Goal: Task Accomplishment & Management: Manage account settings

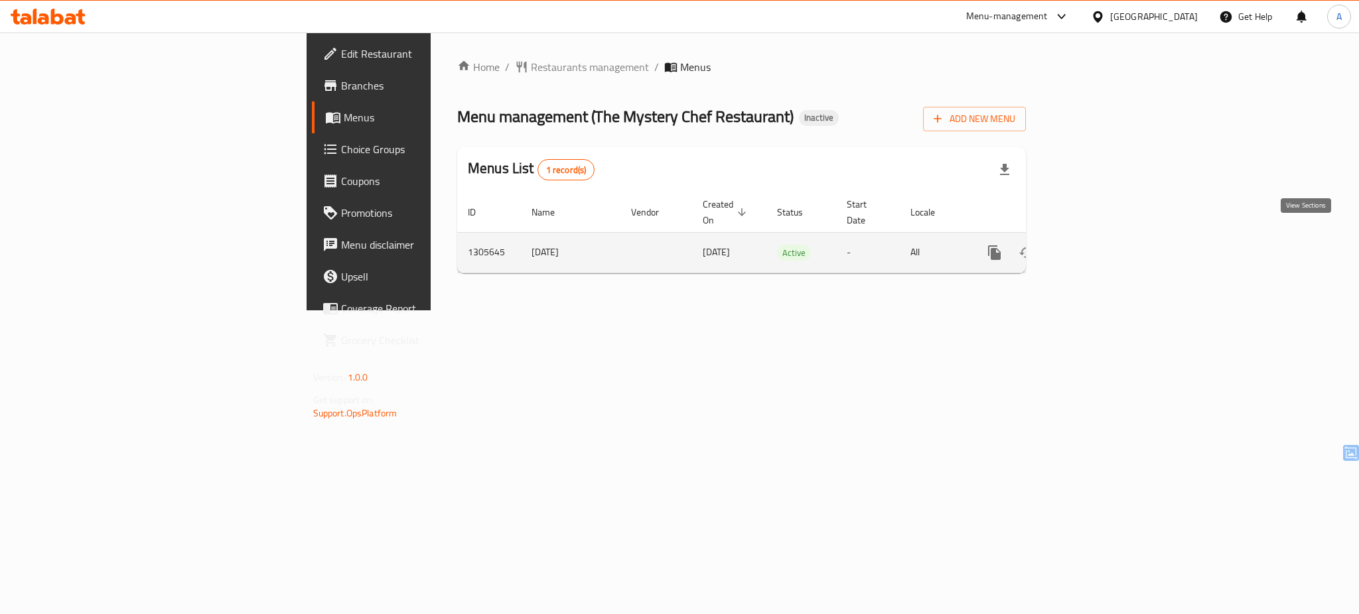
click at [1106, 237] on link "enhanced table" at bounding box center [1090, 253] width 32 height 32
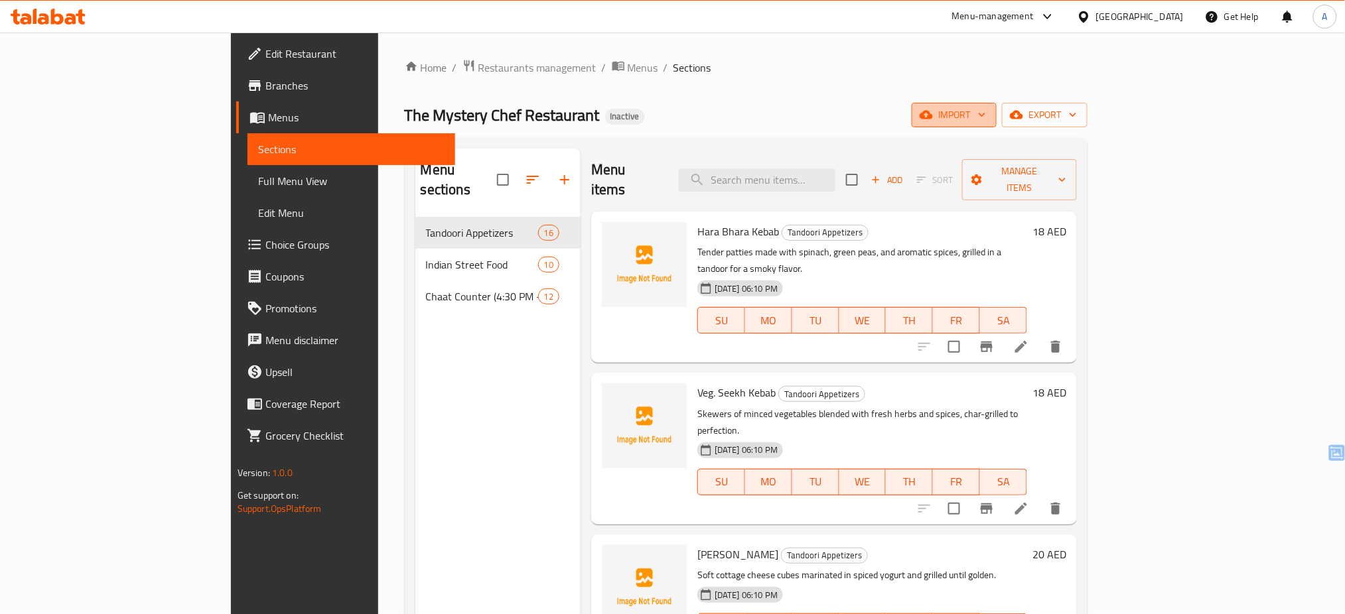
click at [986, 109] on span "import" at bounding box center [954, 115] width 64 height 17
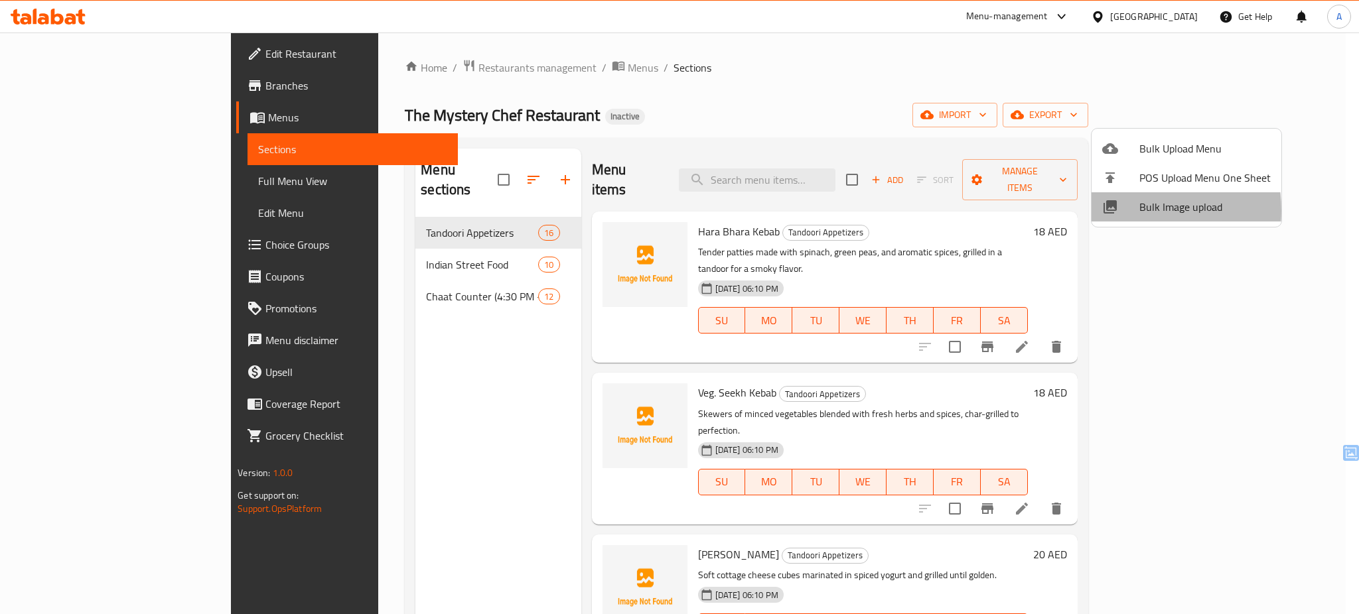
click at [1107, 210] on icon at bounding box center [1109, 206] width 13 height 13
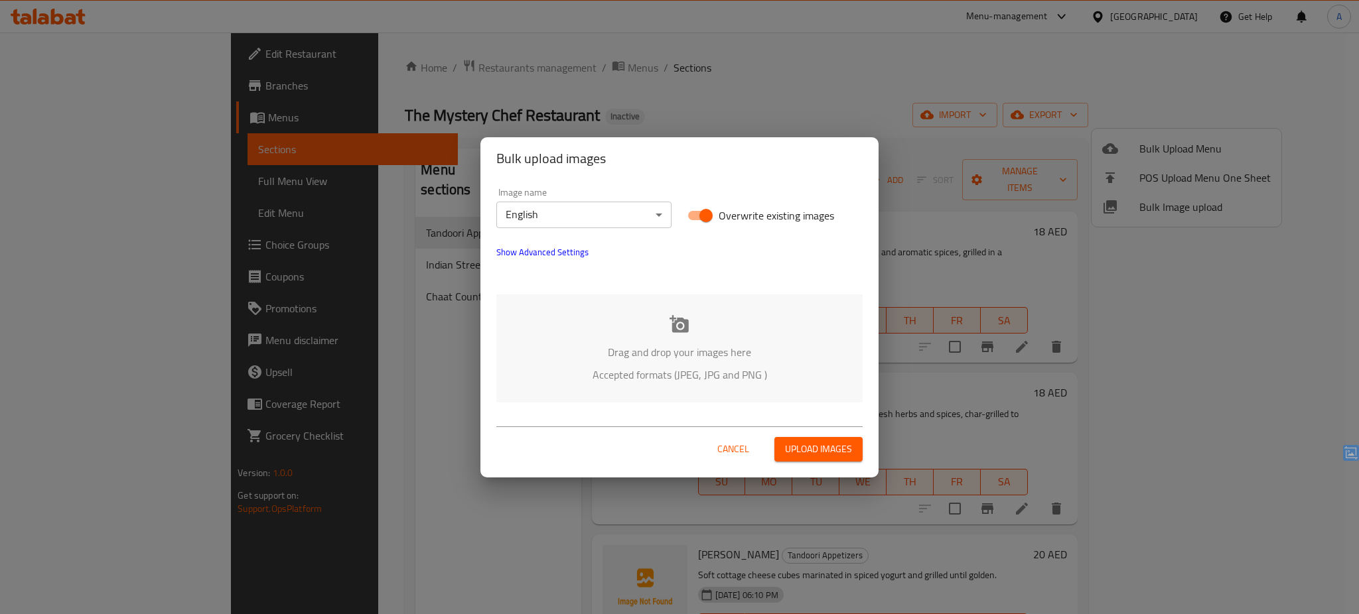
click at [754, 217] on span "Overwrite existing images" at bounding box center [775, 216] width 115 height 16
click at [744, 217] on input "Overwrite existing images" at bounding box center [706, 215] width 76 height 25
checkbox input "false"
click at [653, 359] on p "Drag and drop your images here" at bounding box center [679, 352] width 326 height 16
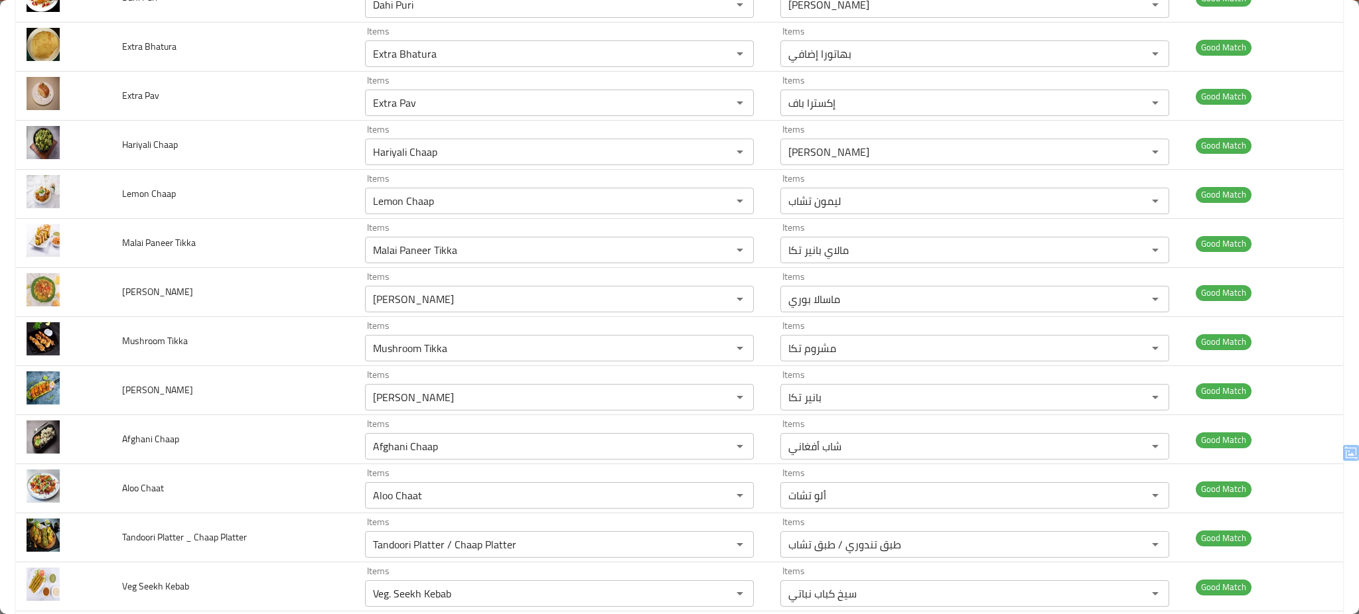
scroll to position [1384, 0]
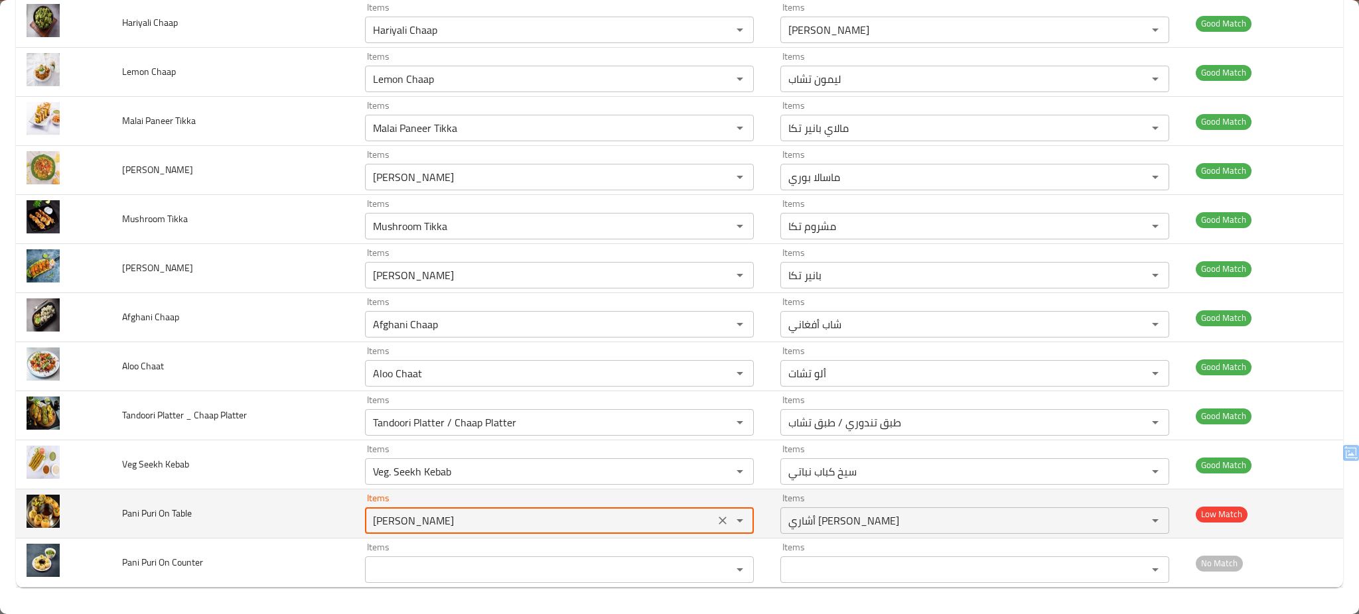
click at [541, 526] on Table "Achari Paneer Tikka" at bounding box center [540, 520] width 342 height 19
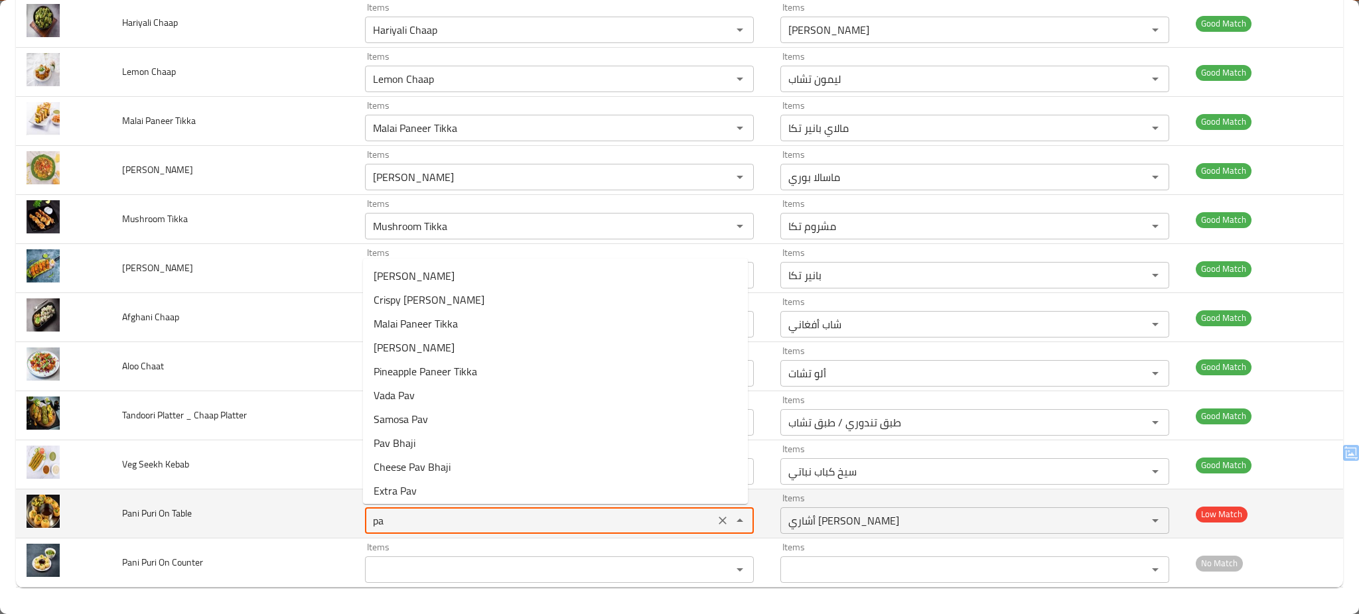
type Table "p"
type Table "ta"
click at [295, 516] on td "Pani Puri On Table" at bounding box center [232, 514] width 243 height 49
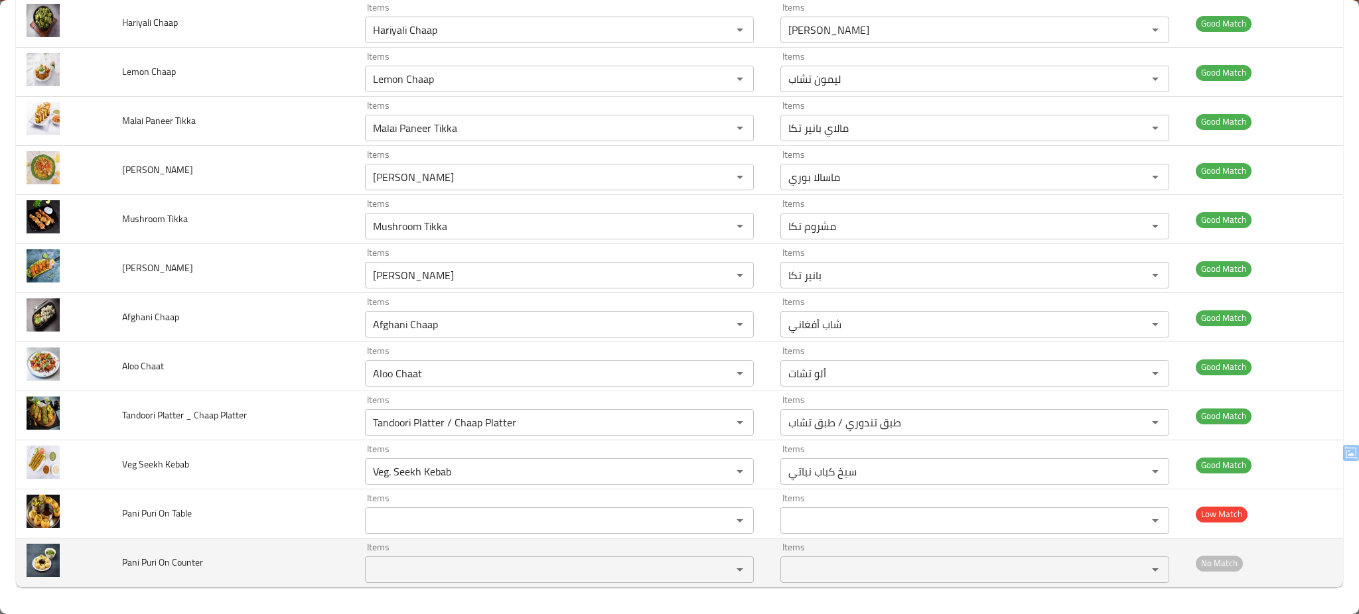
click at [462, 572] on Counter "Items" at bounding box center [540, 570] width 342 height 19
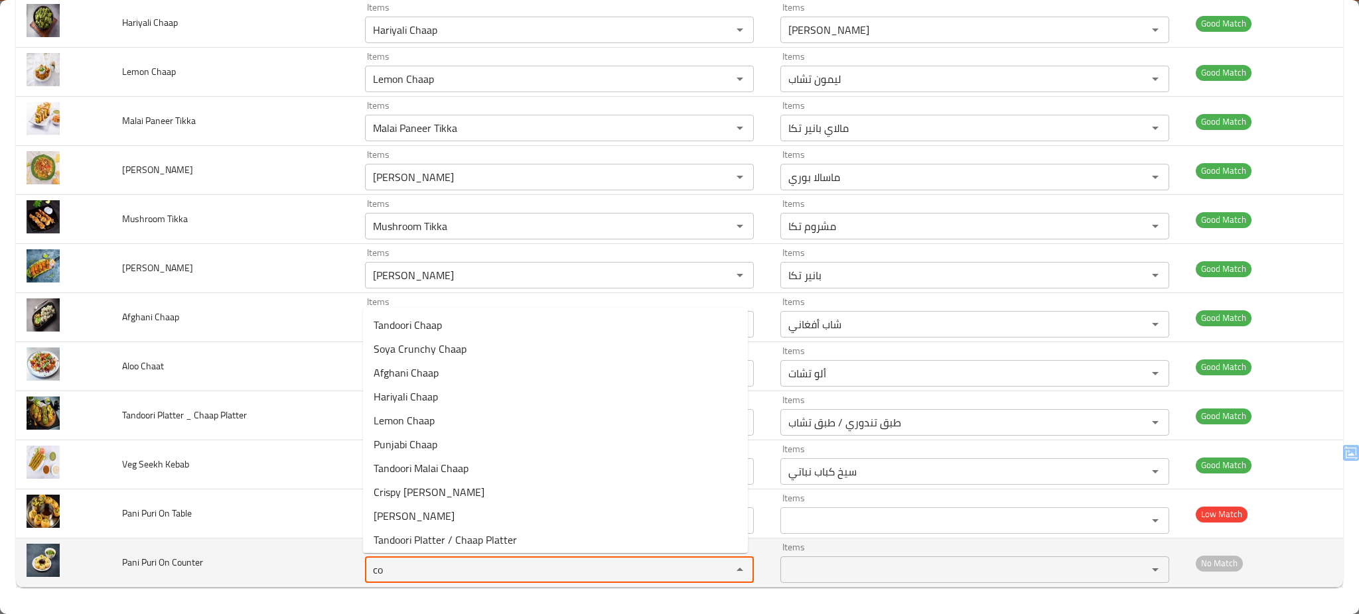
type Counter "c"
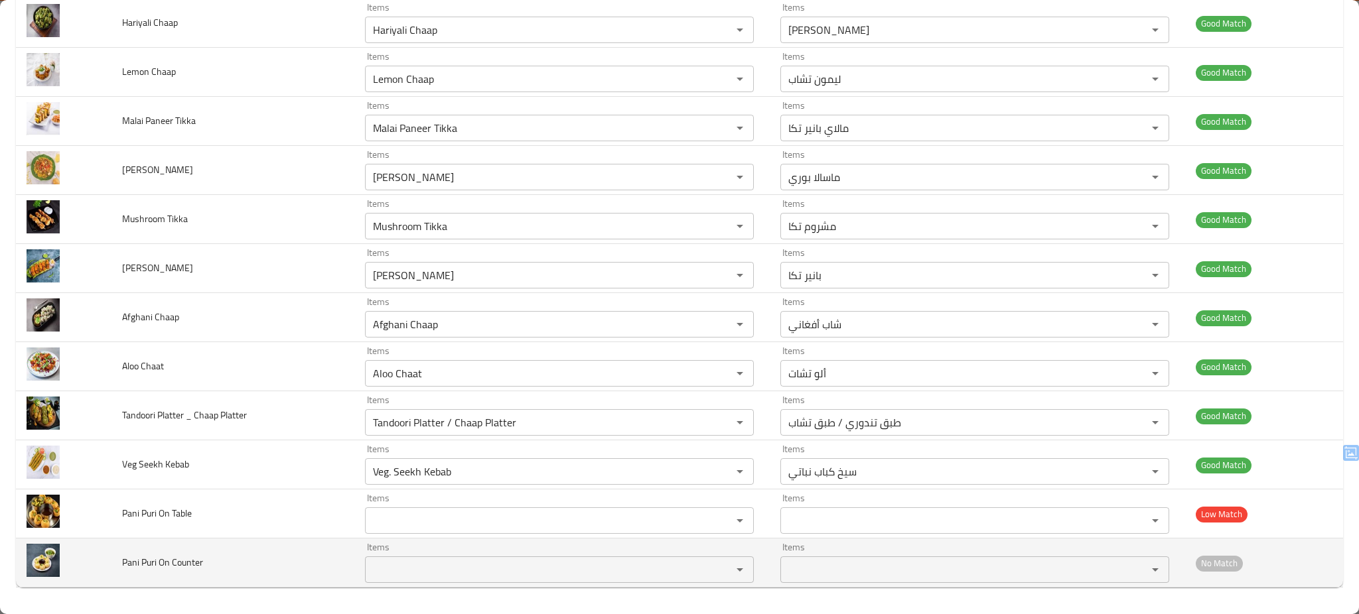
click at [309, 549] on td "Pani Puri On Counter" at bounding box center [232, 563] width 243 height 49
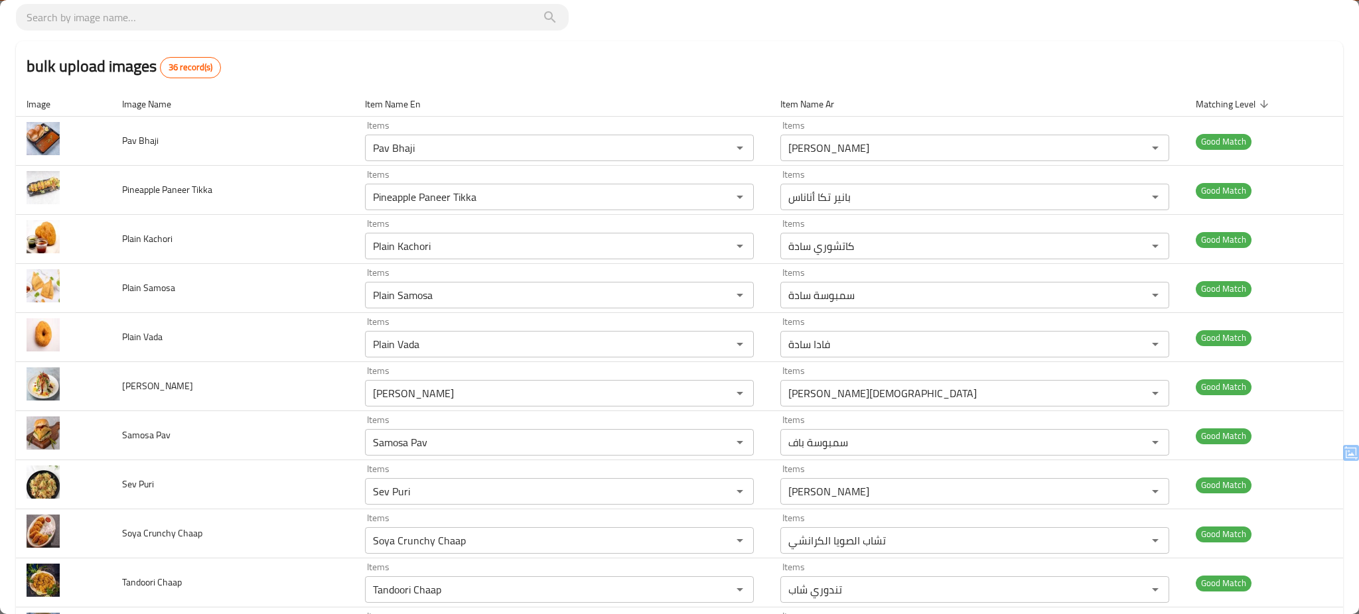
scroll to position [0, 0]
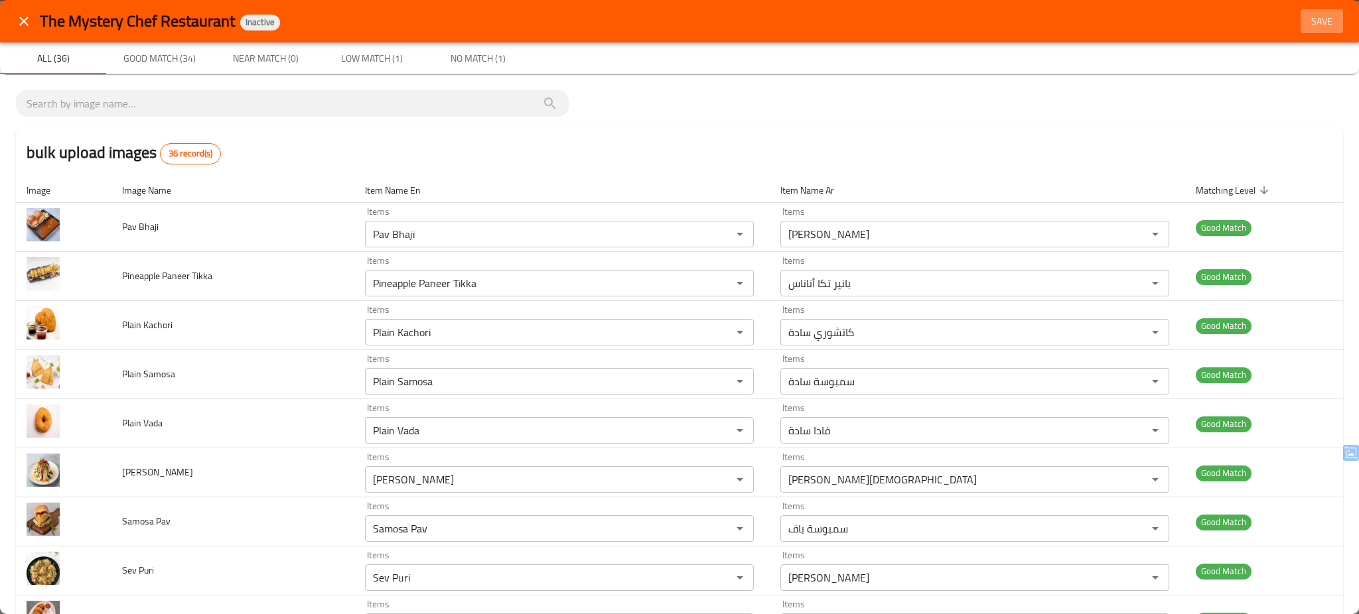
click at [1318, 23] on span "Save" at bounding box center [1322, 21] width 32 height 17
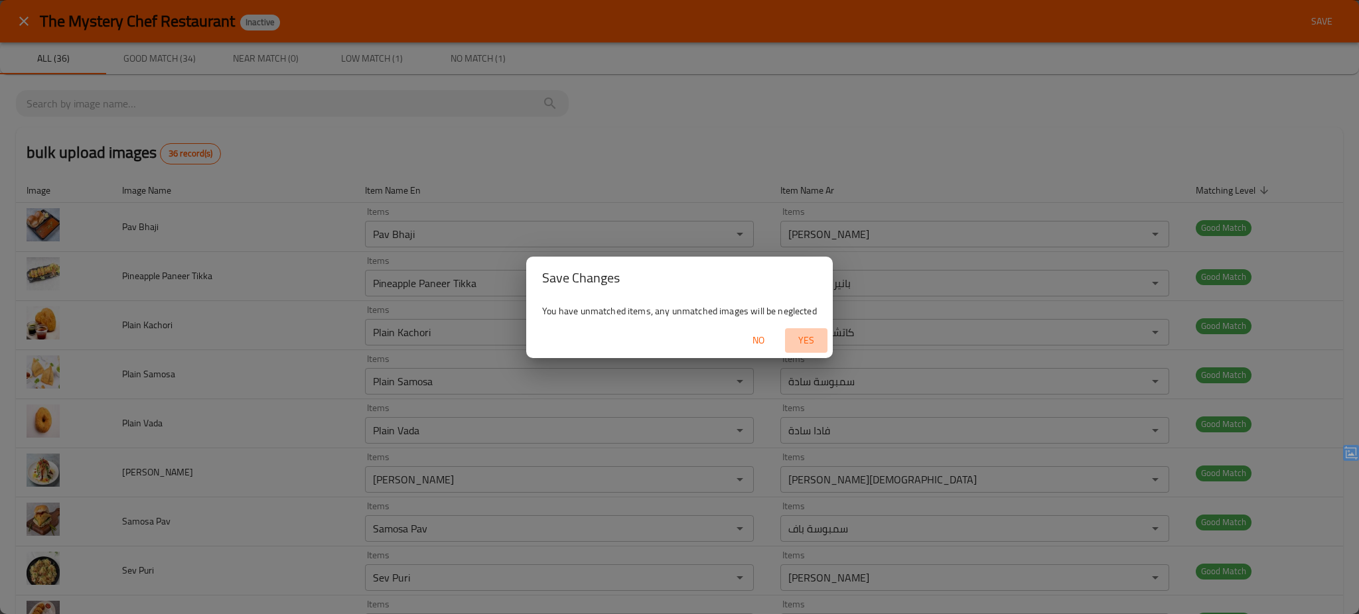
click at [807, 338] on span "Yes" at bounding box center [806, 340] width 32 height 17
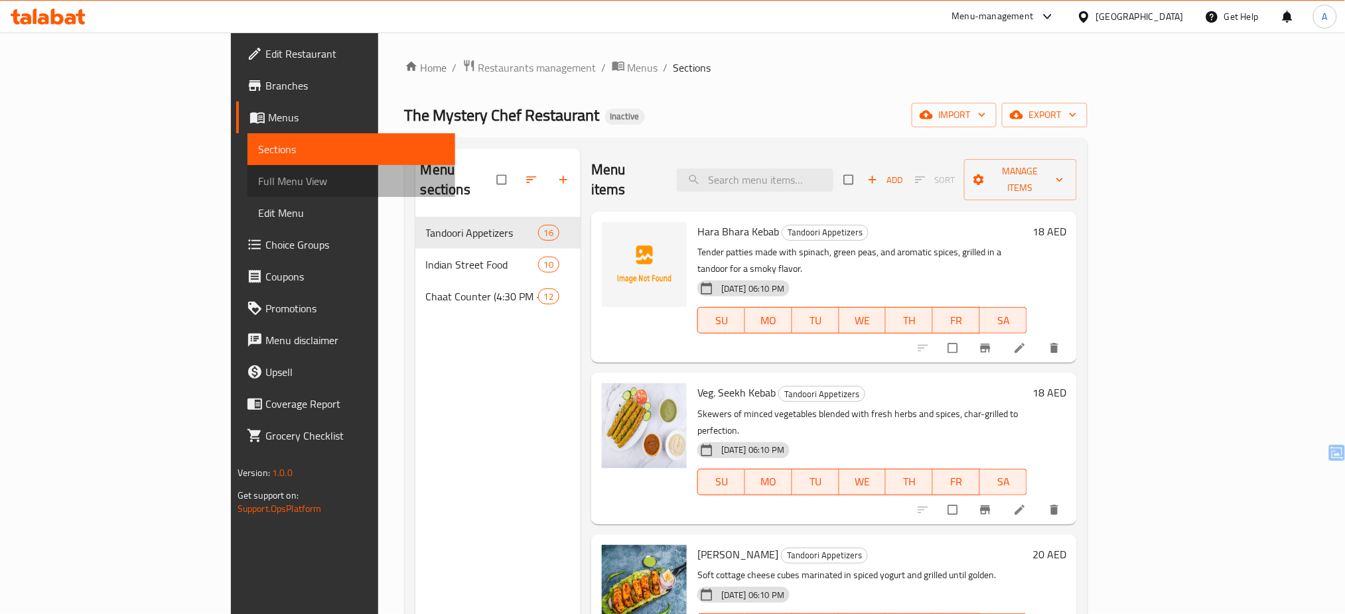
click at [258, 179] on span "Full Menu View" at bounding box center [351, 181] width 187 height 16
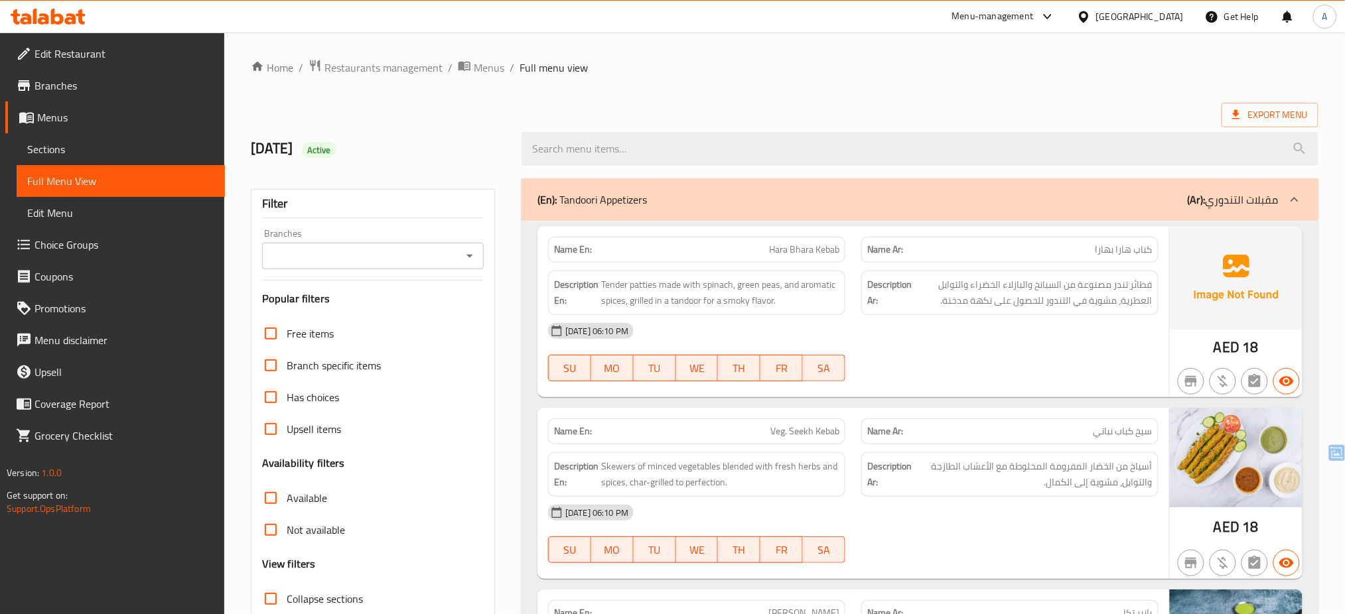
click at [480, 251] on div "Branches" at bounding box center [373, 256] width 222 height 27
click at [476, 253] on icon "Open" at bounding box center [470, 256] width 16 height 16
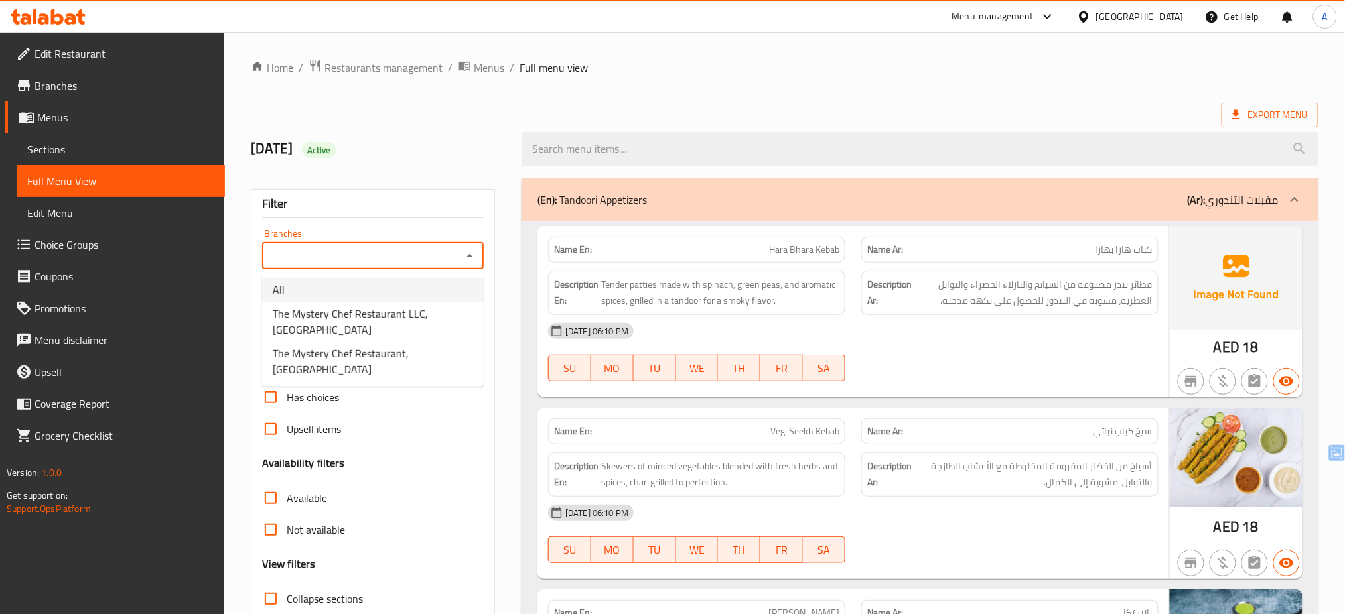
click at [399, 293] on li "All" at bounding box center [373, 290] width 222 height 24
type input "All"
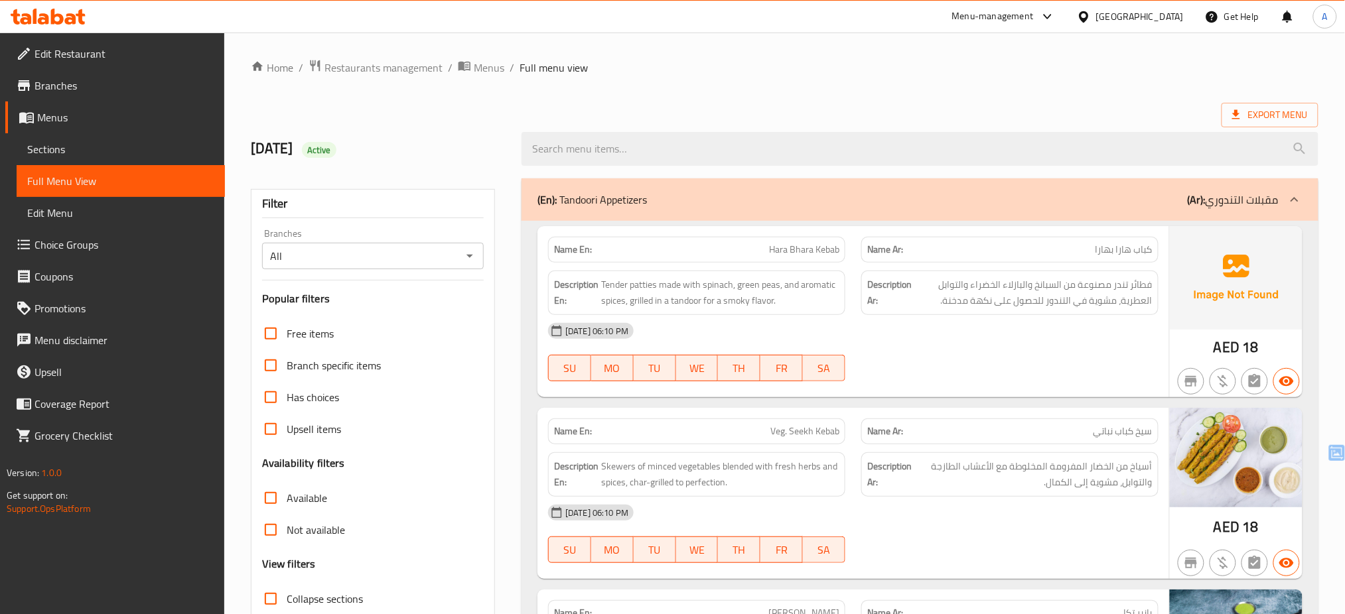
click at [455, 333] on div "Free items" at bounding box center [373, 334] width 222 height 32
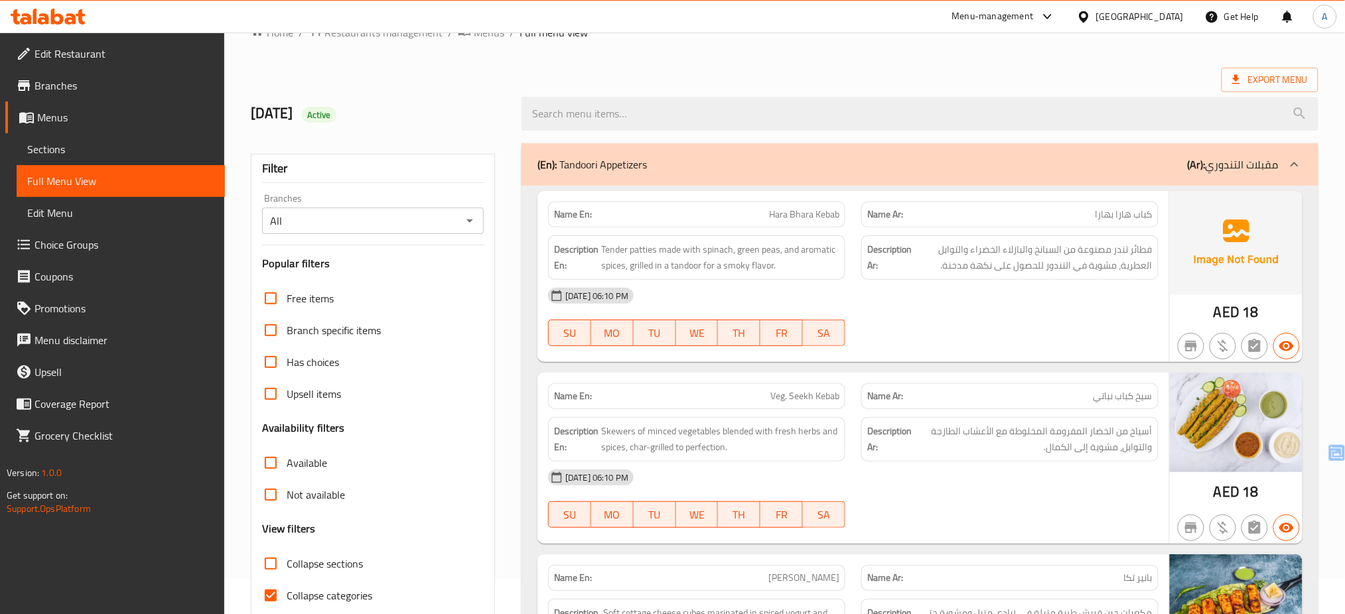
scroll to position [212, 0]
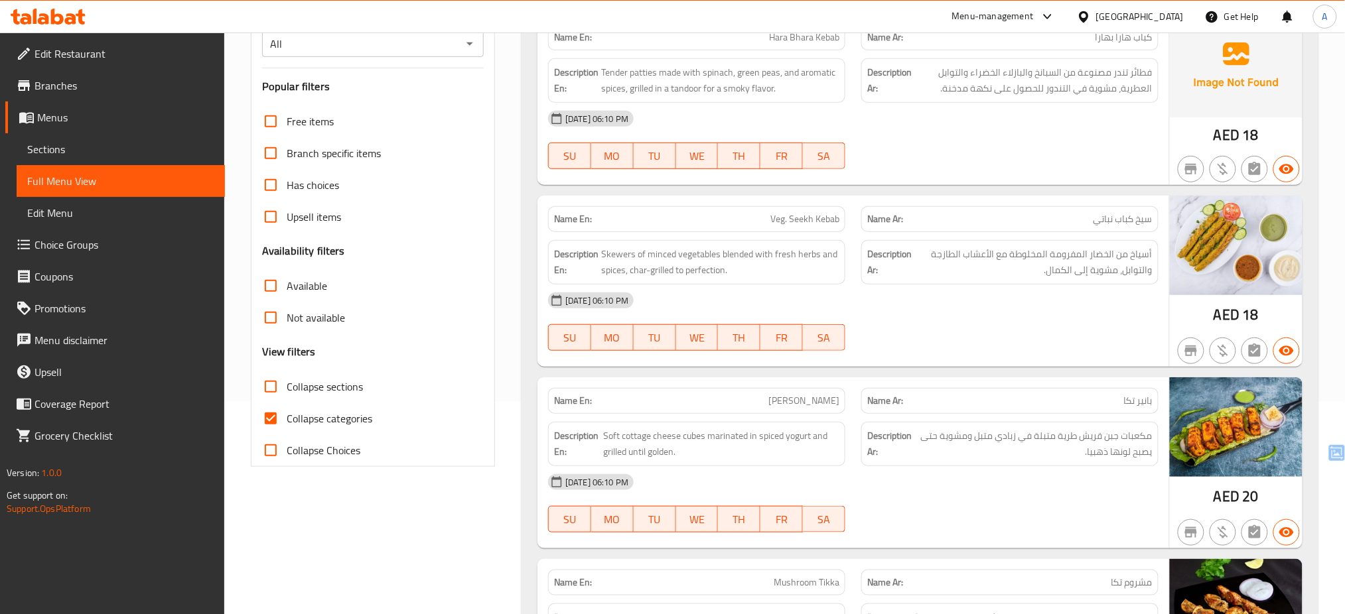
click at [308, 418] on span "Collapse categories" at bounding box center [330, 419] width 86 height 16
click at [287, 418] on input "Collapse categories" at bounding box center [271, 419] width 32 height 32
checkbox input "false"
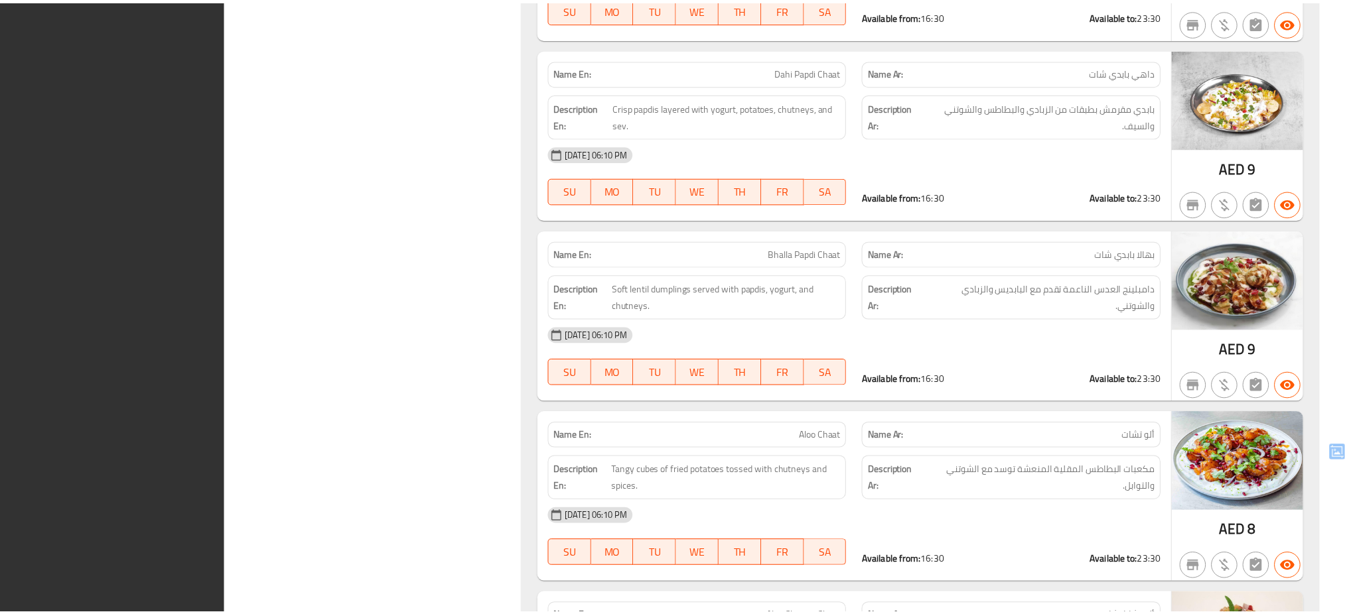
scroll to position [6587, 0]
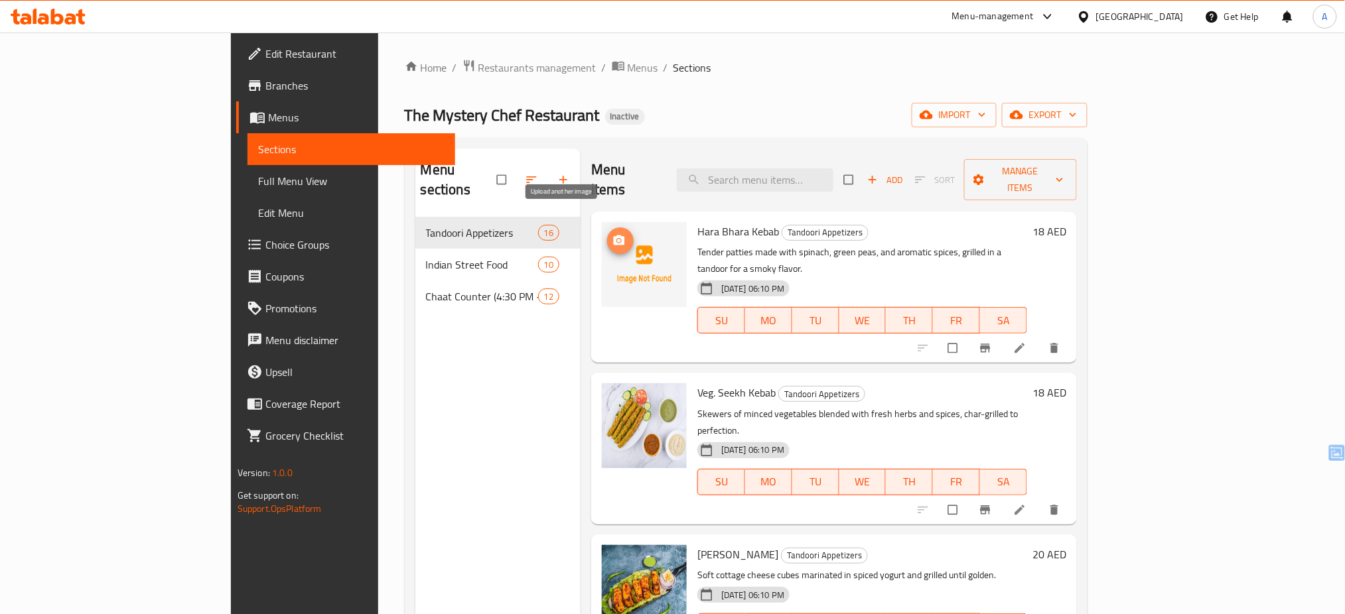
click at [614, 236] on icon "upload picture" at bounding box center [619, 241] width 11 height 10
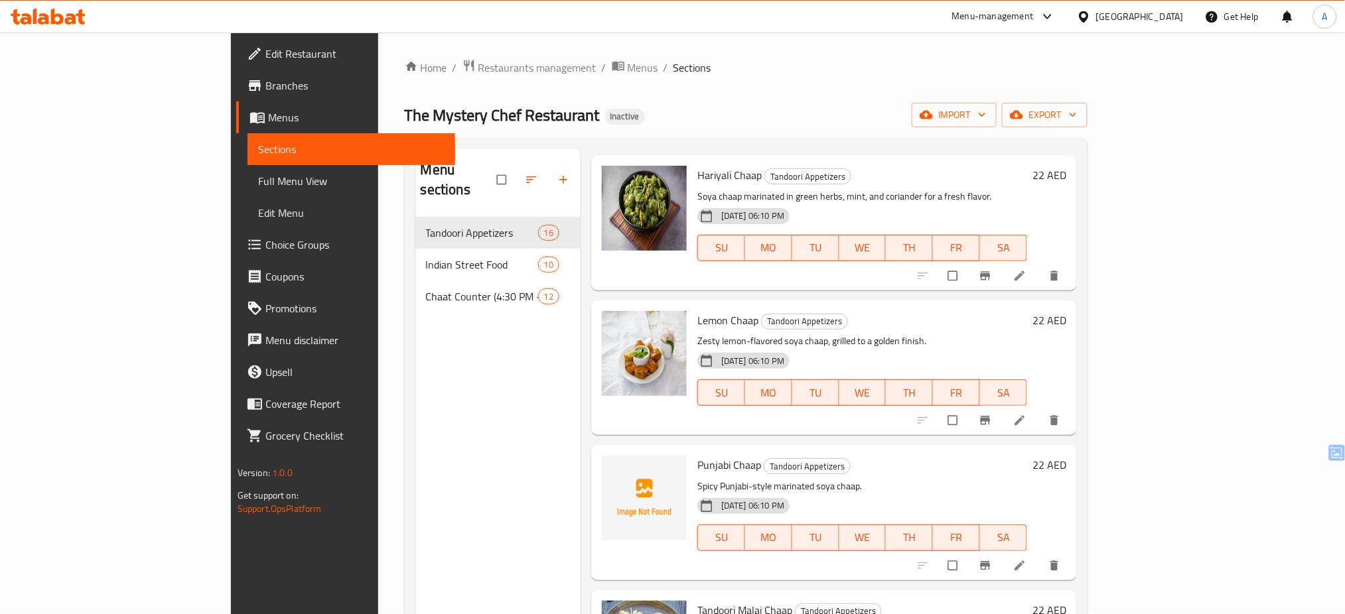
scroll to position [1107, 0]
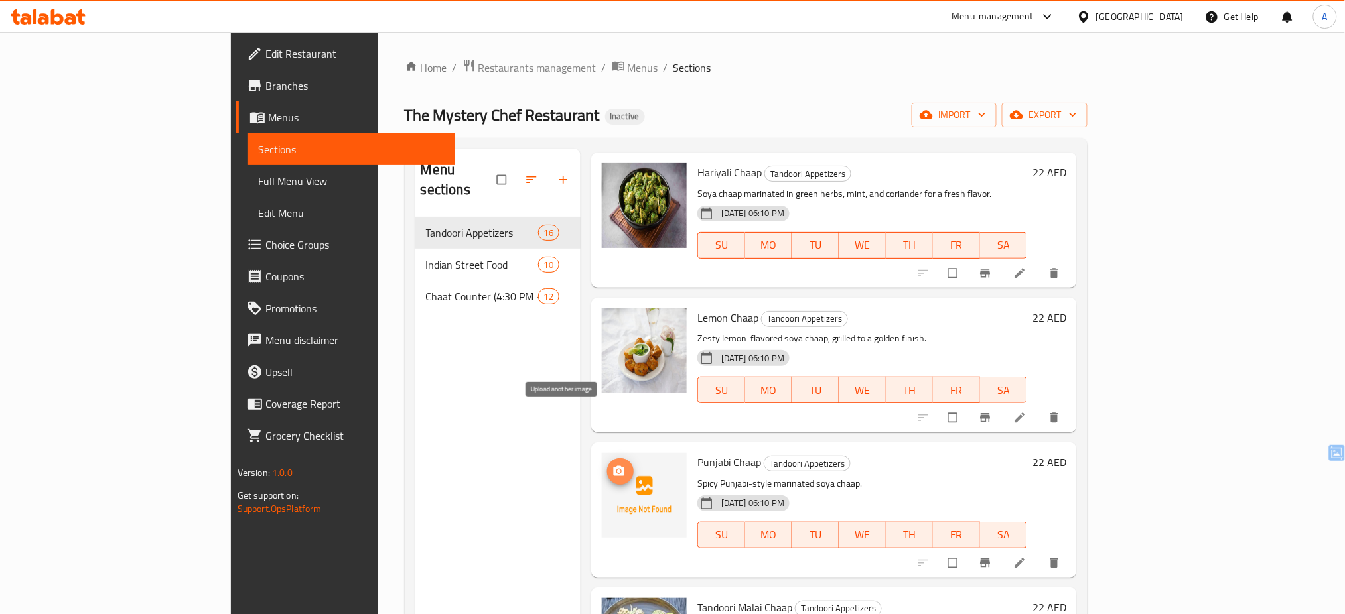
click at [614, 466] on icon "upload picture" at bounding box center [619, 471] width 11 height 10
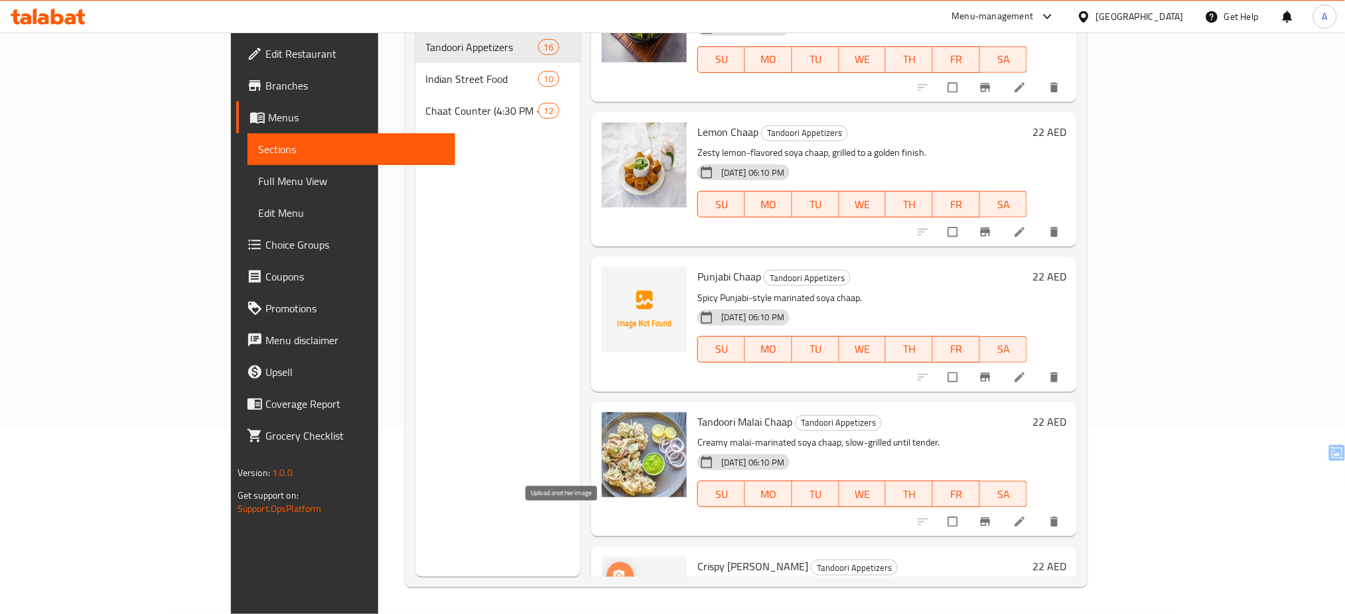
click at [607, 569] on span "upload picture" at bounding box center [620, 575] width 27 height 13
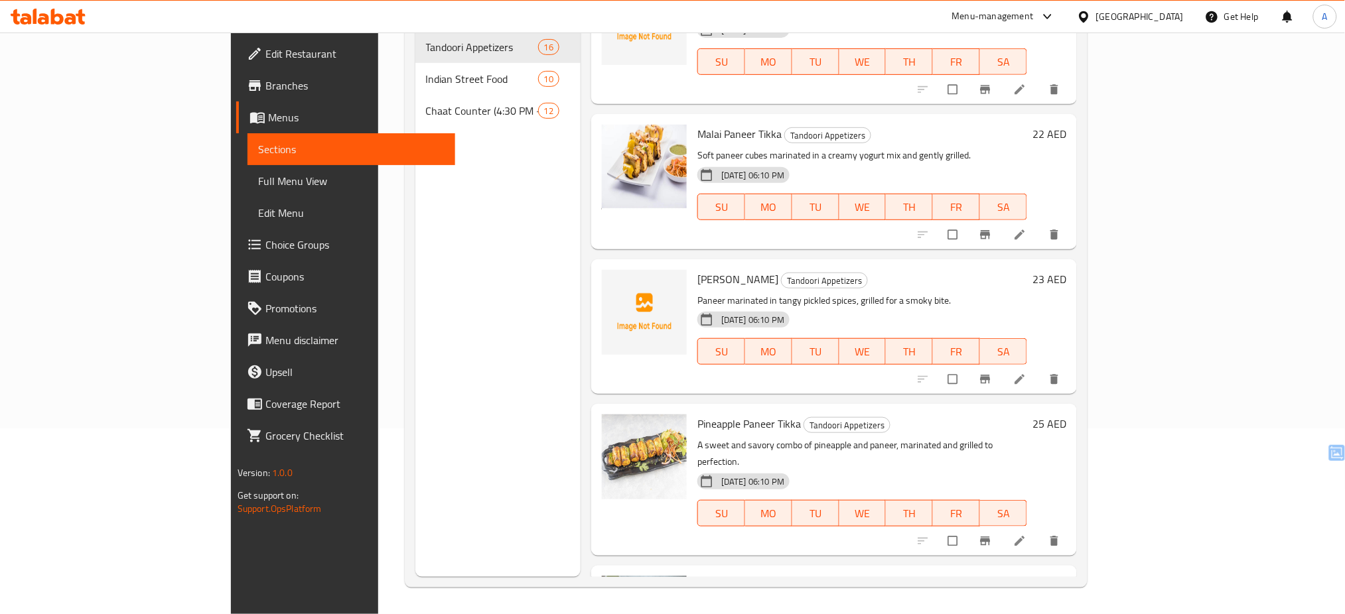
scroll to position [1707, 0]
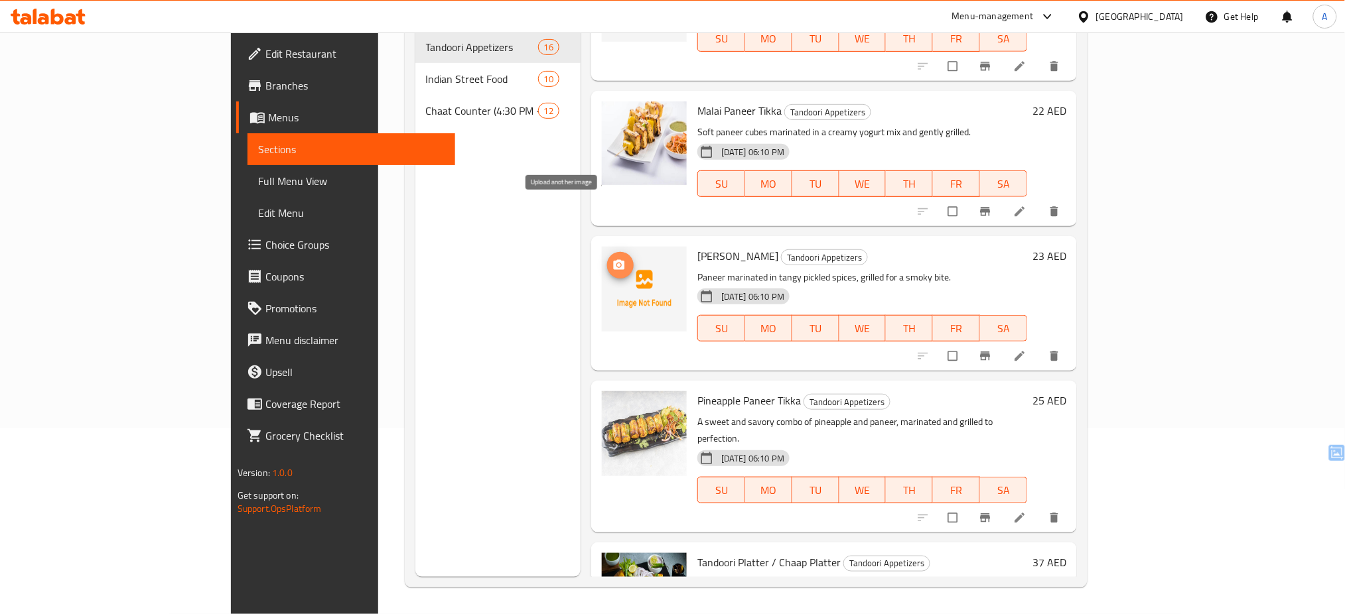
click at [614, 260] on icon "upload picture" at bounding box center [619, 265] width 11 height 10
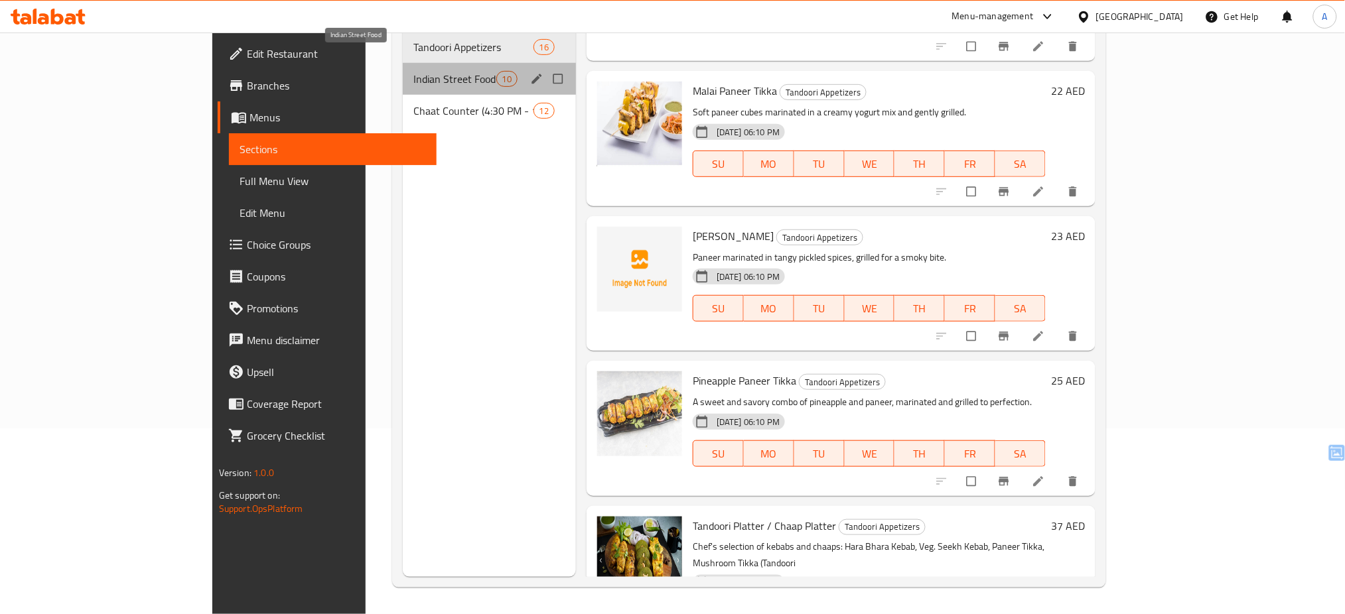
click at [413, 71] on span "Indian Street Food" at bounding box center [454, 79] width 83 height 16
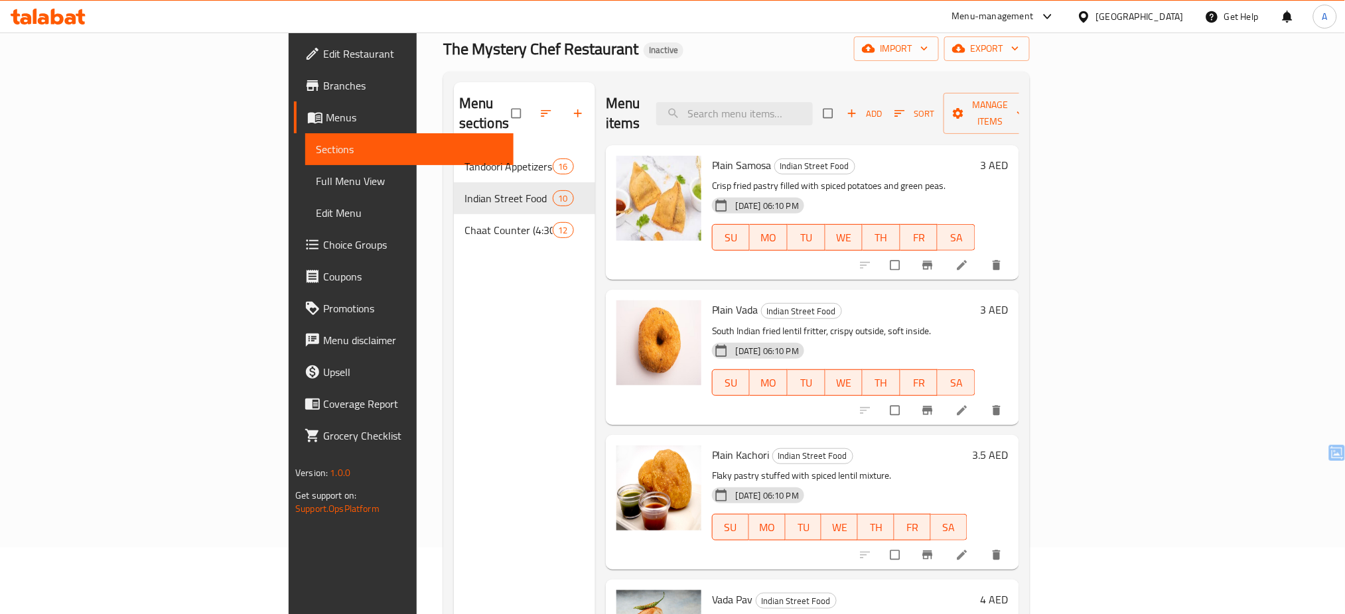
scroll to position [67, 0]
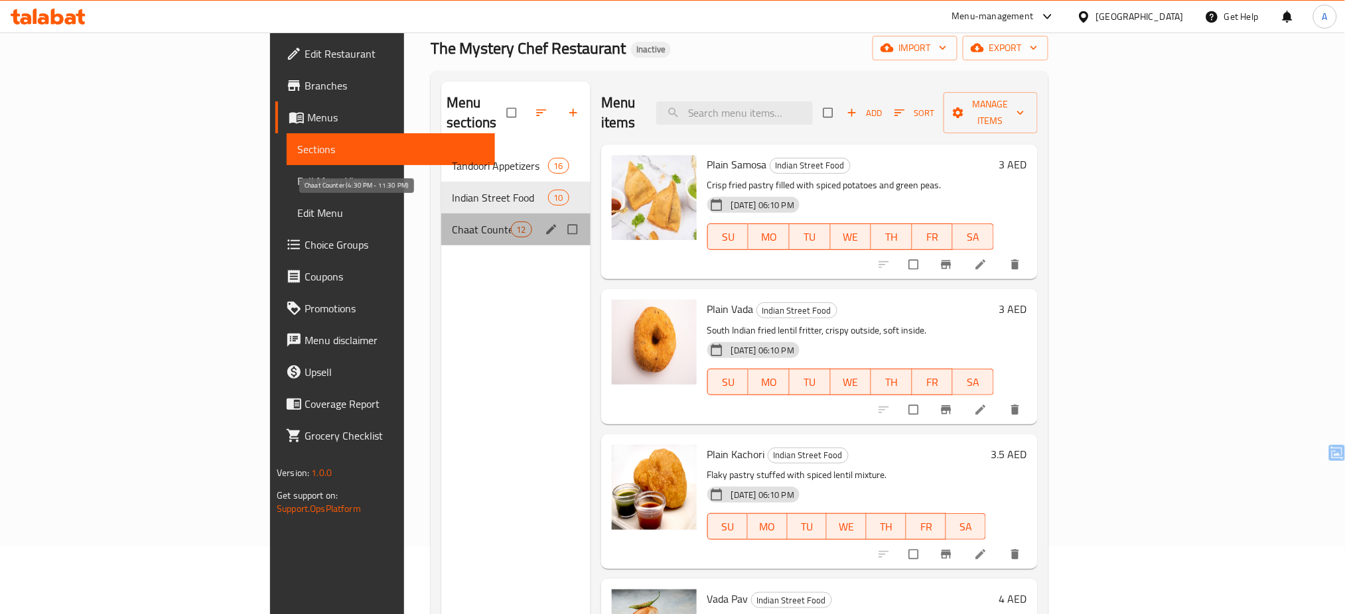
click at [452, 222] on span "Chaat Counter (4:30 PM - 11:30 PM)" at bounding box center [481, 230] width 58 height 16
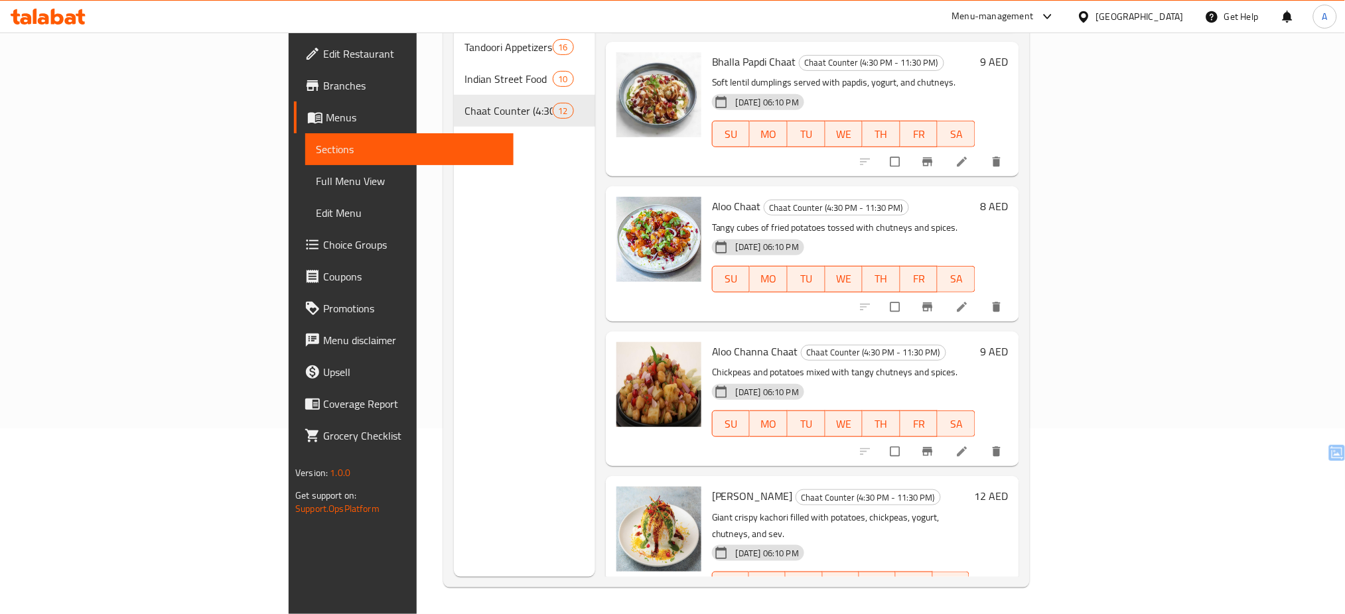
scroll to position [1158, 0]
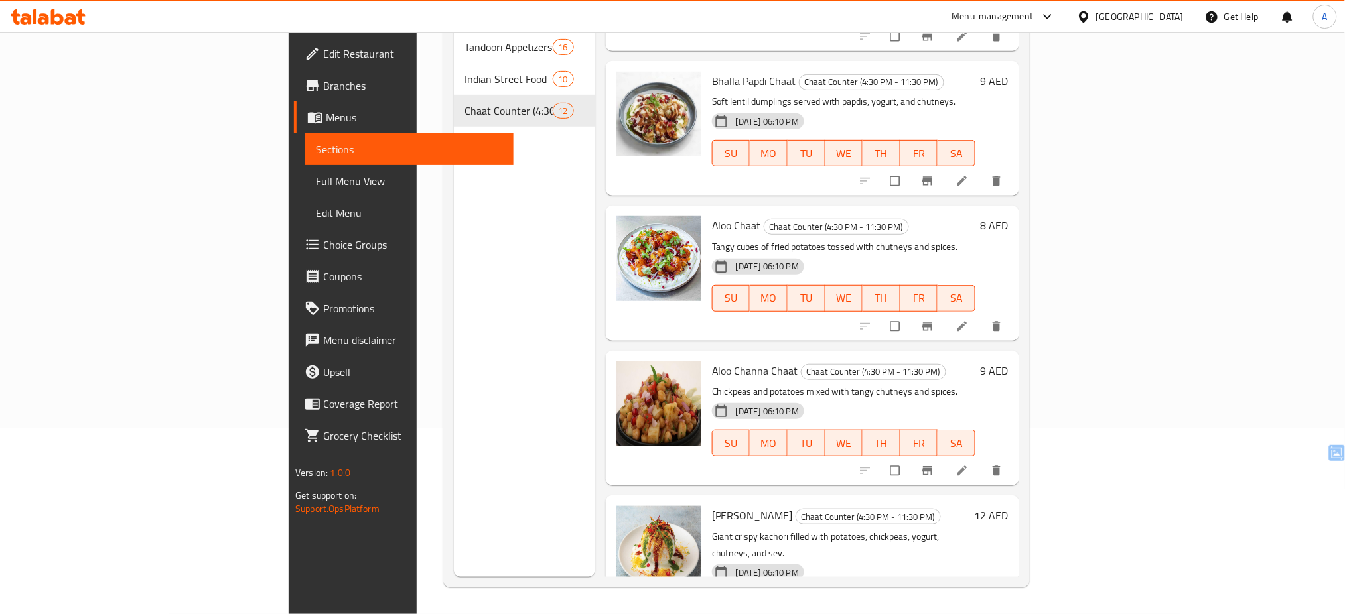
click at [1127, 11] on div "United Arab Emirates" at bounding box center [1140, 16] width 88 height 15
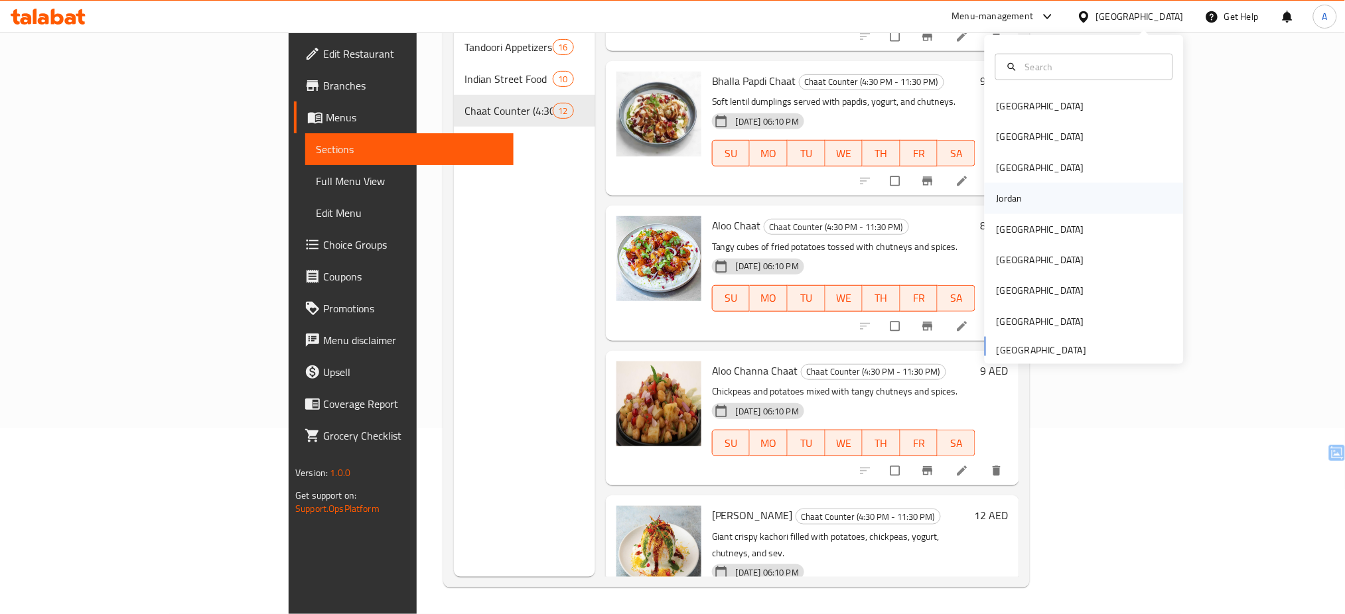
click at [1022, 198] on div "Jordan" at bounding box center [1083, 198] width 199 height 31
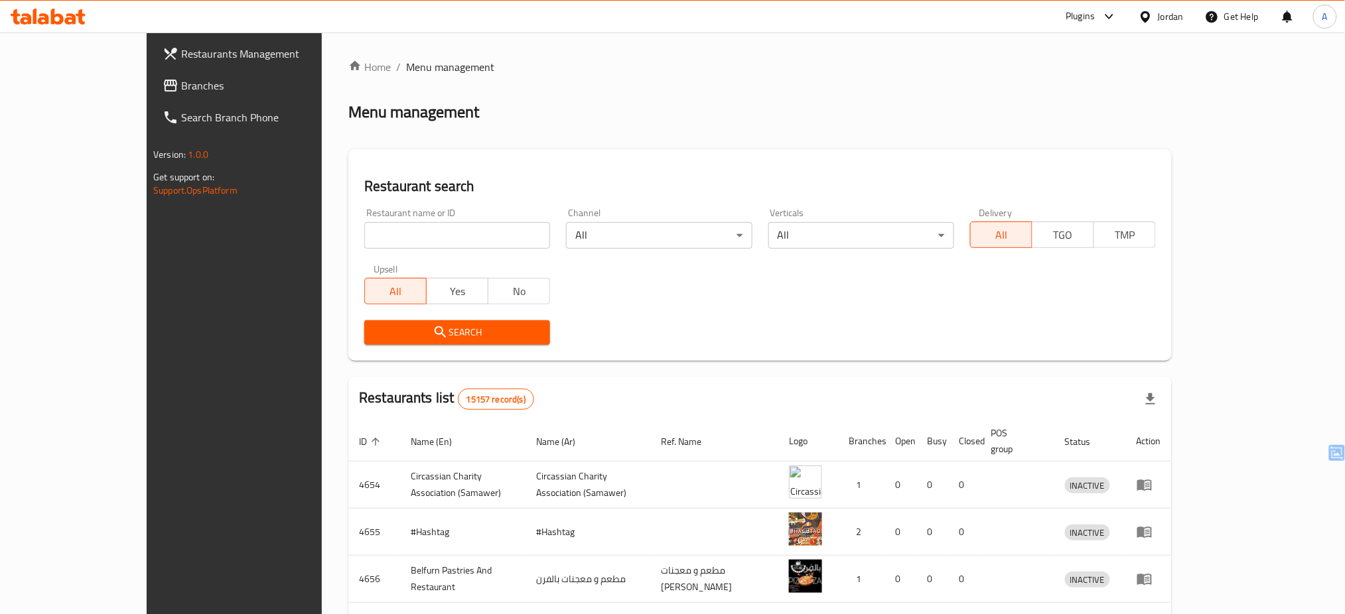
click at [152, 72] on link "Branches" at bounding box center [262, 86] width 220 height 32
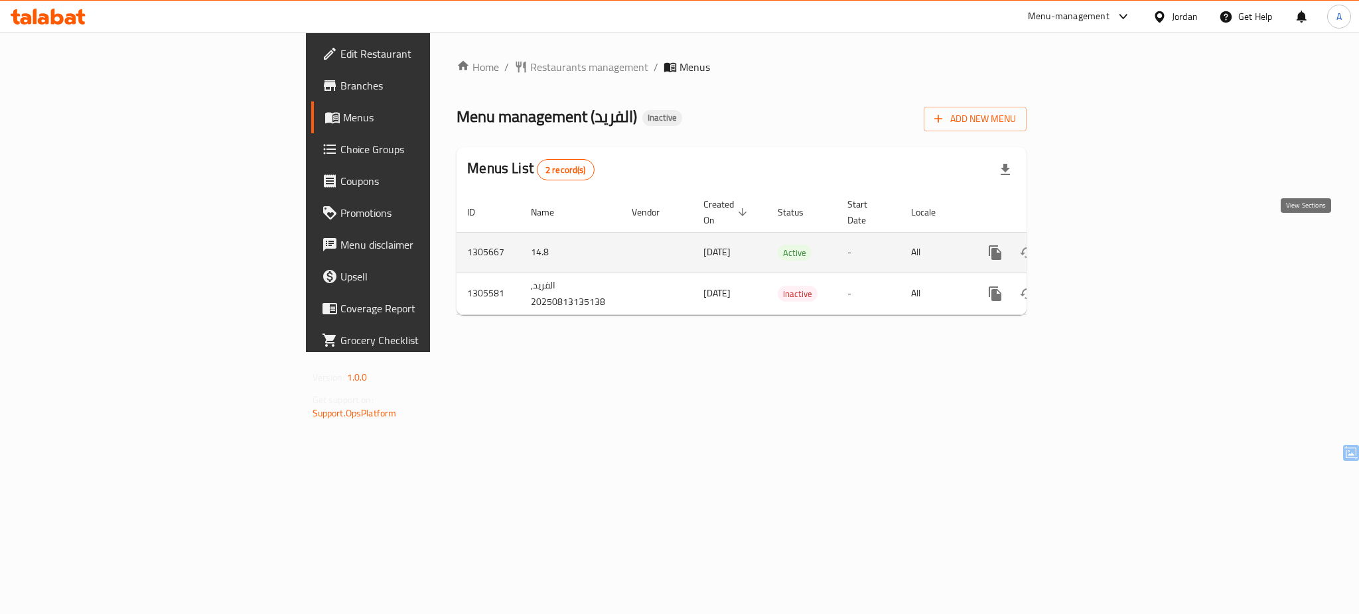
click at [1097, 247] on icon "enhanced table" at bounding box center [1091, 253] width 12 height 12
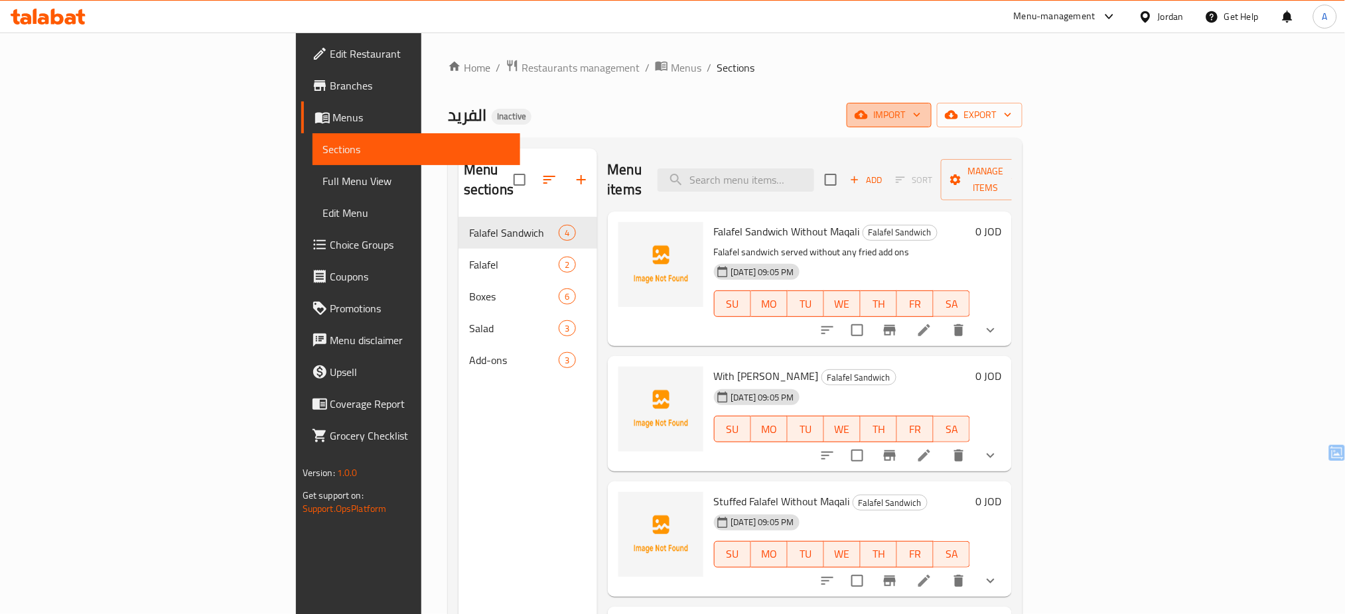
click at [921, 115] on span "import" at bounding box center [889, 115] width 64 height 17
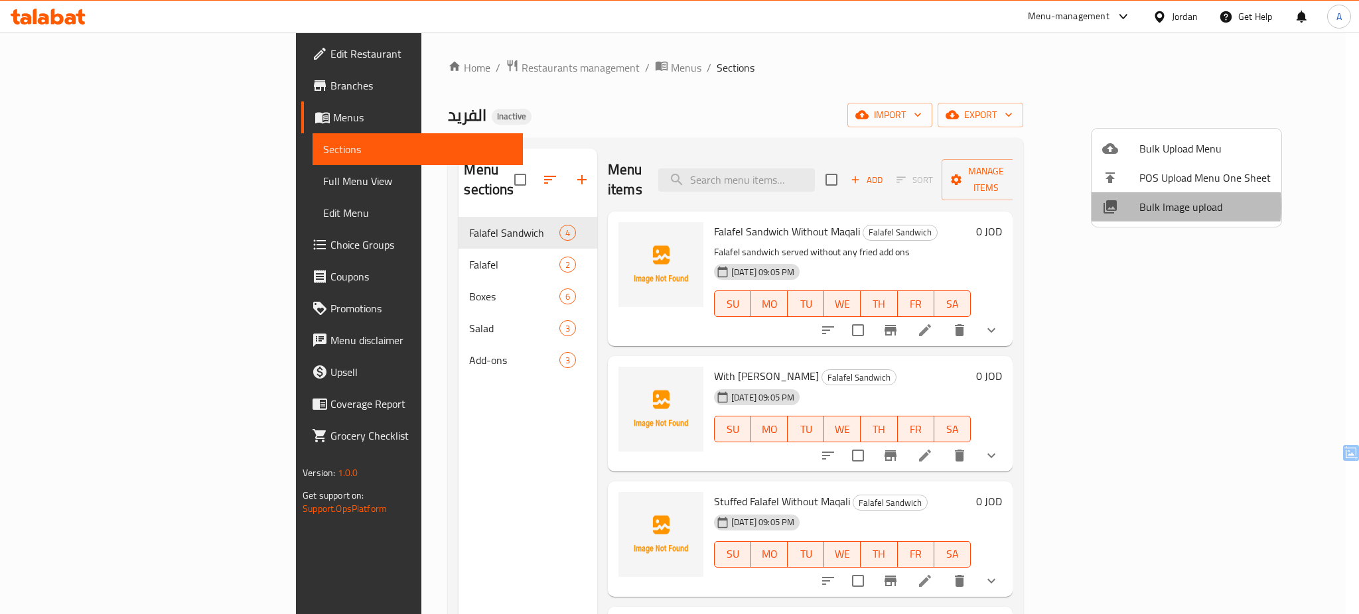
click at [1154, 206] on span "Bulk Image upload" at bounding box center [1204, 207] width 131 height 16
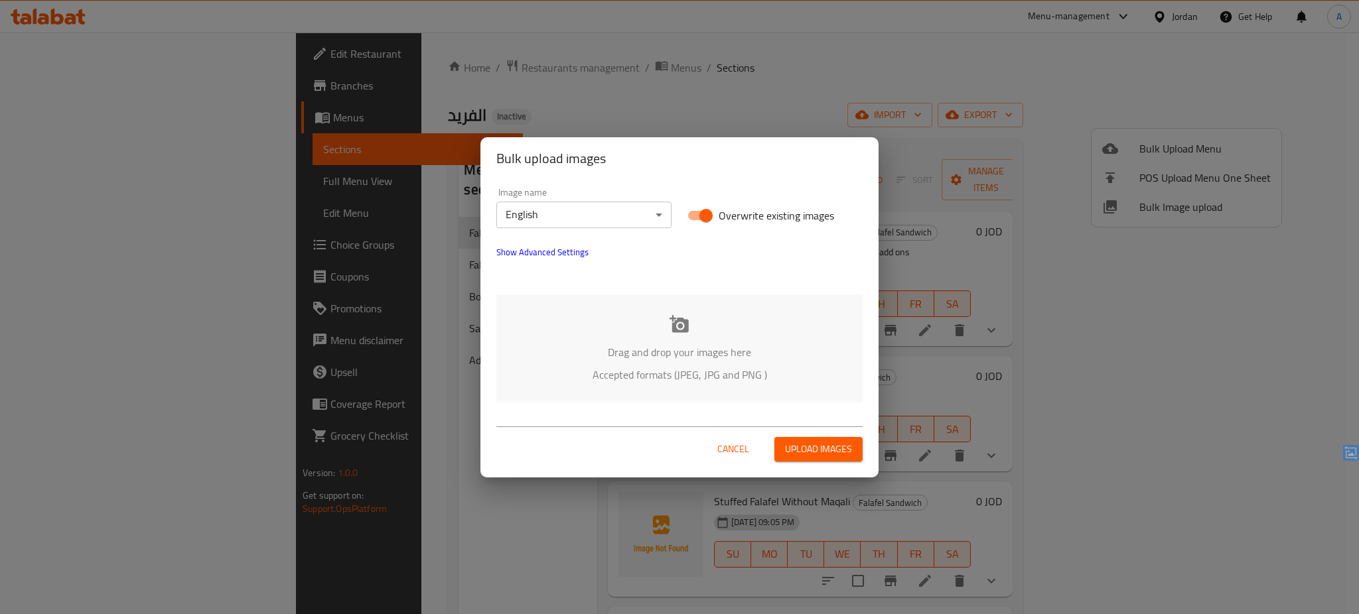
click at [727, 219] on span "Overwrite existing images" at bounding box center [775, 216] width 115 height 16
click at [727, 219] on input "Overwrite existing images" at bounding box center [706, 215] width 76 height 25
checkbox input "false"
click at [689, 360] on p "Drag and drop your images here" at bounding box center [679, 352] width 326 height 16
click at [561, 208] on body "​ Menu-management Jordan Get Help A Edit Restaurant Branches Menus Sections Ful…" at bounding box center [679, 324] width 1359 height 582
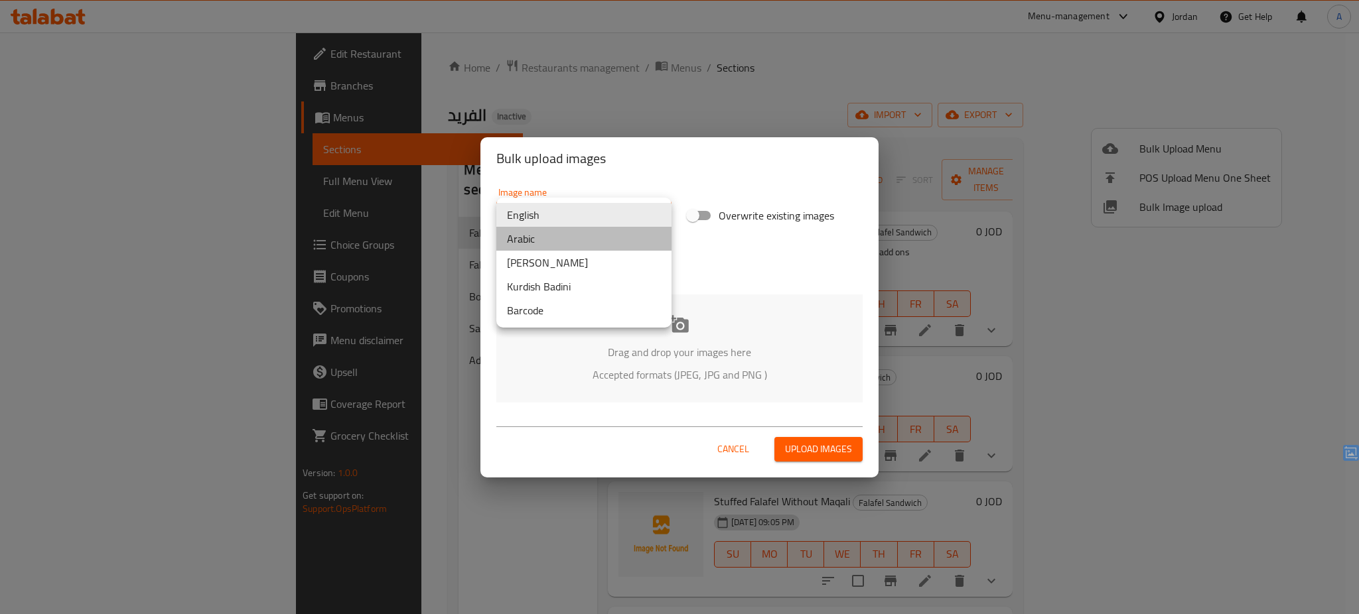
click at [540, 233] on li "Arabic" at bounding box center [583, 239] width 175 height 24
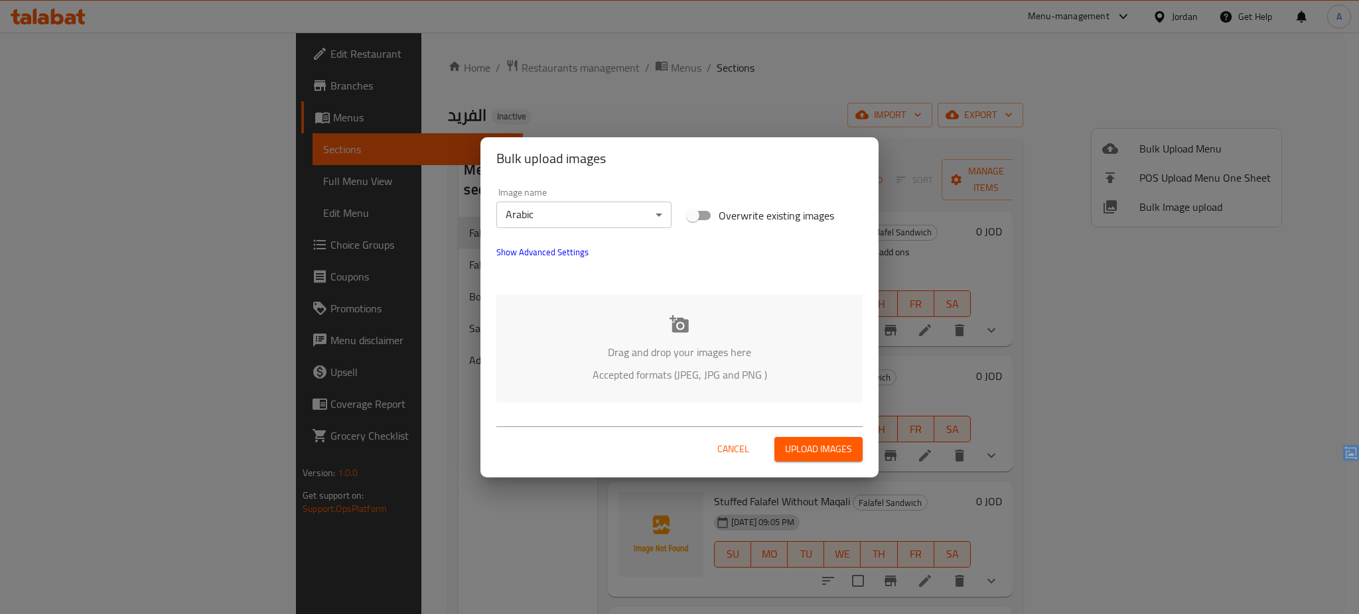
click at [606, 367] on p "Accepted formats (JPEG, JPG and PNG )" at bounding box center [679, 375] width 326 height 16
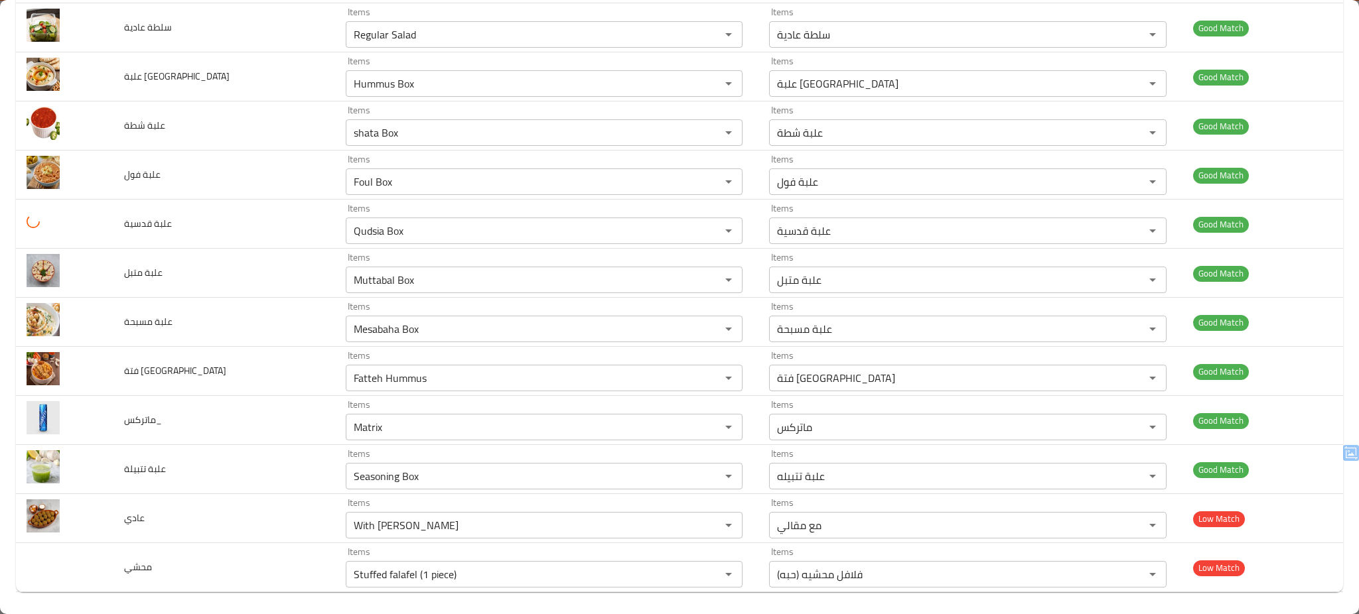
scroll to position [352, 0]
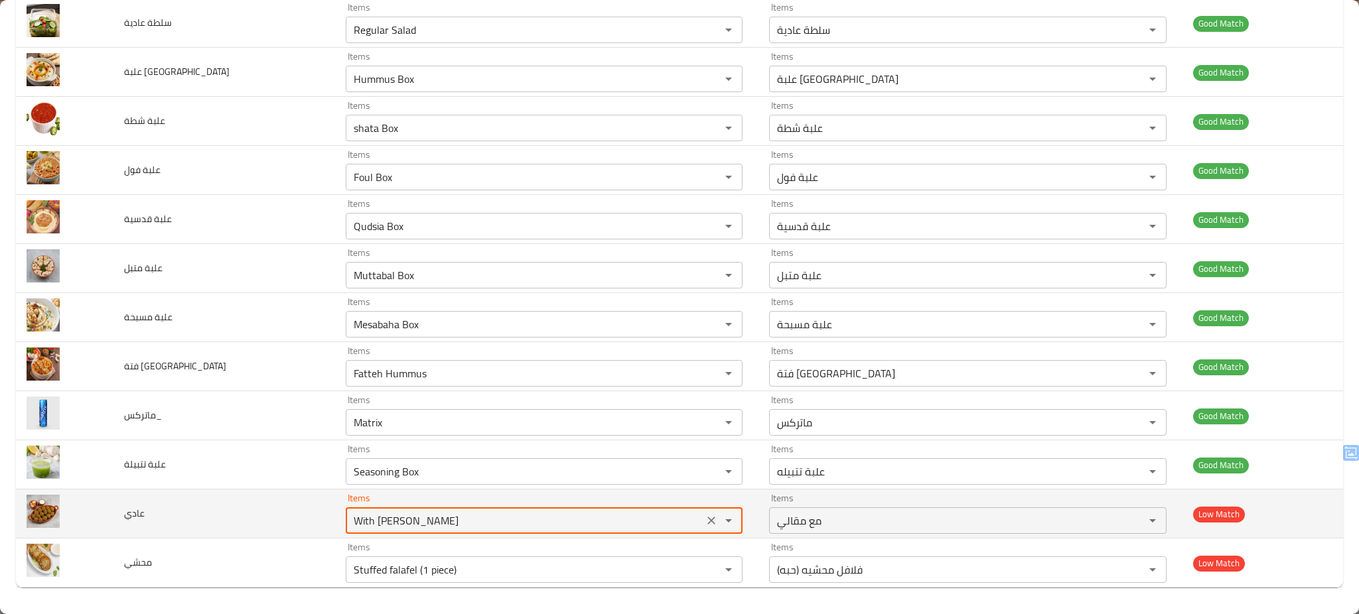
click at [468, 520] on input "With Maqali" at bounding box center [525, 520] width 350 height 19
type input "p"
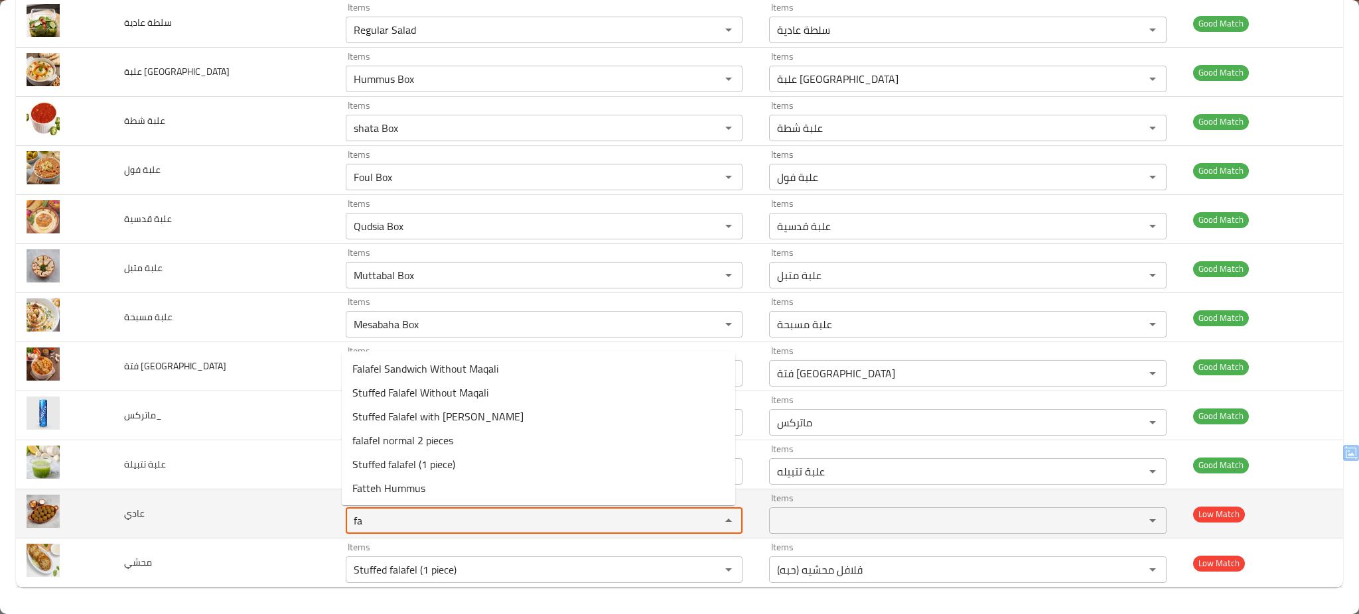
type input "fa"
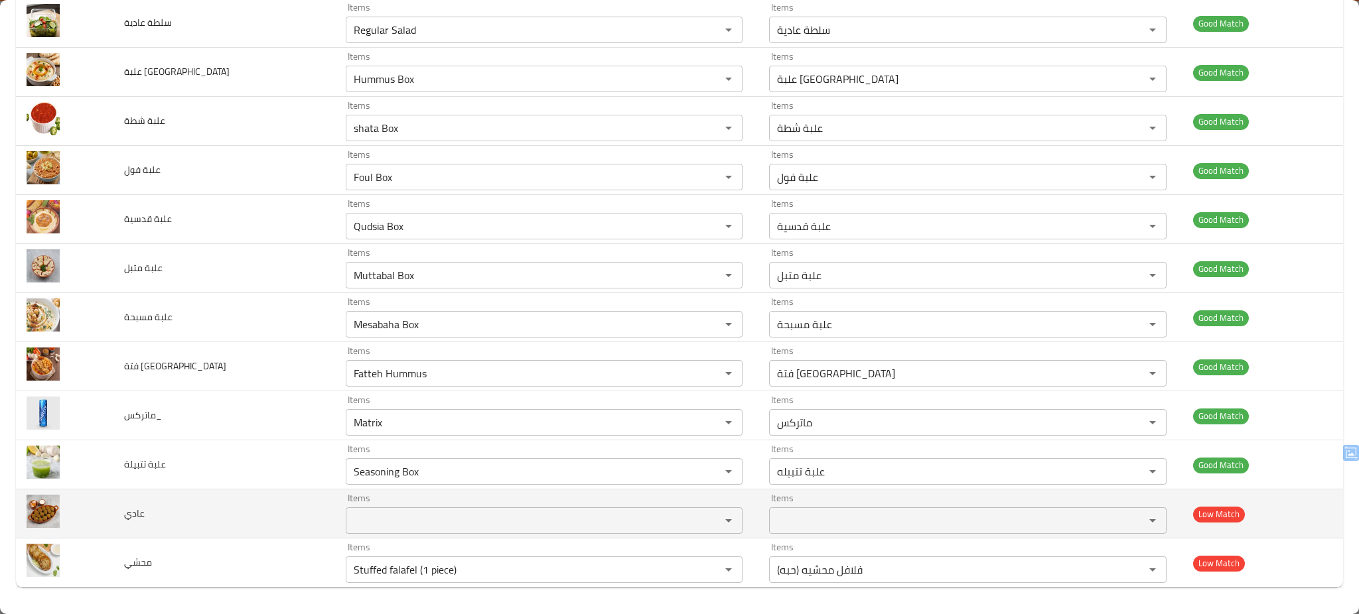
click at [261, 504] on td "عادي" at bounding box center [224, 514] width 222 height 49
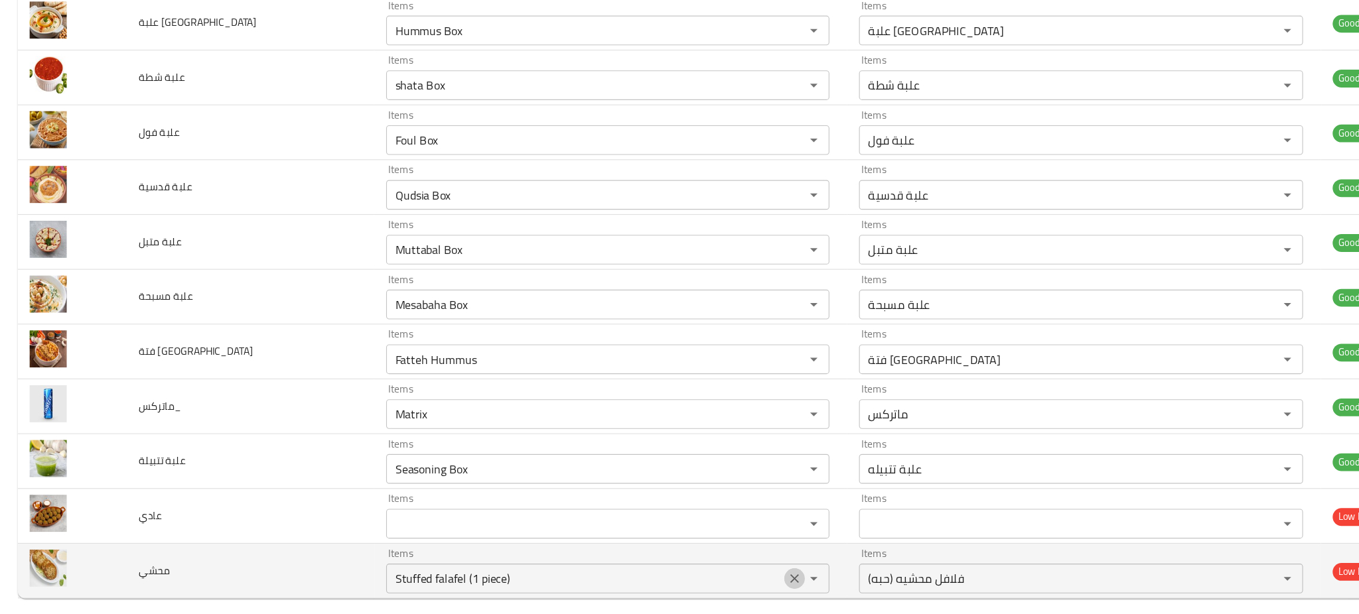
click at [705, 575] on icon "Clear" at bounding box center [711, 569] width 13 height 13
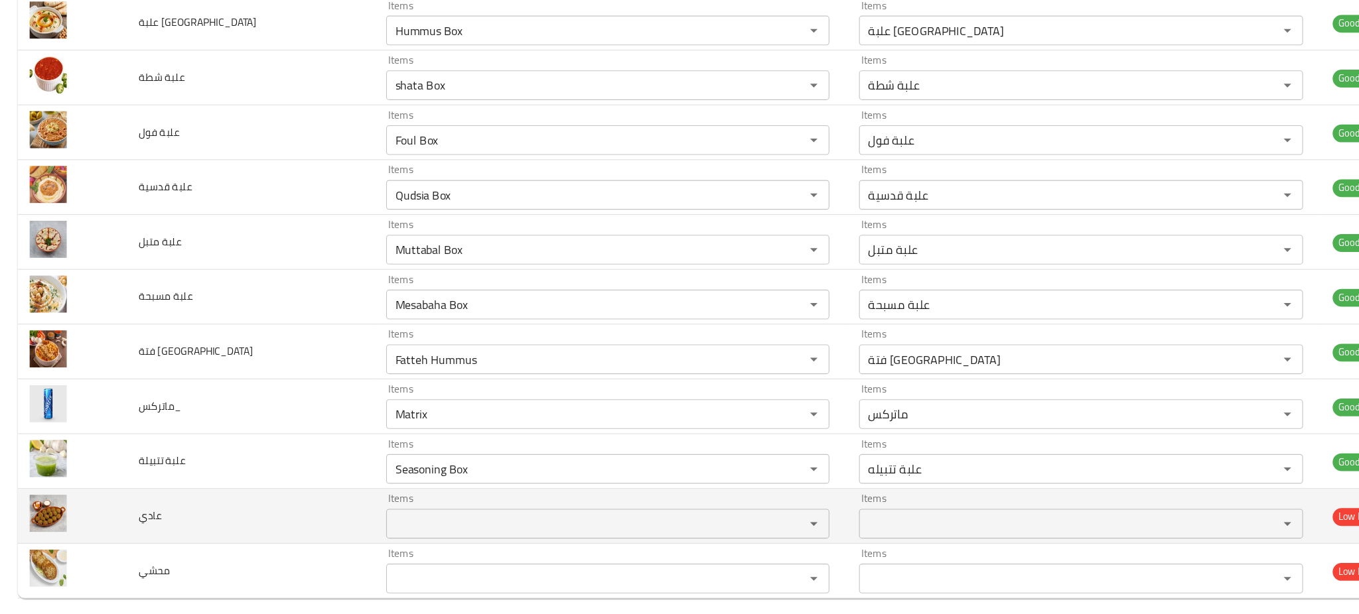
click at [249, 511] on td "عادي" at bounding box center [224, 514] width 222 height 49
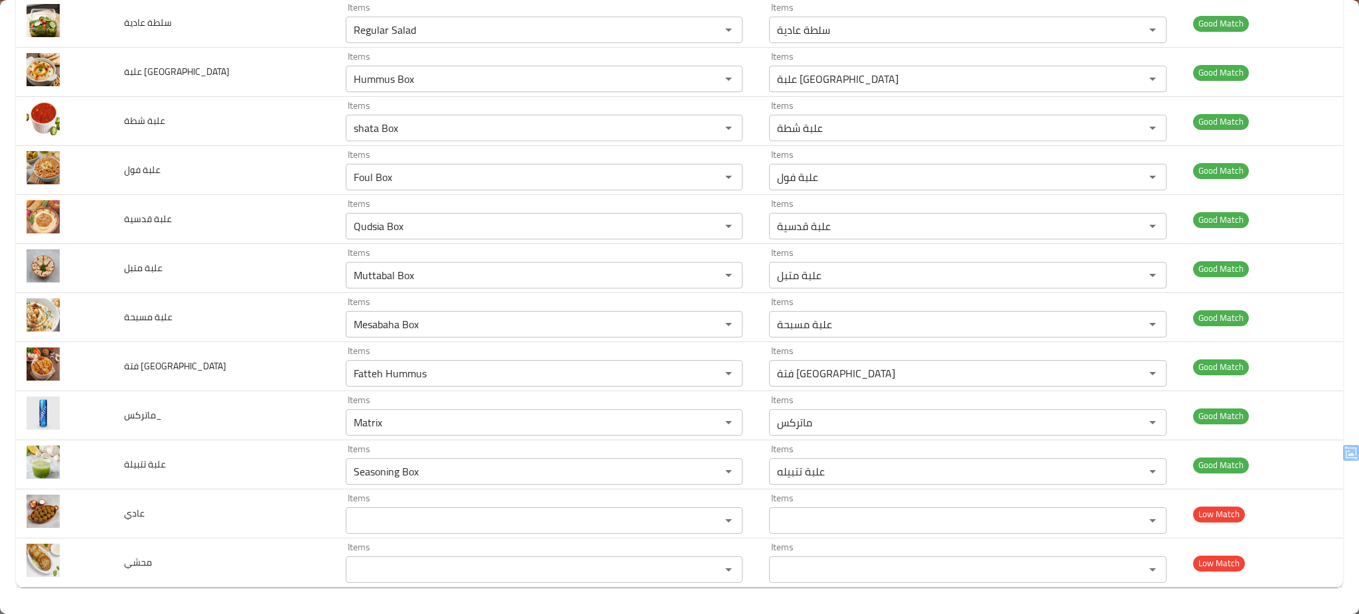
scroll to position [0, 0]
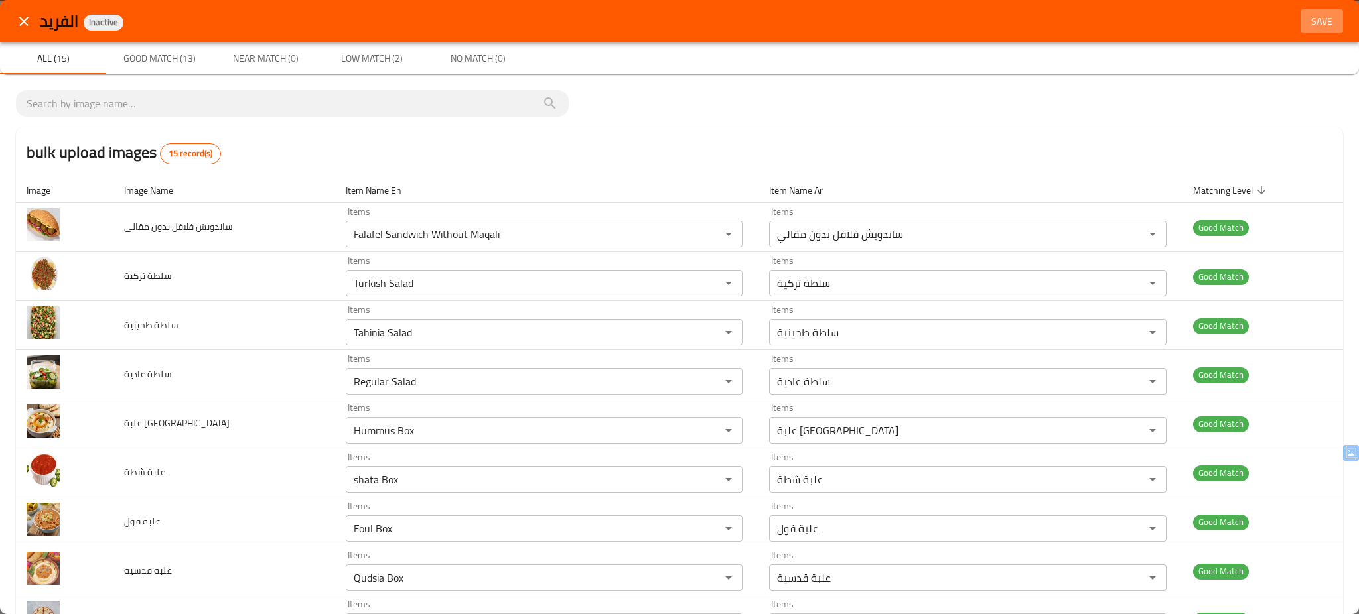
click at [1318, 19] on span "Save" at bounding box center [1322, 21] width 32 height 17
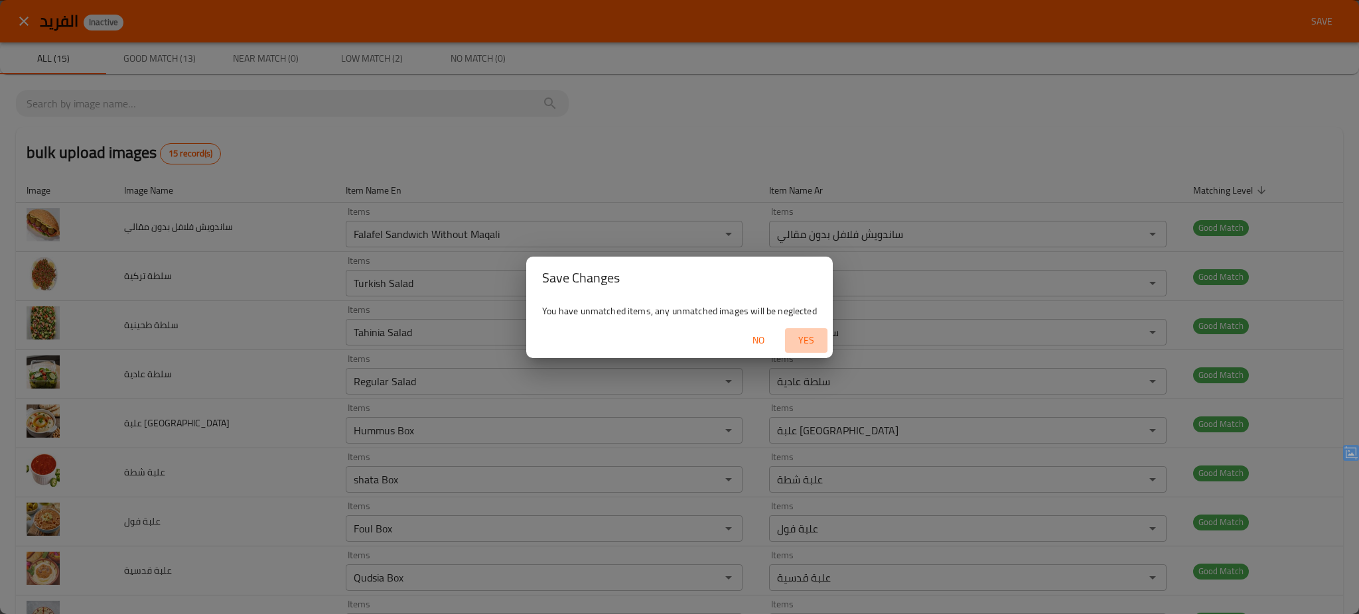
click at [813, 340] on span "Yes" at bounding box center [806, 340] width 32 height 17
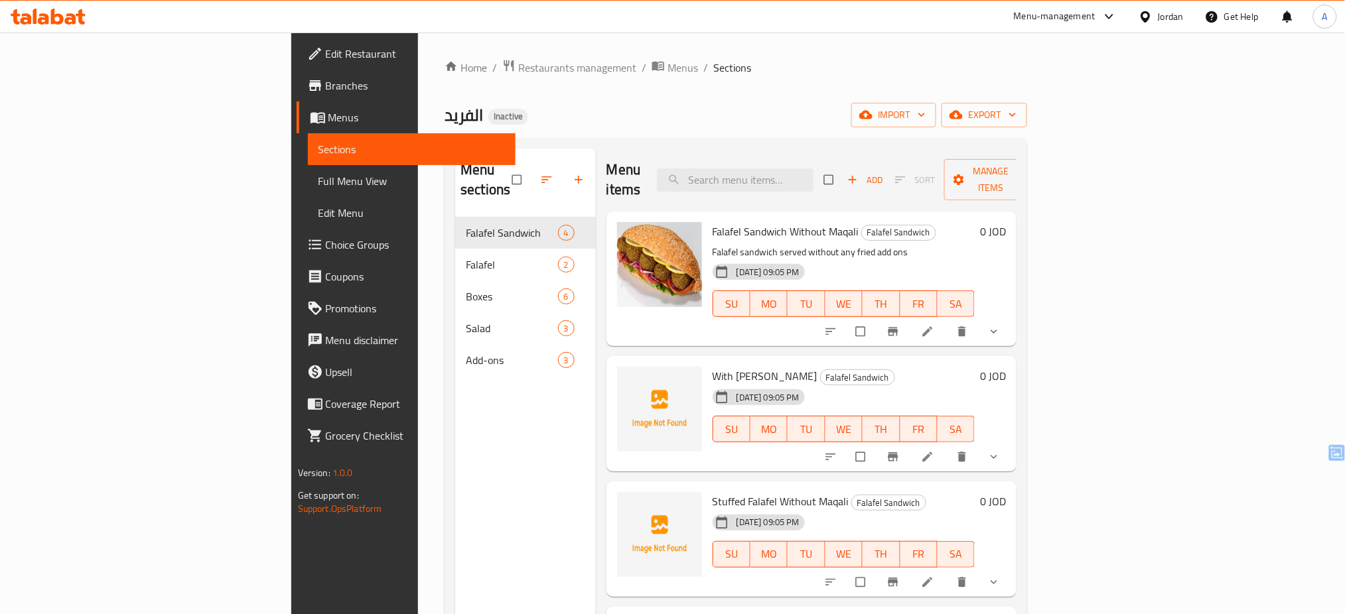
scroll to position [186, 0]
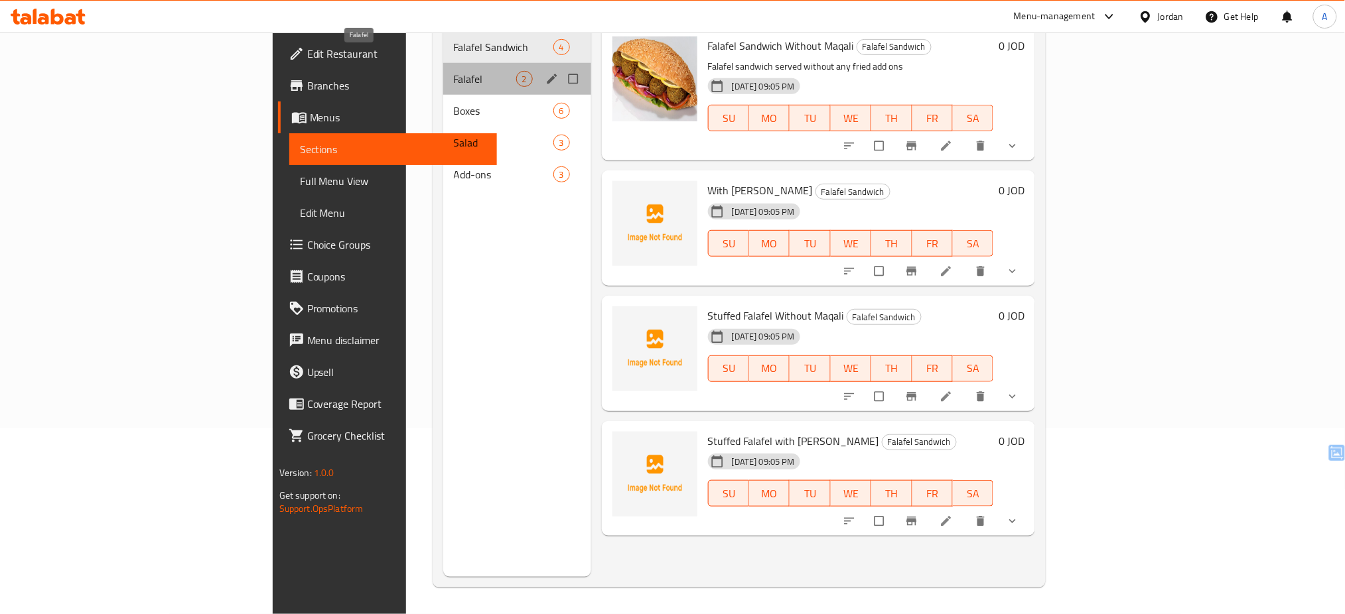
click at [454, 71] on span "Falafel" at bounding box center [485, 79] width 62 height 16
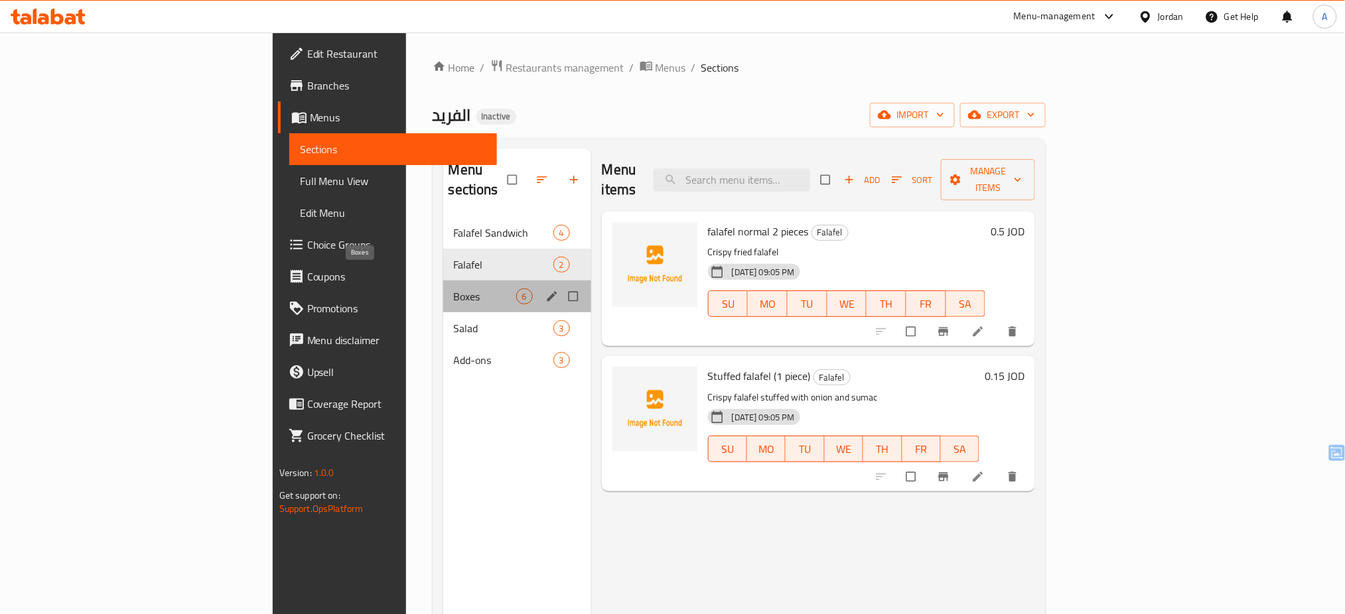
click at [454, 289] on span "Boxes" at bounding box center [485, 297] width 62 height 16
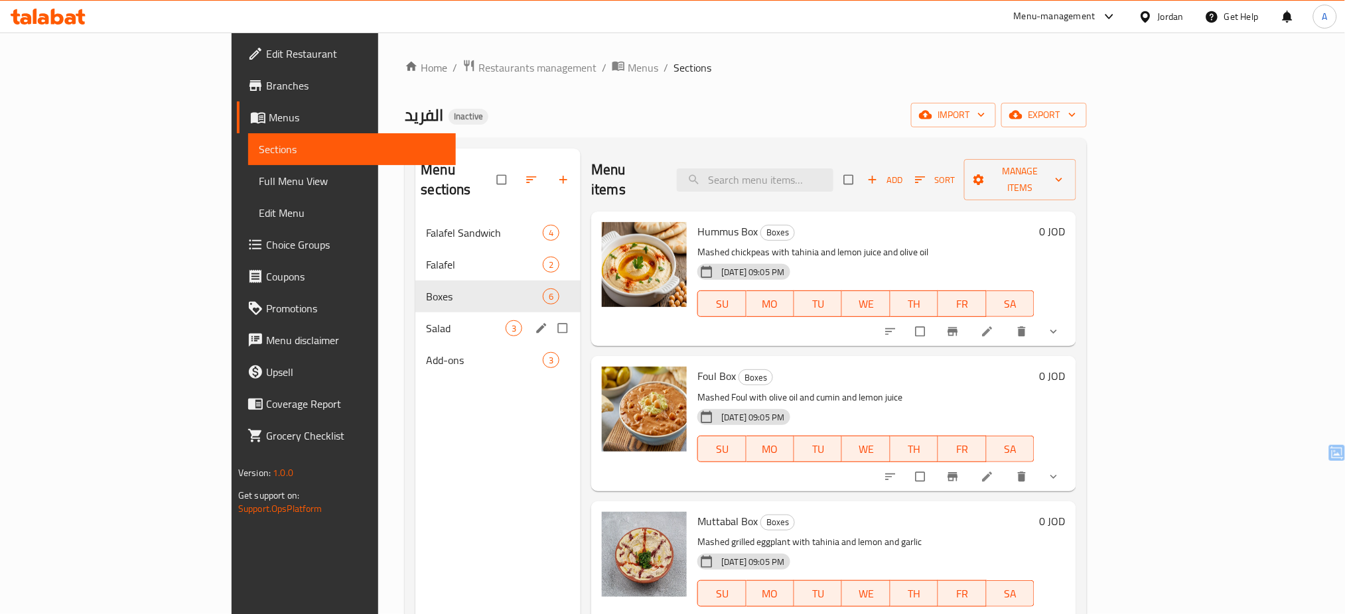
click at [415, 321] on div "Salad 3" at bounding box center [497, 328] width 165 height 32
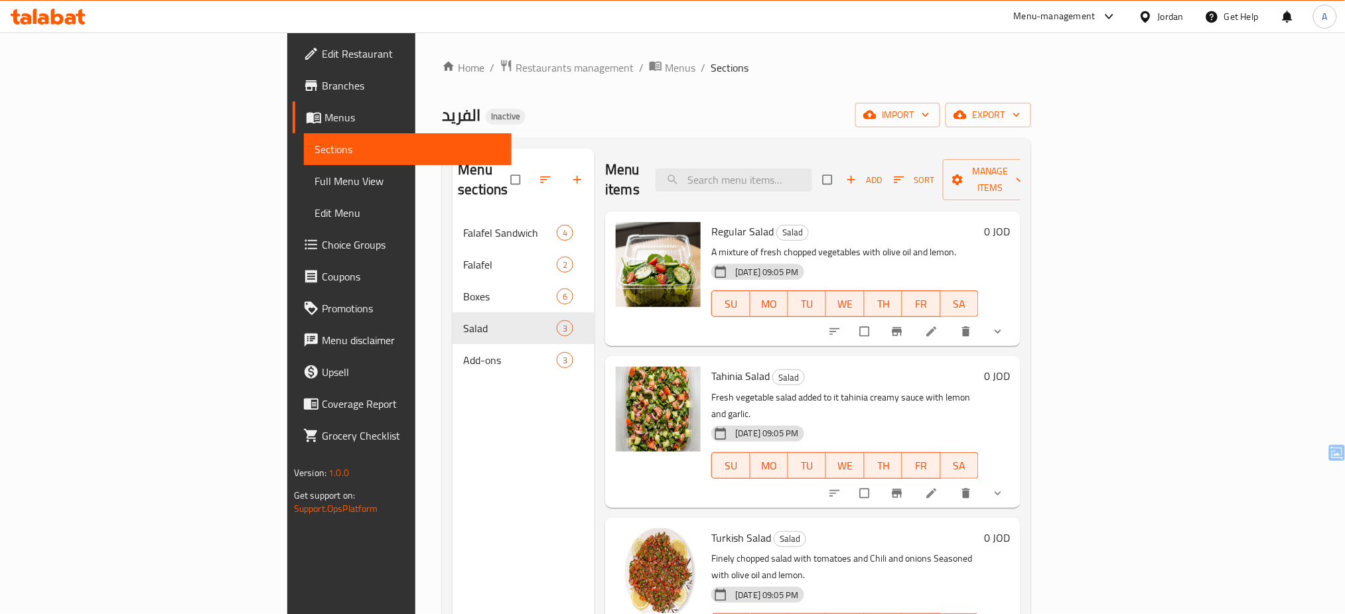
scroll to position [186, 0]
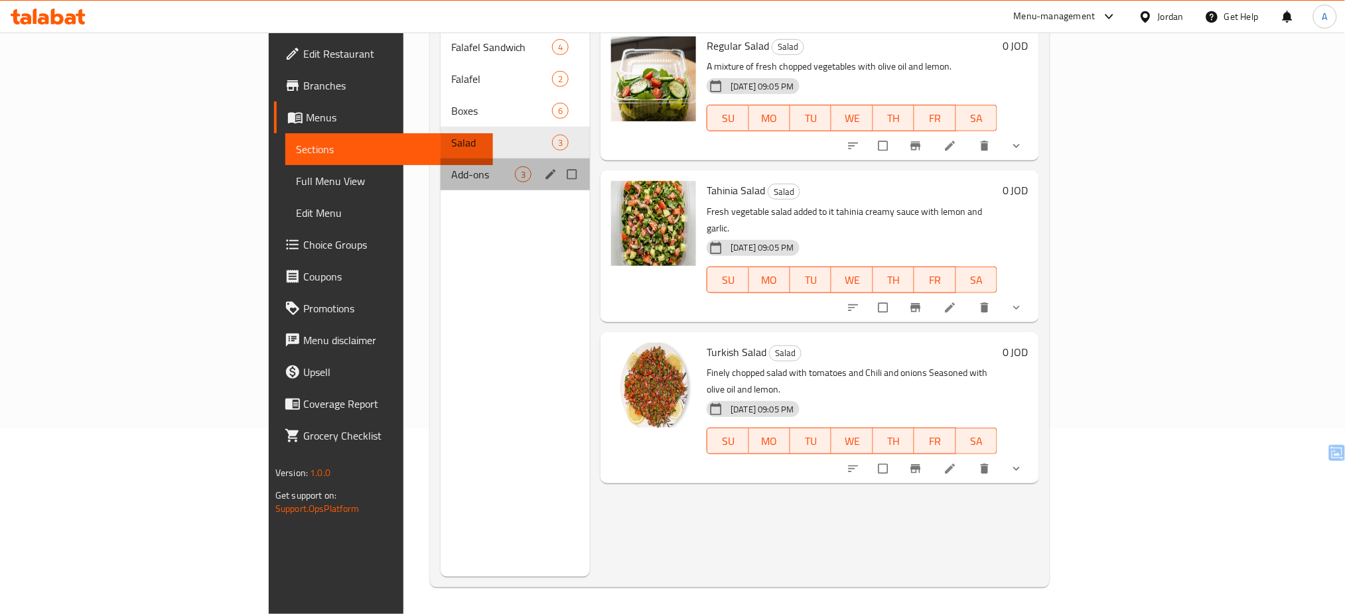
click at [440, 165] on div "Add-ons 3" at bounding box center [515, 175] width 150 height 32
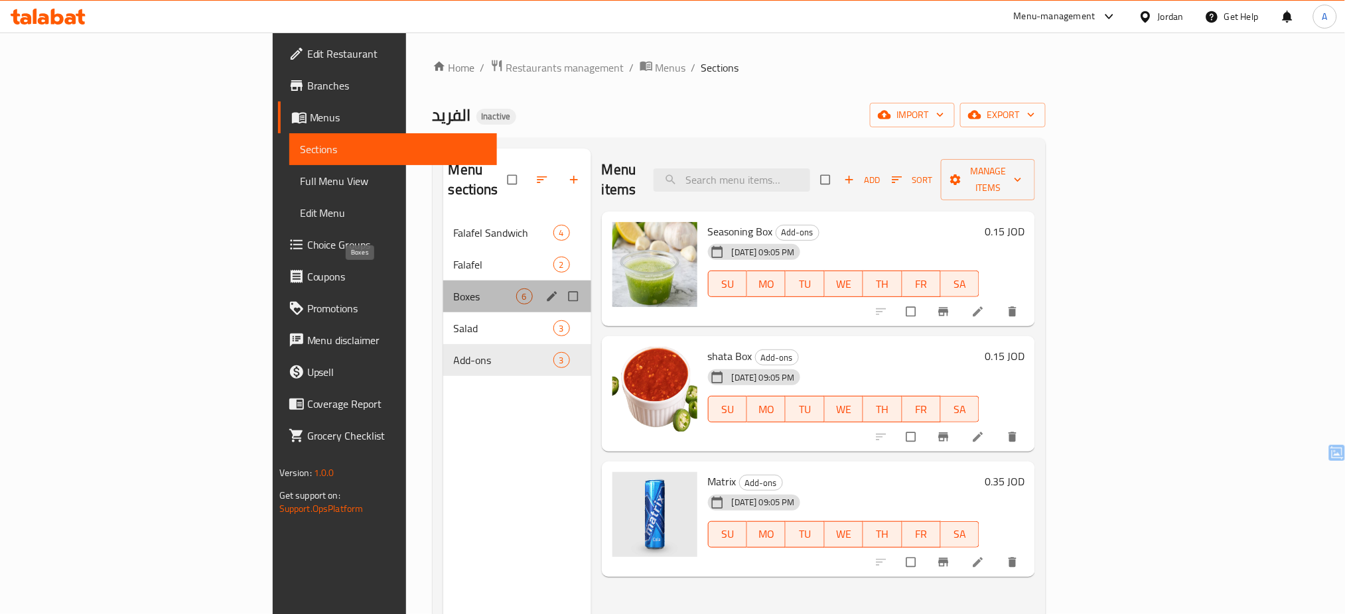
click at [454, 289] on span "Boxes" at bounding box center [485, 297] width 62 height 16
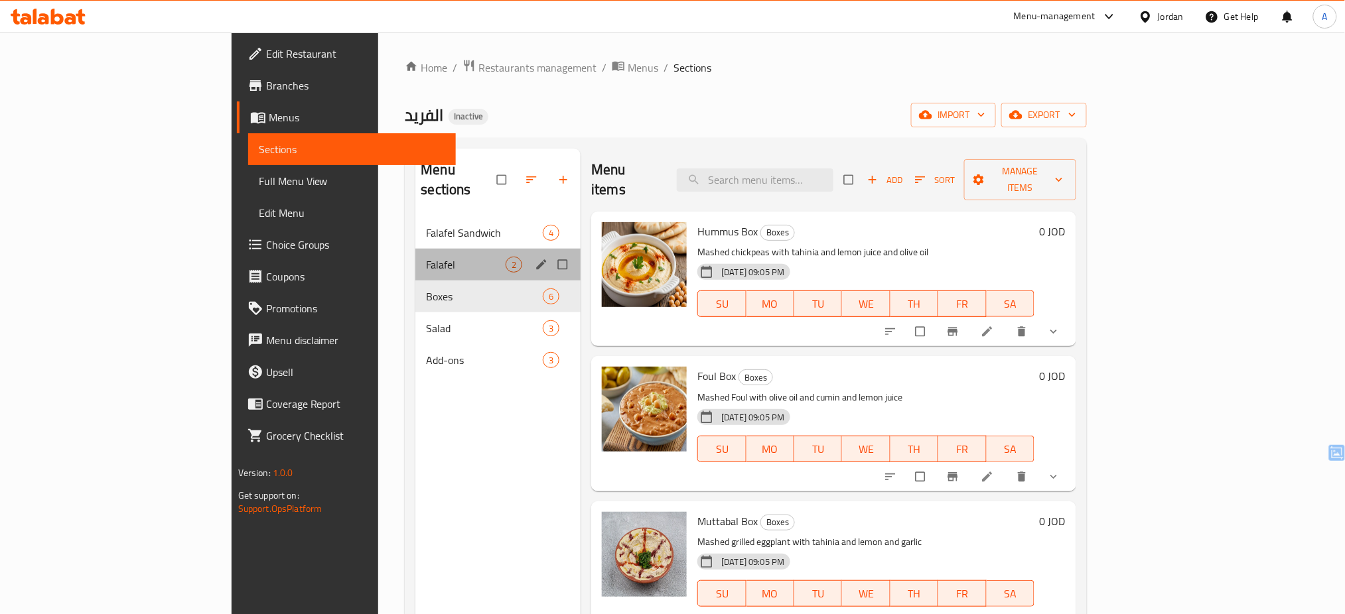
click at [415, 259] on div "Falafel 2" at bounding box center [497, 265] width 165 height 32
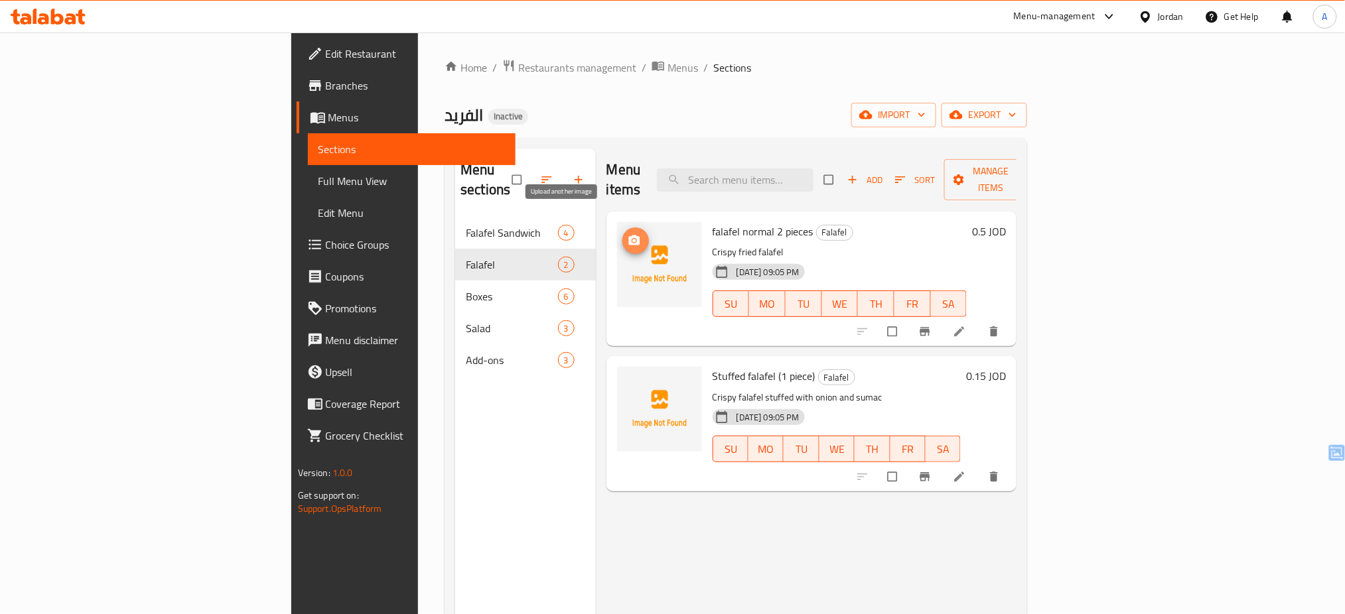
click at [628, 234] on icon "upload picture" at bounding box center [634, 240] width 13 height 13
click at [622, 228] on button "upload picture" at bounding box center [635, 241] width 27 height 27
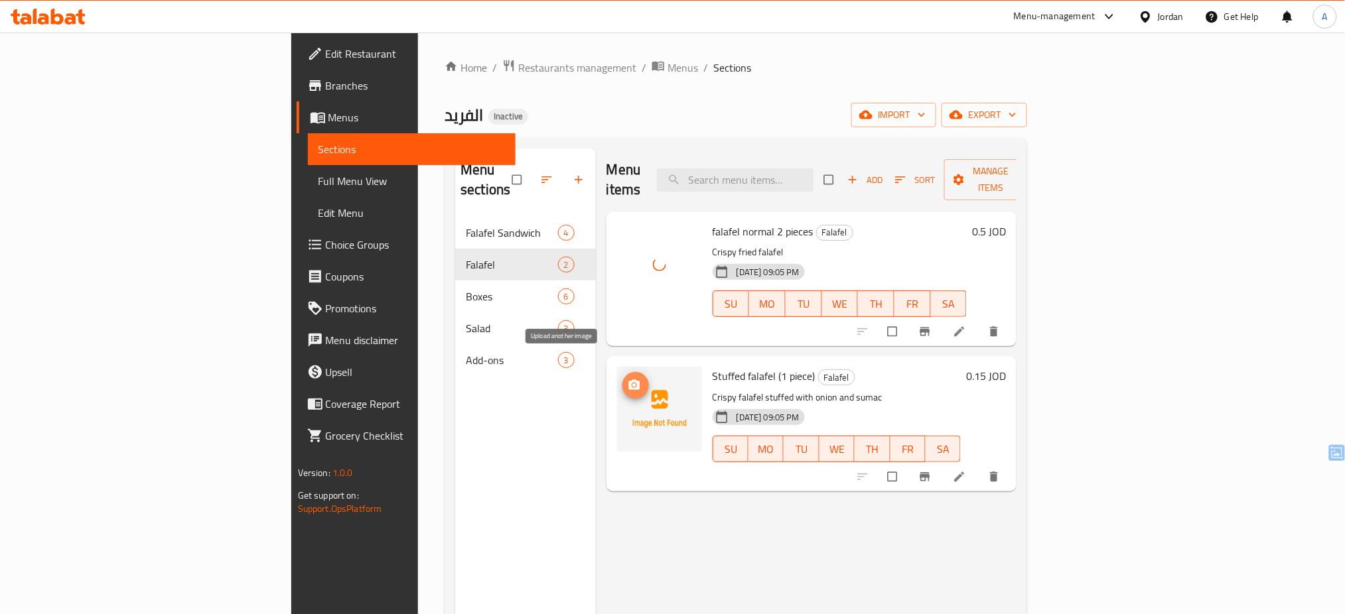
click at [622, 375] on button "upload picture" at bounding box center [635, 385] width 27 height 27
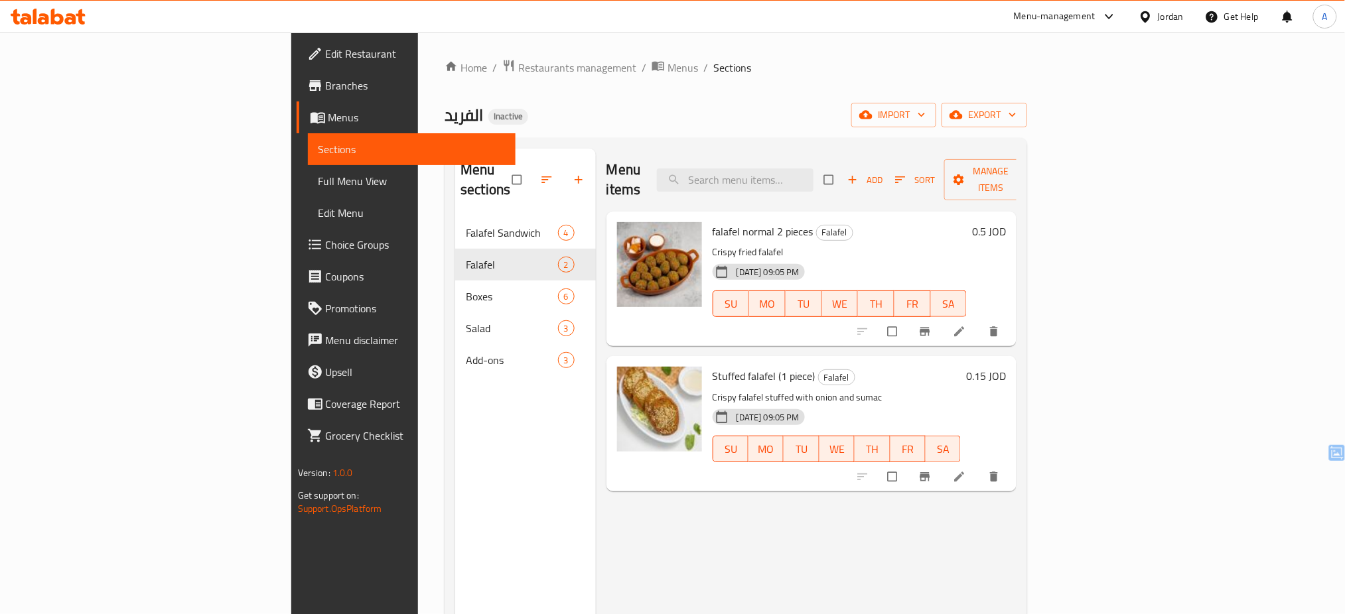
click at [658, 494] on div "Menu items Add Sort Manage items falafel normal 2 pieces Falafel Crispy fried f…" at bounding box center [806, 456] width 421 height 614
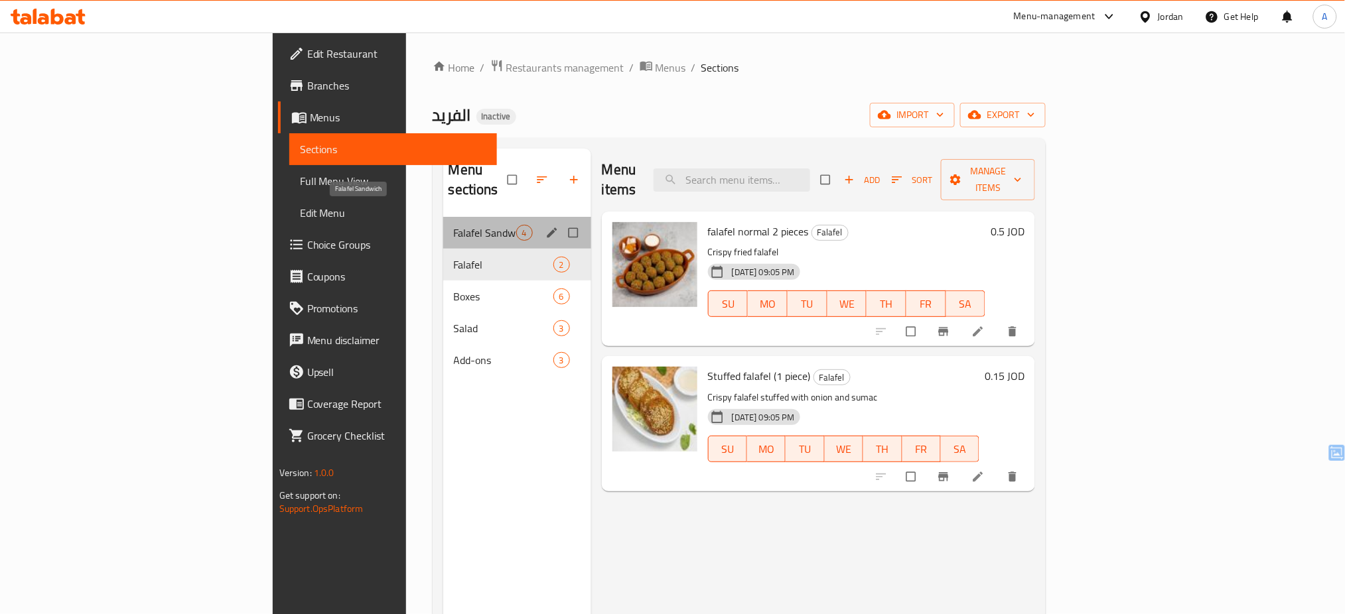
click at [454, 225] on span "Falafel Sandwich" at bounding box center [485, 233] width 62 height 16
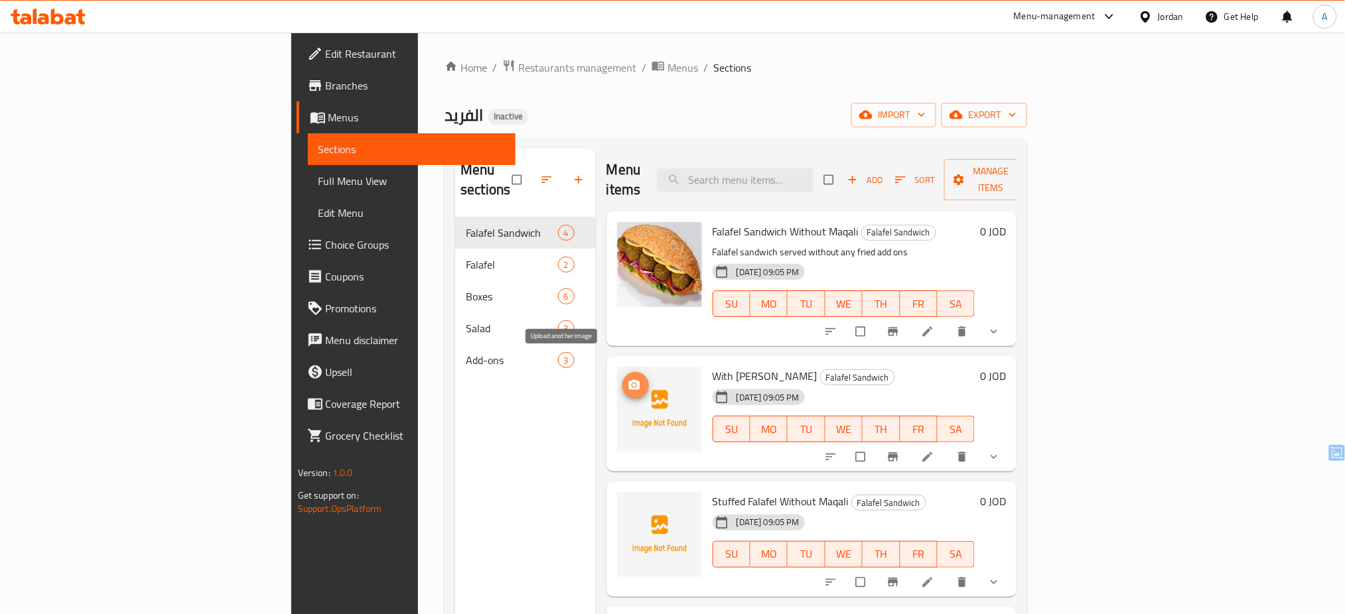
click at [622, 372] on button "upload picture" at bounding box center [635, 385] width 27 height 27
click at [622, 498] on button "upload picture" at bounding box center [635, 511] width 27 height 27
click at [628, 506] on icon "upload picture" at bounding box center [633, 511] width 11 height 10
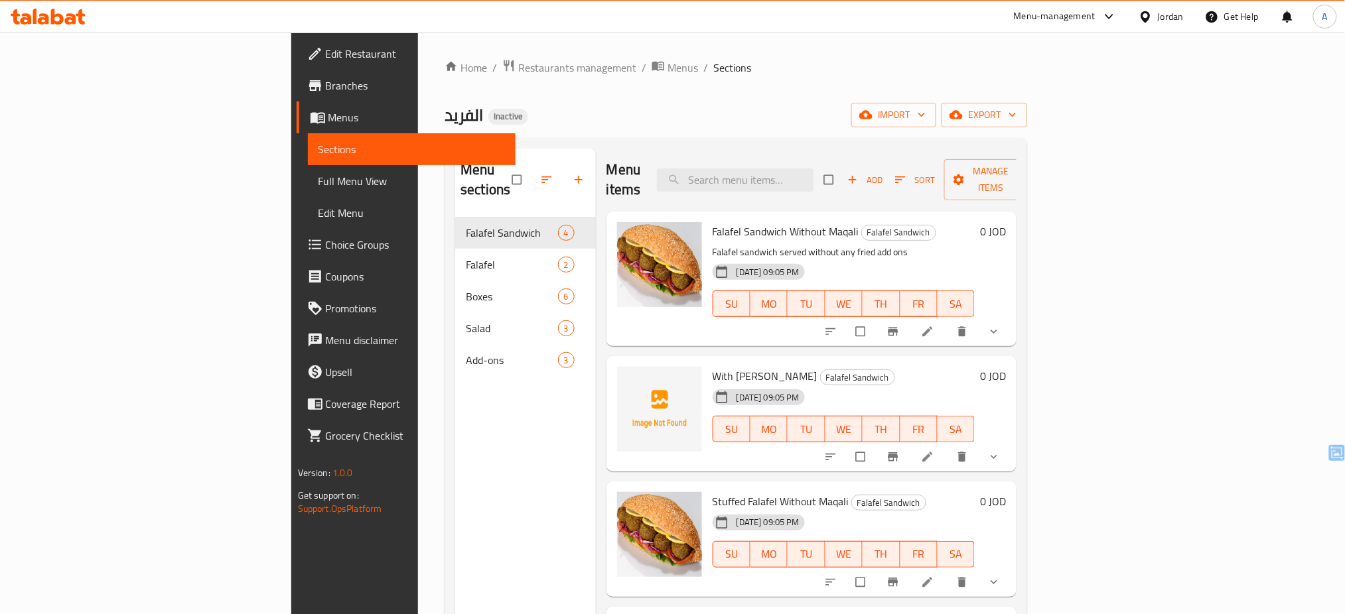
scroll to position [186, 0]
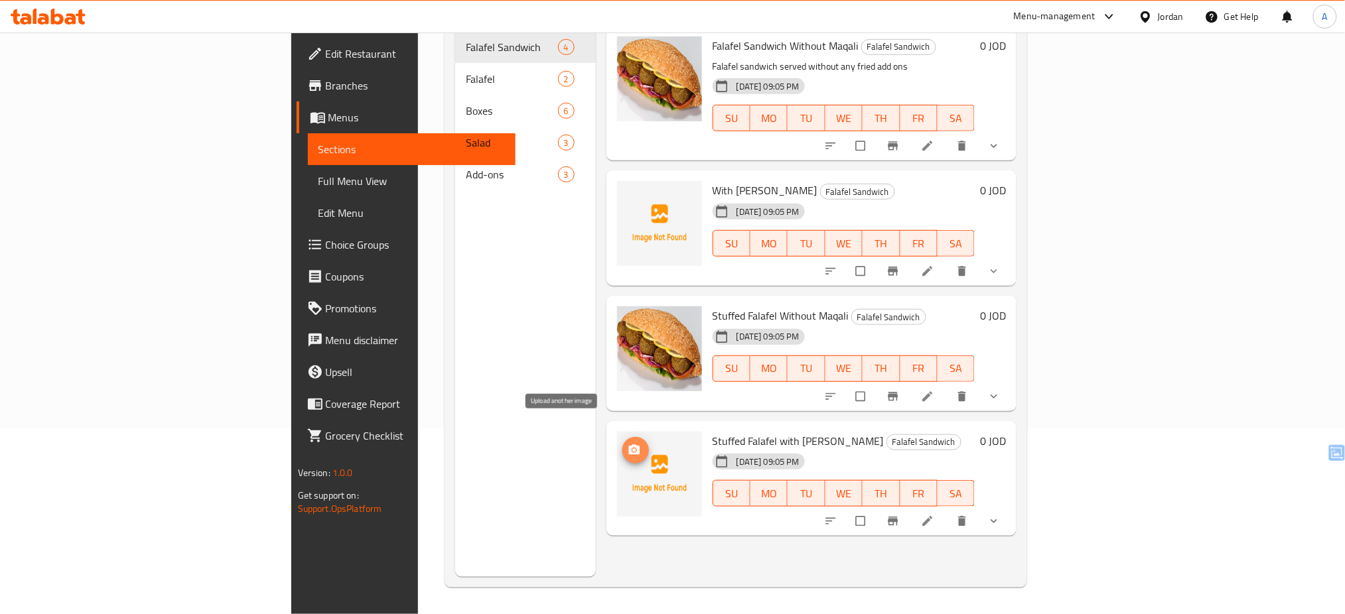
click at [622, 444] on span "upload picture" at bounding box center [635, 450] width 27 height 13
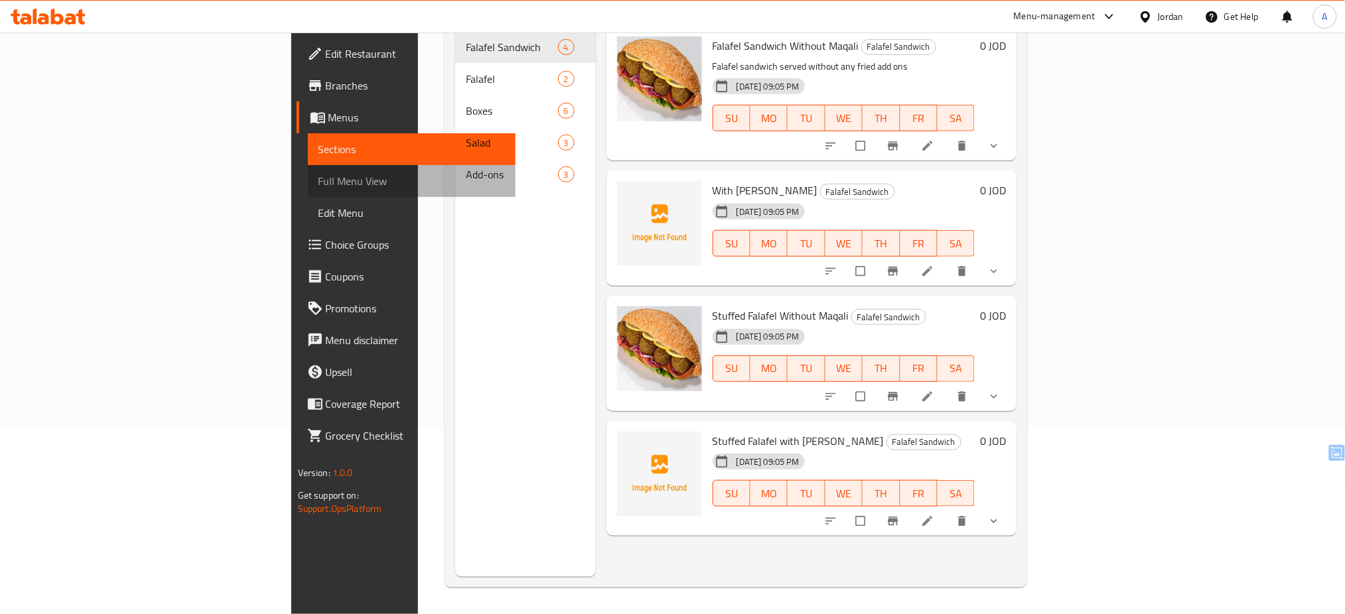
click at [308, 190] on link "Full Menu View" at bounding box center [412, 181] width 208 height 32
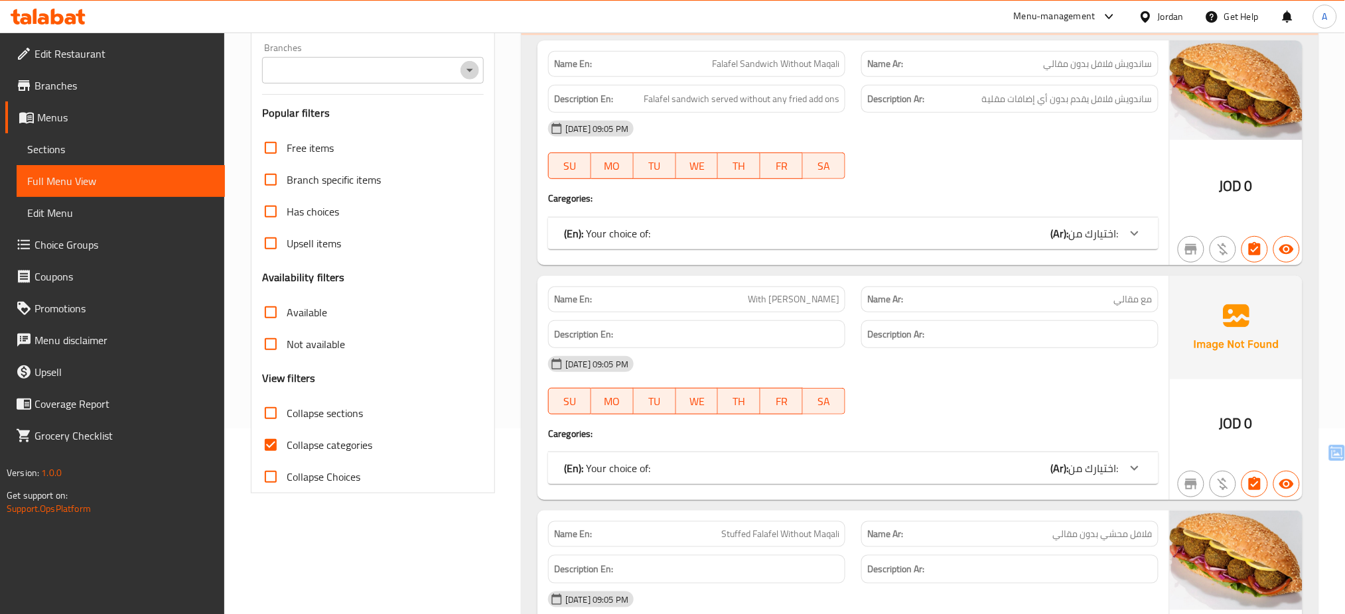
click at [475, 78] on icon "Open" at bounding box center [470, 70] width 16 height 16
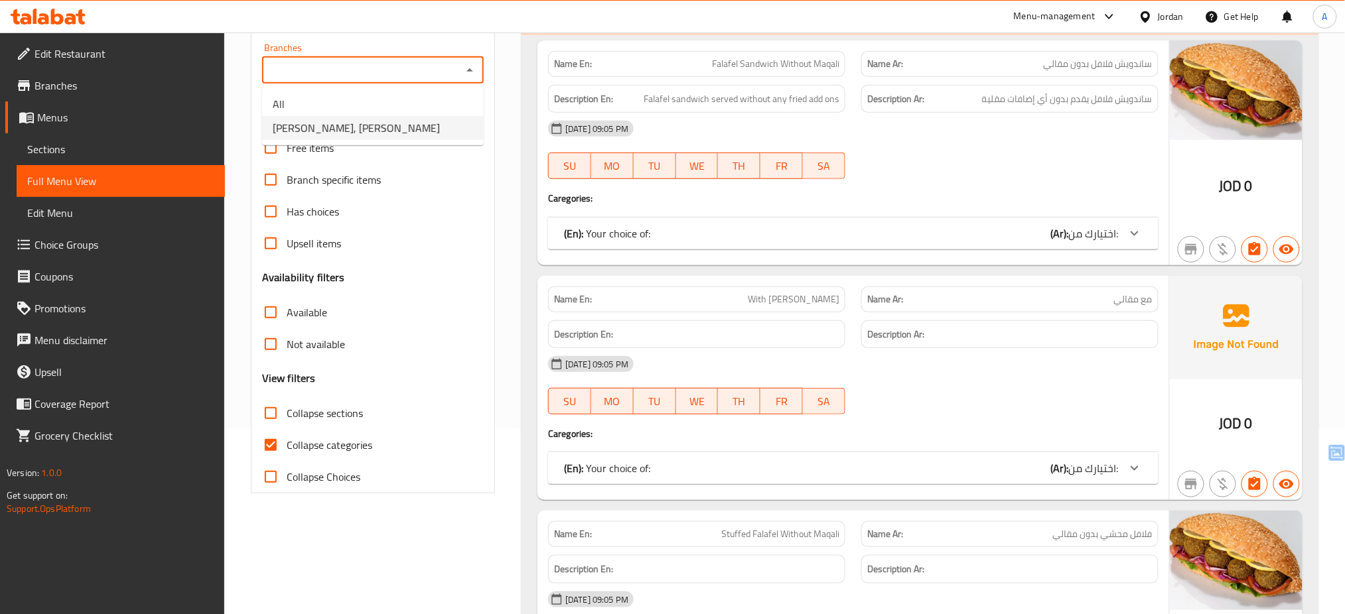
click at [439, 117] on li "Al Farid, Al Rabwa" at bounding box center [373, 128] width 222 height 24
type input "Al Farid, Al Rabwa"
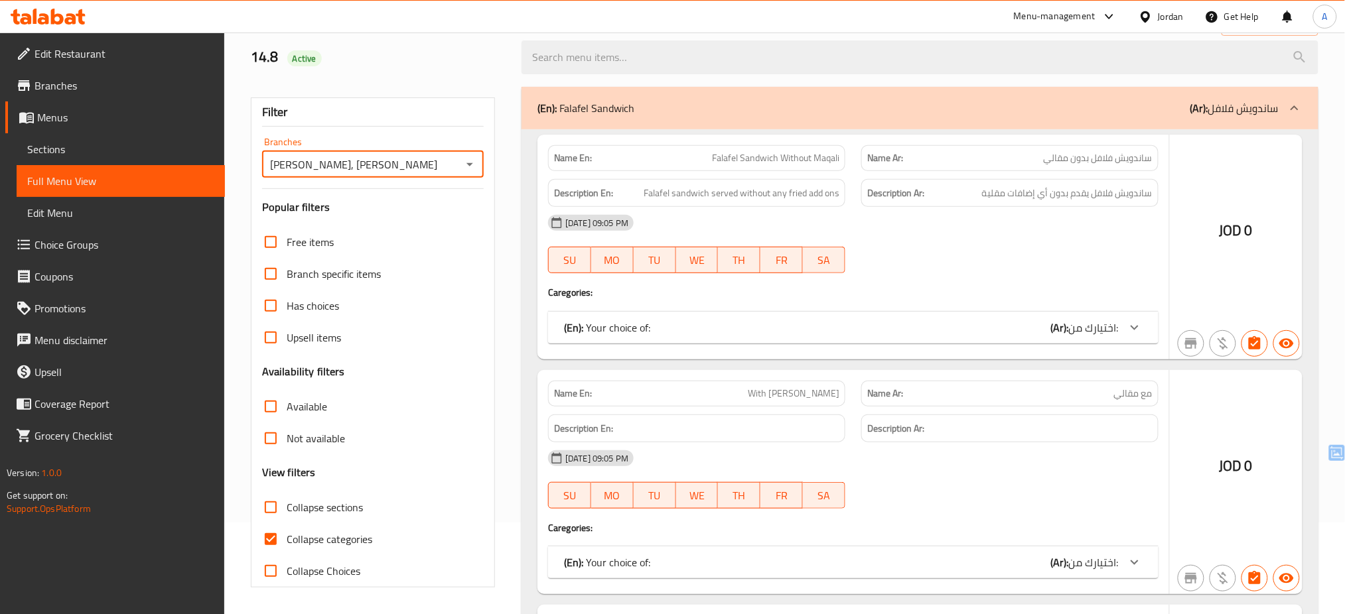
scroll to position [186, 0]
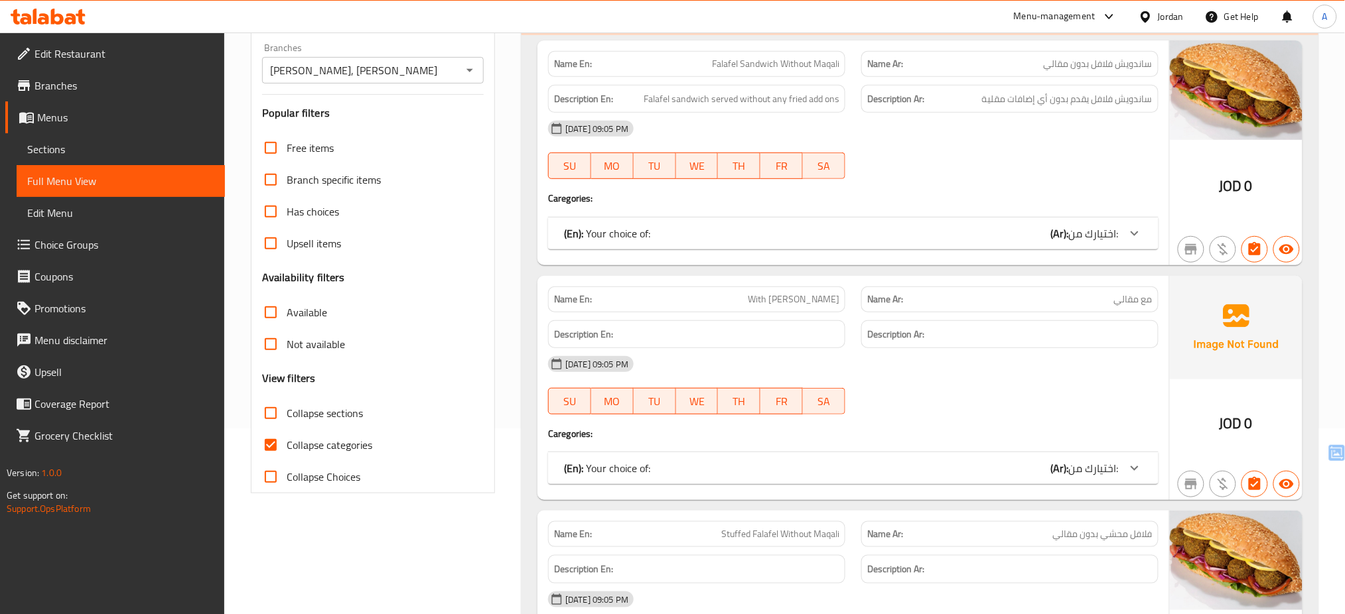
click at [336, 433] on label "Collapse categories" at bounding box center [313, 445] width 117 height 32
click at [287, 433] on input "Collapse categories" at bounding box center [271, 445] width 32 height 32
checkbox input "false"
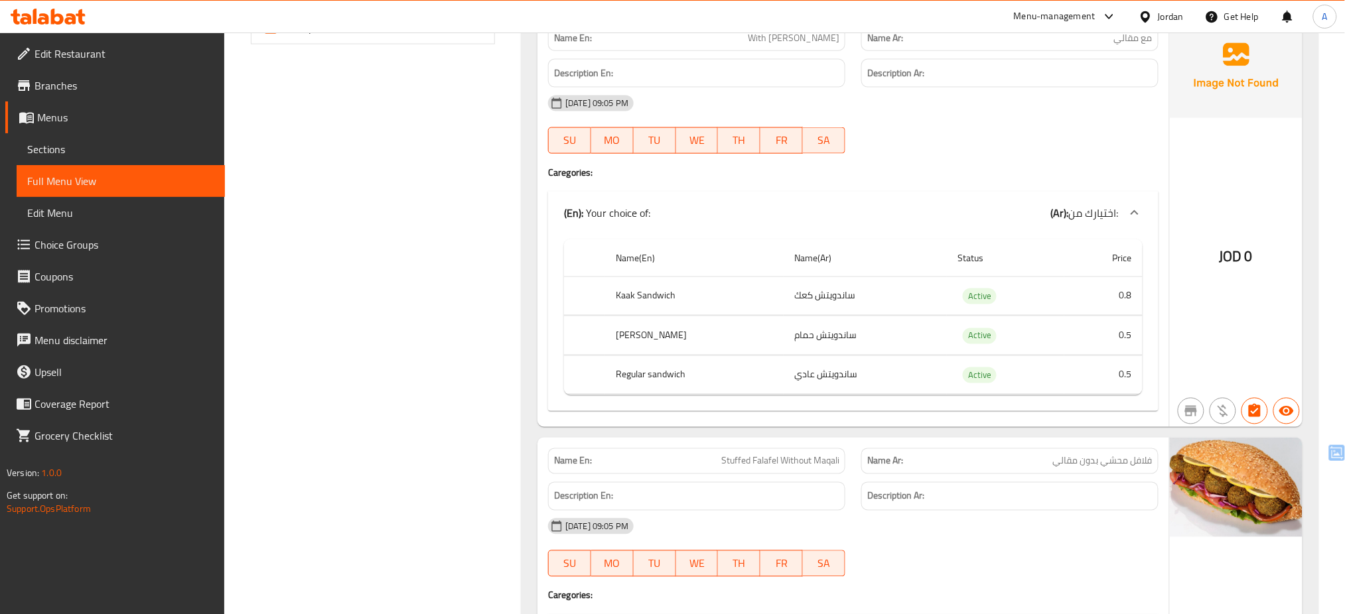
scroll to position [722, 0]
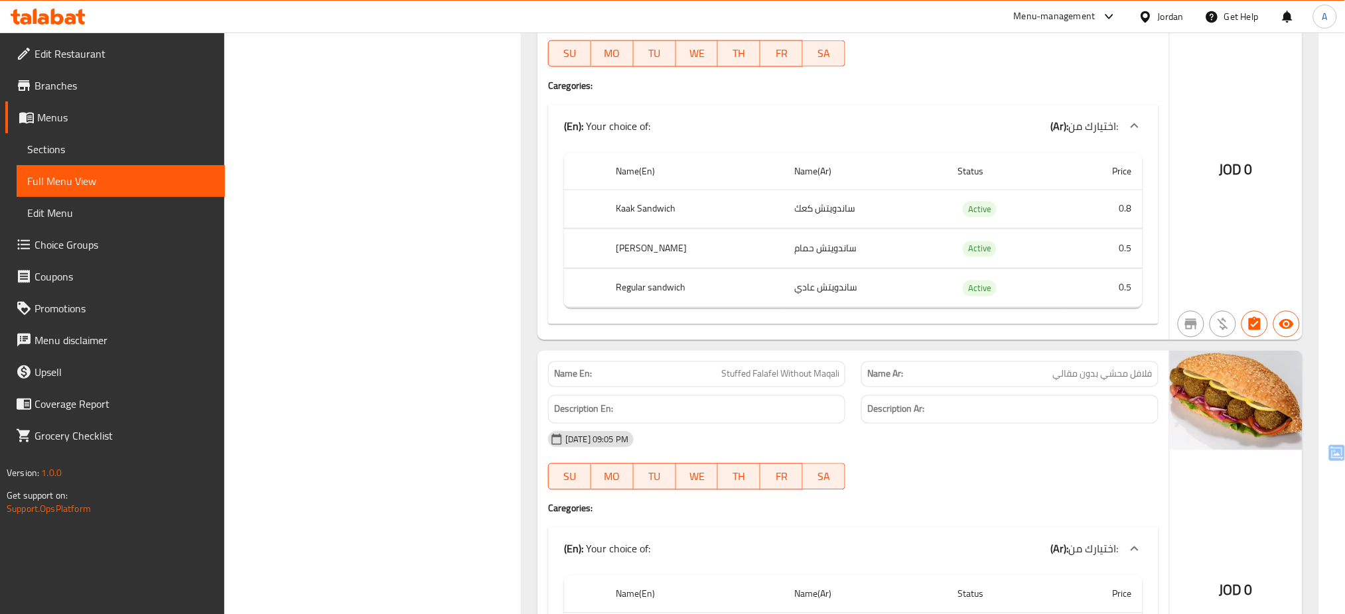
click at [749, 366] on div "Name En: Stuffed Falafel Without Maqali" at bounding box center [696, 375] width 297 height 26
copy span "Stuffed Falafel Without Maqali"
click at [1150, 20] on icon at bounding box center [1145, 17] width 14 height 14
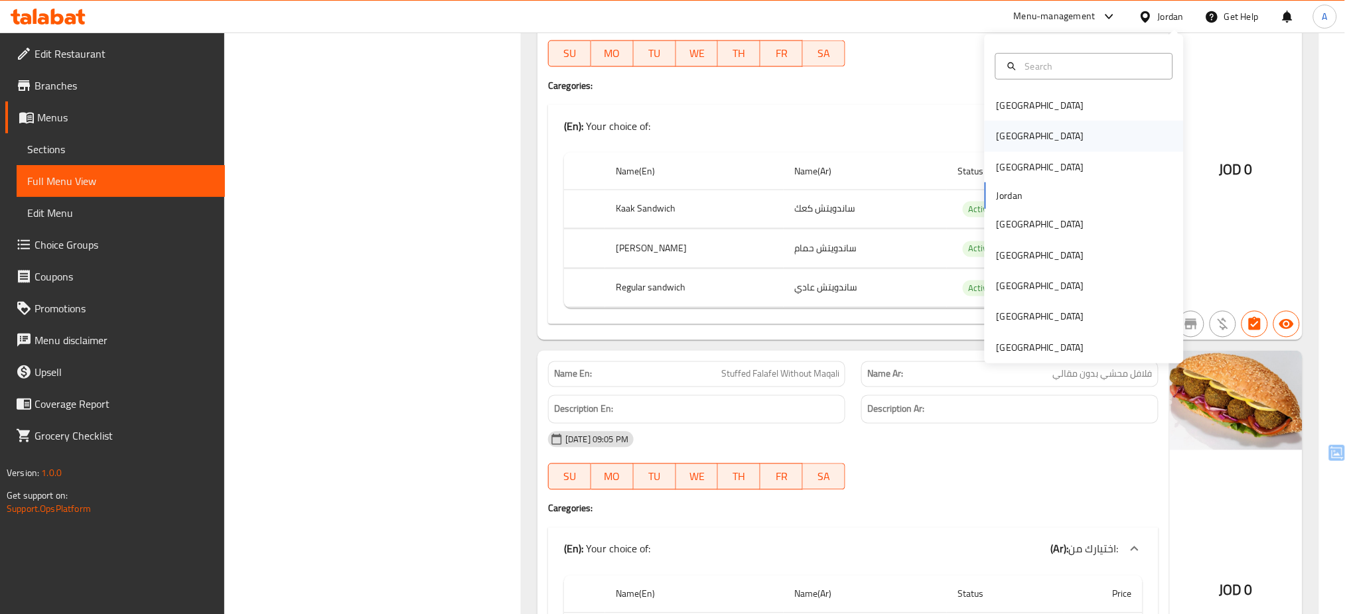
click at [1020, 127] on div "Egypt" at bounding box center [1083, 136] width 199 height 31
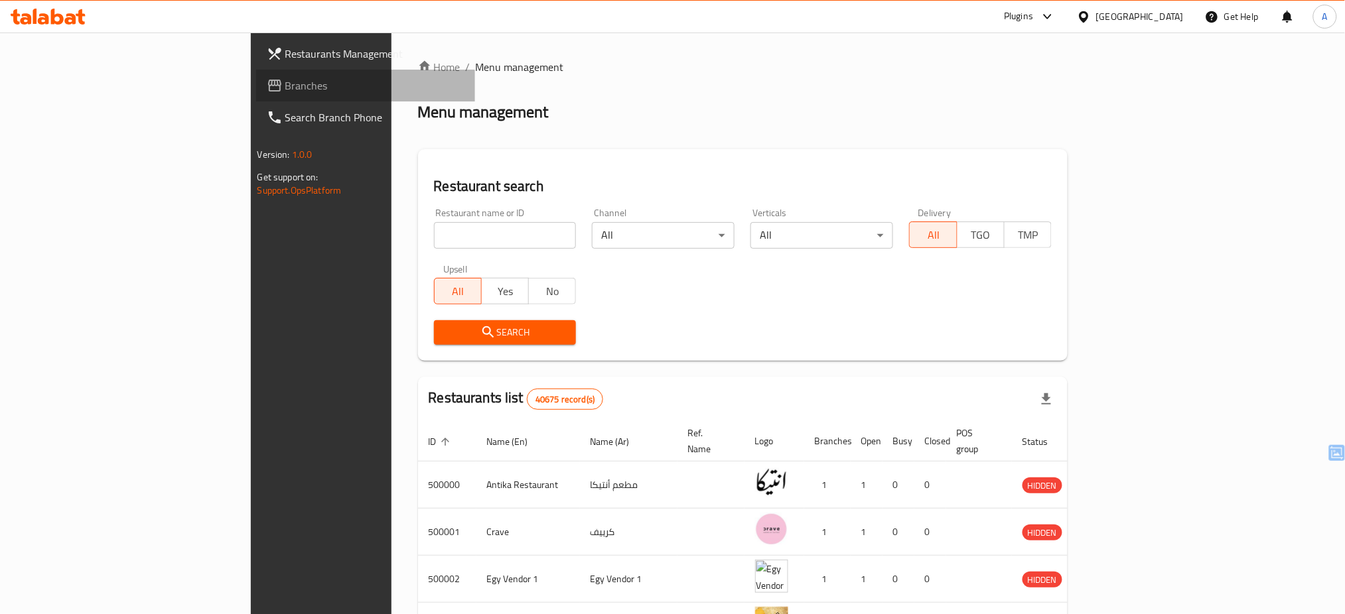
click at [285, 84] on span "Branches" at bounding box center [375, 86] width 180 height 16
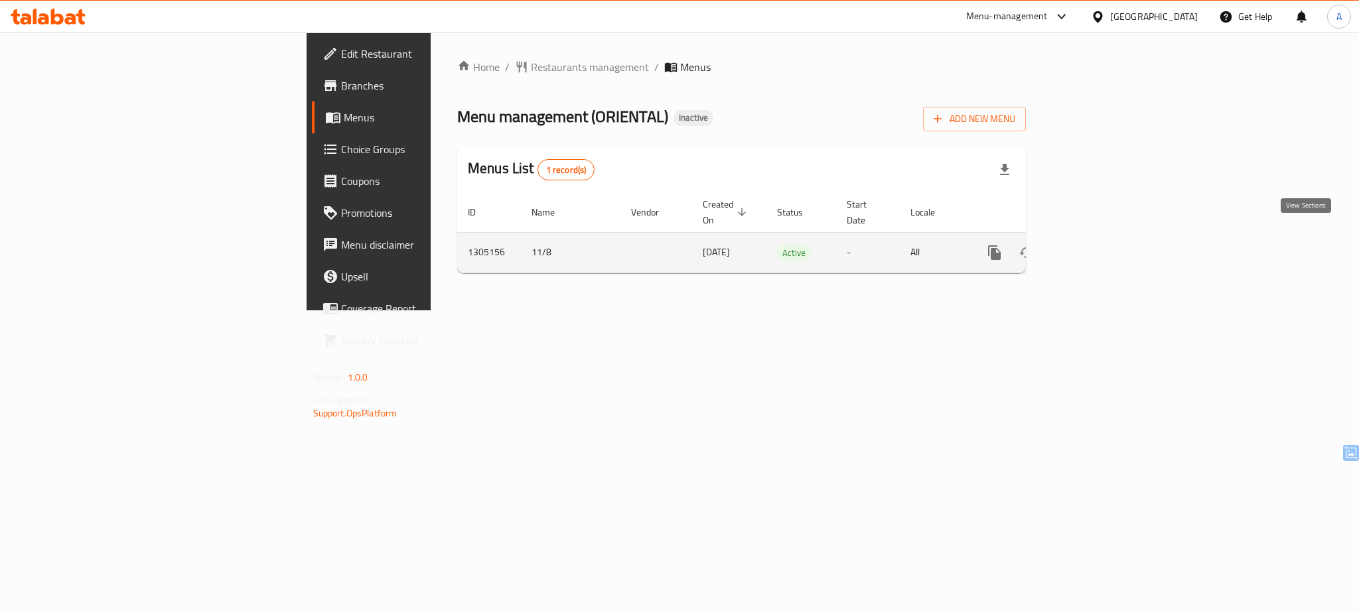
click at [1106, 240] on link "enhanced table" at bounding box center [1090, 253] width 32 height 32
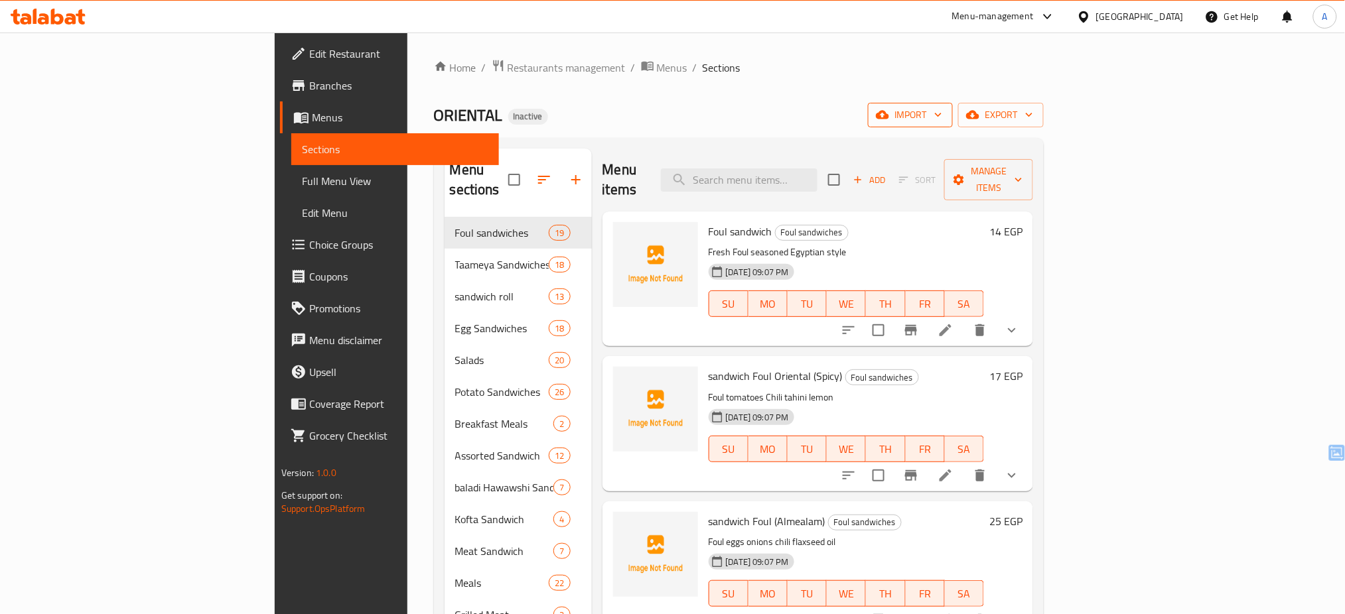
click at [889, 117] on icon "button" at bounding box center [882, 115] width 13 height 9
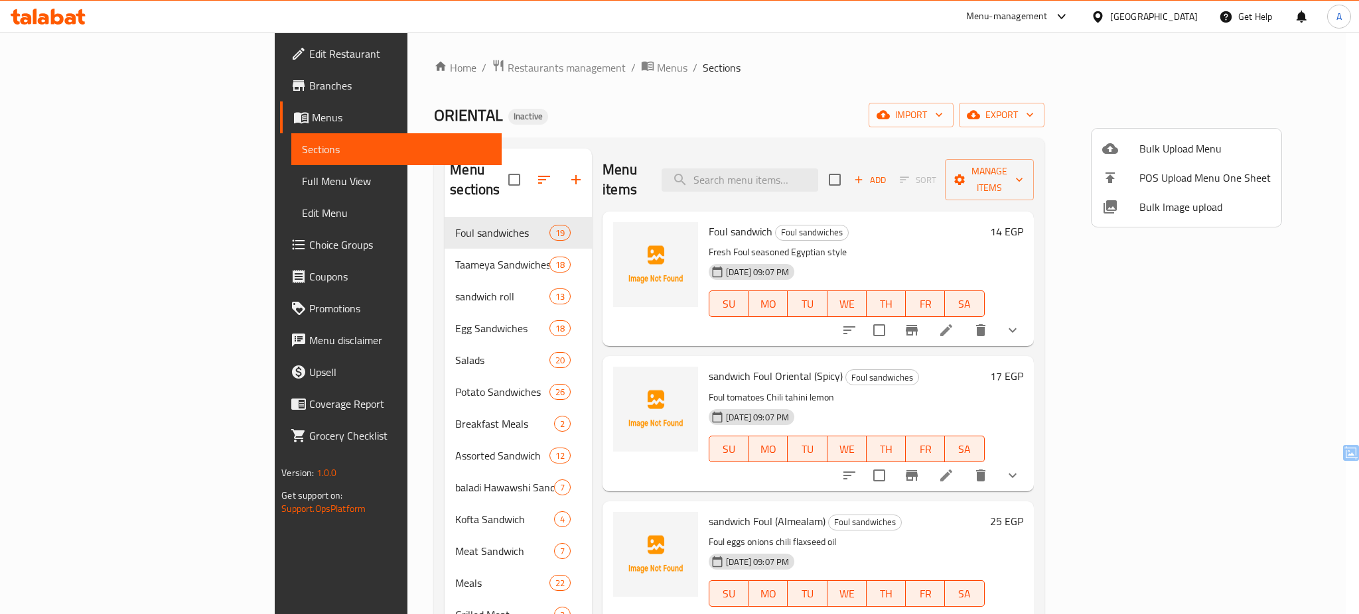
click at [1144, 212] on span "Bulk Image upload" at bounding box center [1204, 207] width 131 height 16
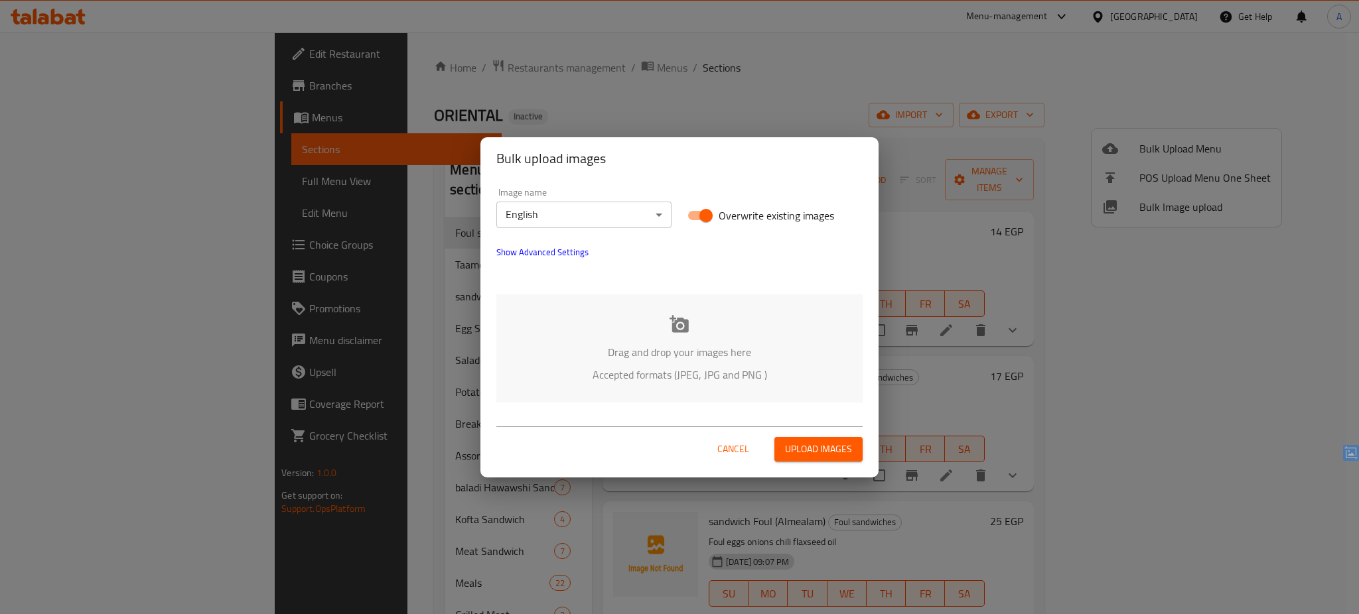
click at [727, 212] on span "Overwrite existing images" at bounding box center [775, 216] width 115 height 16
click at [727, 212] on input "Overwrite existing images" at bounding box center [706, 215] width 76 height 25
checkbox input "false"
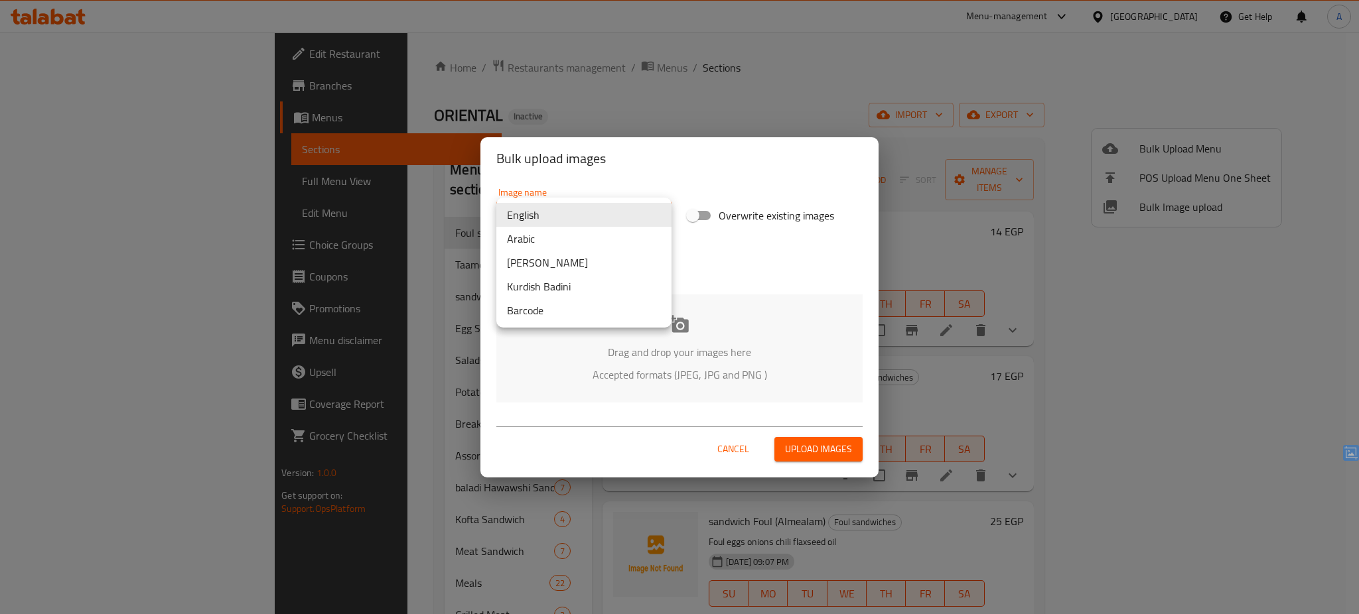
click at [603, 211] on body "​ Menu-management [GEOGRAPHIC_DATA] Get Help A Edit Restaurant Branches Menus S…" at bounding box center [679, 324] width 1359 height 582
click at [567, 239] on li "Arabic" at bounding box center [583, 239] width 175 height 24
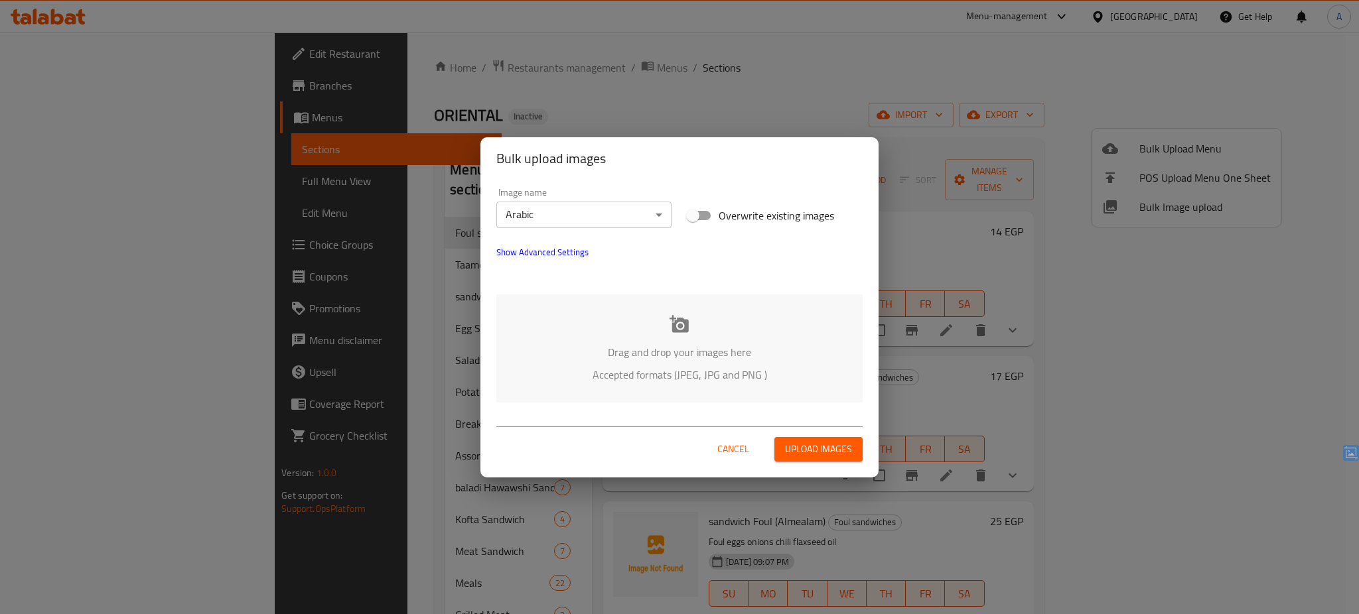
click at [620, 377] on p "Accepted formats (JPEG, JPG and PNG )" at bounding box center [679, 375] width 326 height 16
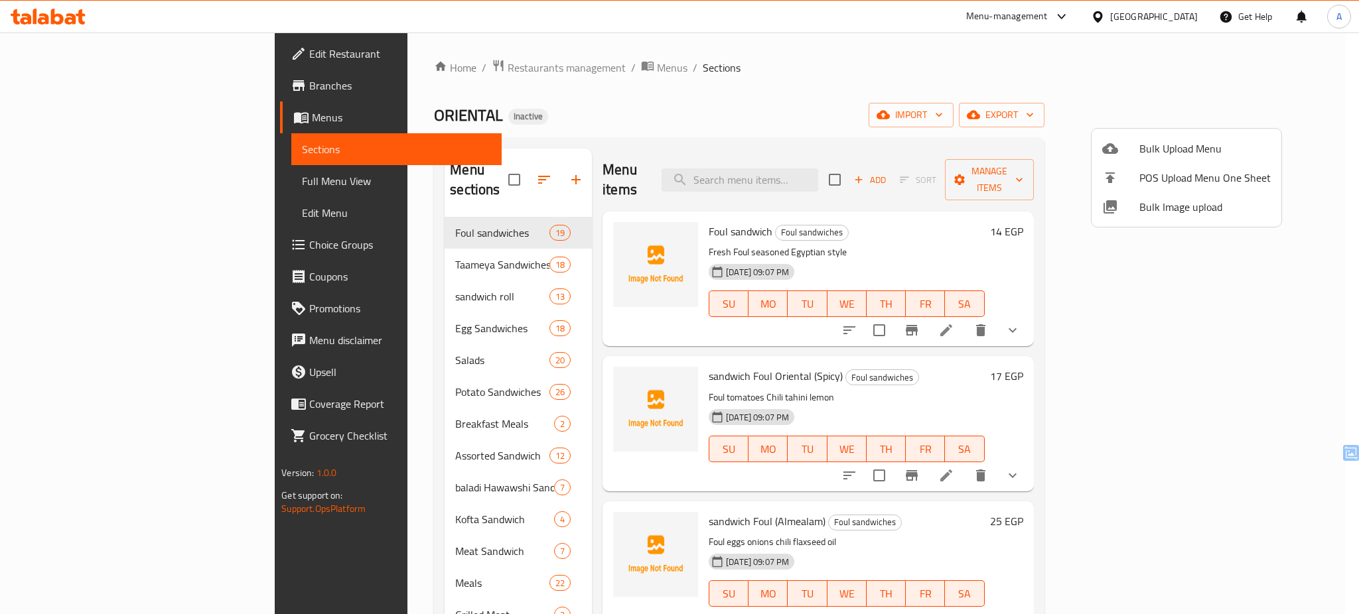
click at [555, 222] on div at bounding box center [679, 307] width 1359 height 614
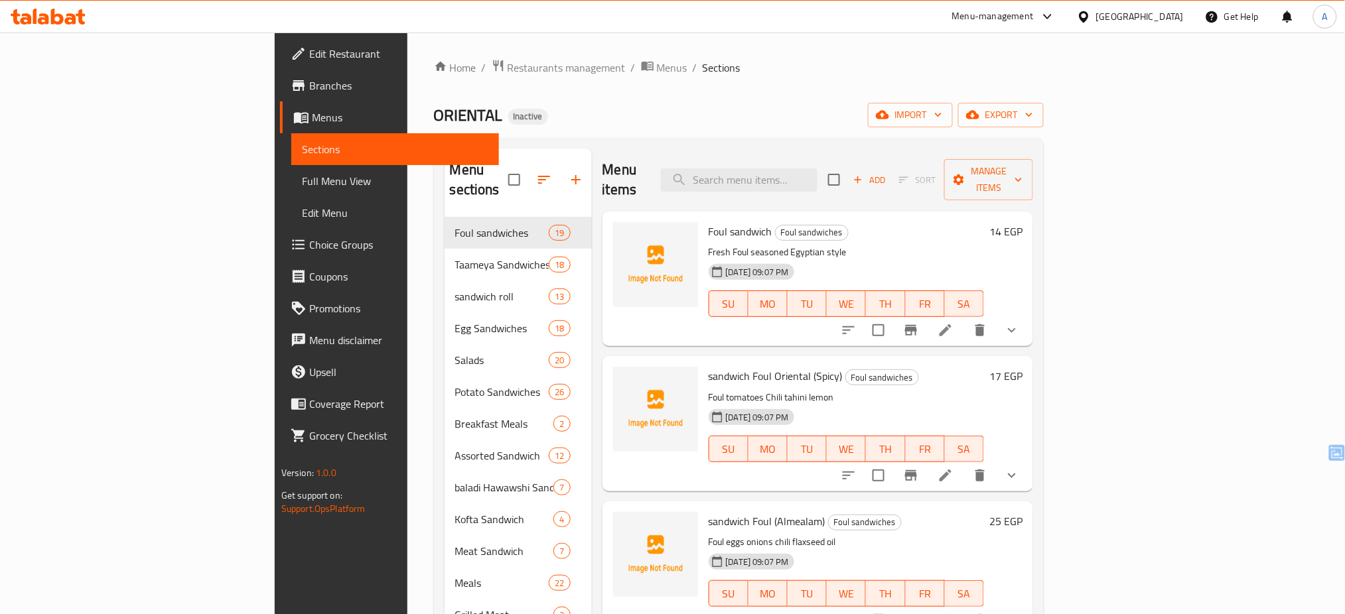
click at [613, 222] on img at bounding box center [655, 264] width 85 height 85
click at [625, 234] on icon "upload picture" at bounding box center [631, 240] width 13 height 12
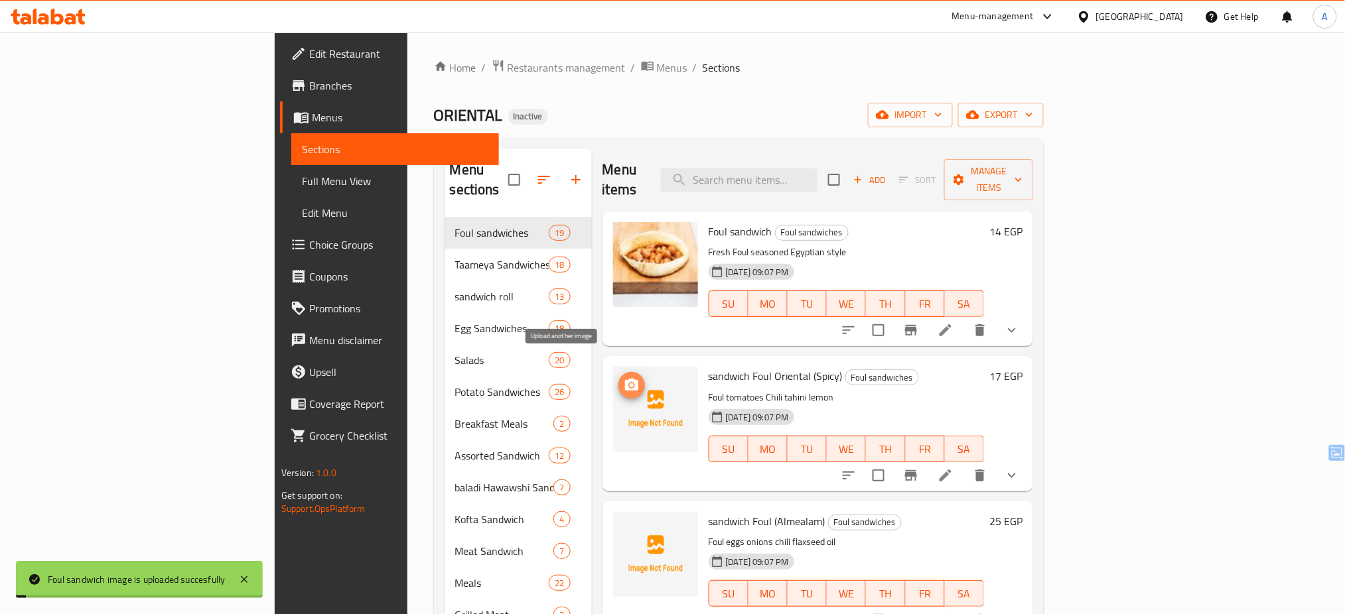
click at [629, 383] on circle "upload picture" at bounding box center [631, 385] width 4 height 4
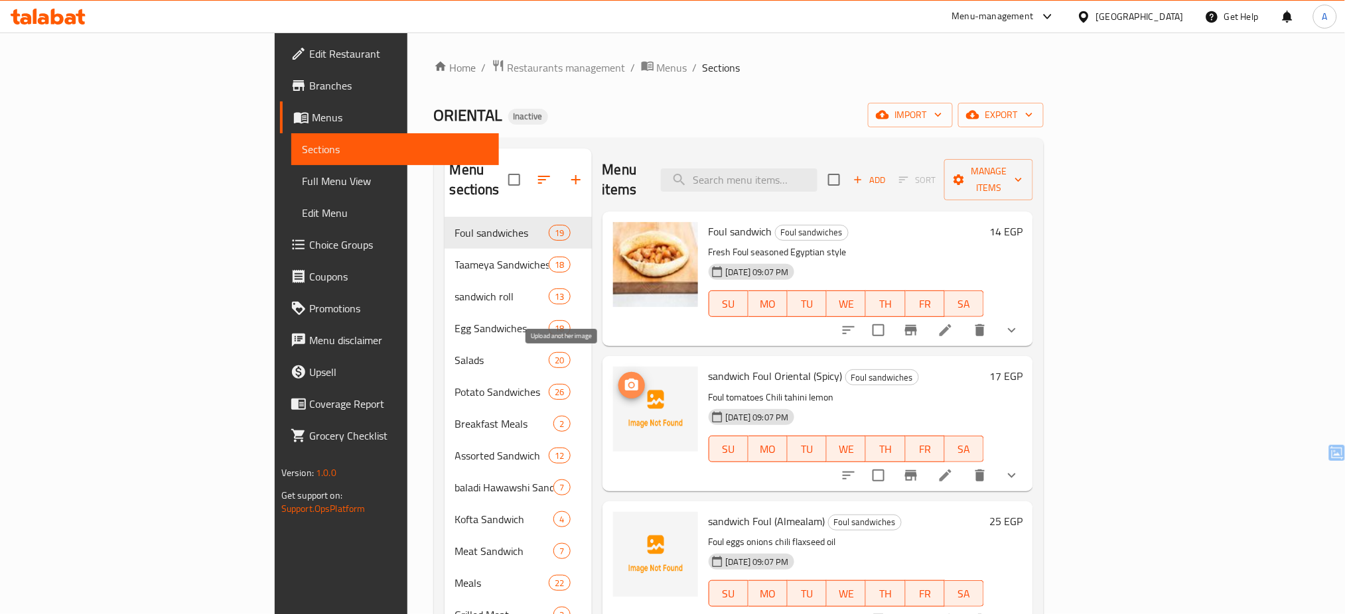
click at [618, 372] on button "upload picture" at bounding box center [631, 385] width 27 height 27
click at [953, 127] on button "import" at bounding box center [910, 115] width 85 height 25
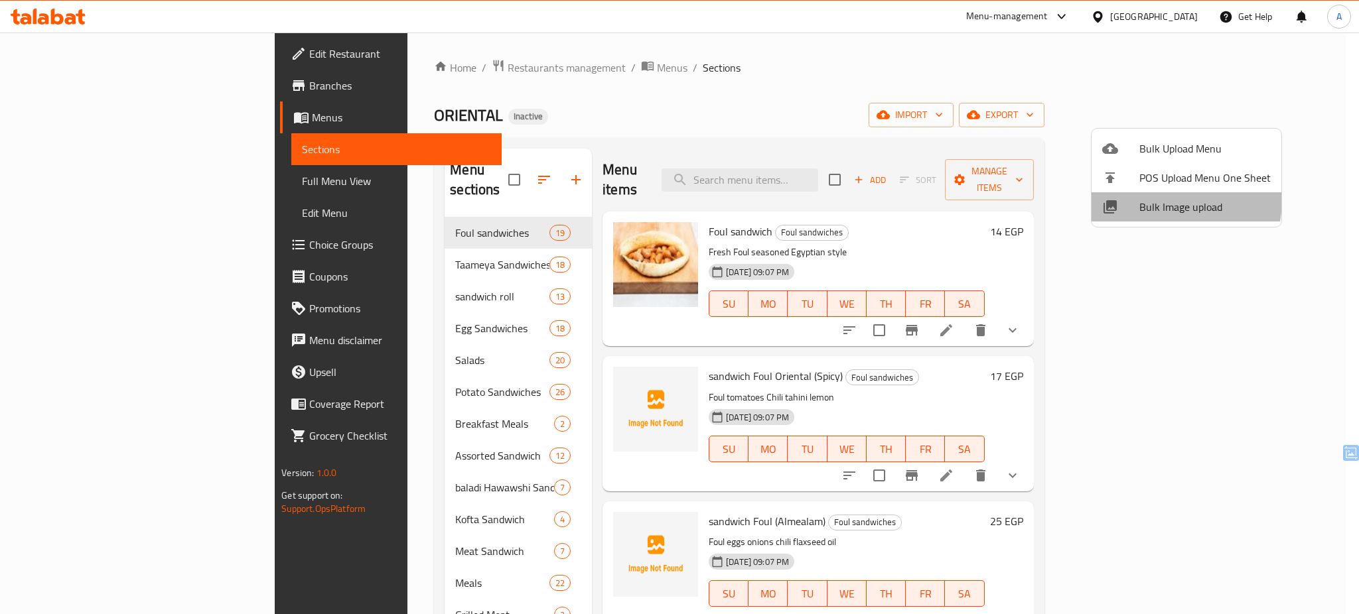
click at [1160, 200] on span "Bulk Image upload" at bounding box center [1204, 207] width 131 height 16
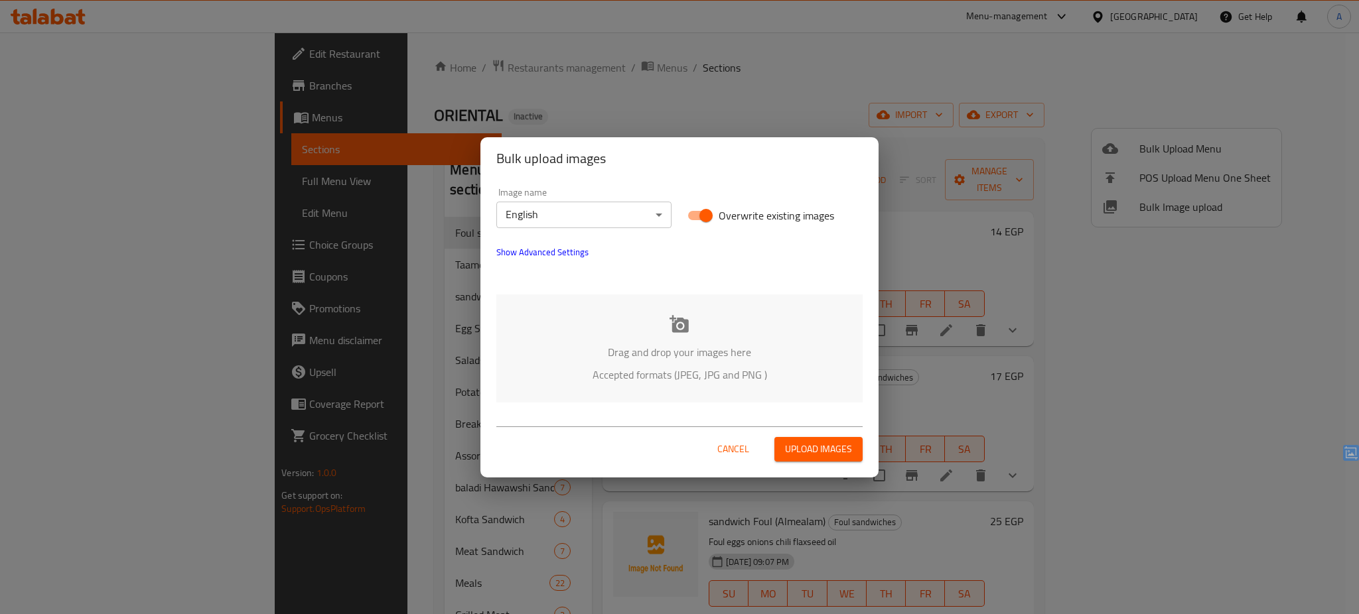
click at [773, 213] on span "Overwrite existing images" at bounding box center [775, 216] width 115 height 16
click at [744, 213] on input "Overwrite existing images" at bounding box center [706, 215] width 76 height 25
checkbox input "false"
click at [701, 339] on div "Drag and drop your images here Accepted formats (JPEG, JPG and PNG )" at bounding box center [679, 349] width 366 height 108
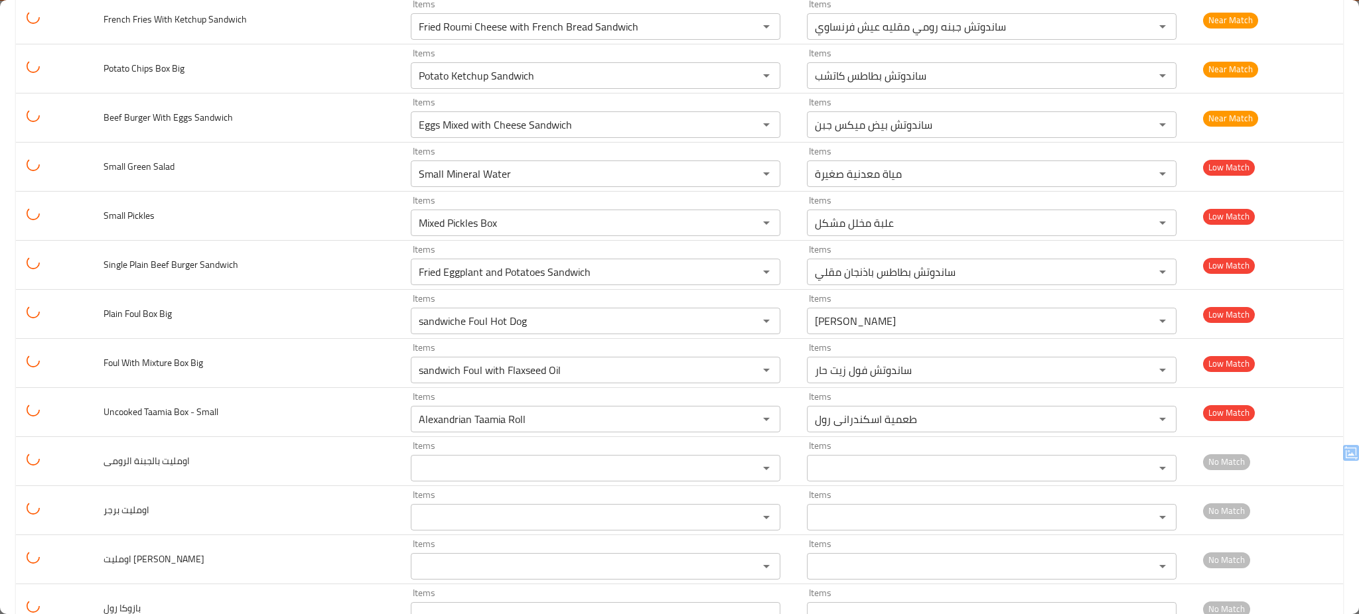
scroll to position [153, 0]
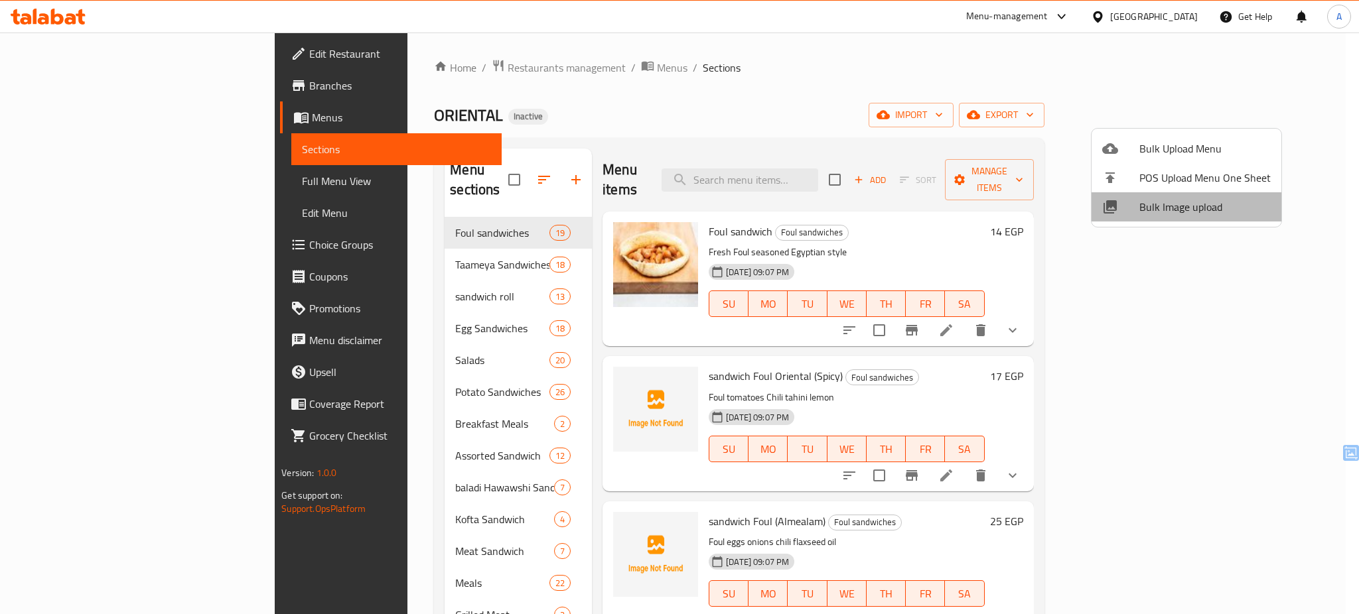
click at [1225, 217] on li "Bulk Image upload" at bounding box center [1186, 206] width 190 height 29
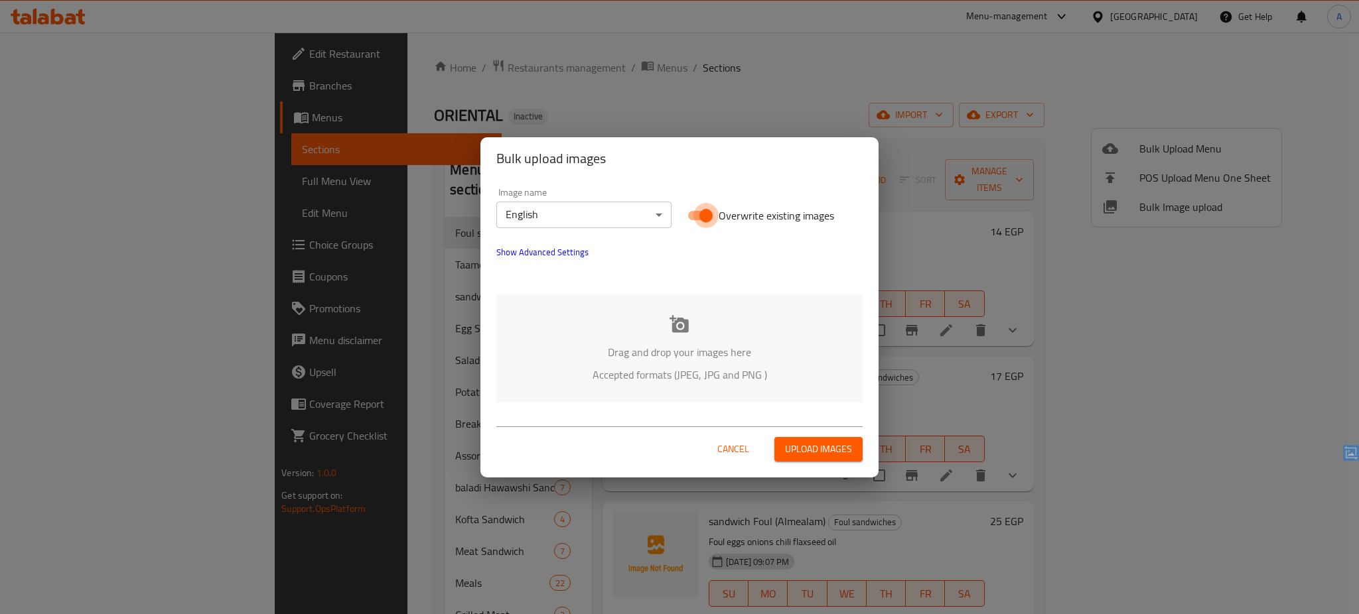
click at [713, 216] on input "Overwrite existing images" at bounding box center [706, 215] width 76 height 25
checkbox input "false"
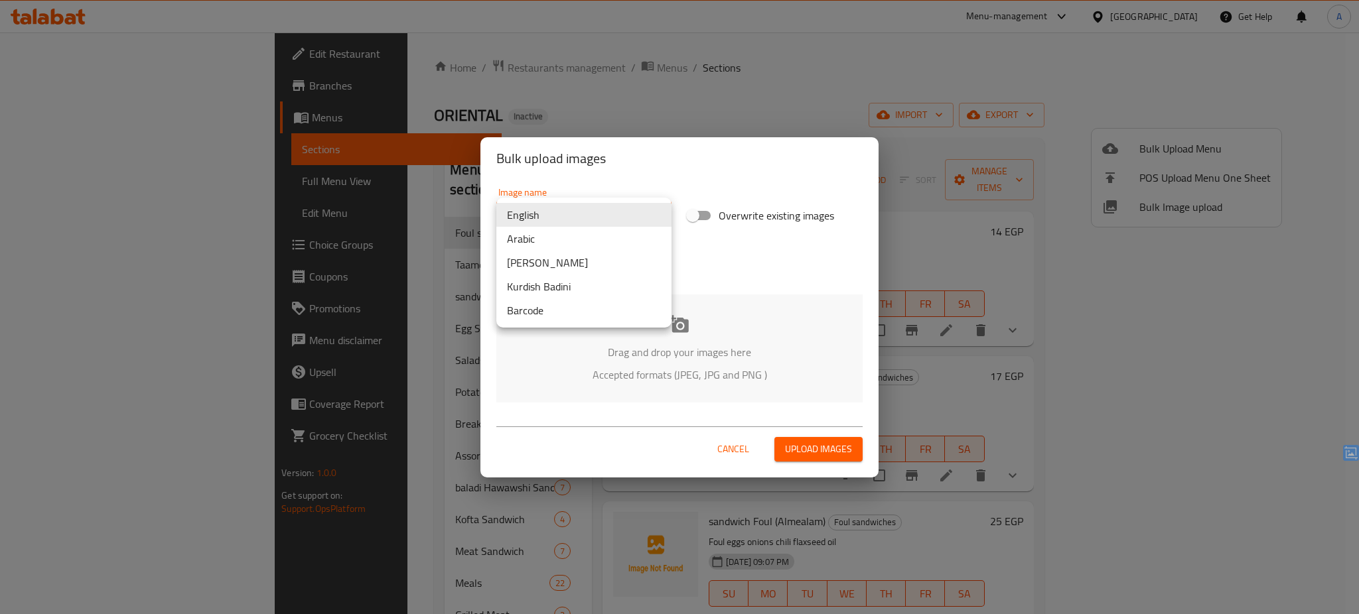
click at [651, 215] on body "​ Menu-management [GEOGRAPHIC_DATA] Get Help A Edit Restaurant Branches Menus S…" at bounding box center [679, 324] width 1359 height 582
click at [598, 241] on li "Arabic" at bounding box center [583, 239] width 175 height 24
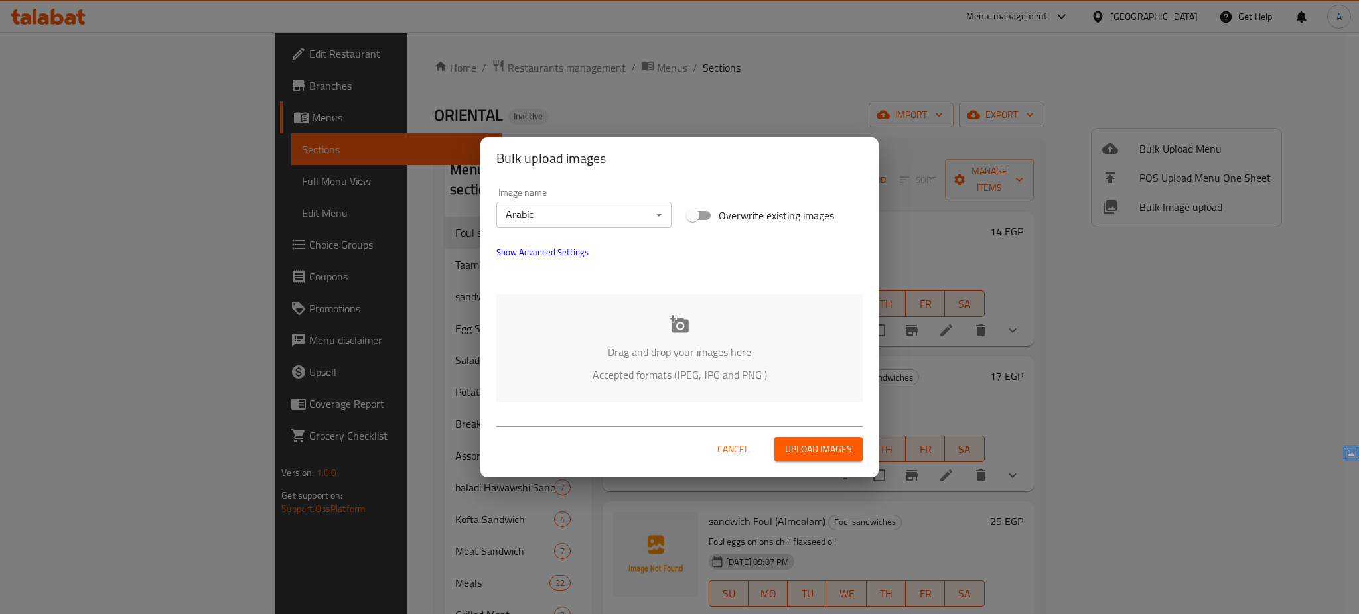
click at [616, 330] on div "Drag and drop your images here Accepted formats (JPEG, JPG and PNG )" at bounding box center [679, 349] width 366 height 108
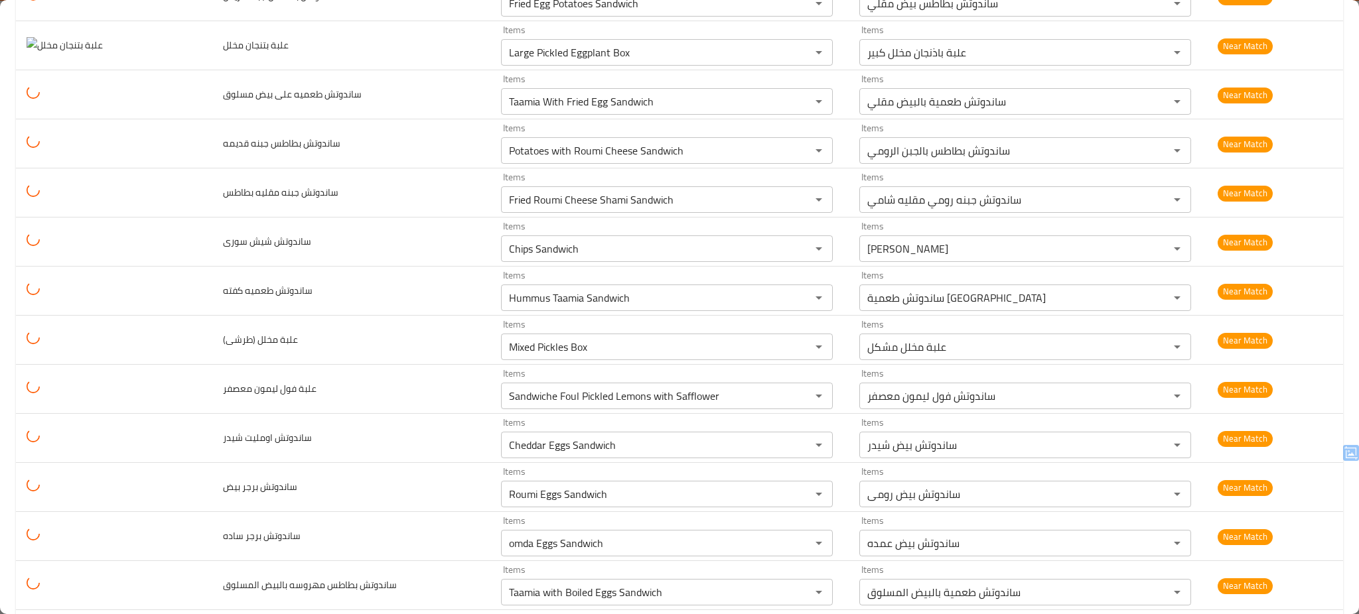
scroll to position [3726, 0]
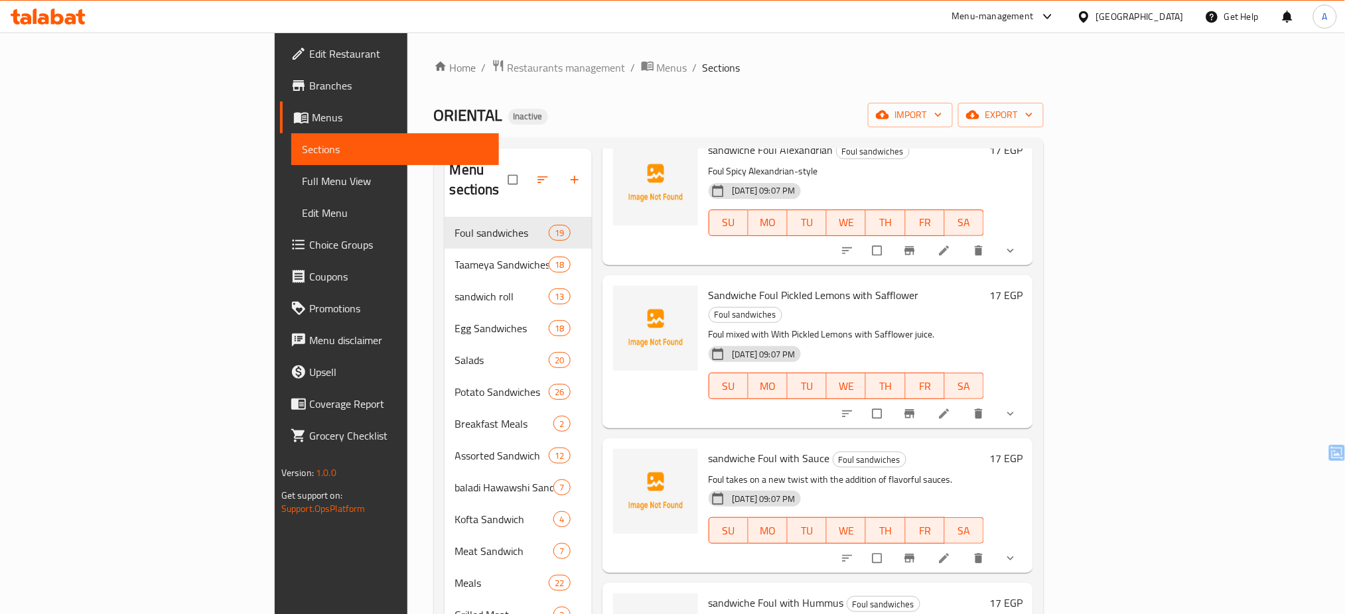
scroll to position [1975, 0]
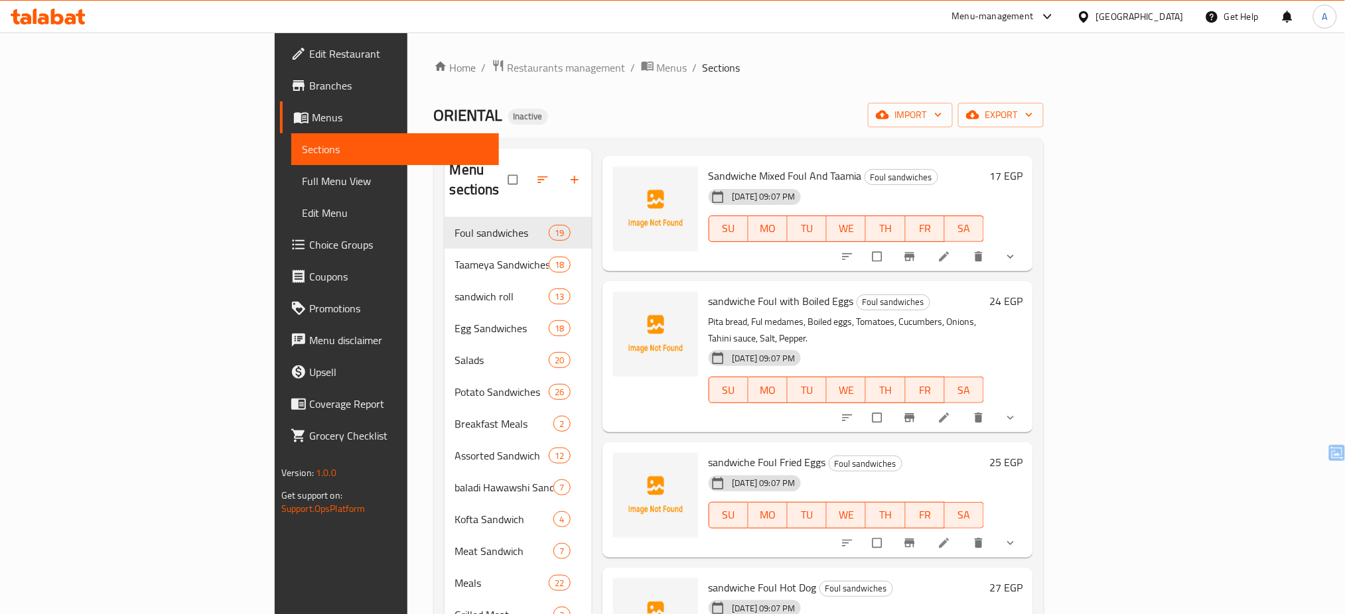
click at [1070, 269] on div "Home / Restaurants management / Menus / Sections ORIENTAL Inactive import expor…" at bounding box center [738, 417] width 663 height 768
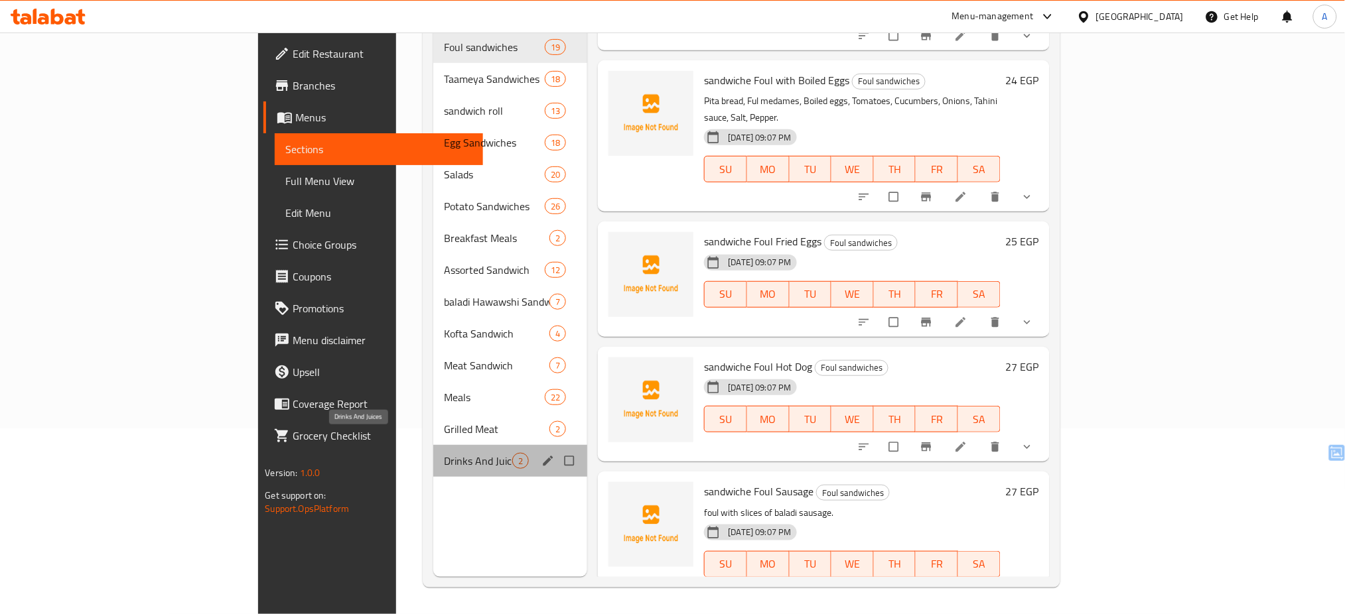
click at [444, 453] on span "Drinks And Juices" at bounding box center [478, 461] width 68 height 16
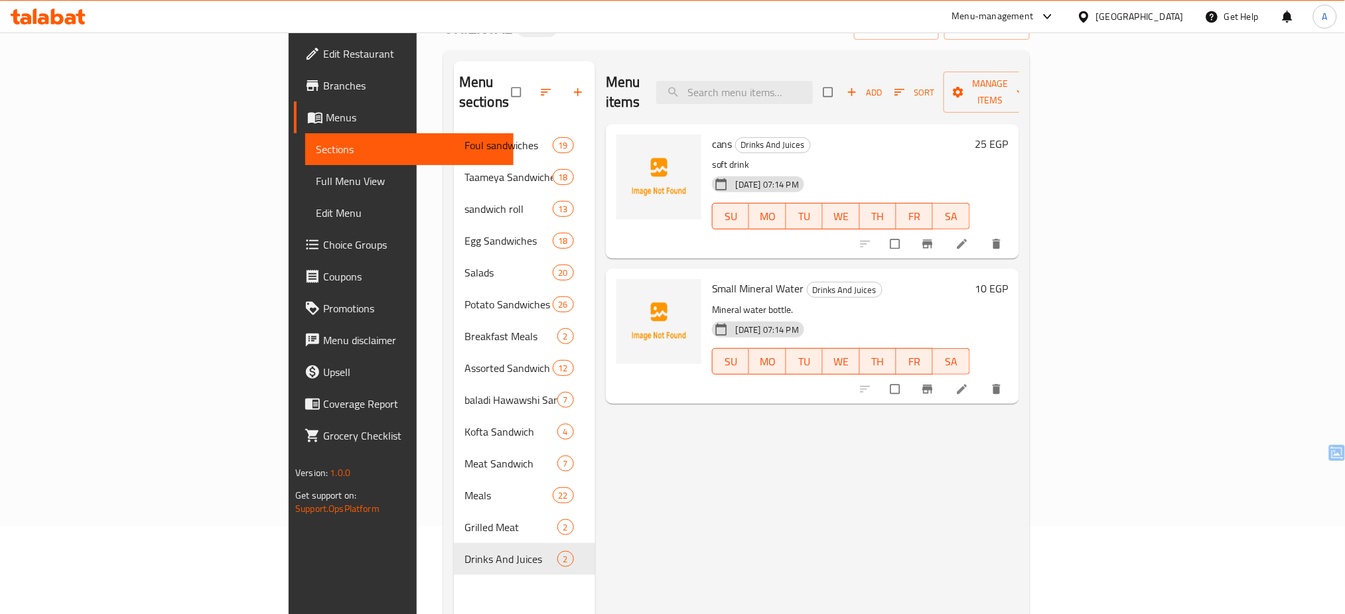
scroll to position [92, 0]
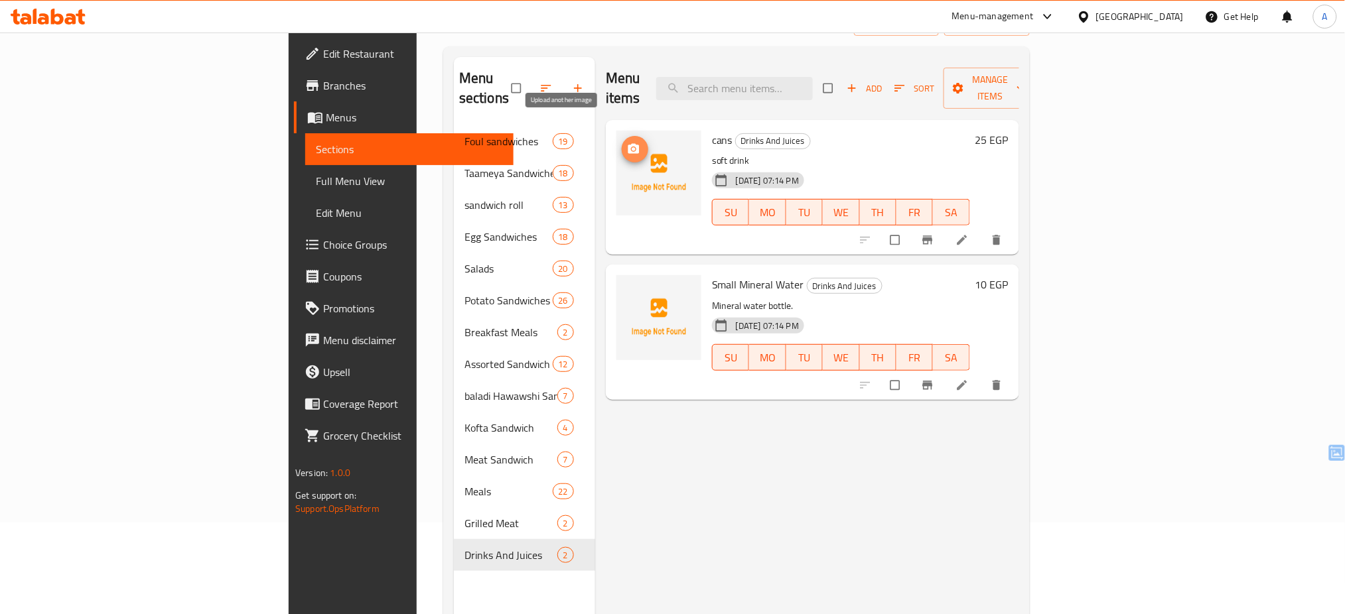
click at [628, 144] on icon "upload picture" at bounding box center [633, 149] width 11 height 10
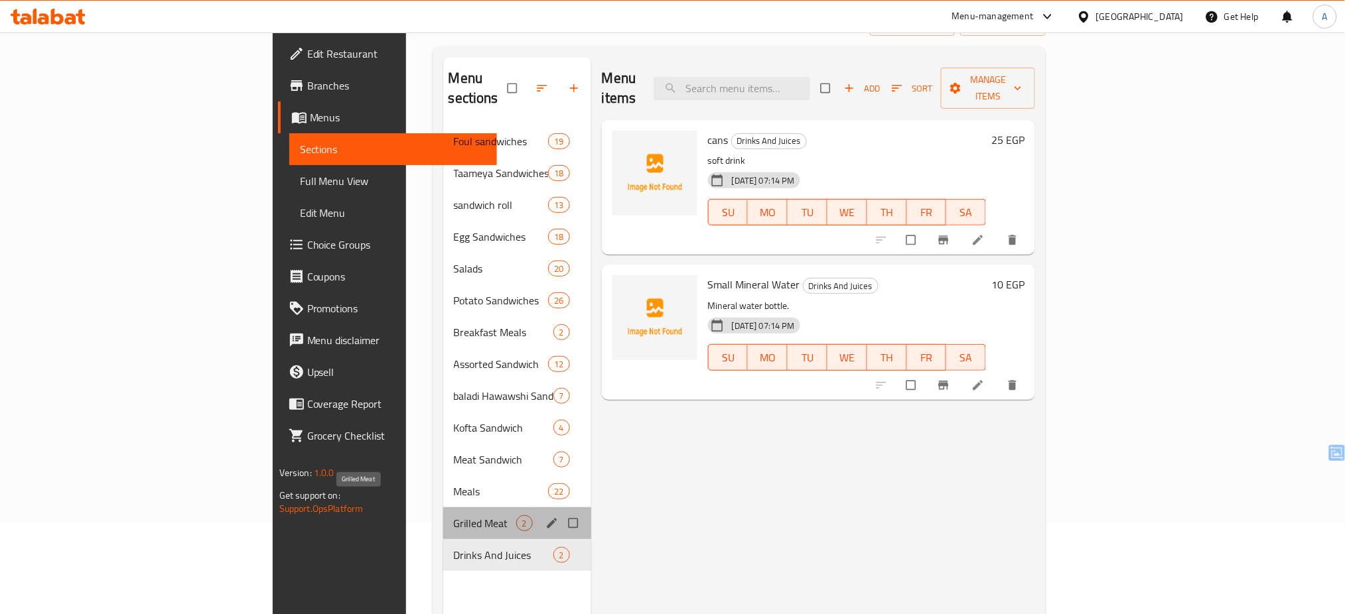
click at [454, 515] on span "Grilled Meat" at bounding box center [485, 523] width 62 height 16
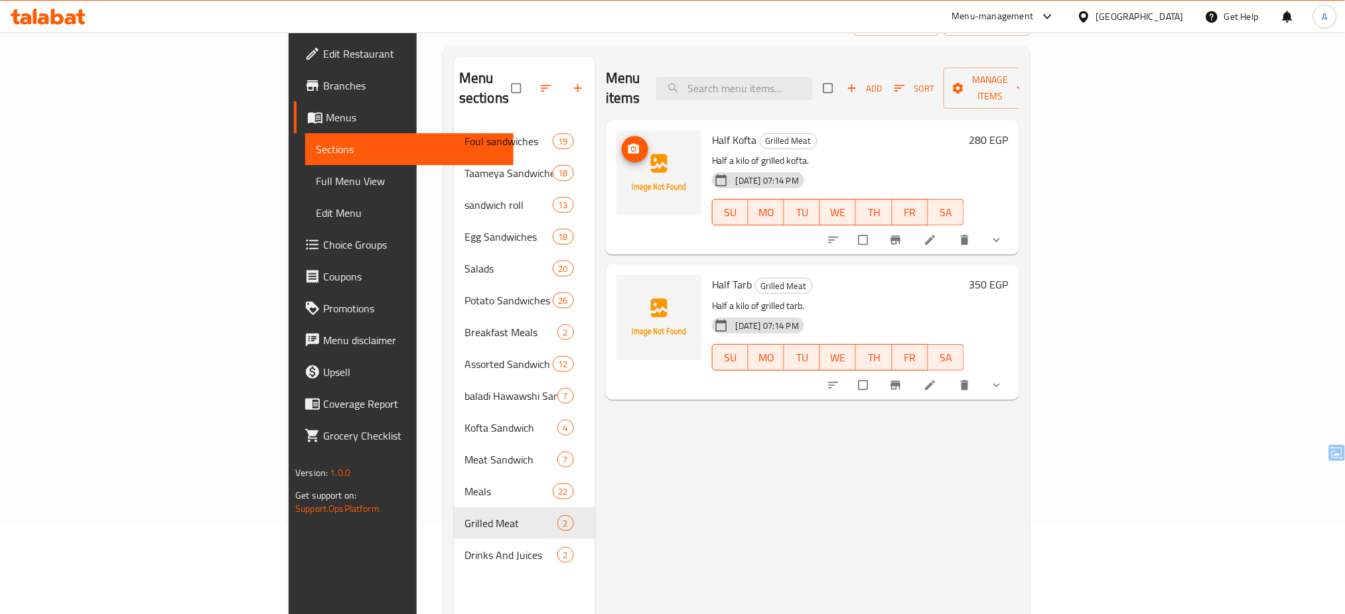
click at [616, 131] on img at bounding box center [658, 173] width 85 height 85
click at [622, 143] on span "upload picture" at bounding box center [635, 149] width 27 height 13
click at [1003, 379] on icon "show more" at bounding box center [996, 385] width 13 height 13
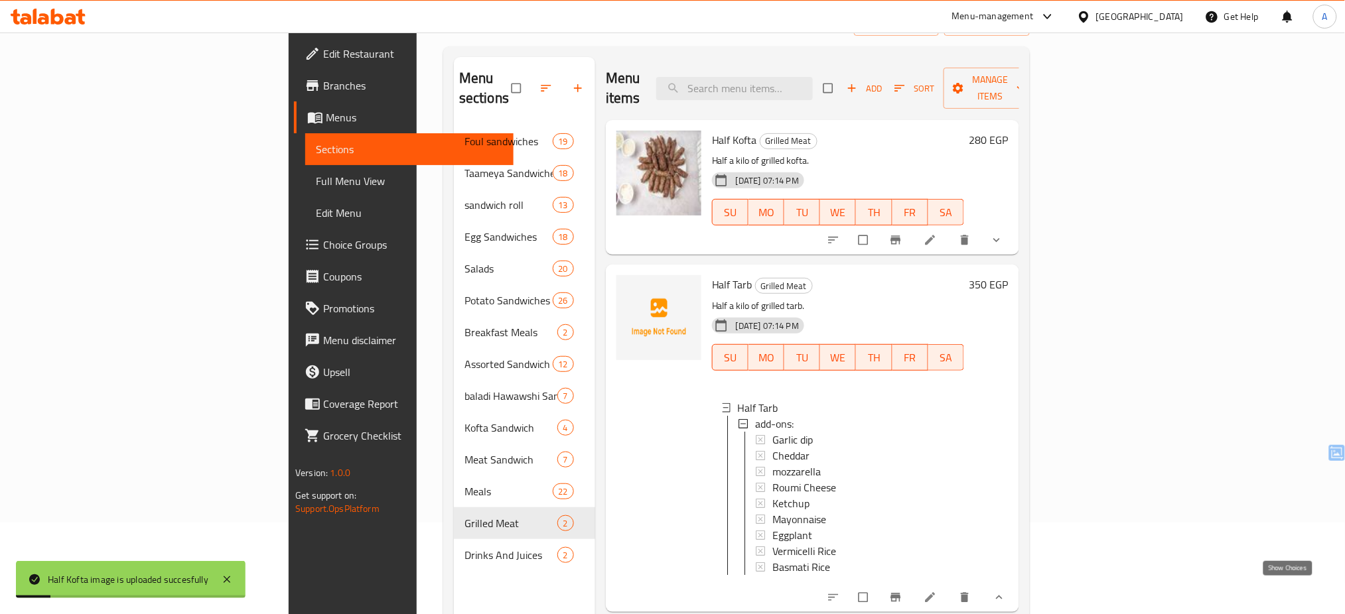
click at [1006, 591] on icon "show more" at bounding box center [998, 597] width 13 height 13
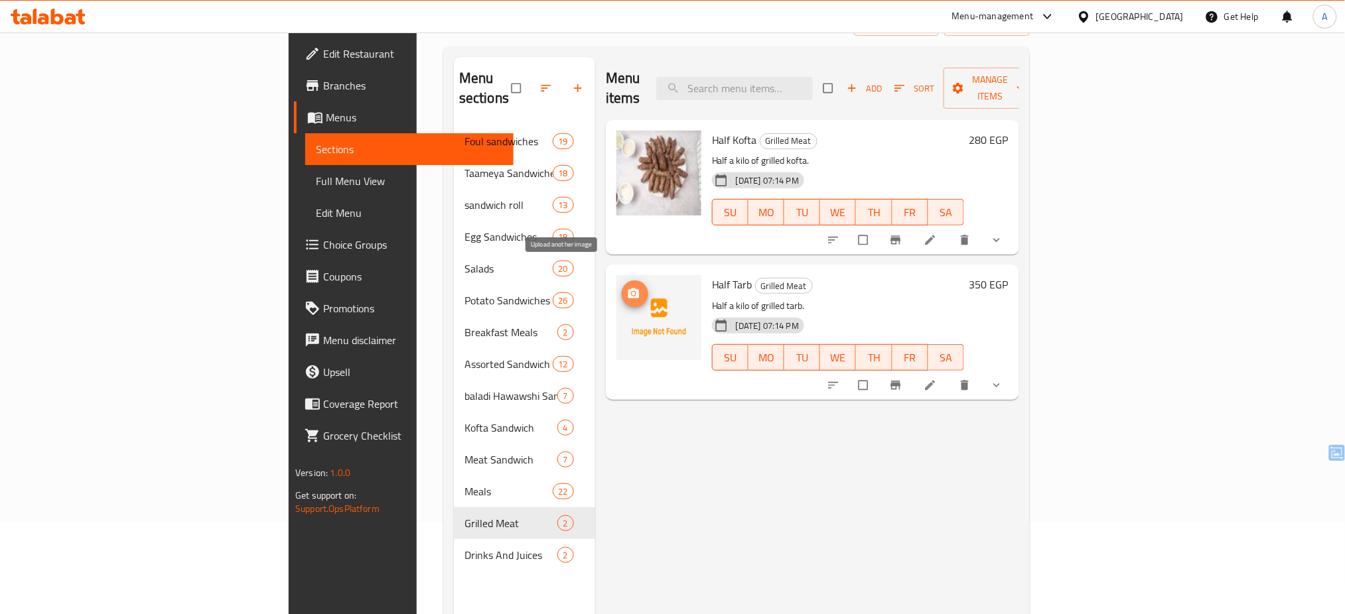
click at [622, 287] on span "upload picture" at bounding box center [635, 293] width 27 height 13
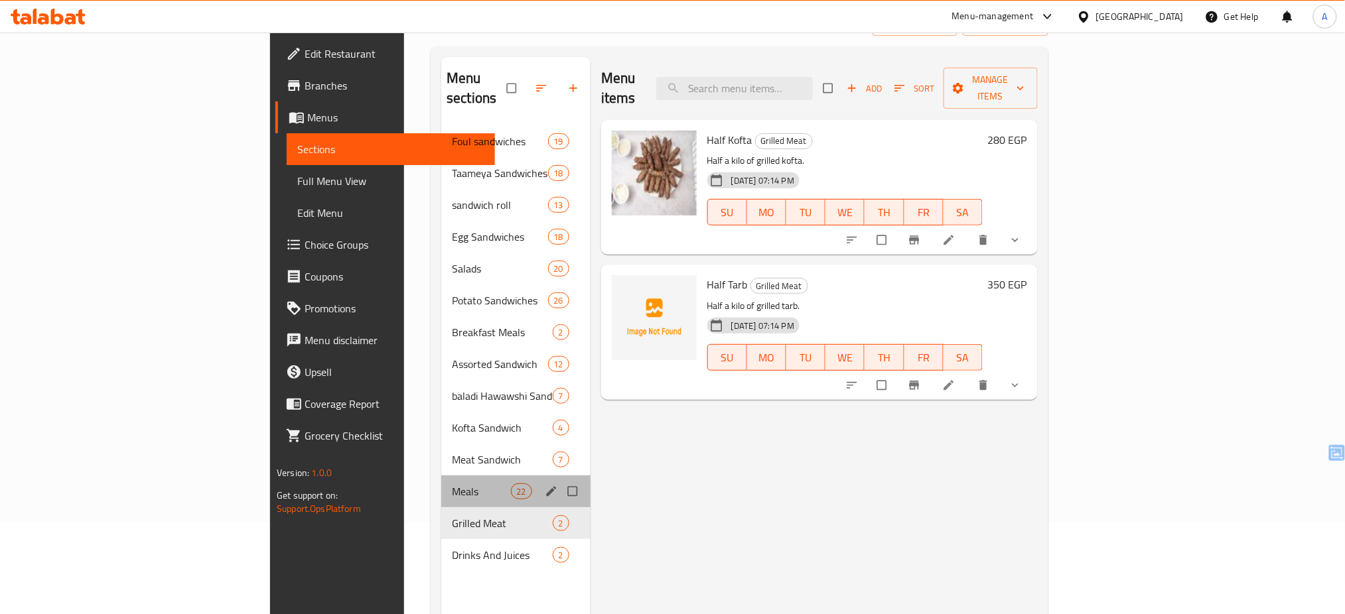
click at [441, 476] on div "Meals 22" at bounding box center [515, 492] width 149 height 32
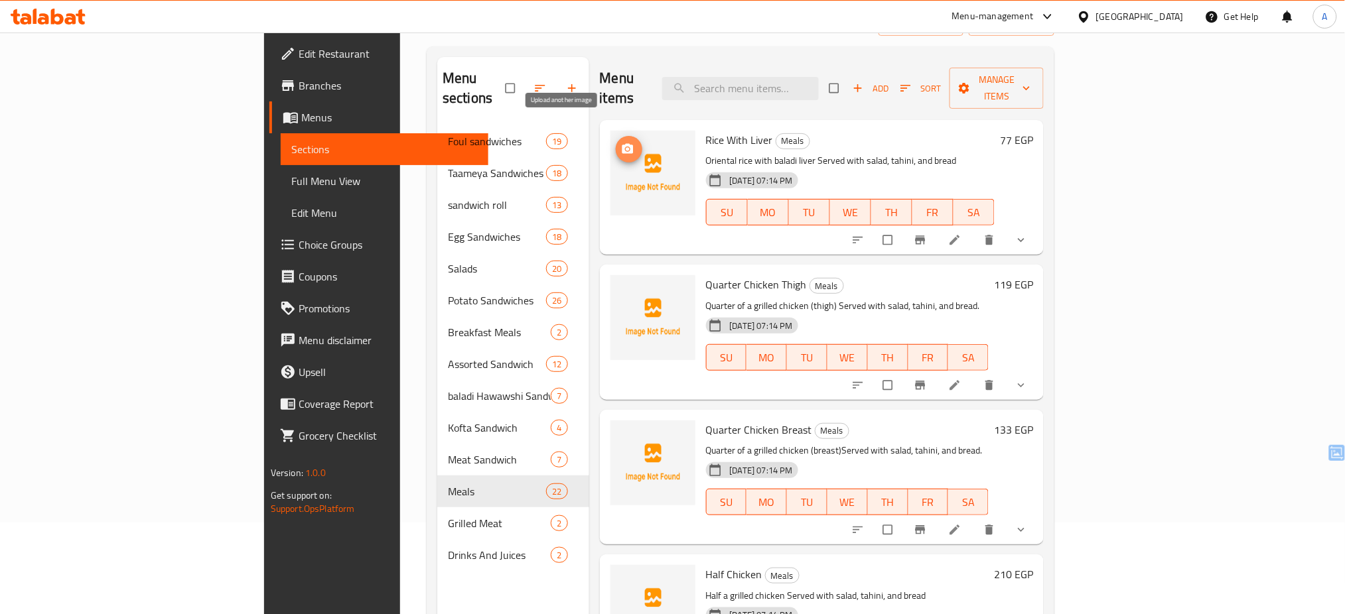
click at [622, 144] on icon "upload picture" at bounding box center [627, 149] width 11 height 10
click at [622, 289] on icon "upload picture" at bounding box center [627, 294] width 11 height 10
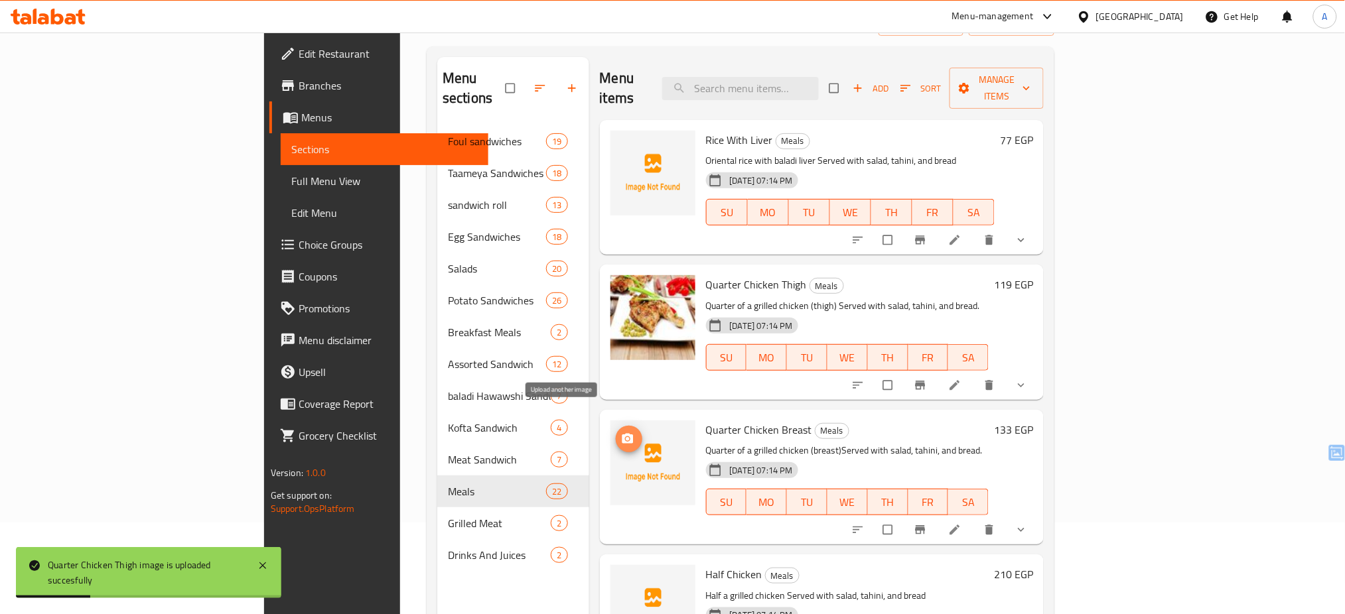
click at [621, 433] on icon "upload picture" at bounding box center [627, 439] width 13 height 13
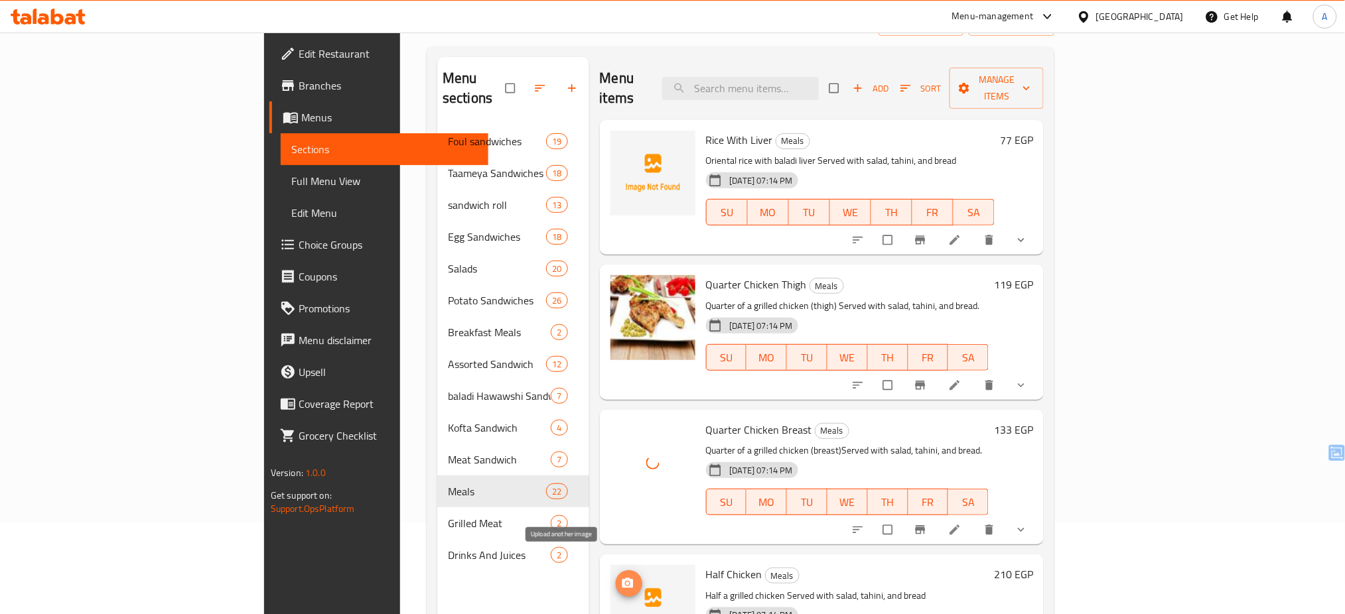
click at [616, 577] on span "upload picture" at bounding box center [629, 583] width 27 height 13
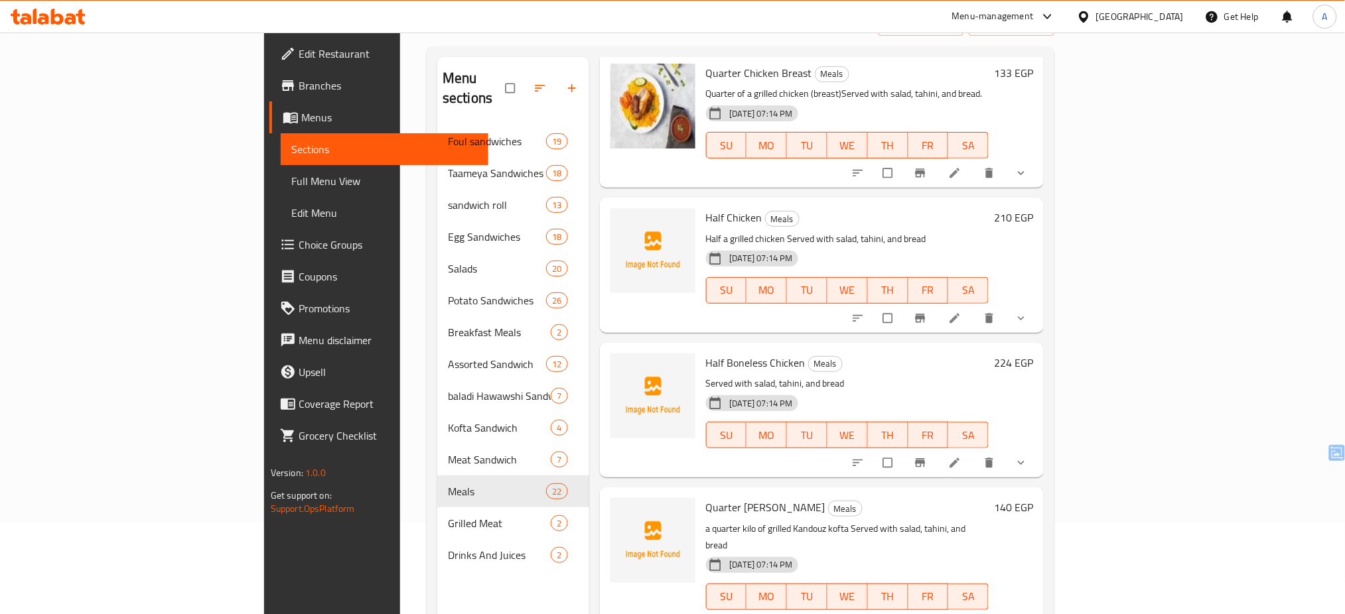
scroll to position [357, 0]
click at [610, 357] on img at bounding box center [652, 396] width 85 height 85
click at [616, 504] on button "upload picture" at bounding box center [629, 517] width 27 height 27
click at [616, 366] on span "upload picture" at bounding box center [629, 372] width 27 height 13
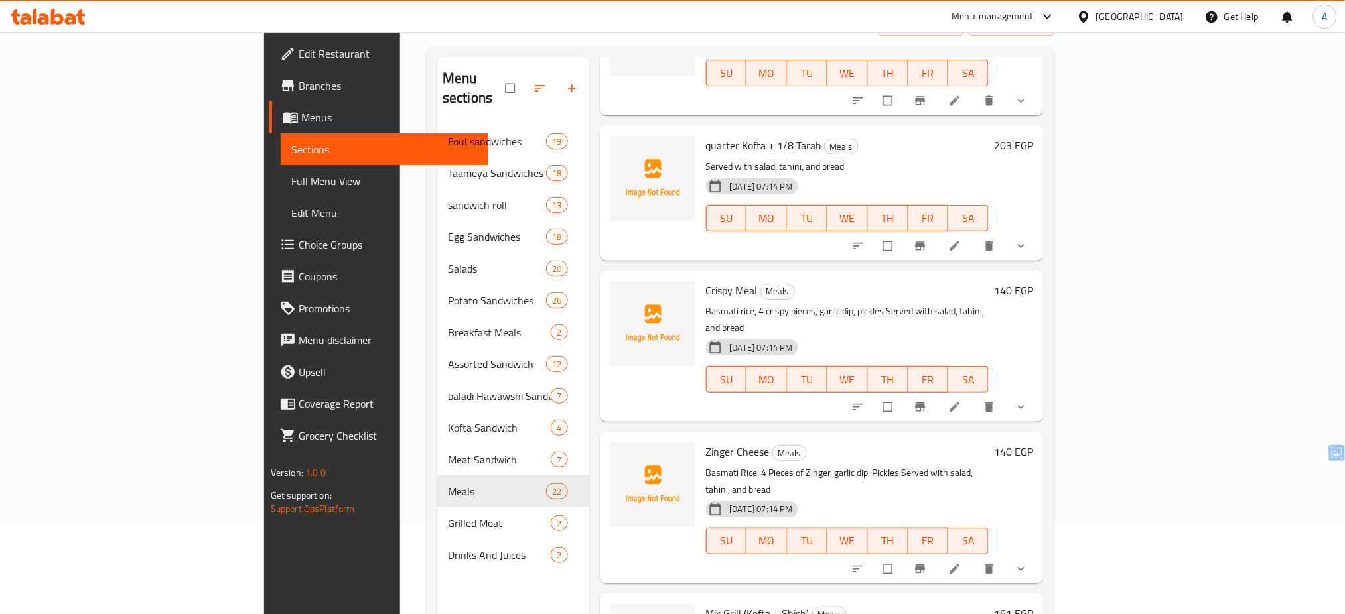
scroll to position [2331, 0]
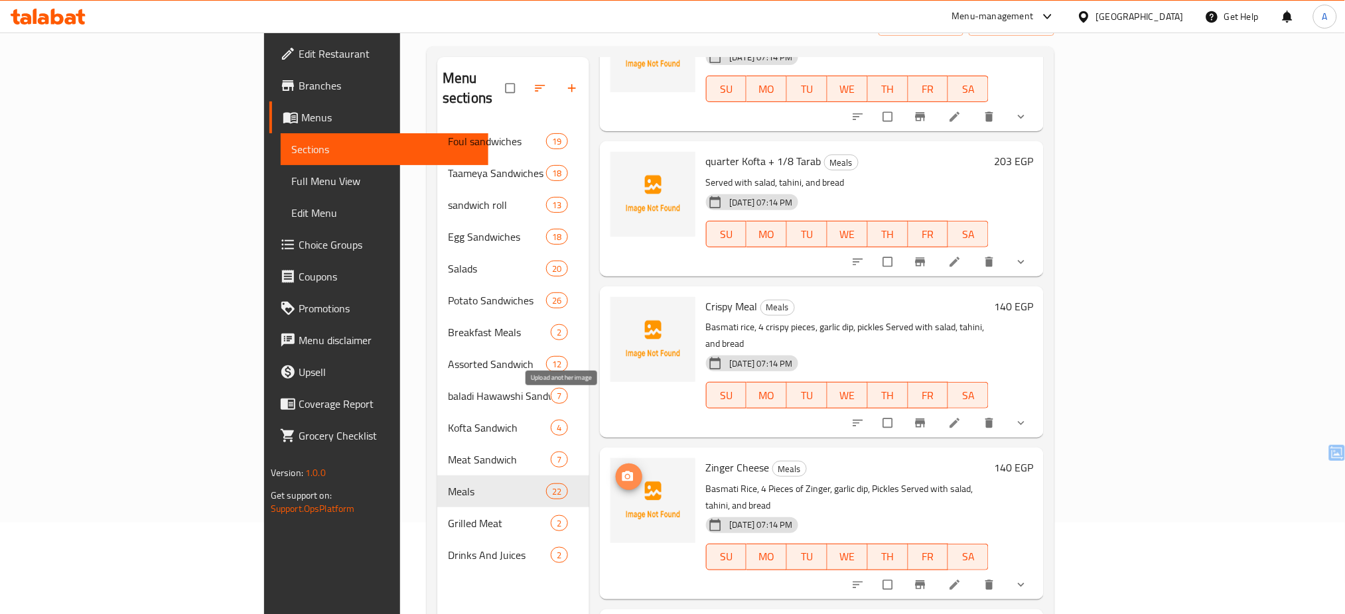
click at [616, 464] on button "upload picture" at bounding box center [629, 477] width 27 height 27
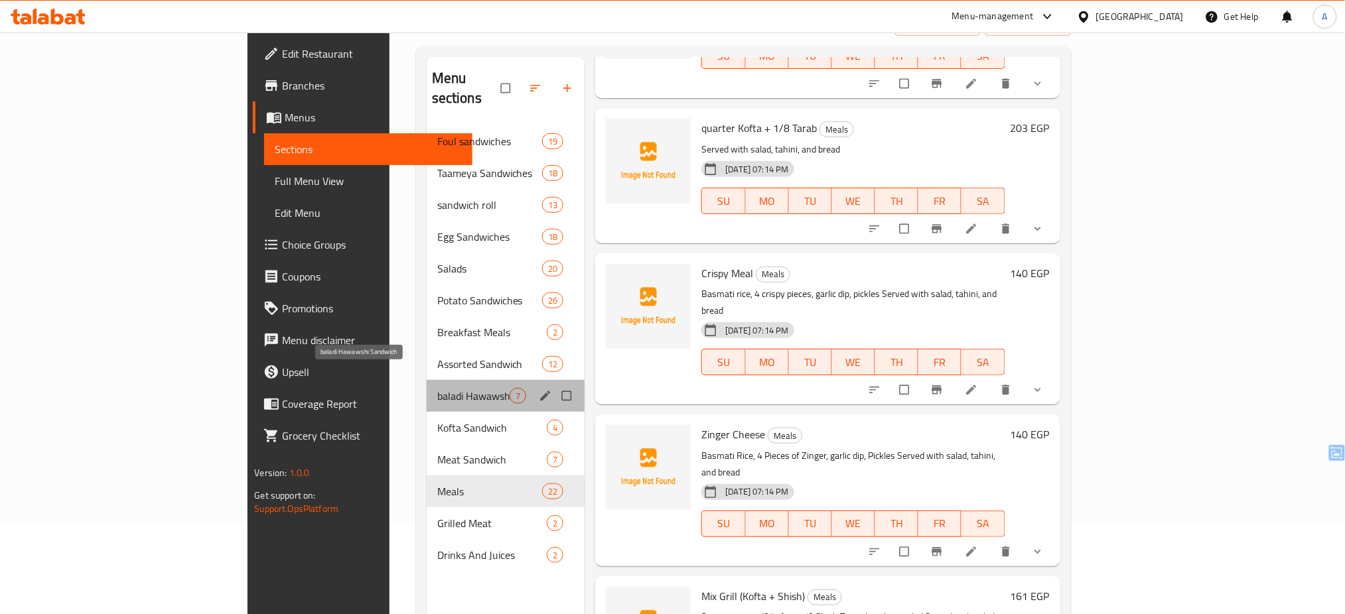
click at [437, 388] on span "baladi Hawawshi Sandwich" at bounding box center [473, 396] width 73 height 16
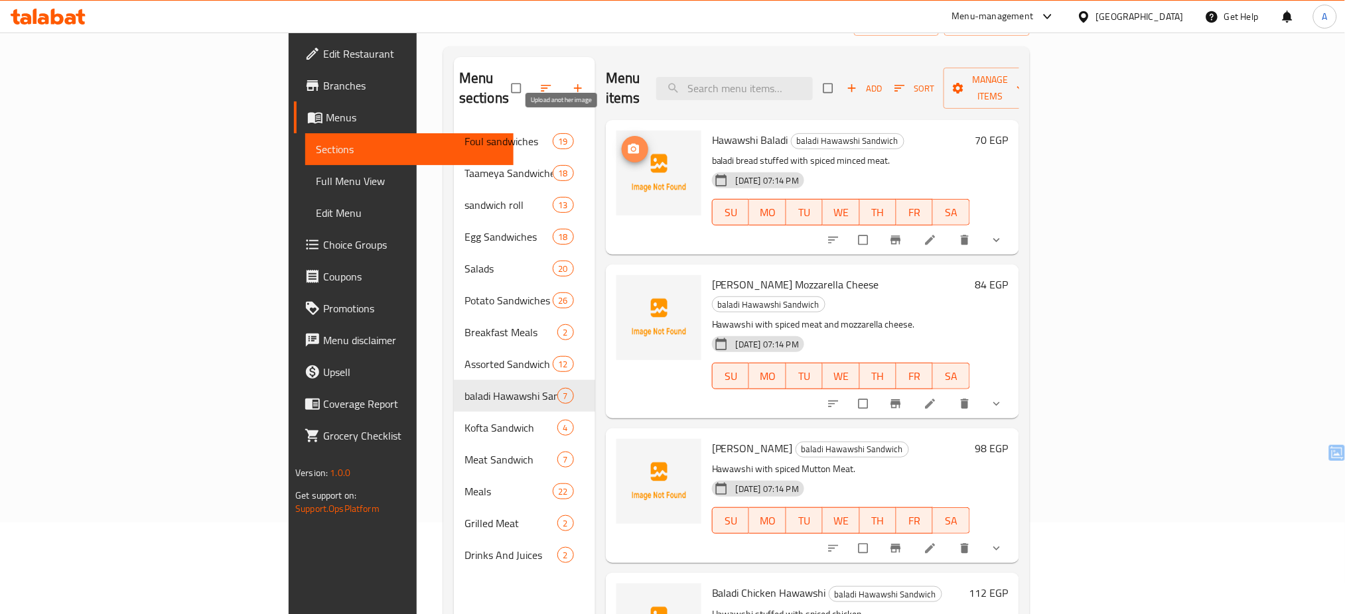
click at [628, 144] on icon "upload picture" at bounding box center [633, 149] width 11 height 10
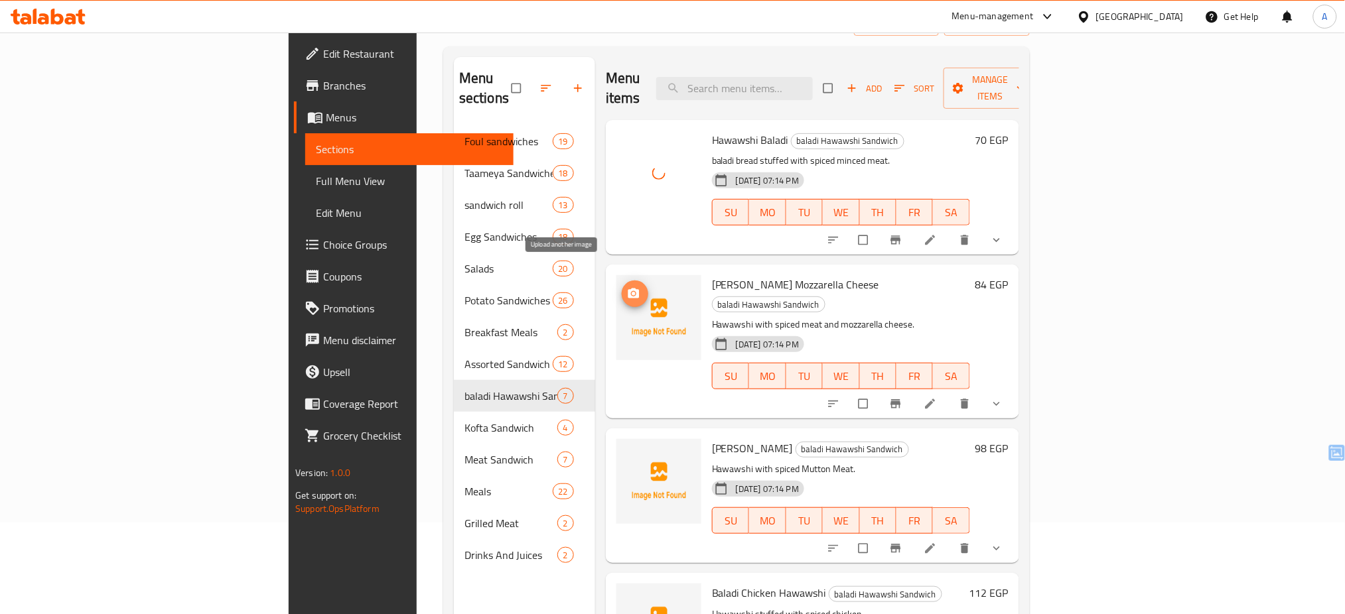
click at [632, 293] on circle "upload picture" at bounding box center [633, 294] width 3 height 3
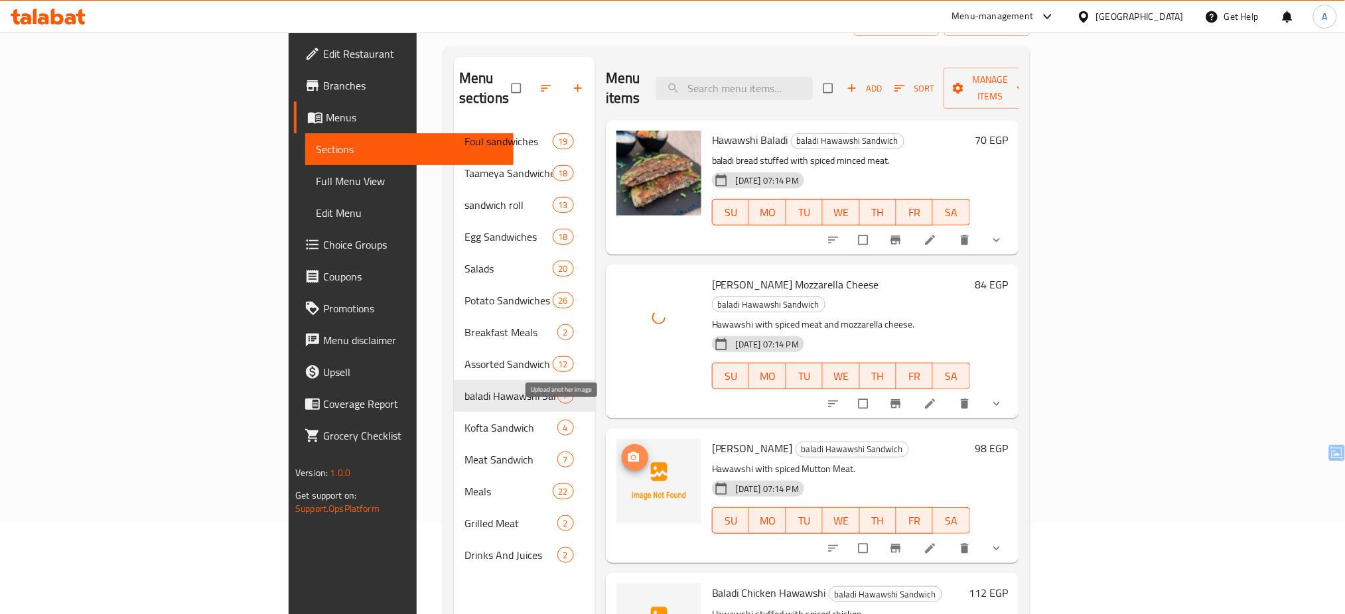
click at [622, 451] on span "upload picture" at bounding box center [635, 457] width 27 height 13
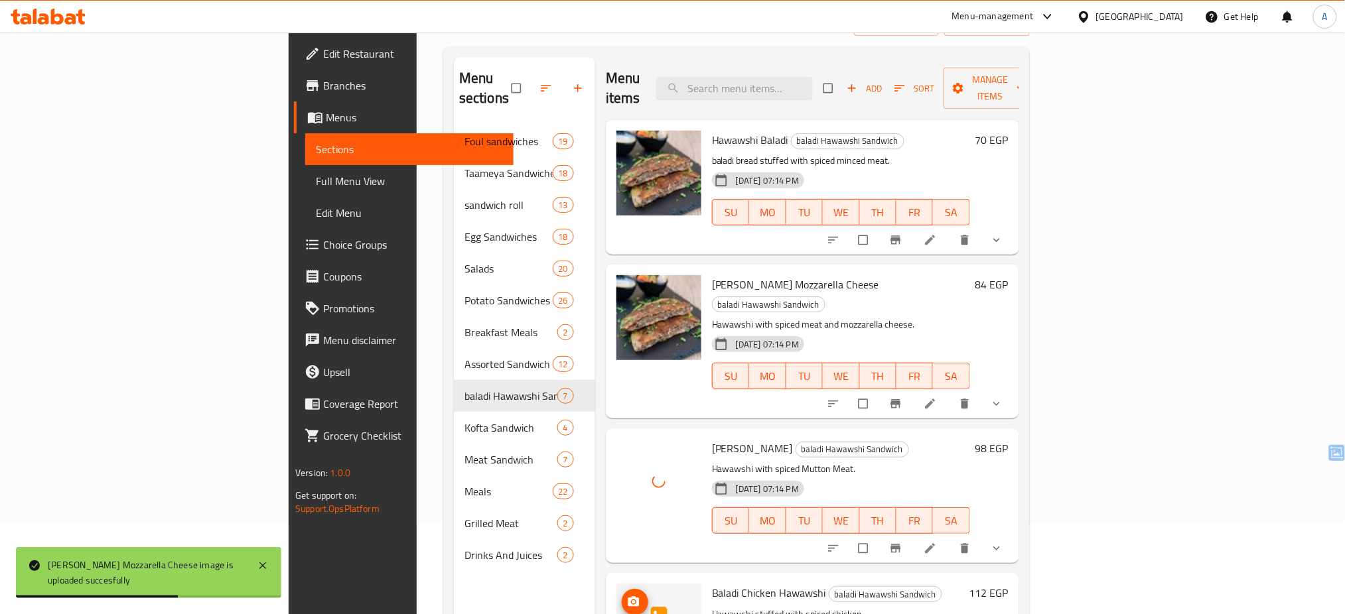
click at [616, 584] on img at bounding box center [658, 626] width 85 height 85
click at [628, 597] on icon "upload picture" at bounding box center [633, 602] width 11 height 10
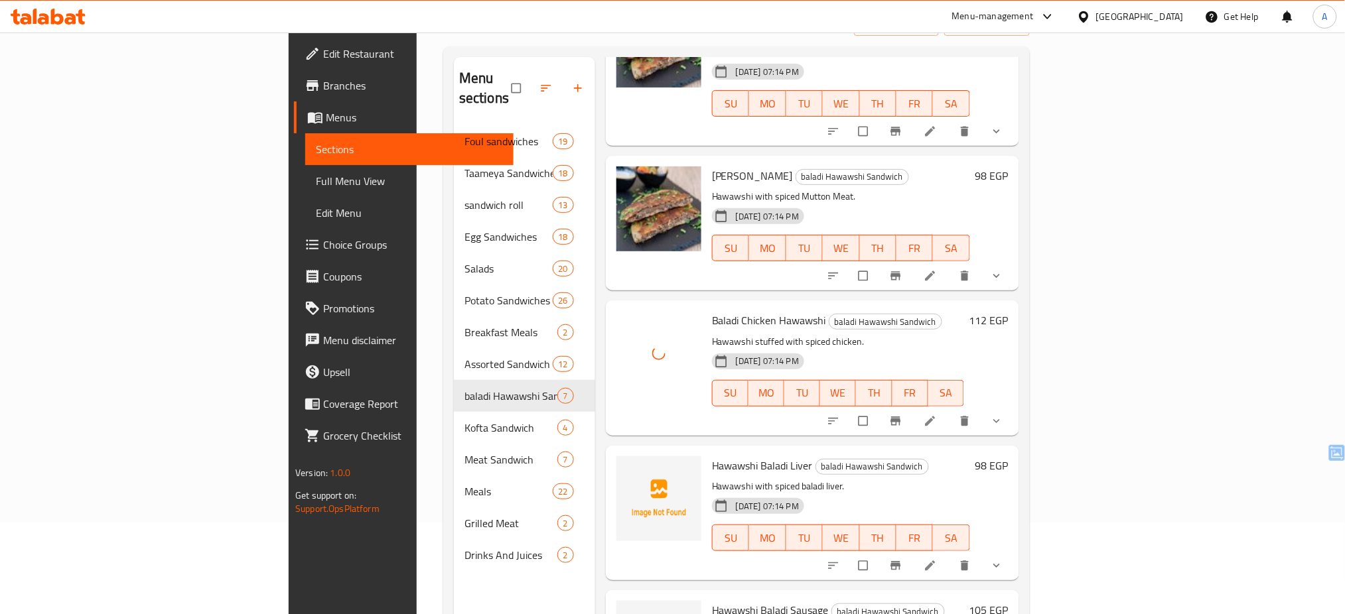
scroll to position [285, 0]
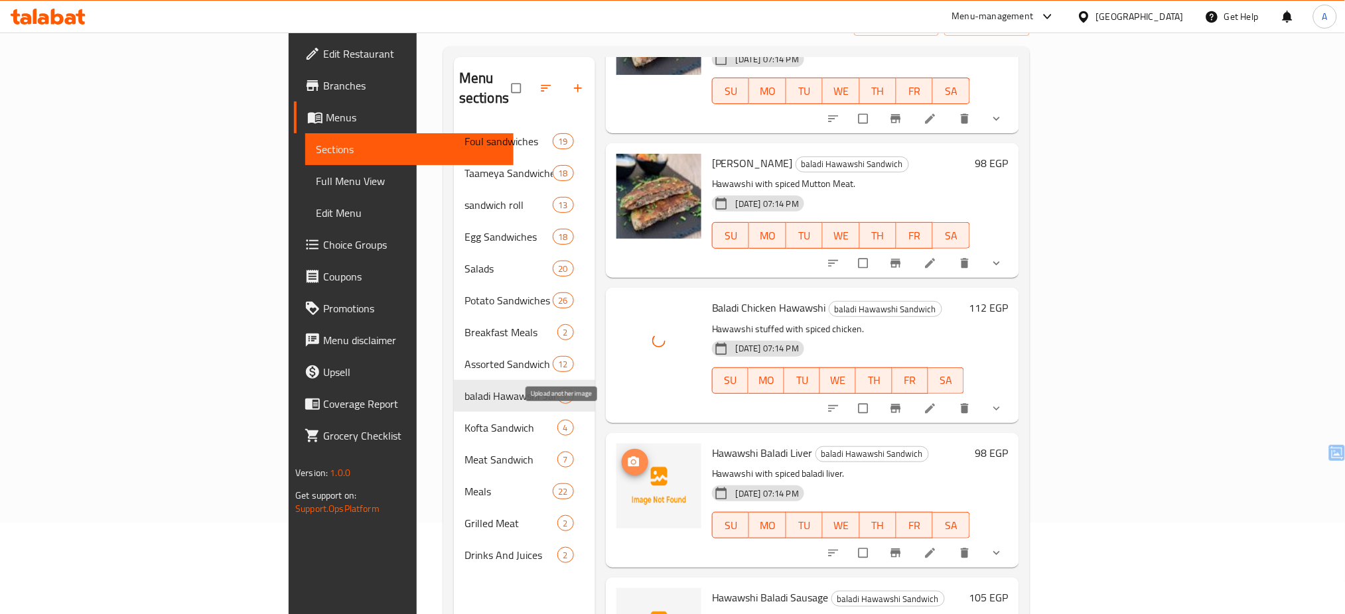
click at [628, 456] on icon "upload picture" at bounding box center [633, 461] width 11 height 10
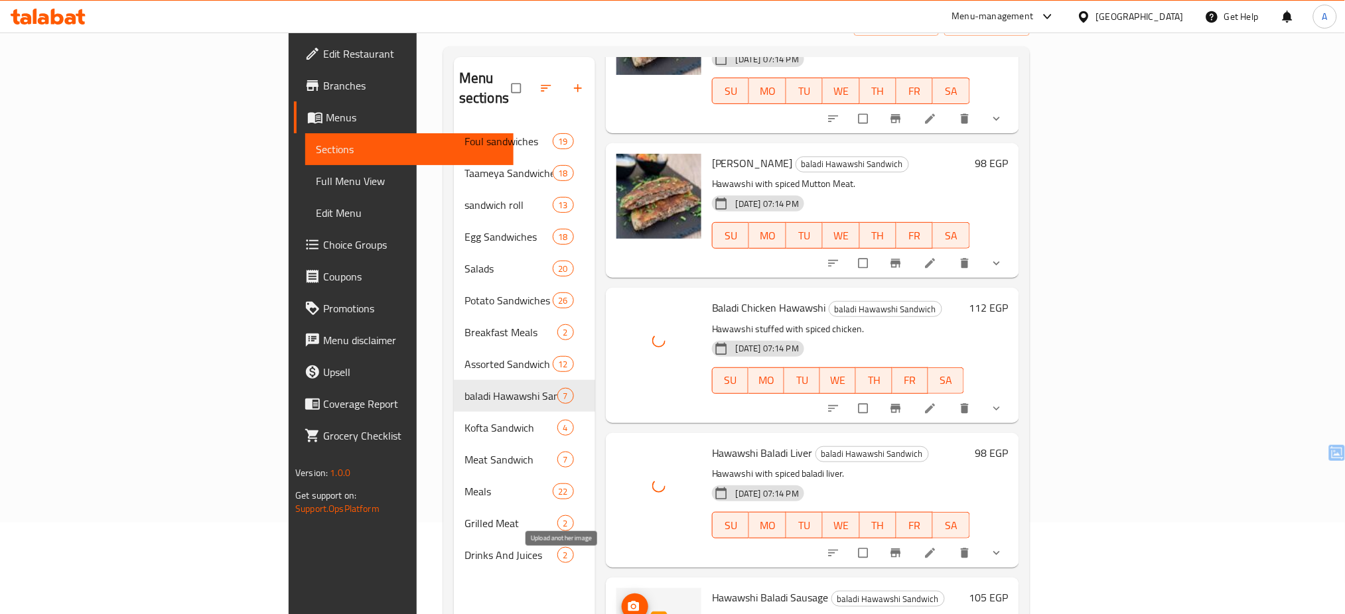
click at [622, 594] on button "upload picture" at bounding box center [635, 607] width 27 height 27
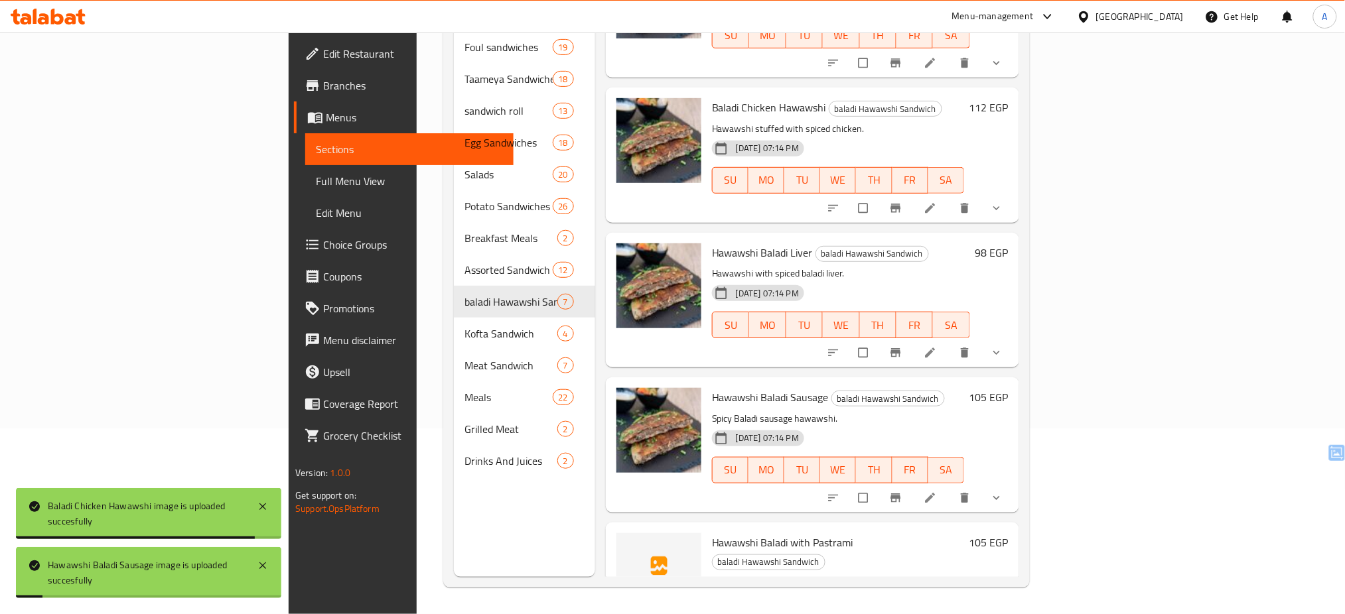
scroll to position [433, 0]
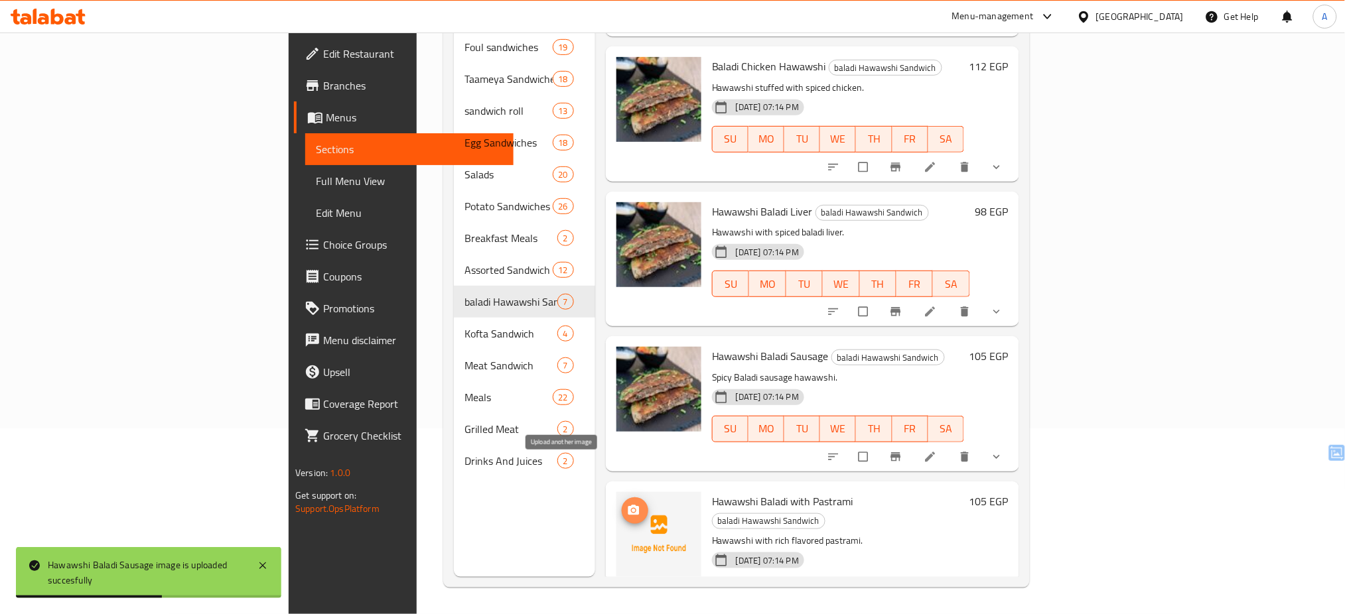
click at [627, 504] on icon "upload picture" at bounding box center [633, 510] width 13 height 13
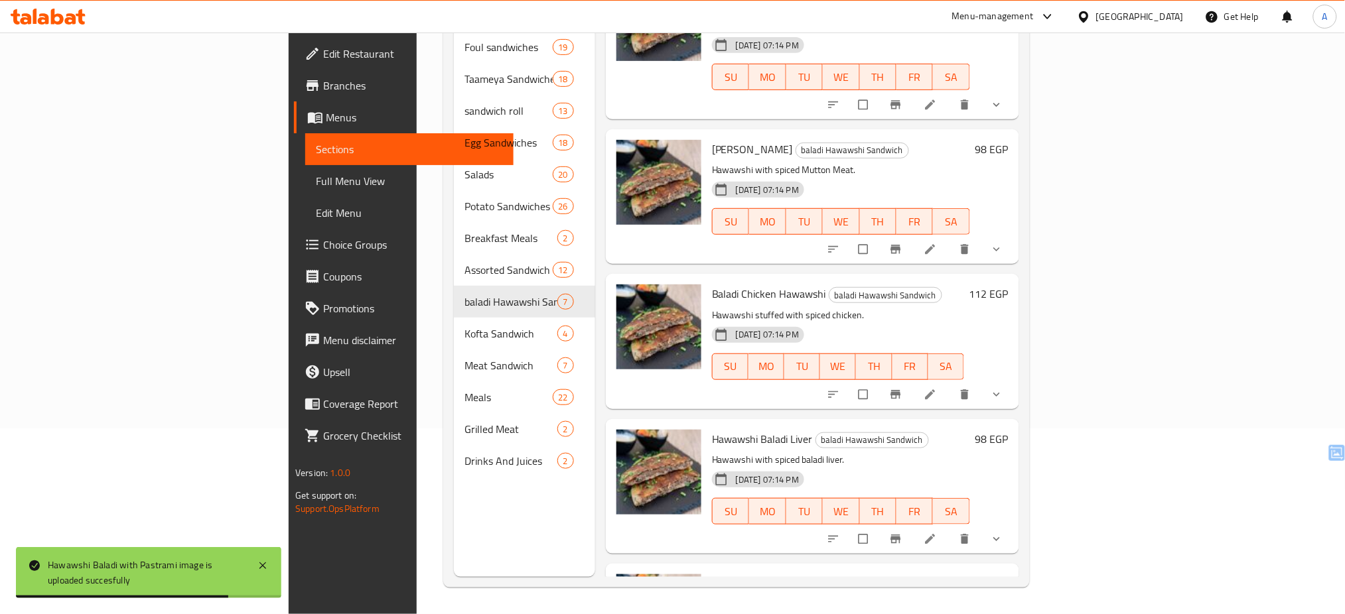
scroll to position [0, 0]
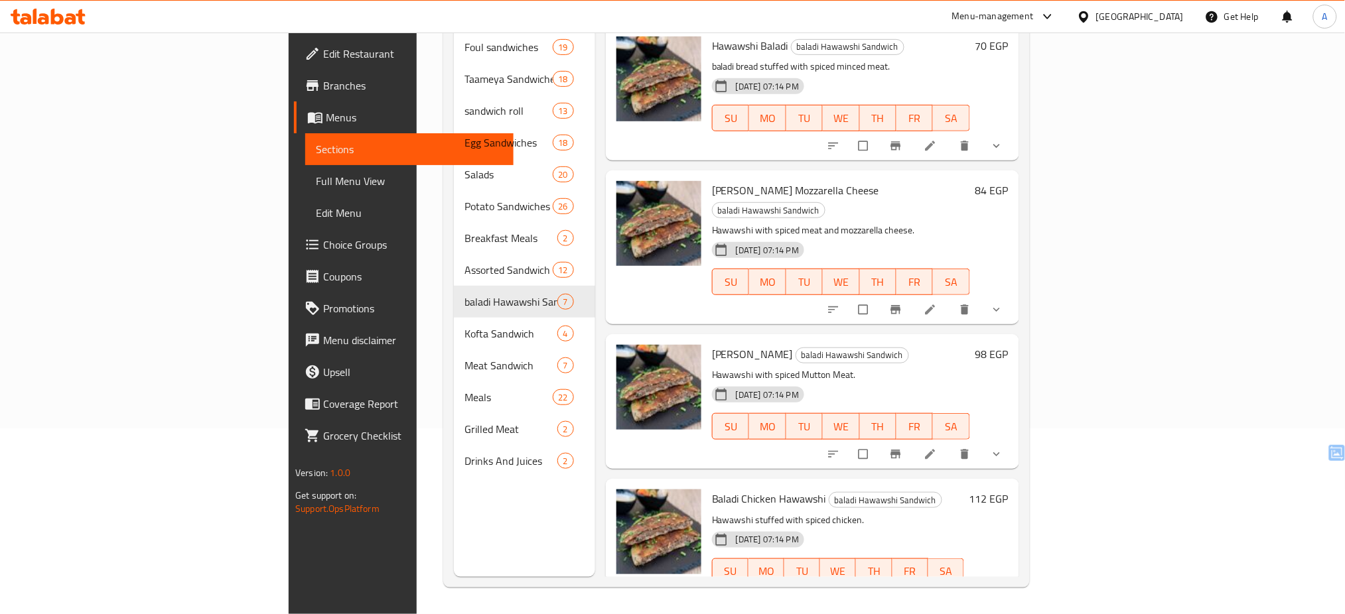
click at [800, 279] on div "Baladi Hawawshi Mozzarella Cheese baladi Hawawshi Sandwich Hawawshi with spiced…" at bounding box center [841, 247] width 269 height 143
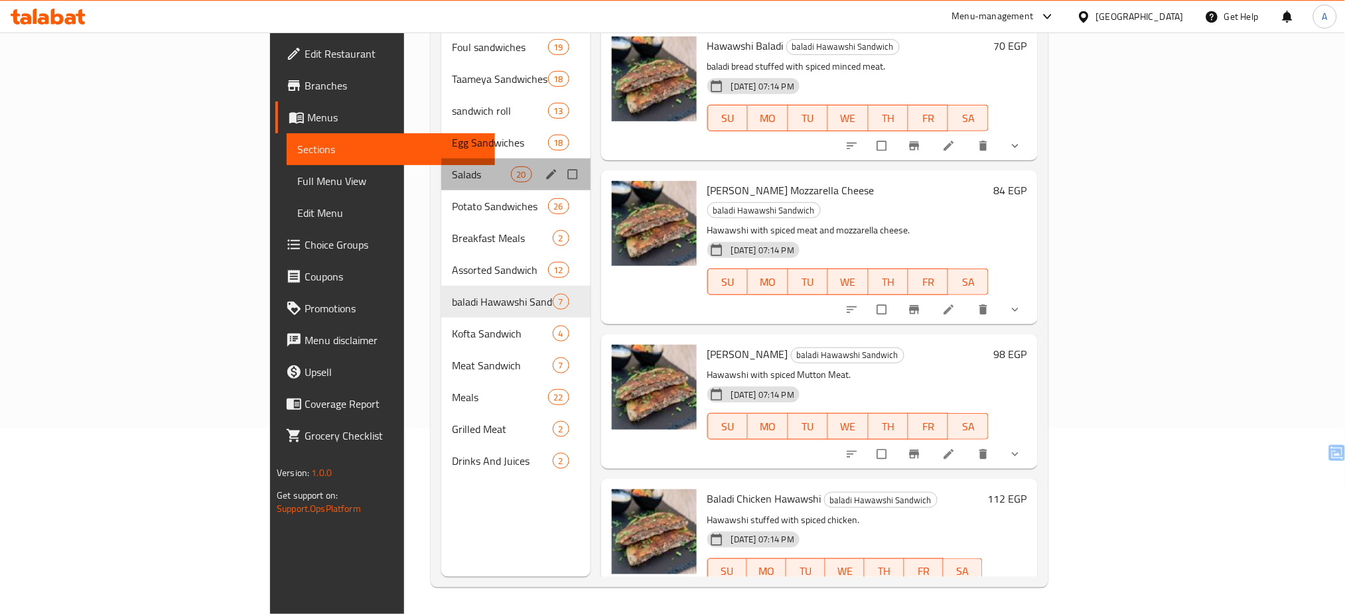
click at [441, 166] on div "Salads 20" at bounding box center [515, 175] width 149 height 32
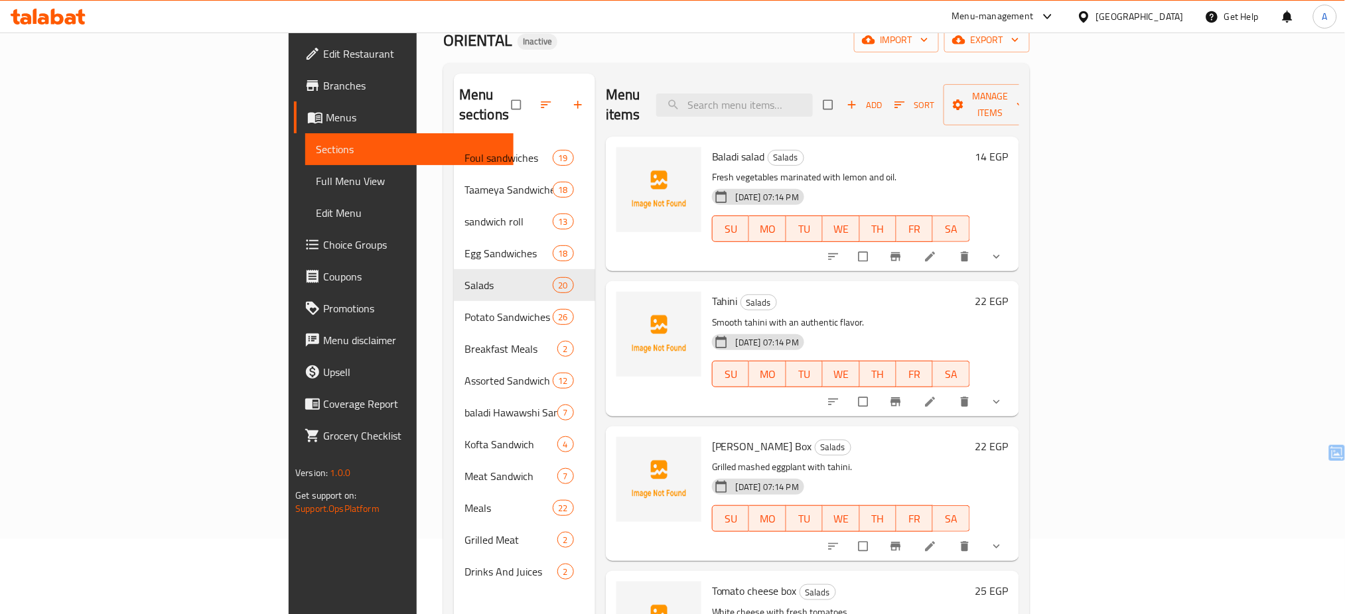
scroll to position [64, 0]
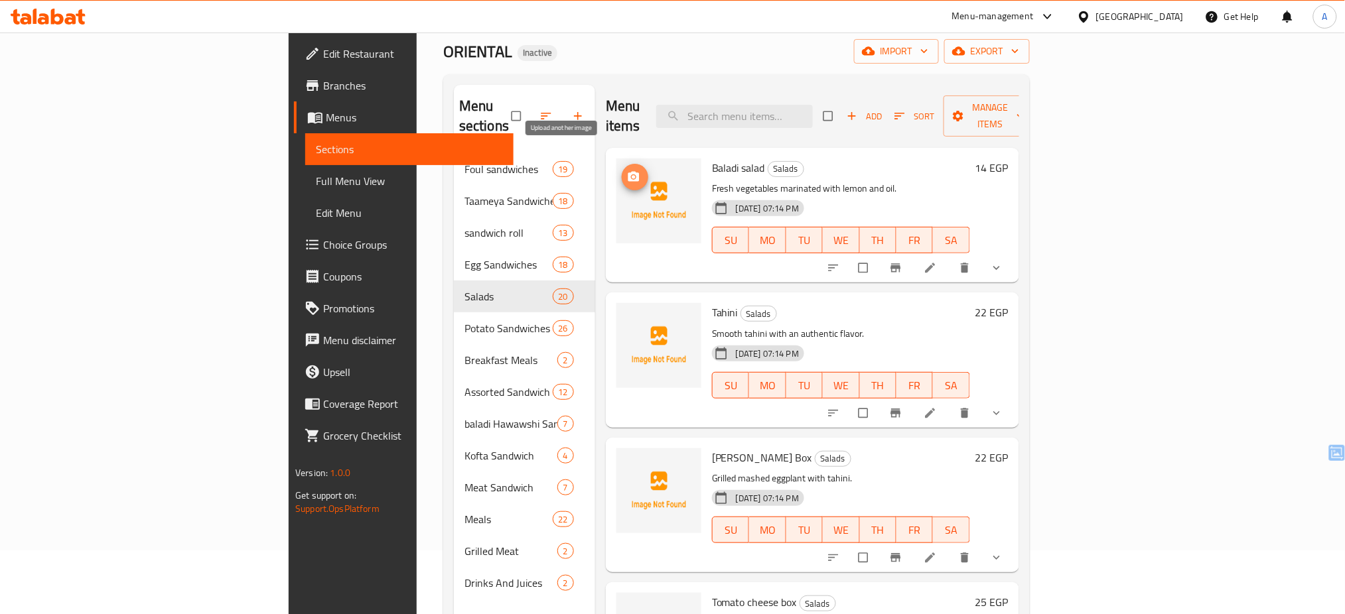
click at [622, 170] on span "upload picture" at bounding box center [635, 176] width 27 height 13
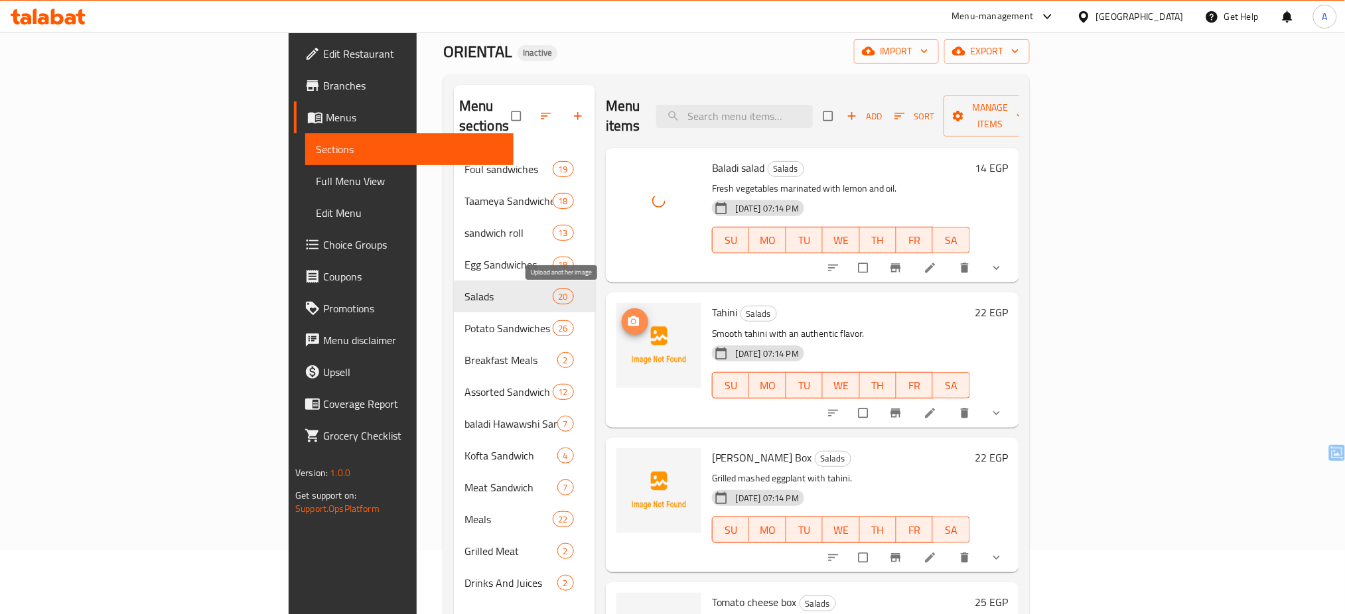
click at [622, 315] on span "upload picture" at bounding box center [635, 321] width 27 height 13
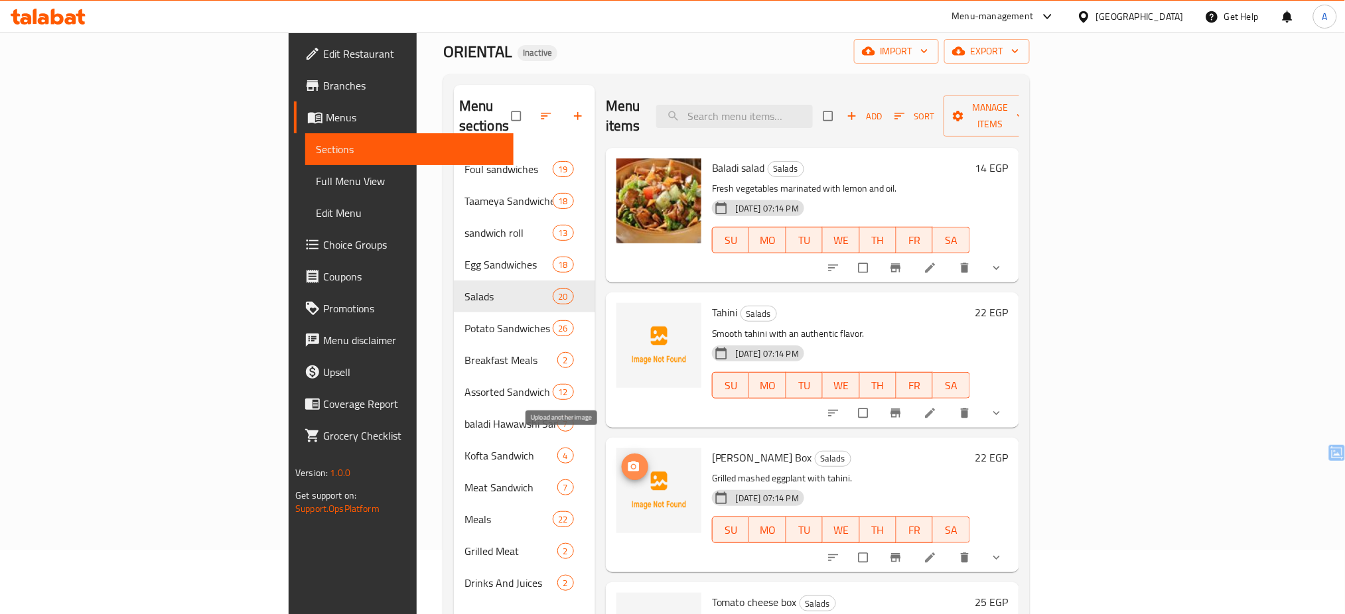
click at [627, 460] on icon "upload picture" at bounding box center [633, 466] width 13 height 13
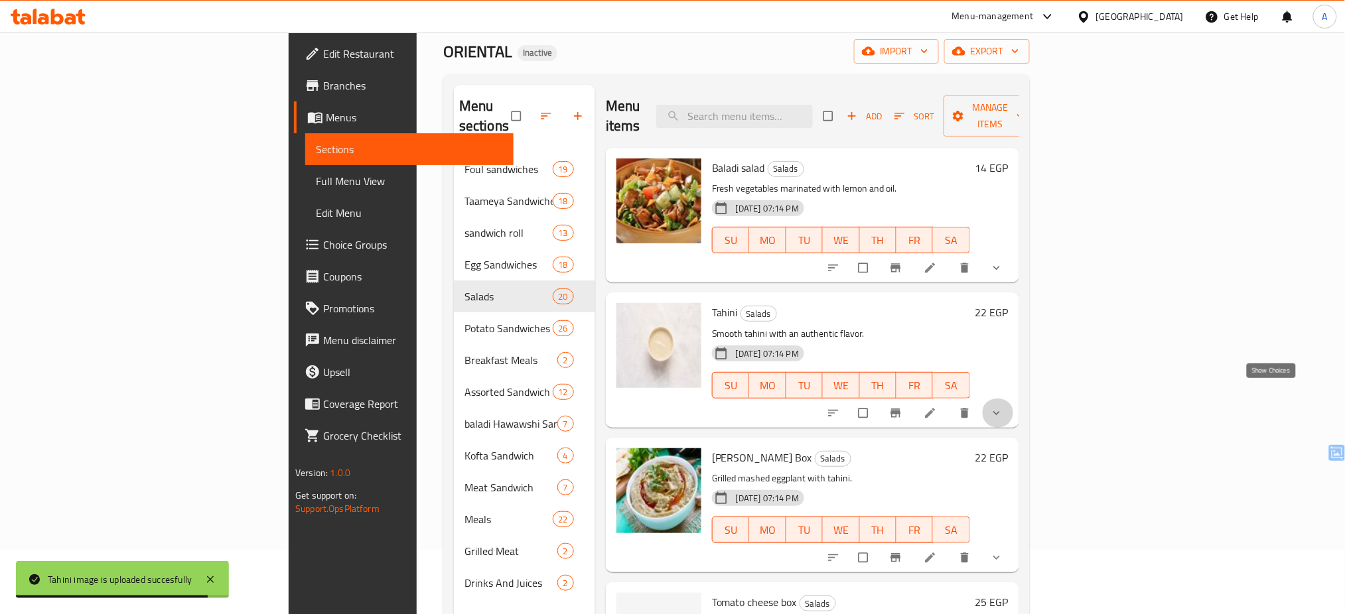
click at [1003, 407] on icon "show more" at bounding box center [996, 413] width 13 height 13
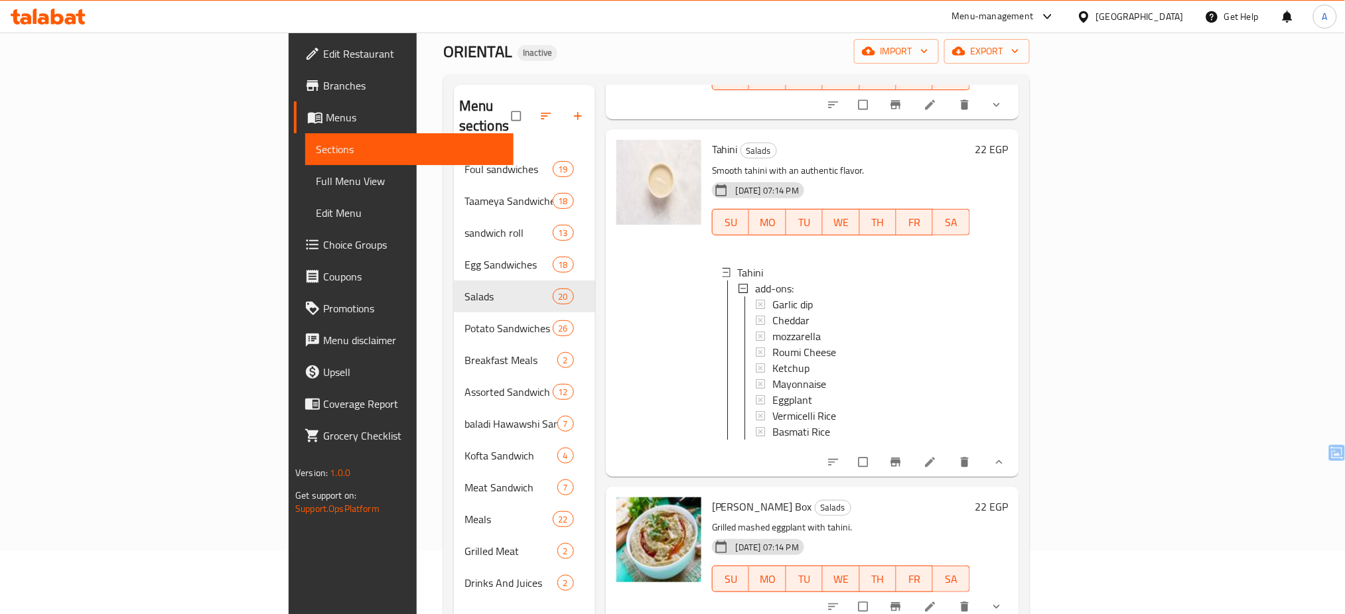
scroll to position [174, 0]
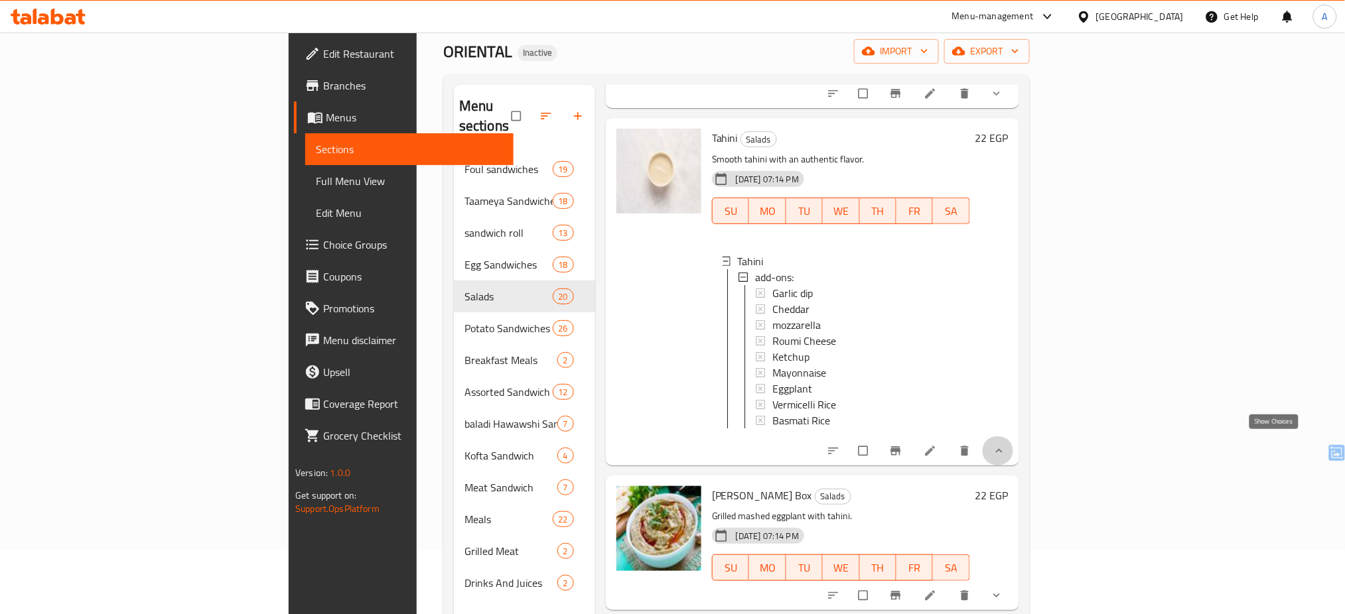
click at [1006, 447] on icon "show more" at bounding box center [998, 450] width 13 height 13
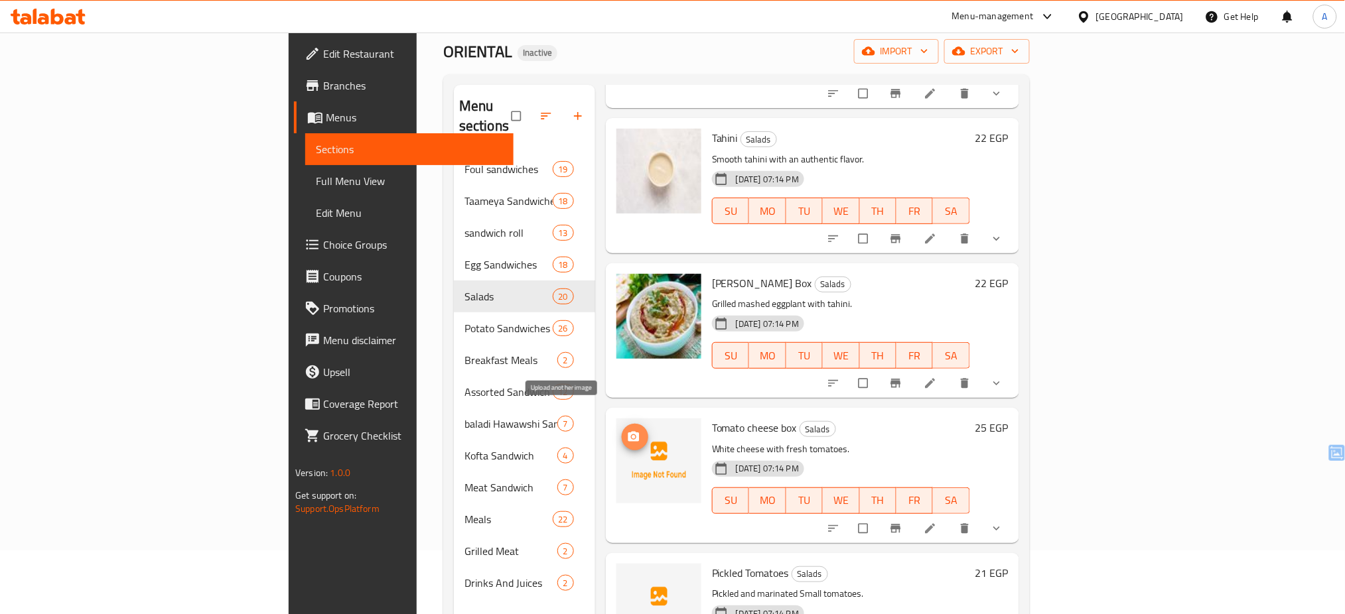
click at [622, 431] on span "upload picture" at bounding box center [635, 437] width 27 height 13
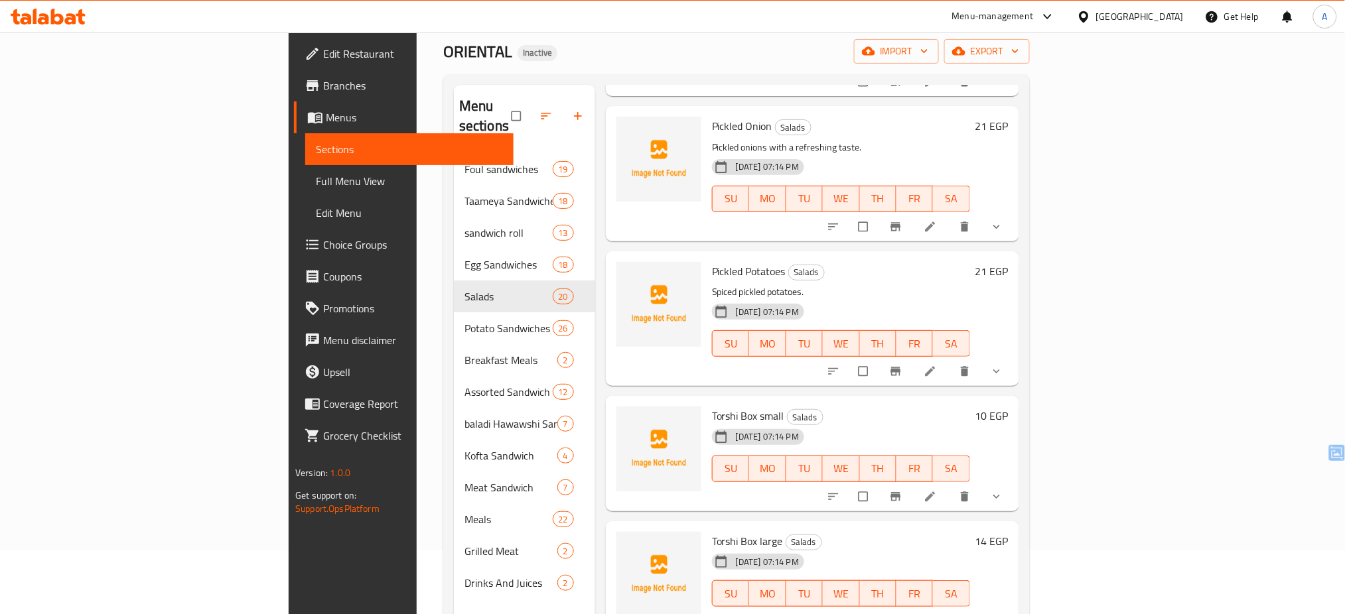
scroll to position [777, 0]
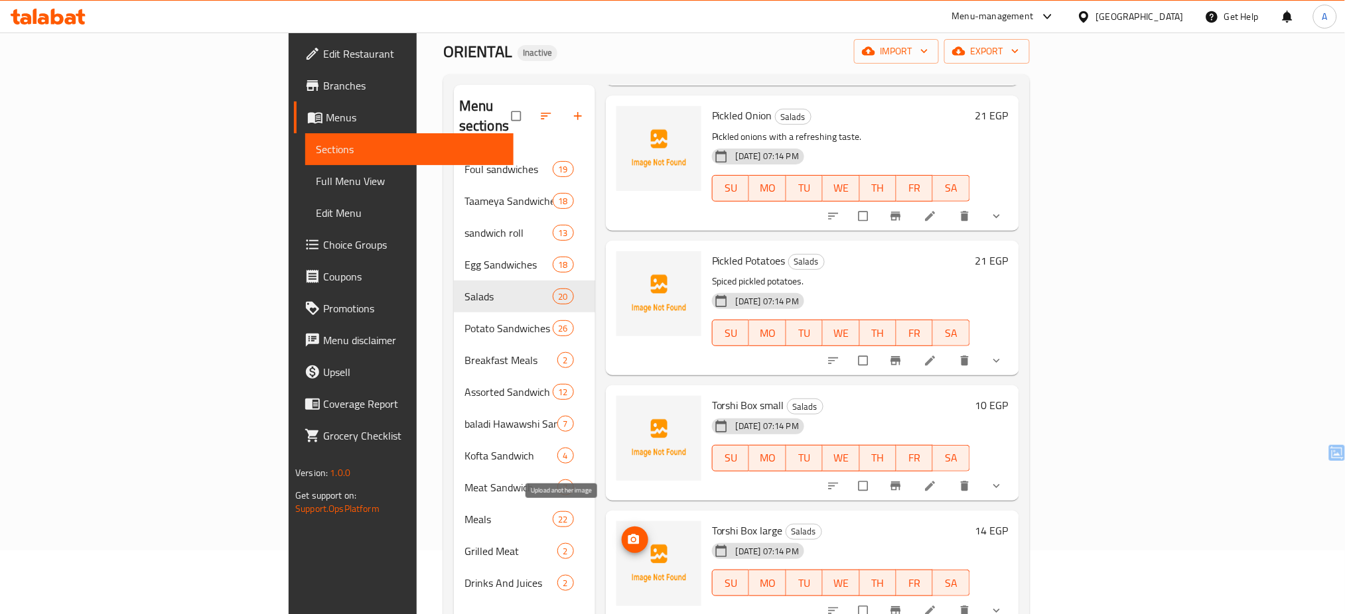
click at [622, 533] on span "upload picture" at bounding box center [635, 539] width 27 height 13
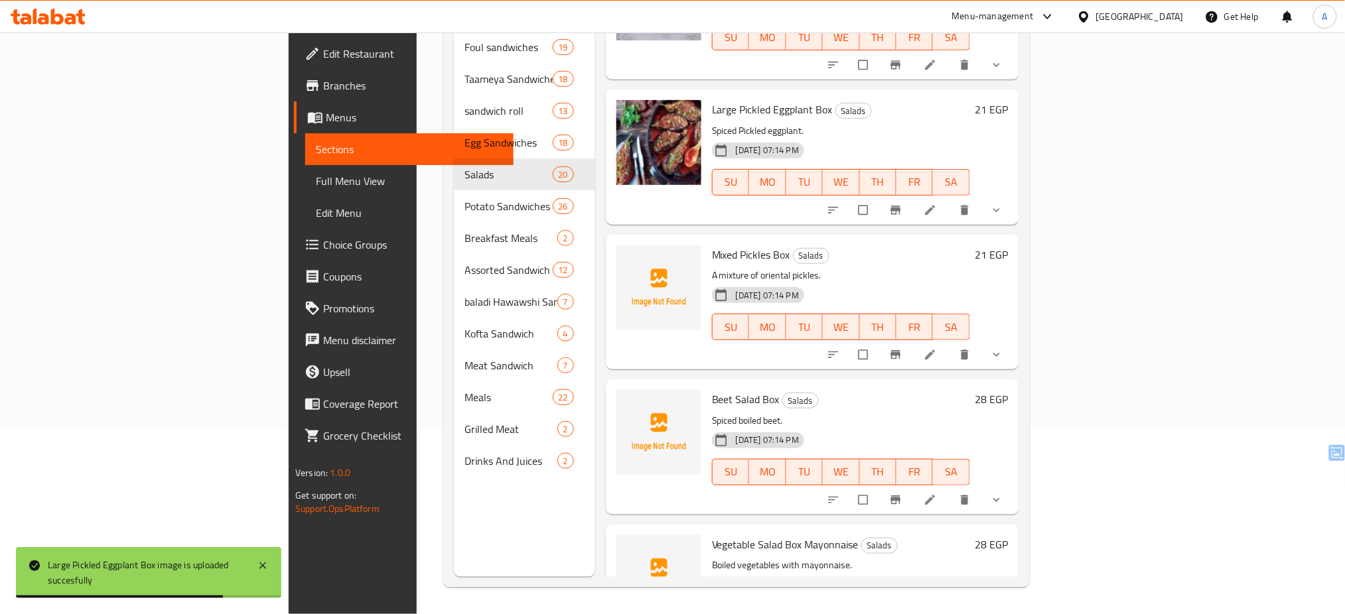
scroll to position [2277, 0]
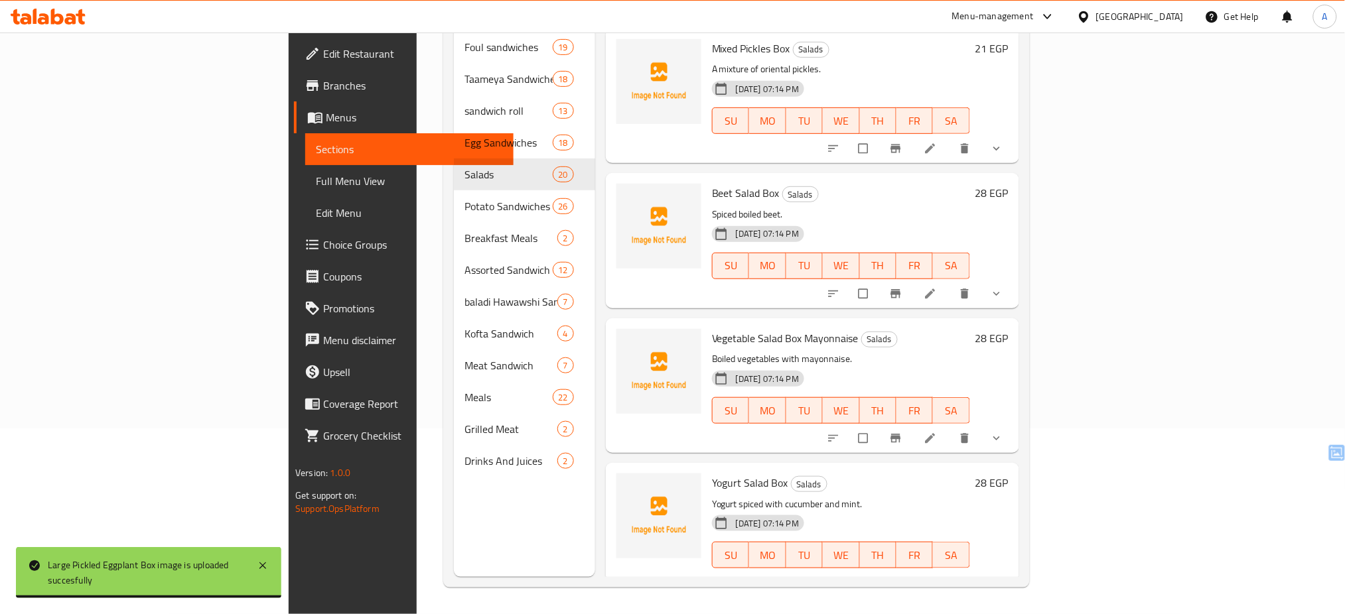
click at [1056, 309] on div "Home / Restaurants management / Menus / Sections ORIENTAL Inactive import expor…" at bounding box center [737, 231] width 640 height 768
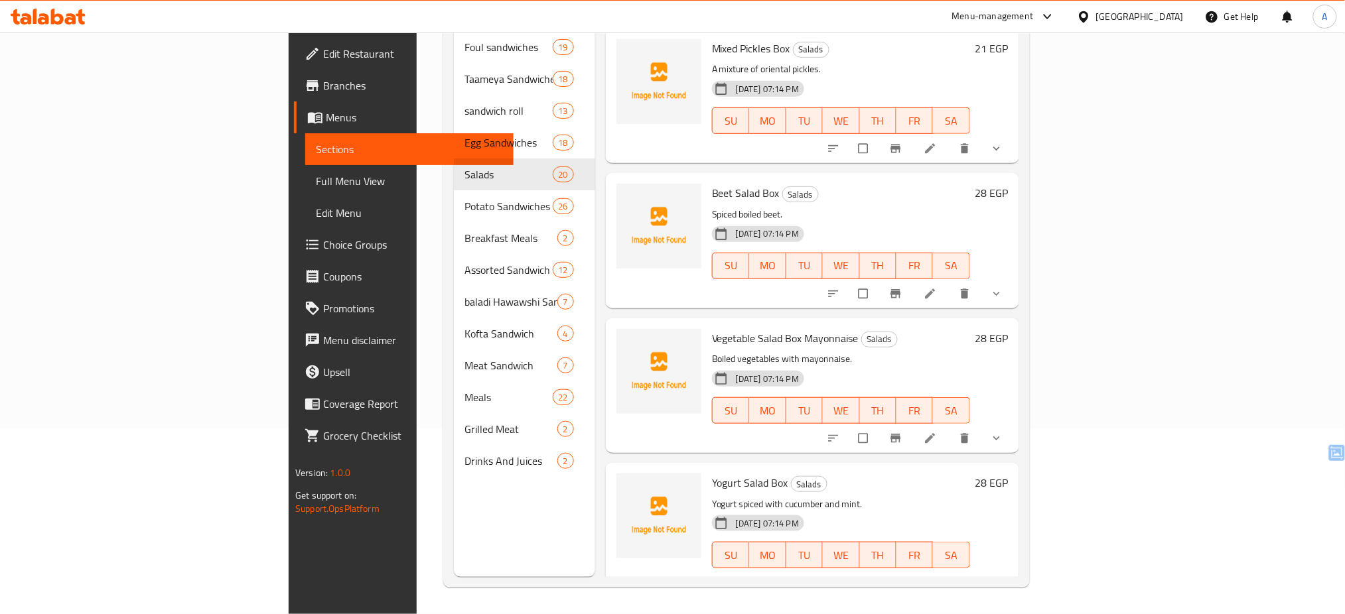
click at [829, 206] on p "Spiced boiled beet." at bounding box center [841, 214] width 258 height 17
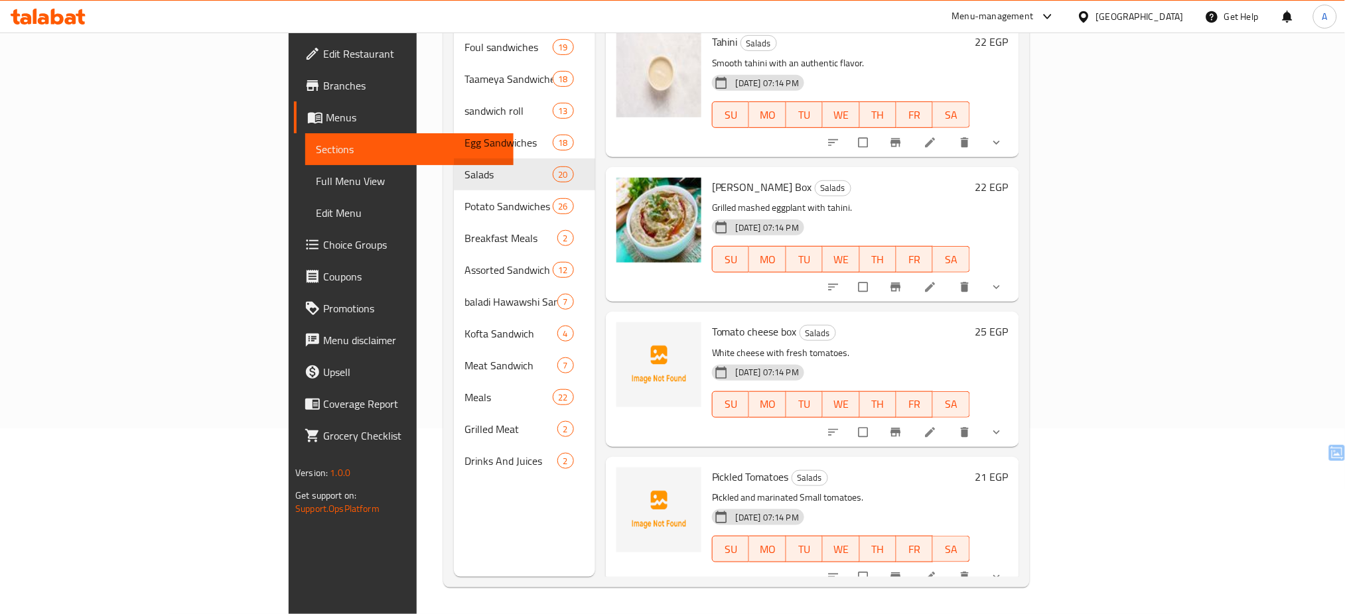
scroll to position [85, 0]
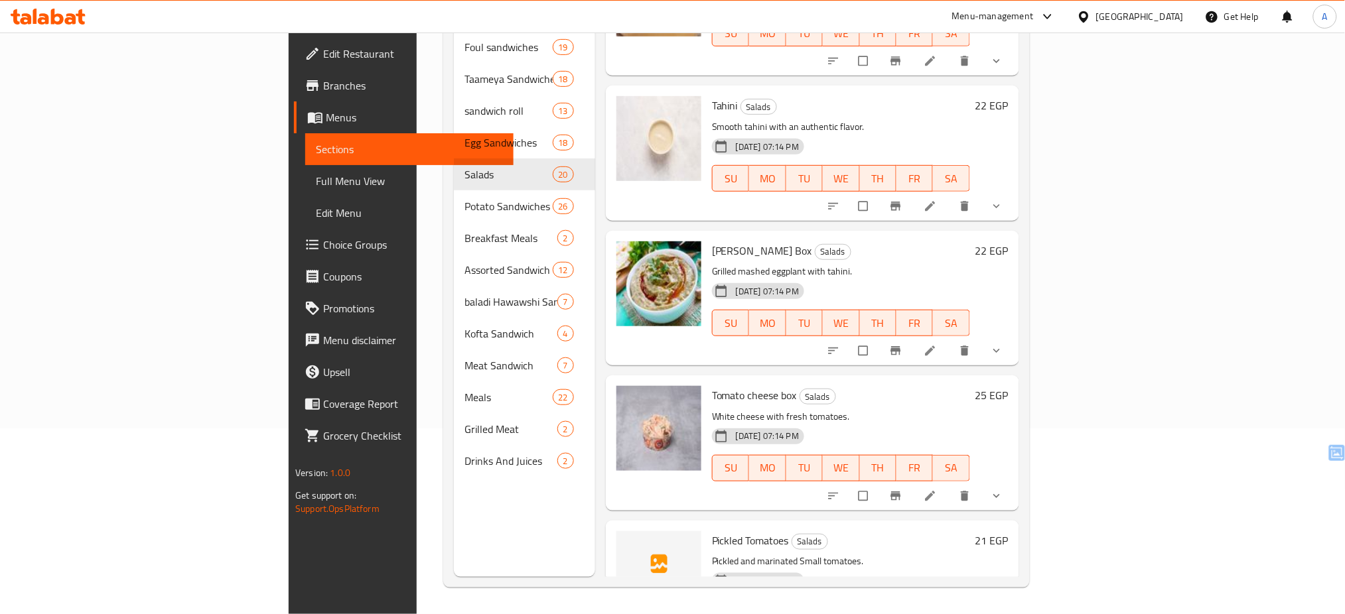
click at [959, 278] on div "13-08-2025 07:14 PM SU MO TU WE TH FR SA" at bounding box center [841, 314] width 269 height 72
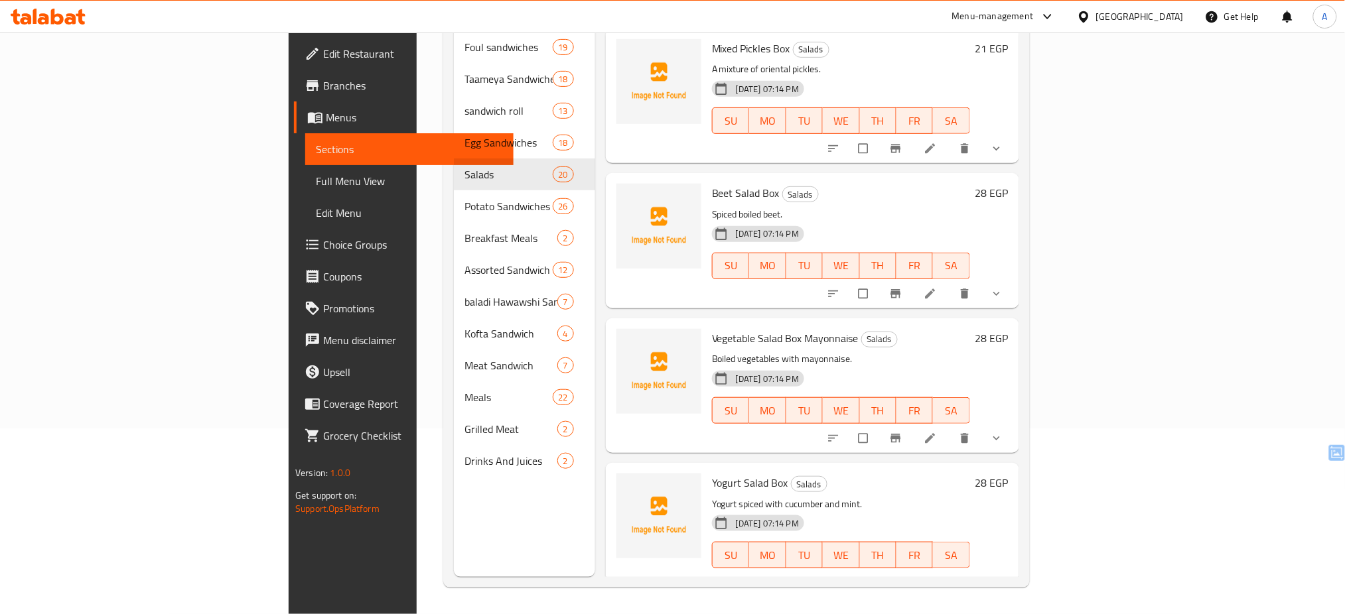
click at [973, 285] on div "Beet Salad Box Salads Spiced boiled beet. 13-08-2025 07:14 PM SU MO TU WE TH FR…" at bounding box center [812, 240] width 413 height 135
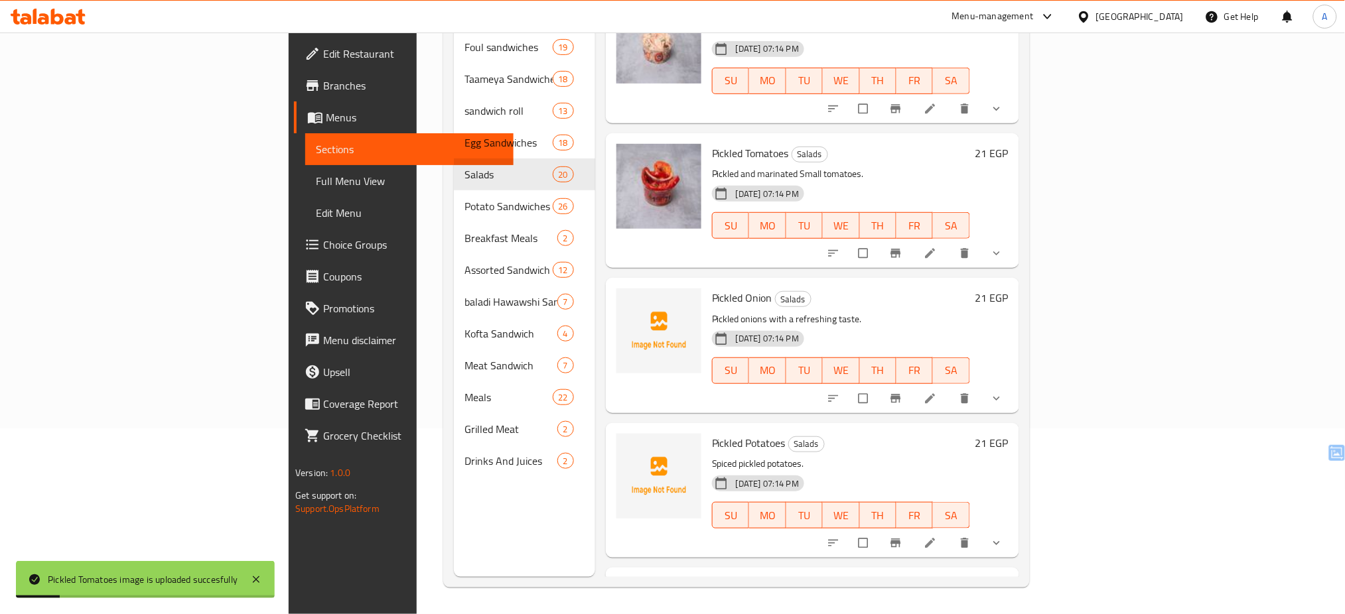
scroll to position [497, 0]
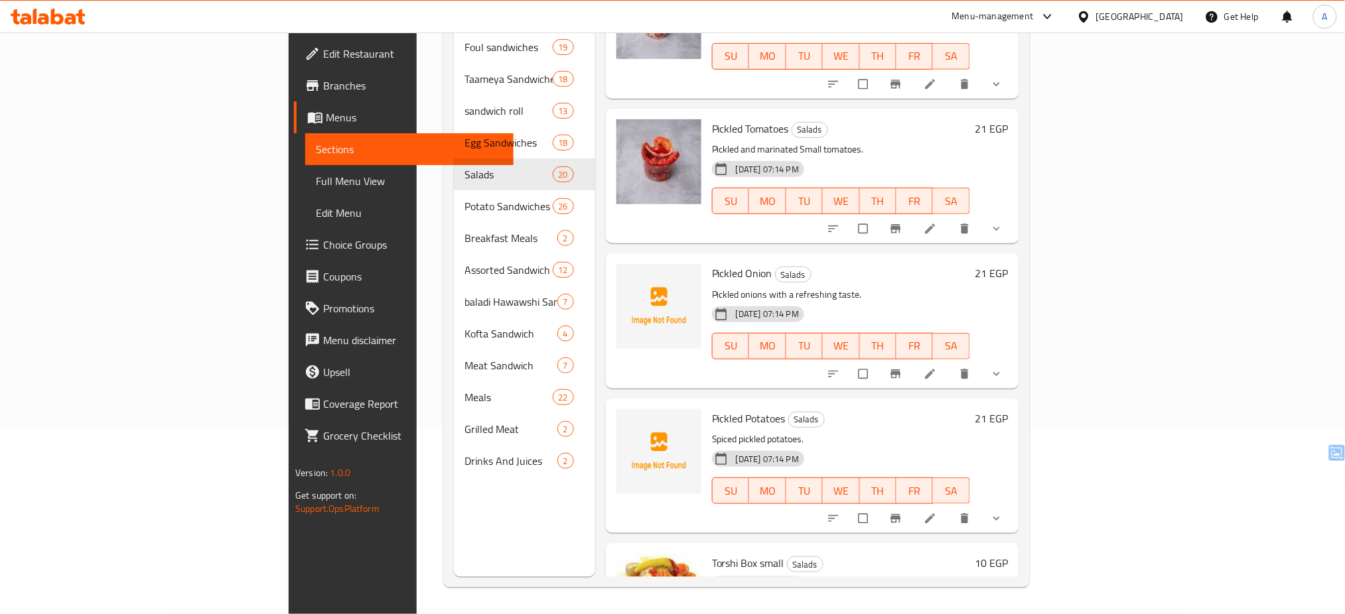
click at [821, 409] on h6 "Pickled Potatoes Salads" at bounding box center [841, 418] width 258 height 19
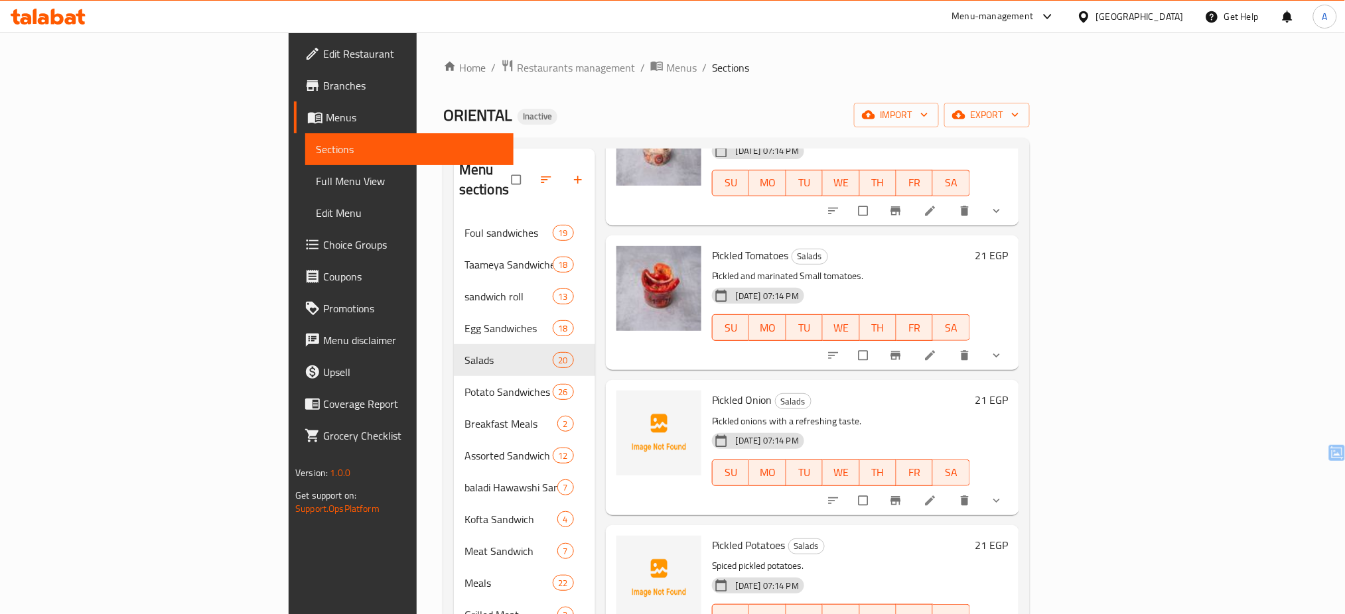
scroll to position [724, 0]
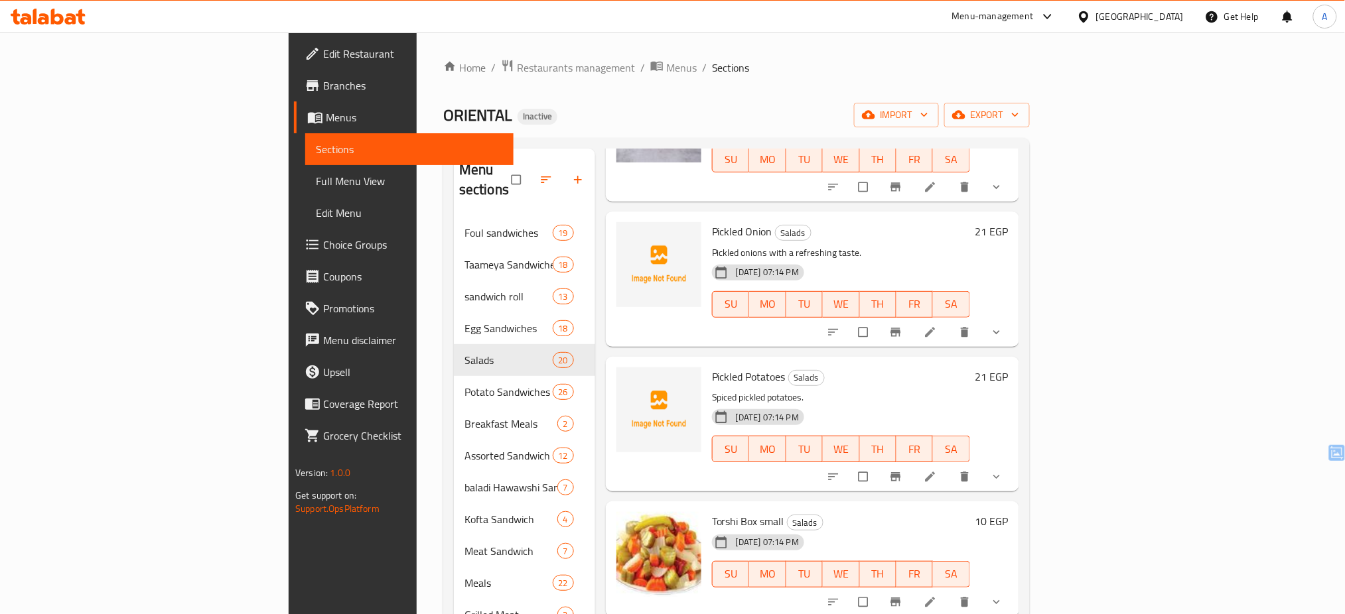
click at [761, 368] on h6 "Pickled Potatoes Salads" at bounding box center [841, 377] width 258 height 19
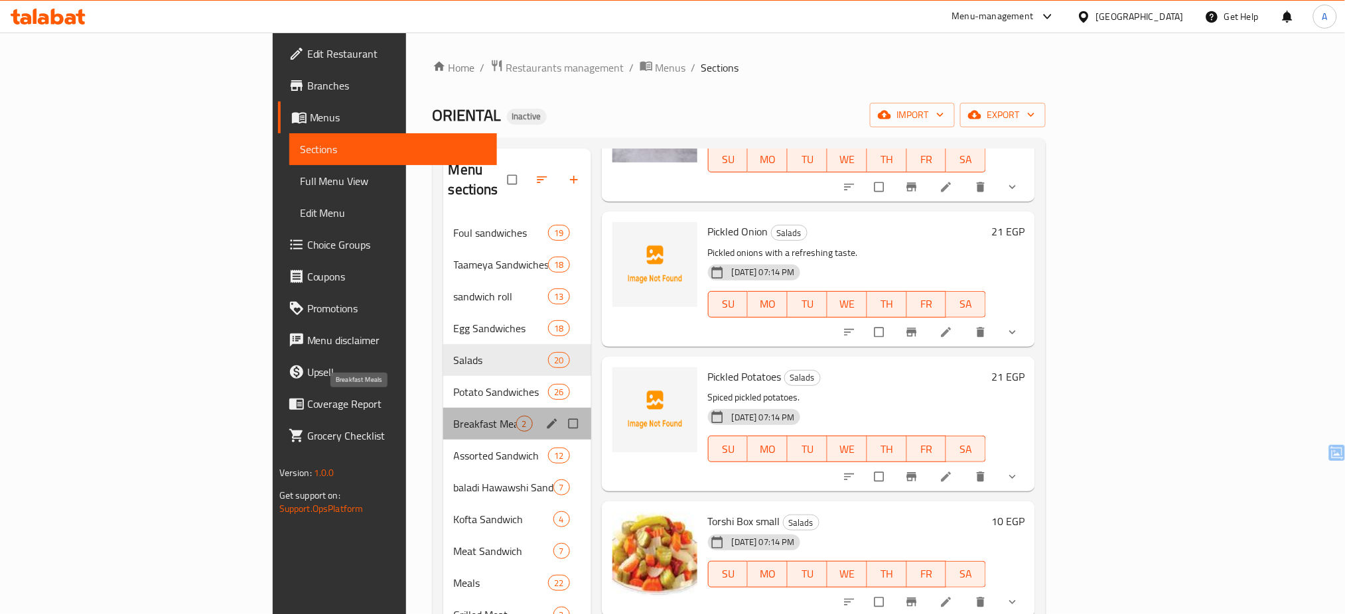
click at [454, 416] on span "Breakfast Meals" at bounding box center [485, 424] width 62 height 16
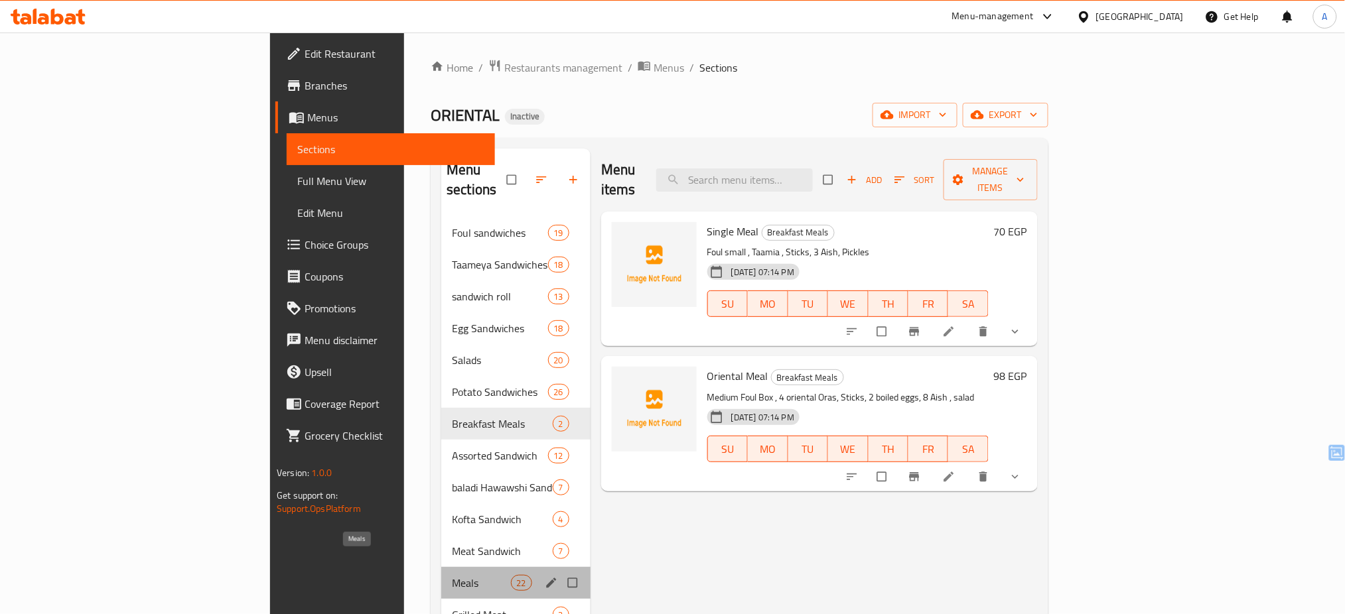
click at [452, 575] on span "Meals" at bounding box center [481, 583] width 58 height 16
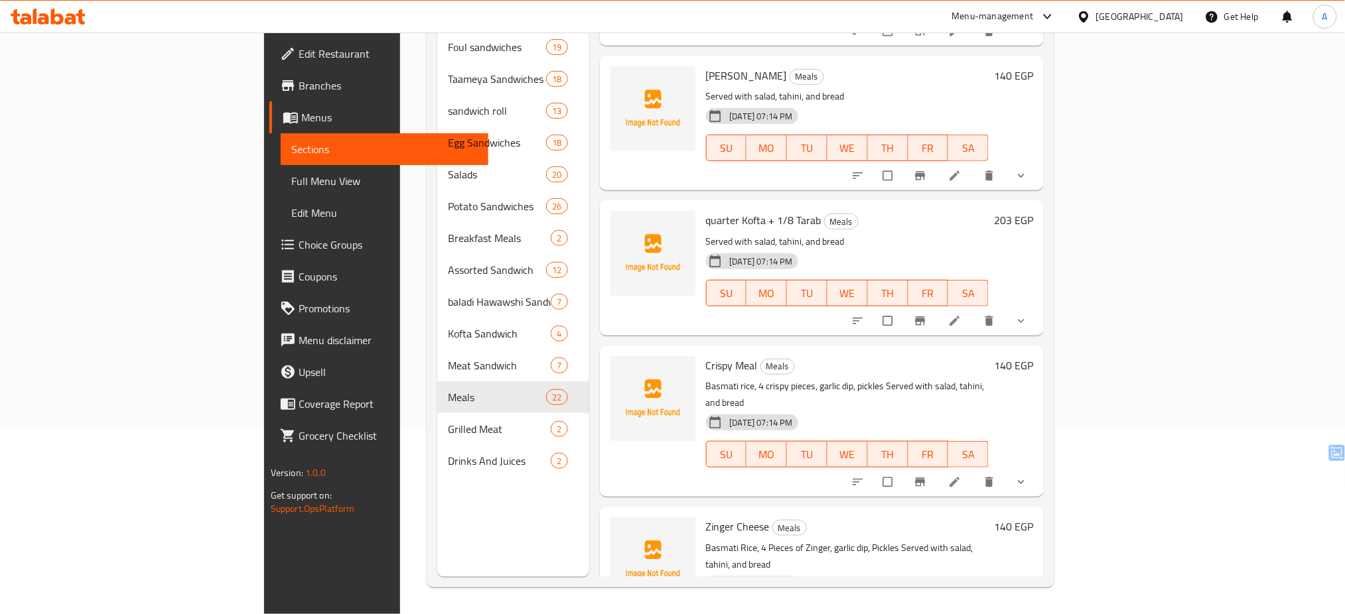
scroll to position [2607, 0]
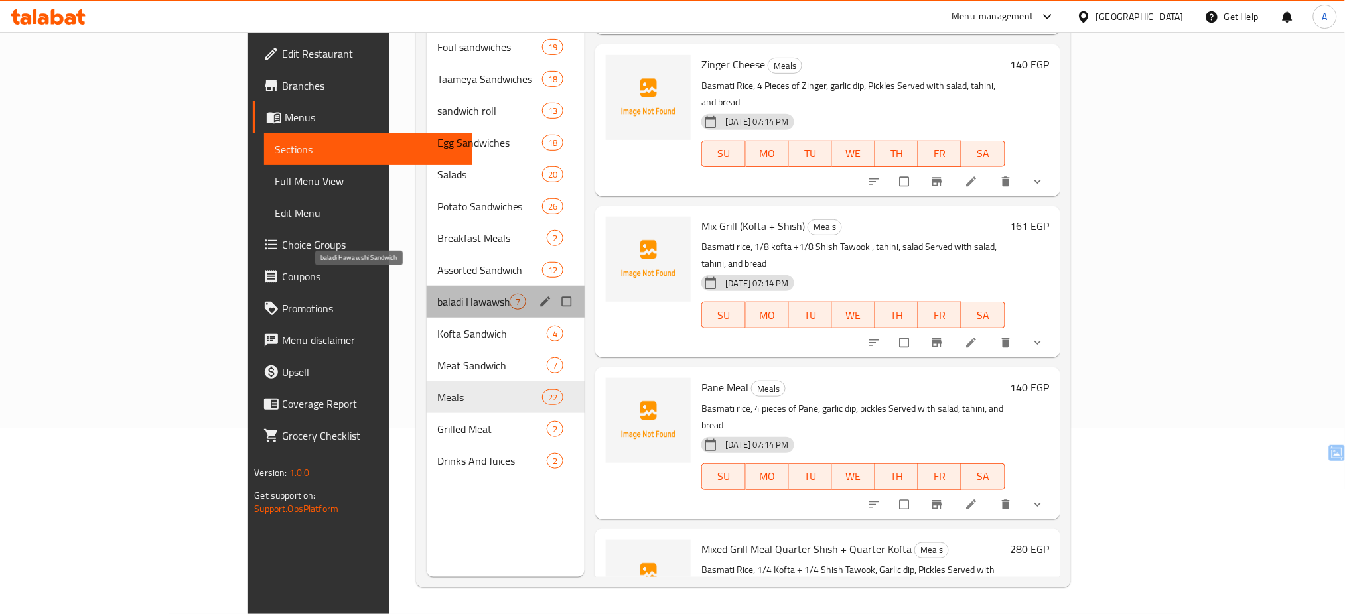
click at [437, 294] on span "baladi Hawawshi Sandwich" at bounding box center [473, 302] width 73 height 16
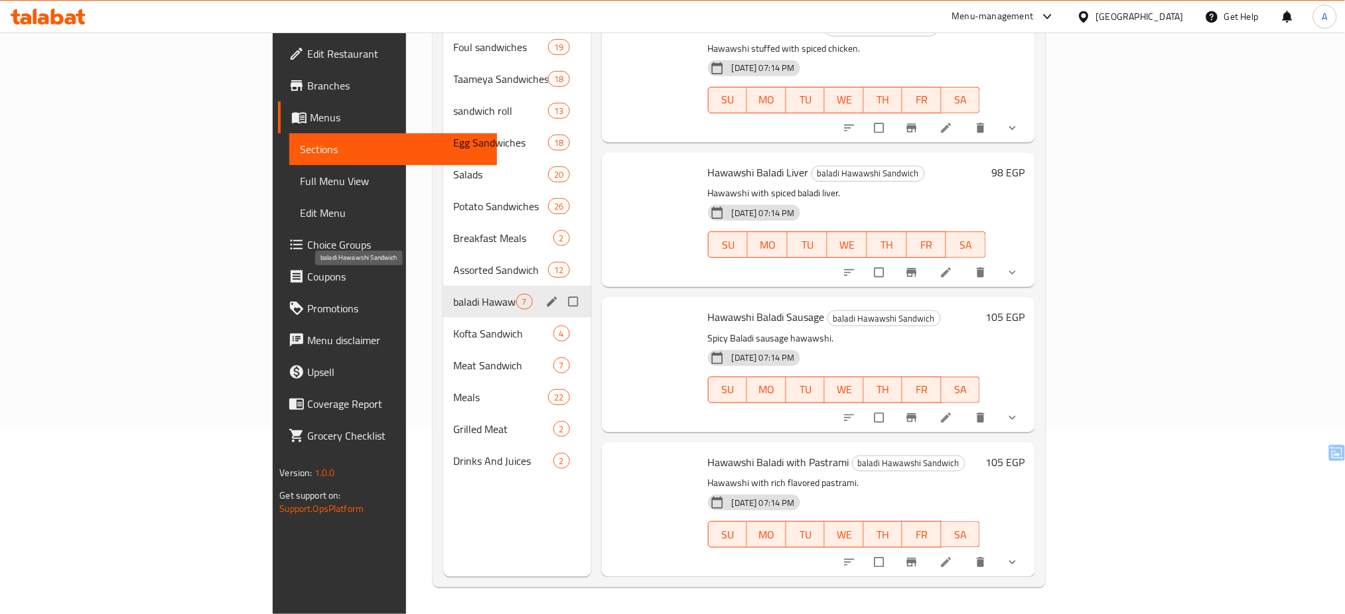
scroll to position [433, 0]
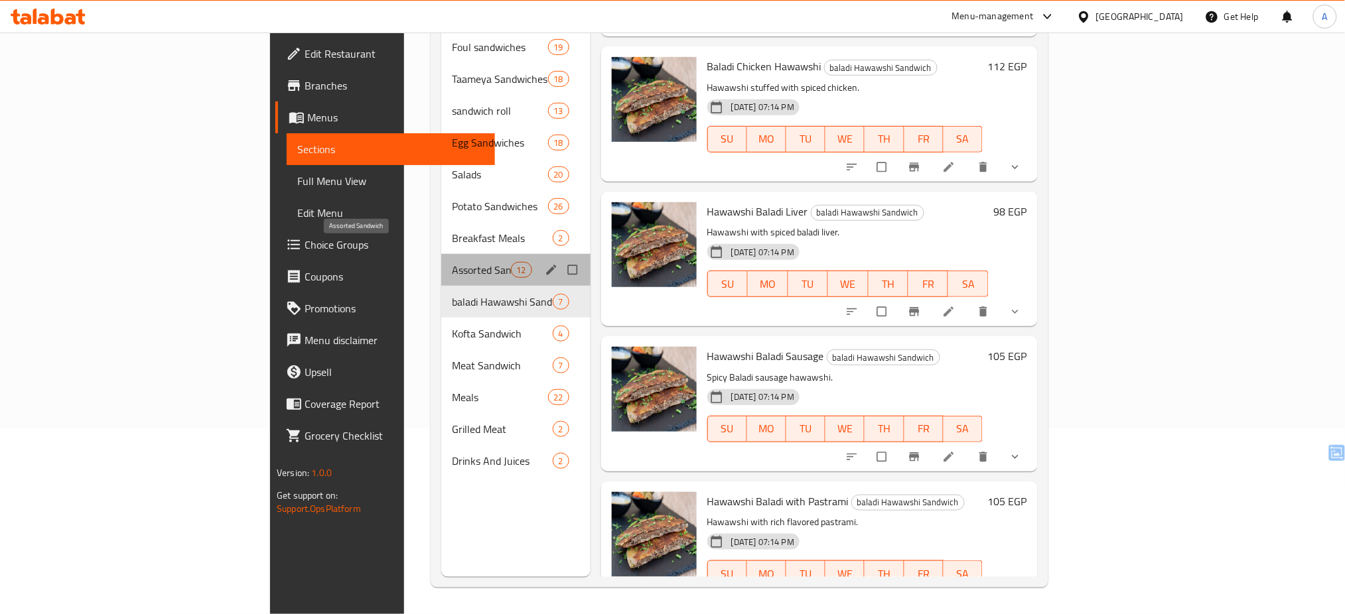
click at [452, 262] on span "Assorted Sandwich" at bounding box center [481, 270] width 58 height 16
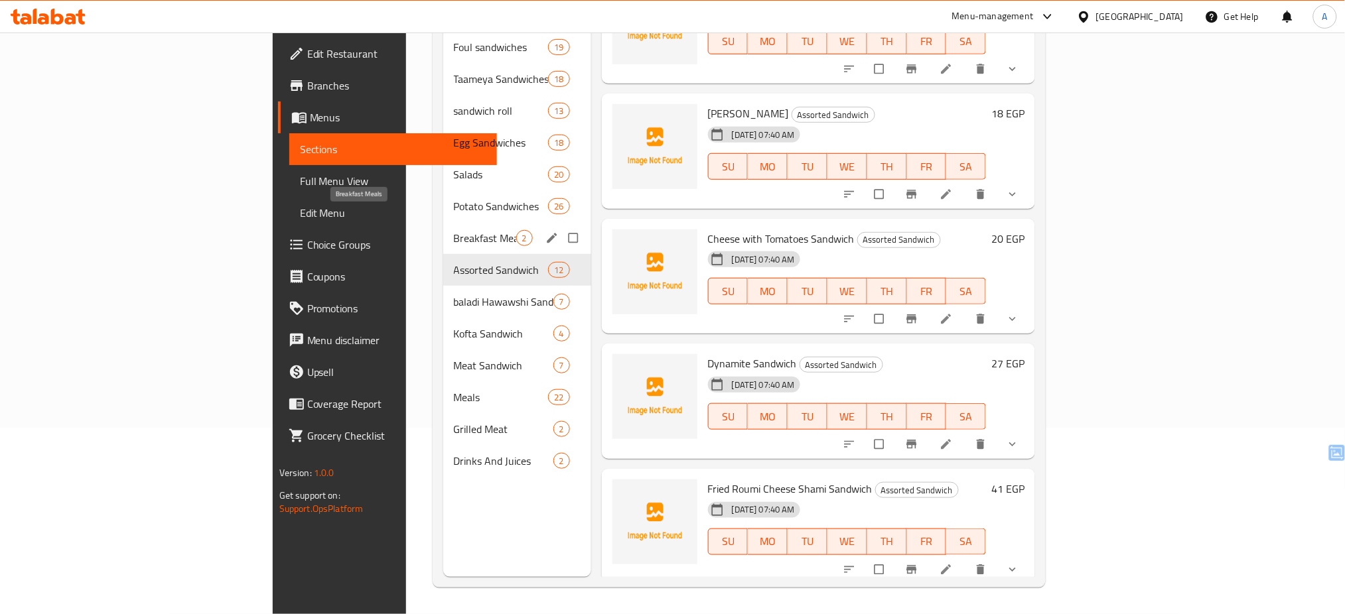
click at [454, 230] on span "Breakfast Meals" at bounding box center [485, 238] width 62 height 16
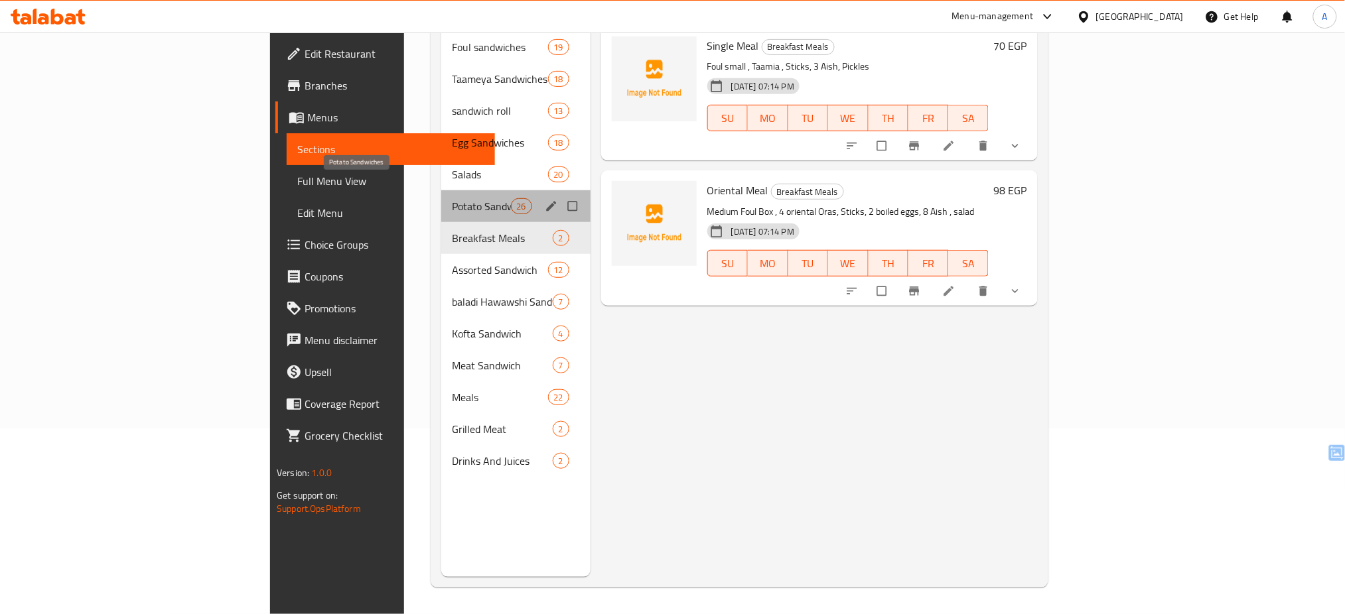
click at [452, 198] on span "Potato Sandwiches" at bounding box center [481, 206] width 58 height 16
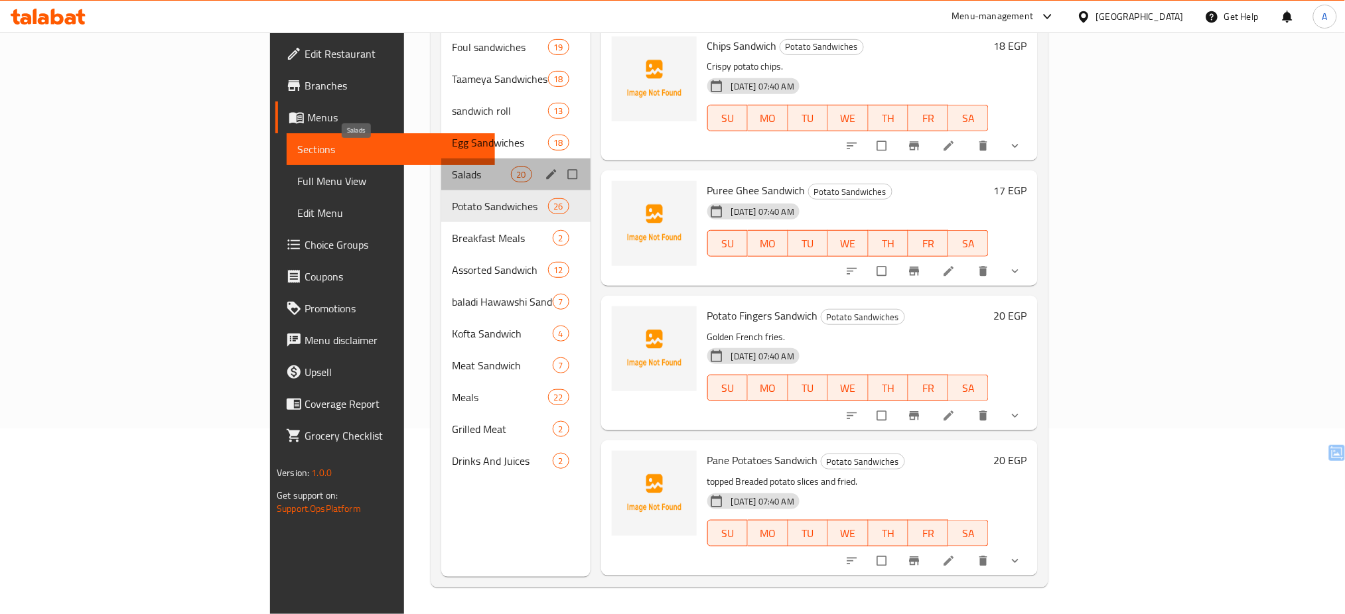
click at [452, 167] on span "Salads" at bounding box center [481, 175] width 58 height 16
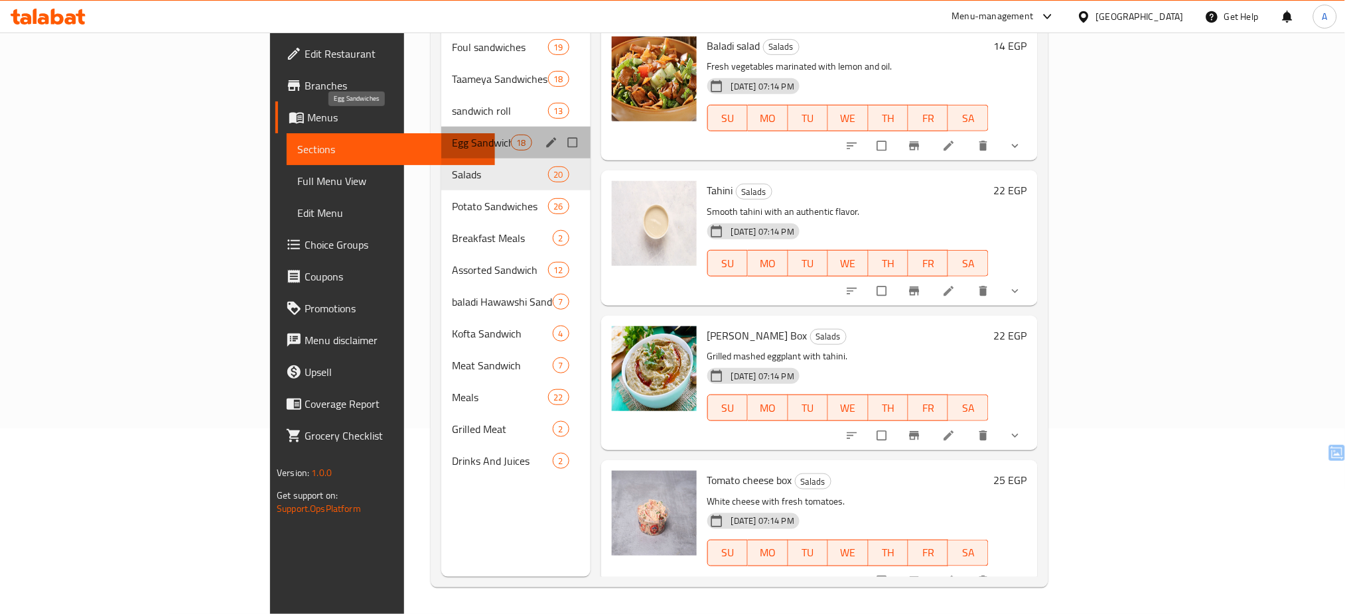
click at [452, 135] on span "Egg Sandwiches" at bounding box center [481, 143] width 58 height 16
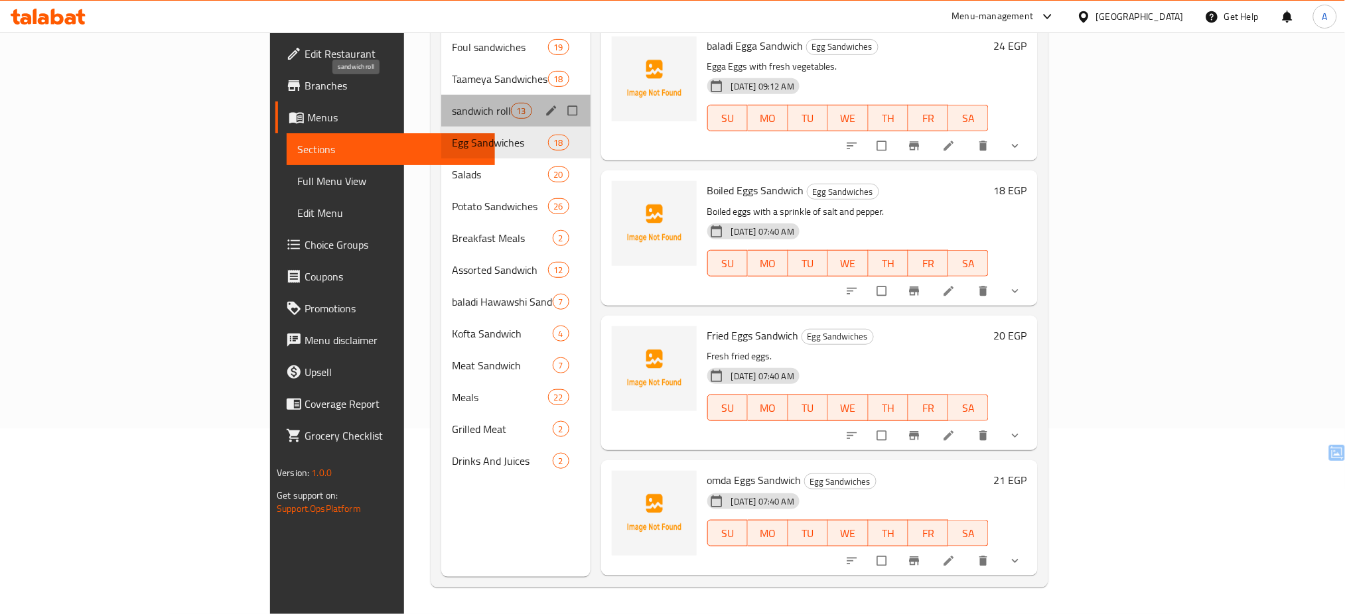
click at [452, 103] on span "sandwich roll" at bounding box center [481, 111] width 58 height 16
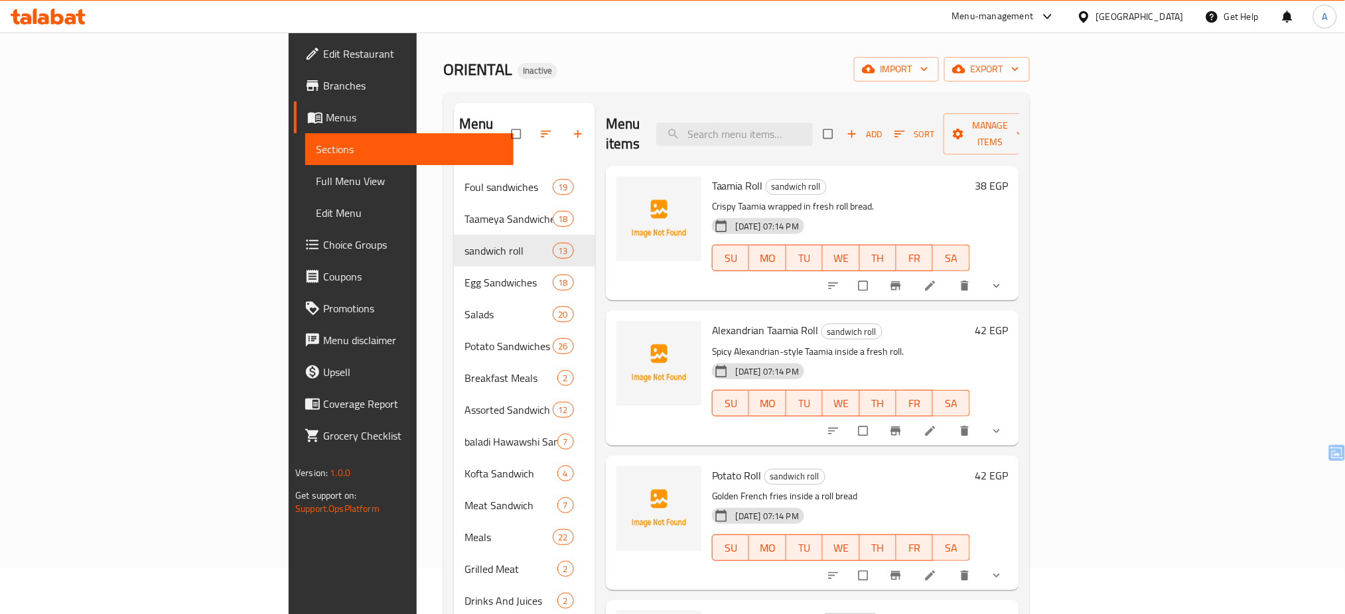
scroll to position [48, 0]
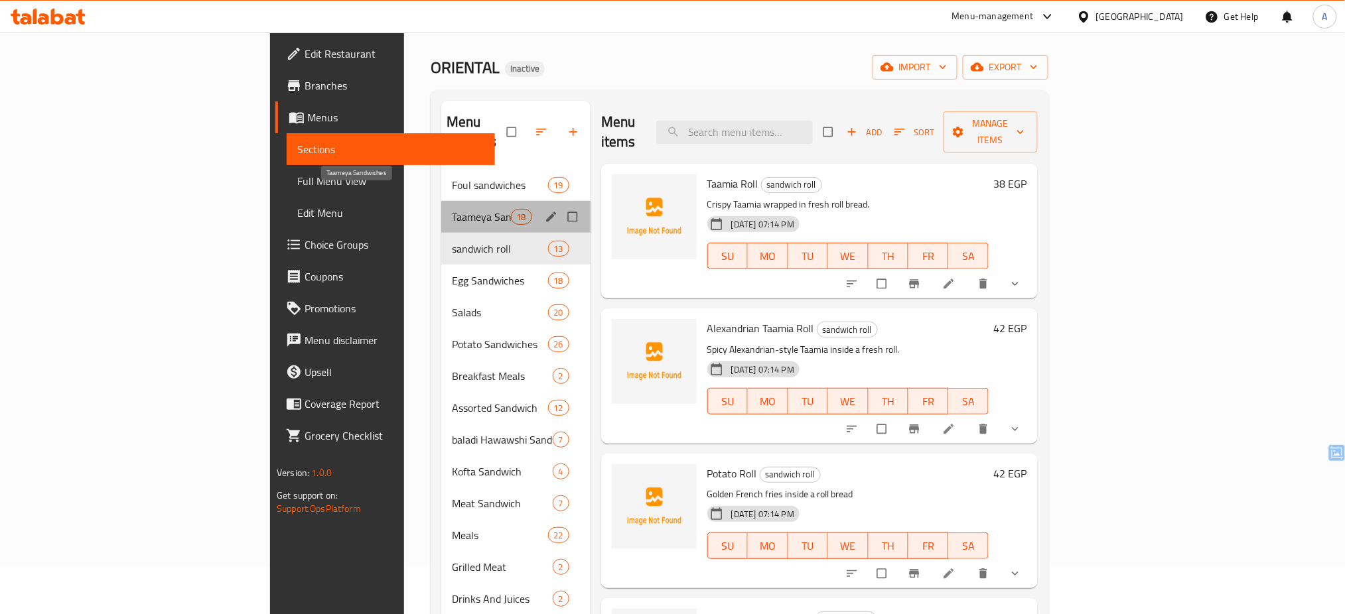
click at [452, 209] on span "Taameya Sandwiches" at bounding box center [481, 217] width 58 height 16
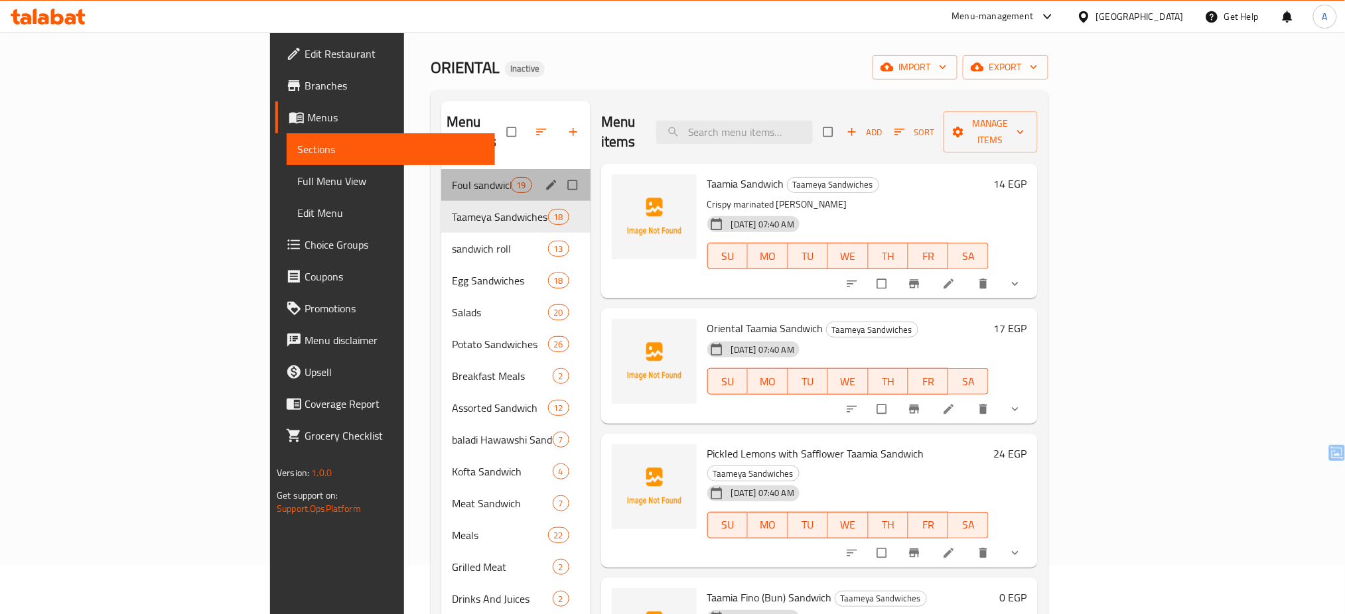
click at [441, 169] on div "Foul sandwiches 19" at bounding box center [515, 185] width 149 height 32
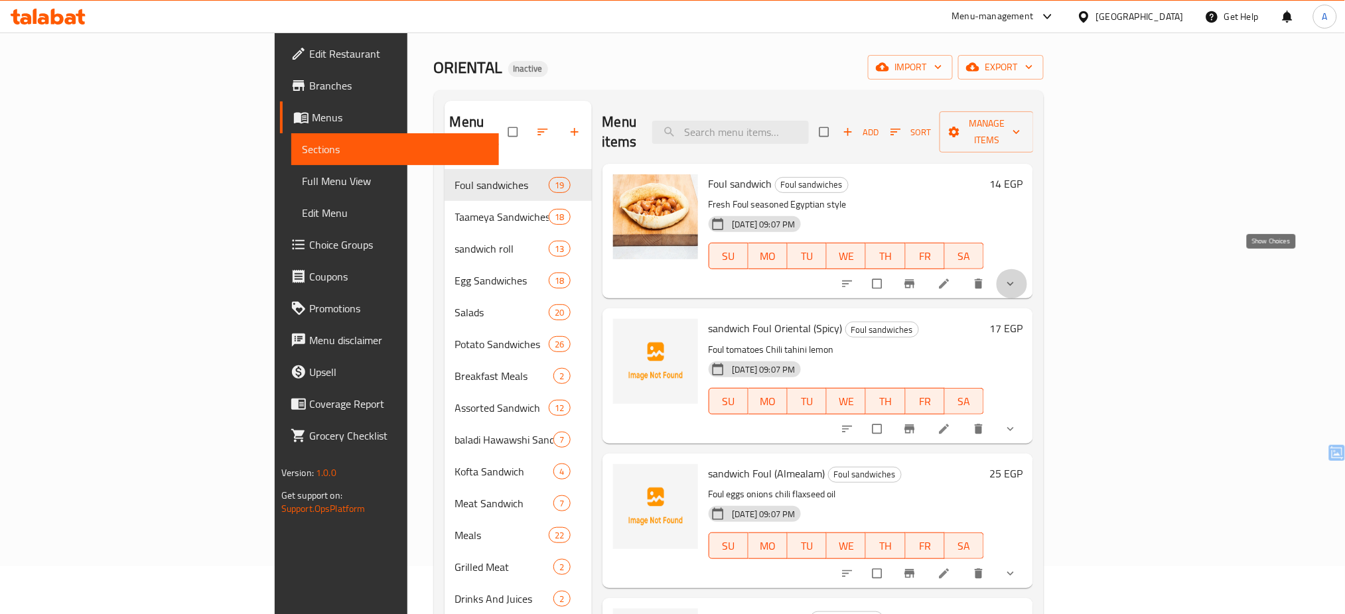
click at [1017, 277] on icon "show more" at bounding box center [1010, 283] width 13 height 13
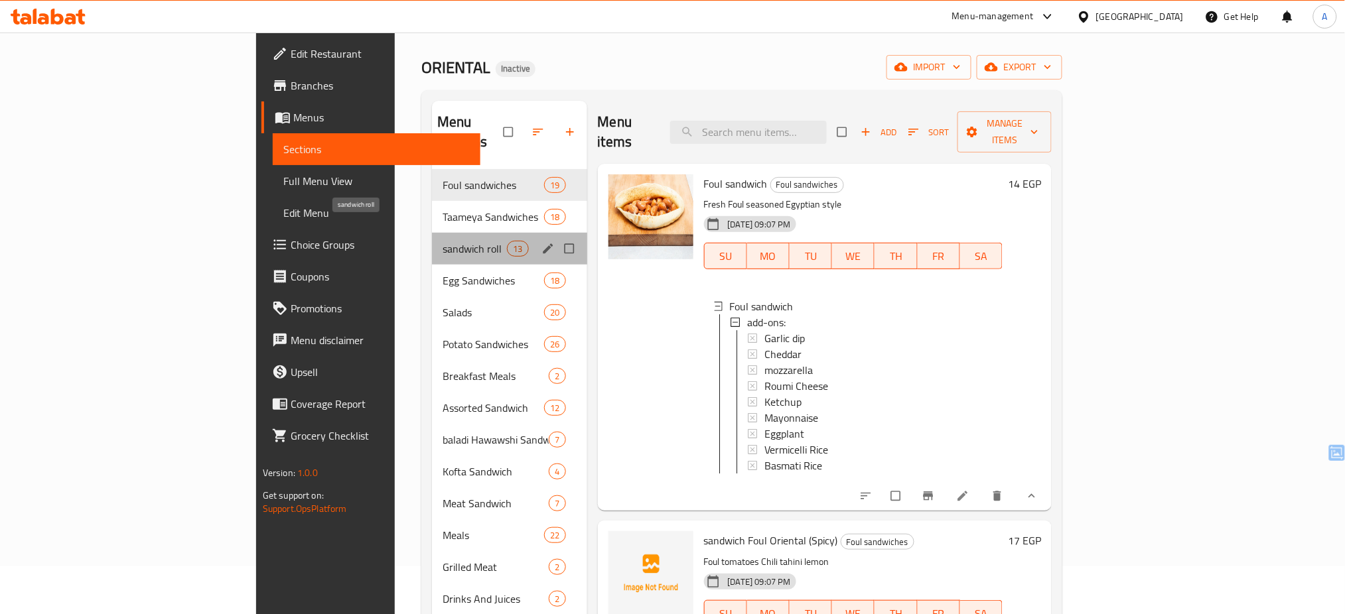
click at [442, 241] on span "sandwich roll" at bounding box center [474, 249] width 64 height 16
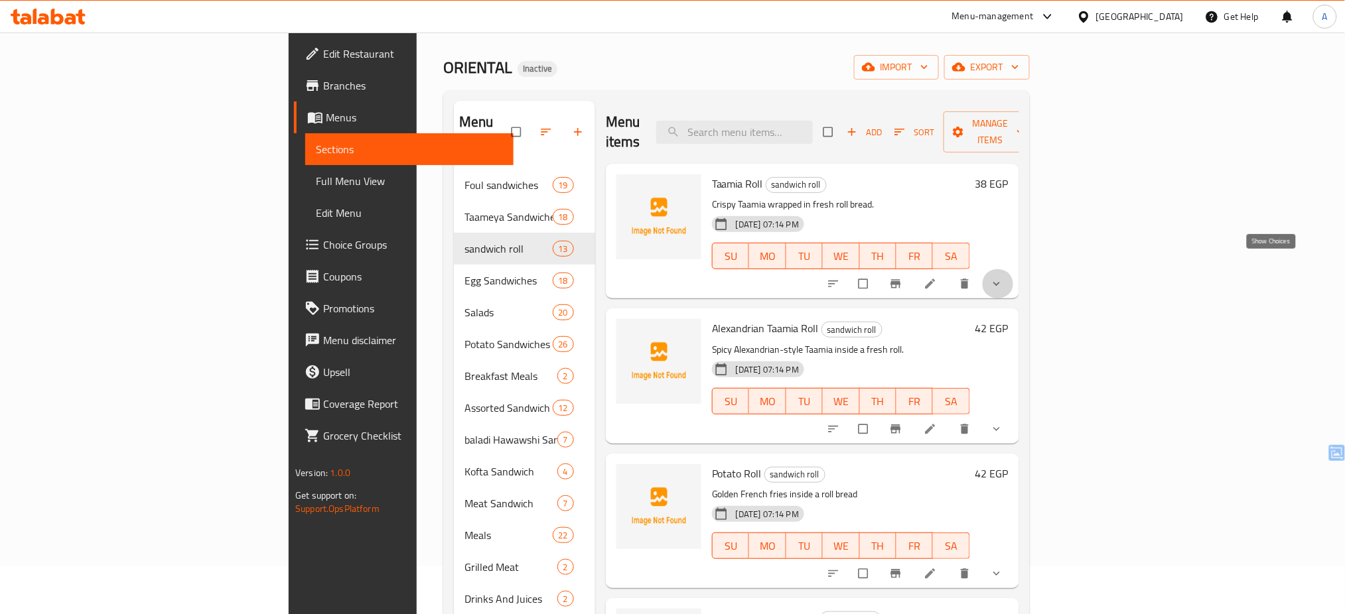
click at [1003, 277] on icon "show more" at bounding box center [996, 283] width 13 height 13
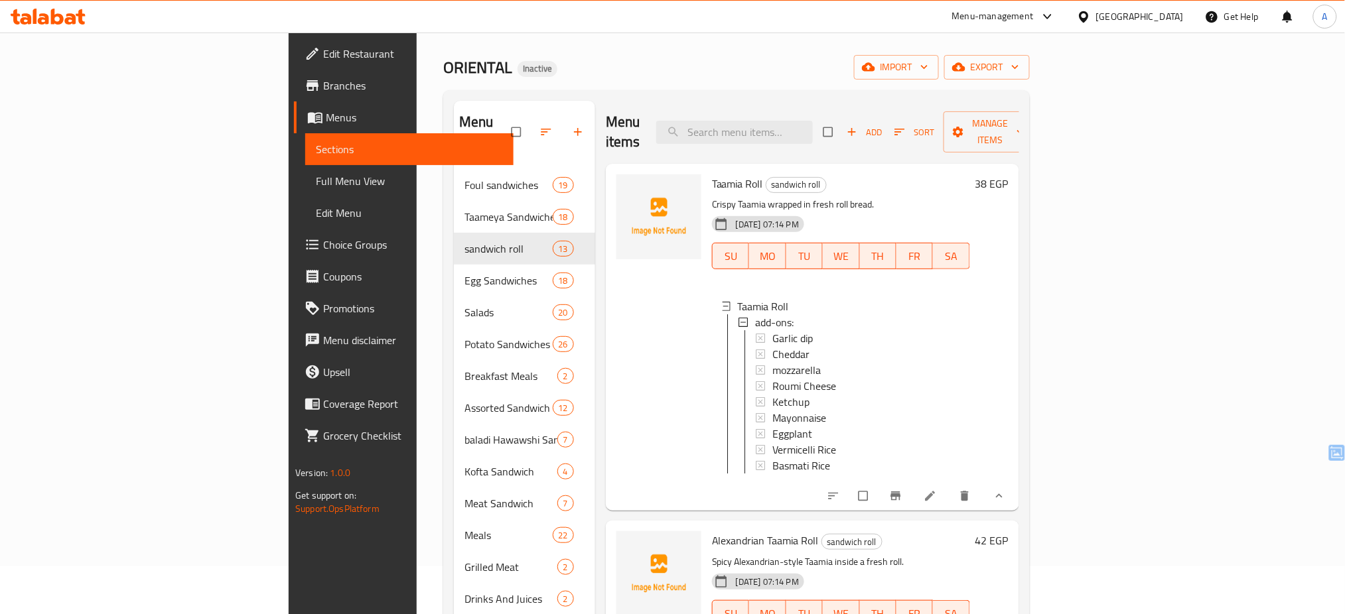
click at [1168, 11] on div "Egypt" at bounding box center [1140, 16] width 88 height 15
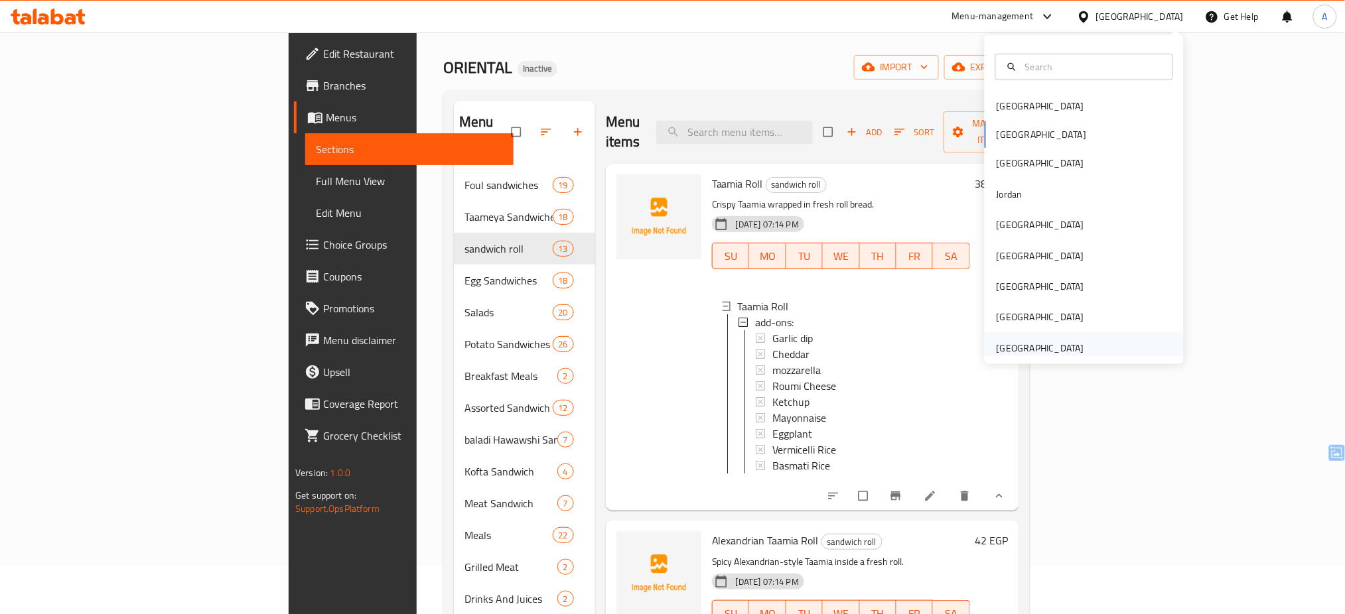
click at [1031, 348] on div "United Arab Emirates" at bounding box center [1040, 348] width 88 height 15
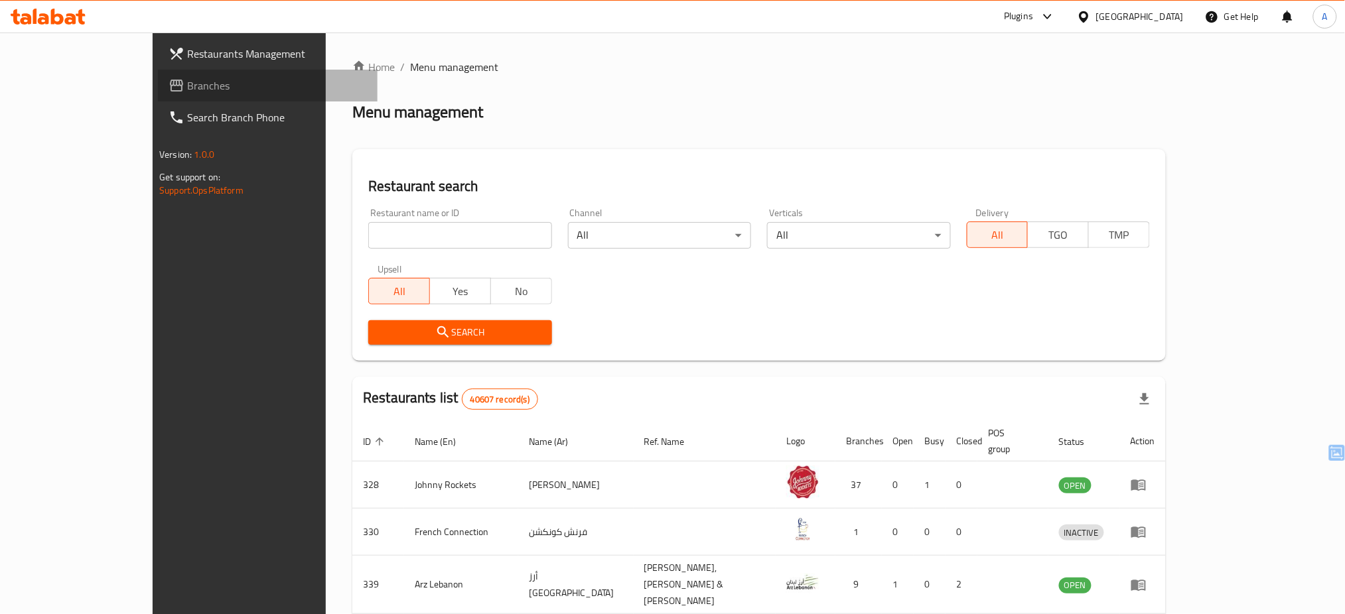
click at [187, 82] on span "Branches" at bounding box center [277, 86] width 180 height 16
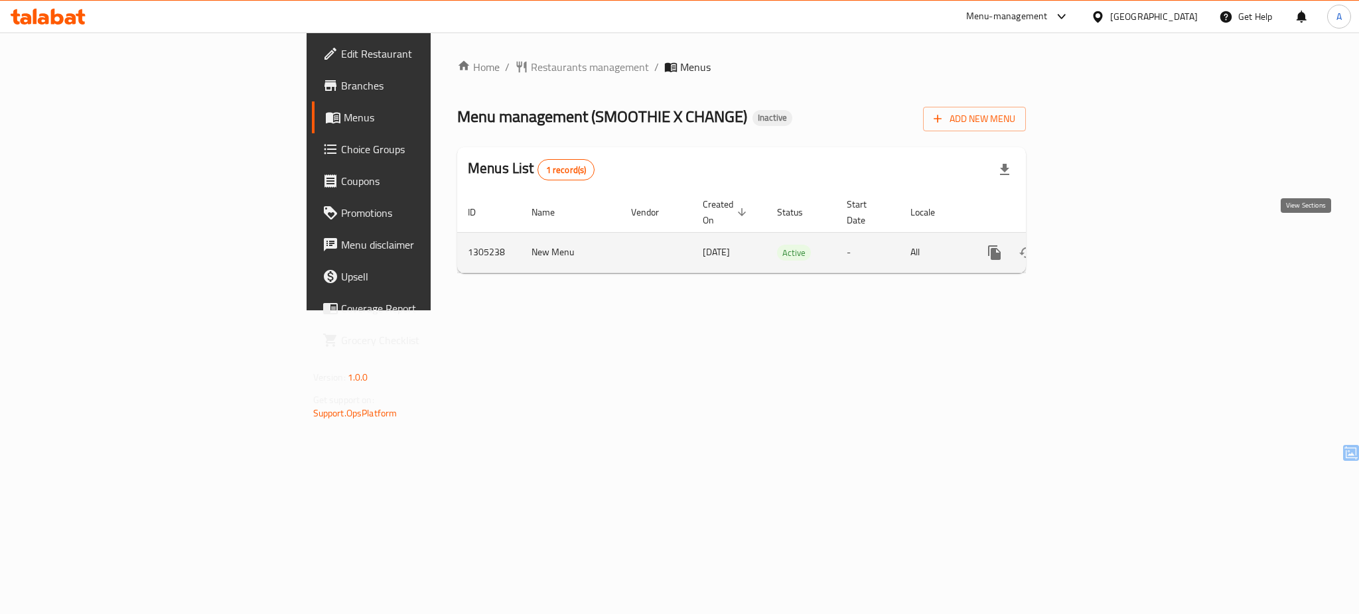
click at [1098, 245] on icon "enhanced table" at bounding box center [1090, 253] width 16 height 16
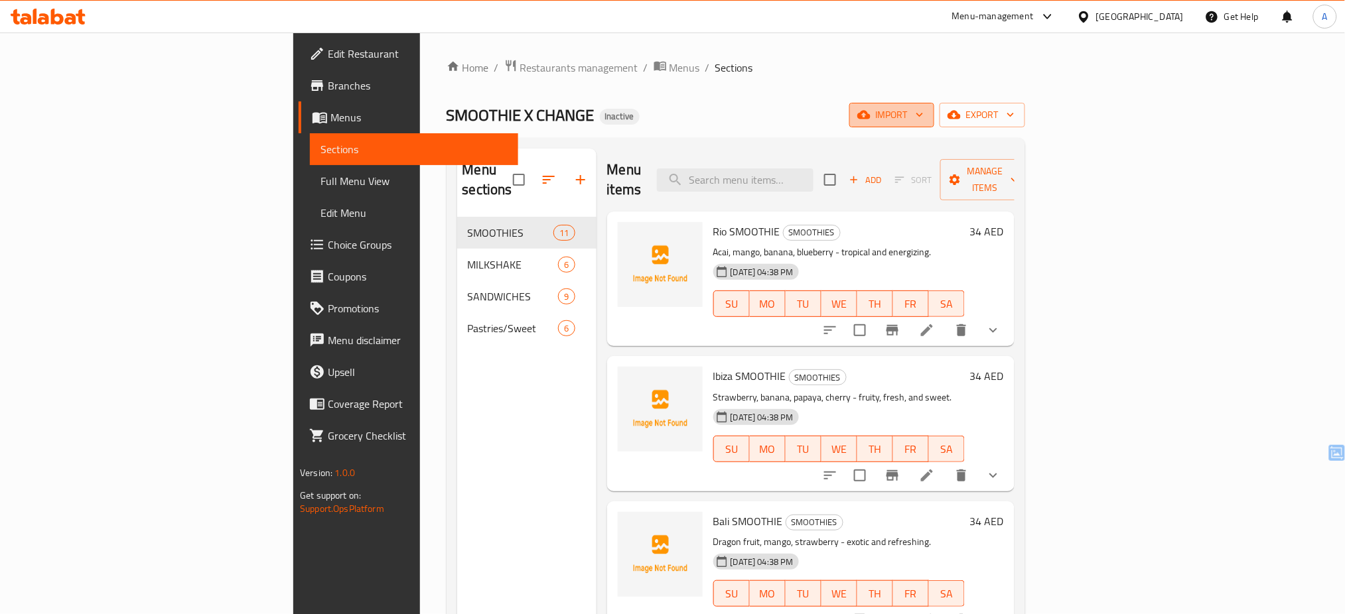
click at [923, 117] on span "import" at bounding box center [892, 115] width 64 height 17
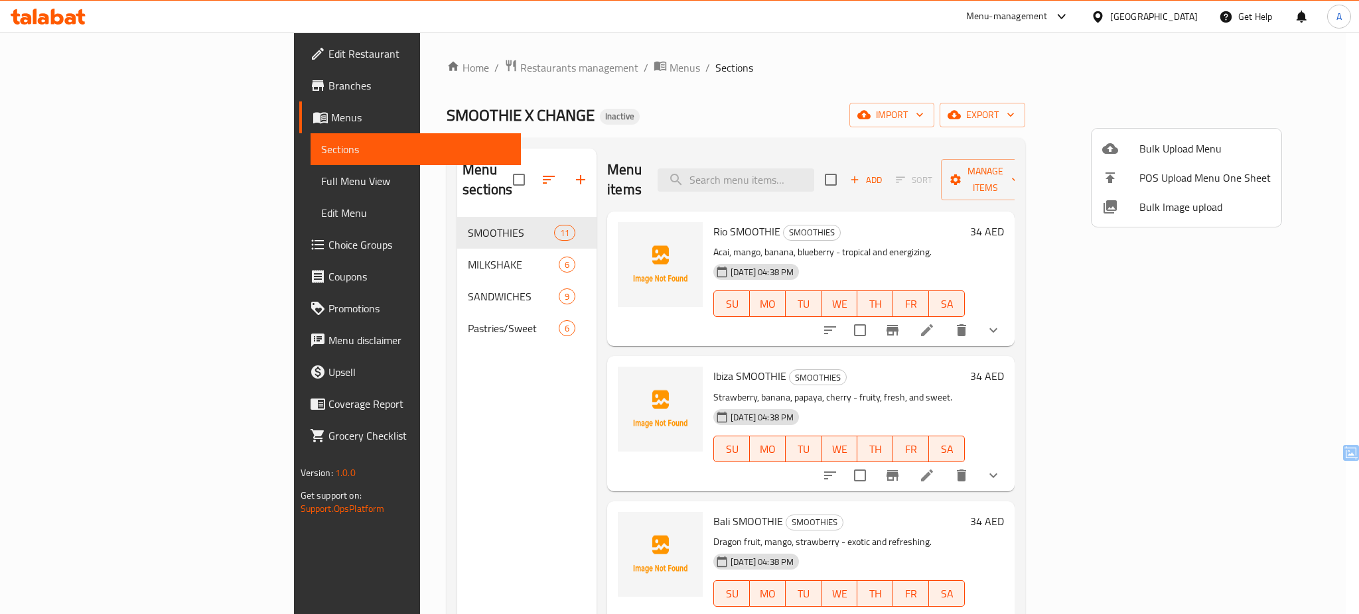
click at [1187, 194] on li "Bulk Image upload" at bounding box center [1186, 206] width 190 height 29
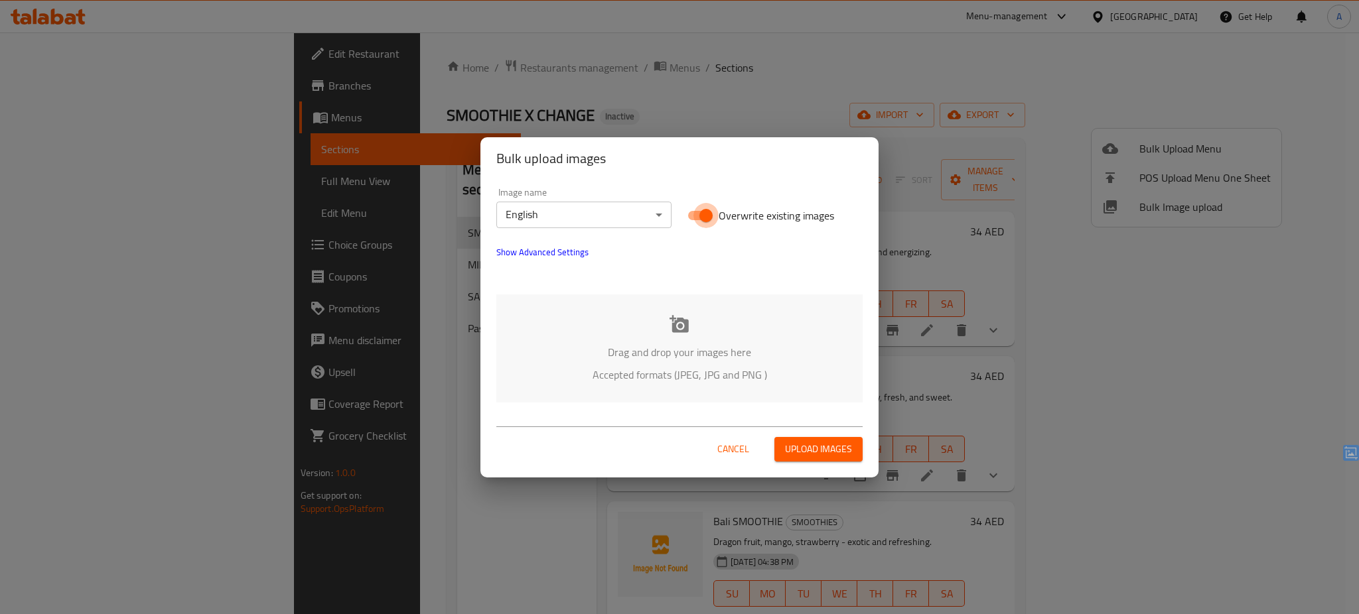
click at [699, 212] on input "Overwrite existing images" at bounding box center [706, 215] width 76 height 25
checkbox input "false"
click at [609, 379] on p "Accepted formats (JPEG, JPG and PNG )" at bounding box center [679, 375] width 326 height 16
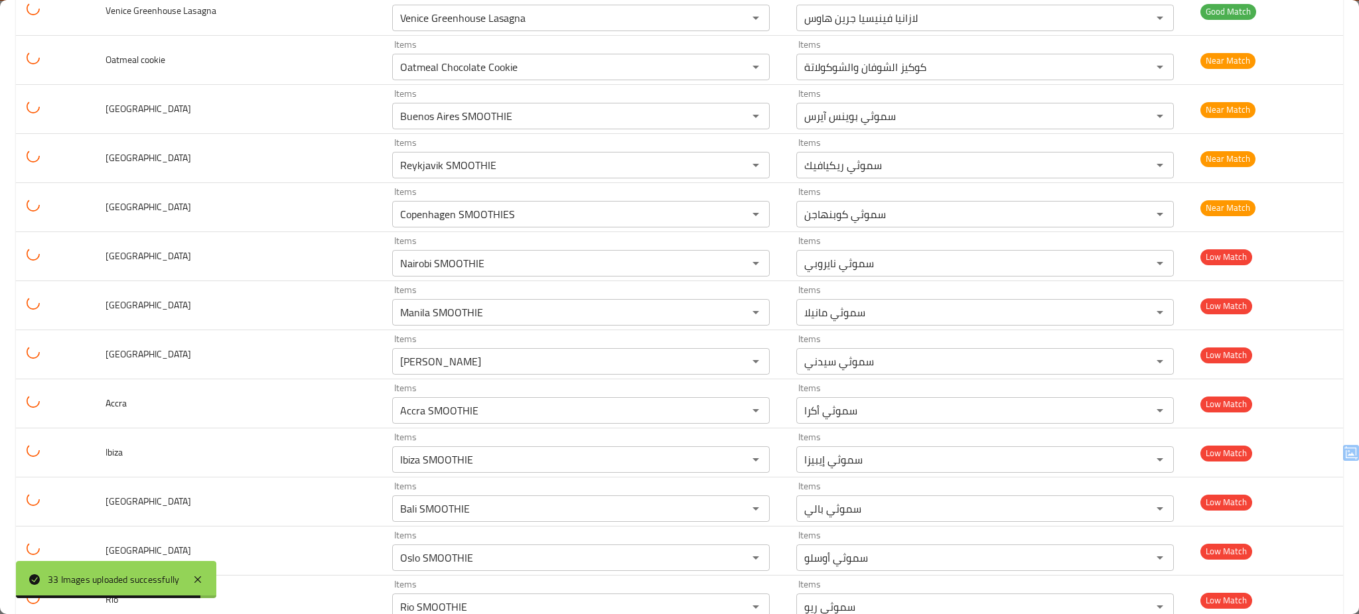
scroll to position [1236, 0]
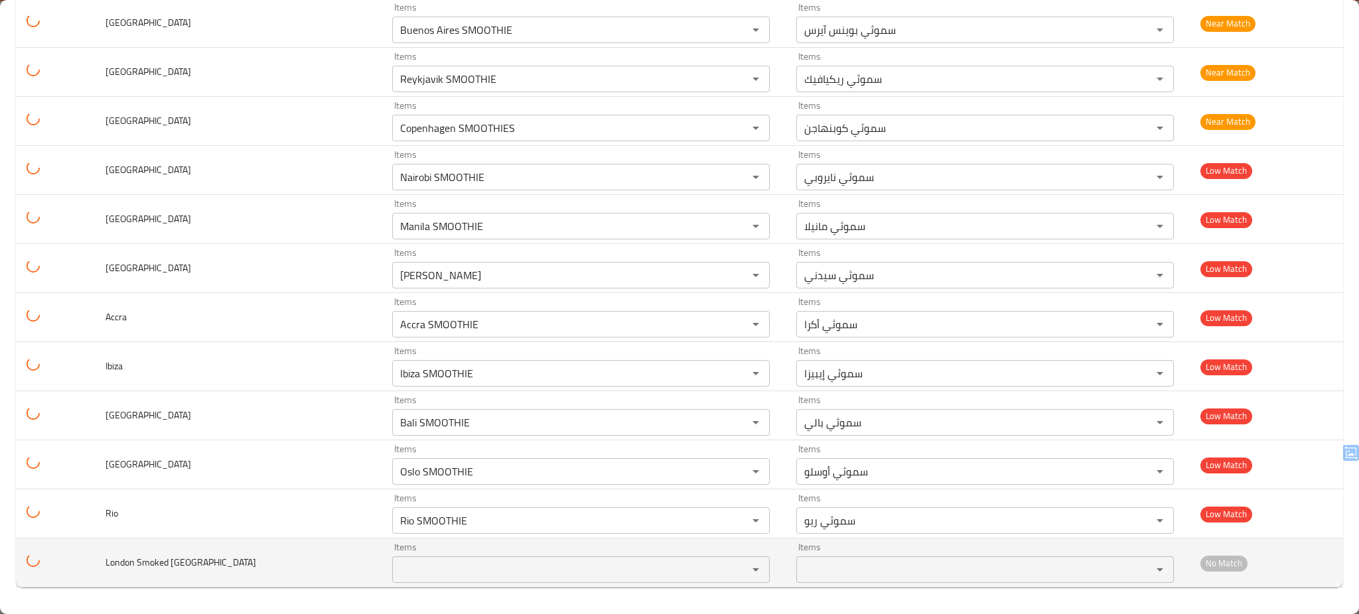
click at [651, 560] on div "Items" at bounding box center [580, 570] width 377 height 27
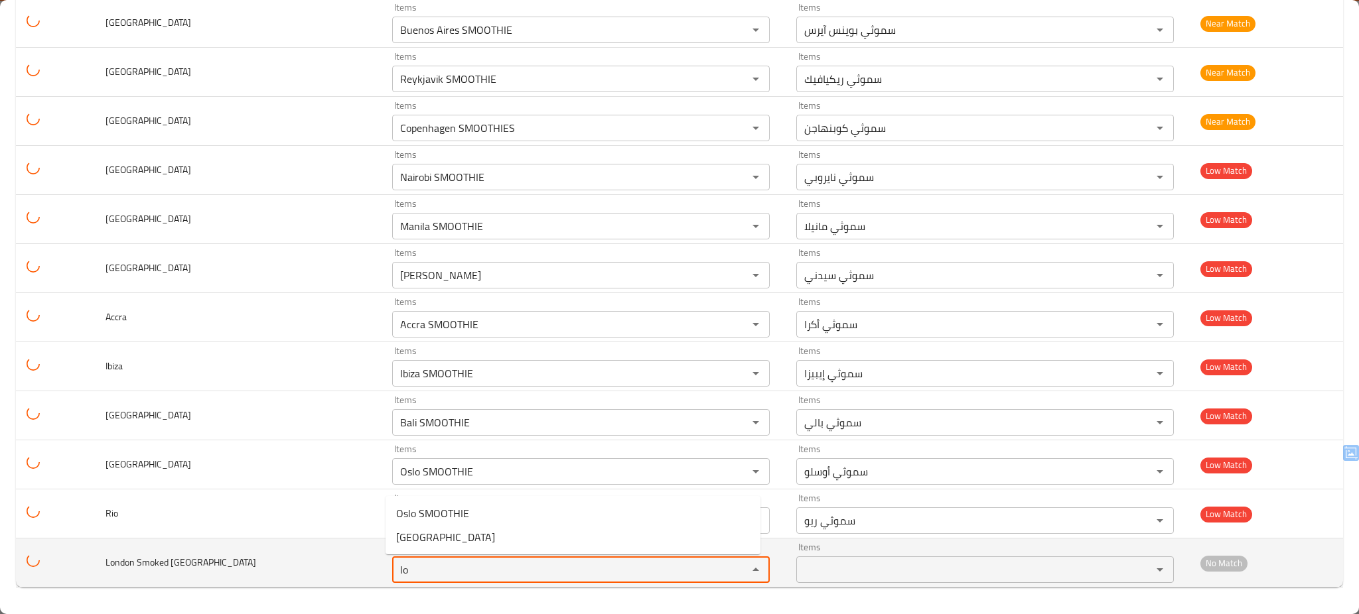
type Turkey "l"
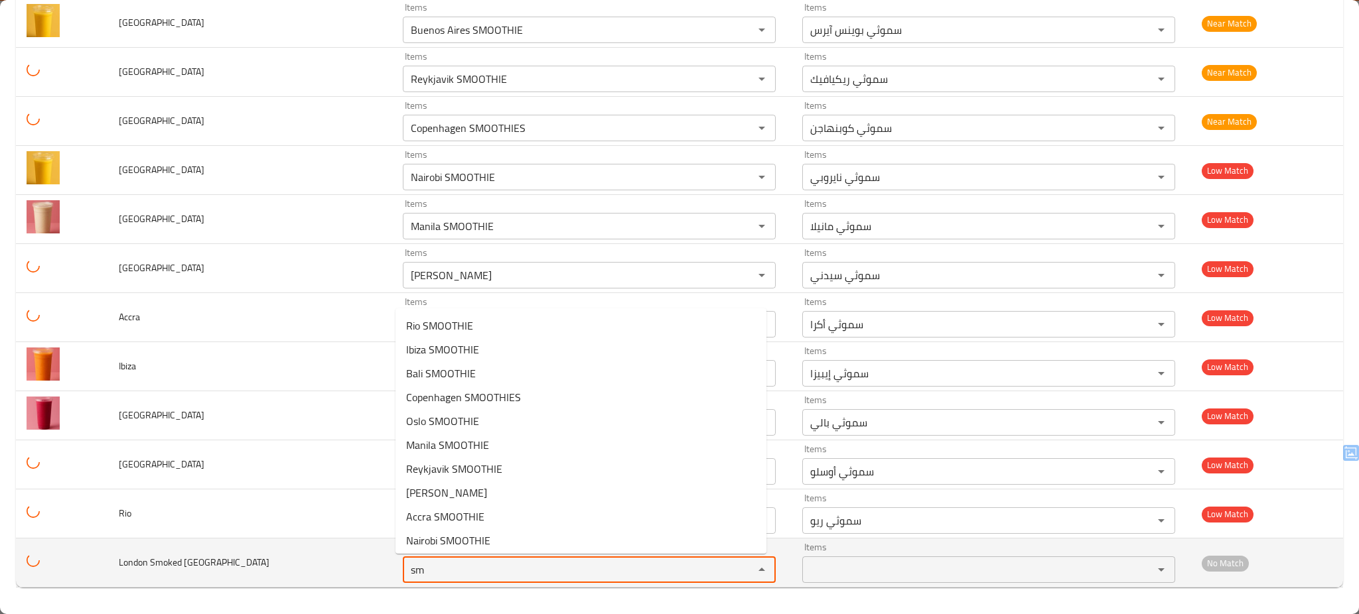
type Turkey "s"
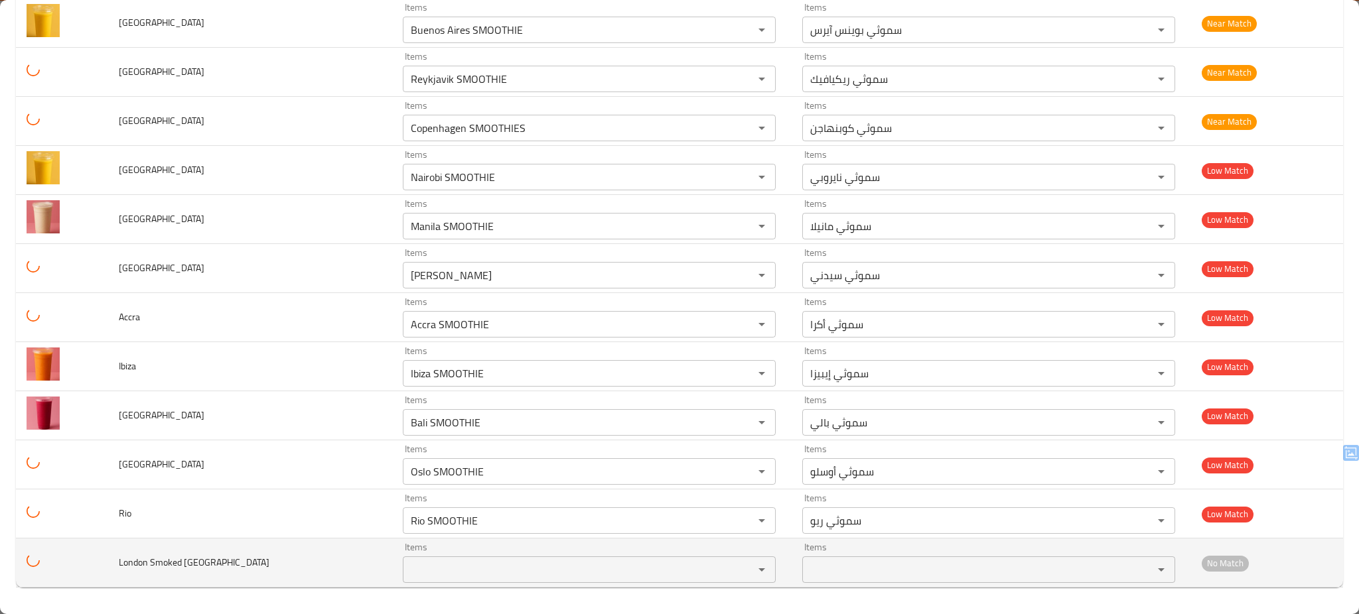
click at [354, 569] on td "London Smoked [GEOGRAPHIC_DATA]" at bounding box center [250, 563] width 284 height 49
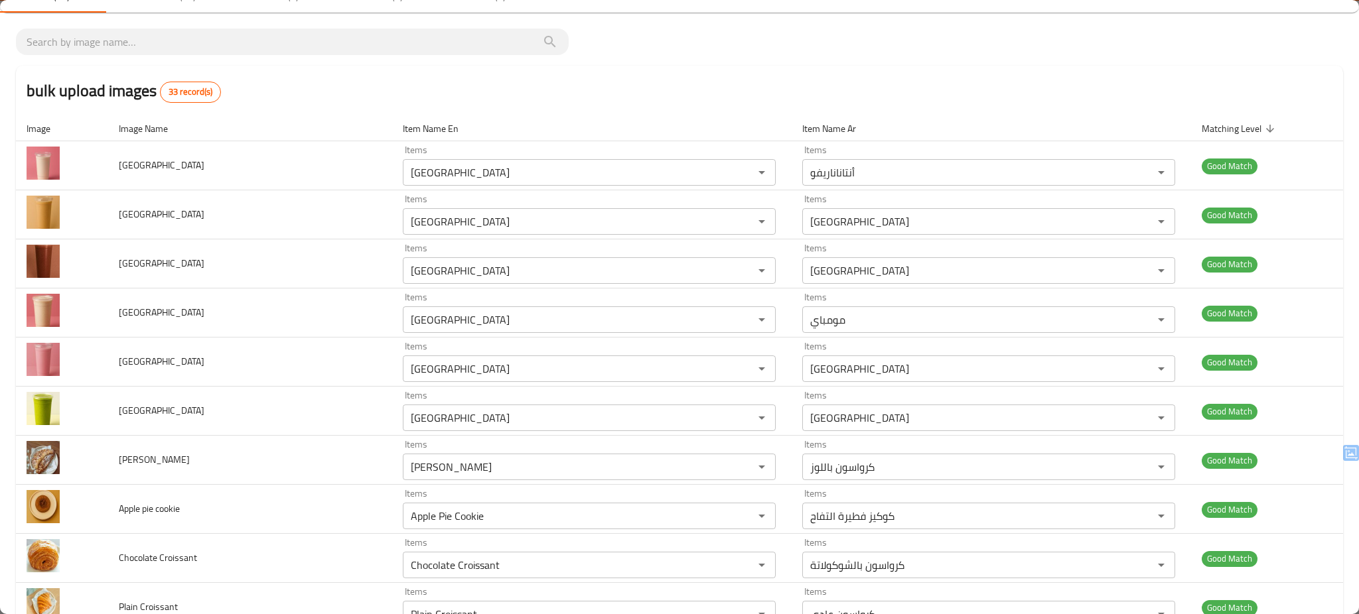
scroll to position [0, 0]
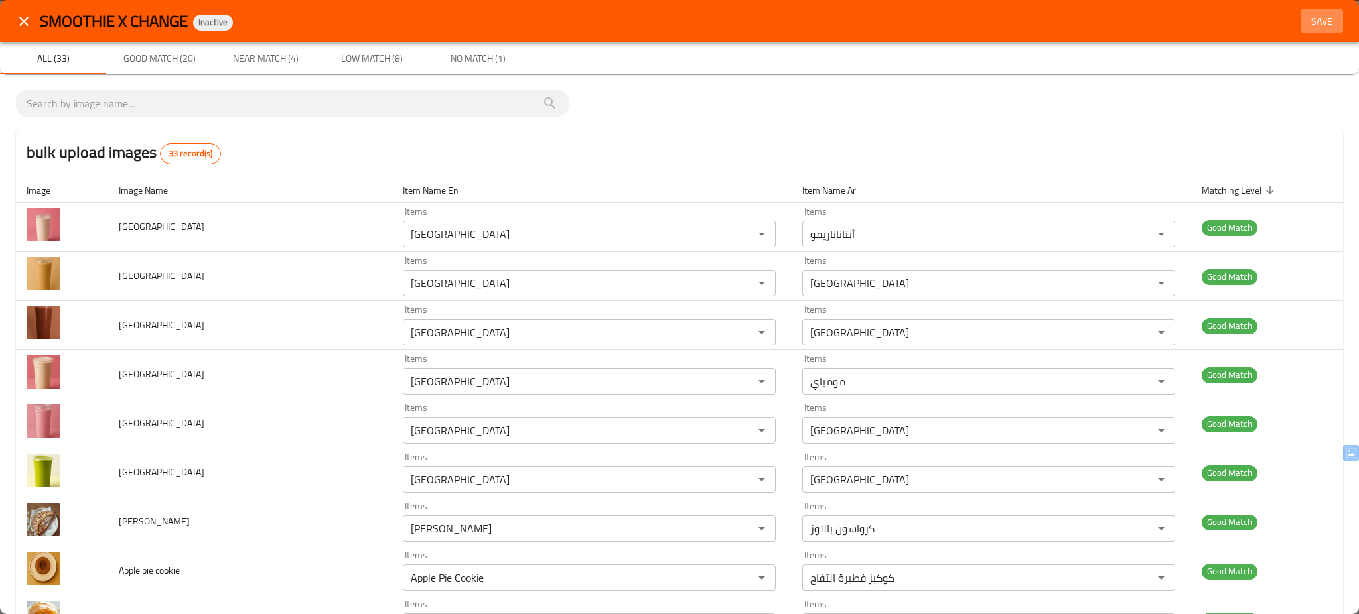
click at [1314, 27] on span "Save" at bounding box center [1322, 21] width 32 height 17
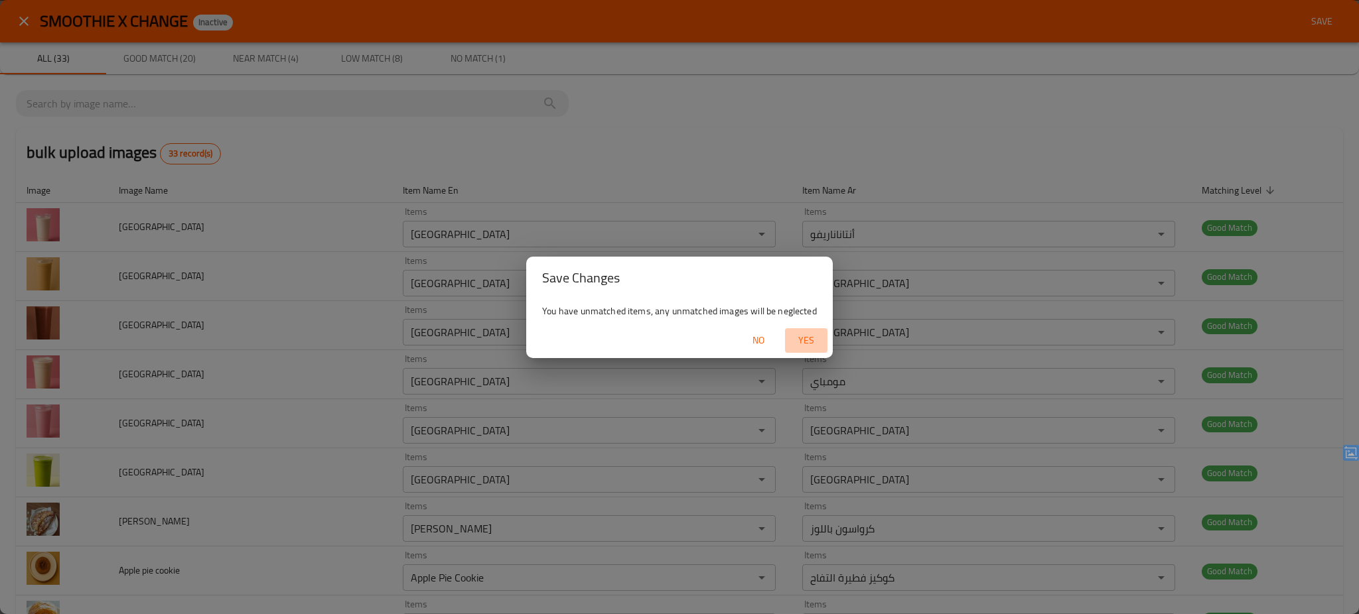
click at [803, 335] on span "Yes" at bounding box center [806, 340] width 32 height 17
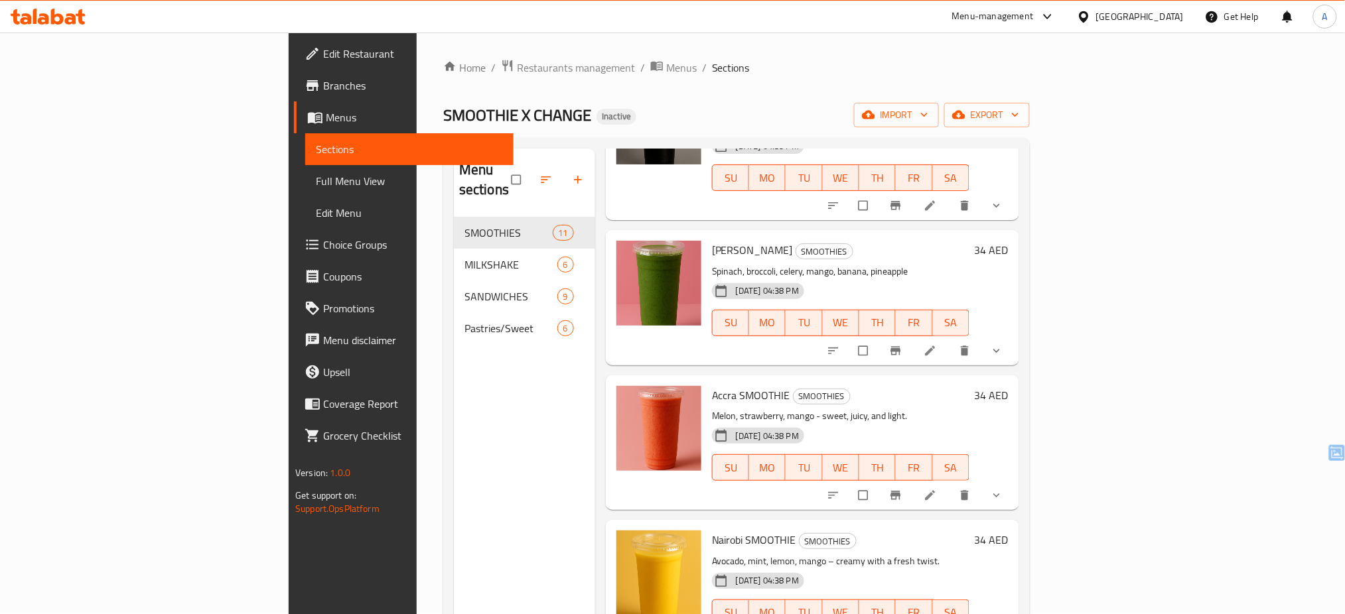
scroll to position [186, 0]
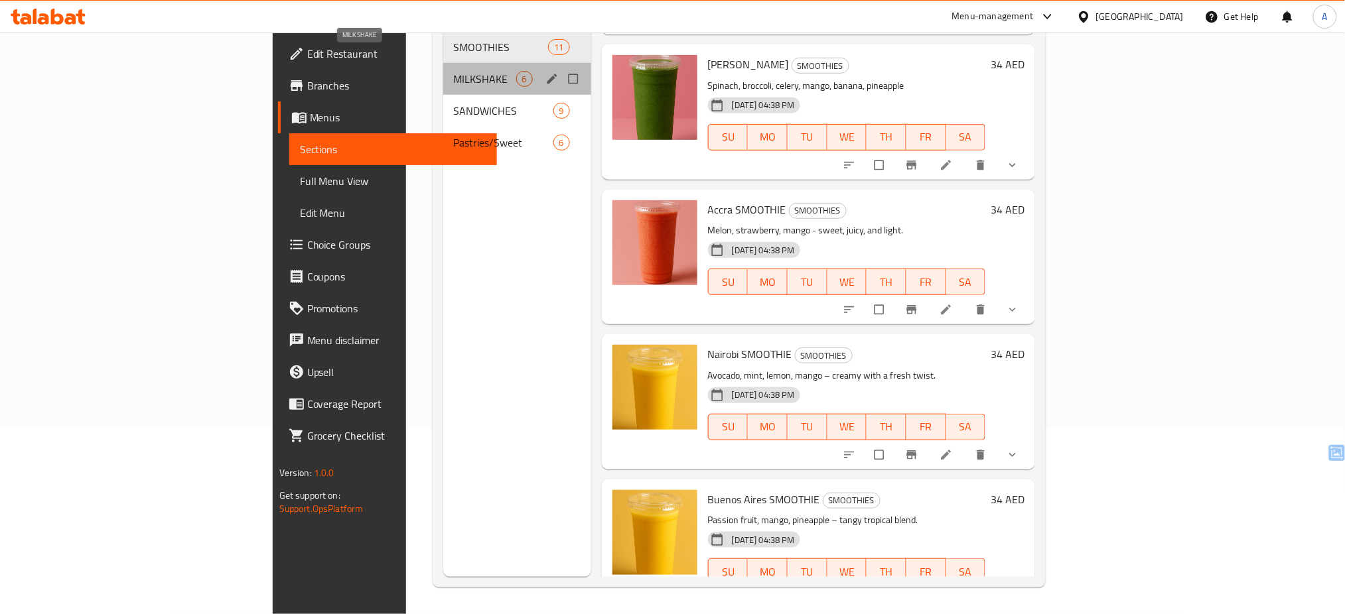
click at [454, 71] on span "MILKSHAKE" at bounding box center [485, 79] width 62 height 16
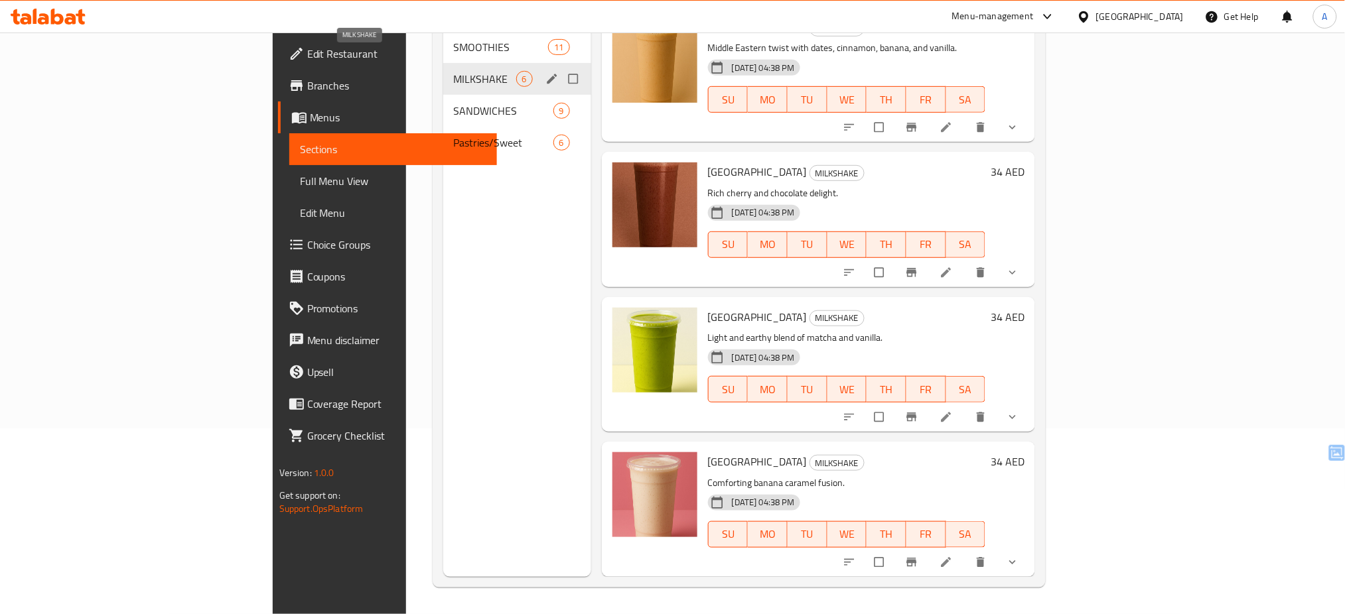
scroll to position [288, 0]
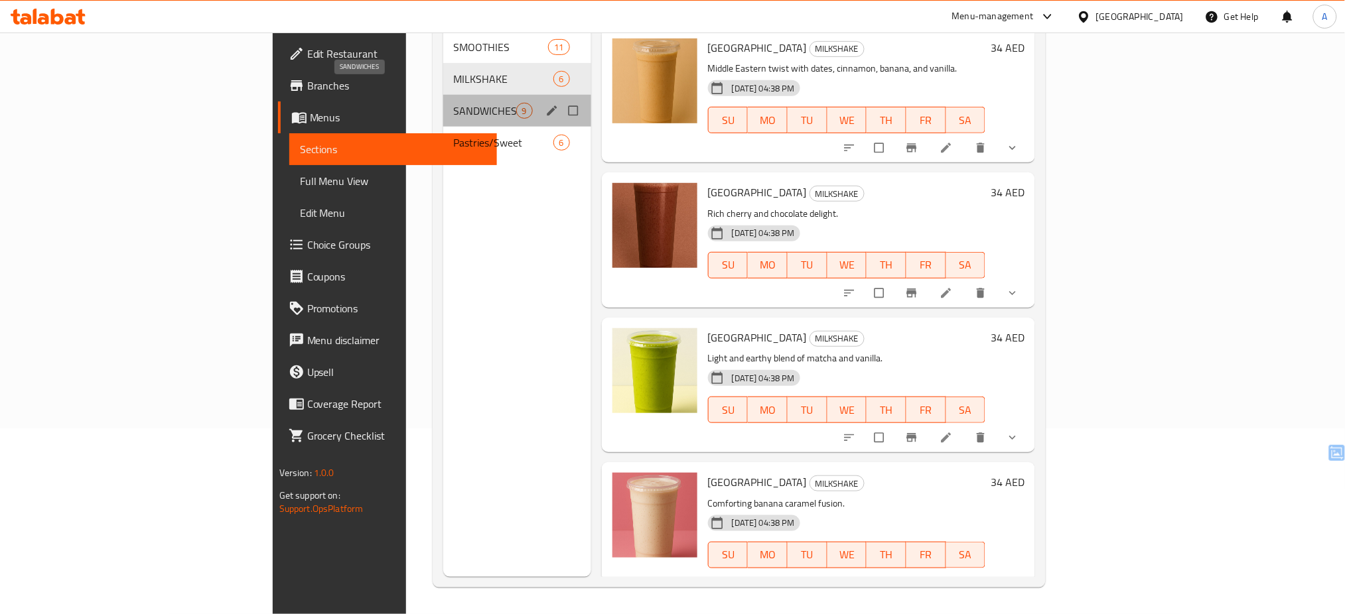
click at [454, 103] on span "SANDWICHES" at bounding box center [485, 111] width 62 height 16
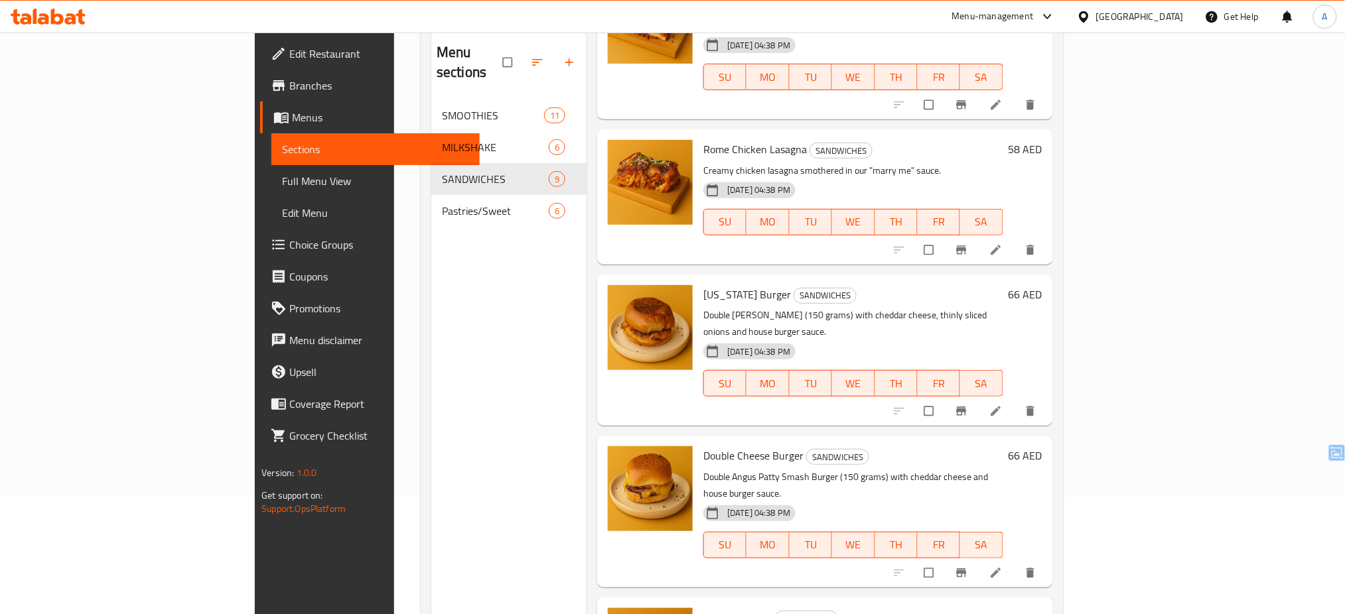
scroll to position [186, 0]
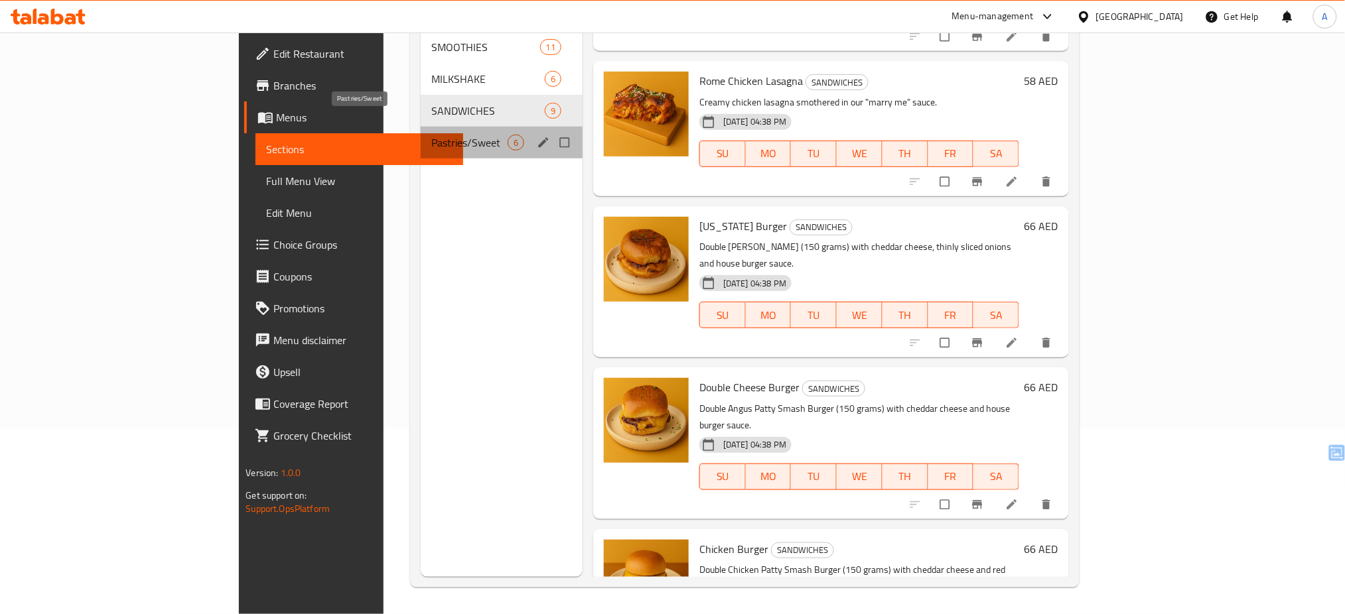
click at [431, 135] on span "Pastries/Sweet" at bounding box center [469, 143] width 76 height 16
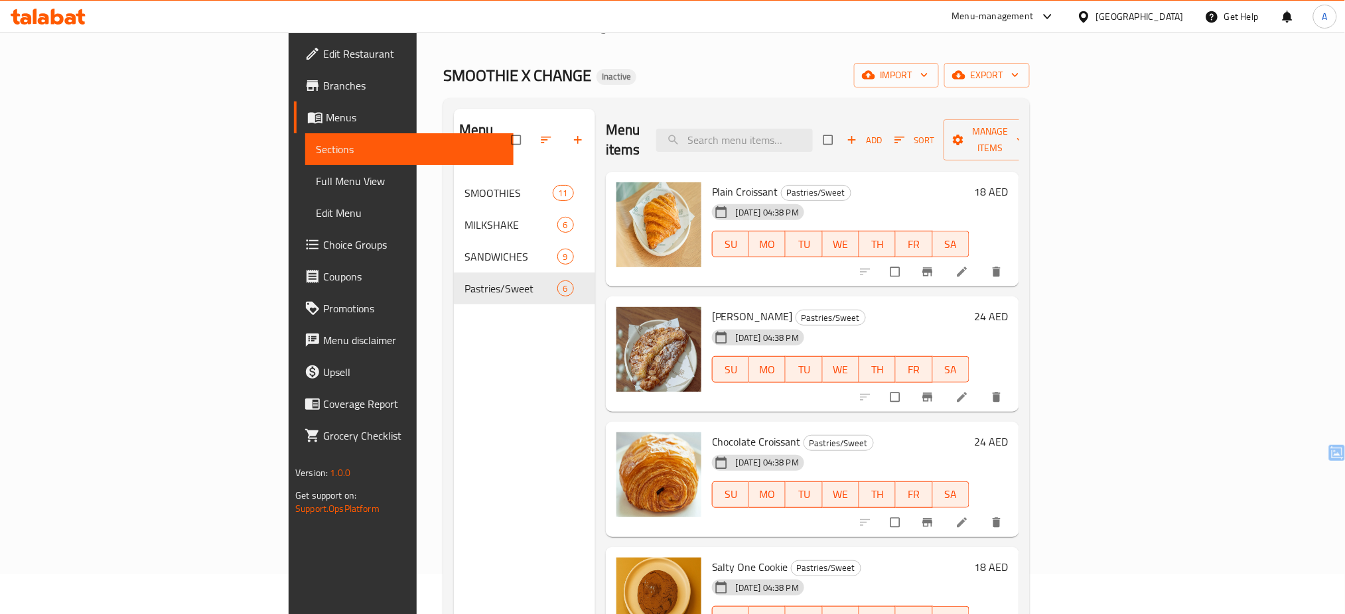
scroll to position [40, 0]
click at [316, 178] on span "Full Menu View" at bounding box center [409, 181] width 187 height 16
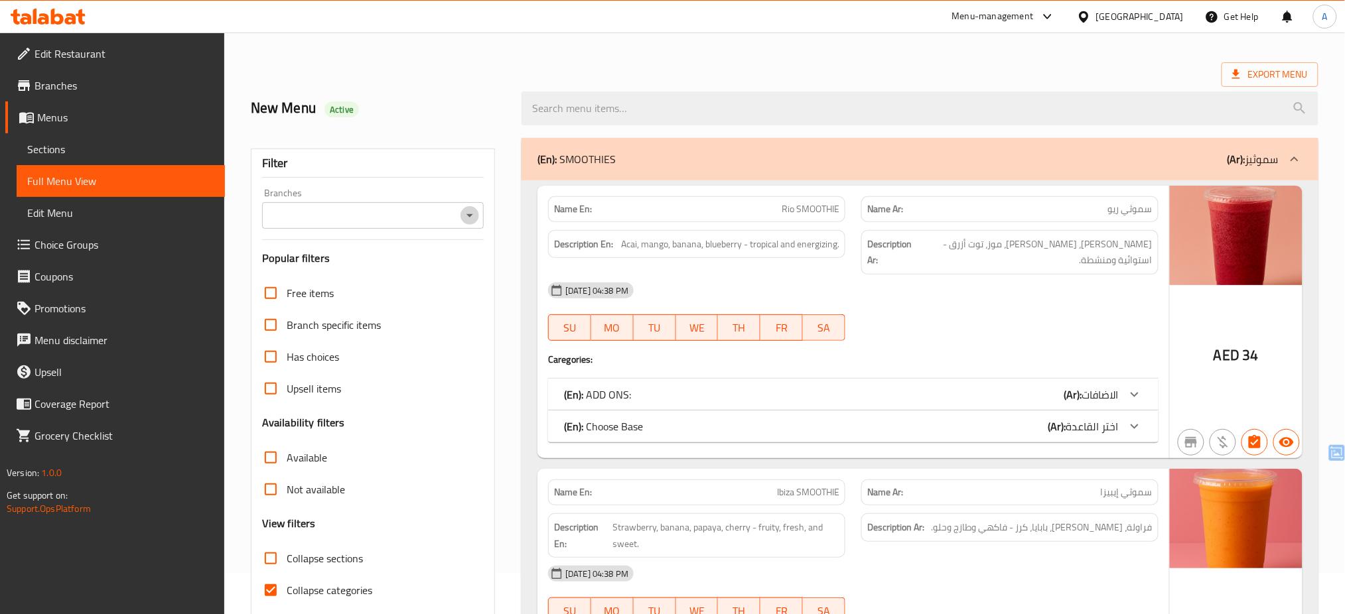
click at [468, 221] on icon "Open" at bounding box center [470, 216] width 16 height 16
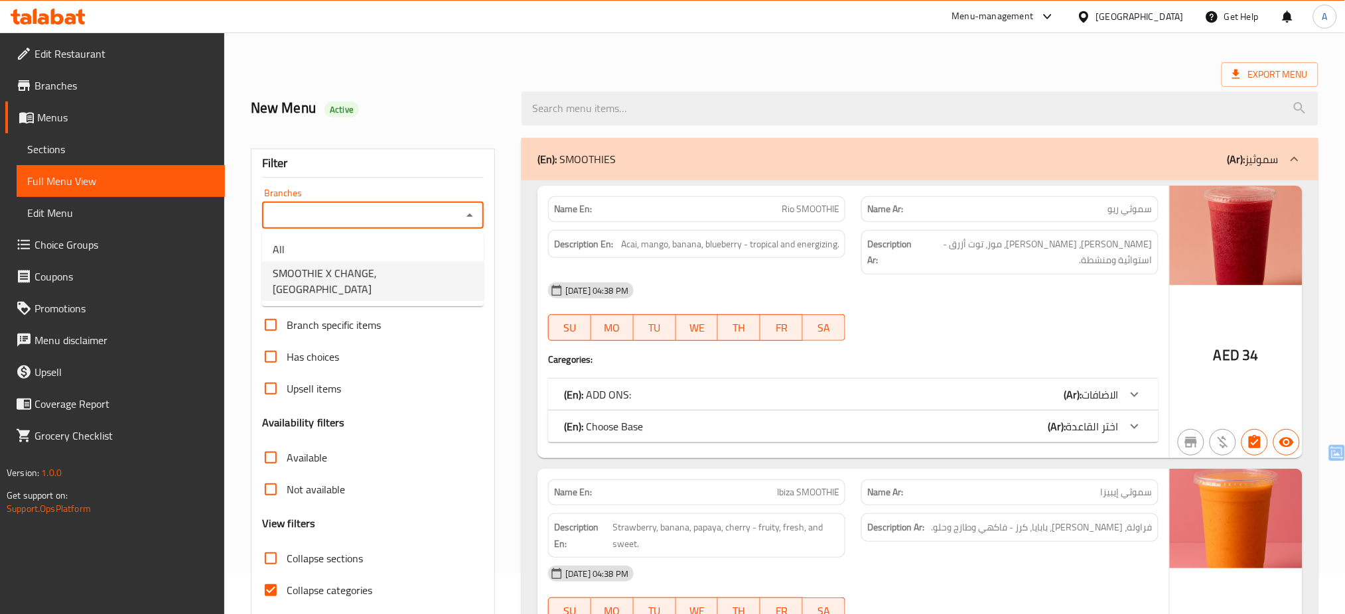
click at [415, 272] on span "SMOOTHIE X CHANGE, [GEOGRAPHIC_DATA]" at bounding box center [373, 281] width 200 height 32
type input "SMOOTHIE X CHANGE, [GEOGRAPHIC_DATA]"
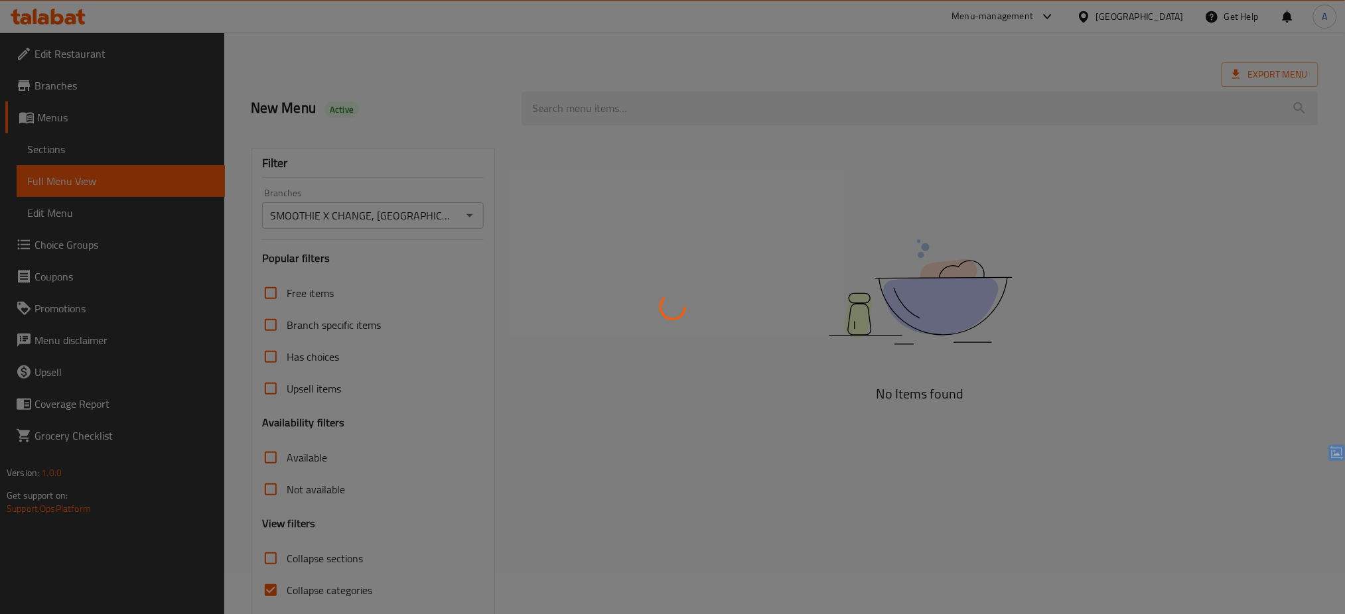
click at [415, 272] on div at bounding box center [672, 307] width 1345 height 614
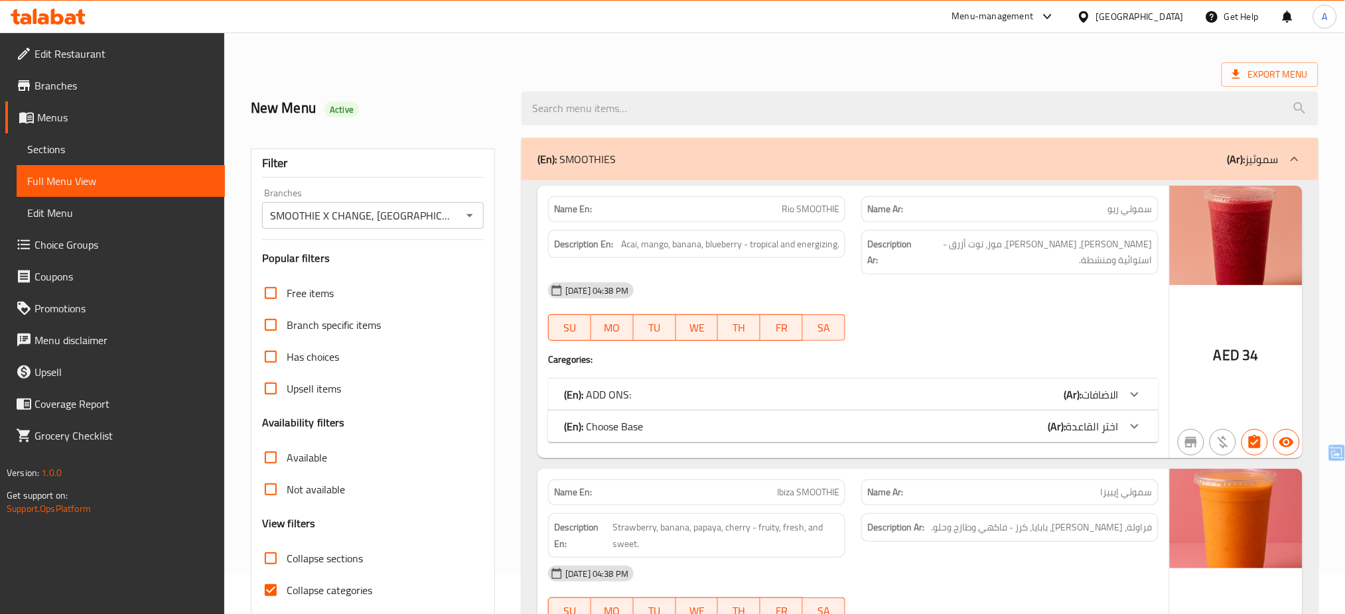
click at [415, 272] on div "Filter Branches SMOOTHIE X CHANGE, Dubai Media City Branches Popular filters Fr…" at bounding box center [373, 394] width 244 height 490
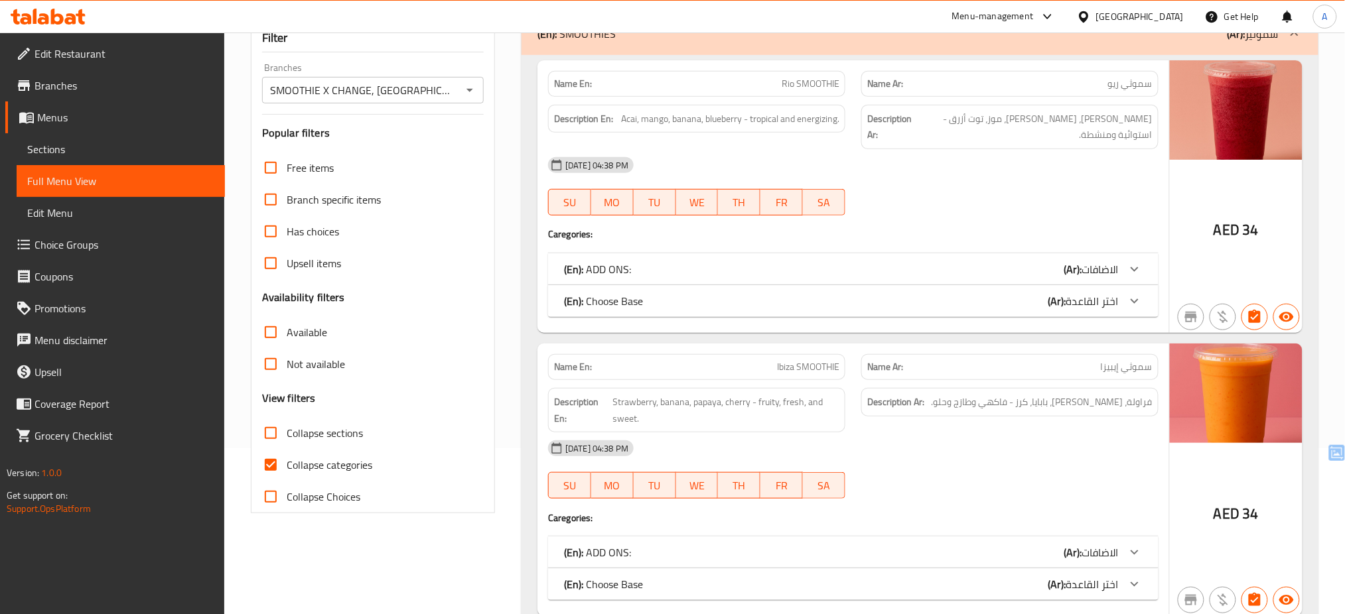
scroll to position [182, 0]
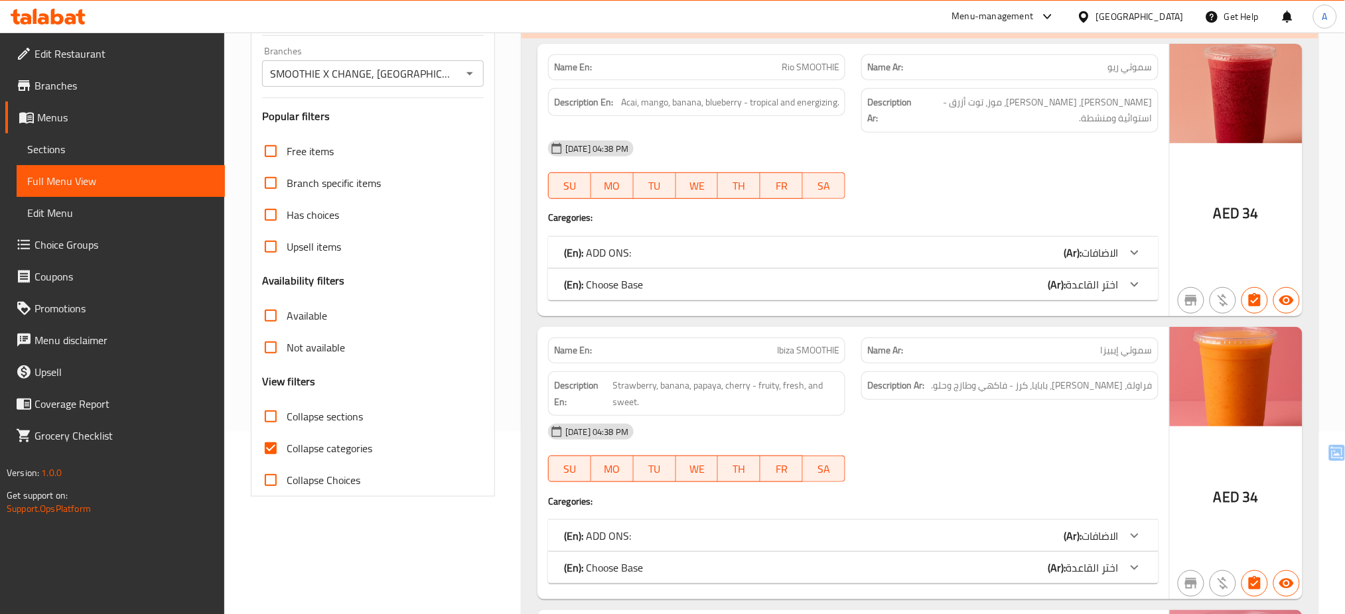
click at [308, 446] on span "Collapse categories" at bounding box center [330, 448] width 86 height 16
click at [287, 446] on input "Collapse categories" at bounding box center [271, 449] width 32 height 32
checkbox input "false"
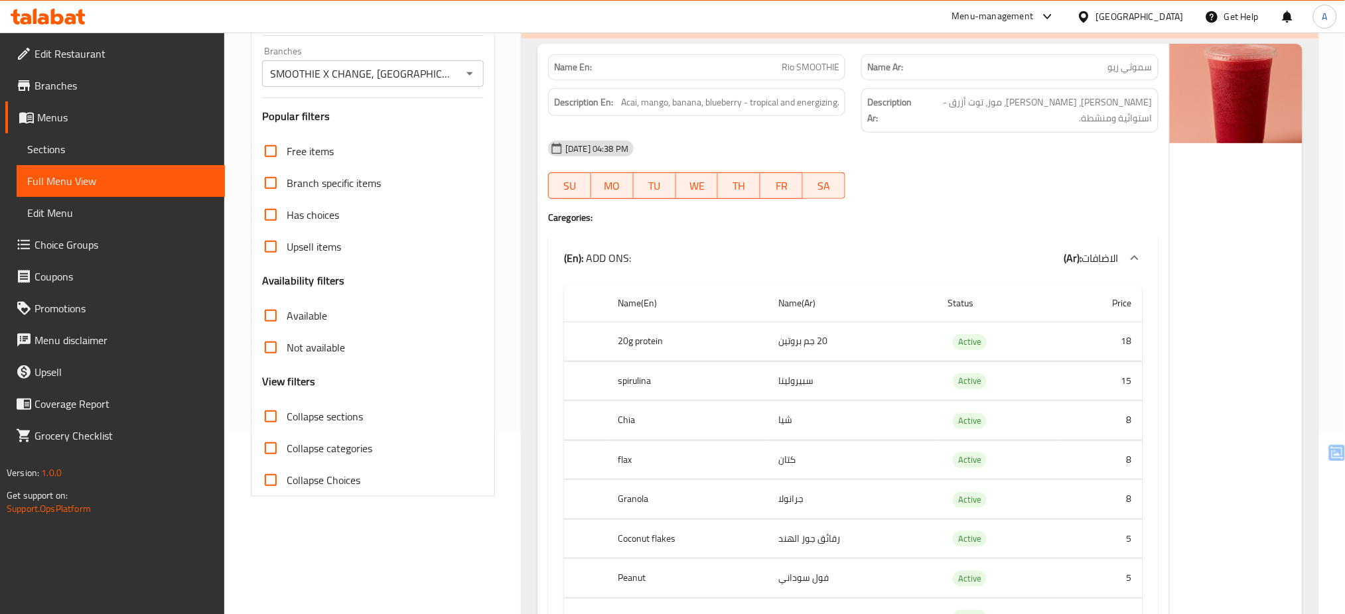
click at [1118, 440] on td "8" at bounding box center [1101, 459] width 82 height 39
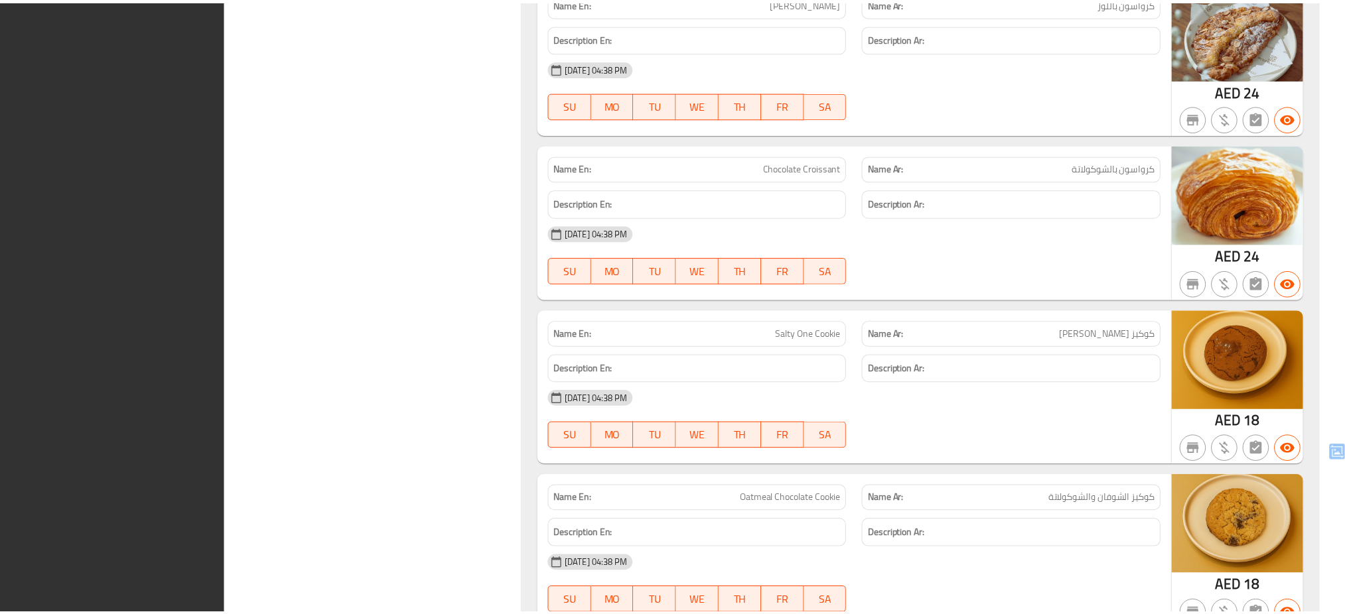
scroll to position [22779, 0]
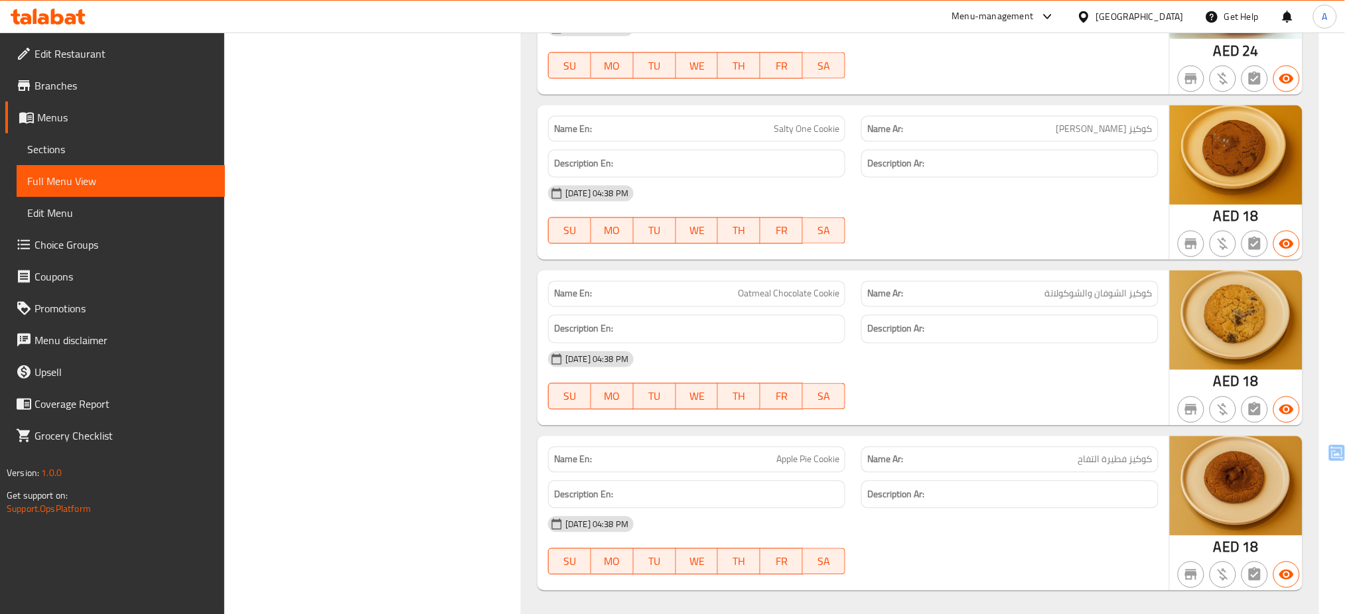
click at [13, 9] on icon at bounding box center [48, 17] width 75 height 16
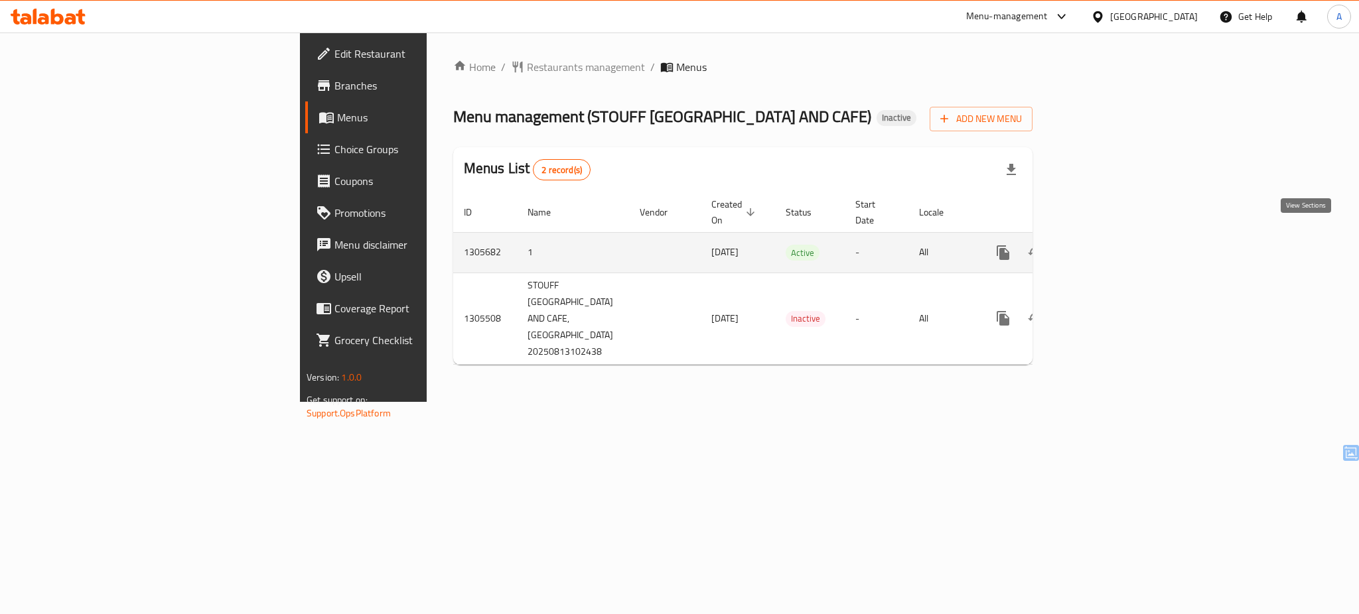
click at [1107, 245] on icon "enhanced table" at bounding box center [1099, 253] width 16 height 16
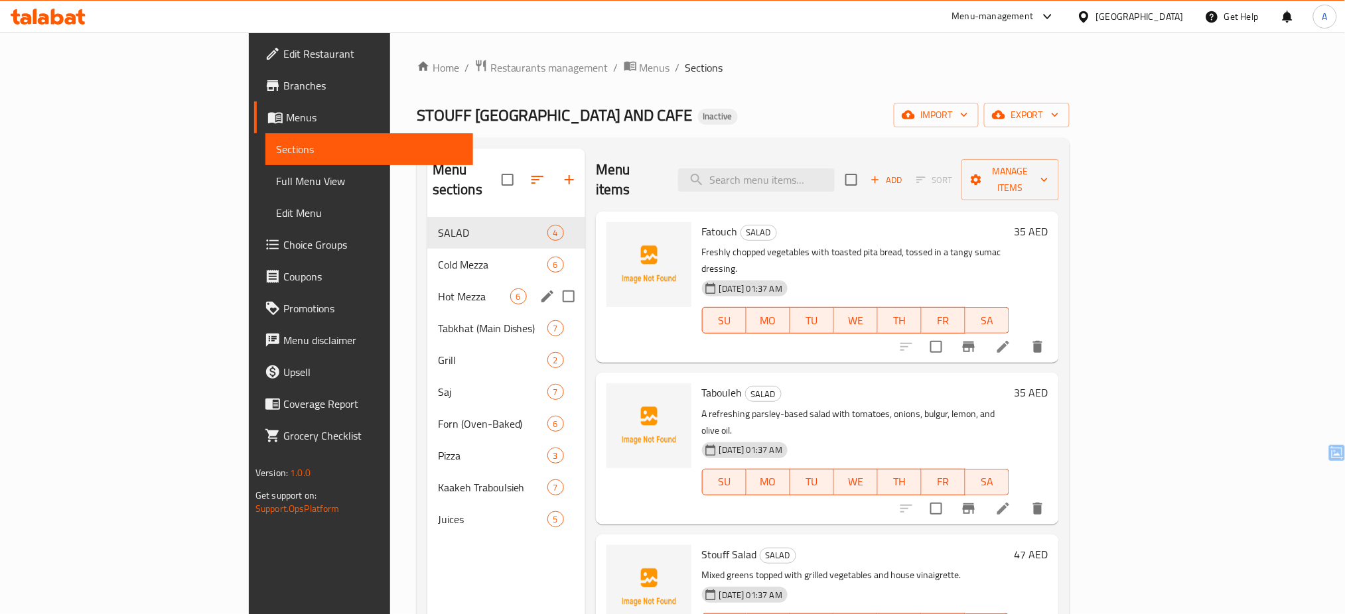
click at [427, 290] on div "Hot Mezza 6" at bounding box center [506, 297] width 158 height 32
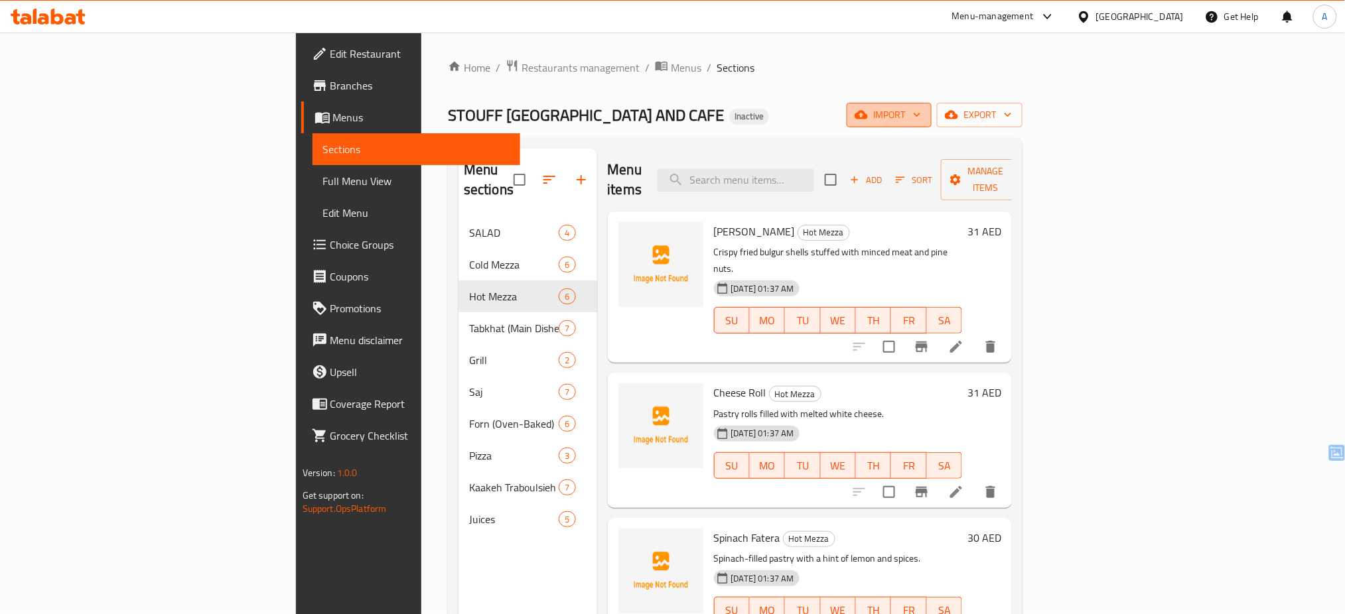
click at [921, 121] on span "import" at bounding box center [889, 115] width 64 height 17
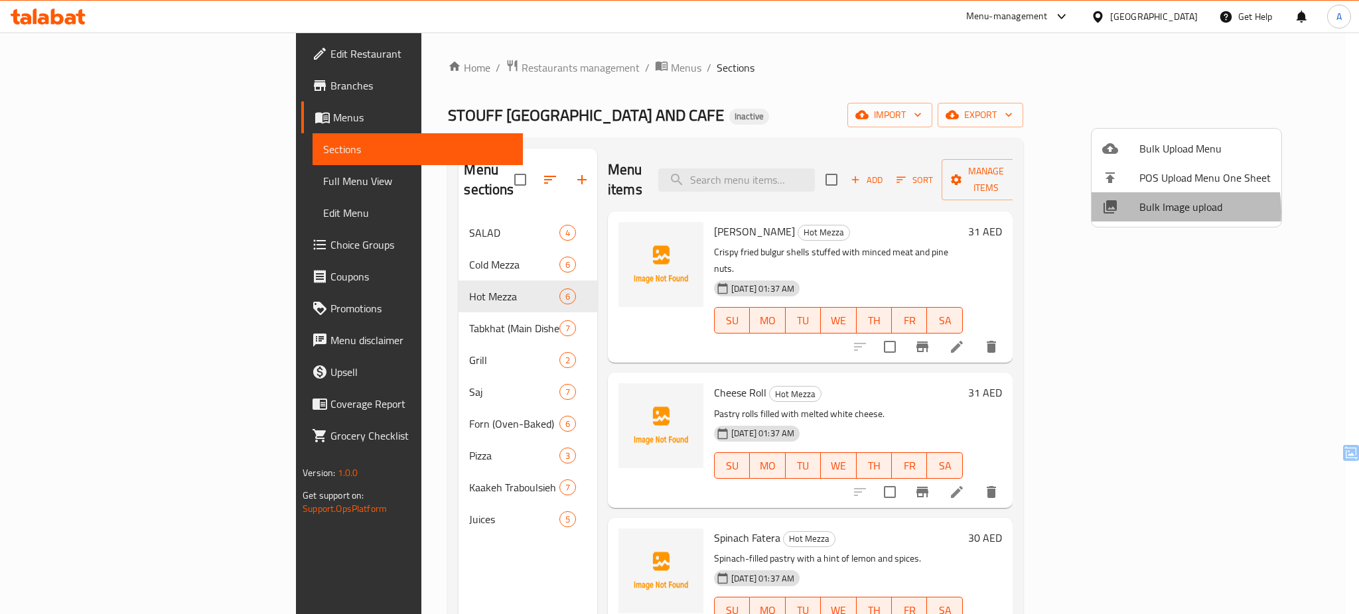
click at [1144, 212] on span "Bulk Image upload" at bounding box center [1204, 207] width 131 height 16
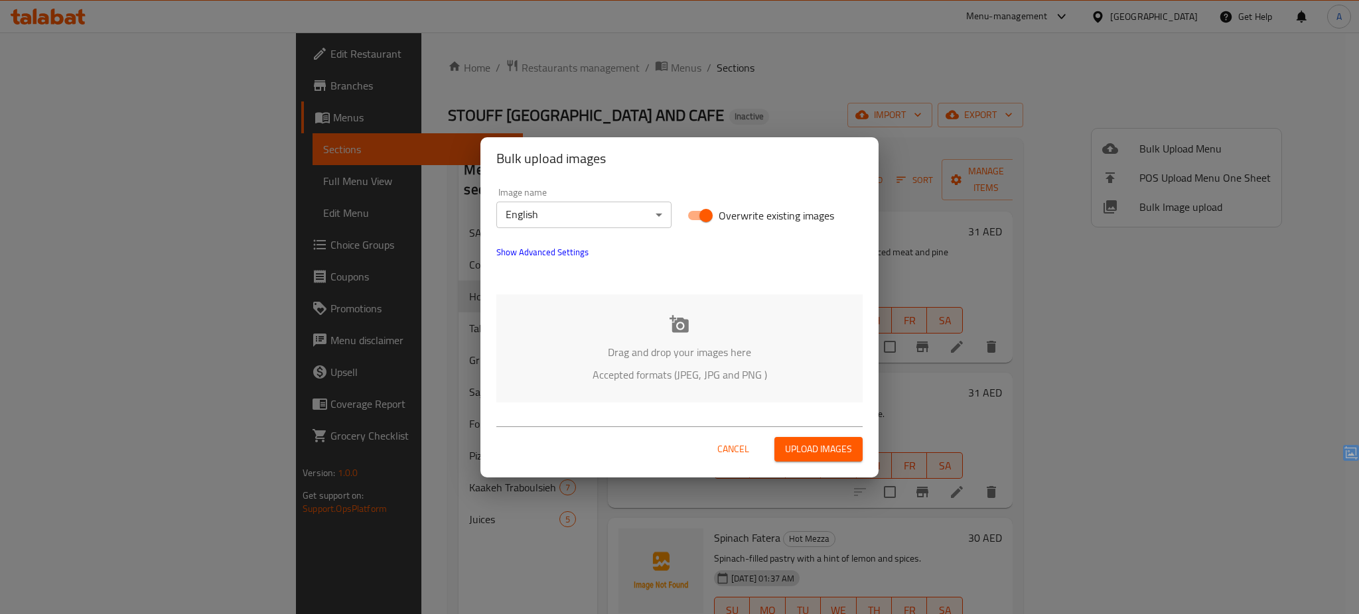
click at [728, 219] on span "Overwrite existing images" at bounding box center [775, 216] width 115 height 16
click at [728, 219] on input "Overwrite existing images" at bounding box center [706, 215] width 76 height 25
checkbox input "false"
click at [658, 325] on div "Drag and drop your images here Accepted formats (JPEG, JPG and PNG )" at bounding box center [679, 349] width 366 height 108
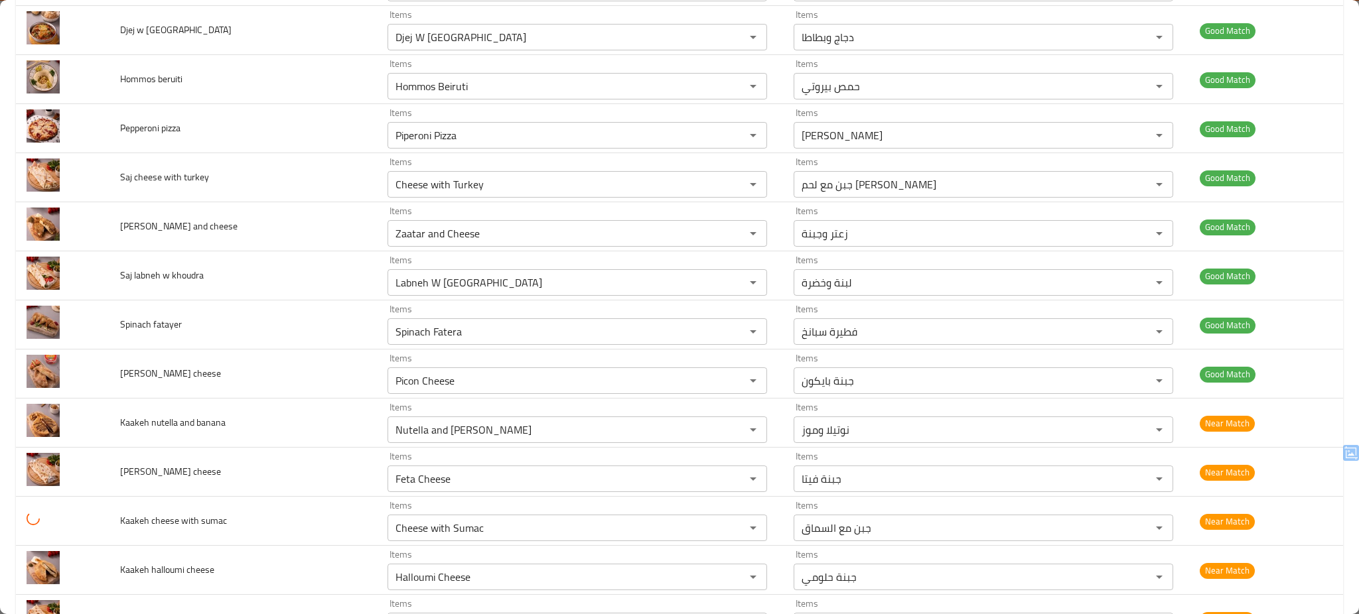
scroll to position [1145, 0]
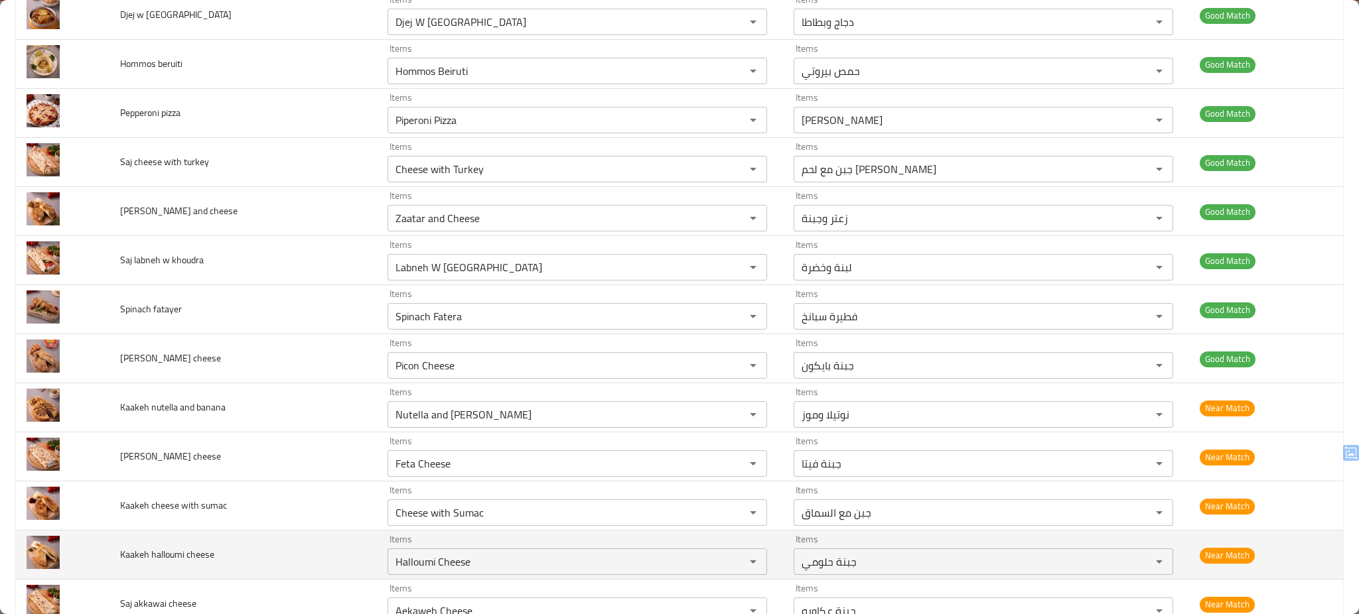
click at [297, 563] on td "Kaakeh halloumi cheese" at bounding box center [242, 555] width 267 height 49
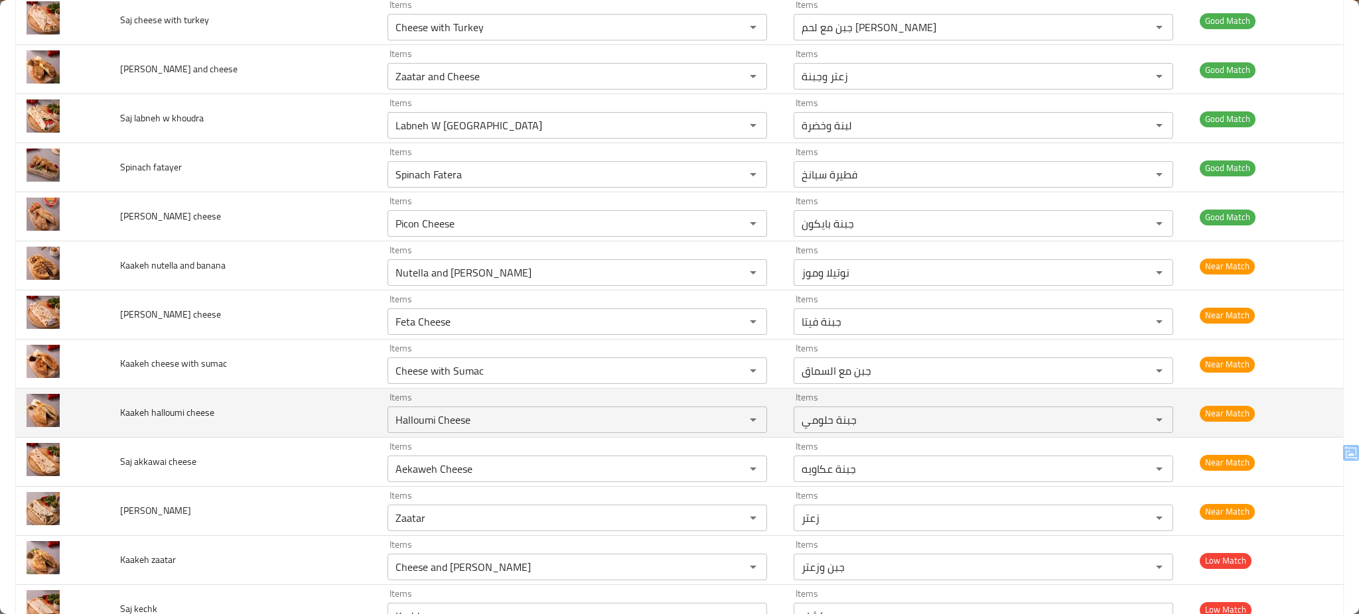
scroll to position [1322, 0]
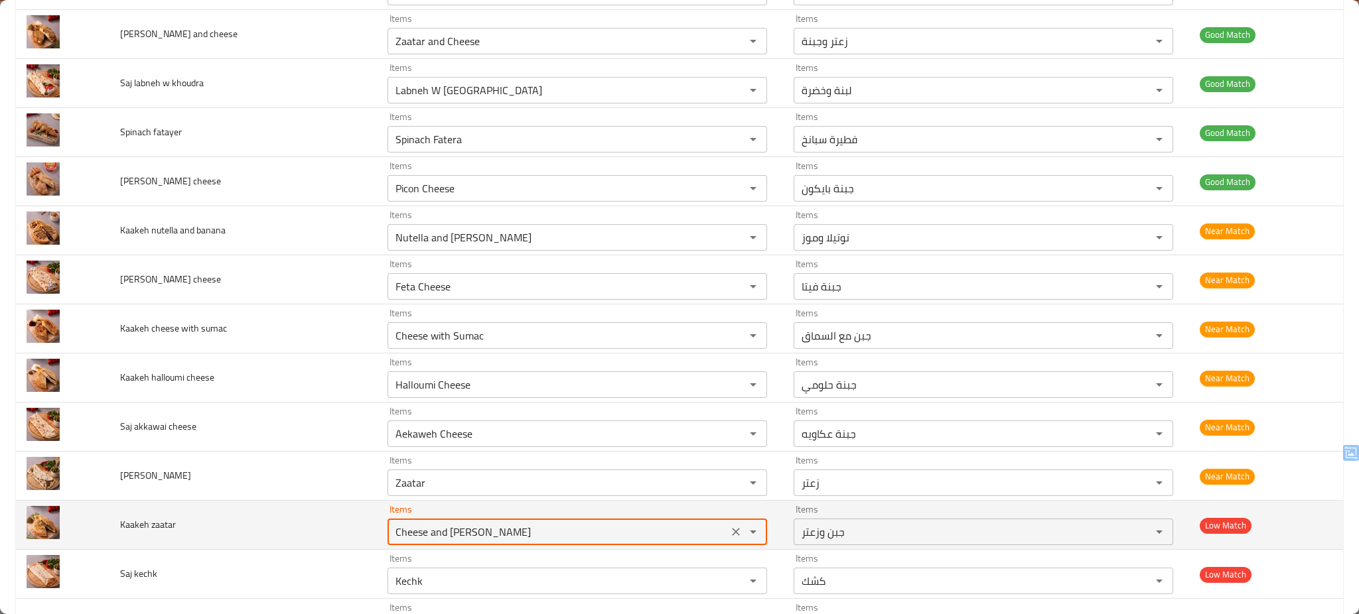
click at [529, 535] on zaatar "Cheese and [PERSON_NAME]" at bounding box center [557, 532] width 332 height 19
type zaatar "Cheese and [PERSON_NAME]"
click at [252, 541] on td "Kaakeh zaatar" at bounding box center [242, 525] width 267 height 49
click at [729, 533] on icon "Clear" at bounding box center [735, 531] width 13 height 13
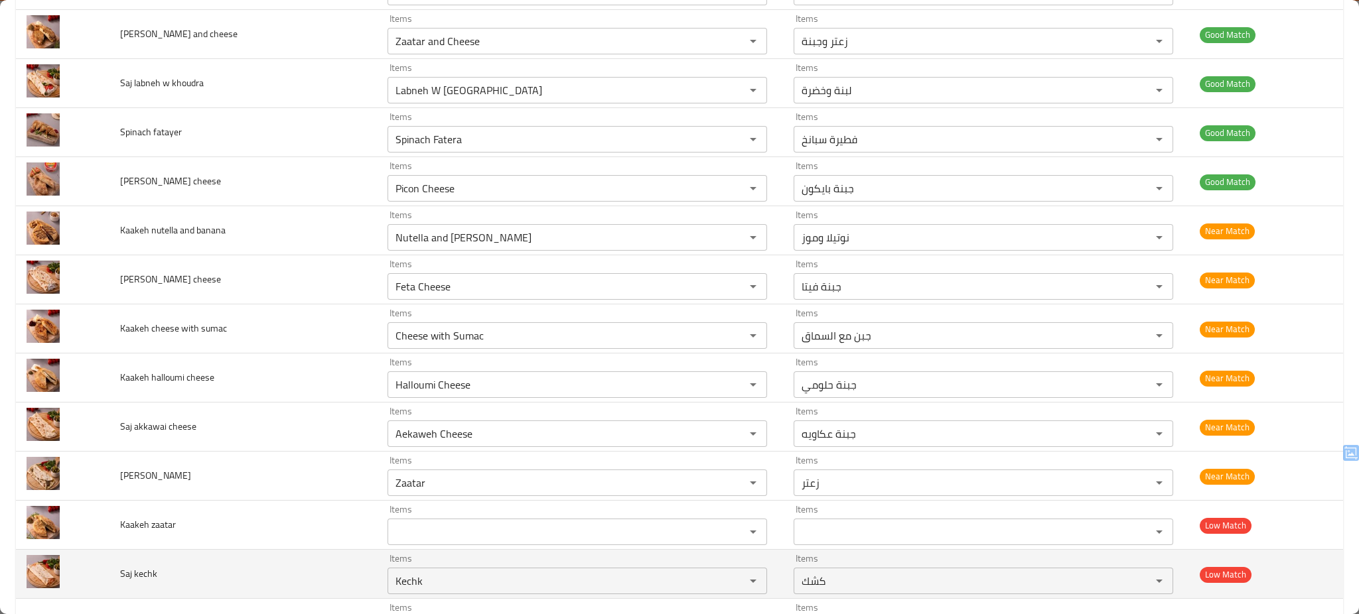
click at [288, 576] on td "Saj kechk" at bounding box center [242, 574] width 267 height 49
click at [415, 579] on kechk "Kechk" at bounding box center [557, 581] width 332 height 19
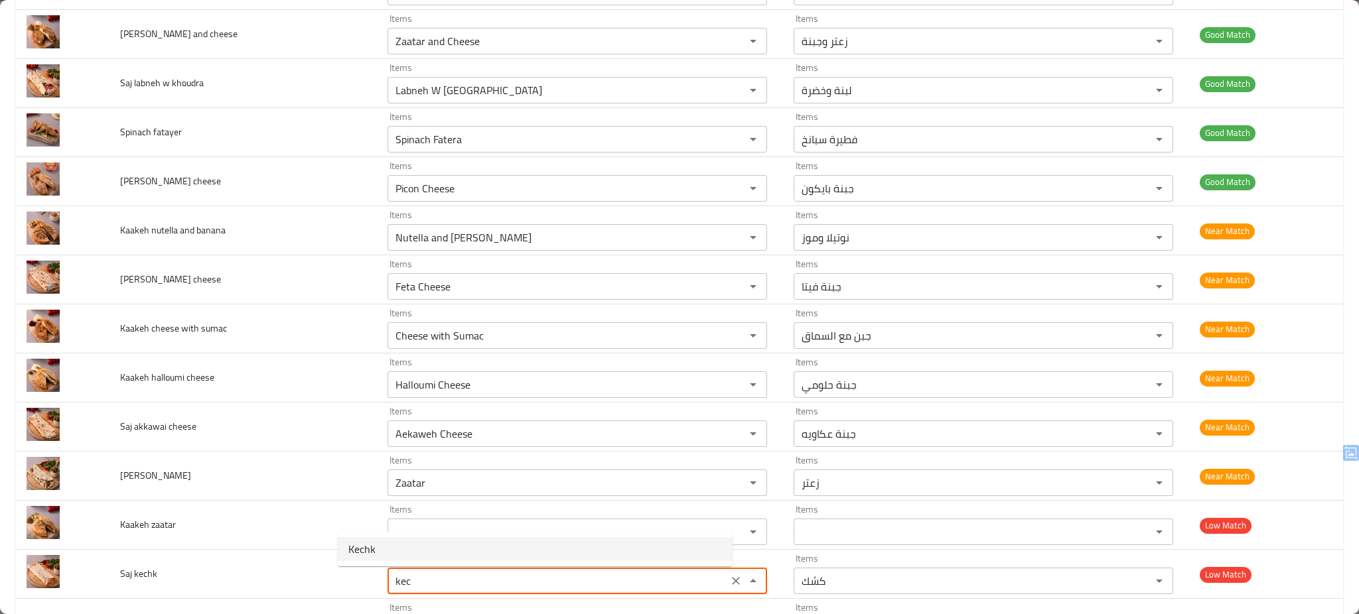
click at [401, 552] on kechk-option-0 "Kechk" at bounding box center [535, 549] width 395 height 24
type kechk "Kechk"
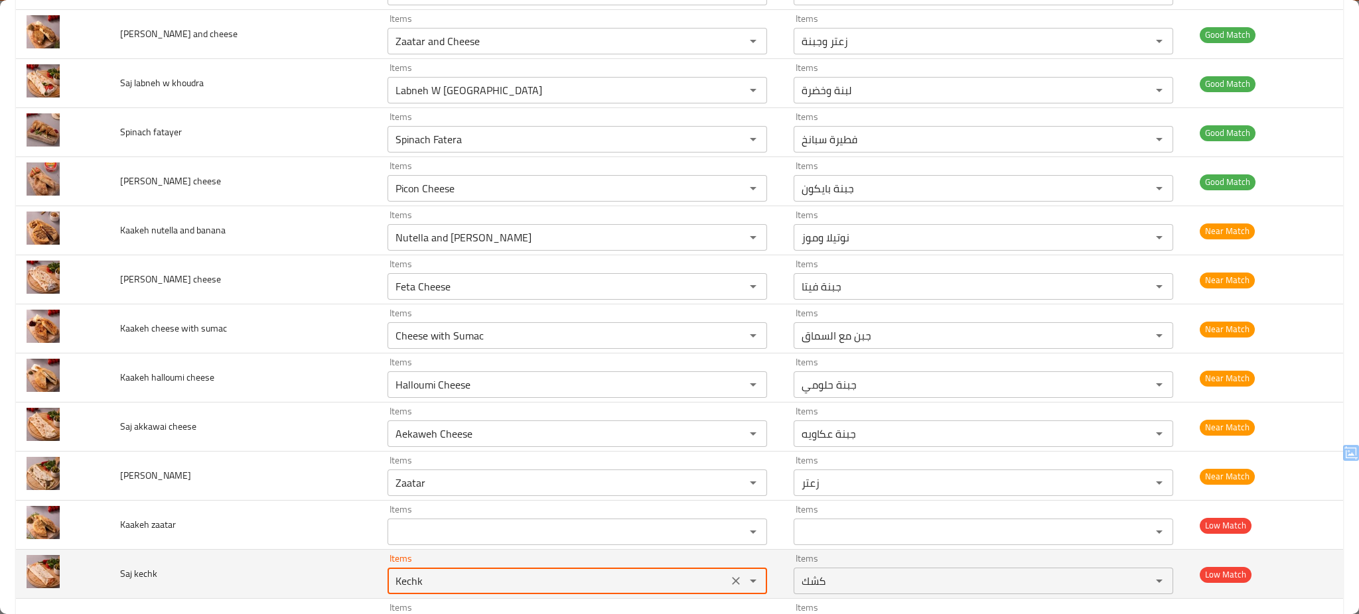
click at [565, 570] on div "Kechk Items" at bounding box center [576, 581] width 379 height 27
click at [286, 563] on td "Saj kechk" at bounding box center [242, 574] width 267 height 49
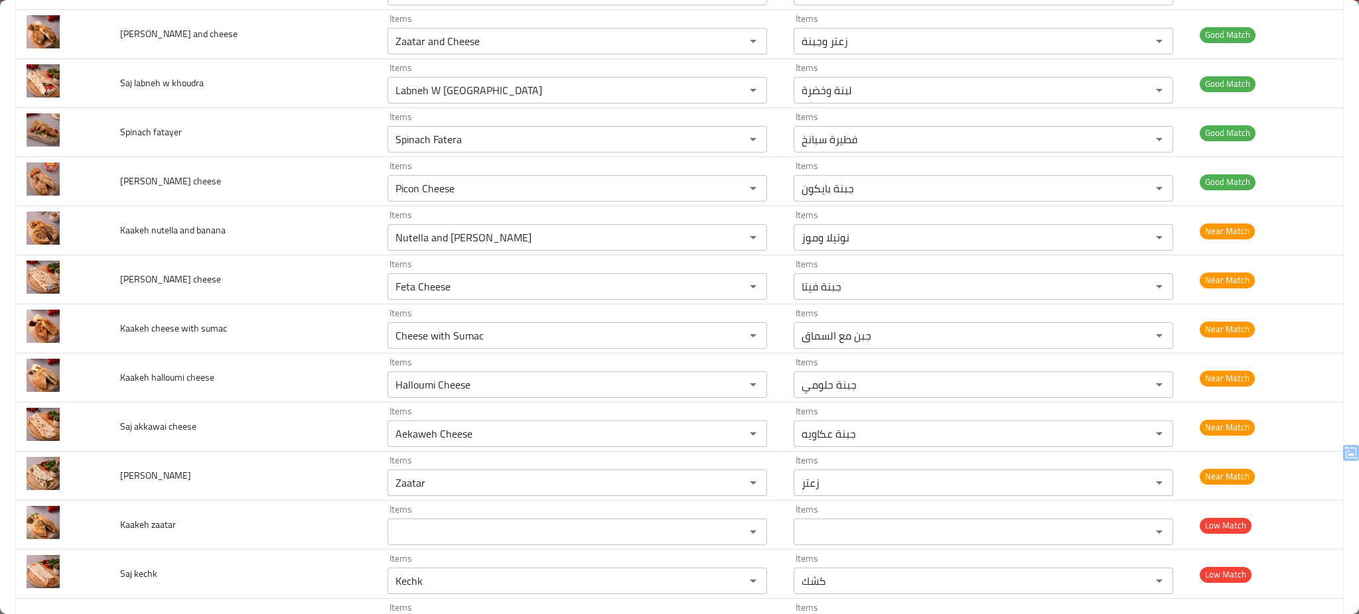
drag, startPoint x: 1355, startPoint y: 457, endPoint x: 1357, endPoint y: 526, distance: 69.0
click at [1357, 526] on body "​ Menu-management [GEOGRAPHIC_DATA] Get Help A Edit Restaurant Branches Menus S…" at bounding box center [679, 324] width 1359 height 582
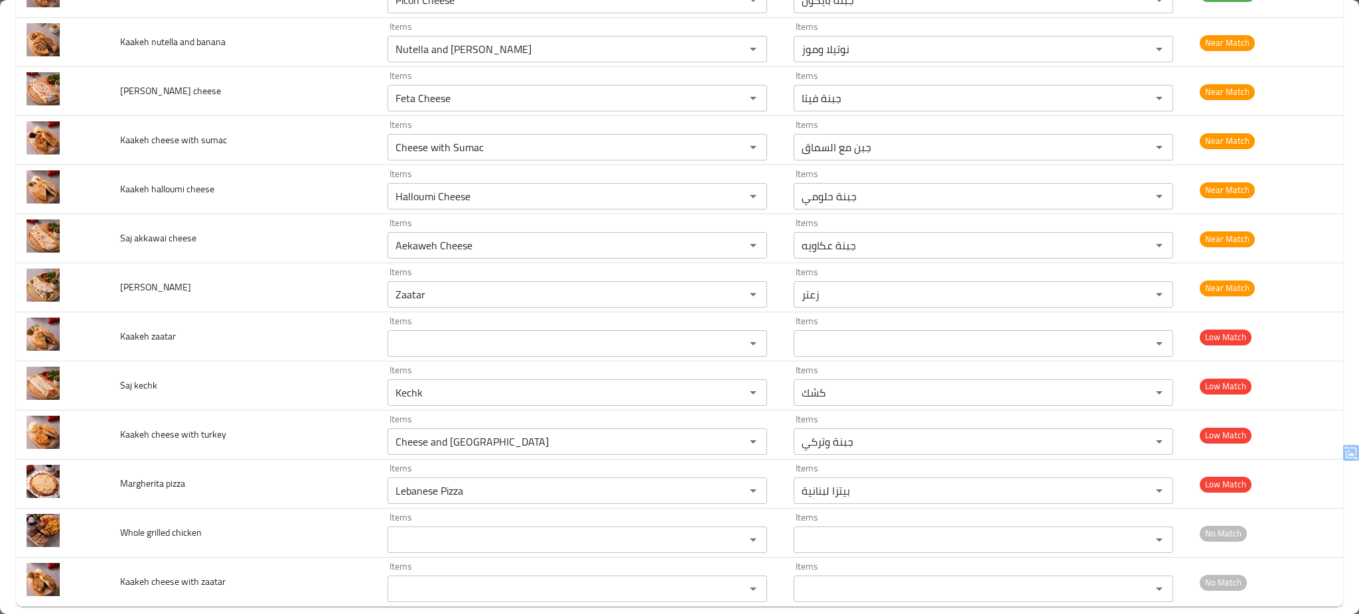
scroll to position [1531, 0]
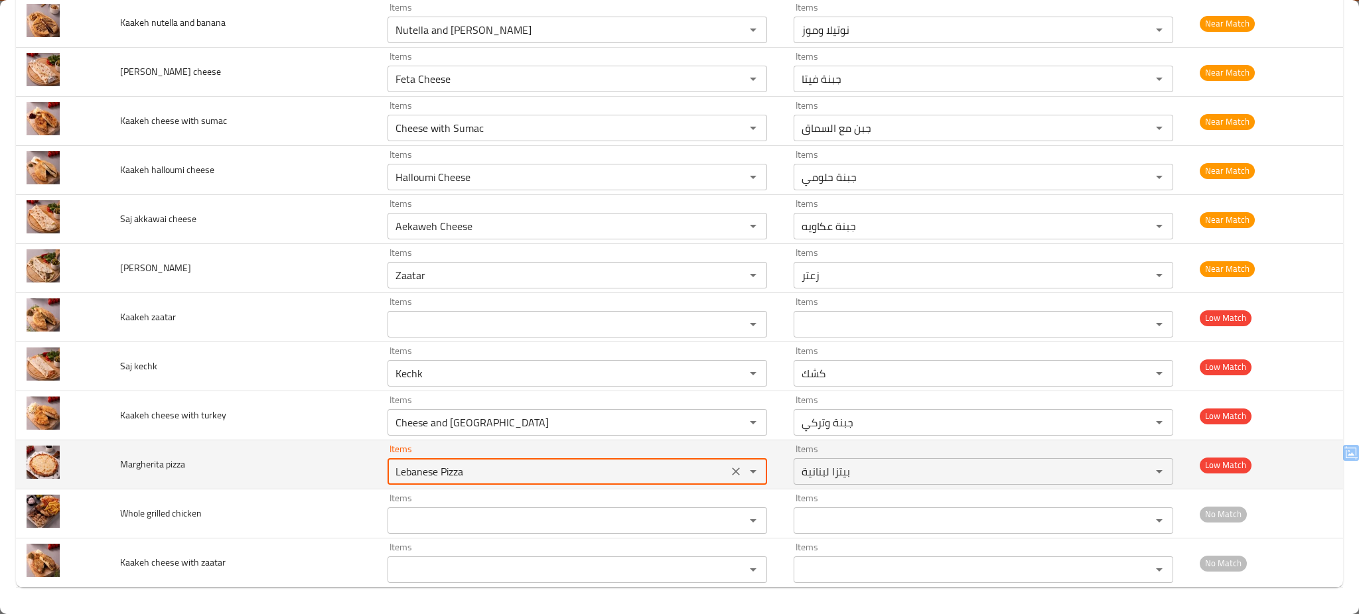
click at [500, 477] on pizza "Lebanese Pizza" at bounding box center [557, 471] width 332 height 19
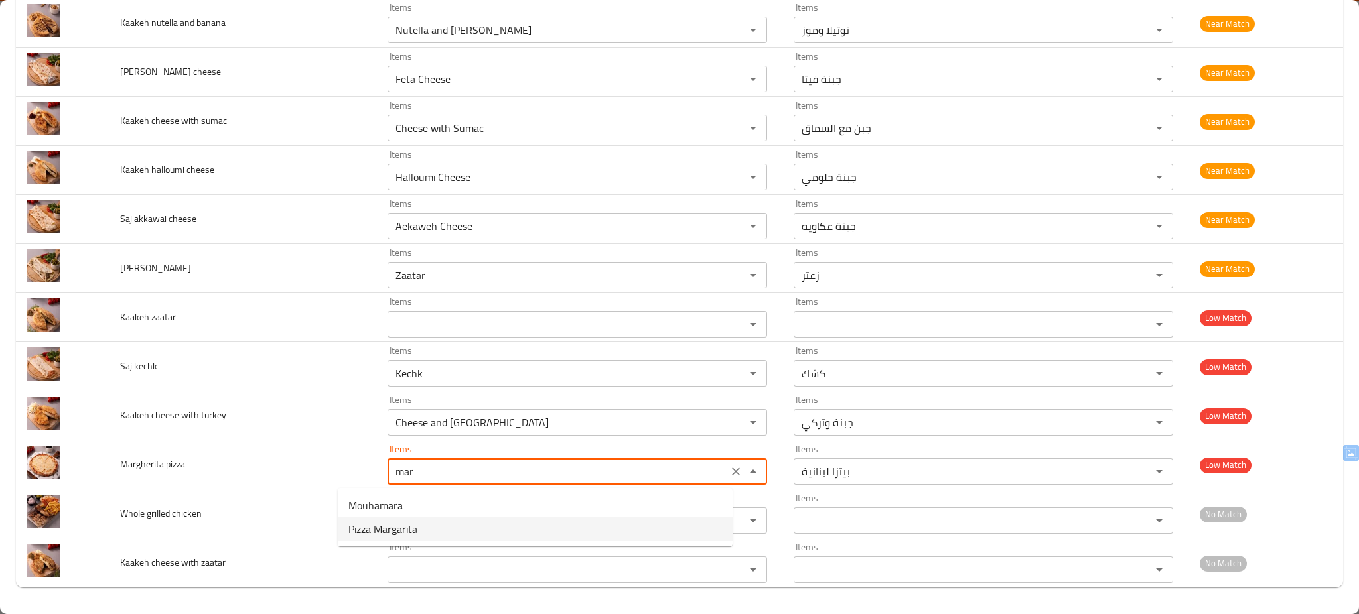
click at [411, 524] on span "Pizza Margarita" at bounding box center [382, 529] width 69 height 16
type pizza "Pizza Margarita"
type pizza-ar "[PERSON_NAME]"
type pizza "Pizza Margarita"
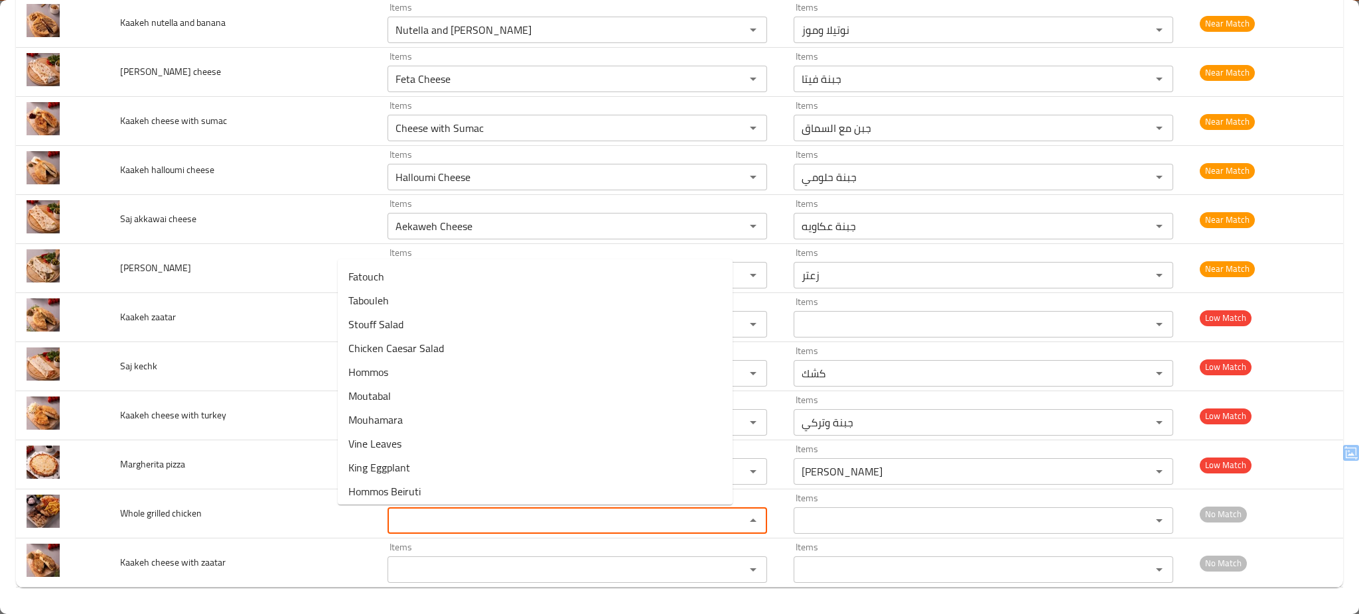
click at [411, 524] on chicken "Items" at bounding box center [557, 520] width 332 height 19
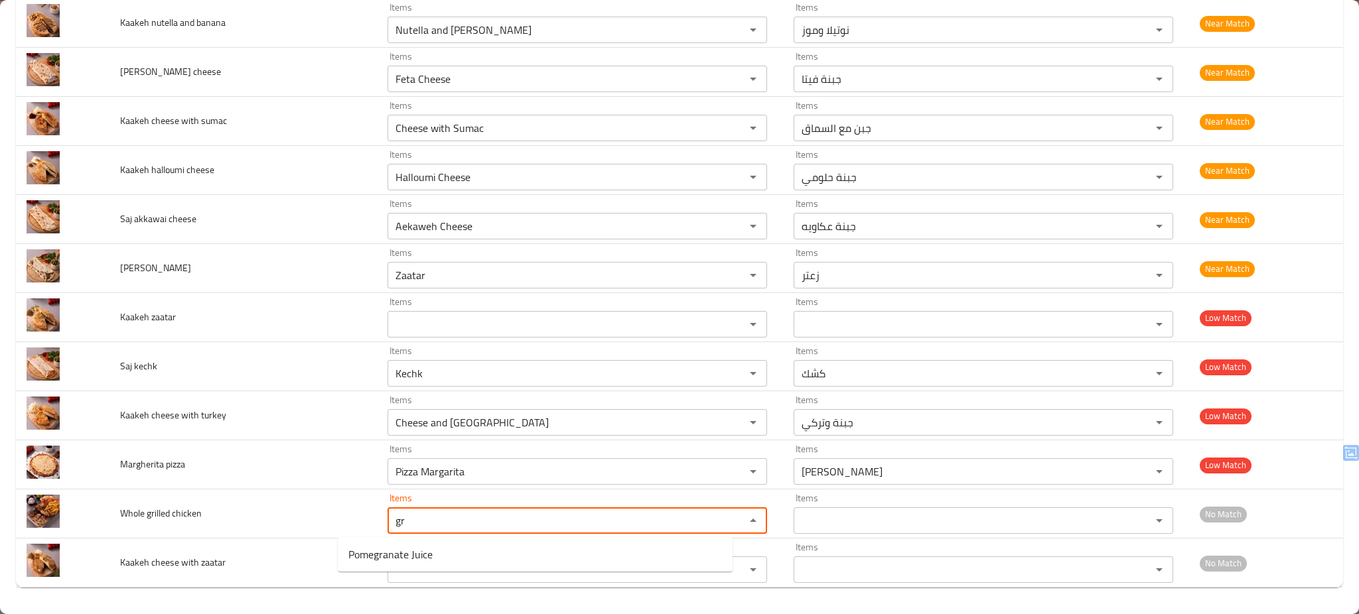
type chicken "g"
type chicken "w"
type chicken "[DEMOGRAPHIC_DATA]"
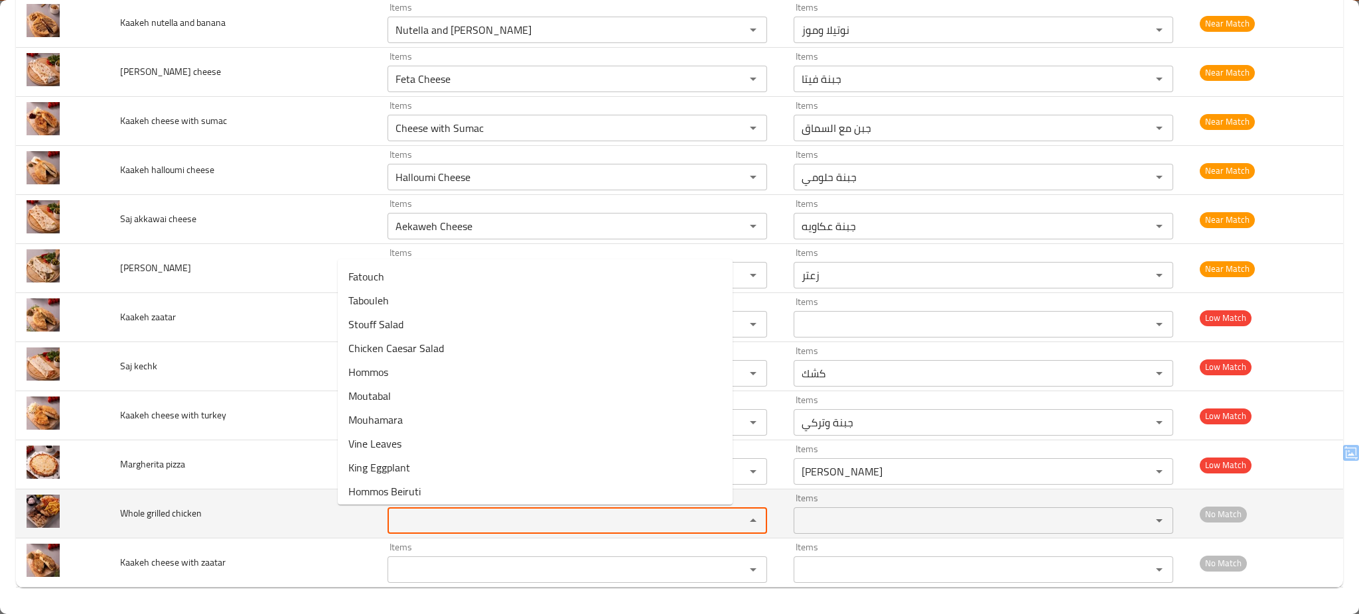
click at [562, 522] on chicken "Items" at bounding box center [557, 520] width 332 height 19
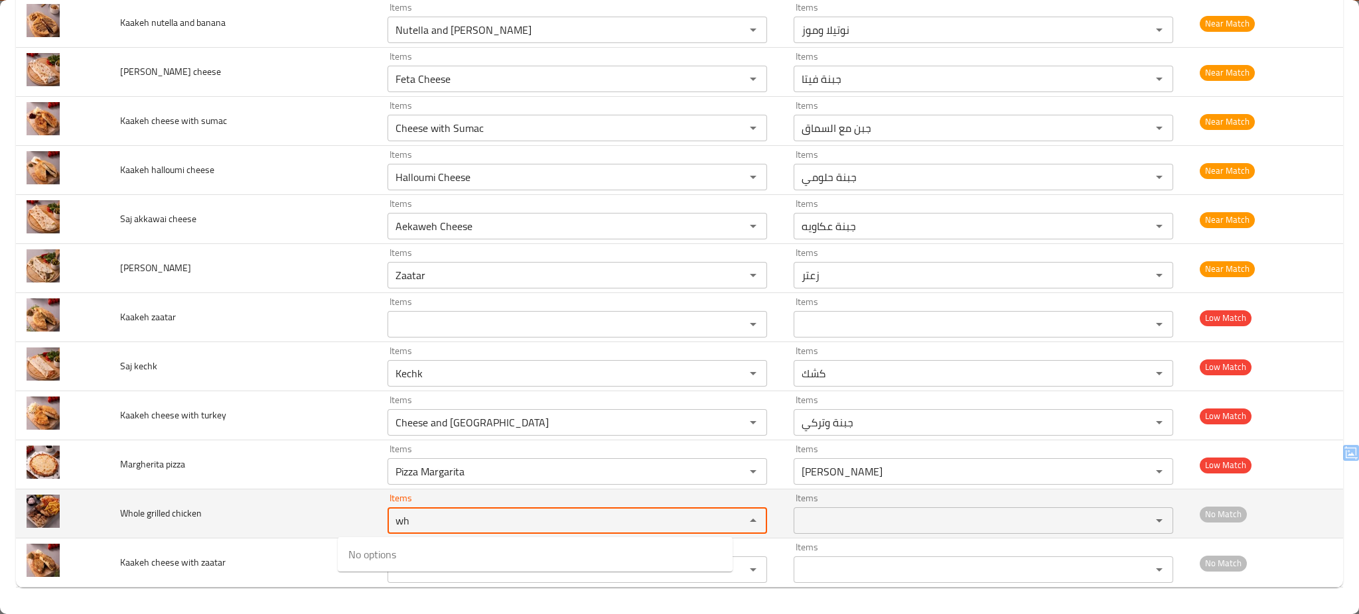
type chicken "w"
type chicken "g"
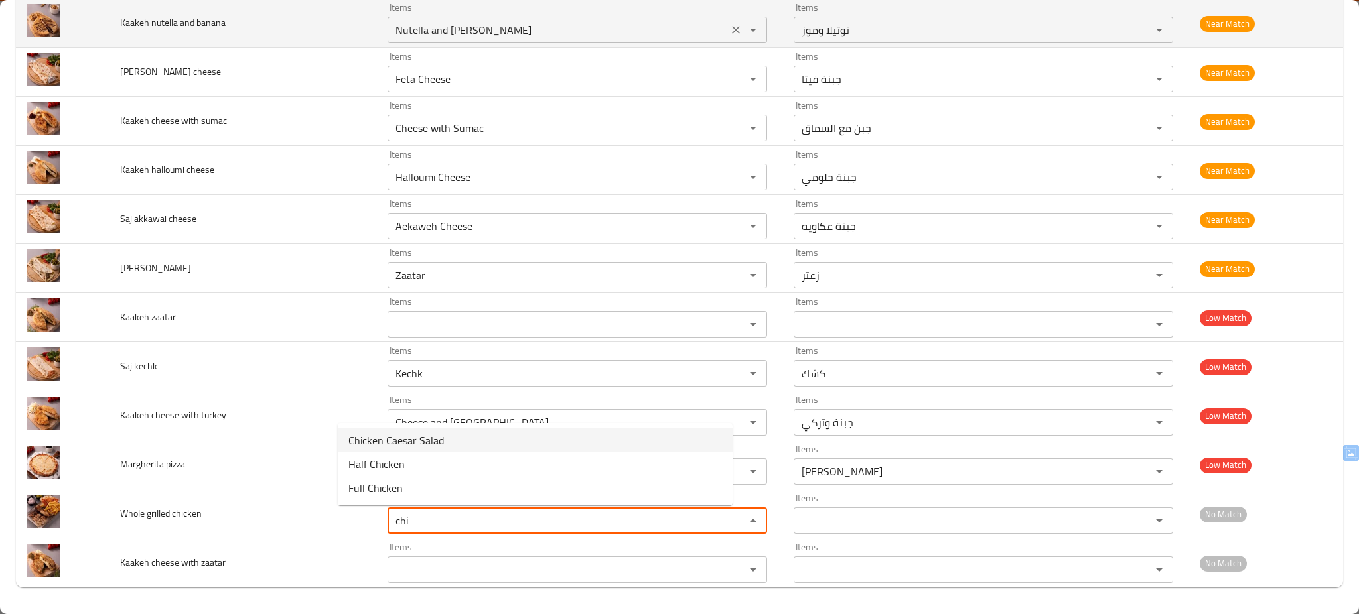
type chicken "chi"
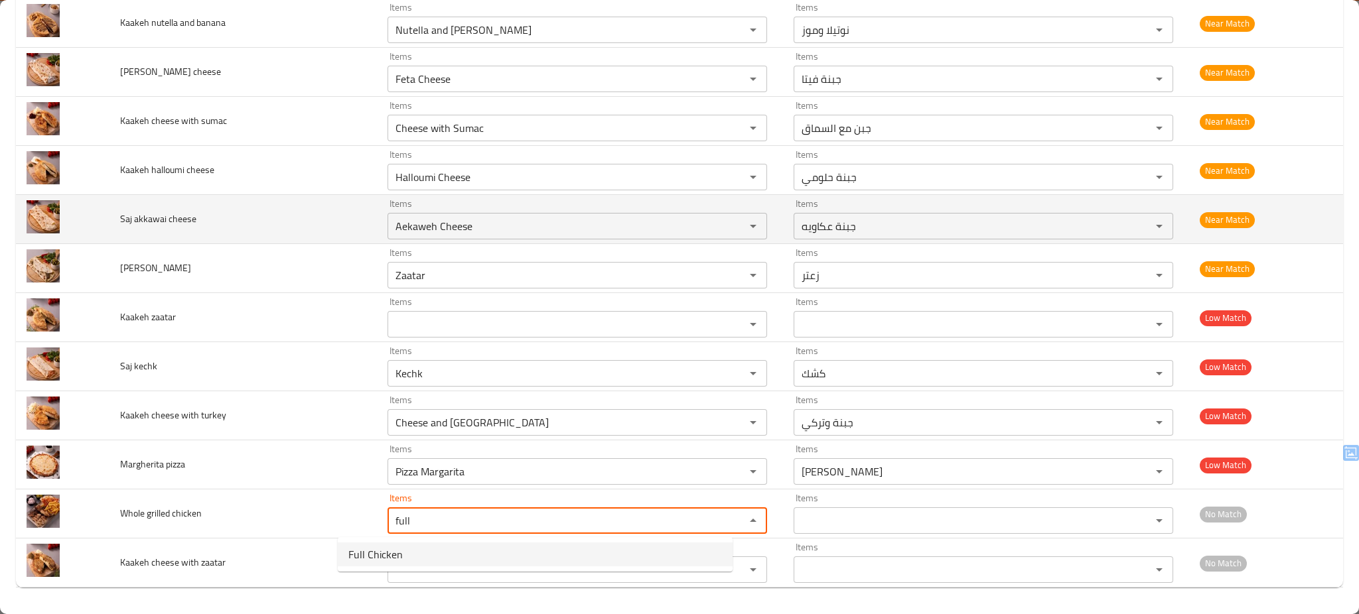
type chicken "Full Chicken"
type chicken-ar "دجاجة كاملة"
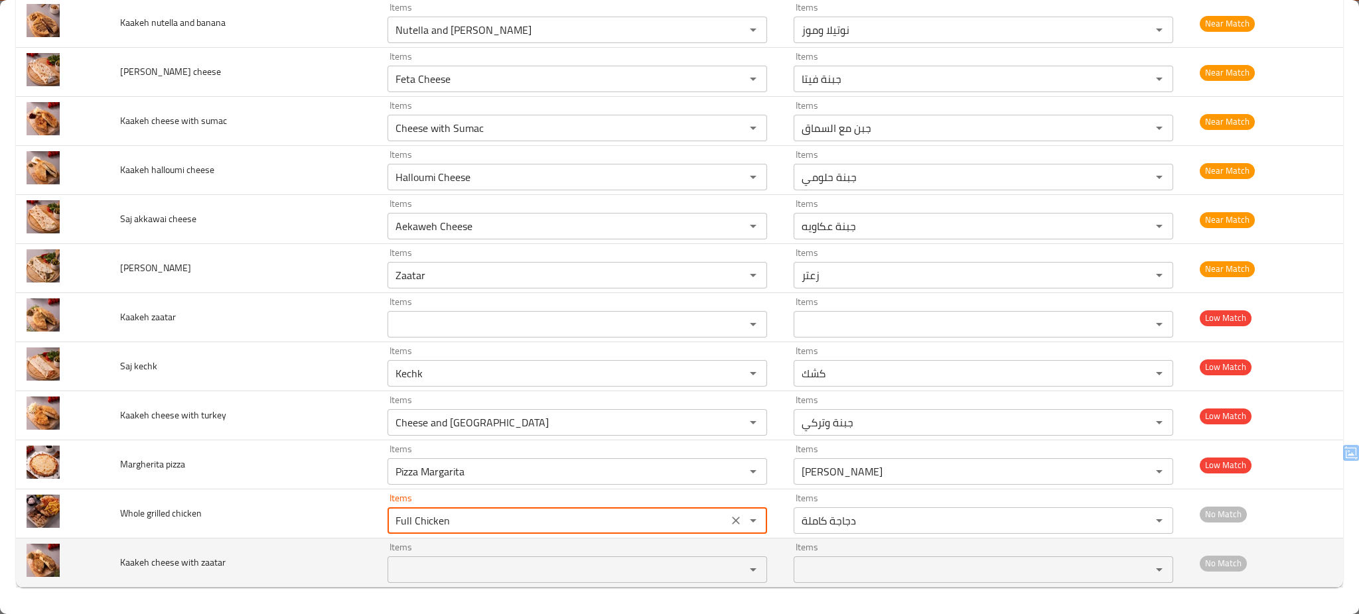
type chicken "Full Chicken"
click at [286, 564] on td "Kaakeh cheese with zaatar" at bounding box center [242, 563] width 267 height 49
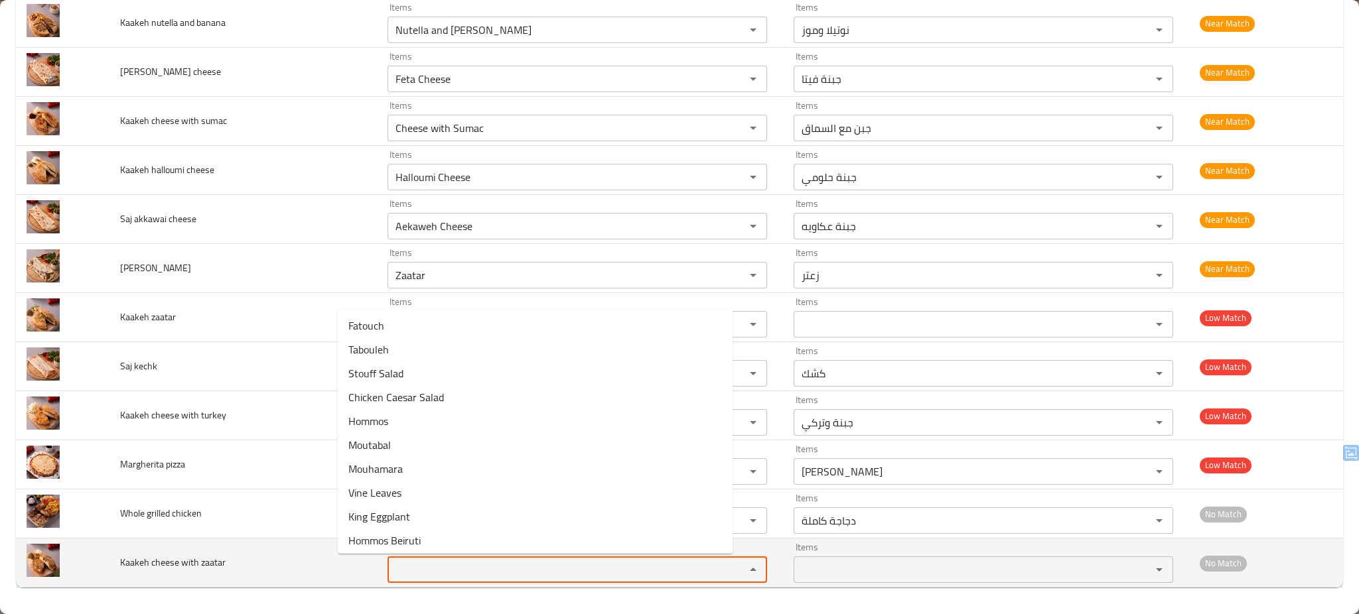
click at [561, 563] on zaatar "Items" at bounding box center [557, 570] width 332 height 19
type zaatar "c"
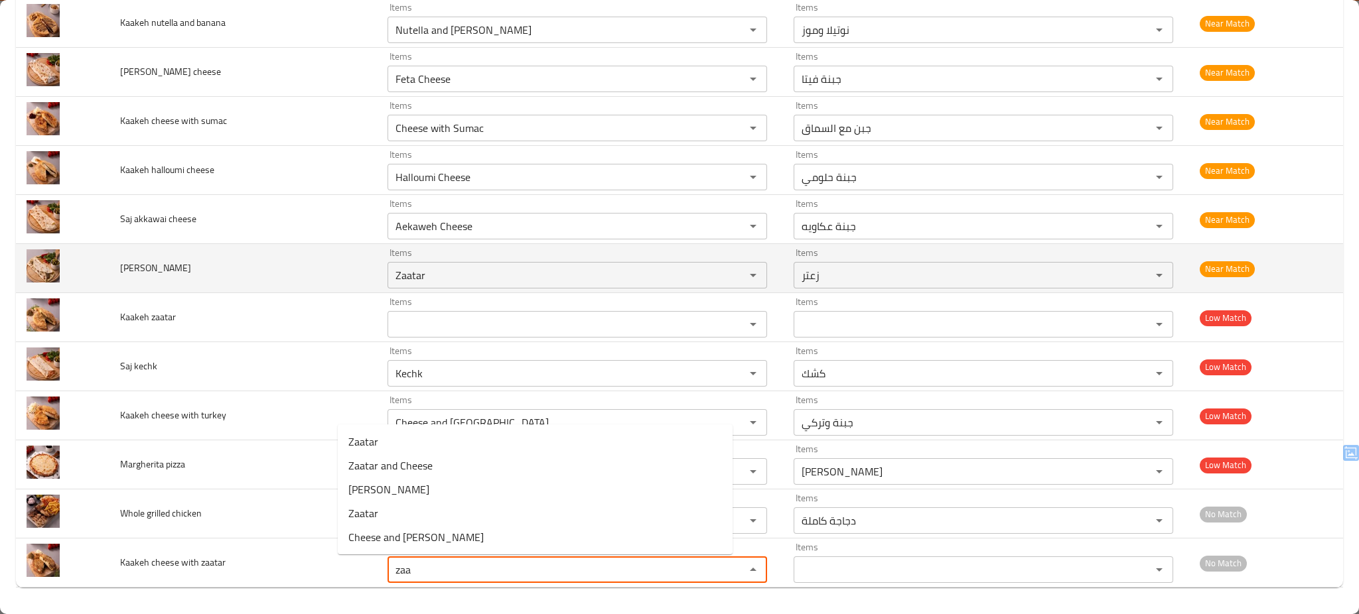
type zaatar "zaa"
click at [239, 258] on td "Saj zatar" at bounding box center [242, 268] width 267 height 49
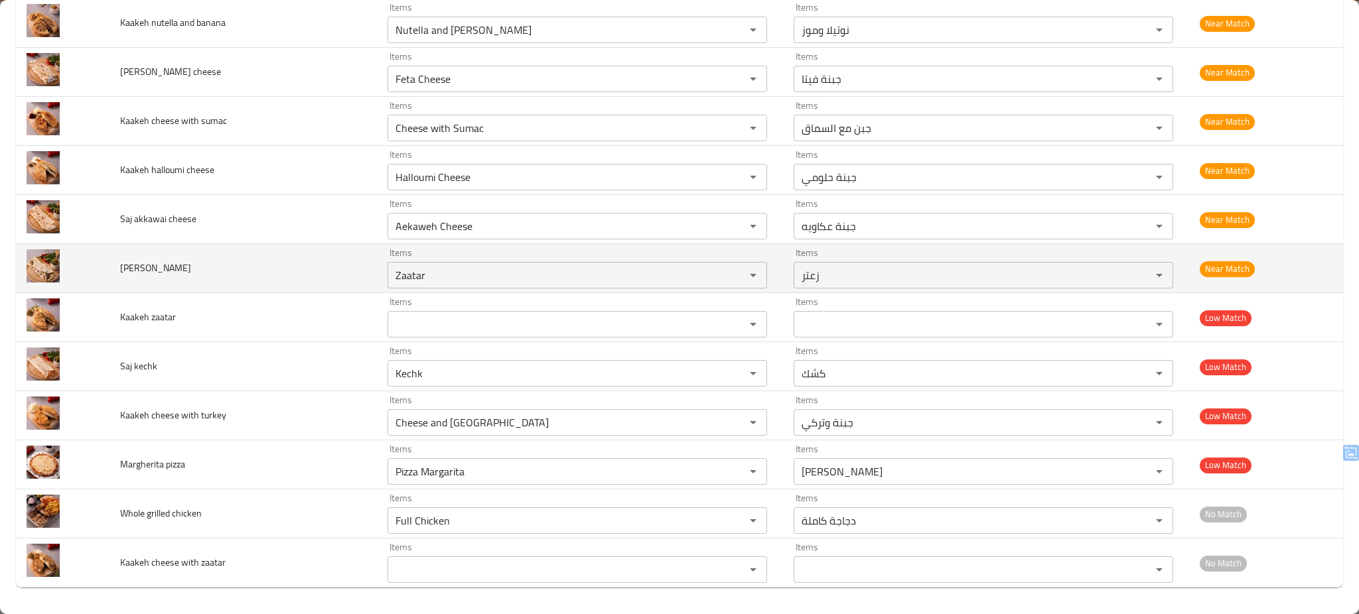
scroll to position [1057, 0]
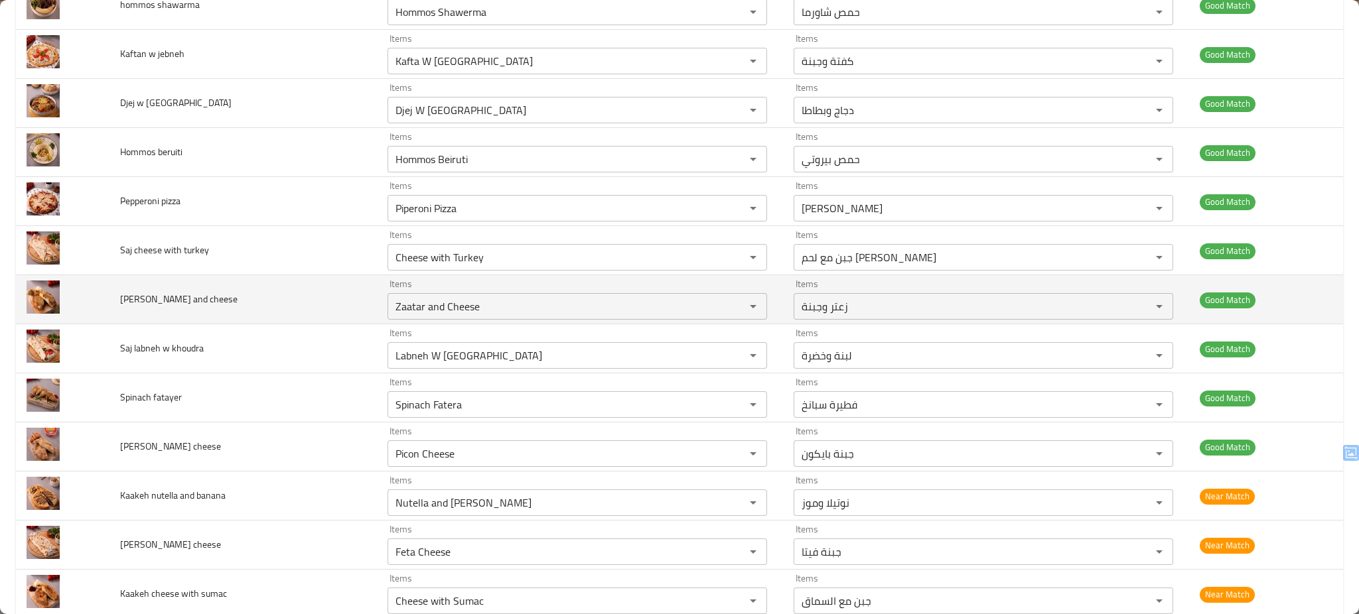
click at [239, 306] on td "Saj zatar and cheese" at bounding box center [242, 299] width 267 height 49
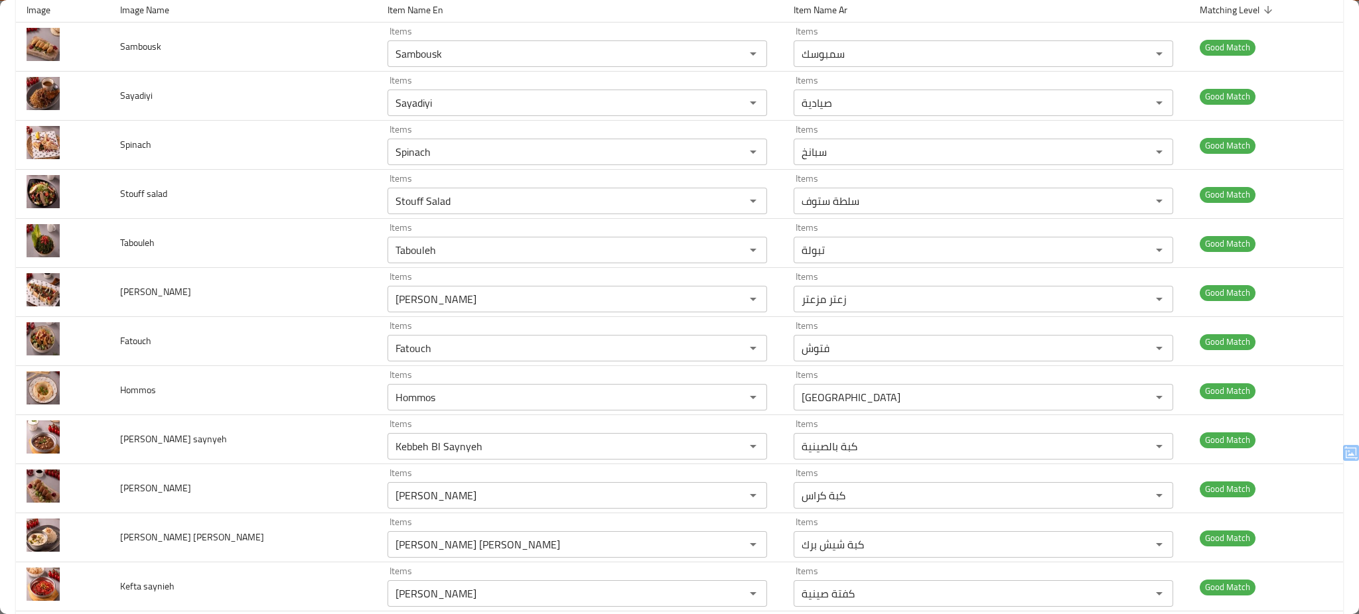
scroll to position [0, 0]
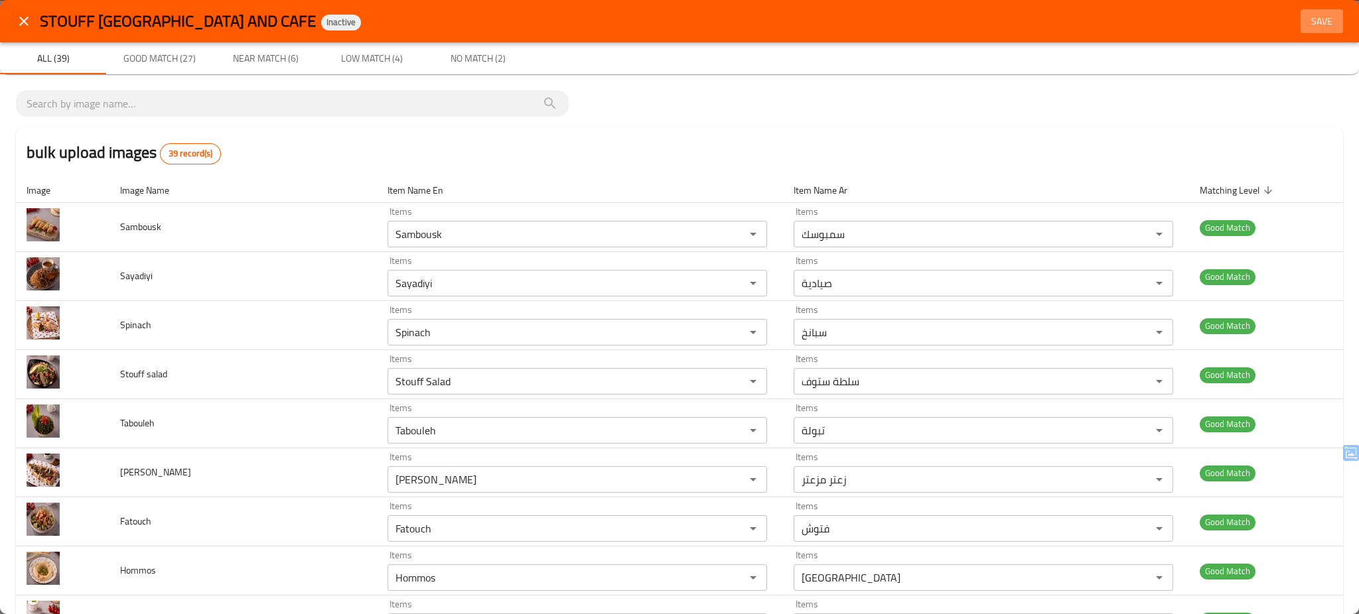
click at [1309, 15] on span "Save" at bounding box center [1322, 21] width 32 height 17
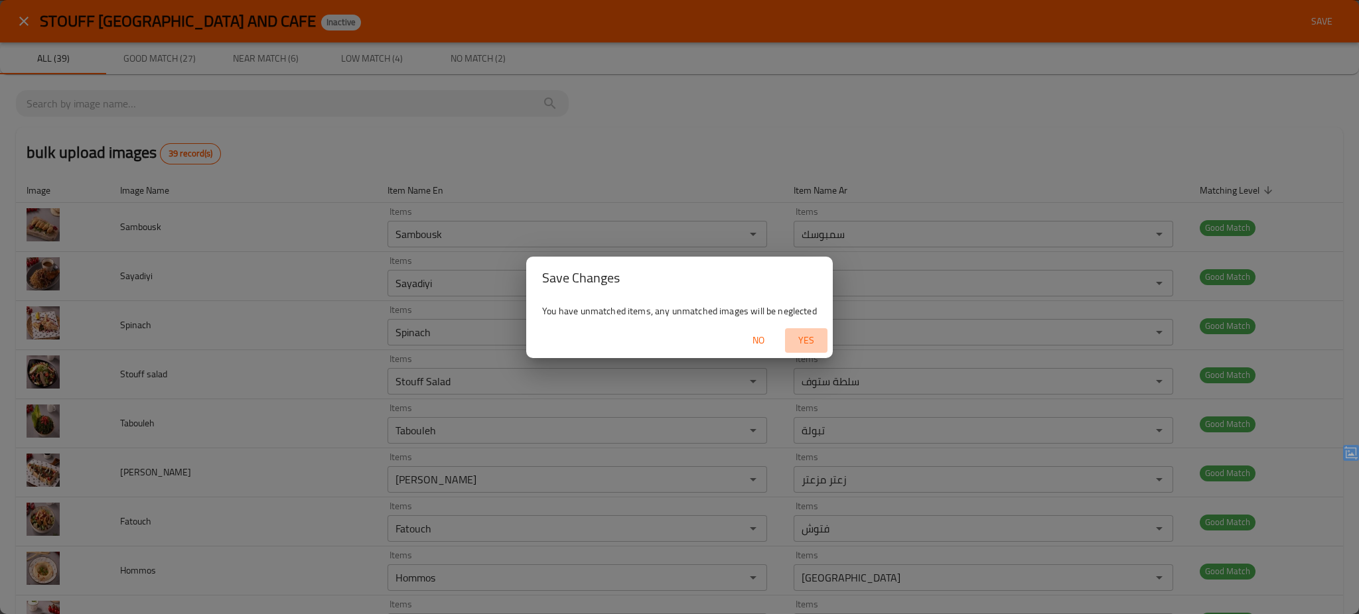
click at [799, 336] on span "Yes" at bounding box center [806, 340] width 32 height 17
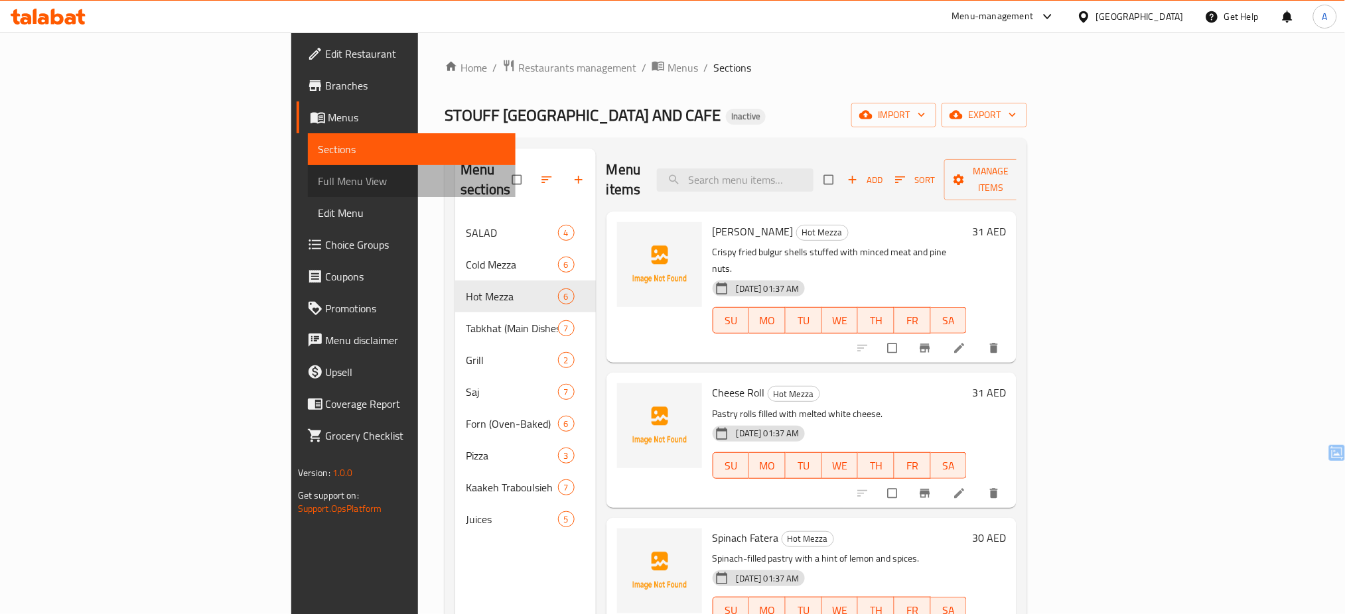
click at [318, 180] on span "Full Menu View" at bounding box center [411, 181] width 187 height 16
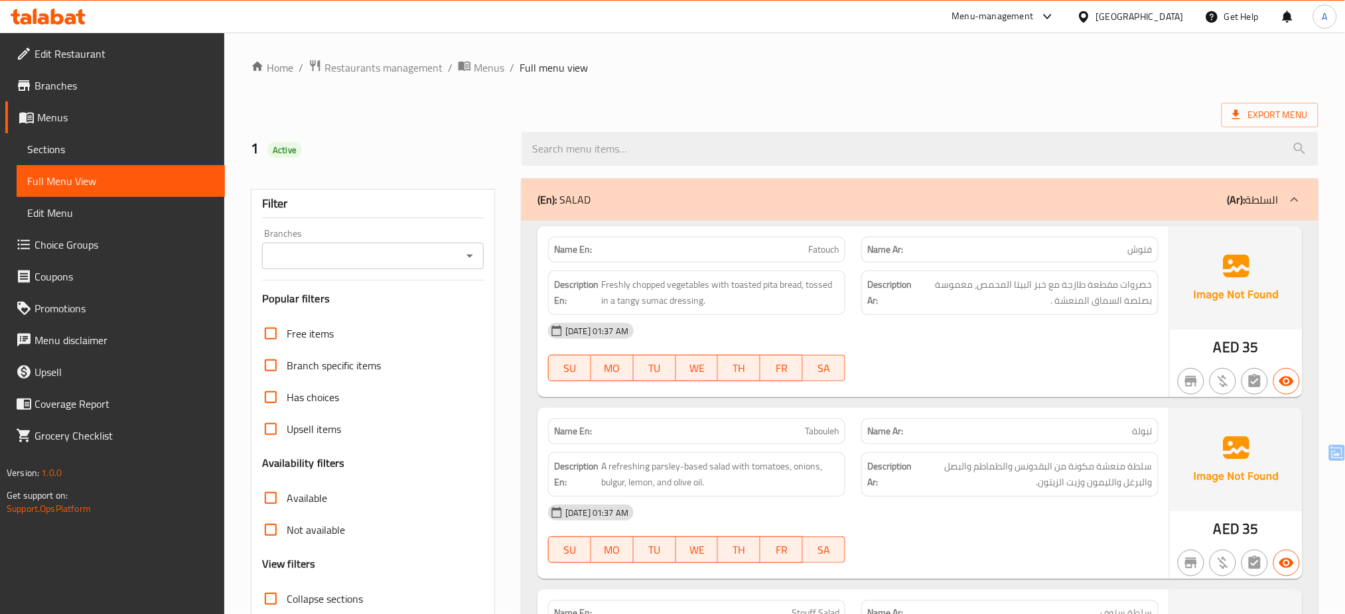
click at [857, 343] on div "[DATE] 01:37 AM" at bounding box center [853, 331] width 626 height 32
click at [86, 48] on span "Edit Restaurant" at bounding box center [124, 54] width 180 height 16
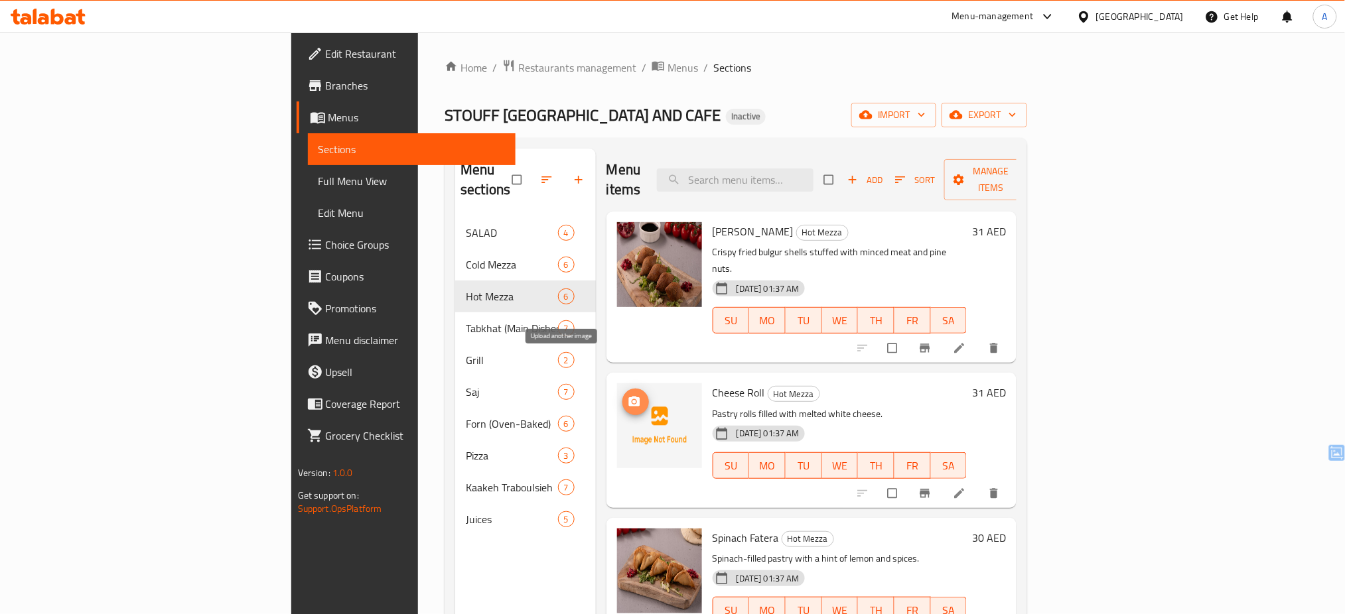
click at [628, 397] on icon "upload picture" at bounding box center [633, 402] width 11 height 10
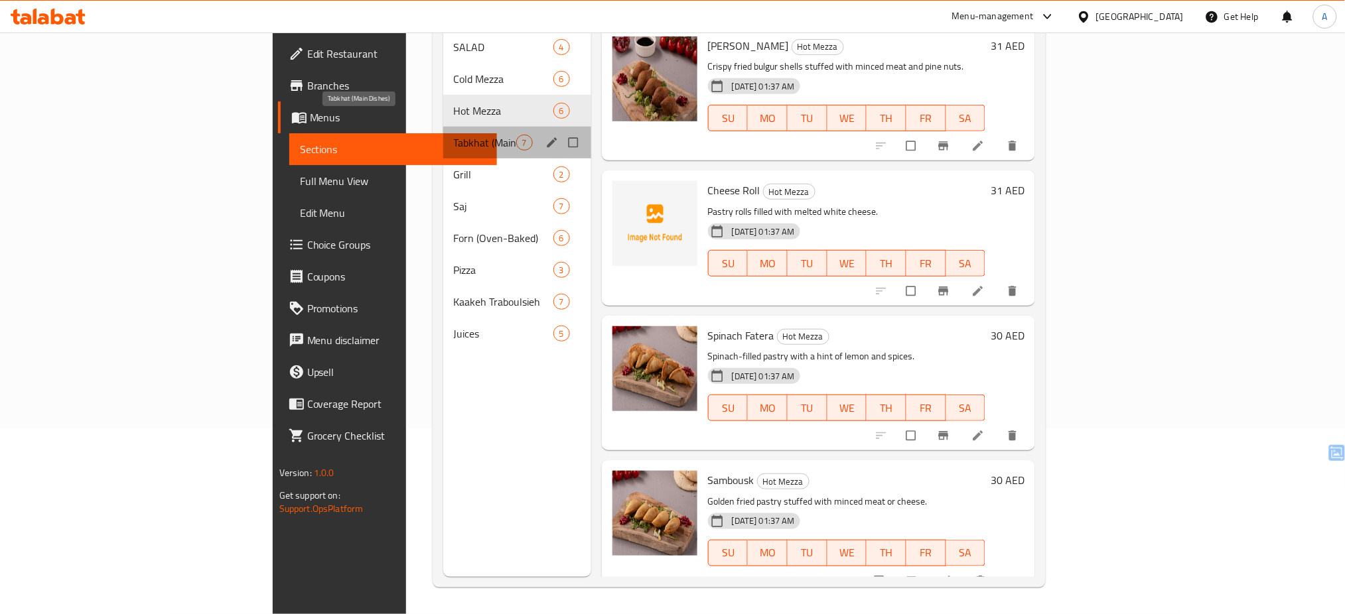
click at [454, 135] on span "Tabkhat (Main Dishes)" at bounding box center [485, 143] width 62 height 16
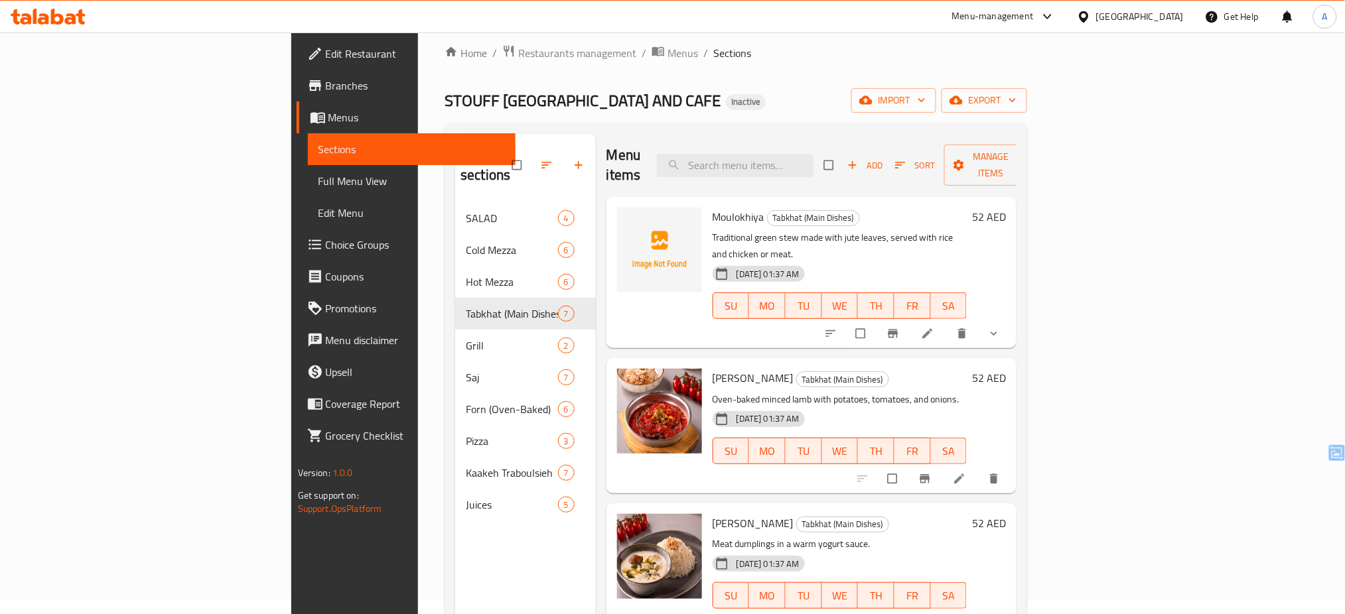
scroll to position [17, 0]
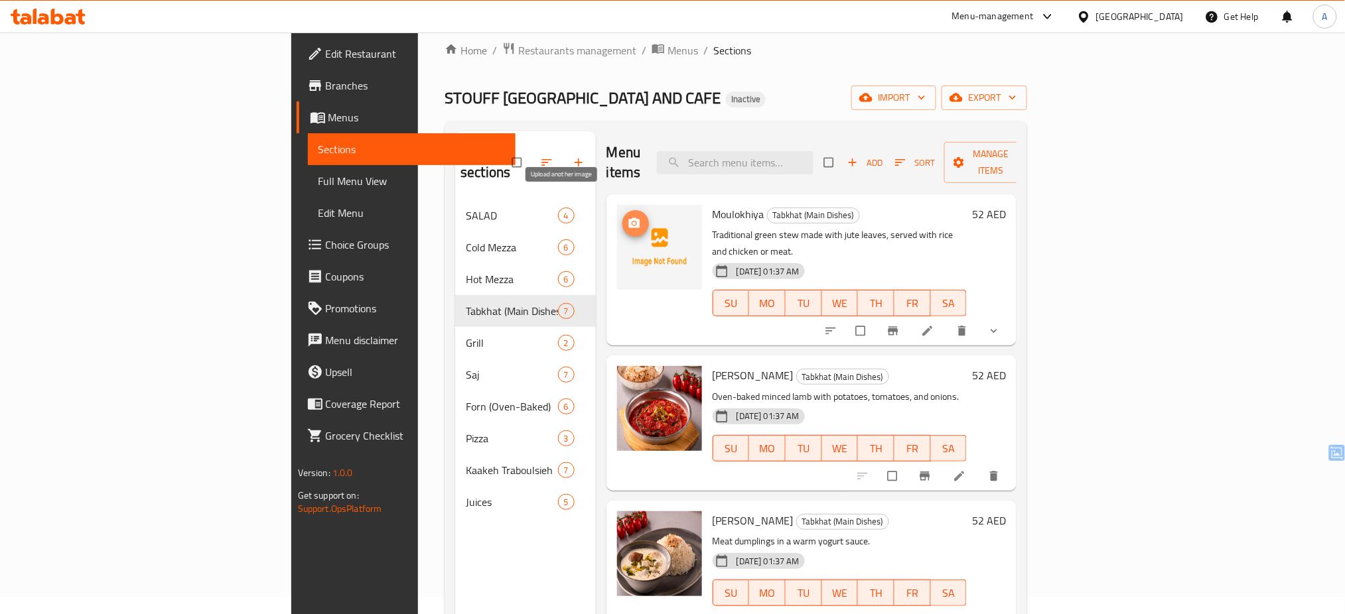
click at [628, 217] on icon "upload picture" at bounding box center [634, 223] width 13 height 13
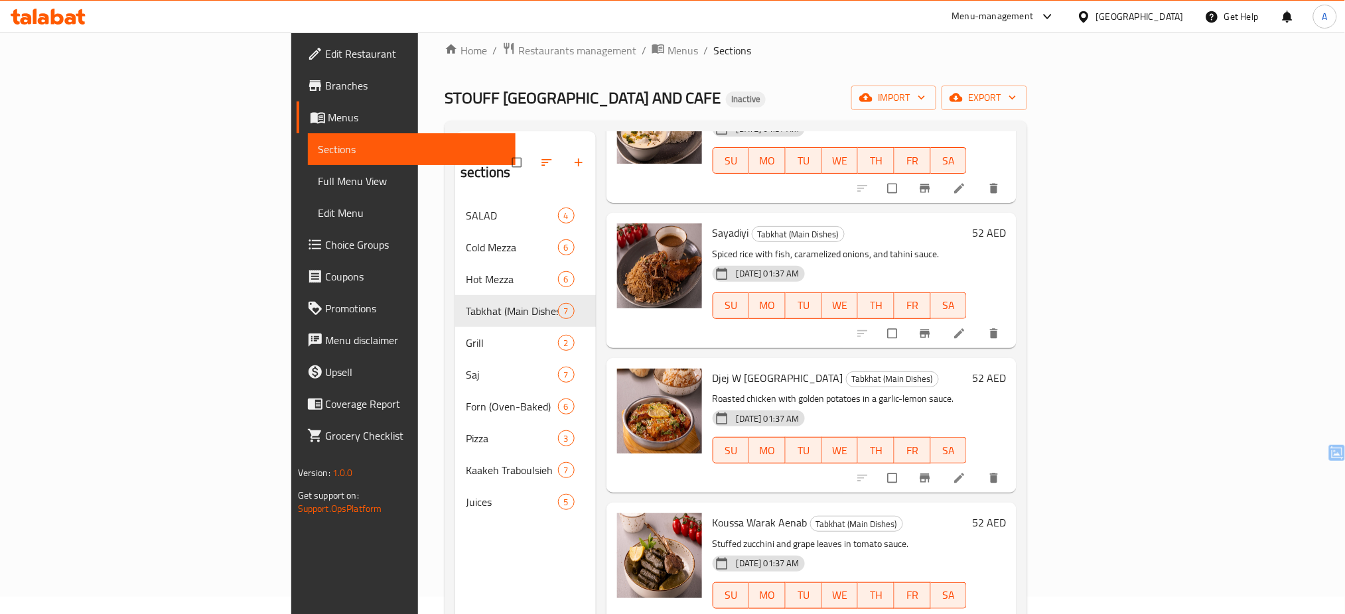
scroll to position [186, 0]
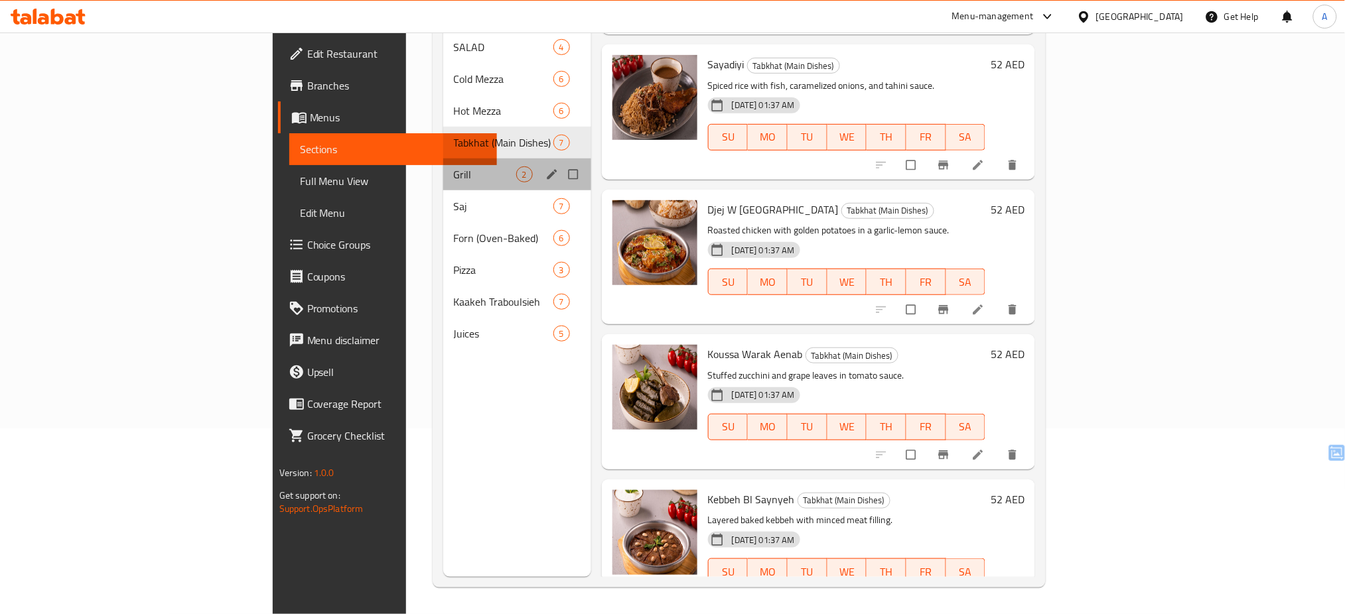
click at [443, 159] on div "Grill 2" at bounding box center [517, 175] width 148 height 32
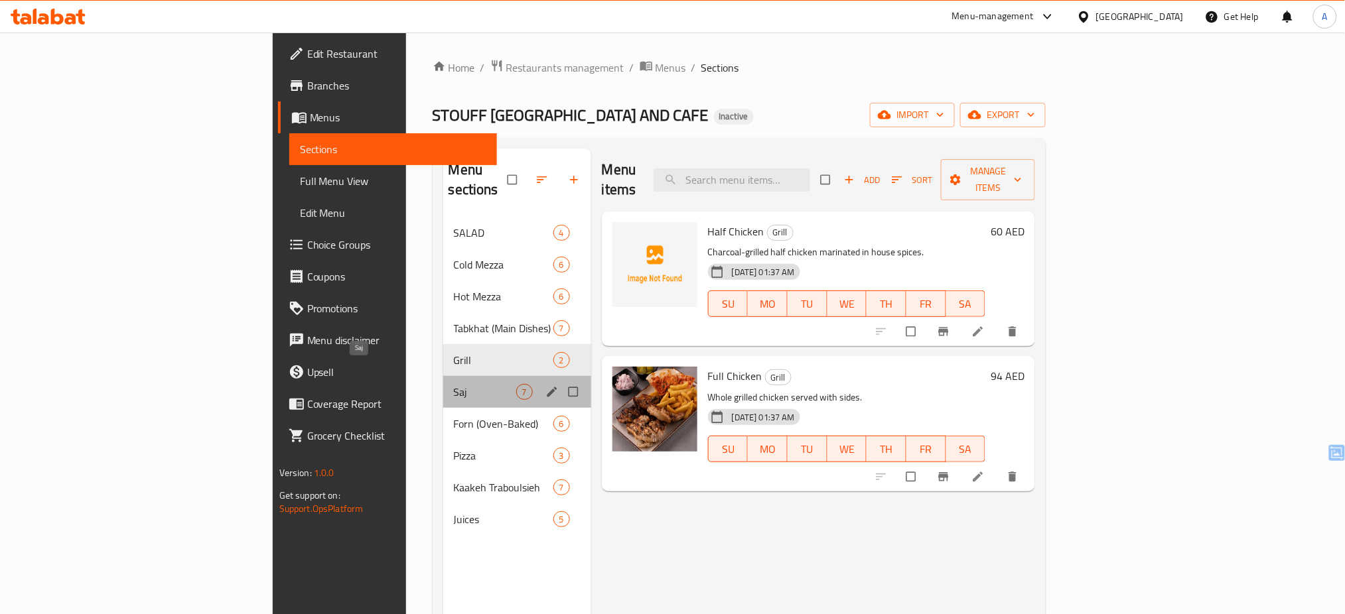
click at [454, 384] on span "Saj" at bounding box center [485, 392] width 62 height 16
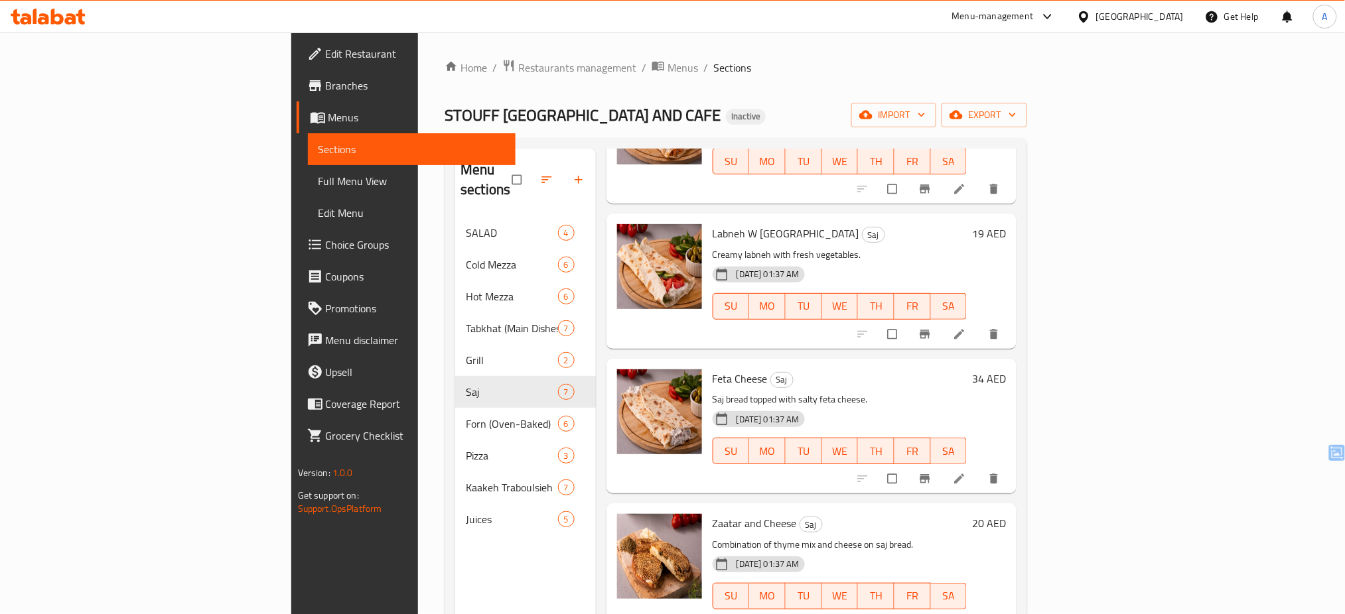
scroll to position [186, 0]
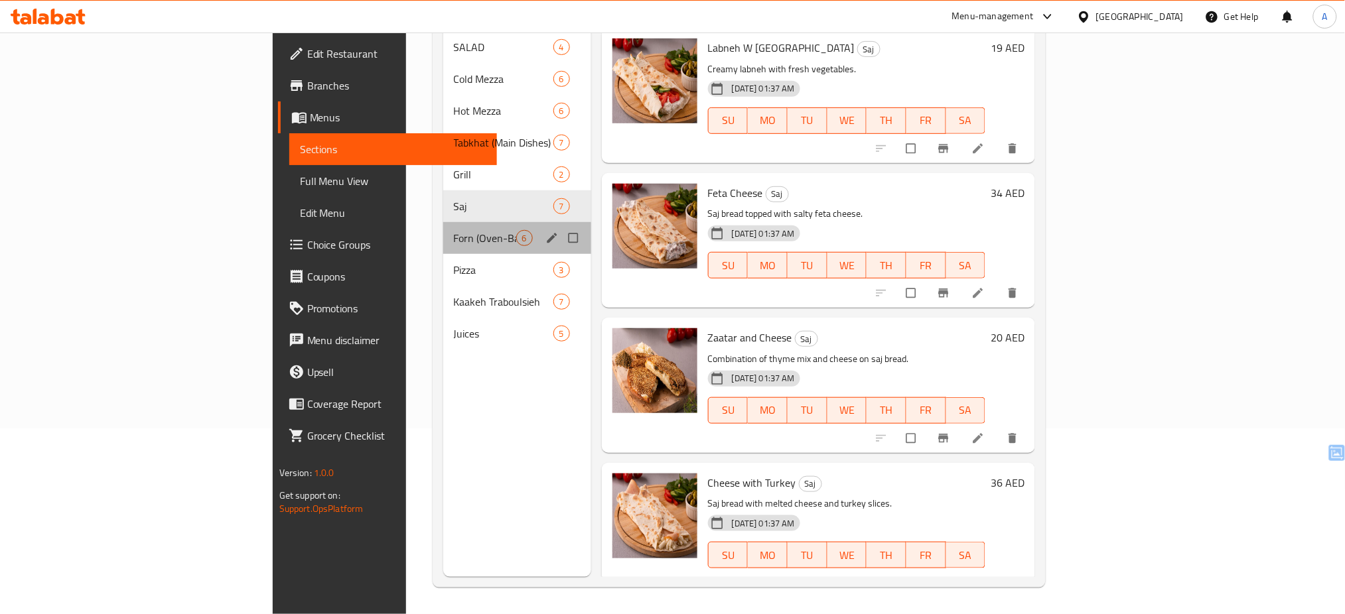
click at [443, 227] on div "Forn (Oven-Baked) 6" at bounding box center [517, 238] width 148 height 32
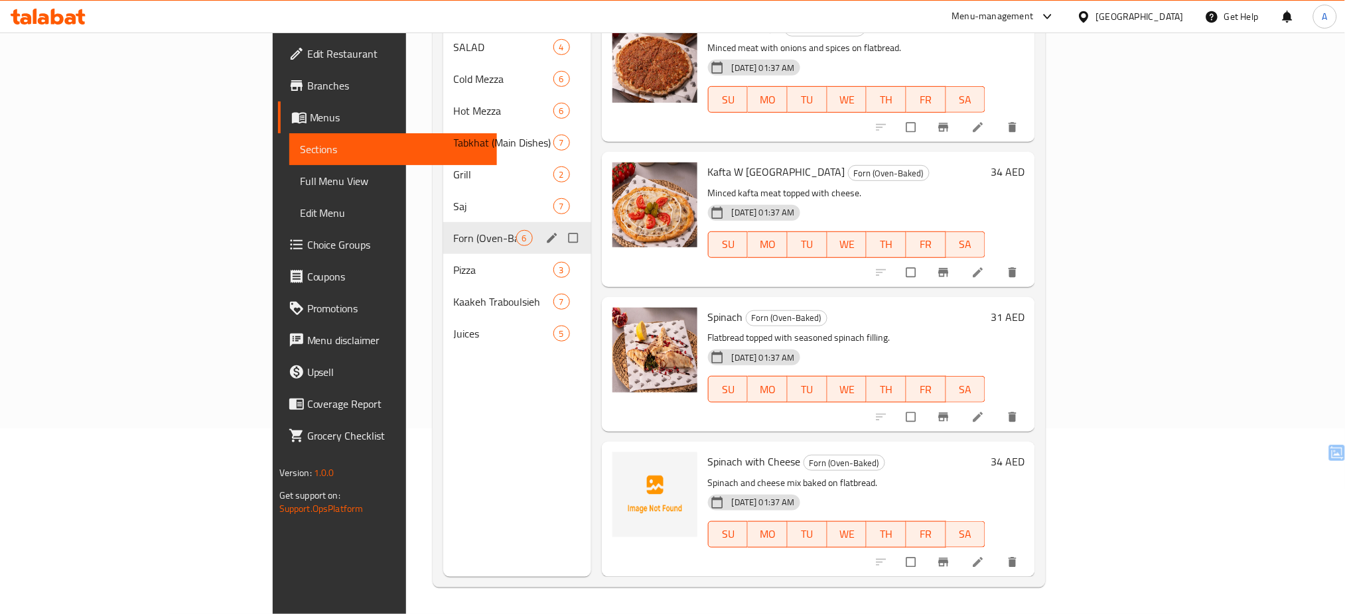
scroll to position [288, 0]
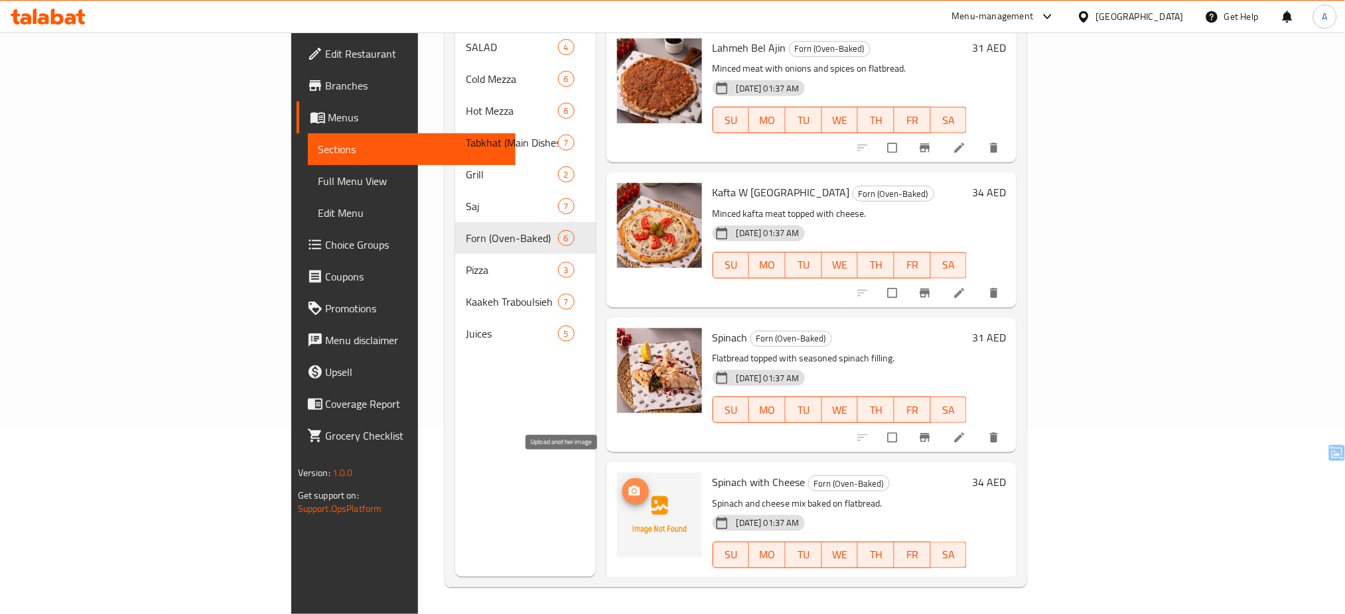
click at [628, 485] on icon "upload picture" at bounding box center [634, 491] width 13 height 13
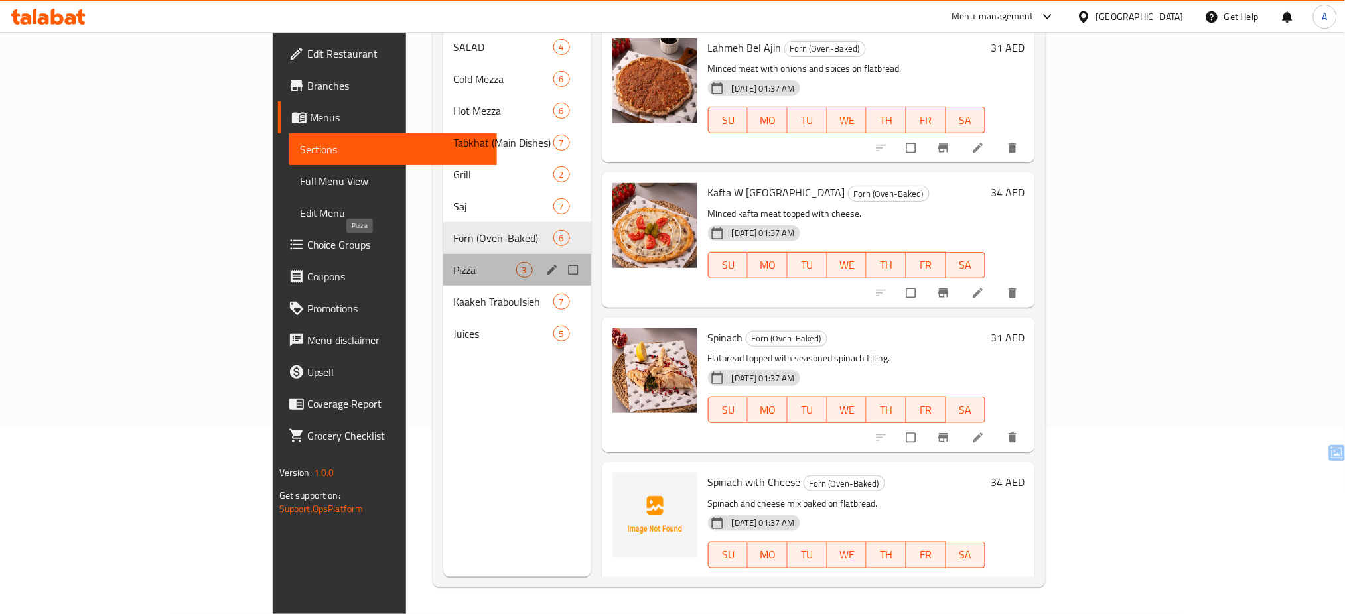
click at [454, 262] on span "Pizza" at bounding box center [485, 270] width 62 height 16
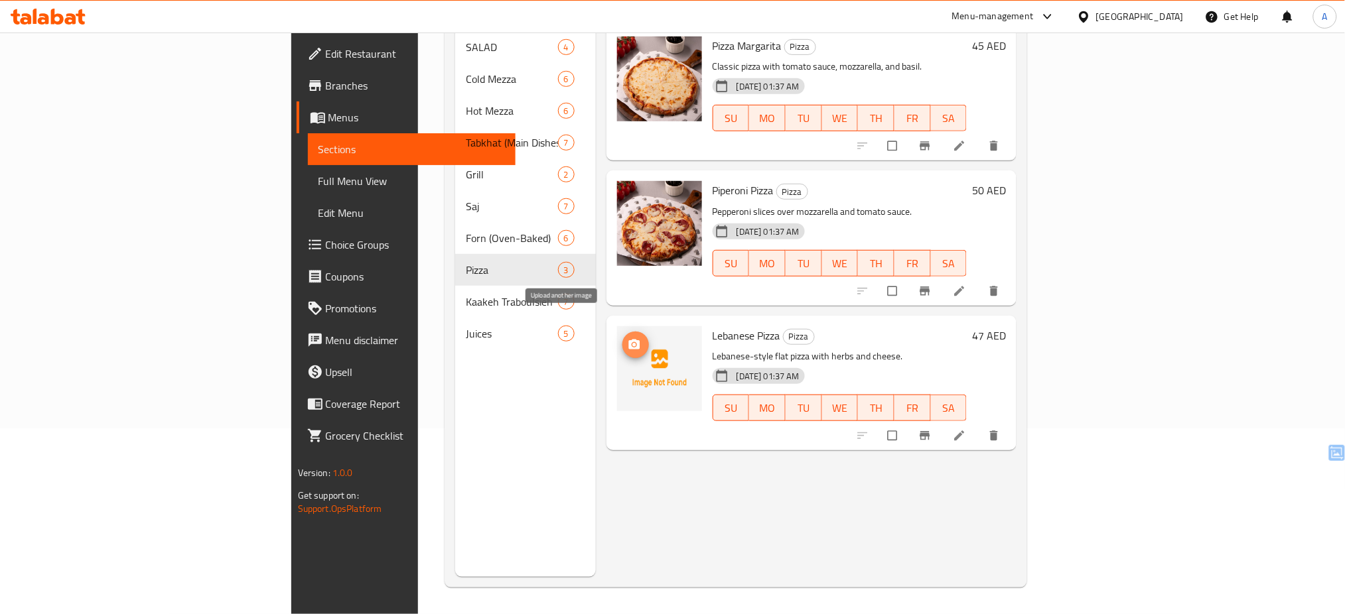
click at [628, 338] on icon "upload picture" at bounding box center [634, 344] width 13 height 13
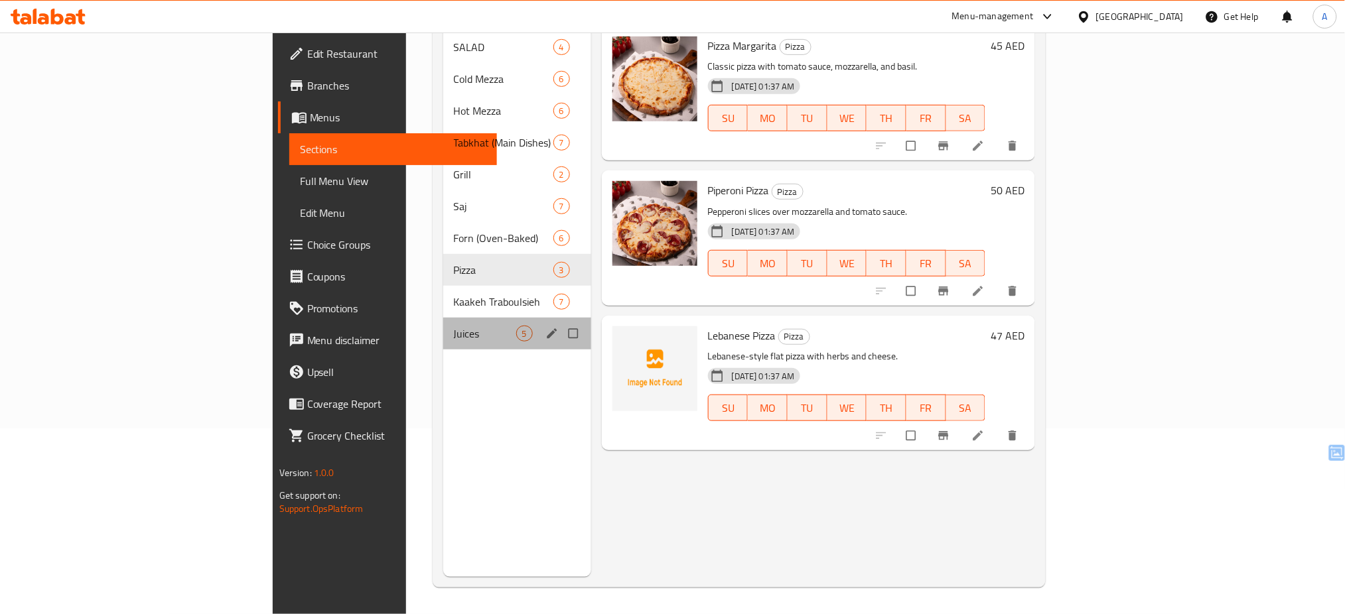
click at [443, 318] on div "Juices 5" at bounding box center [517, 334] width 148 height 32
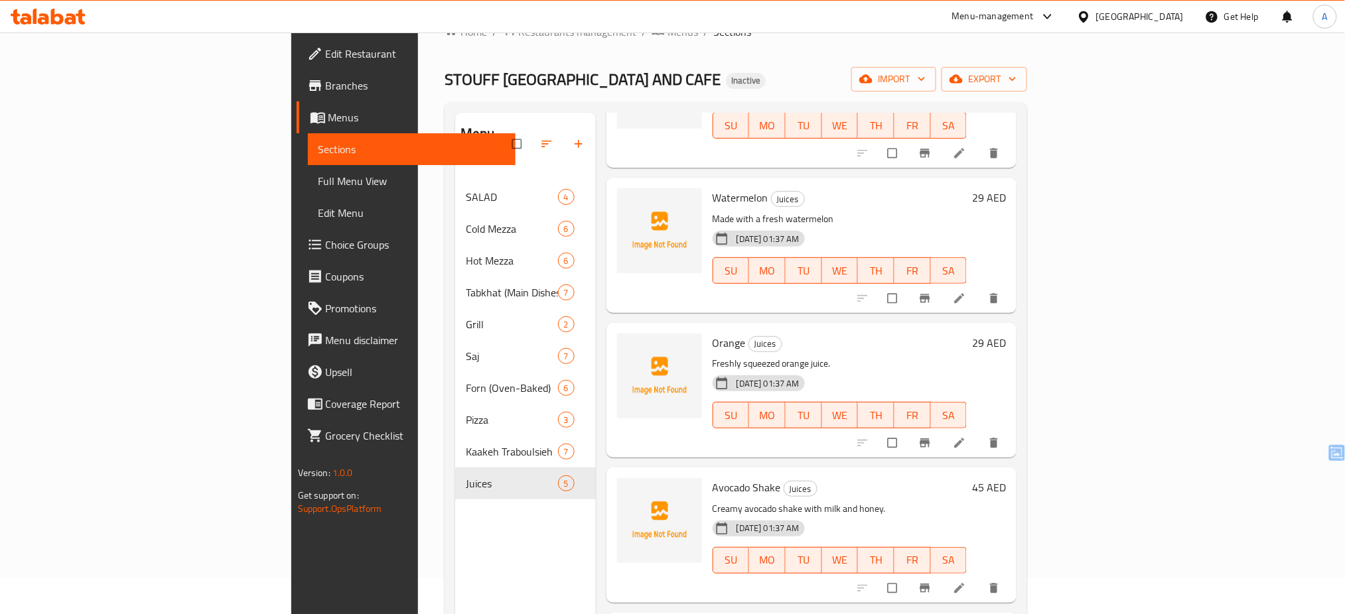
scroll to position [186, 0]
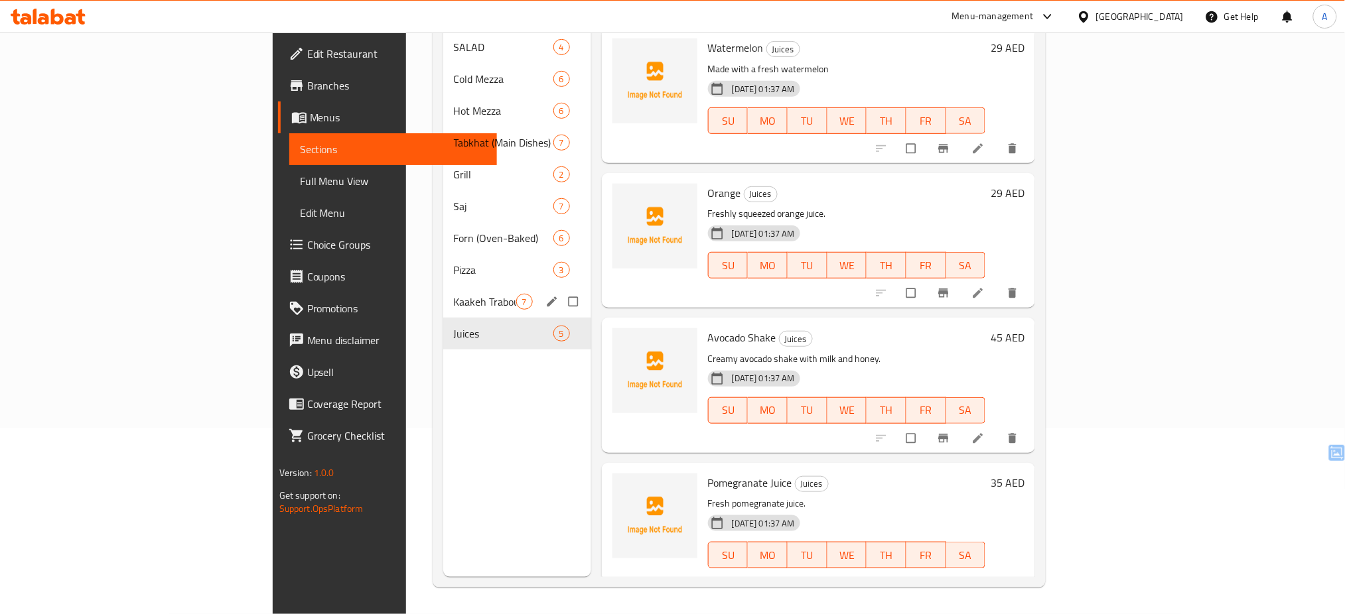
click at [443, 291] on div "Kaakeh Traboulsieh 7" at bounding box center [517, 302] width 148 height 32
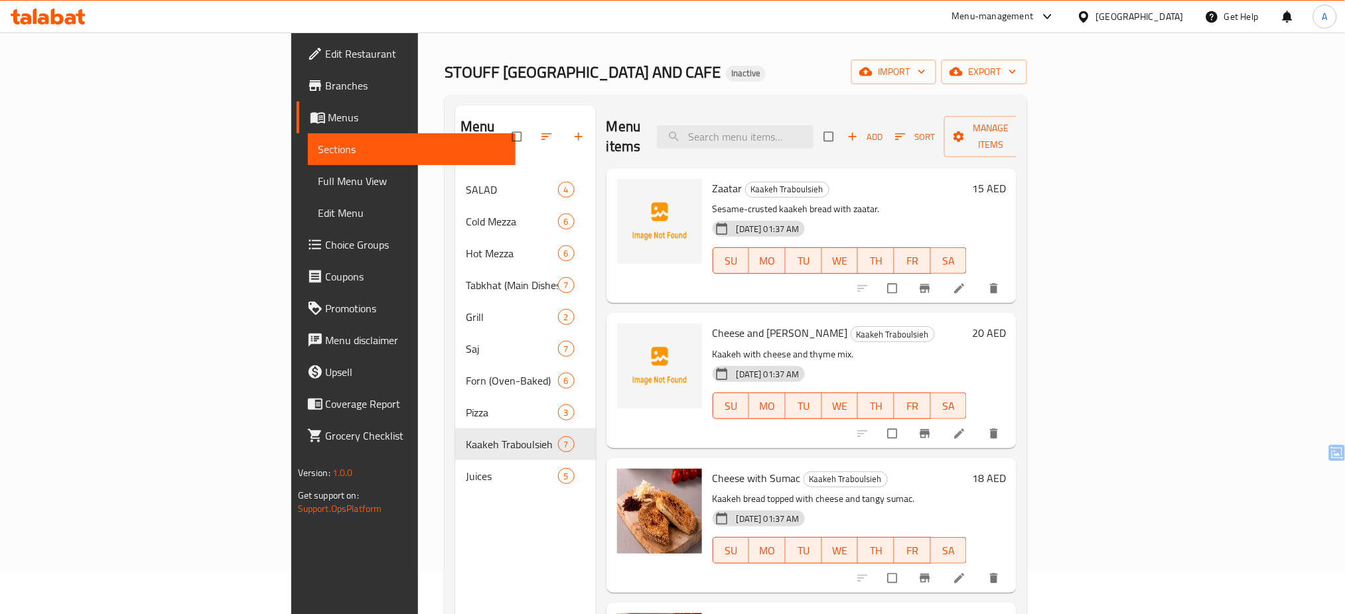
scroll to position [44, 0]
click at [628, 190] on icon "upload picture" at bounding box center [634, 196] width 13 height 13
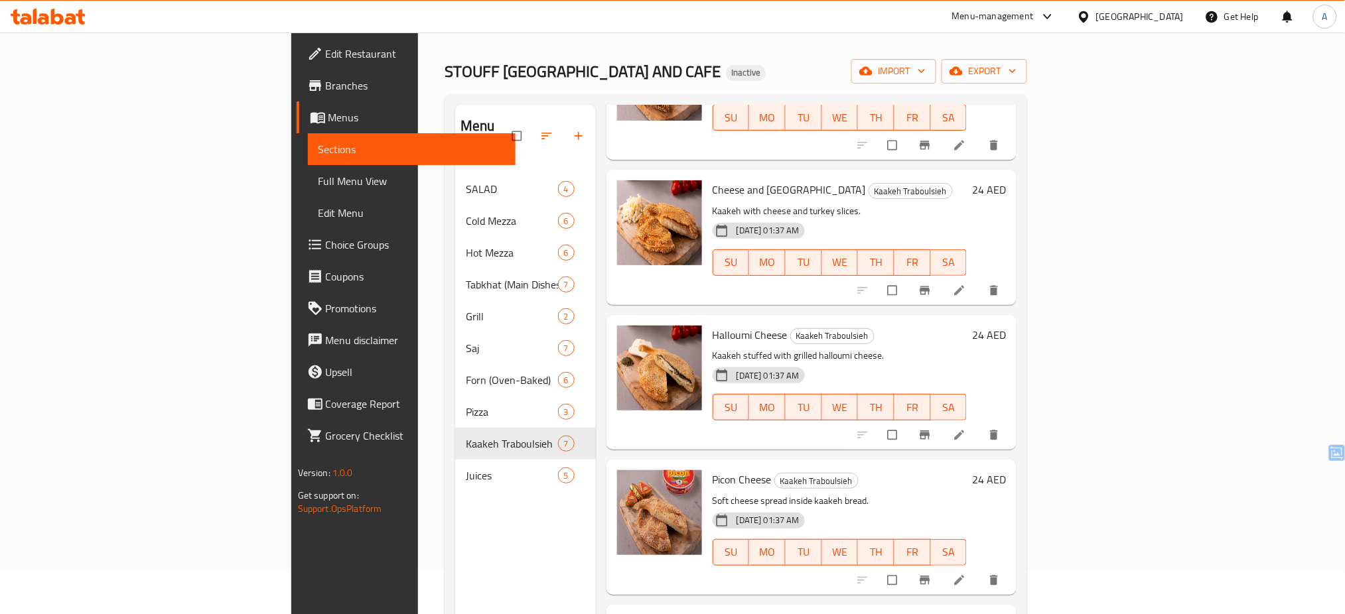
scroll to position [186, 0]
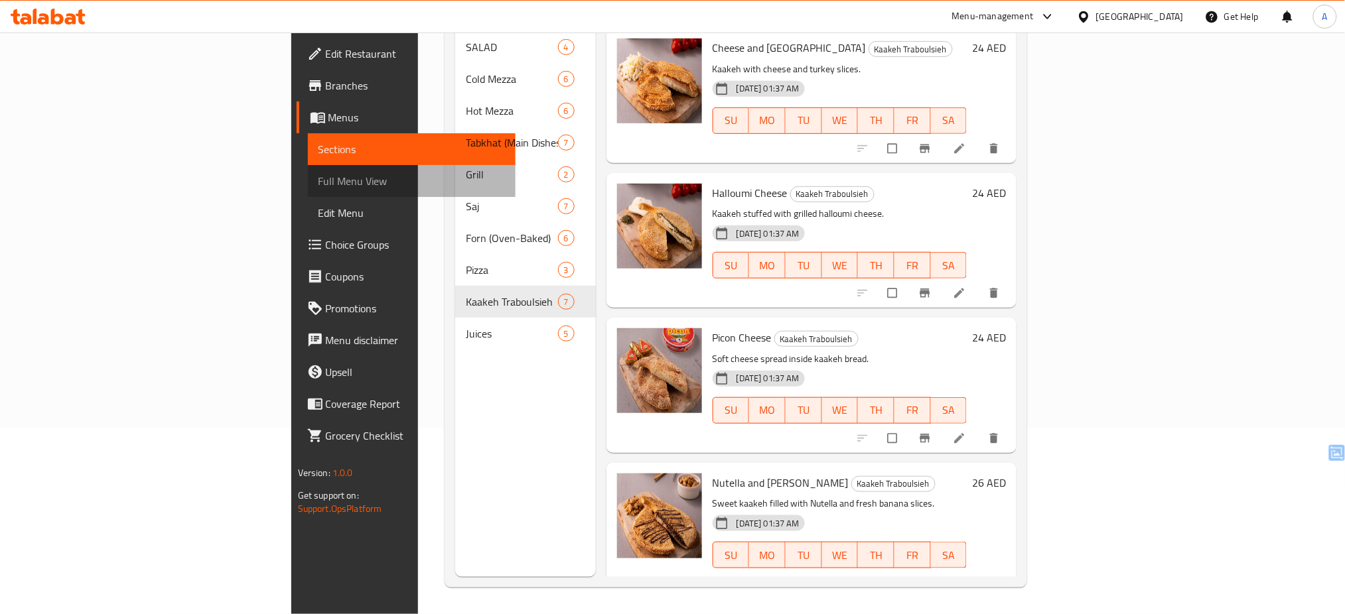
click at [318, 188] on span "Full Menu View" at bounding box center [411, 181] width 187 height 16
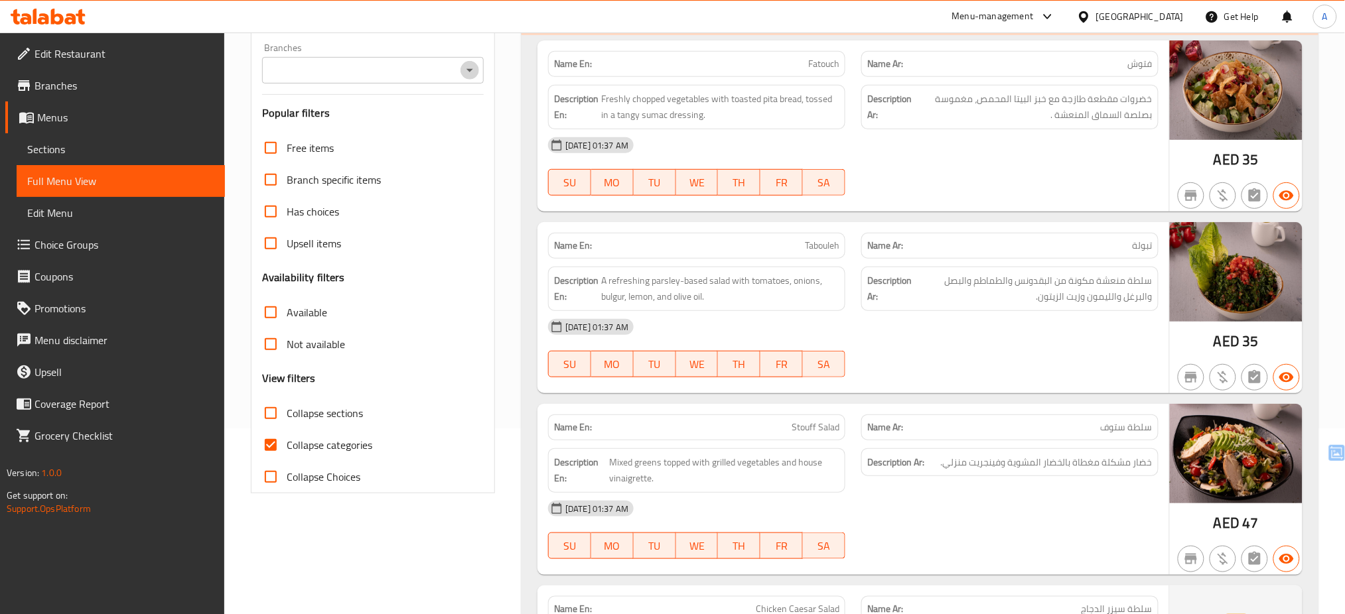
click at [470, 73] on icon "Open" at bounding box center [470, 70] width 16 height 16
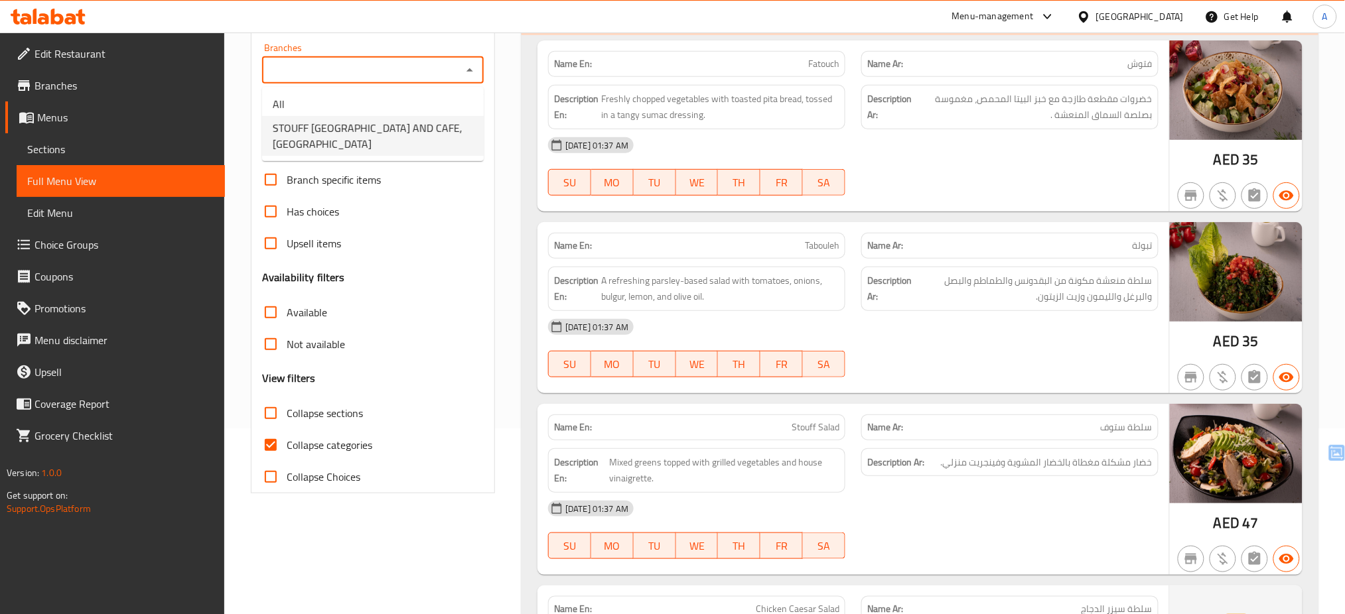
click at [433, 126] on span "STOUFF BEIRUT RESTAURANT AND CAFE, Dubai Healthcare City" at bounding box center [373, 136] width 200 height 32
type input "STOUFF BEIRUT RESTAURANT AND CAFE, Dubai Healthcare City"
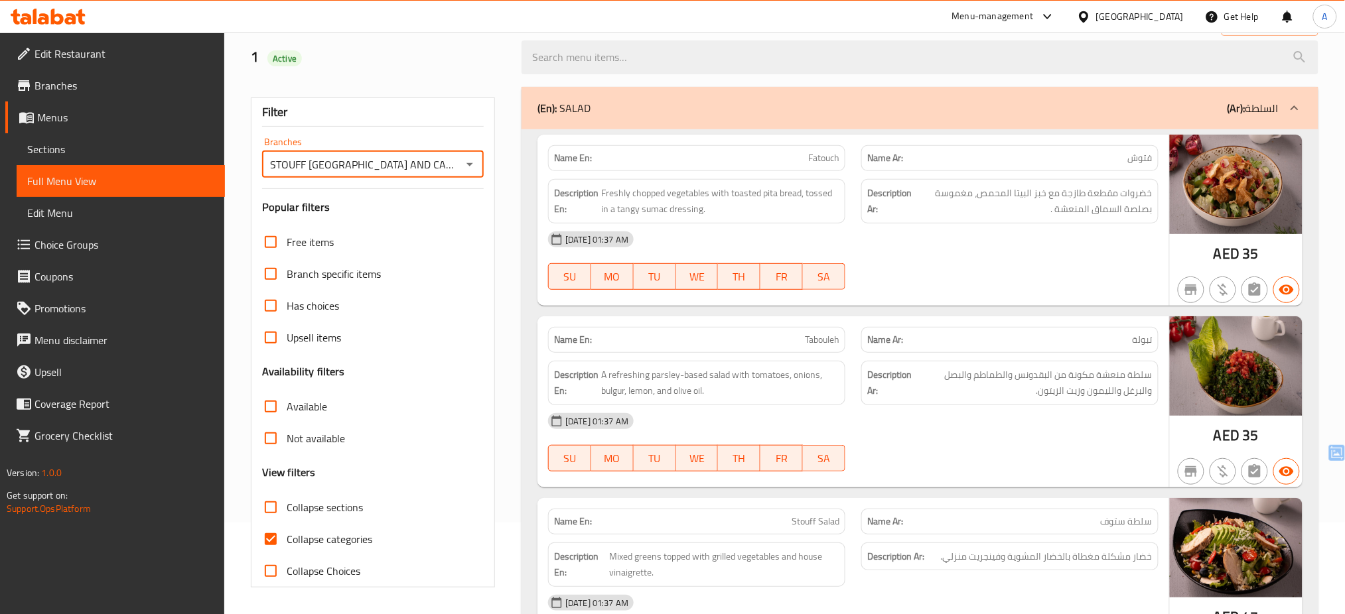
scroll to position [186, 0]
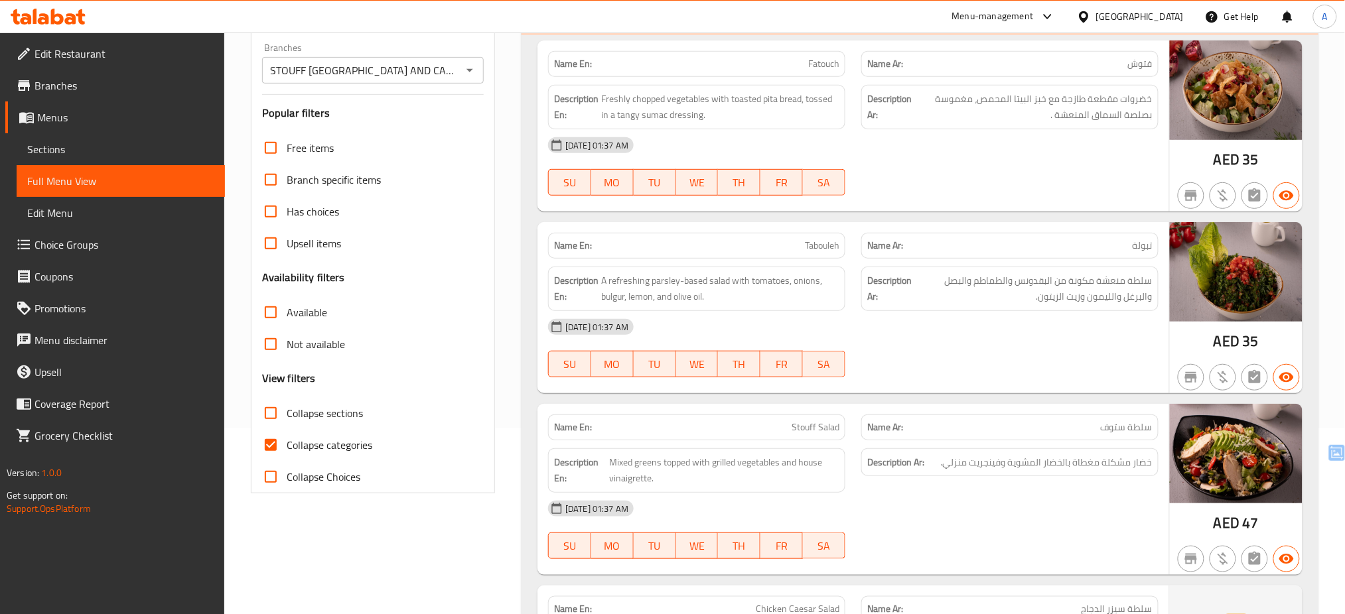
click at [336, 450] on span "Collapse categories" at bounding box center [330, 445] width 86 height 16
click at [287, 450] on input "Collapse categories" at bounding box center [271, 445] width 32 height 32
checkbox input "false"
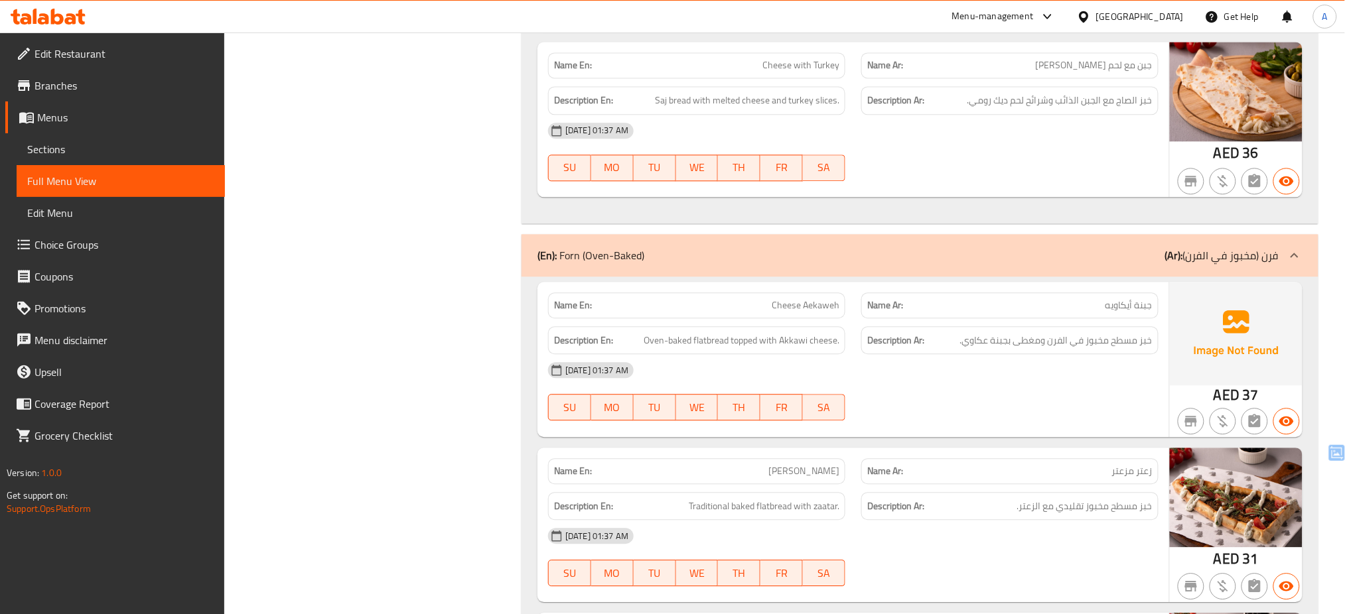
scroll to position [6568, 0]
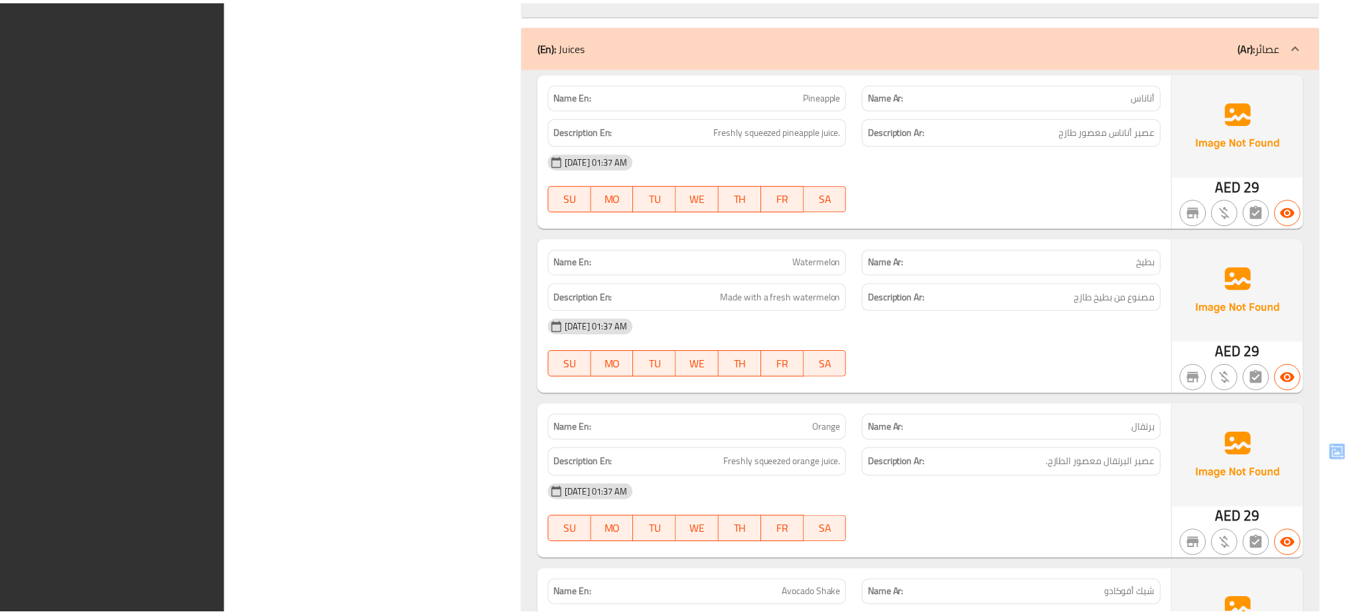
scroll to position [9944, 0]
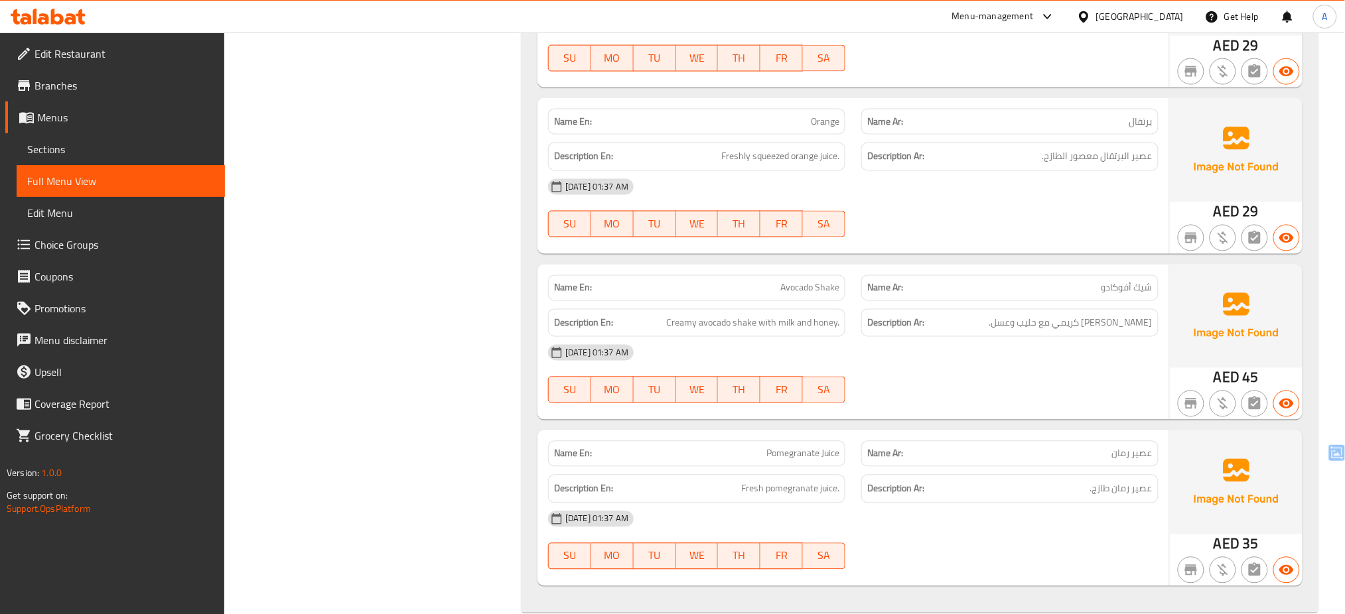
click at [1144, 15] on div "United Arab Emirates" at bounding box center [1140, 16] width 88 height 15
click at [1159, 11] on div "[GEOGRAPHIC_DATA]" at bounding box center [1140, 16] width 88 height 15
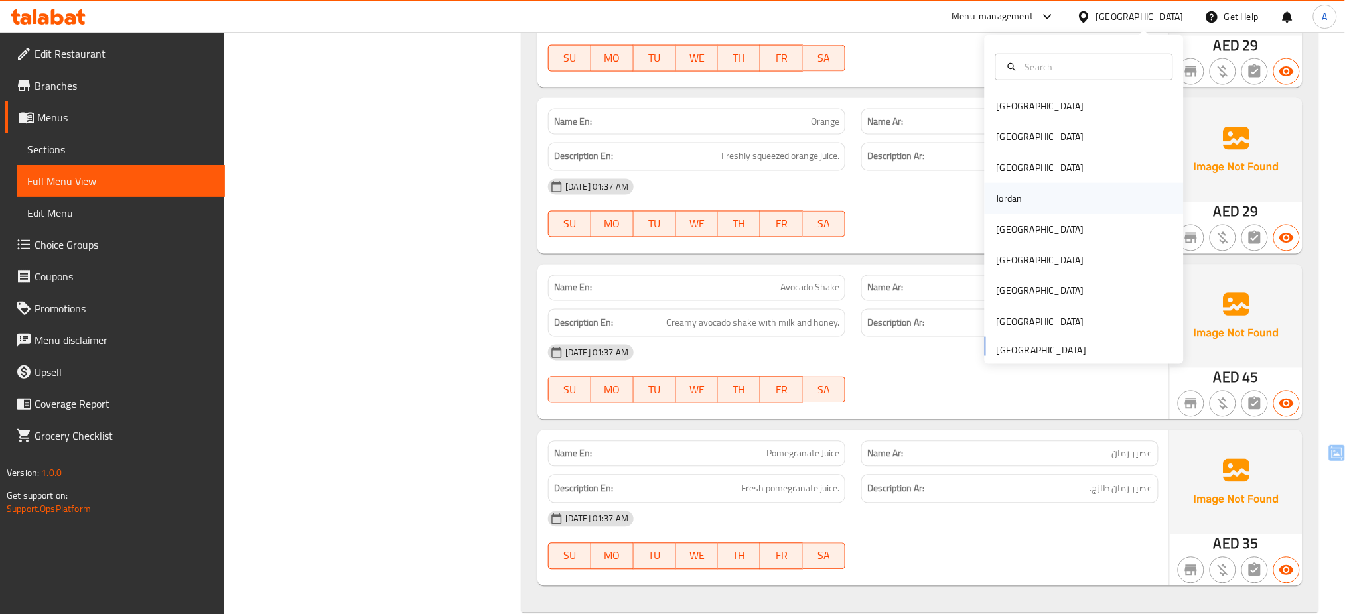
click at [1030, 188] on div "Jordan" at bounding box center [1083, 198] width 199 height 31
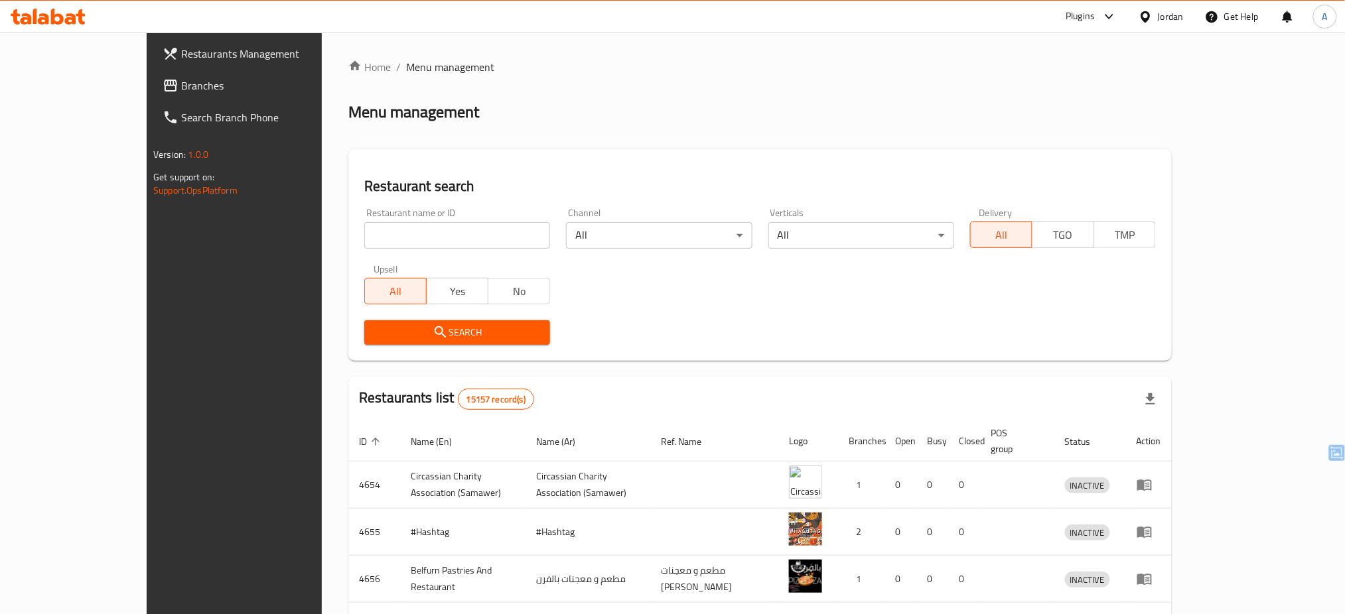
click at [181, 79] on span "Branches" at bounding box center [271, 86] width 180 height 16
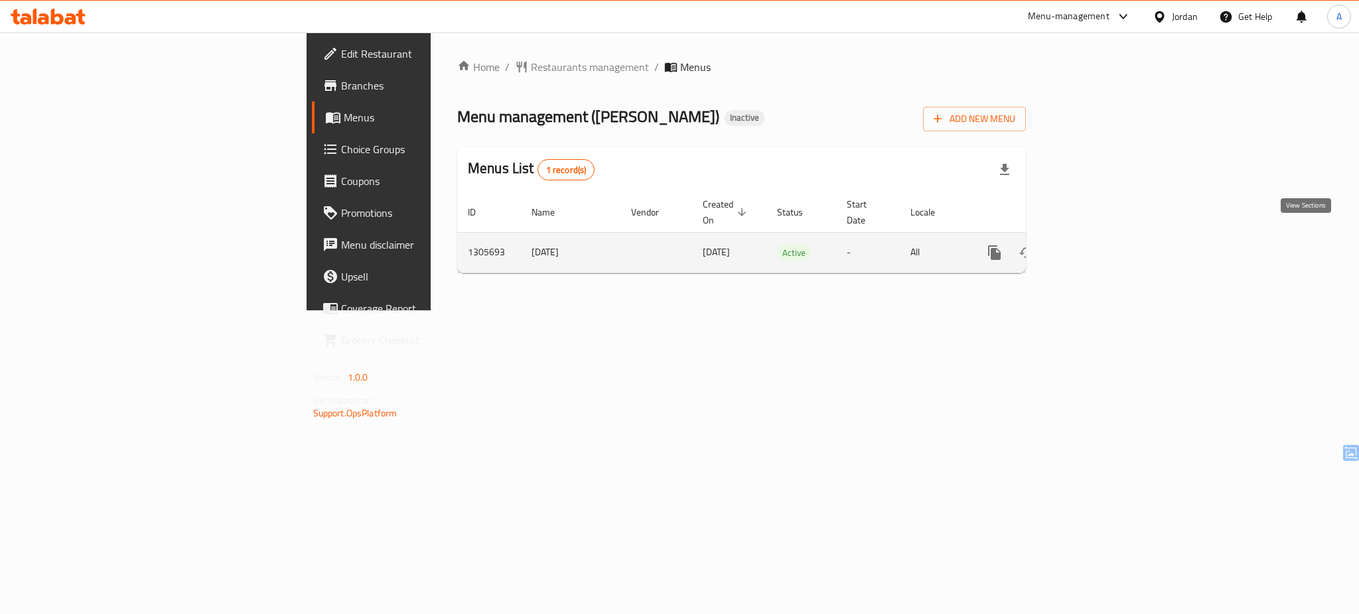
click at [1098, 245] on icon "enhanced table" at bounding box center [1090, 253] width 16 height 16
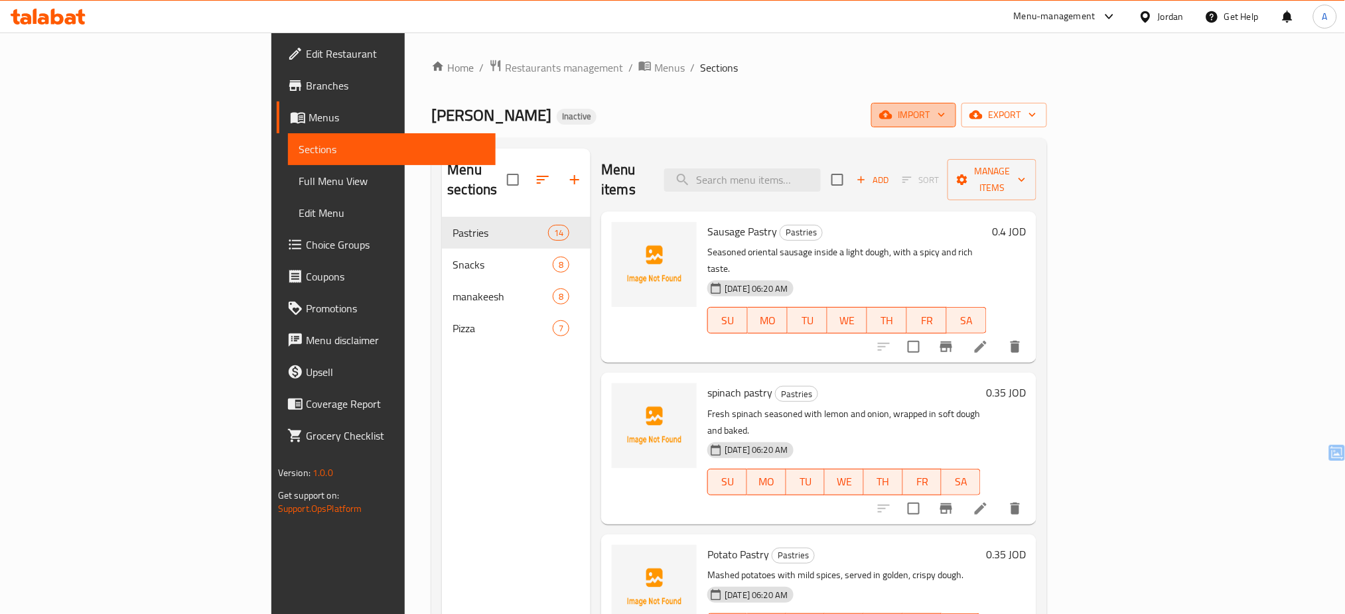
click at [945, 120] on span "import" at bounding box center [914, 115] width 64 height 17
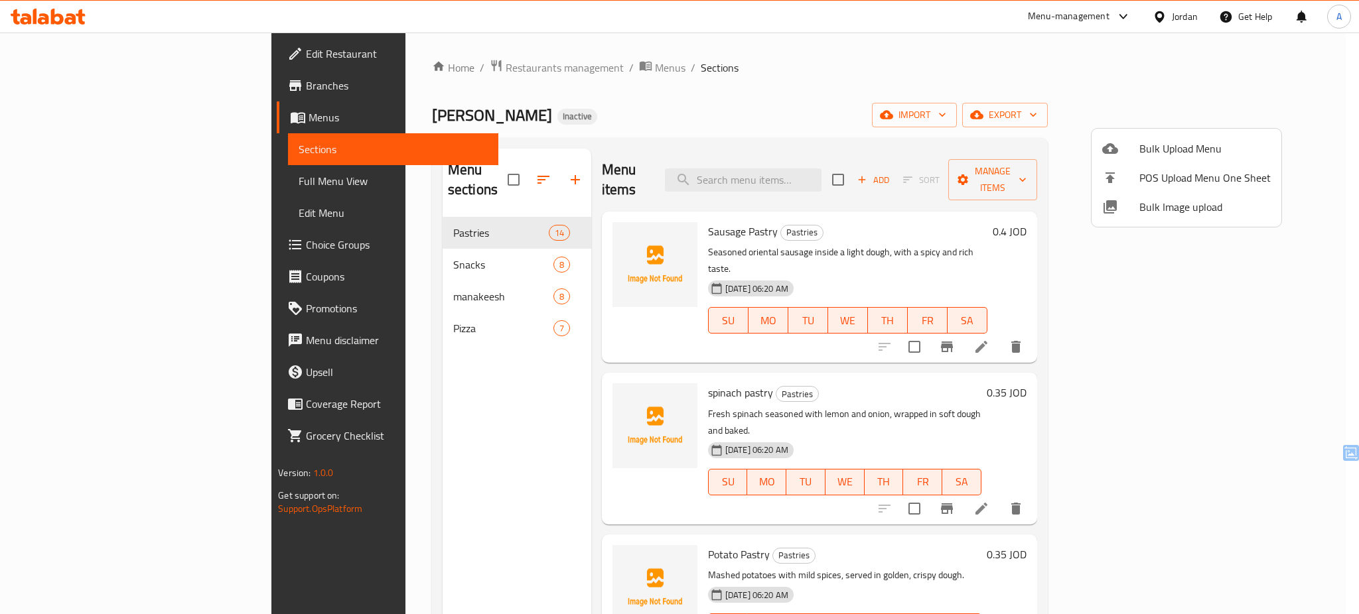
click at [1203, 207] on span "Bulk Image upload" at bounding box center [1204, 207] width 131 height 16
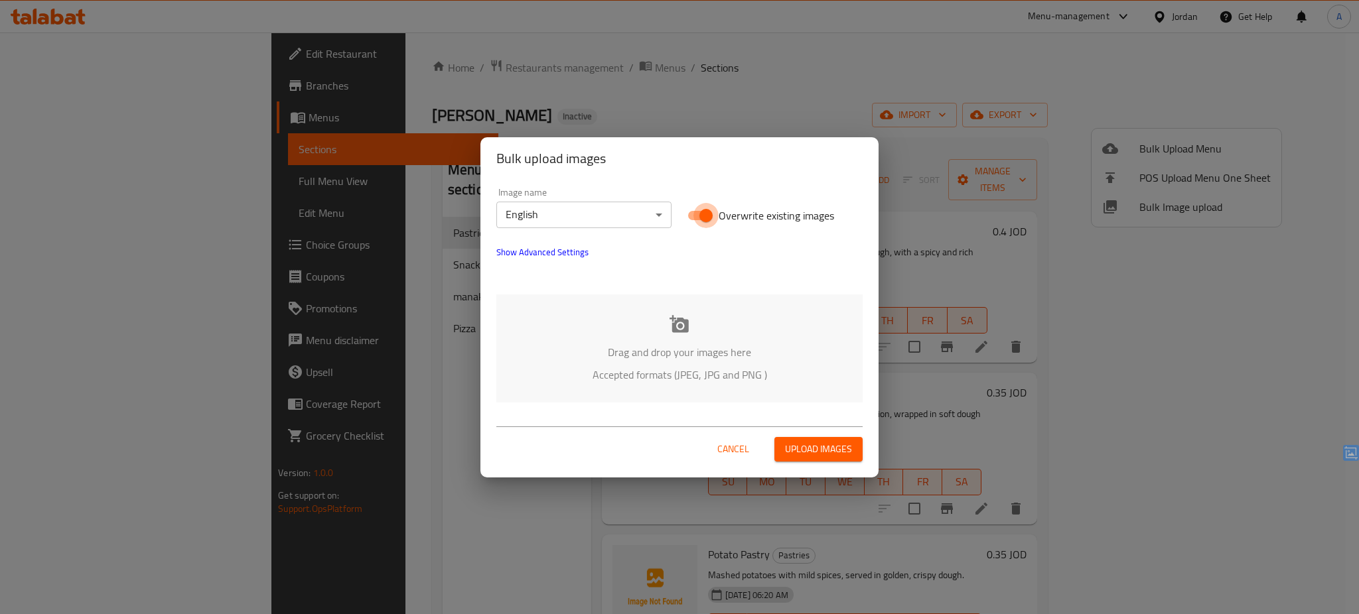
click at [697, 210] on input "Overwrite existing images" at bounding box center [706, 215] width 76 height 25
checkbox input "false"
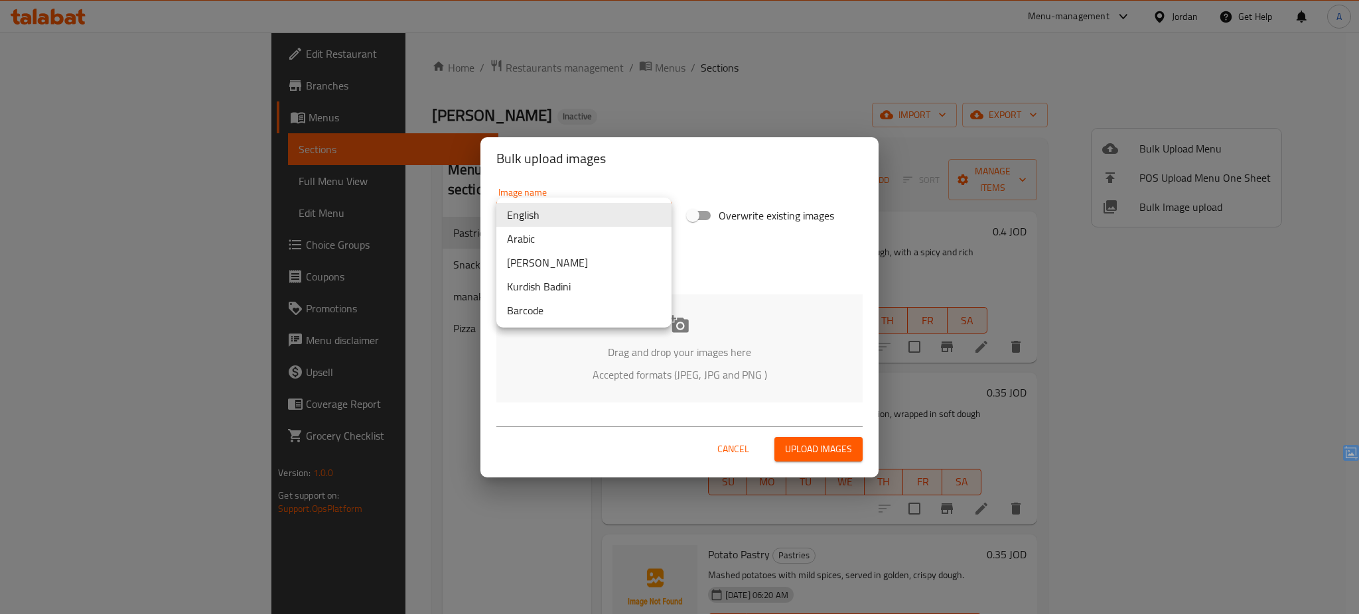
click at [628, 216] on body "​ Menu-management Jordan Get Help A Edit Restaurant Branches Menus Sections Ful…" at bounding box center [679, 324] width 1359 height 582
click at [602, 232] on li "Arabic" at bounding box center [583, 239] width 175 height 24
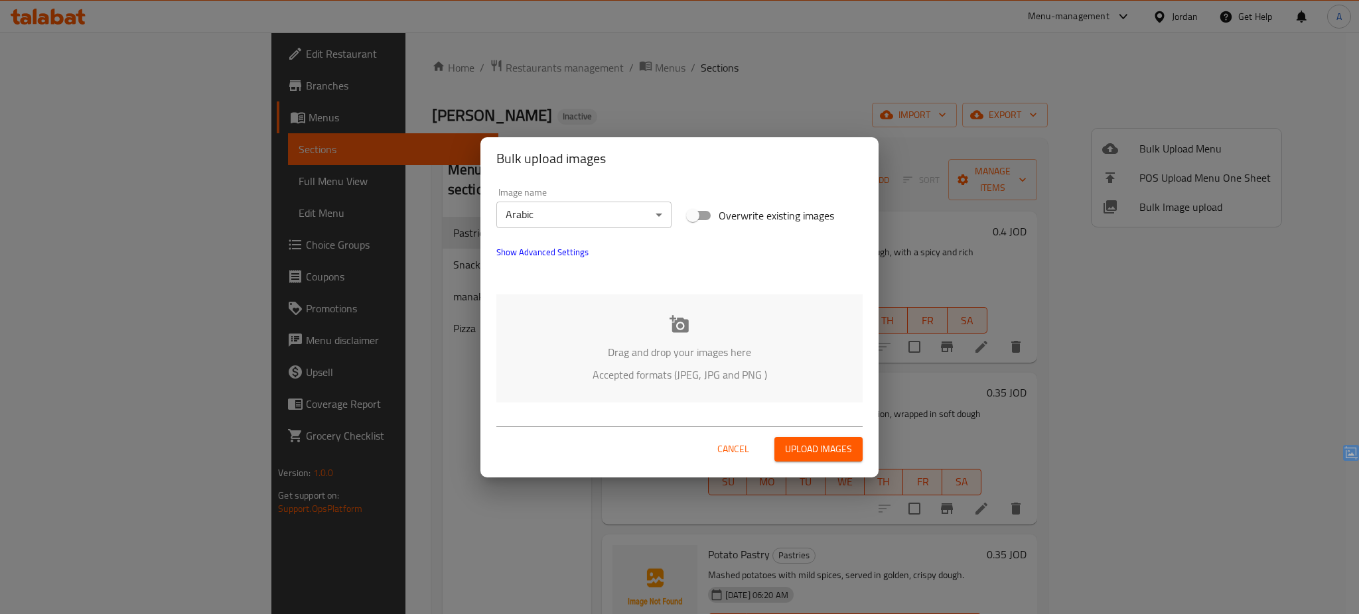
click at [602, 336] on div "Drag and drop your images here Accepted formats (JPEG, JPG and PNG )" at bounding box center [679, 349] width 366 height 108
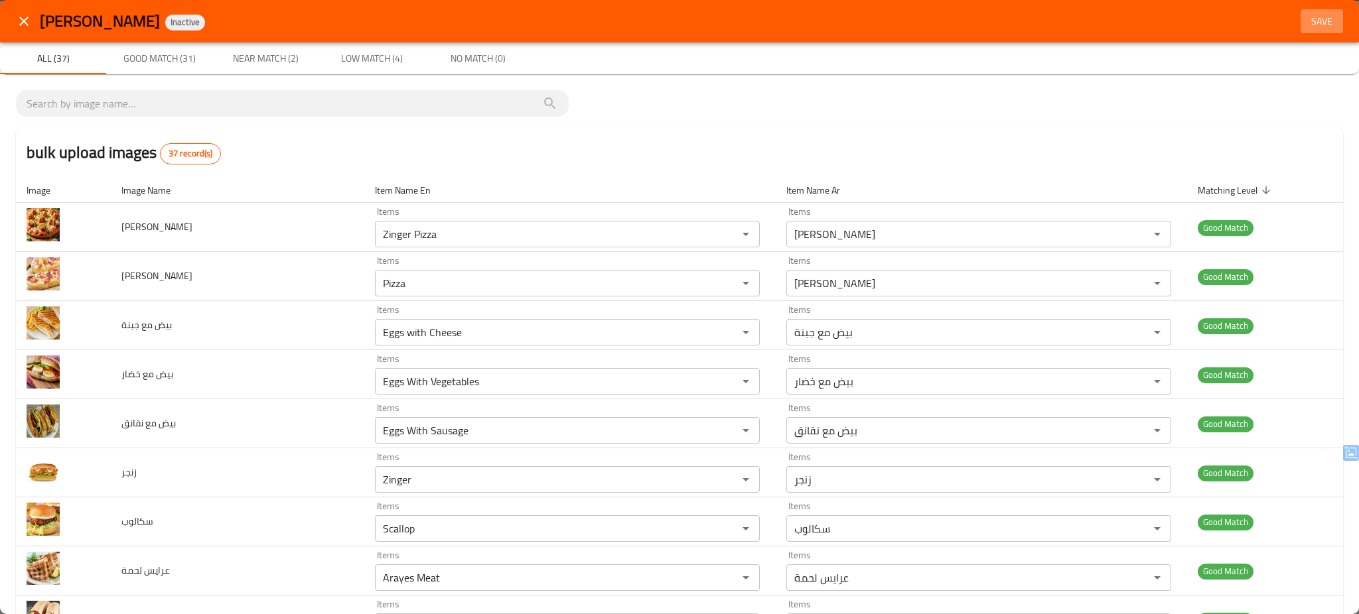
click at [1309, 20] on span "Save" at bounding box center [1322, 21] width 32 height 17
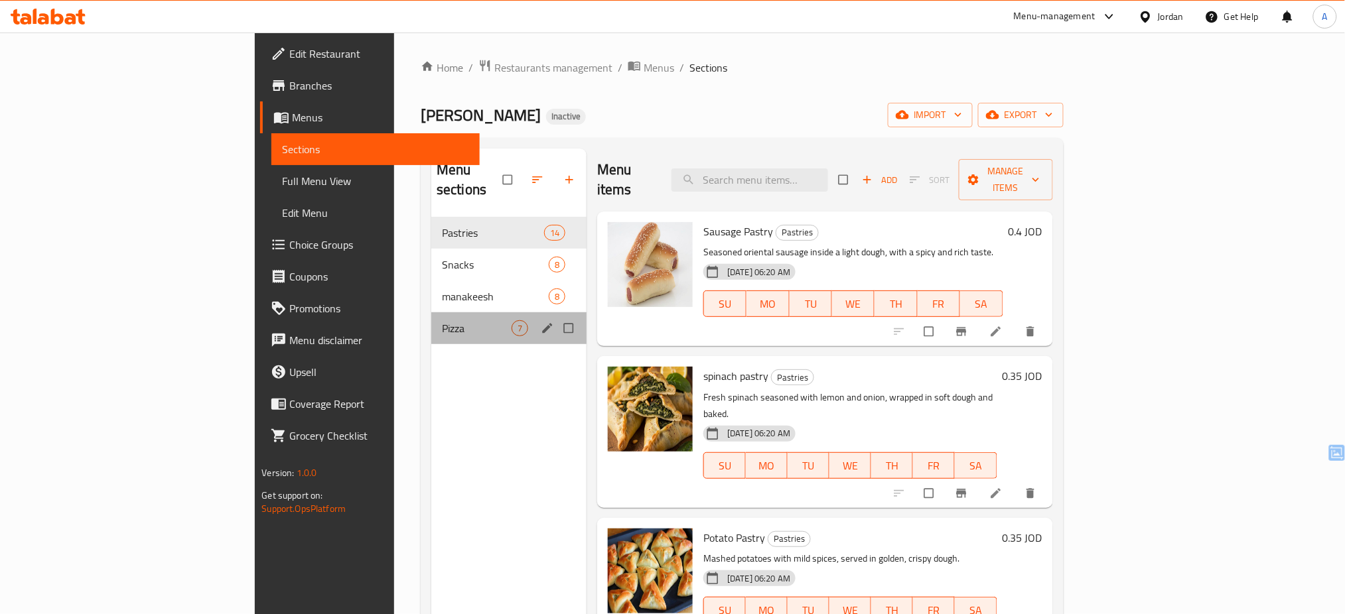
click at [431, 319] on div "Pizza 7" at bounding box center [508, 328] width 155 height 32
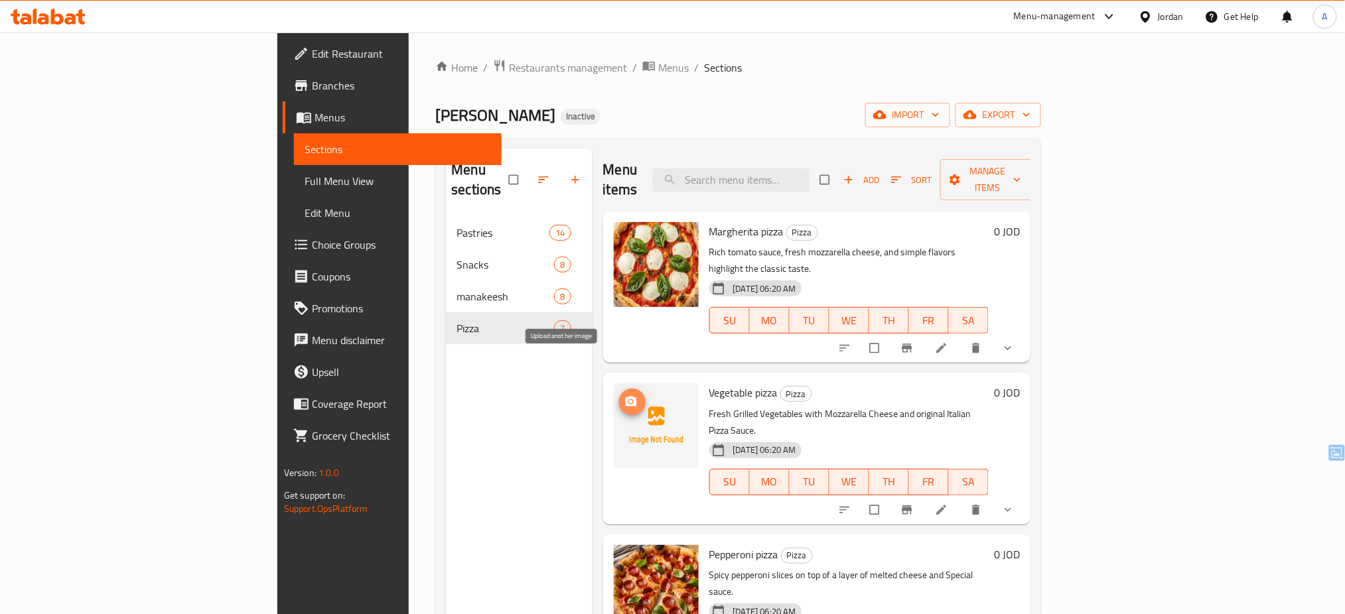
click at [625, 397] on icon "upload picture" at bounding box center [630, 402] width 11 height 10
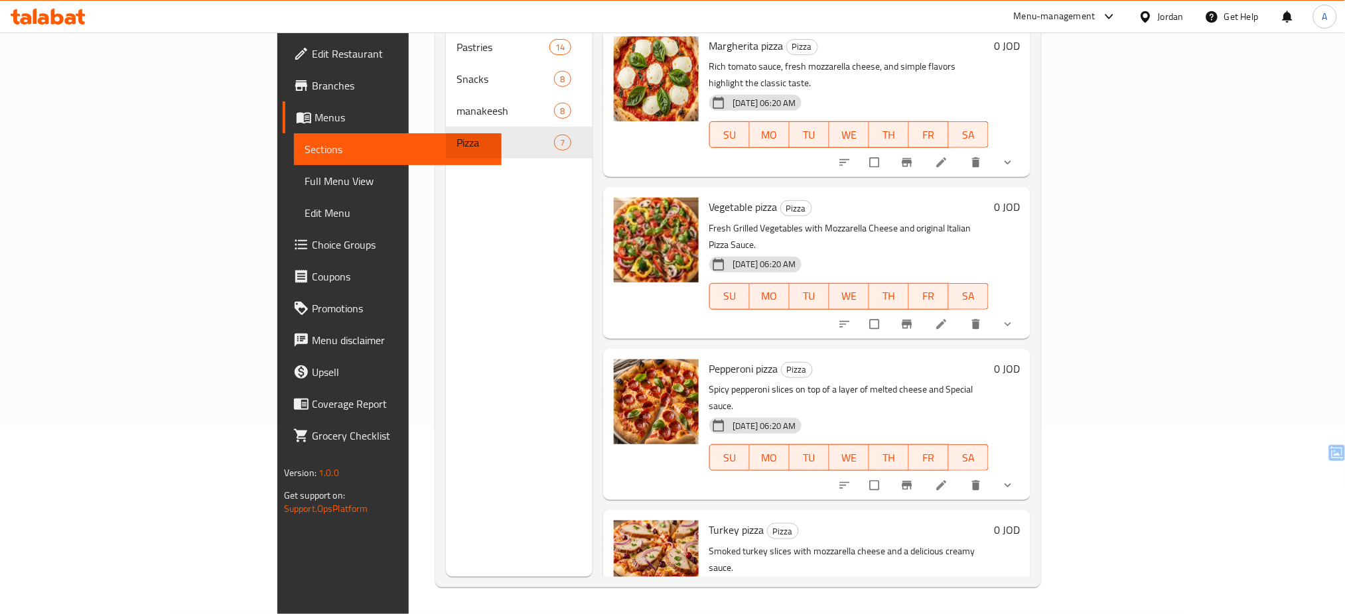
click at [1158, 20] on div "Jordan" at bounding box center [1171, 16] width 26 height 15
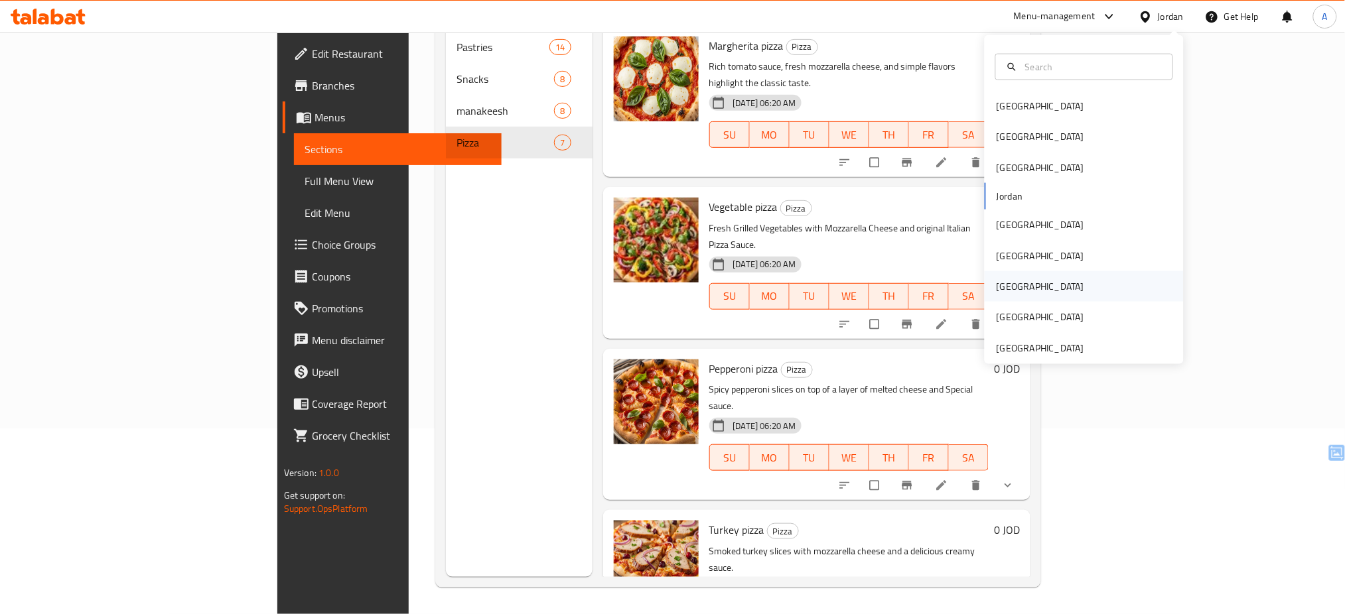
click at [1065, 285] on div "[GEOGRAPHIC_DATA]" at bounding box center [1083, 286] width 199 height 31
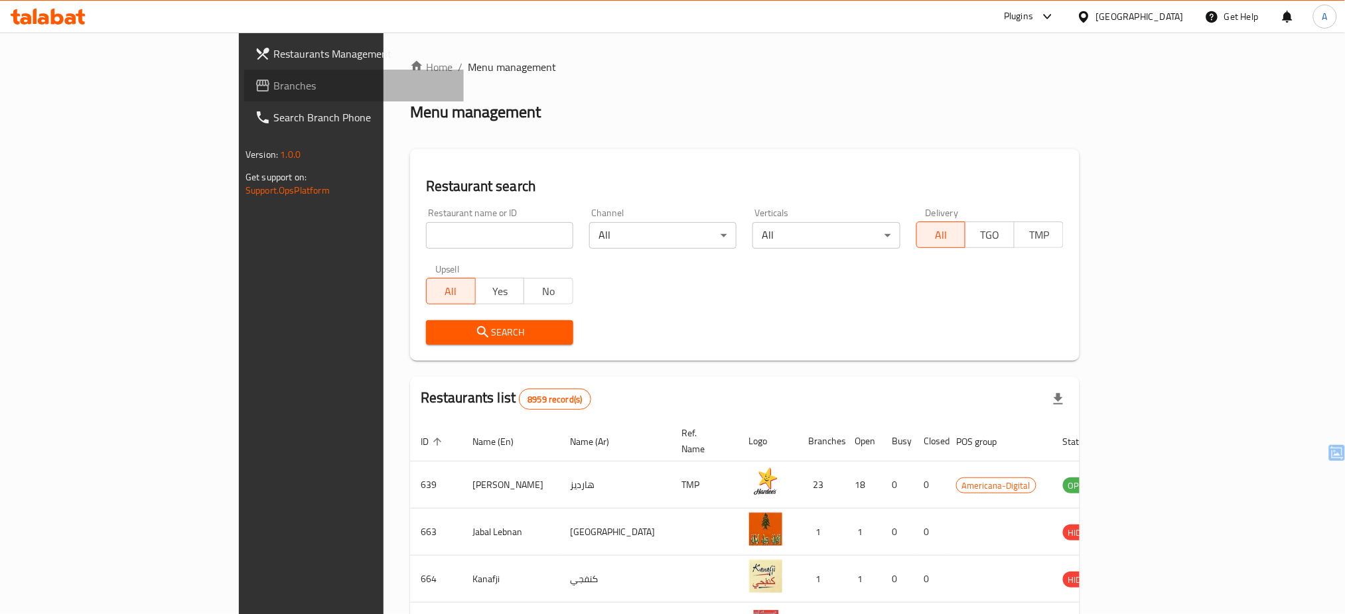
click at [273, 89] on span "Branches" at bounding box center [363, 86] width 180 height 16
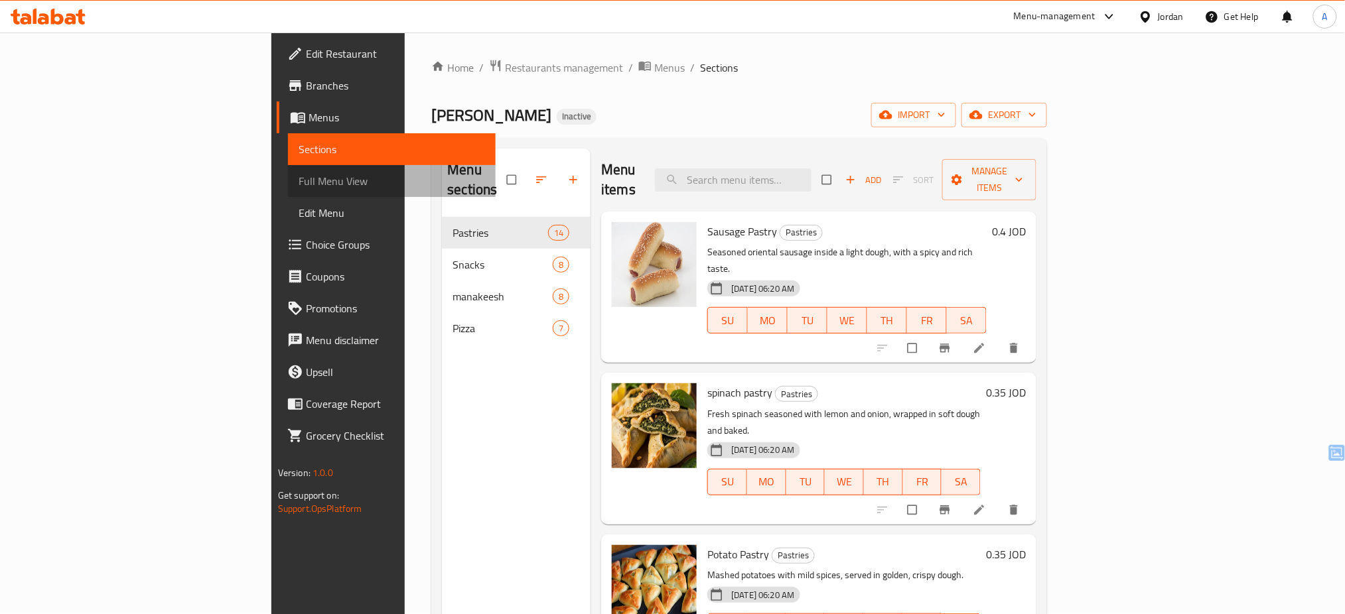
click at [299, 174] on span "Full Menu View" at bounding box center [392, 181] width 187 height 16
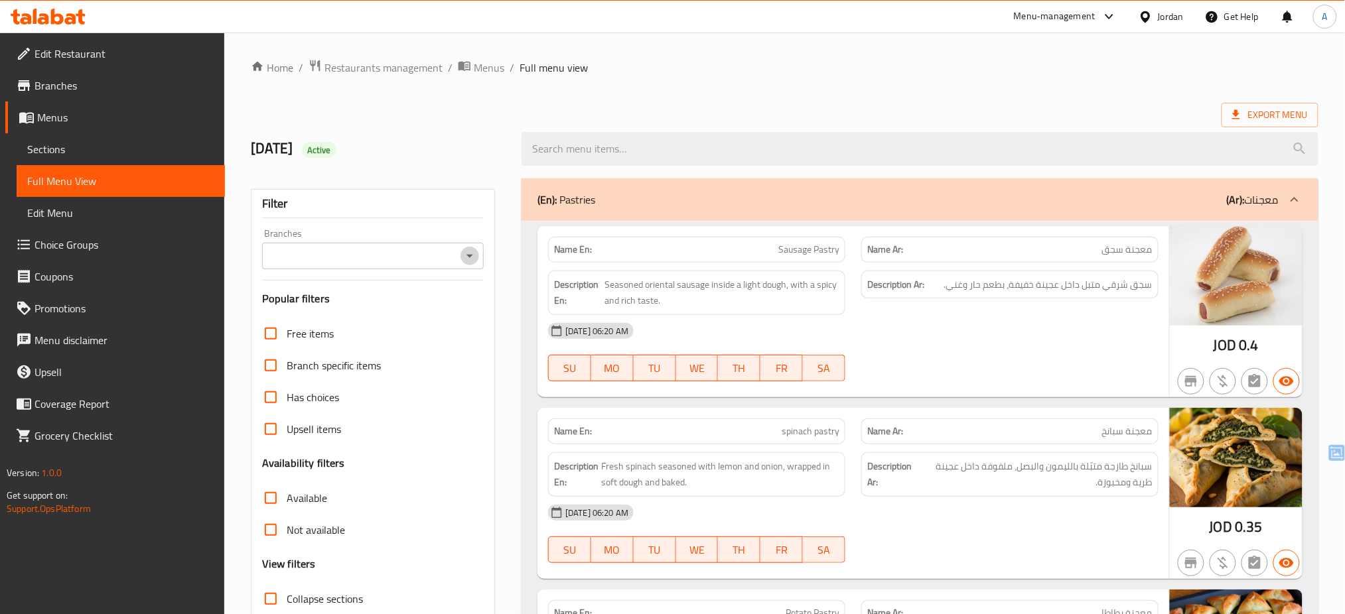
click at [473, 254] on icon "Open" at bounding box center [470, 256] width 16 height 16
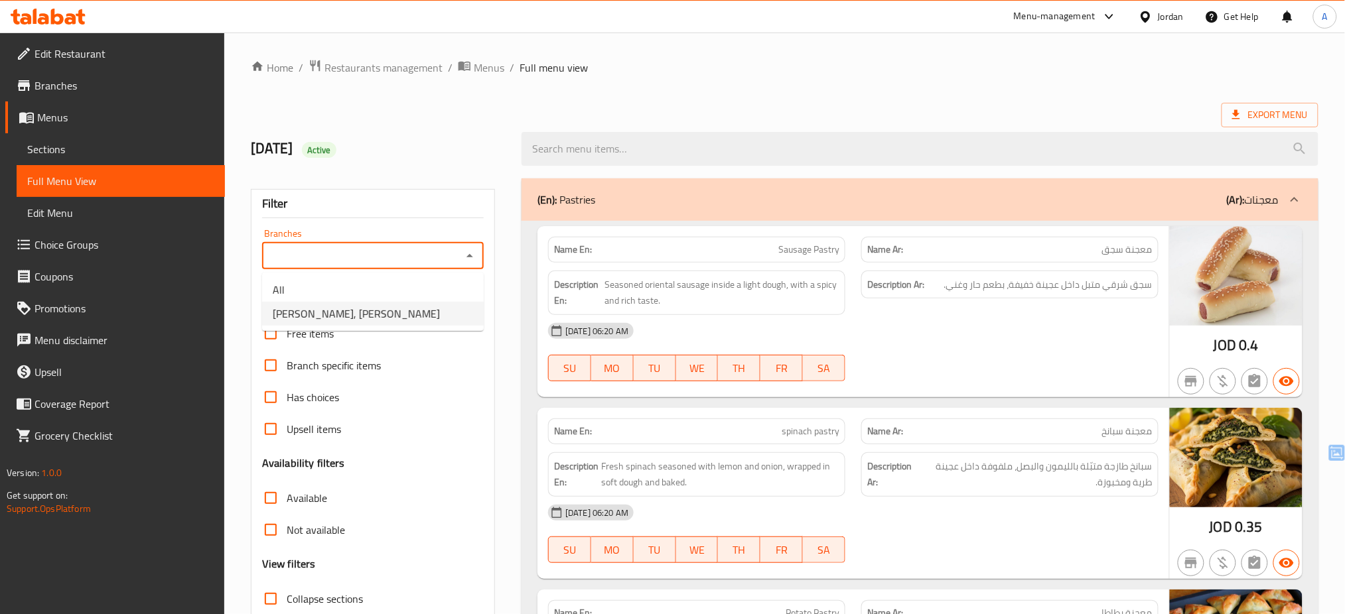
click at [434, 307] on li "[PERSON_NAME], [PERSON_NAME]" at bounding box center [373, 314] width 222 height 24
type input "[PERSON_NAME], [PERSON_NAME]"
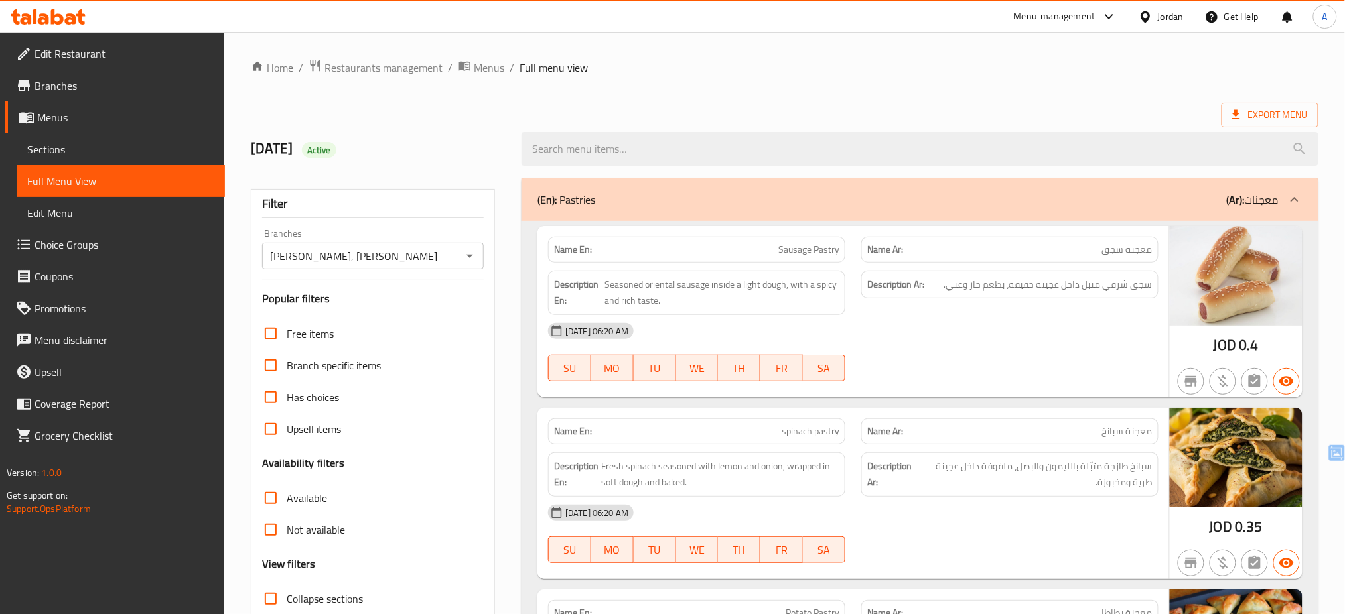
click at [484, 301] on div "Filter Branches Tala Marka, Al Zahra Branches Popular filters Free items Branch…" at bounding box center [373, 434] width 244 height 490
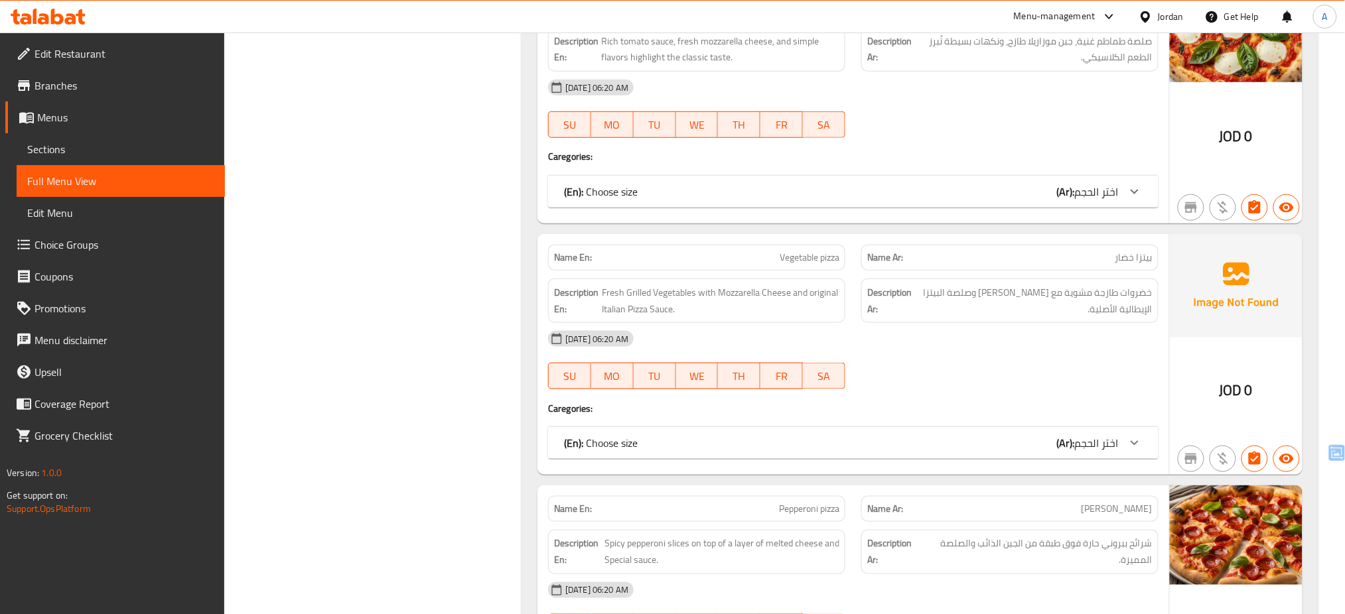
scroll to position [5923, 0]
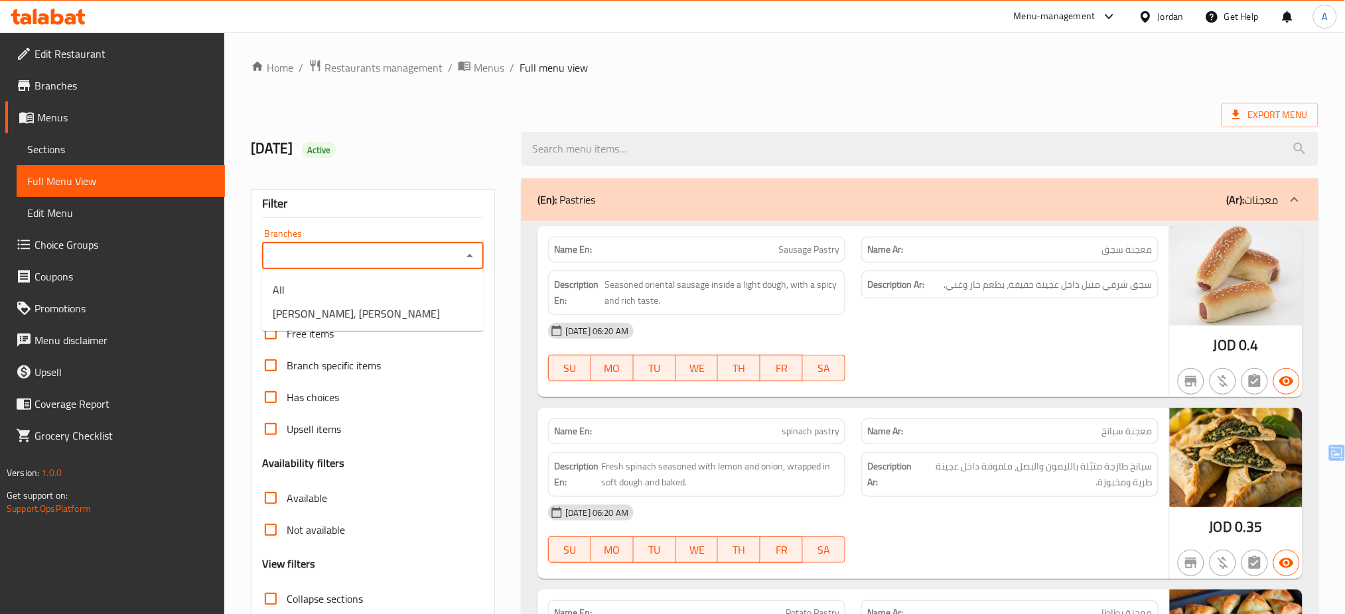
click at [418, 262] on input "Branches" at bounding box center [362, 256] width 192 height 19
click at [377, 308] on li "Tala Marka, Al Zahra" at bounding box center [373, 314] width 222 height 24
type input "Tala Marka, Al Zahra"
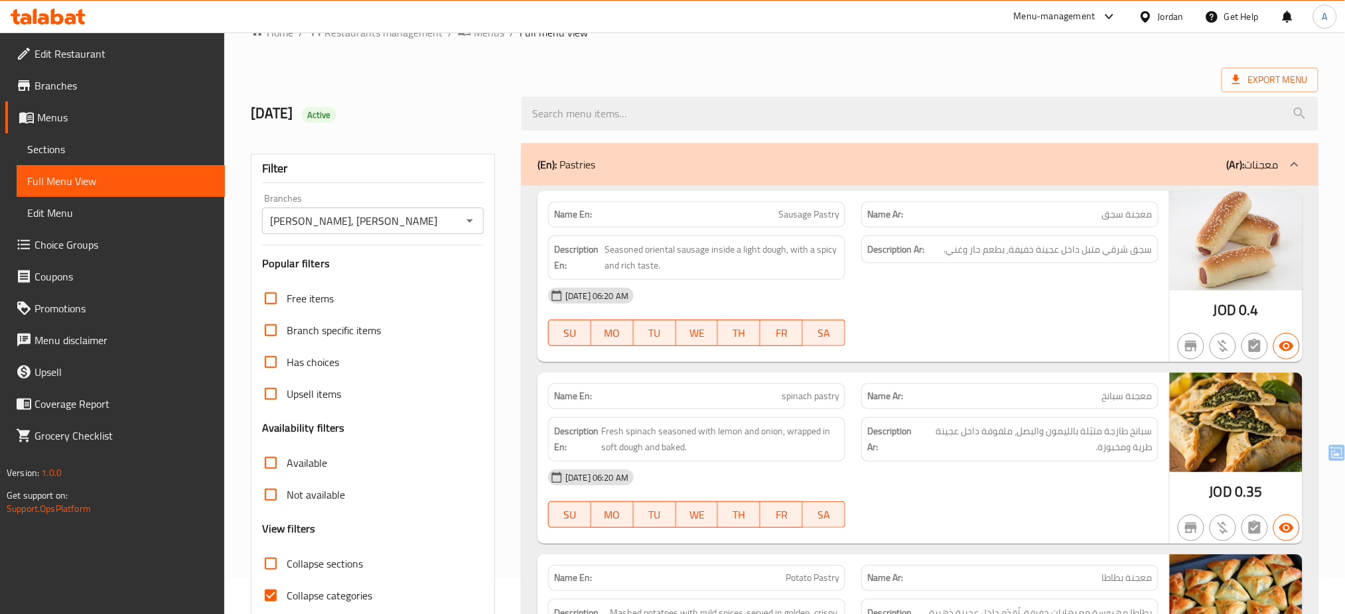
scroll to position [106, 0]
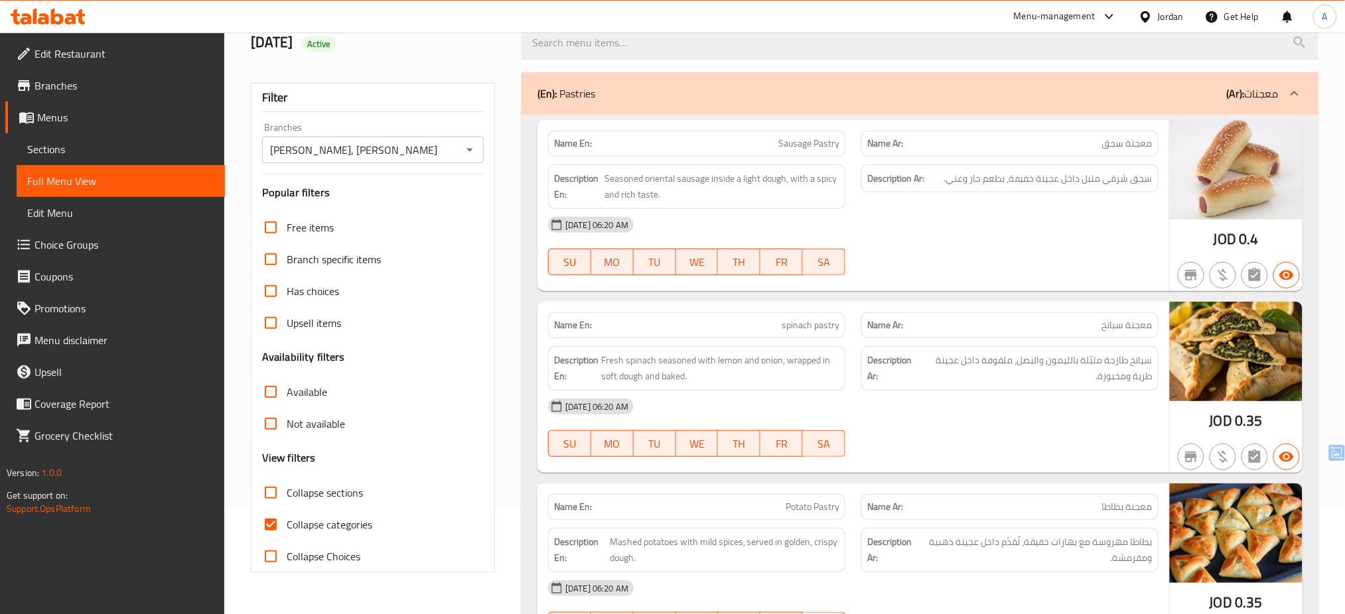
click at [287, 525] on span "Collapse categories" at bounding box center [330, 525] width 86 height 16
click at [287, 525] on input "Collapse categories" at bounding box center [271, 525] width 32 height 32
checkbox input "false"
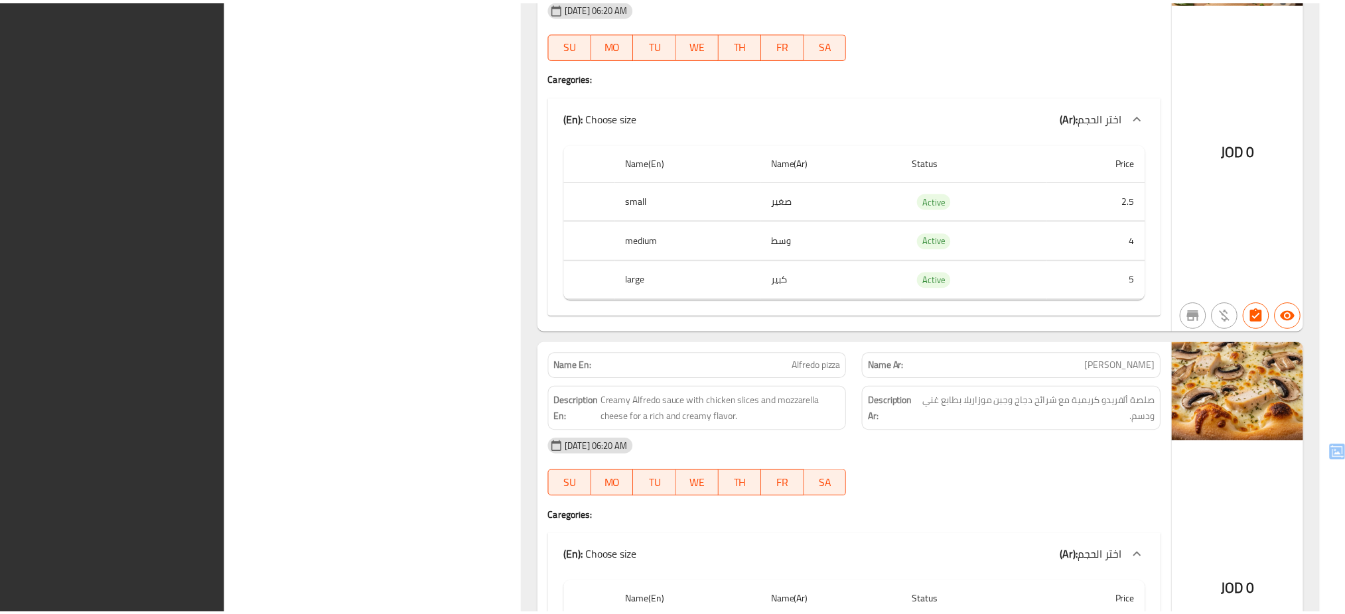
scroll to position [8385, 0]
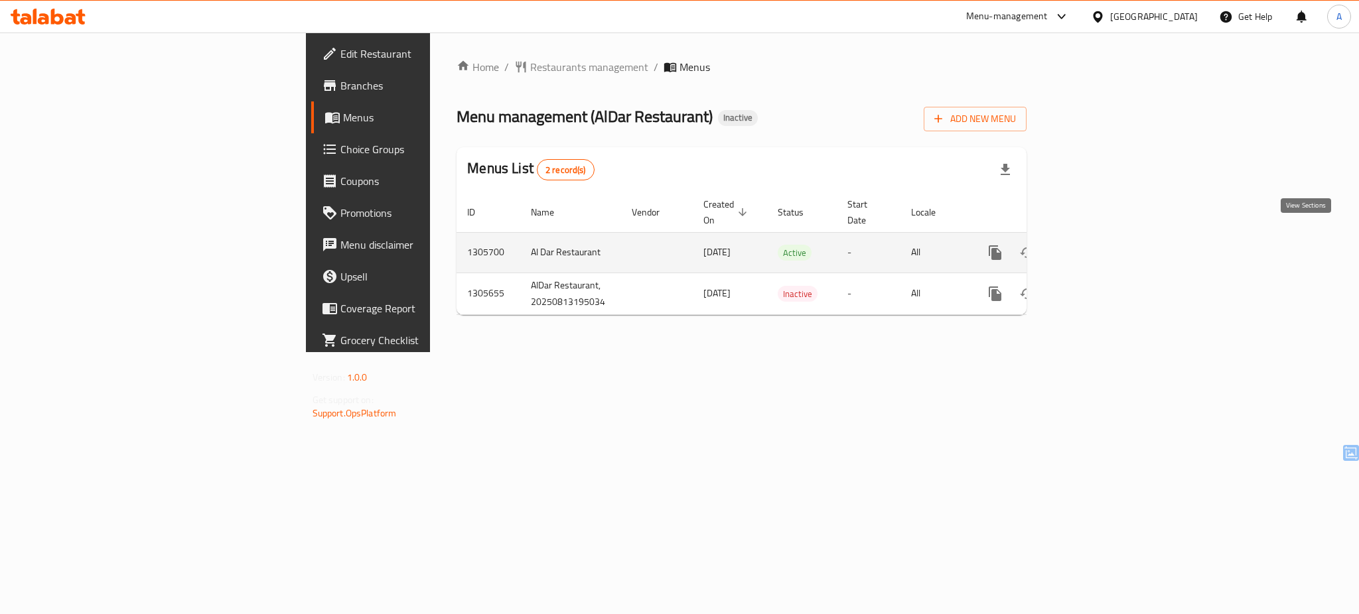
click at [1097, 247] on icon "enhanced table" at bounding box center [1091, 253] width 12 height 12
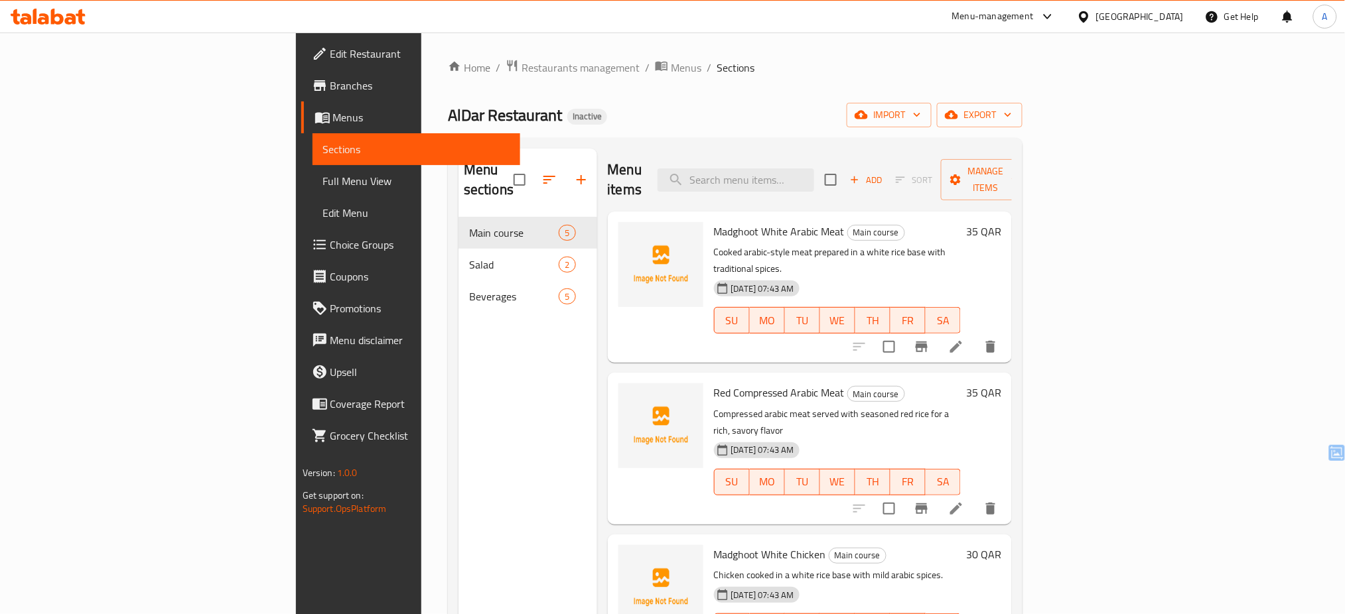
scroll to position [118, 0]
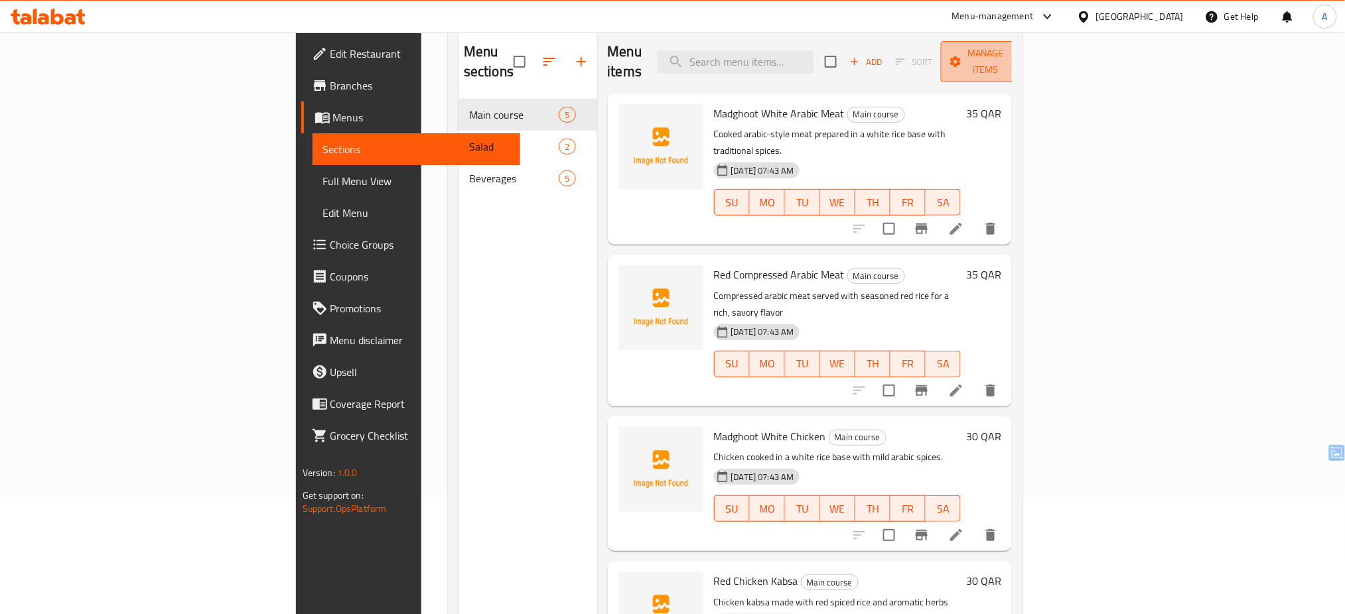
click at [1030, 62] on button "Manage items" at bounding box center [985, 61] width 89 height 41
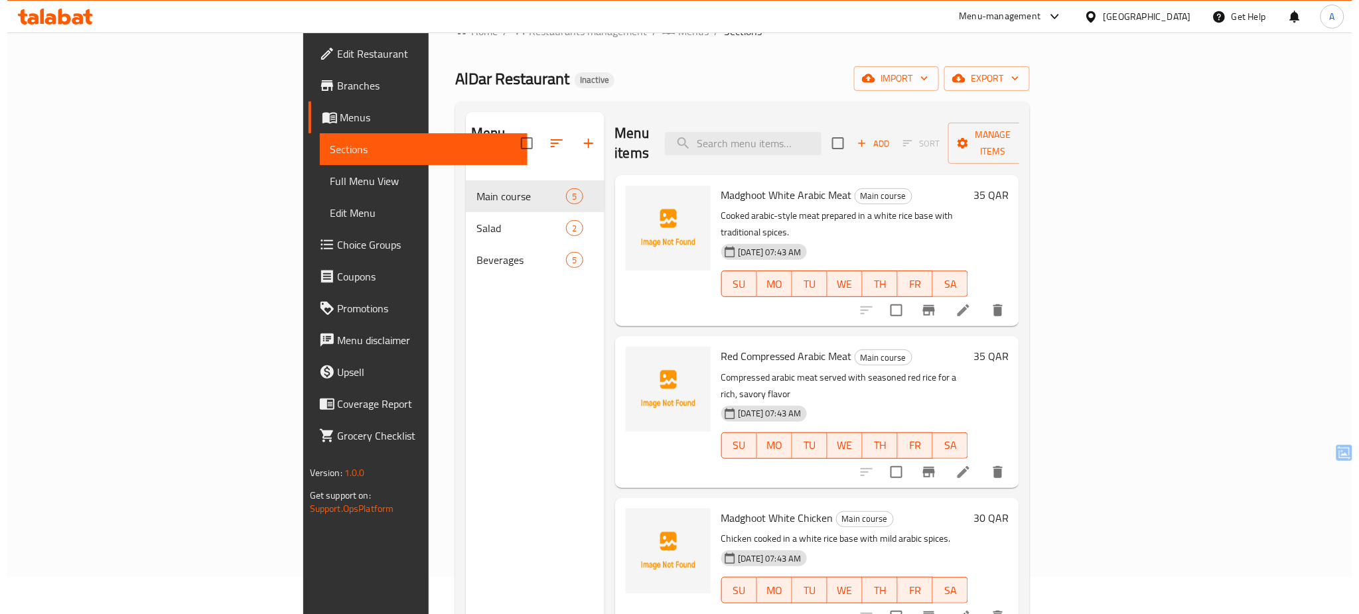
scroll to position [0, 0]
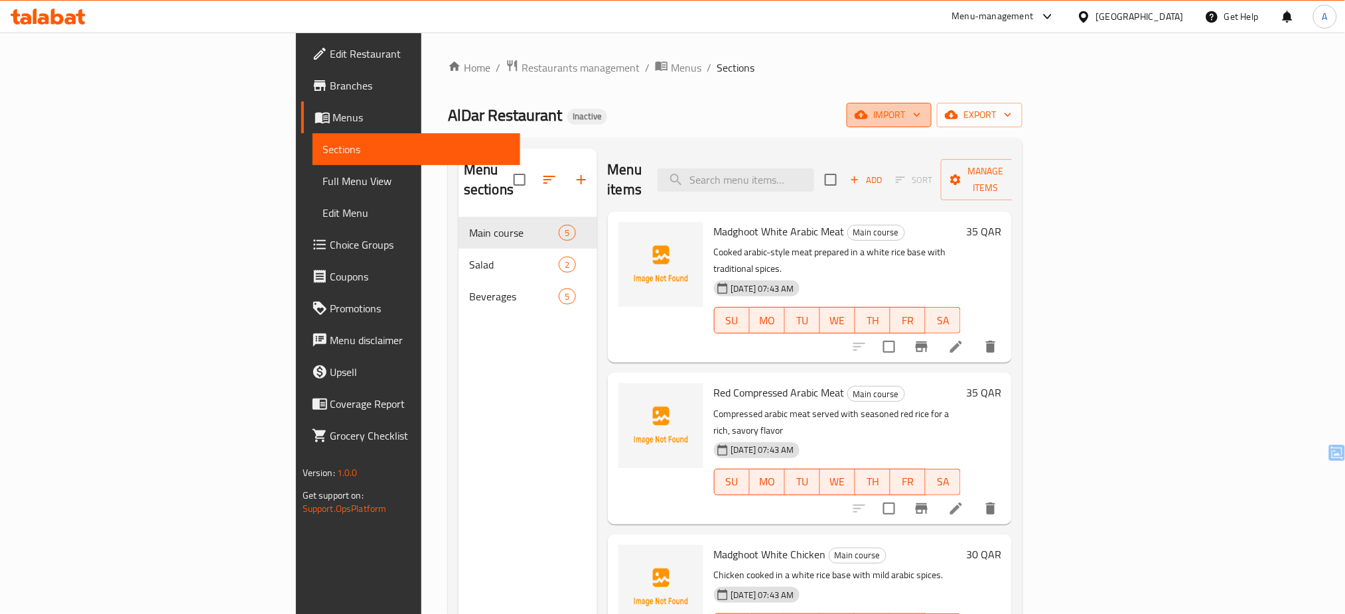
click at [921, 115] on span "import" at bounding box center [889, 115] width 64 height 17
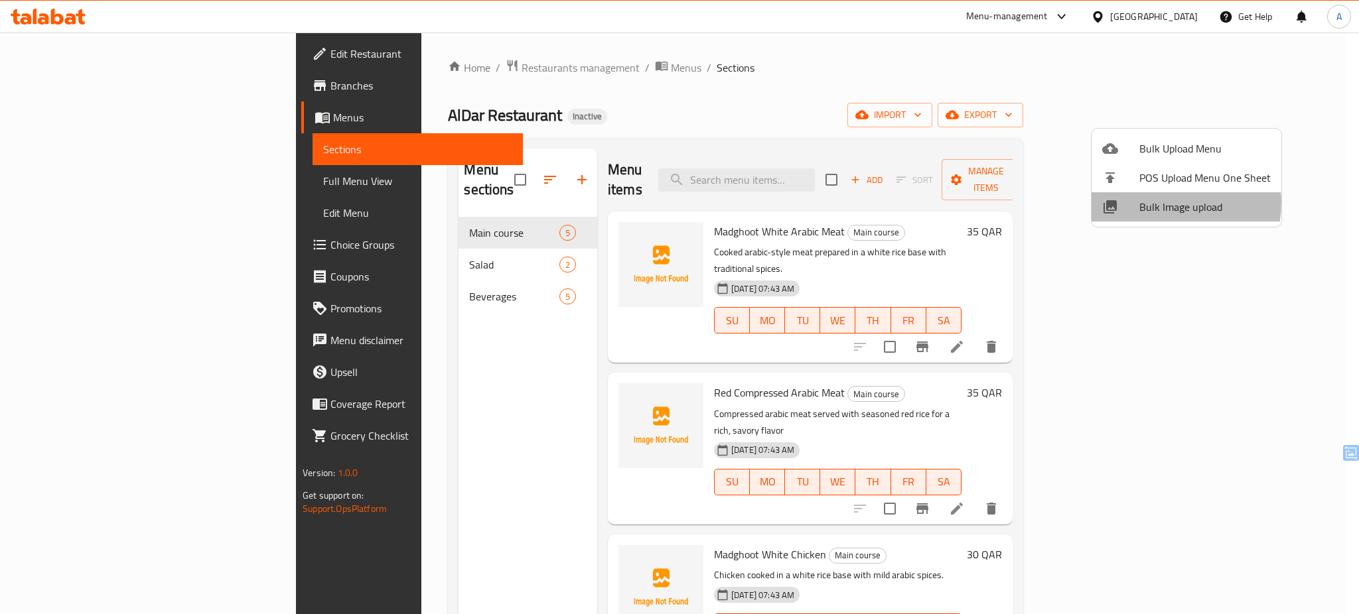
click at [1165, 203] on span "Bulk Image upload" at bounding box center [1204, 207] width 131 height 16
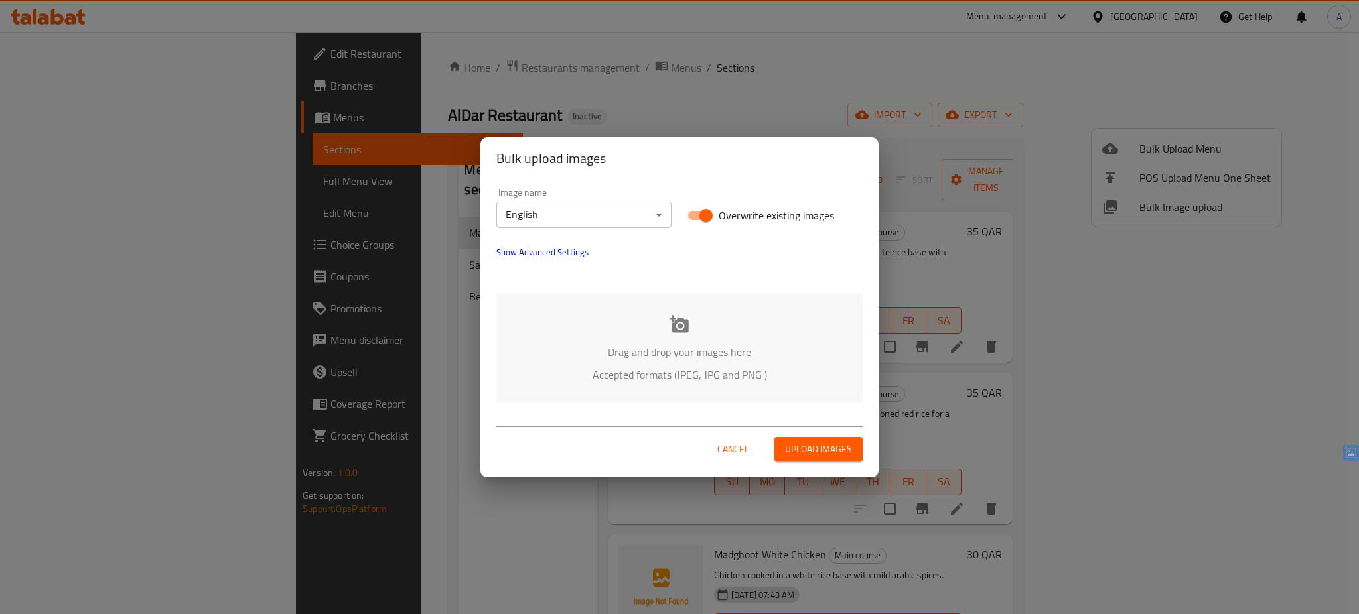
click at [777, 208] on span "Overwrite existing images" at bounding box center [775, 216] width 115 height 16
click at [744, 208] on input "Overwrite existing images" at bounding box center [706, 215] width 76 height 25
checkbox input "false"
click at [695, 379] on p "Accepted formats (JPEG, JPG and PNG )" at bounding box center [679, 375] width 326 height 16
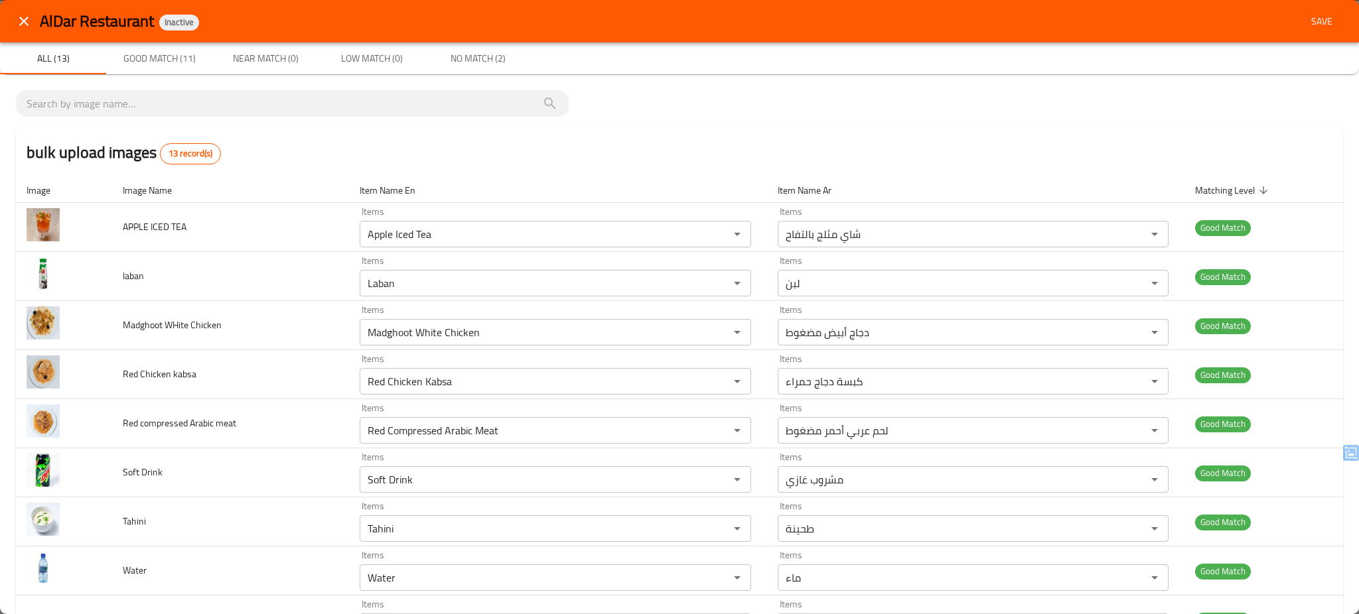
scroll to position [253, 0]
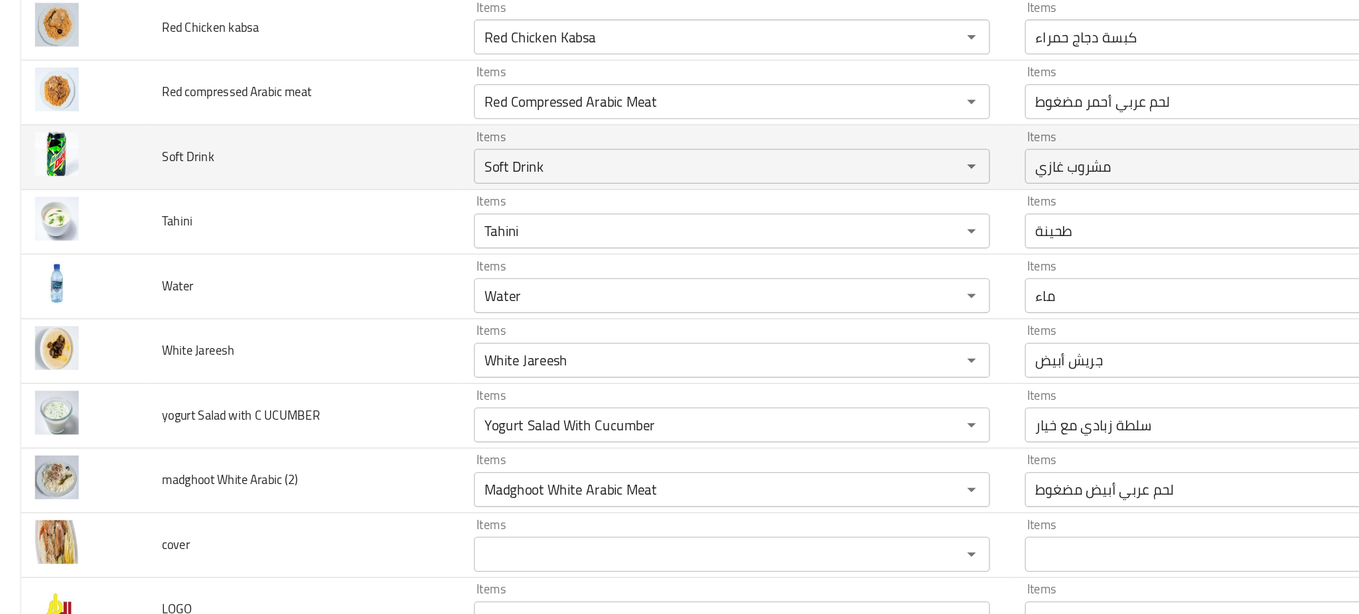
click at [260, 221] on td "Soft Drink" at bounding box center [230, 219] width 237 height 49
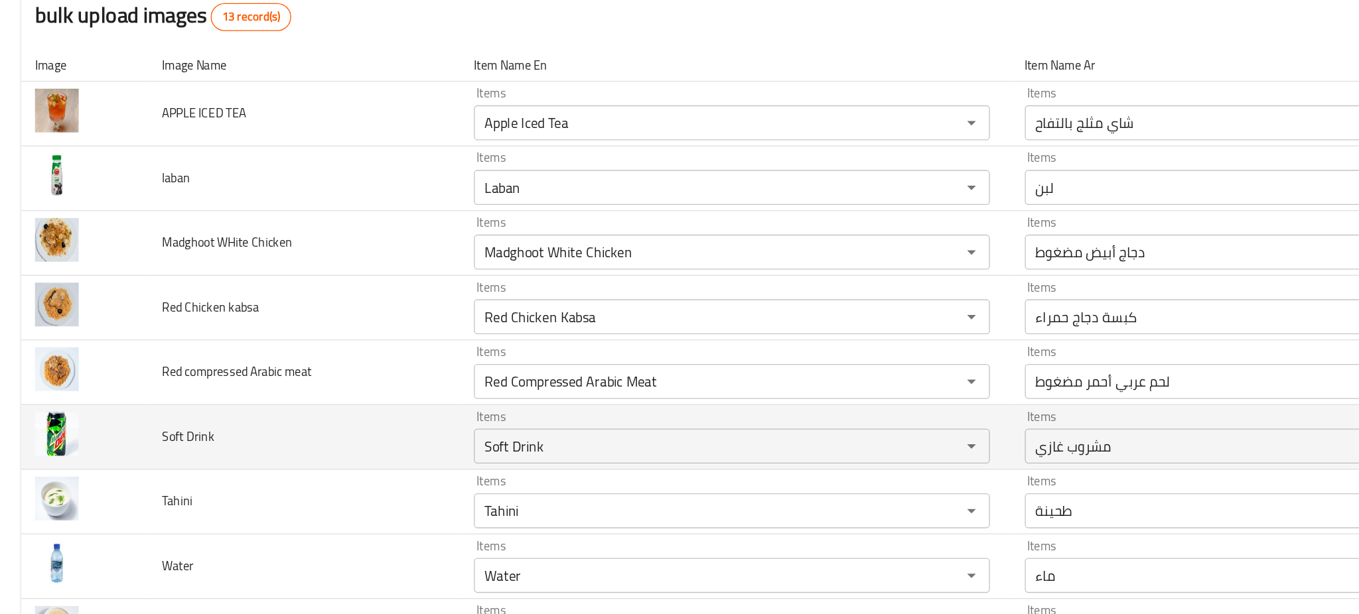
scroll to position [6, 0]
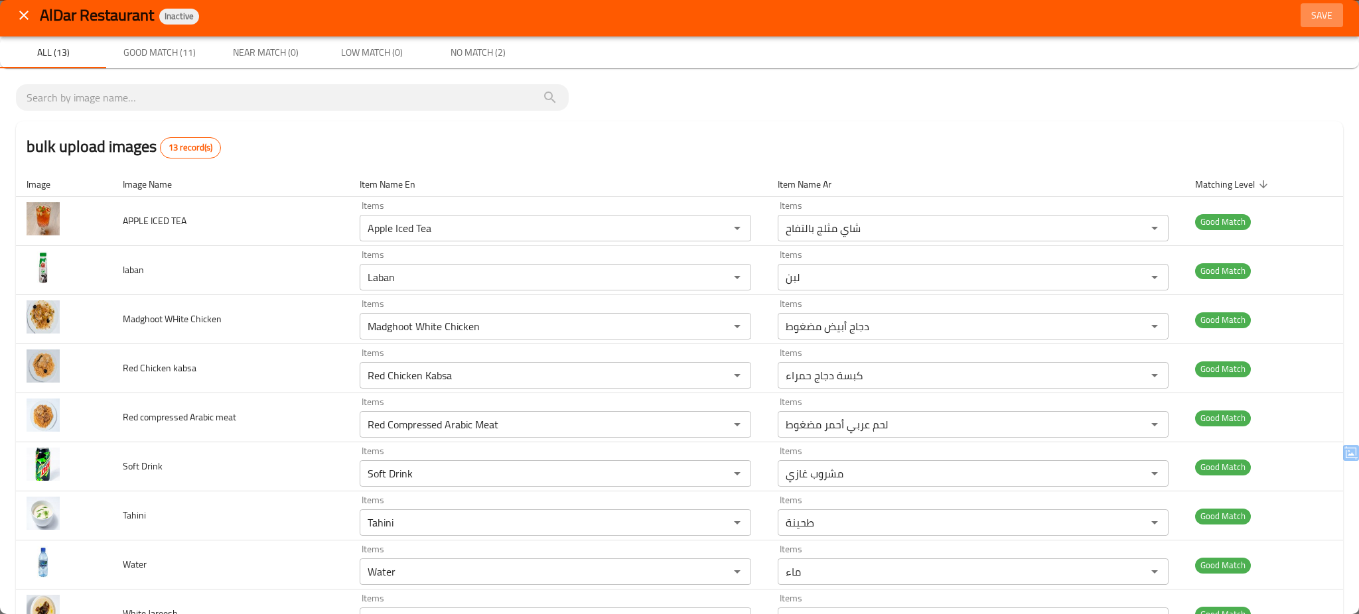
click at [1314, 17] on span "Save" at bounding box center [1322, 15] width 32 height 17
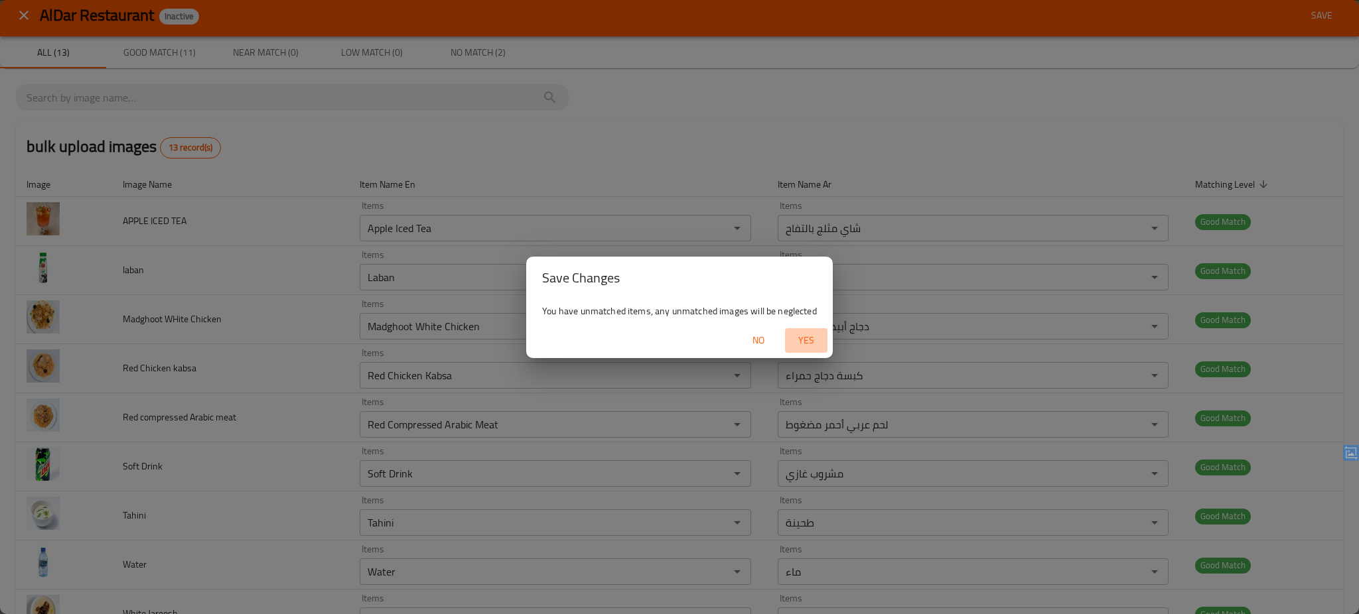
click at [810, 336] on span "Yes" at bounding box center [806, 340] width 32 height 17
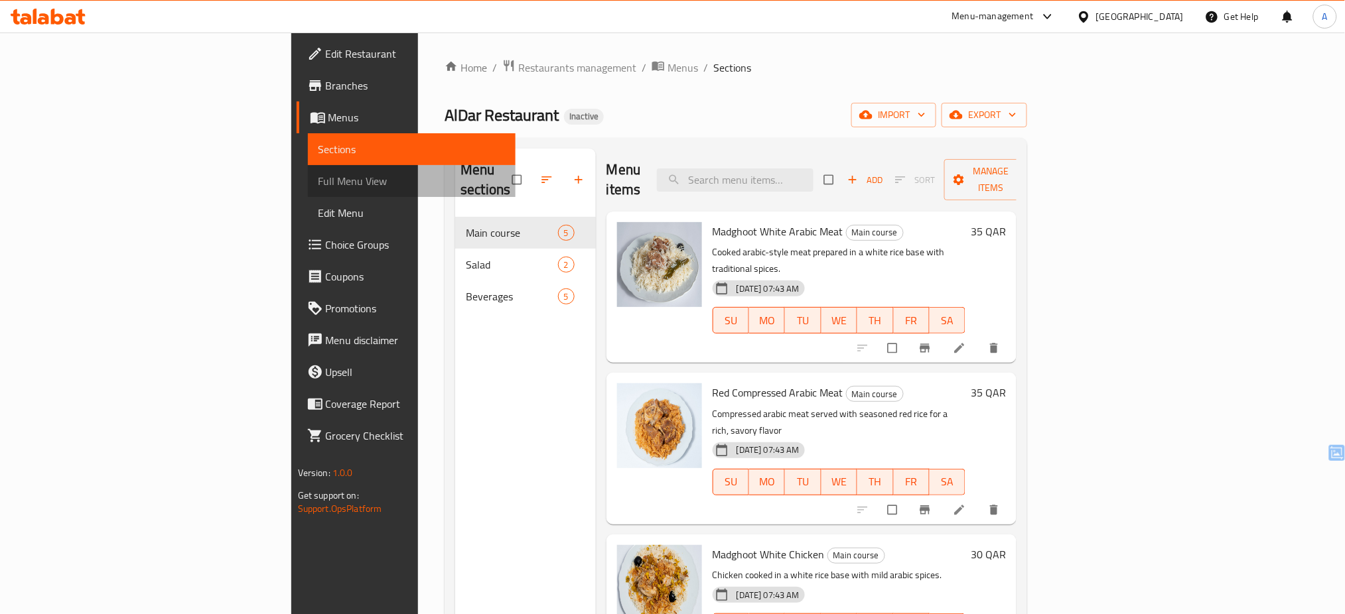
click at [318, 181] on span "Full Menu View" at bounding box center [411, 181] width 187 height 16
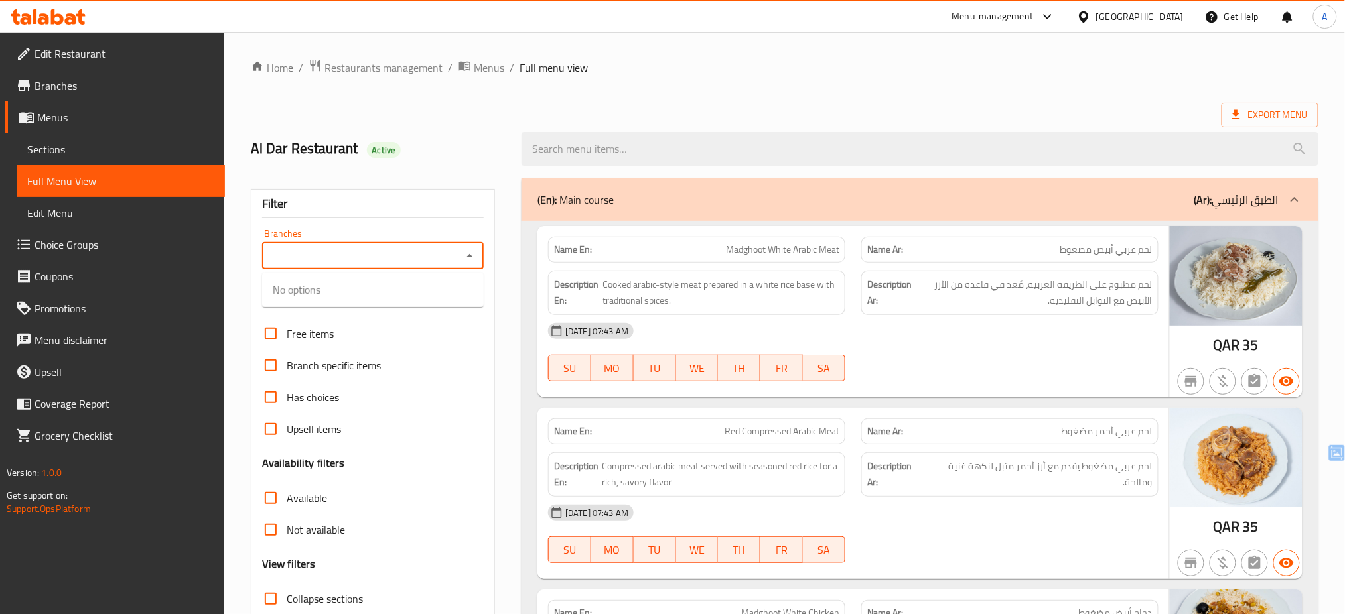
click at [423, 249] on input "Branches" at bounding box center [362, 256] width 192 height 19
click at [365, 318] on span "AlDar Restaurant, New Al Rayyan" at bounding box center [364, 314] width 183 height 16
type input "AlDar Restaurant, New Al Rayyan"
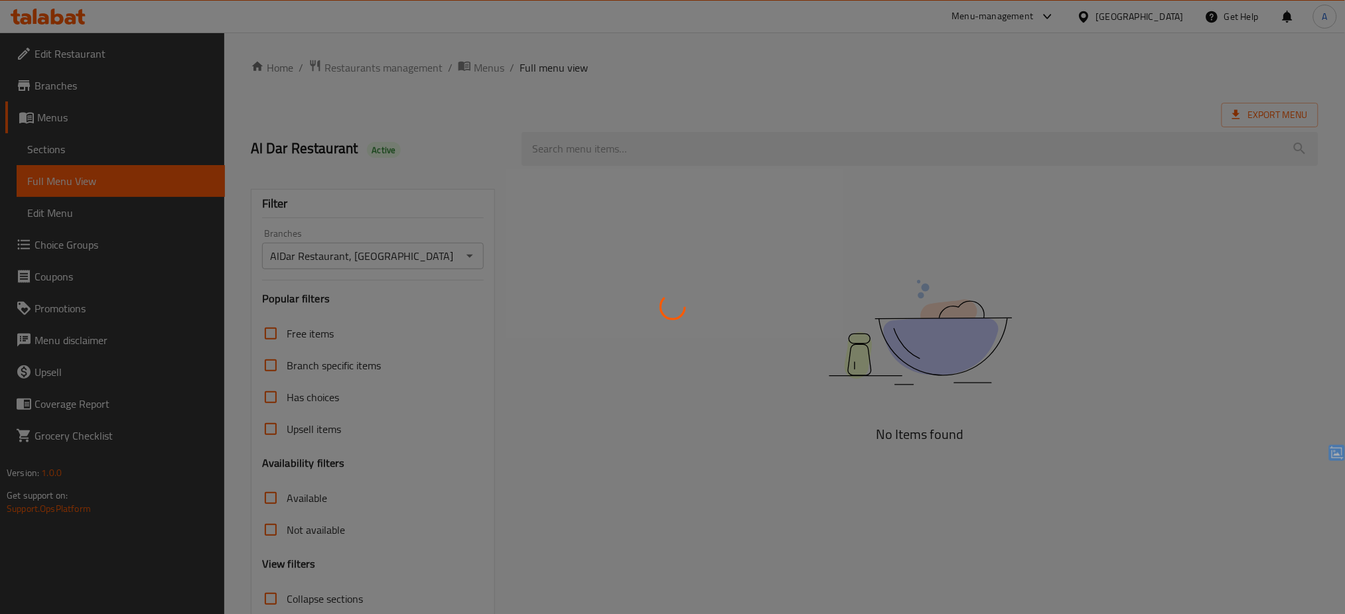
click at [406, 482] on div at bounding box center [672, 307] width 1345 height 614
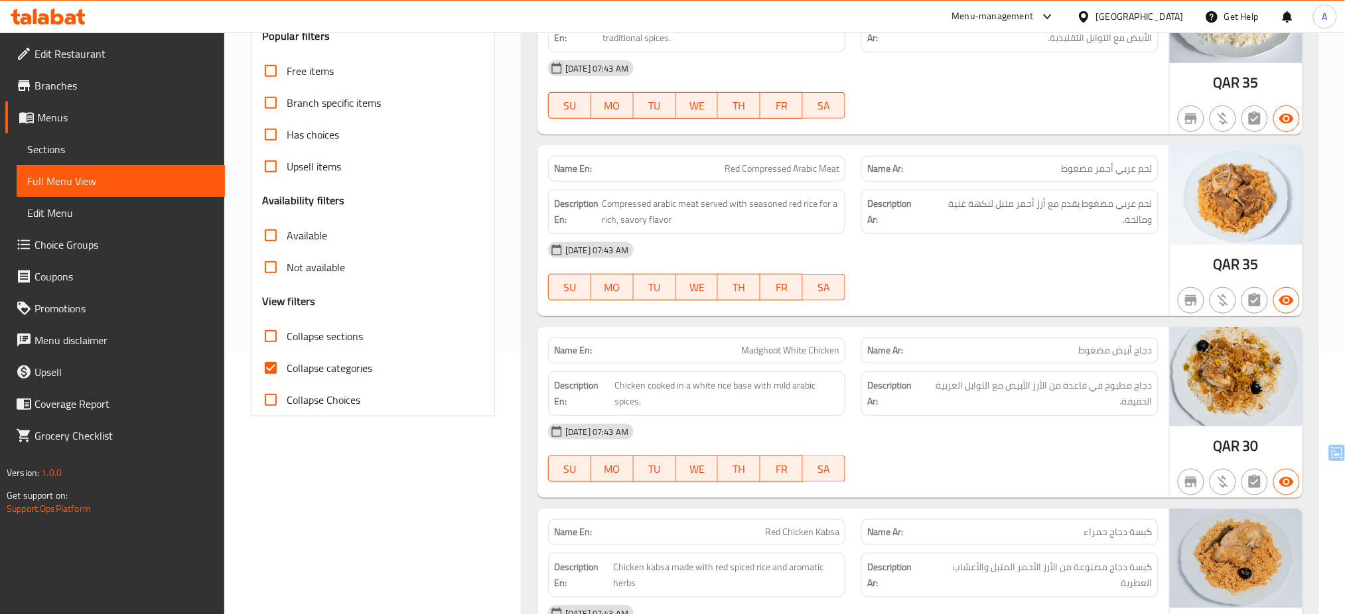
scroll to position [291, 0]
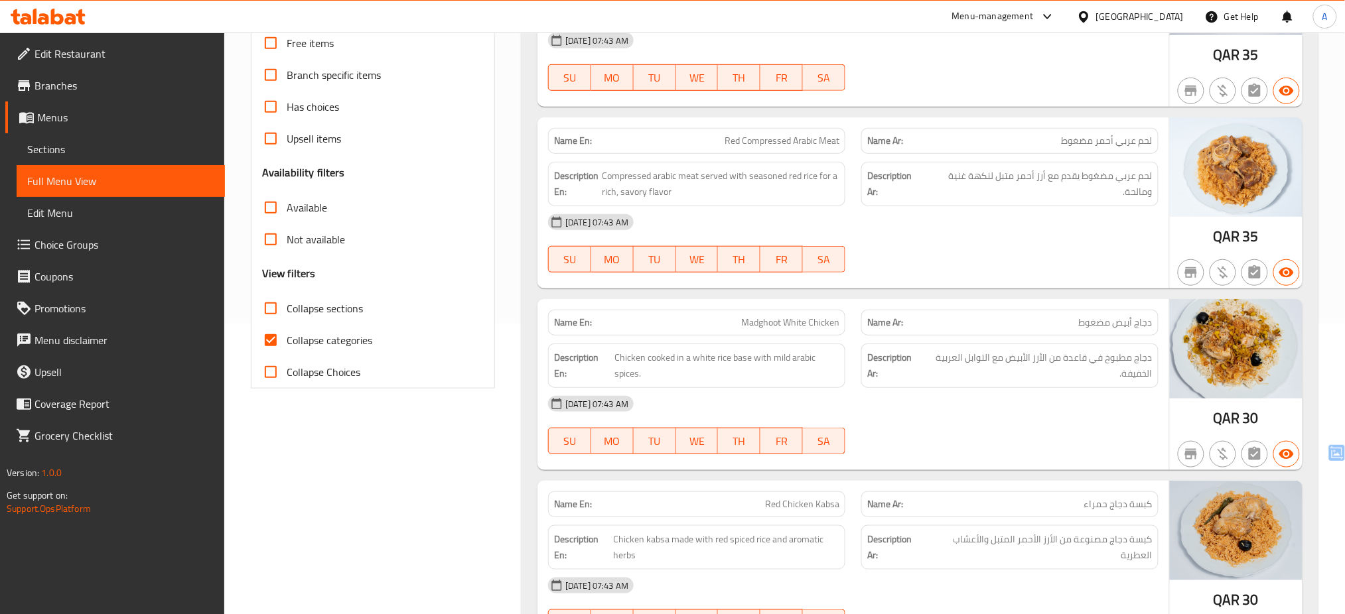
click at [336, 338] on span "Collapse categories" at bounding box center [330, 340] width 86 height 16
click at [287, 338] on input "Collapse categories" at bounding box center [271, 340] width 32 height 32
checkbox input "false"
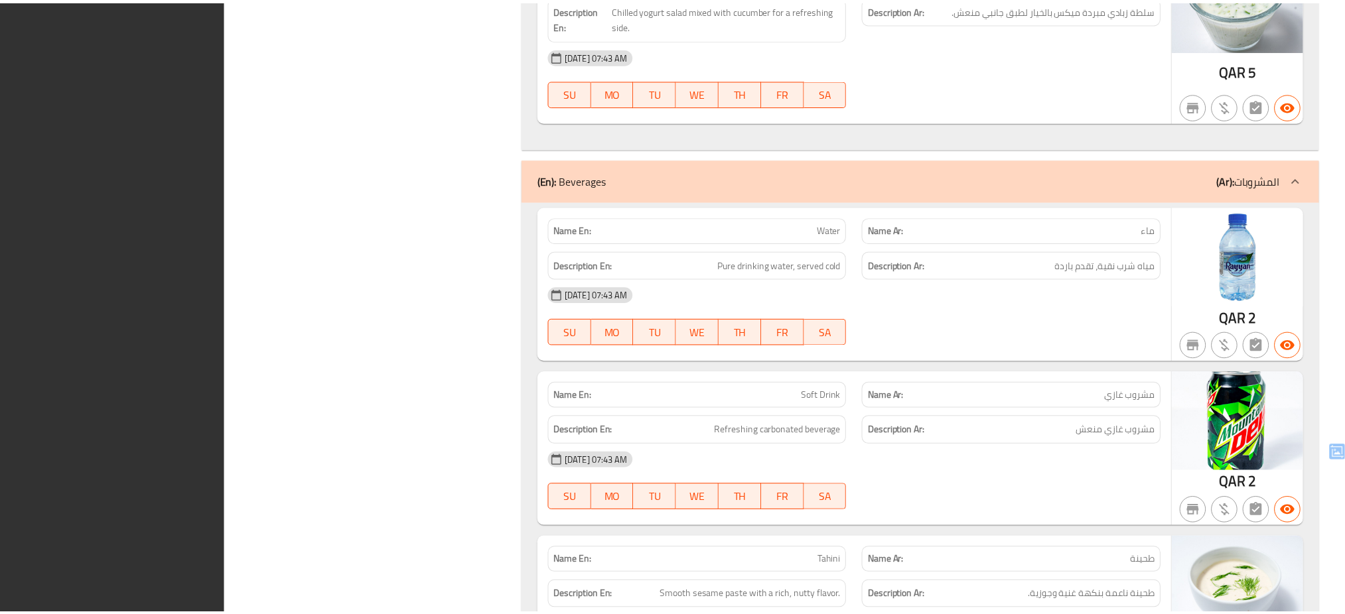
scroll to position [1905, 0]
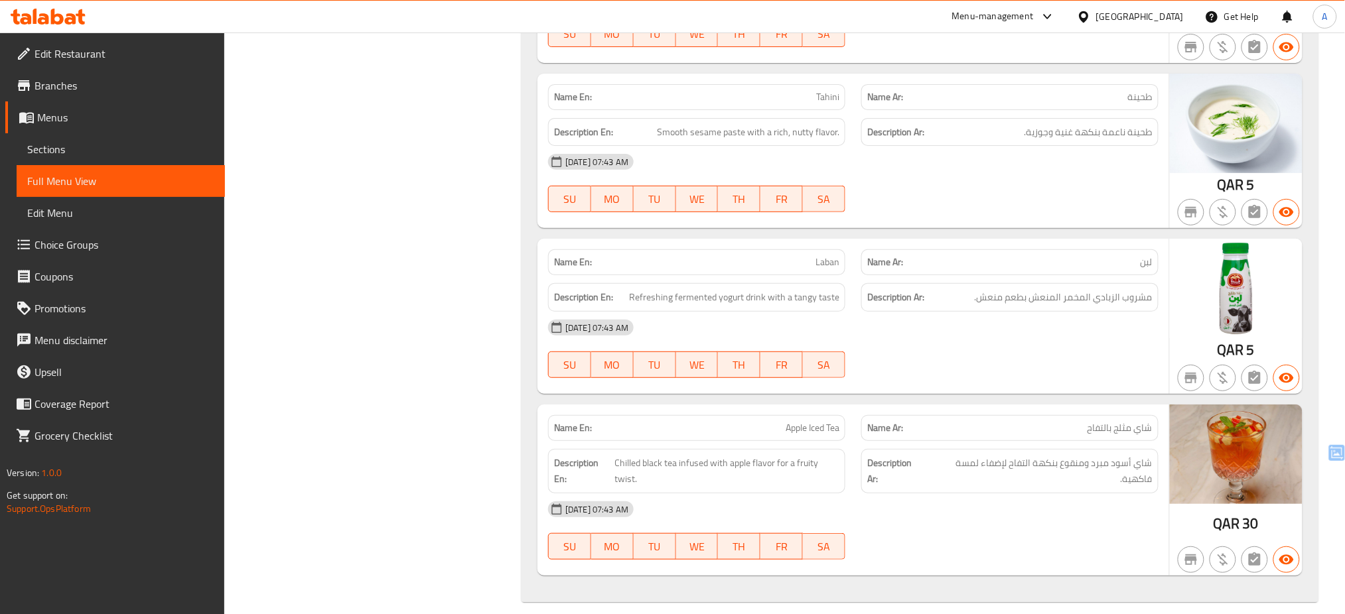
click at [1166, 13] on div "[GEOGRAPHIC_DATA]" at bounding box center [1140, 16] width 88 height 15
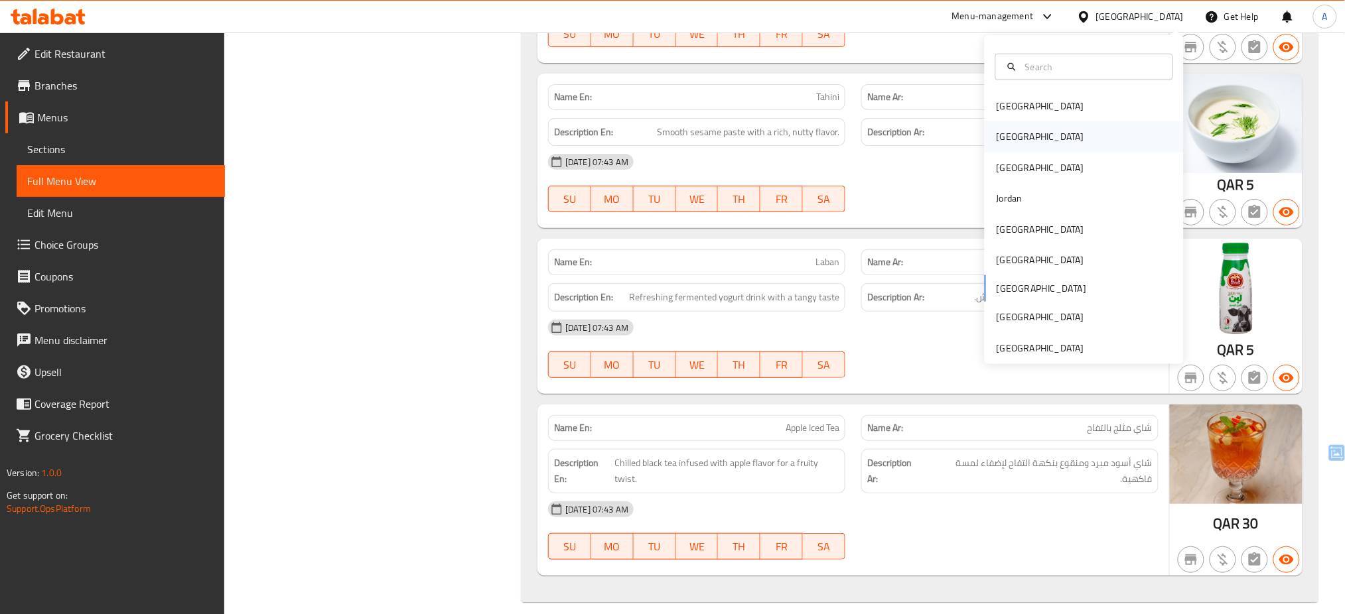
click at [1065, 129] on div "Egypt" at bounding box center [1083, 136] width 199 height 31
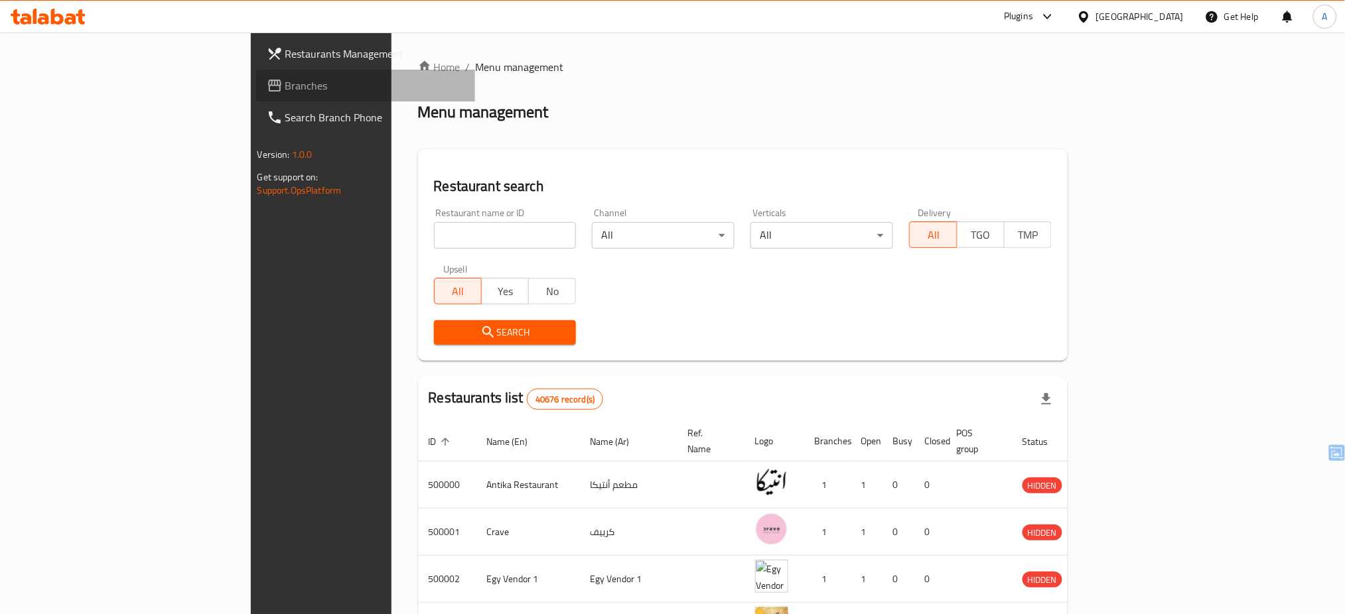
click at [285, 88] on span "Branches" at bounding box center [375, 86] width 180 height 16
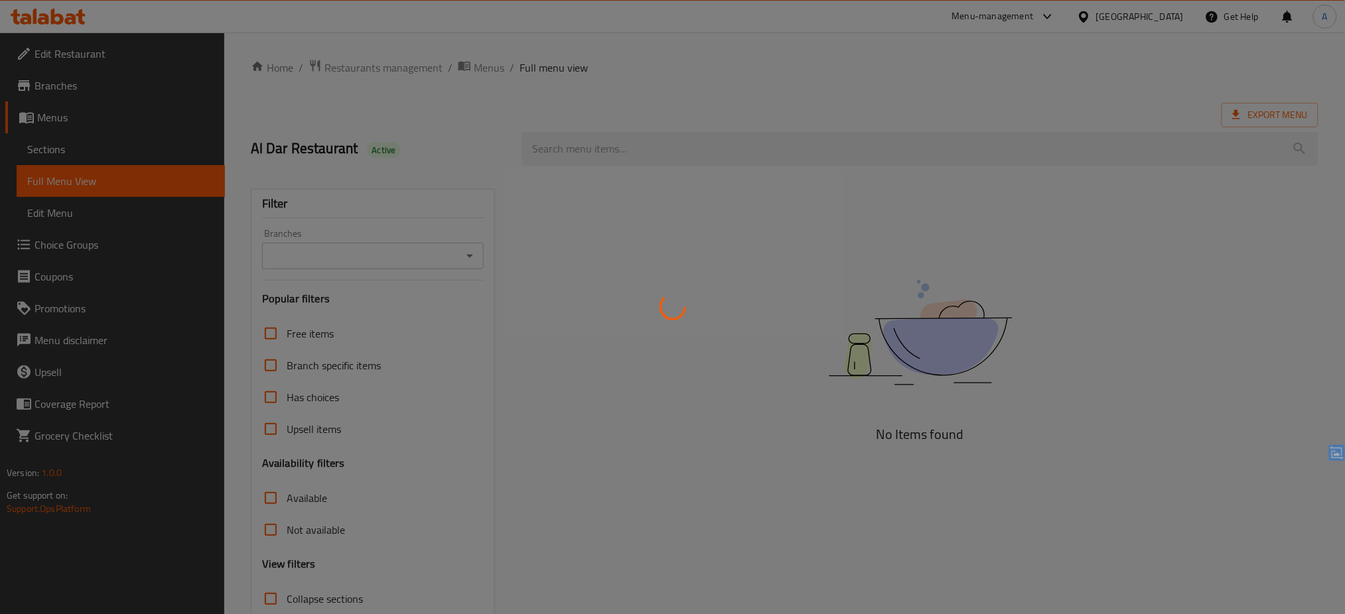
click at [94, 147] on div at bounding box center [672, 307] width 1345 height 614
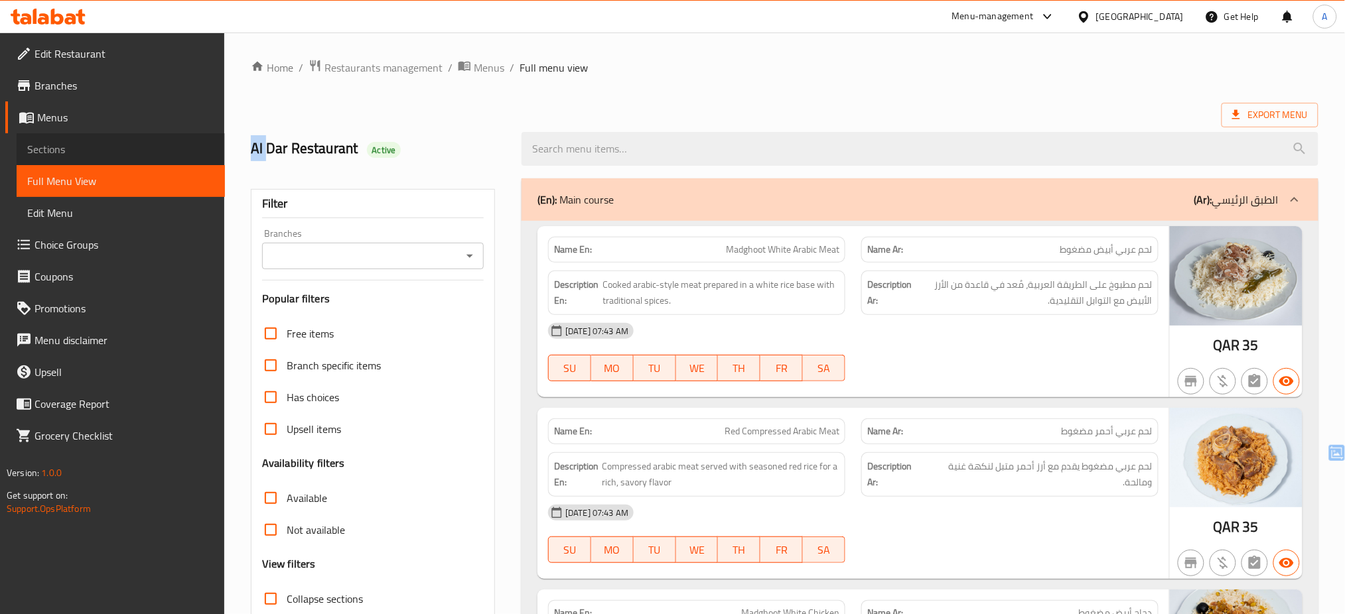
click at [94, 147] on span "Sections" at bounding box center [120, 149] width 187 height 16
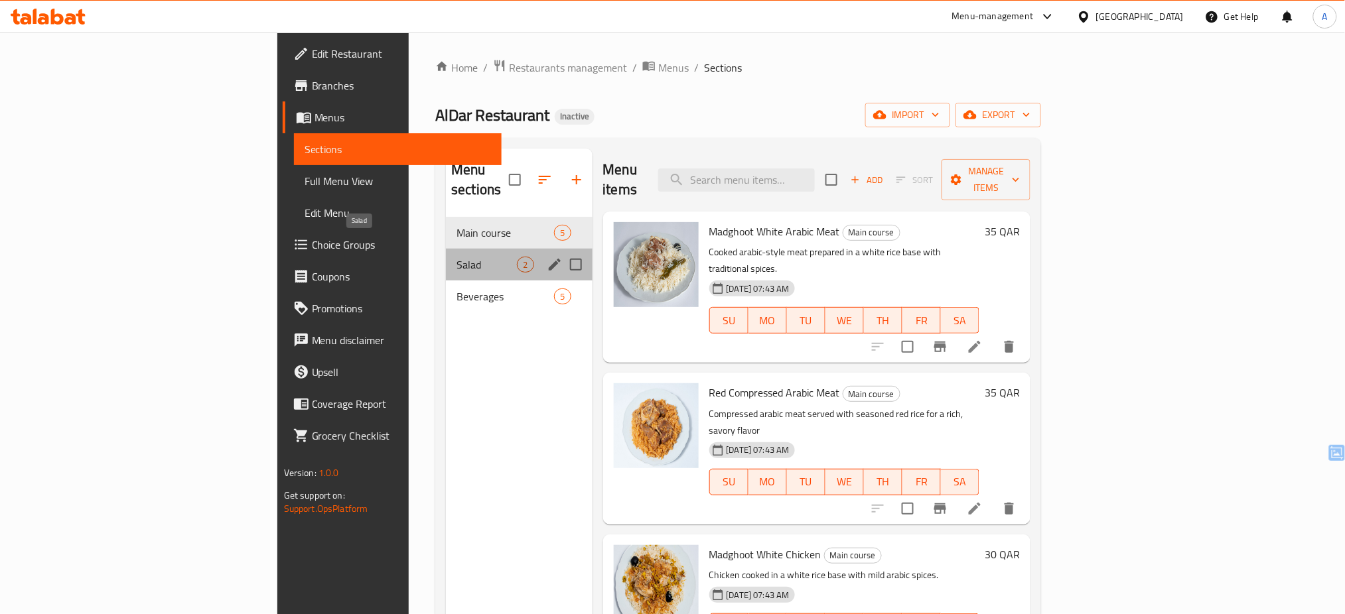
click at [456, 257] on span "Salad" at bounding box center [486, 265] width 60 height 16
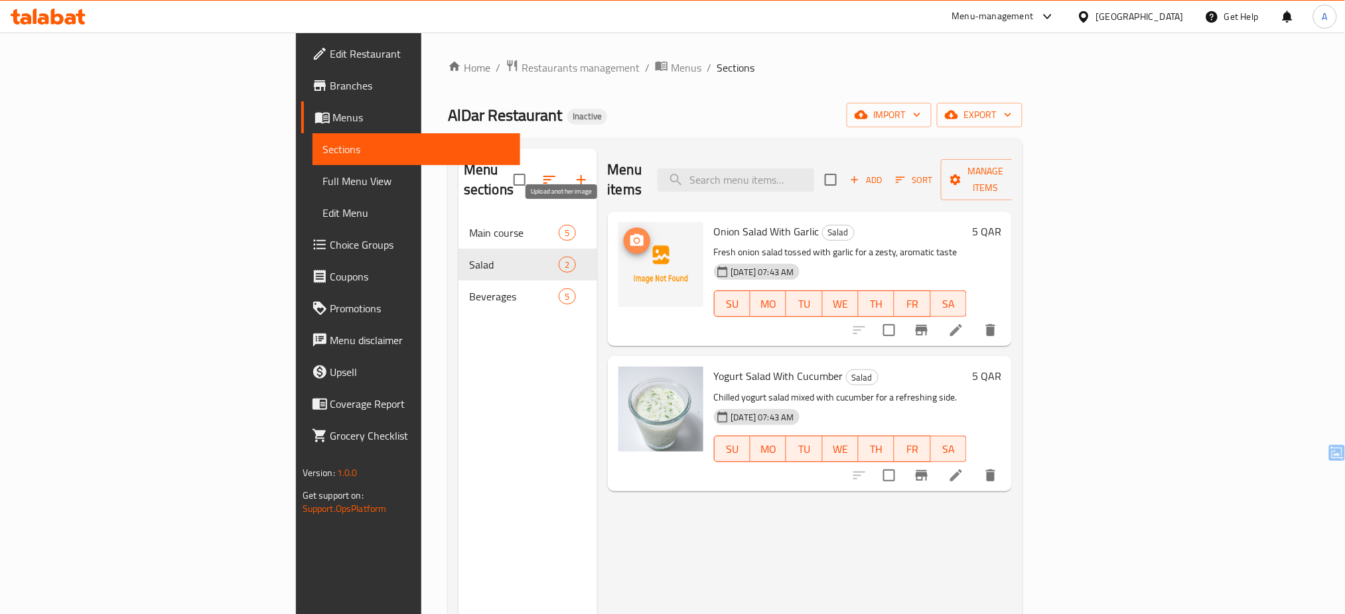
click at [634, 239] on circle "upload picture" at bounding box center [636, 241] width 4 height 4
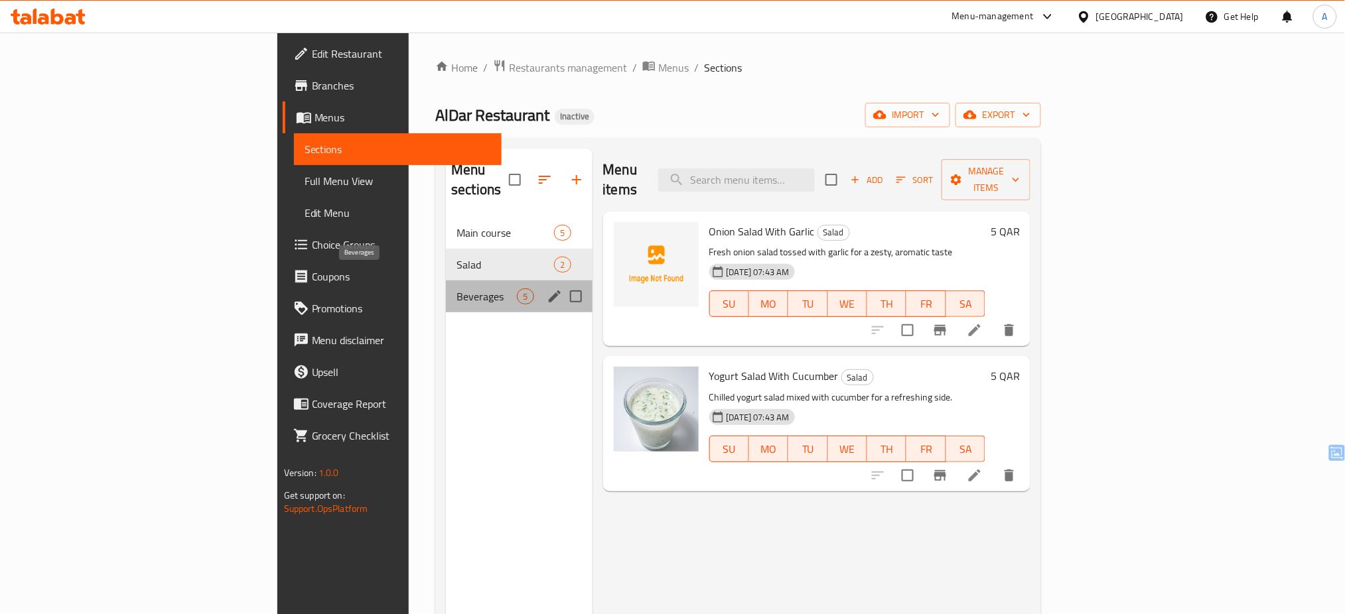
click at [456, 289] on span "Beverages" at bounding box center [486, 297] width 60 height 16
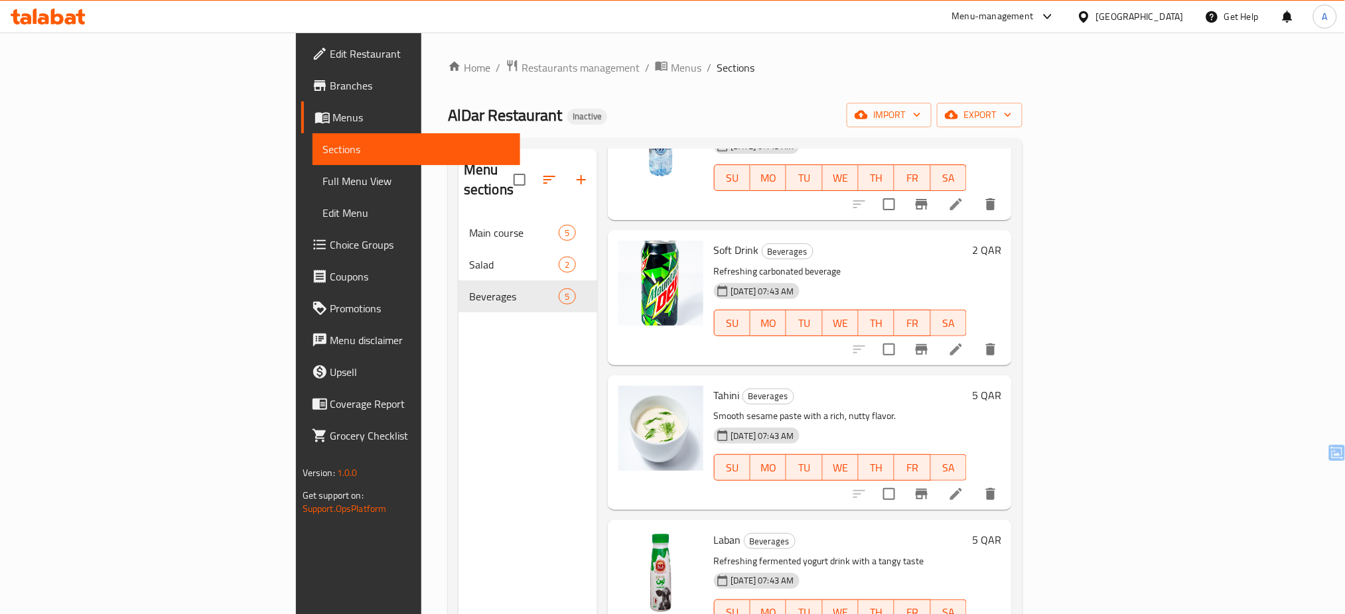
scroll to position [143, 0]
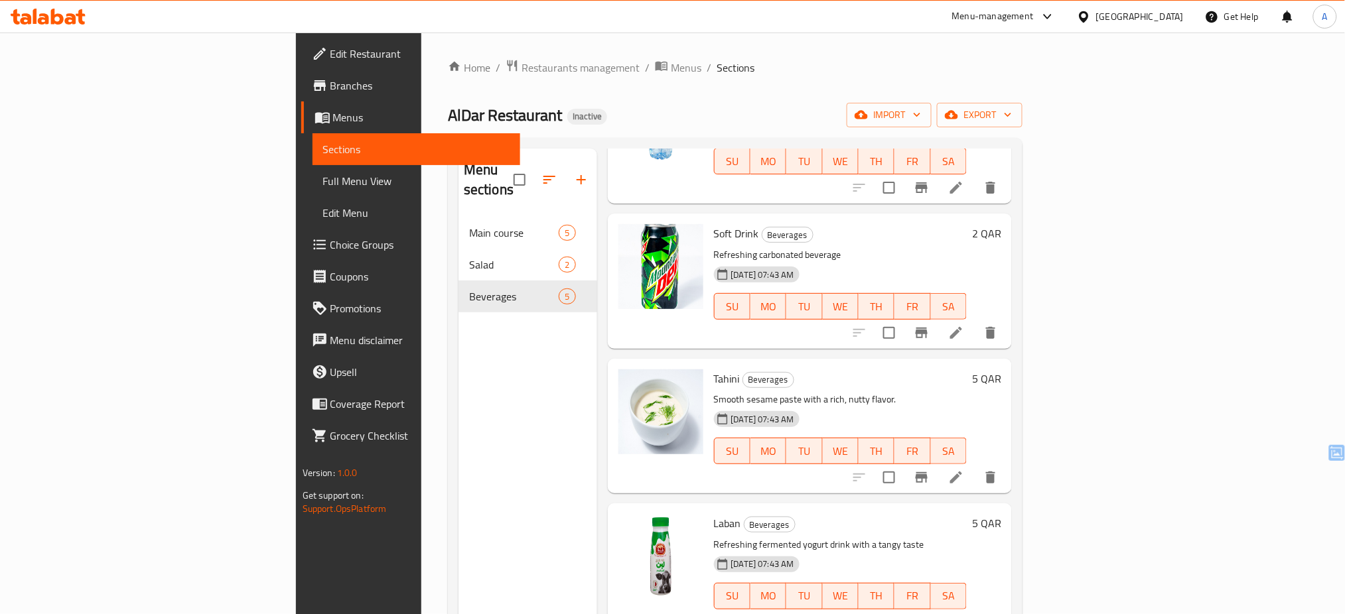
click at [860, 288] on div "SU MO TU WE TH FR SA" at bounding box center [841, 306] width 264 height 37
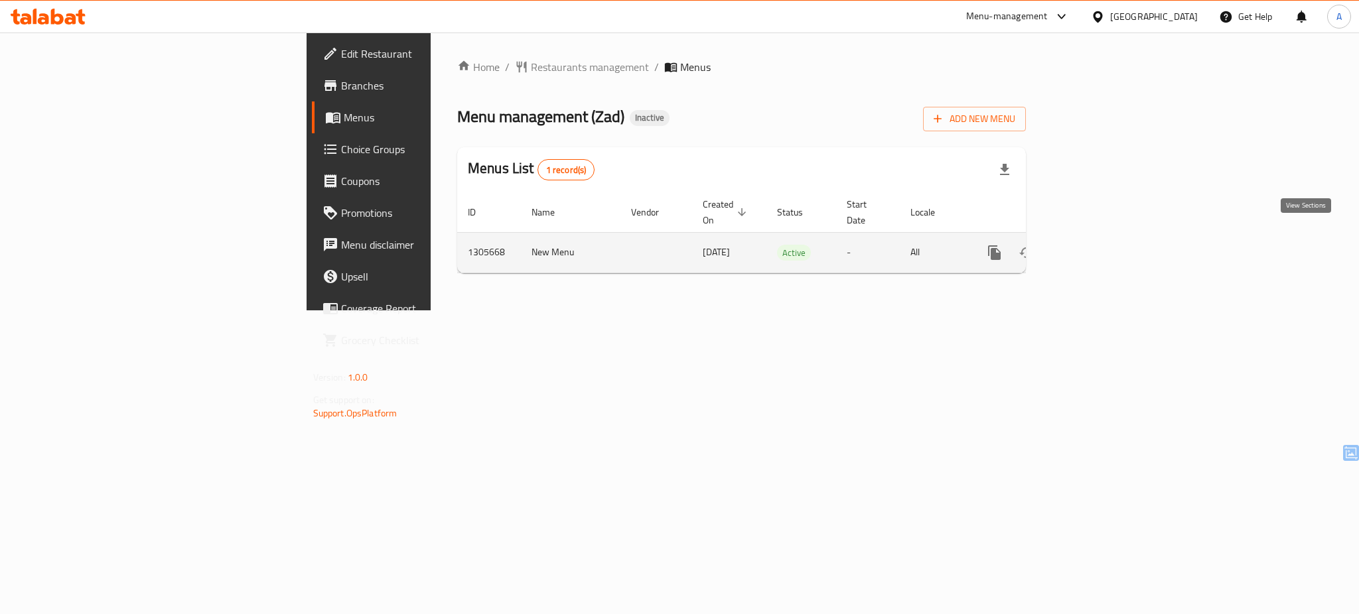
click at [1098, 245] on icon "enhanced table" at bounding box center [1090, 253] width 16 height 16
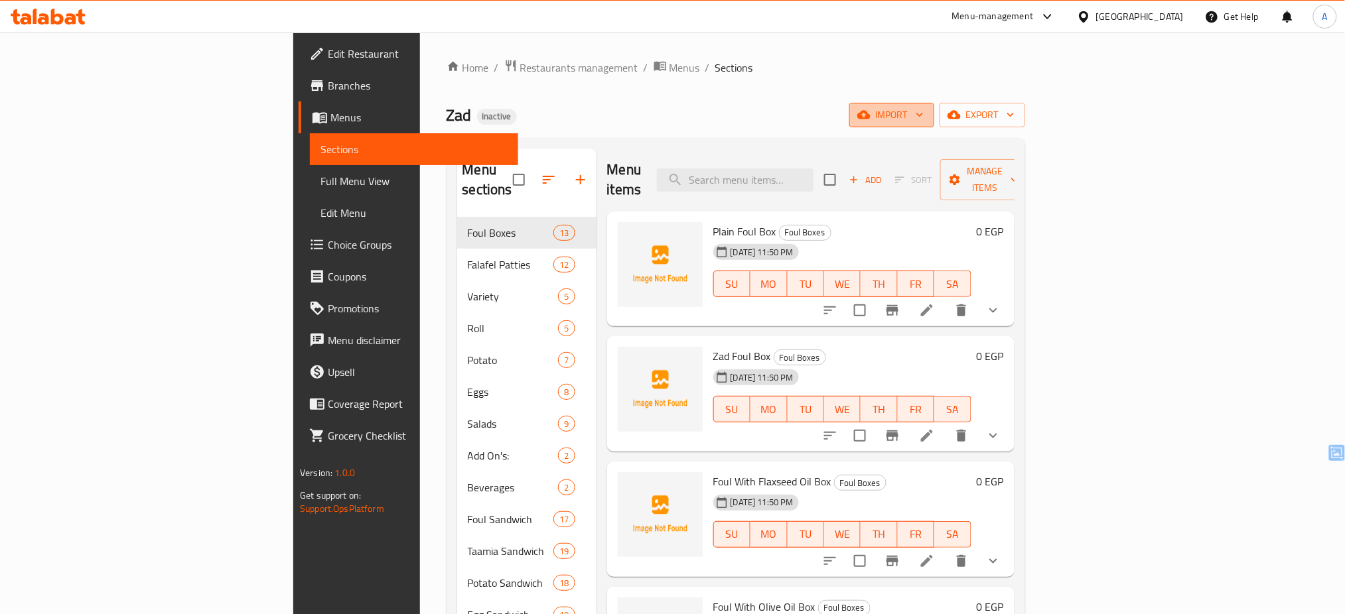
click at [923, 113] on span "import" at bounding box center [892, 115] width 64 height 17
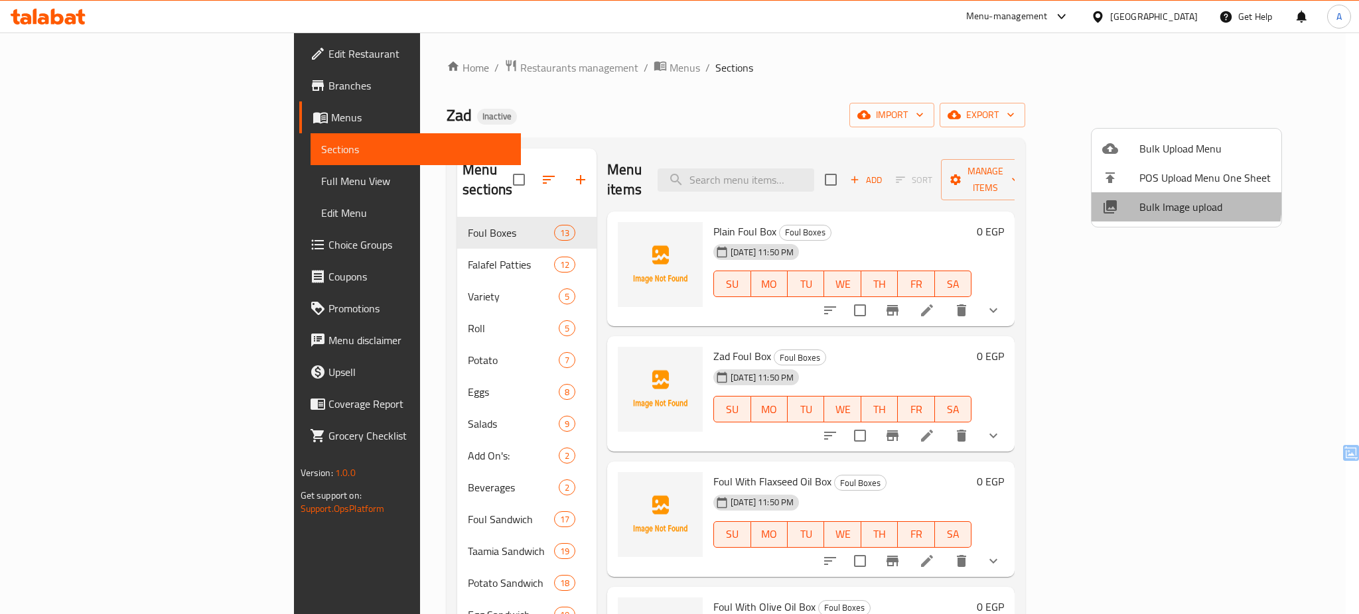
click at [1142, 200] on span "Bulk Image upload" at bounding box center [1204, 207] width 131 height 16
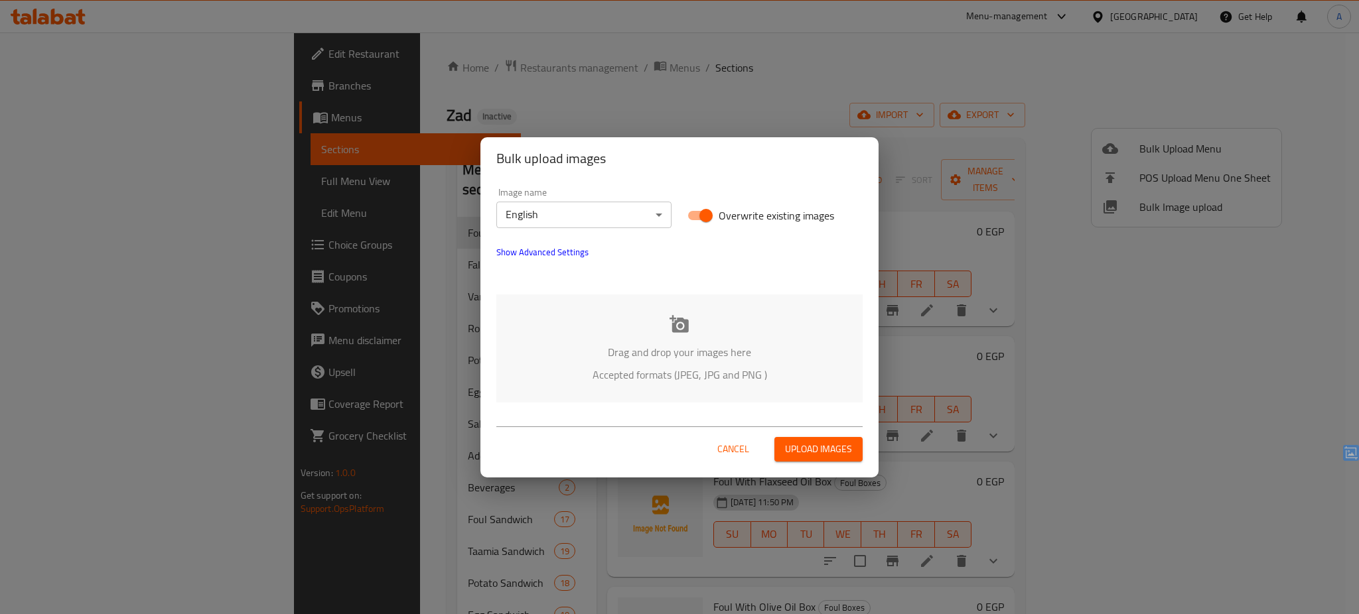
click at [733, 212] on span "Overwrite existing images" at bounding box center [775, 216] width 115 height 16
click at [733, 212] on input "Overwrite existing images" at bounding box center [706, 215] width 76 height 25
checkbox input "false"
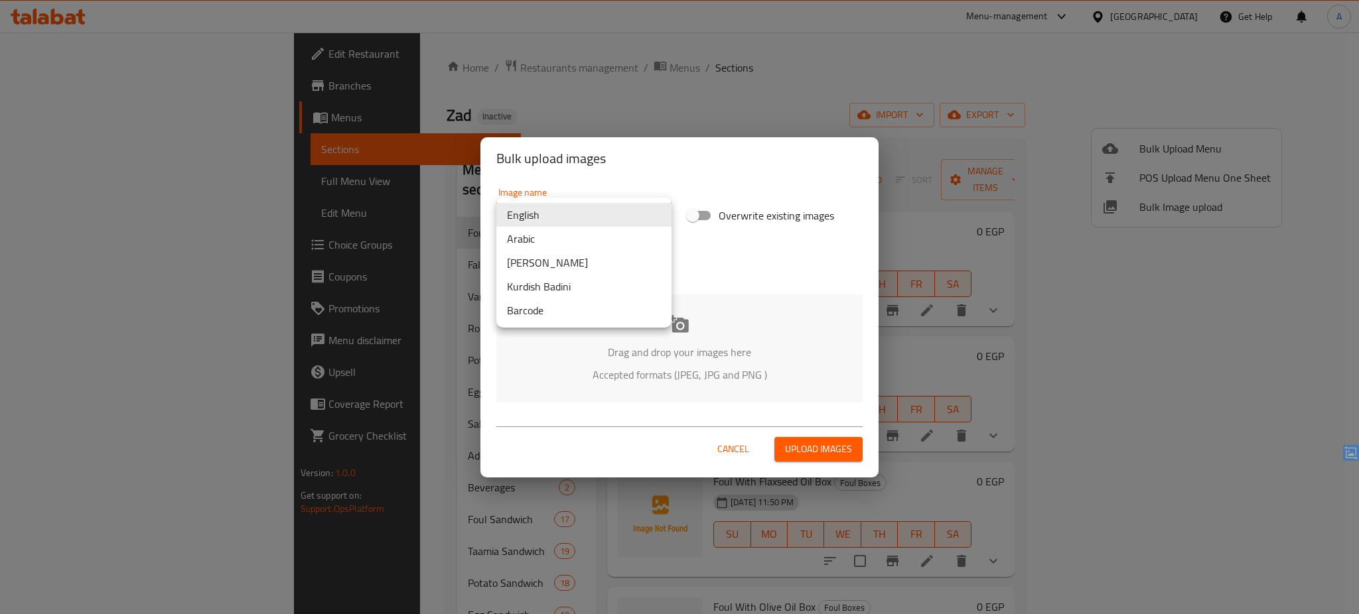
click at [656, 214] on body "​ Menu-management Egypt Get Help A Edit Restaurant Branches Menus Sections Full…" at bounding box center [679, 324] width 1359 height 582
click at [622, 234] on li "Arabic" at bounding box center [583, 239] width 175 height 24
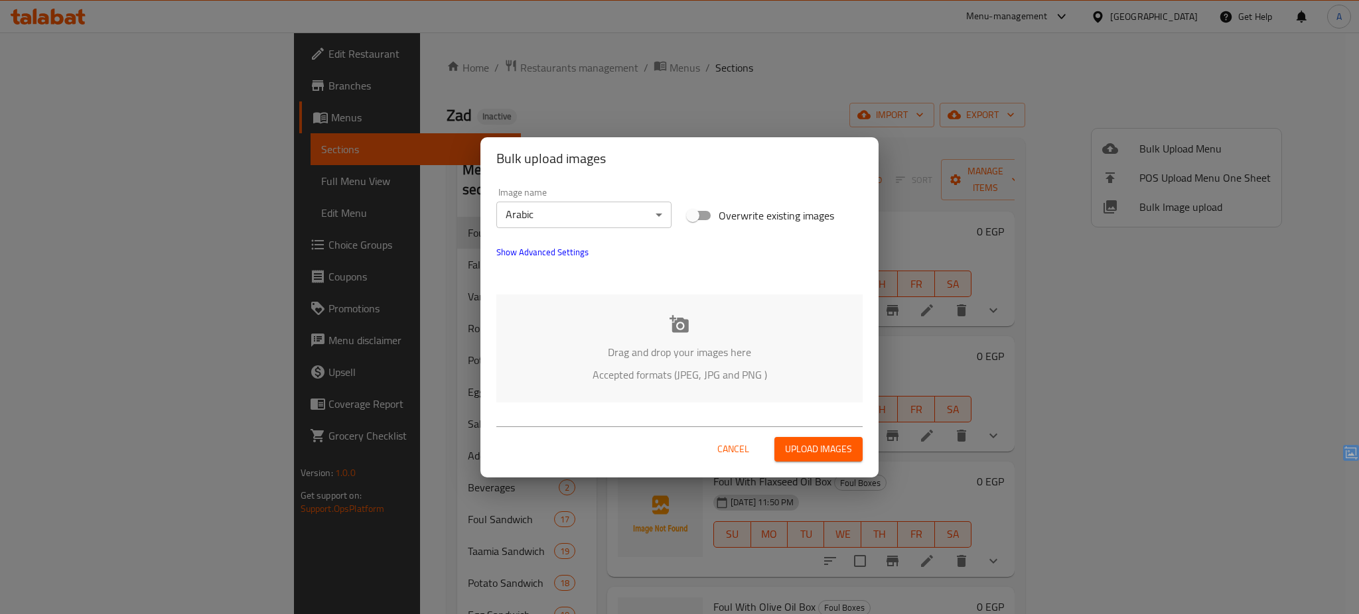
click at [660, 338] on div "Drag and drop your images here Accepted formats (JPEG, JPG and PNG )" at bounding box center [679, 349] width 366 height 108
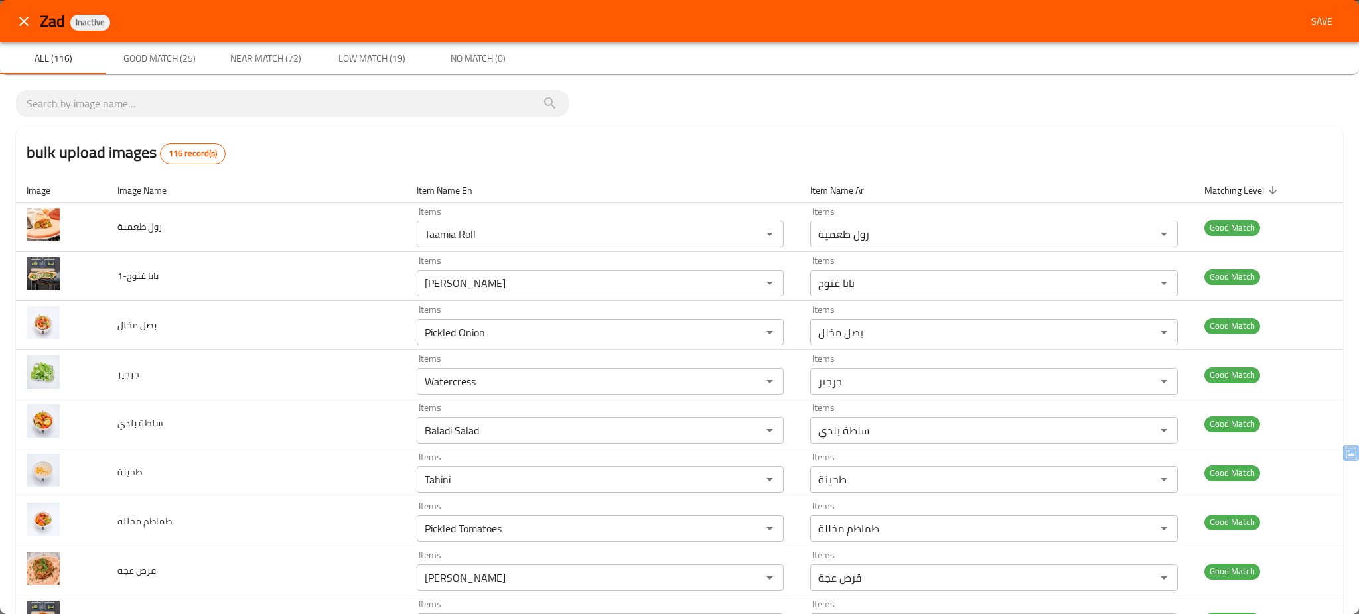
scroll to position [29, 0]
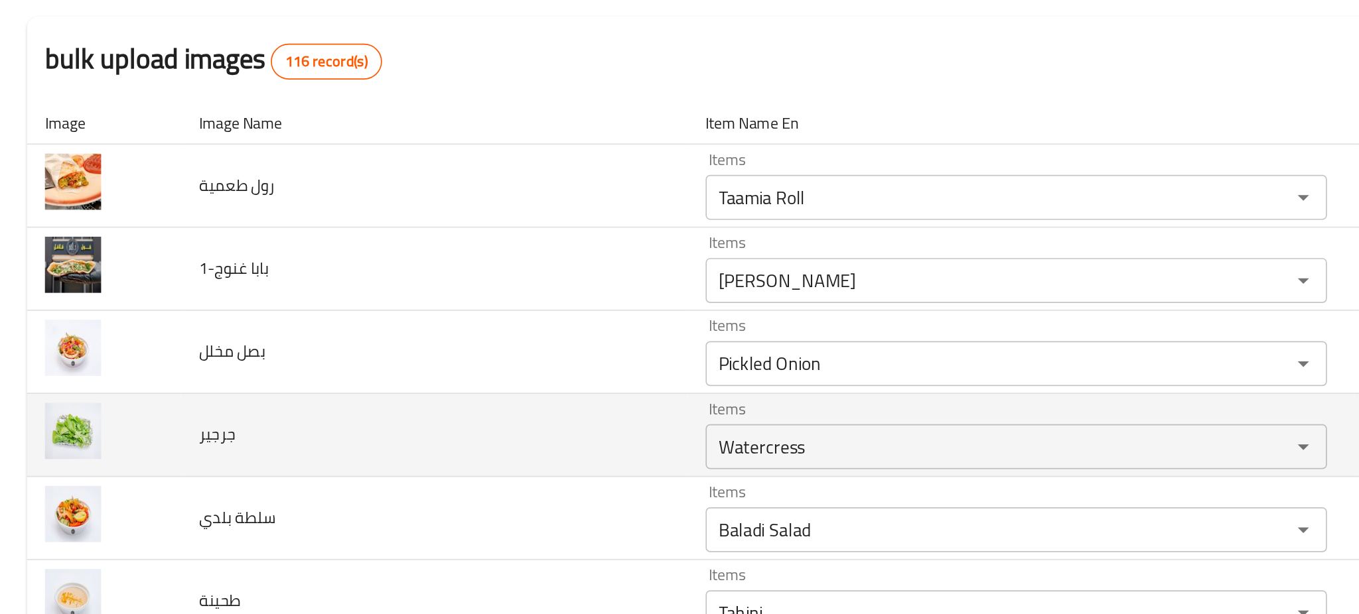
click at [177, 344] on td "جرجير" at bounding box center [256, 346] width 299 height 49
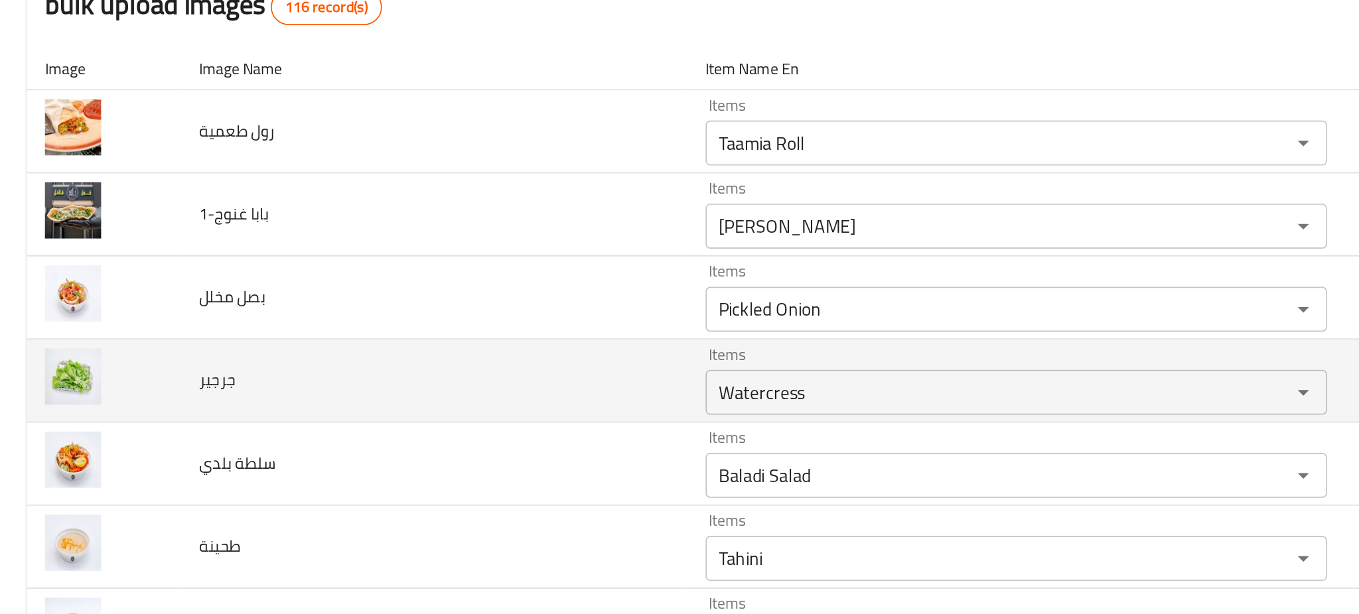
scroll to position [64, 0]
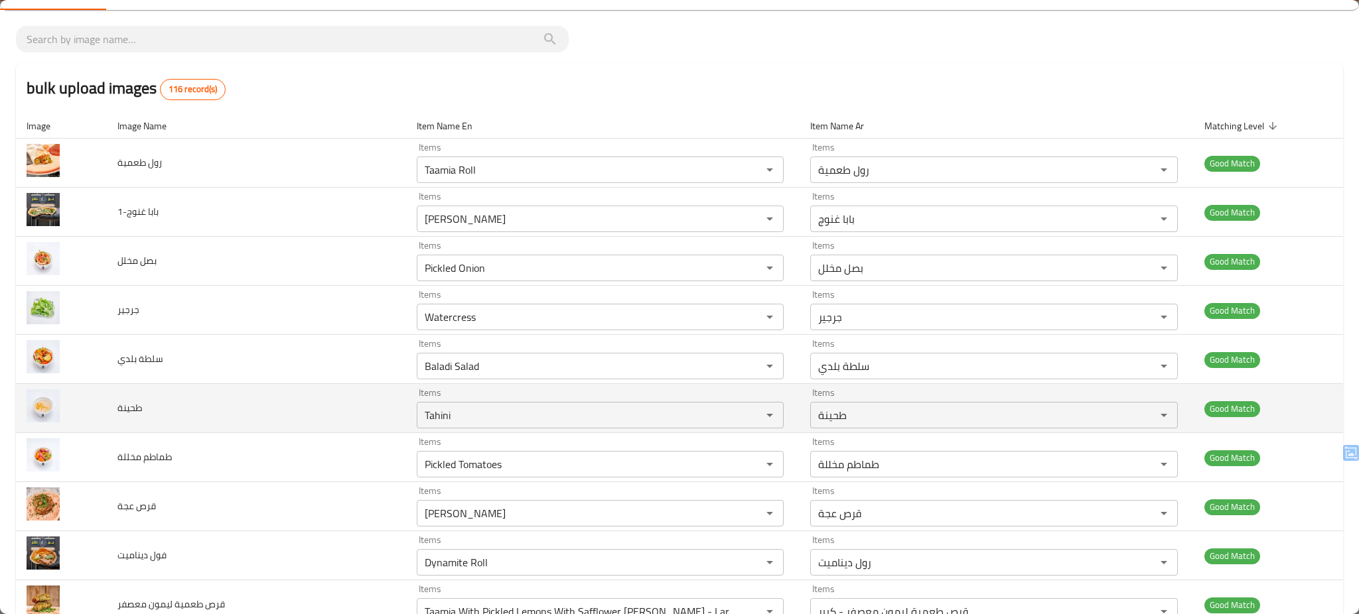
click at [271, 418] on td "طحينة" at bounding box center [256, 408] width 299 height 49
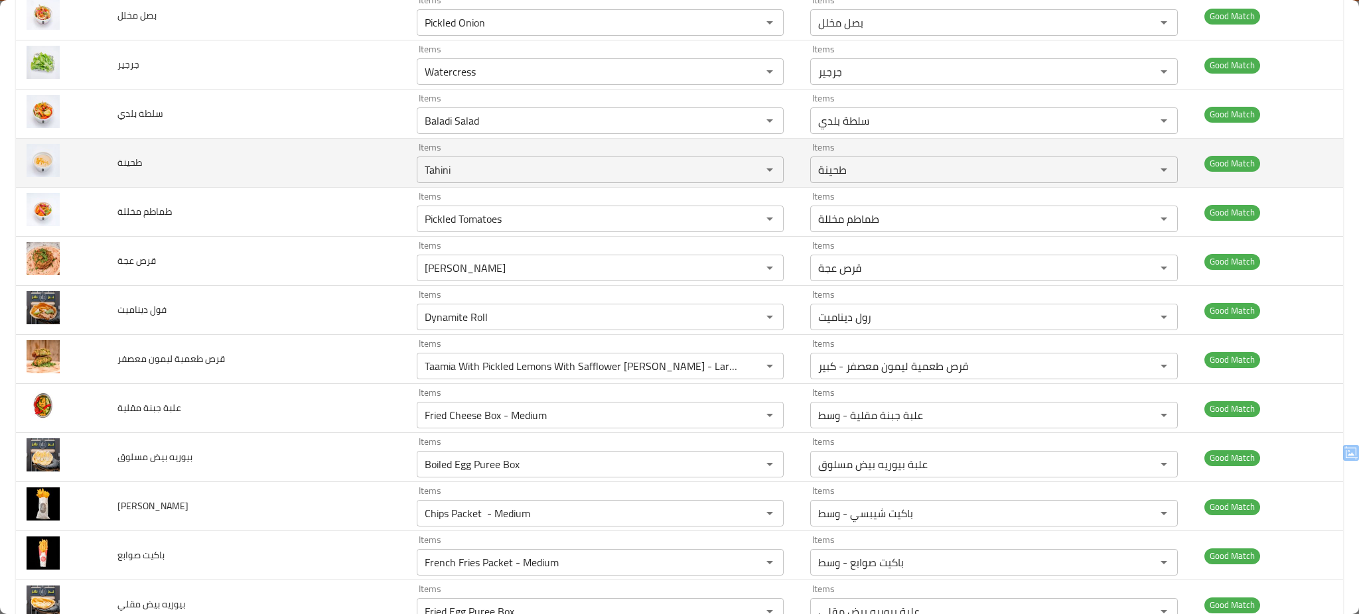
scroll to position [312, 0]
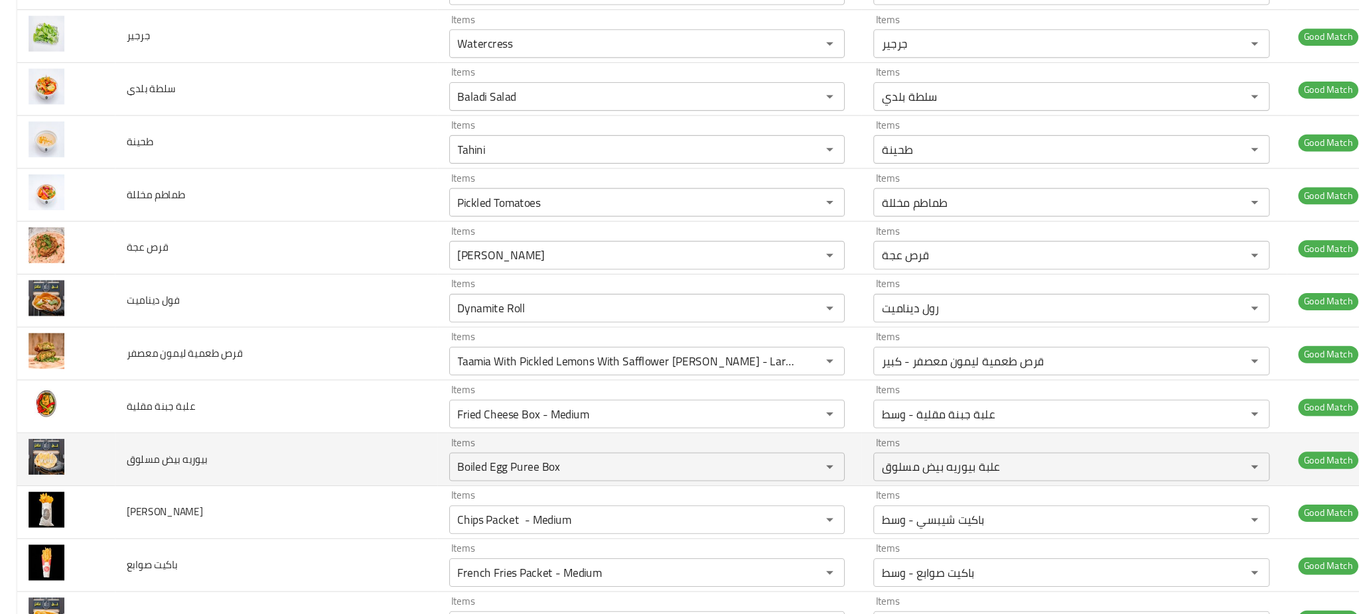
click at [224, 460] on td "بيوريه بيض مسلوق" at bounding box center [256, 455] width 299 height 49
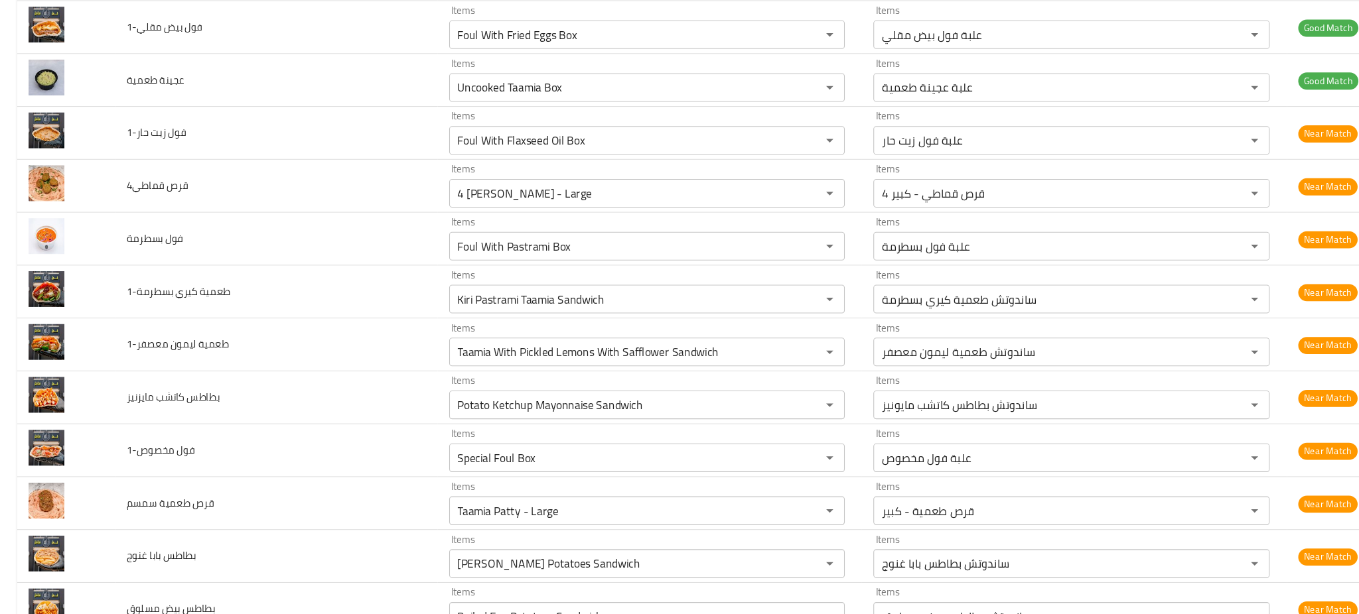
scroll to position [1338, 0]
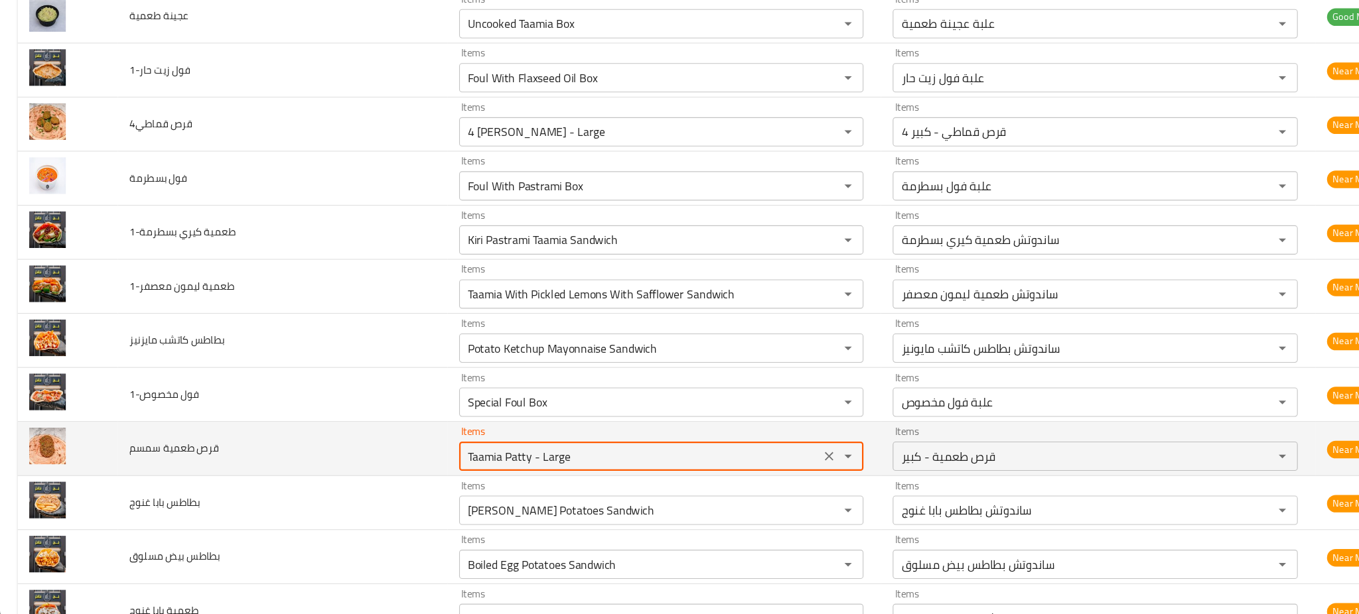
click at [421, 474] on سمسم "Taamia Patty - Large" at bounding box center [581, 467] width 320 height 19
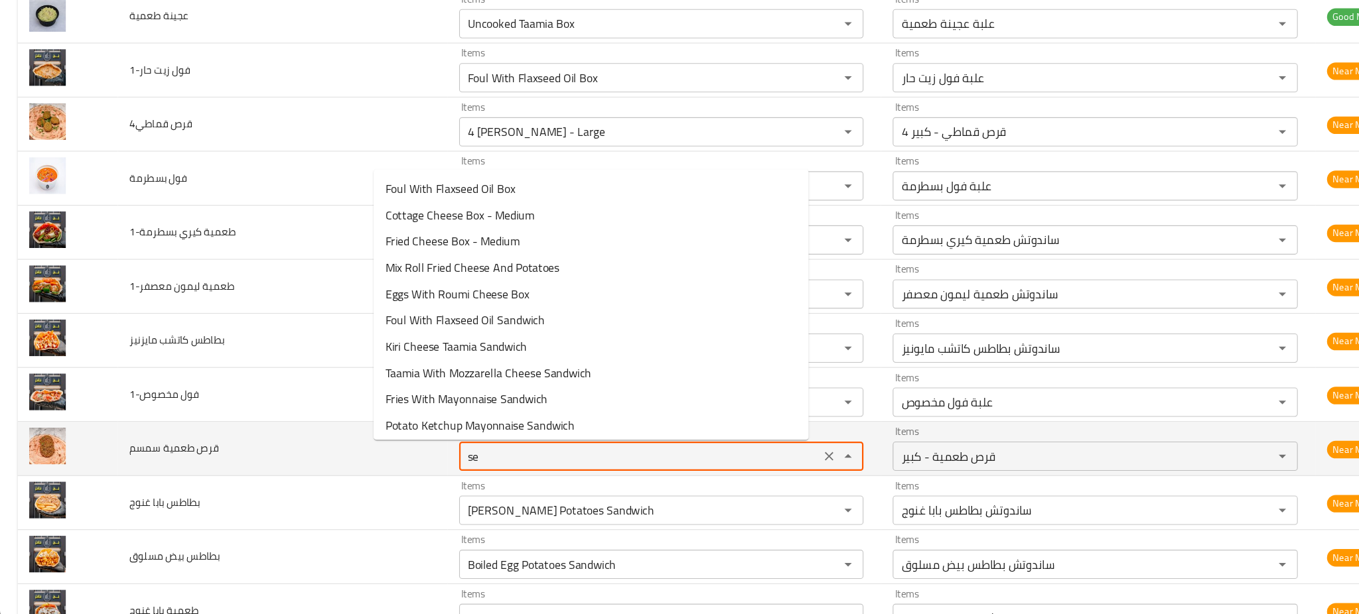
type سمسم "s"
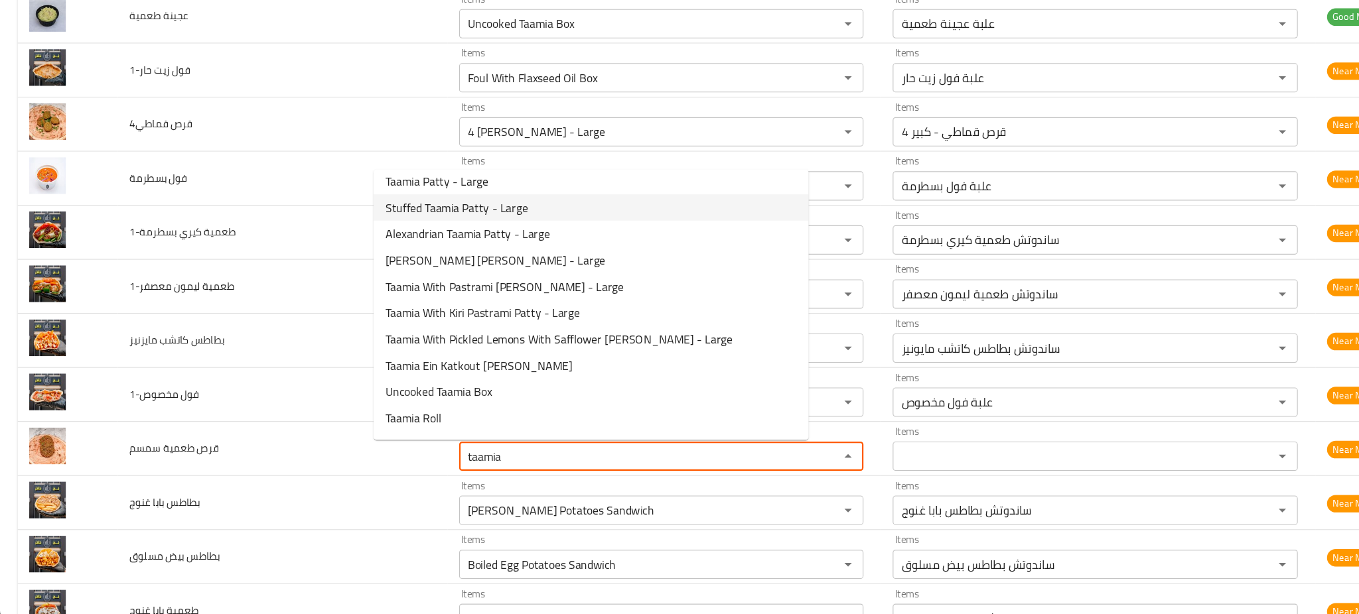
scroll to position [0, 0]
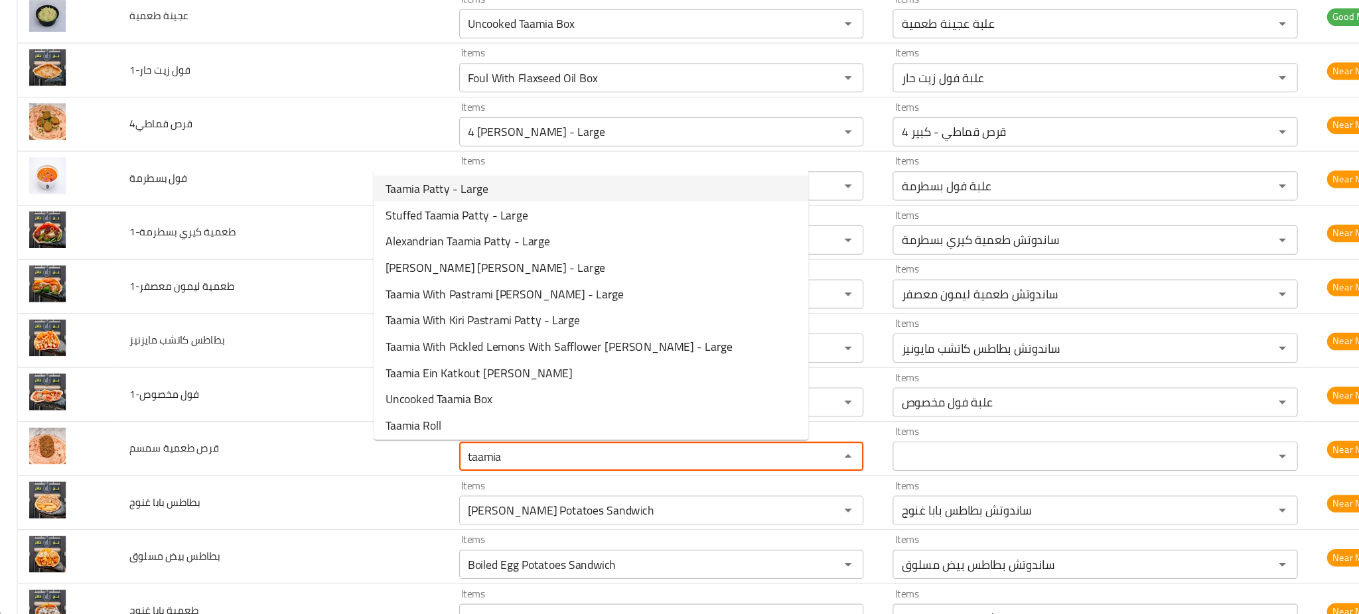
click at [672, 224] on سمسم-option-0 "Taamia Patty - Large" at bounding box center [536, 224] width 395 height 24
type سمسم "Taamia Patty - Large"
type سمسم-ar "قرص طعمية - كبير"
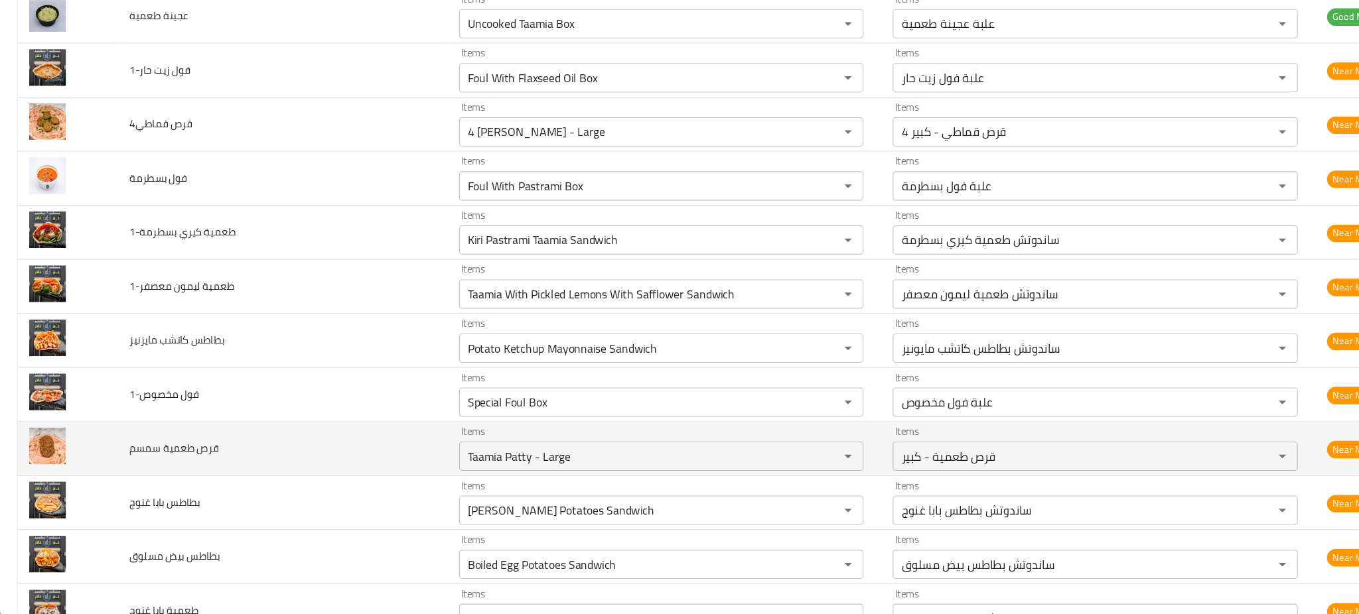
click at [290, 468] on td "قرص طعمية سمسم" at bounding box center [256, 460] width 299 height 49
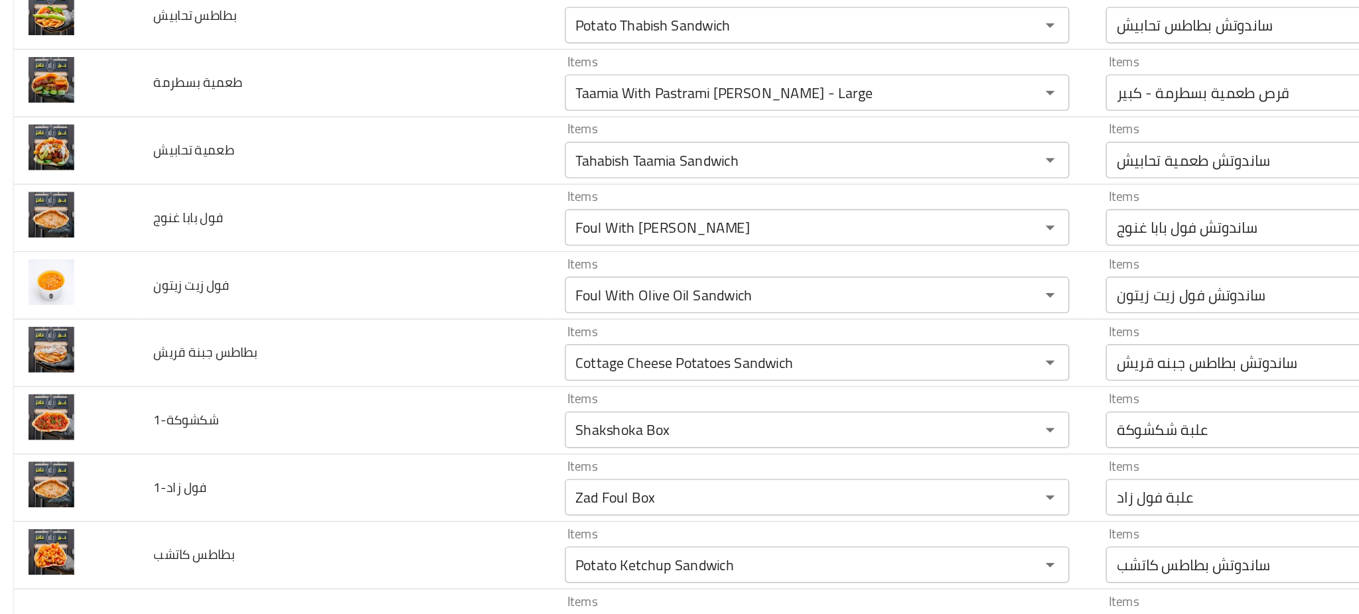
scroll to position [2753, 0]
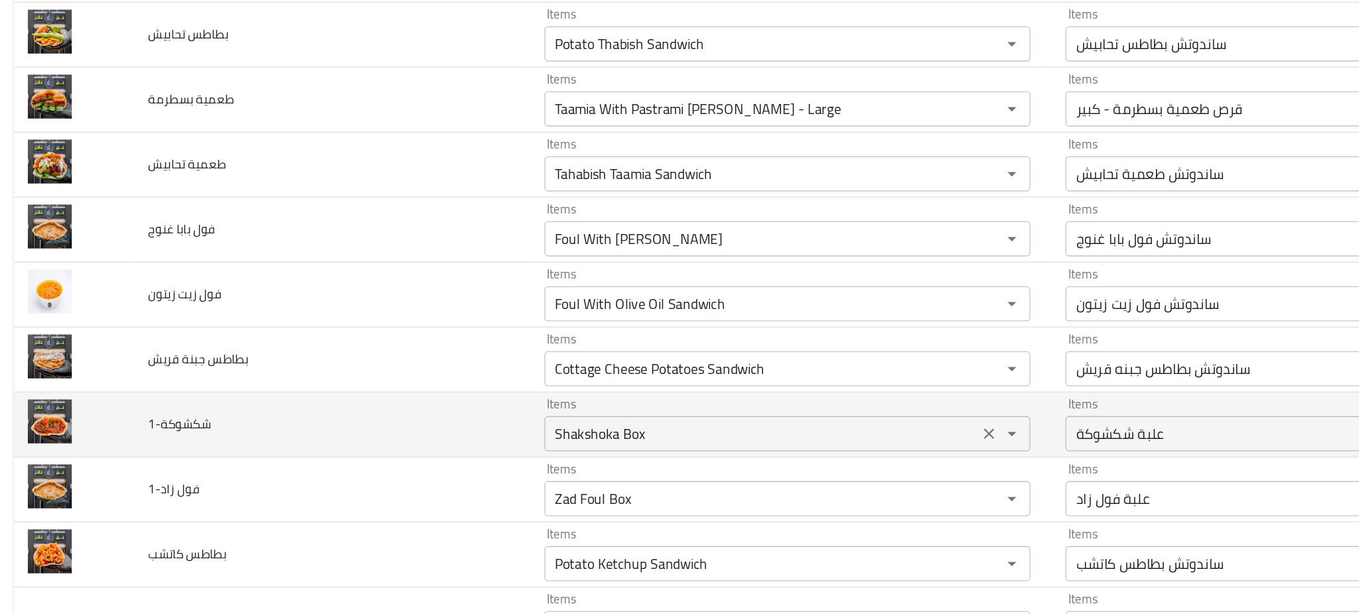
click at [421, 474] on input "Shakshoka Box" at bounding box center [581, 475] width 320 height 19
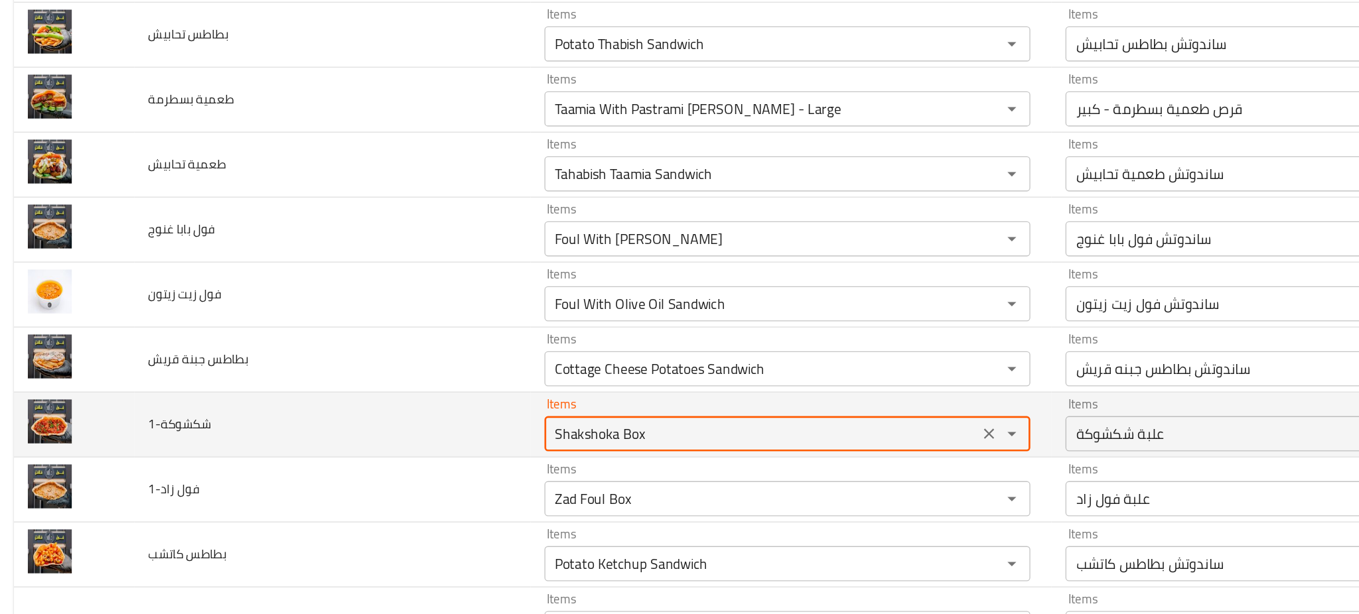
click at [421, 474] on input "Shakshoka Box" at bounding box center [581, 475] width 320 height 19
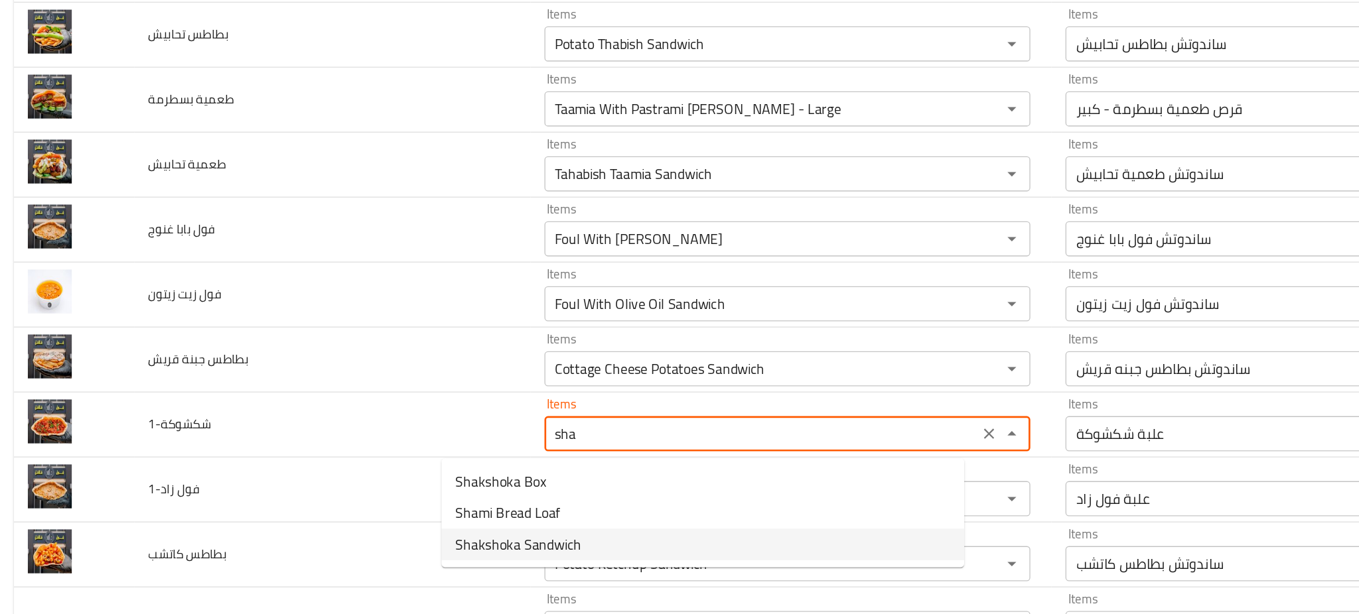
click at [399, 560] on span "Shakshoka Sandwich" at bounding box center [397, 559] width 95 height 16
type input "Shakshoka Sandwich"
type input "ساندوتش شكشوكة"
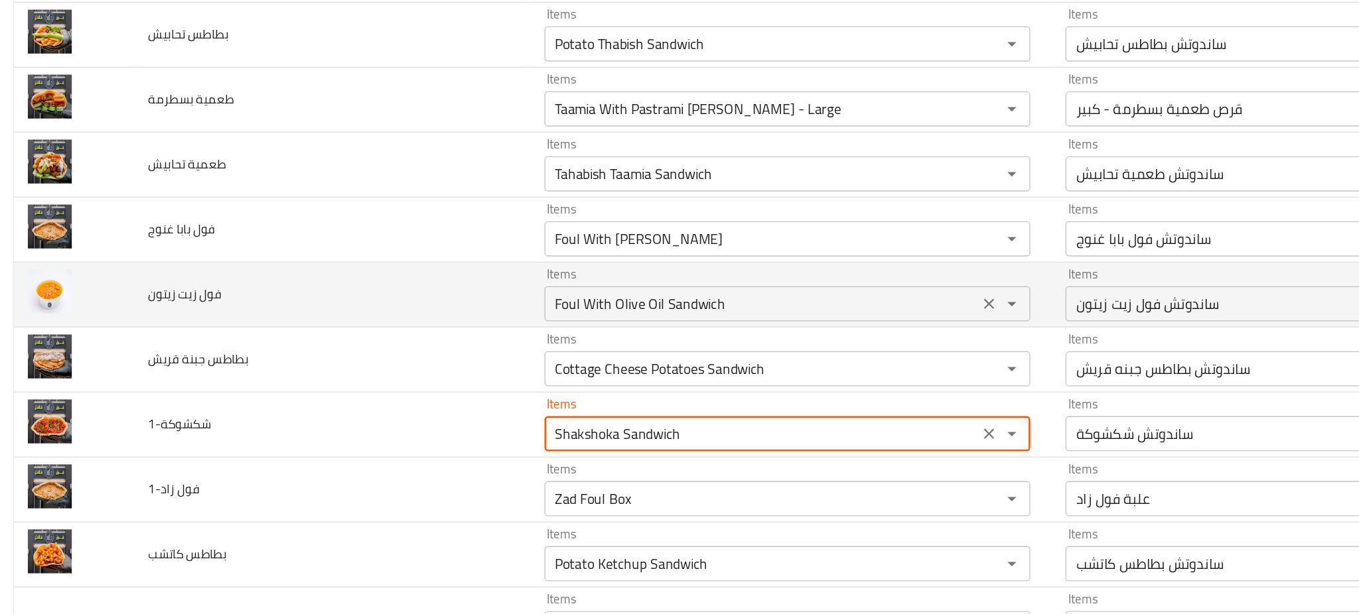
type input "Shakshoka Sandwich"
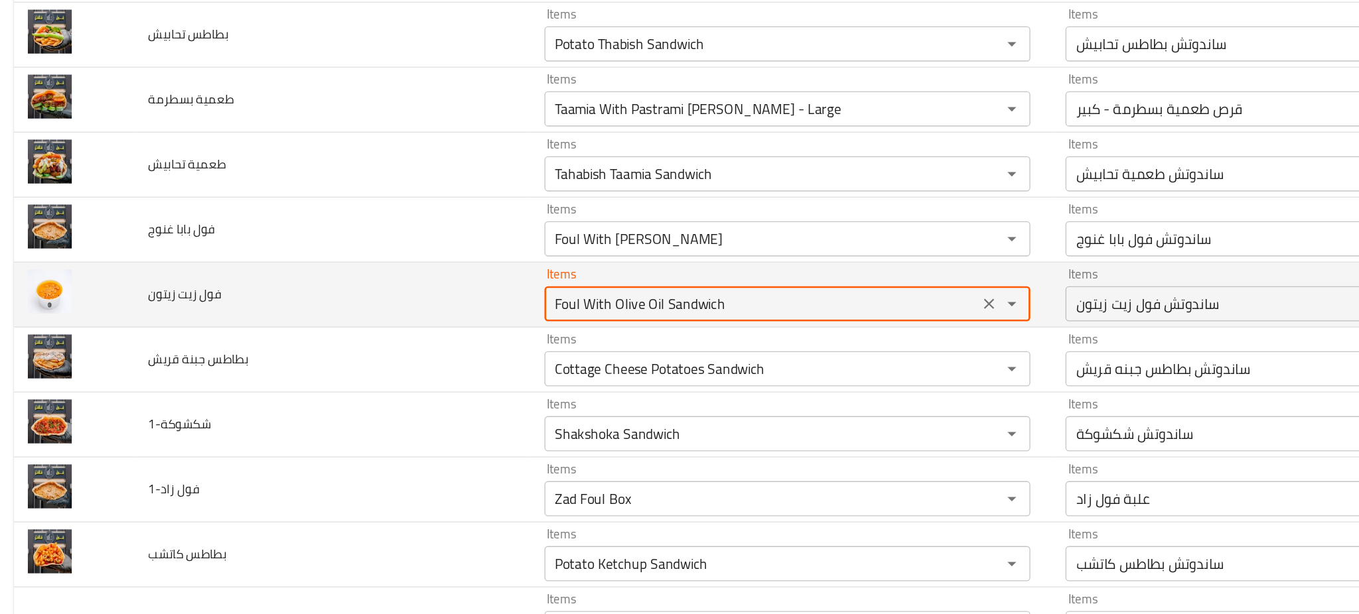
click at [436, 377] on زيتون "Foul With Olive Oil Sandwich" at bounding box center [581, 377] width 320 height 19
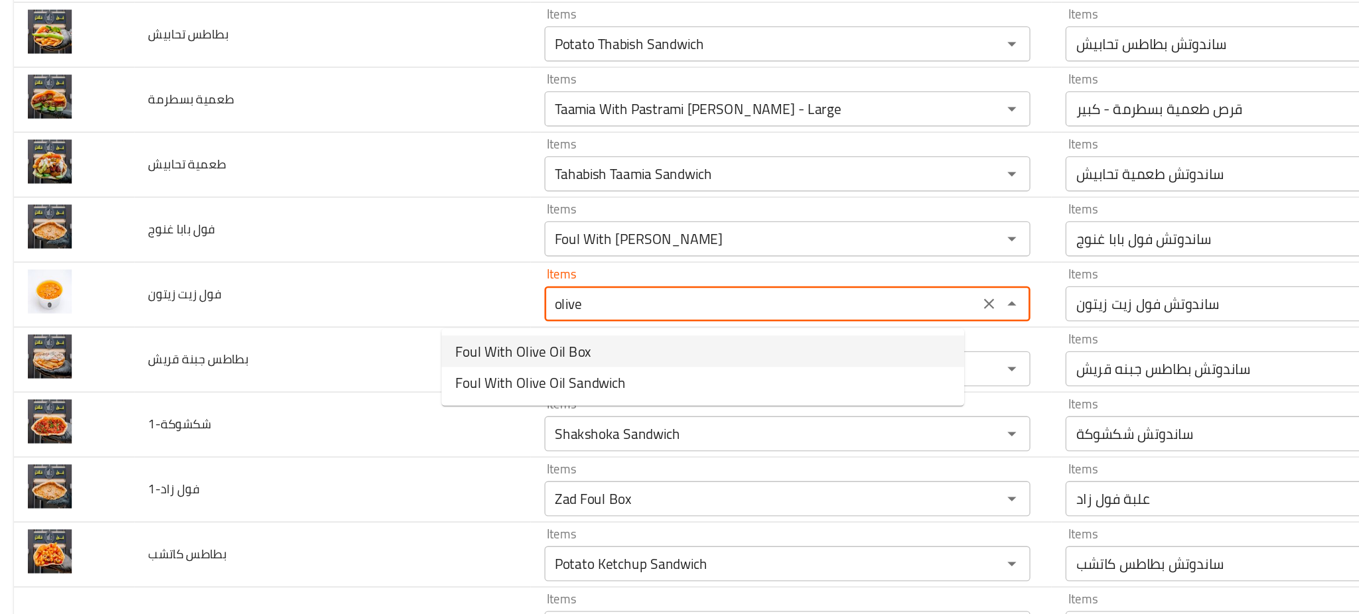
click at [427, 405] on span "Foul With Olive Oil Box" at bounding box center [401, 413] width 102 height 16
type زيتون "Foul With Olive Oil Box"
type زيتون-ar "علبة فول زيت زيتون"
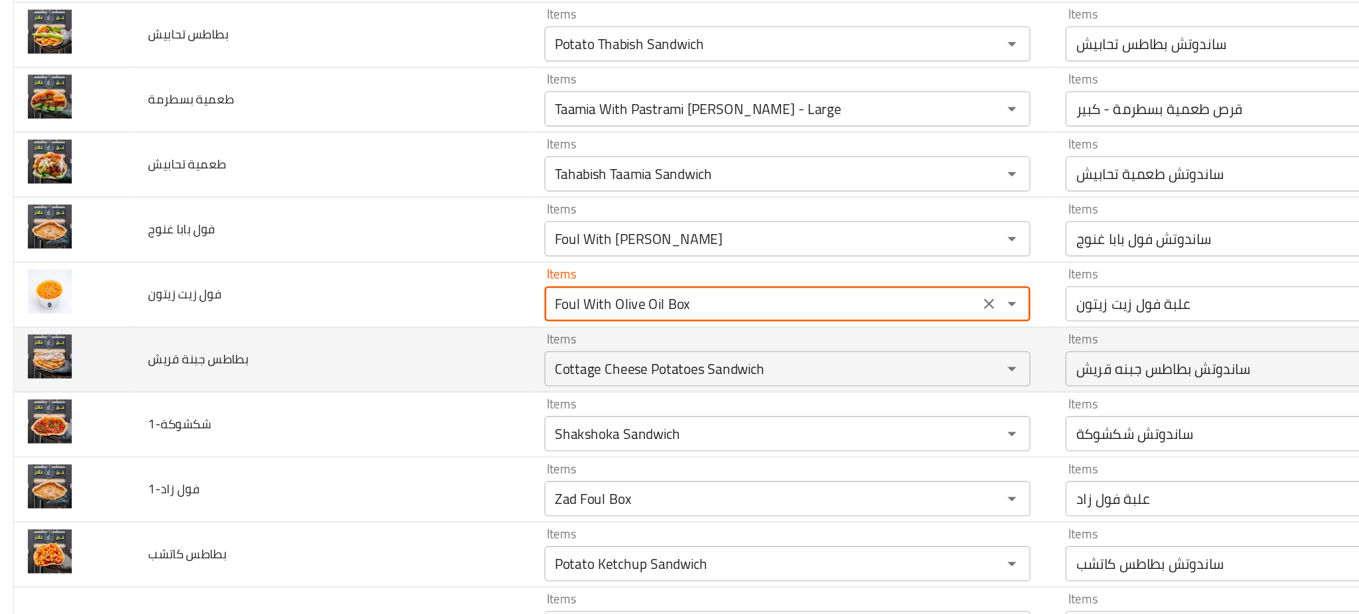
type زيتون "Foul With Olive Oil Box"
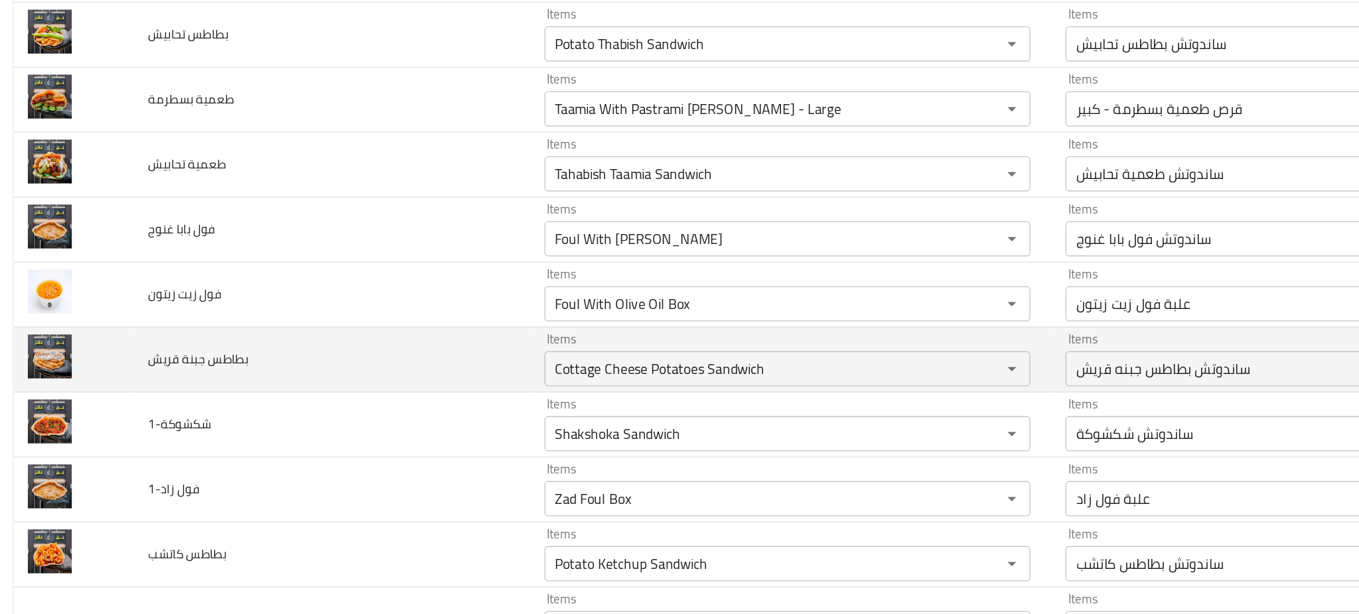
click at [295, 413] on td "بطاطس جبنة قريش" at bounding box center [256, 419] width 299 height 49
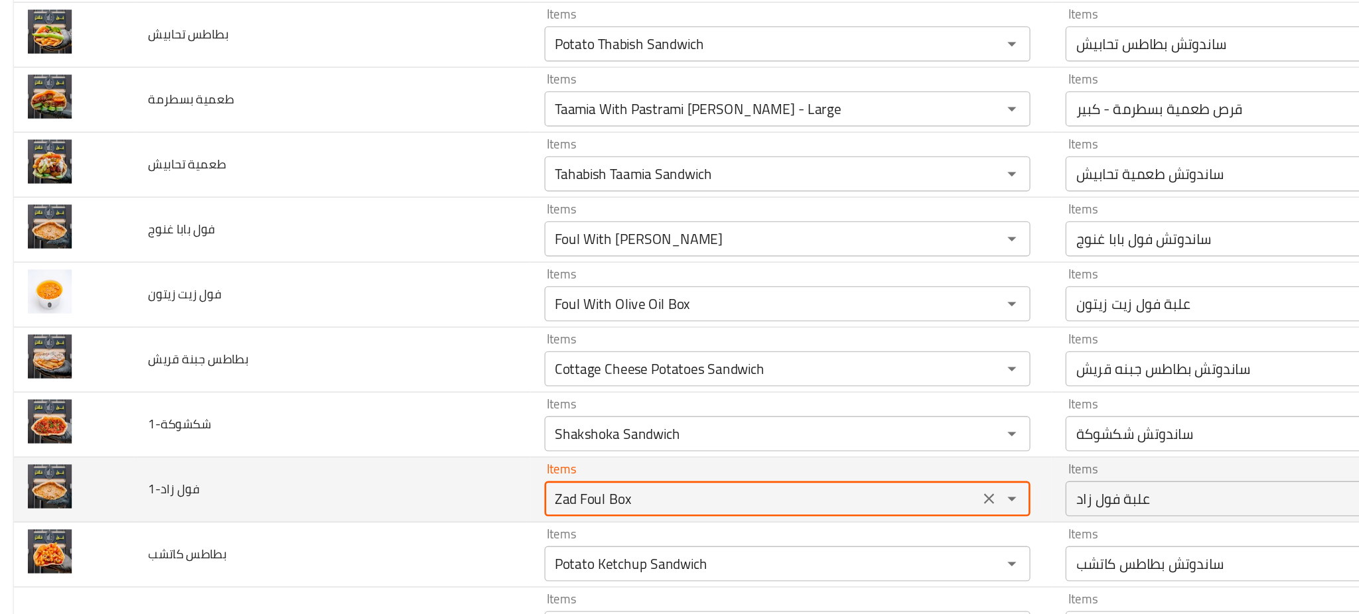
click at [464, 534] on زاد-1 "Zad Foul Box" at bounding box center [581, 524] width 320 height 19
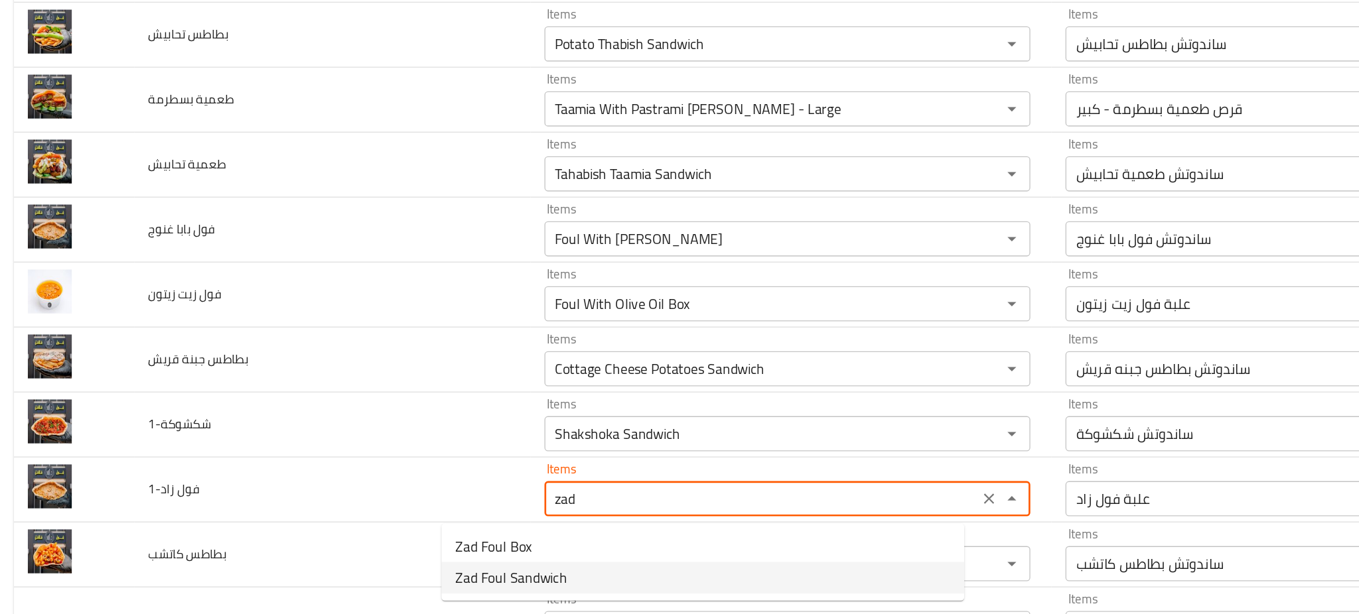
click at [417, 584] on span "Zad Foul Sandwich" at bounding box center [392, 584] width 84 height 16
type زاد-1 "Zad Foul Sandwich"
type زاد-1-ar "ساندوتش فول زاد"
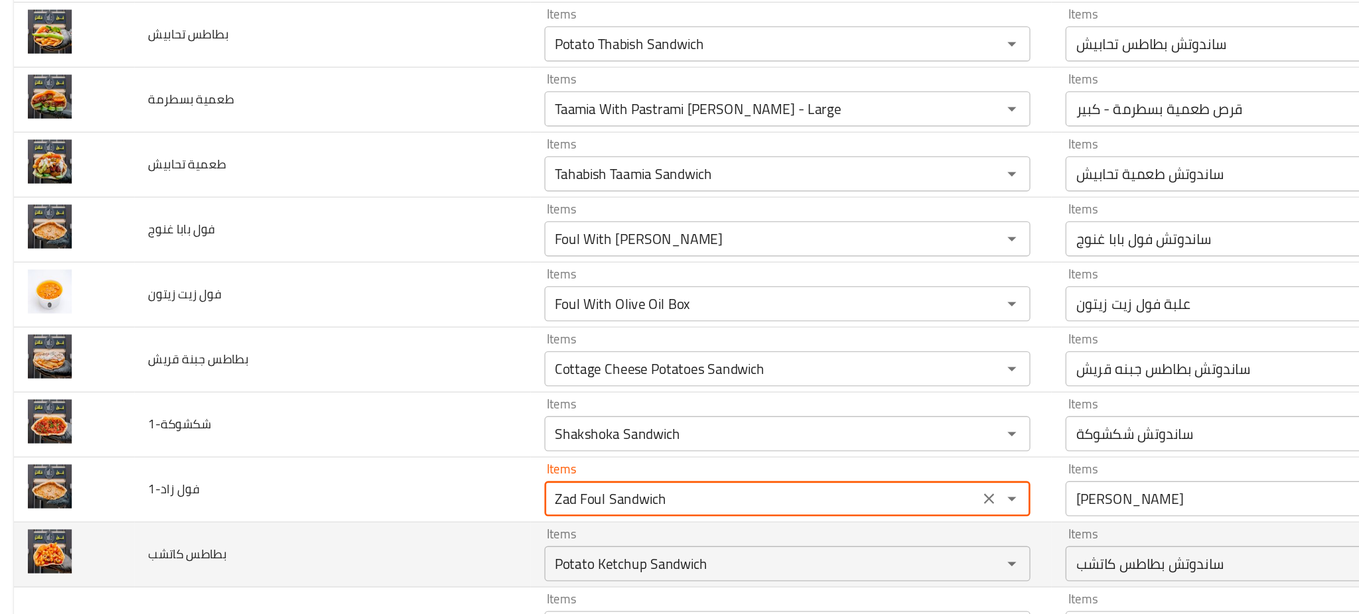
type زاد-1 "Zad Foul Sandwich"
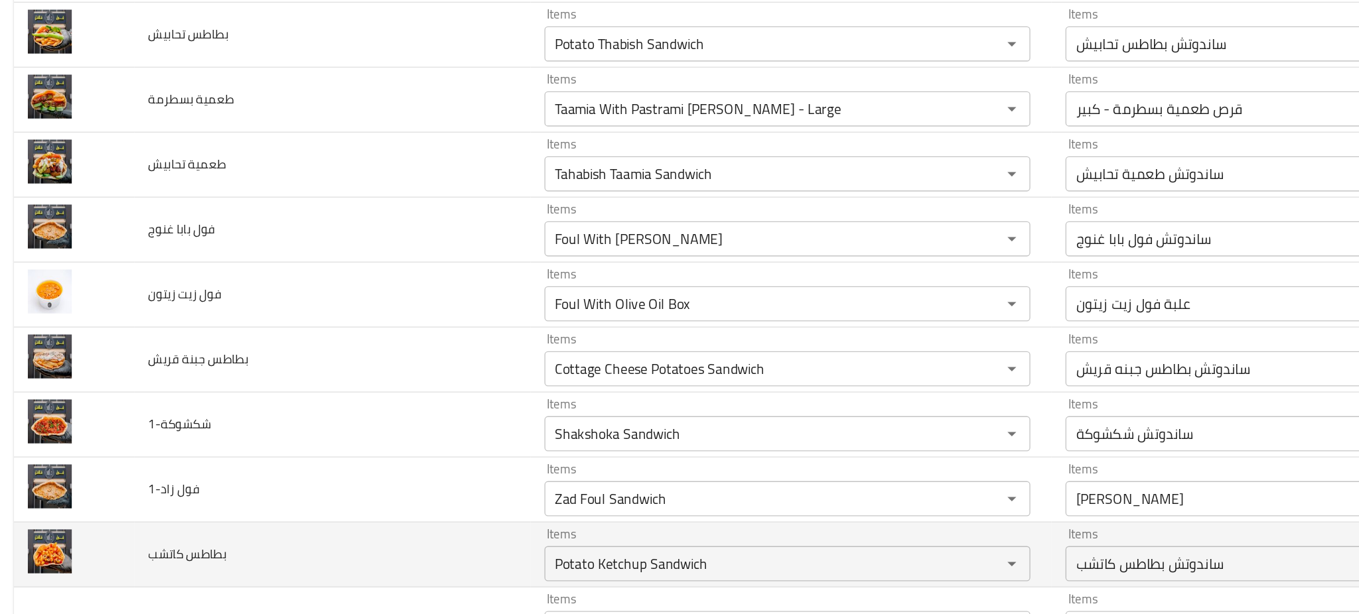
click at [276, 558] on td "بطاطس كاتشب" at bounding box center [256, 567] width 299 height 49
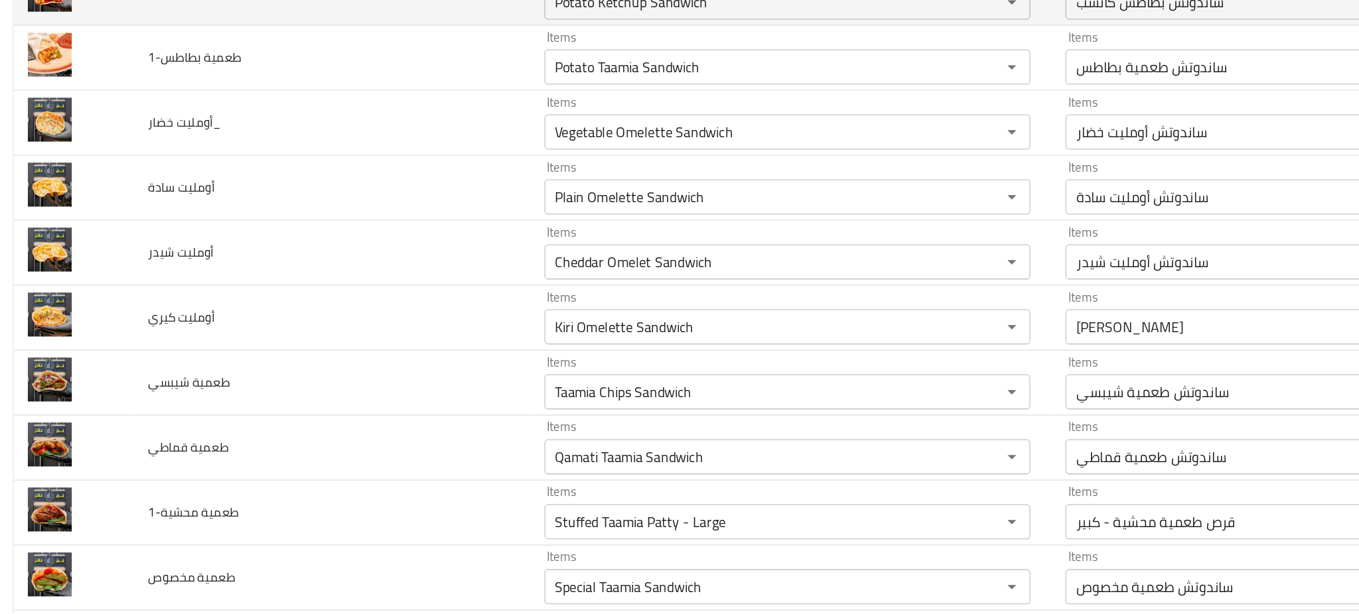
scroll to position [3213, 0]
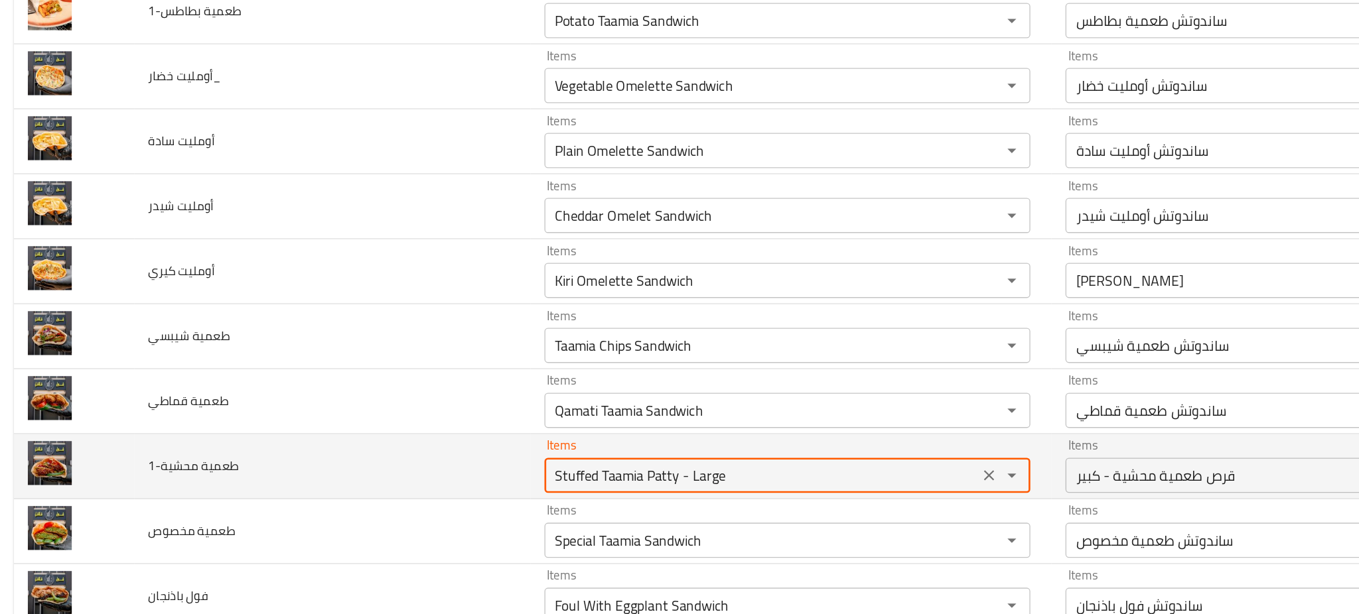
click at [508, 506] on محشية-1 "Stuffed Taamia Patty - Large" at bounding box center [581, 507] width 320 height 19
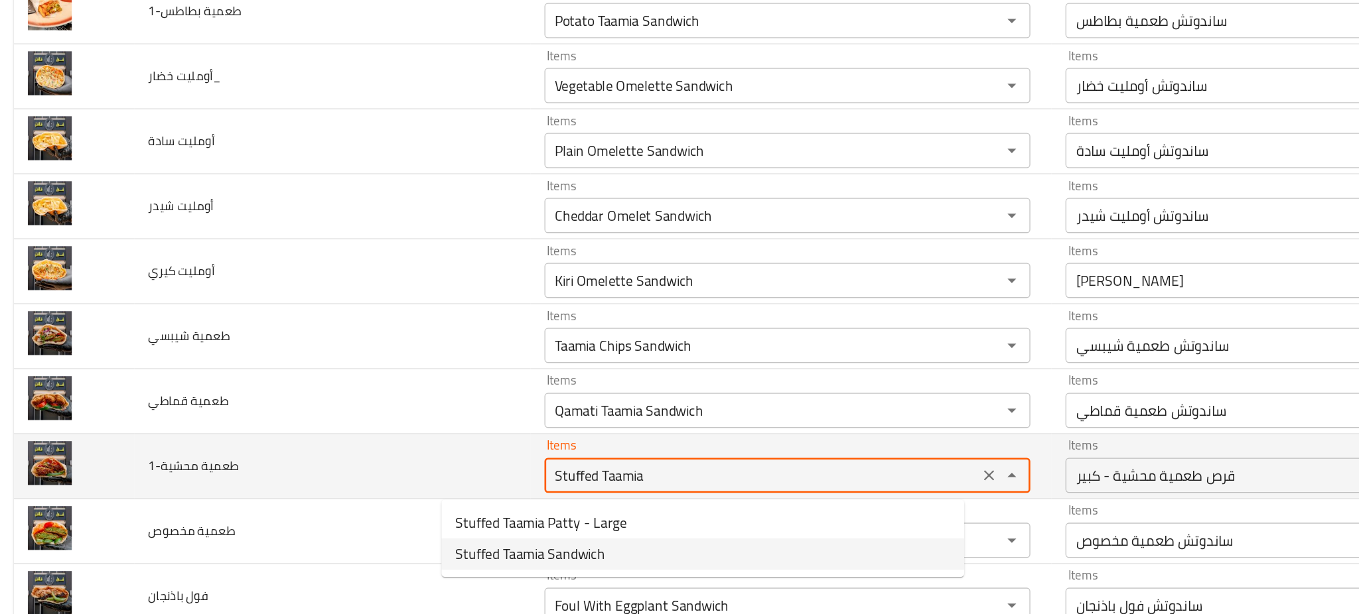
type محشية-1 "Stuffed Taamia Sandwich"
type محشية-1-ar "ساندوتش طعمية محشية"
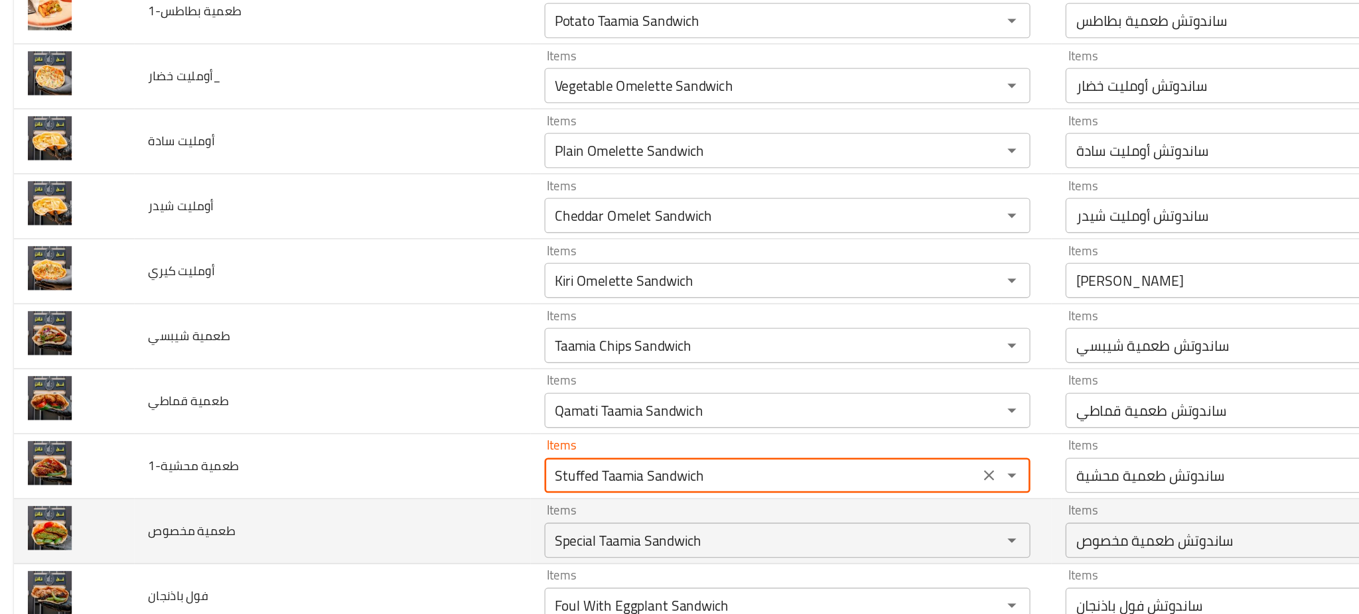
type محشية-1 "Stuffed Taamia Sandwich"
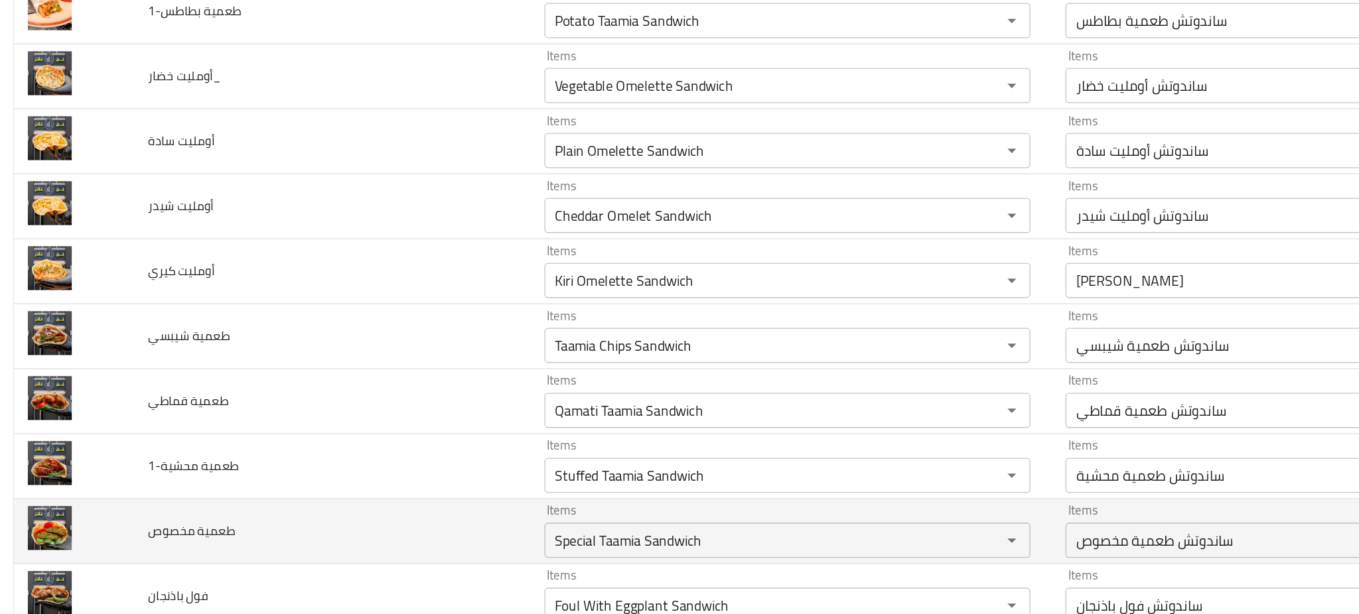
click at [293, 543] on td "طعمية مخصوص" at bounding box center [256, 549] width 299 height 49
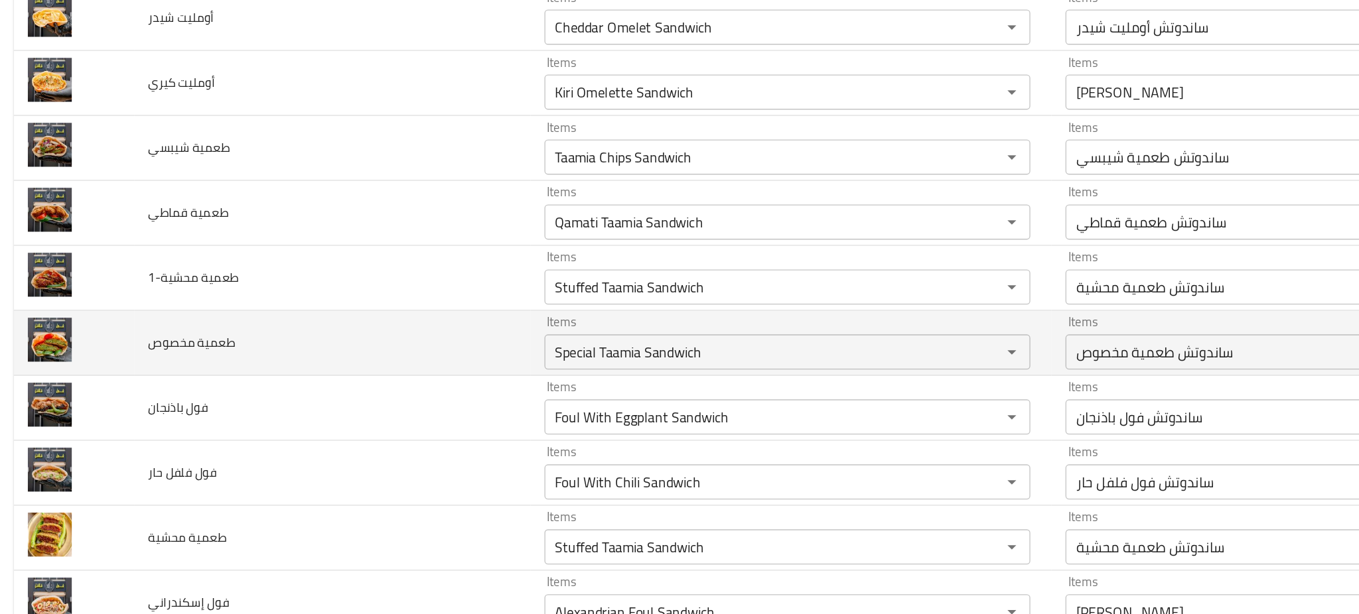
scroll to position [3390, 0]
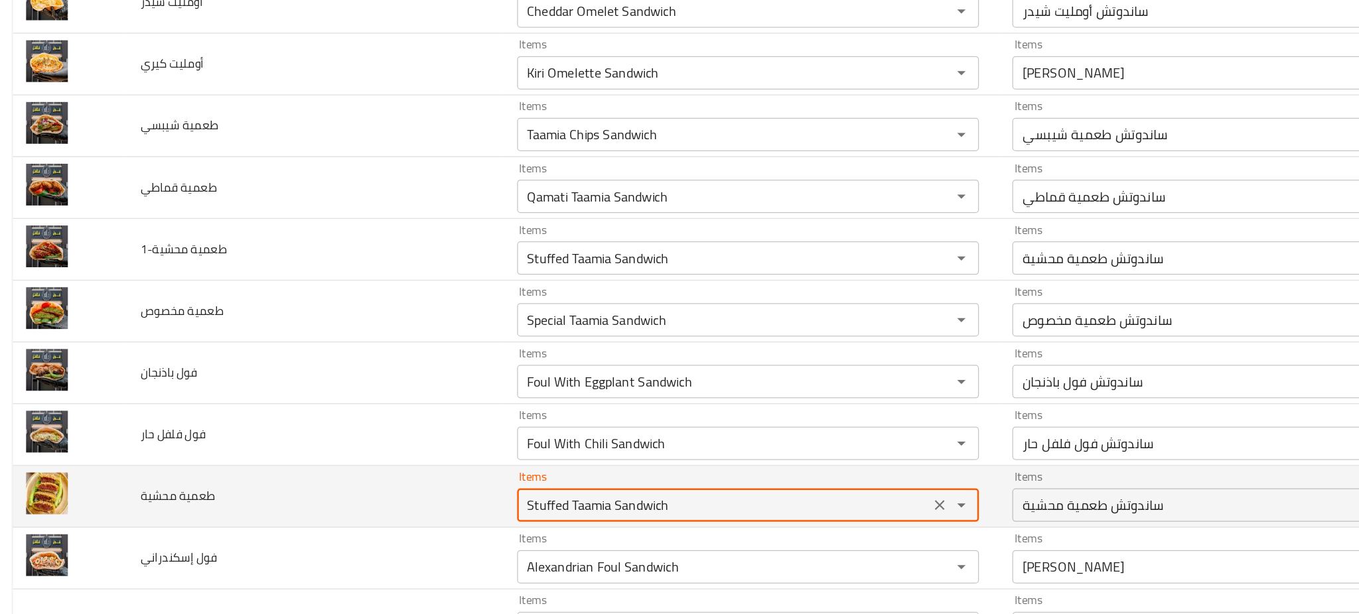
click at [504, 535] on محشية "Stuffed Taamia Sandwich" at bounding box center [581, 526] width 320 height 19
type محشية "Stuffed Taamia"
click at [746, 533] on icon "Clear" at bounding box center [752, 525] width 13 height 13
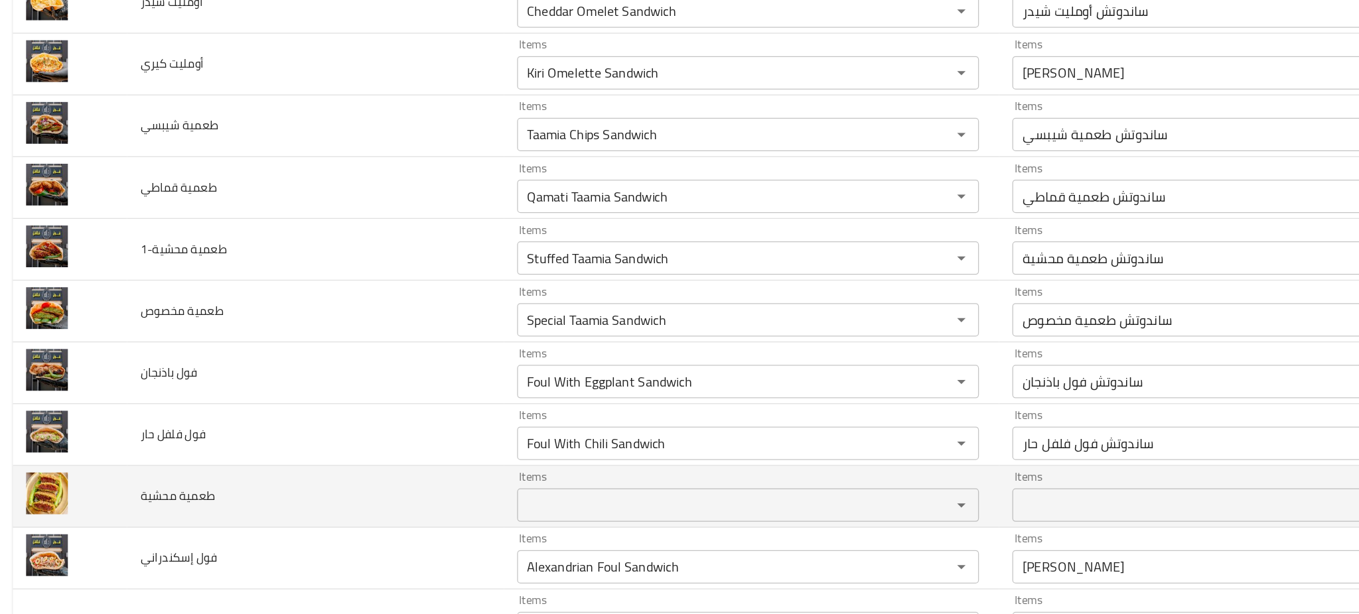
click at [275, 513] on td "طعمية محشية" at bounding box center [256, 519] width 299 height 49
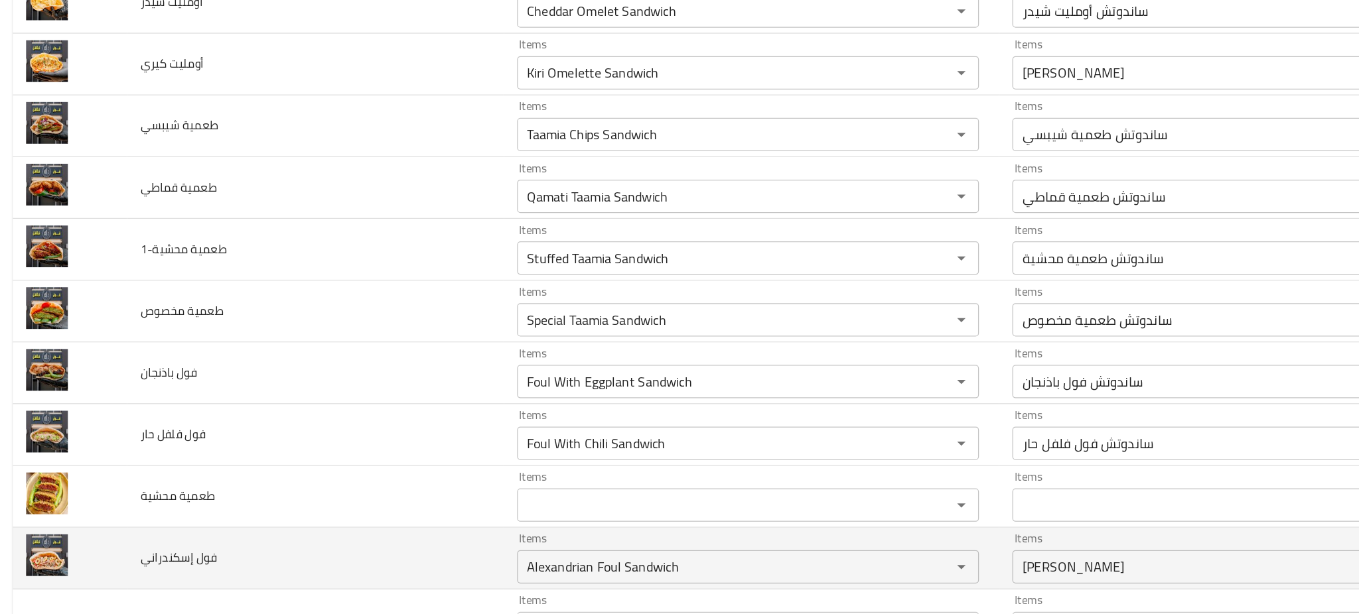
click at [292, 571] on td "فول إسكندراني" at bounding box center [256, 568] width 299 height 49
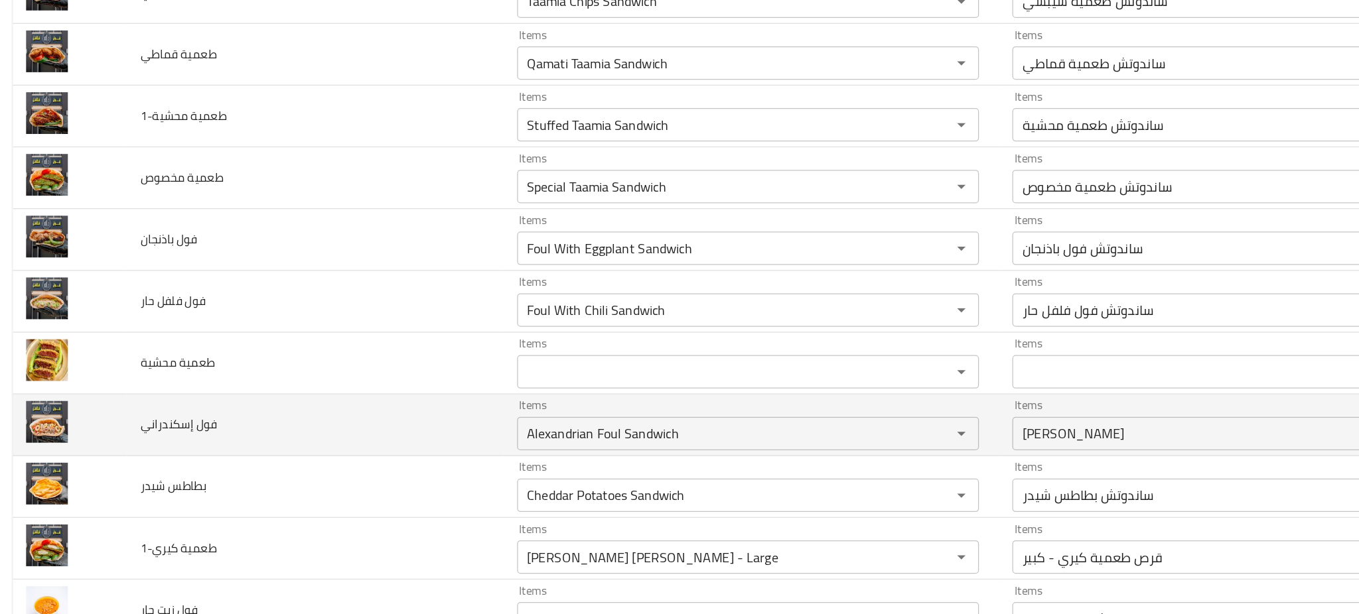
scroll to position [3531, 0]
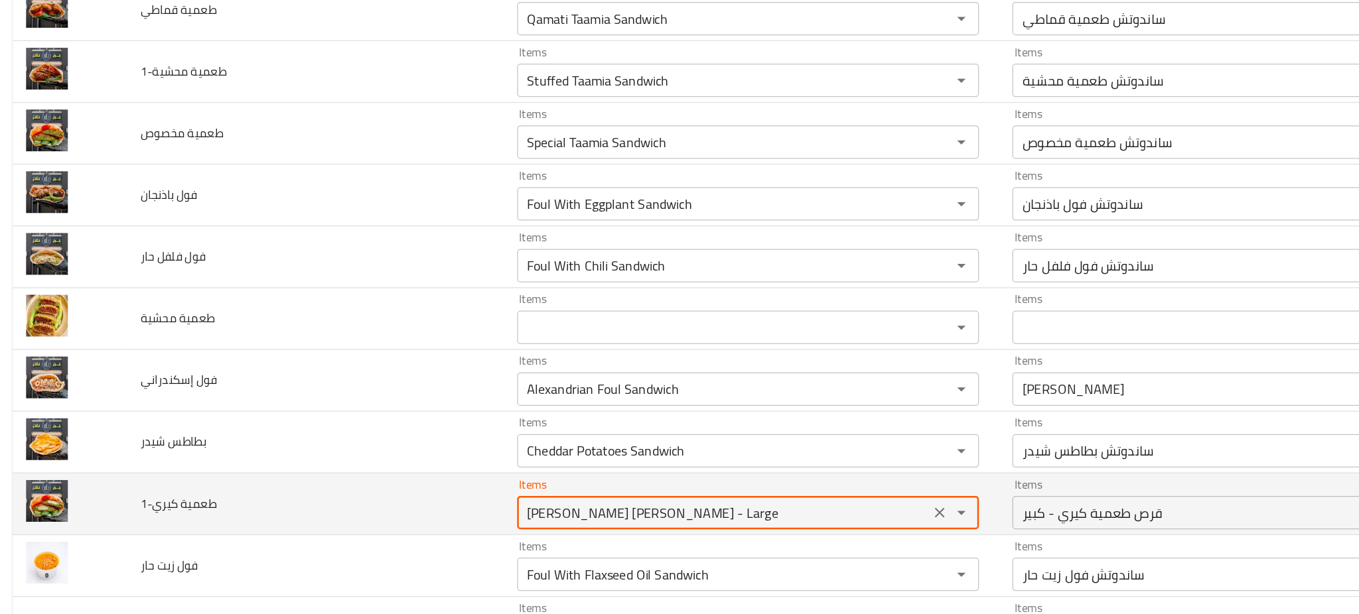
click at [531, 532] on كيري-1 "Kiri Taamia Patty - Large" at bounding box center [581, 532] width 320 height 19
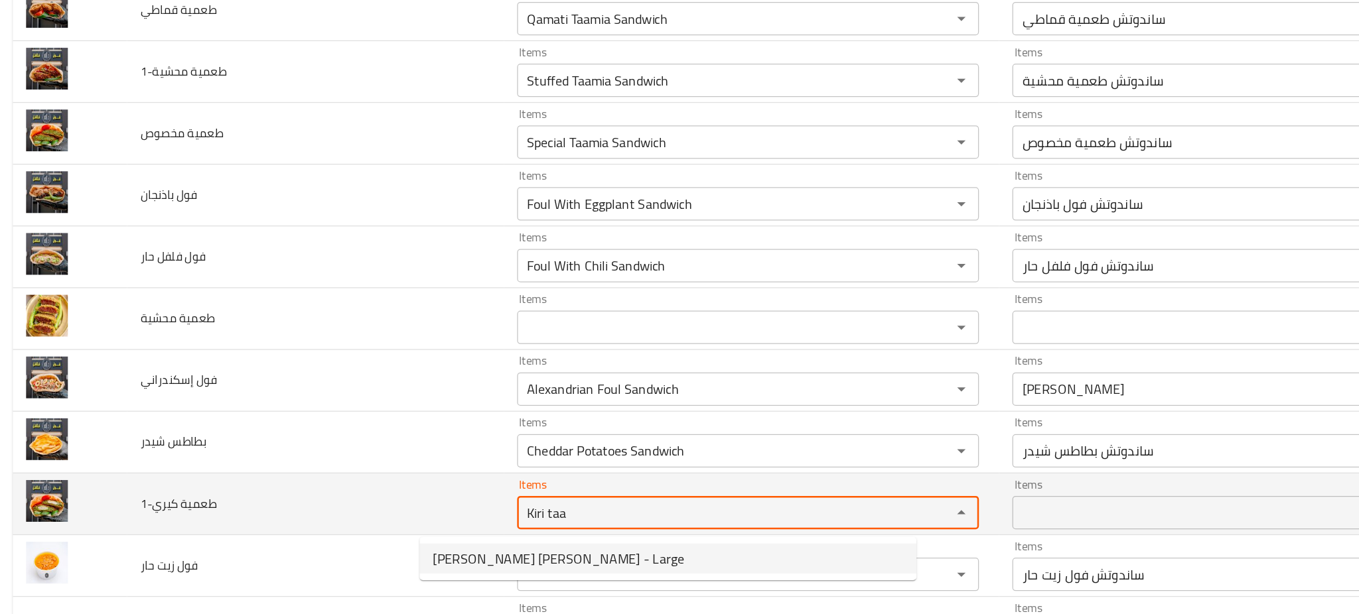
type كيري-1 "Kiri taa"
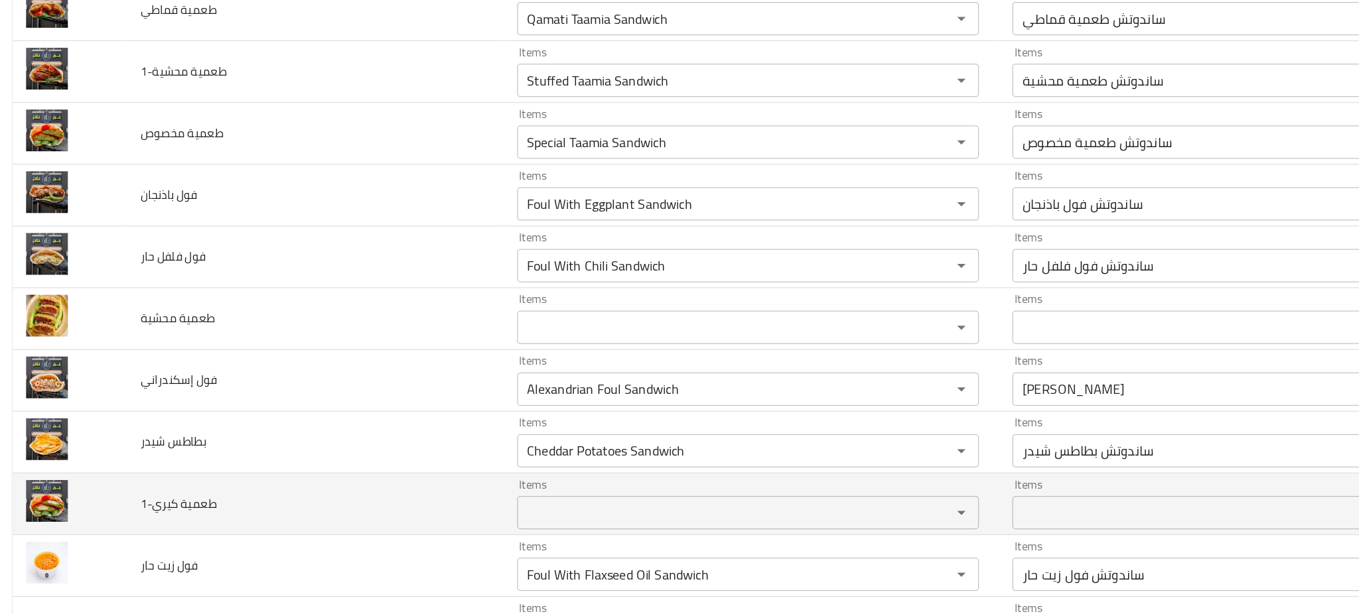
click at [290, 519] on td "طعمية كيري-1" at bounding box center [256, 525] width 299 height 49
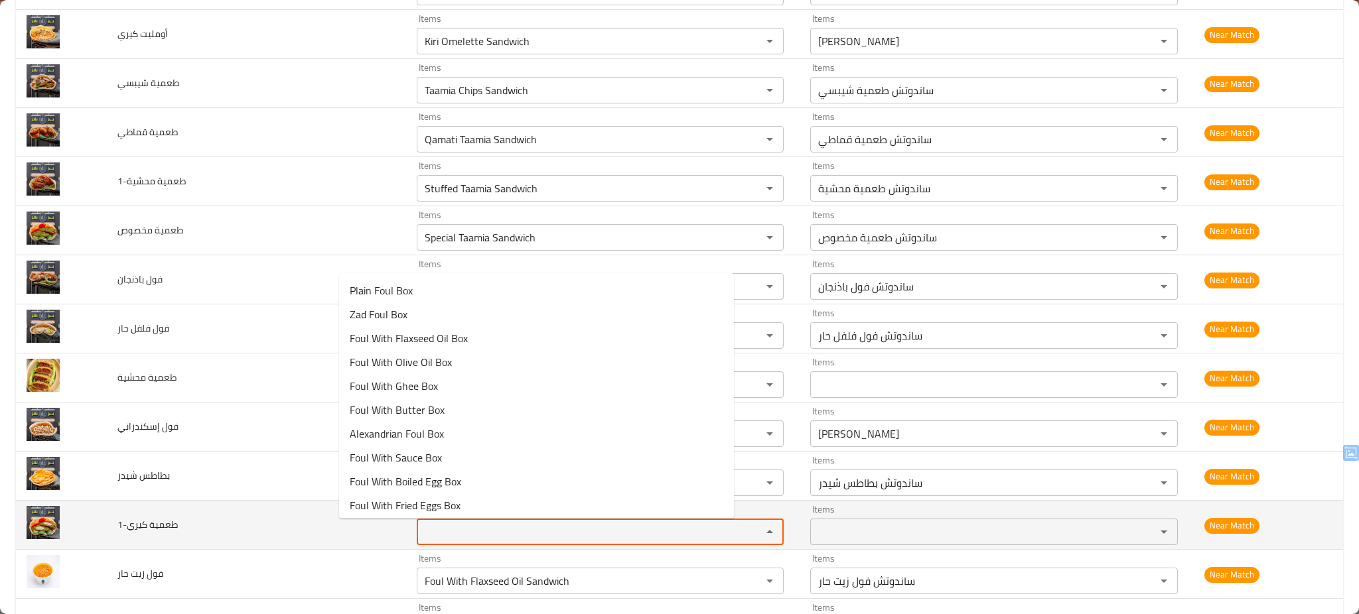
click at [421, 537] on كيري-1 "Items" at bounding box center [581, 532] width 320 height 19
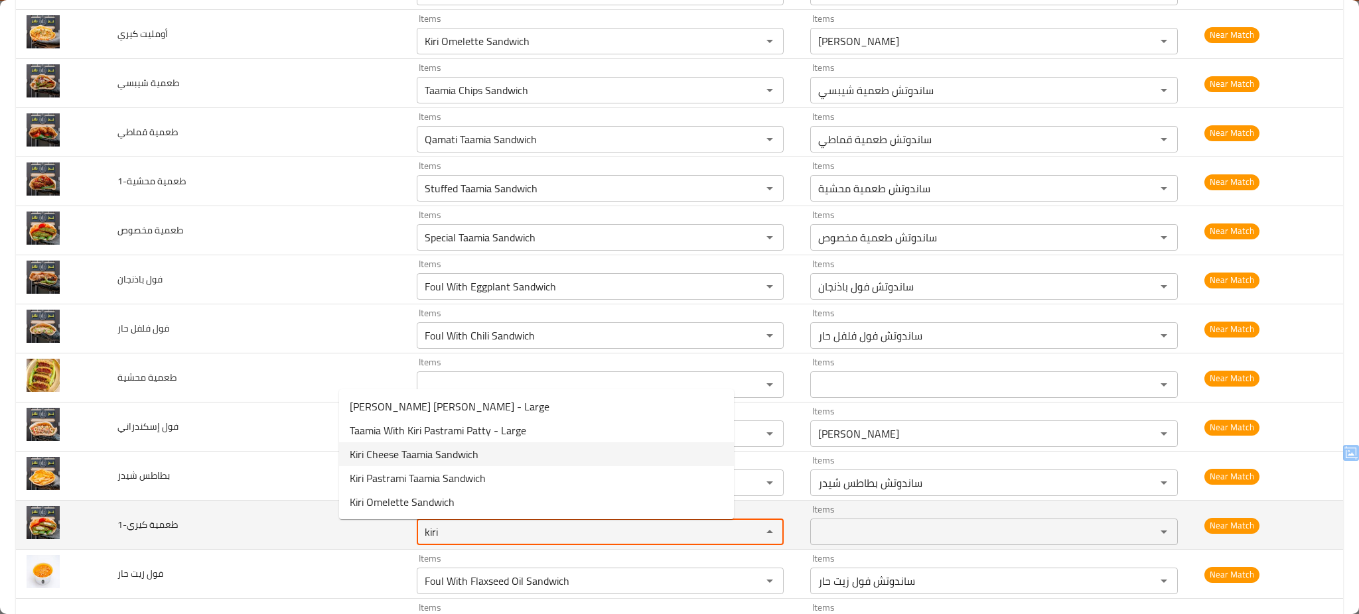
type كيري-1 "kiri"
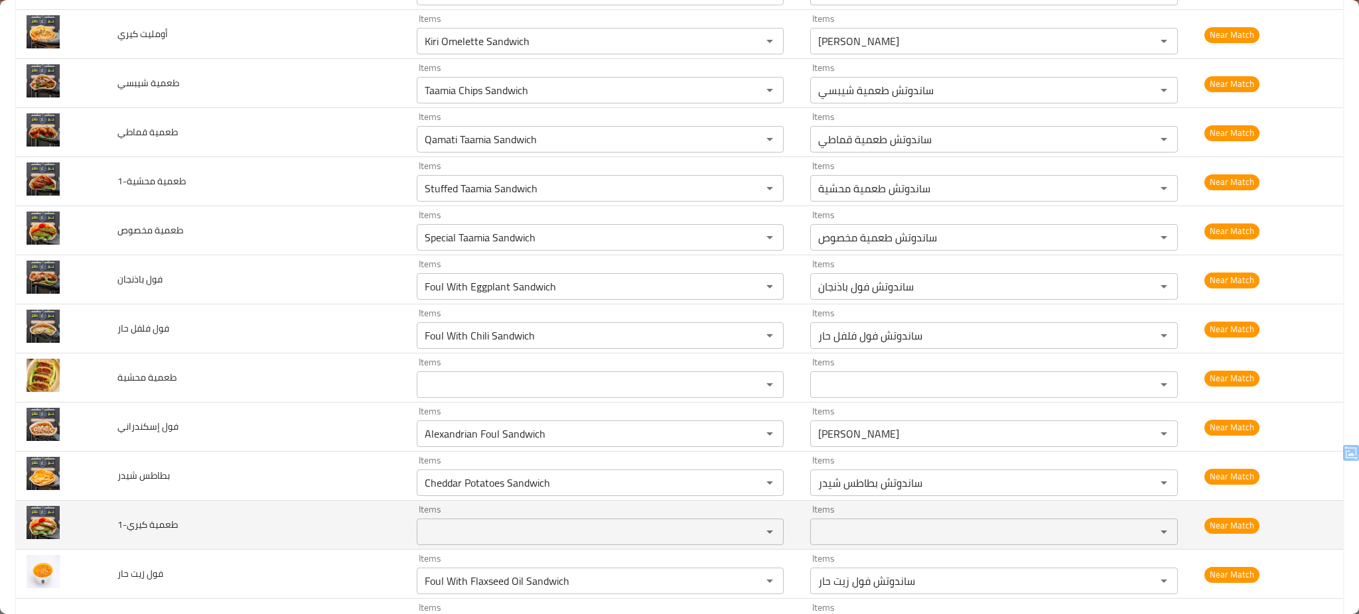
click at [245, 521] on td "طعمية كيري-1" at bounding box center [256, 525] width 299 height 49
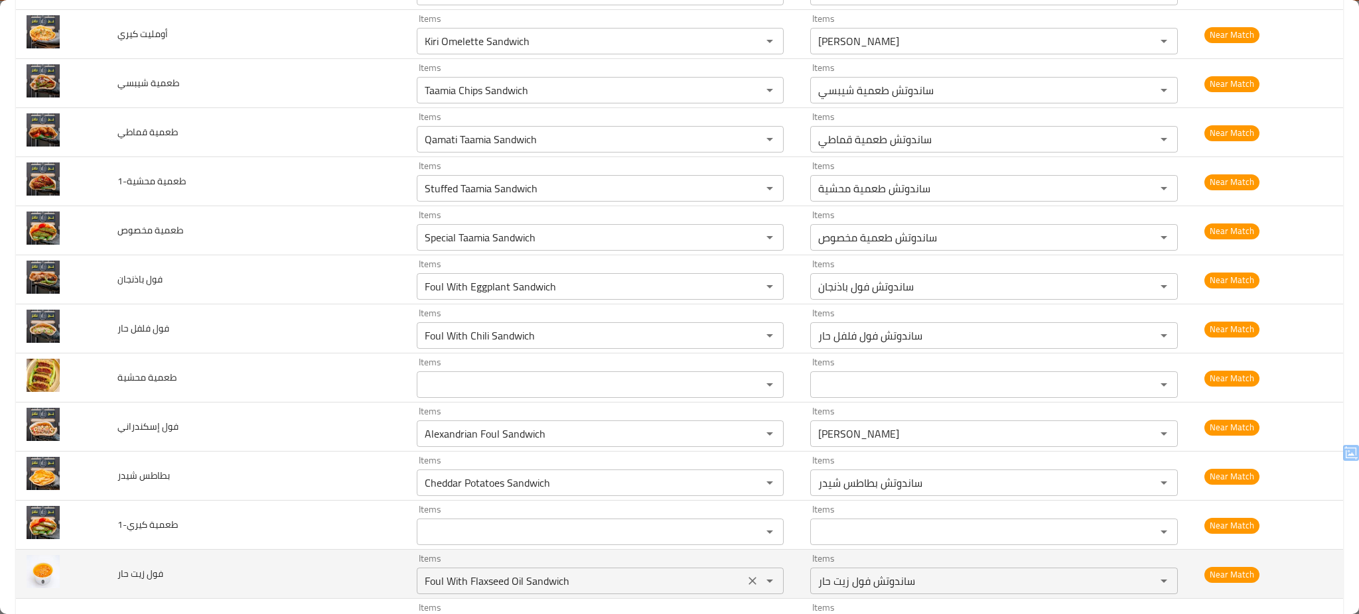
click at [532, 588] on حار "Foul With Flaxseed Oil Sandwich" at bounding box center [581, 581] width 320 height 19
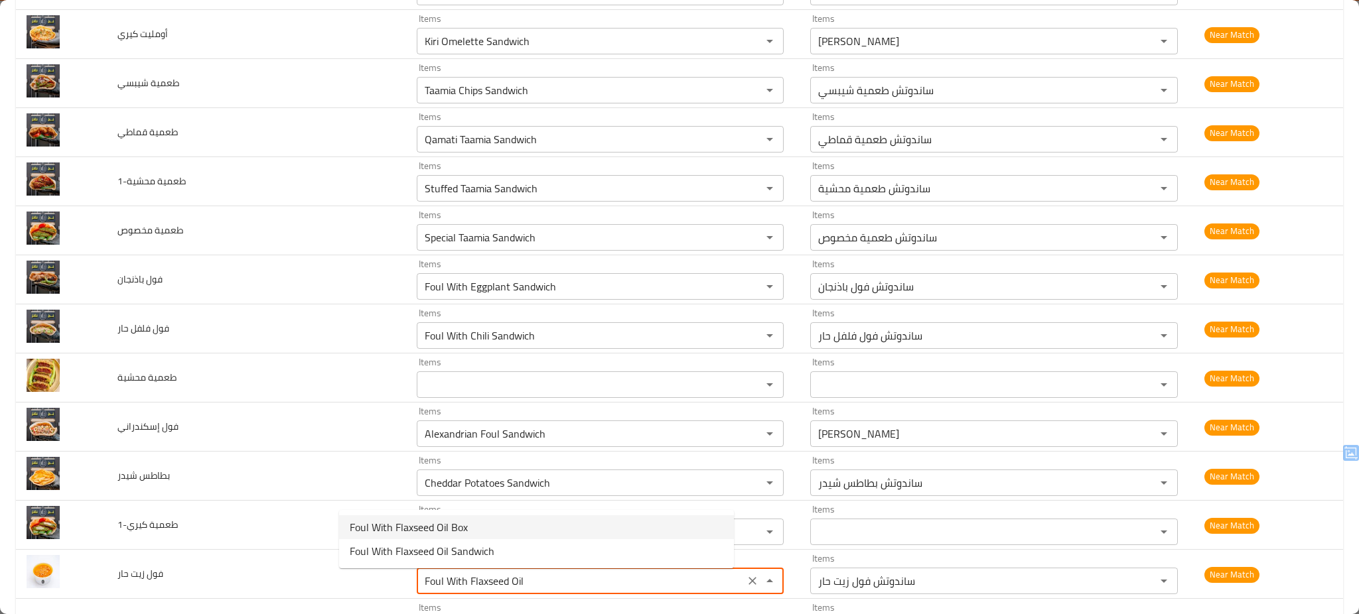
click at [423, 523] on span "Foul With Flaxseed Oil Box" at bounding box center [409, 527] width 118 height 16
type حار "Foul With Flaxseed Oil Box"
type حار-ar "علبة فول زيت حار"
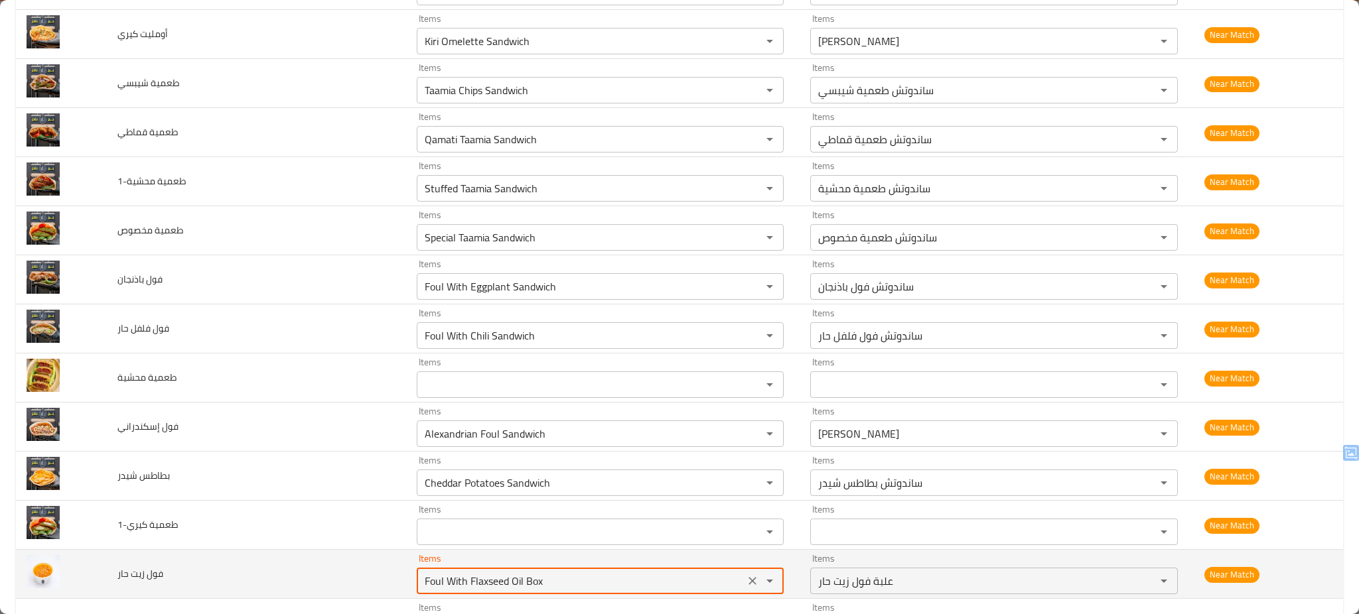
type حار "Foul With Flaxseed Oil Box"
click at [267, 581] on td "فول زيت حار" at bounding box center [256, 574] width 299 height 49
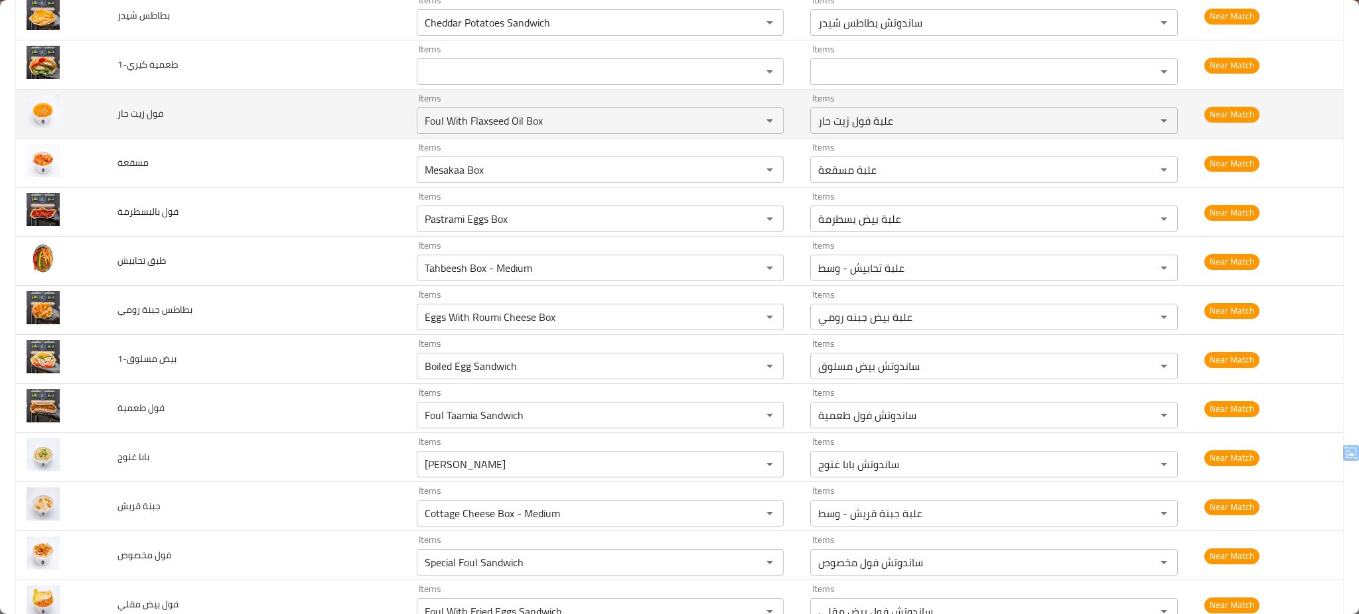
scroll to position [4027, 0]
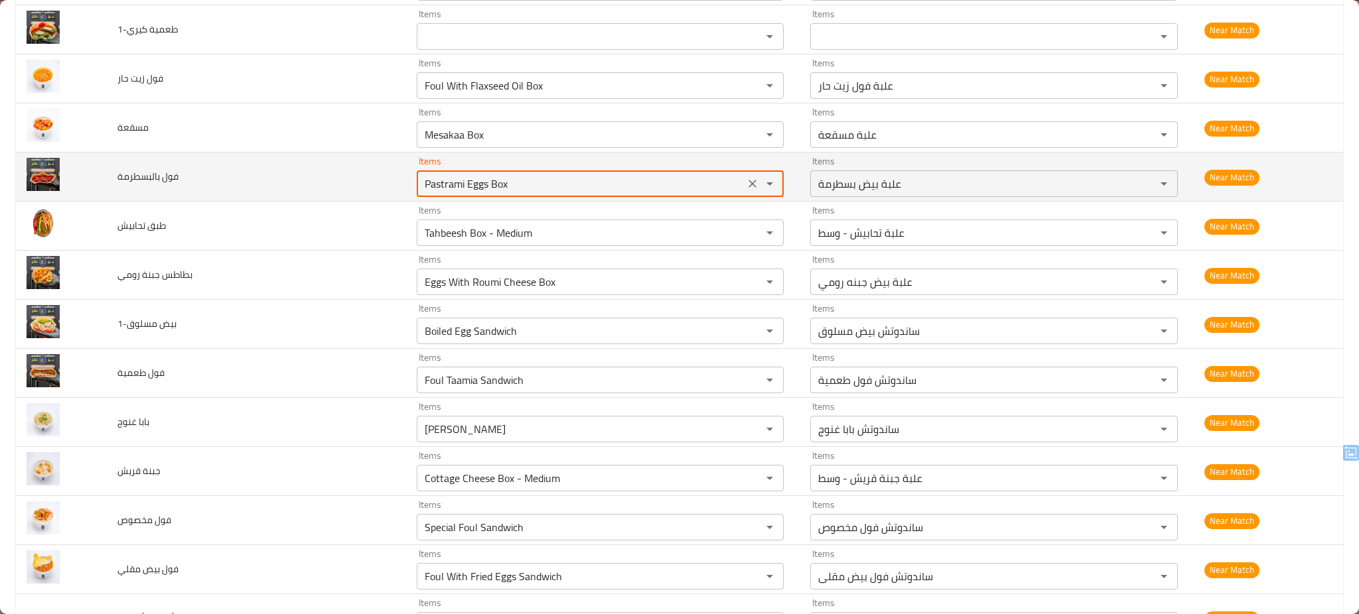
click at [476, 191] on بالبسطرمة "Pastrami Eggs Box" at bounding box center [581, 183] width 320 height 19
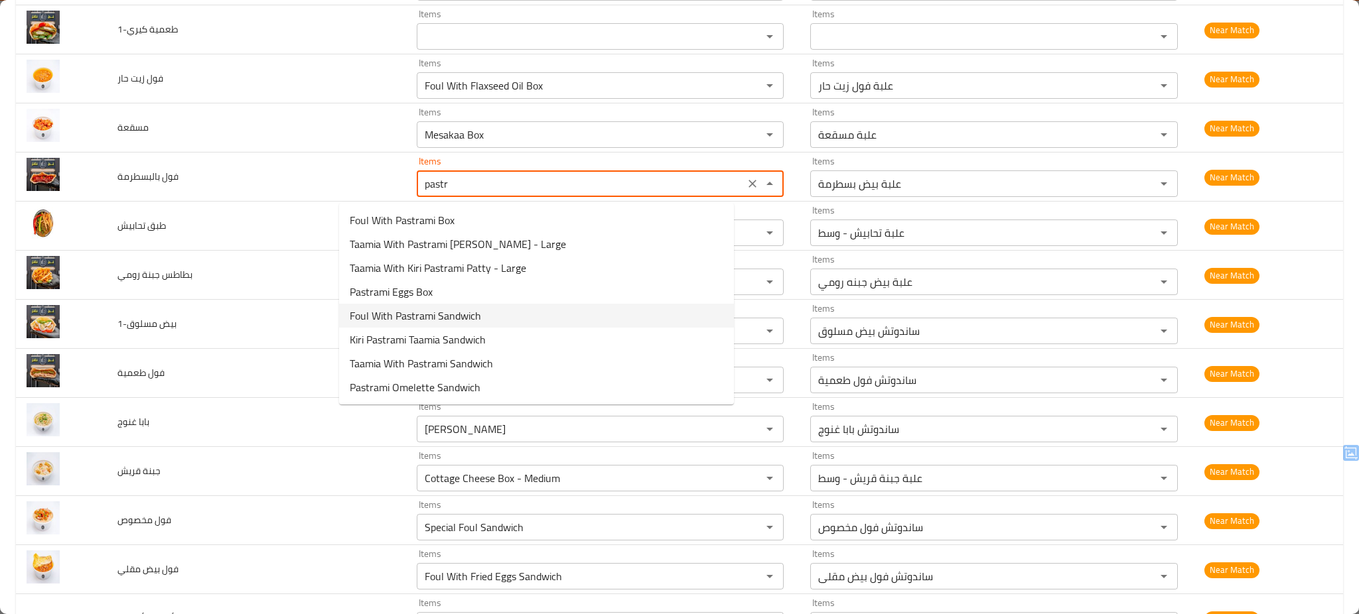
click at [426, 319] on span "Foul With Pastrami Sandwich" at bounding box center [415, 316] width 131 height 16
type بالبسطرمة "Foul With Pastrami Sandwich"
type بالبسطرمة-ar "ساندوتش فول بسطرمة"
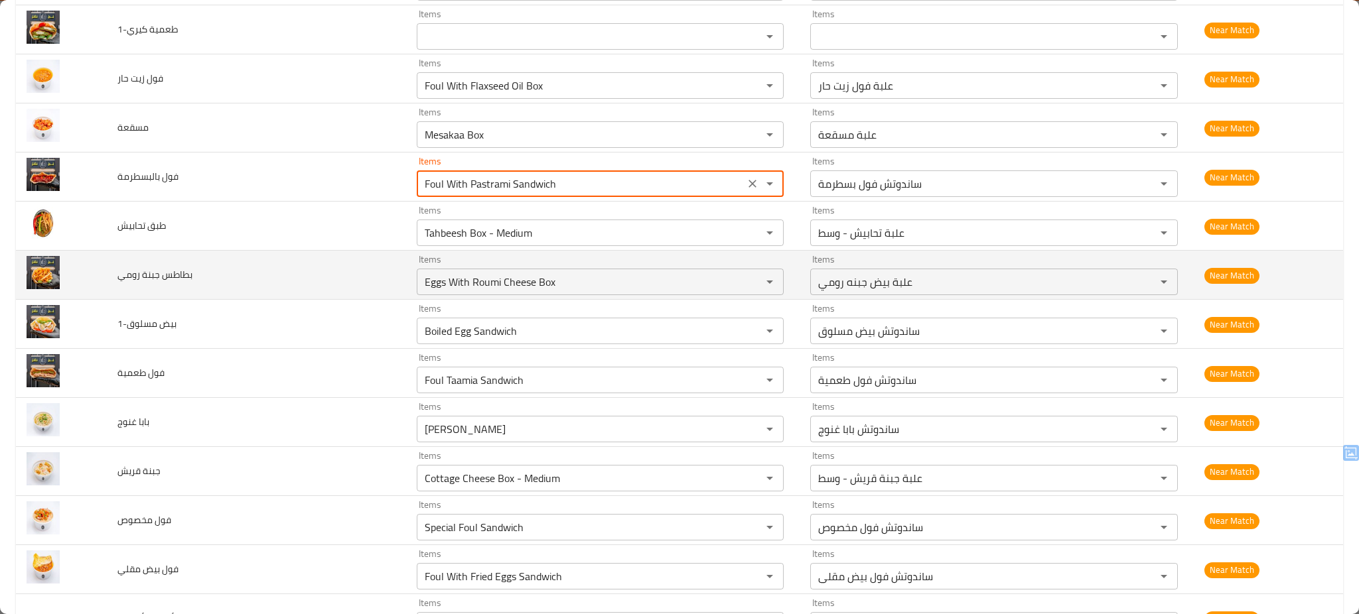
type بالبسطرمة "Foul With Pastrami Sandwich"
click at [302, 267] on td "بطاطس جبنة رومي" at bounding box center [256, 275] width 299 height 49
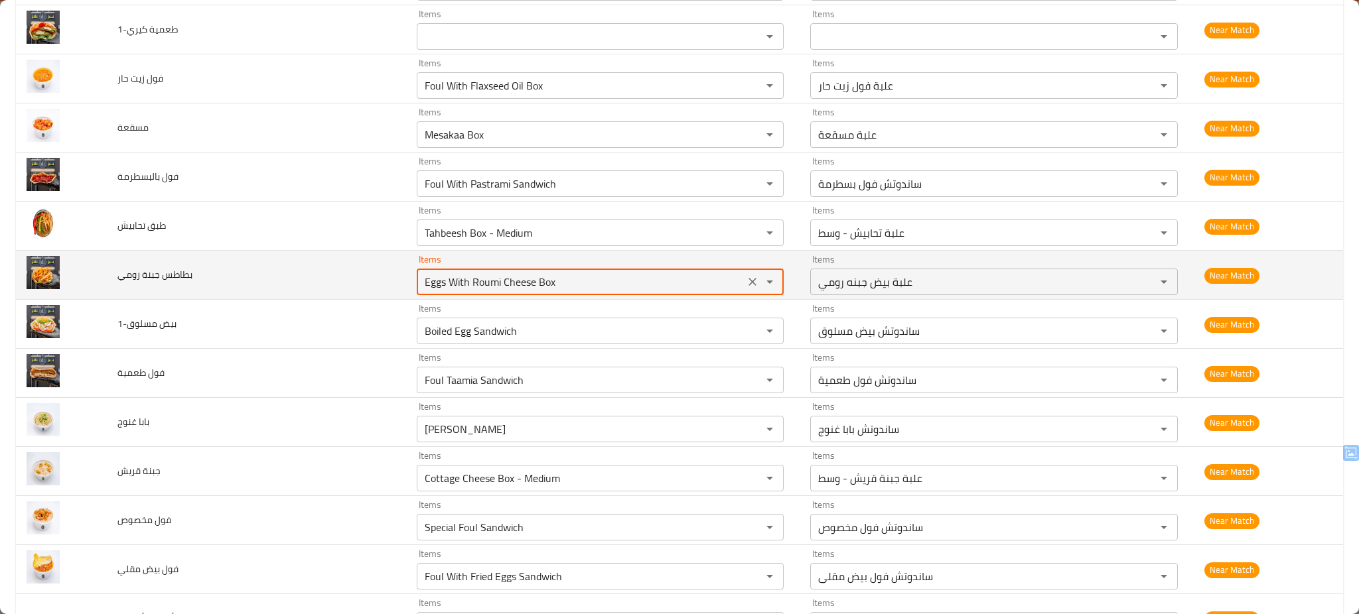
click at [541, 285] on رومي "Eggs With Roumi Cheese Box" at bounding box center [581, 282] width 320 height 19
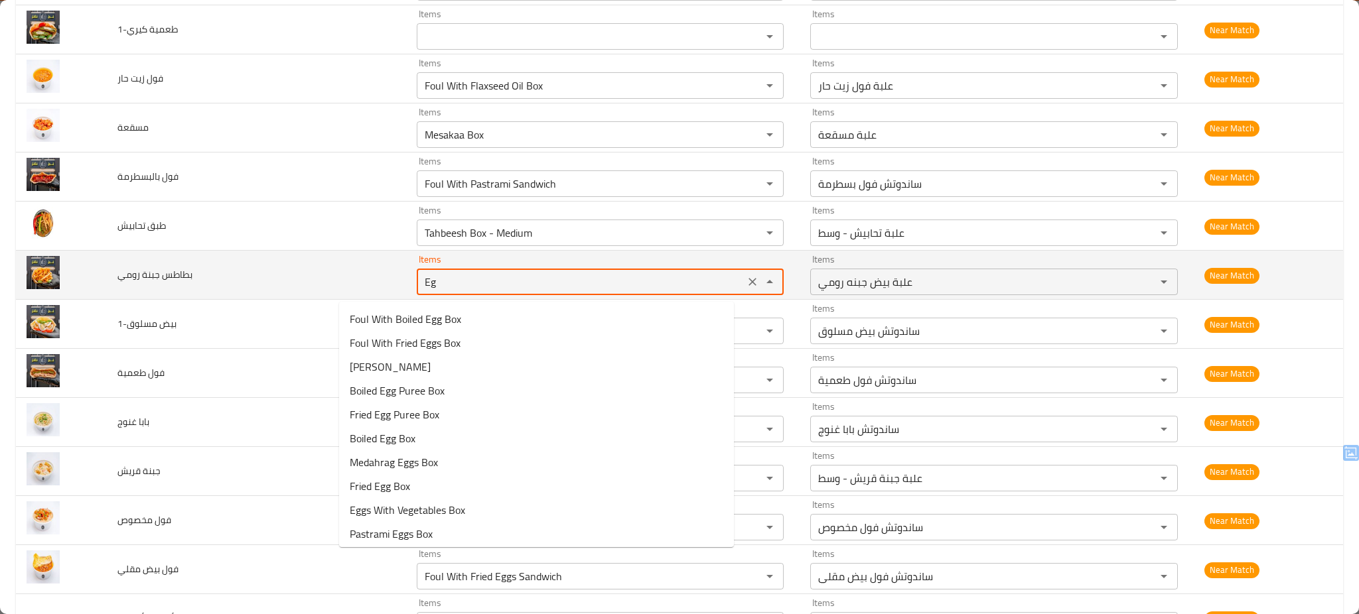
type رومي "E"
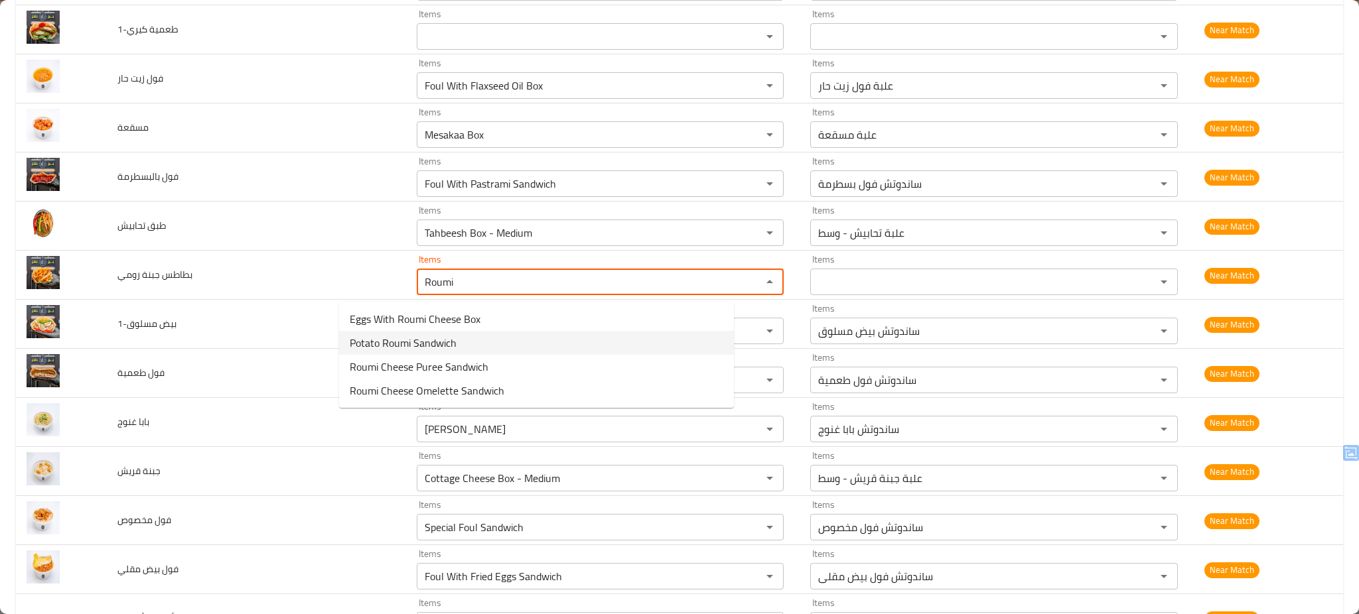
click at [495, 335] on رومي-option-1 "Potato Roumi Sandwich" at bounding box center [536, 343] width 395 height 24
type رومي "Potato Roumi Sandwich"
type رومي-ar "ساندوتش بطاطس رومي"
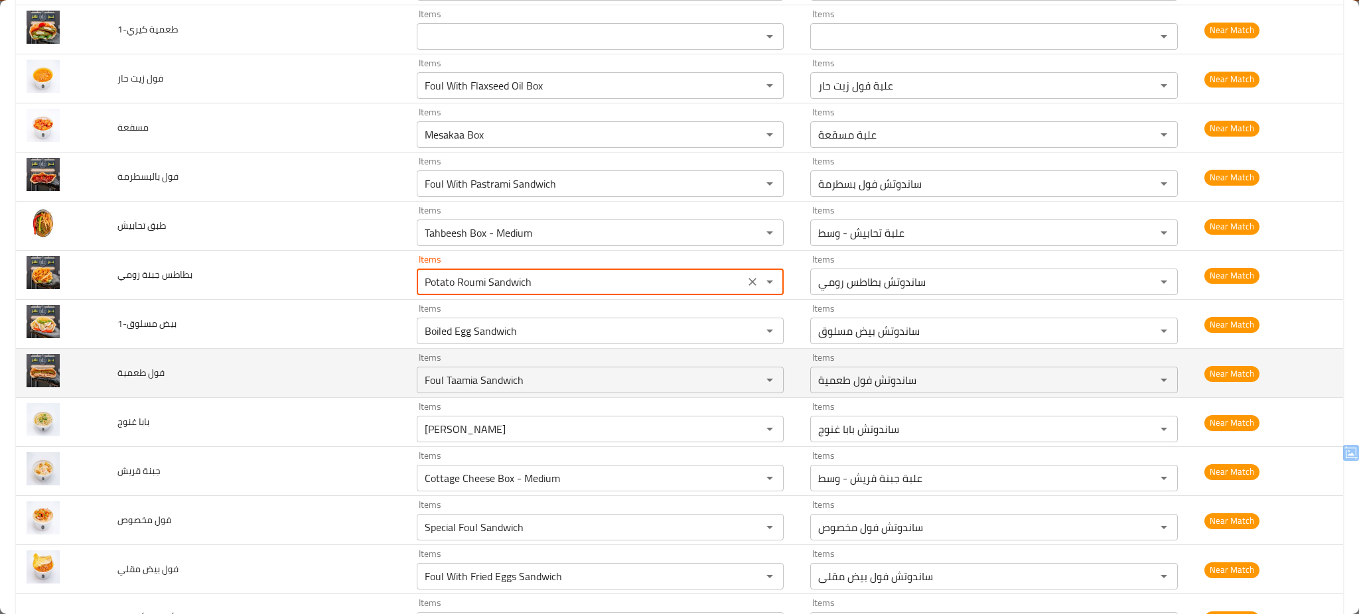
type رومي "Potato Roumi Sandwich"
click at [298, 383] on td "فول طعمية" at bounding box center [256, 373] width 299 height 49
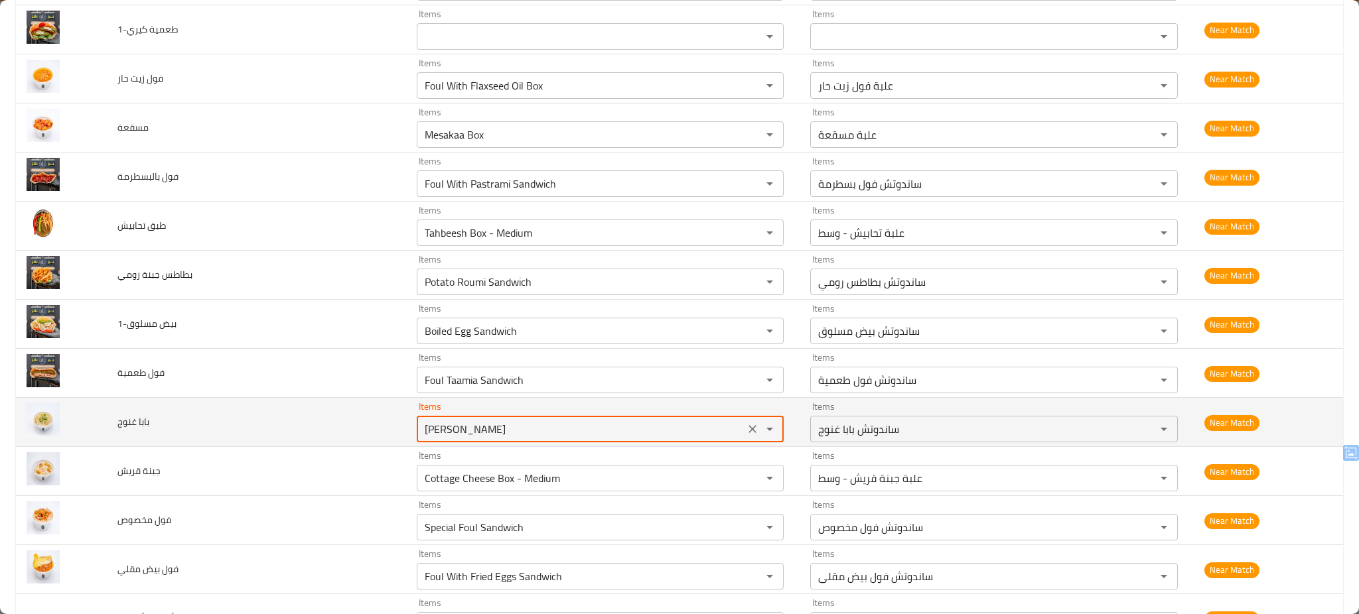
click at [501, 436] on غنوج "Baba Ghannoug Sandwich" at bounding box center [581, 429] width 320 height 19
type غنوج "Baba Ghannoug"
type غنوج-ar "بابا غنوج"
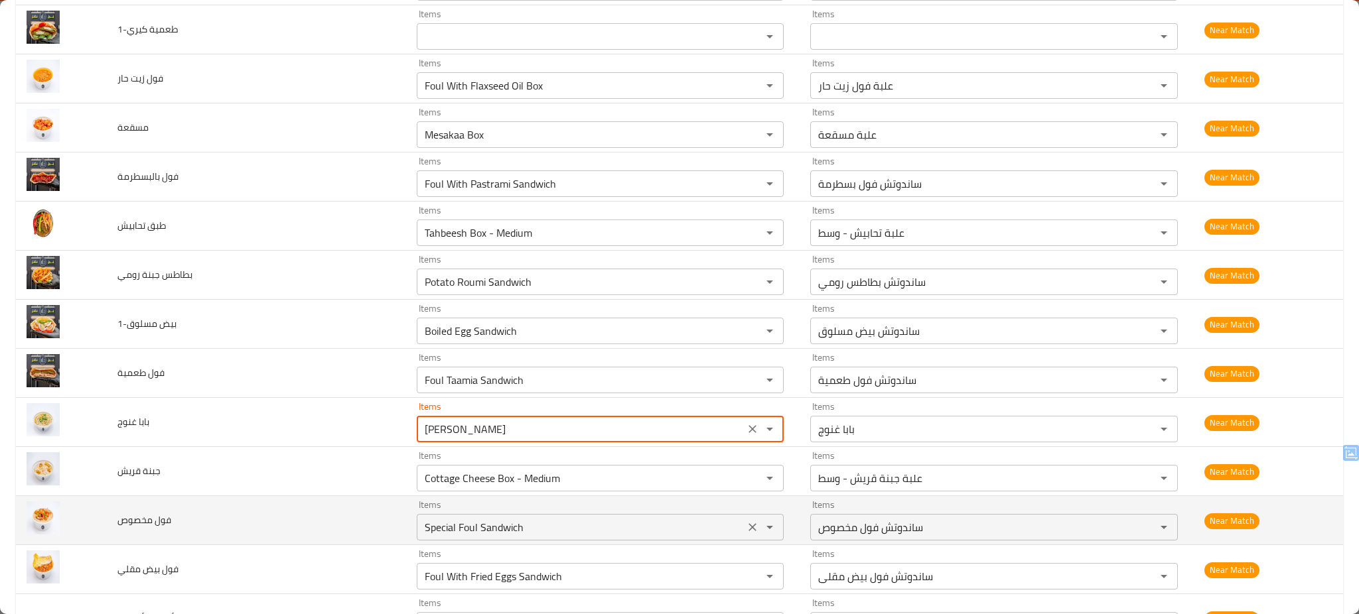
type غنوج "Baba Ghannoug"
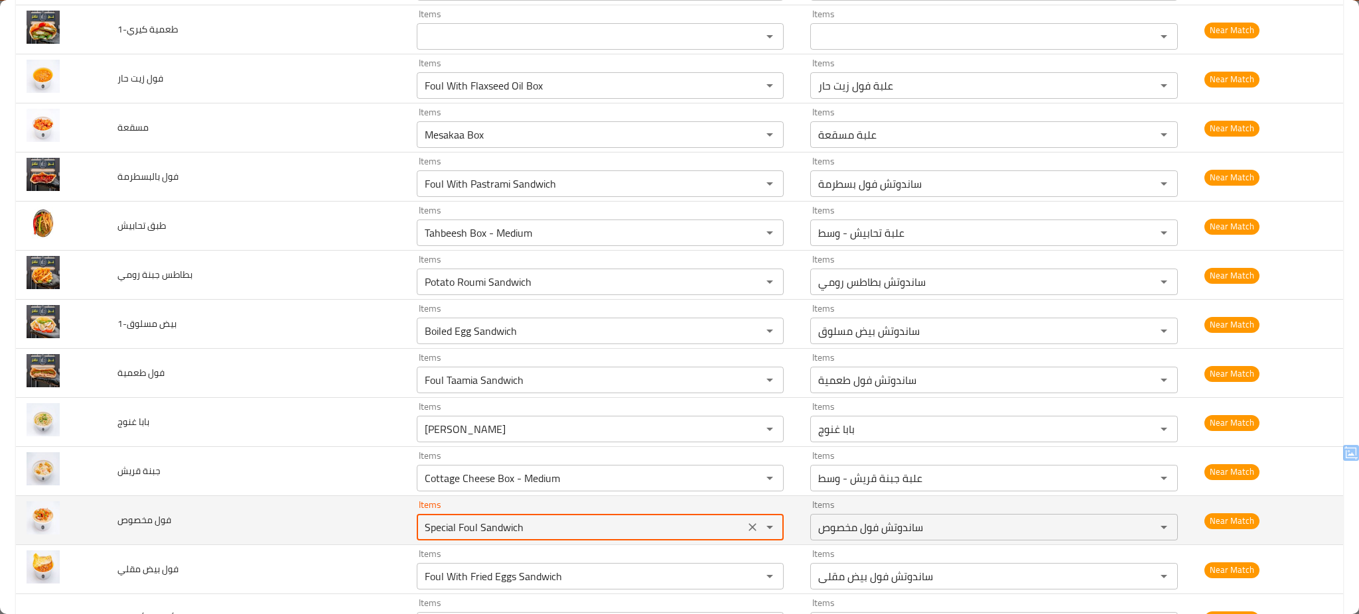
click at [536, 526] on مخصوص "Special Foul Sandwich" at bounding box center [581, 527] width 320 height 19
type مخصوص "Special Foul Box"
type مخصوص-ar "علبة فول مخصوص"
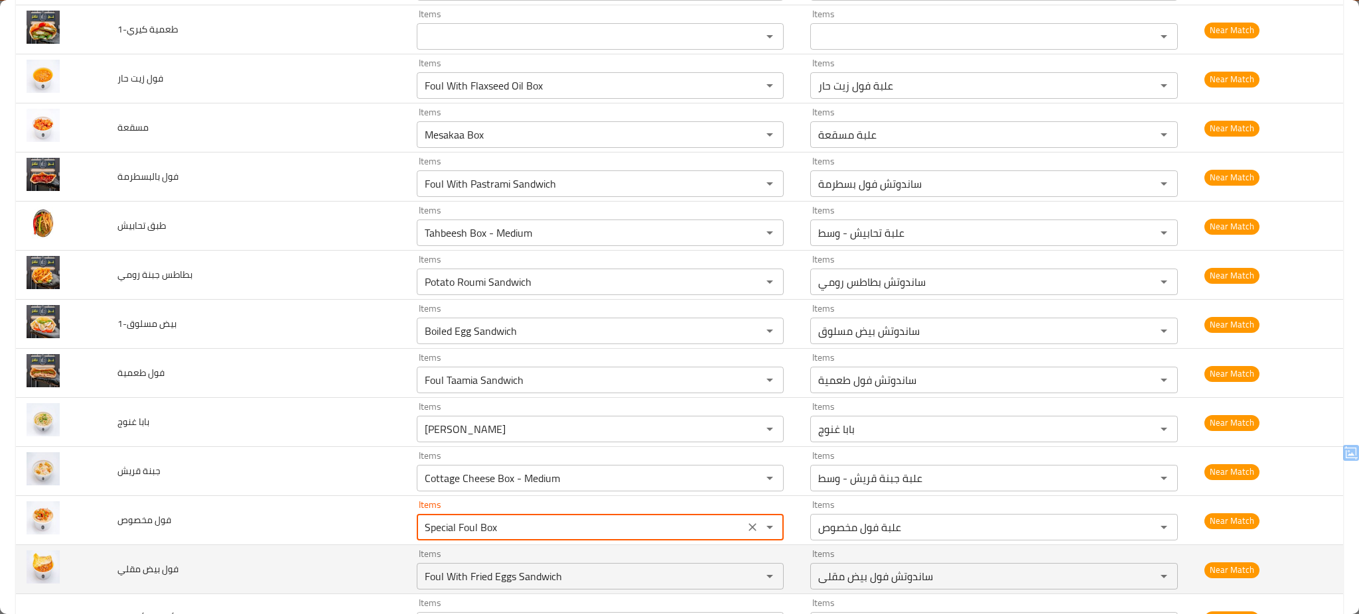
type مخصوص "Special Foul Box"
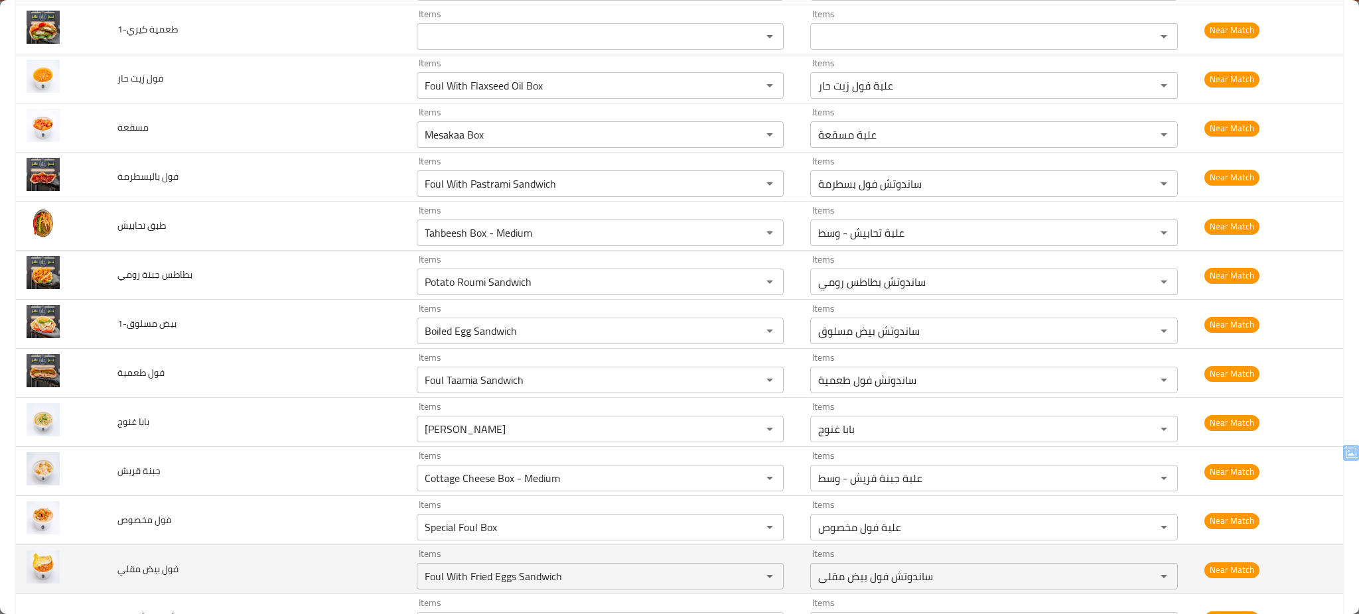
click at [301, 577] on td "فول بيض مقلي" at bounding box center [256, 569] width 299 height 49
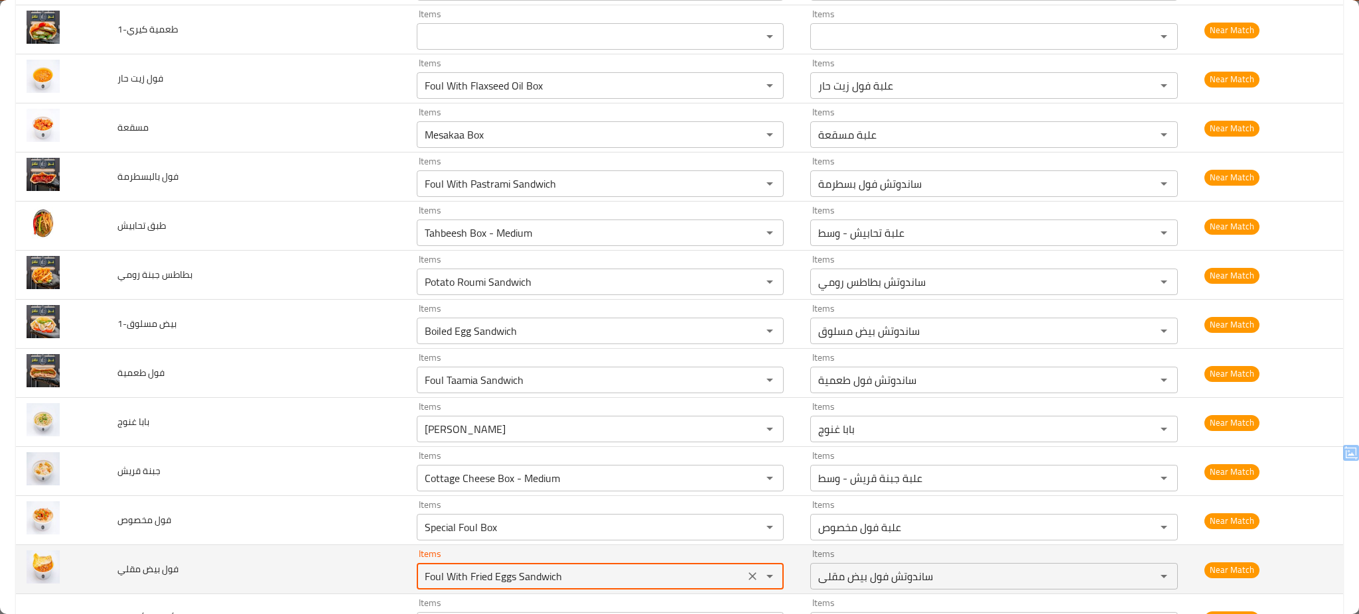
click at [470, 581] on مقلي "Foul With Fried Eggs Sandwich" at bounding box center [581, 576] width 320 height 19
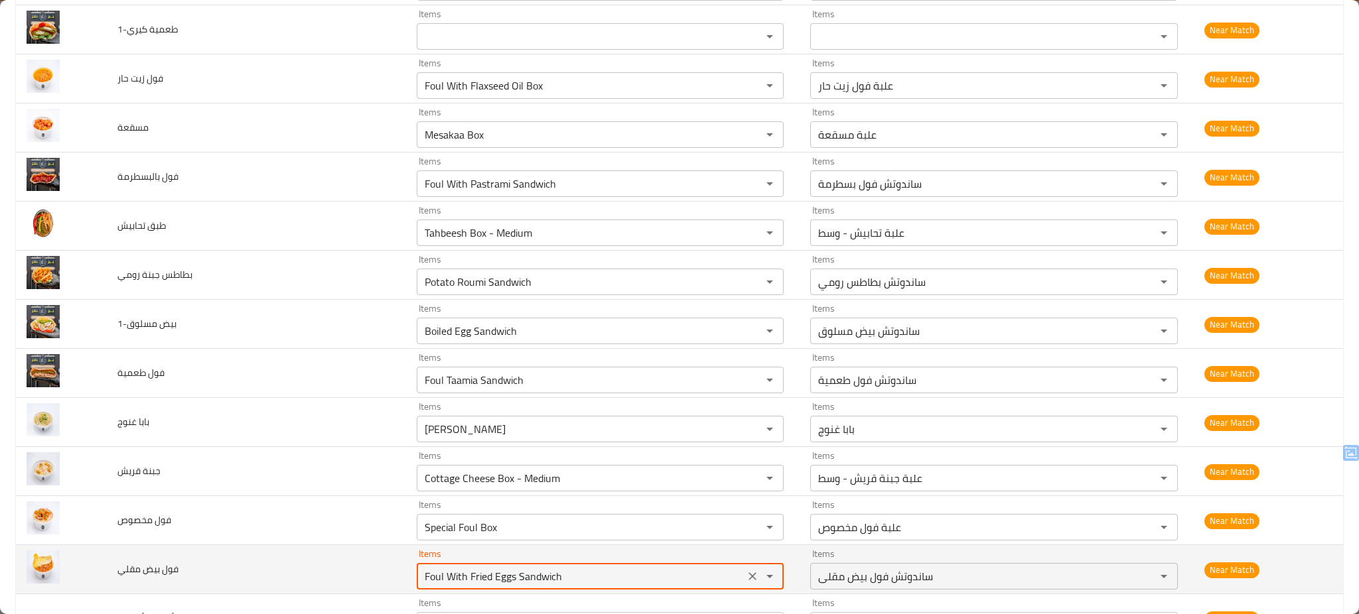
click at [470, 581] on مقلي "Foul With Fried Eggs Sandwich" at bounding box center [581, 576] width 320 height 19
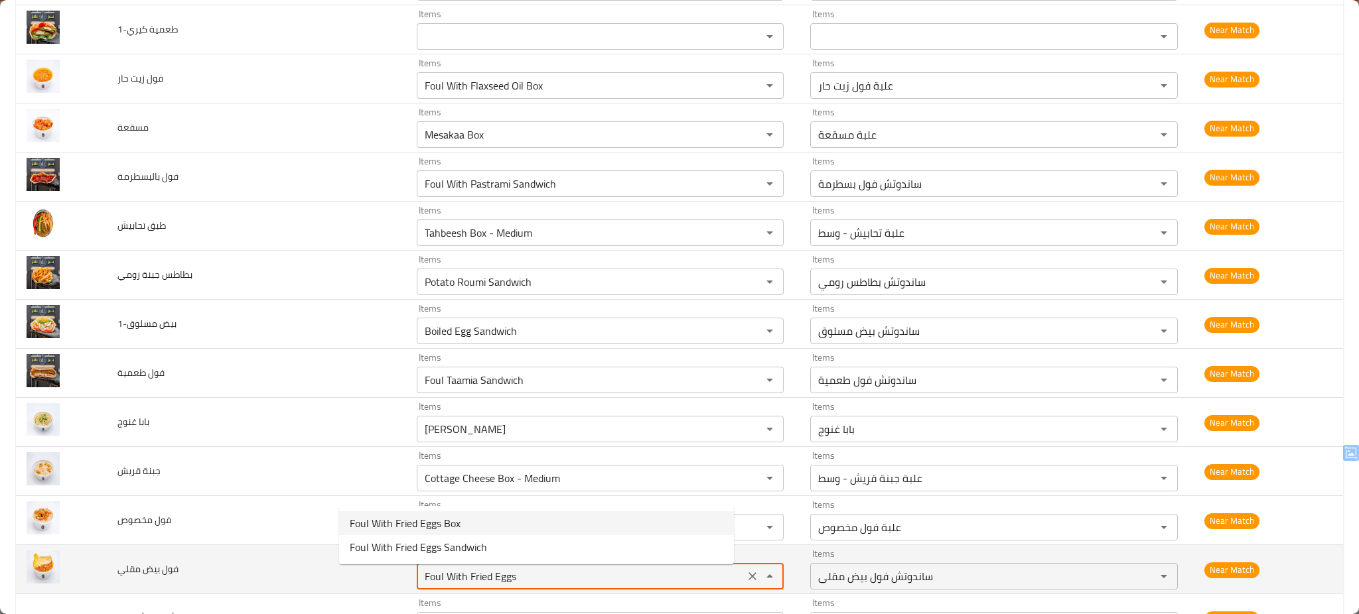
type مقلي "Foul With Fried Eggs Box"
type مقلي-ar "علبة فول بيض مقلي"
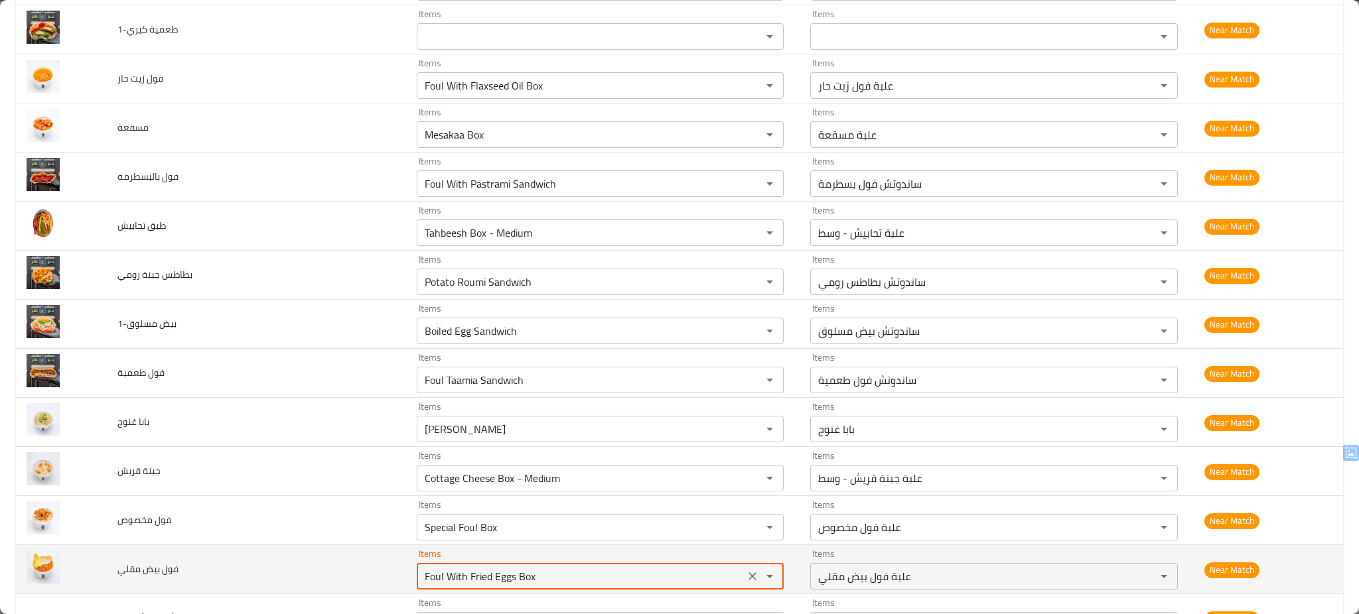
type مقلي "Foul With Fried Eggs Box"
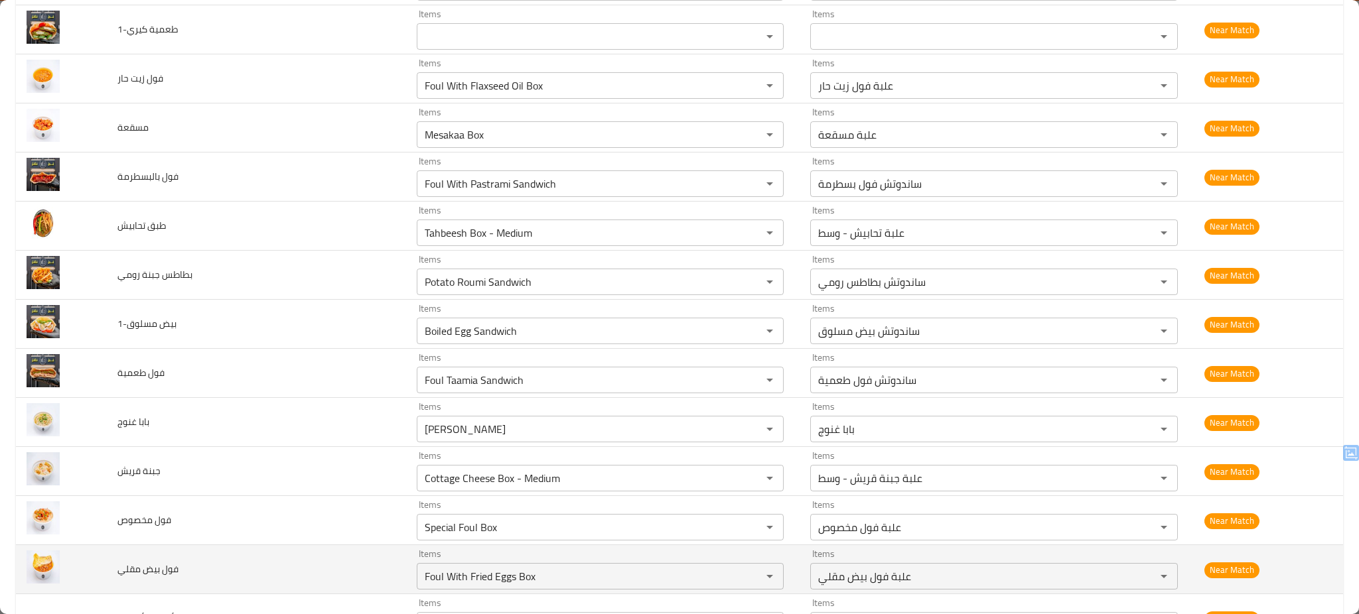
click at [299, 563] on td "فول بيض مقلي" at bounding box center [256, 569] width 299 height 49
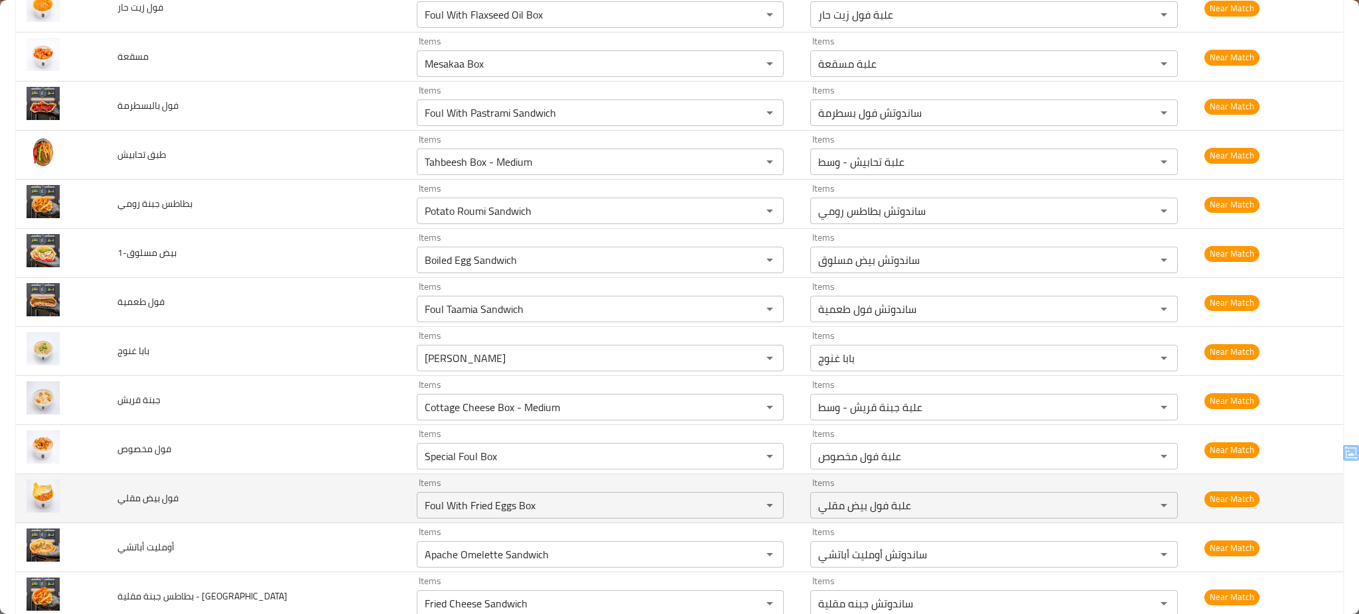
scroll to position [4133, 0]
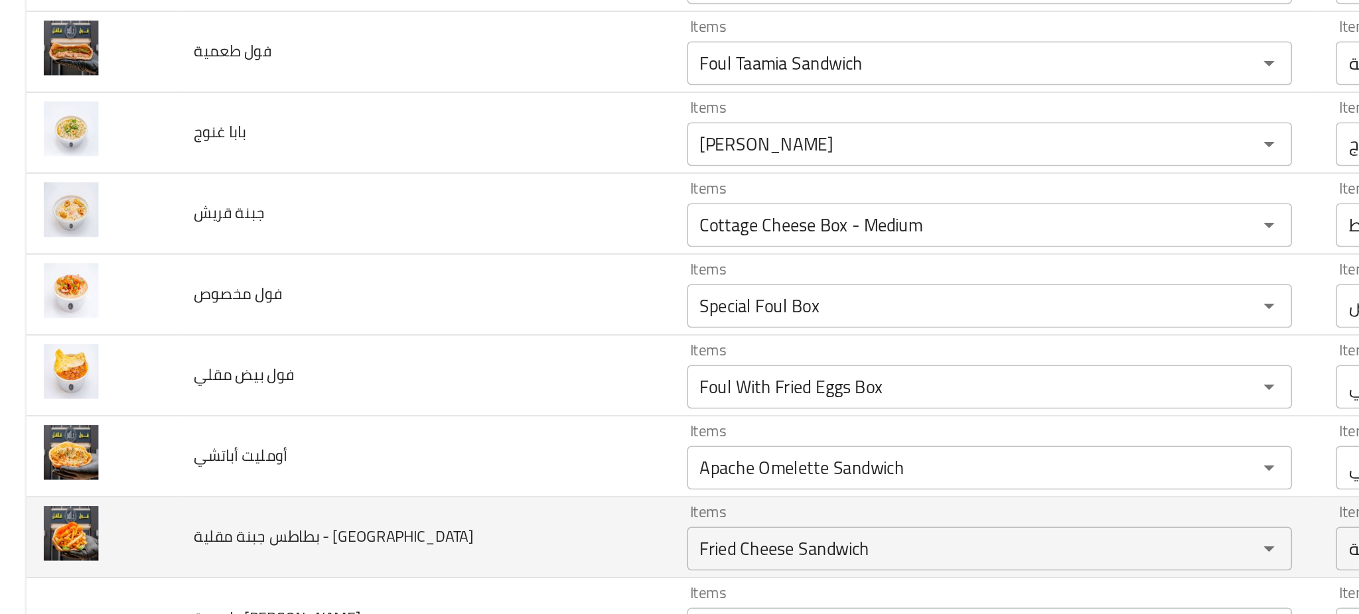
click at [278, 566] on td "بطاطس جبنة مقلية - Copy" at bounding box center [256, 561] width 299 height 49
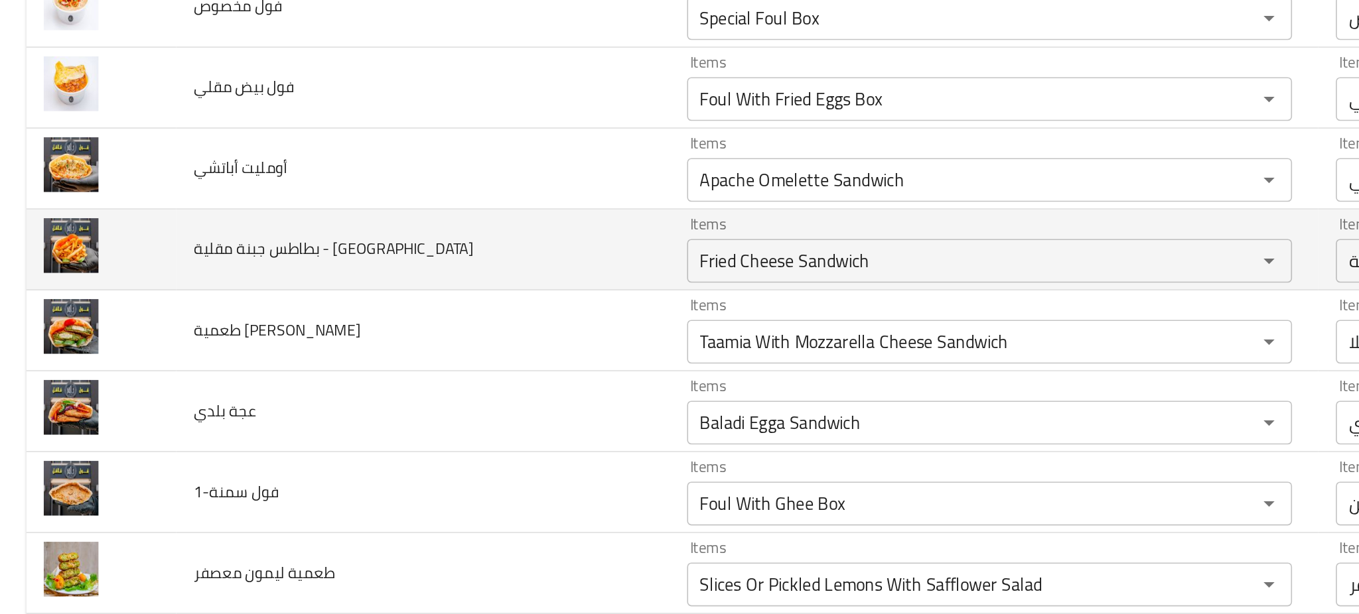
scroll to position [4310, 0]
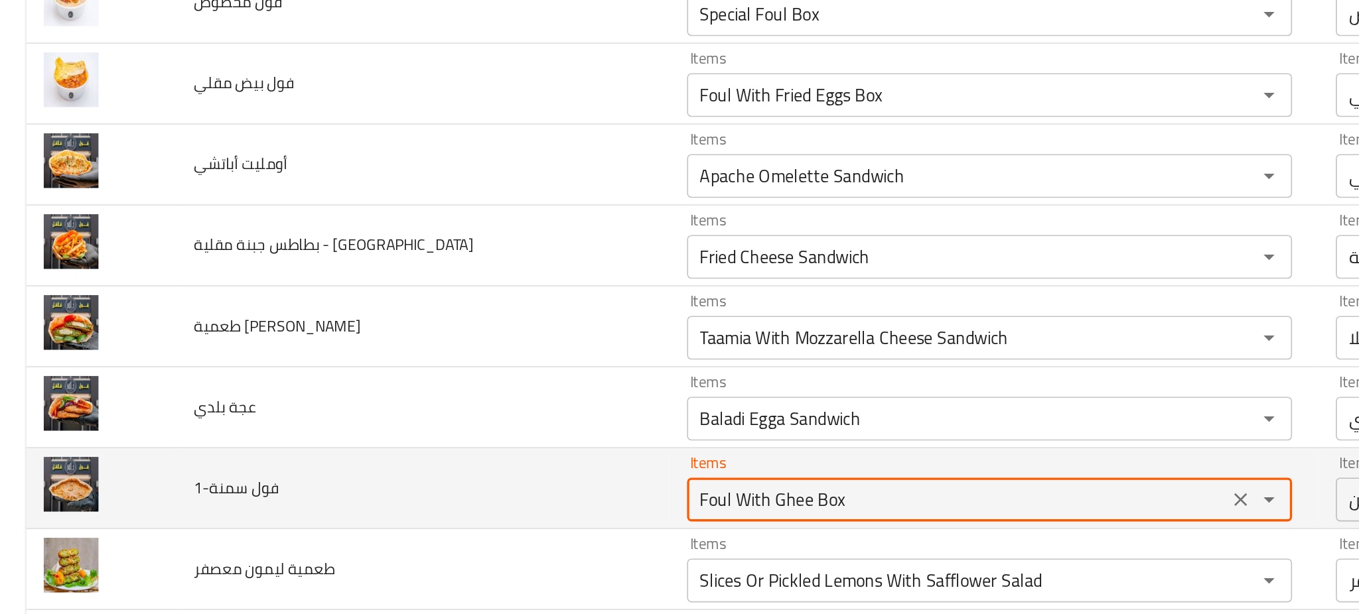
click at [432, 539] on سمنة-1 "Foul With Ghee Box" at bounding box center [581, 538] width 320 height 19
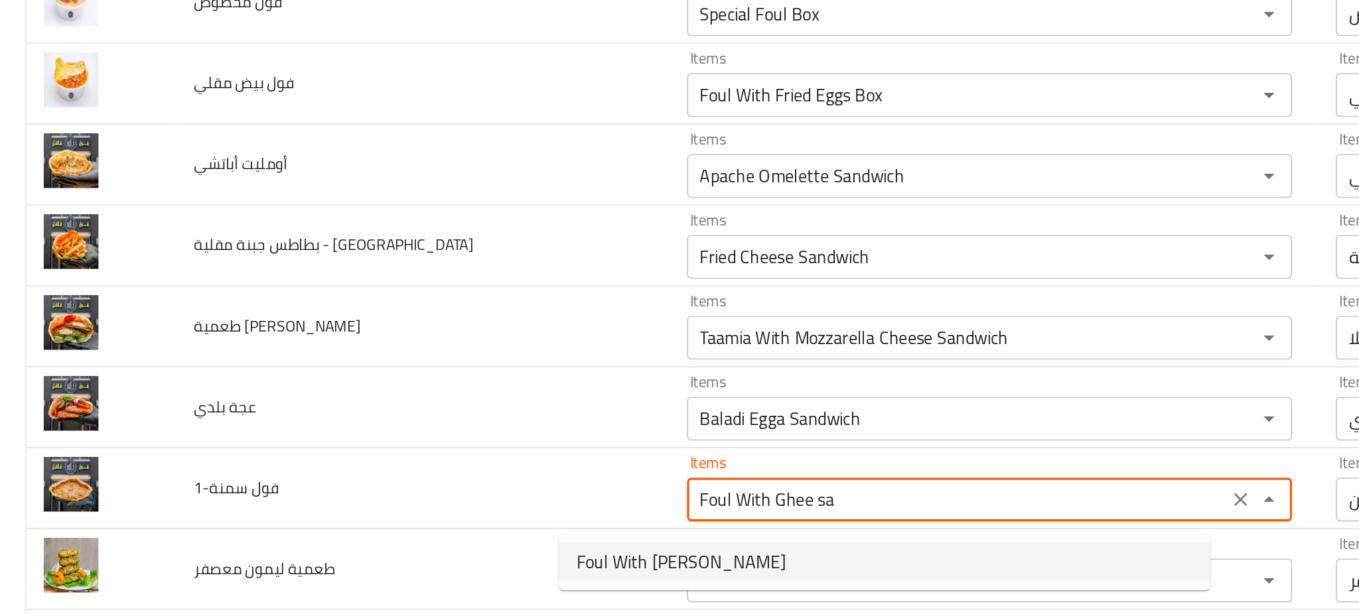
click at [427, 575] on span "Foul With Ghee Sandwich" at bounding box center [413, 577] width 127 height 16
type سمنة-1 "Foul With Ghee Sandwich"
type سمنة-1-ar "ساندوتش فول سمن"
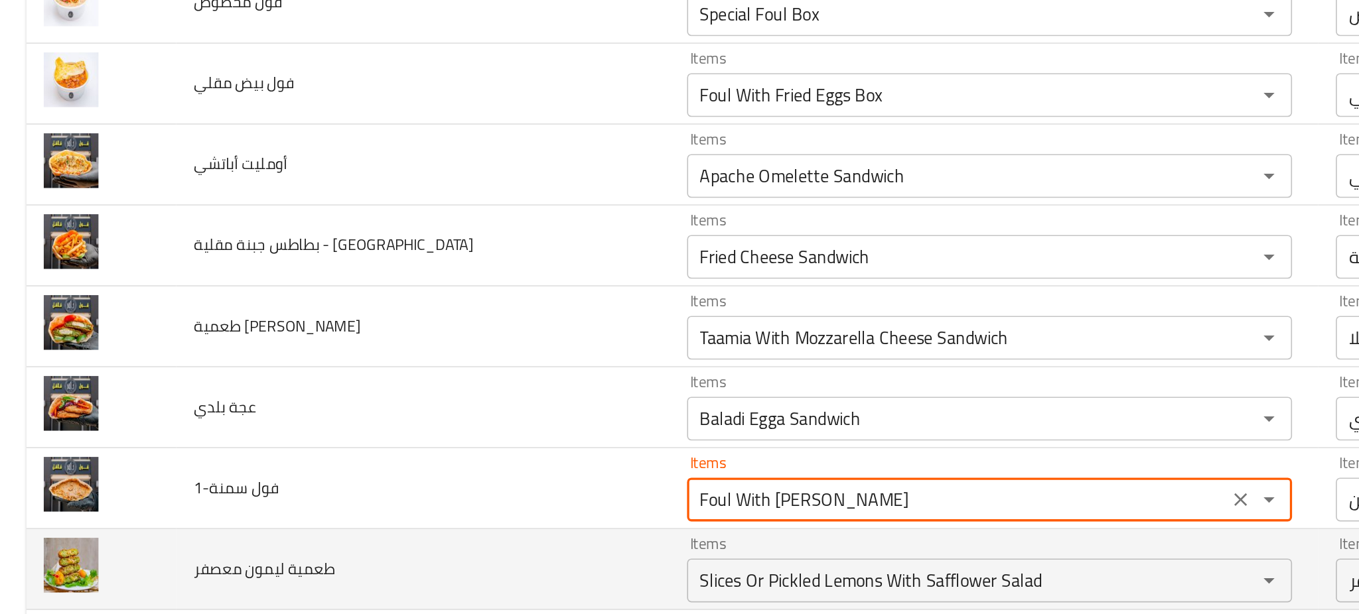
type سمنة-1 "Foul With Ghee Sandwich"
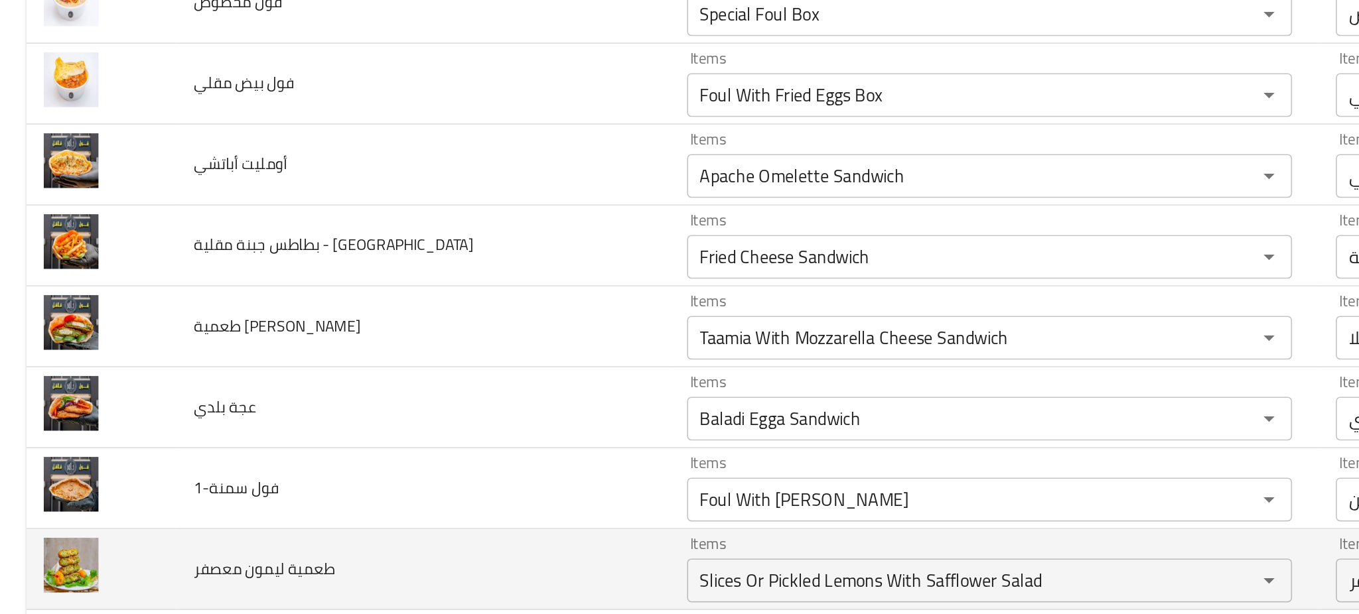
click at [318, 578] on td "طعمية ليمون معصفر" at bounding box center [256, 581] width 299 height 49
click at [307, 584] on td "طعمية ليمون معصفر" at bounding box center [256, 581] width 299 height 49
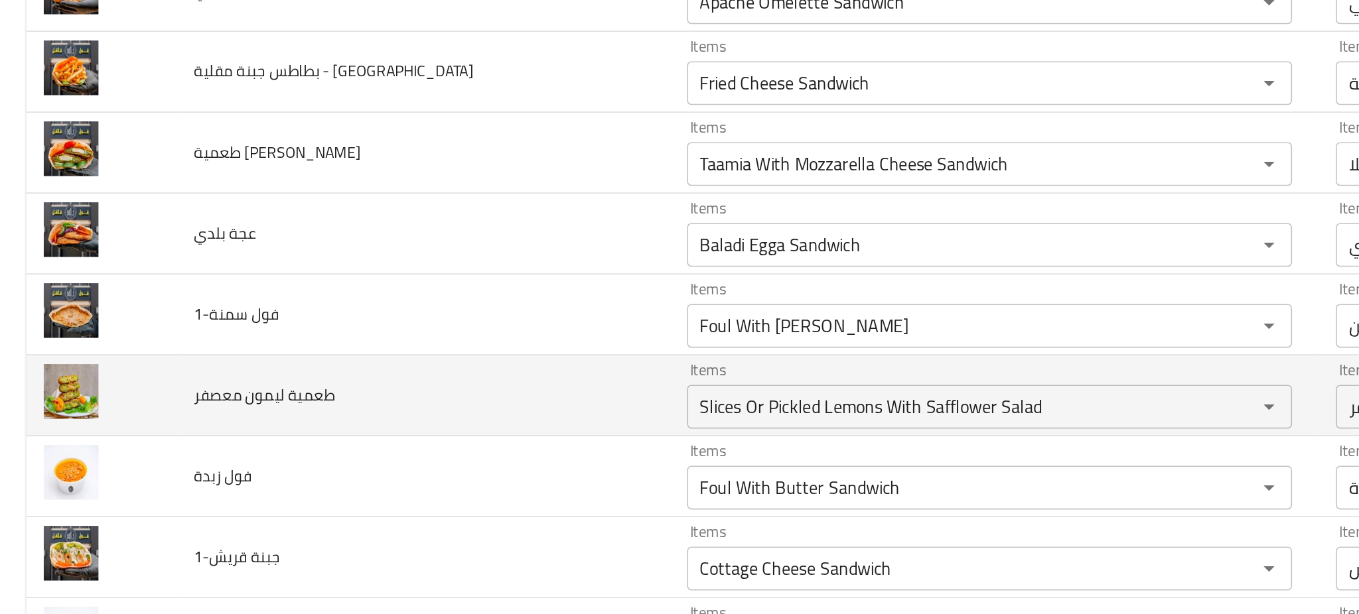
scroll to position [4416, 0]
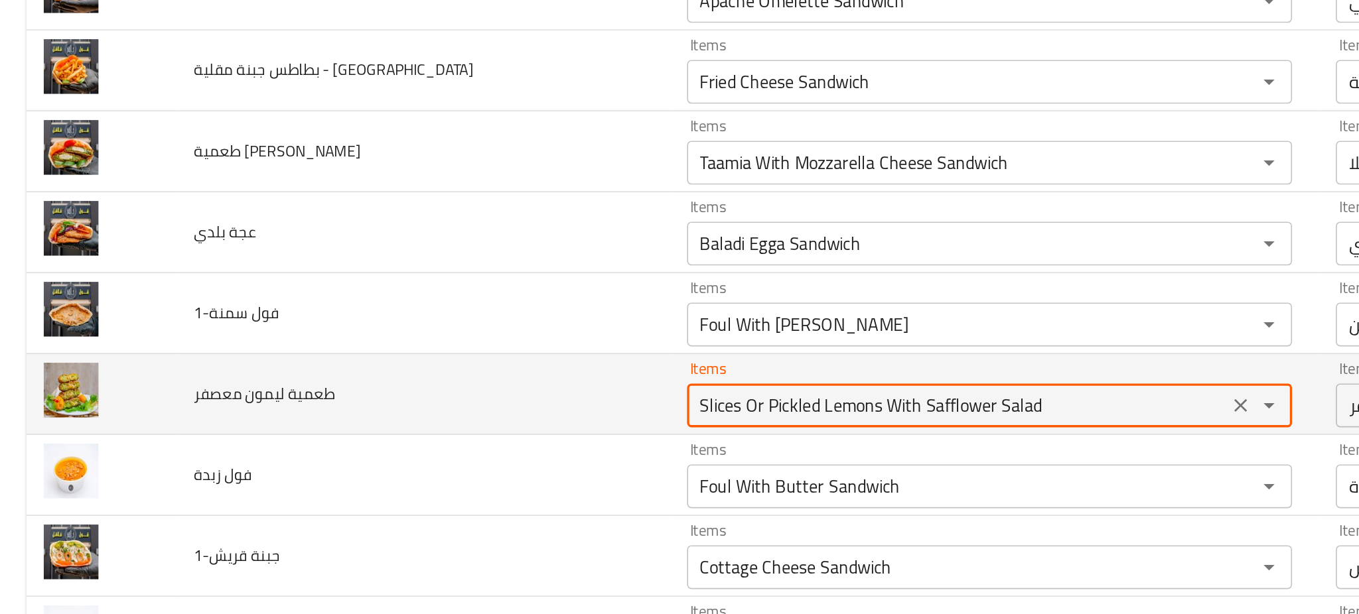
click at [511, 484] on معصفر "Slices Or Pickled Lemons With Safflower Salad" at bounding box center [581, 481] width 320 height 19
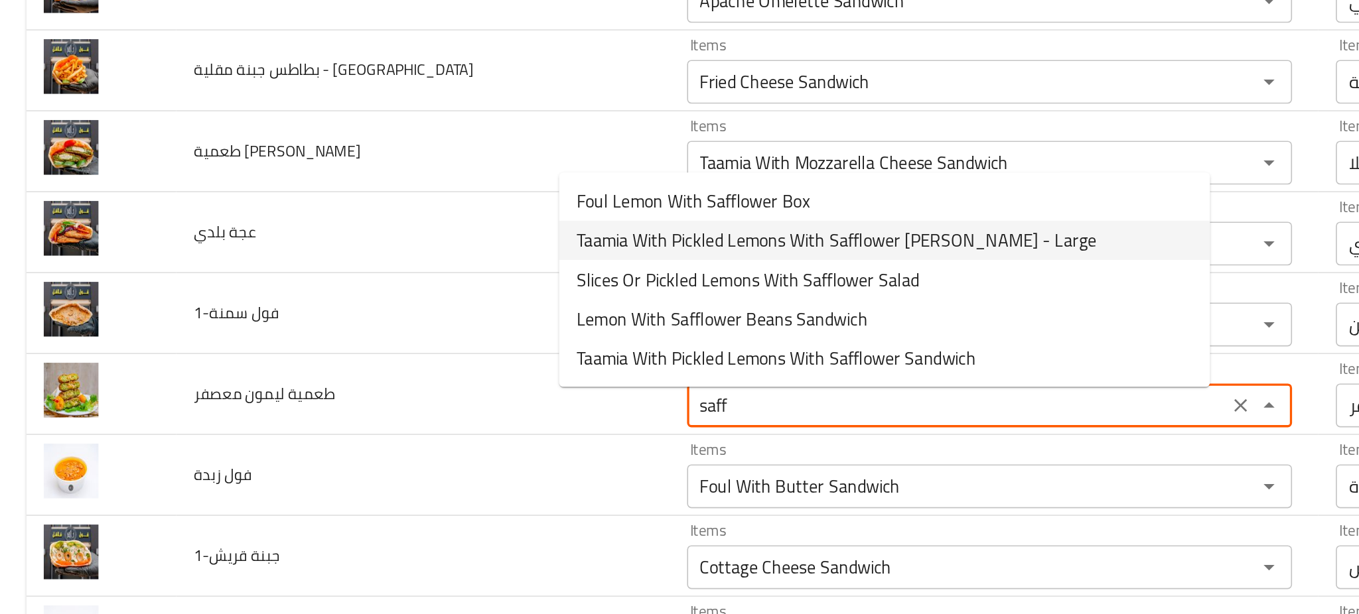
click at [437, 375] on span "Taamia With Pickled Lemons With Safflower Patty - Large" at bounding box center [507, 381] width 315 height 16
type معصفر "Taamia With Pickled Lemons With Safflower Patty - Large"
type معصفر-ar "قرص طعمية ليمون معصفر - كبير"
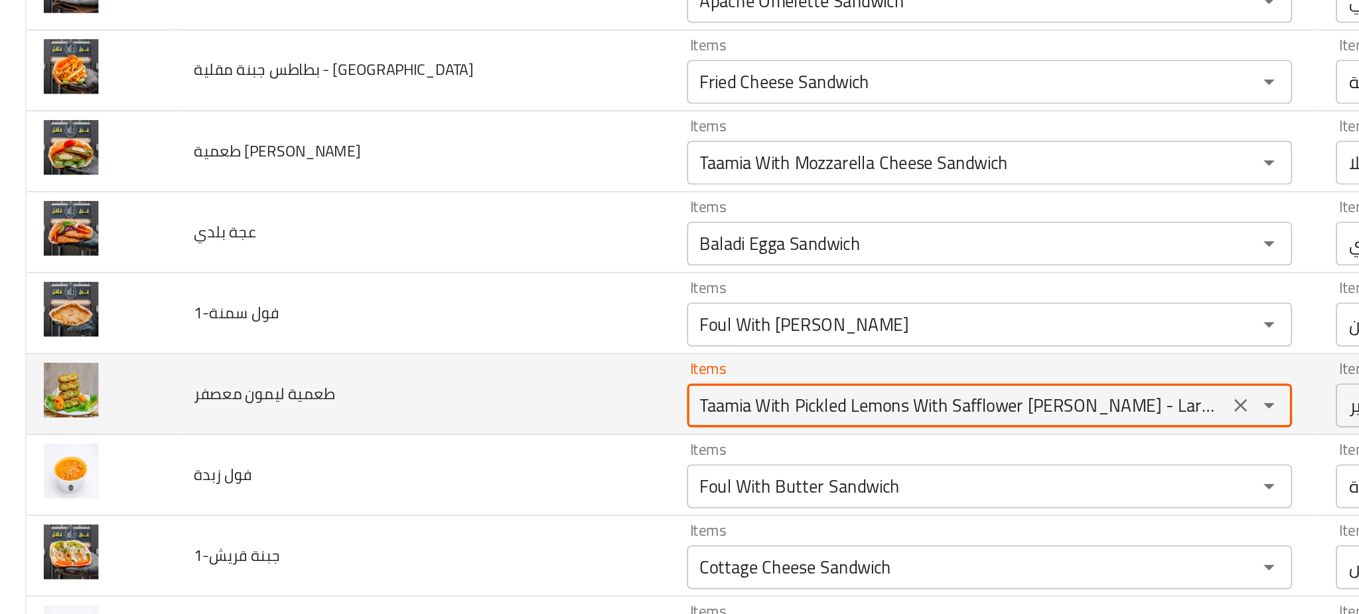
type معصفر "Taamia With Pickled Lemons With Safflower Patty - Large"
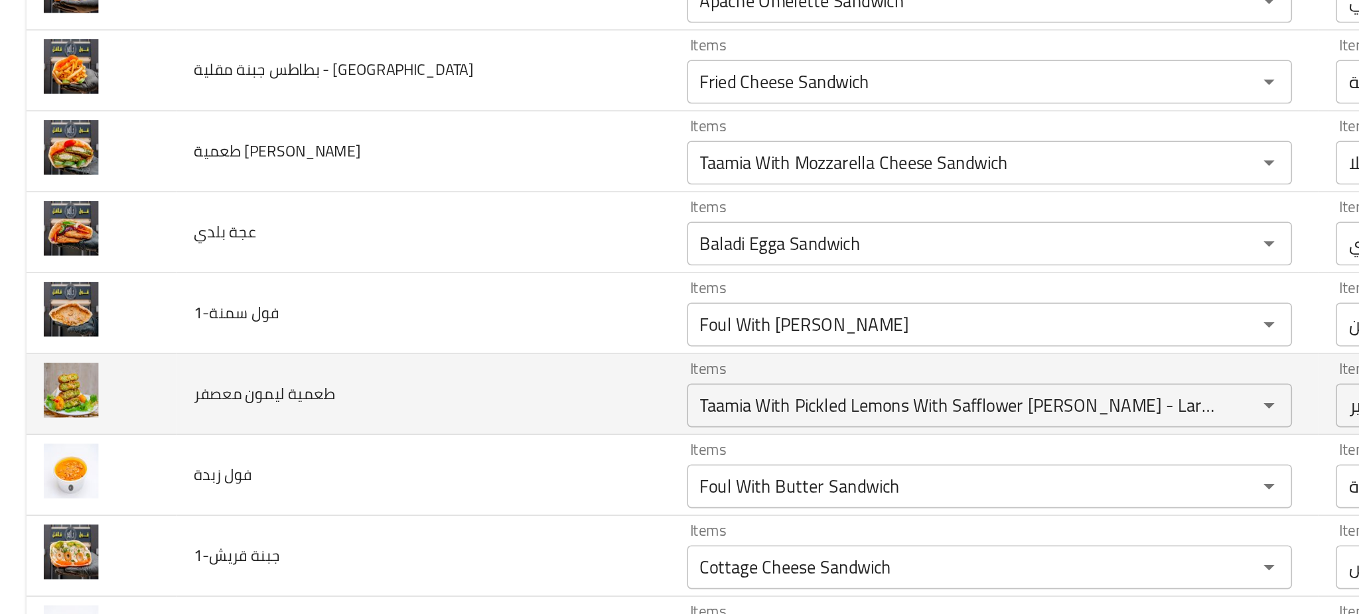
click at [297, 488] on td "طعمية ليمون معصفر" at bounding box center [256, 474] width 299 height 49
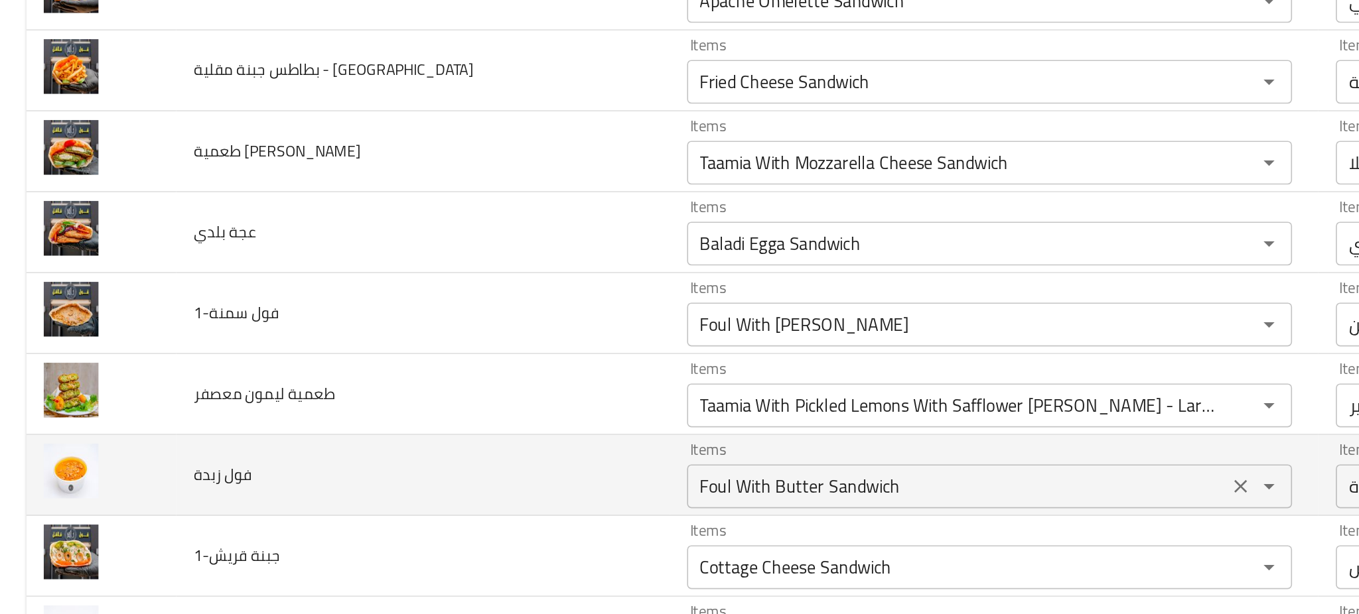
click at [454, 534] on زبدة "Foul With Butter Sandwich" at bounding box center [581, 530] width 320 height 19
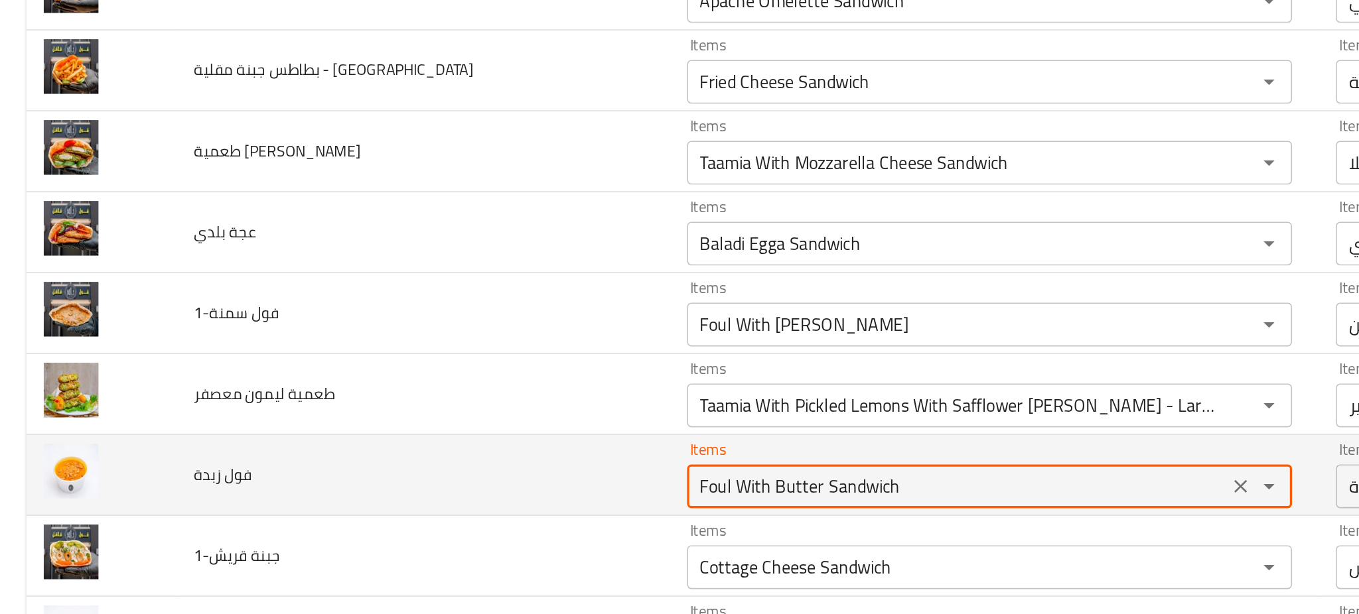
click at [454, 534] on زبدة "Foul With Butter Sandwich" at bounding box center [581, 530] width 320 height 19
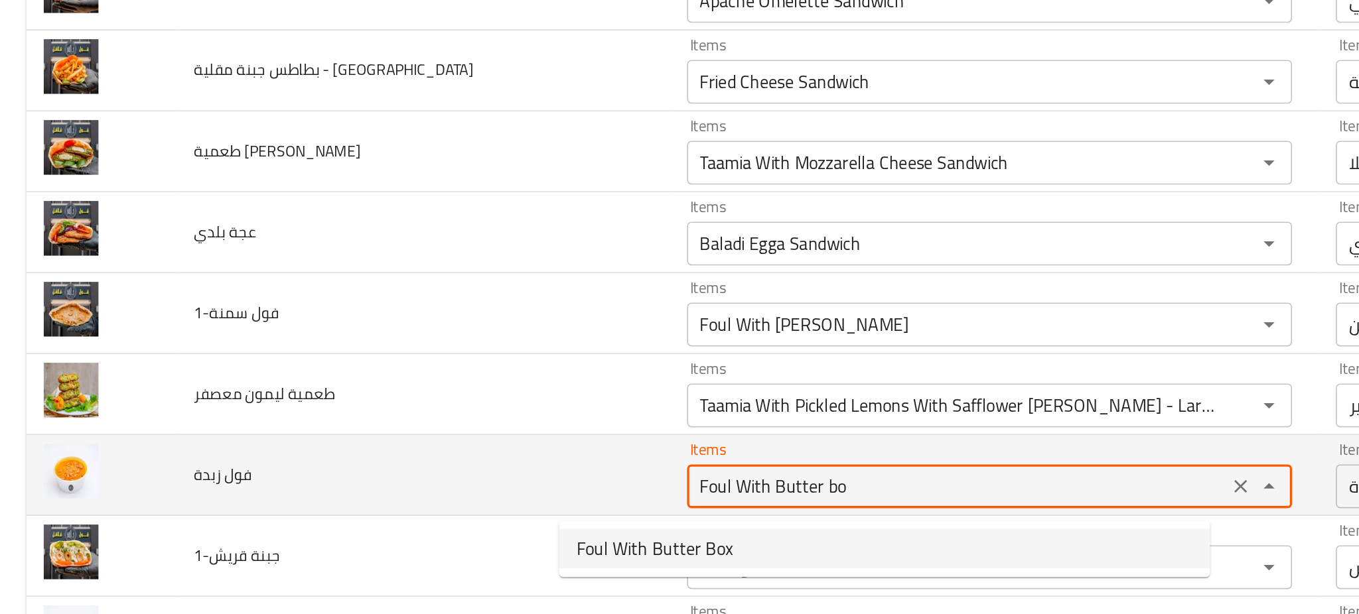
type زبدة "Foul With Butter Box"
type زبدة-ar "علبة فول زبدة"
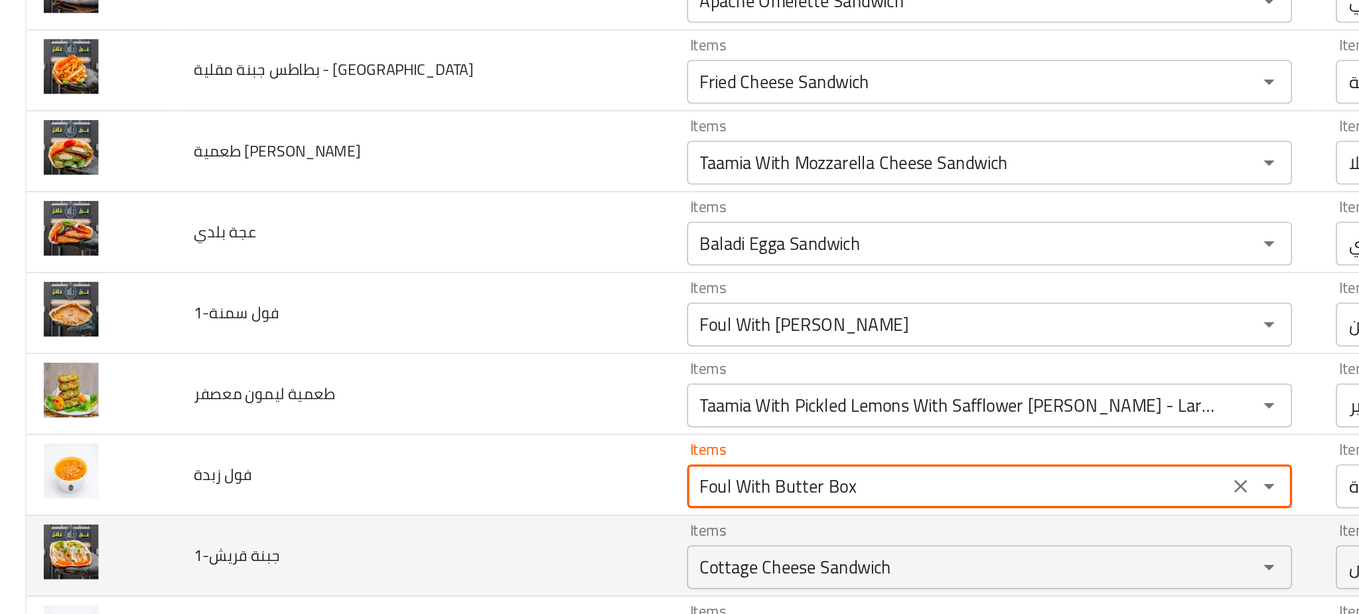
type زبدة "Foul With Butter Box"
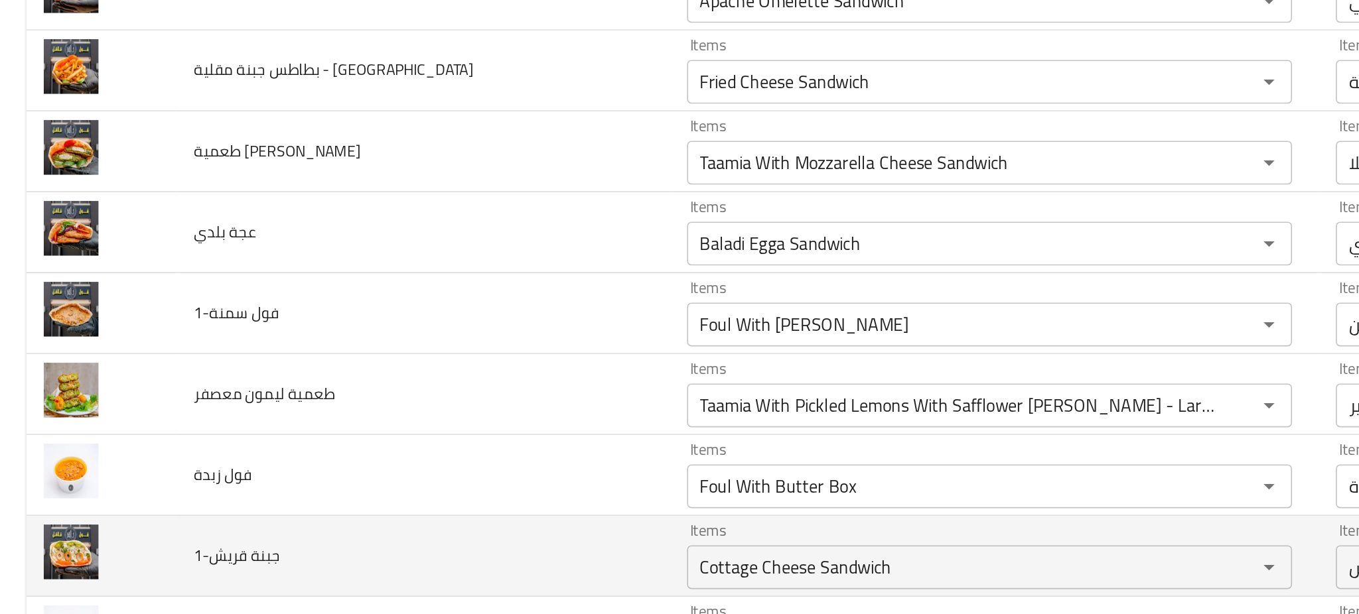
click at [290, 572] on td "جبنة قريش-1" at bounding box center [256, 573] width 299 height 49
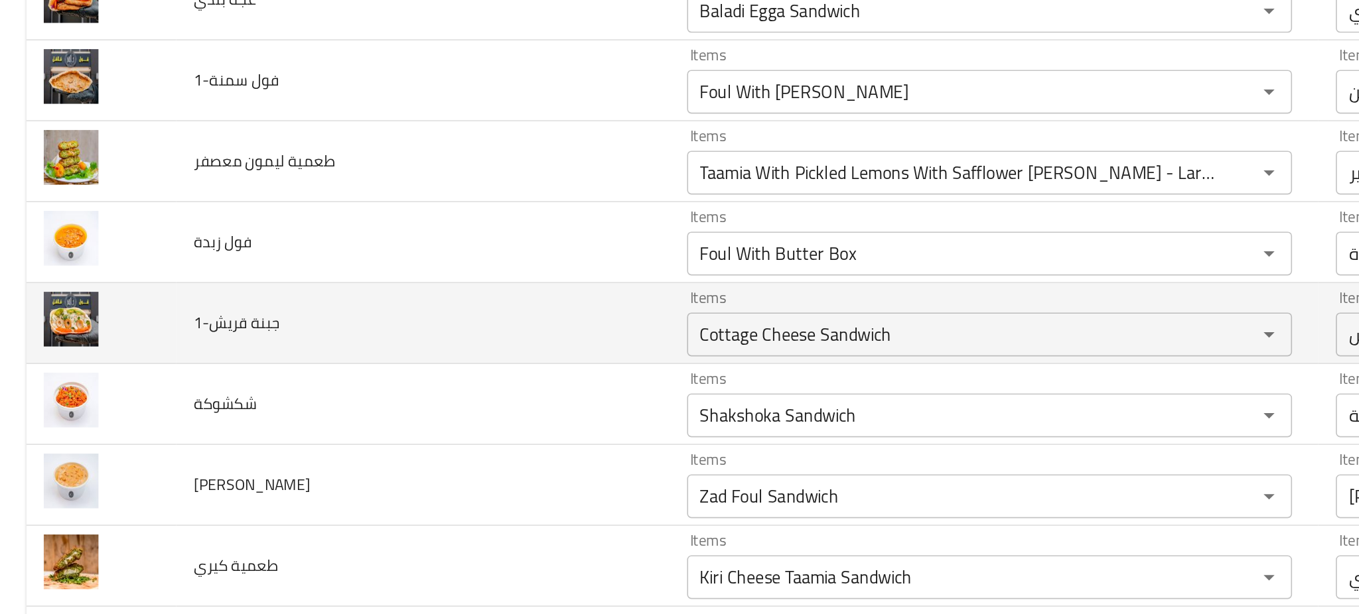
scroll to position [4593, 0]
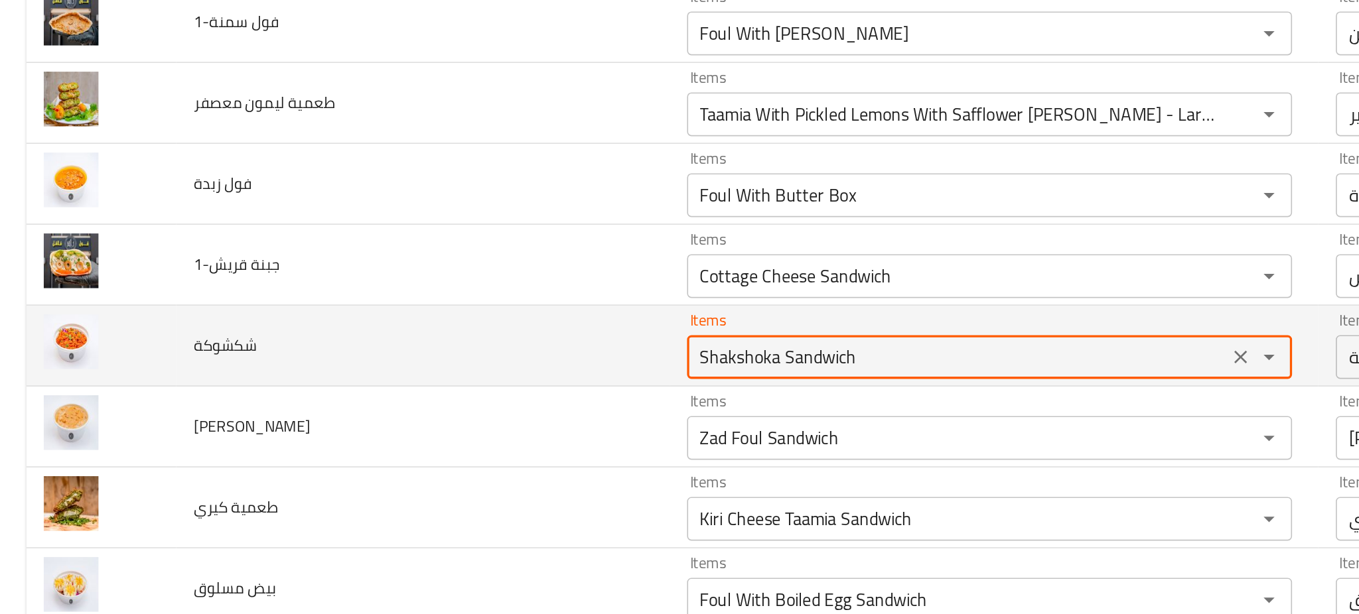
click at [421, 452] on input "Shakshoka Sandwich" at bounding box center [581, 452] width 320 height 19
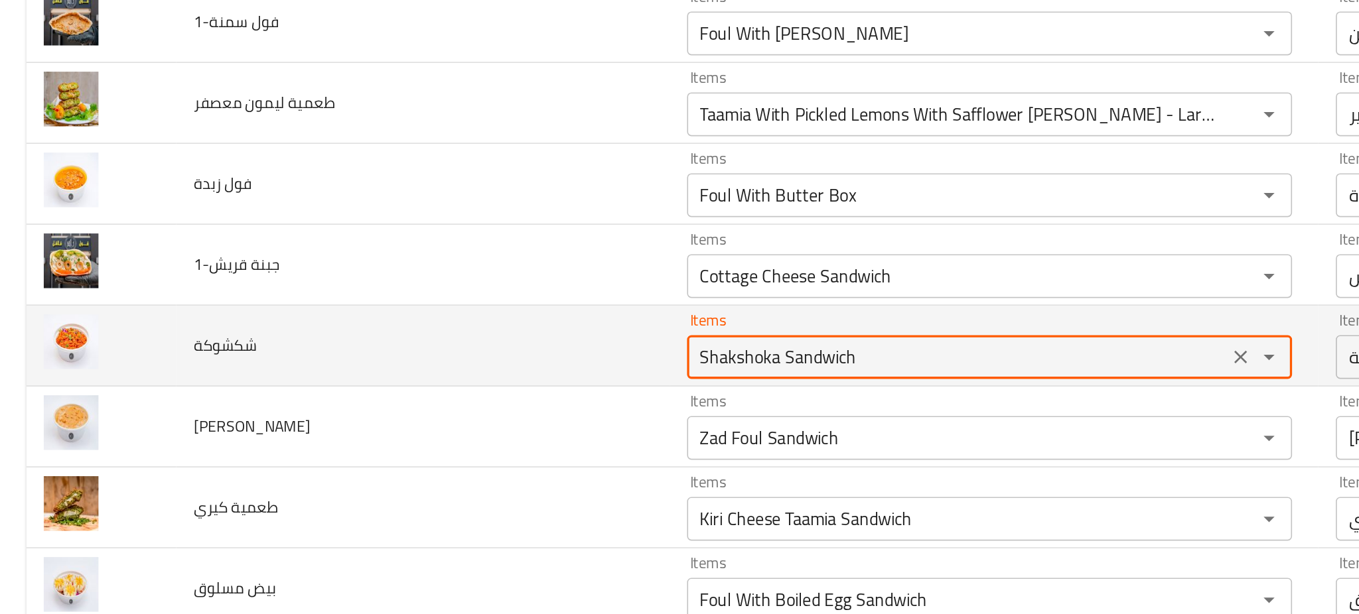
click at [421, 452] on input "Shakshoka Sandwich" at bounding box center [581, 452] width 320 height 19
type input "Shakshoka Box"
type input "علبة شكشوكة"
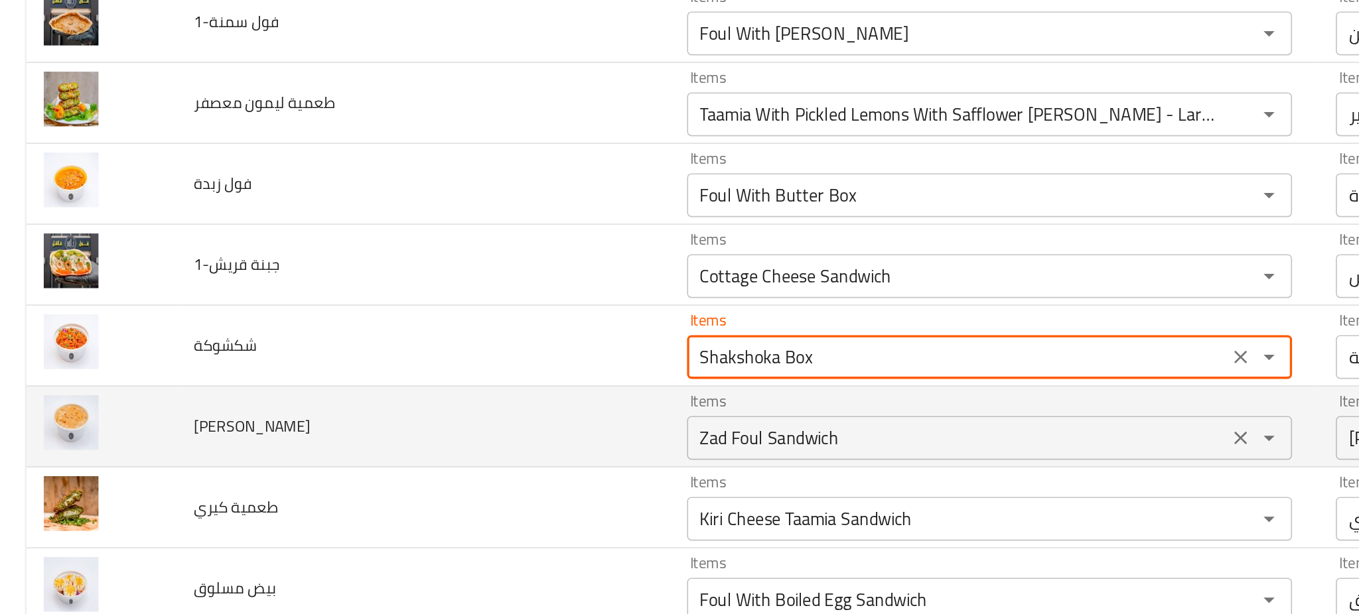
type input "Shakshoka Box"
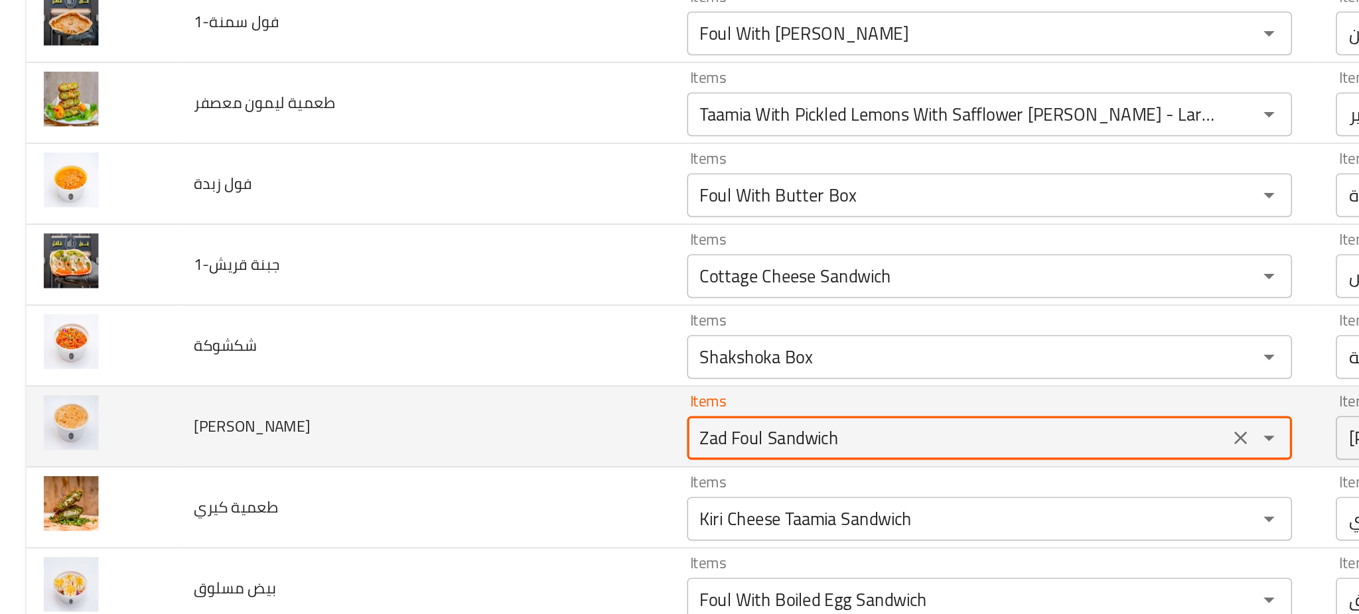
click at [424, 502] on زاد "Zad Foul Sandwich" at bounding box center [581, 501] width 320 height 19
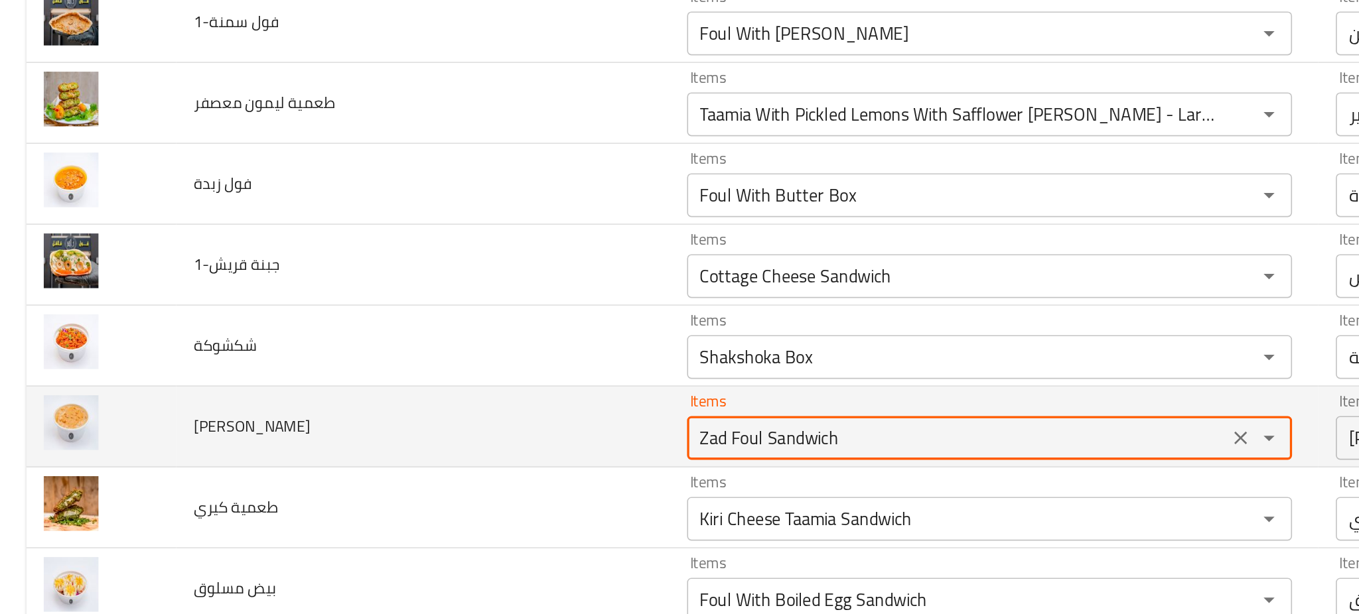
click at [424, 502] on زاد "Zad Foul Sandwich" at bounding box center [581, 501] width 320 height 19
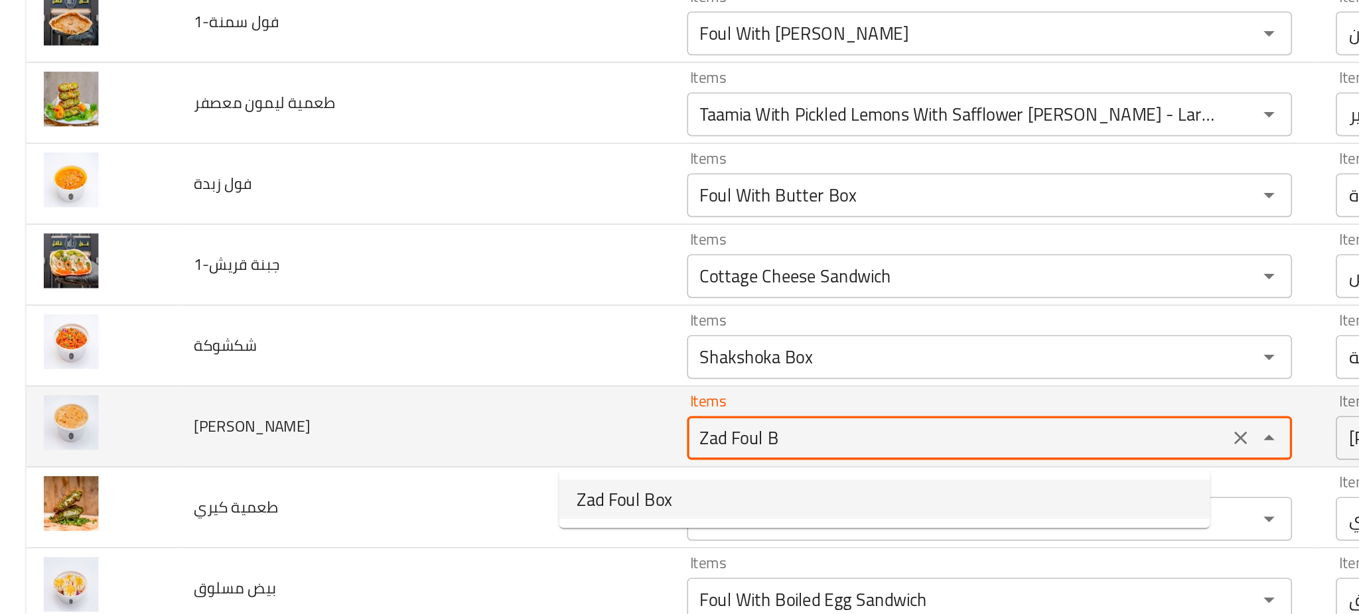
type زاد "Zad Foul Box"
type زاد-ar "علبة فول زاد"
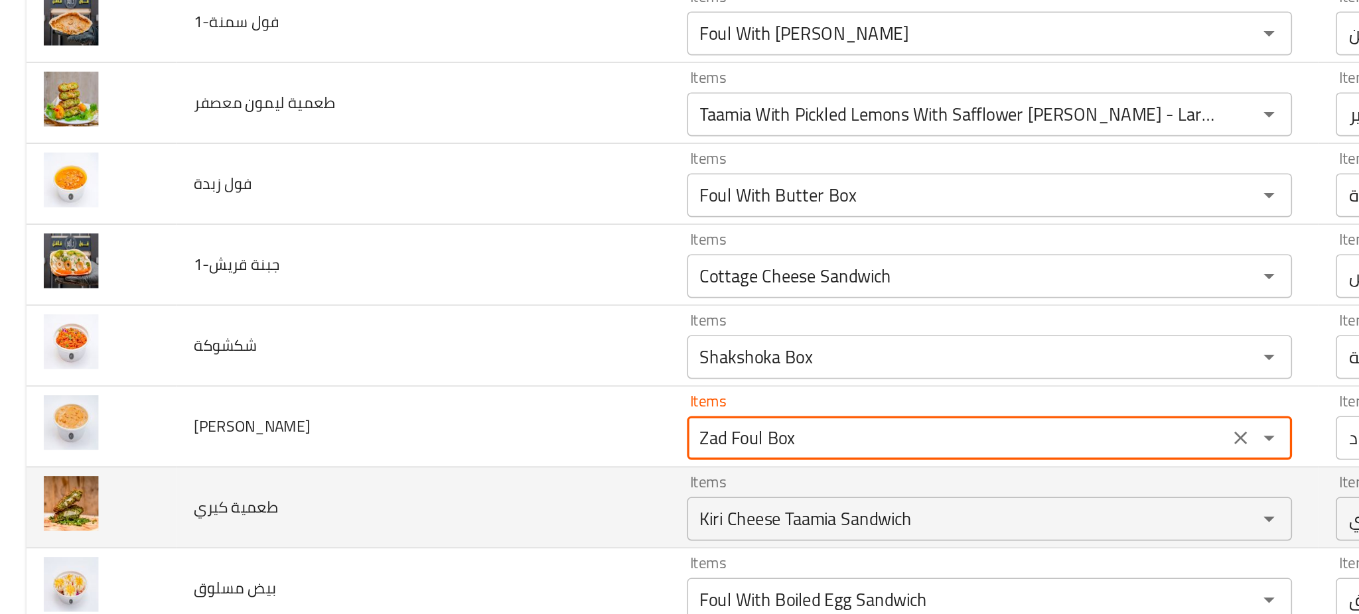
type زاد "Zad Foul Box"
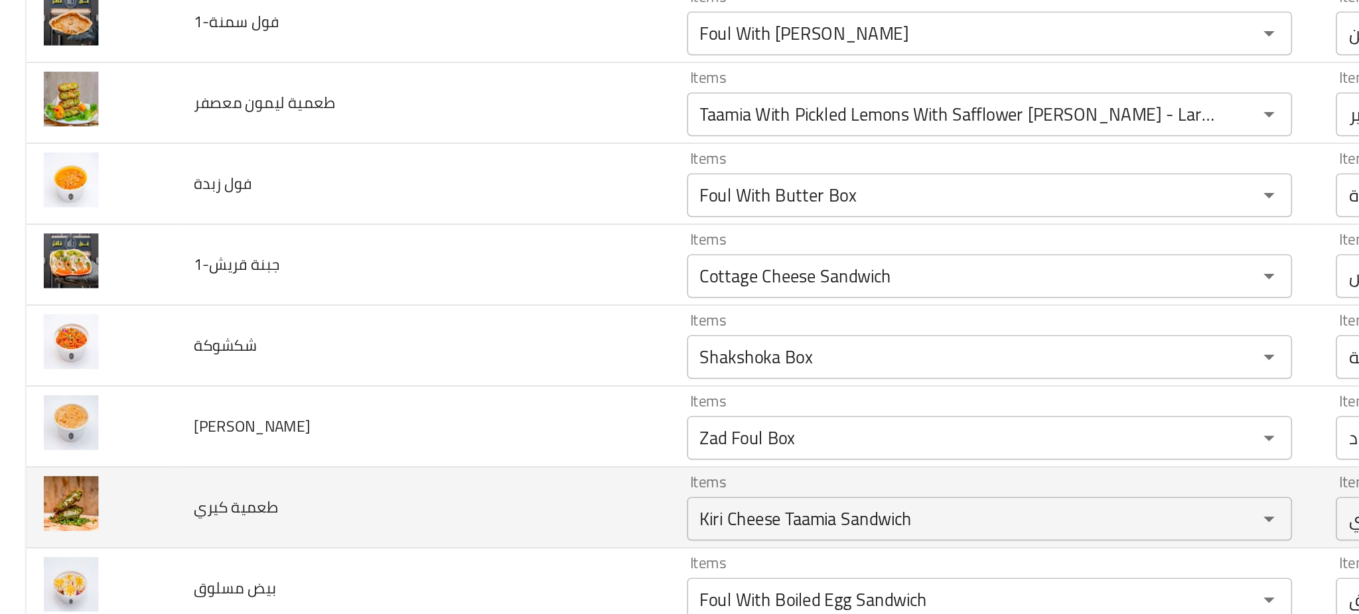
click at [295, 544] on td "طعمية كيري" at bounding box center [256, 543] width 299 height 49
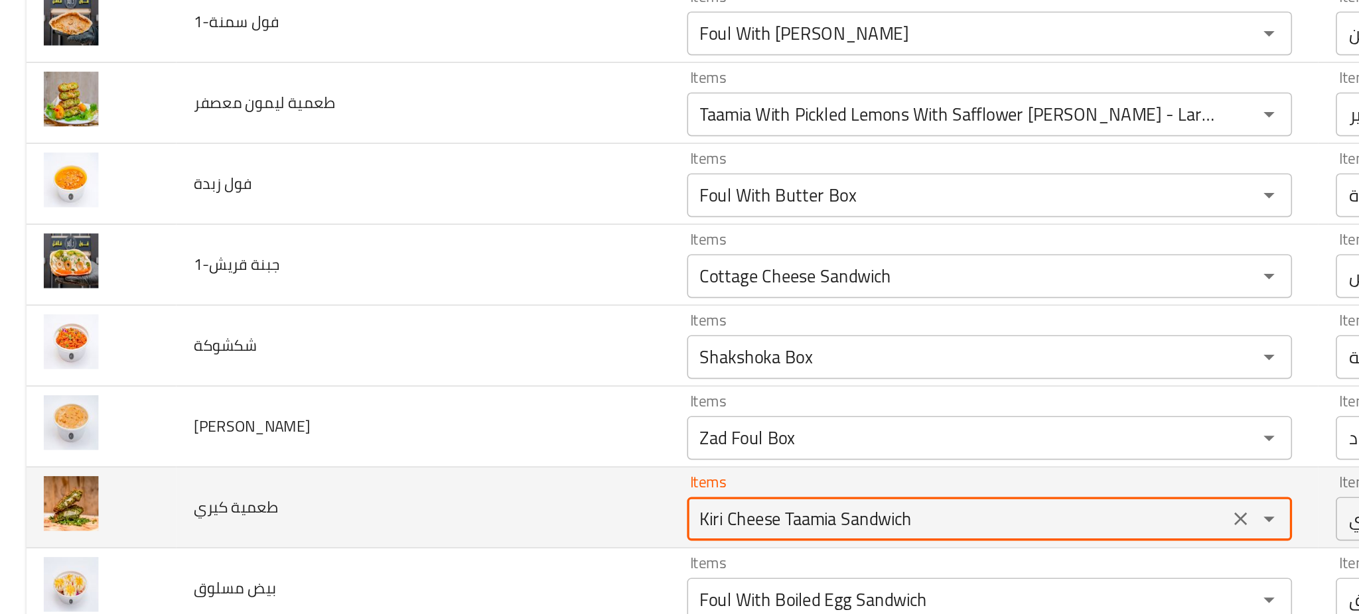
click at [508, 551] on كيري "Kiri Cheese Taamia Sandwich" at bounding box center [581, 550] width 320 height 19
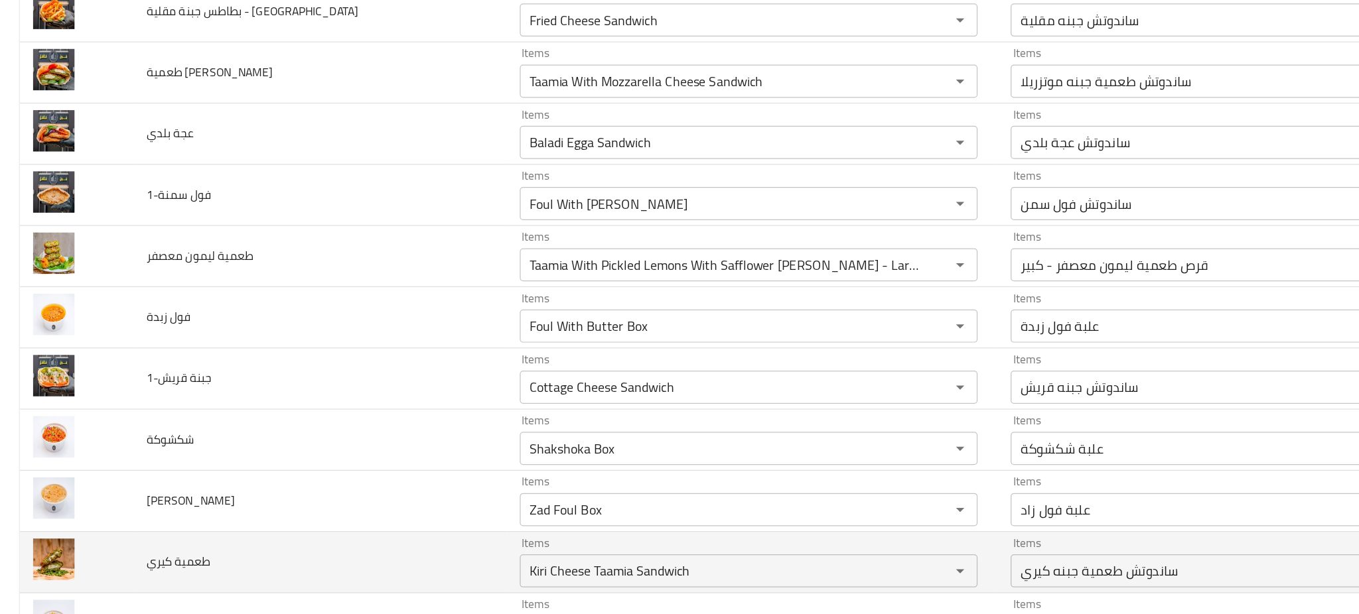
click at [208, 549] on td "طعمية كيري" at bounding box center [256, 543] width 299 height 49
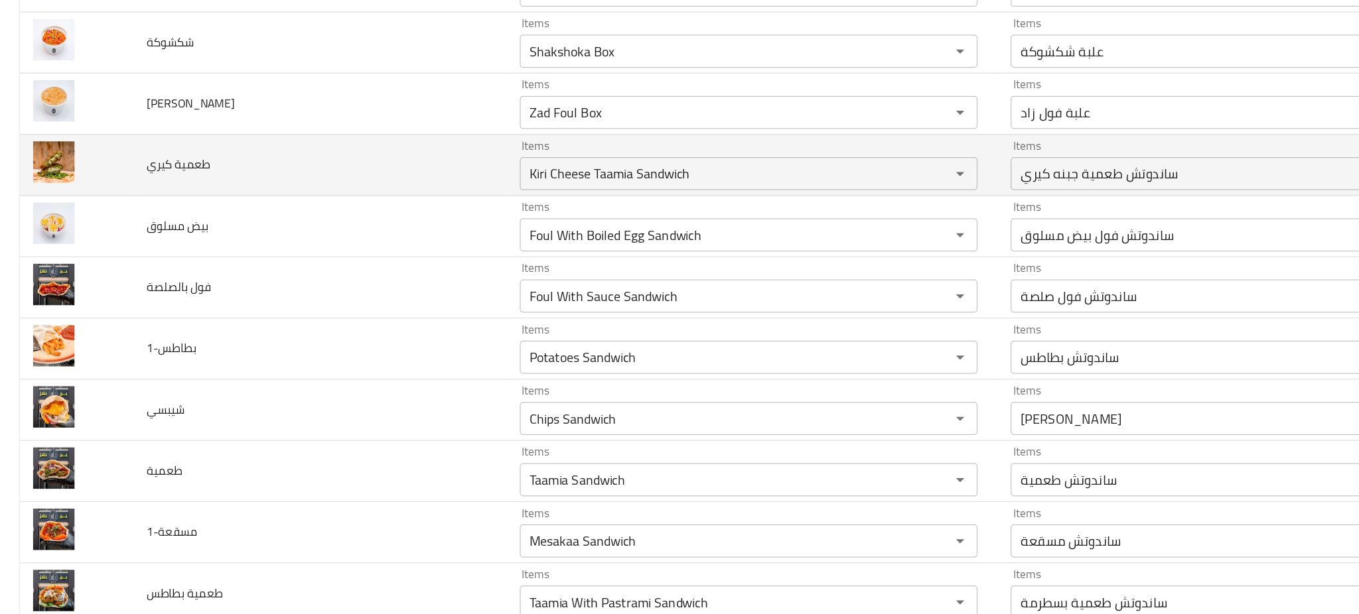
scroll to position [4947, 0]
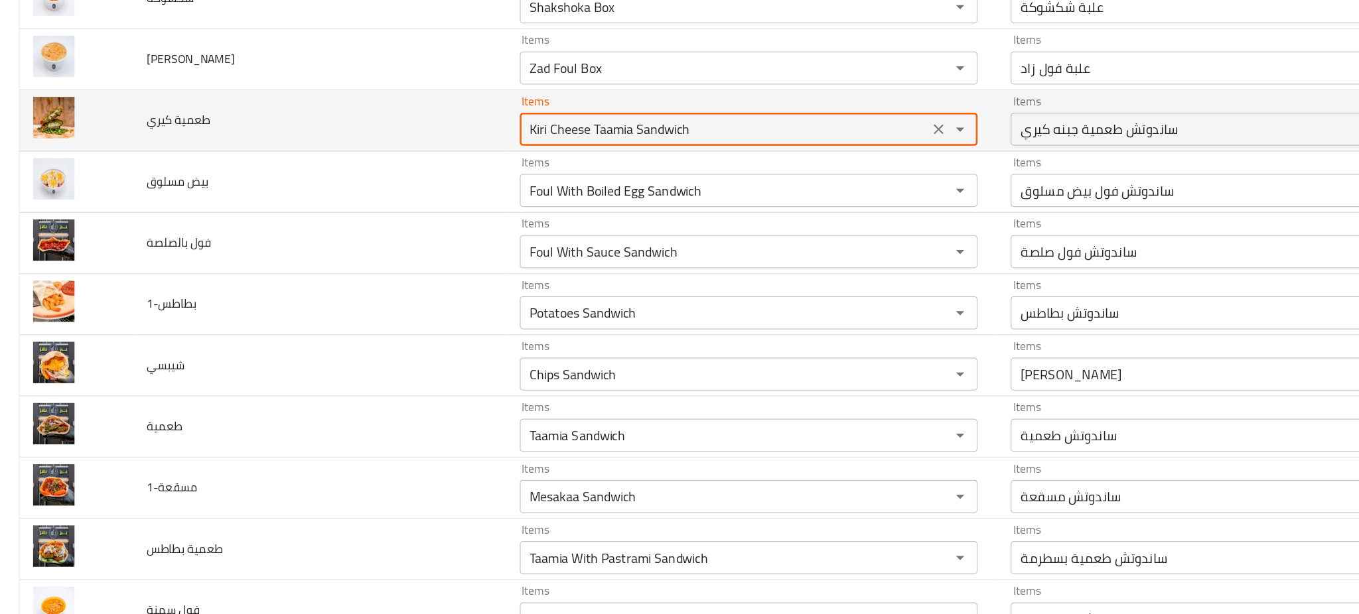
click at [610, 192] on كيري "Kiri Cheese Taamia Sandwich" at bounding box center [581, 196] width 320 height 19
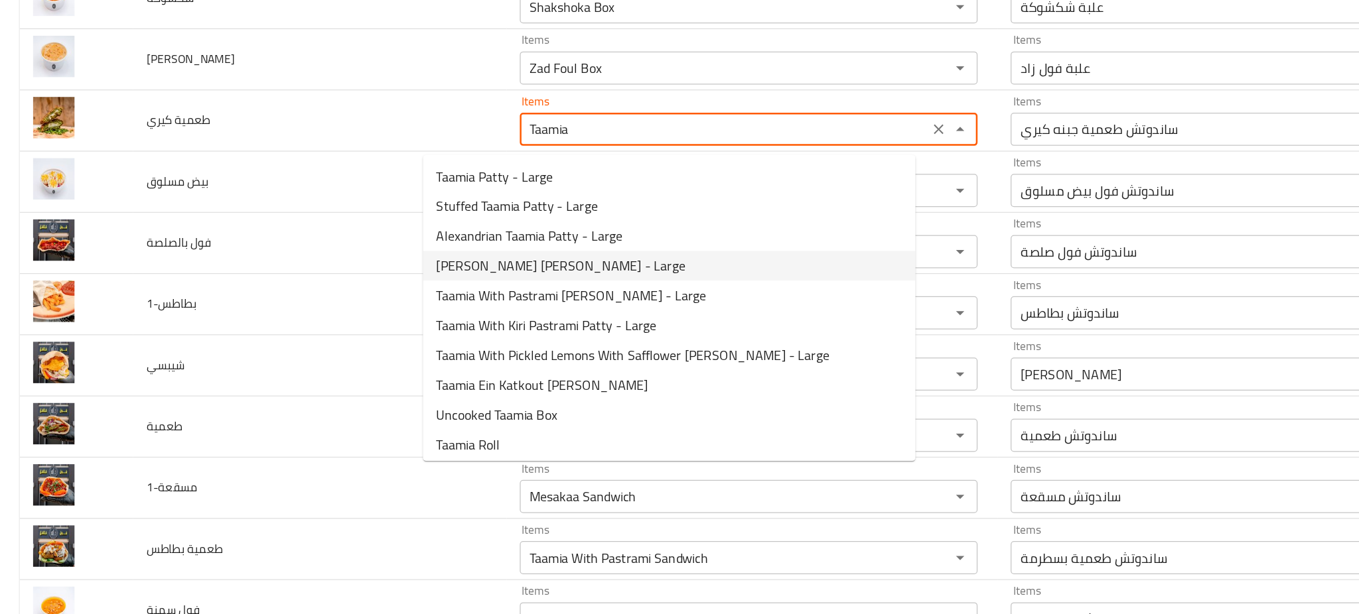
click at [610, 310] on كيري-option-3 "Kiri Taamia Patty - Large" at bounding box center [536, 306] width 395 height 24
type كيري "Kiri Taamia Patty - Large"
type كيري-ar "قرص طعمية كيري - كبير"
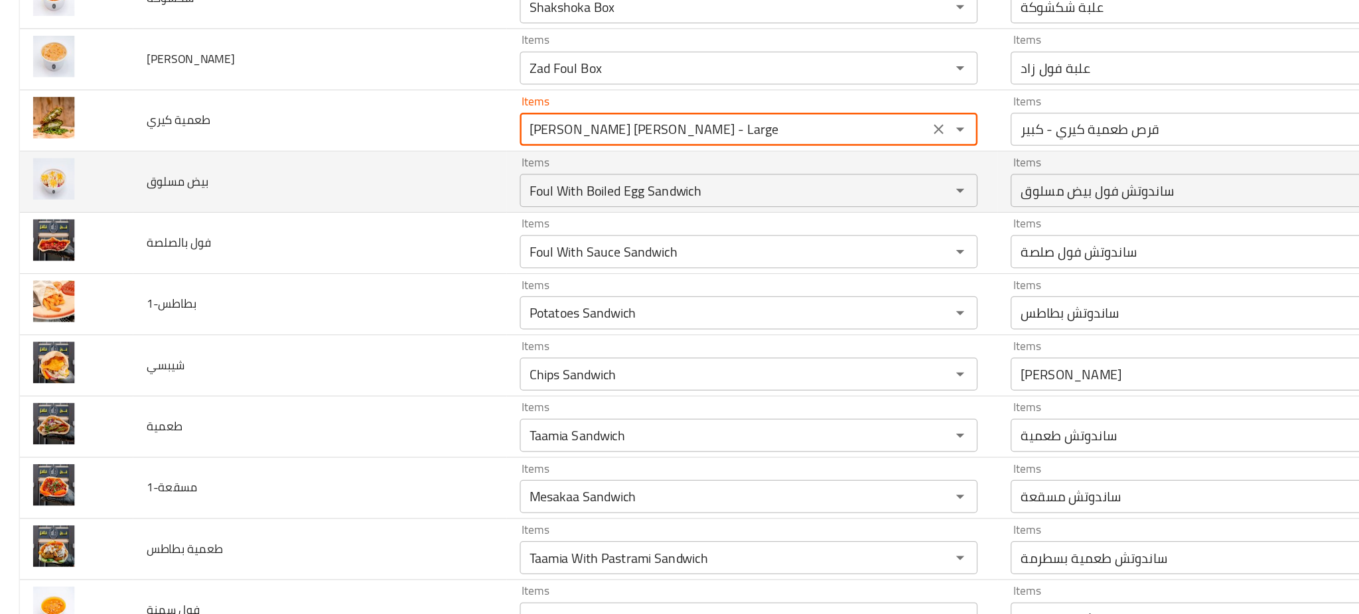
type كيري "Kiri Taamia Patty - Large"
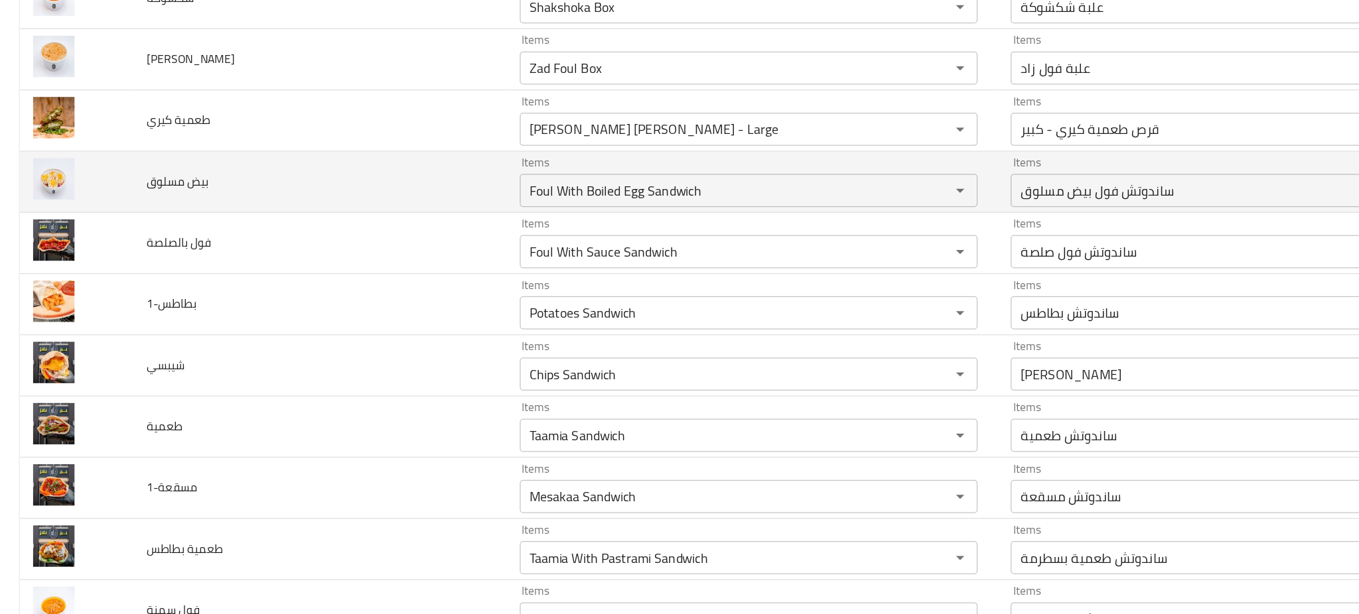
click at [287, 237] on td "بيض مسلوق" at bounding box center [256, 238] width 299 height 49
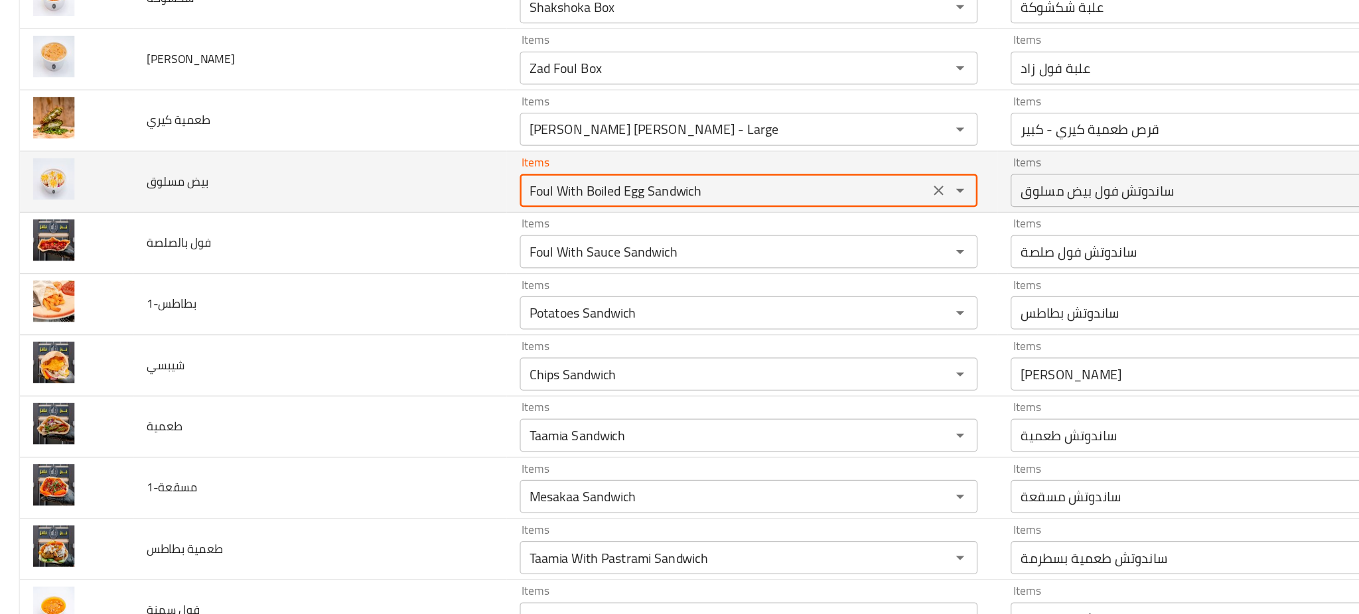
click at [433, 247] on مسلوق "Foul With Boiled Egg Sandwich" at bounding box center [581, 245] width 320 height 19
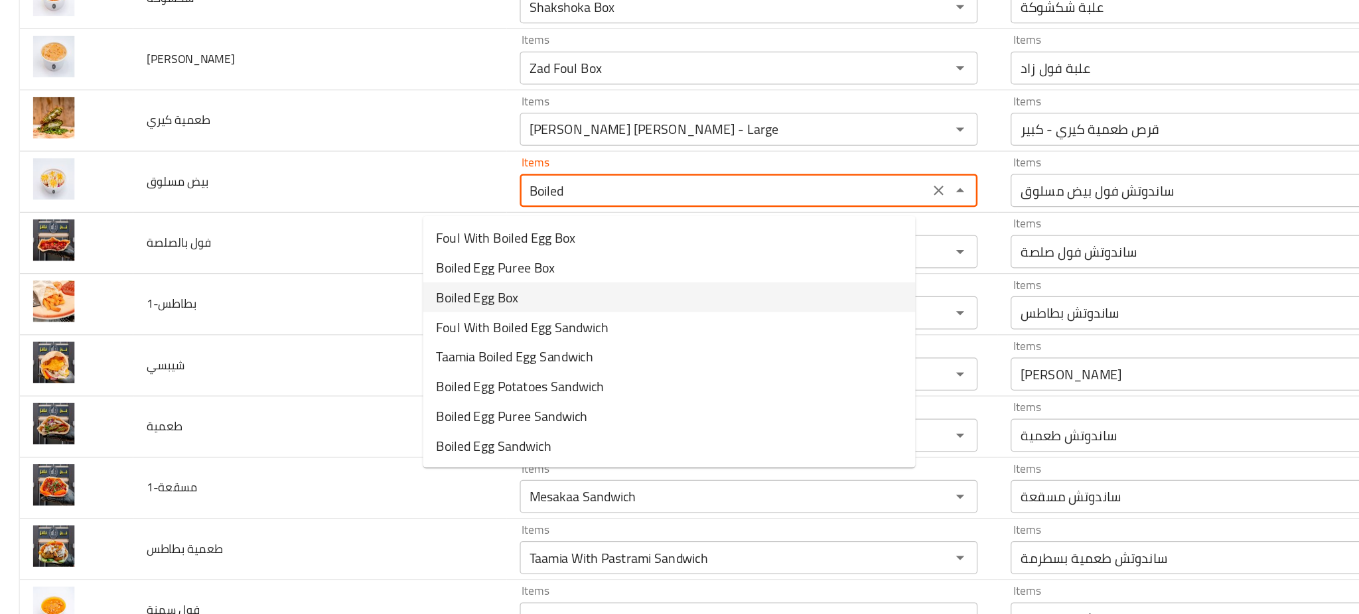
click at [395, 326] on span "Boiled Egg Box" at bounding box center [383, 331] width 66 height 16
type مسلوق "Boiled Egg Box"
type مسلوق-ar "علبة بيض مسلوق"
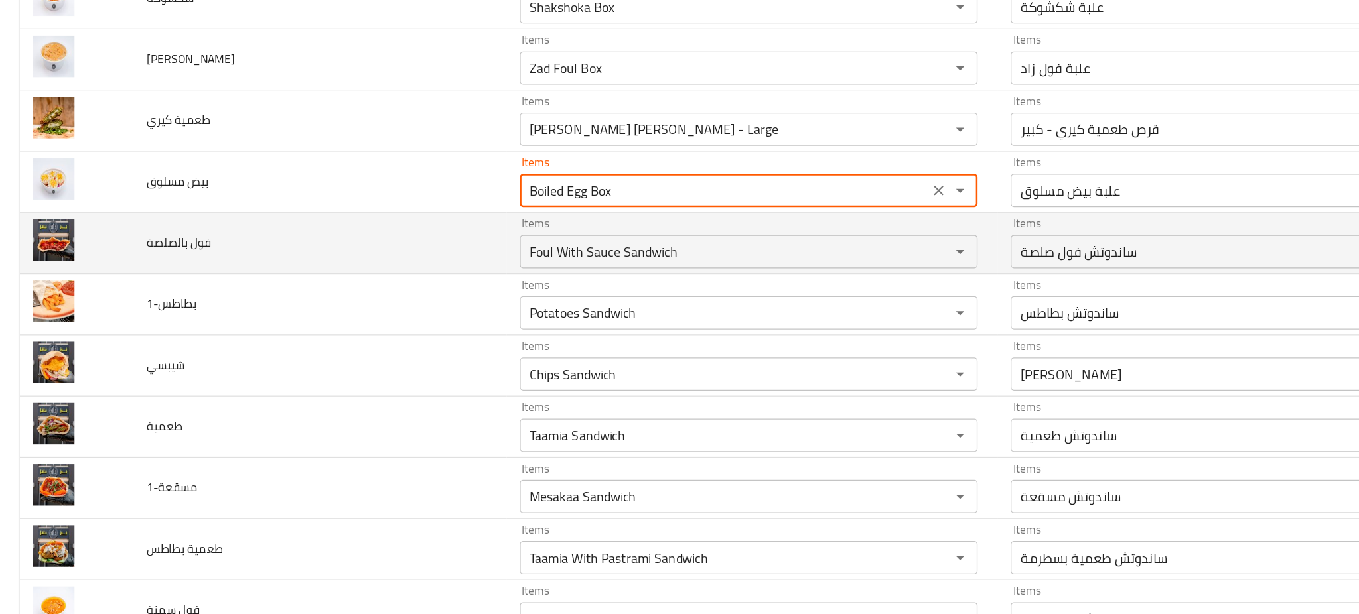
type مسلوق "Boiled Egg Box"
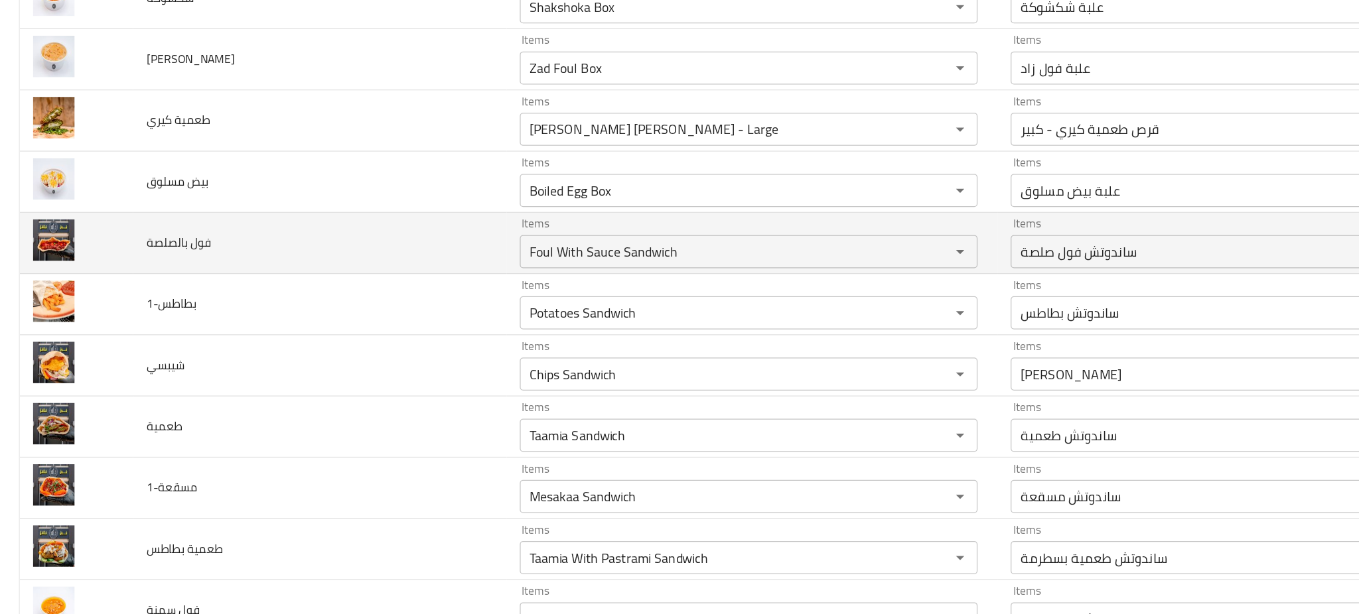
click at [289, 295] on td "فول بالصلصة" at bounding box center [256, 287] width 299 height 49
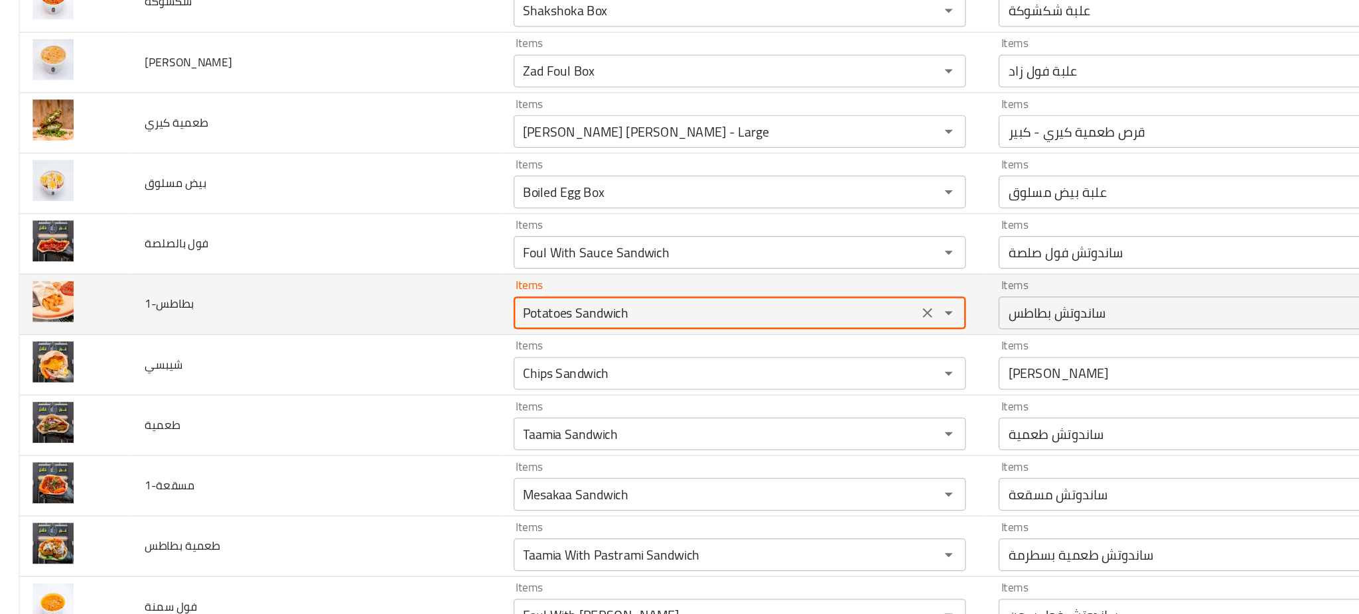
click at [421, 348] on input "Potatoes Sandwich" at bounding box center [581, 343] width 320 height 19
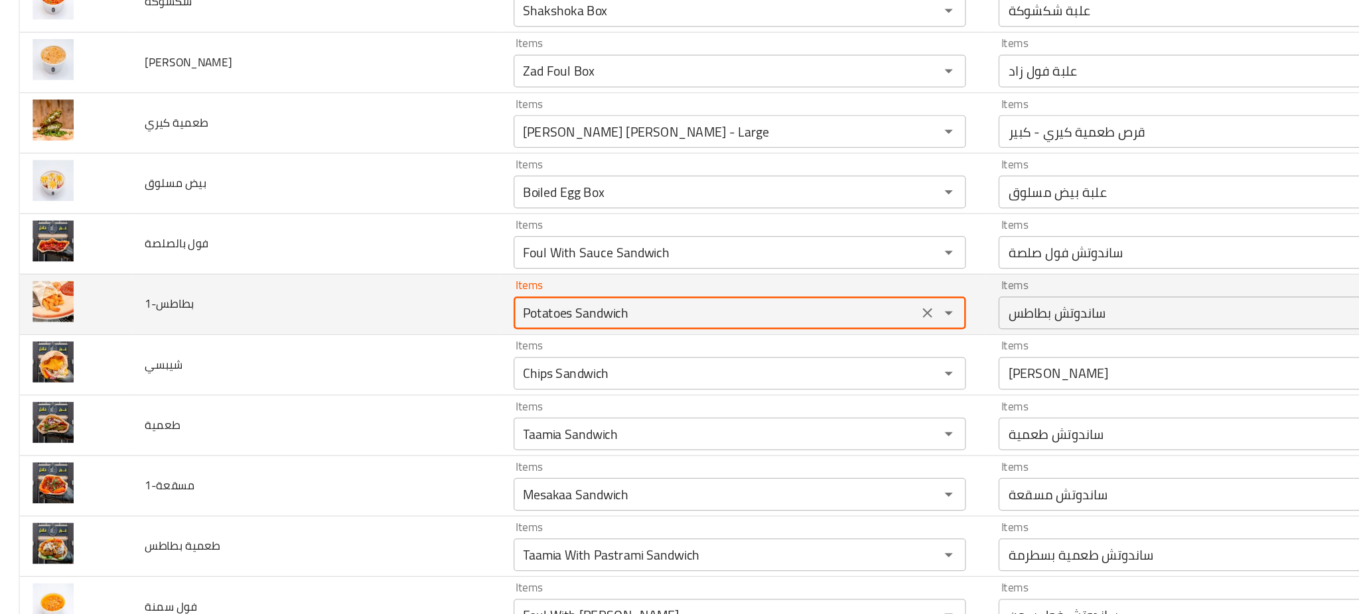
click at [421, 348] on input "Potatoes Sandwich" at bounding box center [581, 343] width 320 height 19
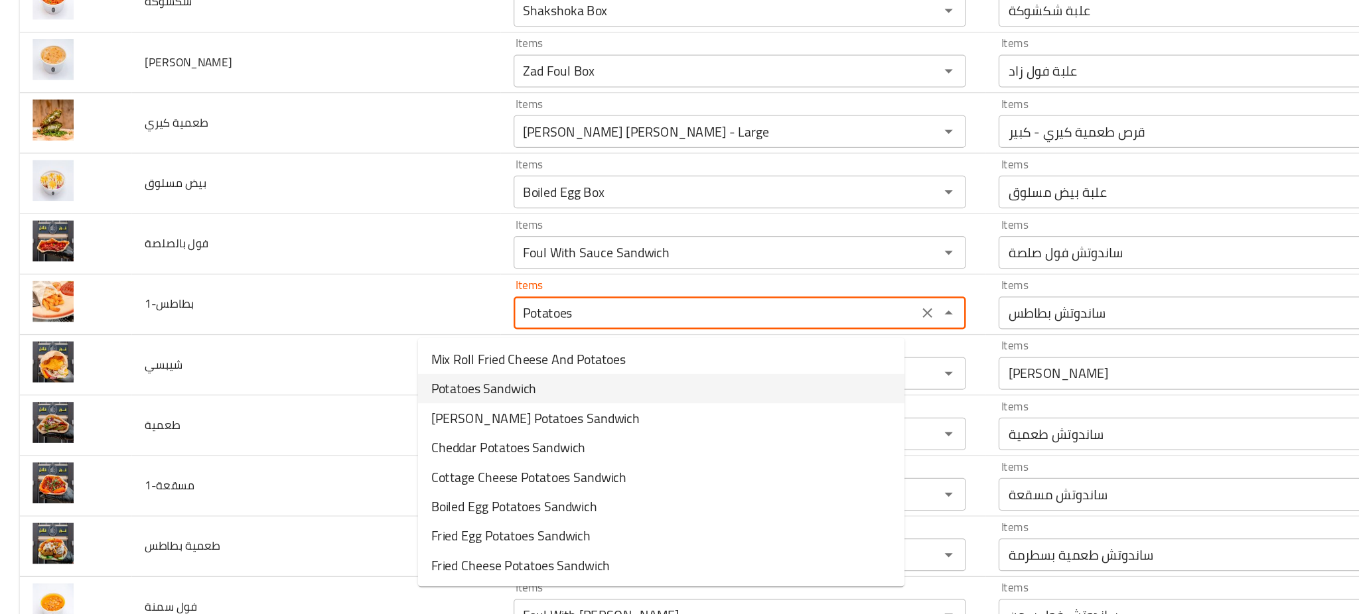
click at [427, 399] on span "Potatoes Sandwich" at bounding box center [393, 405] width 86 height 16
type input "Potatoes Sandwich"
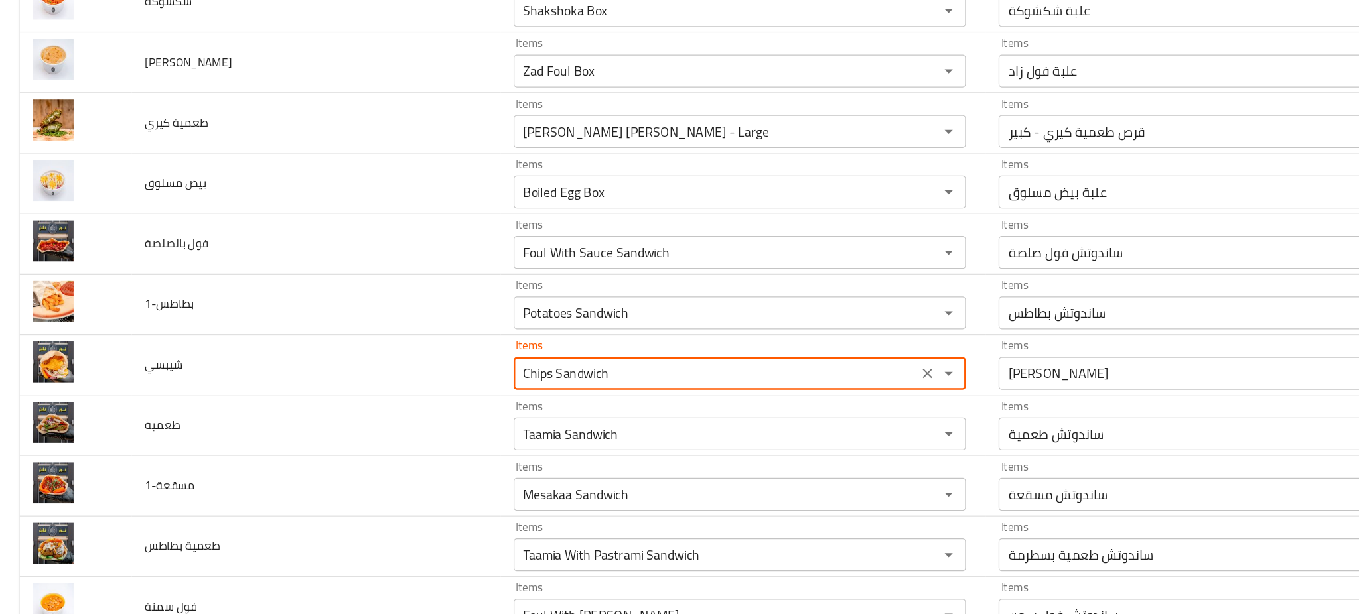
click at [427, 399] on input "Chips Sandwich" at bounding box center [581, 392] width 320 height 19
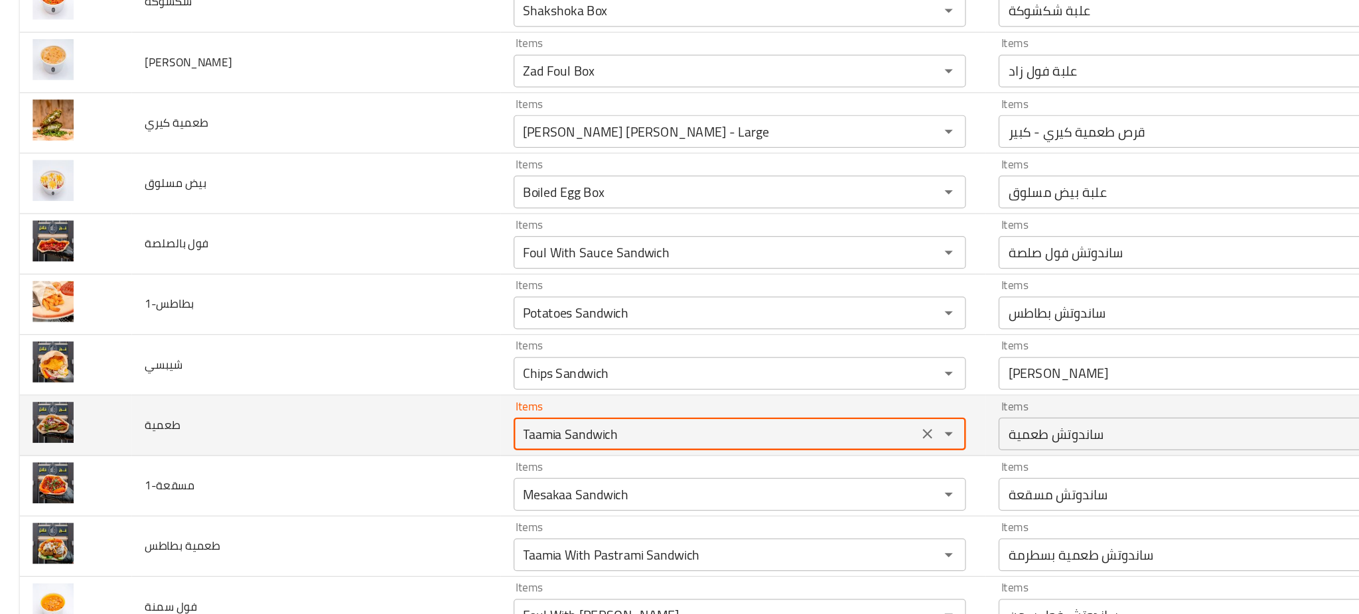
click at [478, 440] on input "Taamia Sandwich" at bounding box center [581, 442] width 320 height 19
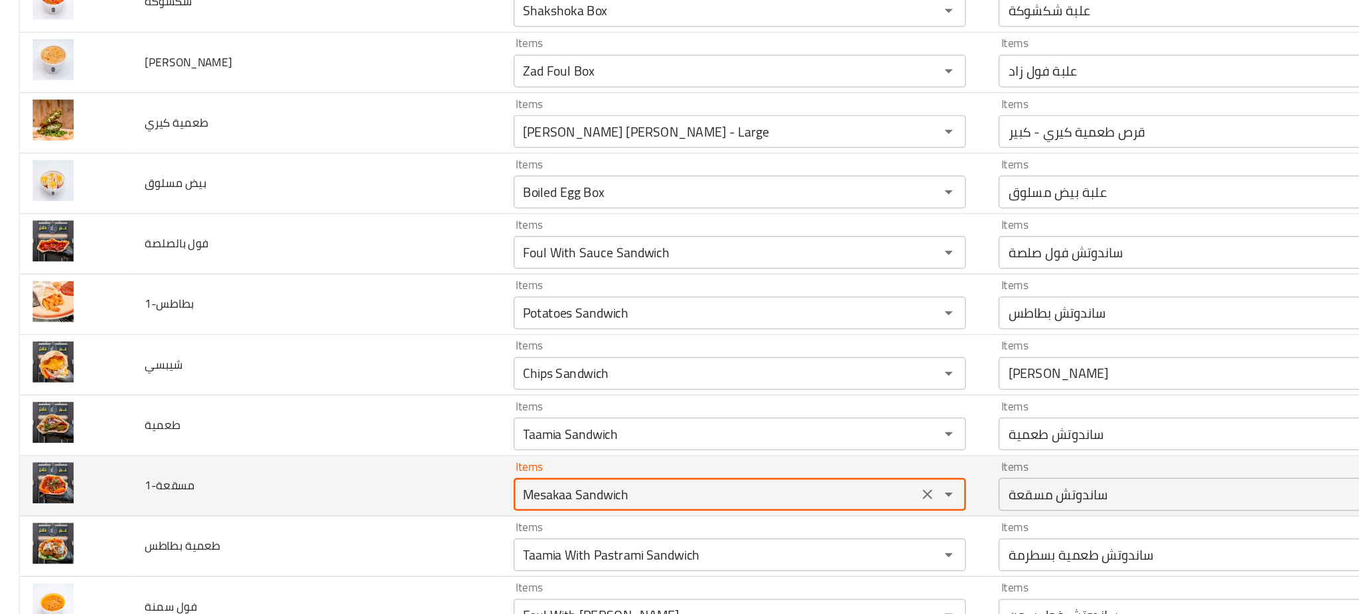
click at [511, 488] on input "Mesakaa Sandwich" at bounding box center [581, 491] width 320 height 19
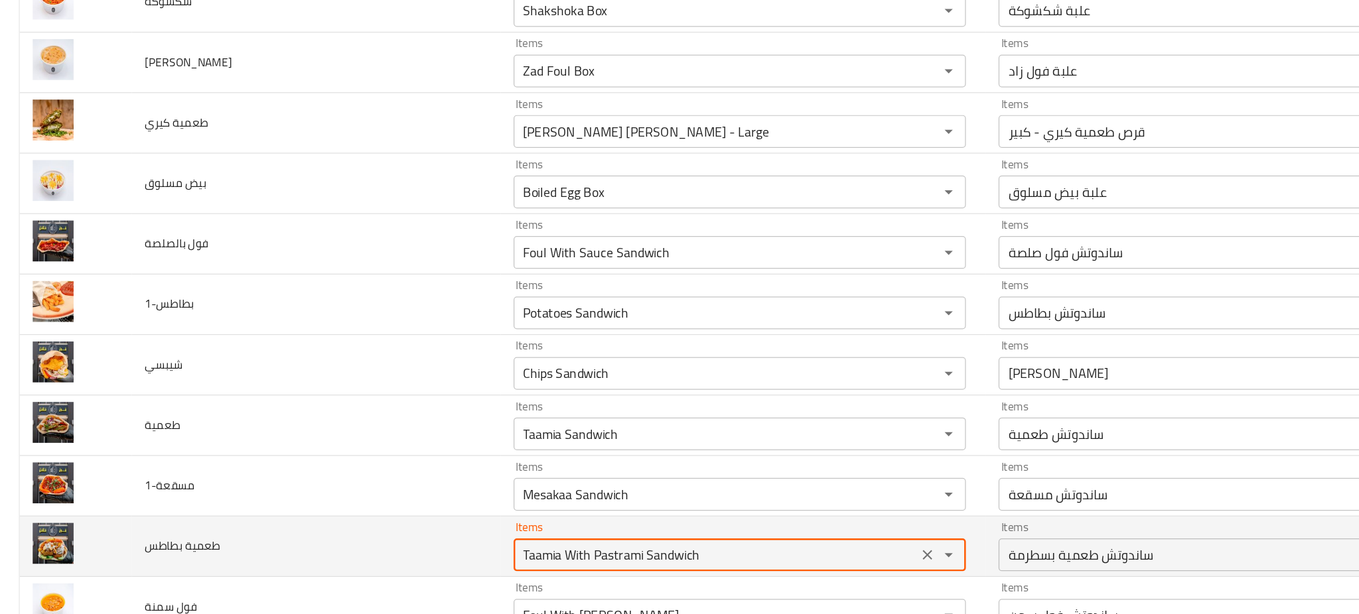
click at [548, 540] on بطاطس "Taamia With Pastrami Sandwich" at bounding box center [581, 540] width 320 height 19
click at [437, 541] on بطاطس "Taamia With Pastrami Sandwich" at bounding box center [581, 540] width 320 height 19
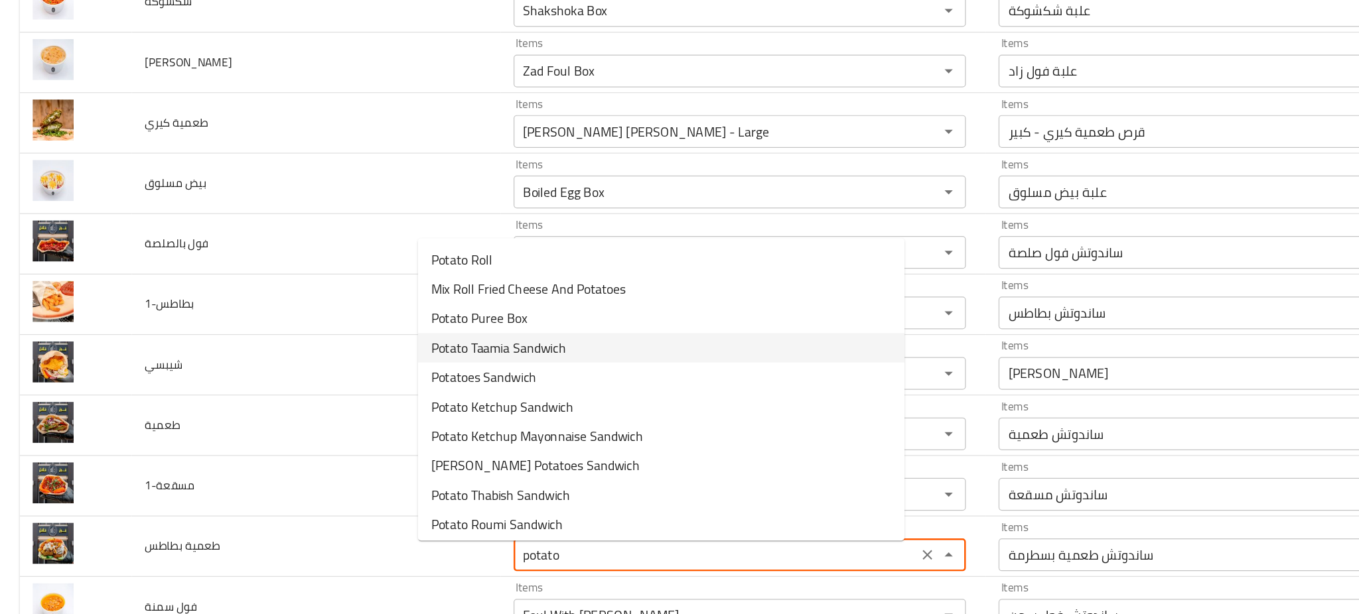
click at [559, 374] on بطاطس-option-3 "Potato Taamia Sandwich" at bounding box center [536, 372] width 395 height 24
type بطاطس "Potato Taamia Sandwich"
type بطاطس-ar "ساندوتش طعمية بطاطس"
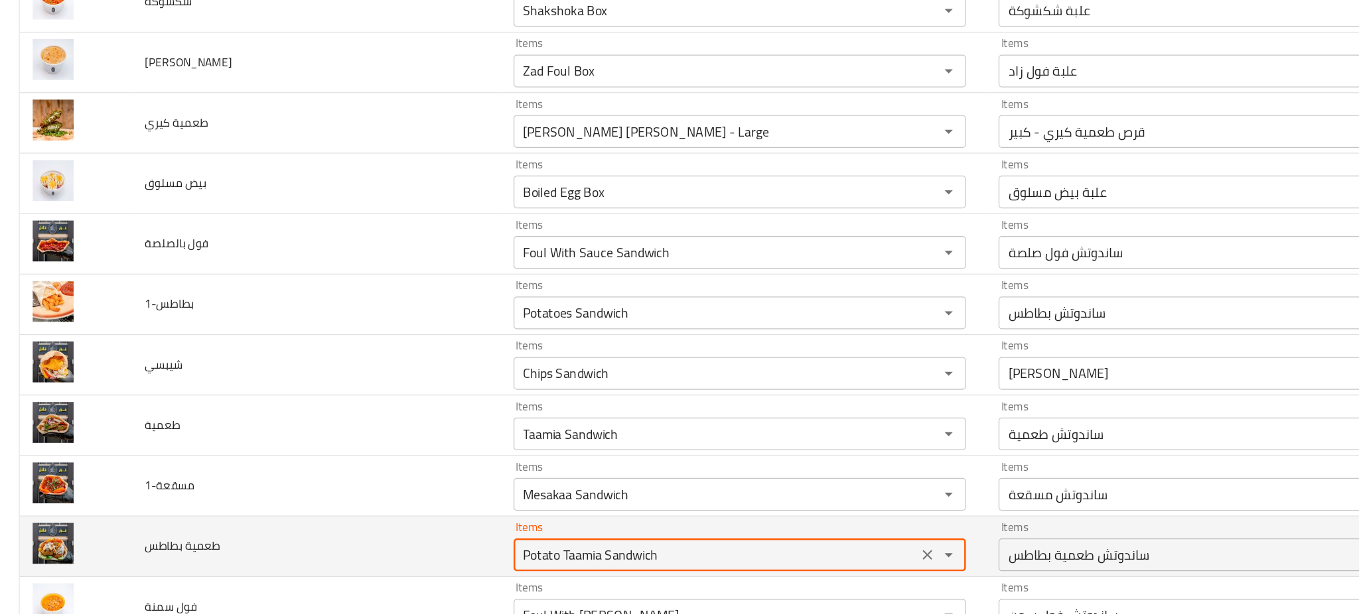
type بطاطس "Potato Taamia Sandwich"
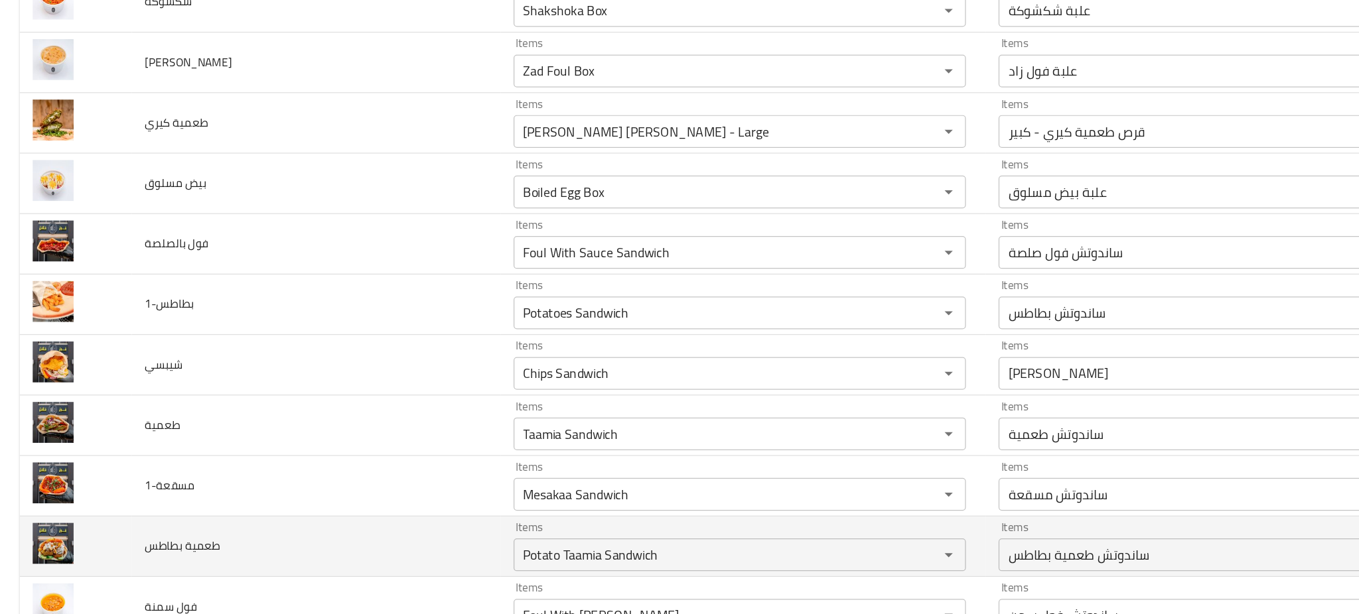
click at [277, 529] on td "طعمية بطاطس" at bounding box center [256, 533] width 299 height 49
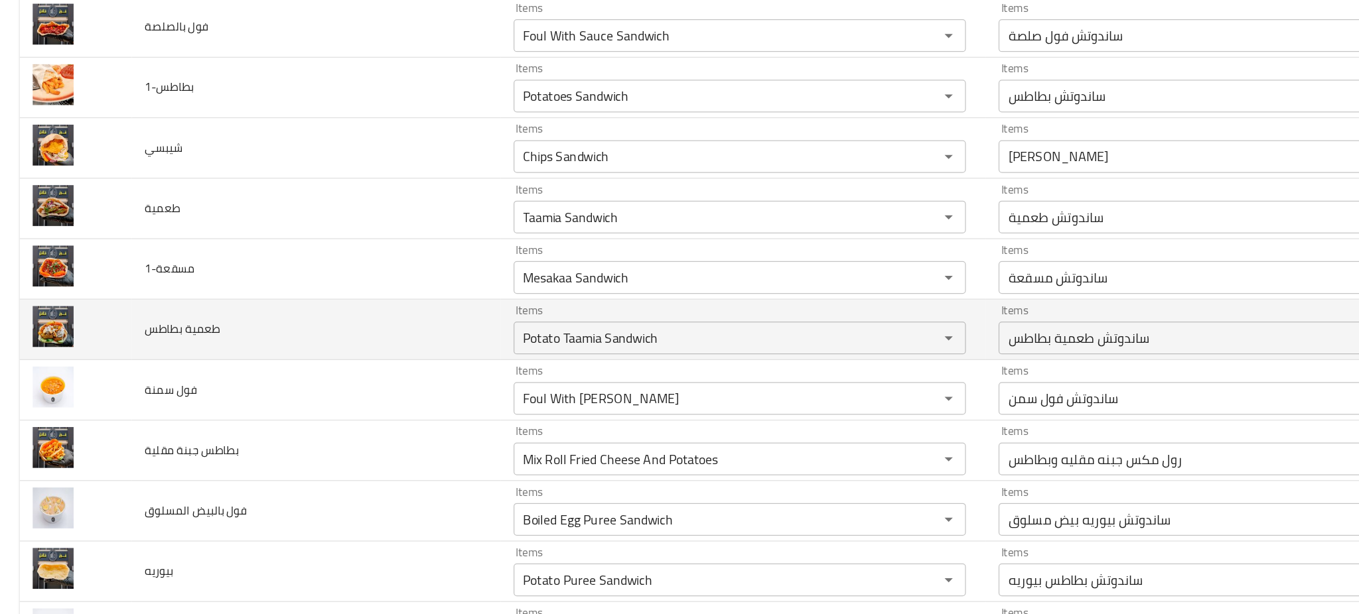
scroll to position [5123, 0]
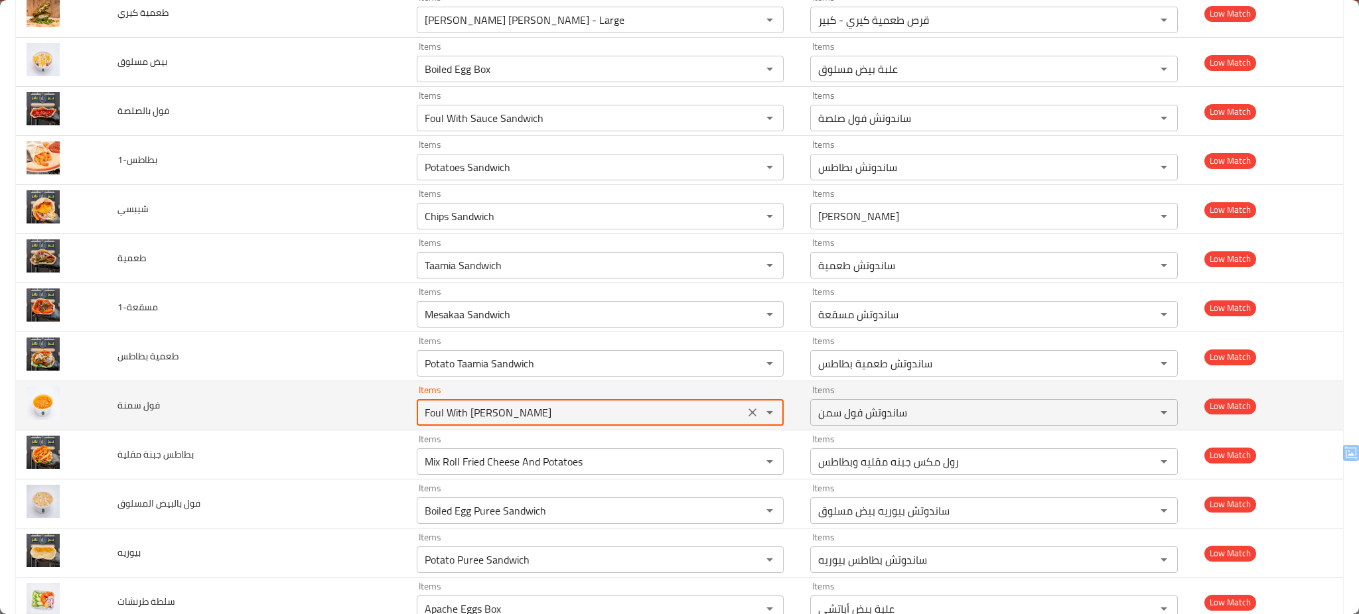
click at [442, 417] on سمنة "Foul With Ghee Sandwich" at bounding box center [581, 412] width 320 height 19
type سمنة "Foul With Ghee Box"
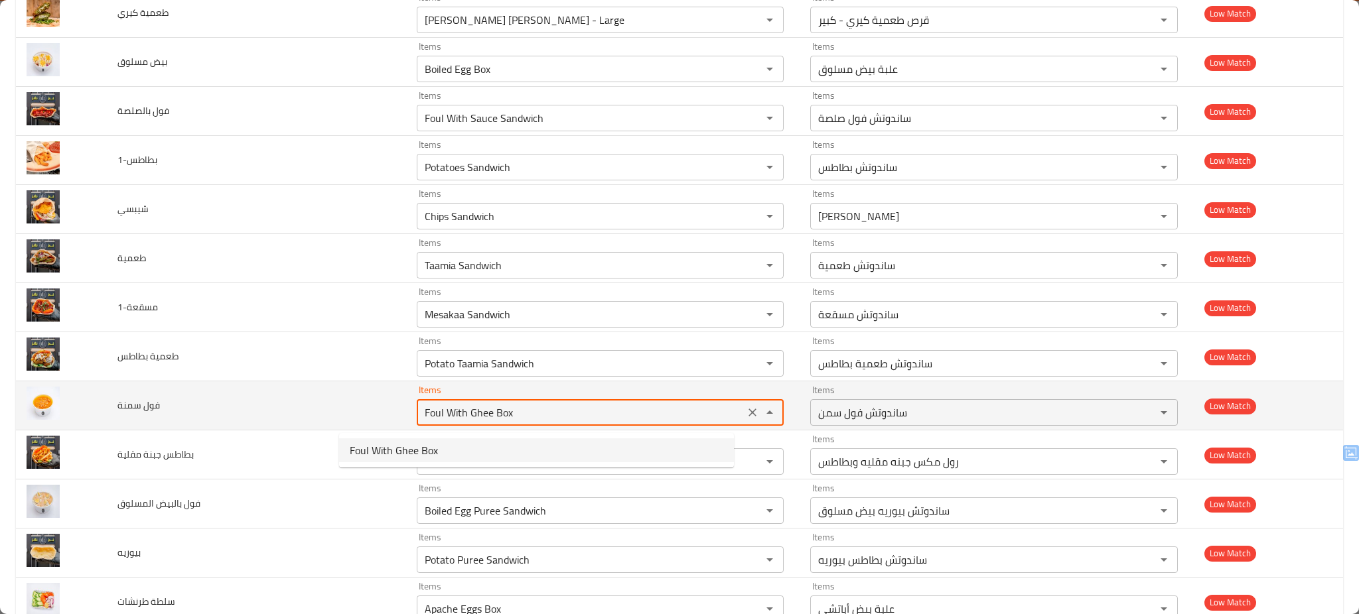
type سمنة-ar "علبة فول سمن"
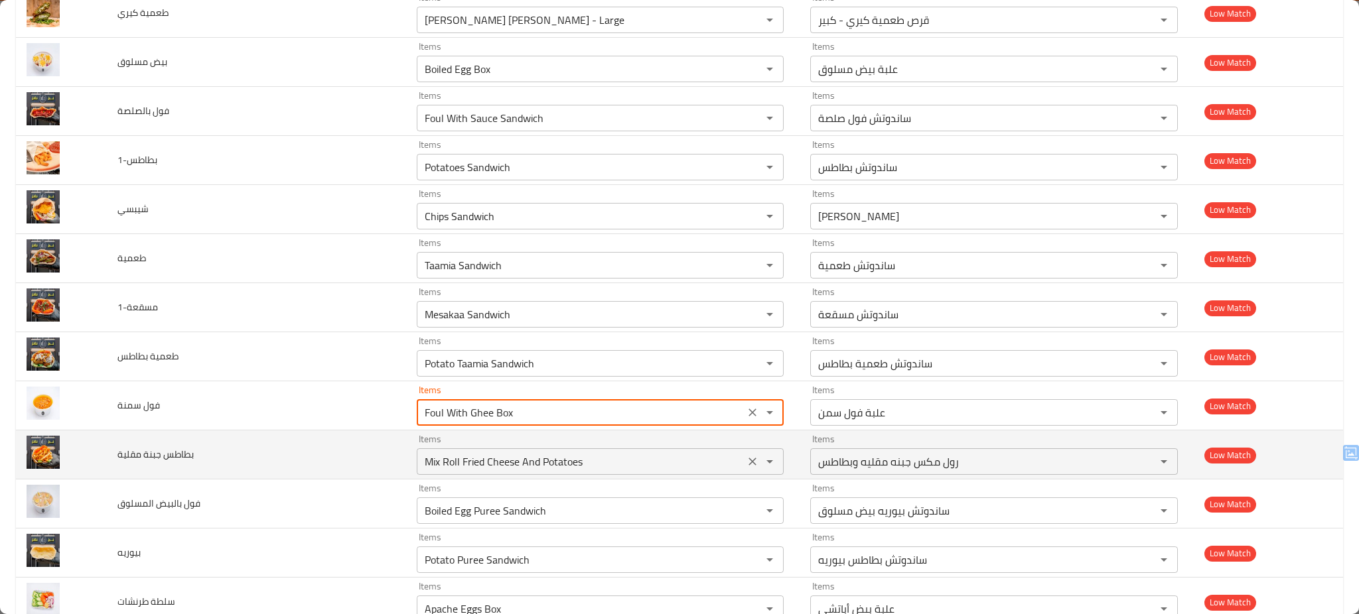
click at [518, 475] on div "Mix Roll Fried Cheese And Potatoes Items" at bounding box center [601, 461] width 368 height 27
type سمنة "Foul With Ghee Box"
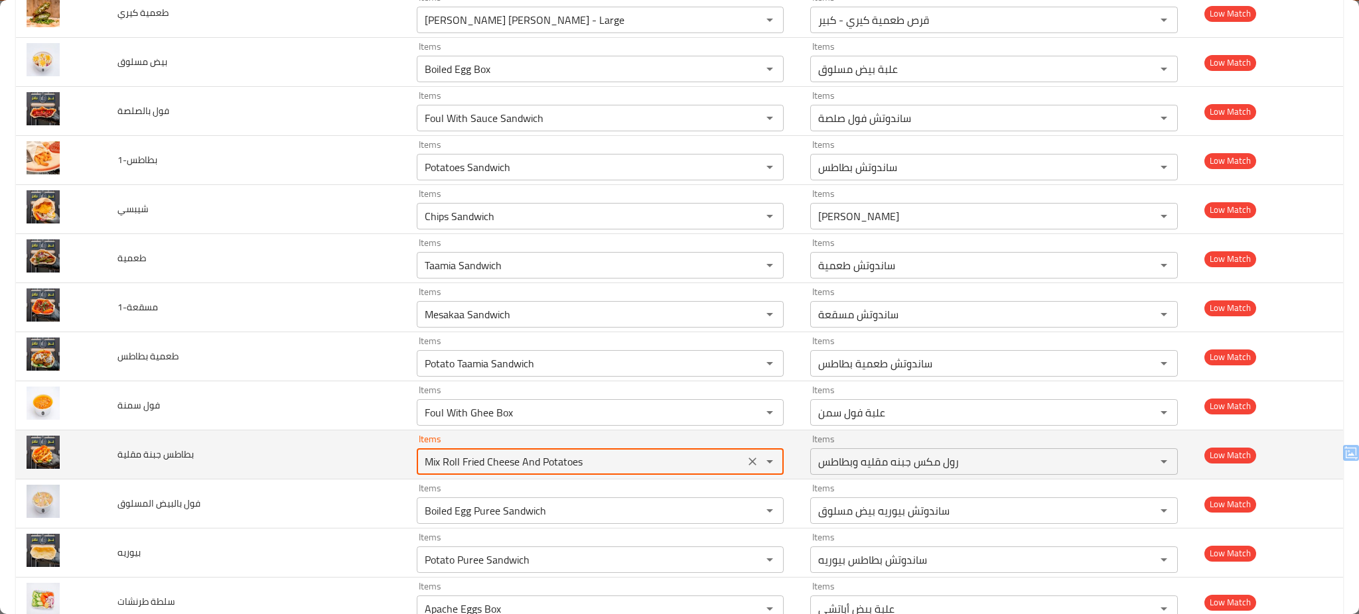
click at [518, 475] on div "Mix Roll Fried Cheese And Potatoes Items" at bounding box center [601, 461] width 368 height 27
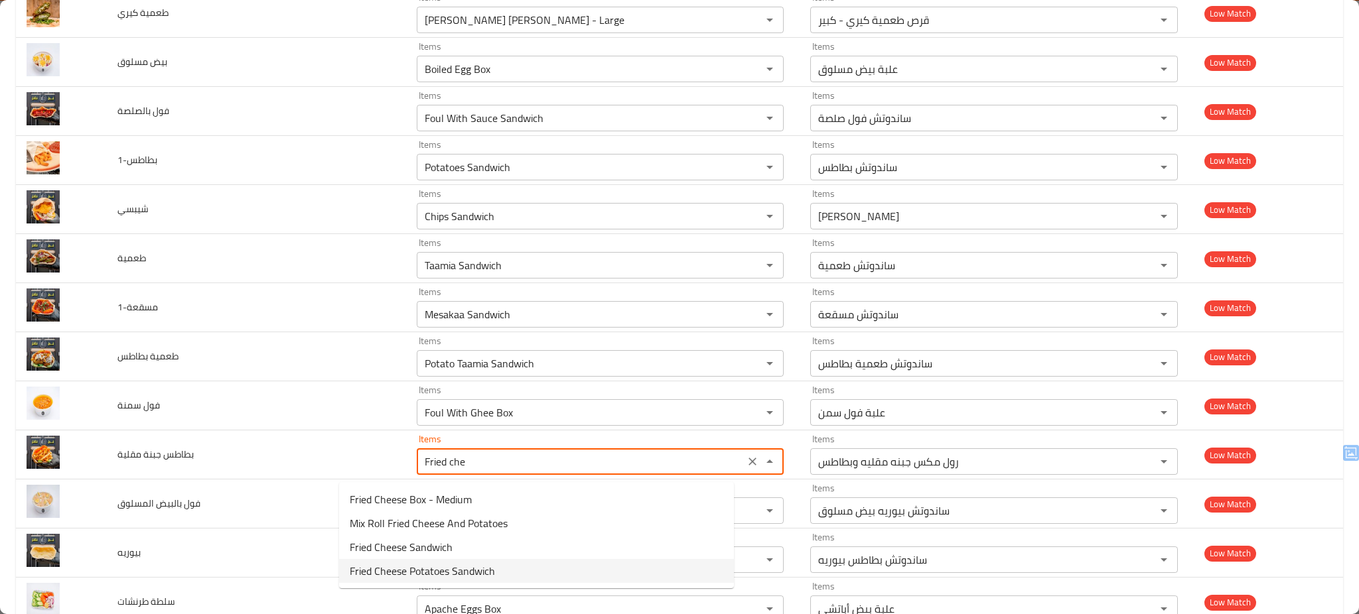
click at [492, 565] on span "Fried Cheese Potatoes Sandwich" at bounding box center [422, 571] width 145 height 16
type مقلية "Fried Cheese Potatoes Sandwich"
type مقلية-ar "ساندوتش جبنه مقلية بطاطس"
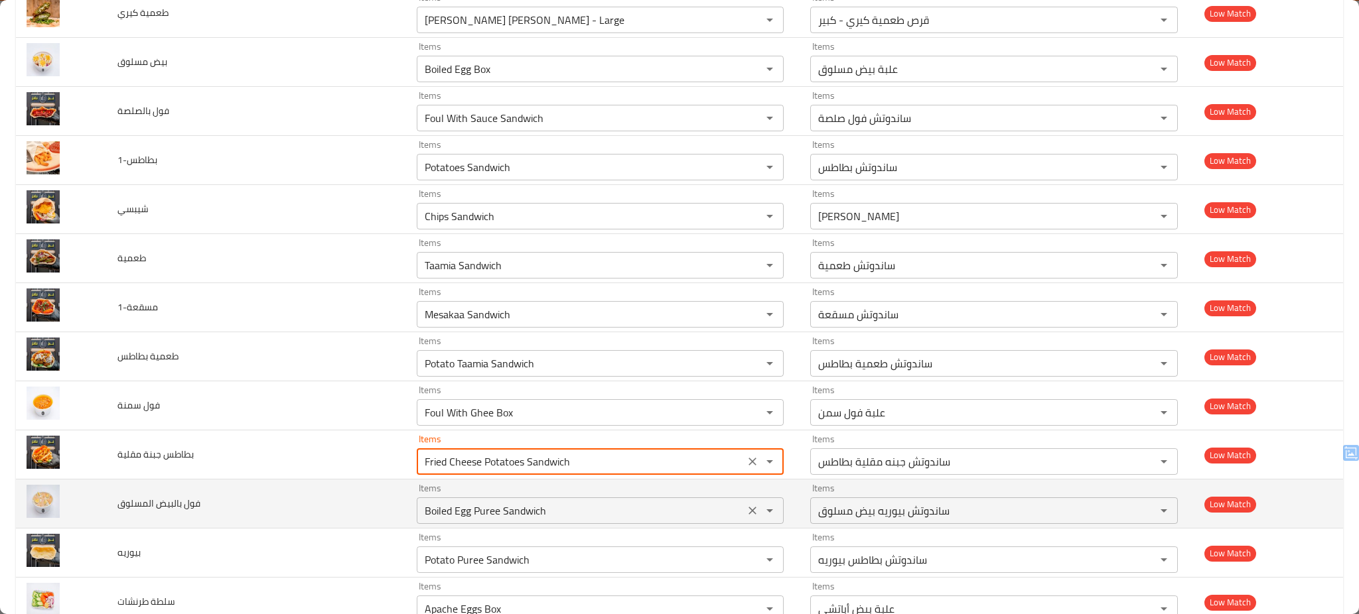
type مقلية "Fried Cheese Potatoes Sandwich"
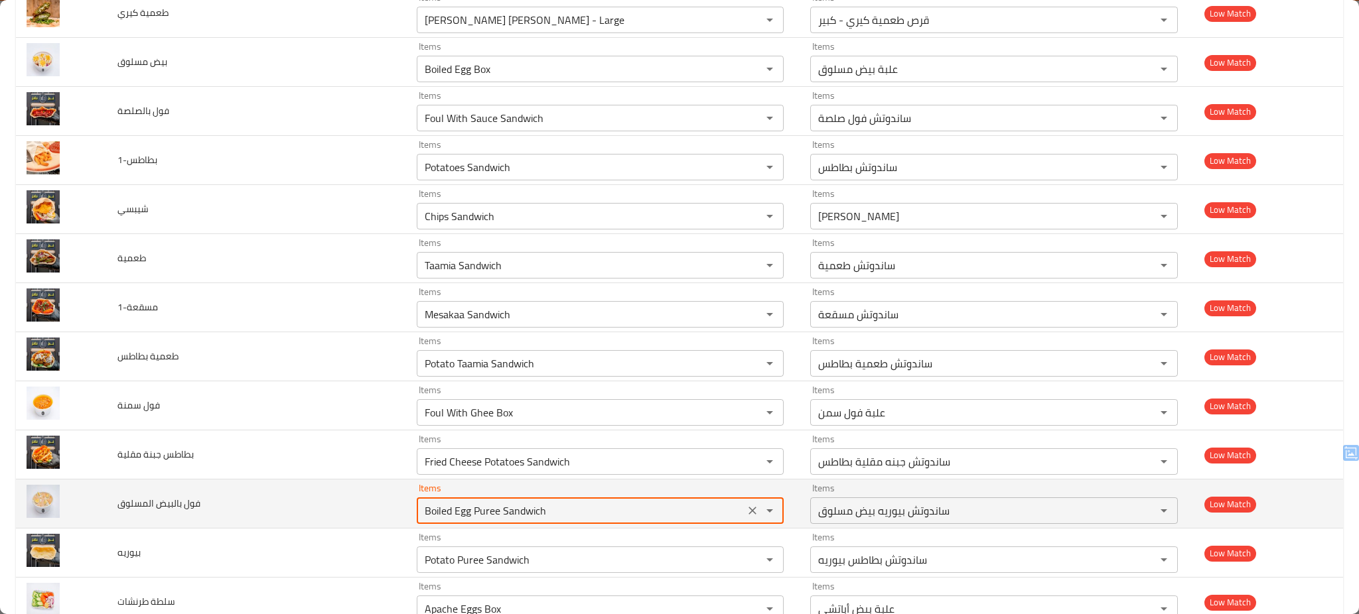
click at [497, 520] on المسلوق "Boiled Egg Puree Sandwich" at bounding box center [581, 511] width 320 height 19
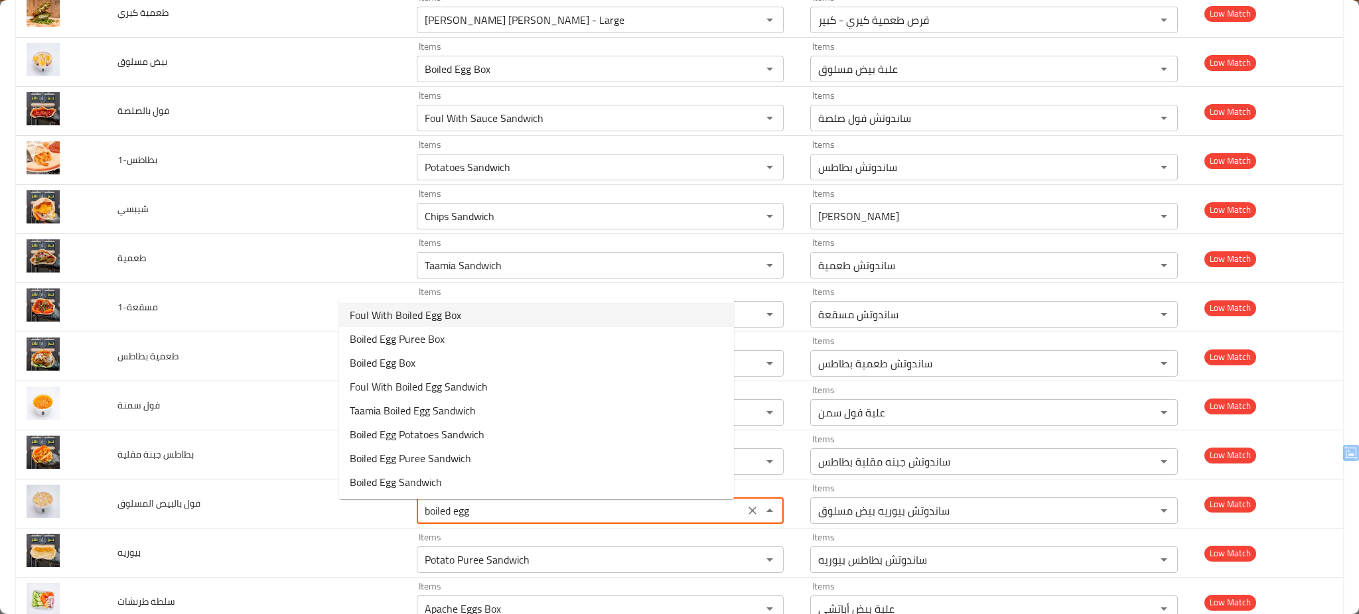
click at [560, 310] on المسلوق-option-0 "Foul With Boiled Egg Box" at bounding box center [536, 315] width 395 height 24
type المسلوق "Foul With Boiled Egg Box"
type المسلوق-ar "علبة فول بيض مسلوق"
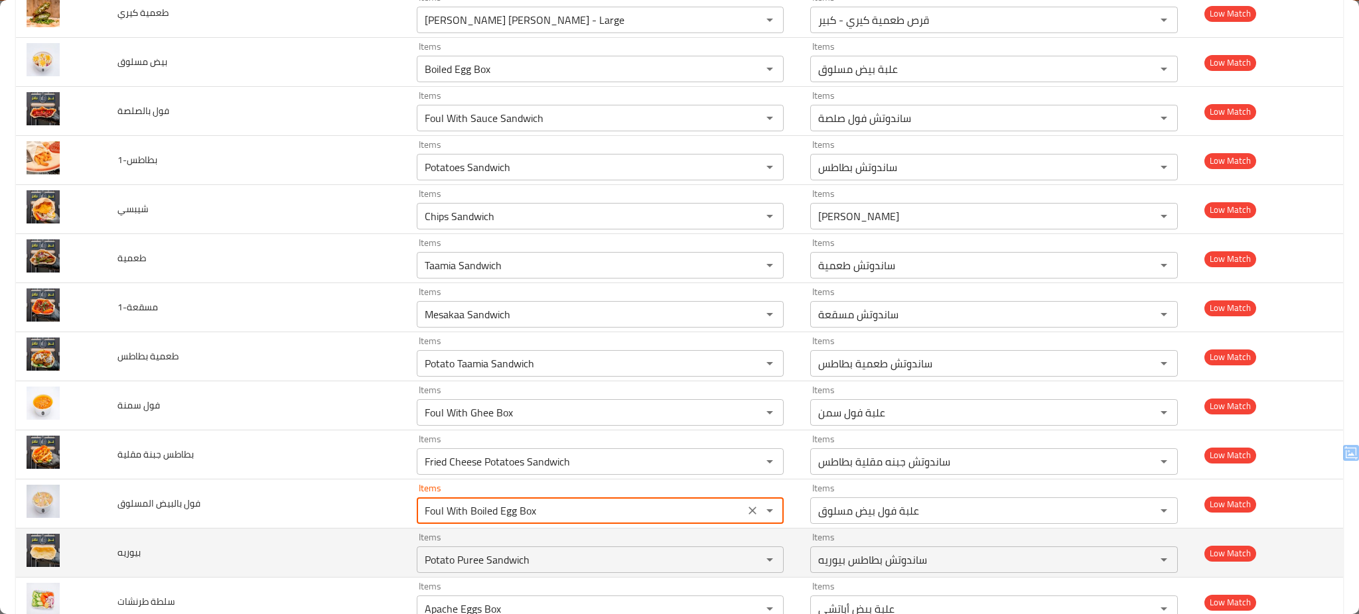
type المسلوق "Foul With Boiled Egg Box"
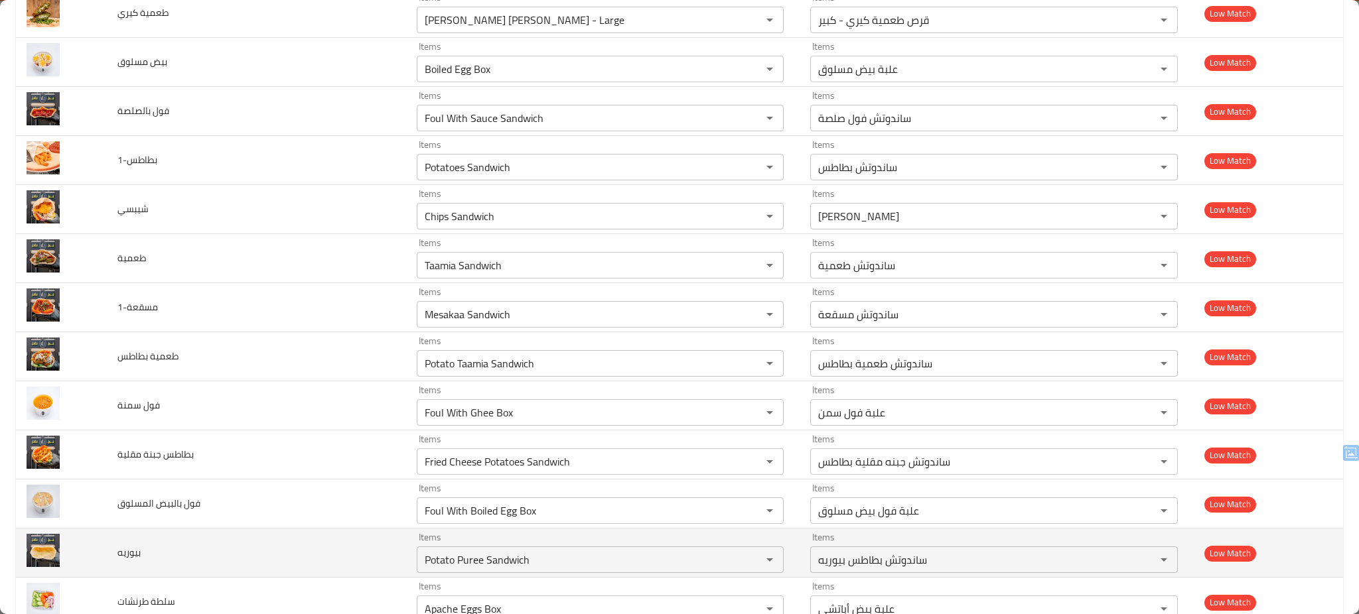
click at [271, 551] on td "بيوريه" at bounding box center [256, 553] width 299 height 49
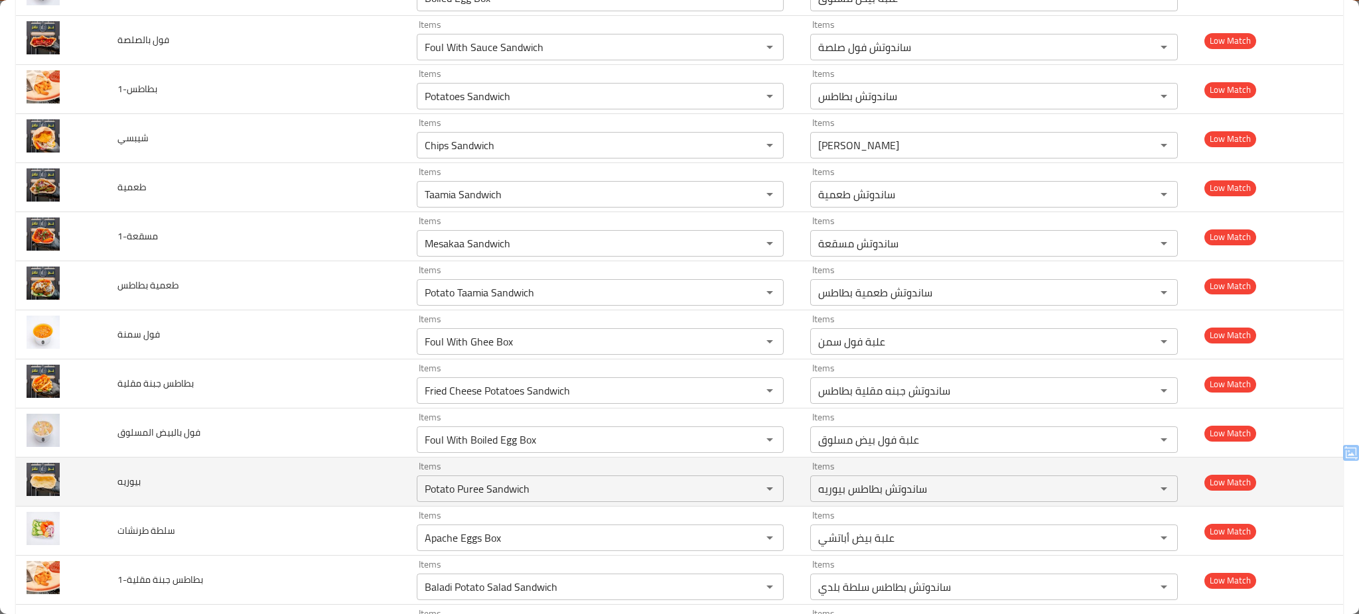
scroll to position [5230, 0]
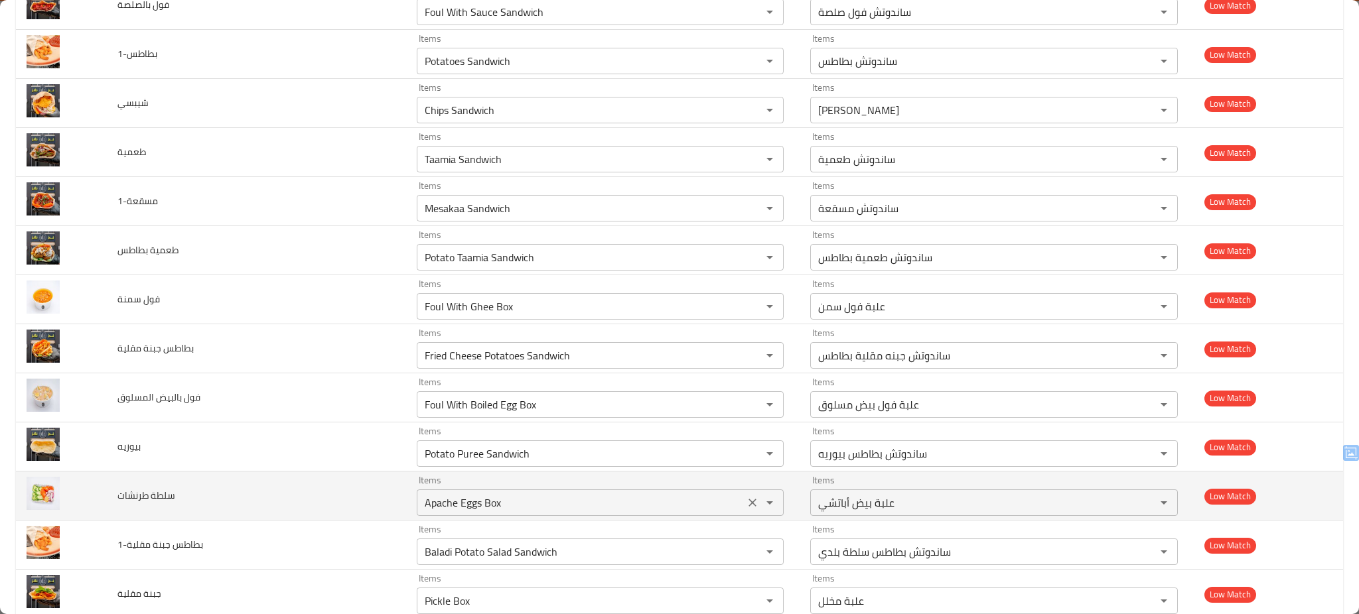
click at [476, 508] on طرنشات "Apache Eggs Box" at bounding box center [581, 503] width 320 height 19
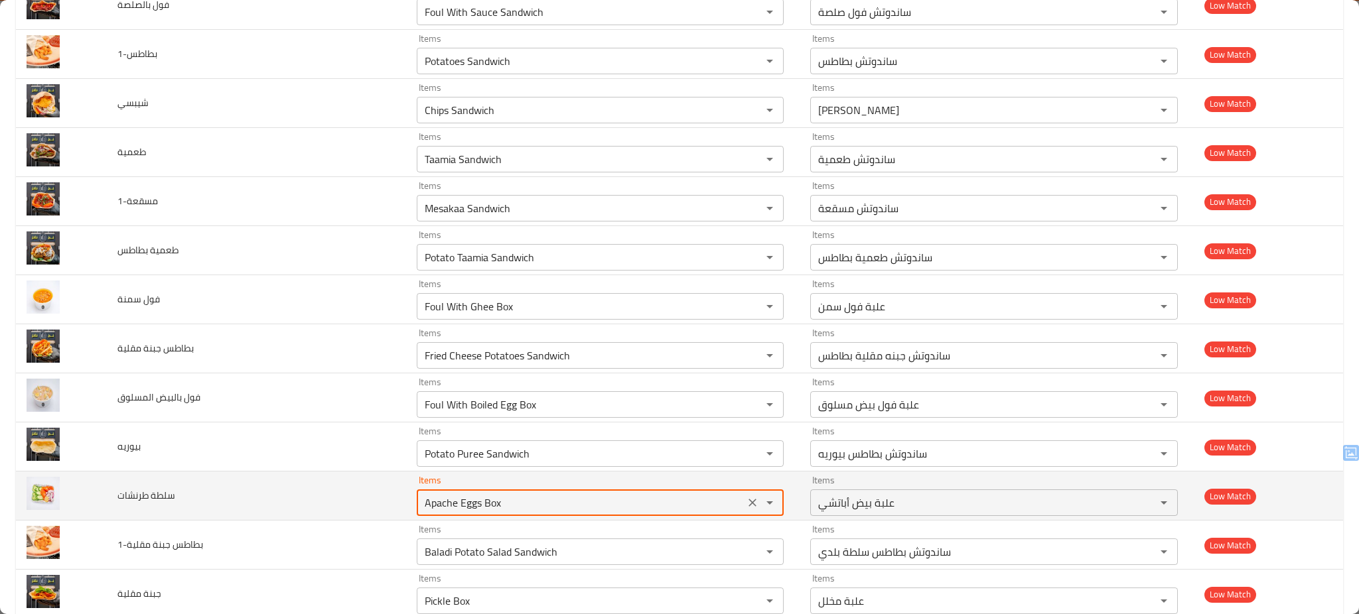
click at [476, 508] on طرنشات "Apache Eggs Box" at bounding box center [581, 503] width 320 height 19
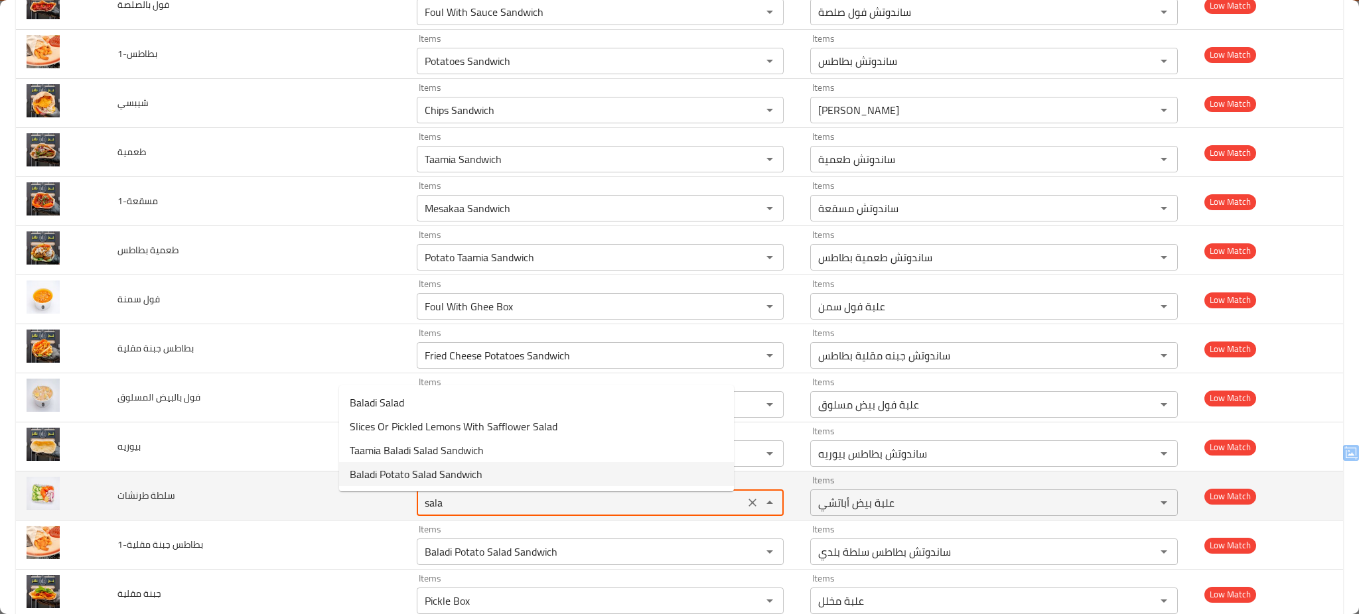
type طرنشات "Apache Eggs Box"
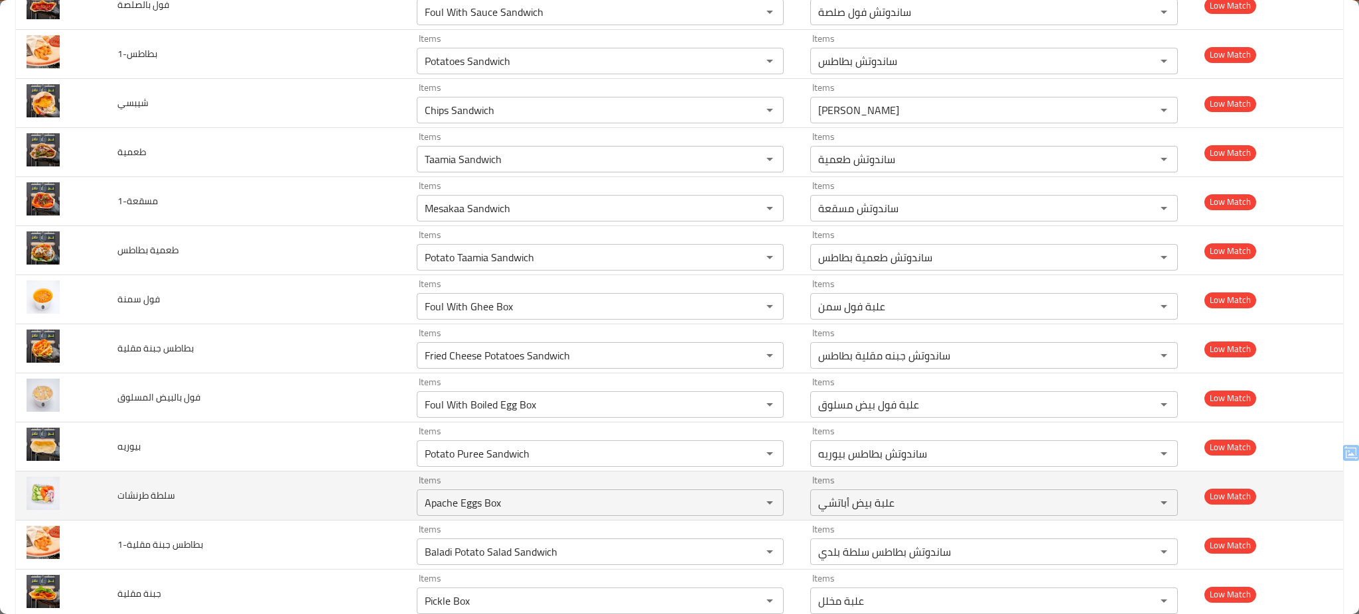
click at [256, 507] on td "سلطة طرنشات" at bounding box center [256, 496] width 299 height 49
click at [746, 507] on icon "Clear" at bounding box center [752, 502] width 13 height 13
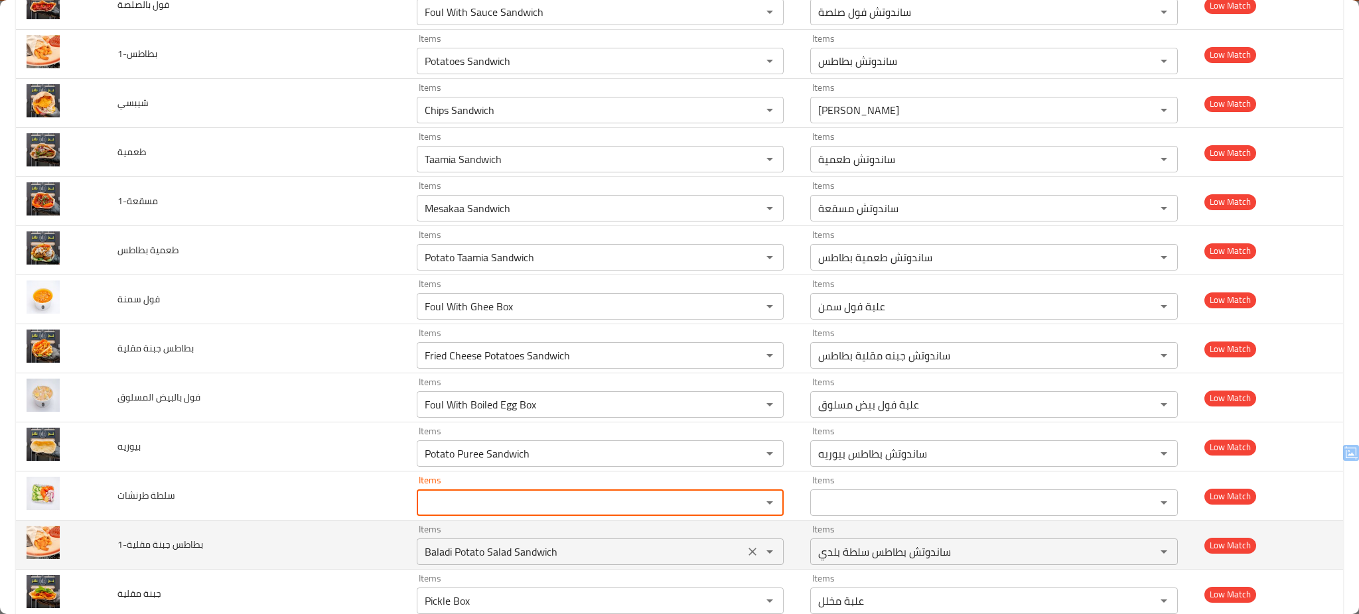
click at [746, 555] on icon "Clear" at bounding box center [752, 551] width 13 height 13
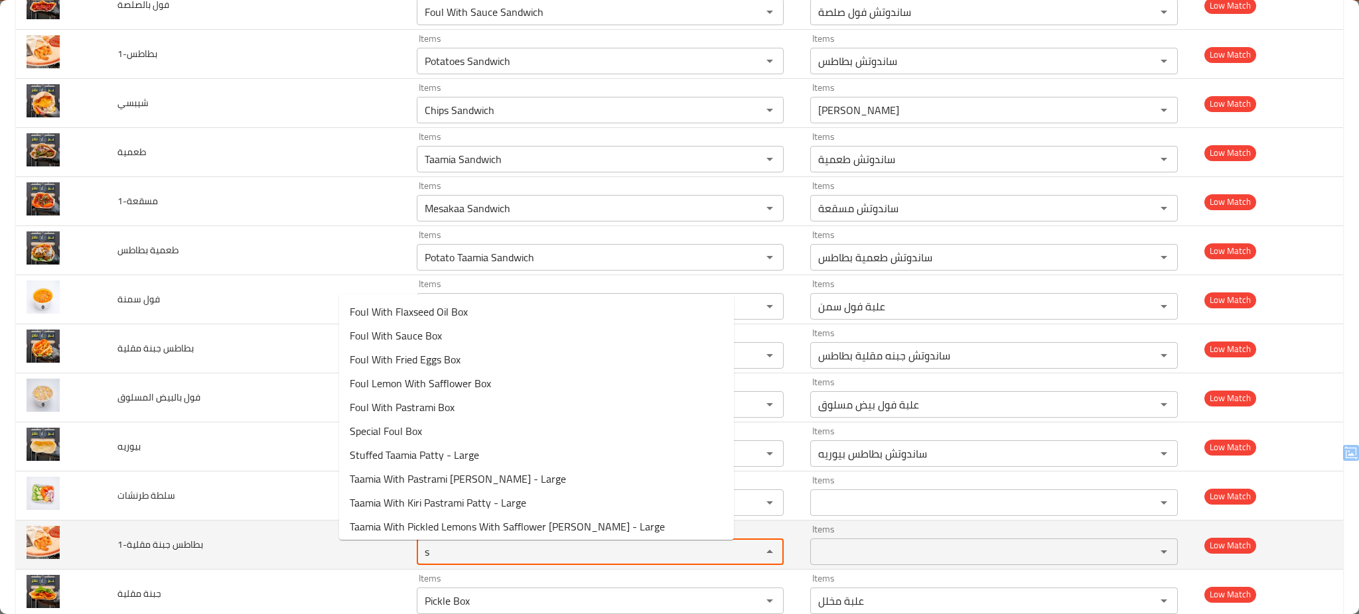
type مقلية-1 "s"
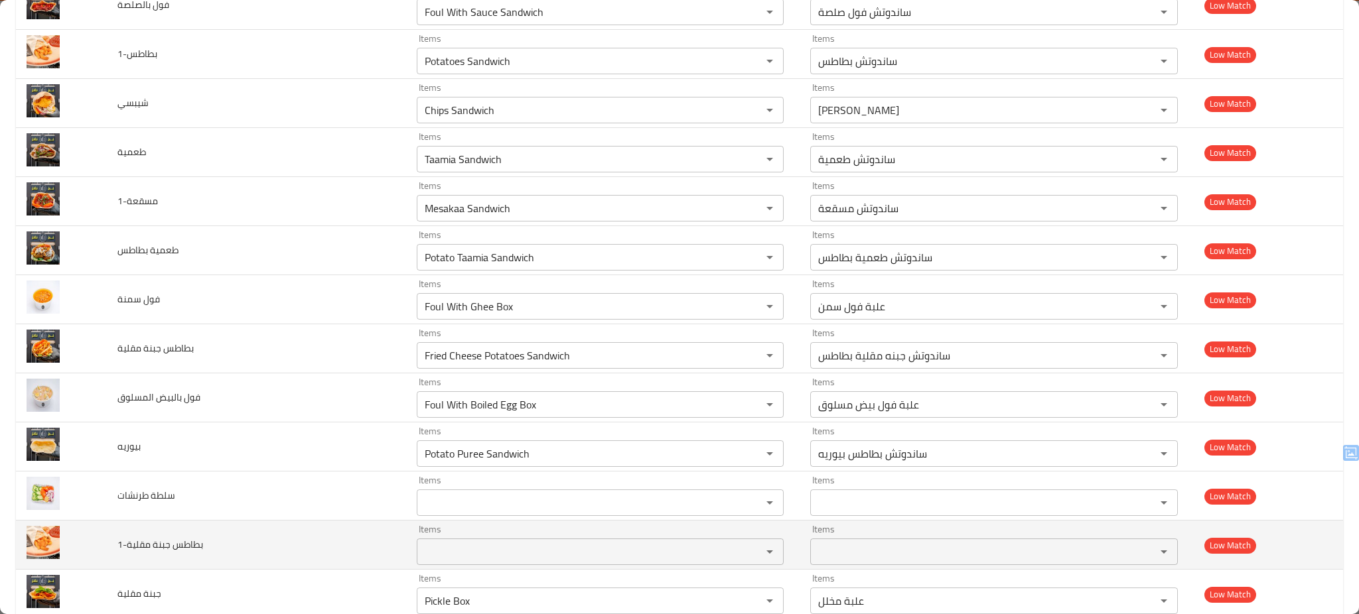
click at [271, 538] on td "بطاطس جبنة مقلية-1" at bounding box center [256, 545] width 299 height 49
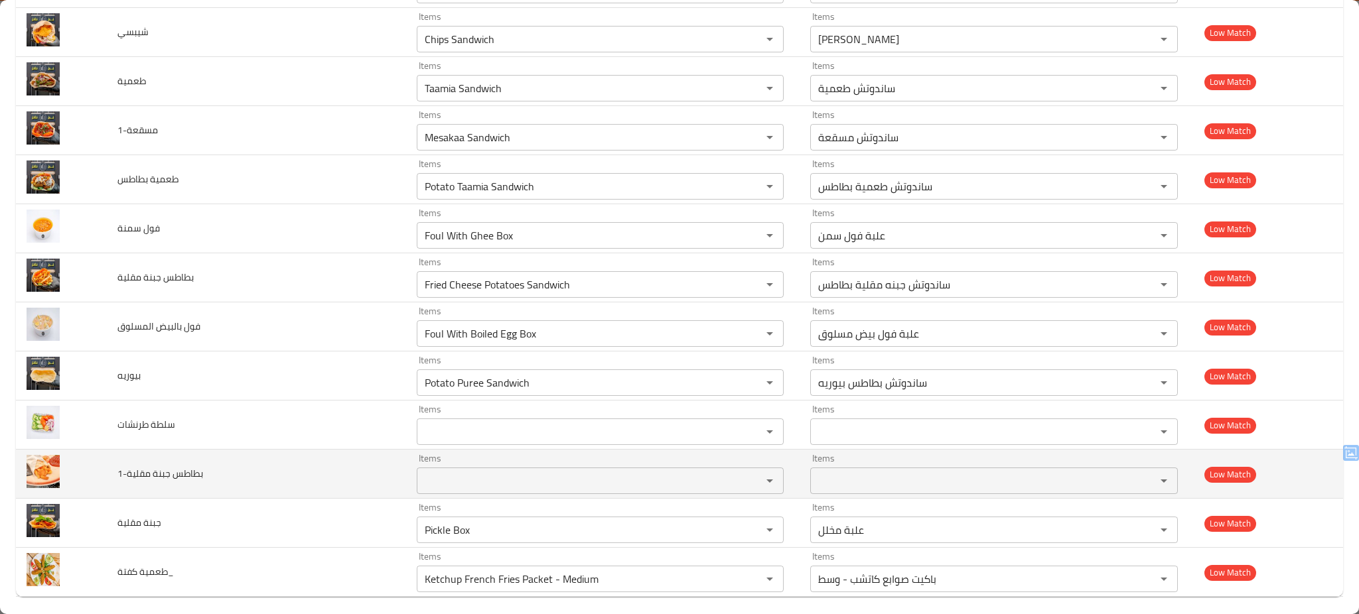
scroll to position [5315, 0]
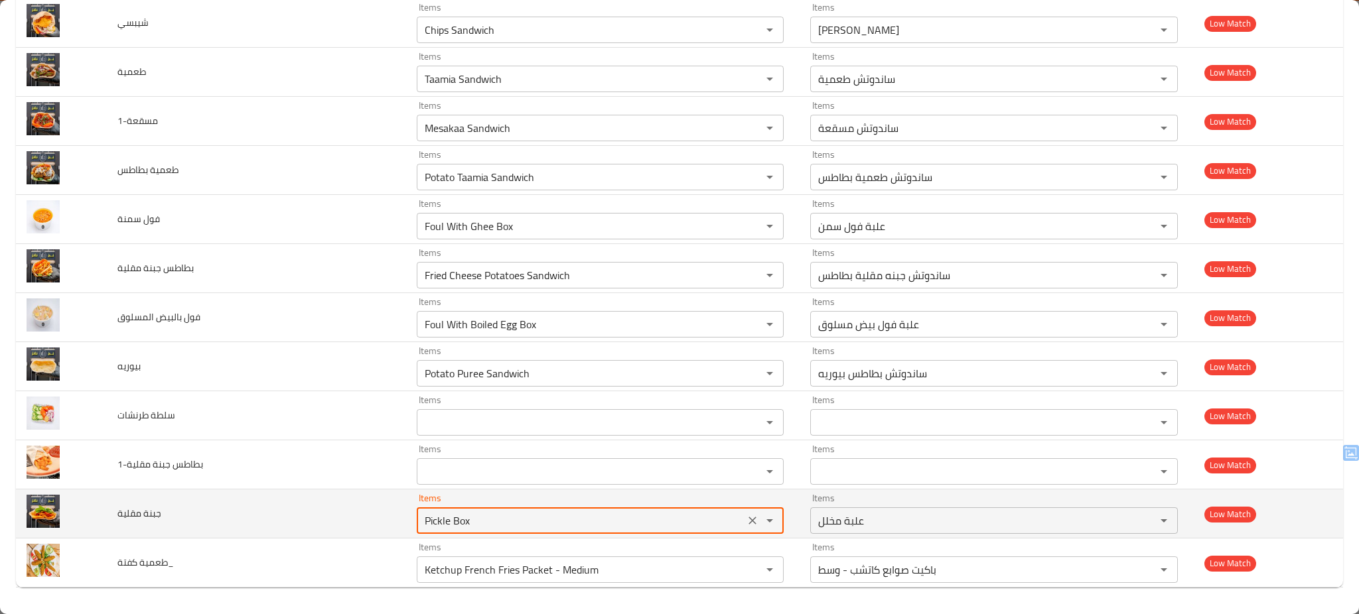
click at [464, 526] on مقلية "Pickle Box" at bounding box center [581, 520] width 320 height 19
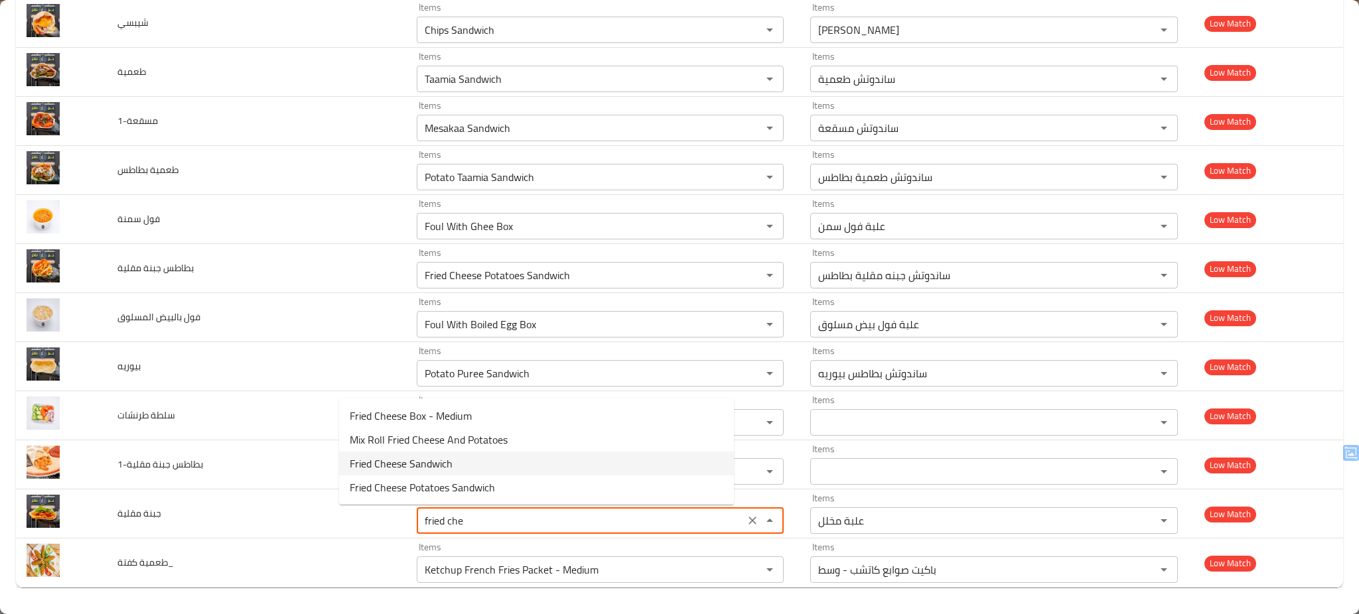
click at [468, 460] on مقلية-option-2 "Fried Cheese Sandwich" at bounding box center [536, 464] width 395 height 24
type مقلية "Fried Cheese Sandwich"
type مقلية-ar "ساندوتش جبنه مقلية"
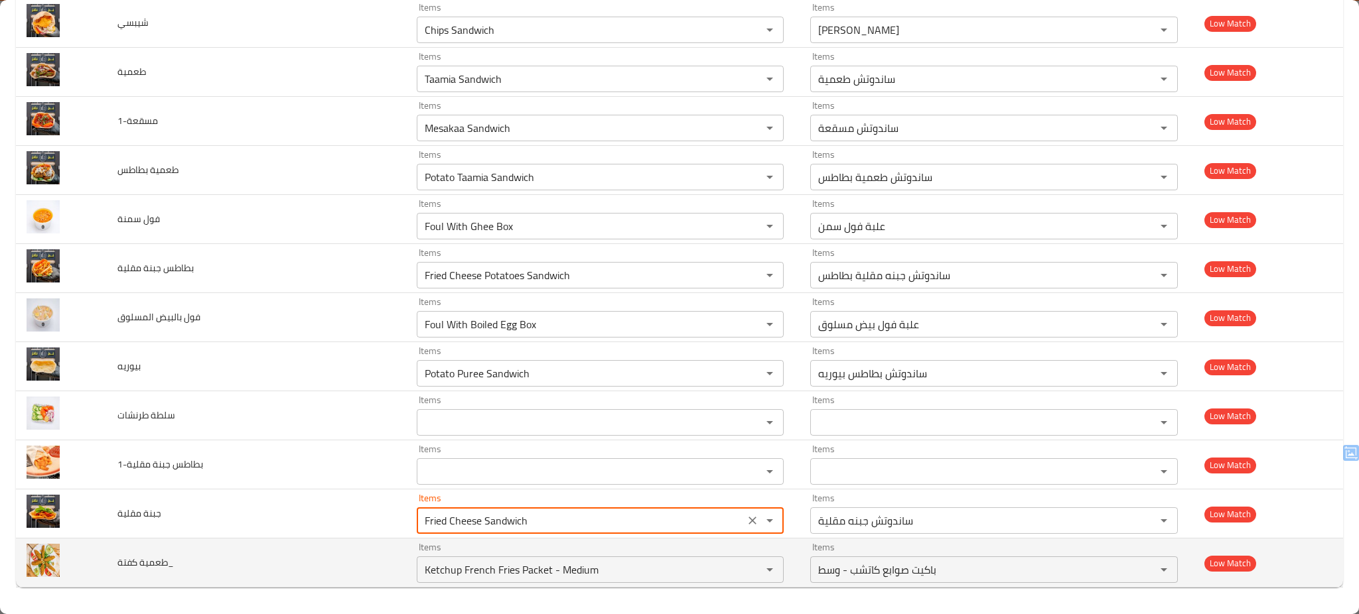
type مقلية "Fried Cheese Sandwich"
click at [279, 553] on td "طعمية كفتة_" at bounding box center [256, 563] width 299 height 49
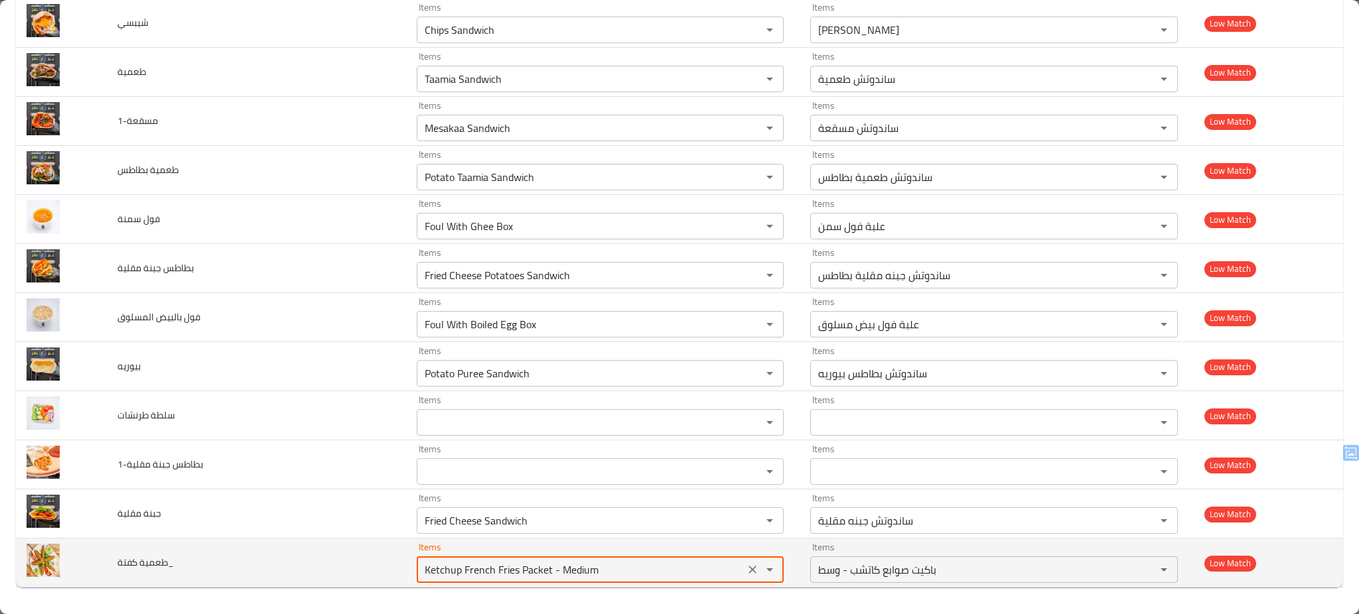
click at [435, 566] on كفتة_ "Ketchup French Fries Packet - Medium" at bounding box center [581, 570] width 320 height 19
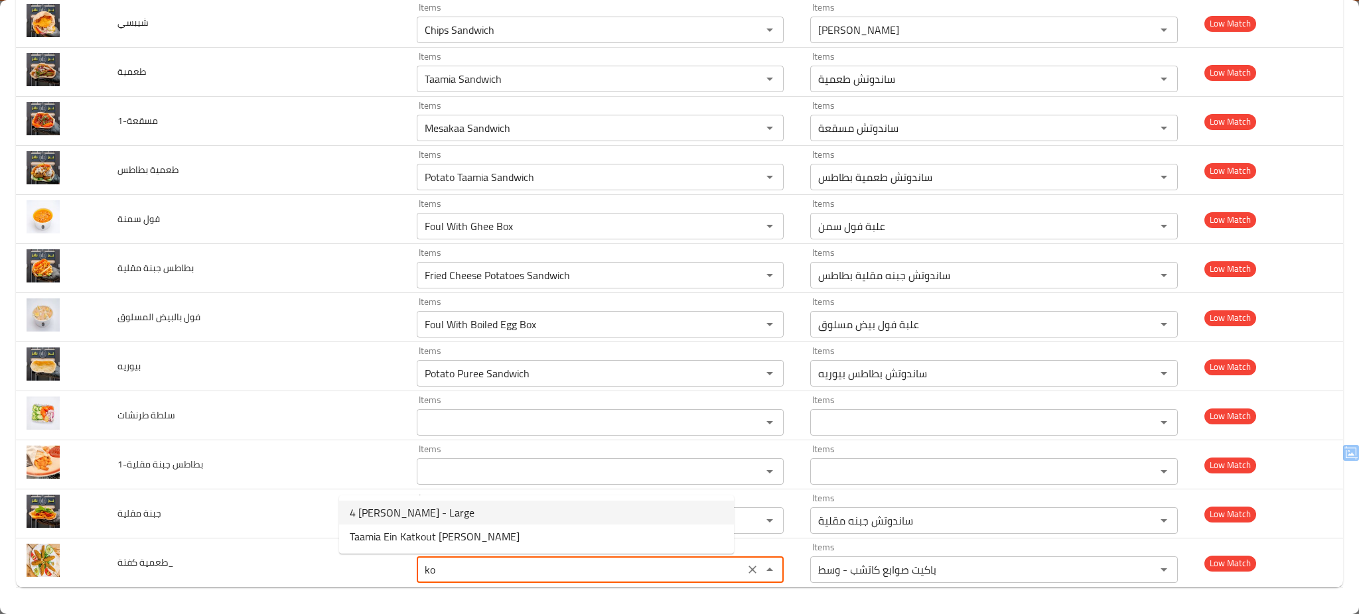
click at [447, 509] on كفتة_-option-0 "4 Patty Kofta - Large" at bounding box center [536, 513] width 395 height 24
type كفتة_ "4 Patty Kofta - Large"
type كفتة_-ar "4 قرص گفته - كبير"
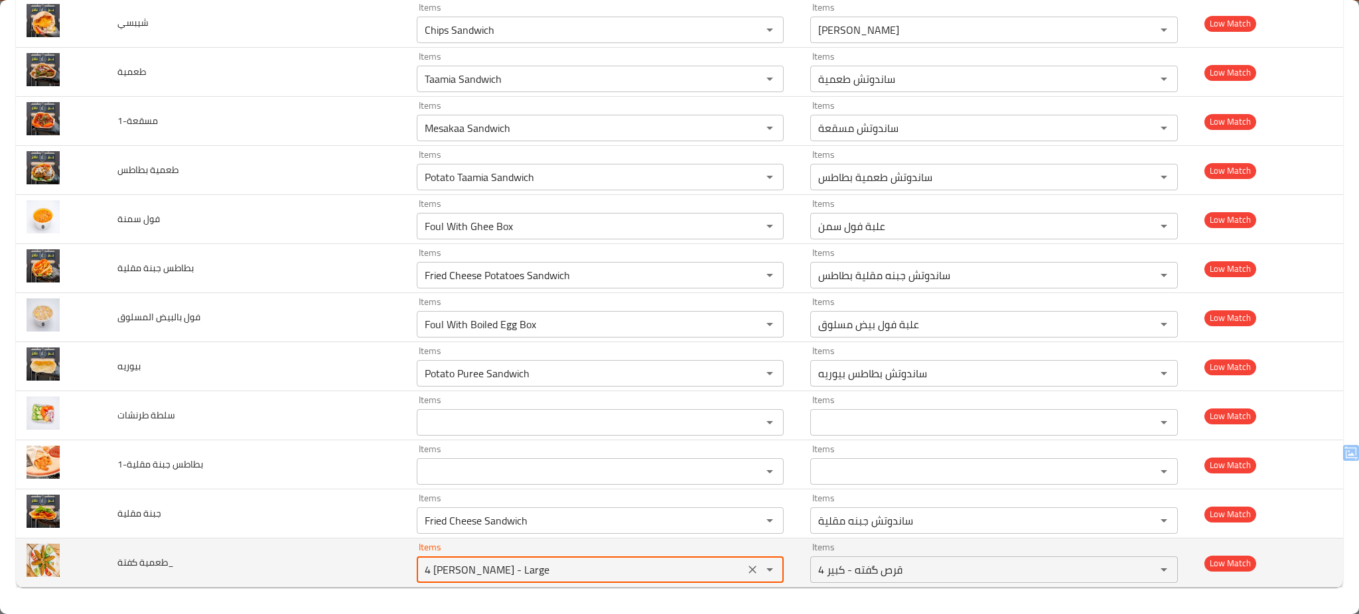
type كفتة_ "4 Patty Kofta - Large"
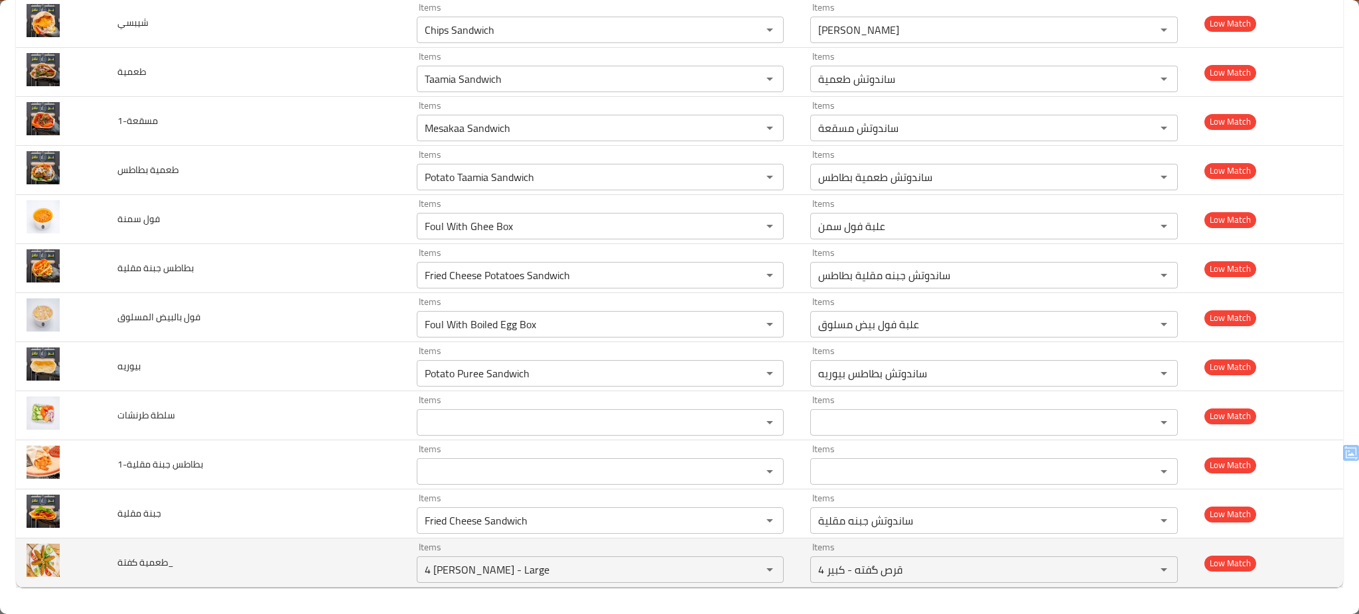
click at [313, 568] on td "طعمية كفتة_" at bounding box center [256, 563] width 299 height 49
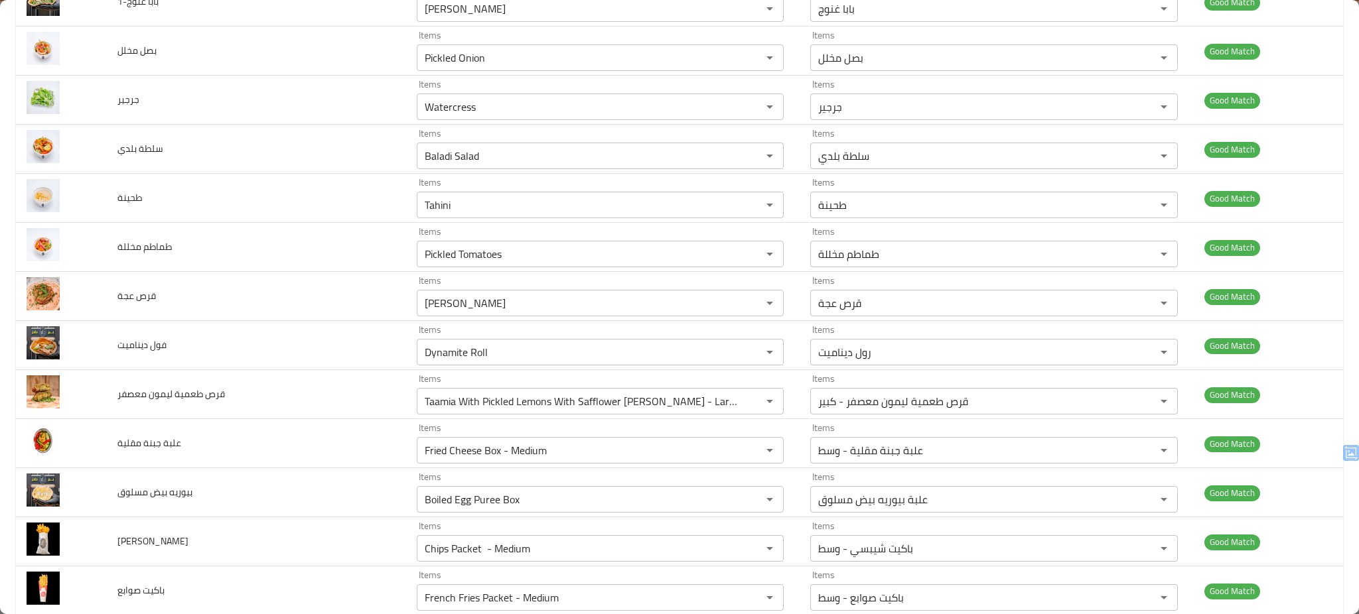
scroll to position [0, 0]
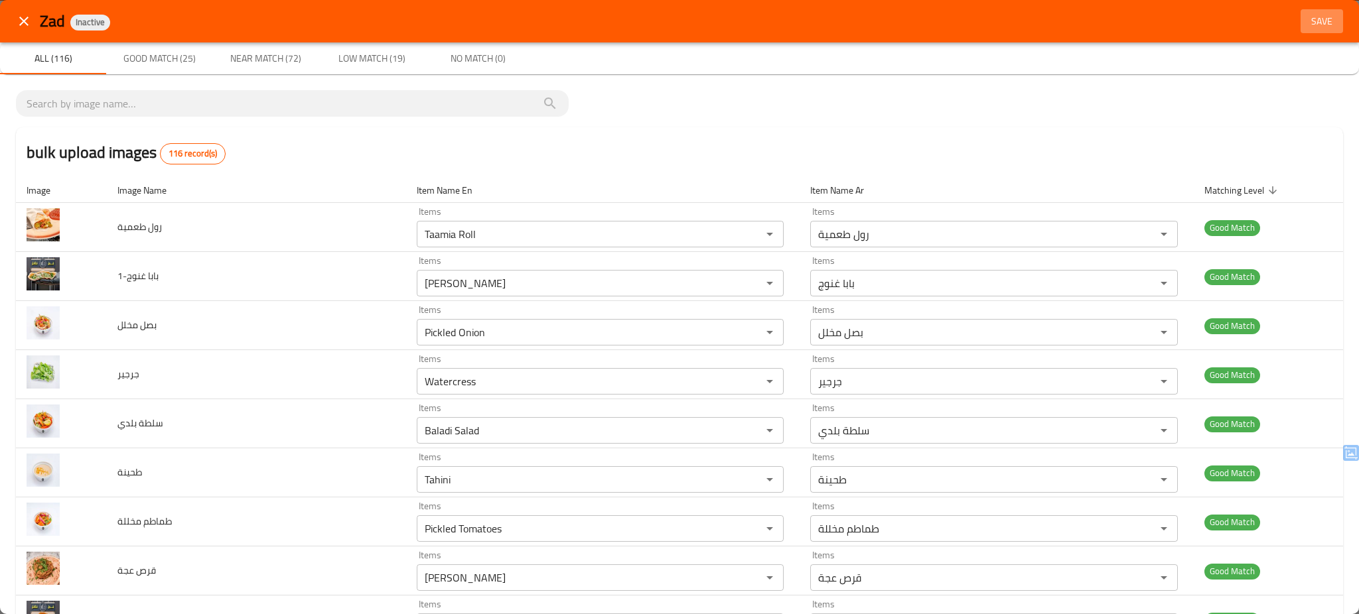
click at [1308, 19] on span "Save" at bounding box center [1322, 21] width 32 height 17
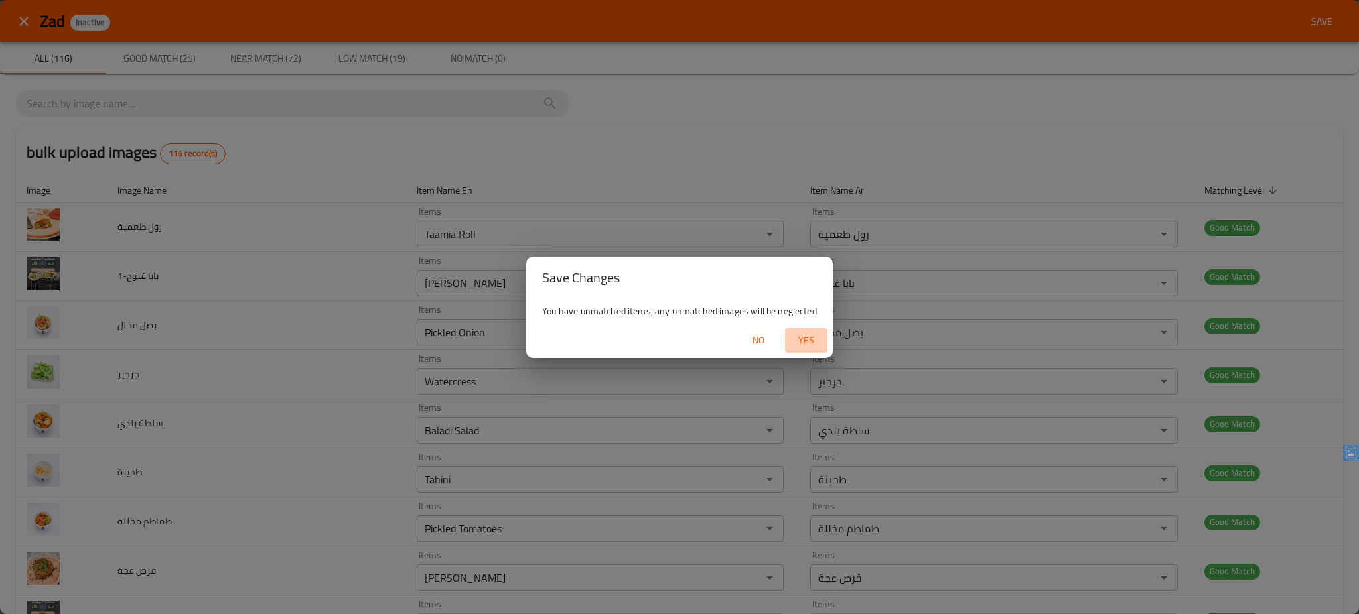
click at [801, 335] on span "Yes" at bounding box center [806, 340] width 32 height 17
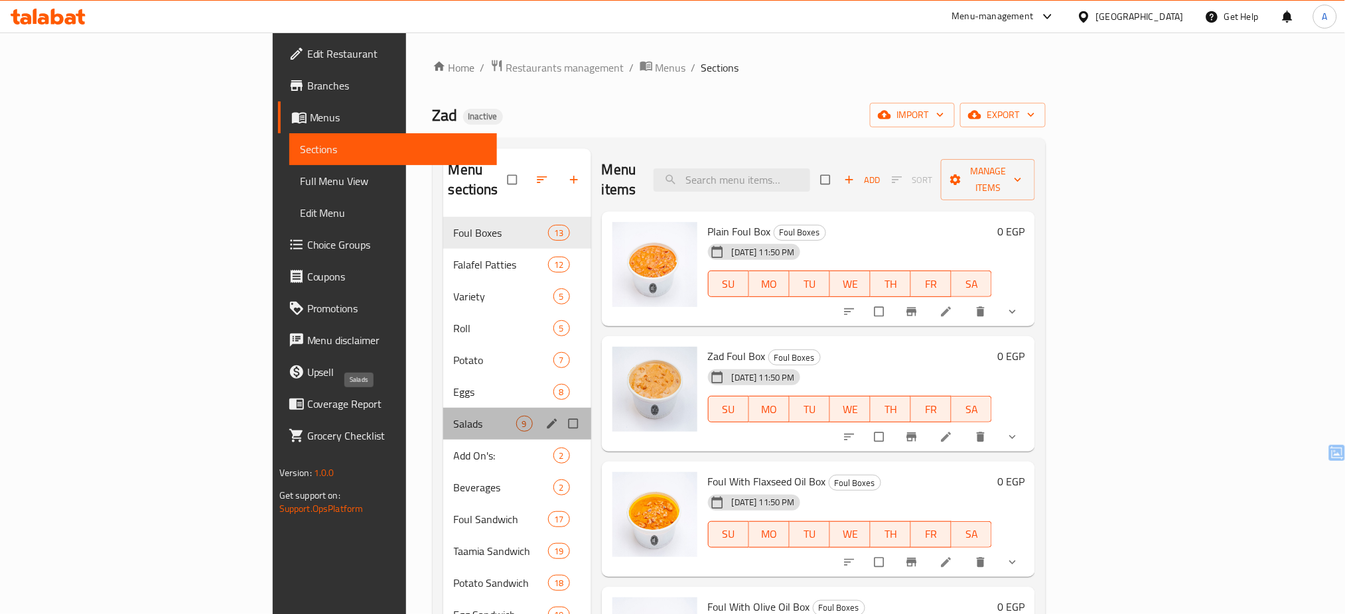
click at [454, 416] on span "Salads" at bounding box center [485, 424] width 62 height 16
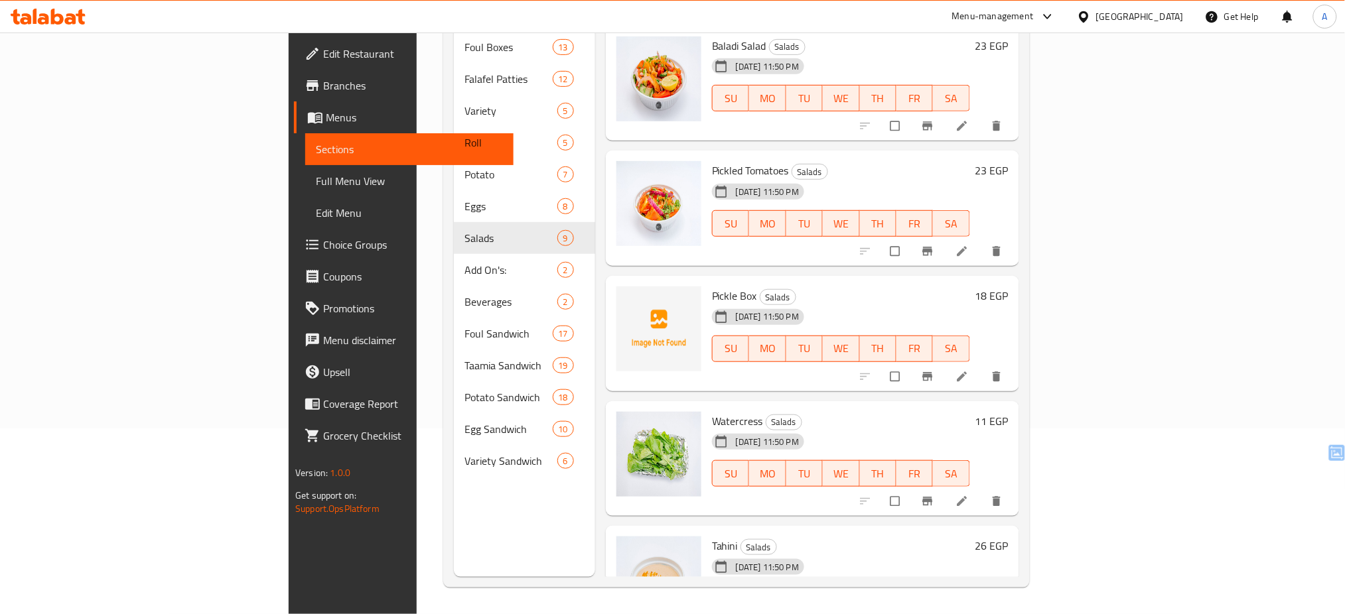
click at [872, 287] on h6 "Pickle Box Salads" at bounding box center [841, 296] width 258 height 19
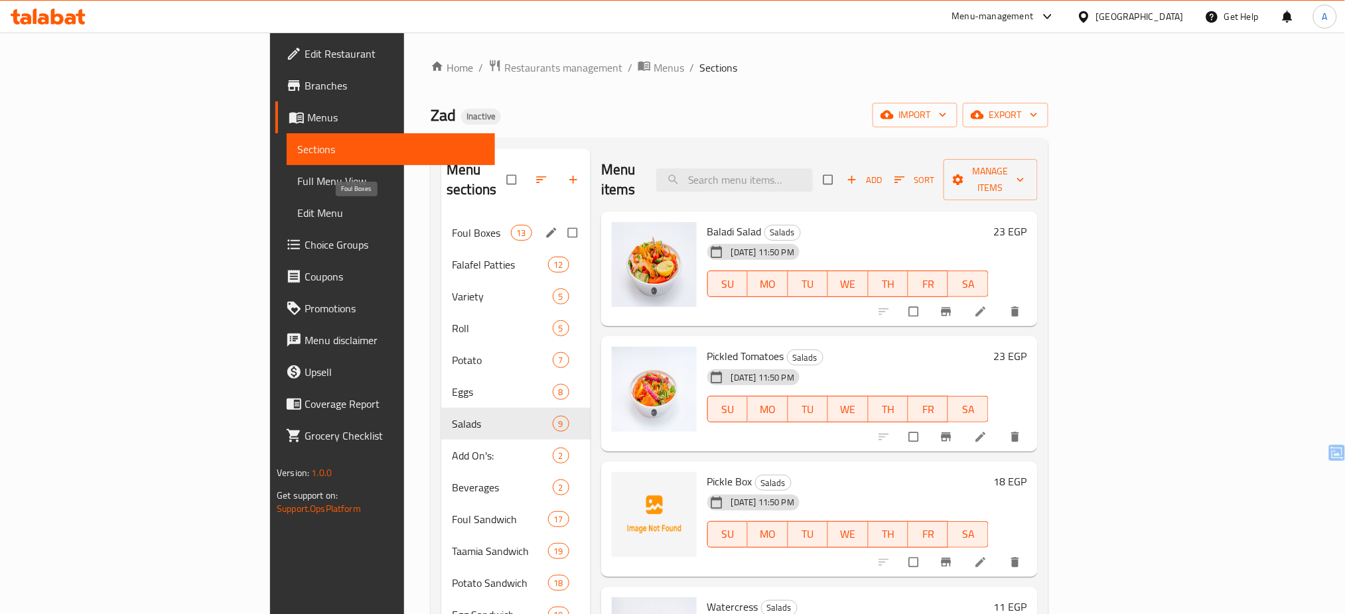
click at [452, 225] on span "Foul Boxes" at bounding box center [481, 233] width 58 height 16
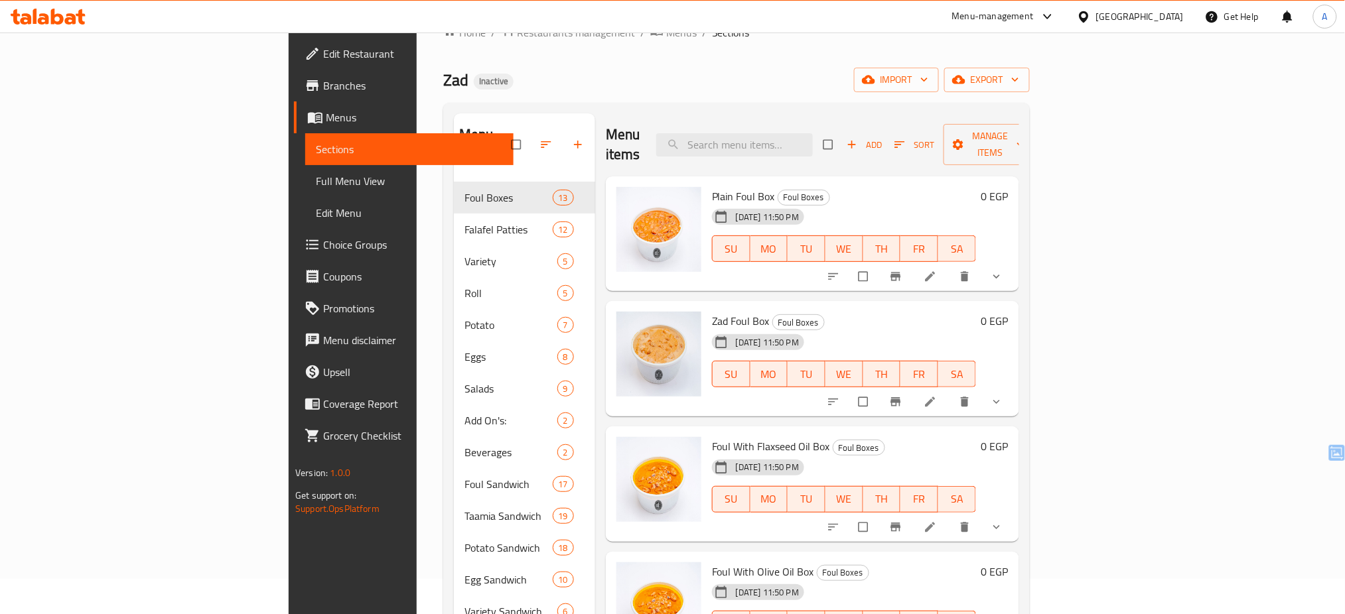
scroll to position [38, 0]
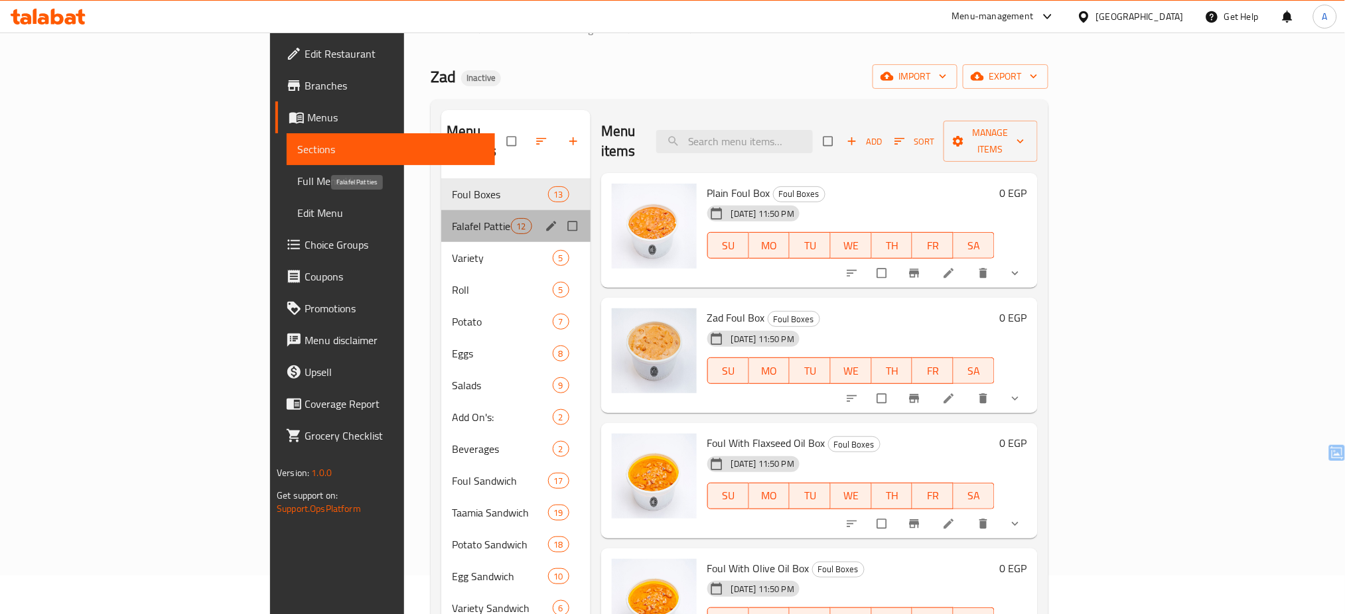
click at [452, 218] on span "Falafel Patties" at bounding box center [481, 226] width 58 height 16
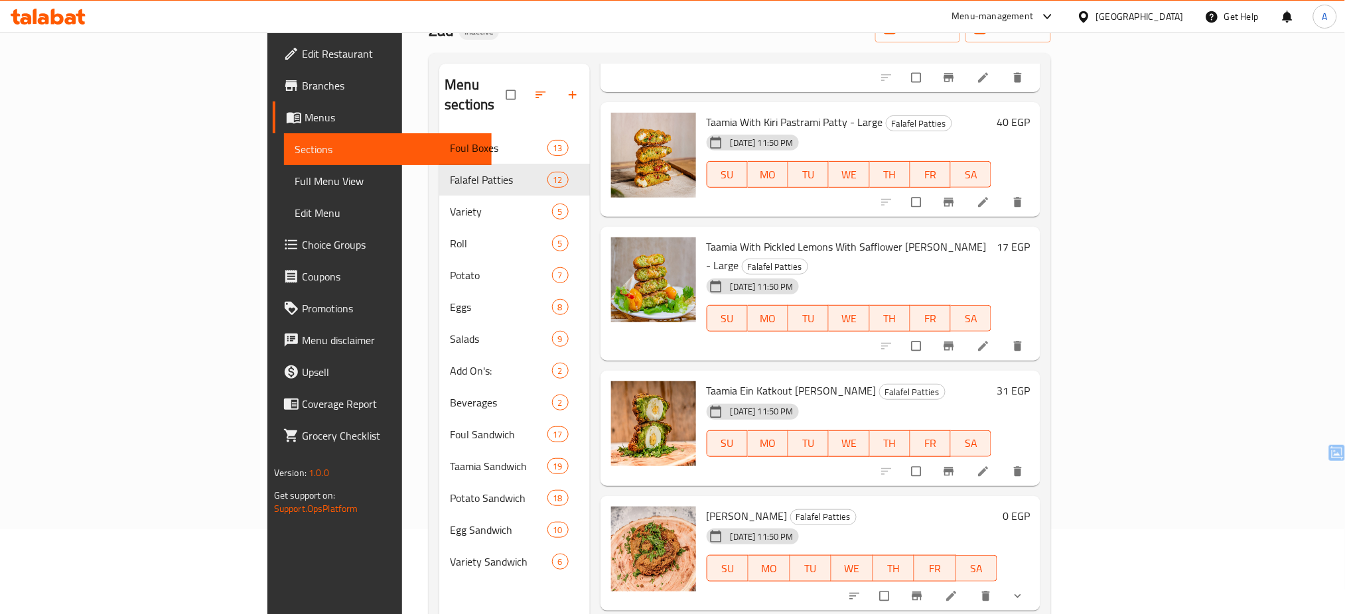
scroll to position [186, 0]
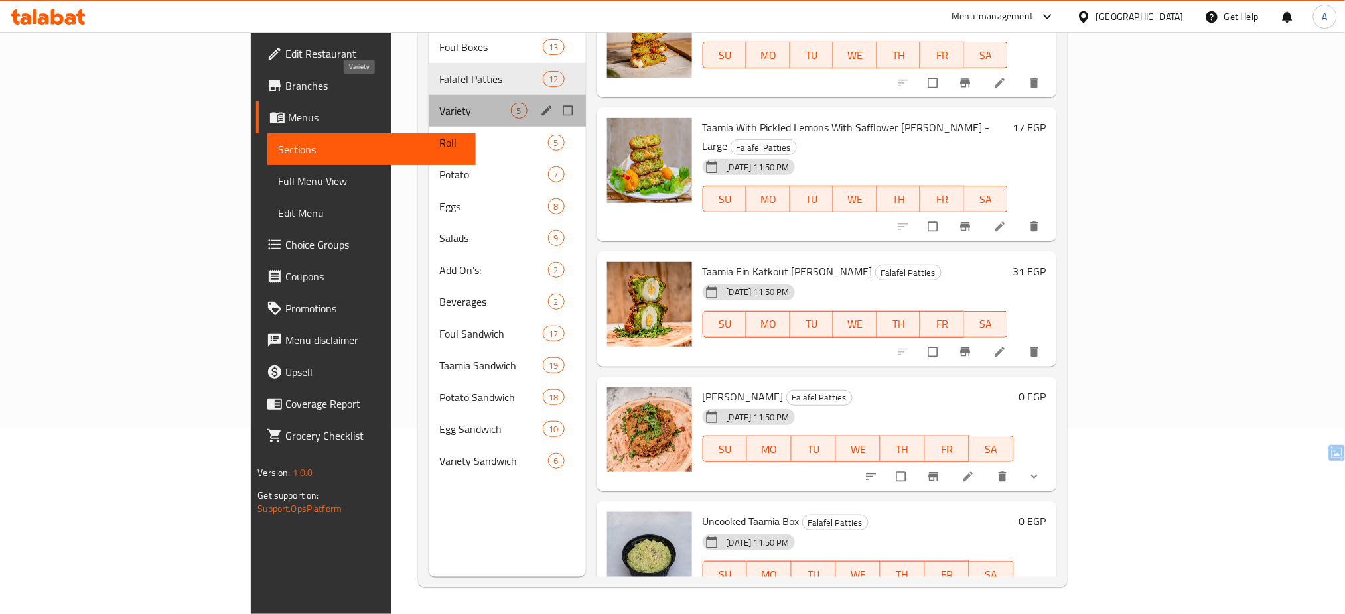
click at [439, 103] on span "Variety" at bounding box center [474, 111] width 71 height 16
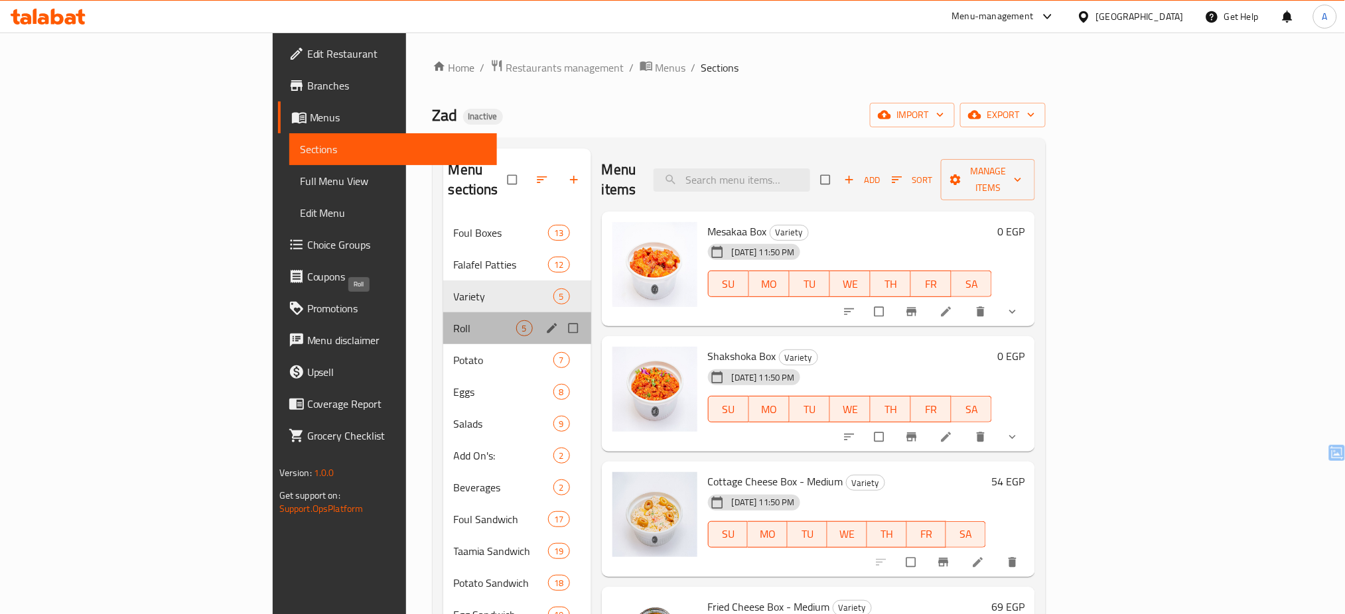
click at [454, 320] on span "Roll" at bounding box center [485, 328] width 62 height 16
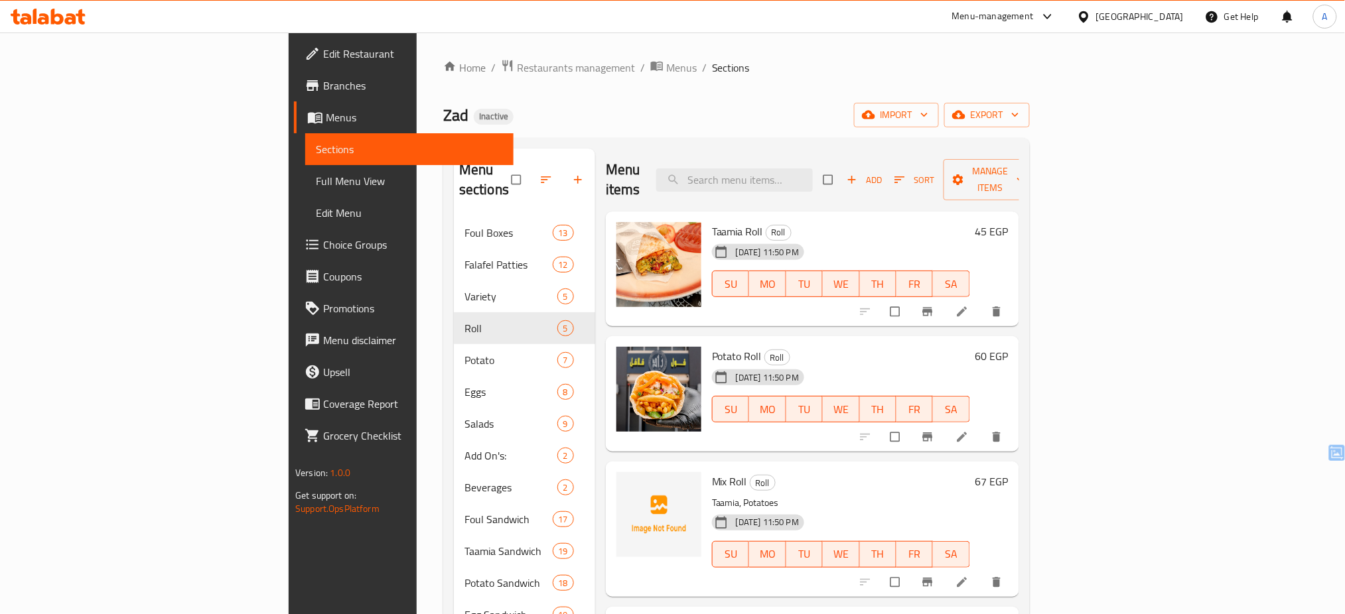
click at [861, 472] on h6 "Mix Roll Roll" at bounding box center [841, 481] width 258 height 19
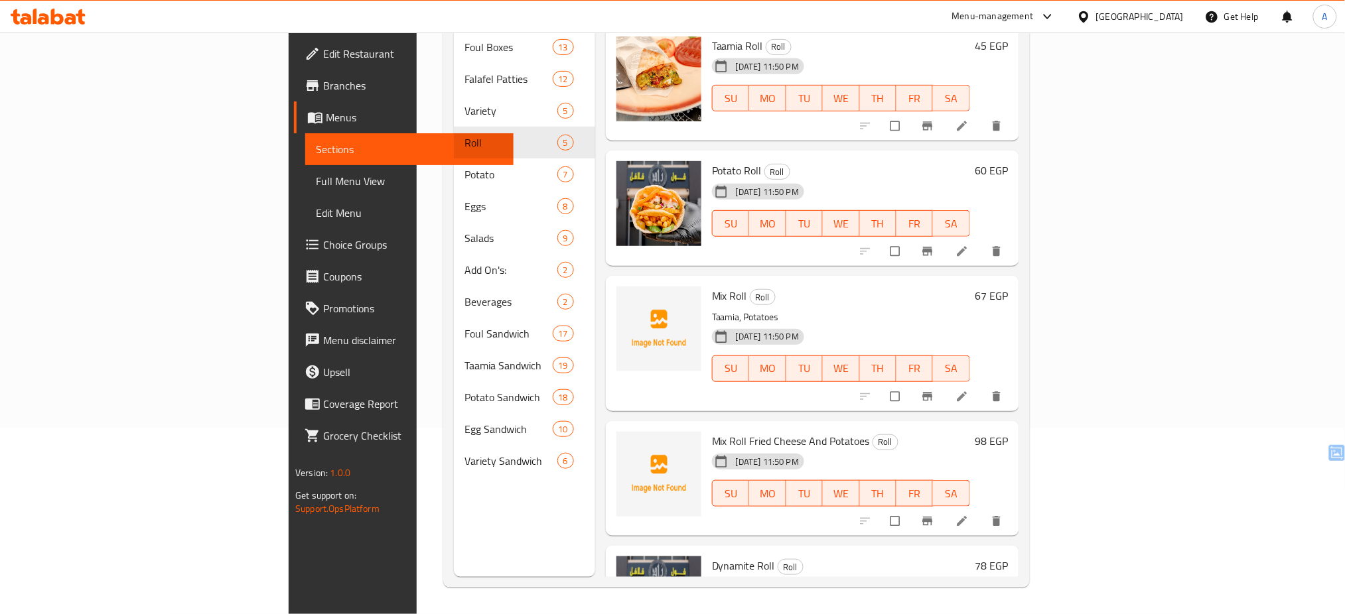
scroll to position [64, 0]
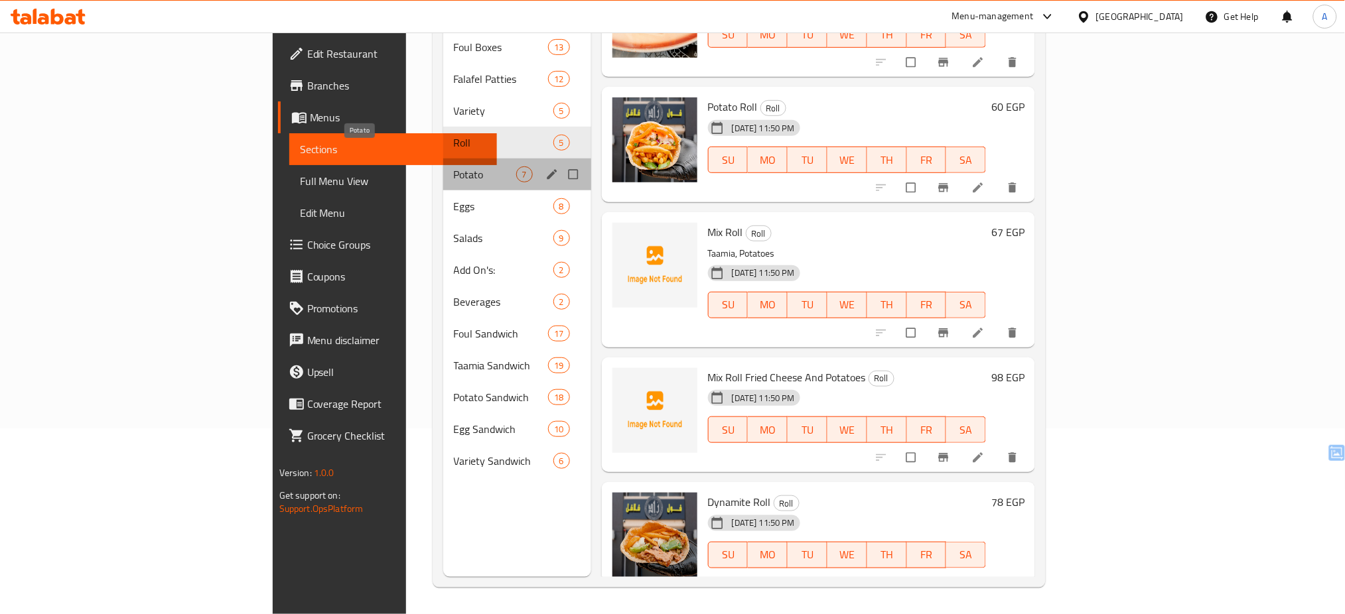
click at [454, 167] on span "Potato" at bounding box center [485, 175] width 62 height 16
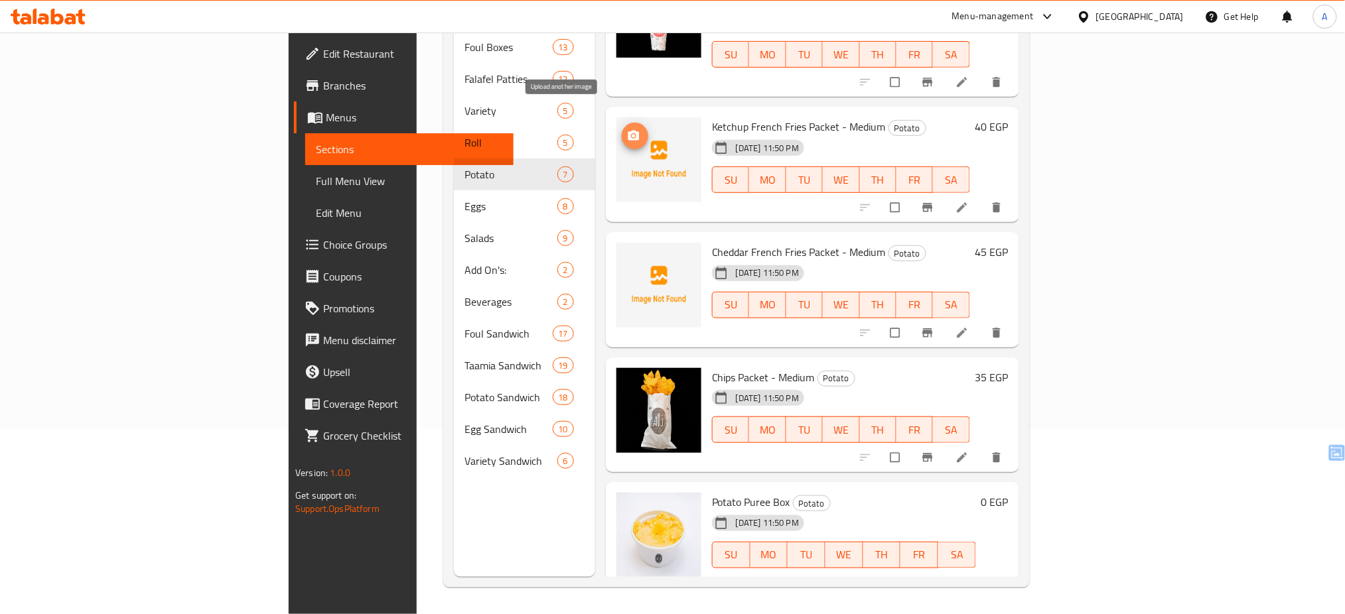
click at [627, 129] on icon "upload picture" at bounding box center [633, 135] width 13 height 13
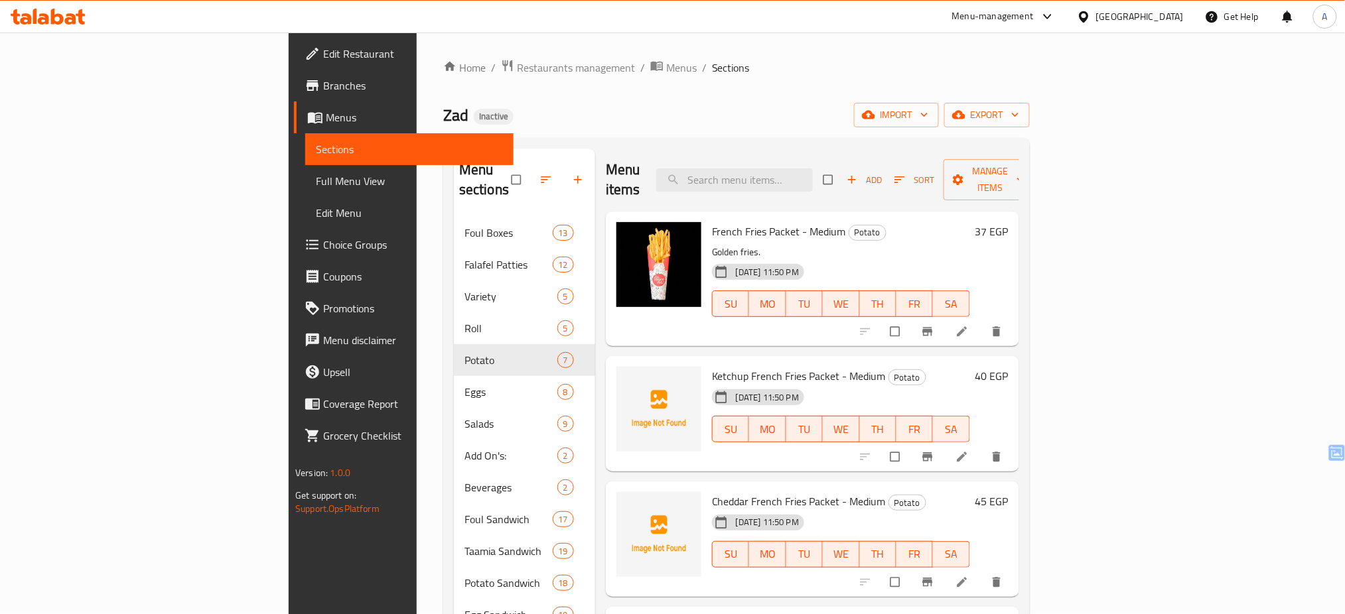
scroll to position [313, 0]
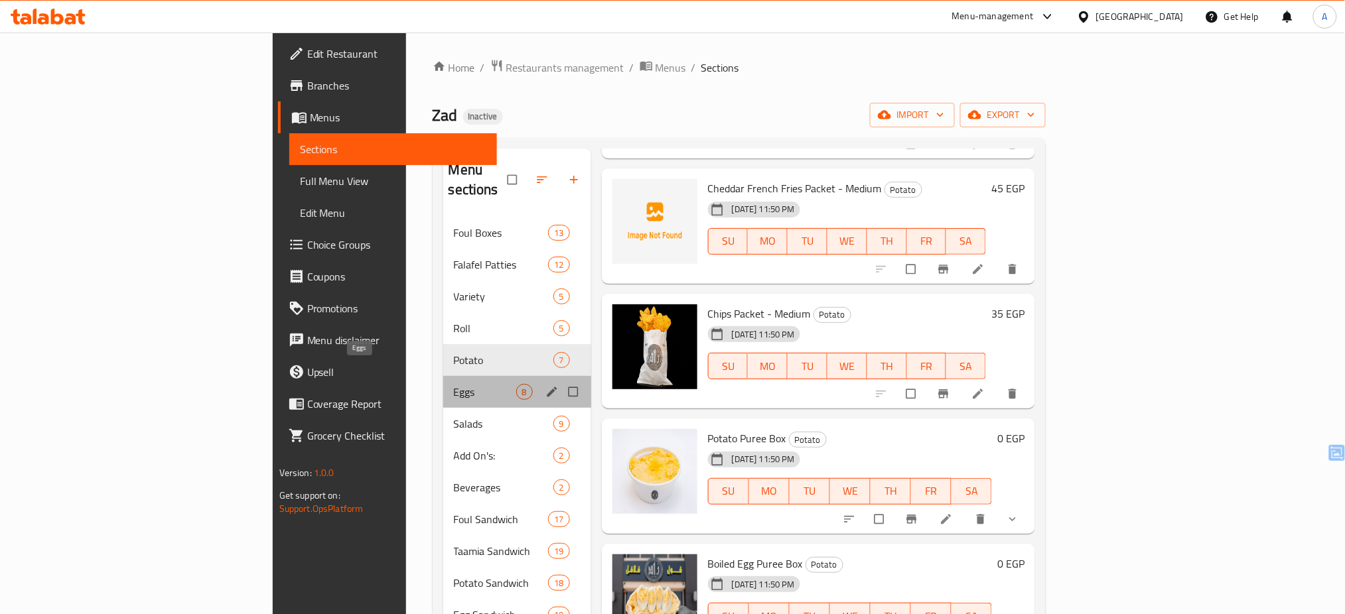
click at [454, 384] on span "Eggs" at bounding box center [485, 392] width 62 height 16
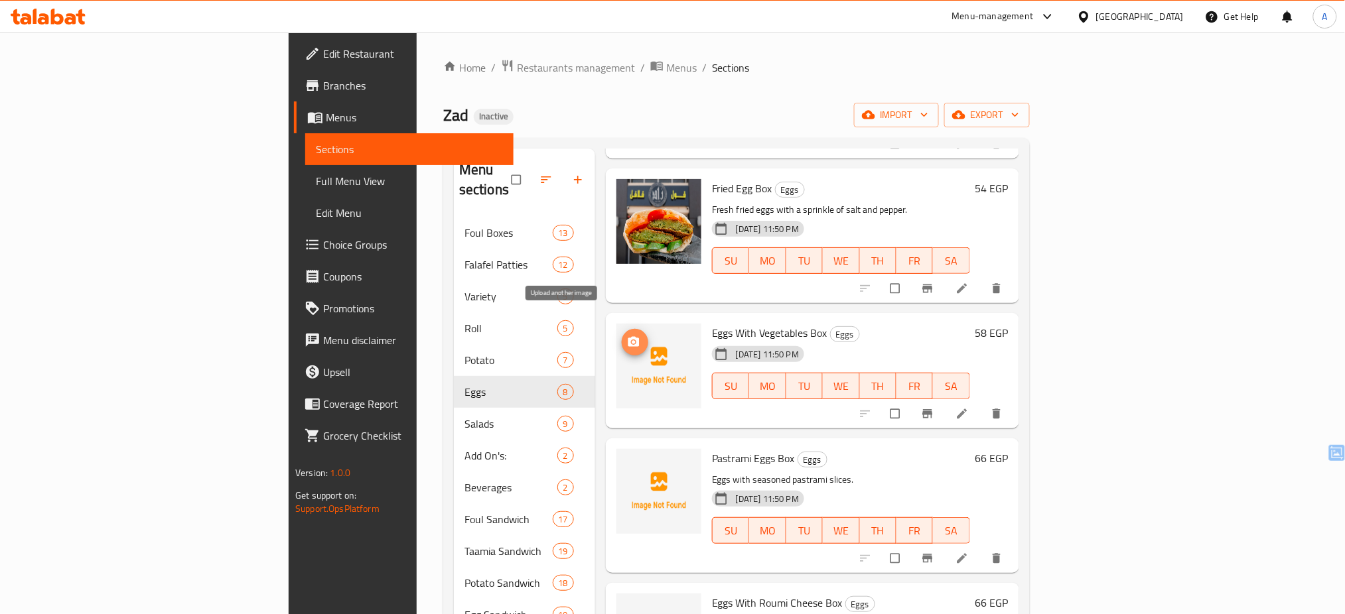
click at [628, 337] on icon "upload picture" at bounding box center [633, 342] width 11 height 10
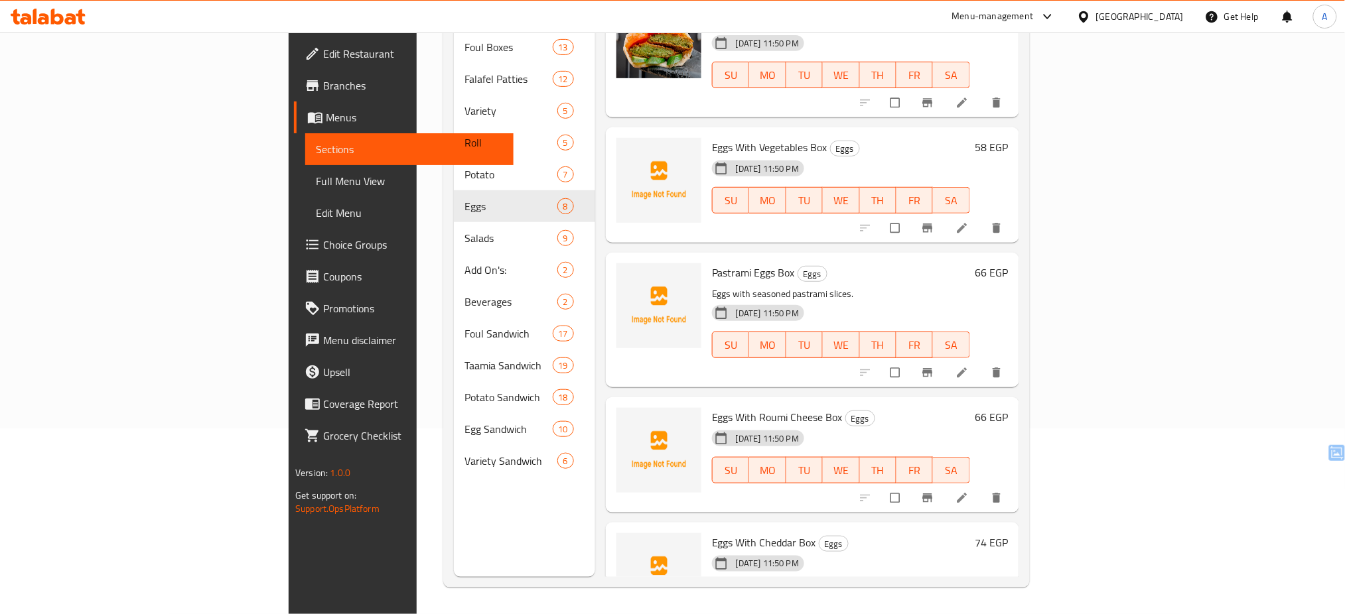
scroll to position [478, 0]
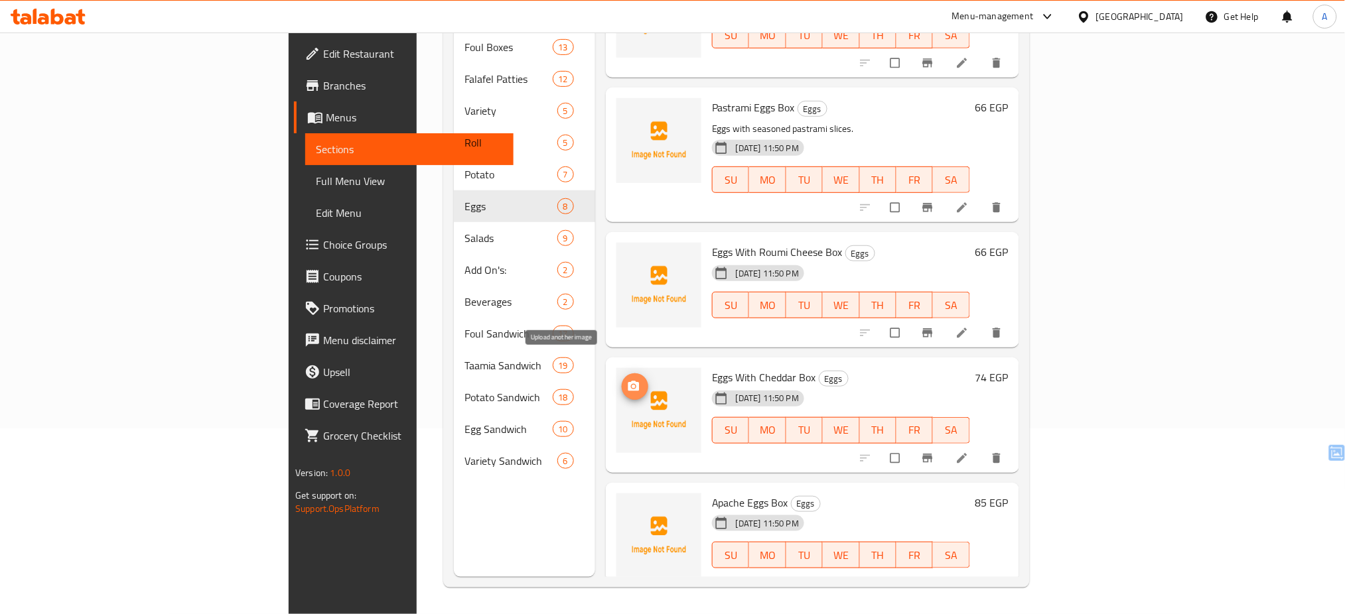
click at [622, 373] on button "upload picture" at bounding box center [635, 386] width 27 height 27
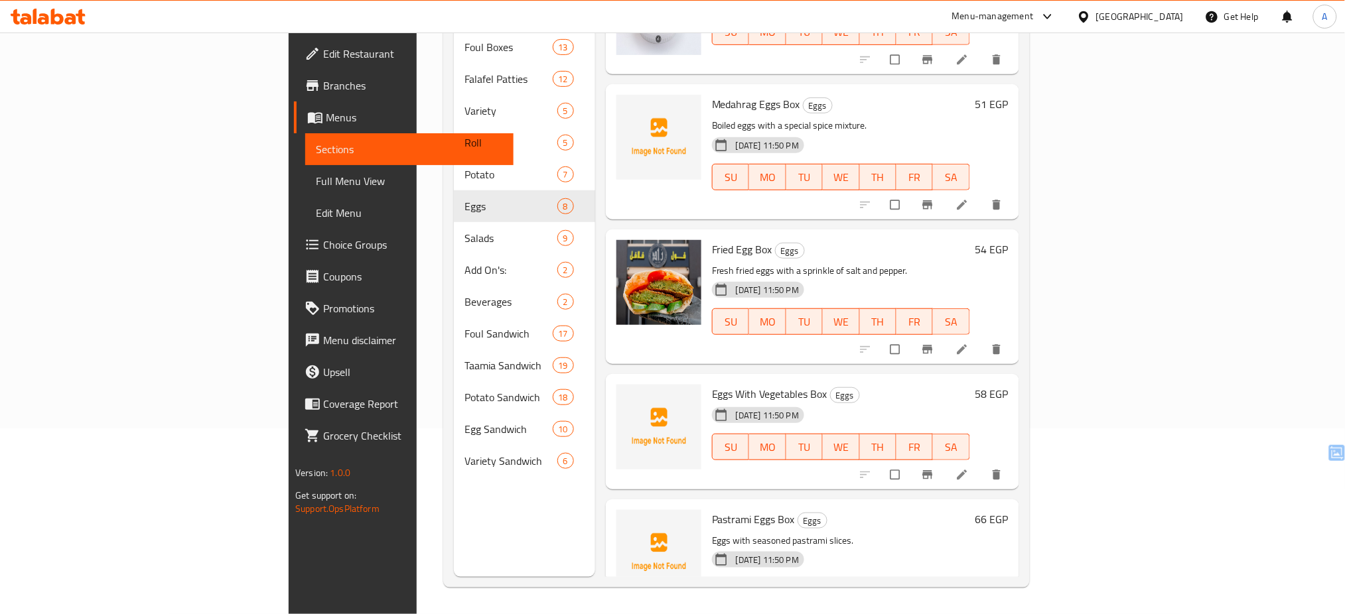
scroll to position [54, 0]
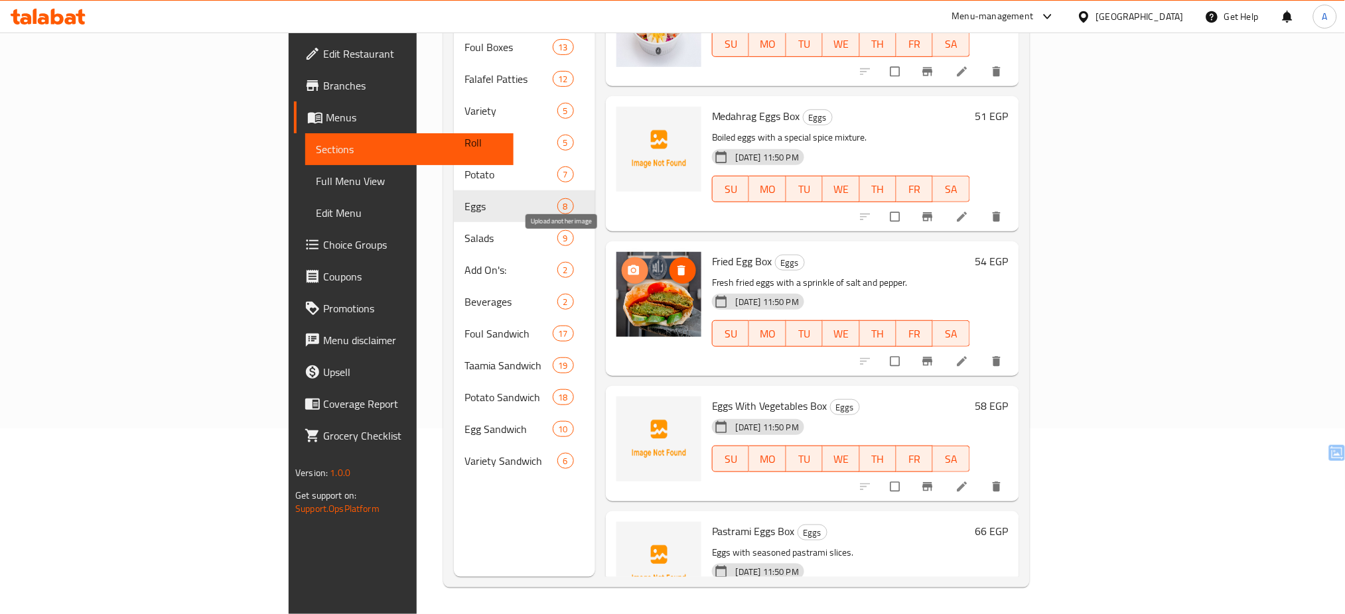
click at [628, 265] on icon "upload picture" at bounding box center [633, 270] width 11 height 10
click at [675, 264] on icon "delete image" at bounding box center [681, 270] width 13 height 13
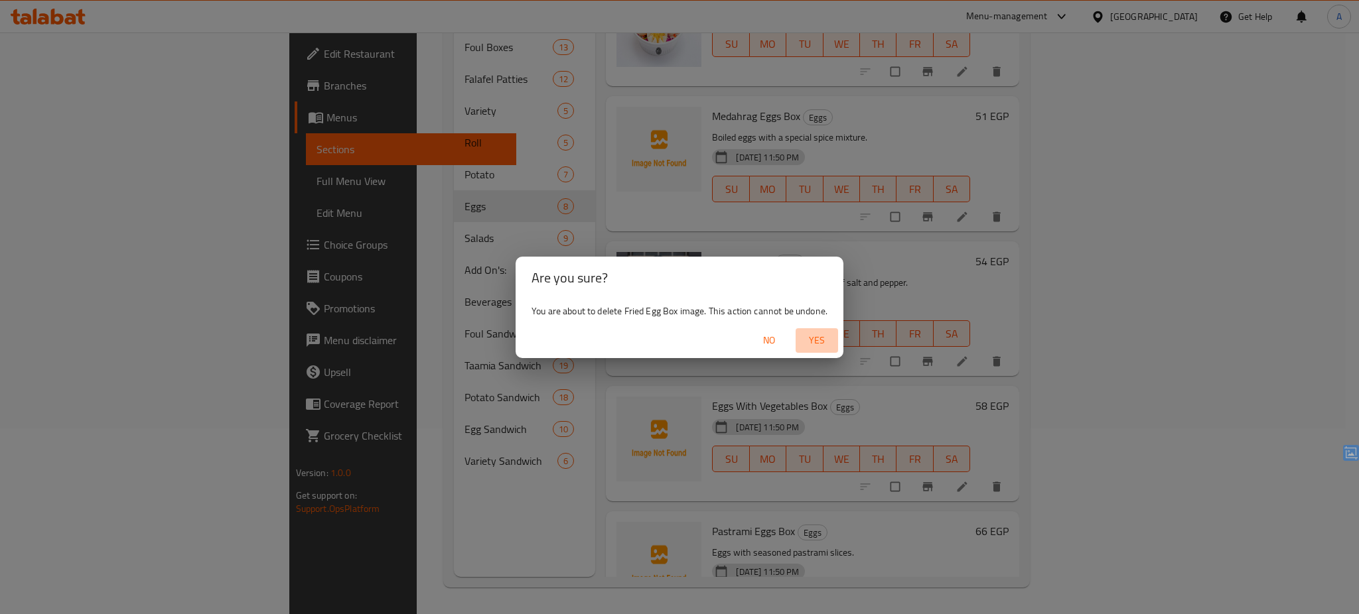
click at [826, 340] on span "Yes" at bounding box center [817, 340] width 32 height 17
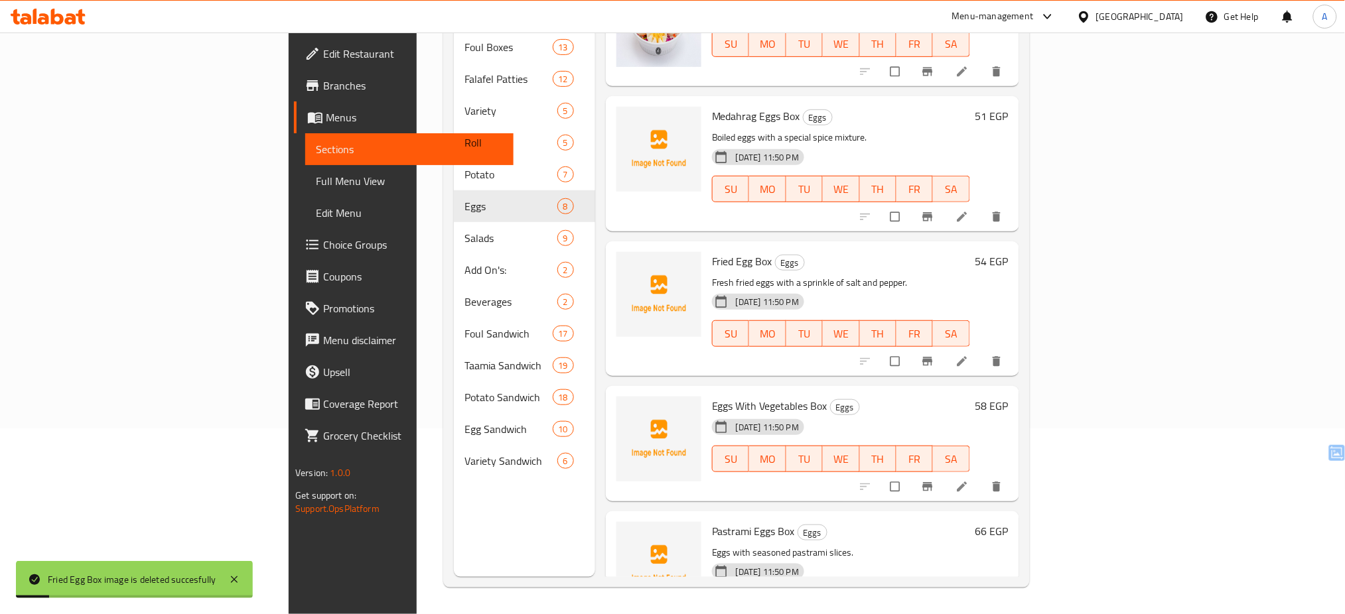
click at [712, 251] on span "Fried Egg Box" at bounding box center [742, 261] width 60 height 20
copy h6 "Fried Egg Box"
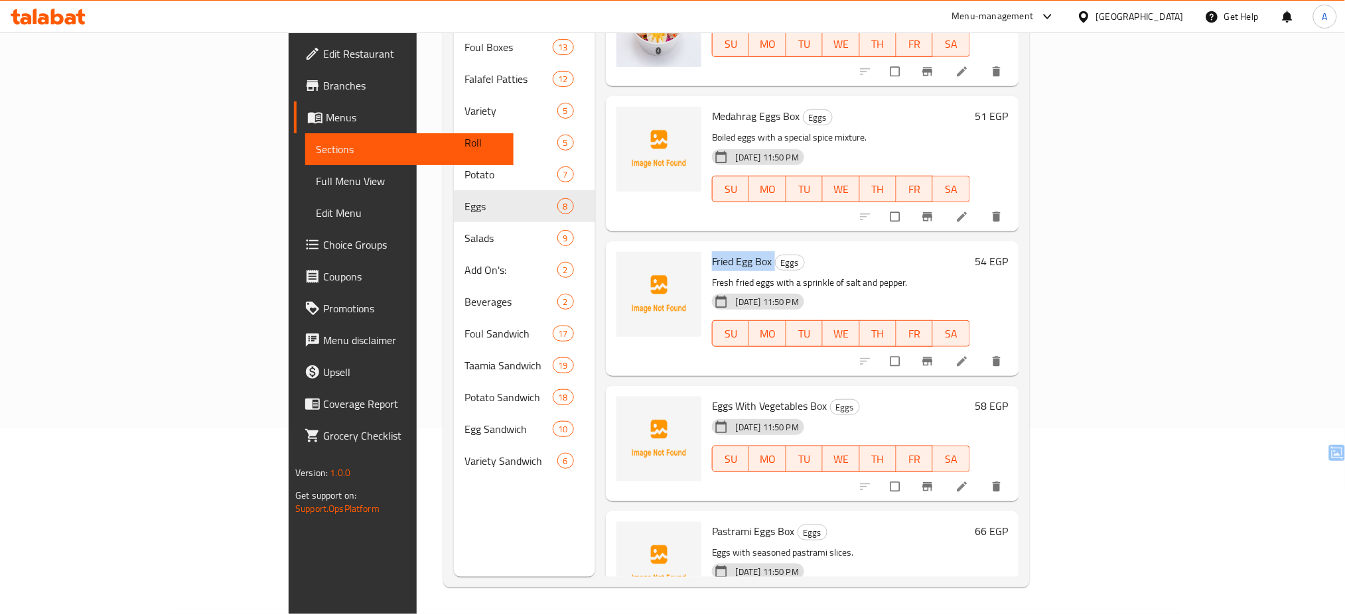
click at [712, 251] on span "Fried Egg Box" at bounding box center [742, 261] width 60 height 20
copy h6 "Fried Egg Box"
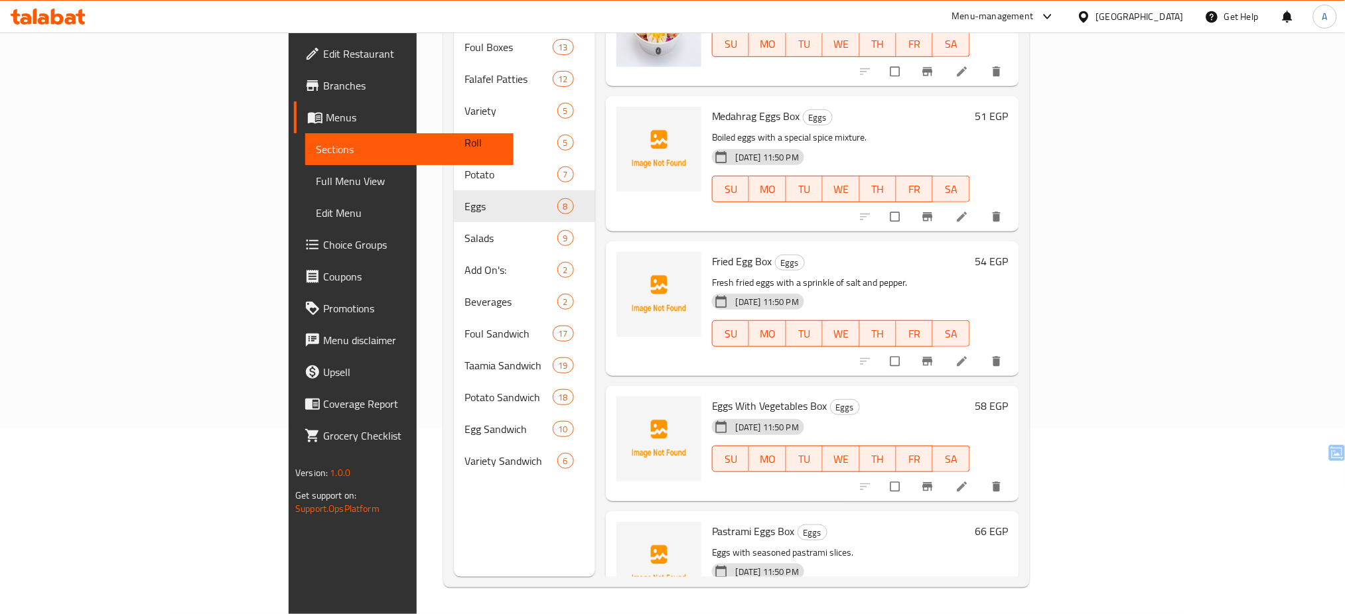
click at [820, 198] on div "Medahrag Eggs Box Eggs Boiled eggs with a special spice mixture. 13-08-2025 11:…" at bounding box center [841, 164] width 269 height 124
click at [712, 251] on span "Fried Egg Box" at bounding box center [742, 261] width 60 height 20
copy h6 "Fried Egg Box"
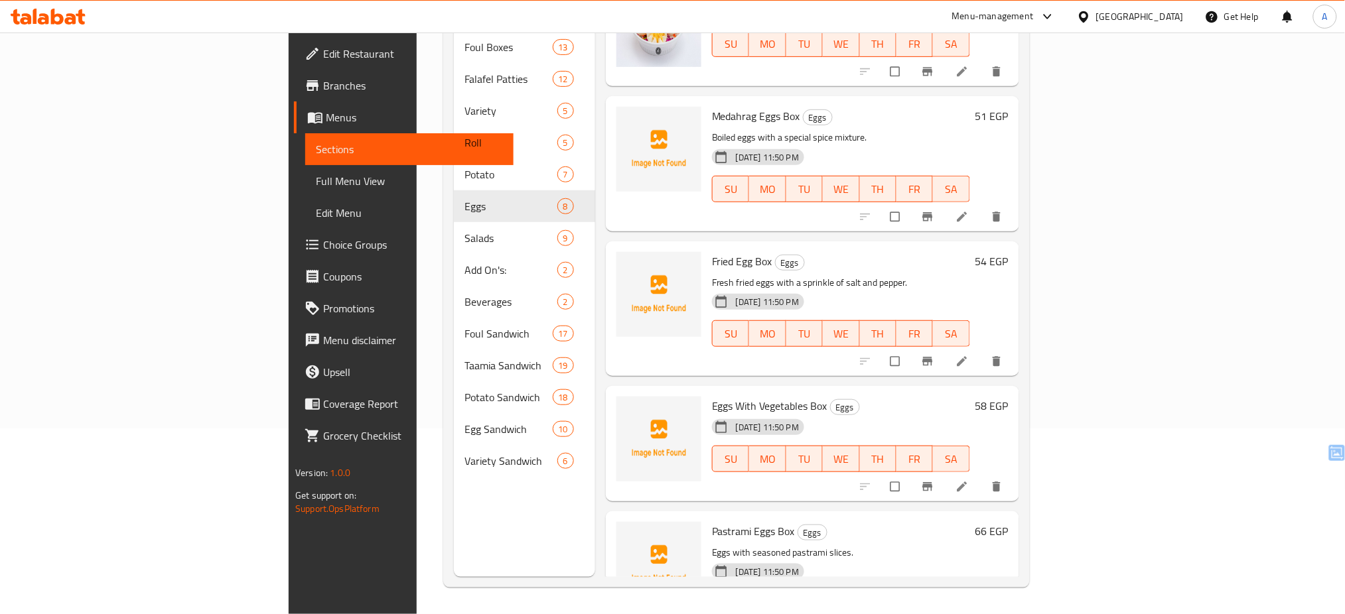
click at [954, 414] on div "13-08-2025 11:50 PM SU MO TU WE TH FR SA" at bounding box center [841, 450] width 269 height 72
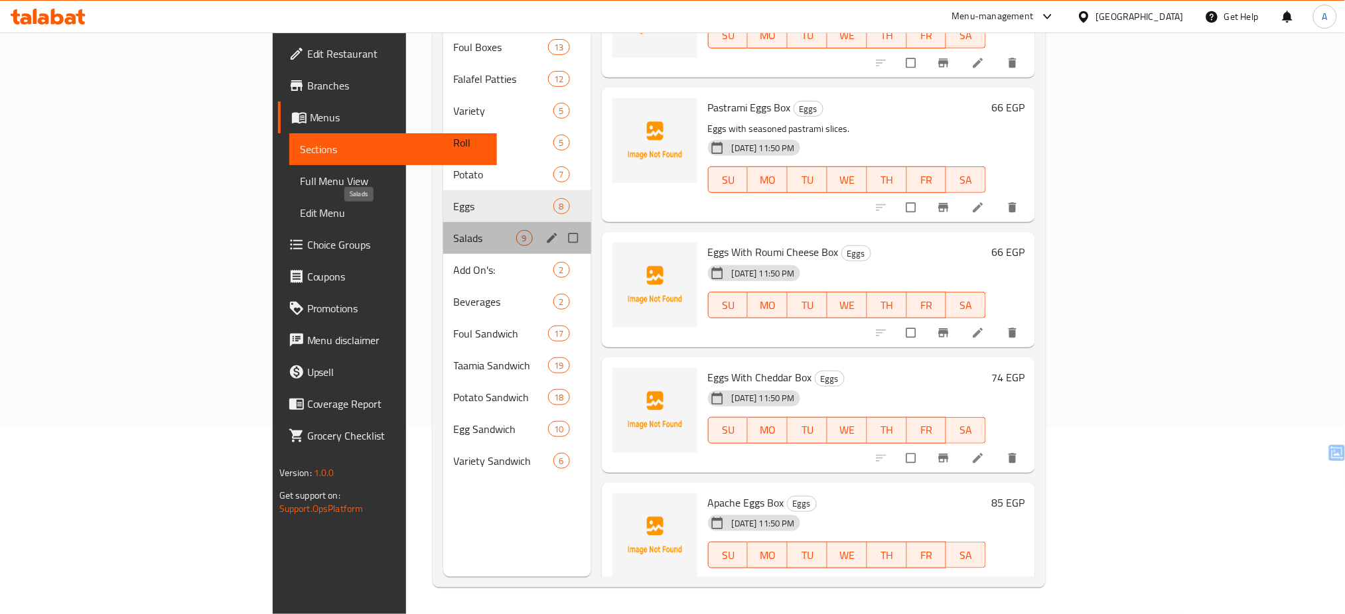
click at [454, 230] on span "Salads" at bounding box center [485, 238] width 62 height 16
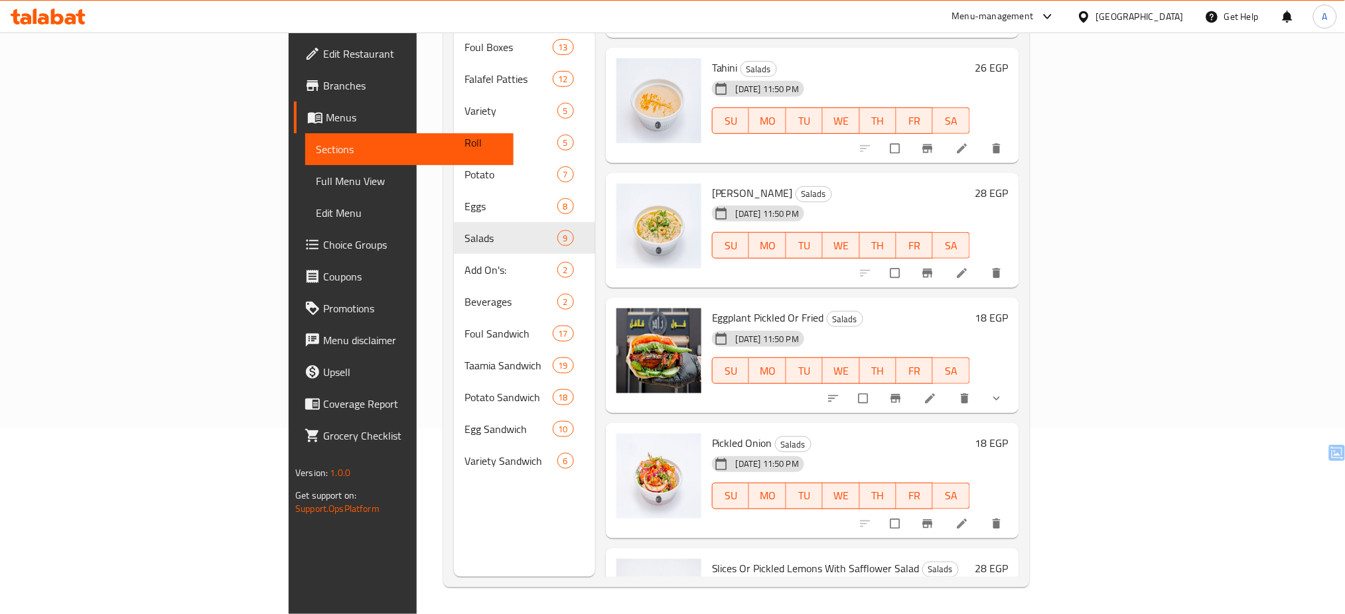
click at [712, 270] on div "Menu items Add Sort Manage items Baladi Salad Salads 13-08-2025 11:50 PM SU MO …" at bounding box center [807, 270] width 424 height 614
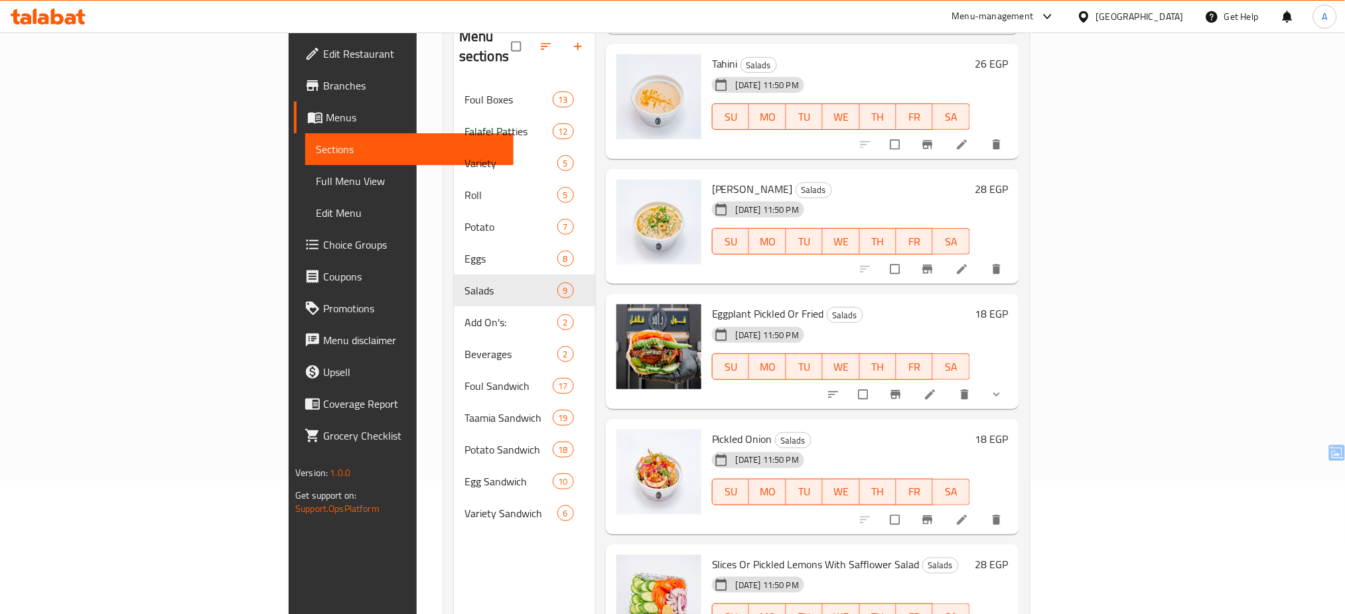
scroll to position [544, 0]
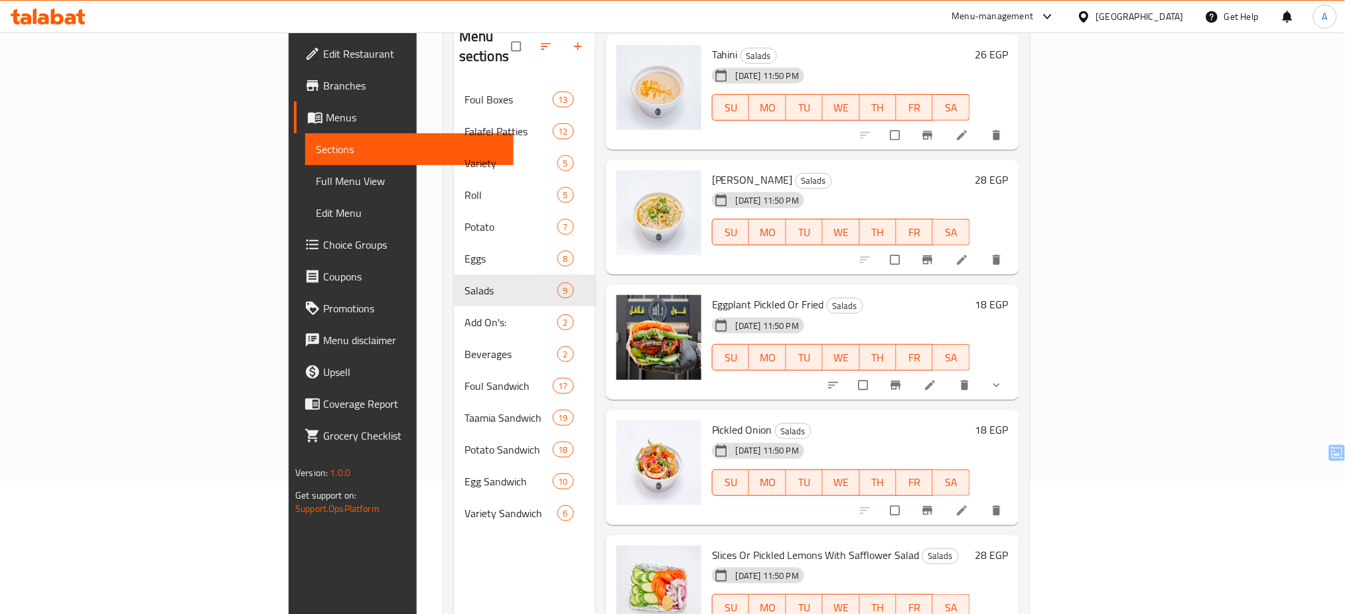
click at [712, 295] on span "Eggplant Pickled Or Fried" at bounding box center [768, 305] width 112 height 20
copy h6 "Eggplant Pickled Or Fried"
click at [1003, 379] on icon "show more" at bounding box center [996, 385] width 13 height 13
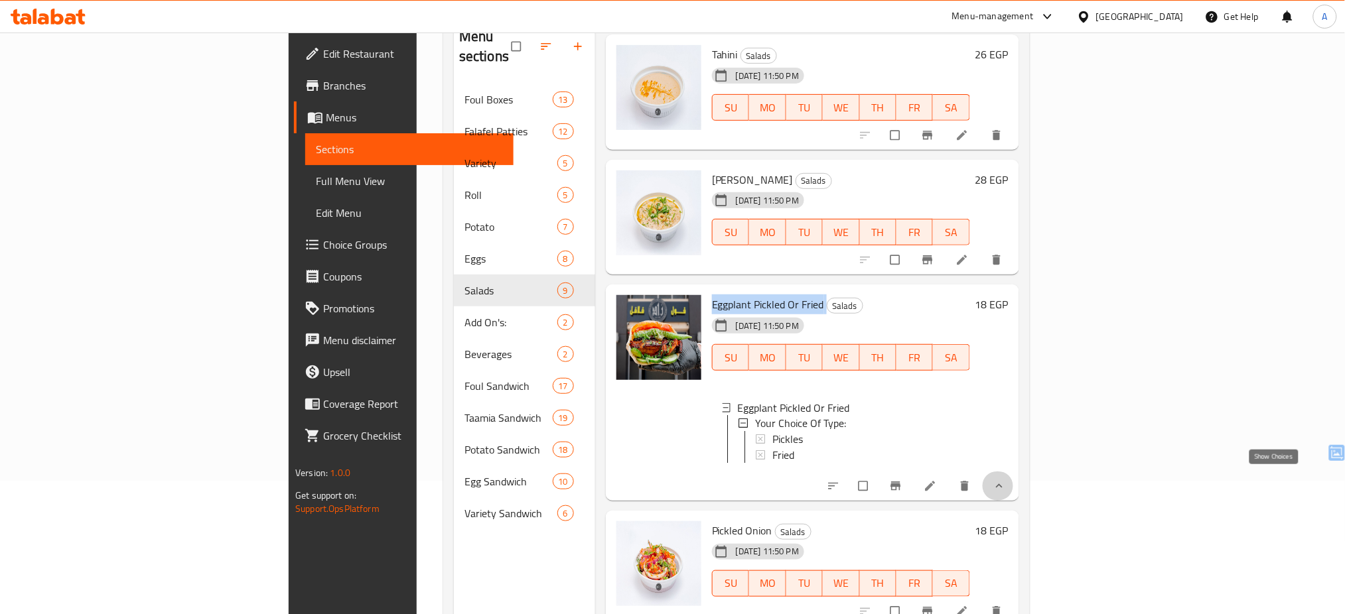
click at [1006, 480] on icon "show more" at bounding box center [998, 486] width 13 height 13
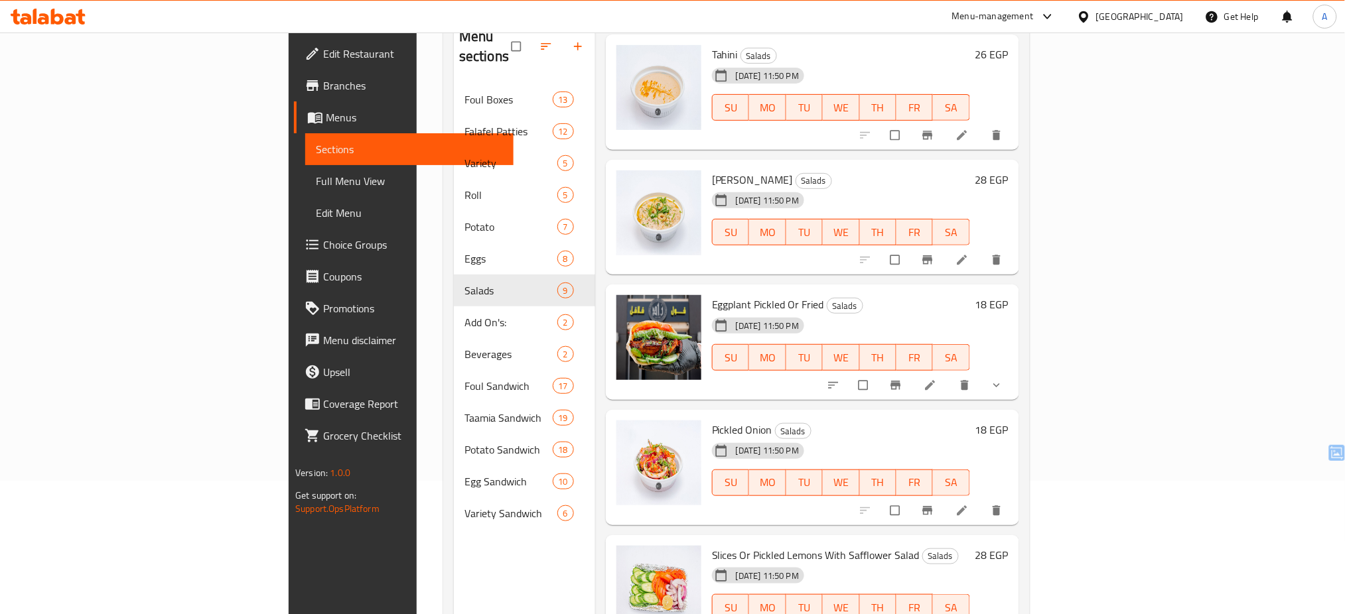
click at [853, 421] on h6 "Pickled Onion Salads" at bounding box center [841, 430] width 258 height 19
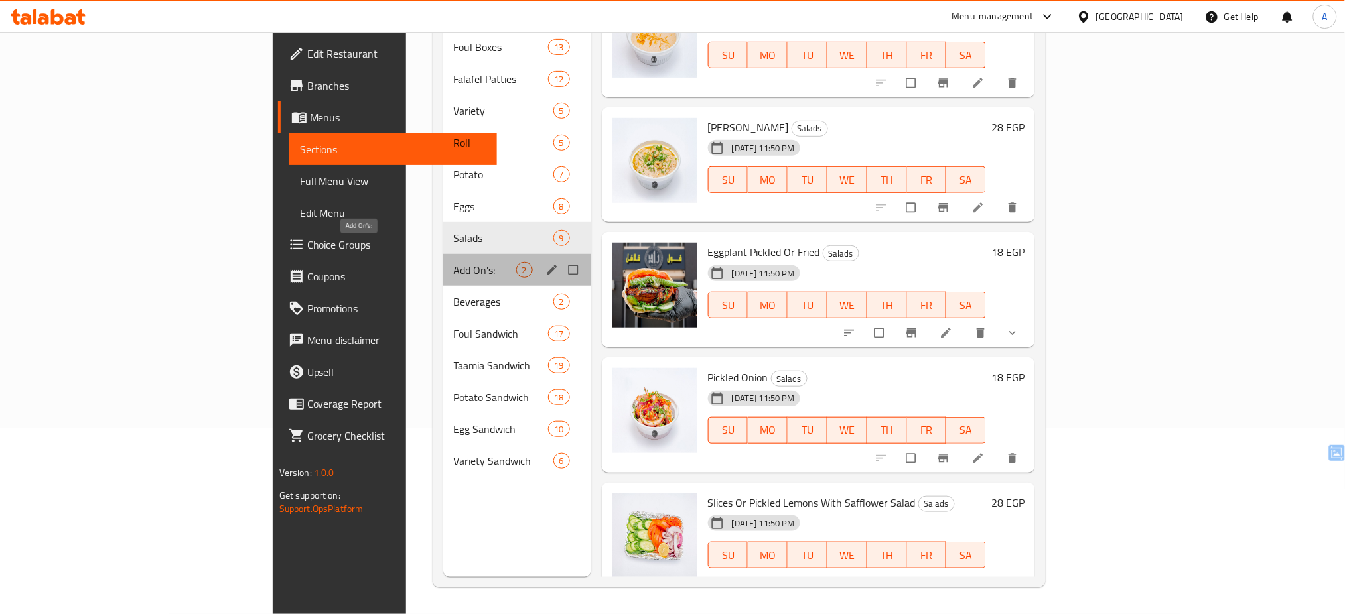
click at [454, 262] on span "Add On's:" at bounding box center [485, 270] width 62 height 16
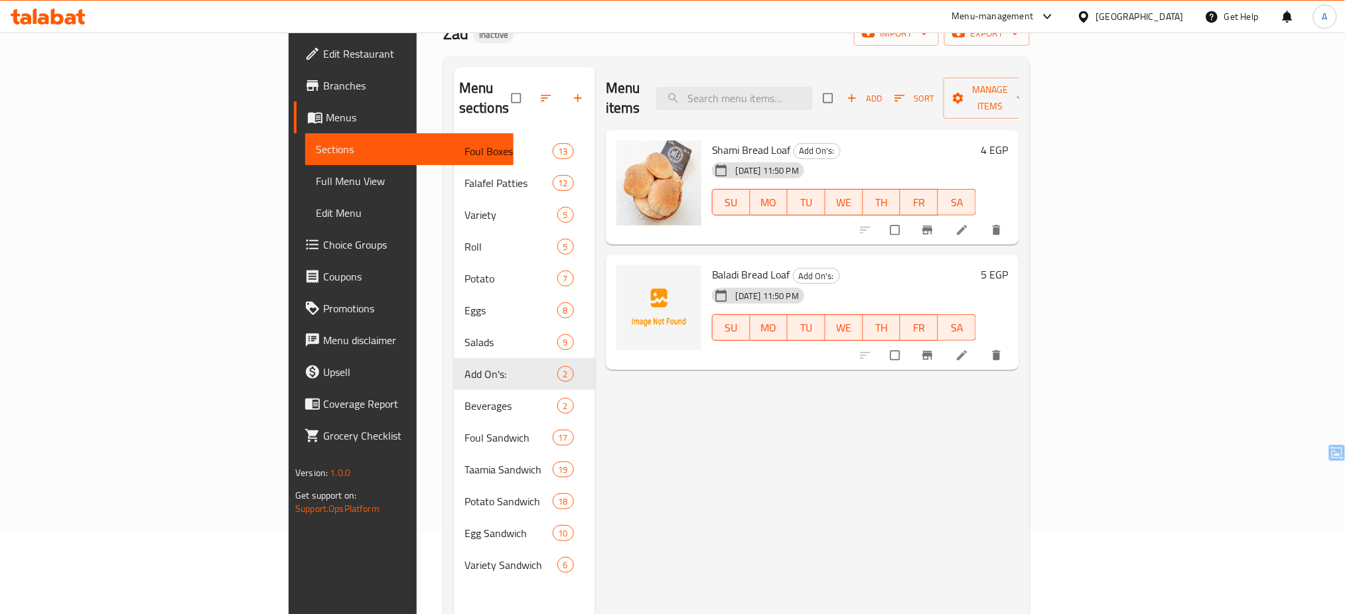
scroll to position [82, 0]
click at [627, 277] on icon "upload picture" at bounding box center [633, 283] width 13 height 13
click at [653, 419] on div "Menu items Add Sort Manage items Shami Bread Loaf Add On's: 13-08-2025 11:50 PM…" at bounding box center [807, 373] width 424 height 614
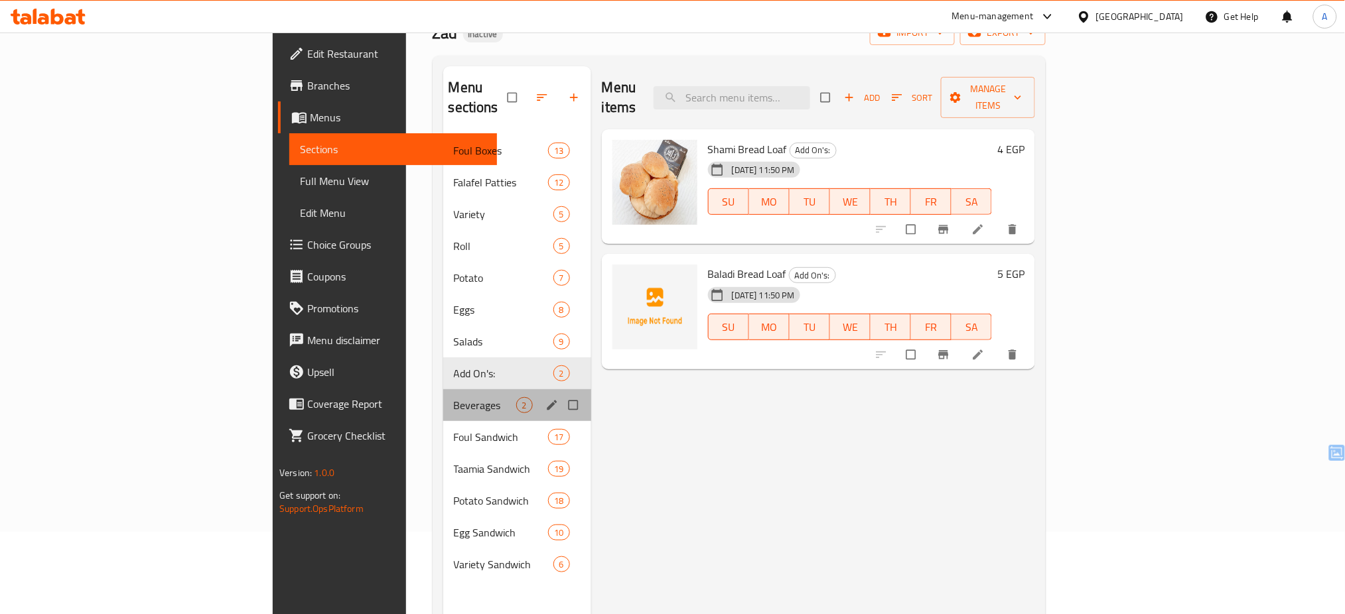
click at [443, 389] on div "Beverages 2" at bounding box center [517, 405] width 148 height 32
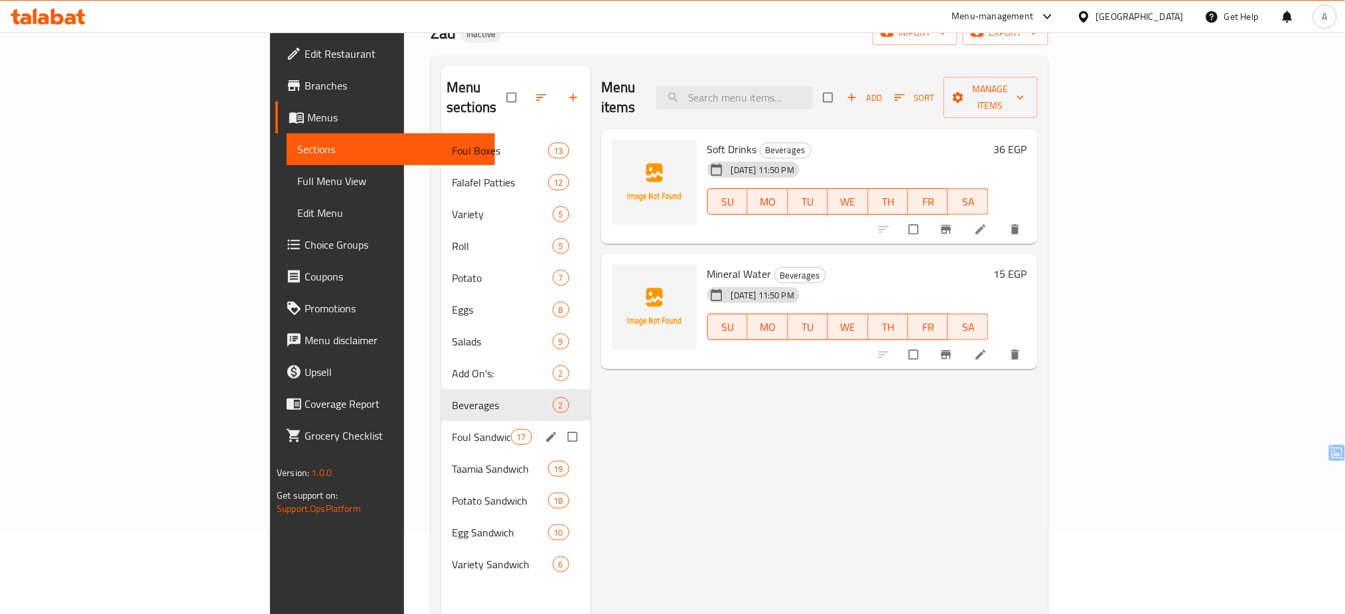
click at [441, 426] on div "Foul Sandwich 17" at bounding box center [515, 437] width 149 height 32
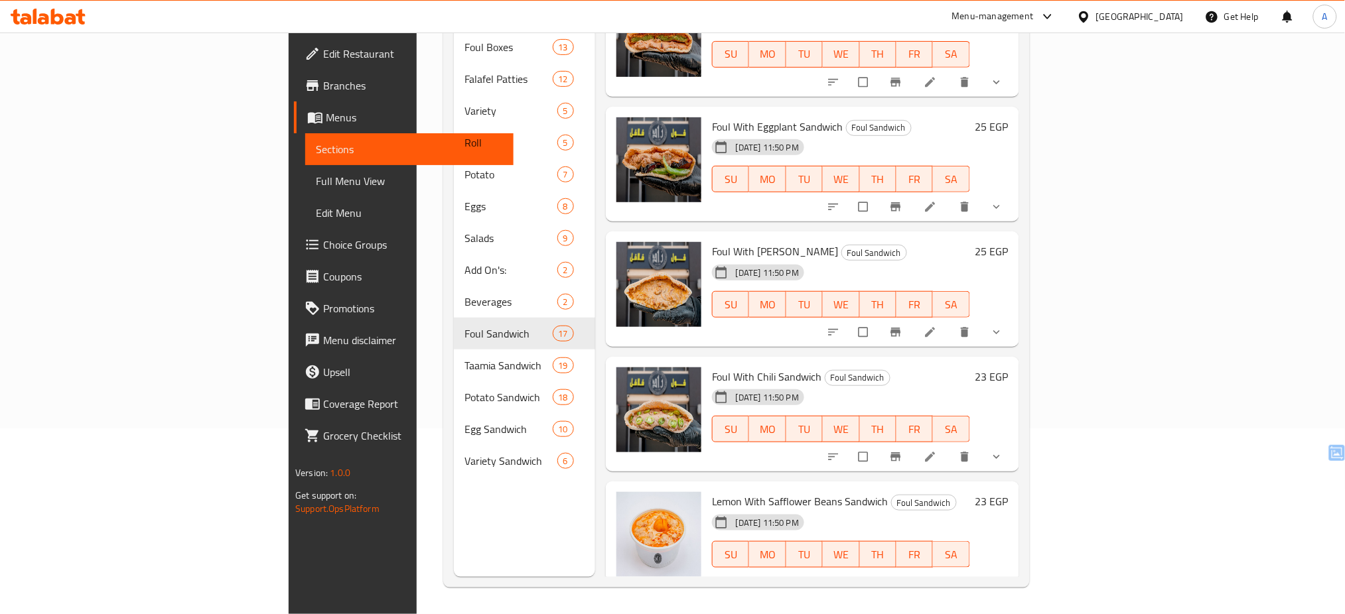
scroll to position [1195, 0]
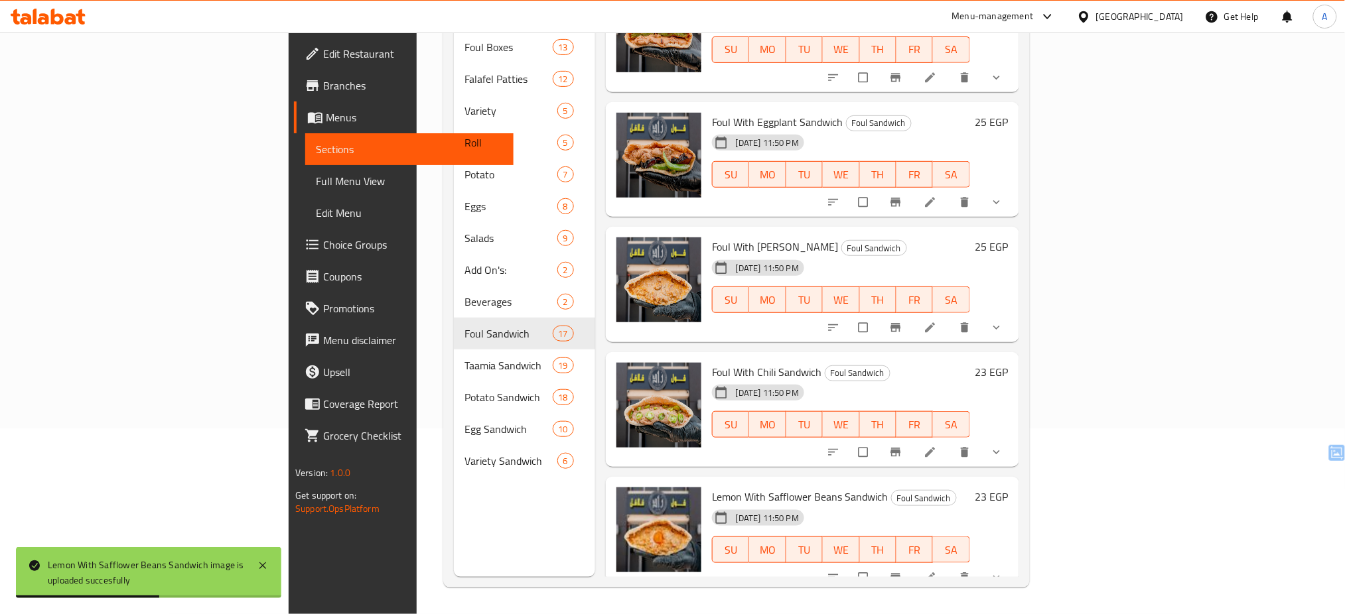
drag, startPoint x: 1291, startPoint y: 360, endPoint x: 1299, endPoint y: 344, distance: 18.4
click at [1019, 344] on div "Menu items Add Sort Manage items Zad Foul Sandwich Foul Sandwich 13-08-2025 11:…" at bounding box center [807, 270] width 424 height 614
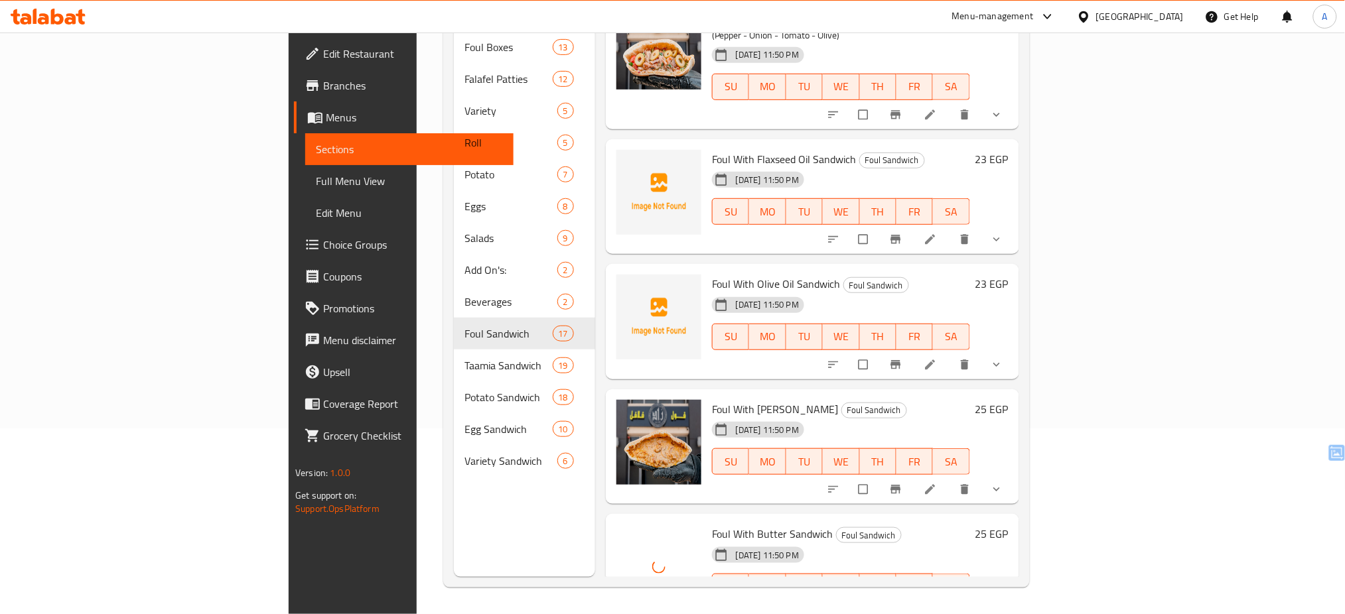
scroll to position [267, 0]
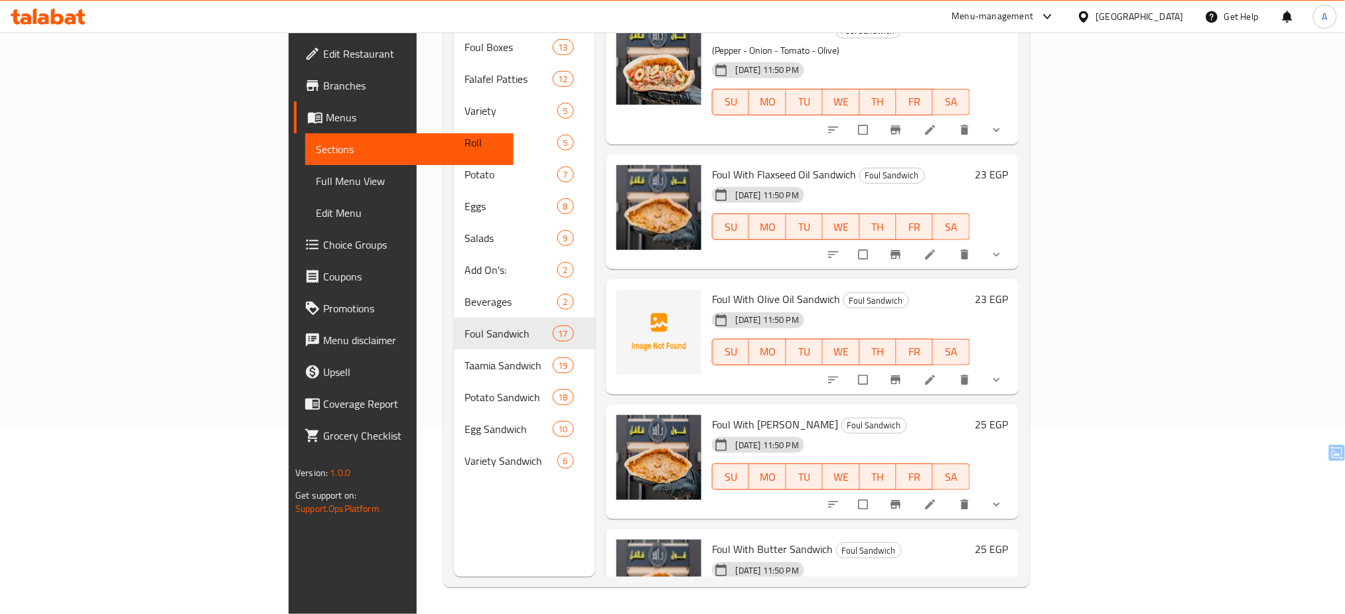
click at [856, 259] on div "Menu items Add Sort Manage items Zad Foul Sandwich Foul Sandwich 13-08-2025 11:…" at bounding box center [807, 270] width 424 height 614
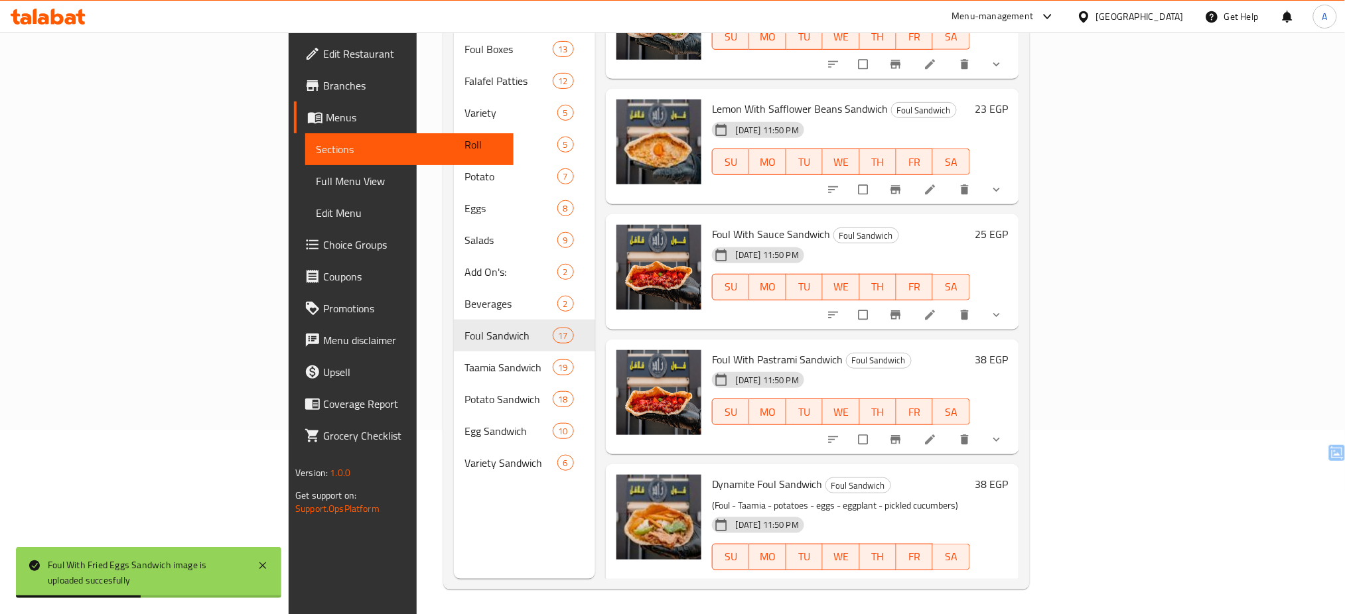
scroll to position [186, 0]
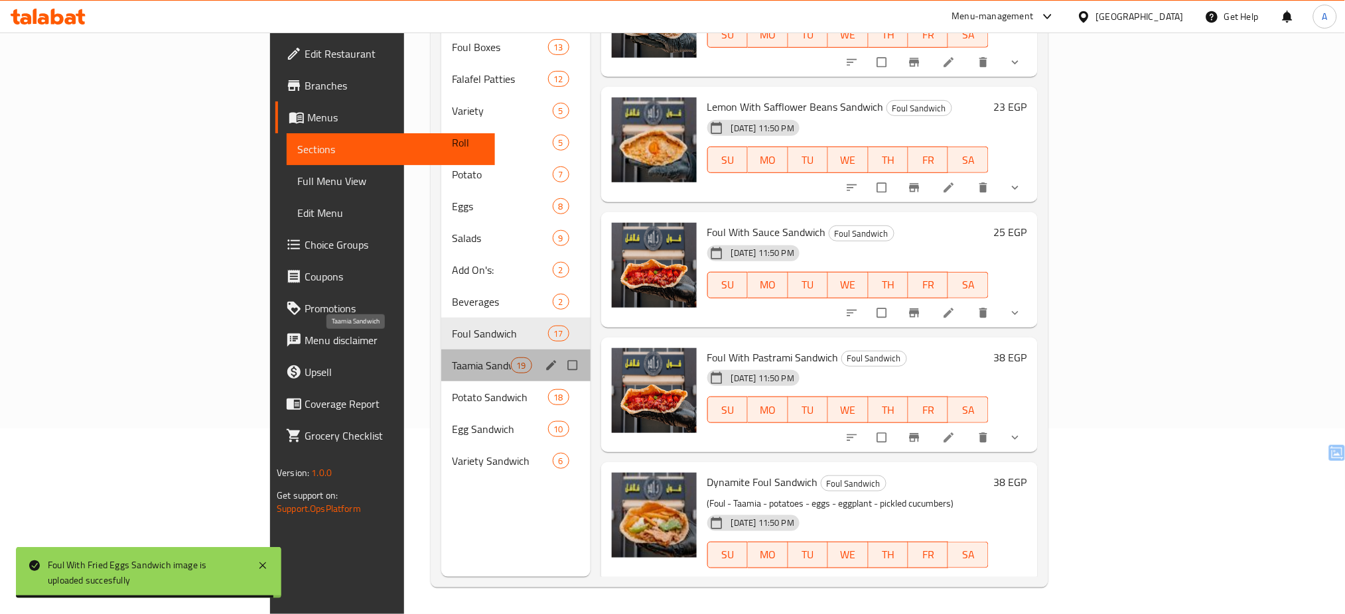
click at [452, 358] on span "Taamia Sandwich" at bounding box center [481, 366] width 58 height 16
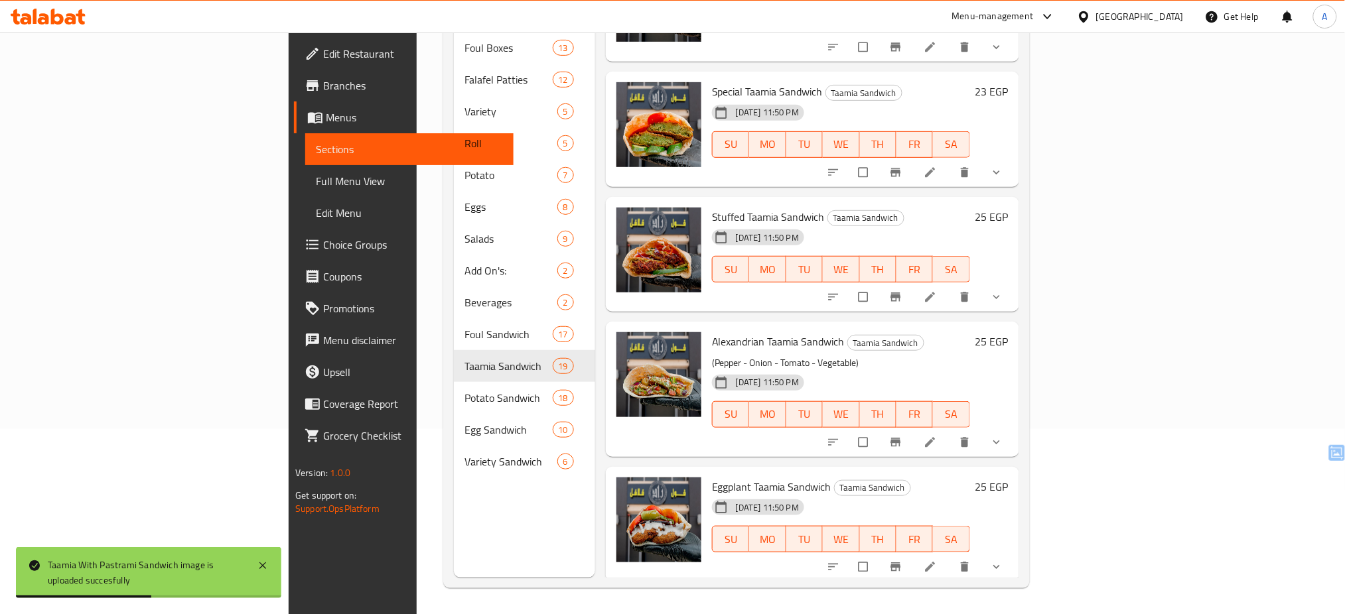
scroll to position [99, 0]
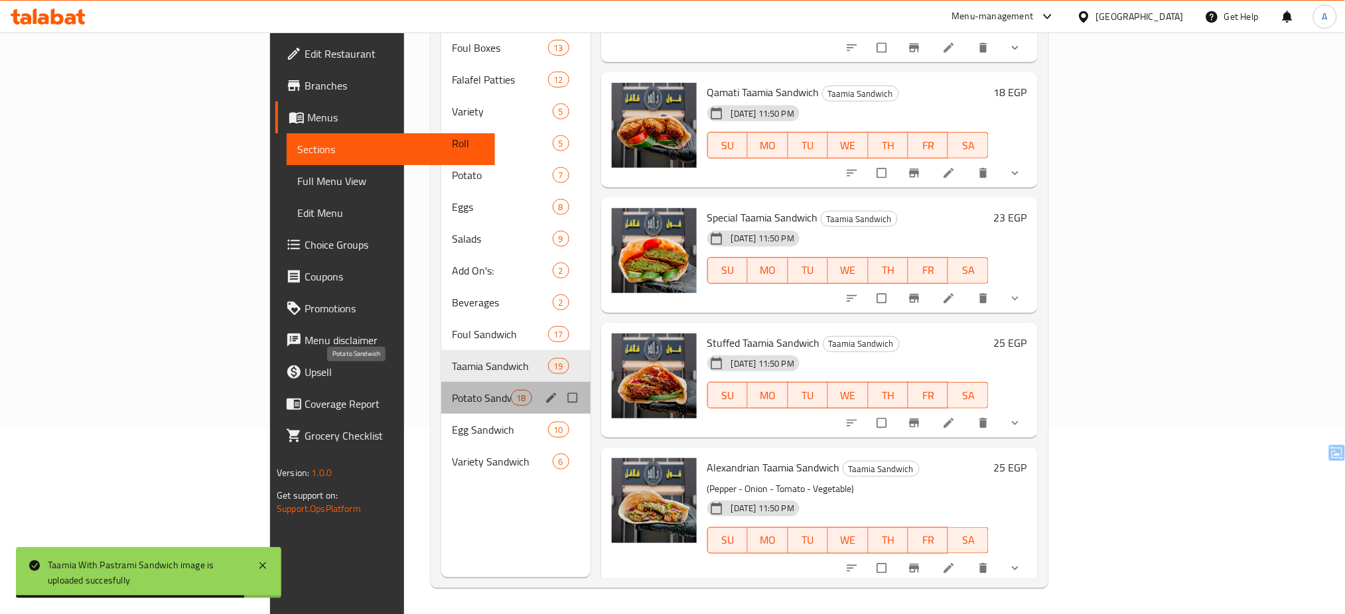
click at [452, 390] on span "Potato Sandwich" at bounding box center [481, 398] width 58 height 16
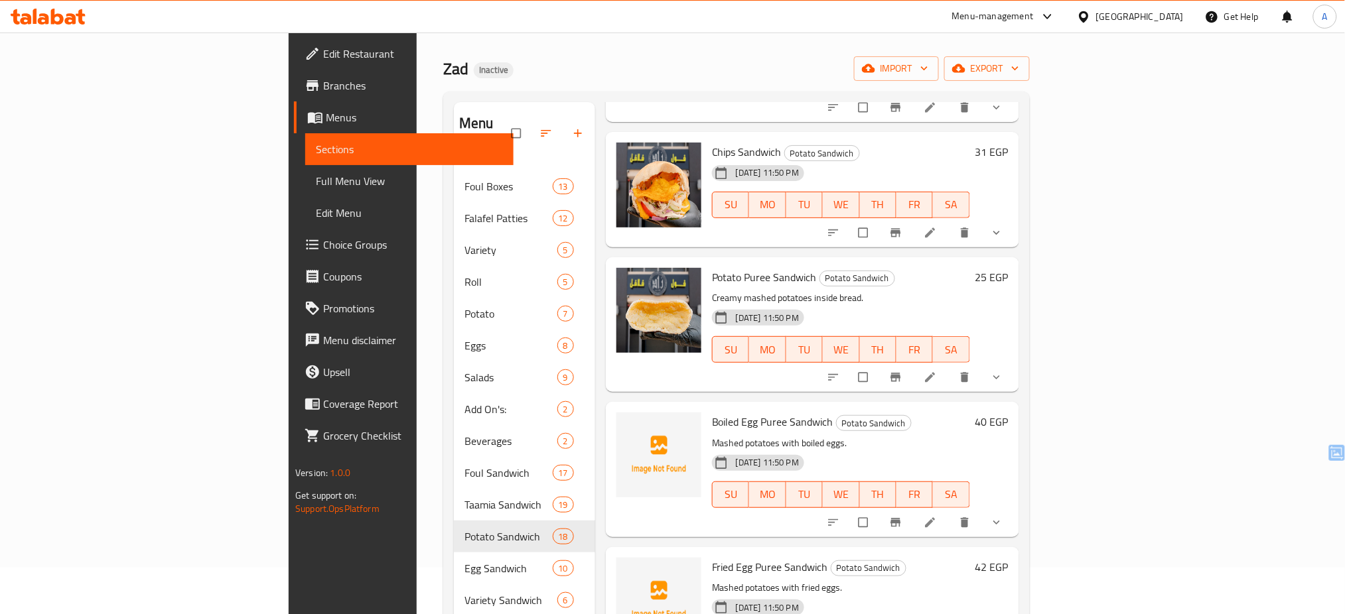
scroll to position [1808, 0]
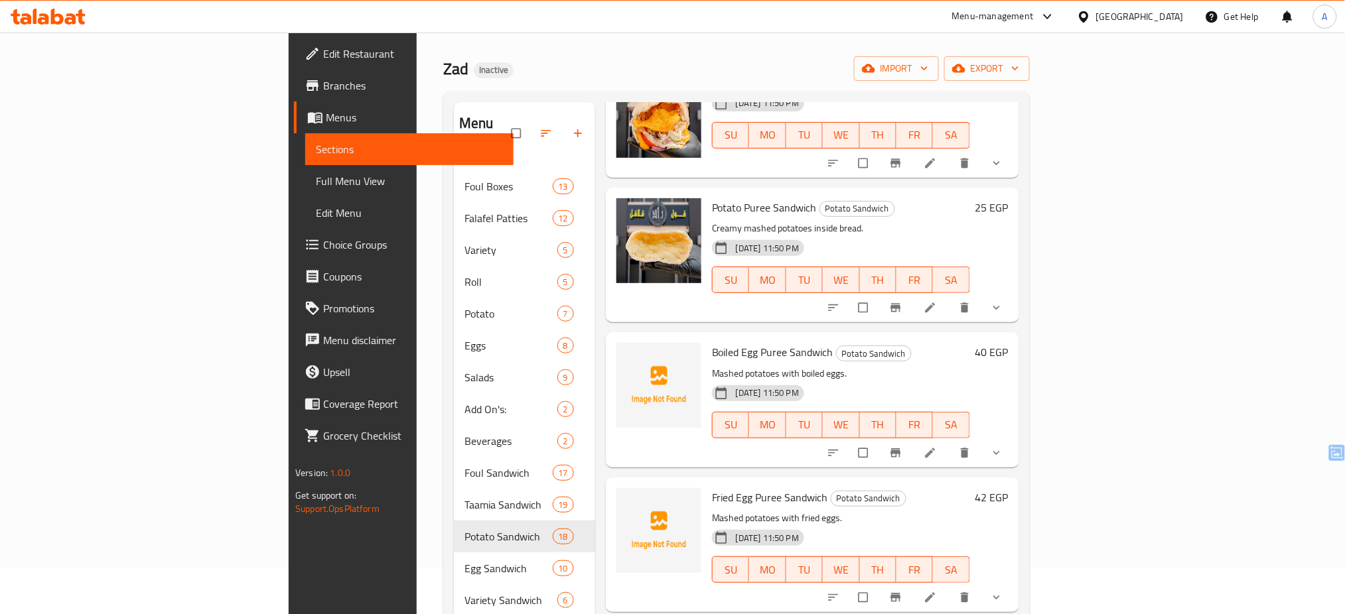
click at [611, 291] on div at bounding box center [659, 255] width 96 height 124
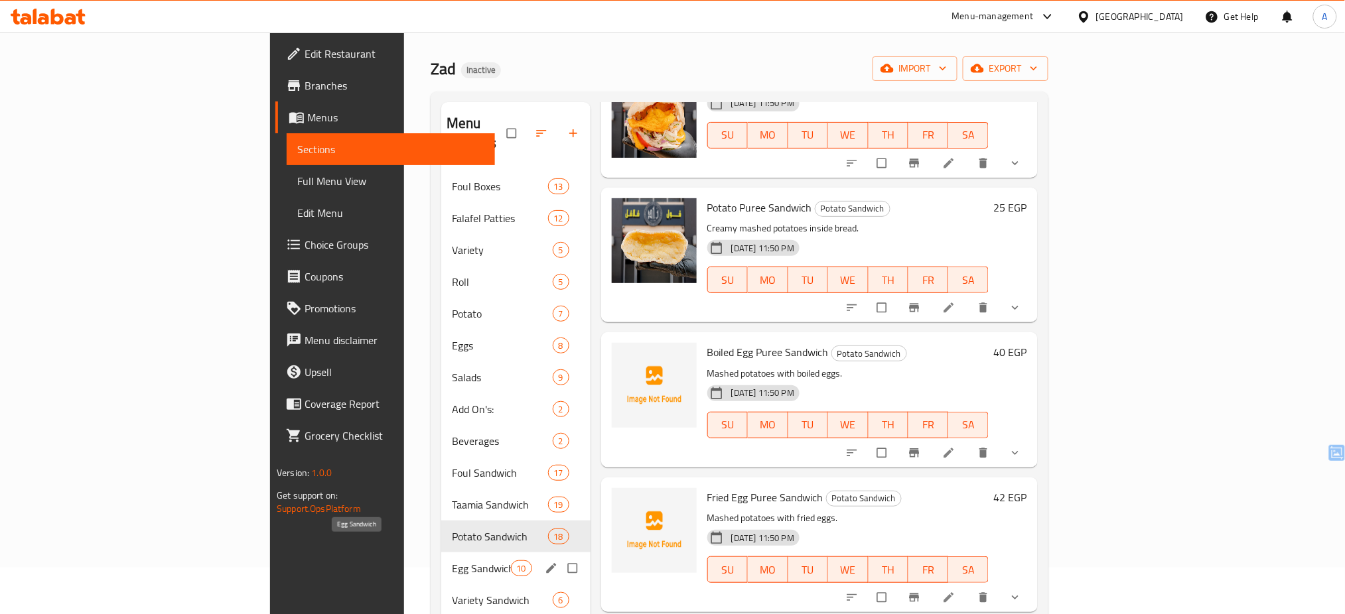
click at [452, 561] on span "Egg Sandwich" at bounding box center [481, 569] width 58 height 16
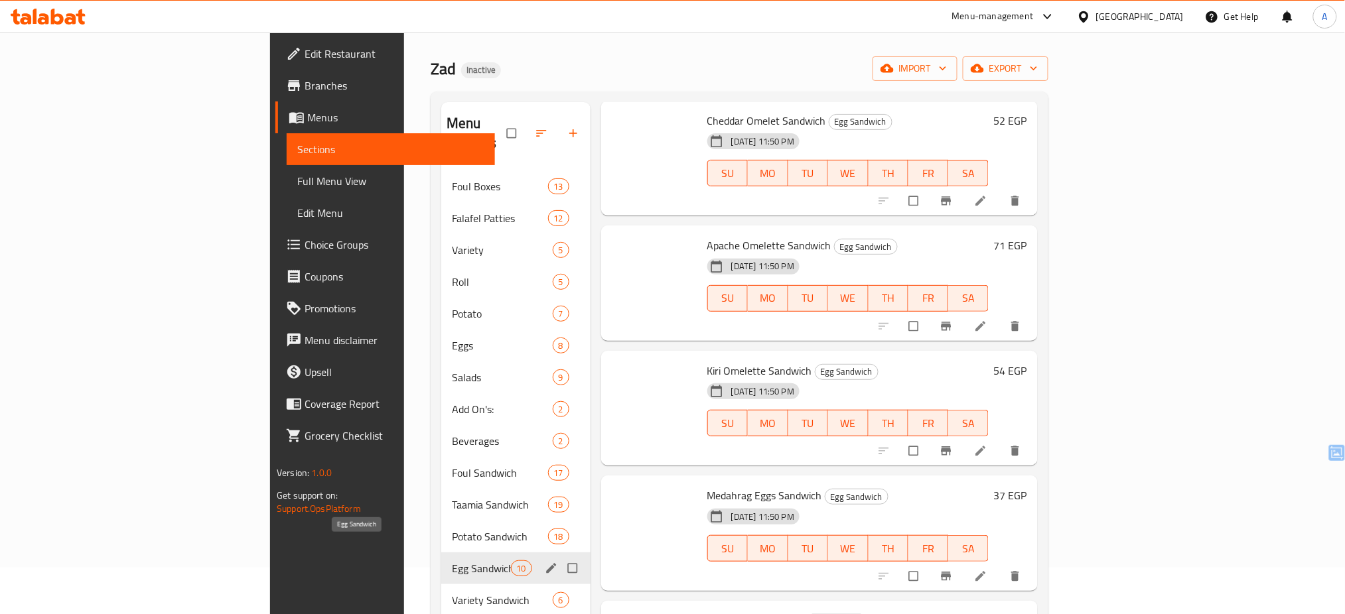
scroll to position [709, 0]
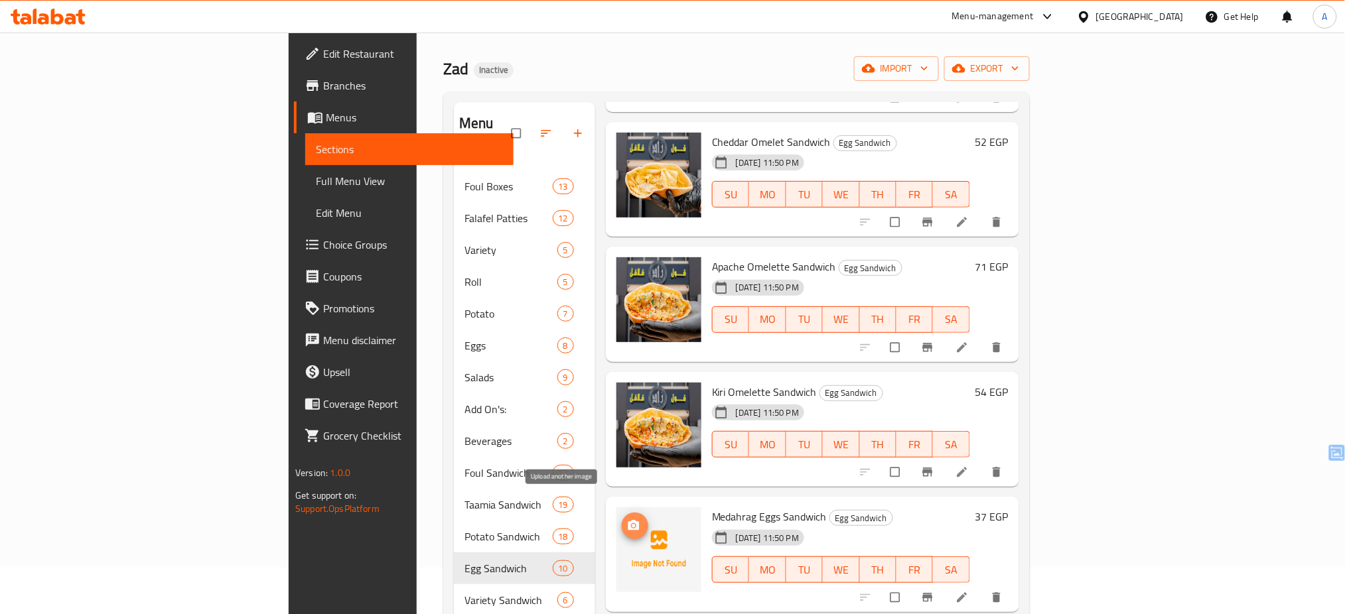
click at [628, 521] on icon "upload picture" at bounding box center [633, 526] width 11 height 10
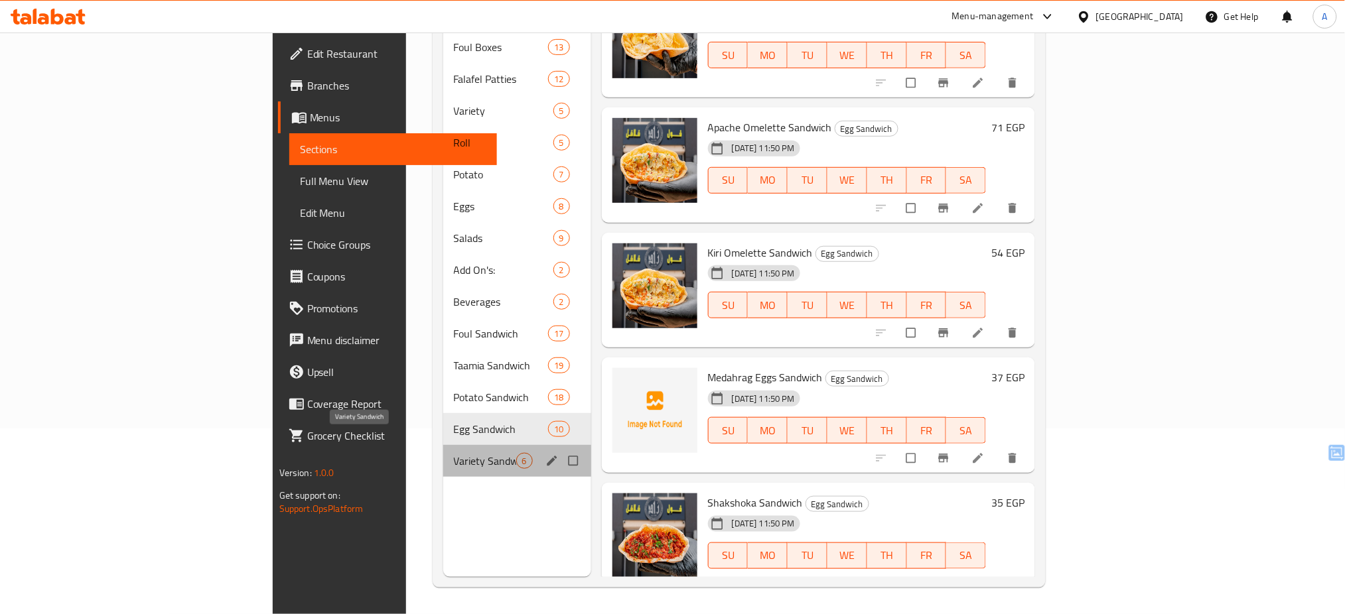
click at [454, 453] on span "Variety Sandwich" at bounding box center [485, 461] width 62 height 16
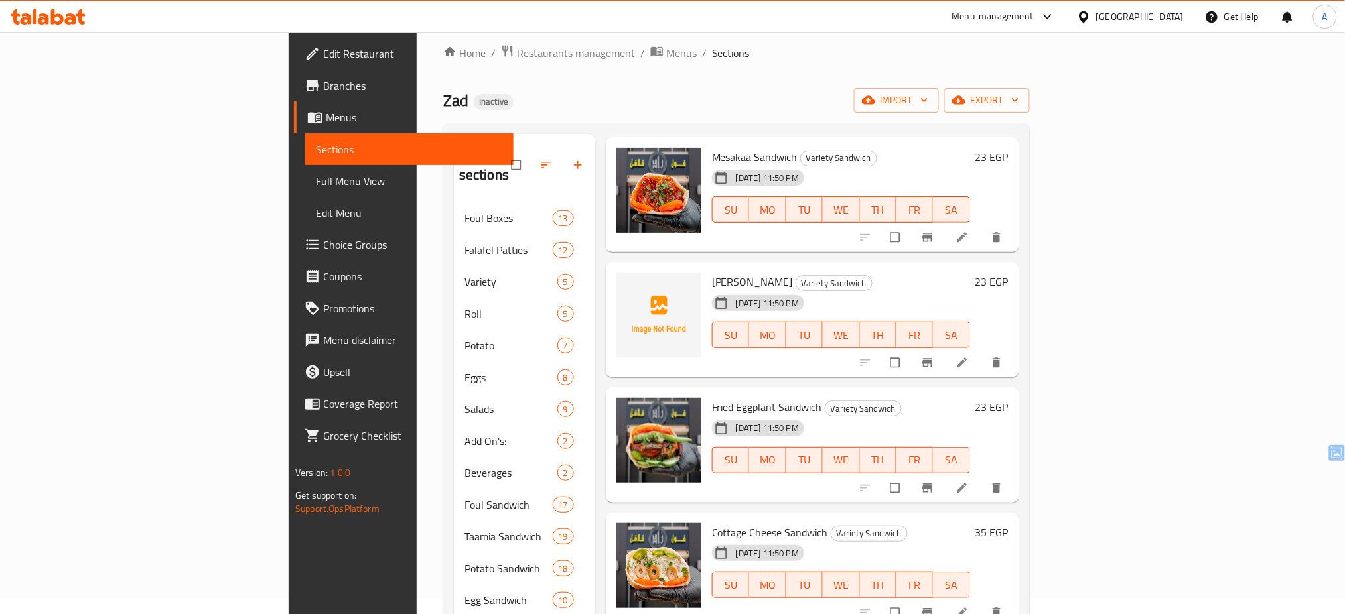
scroll to position [54, 0]
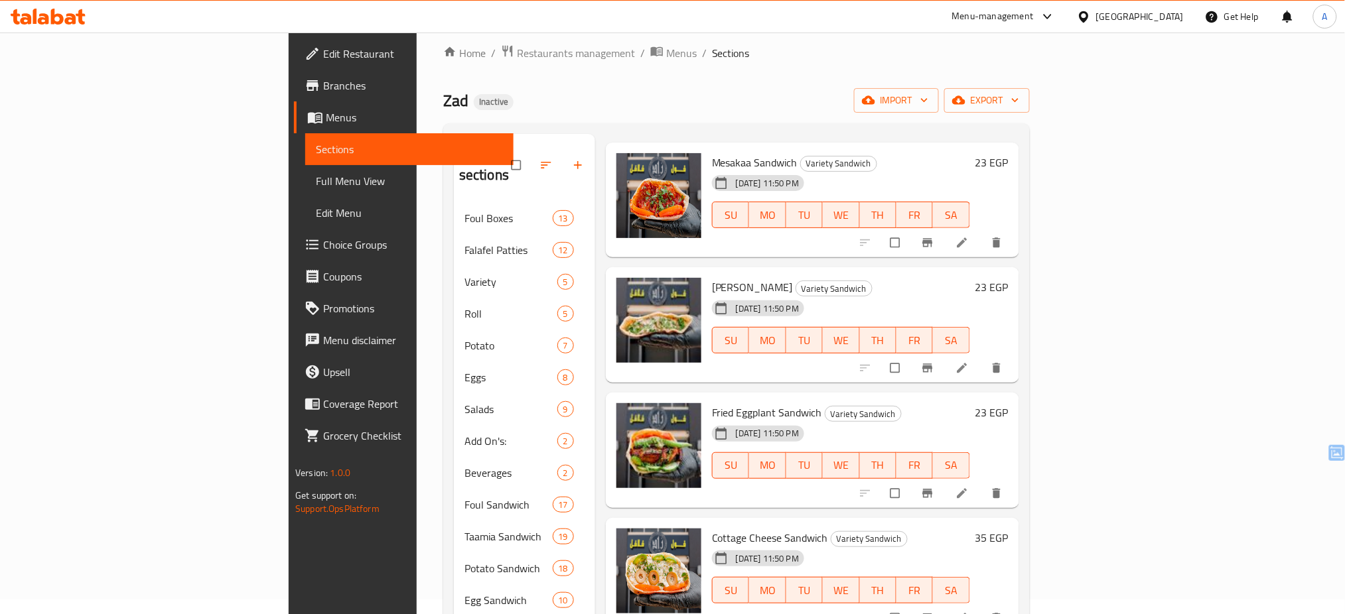
click at [590, 62] on div "Home / Restaurants management / Menus / Sections Zad Inactive import export Men…" at bounding box center [736, 401] width 586 height 714
click at [56, 6] on div at bounding box center [48, 16] width 96 height 27
click at [52, 12] on icon at bounding box center [57, 17] width 13 height 16
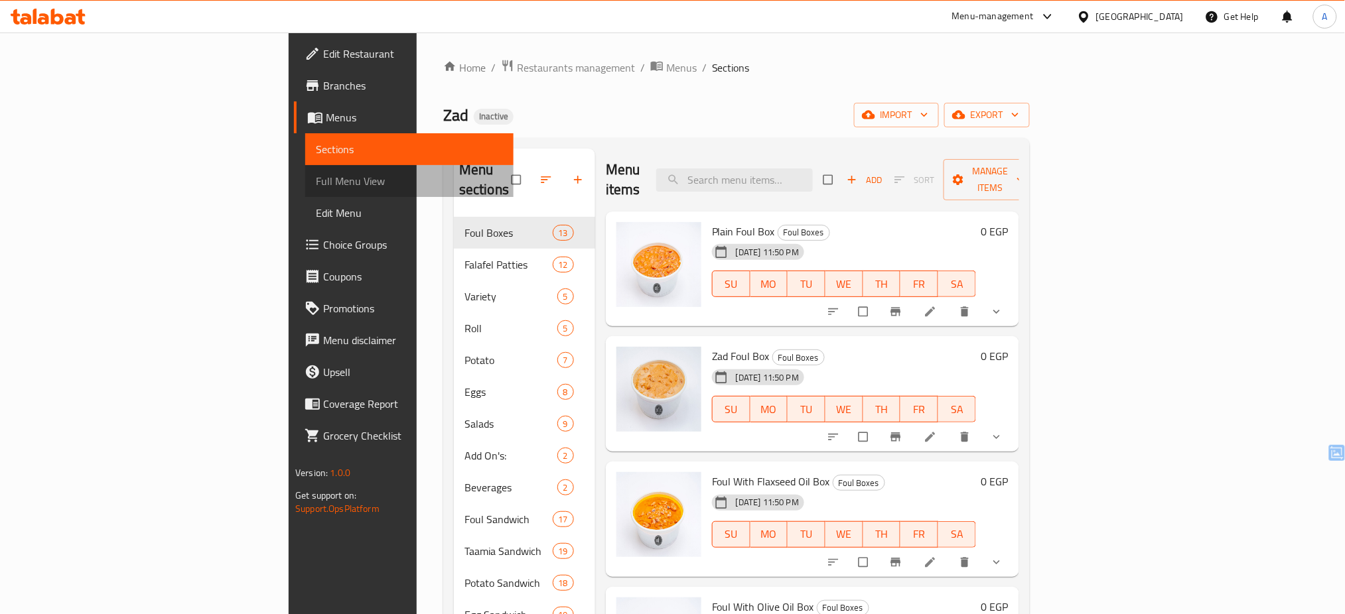
click at [316, 174] on span "Full Menu View" at bounding box center [409, 181] width 187 height 16
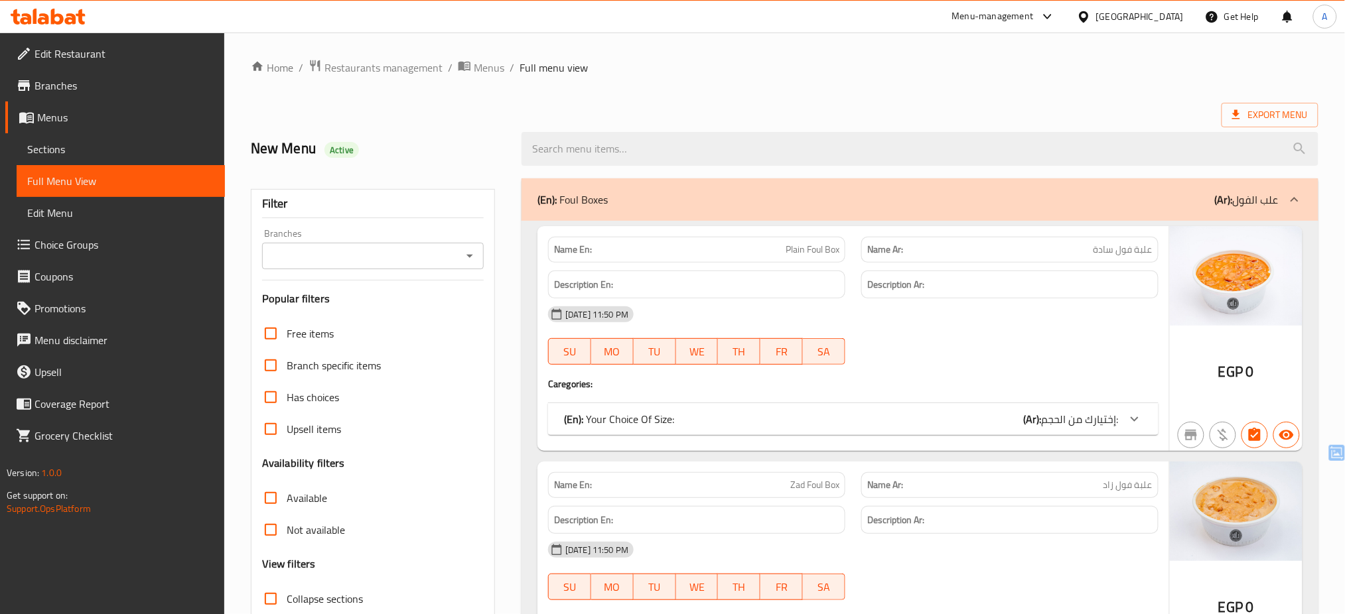
click at [467, 255] on icon "Open" at bounding box center [470, 256] width 16 height 16
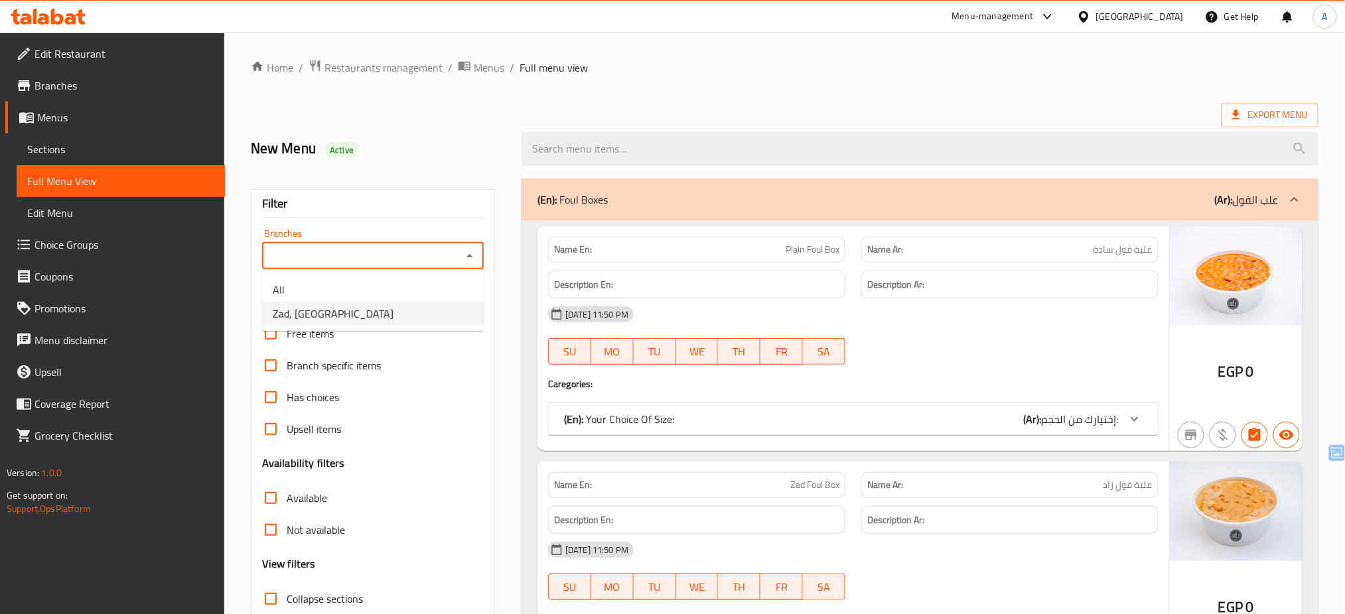
click at [417, 306] on li "Zad, [GEOGRAPHIC_DATA]" at bounding box center [373, 314] width 222 height 24
type input "Zad, [GEOGRAPHIC_DATA]"
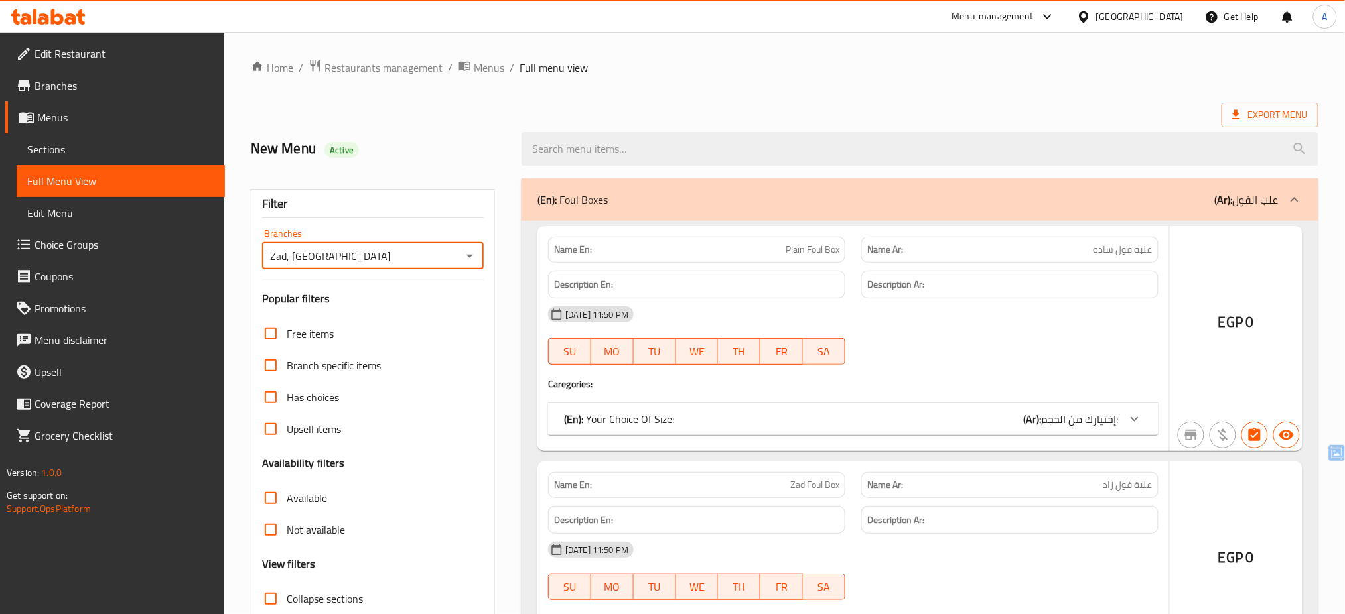
click at [417, 306] on div at bounding box center [672, 307] width 1345 height 614
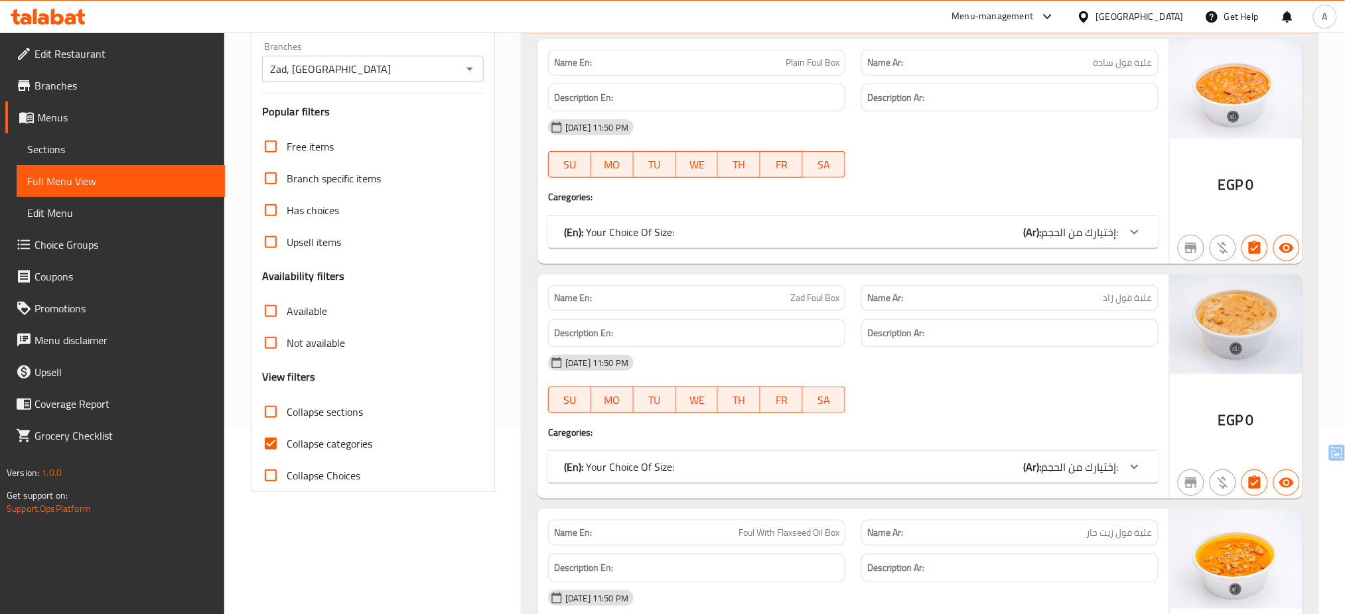
scroll to position [212, 0]
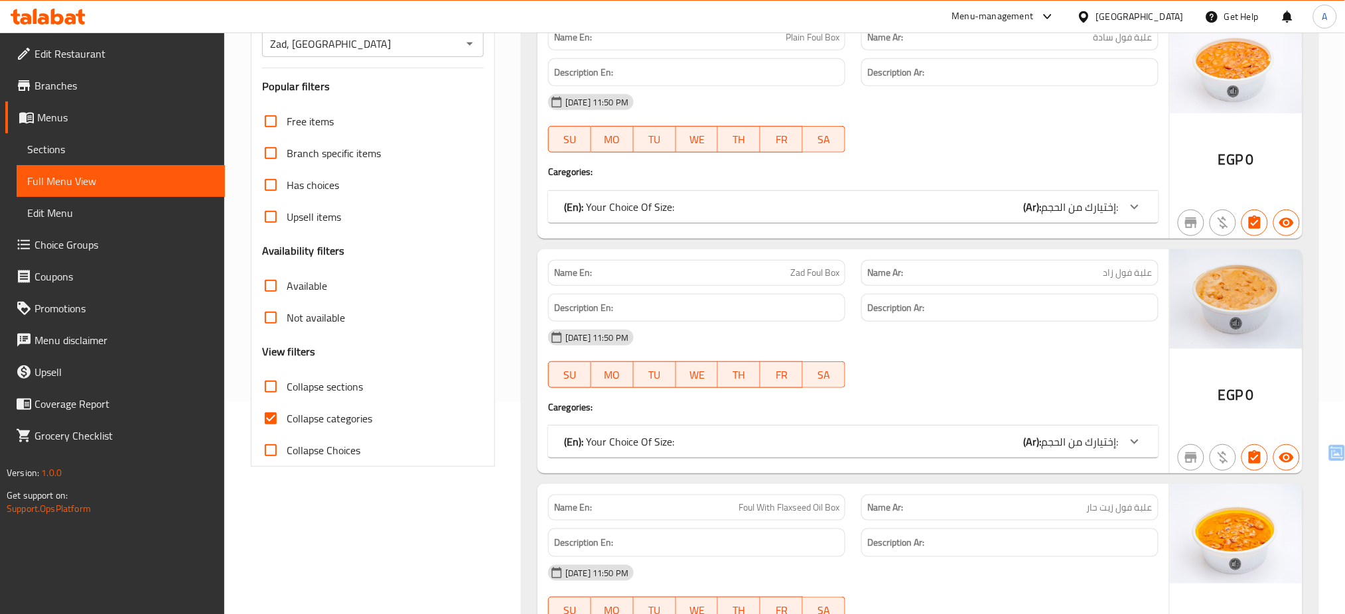
click at [347, 426] on span "Collapse categories" at bounding box center [330, 419] width 86 height 16
click at [287, 426] on input "Collapse categories" at bounding box center [271, 419] width 32 height 32
checkbox input "false"
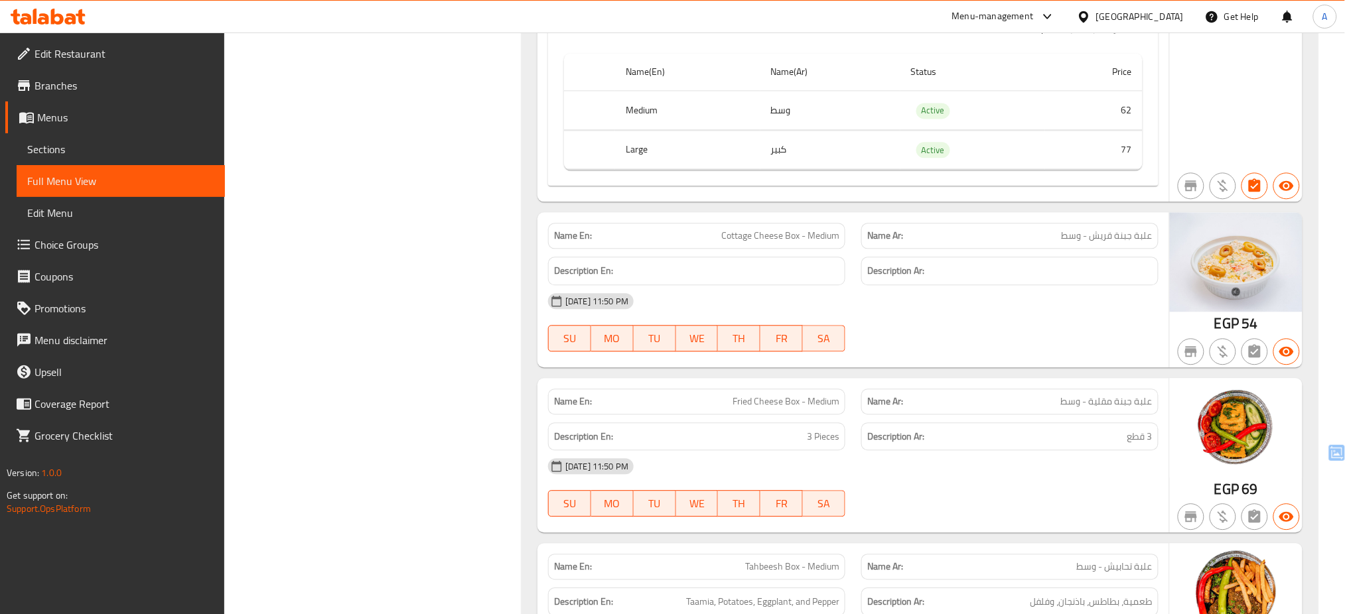
scroll to position [8309, 0]
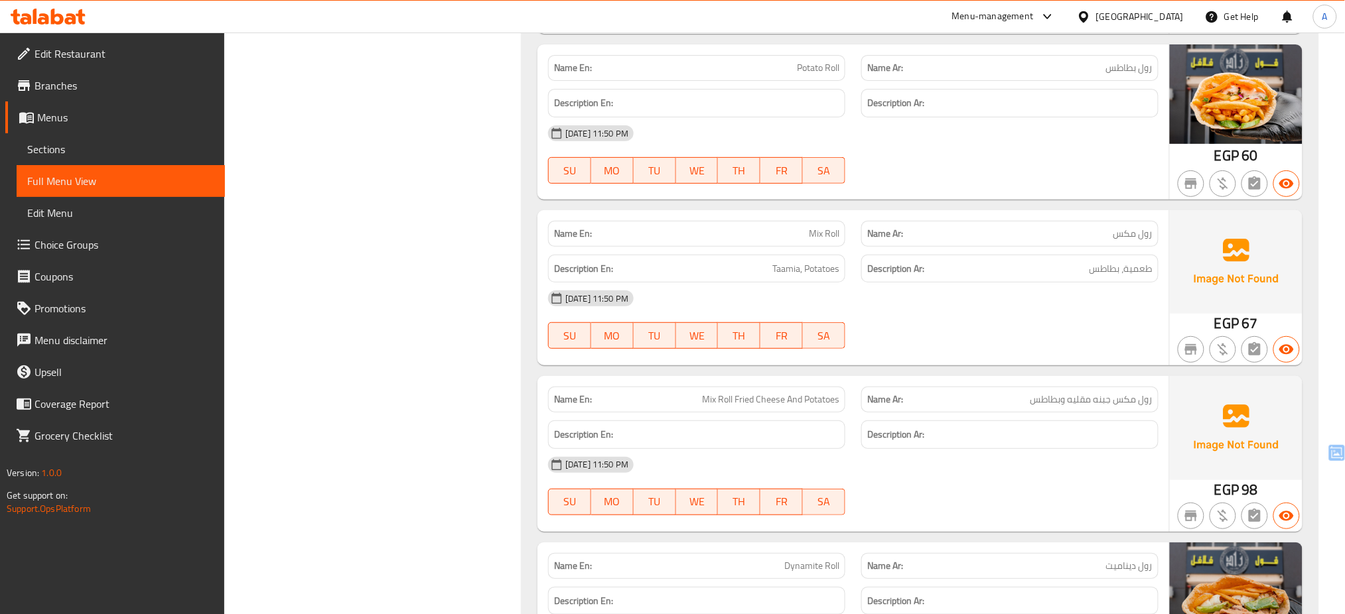
scroll to position [9264, 0]
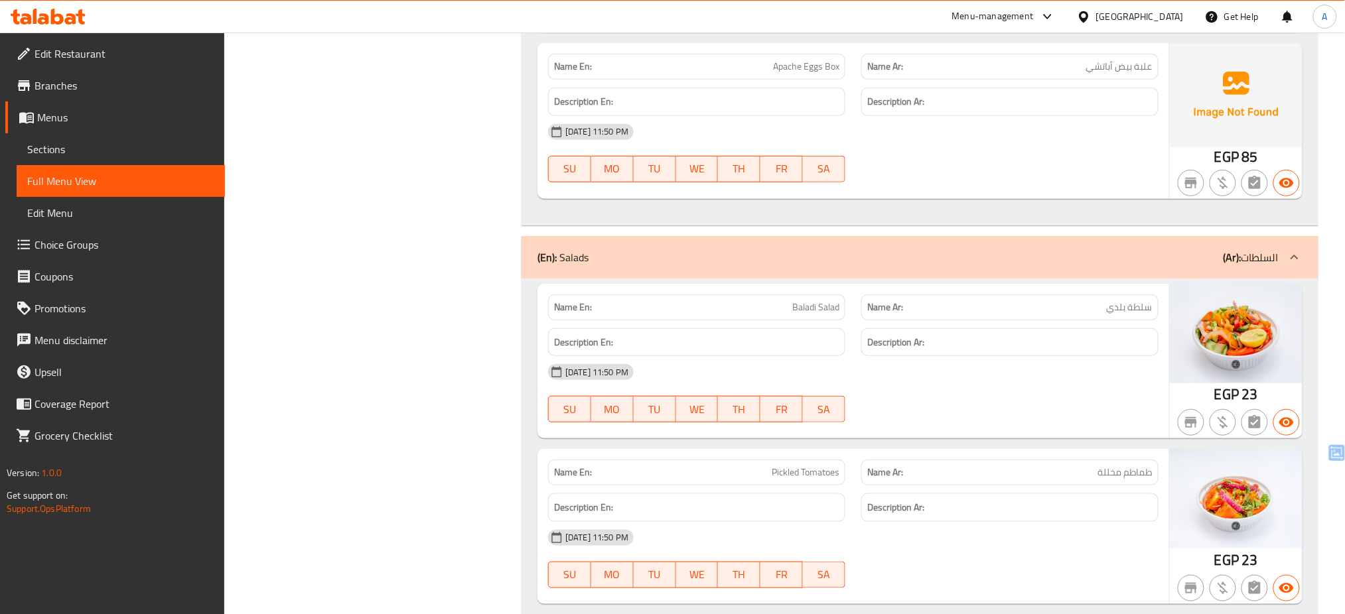
scroll to position [13148, 0]
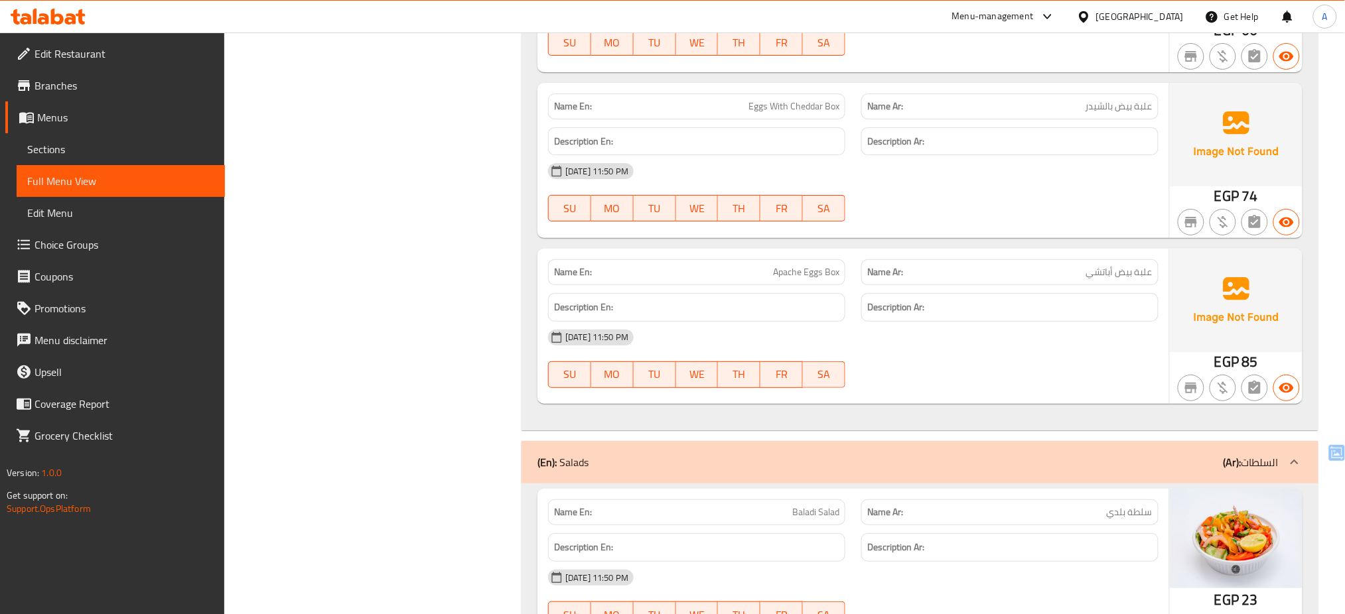
scroll to position [12688, 0]
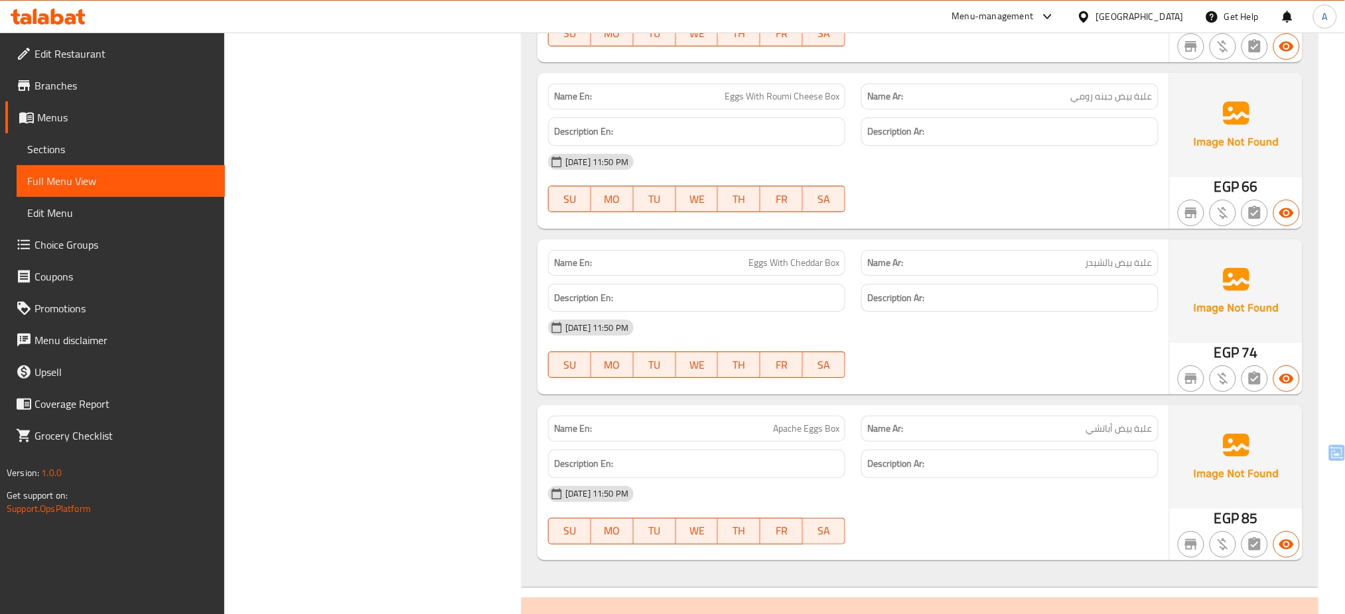
copy span "Apache"
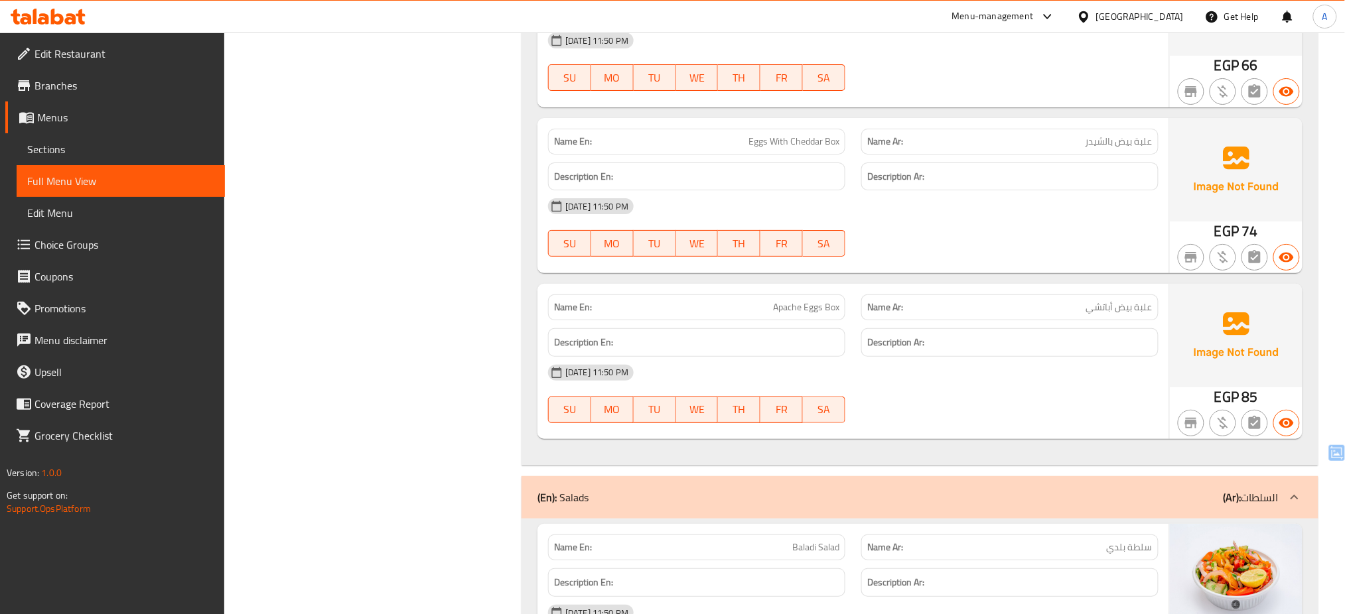
scroll to position [37857, 0]
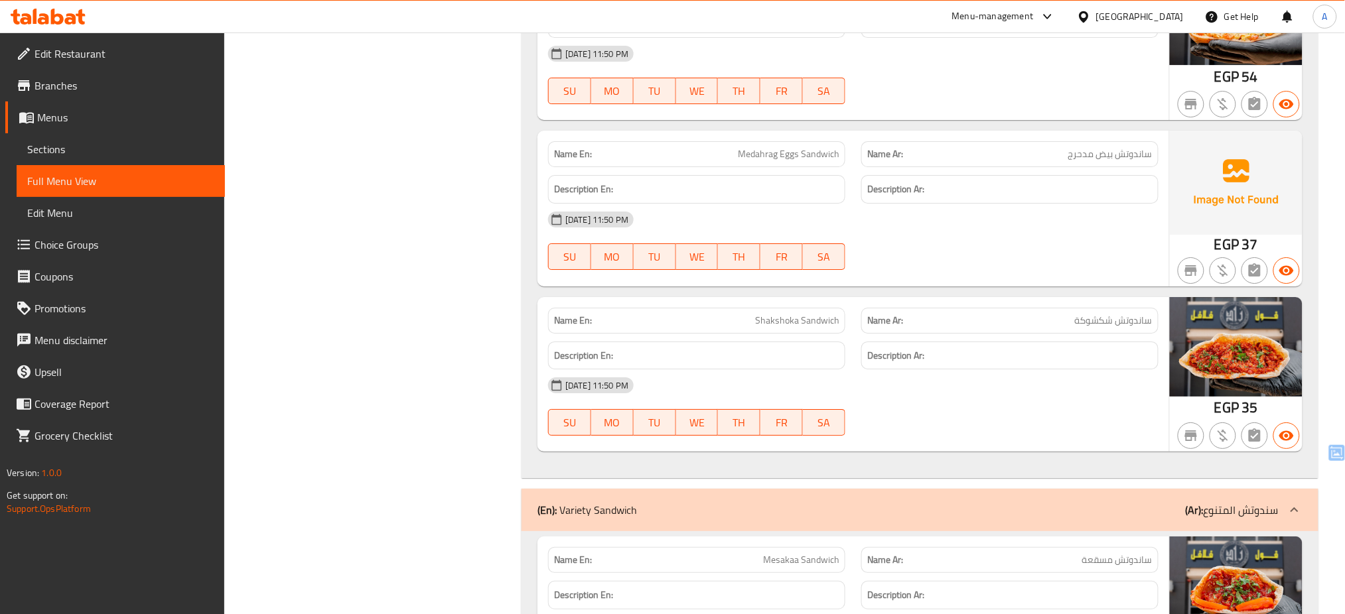
scroll to position [38800, 0]
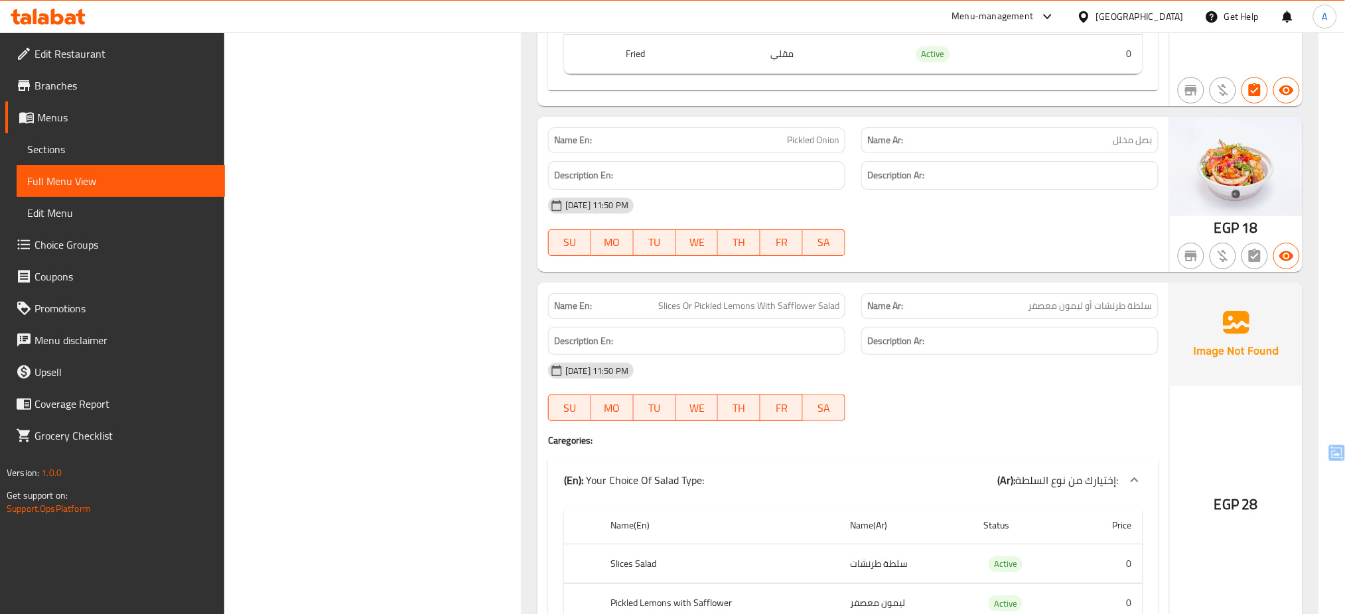
copy span "Slices Or Pickled Lemons With Safflower Salad"
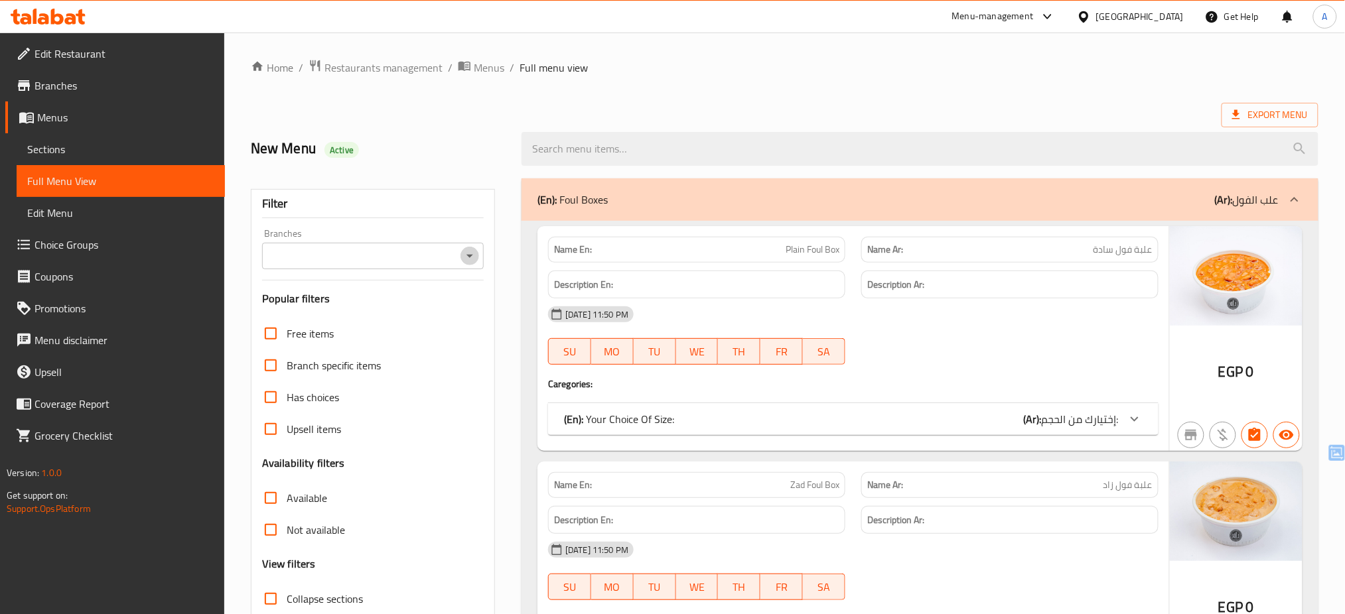
click at [471, 259] on icon "Open" at bounding box center [470, 256] width 16 height 16
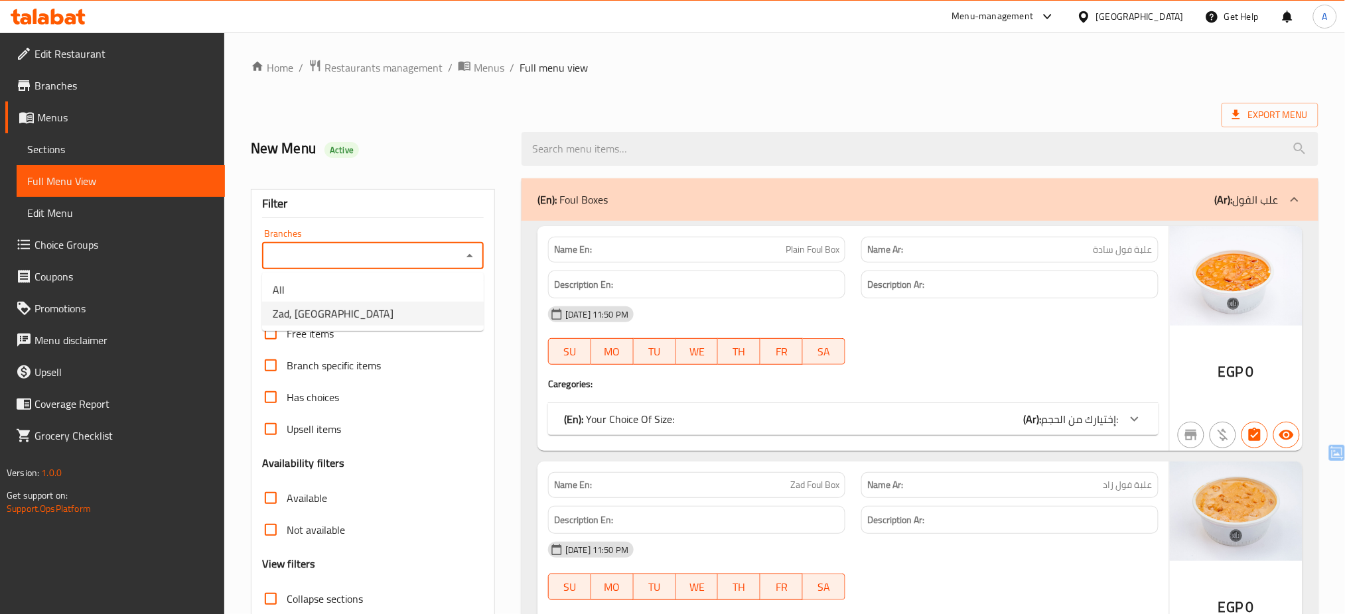
click at [453, 324] on li "Zad, [GEOGRAPHIC_DATA]" at bounding box center [373, 314] width 222 height 24
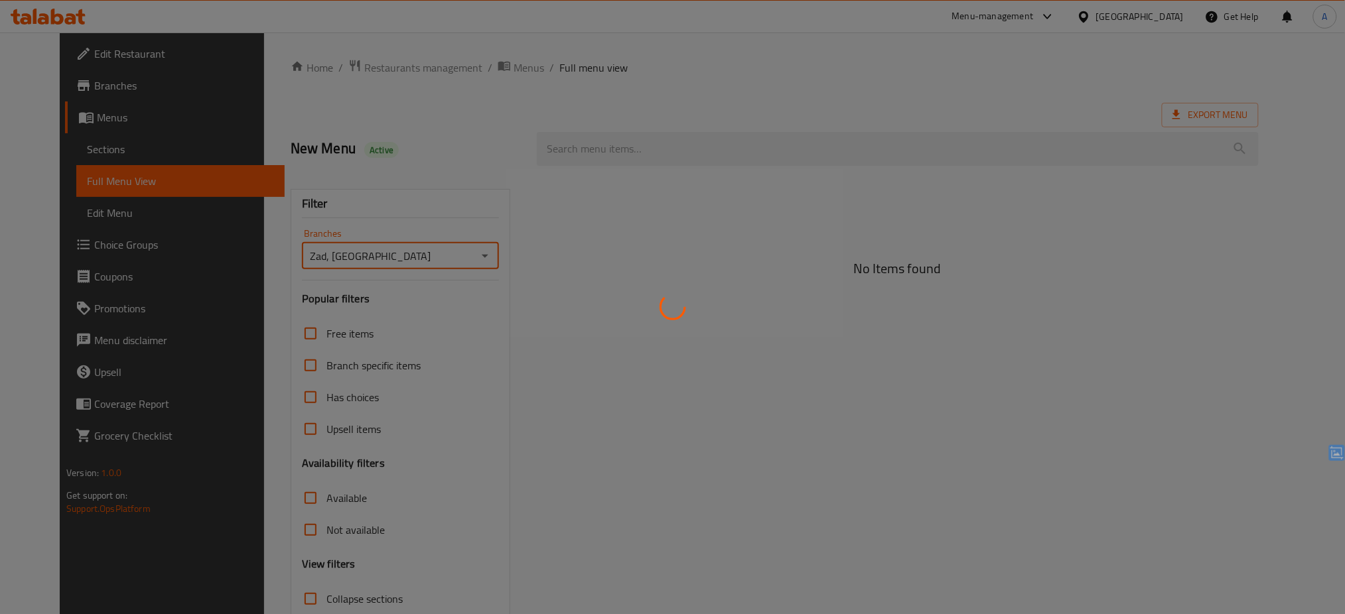
type input "Zad, [GEOGRAPHIC_DATA]"
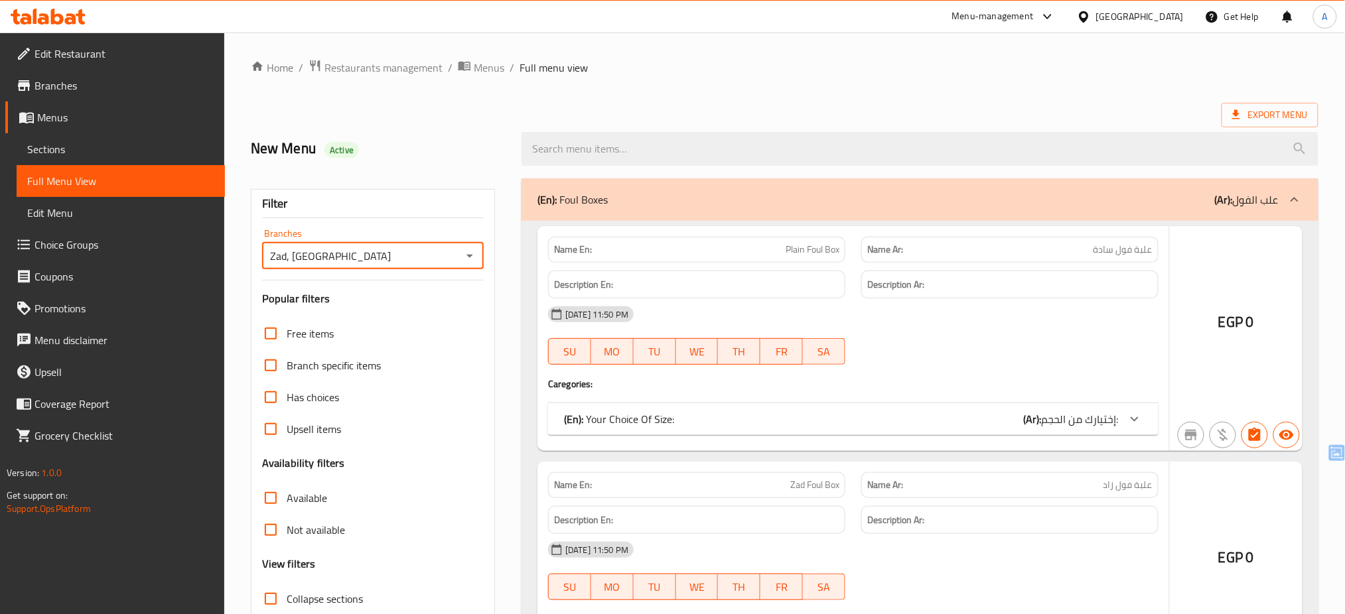
click at [480, 473] on div at bounding box center [672, 307] width 1345 height 614
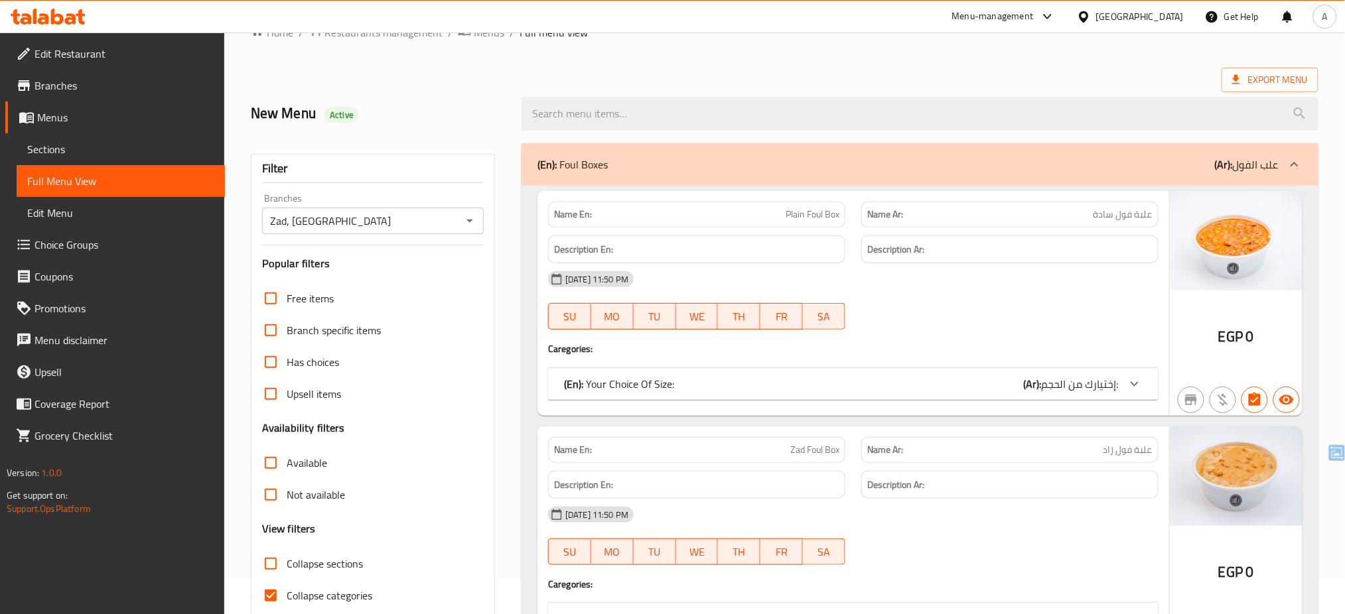
scroll to position [141, 0]
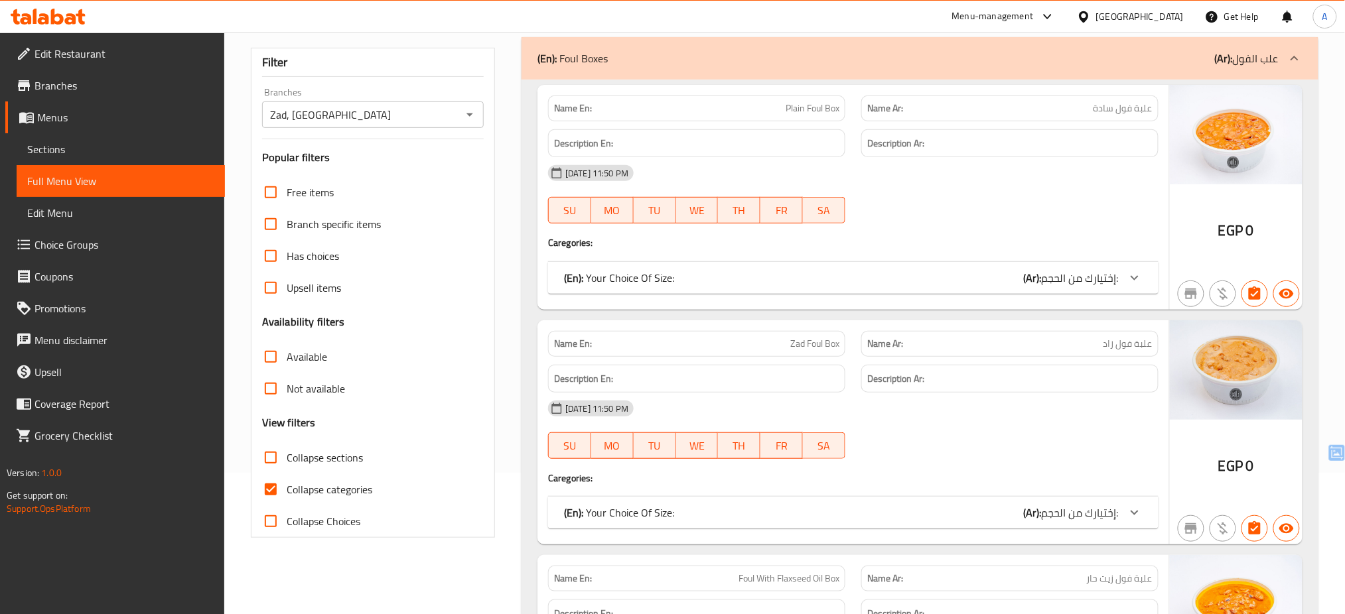
click at [347, 494] on span "Collapse categories" at bounding box center [330, 490] width 86 height 16
click at [287, 494] on input "Collapse categories" at bounding box center [271, 490] width 32 height 32
checkbox input "false"
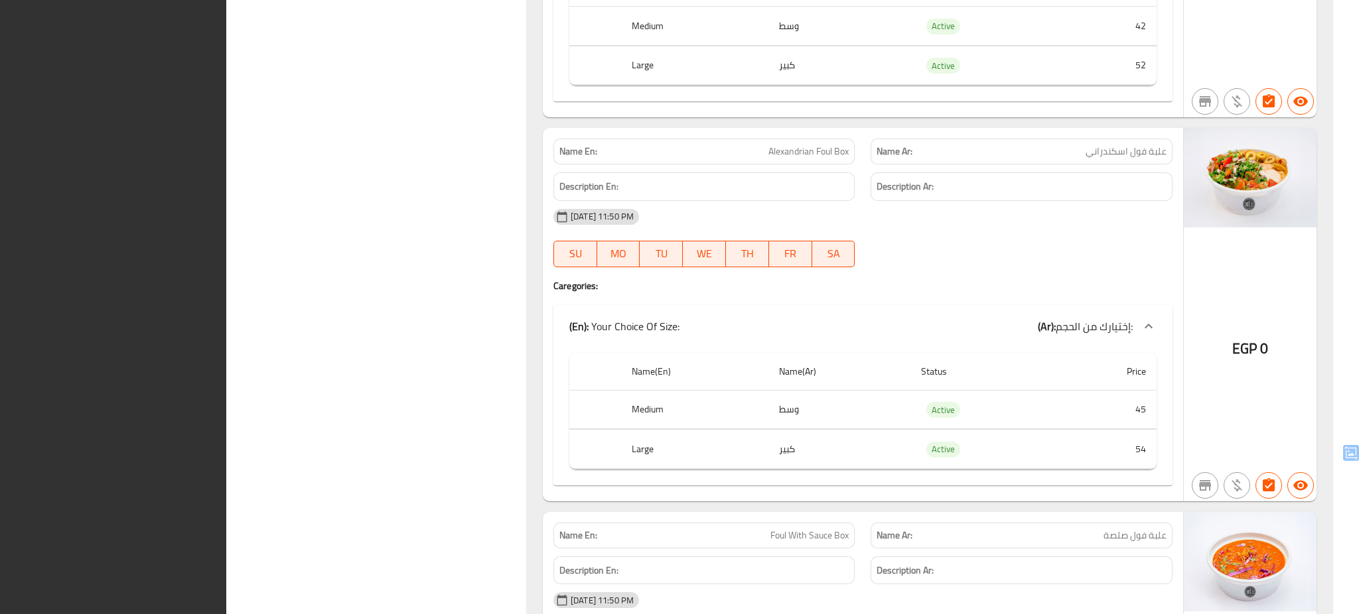
scroll to position [2882, 0]
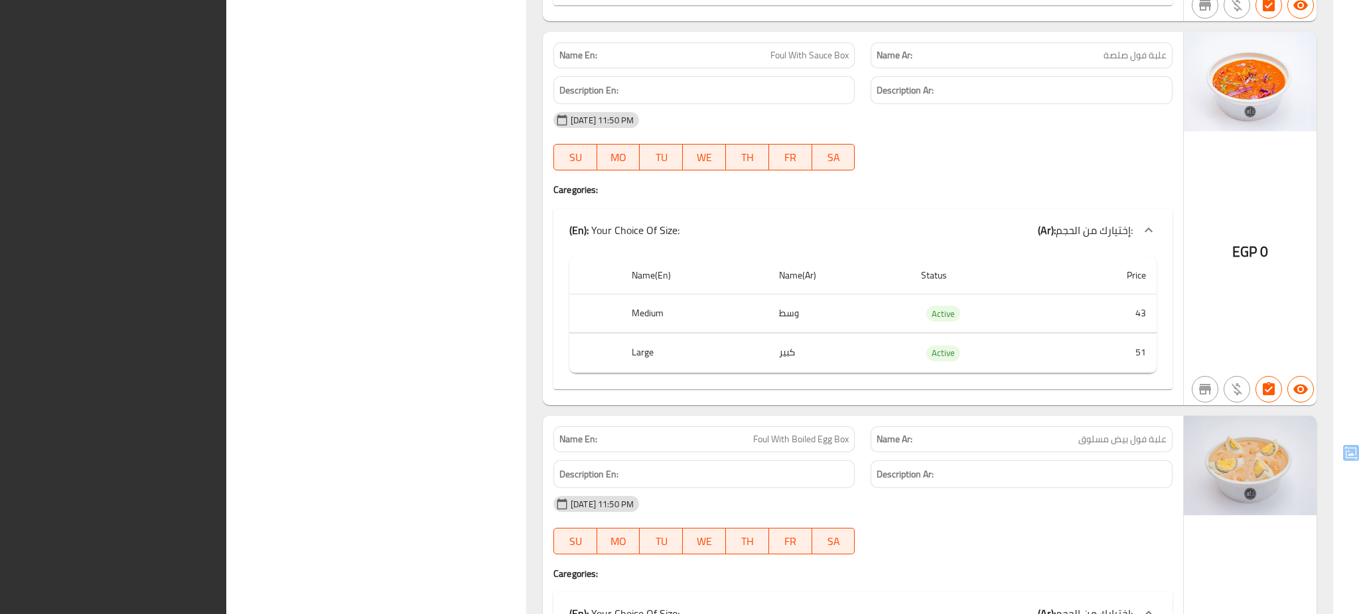
click at [1206, 326] on div "EGP 0" at bounding box center [1250, 218] width 133 height 373
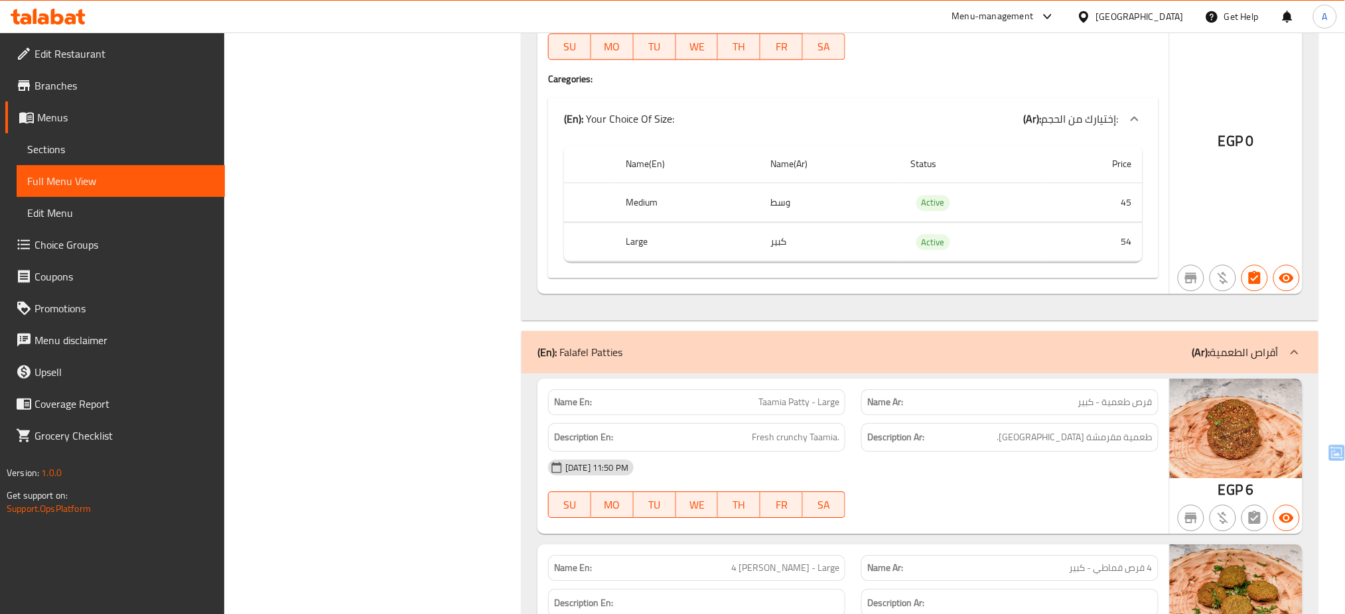
scroll to position [5011, 0]
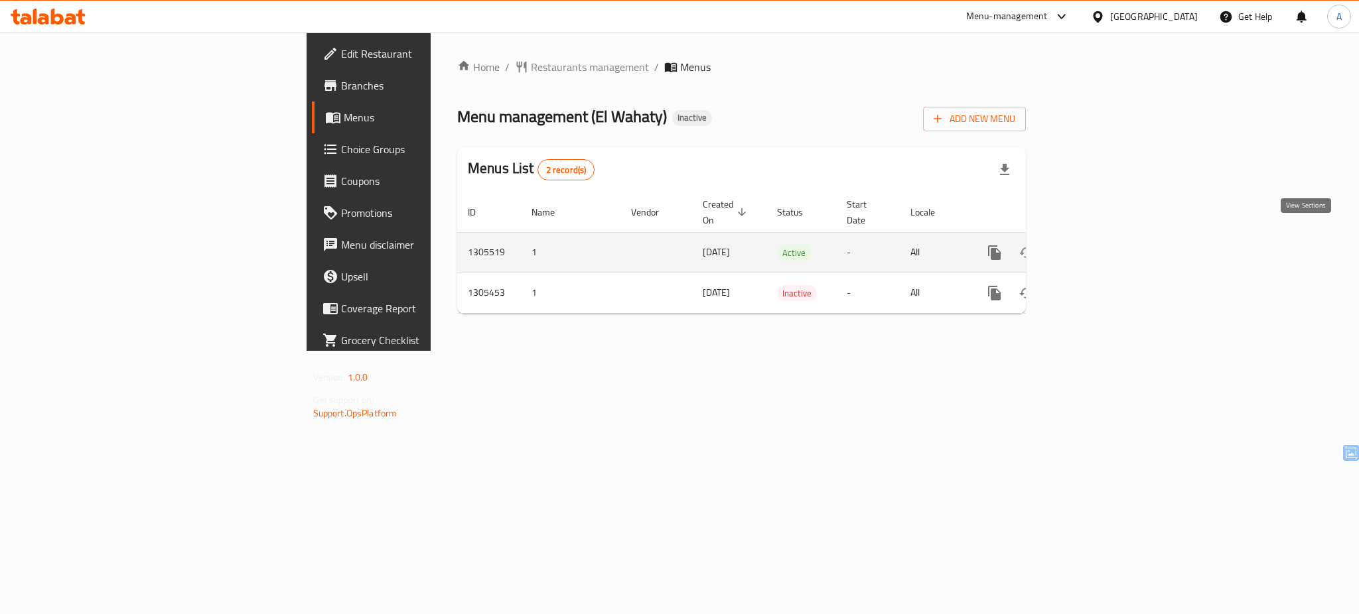
click at [1098, 245] on icon "enhanced table" at bounding box center [1090, 253] width 16 height 16
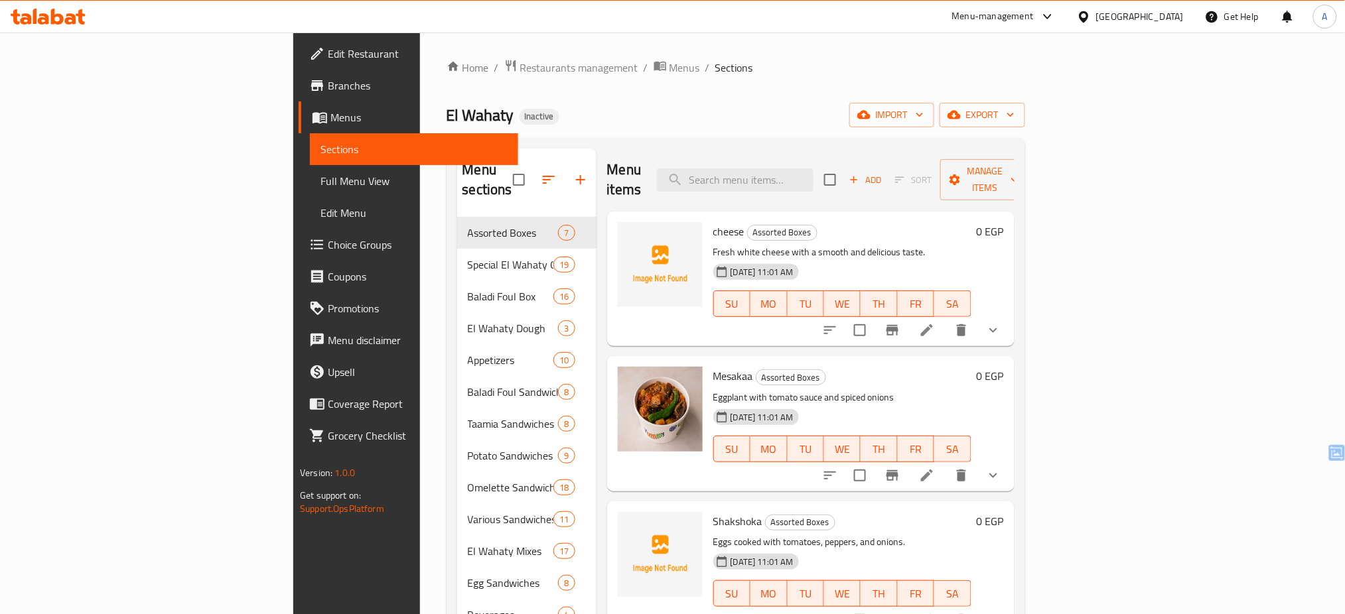
scroll to position [413, 0]
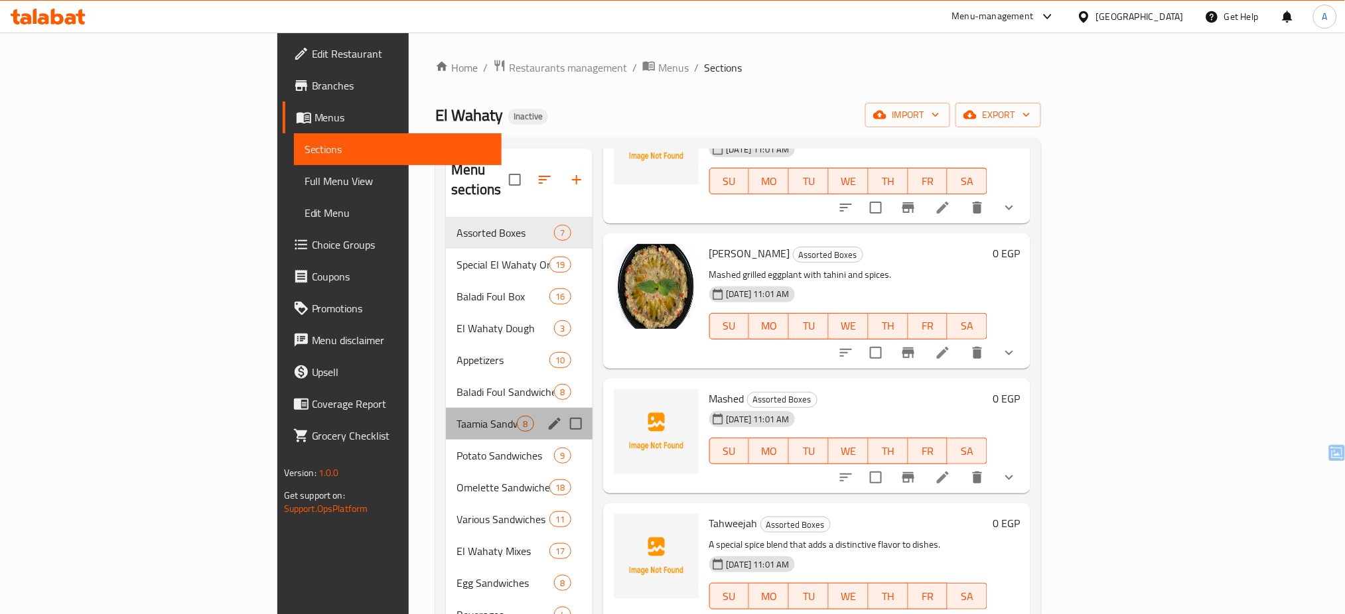
click at [446, 417] on div "Taamia Sandwiches 8" at bounding box center [519, 424] width 146 height 32
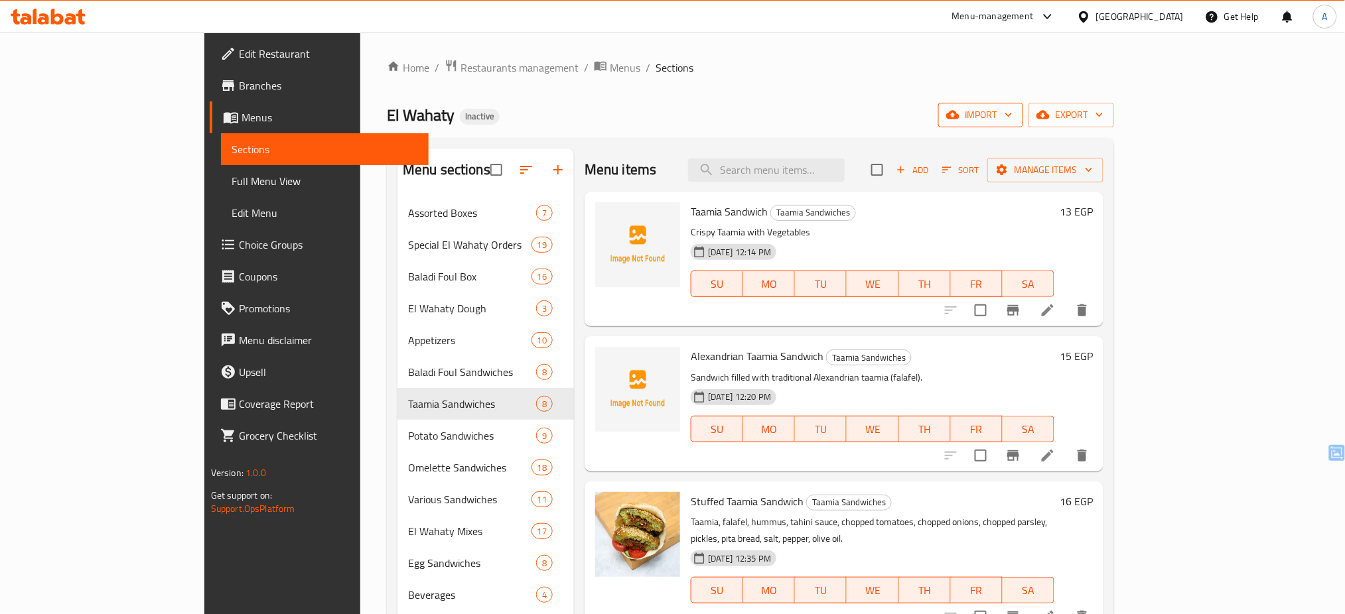
click at [1015, 119] on icon "button" at bounding box center [1008, 114] width 13 height 13
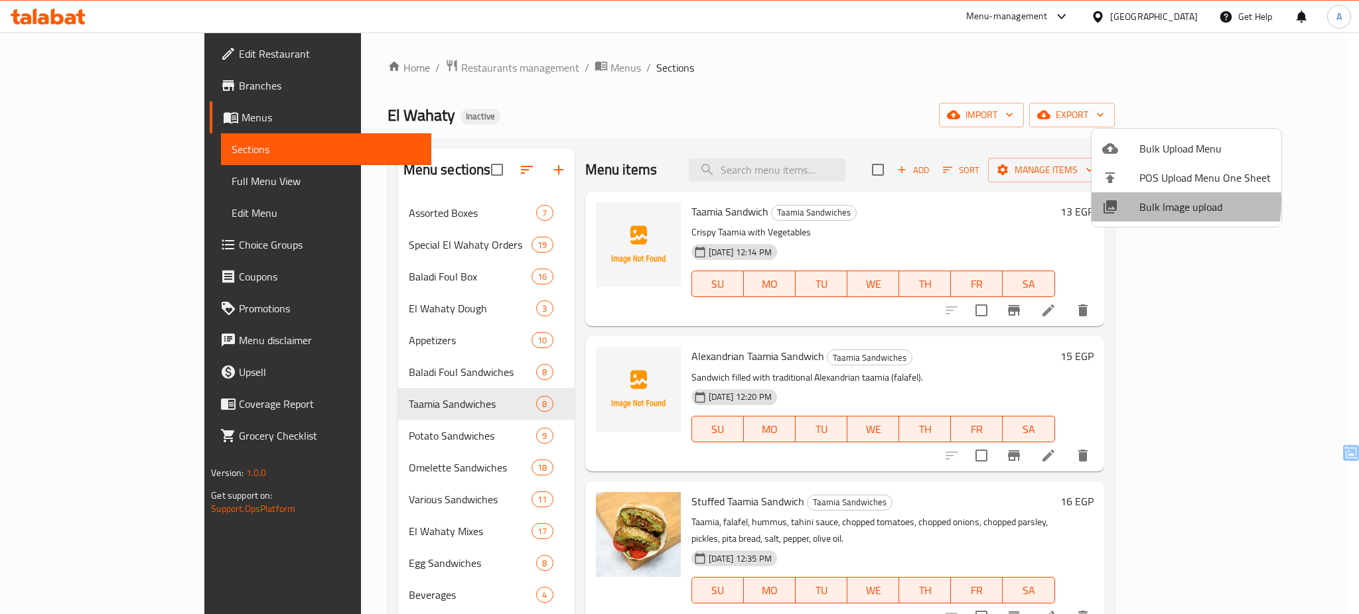
click at [1145, 202] on span "Bulk Image upload" at bounding box center [1204, 207] width 131 height 16
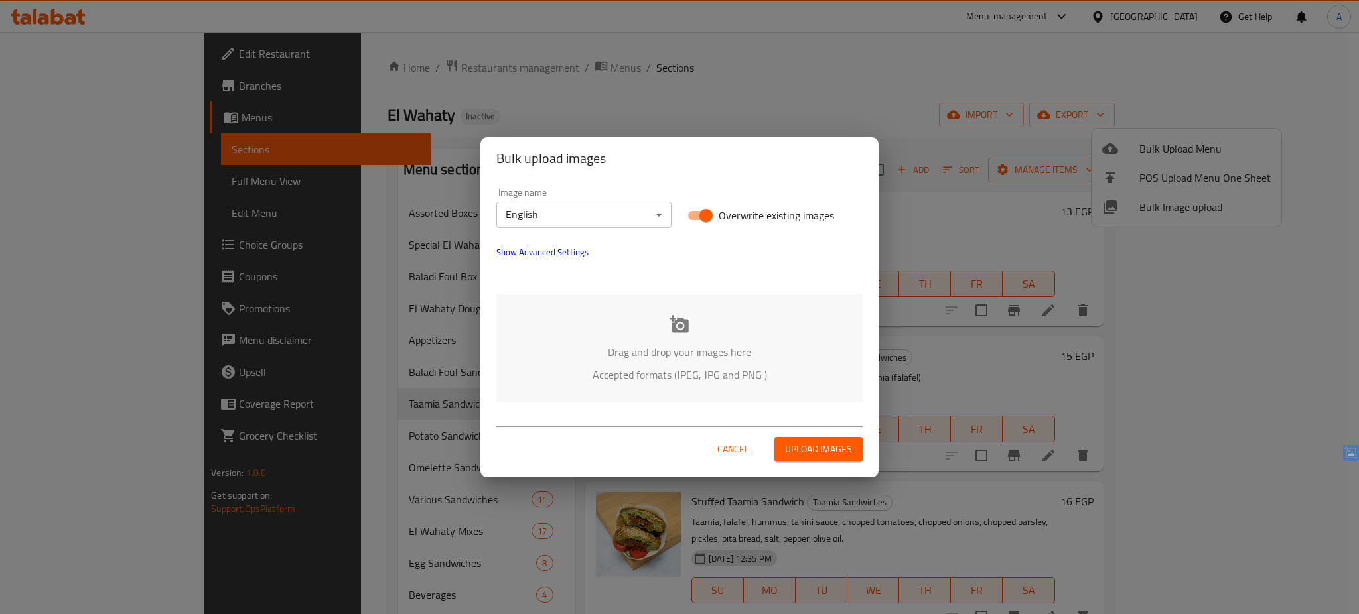
click at [731, 211] on span "Overwrite existing images" at bounding box center [775, 216] width 115 height 16
click at [731, 211] on input "Overwrite existing images" at bounding box center [706, 215] width 76 height 25
checkbox input "false"
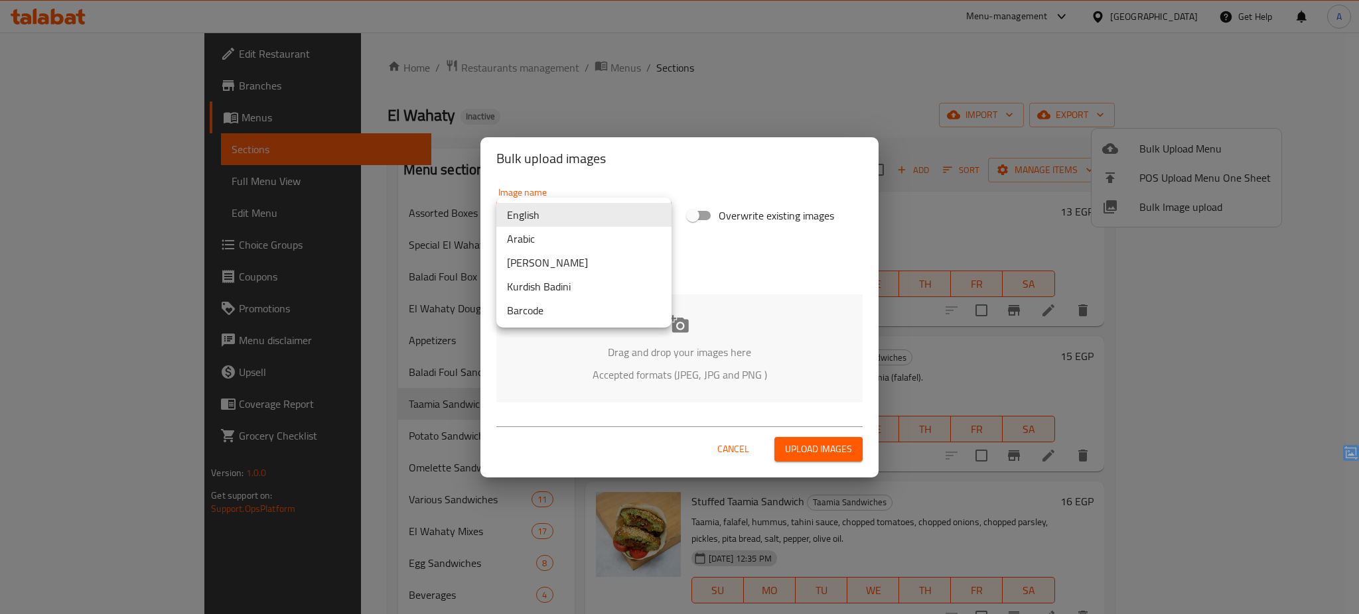
click at [634, 222] on body "​ Menu-management [GEOGRAPHIC_DATA] Get Help A Edit Restaurant Branches Menus S…" at bounding box center [679, 324] width 1359 height 582
click at [612, 237] on li "Arabic" at bounding box center [583, 239] width 175 height 24
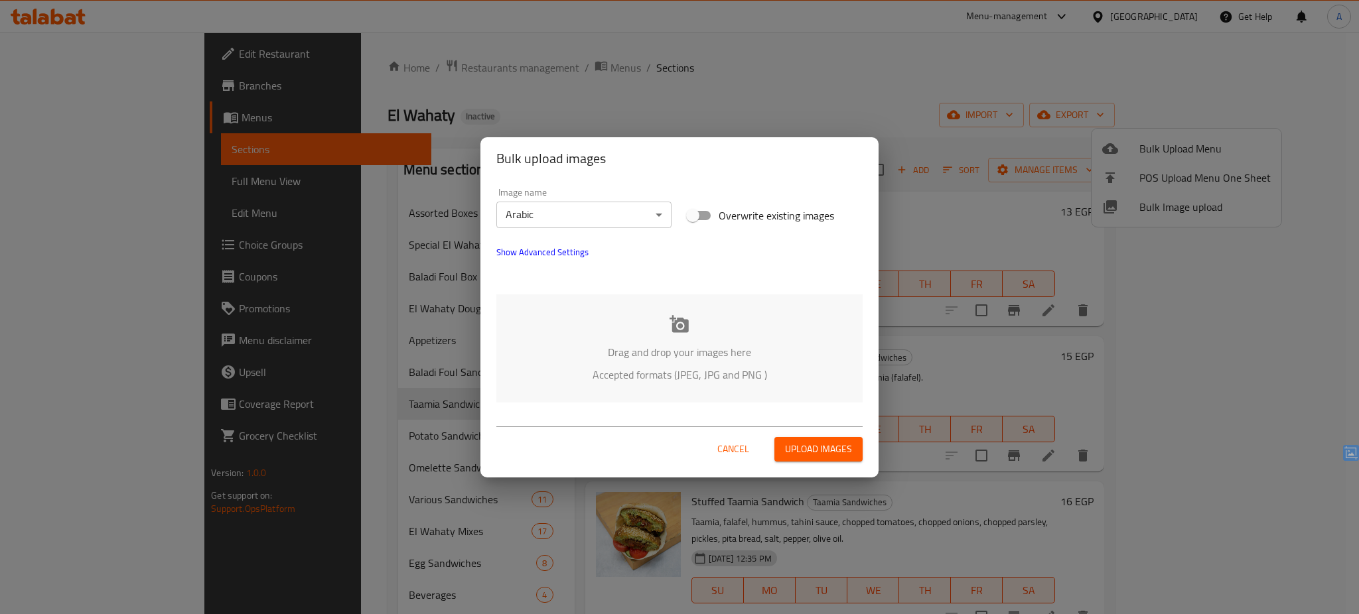
click at [616, 336] on div "Drag and drop your images here Accepted formats (JPEG, JPG and PNG )" at bounding box center [679, 349] width 366 height 108
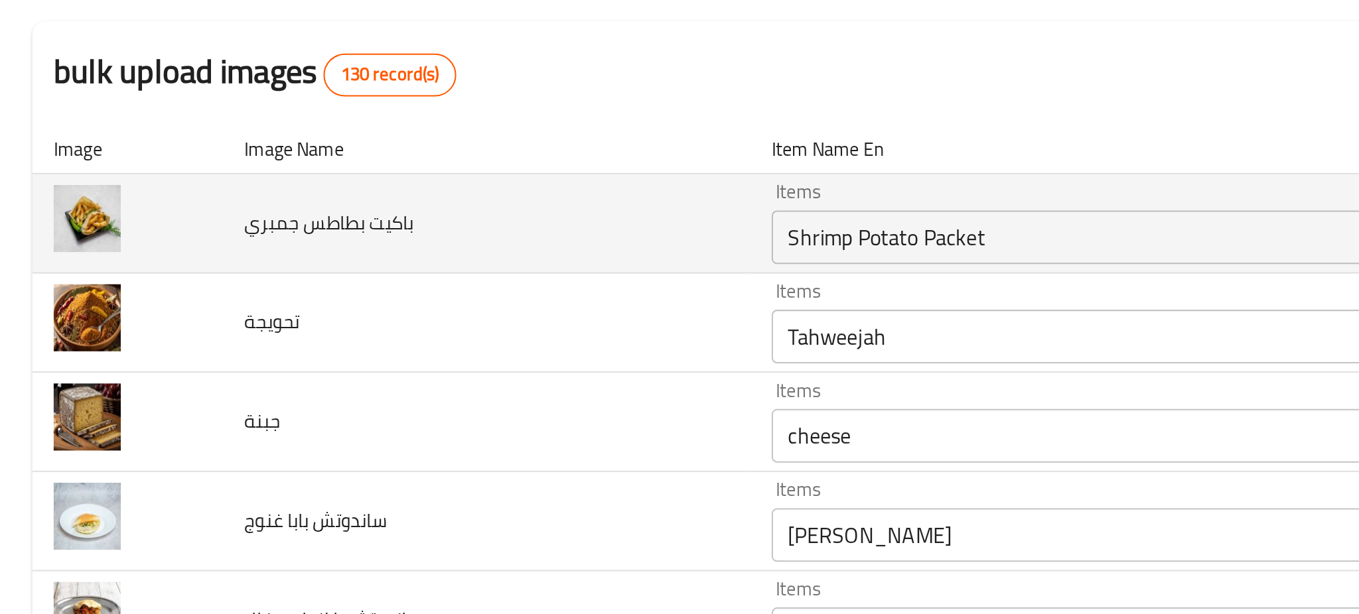
click at [352, 243] on td "باكيت بطاطس جمبري" at bounding box center [240, 227] width 261 height 49
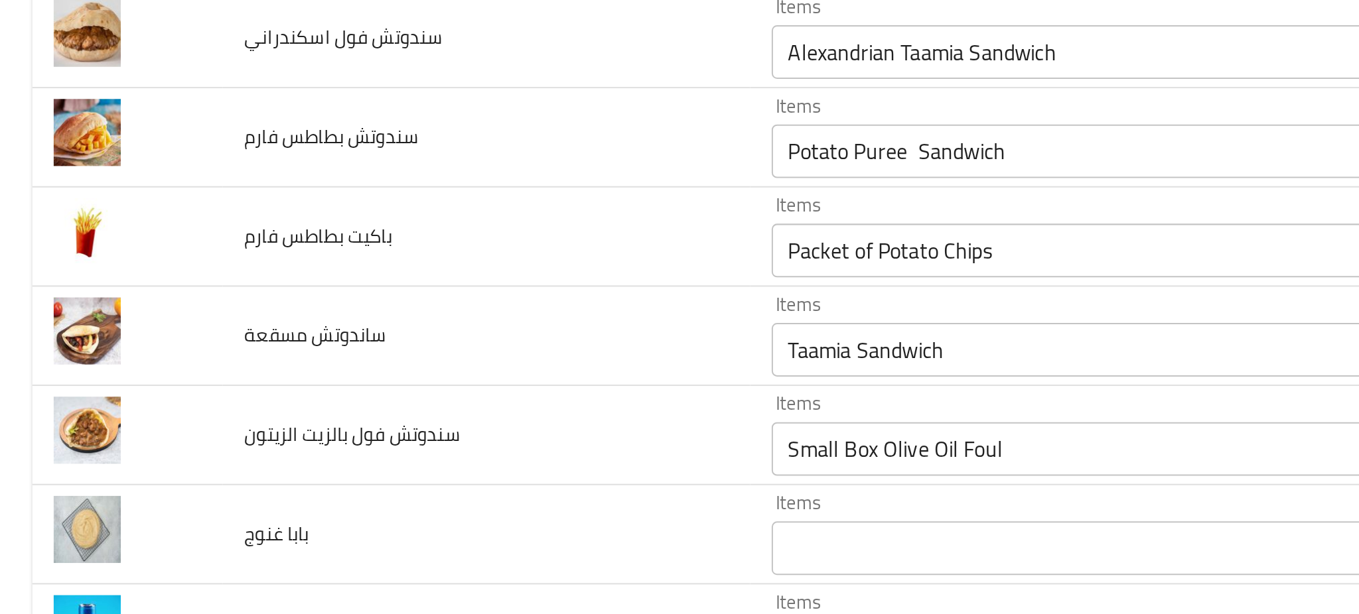
scroll to position [4316, 0]
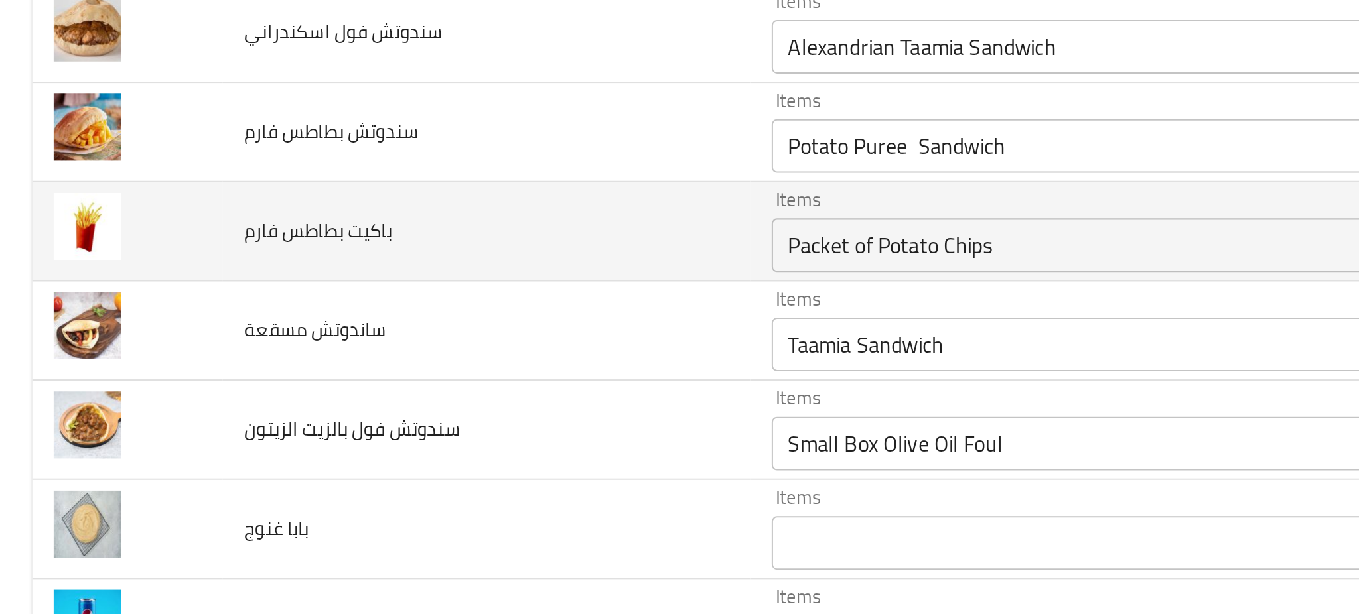
click at [470, 237] on فارم "Packet of Potato Chips" at bounding box center [552, 238] width 335 height 19
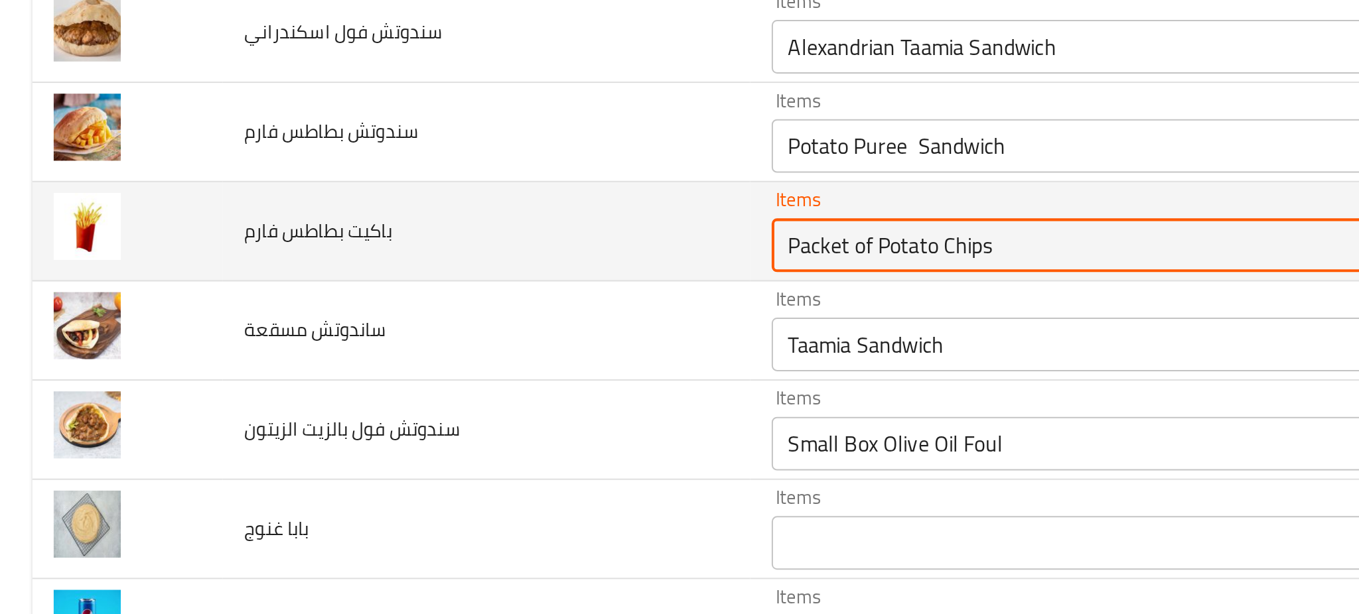
click at [470, 237] on فارم "Packet of Potato Chips" at bounding box center [552, 238] width 335 height 19
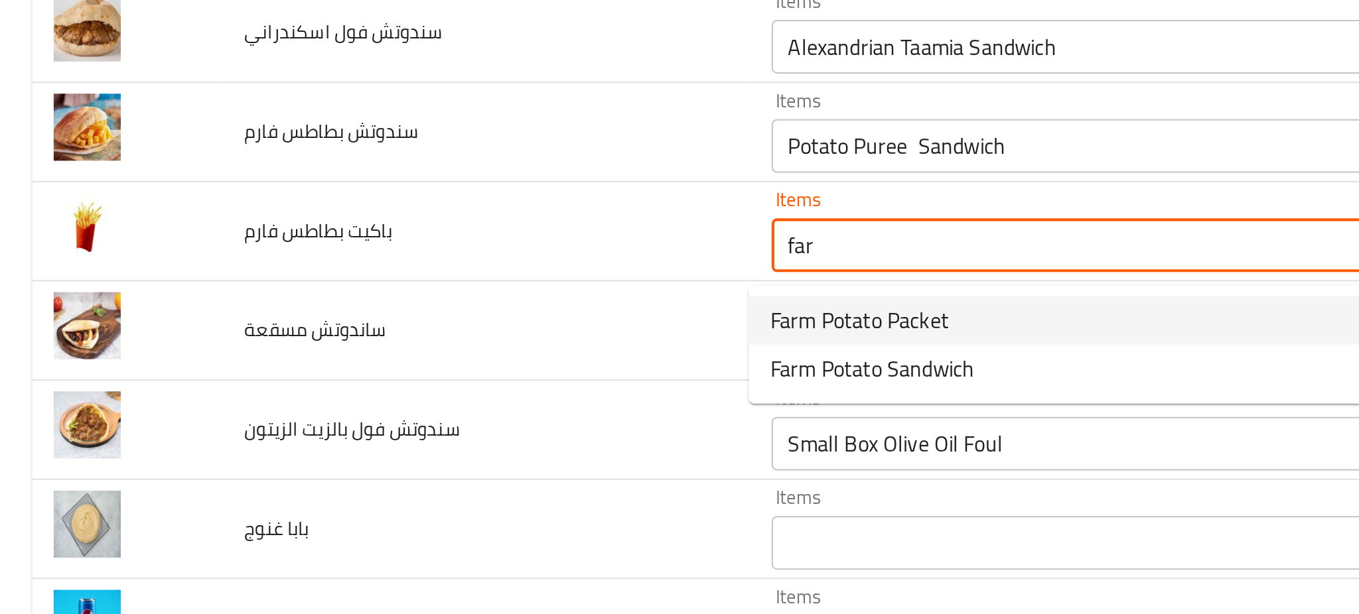
click at [460, 271] on span "Farm Potato Packet" at bounding box center [425, 275] width 88 height 16
type فارم "Farm Potato Packet"
type فارم-ar "باكيت بطاطس فارم"
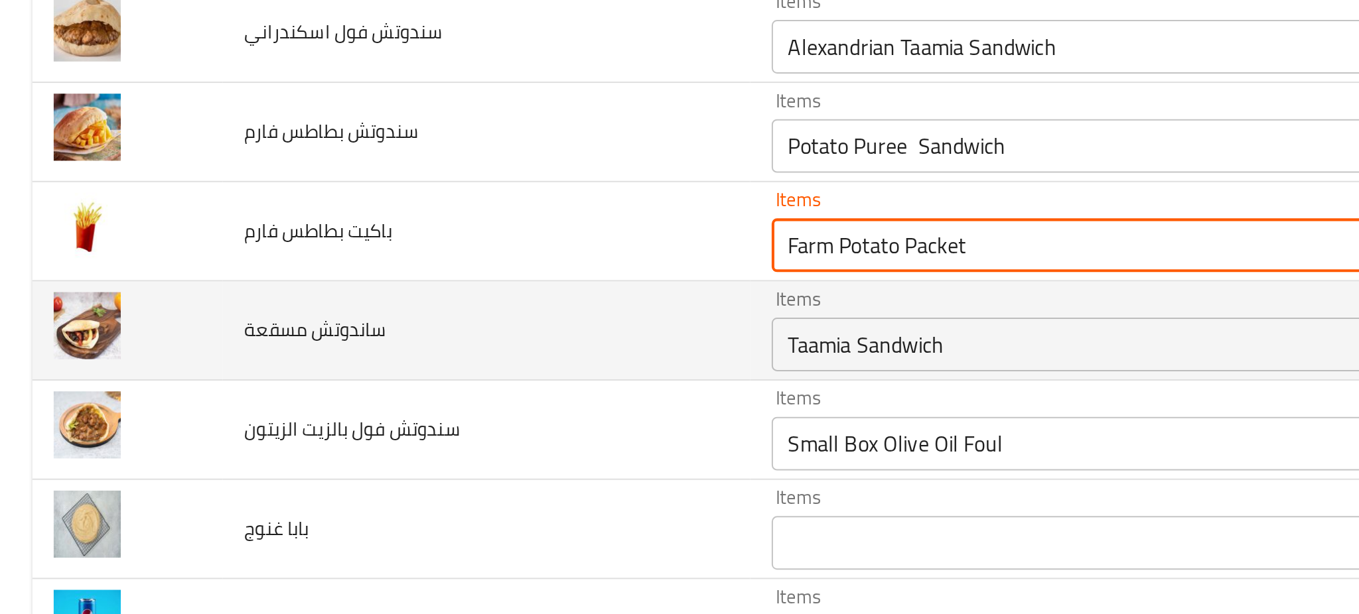
type فارم "Farm Potato Packet"
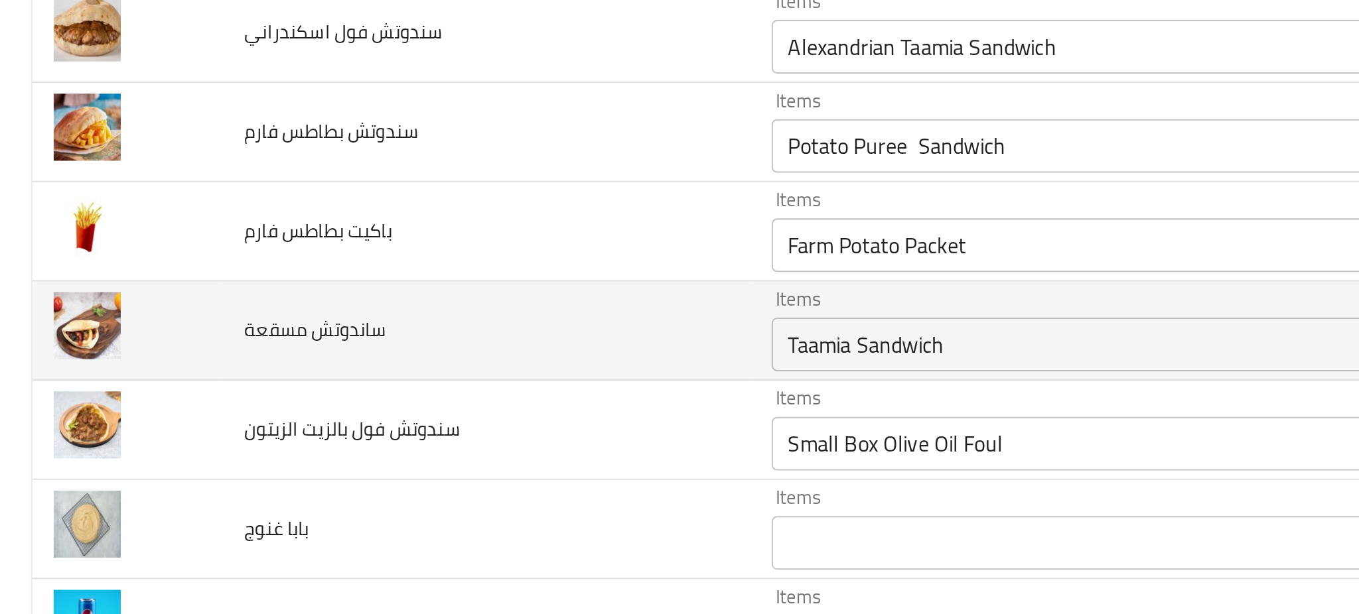
click at [316, 276] on td "ساندوتش مسقعة" at bounding box center [240, 280] width 261 height 49
click at [428, 288] on مسقعة "Taamia Sandwich" at bounding box center [552, 287] width 335 height 19
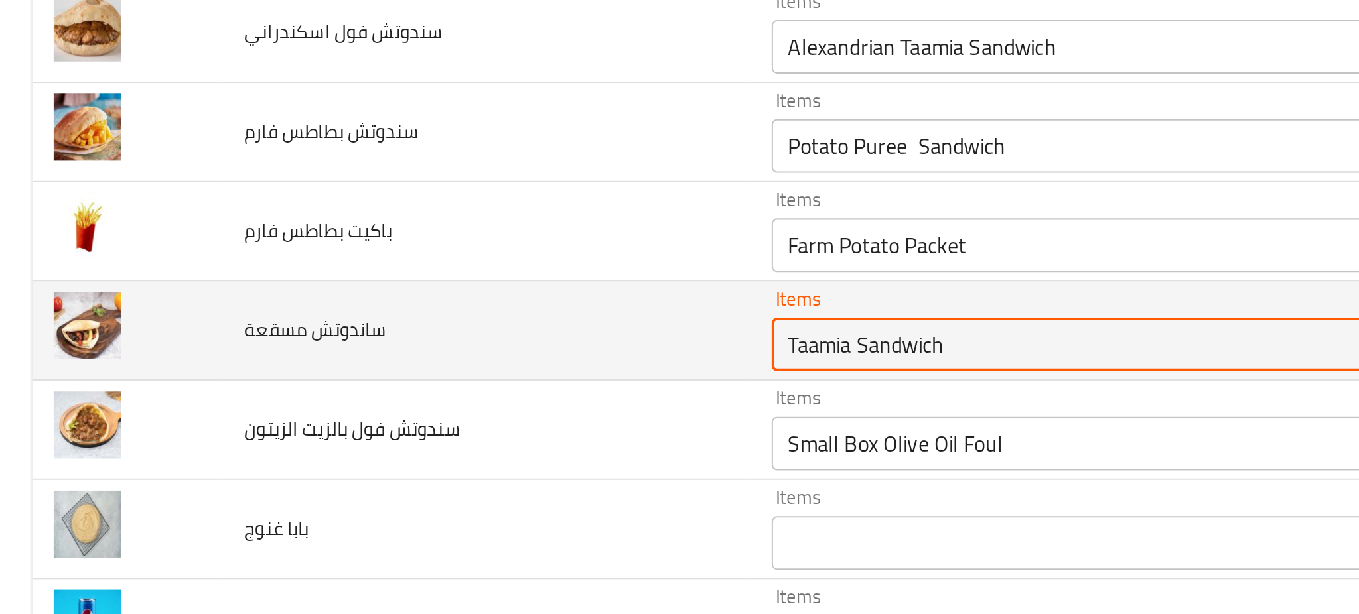
click at [428, 288] on مسقعة "Taamia Sandwich" at bounding box center [552, 287] width 335 height 19
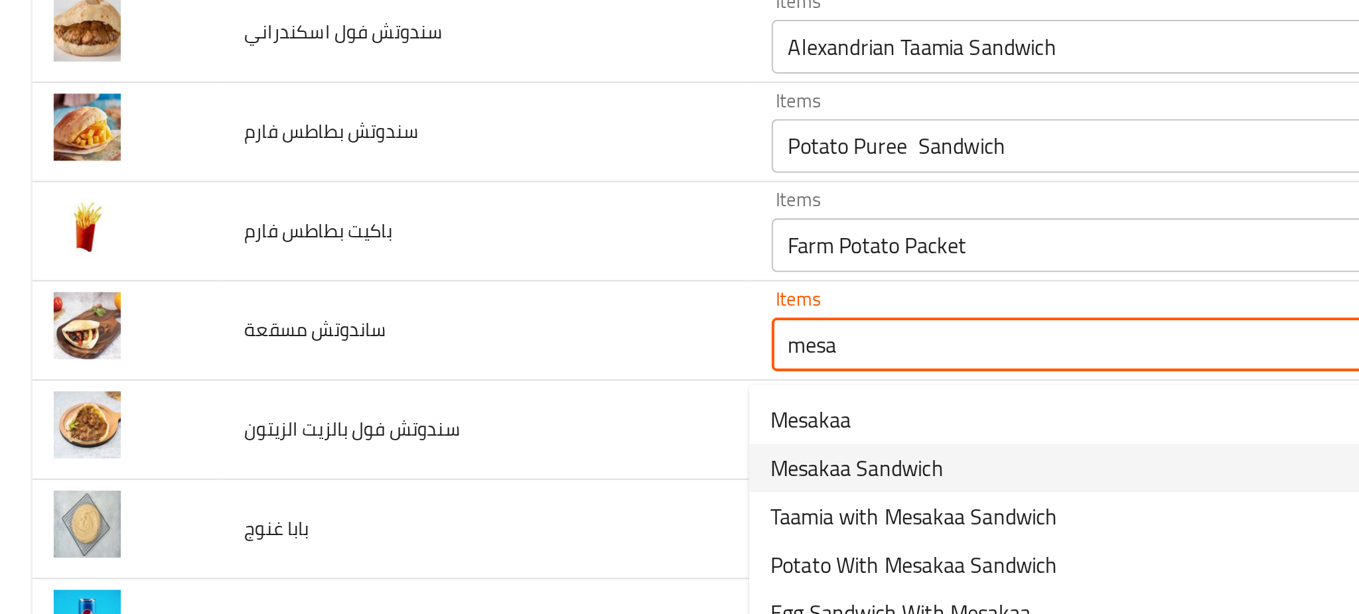
click at [432, 340] on span "Mesakaa Sandwich" at bounding box center [424, 348] width 86 height 16
type مسقعة "Mesakaa Sandwich"
type مسقعة-ar "ساندوتش مسقعة"
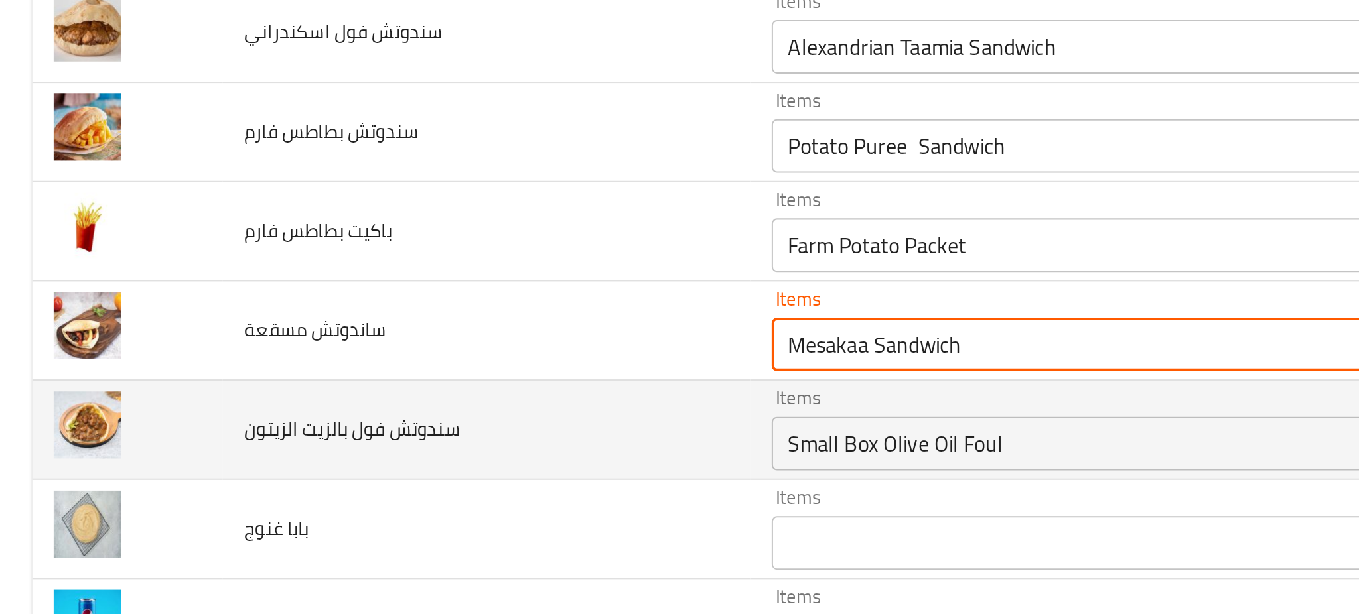
type مسقعة "Mesakaa Sandwich"
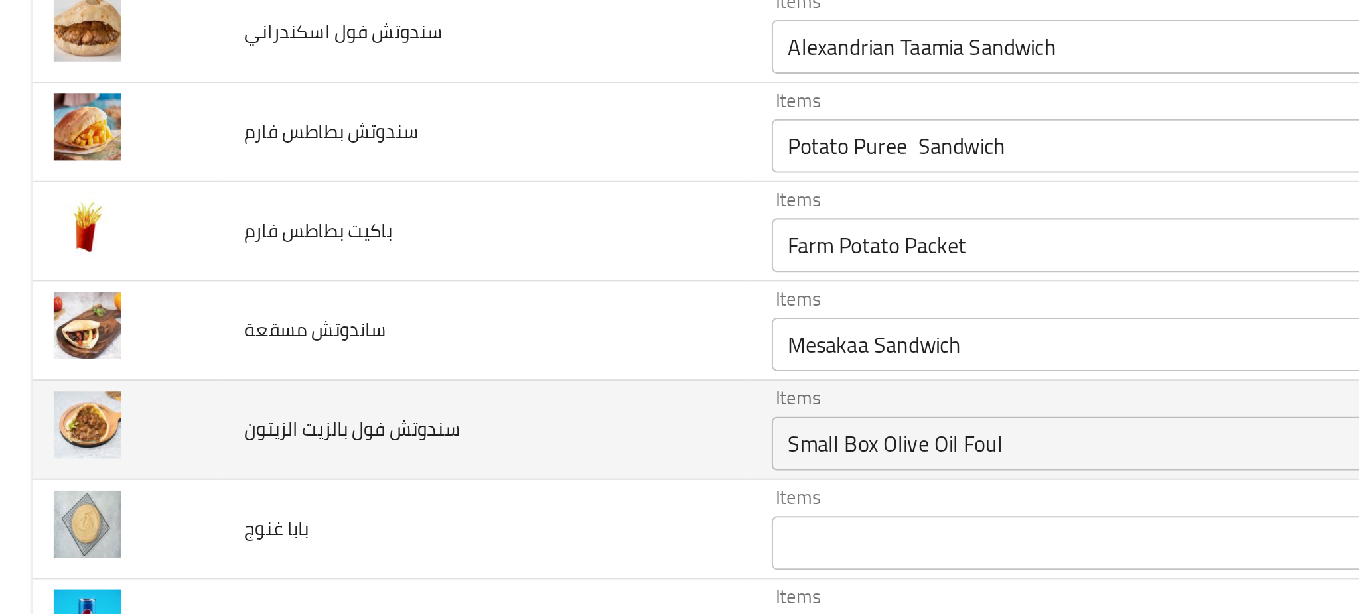
click at [324, 324] on td "سندوتش فول بالزيت الزيتون" at bounding box center [240, 329] width 261 height 49
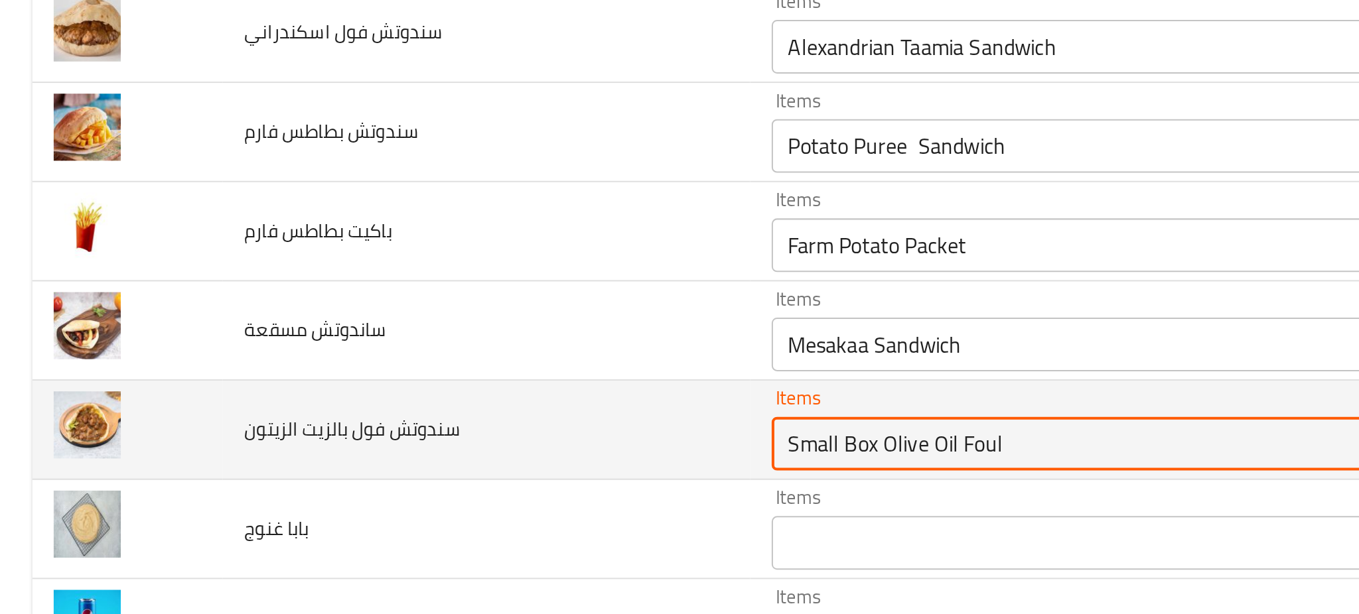
click at [435, 332] on الزيتون "Small Box Olive Oil Foul" at bounding box center [552, 336] width 335 height 19
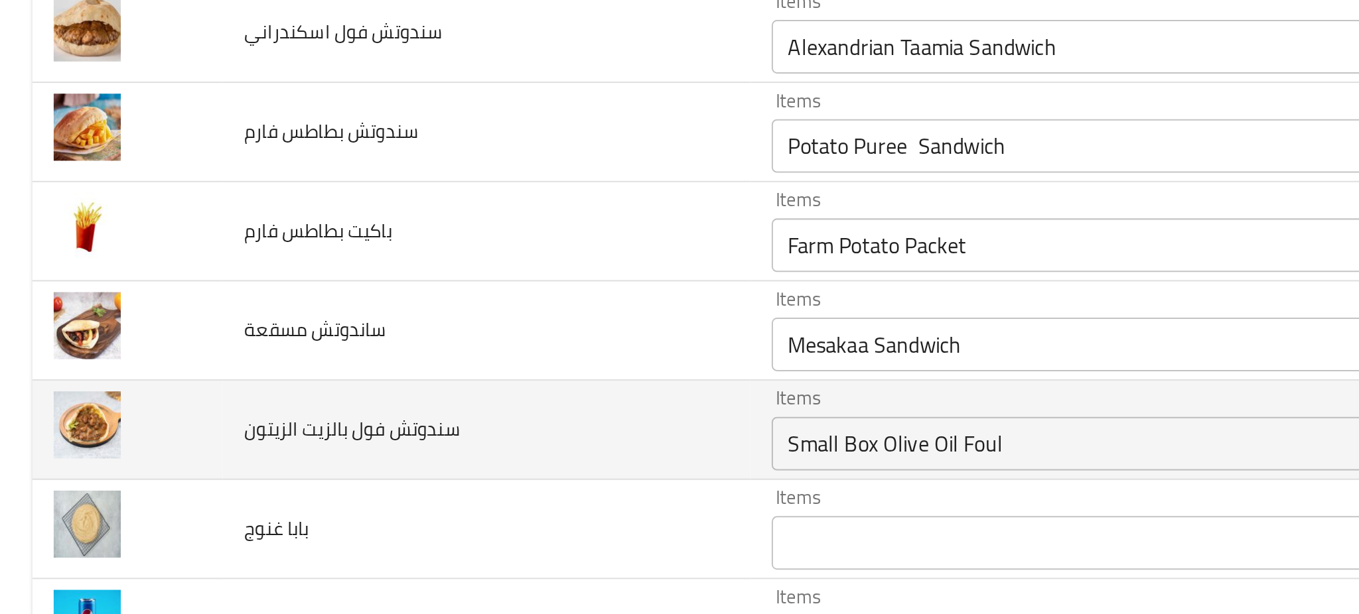
click at [293, 325] on td "سندوتش فول بالزيت الزيتون" at bounding box center [240, 329] width 261 height 49
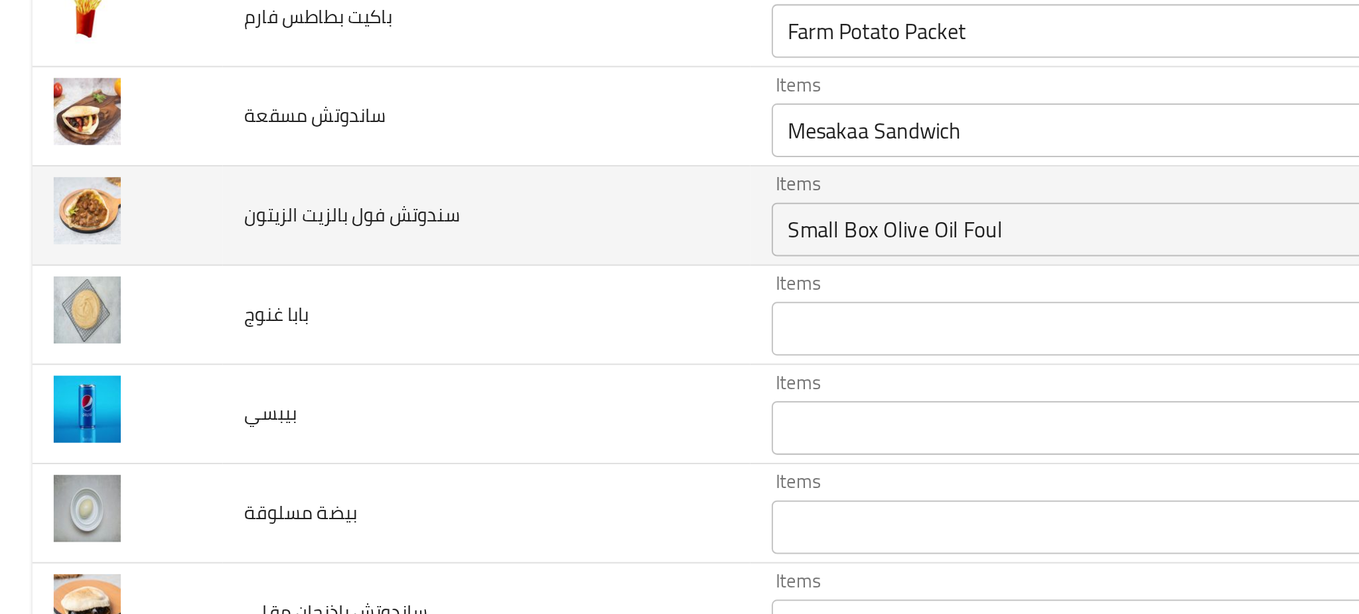
scroll to position [4458, 0]
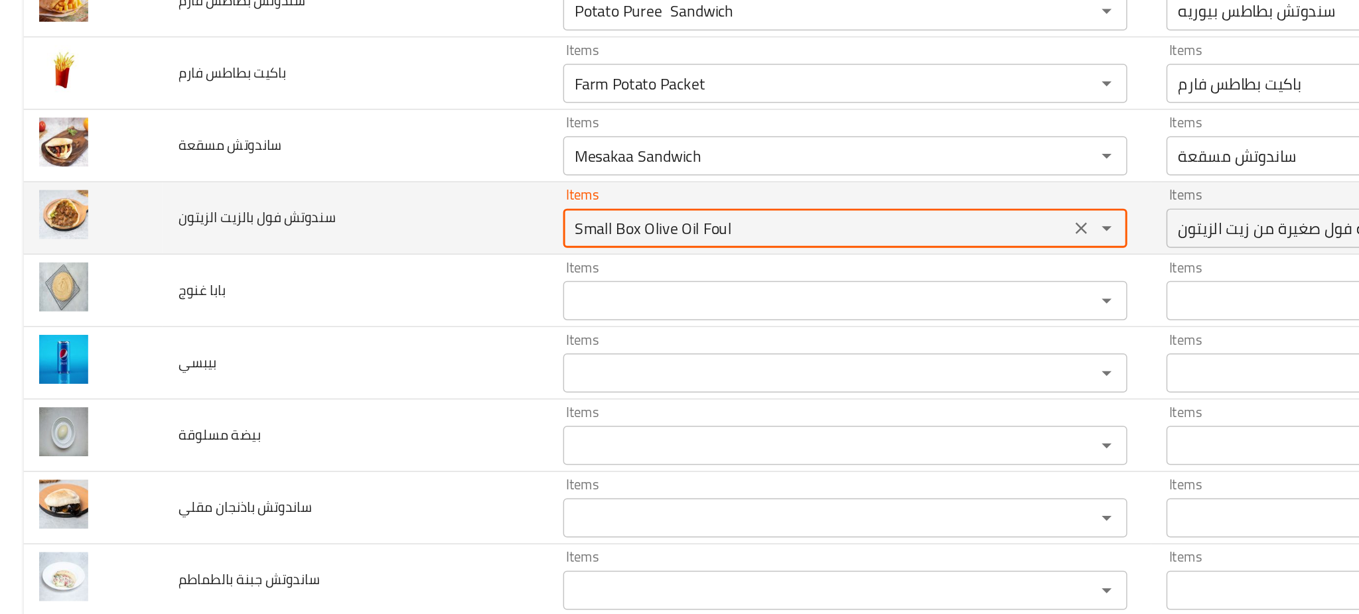
click at [523, 191] on الزيتون "Small Box Olive Oil Foul" at bounding box center [552, 194] width 335 height 19
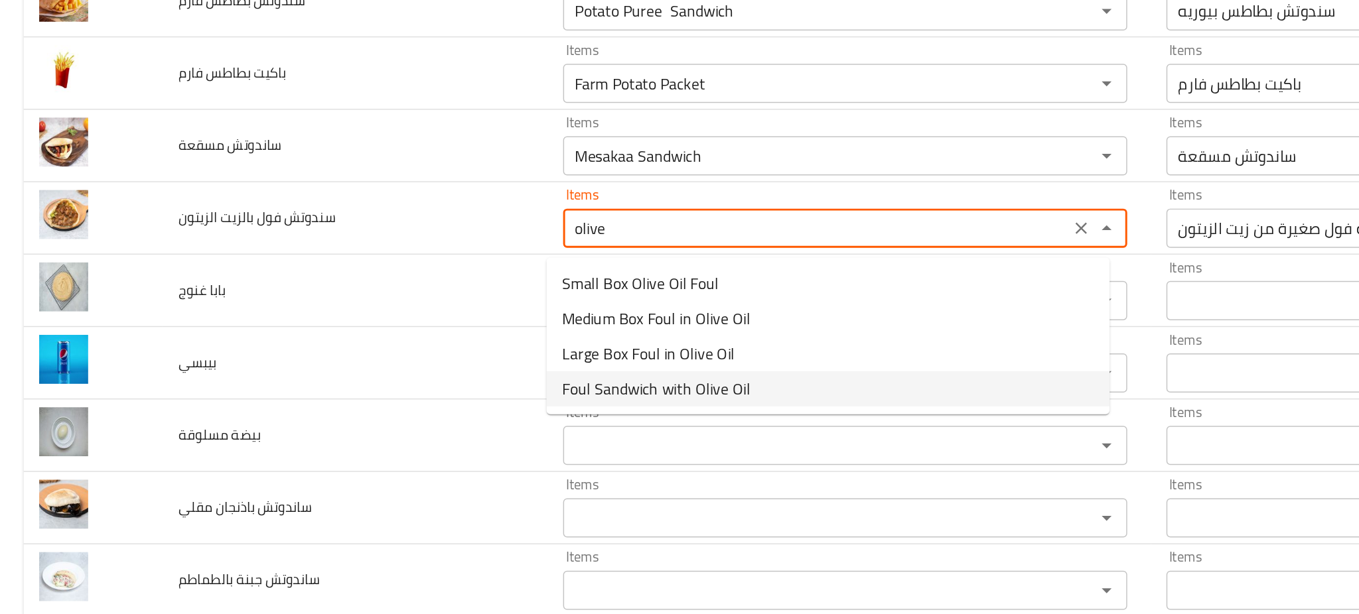
click at [498, 295] on span "Foul Sandwich with Olive Oil" at bounding box center [444, 303] width 127 height 16
type الزيتون "Foul Sandwich with Olive Oil"
type الزيتون-ar "سندوتش فول بالزبت الزيتون"
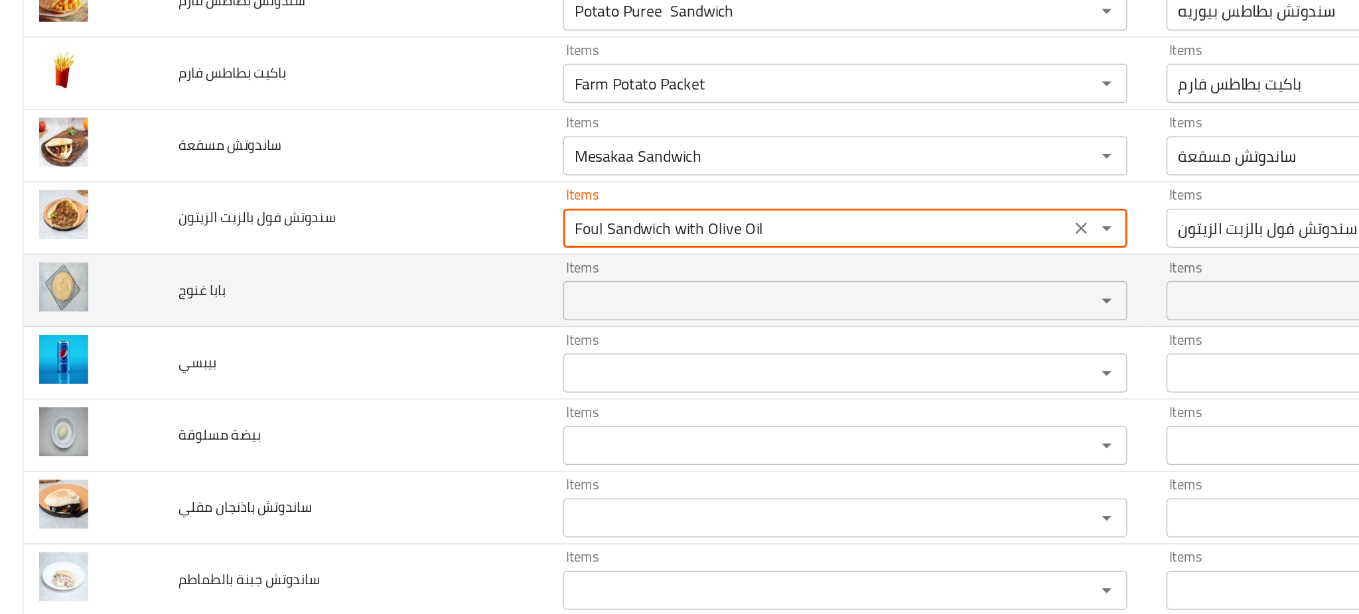
type الزيتون "Foul Sandwich with Olive Oil"
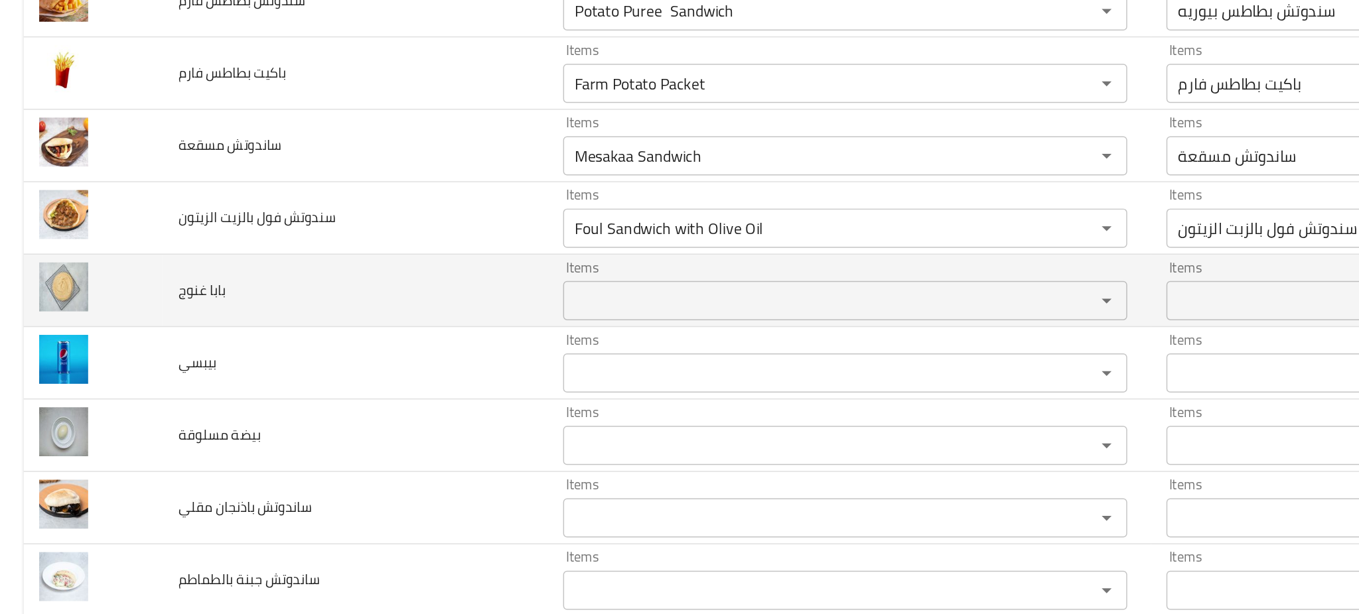
click at [308, 230] on td "بابا غنوج" at bounding box center [240, 236] width 261 height 49
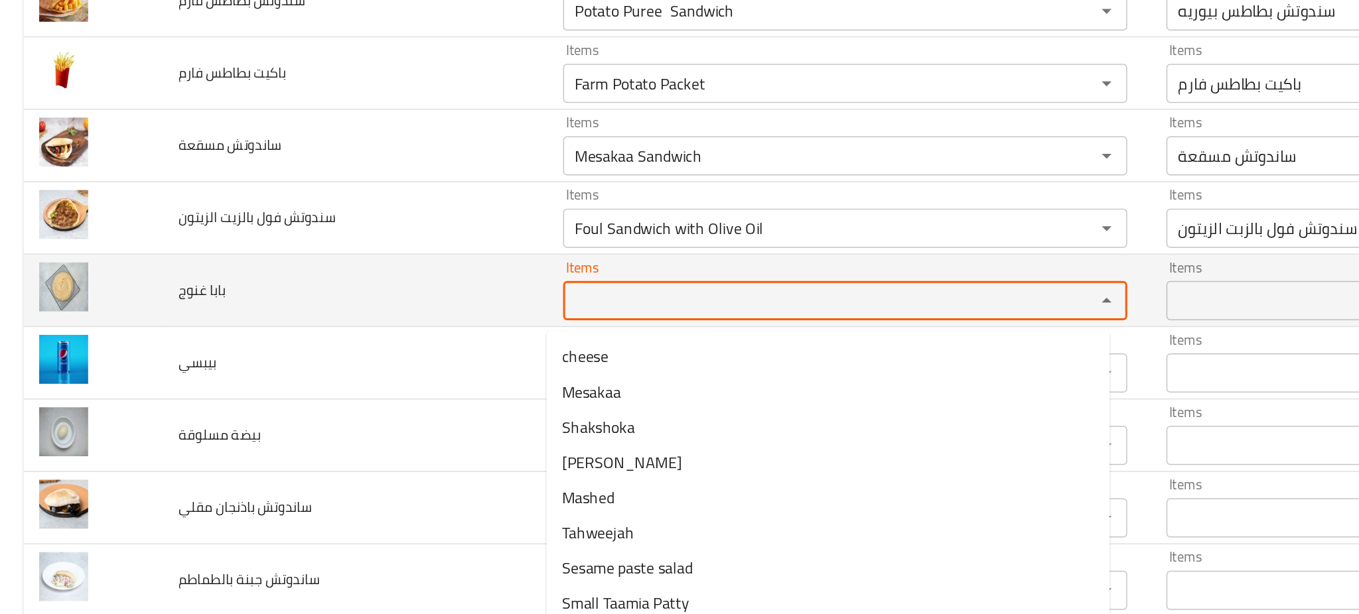
click at [464, 253] on غنوج "Items" at bounding box center [552, 243] width 335 height 19
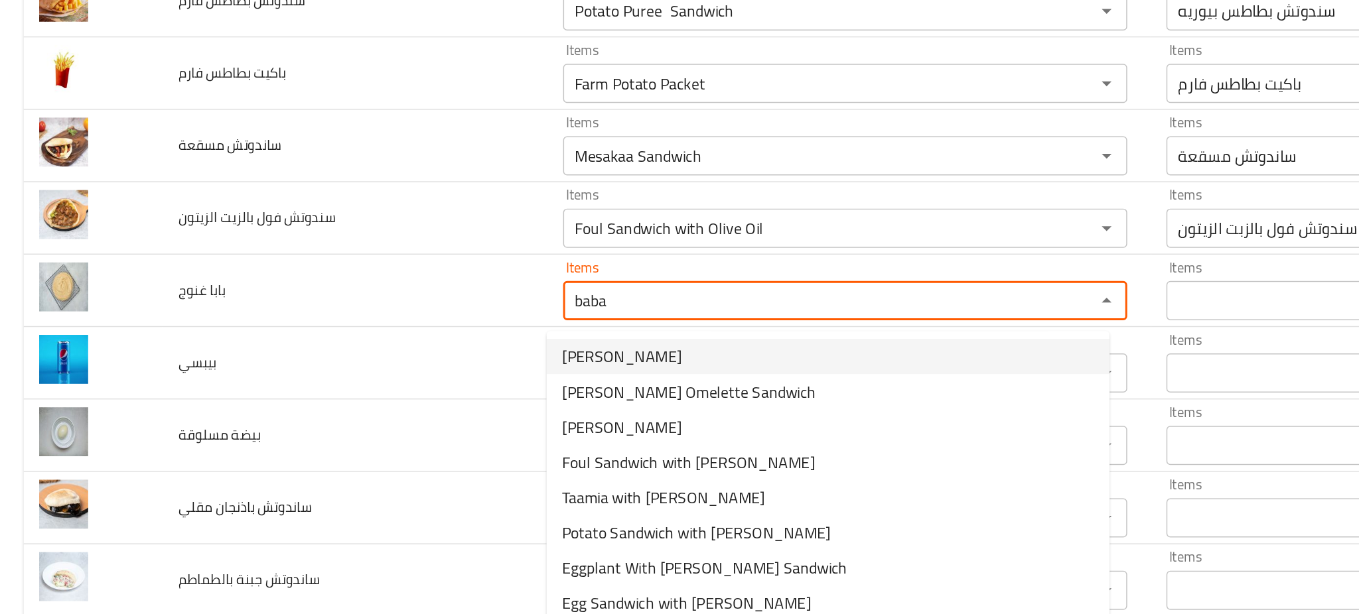
click at [443, 273] on span "[PERSON_NAME]" at bounding box center [421, 281] width 81 height 16
type غنوج "[PERSON_NAME]"
type غنوج-ar "بابا غنوج"
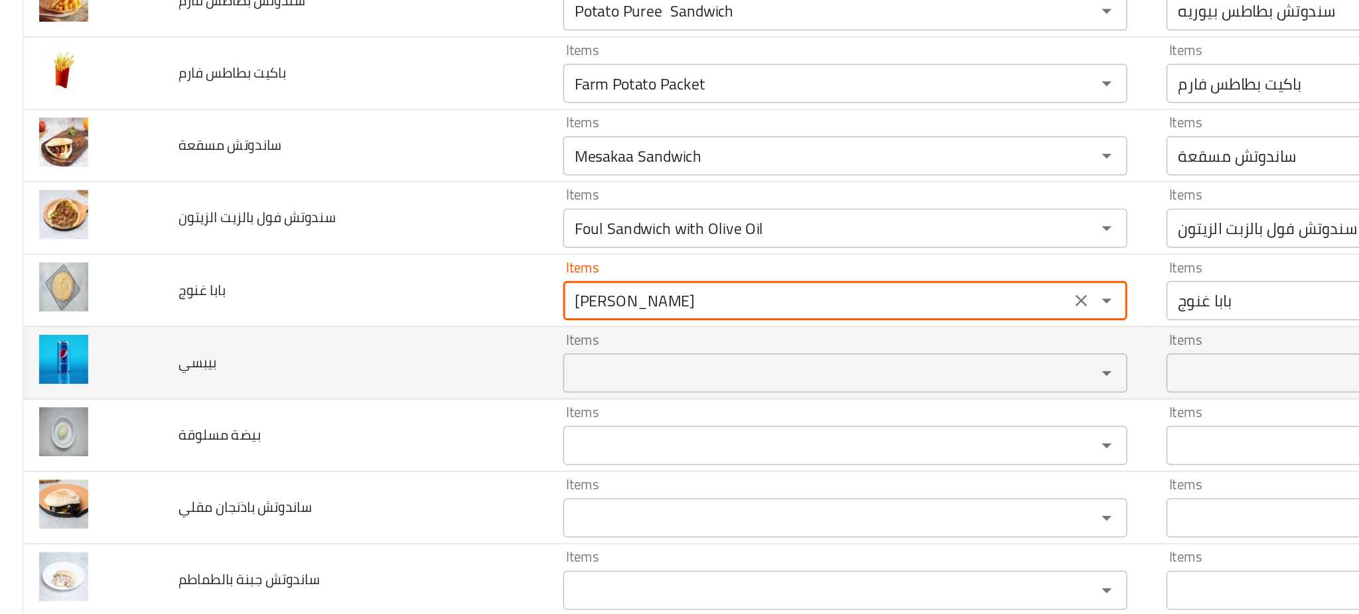
click at [418, 287] on div "Items" at bounding box center [572, 292] width 382 height 27
type غنوج "[PERSON_NAME]"
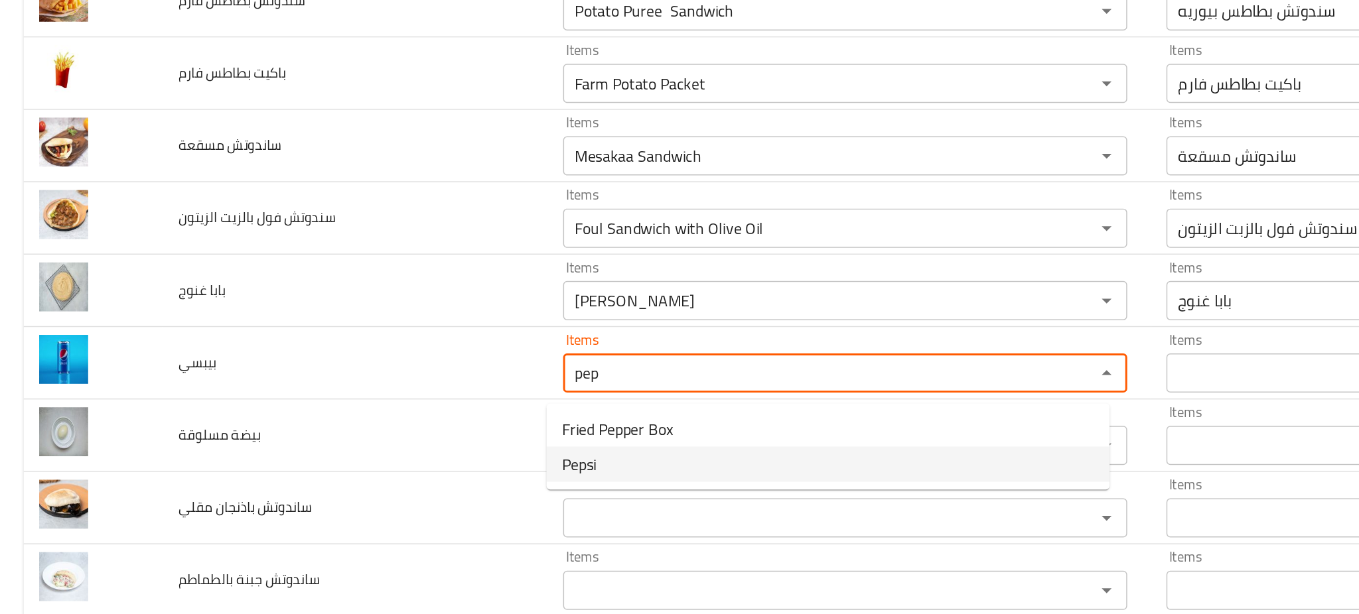
click at [408, 348] on li "Pepsi" at bounding box center [560, 354] width 381 height 24
type input "Pepsi"
type input "بيبسي"
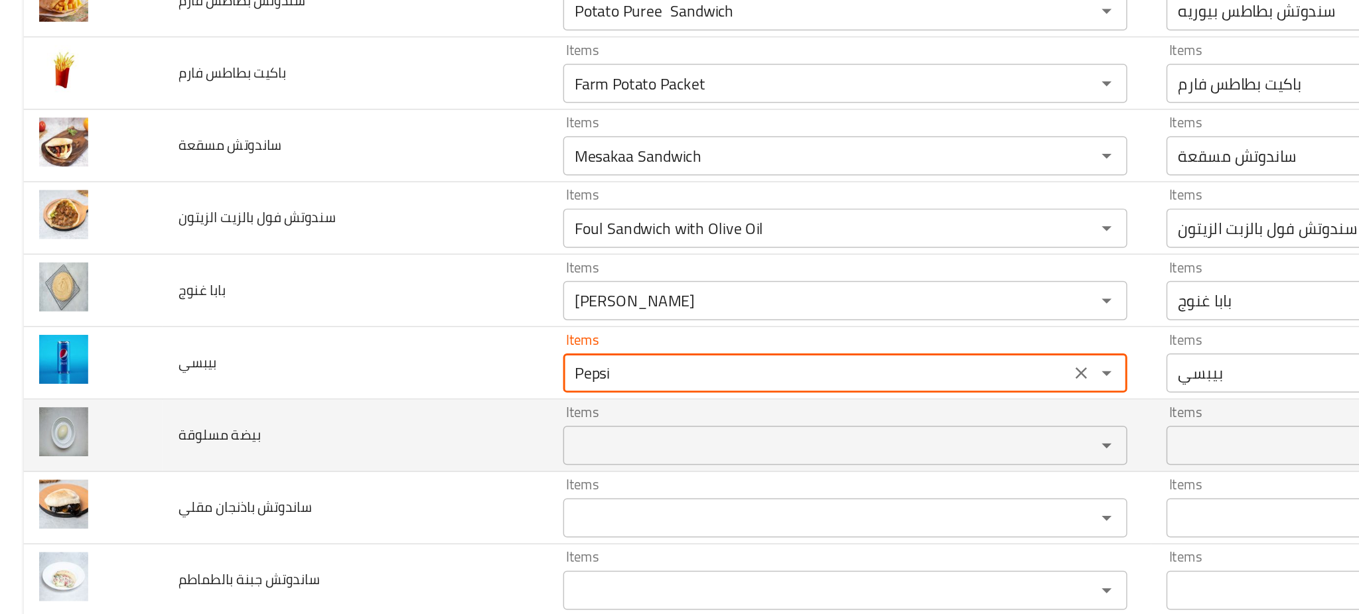
click at [422, 335] on div "Items" at bounding box center [572, 341] width 382 height 27
type input "Pepsi"
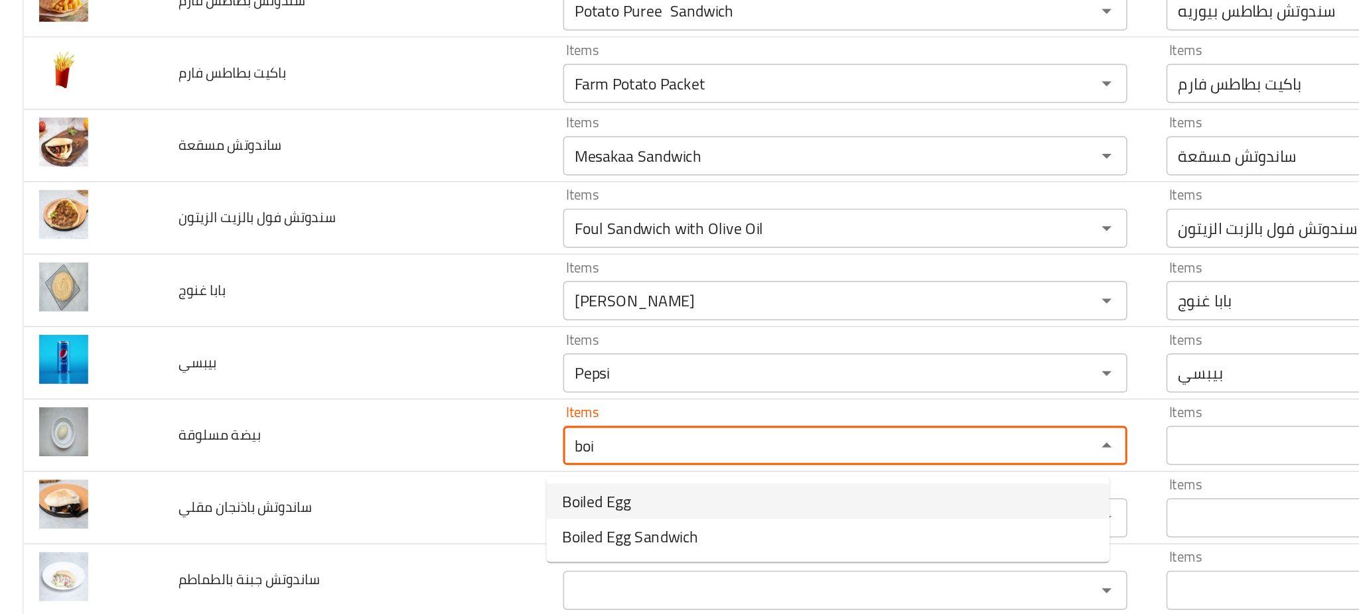
click at [429, 376] on مسلوقة-option-0 "Boiled Egg" at bounding box center [560, 380] width 381 height 24
type مسلوقة "Boiled Egg"
type مسلوقة-ar "بيضة مسلوقة"
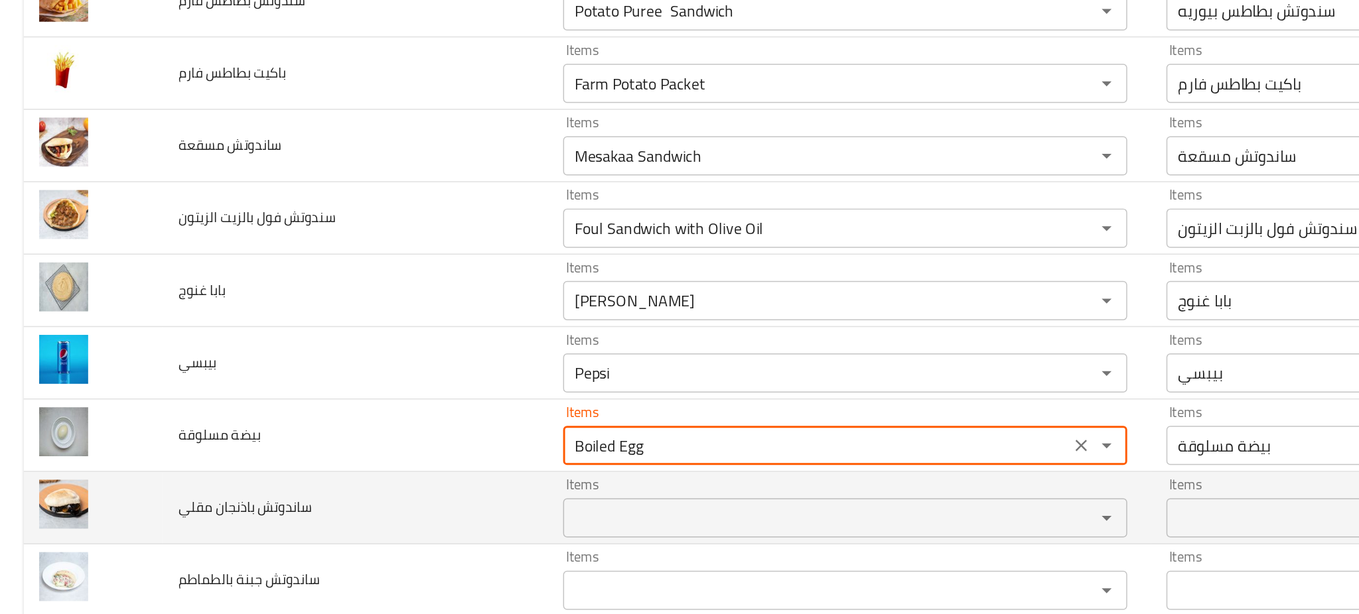
type مسلوقة "Boiled Egg"
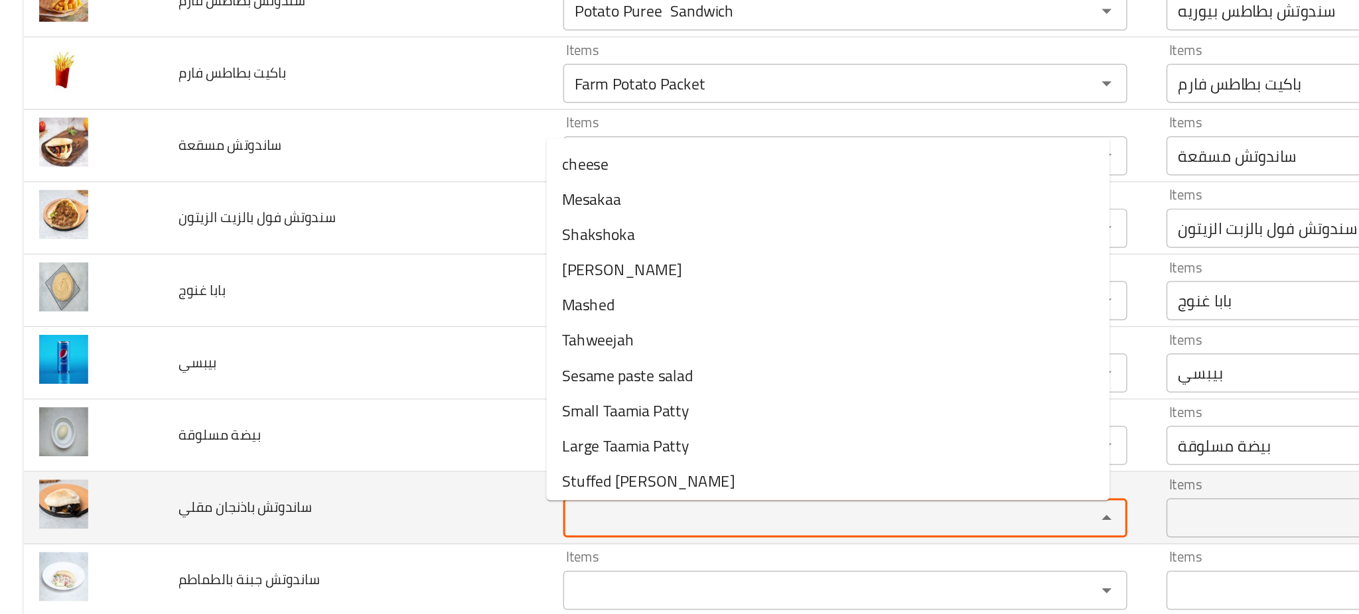
click at [424, 390] on مقلي "Items" at bounding box center [552, 390] width 335 height 19
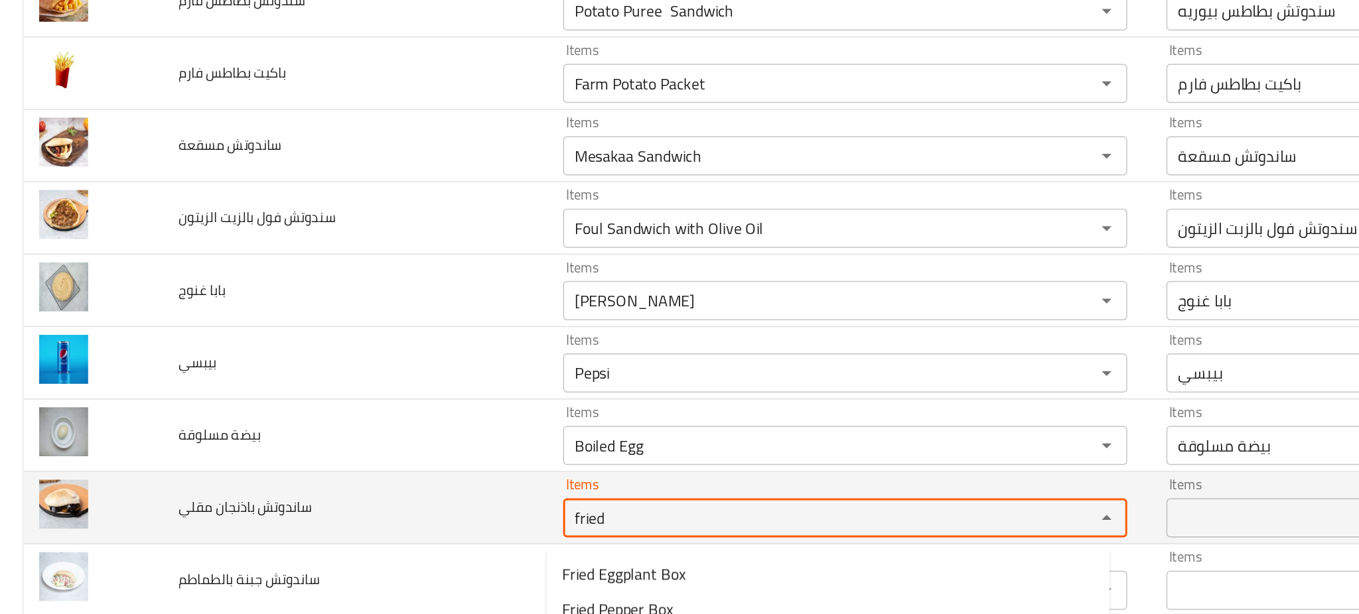
type مقلي "fried"
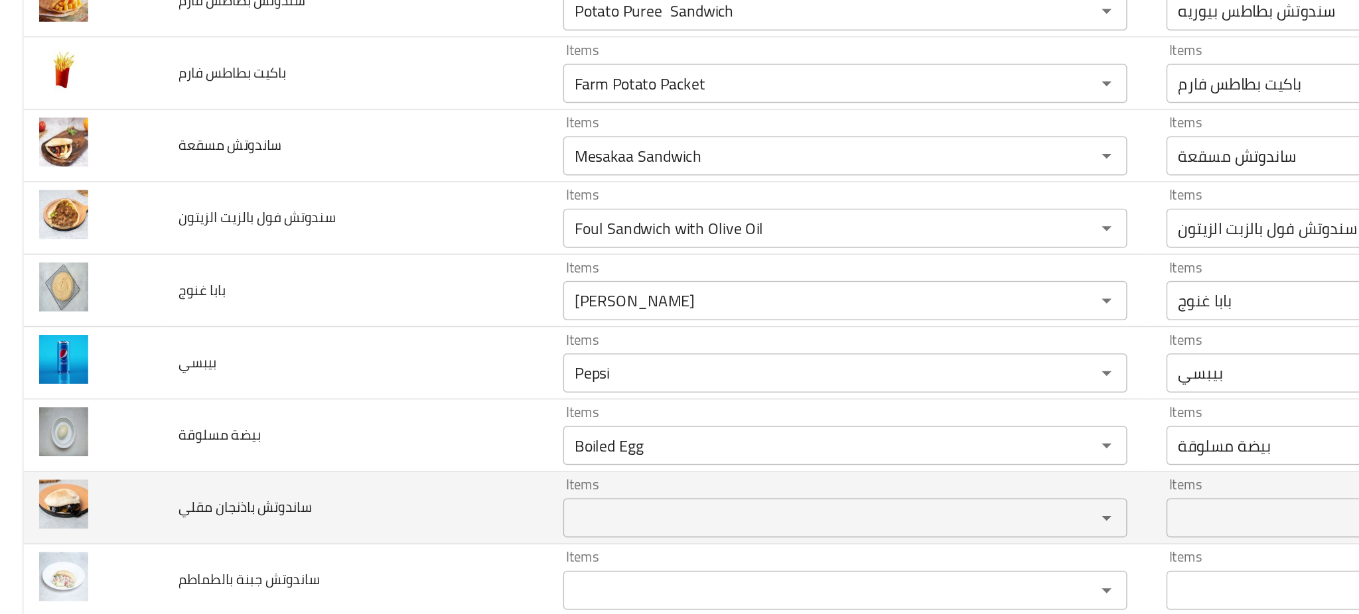
click at [330, 379] on td "ساندوتش باذنجان مقلي" at bounding box center [240, 384] width 261 height 49
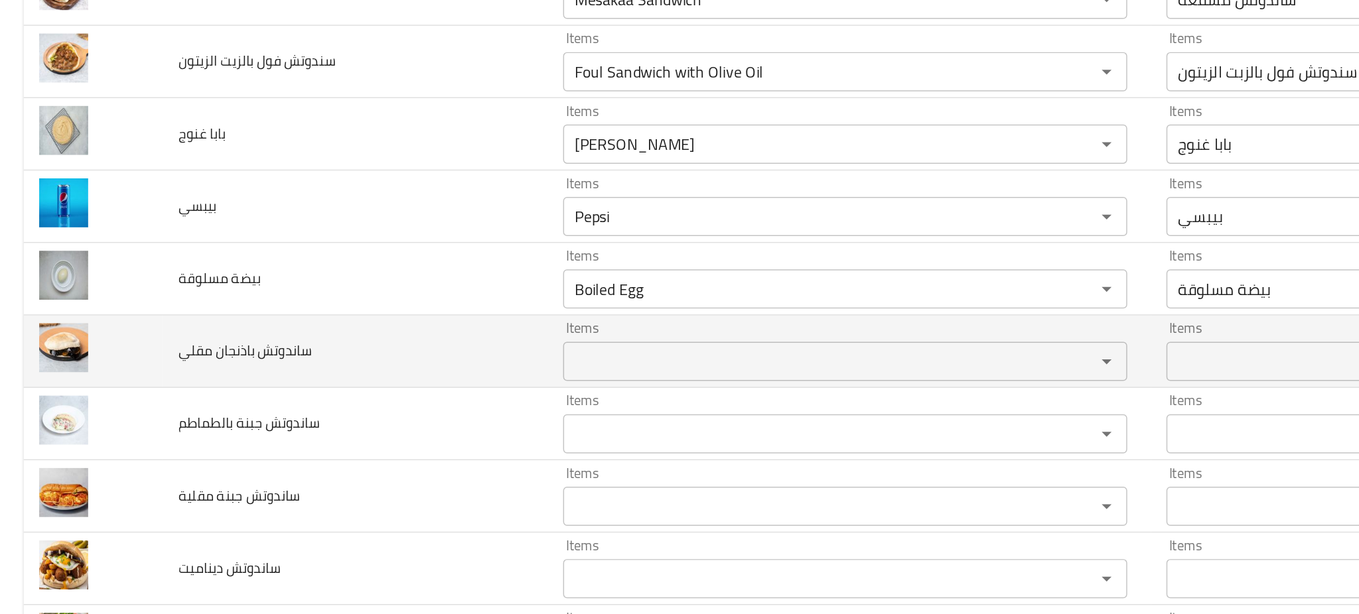
scroll to position [4599, 0]
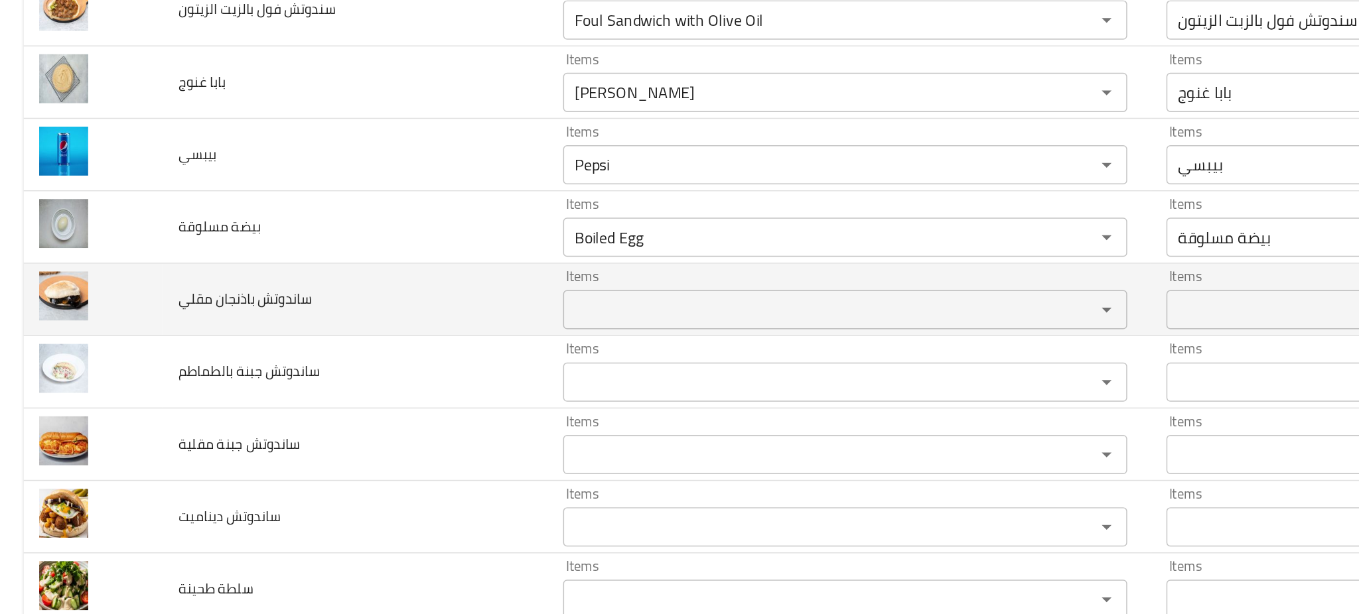
click at [428, 243] on div "Items" at bounding box center [572, 249] width 382 height 27
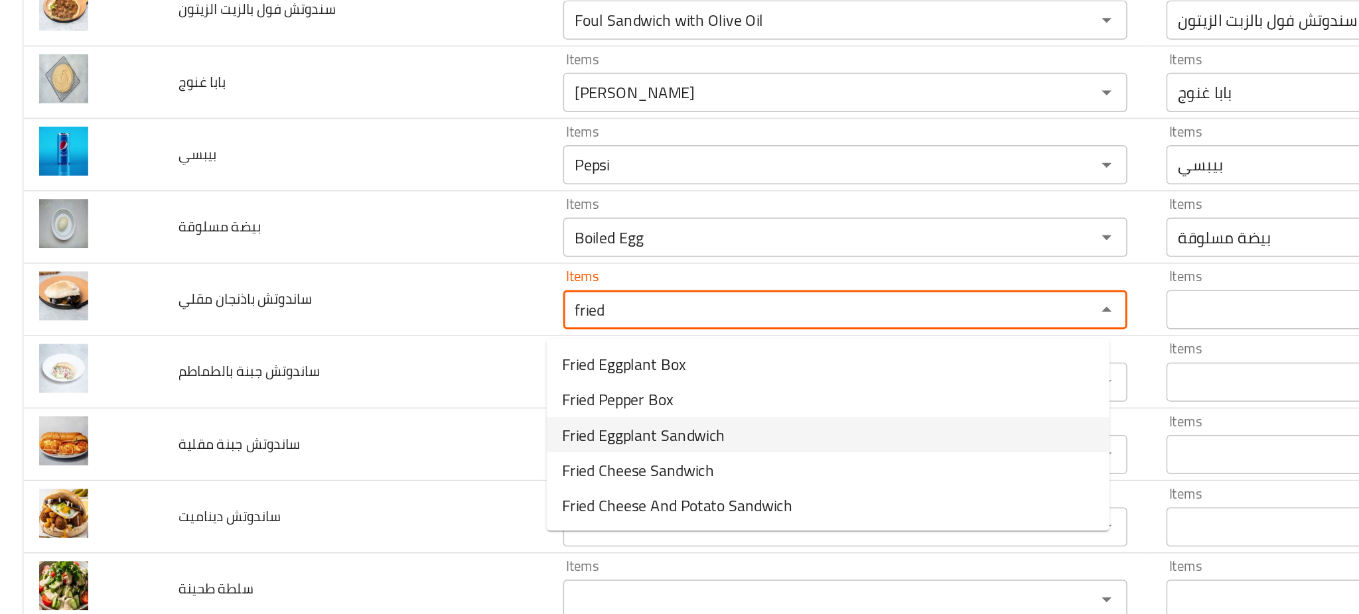
click at [474, 342] on span "Fried Eggplant Sandwich" at bounding box center [436, 334] width 110 height 16
type مقلي "Fried Eggplant Sandwich"
type مقلي-ar "ساندوتش باذنجان مقلي"
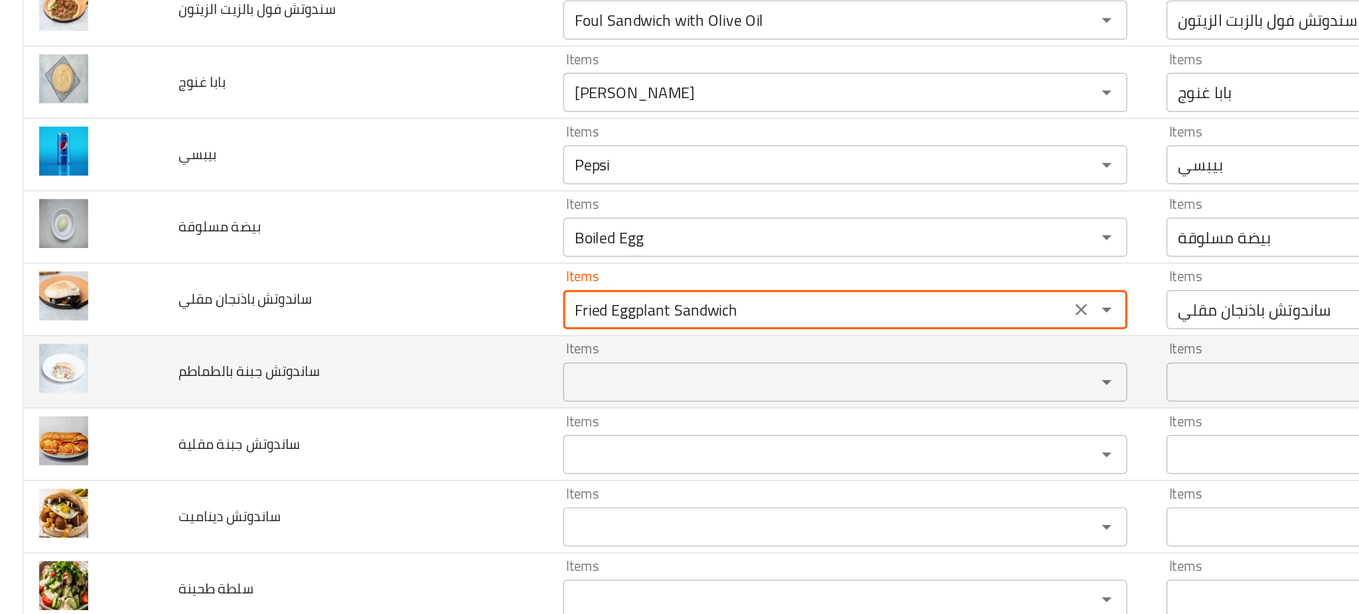
type مقلي "Fried Eggplant Sandwich"
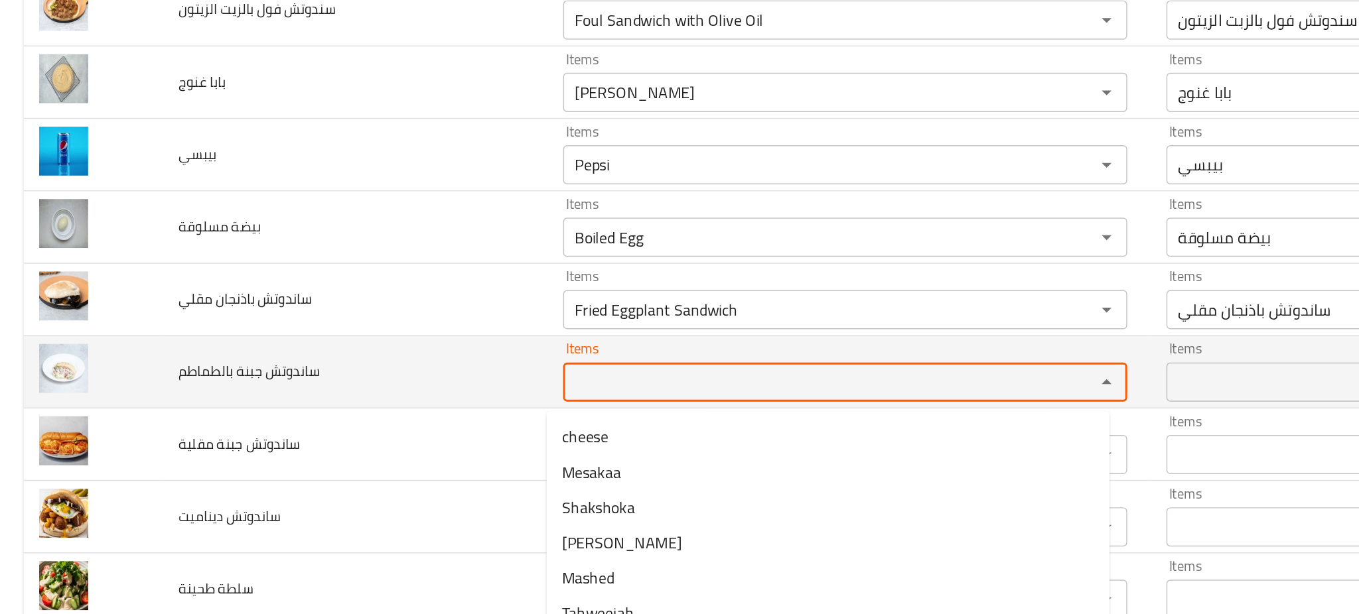
click at [404, 307] on بالطماطم "Items" at bounding box center [552, 298] width 335 height 19
type بالطماطم "c"
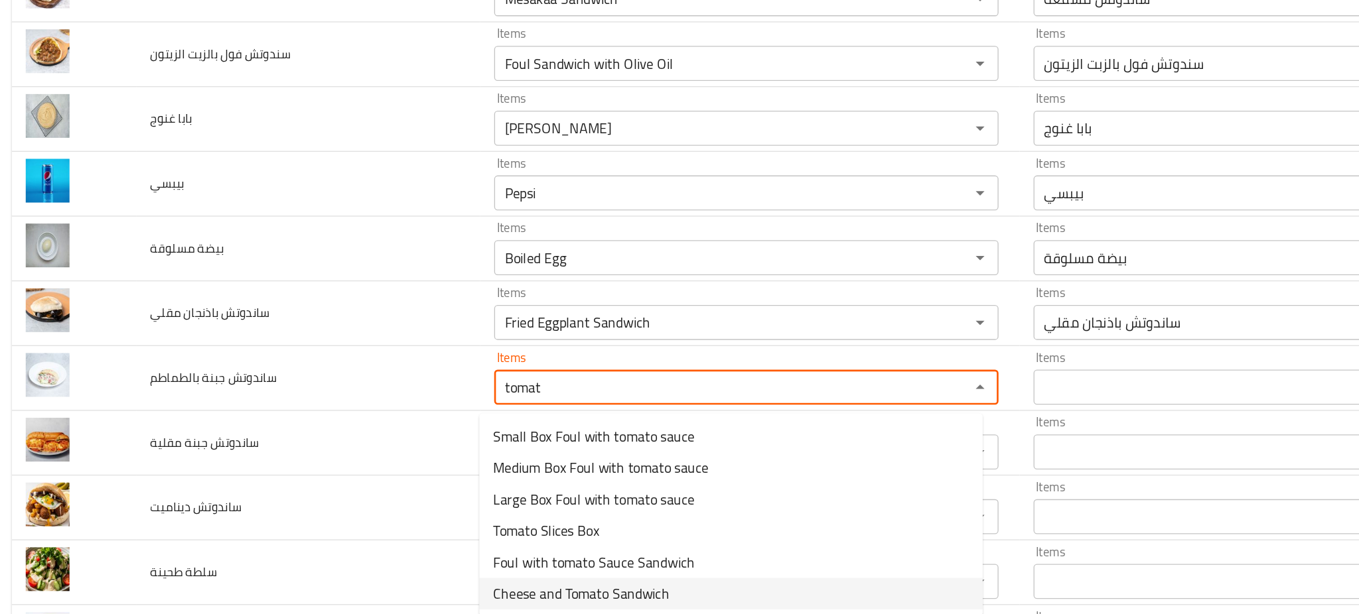
click at [547, 456] on بالطماطم-option-5 "Cheese and Tomato Sandwich" at bounding box center [560, 455] width 381 height 24
type بالطماطم "Cheese and Tomato Sandwich"
type بالطماطم-ar "ساندوتش جبنة بالطماطم"
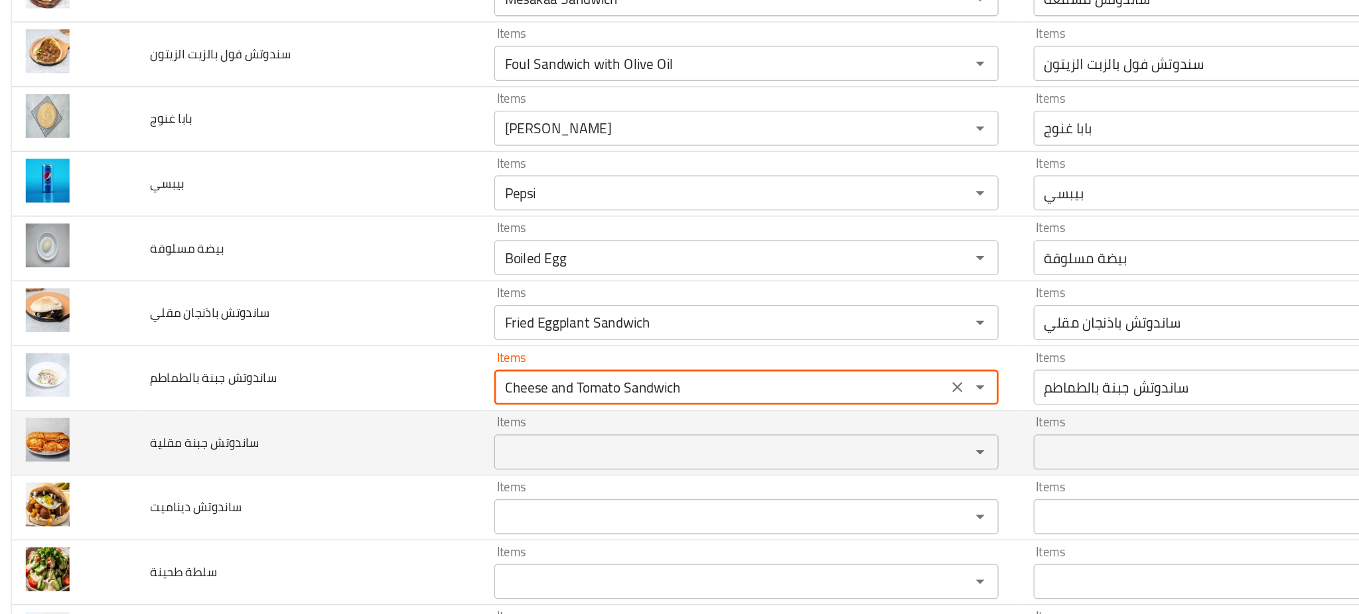
type بالطماطم "Cheese and Tomato Sandwich"
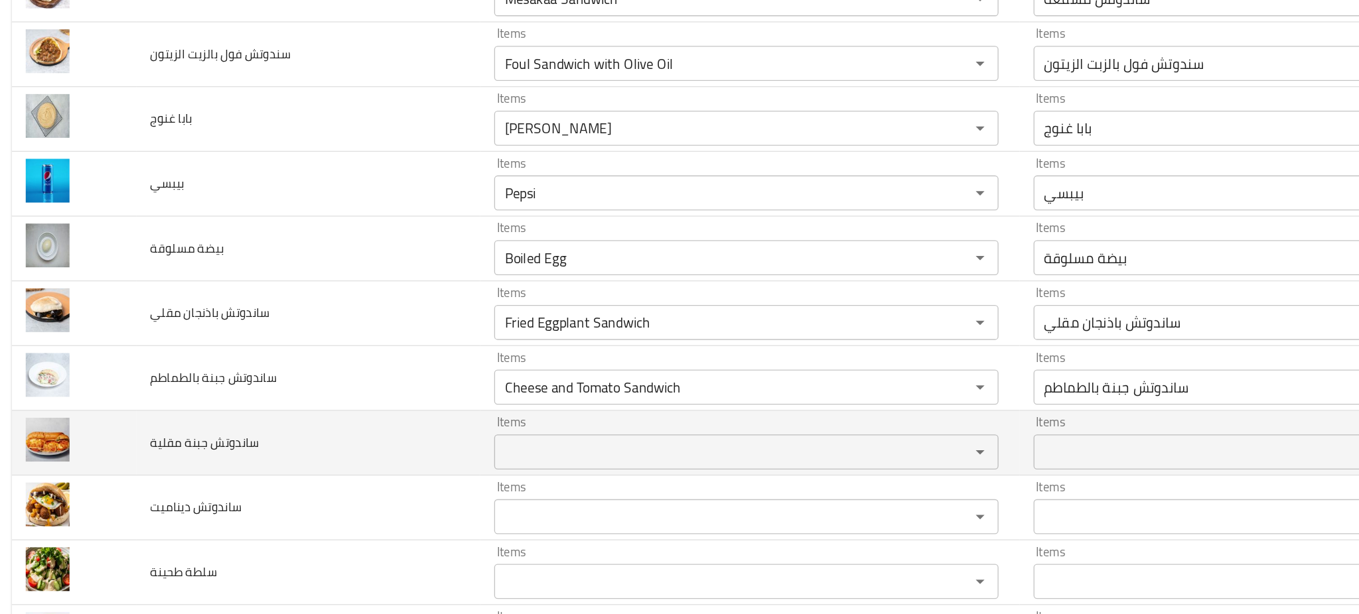
click at [288, 356] on td "ساندوتش جبنة مقلية" at bounding box center [240, 340] width 261 height 49
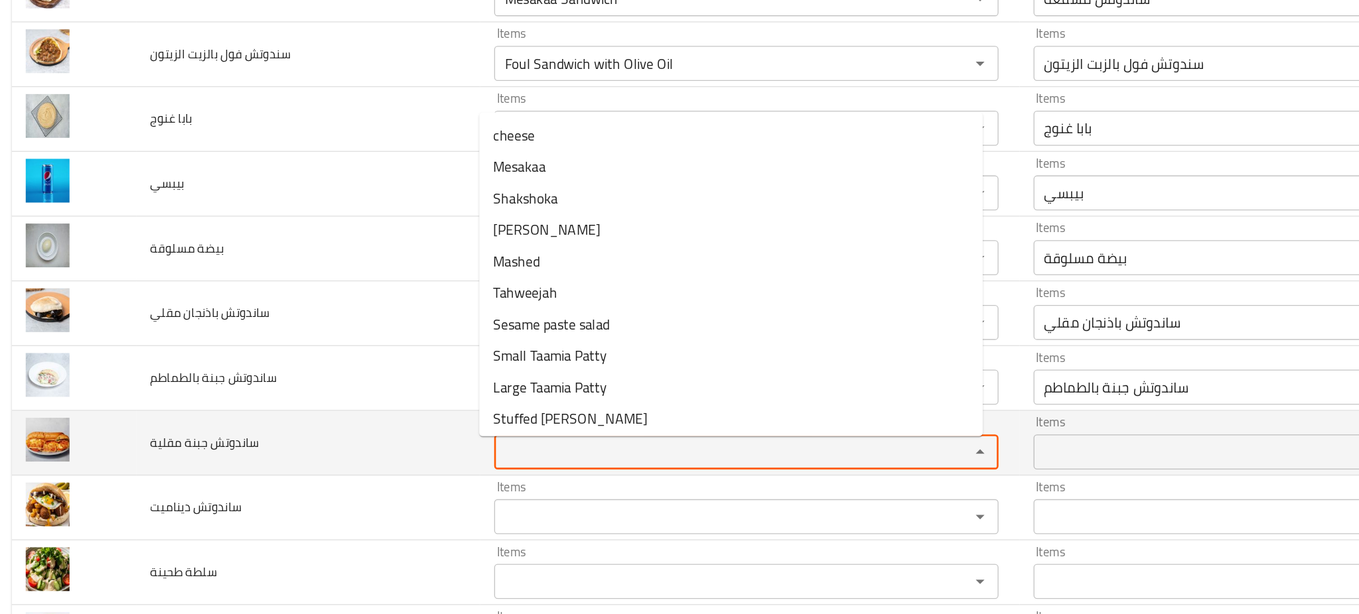
click at [423, 354] on مقلية "Items" at bounding box center [552, 347] width 335 height 19
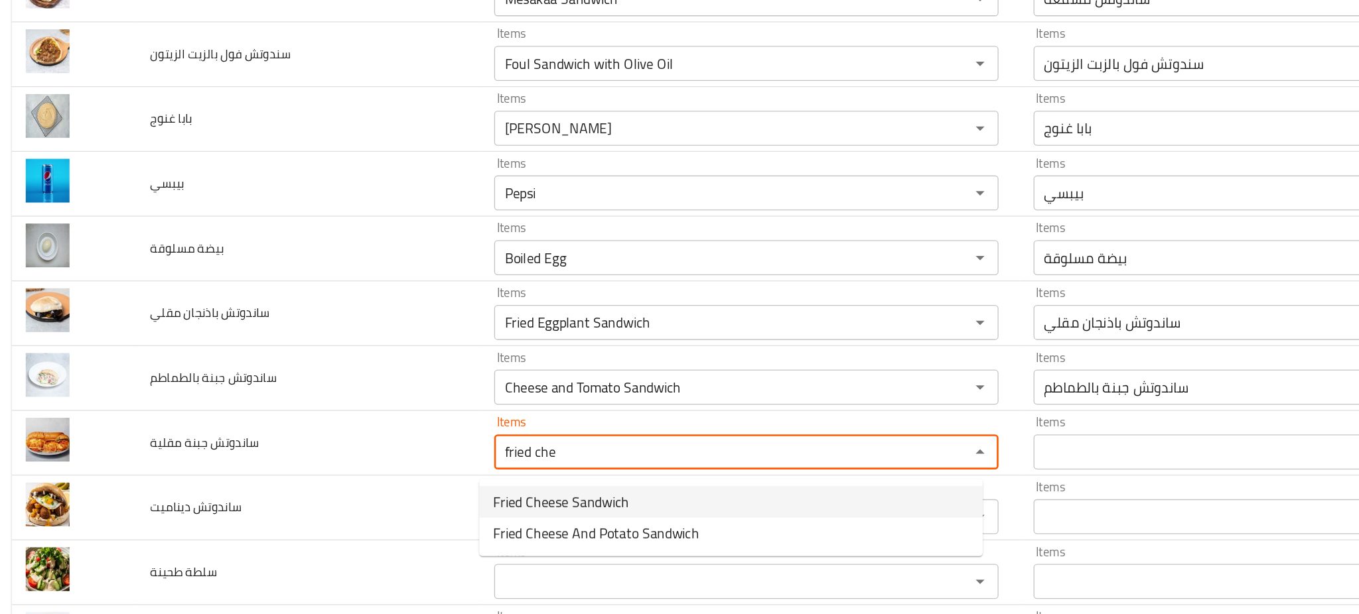
click at [431, 386] on span "Fried Cheese Sandwich" at bounding box center [432, 385] width 103 height 16
type مقلية "Fried Cheese Sandwich"
type مقلية-ar "ساندوتش جبنة مقلية"
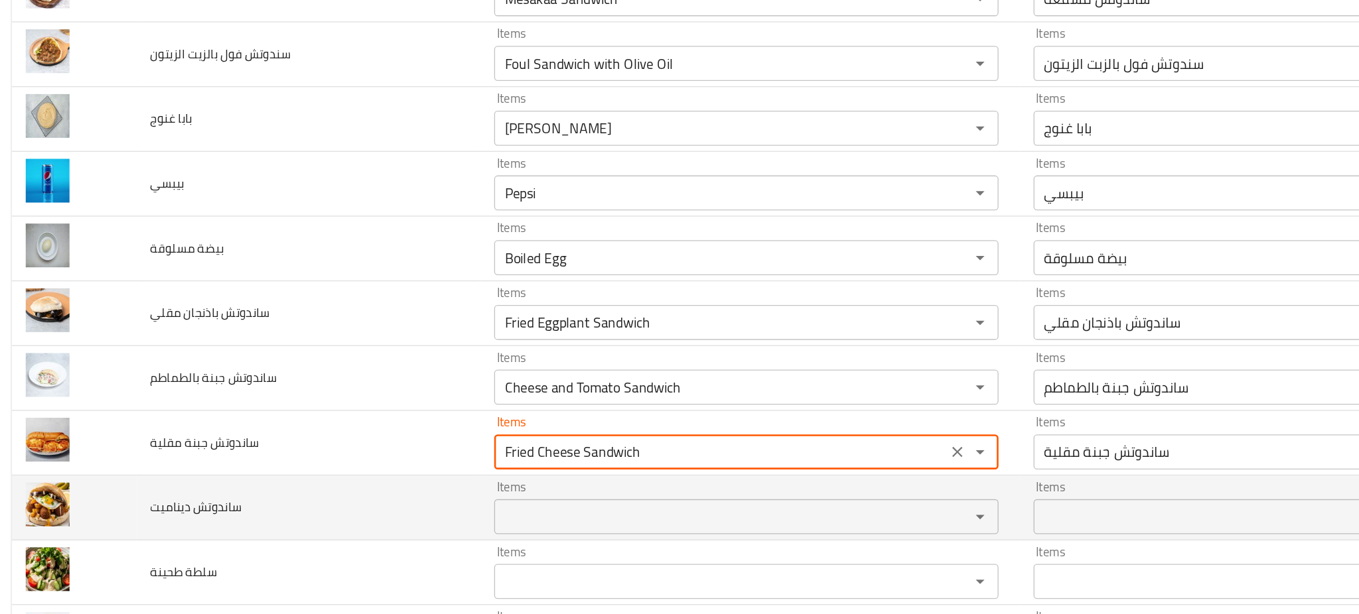
type مقلية "Fried Cheese Sandwich"
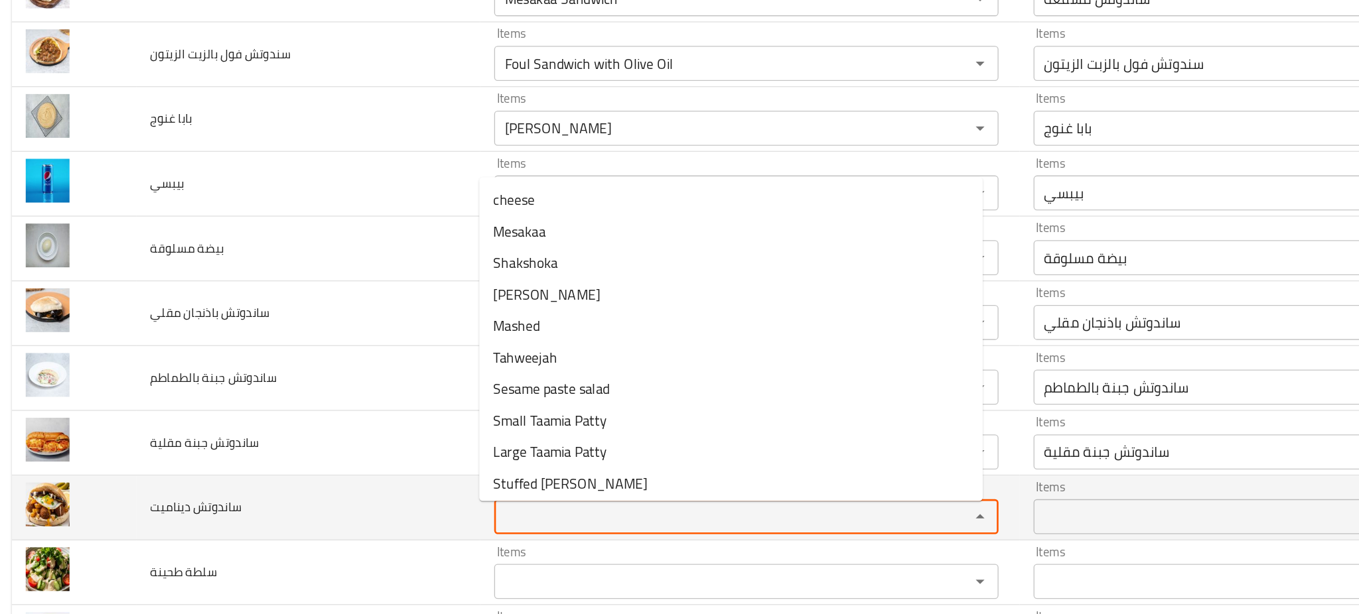
click at [426, 394] on ديناميت "Items" at bounding box center [552, 396] width 335 height 19
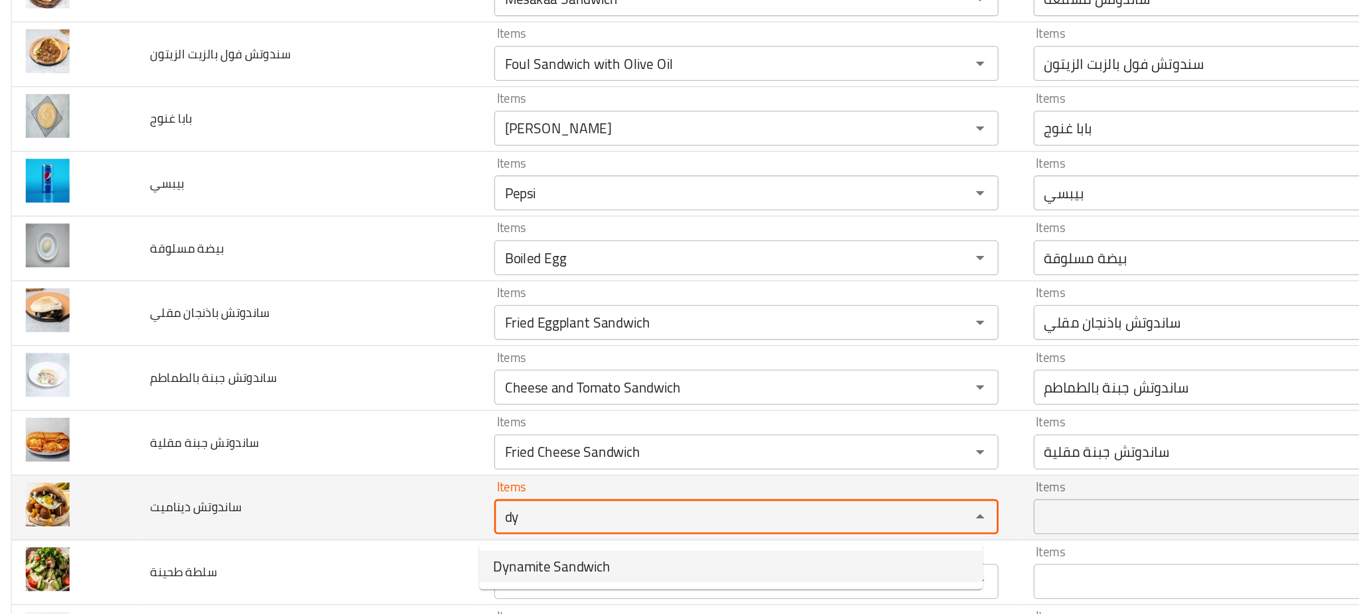
type ديناميت "Dynamite Sandwich"
type ديناميت-ar "ساندوتش ديناميت"
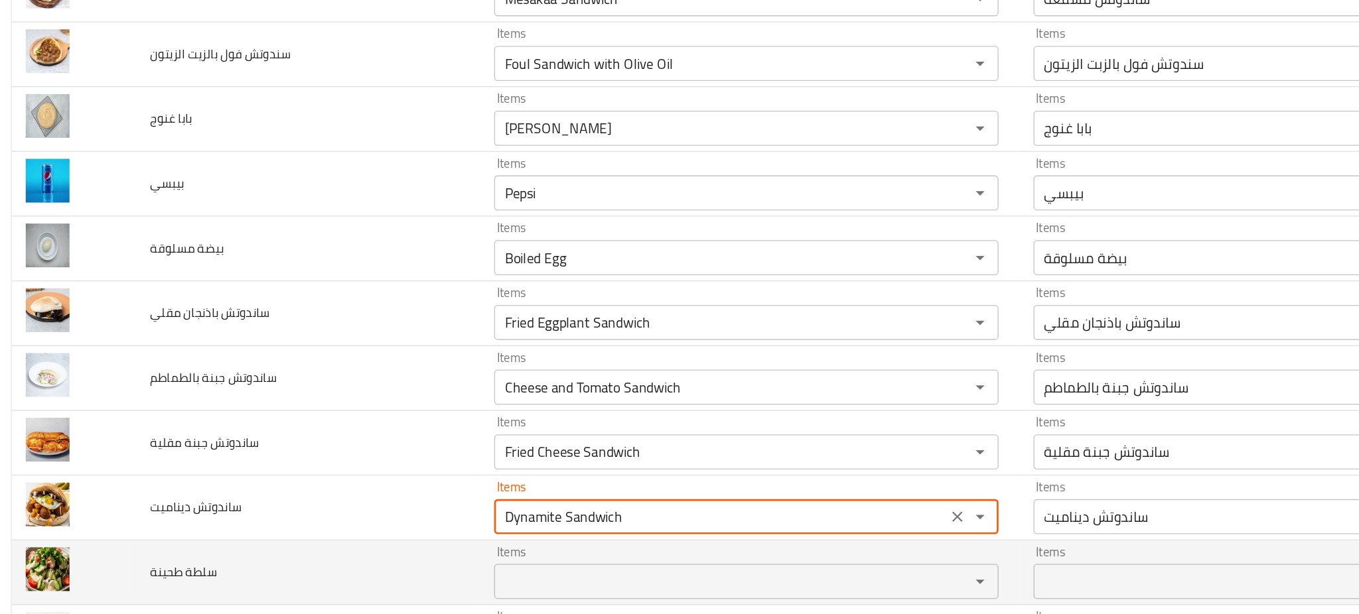
type ديناميت "Dynamite Sandwich"
click at [468, 452] on طحينة "Items" at bounding box center [552, 446] width 335 height 19
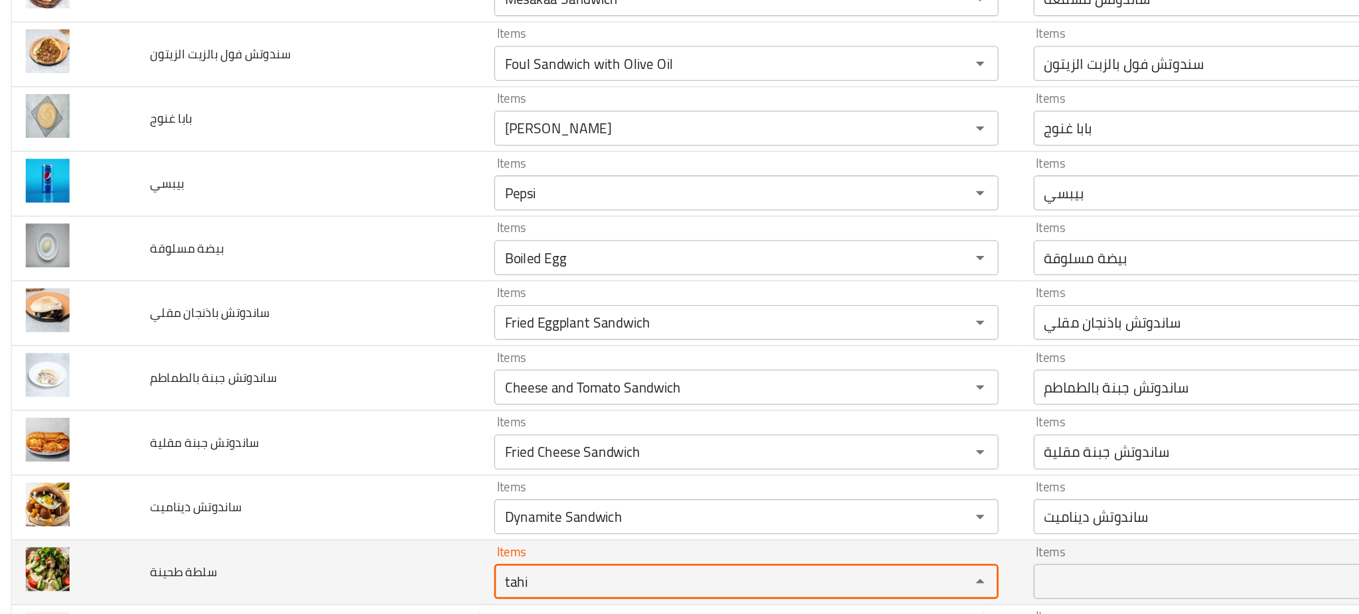
type طحينة "tahi"
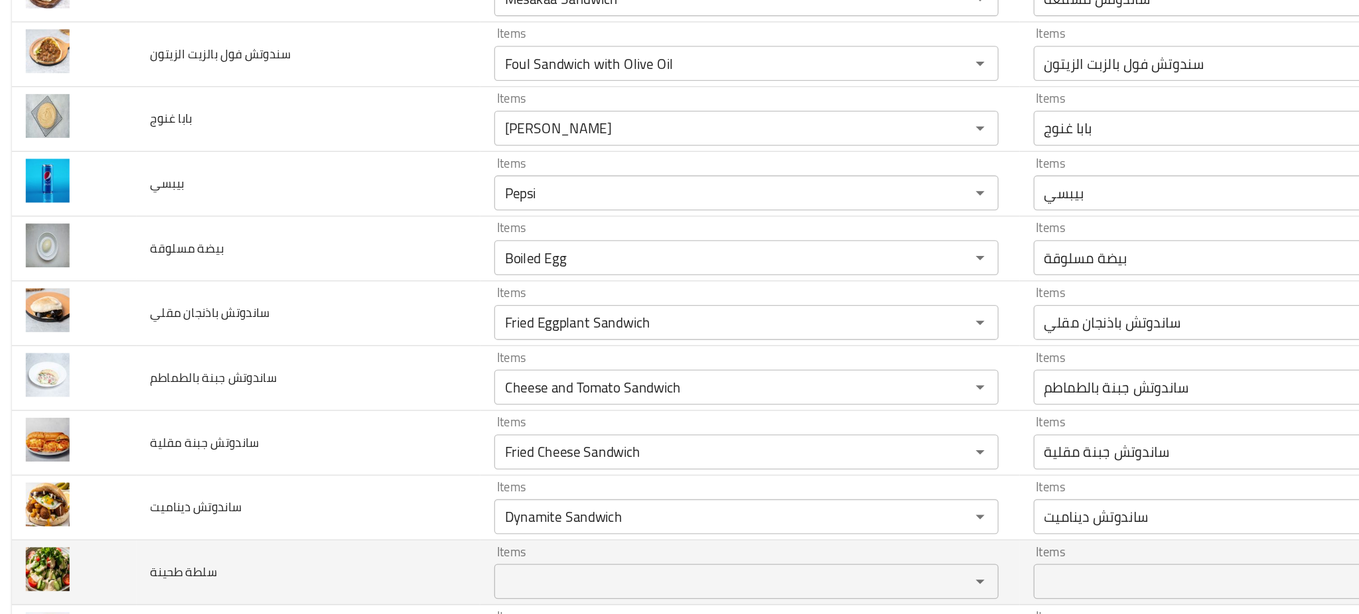
click at [265, 442] on td "سلطة طحينة" at bounding box center [240, 439] width 261 height 49
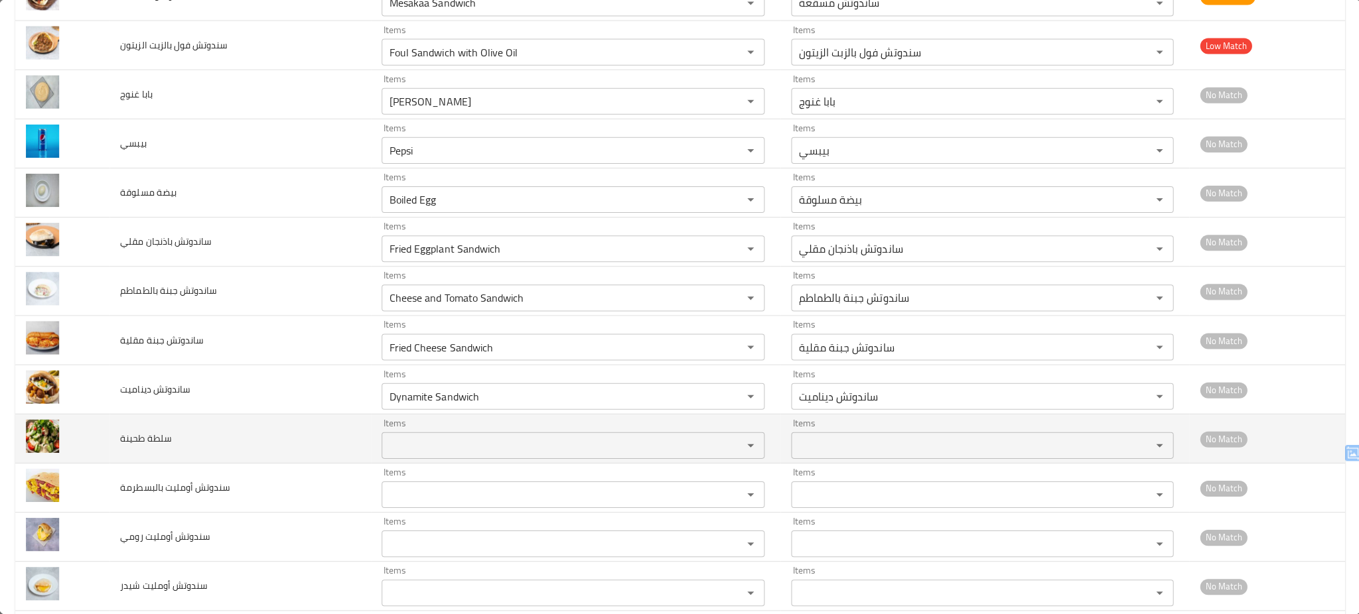
scroll to position [0, 0]
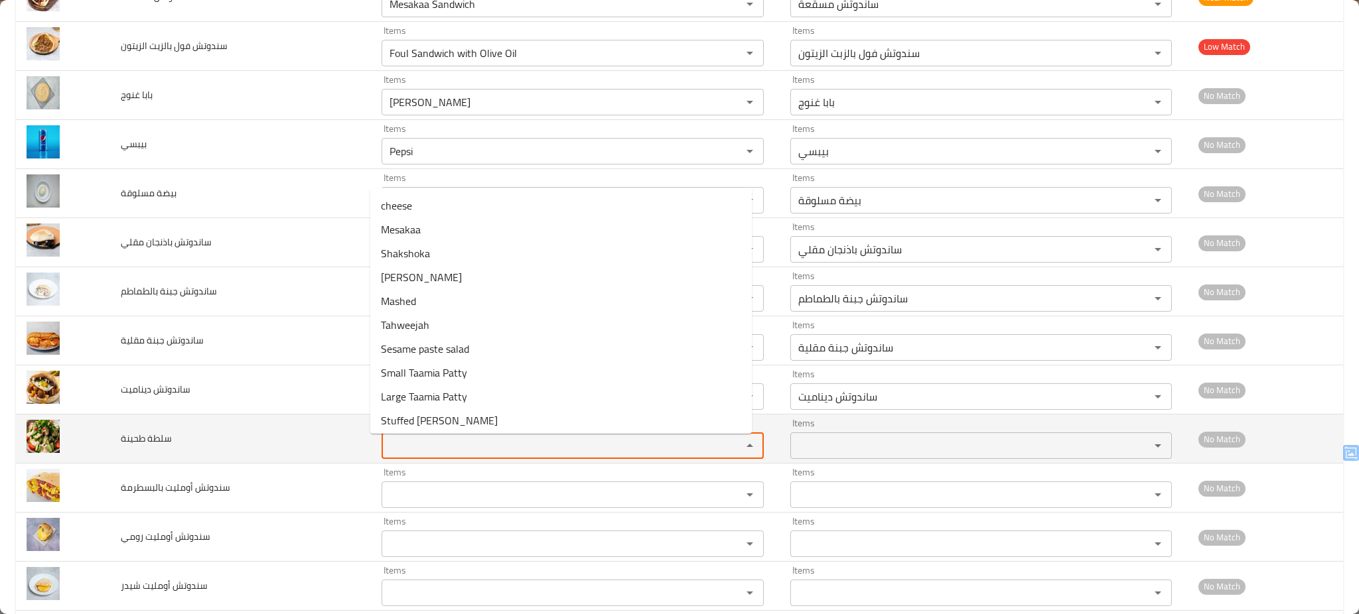
click at [413, 454] on طحينة "Items" at bounding box center [552, 446] width 335 height 19
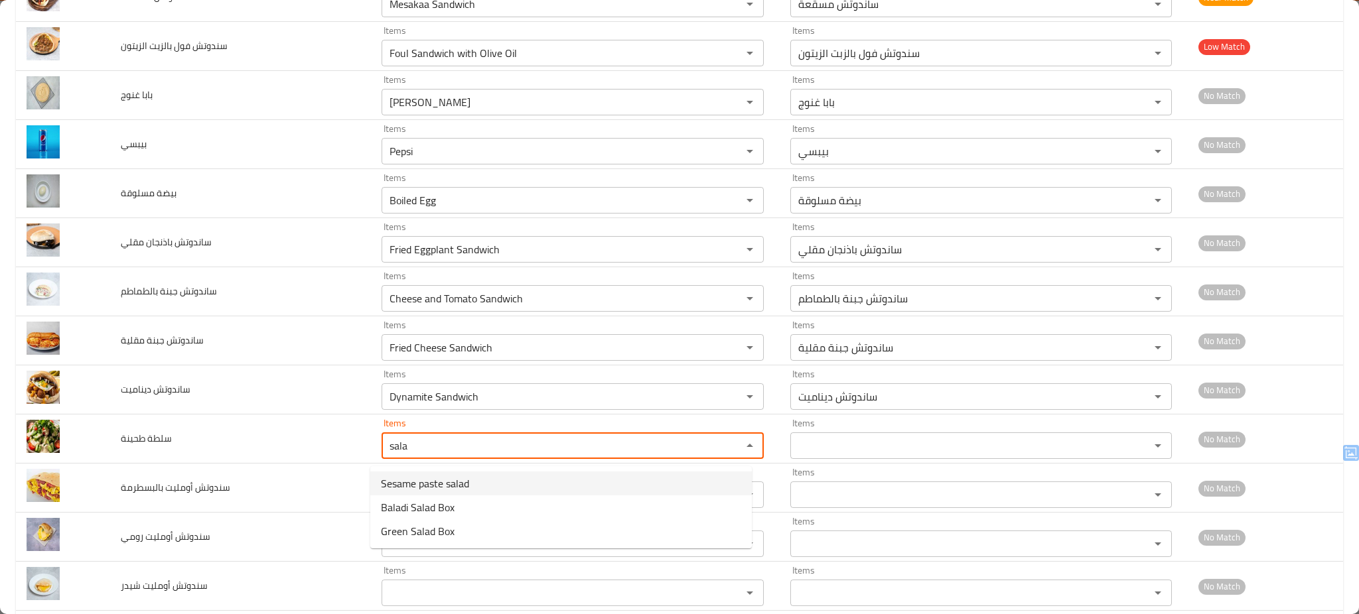
click at [431, 484] on span "Sesame paste salad" at bounding box center [425, 484] width 88 height 16
type طحينة "Sesame paste salad"
type طحينة-ar "سلطة طحينة"
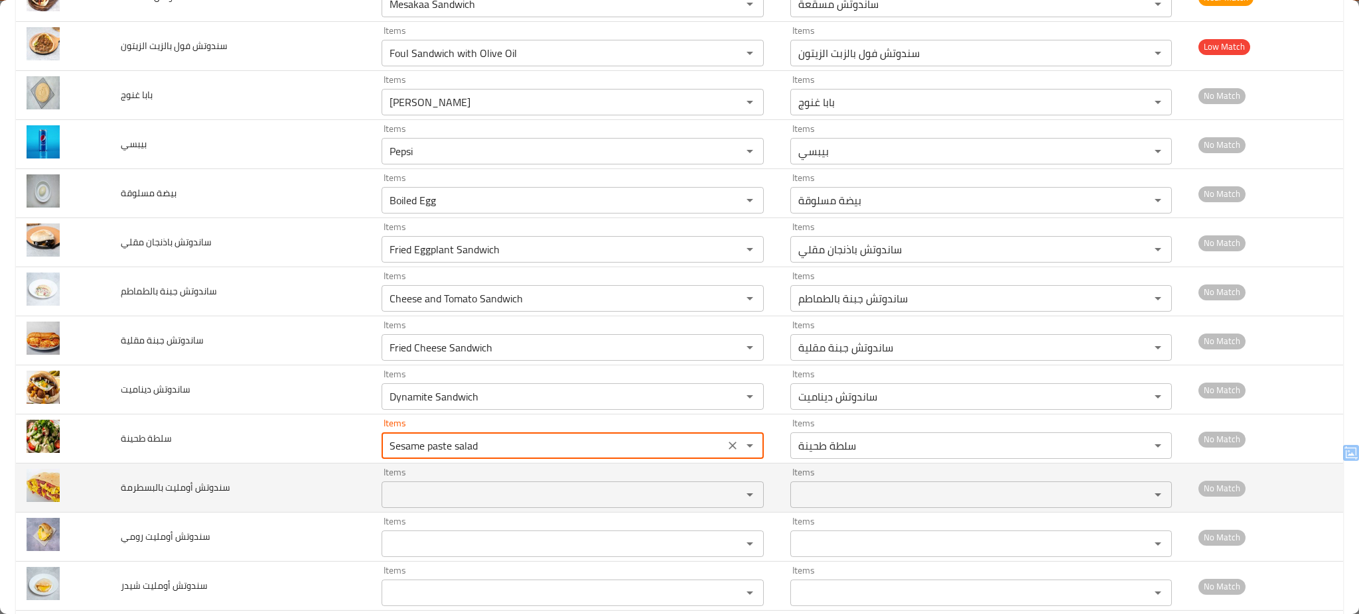
type طحينة "Sesame paste salad"
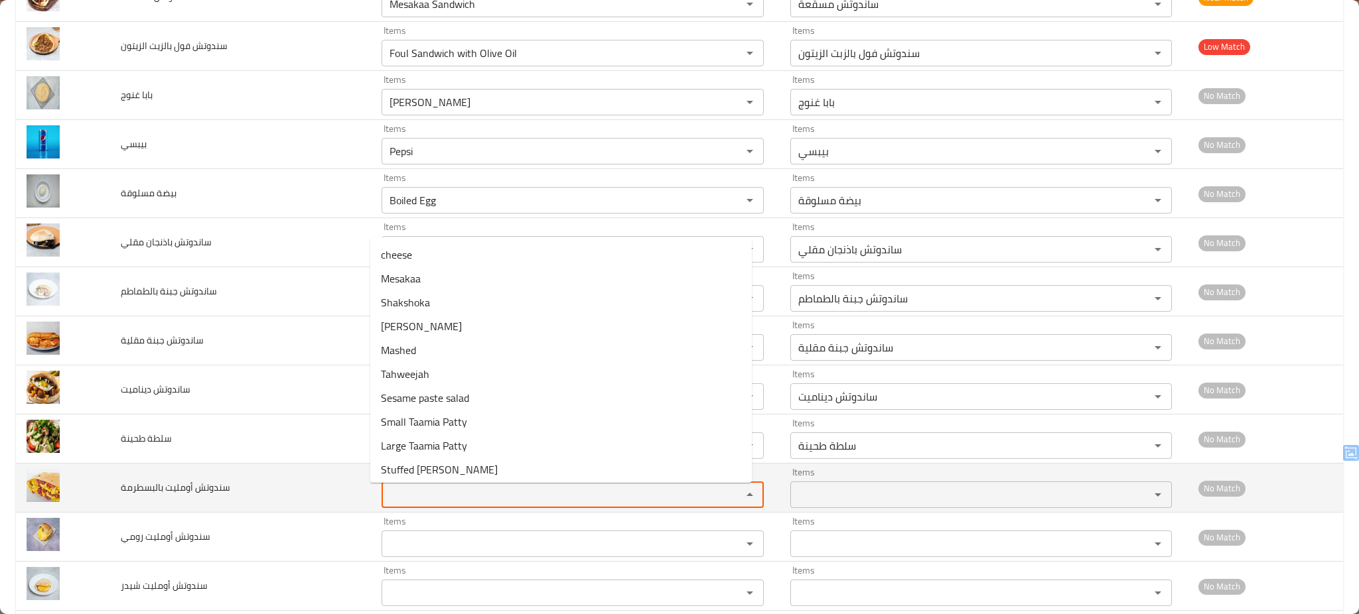
click at [426, 495] on بالبسطرمة "Items" at bounding box center [552, 495] width 335 height 19
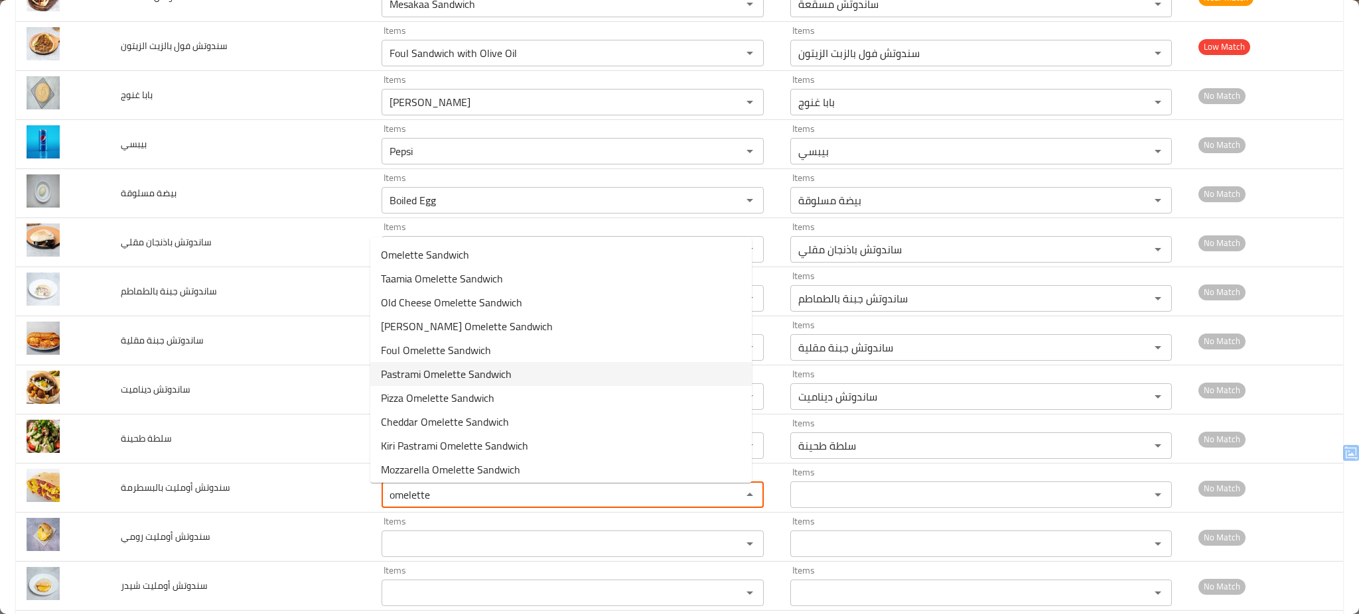
click at [488, 373] on span "Pastrami Omelette Sandwich" at bounding box center [446, 374] width 131 height 16
type بالبسطرمة "Pastrami Omelette Sandwich"
type بالبسطرمة-ar "سندوتش أومليت بالبسطرمة"
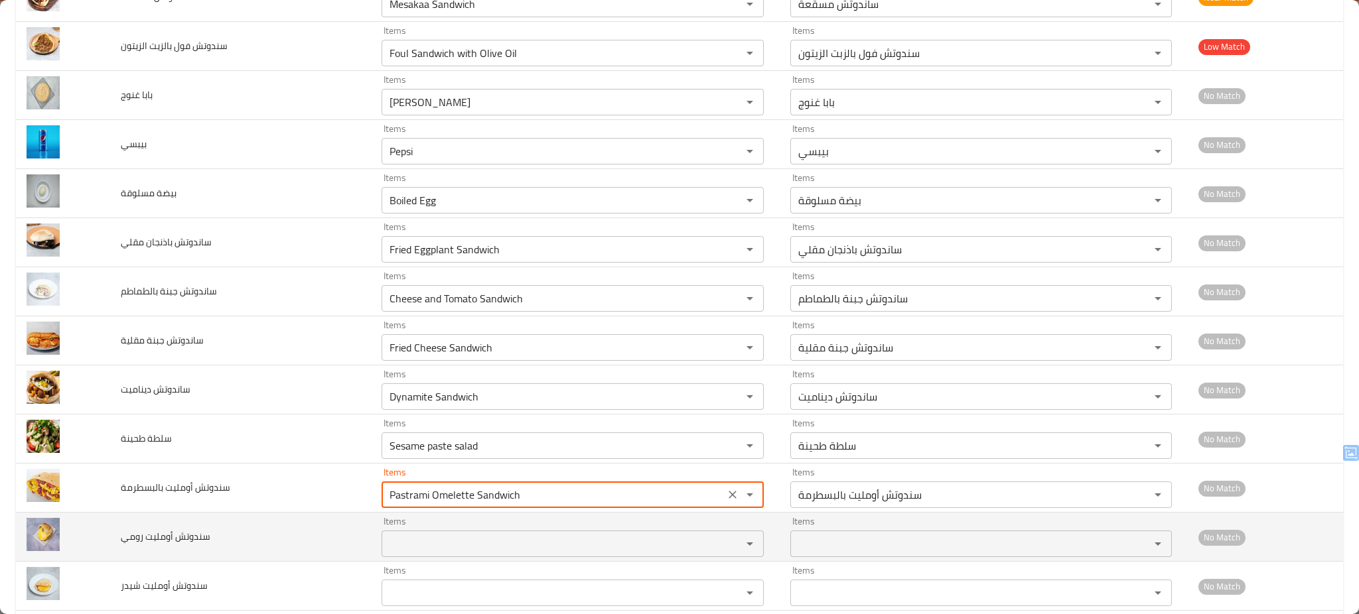
type بالبسطرمة "Pastrami Omelette Sandwich"
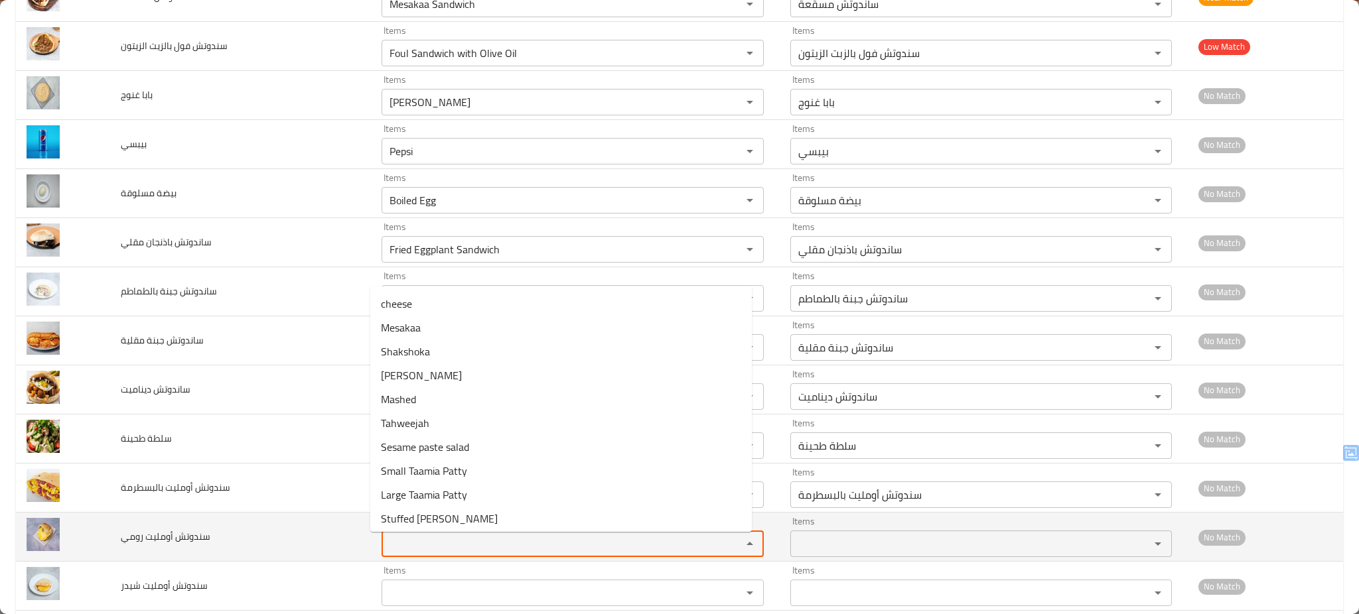
click at [418, 553] on رومي "Items" at bounding box center [552, 544] width 335 height 19
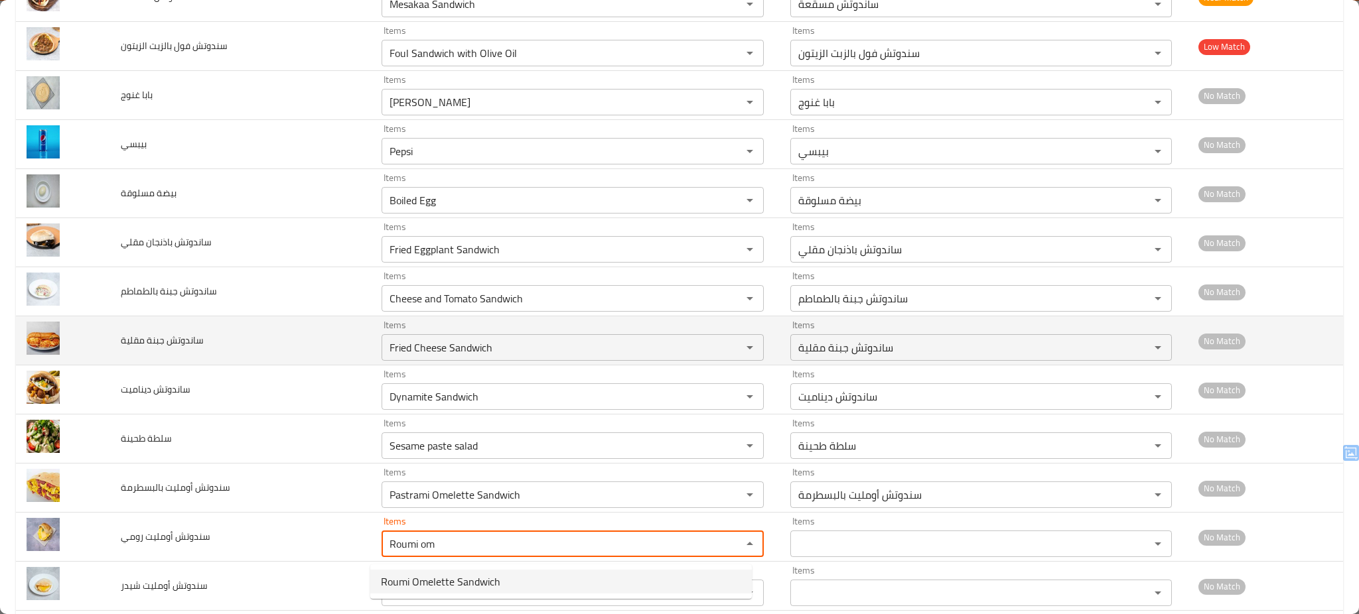
type رومي "Roumi Omelette Sandwich"
type رومي-ar "سندوتش أومليت رومي"
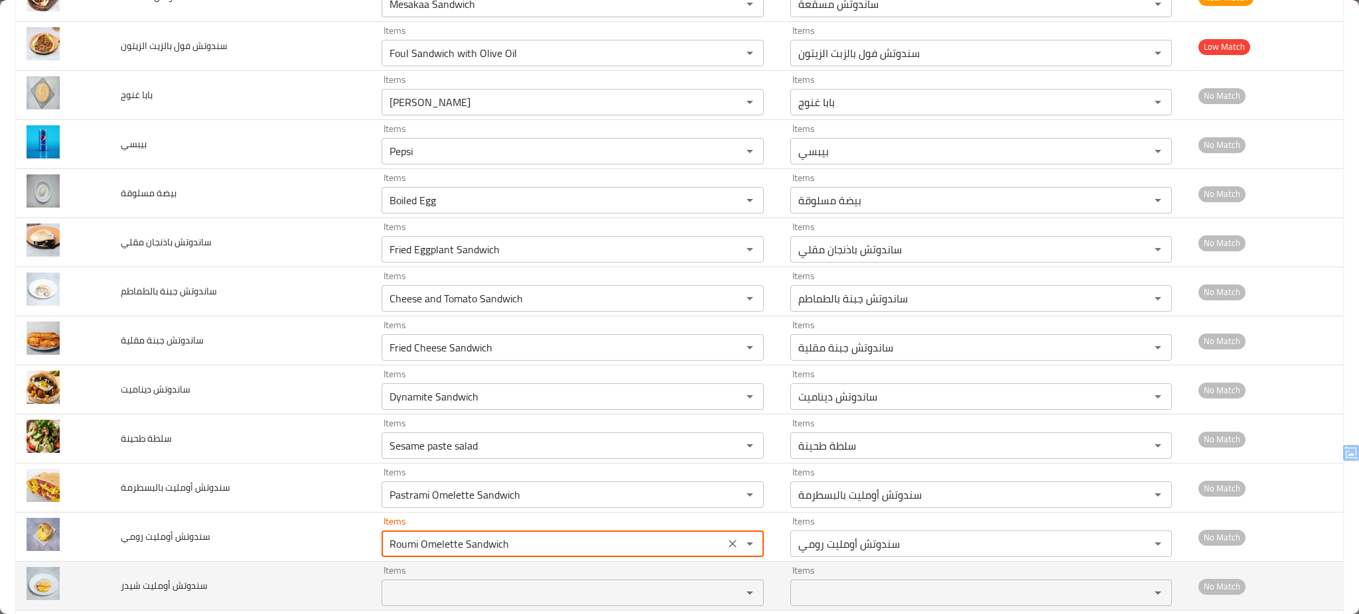
type رومي "Roumi Omelette Sandwich"
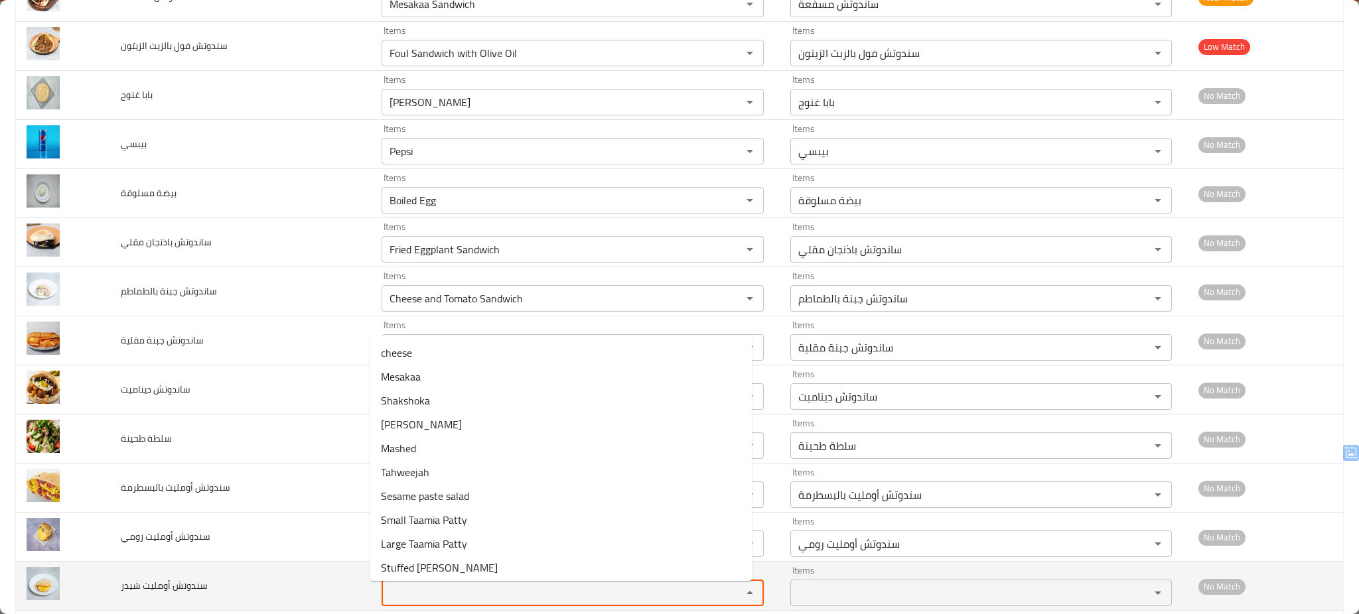
click at [511, 596] on شيدر "Items" at bounding box center [552, 593] width 335 height 19
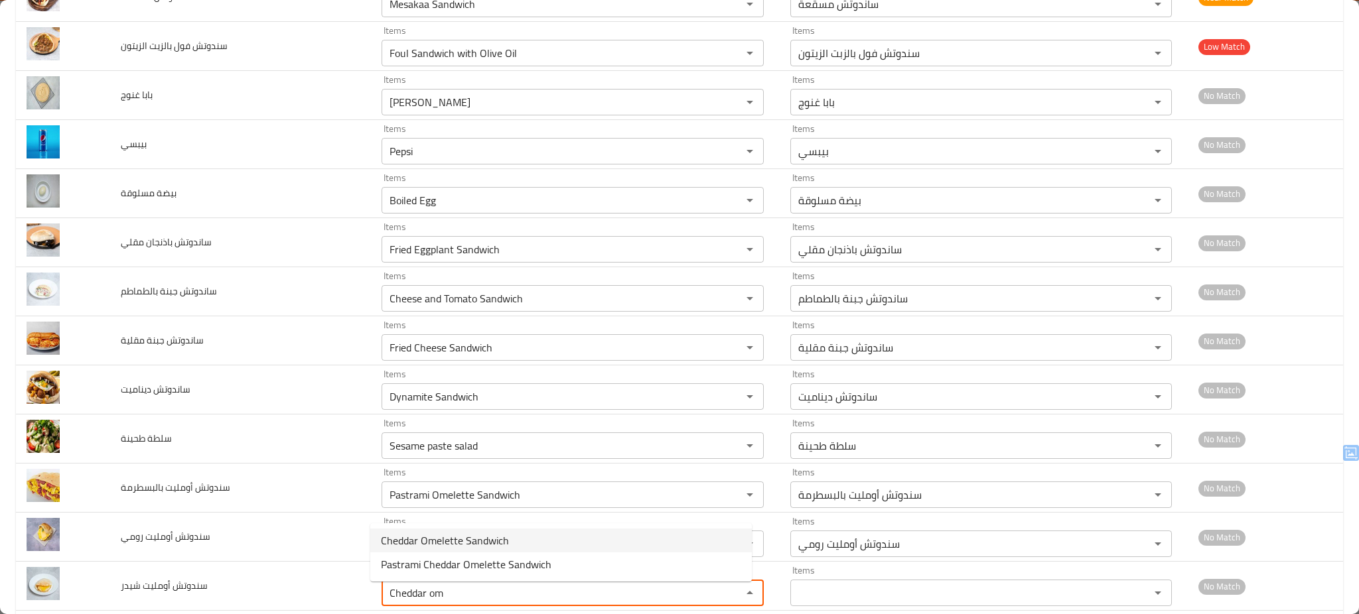
click at [516, 540] on شيدر-option-0 "Cheddar Omelette Sandwich" at bounding box center [560, 541] width 381 height 24
type شيدر "Cheddar Omelette Sandwich"
type شيدر-ar "سندوتش أومليت شيدر"
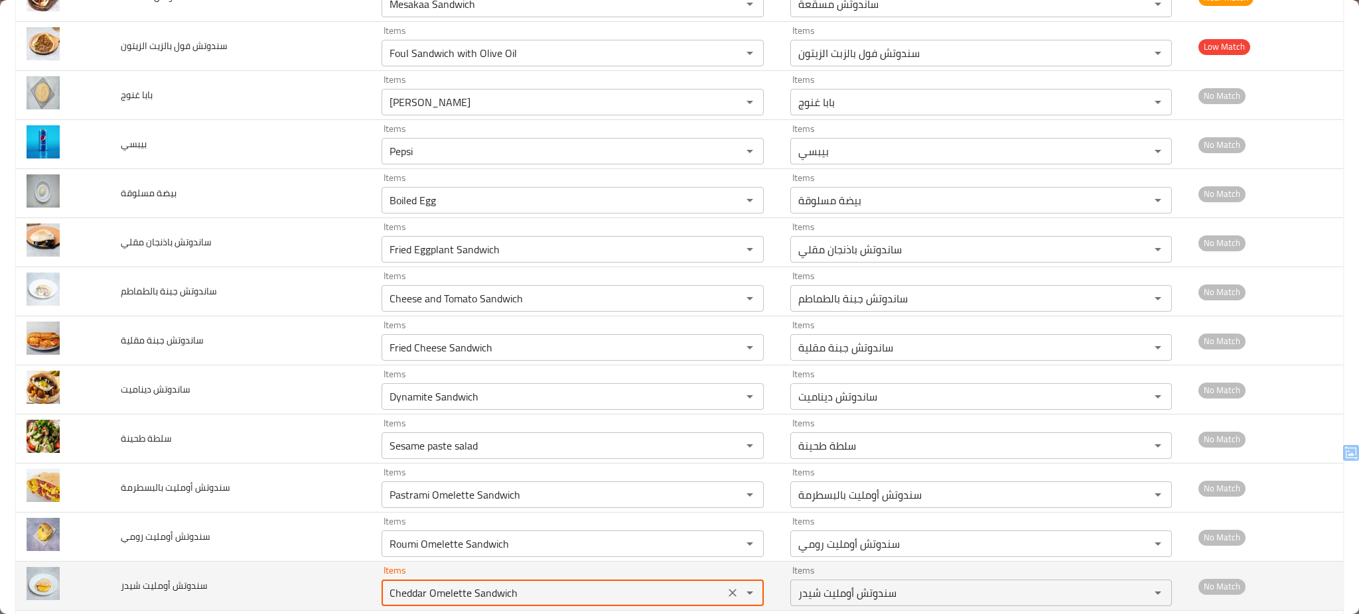
type شيدر "Cheddar Omelette Sandwich"
click at [274, 594] on td "سندوتش أومليت شيدر" at bounding box center [240, 586] width 261 height 49
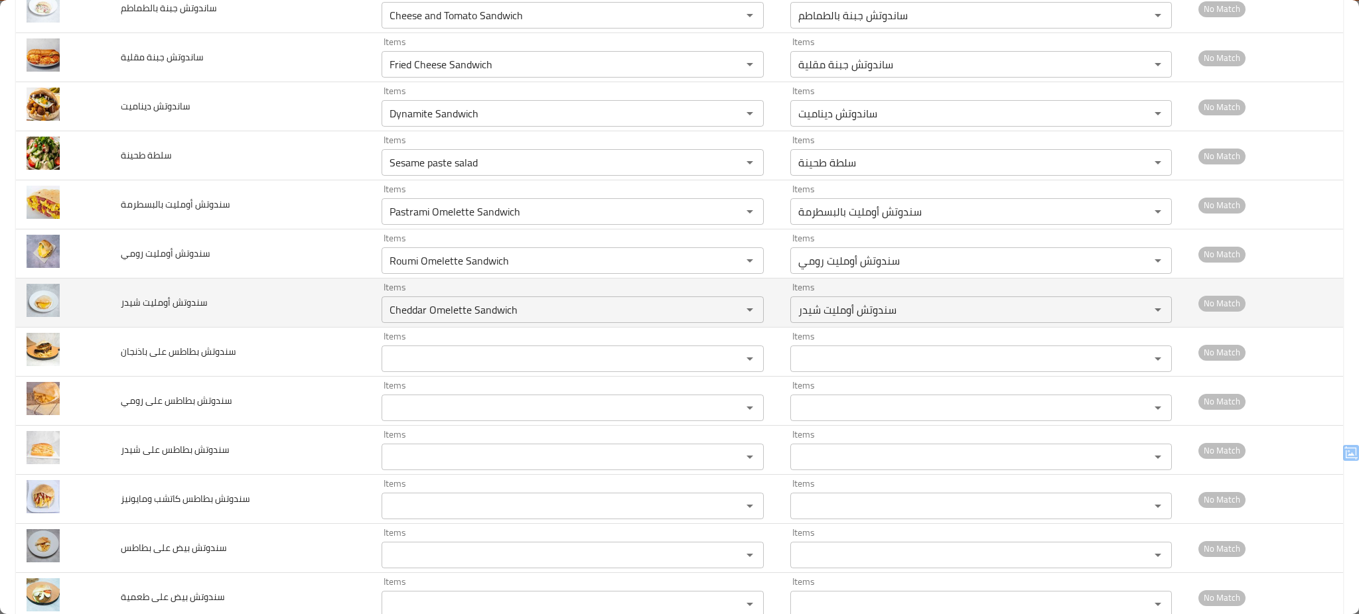
scroll to position [4918, 0]
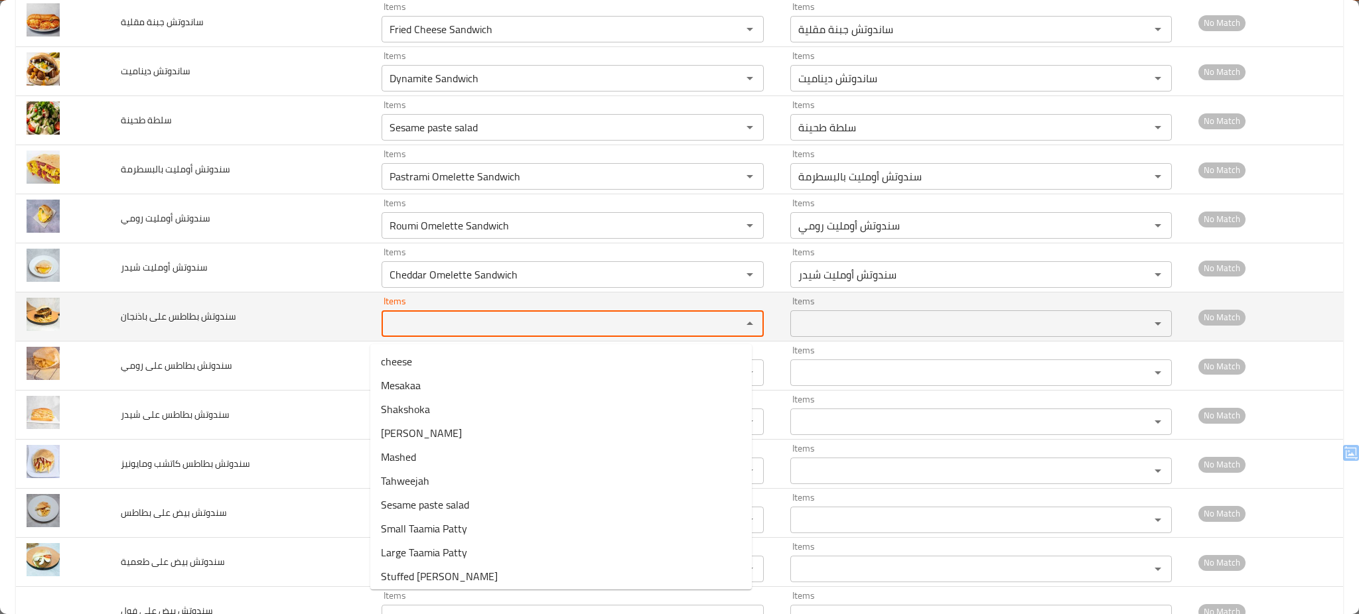
click at [444, 333] on باذنجان "Items" at bounding box center [552, 323] width 335 height 19
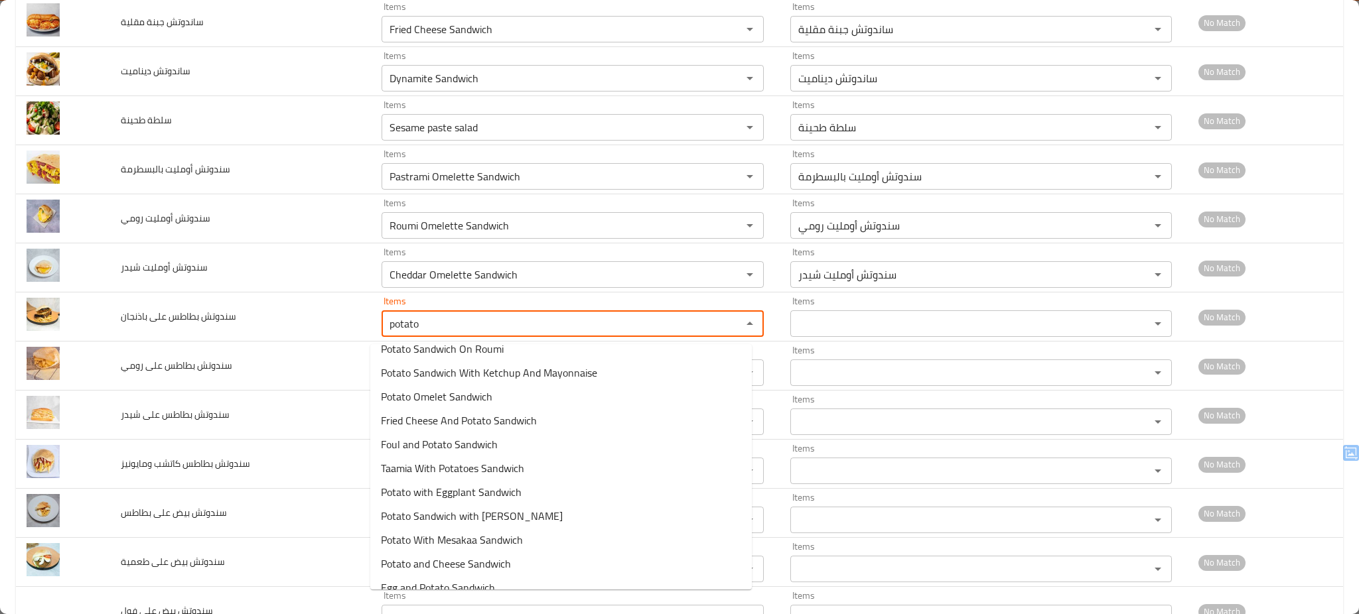
scroll to position [266, 0]
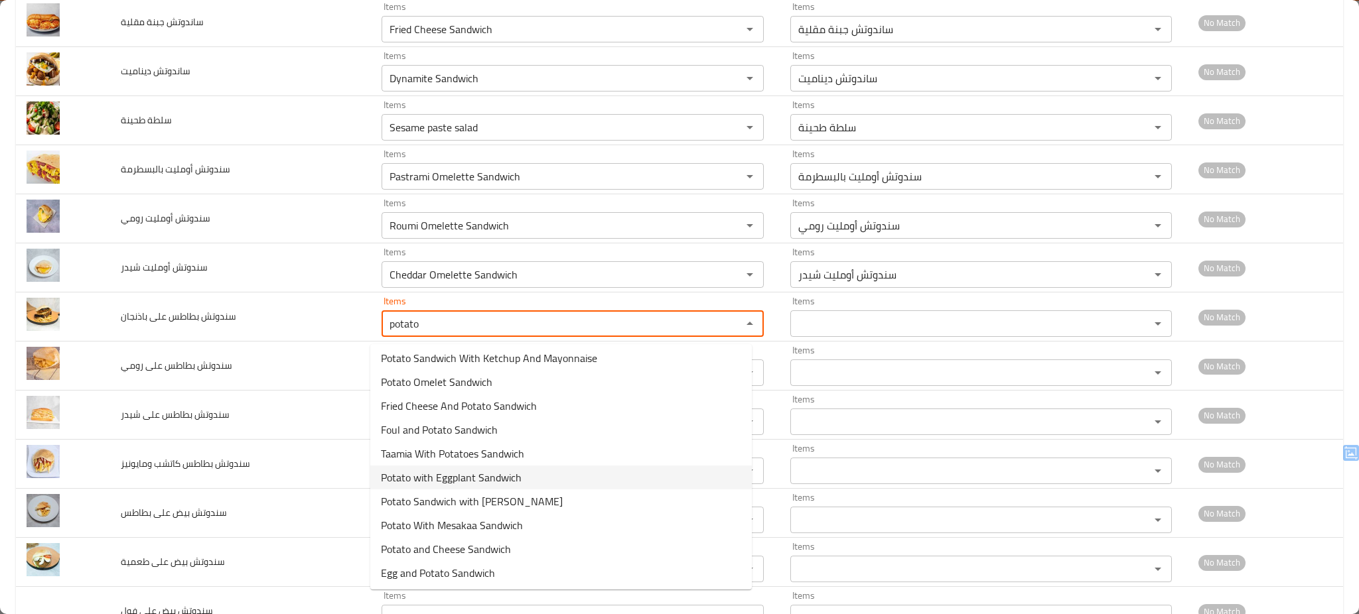
click at [602, 479] on باذنجان-option-16 "Potato with Eggplant Sandwich" at bounding box center [560, 478] width 381 height 24
type باذنجان "Potato with Eggplant Sandwich"
type باذنجان-ar "سندوتش بطاطس على باذنجان"
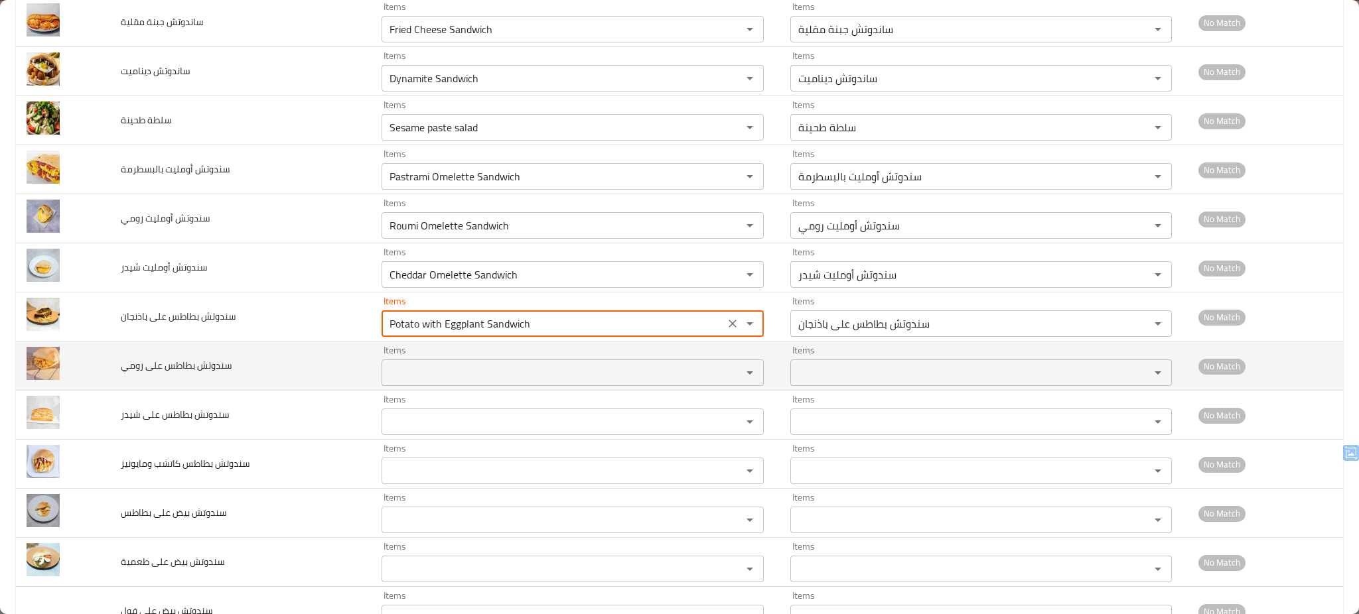
type باذنجان "Potato with Eggplant Sandwich"
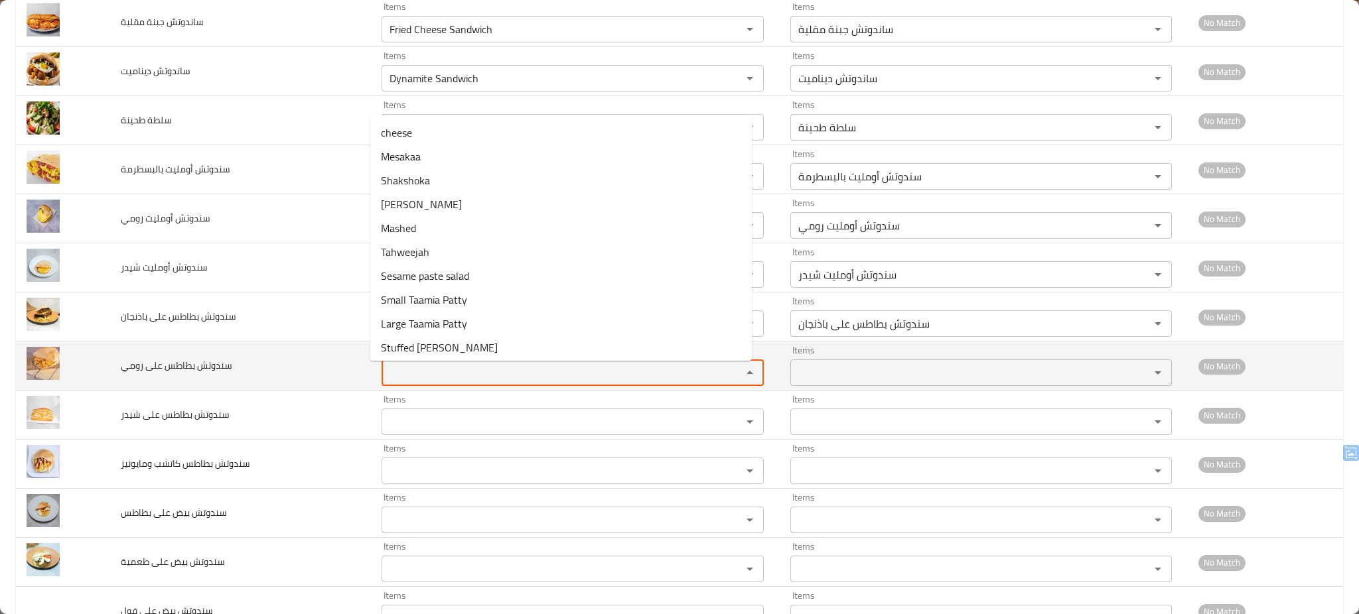
click at [462, 371] on رومي "Items" at bounding box center [552, 373] width 335 height 19
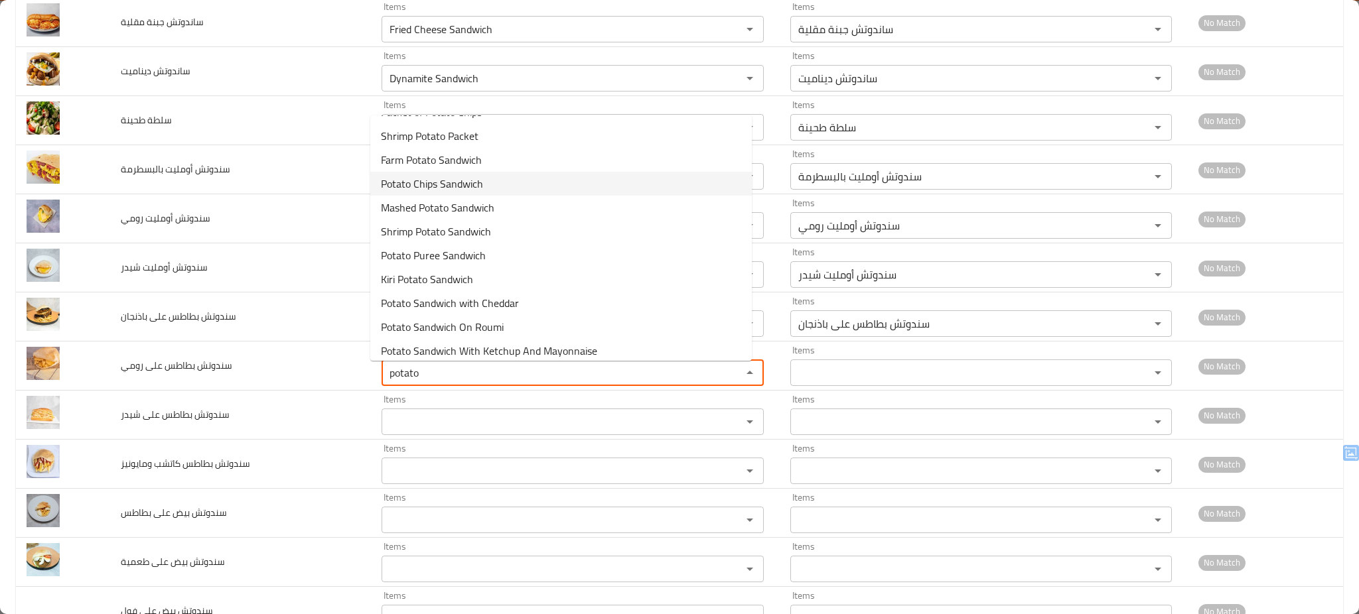
scroll to position [46, 0]
click at [547, 319] on رومي-option-10 "Potato Sandwich On Roumi" at bounding box center [560, 325] width 381 height 24
type رومي "Potato Sandwich On Roumi"
type رومي-ar "سندوتش بطاطس على رومي"
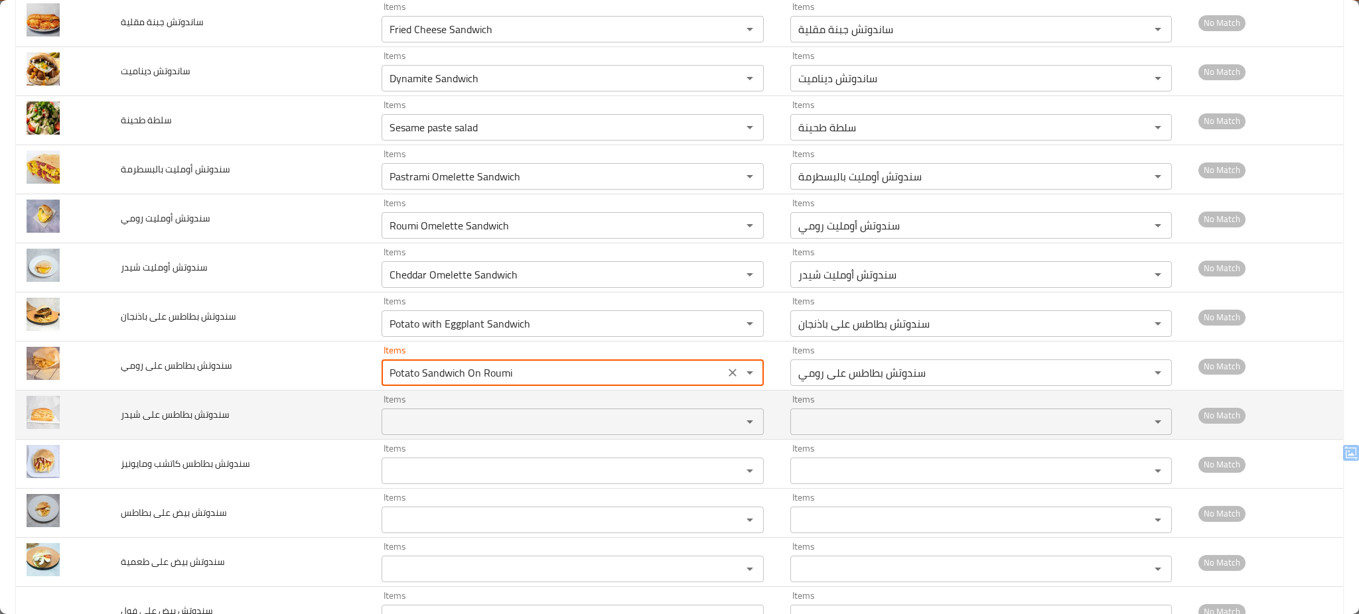
type رومي "Potato Sandwich On Roumi"
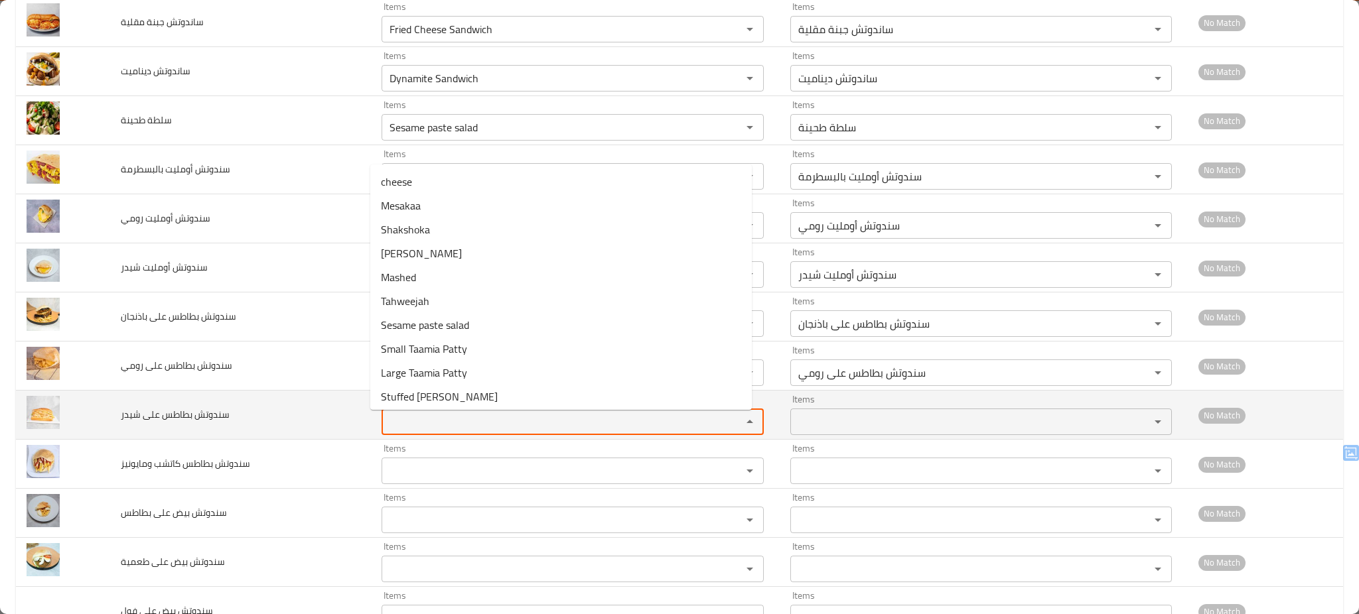
click at [437, 427] on شيدر "Items" at bounding box center [552, 422] width 335 height 19
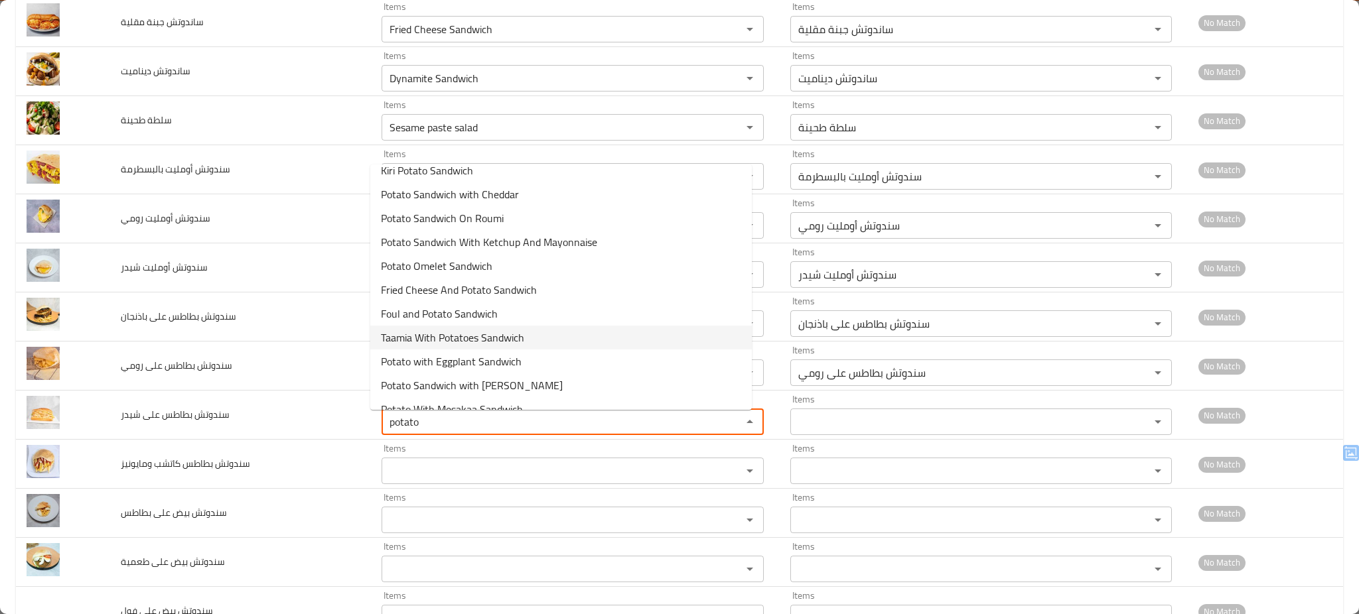
scroll to position [206, 0]
click at [576, 190] on شيدر-option-9 "Potato Sandwich with Cheddar" at bounding box center [560, 191] width 381 height 24
type شيدر "Potato Sandwich with Cheddar"
type شيدر-ar "سندوتش بطاطس على شيدر"
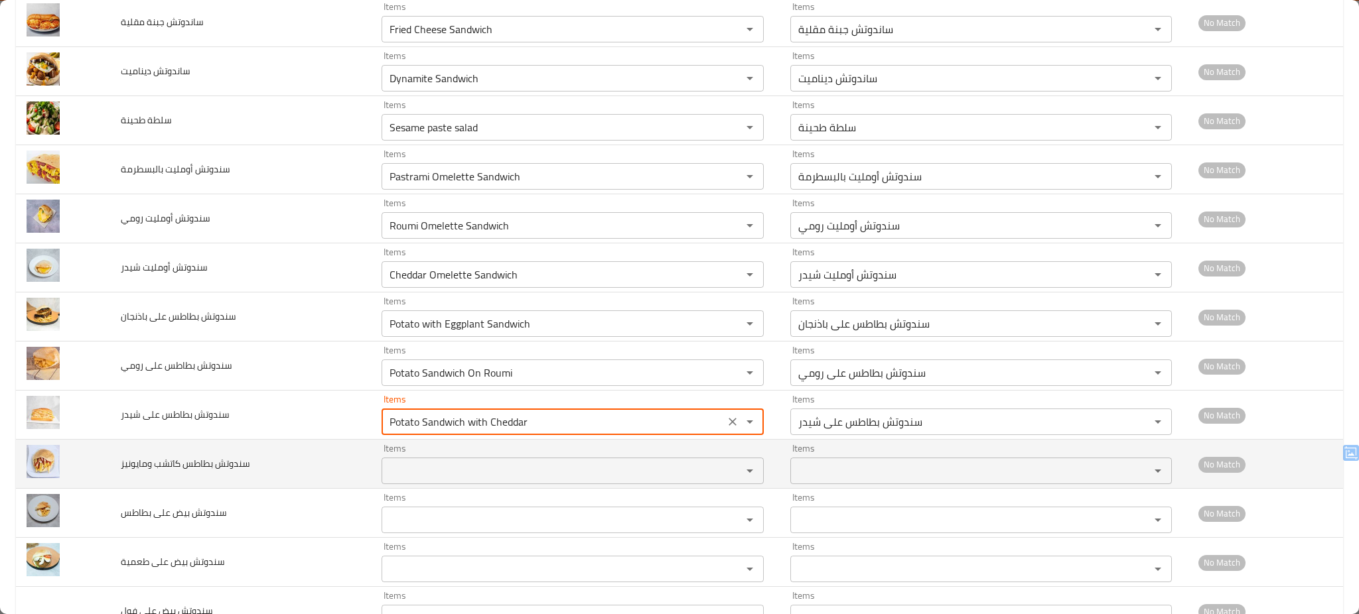
type شيدر "Potato Sandwich with Cheddar"
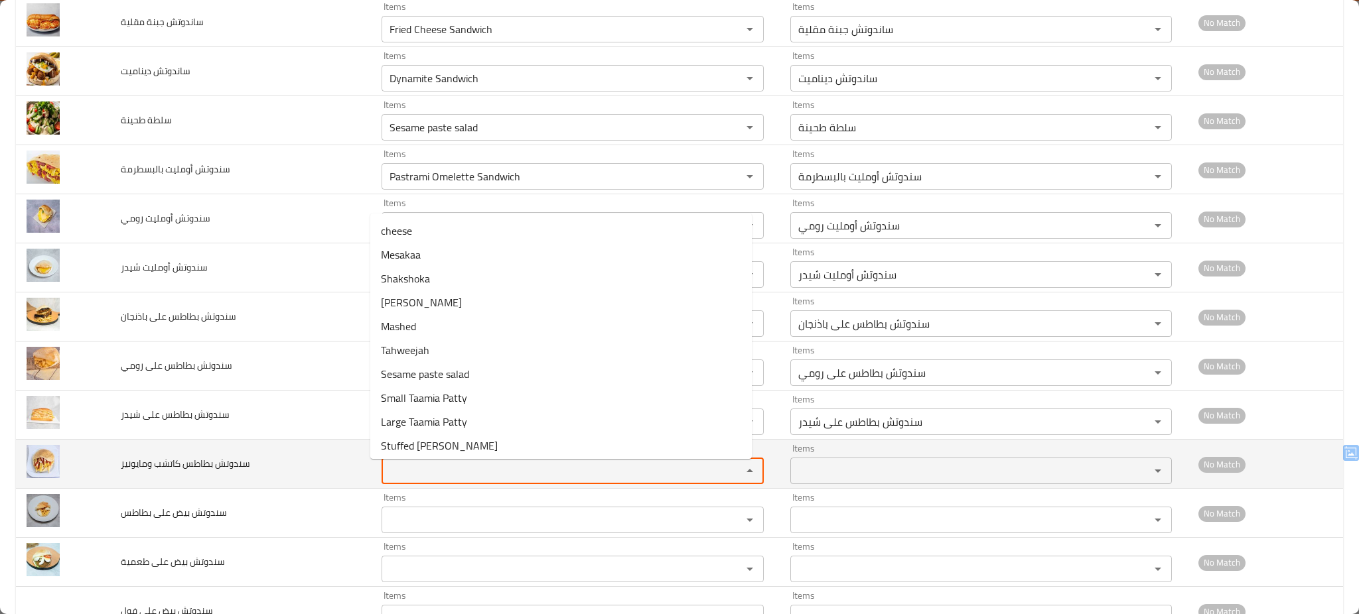
click at [468, 480] on ومايونيز "Items" at bounding box center [552, 471] width 335 height 19
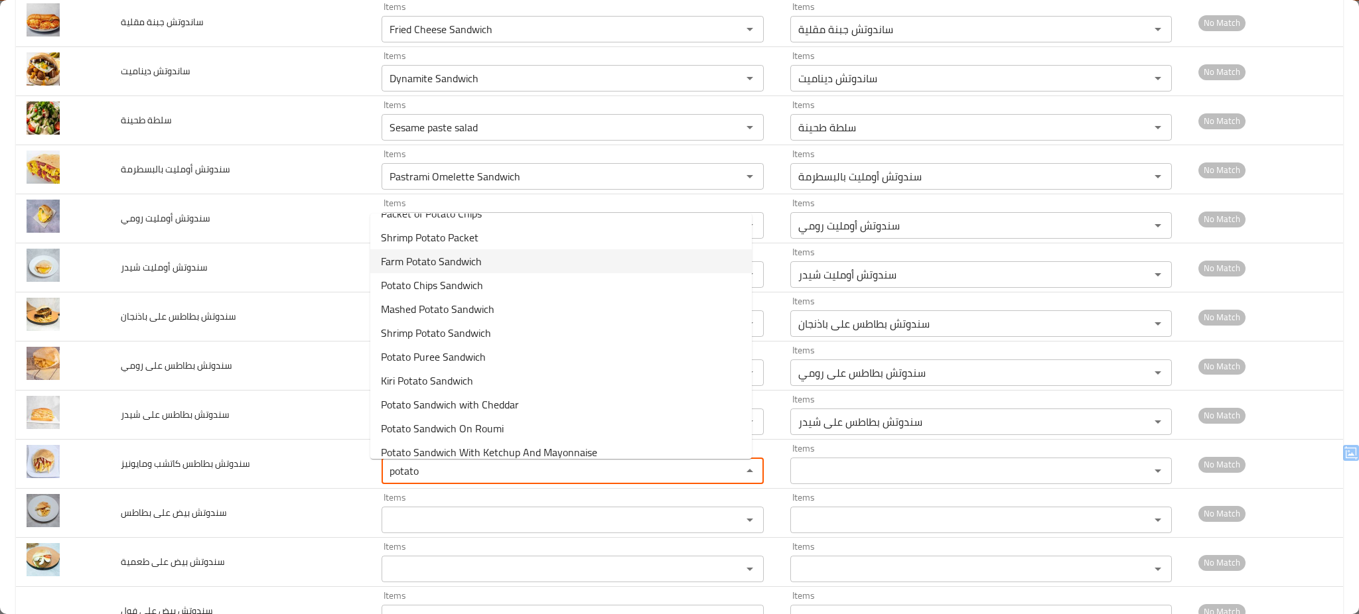
scroll to position [54, 0]
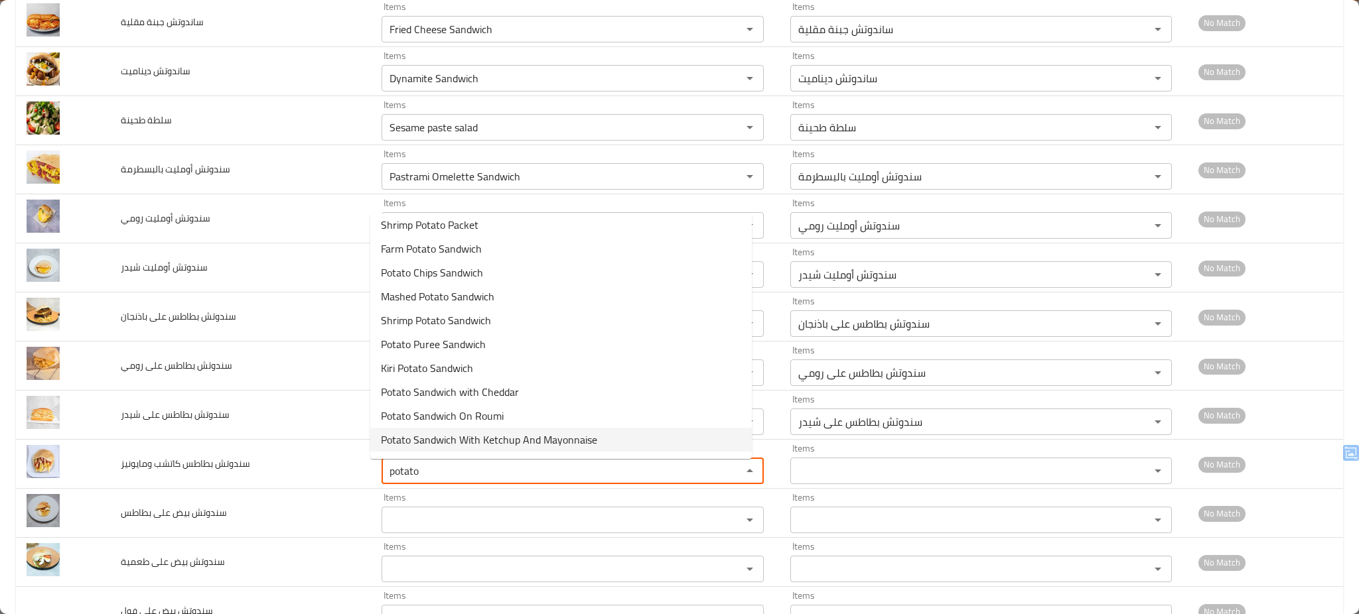
click at [558, 437] on span "Potato Sandwich With Ketchup And Mayonnaise" at bounding box center [489, 440] width 216 height 16
type ومايونيز "Potato Sandwich With Ketchup And Mayonnaise"
type ومايونيز-ar "سندوتش بطاطس كاتشب ومايونيز"
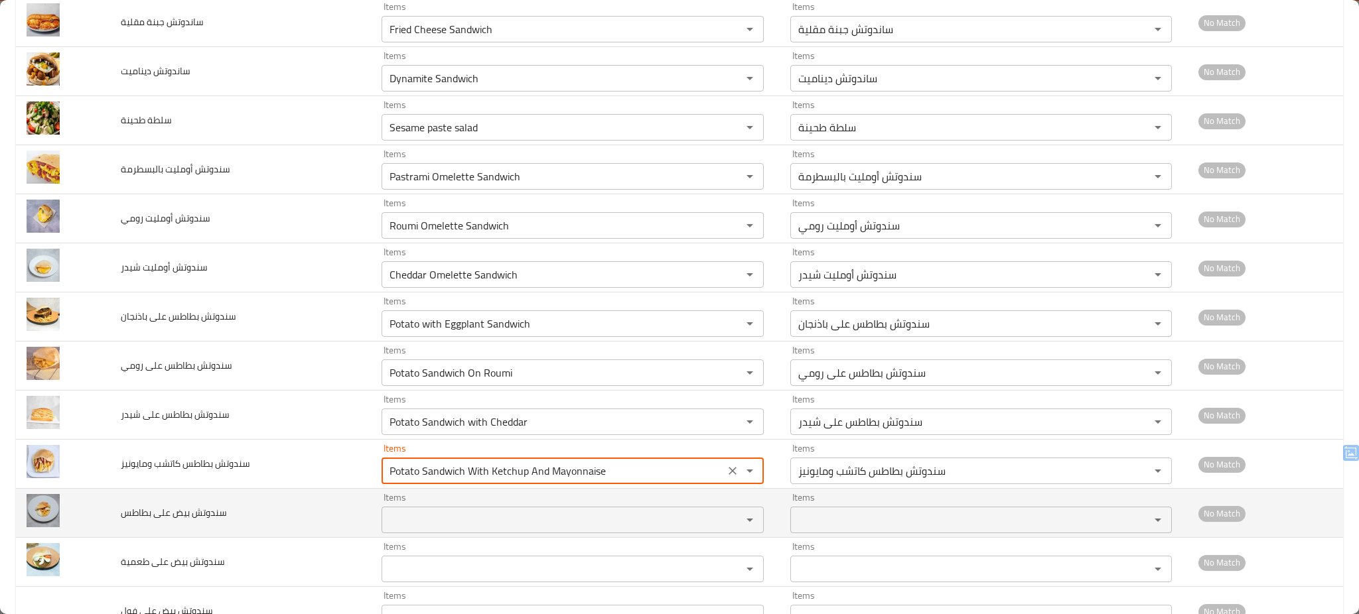
type ومايونيز "Potato Sandwich With Ketchup And Mayonnaise"
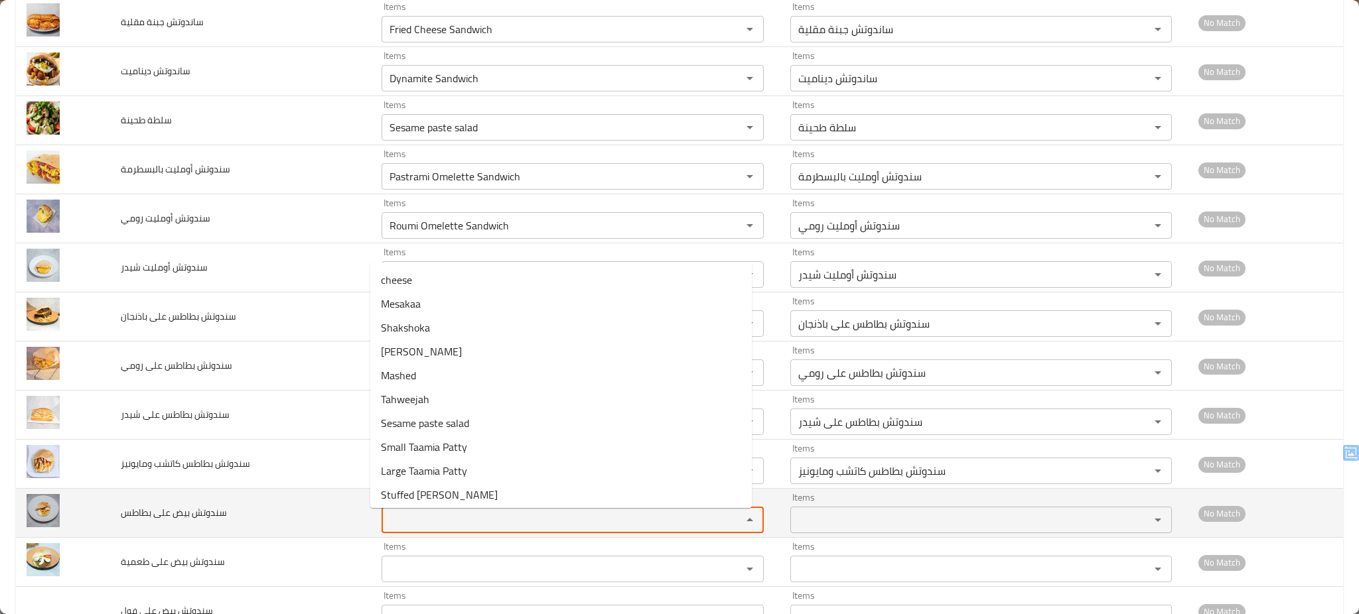
click at [429, 517] on بطاطس "Items" at bounding box center [552, 520] width 335 height 19
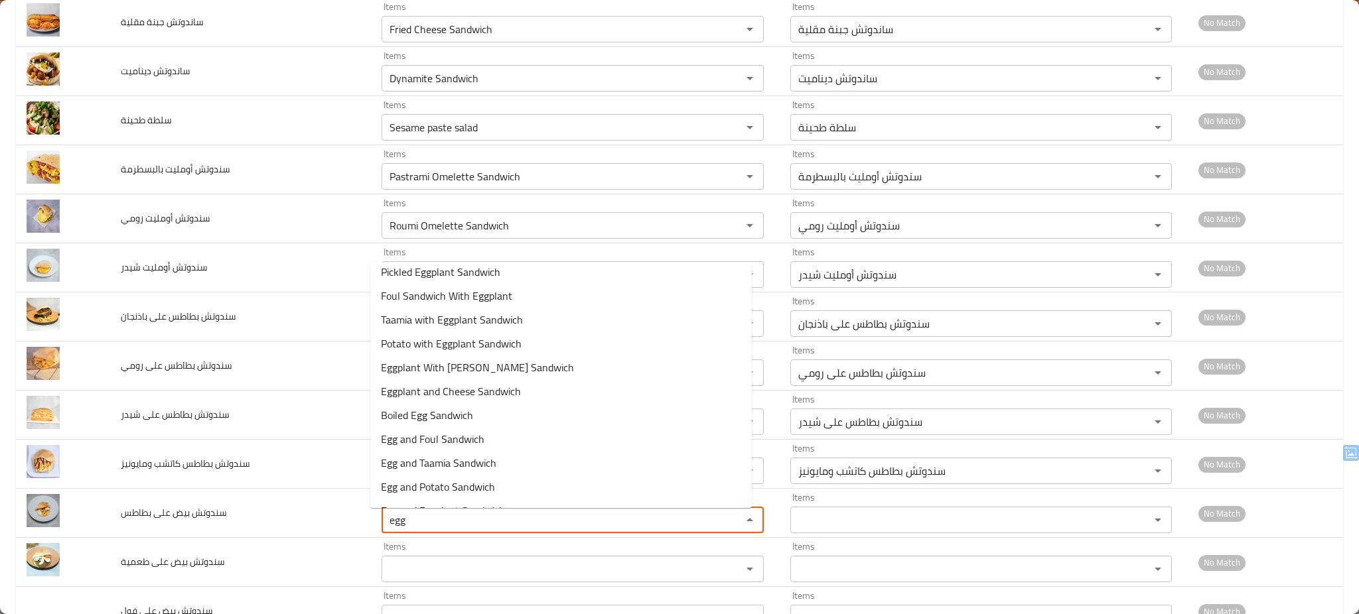
scroll to position [210, 0]
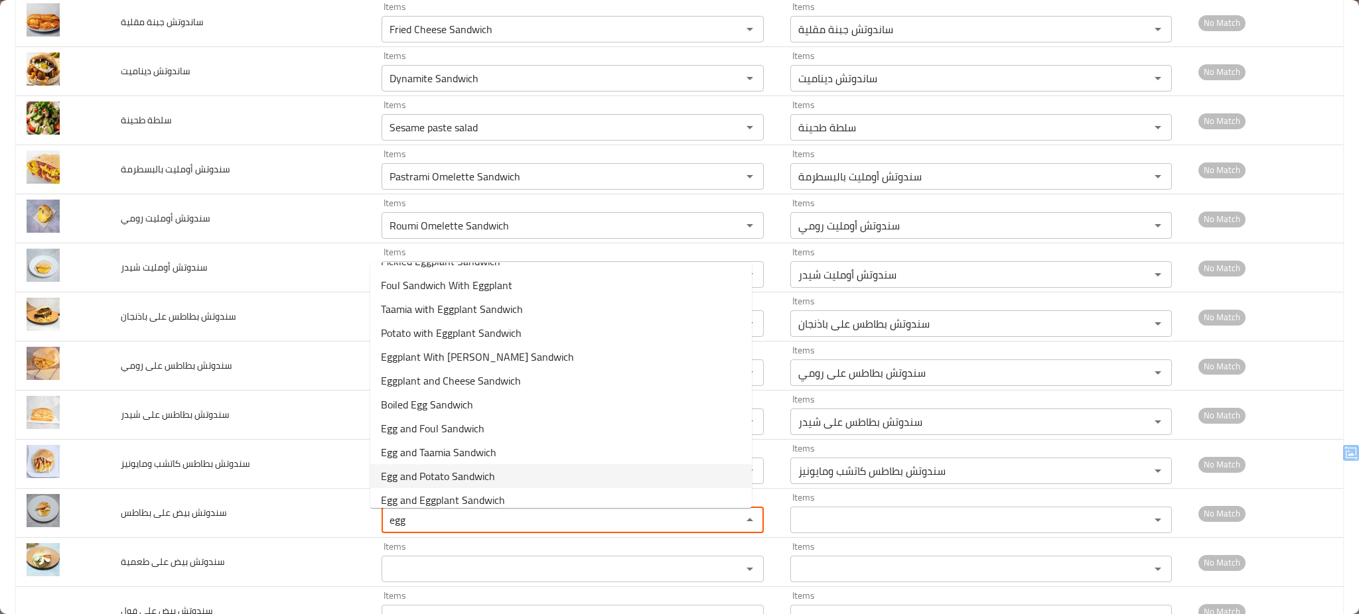
click at [508, 470] on بطاطس-option-17 "Egg and Potato Sandwich" at bounding box center [560, 476] width 381 height 24
type بطاطس "Egg and Potato Sandwich"
type بطاطس-ar "سندوتش بيض على بطاطس"
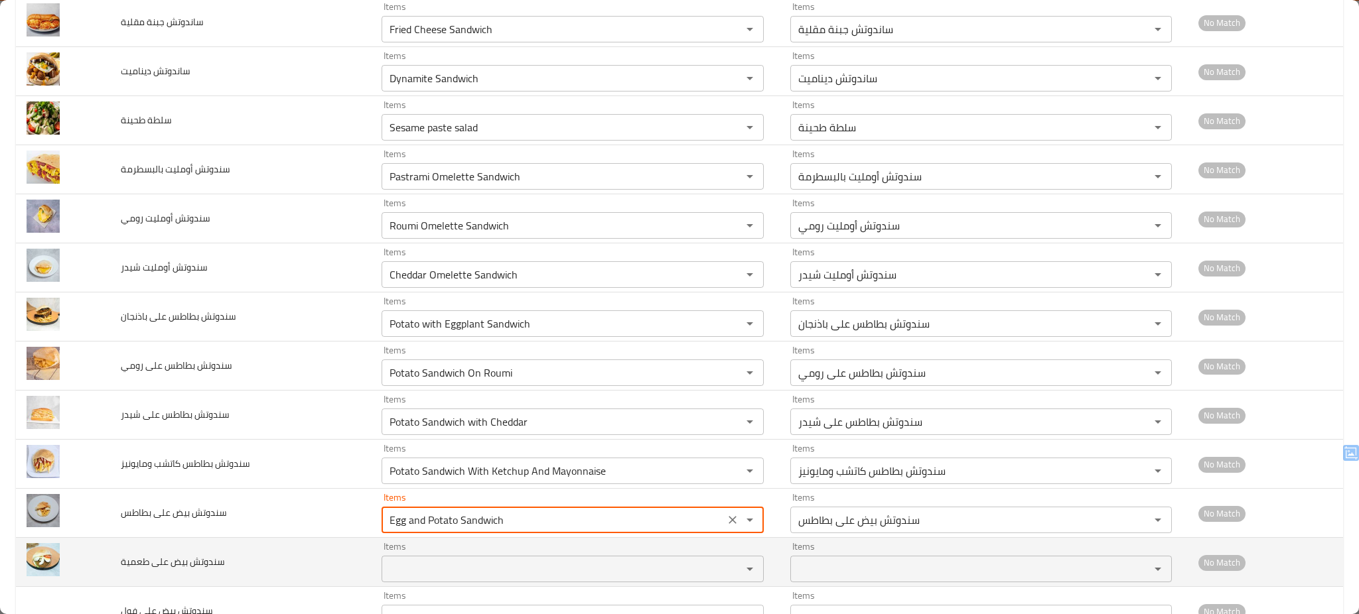
type بطاطس "Egg and Potato Sandwich"
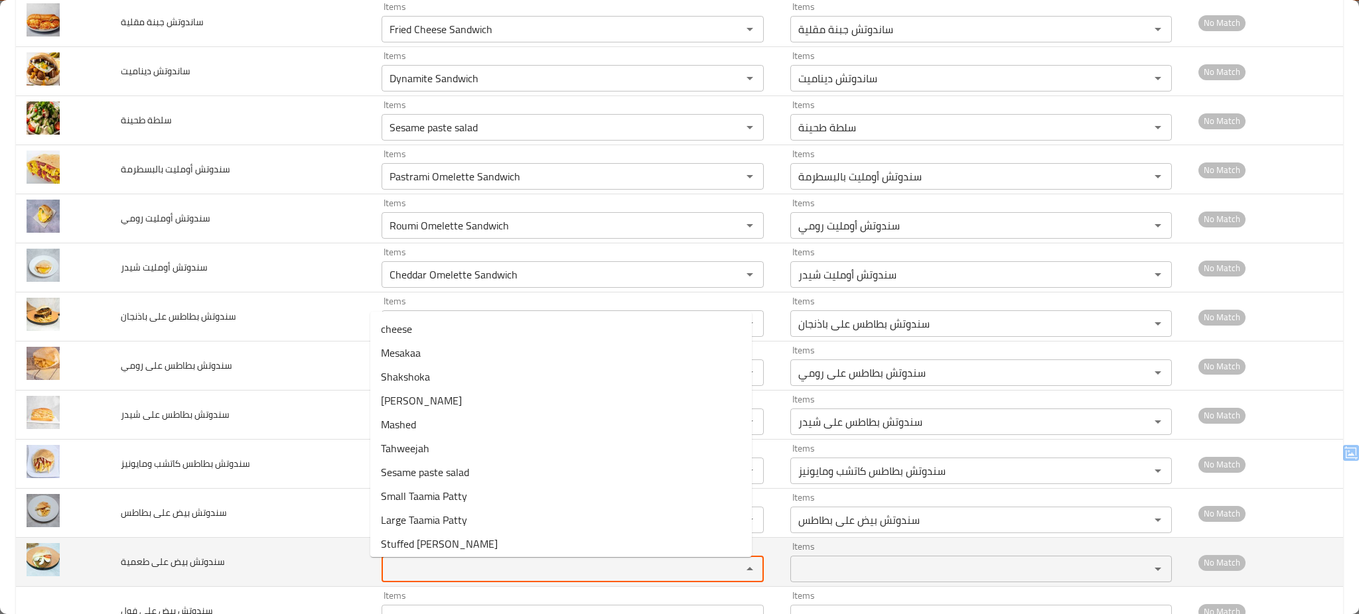
click at [441, 567] on طعمية "Items" at bounding box center [552, 569] width 335 height 19
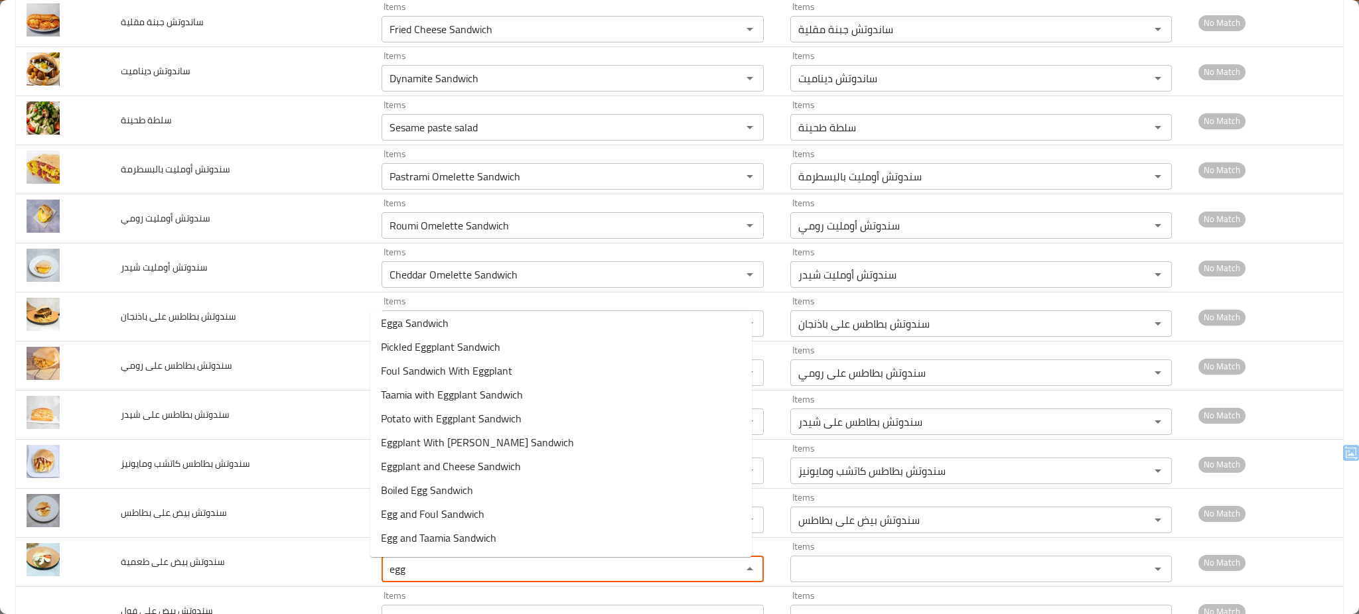
scroll to position [174, 0]
click at [476, 535] on span "Egg and Taamia Sandwich" at bounding box center [438, 537] width 115 height 16
type طعمية "Egg and Taamia Sandwich"
type طعمية-ar "سندوتش بيض على طعمية"
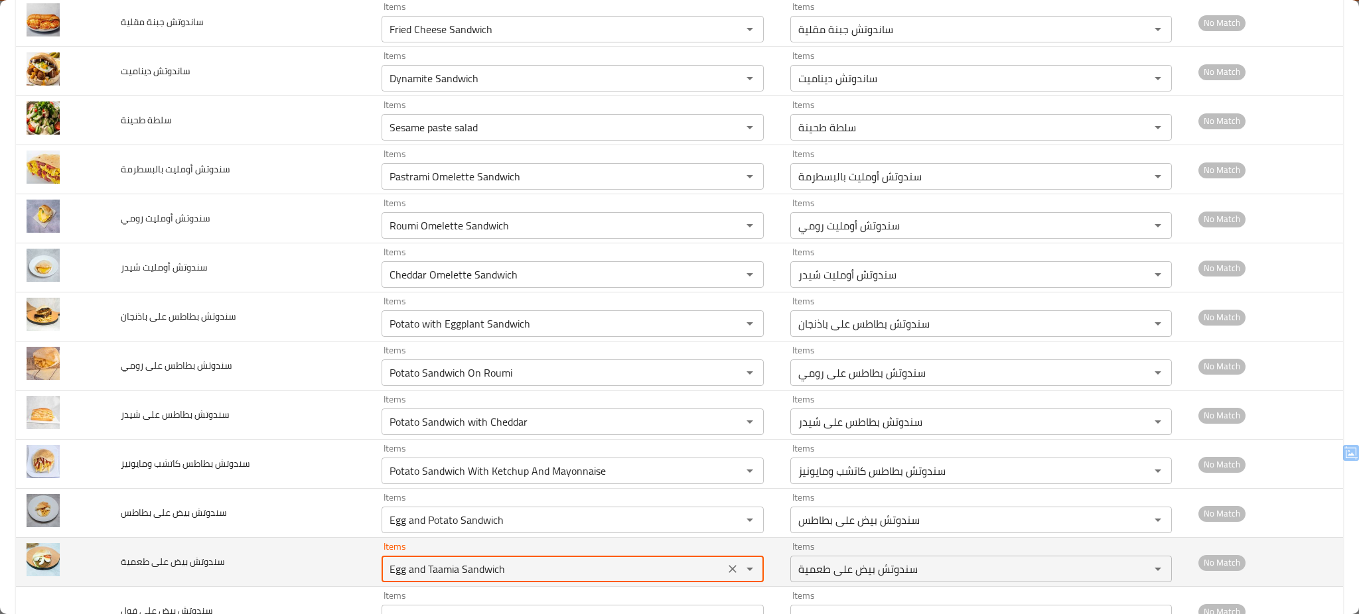
type طعمية "Egg and Taamia Sandwich"
click at [336, 568] on td "سندوتش بيض على طعمية" at bounding box center [240, 562] width 261 height 49
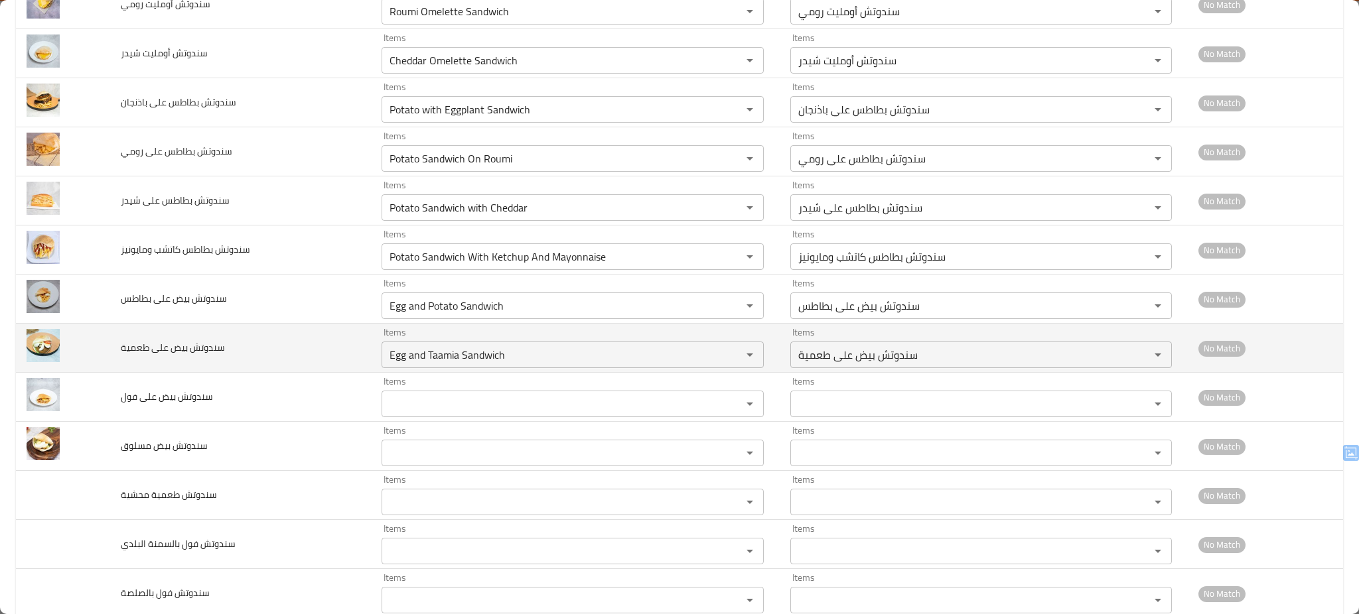
scroll to position [5165, 0]
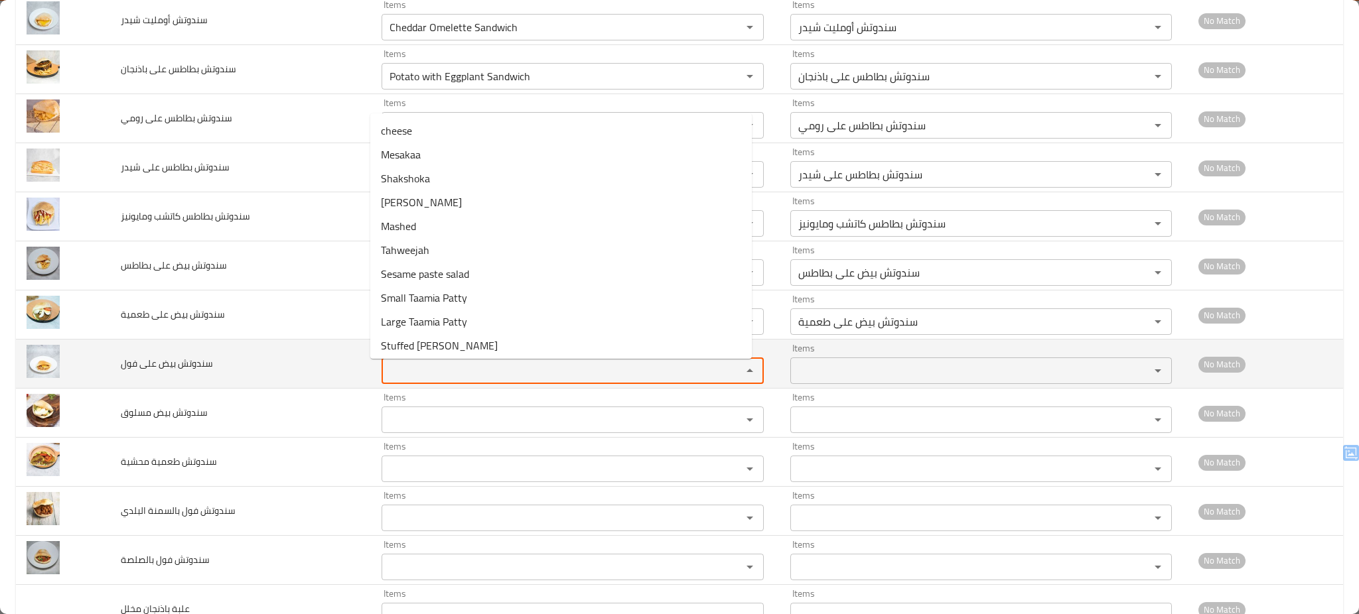
click at [432, 379] on فول "Items" at bounding box center [552, 371] width 335 height 19
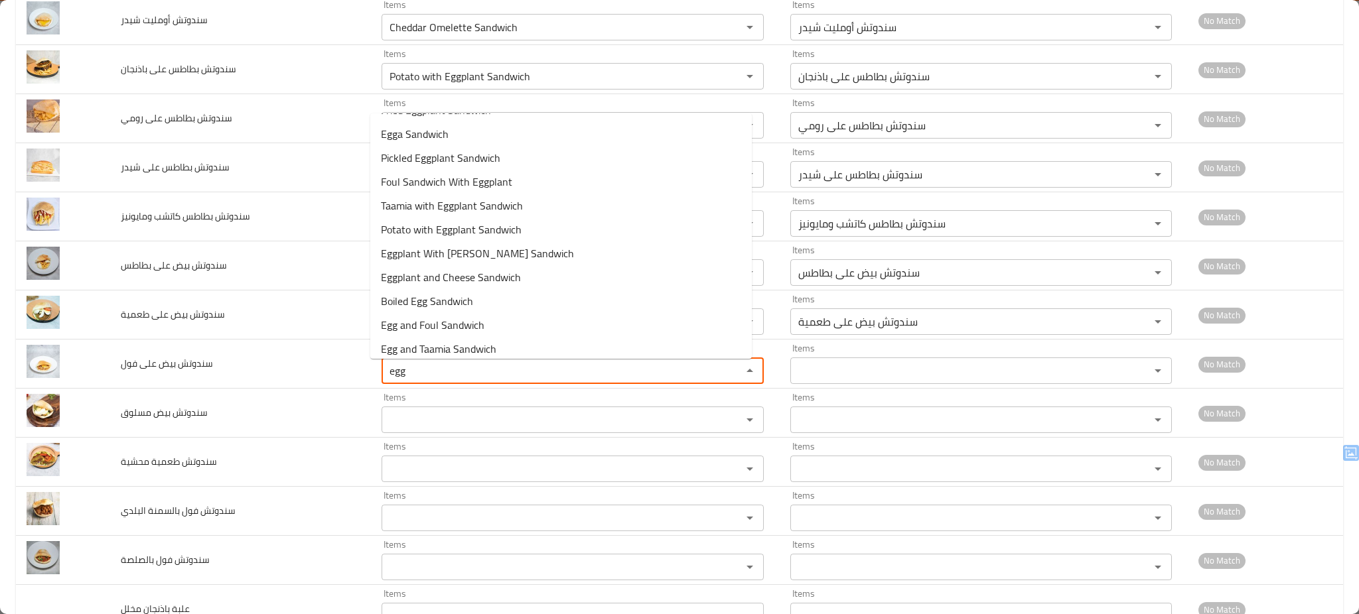
scroll to position [170, 0]
click at [539, 314] on فول-option-15 "Egg and Foul Sandwich" at bounding box center [560, 319] width 381 height 24
type فول "Egg and Foul Sandwich"
type فول-ar "سندوتش بيض على فول"
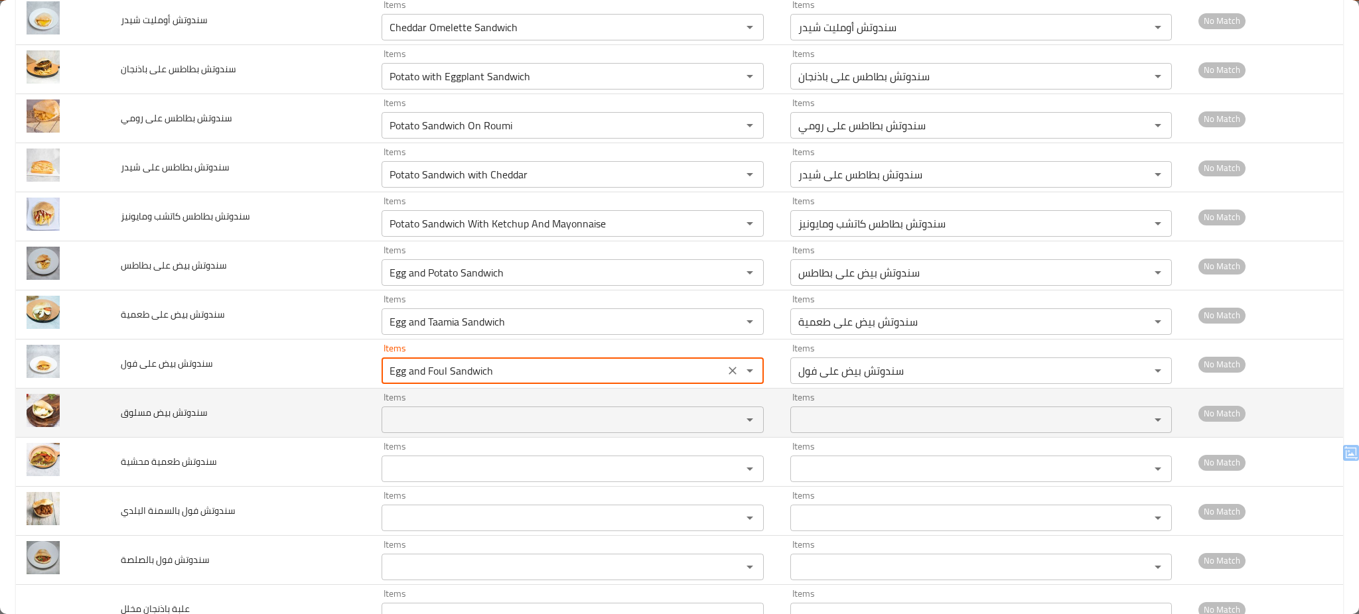
click at [437, 413] on div "Items" at bounding box center [572, 420] width 382 height 27
type فول "Egg and Foul Sandwich"
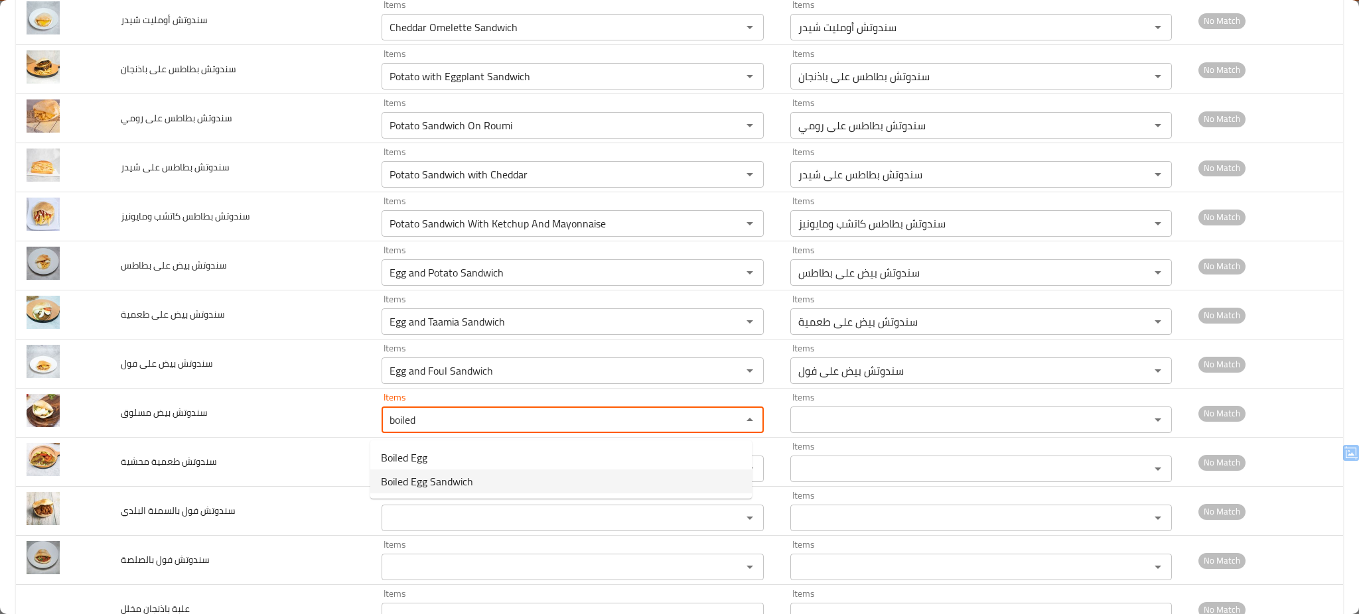
click at [420, 478] on span "Boiled Egg Sandwich" at bounding box center [427, 482] width 92 height 16
type مسلوق "Boiled Egg Sandwich"
type مسلوق-ar "سندوتش بيض مسلوق"
type مسلوق "Boiled Egg Sandwich"
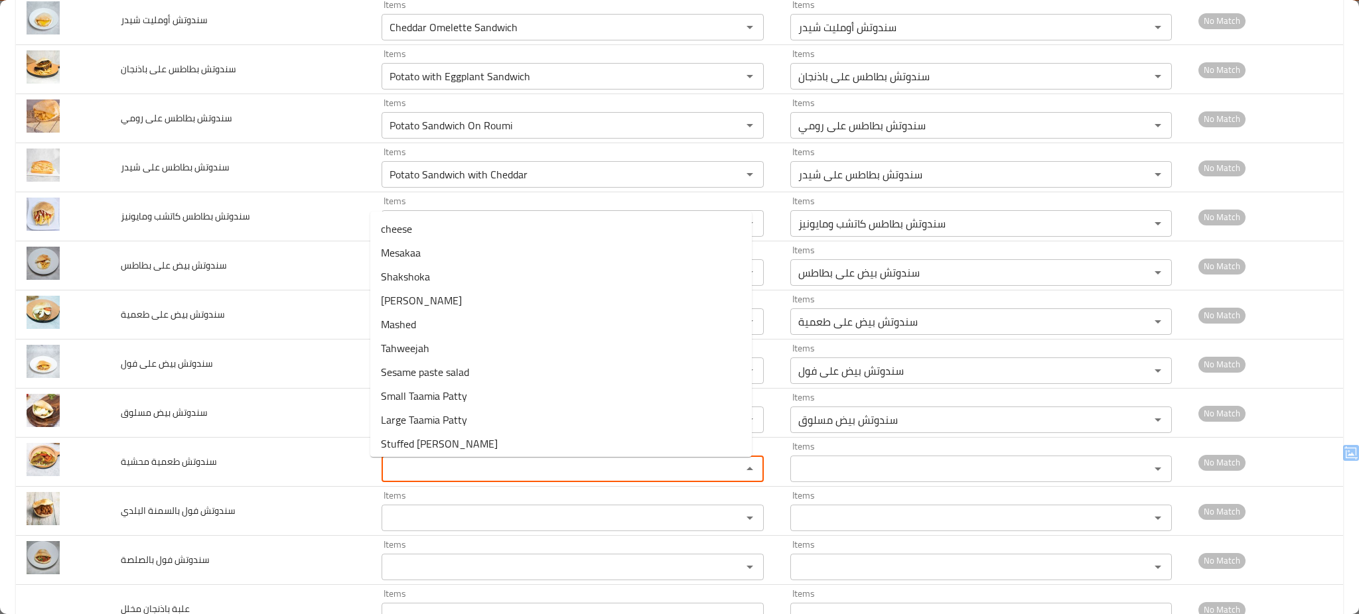
click at [420, 478] on محشية "Items" at bounding box center [552, 469] width 335 height 19
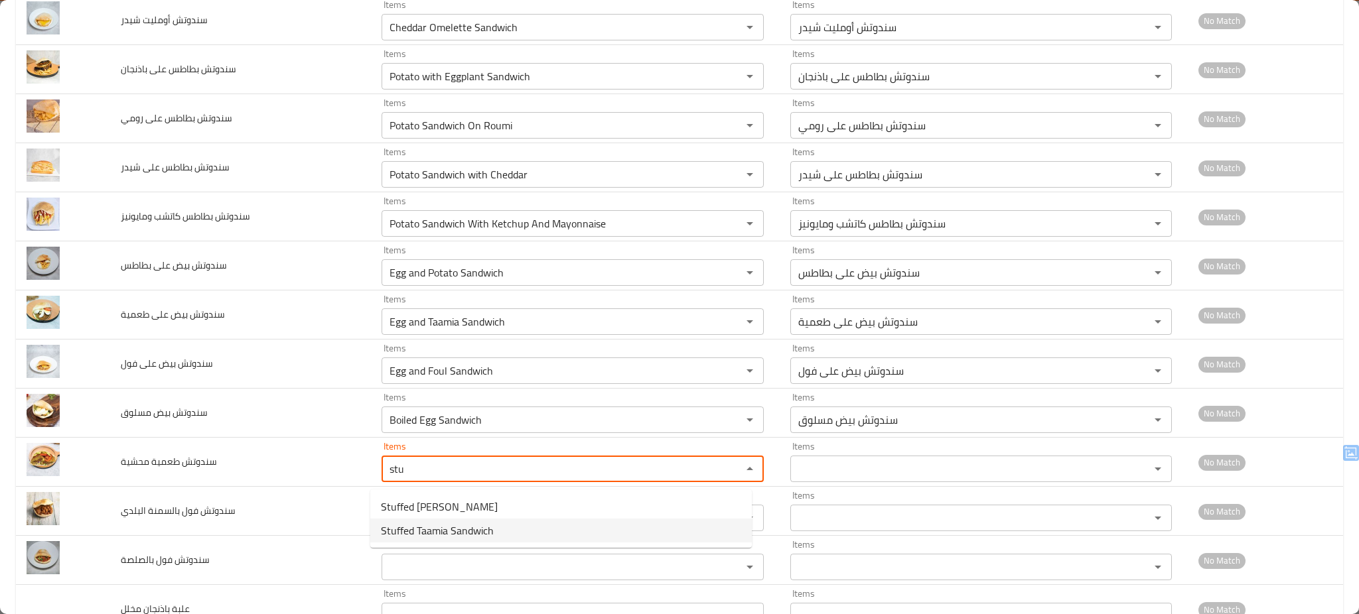
click at [425, 527] on span "Stuffed Taamia Sandwich" at bounding box center [437, 531] width 113 height 16
type محشية "Stuffed Taamia Sandwich"
type محشية-ar "ساندوتش طعمية محشية"
type محشية "Stuffed Taamia Sandwich"
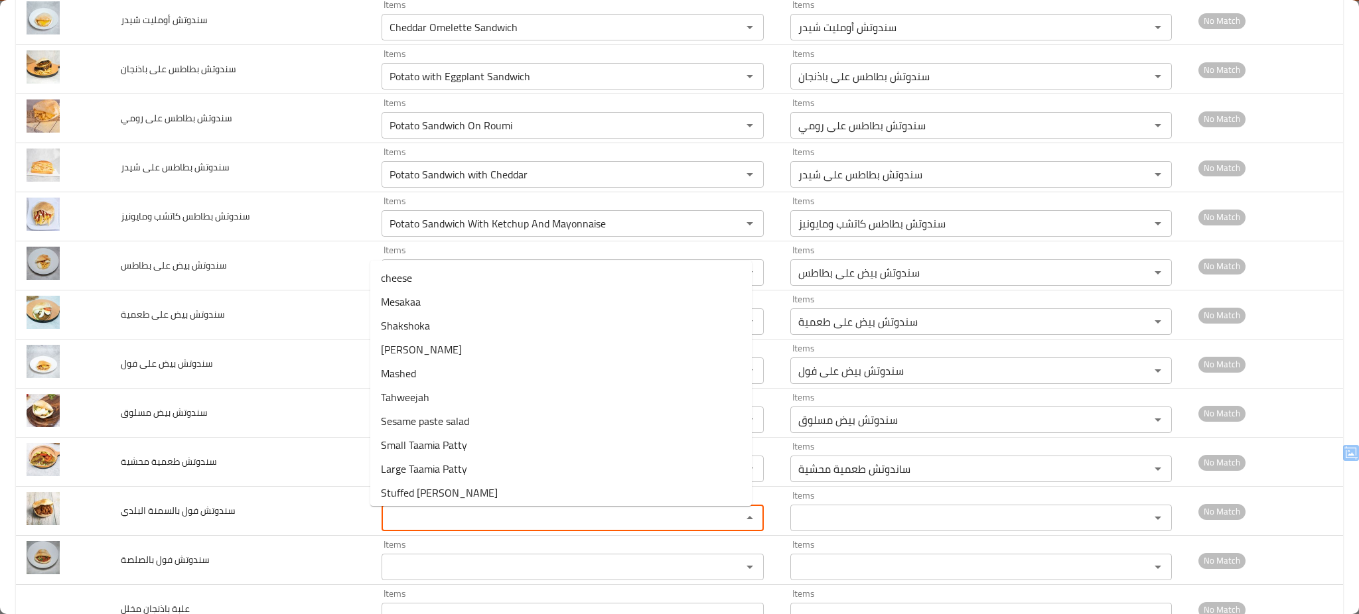
click at [425, 527] on البلدي "Items" at bounding box center [552, 518] width 335 height 19
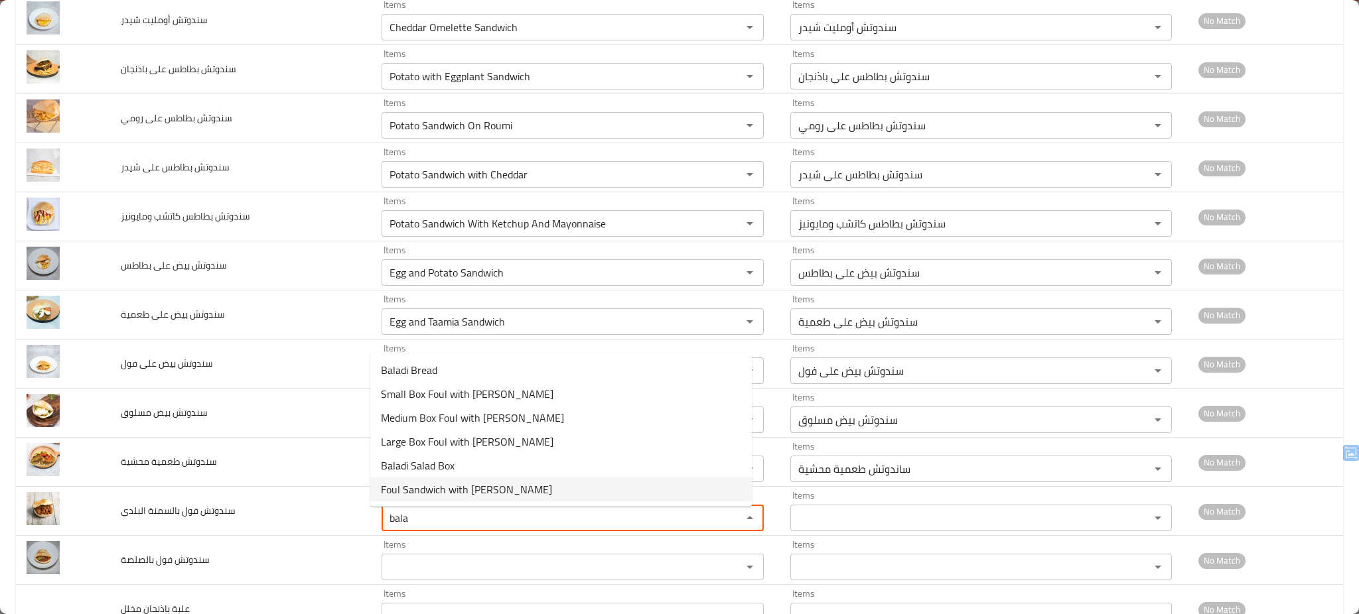
click at [513, 488] on span "Foul Sandwich with Baladi Ghee" at bounding box center [466, 490] width 171 height 16
type البلدي "Foul Sandwich with Baladi Ghee"
type البلدي-ar "سندوتش فول بالسمنة البلدي"
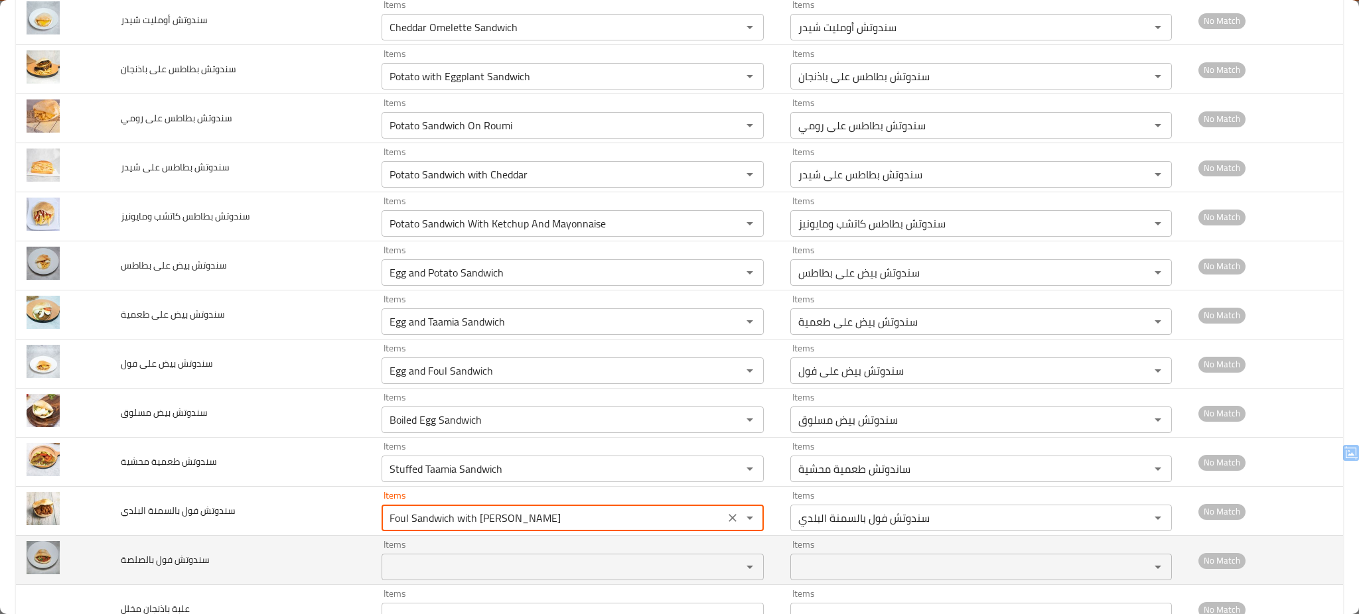
type البلدي "Foul Sandwich with Baladi Ghee"
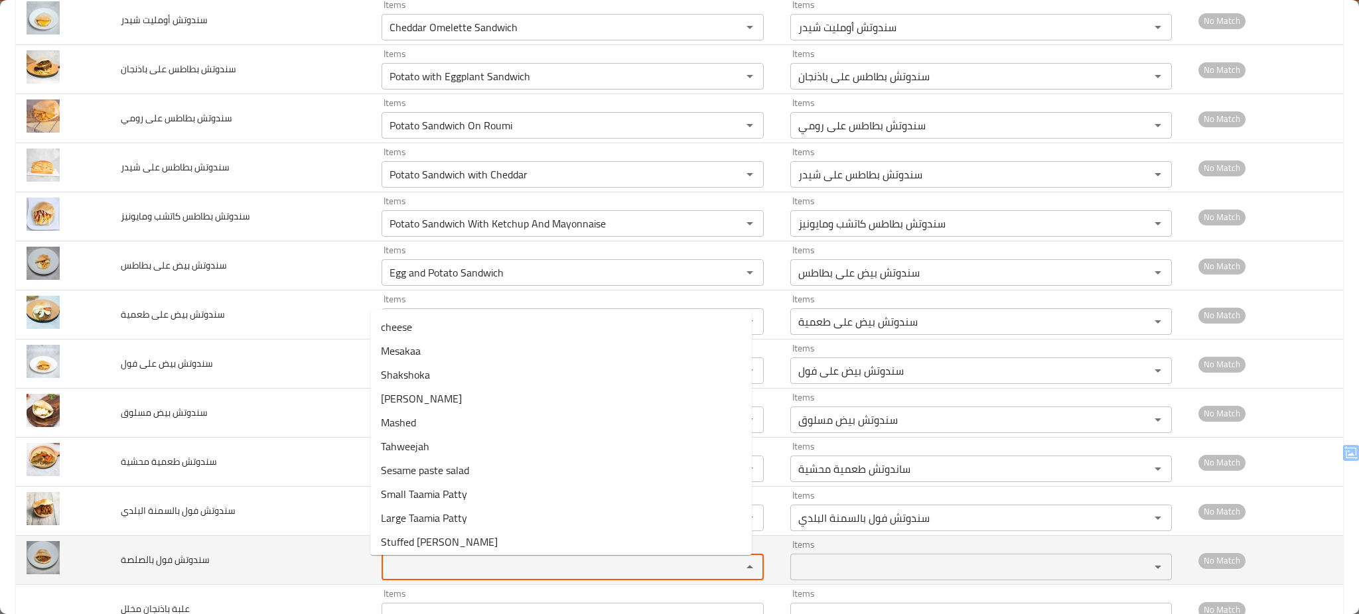
click at [463, 569] on بالصلصة "Items" at bounding box center [552, 567] width 335 height 19
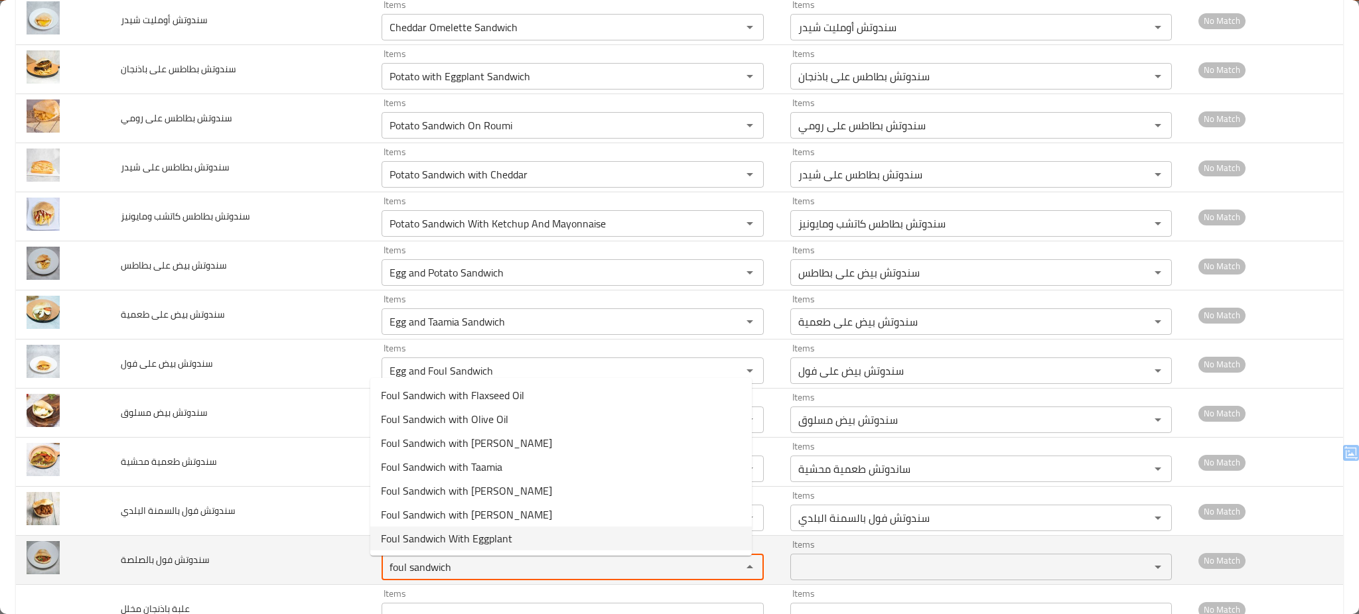
click at [506, 571] on بالصلصة "foul sandwich" at bounding box center [552, 567] width 335 height 19
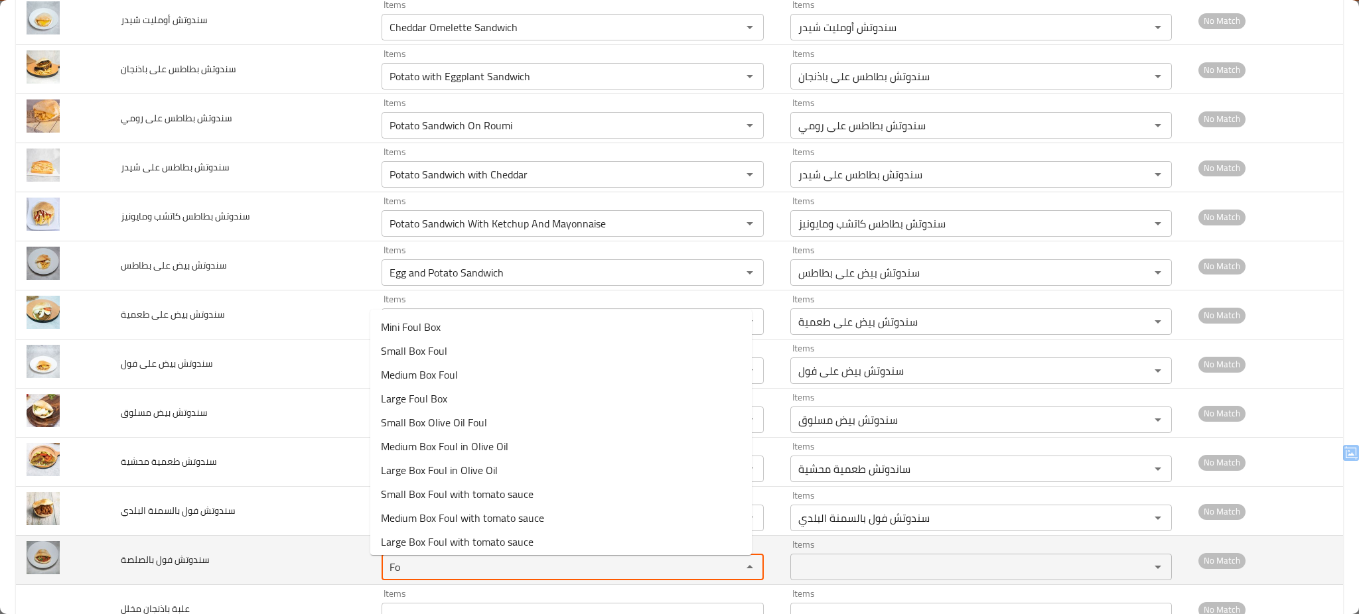
type بالصلصة "F"
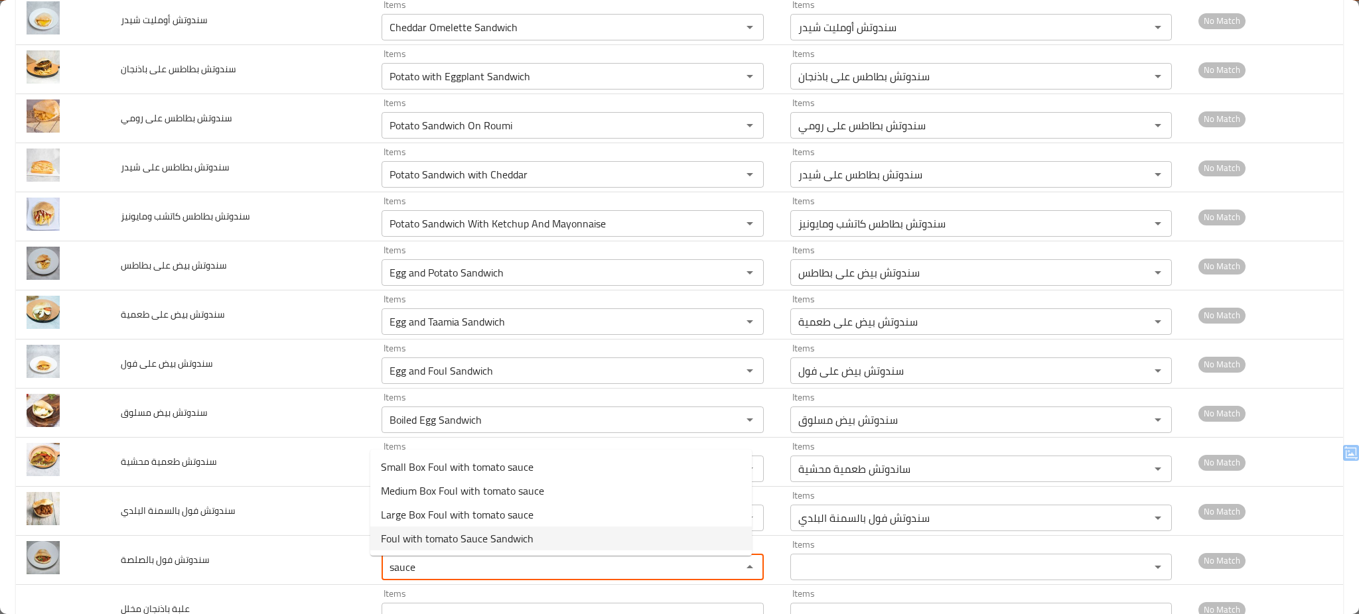
click at [476, 537] on span "Foul with tomato Sauce Sandwich" at bounding box center [457, 539] width 153 height 16
type بالصلصة "Foul with tomato Sauce Sandwich"
type بالصلصة-ar "سندوتش فول بالصلصة"
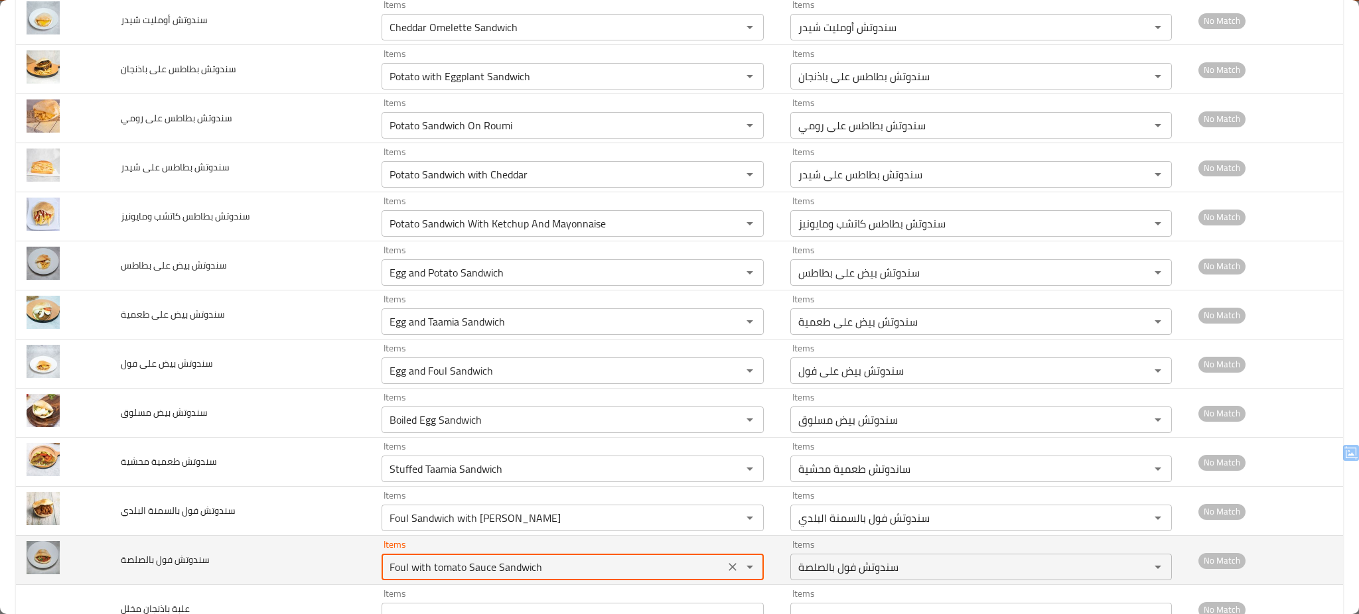
type بالصلصة "Foul with tomato Sauce Sandwich"
click at [313, 571] on td "سندوتش فول بالصلصة" at bounding box center [240, 560] width 261 height 49
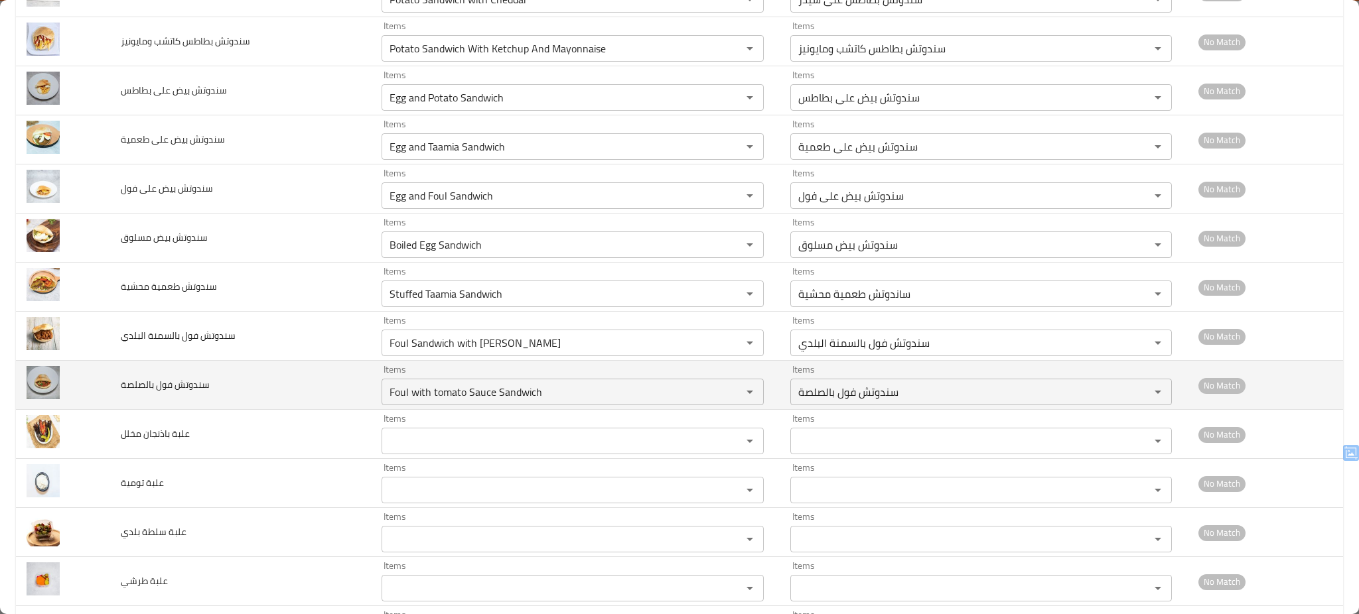
scroll to position [5342, 0]
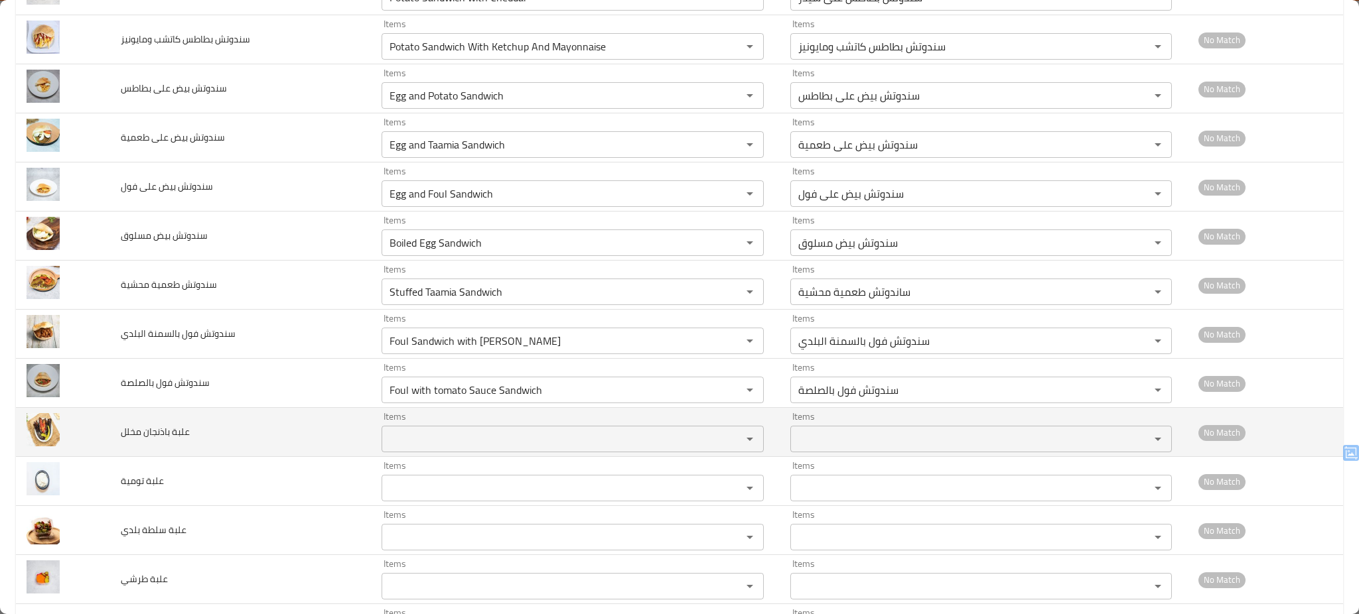
click at [508, 452] on div "Items" at bounding box center [572, 439] width 382 height 27
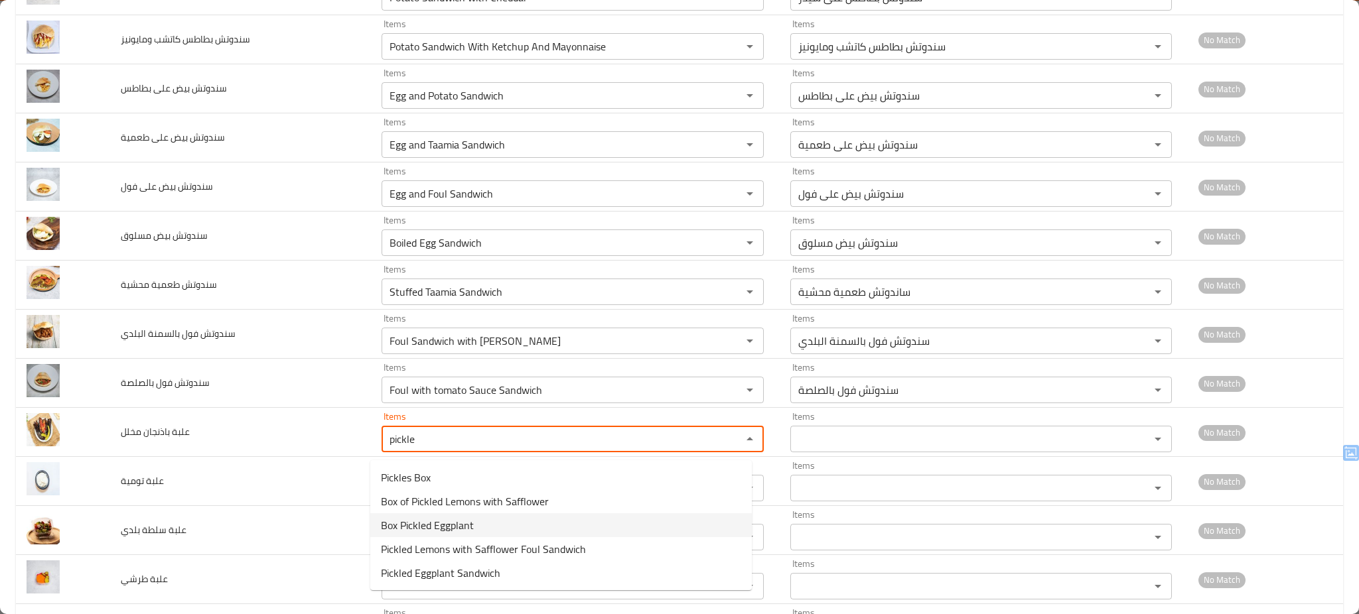
click at [457, 520] on span "Box Pickled Eggplant" at bounding box center [427, 525] width 93 height 16
type مخلل "Box Pickled Eggplant"
type مخلل-ar "علبة باذنجان مخلل"
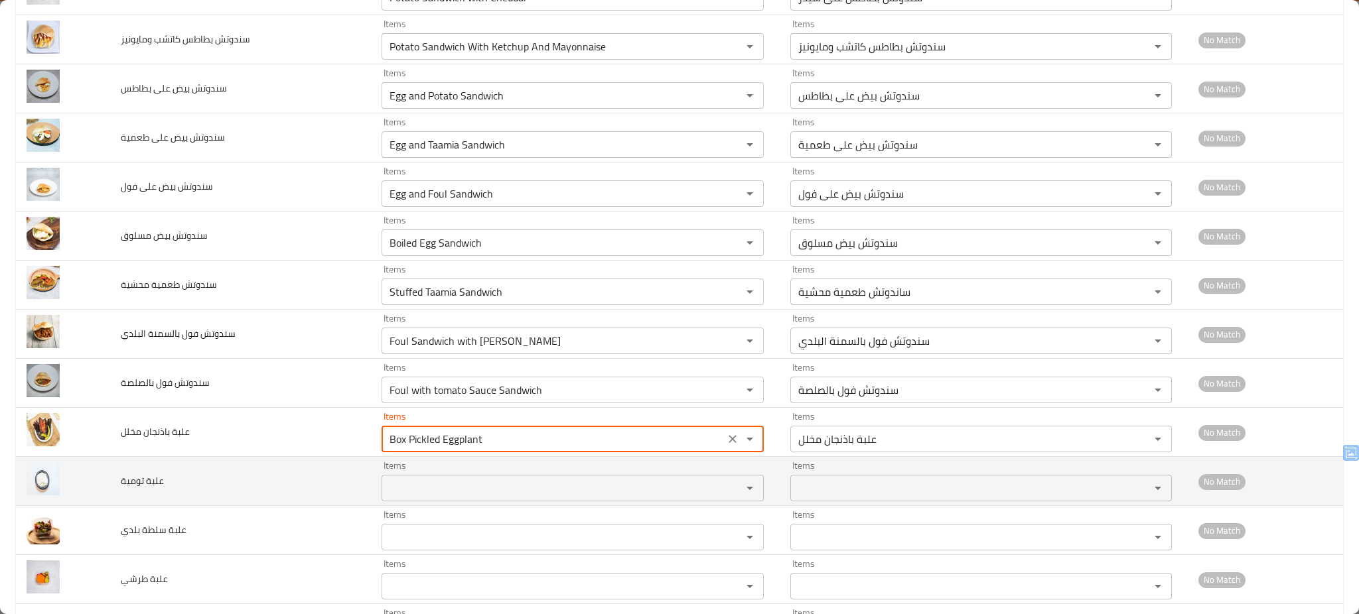
type مخلل "Box Pickled Eggplant"
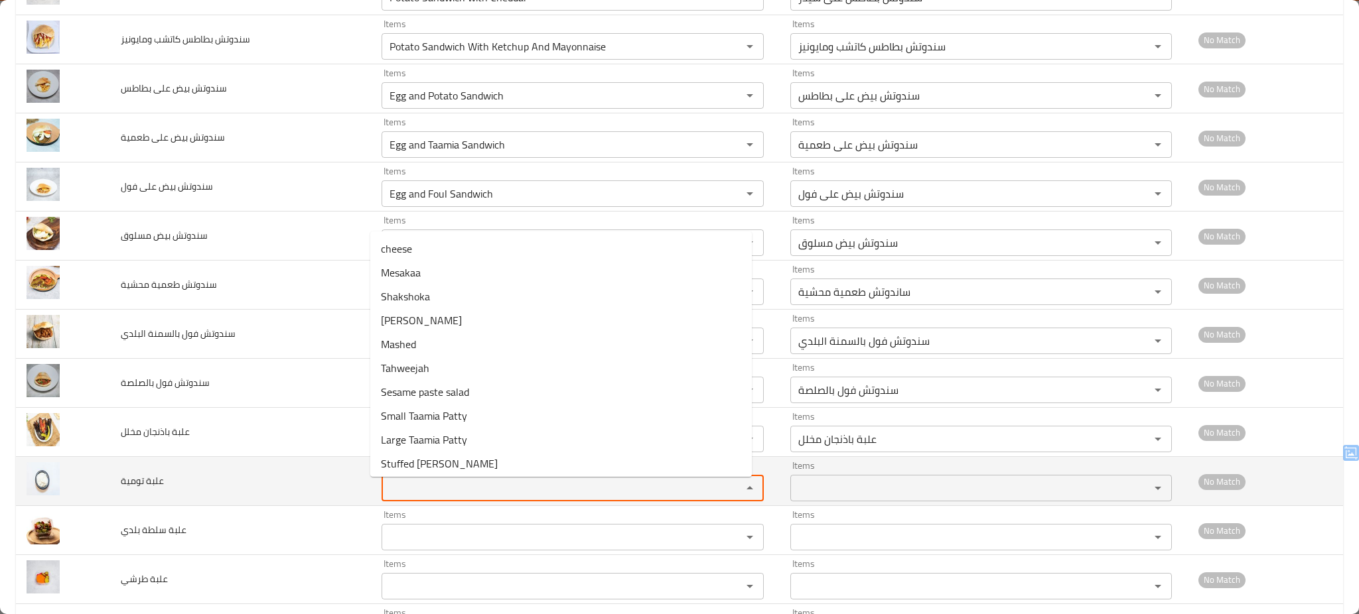
click at [464, 488] on تومية "Items" at bounding box center [552, 488] width 335 height 19
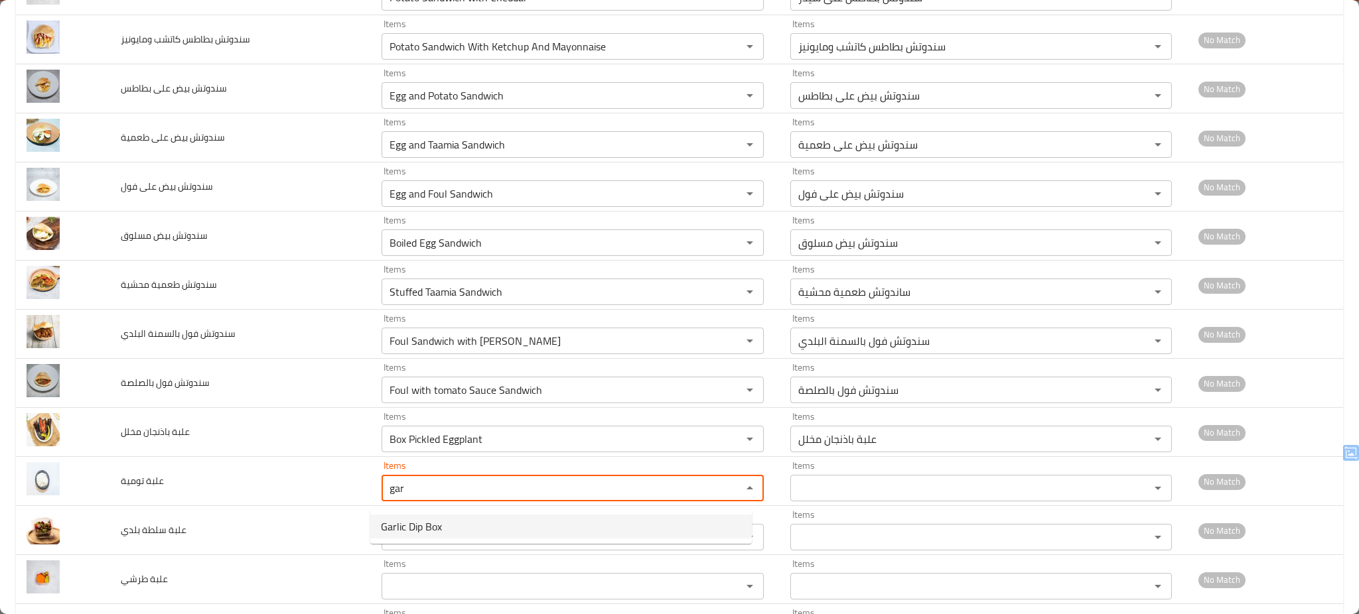
click at [435, 523] on span "Garlic Dip Box" at bounding box center [411, 527] width 61 height 16
type تومية "Garlic Dip Box"
type تومية-ar "علبة تومية"
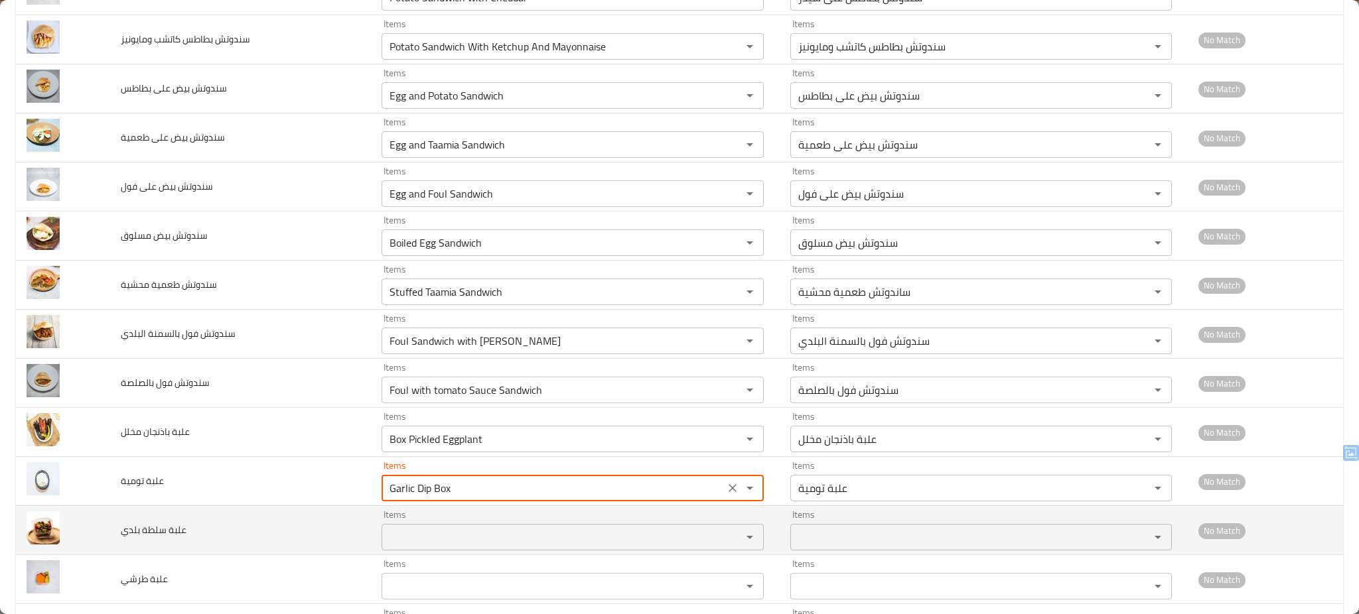
type تومية "Garlic Dip Box"
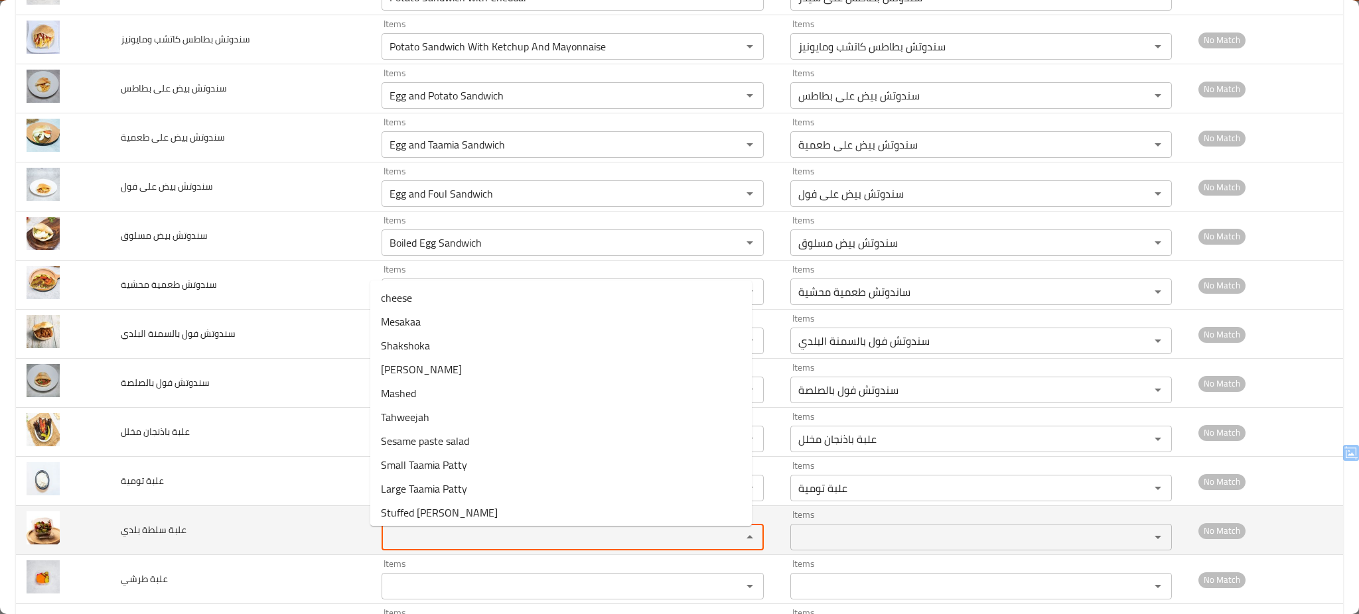
click at [427, 535] on بلدي "Items" at bounding box center [552, 537] width 335 height 19
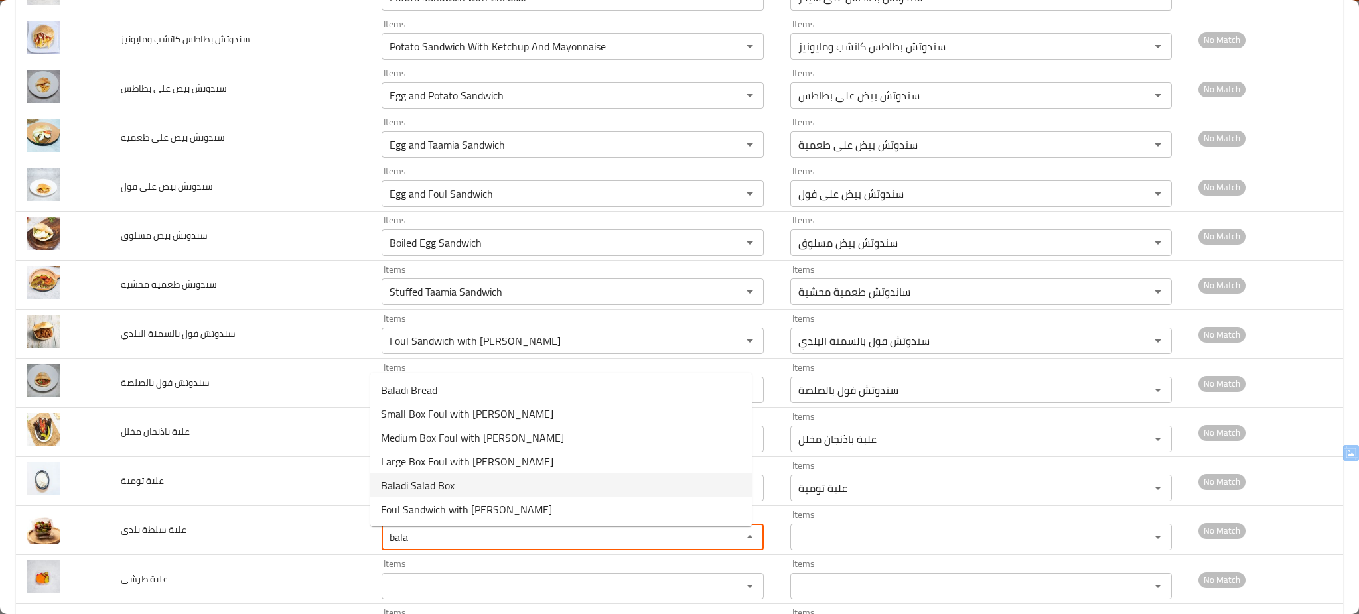
click at [431, 478] on span "Baladi Salad Box" at bounding box center [418, 486] width 74 height 16
type بلدي "Baladi Salad Box"
type بلدي-ar "علبة سلطة بلدي"
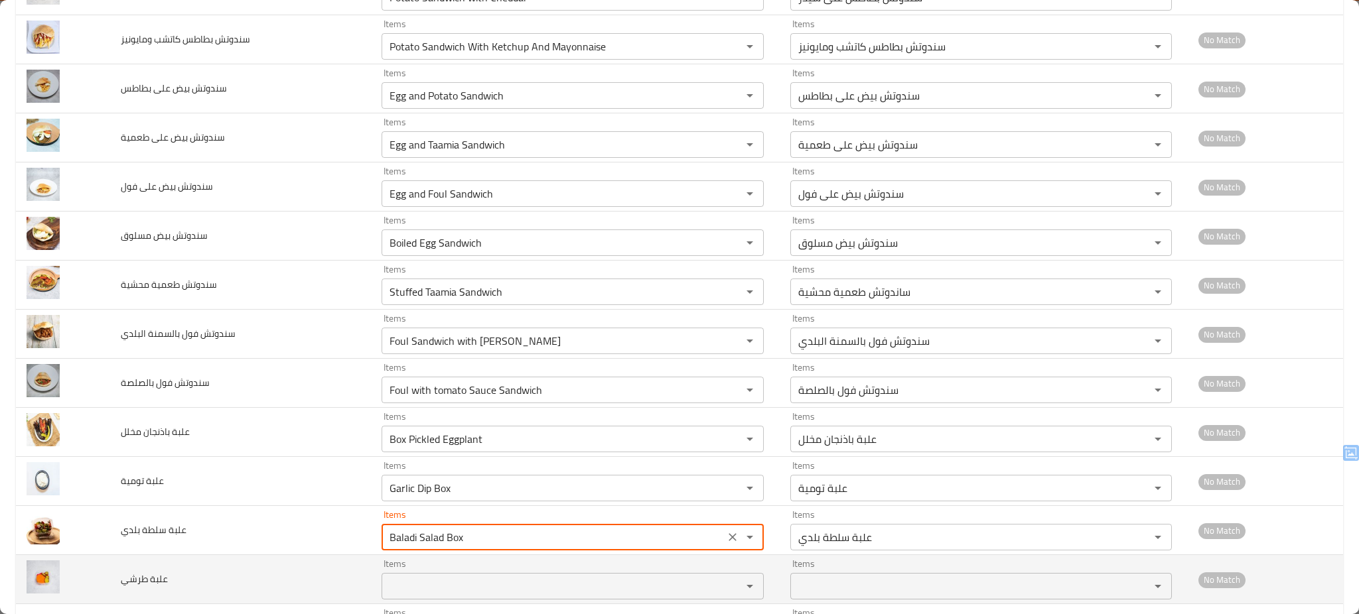
type بلدي "Baladi Salad Box"
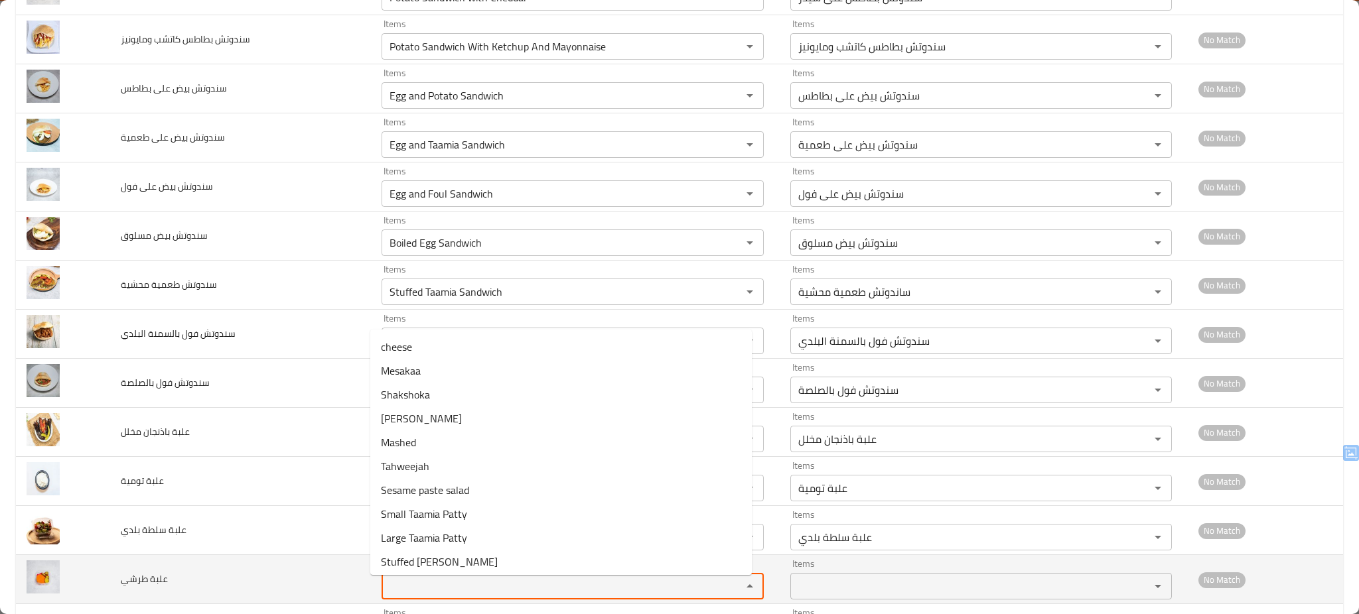
click at [416, 587] on طرشي "Items" at bounding box center [552, 586] width 335 height 19
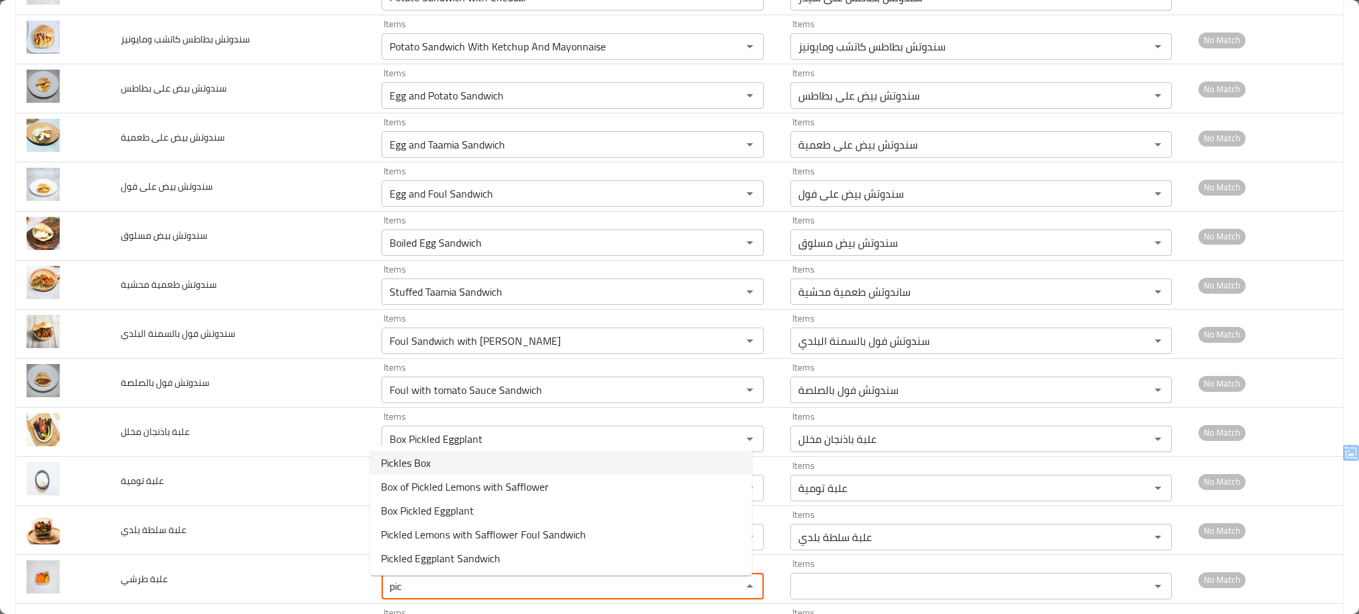
click at [437, 458] on طرشي-option-0 "Pickles Box" at bounding box center [560, 463] width 381 height 24
type طرشي "Pickles Box"
type طرشي-ar "علبة طرشي"
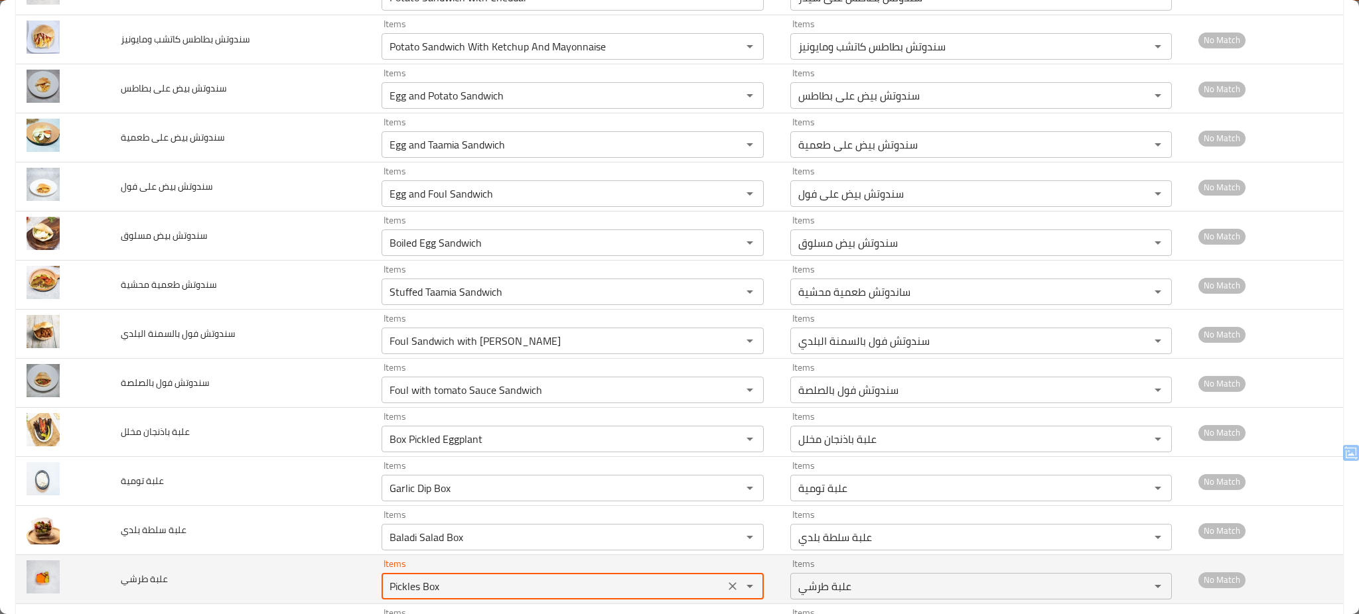
type طرشي "Pickles Box"
click at [285, 585] on td "علبة طرشي" at bounding box center [240, 579] width 261 height 49
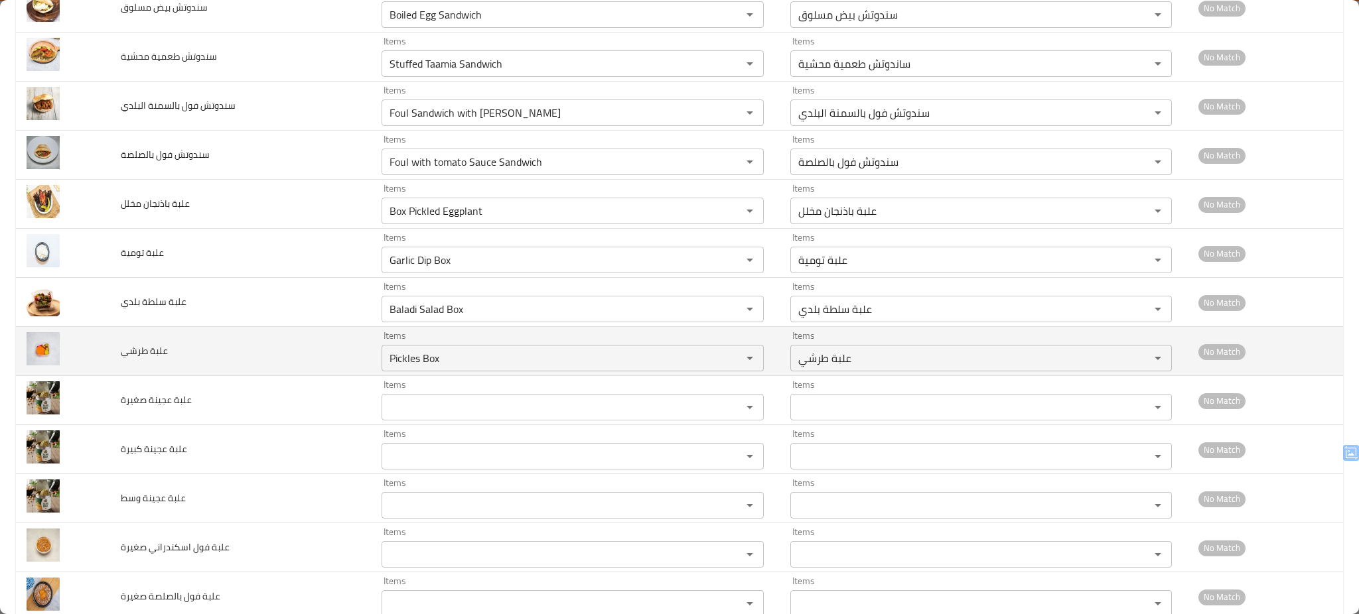
scroll to position [5696, 0]
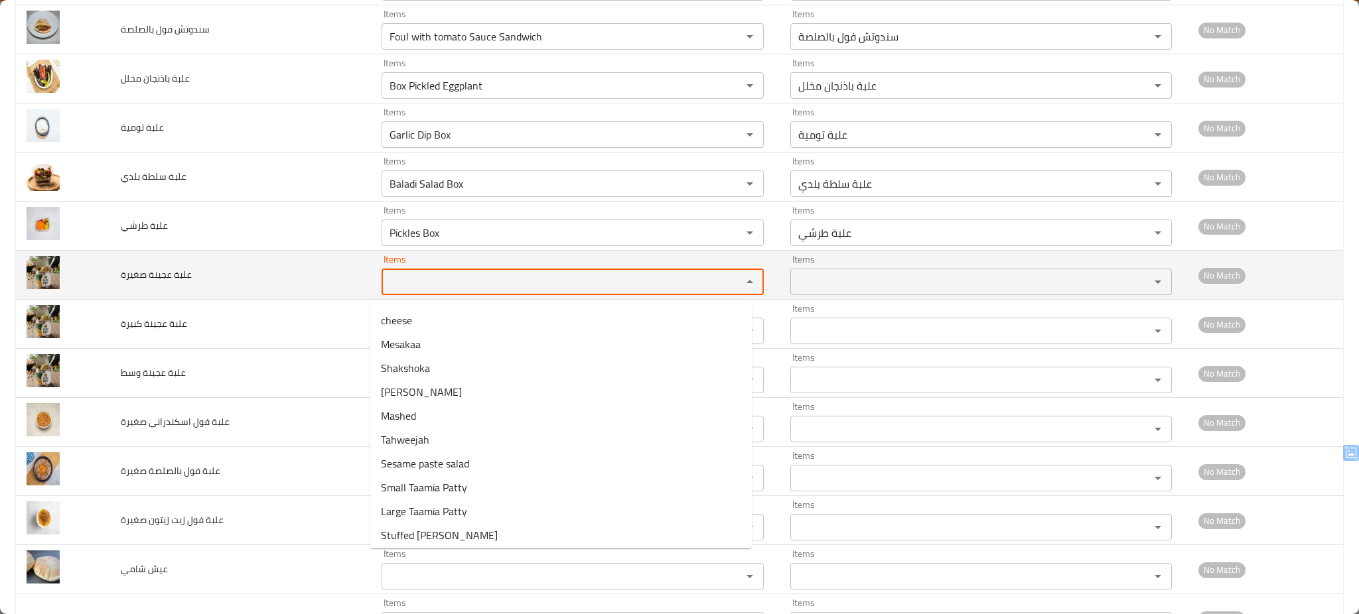
click at [429, 289] on صغيرة "Items" at bounding box center [552, 282] width 335 height 19
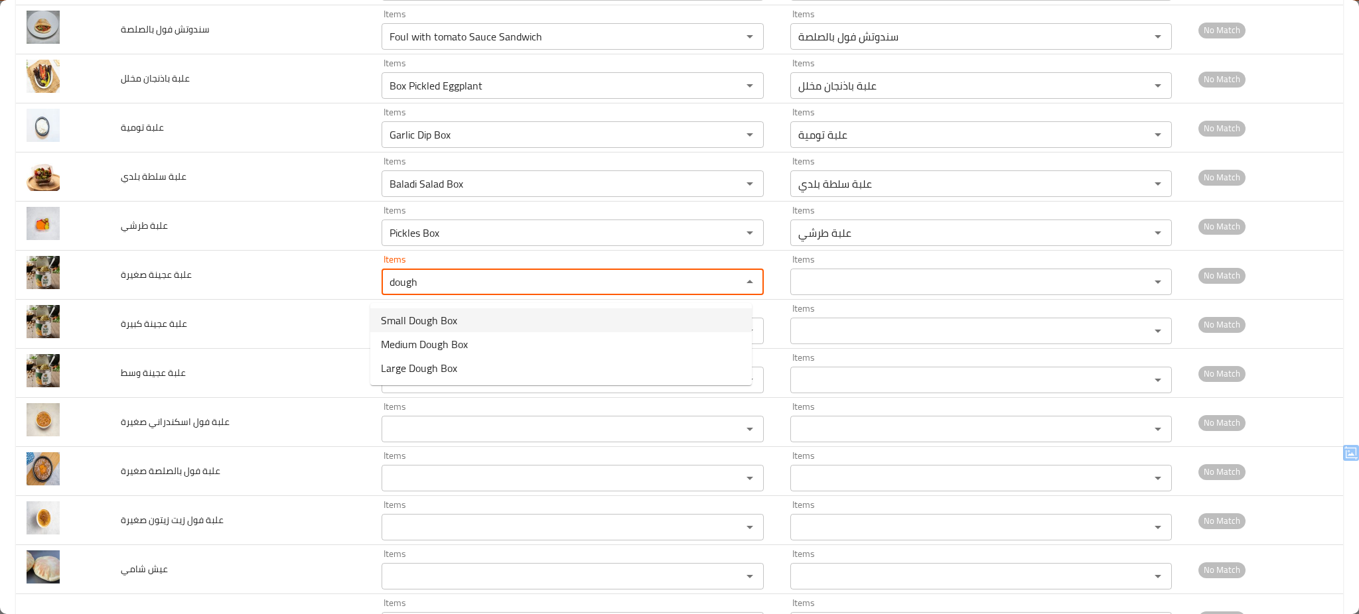
click at [418, 315] on span "Small Dough Box" at bounding box center [419, 320] width 76 height 16
type صغيرة "Small Dough Box"
type صغيرة-ar "علبة عجينة صغيرة"
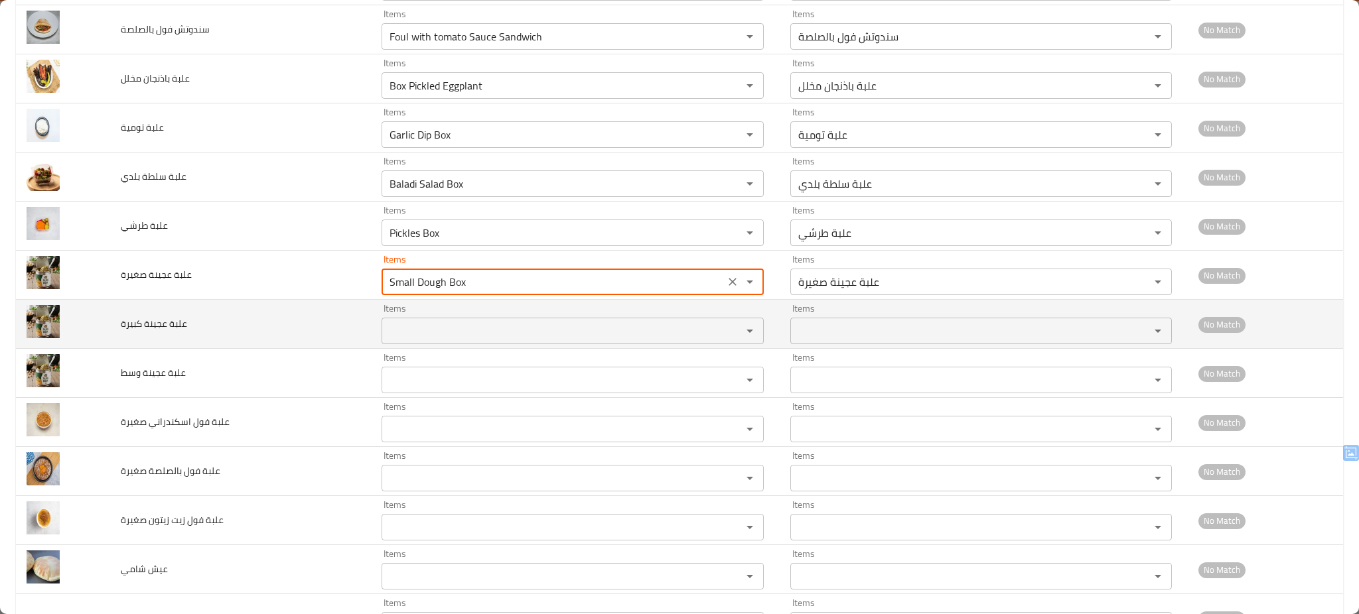
type صغيرة "Small Dough Box"
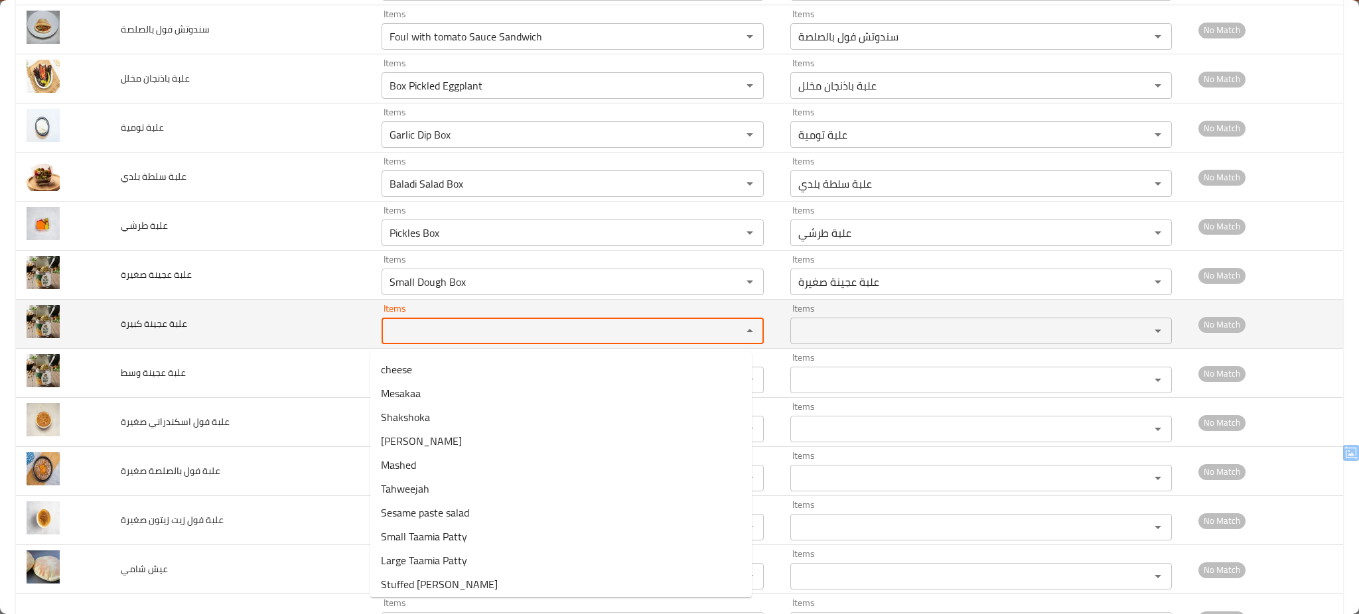
click at [418, 328] on كبيرة "Items" at bounding box center [552, 331] width 335 height 19
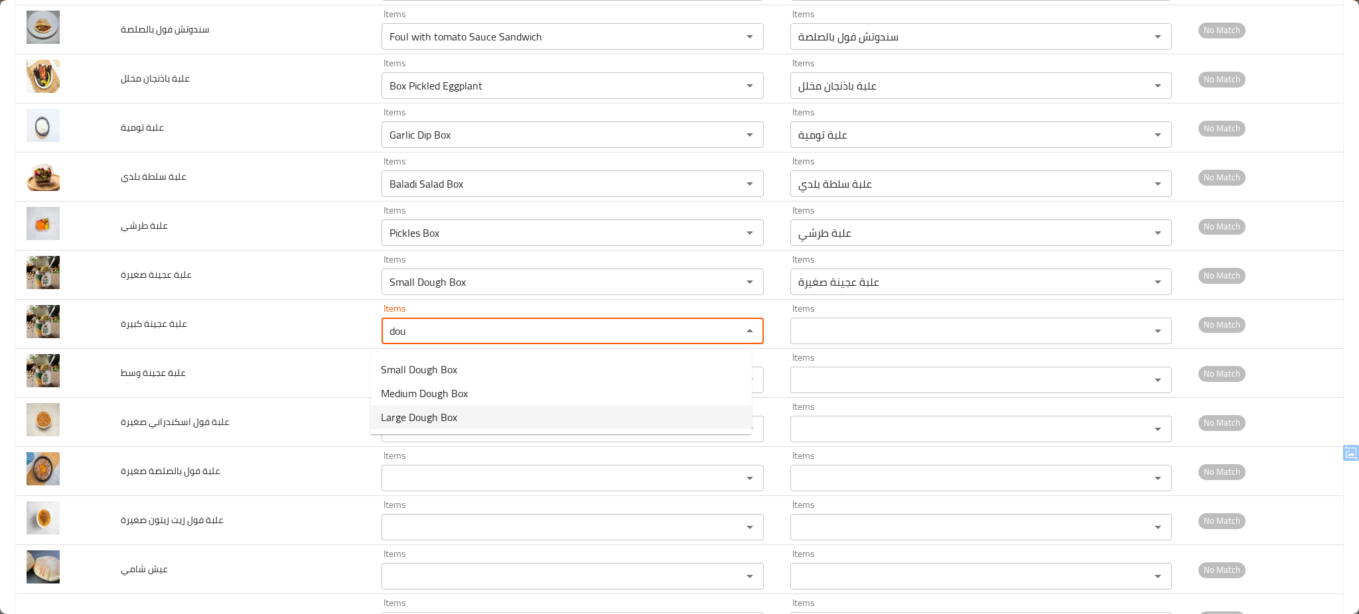
click at [421, 413] on span "Large Dough Box" at bounding box center [419, 417] width 76 height 16
type كبيرة "Large Dough Box"
type كبيرة-ar "علبة عجينة كبيرة"
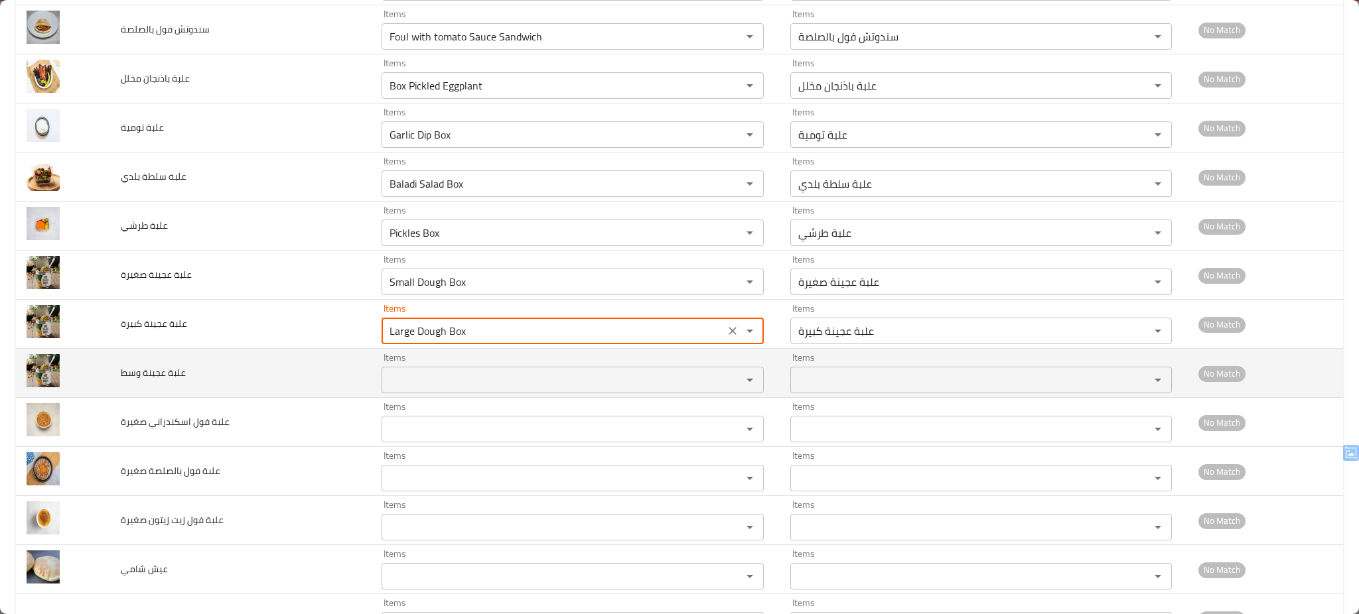
type كبيرة "Large Dough Box"
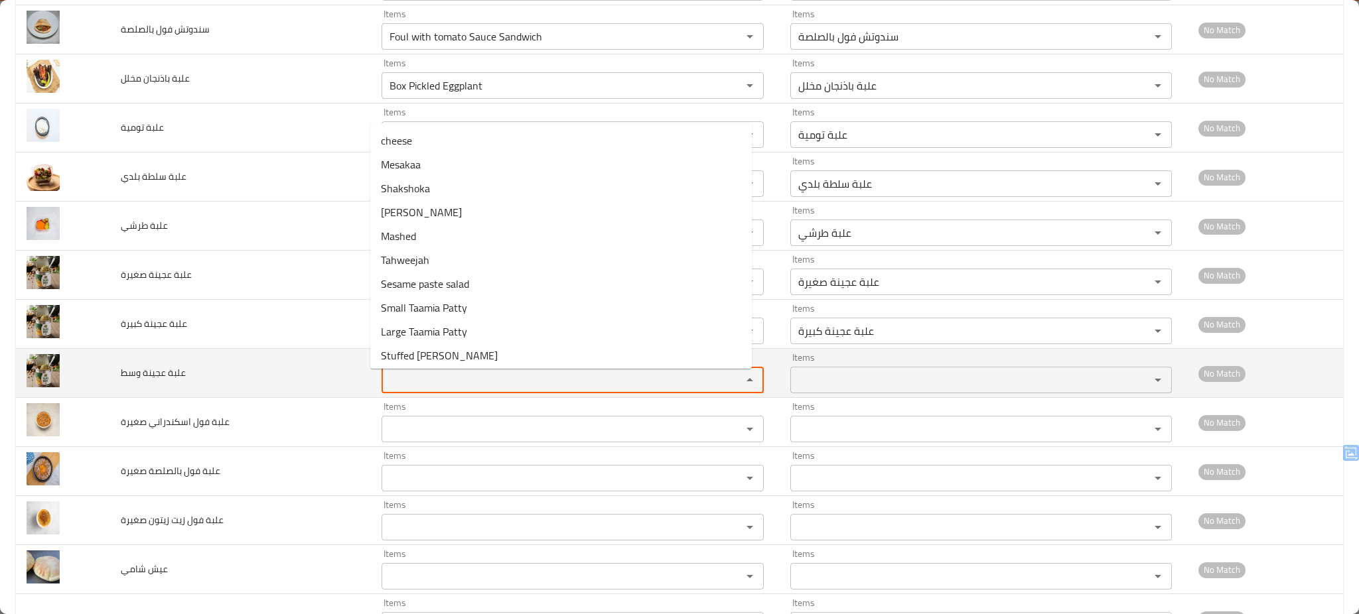
click at [427, 381] on وسط "Items" at bounding box center [552, 380] width 335 height 19
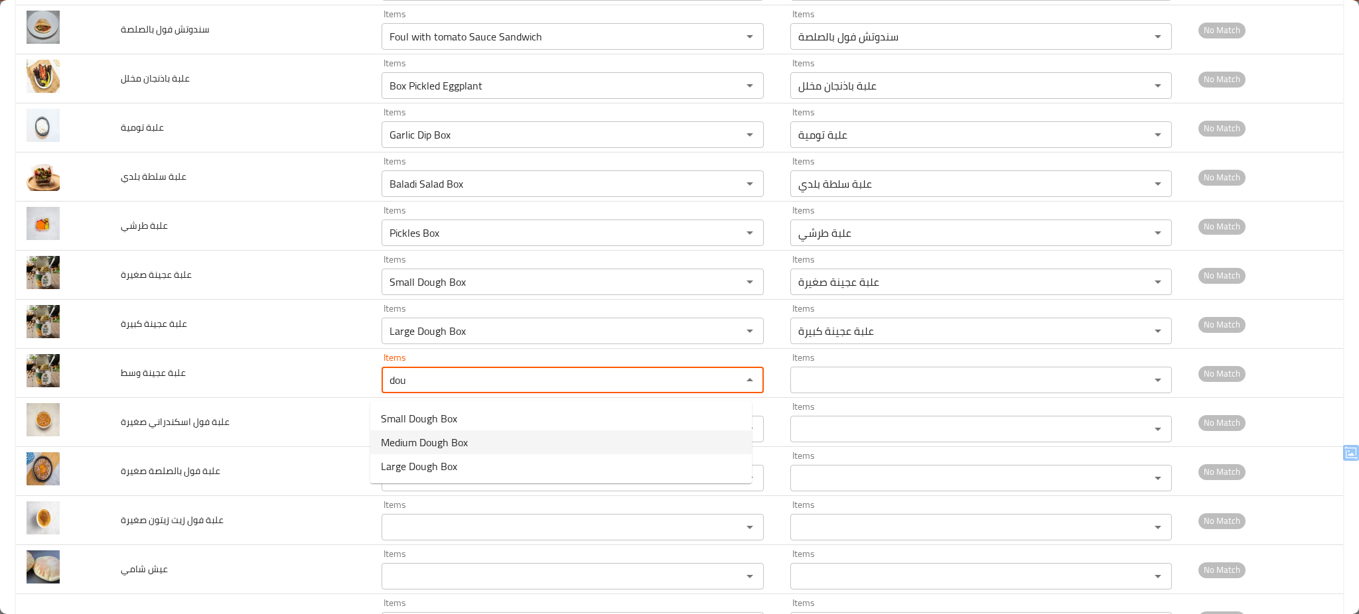
click at [417, 440] on span "Medium Dough Box" at bounding box center [424, 443] width 87 height 16
type وسط "Medium Dough Box"
type وسط-ar "علبة عجينة وسط"
type وسط "Medium Dough Box"
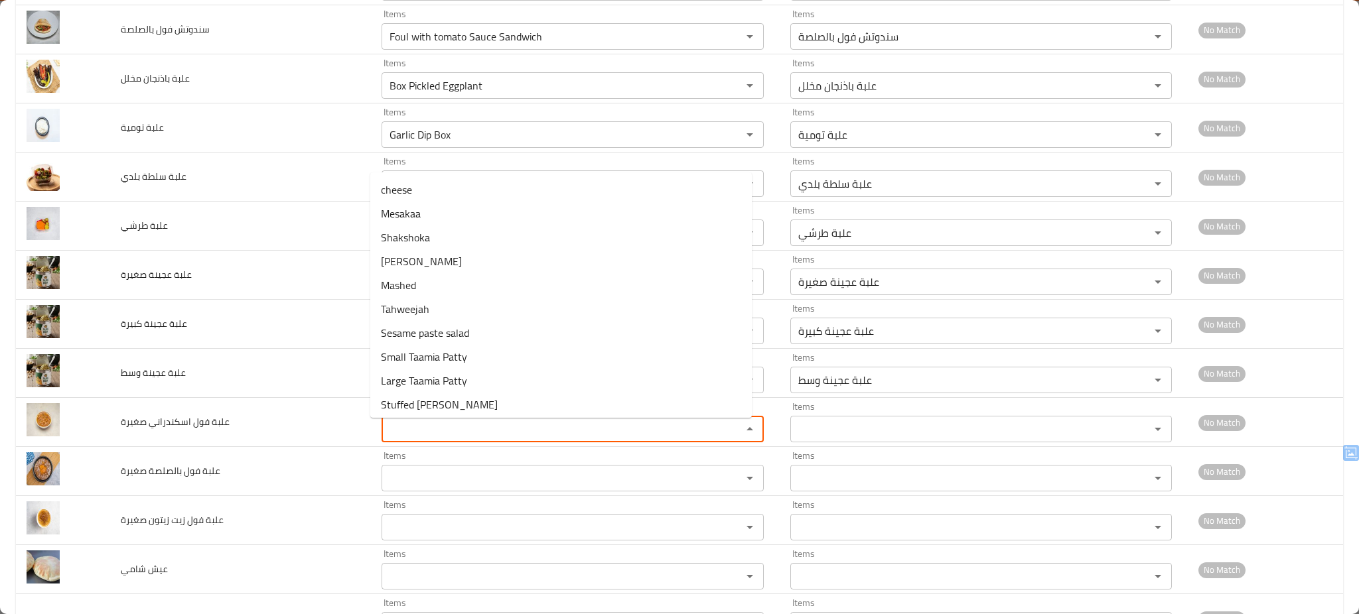
click at [417, 439] on صغيرة "Items" at bounding box center [552, 429] width 335 height 19
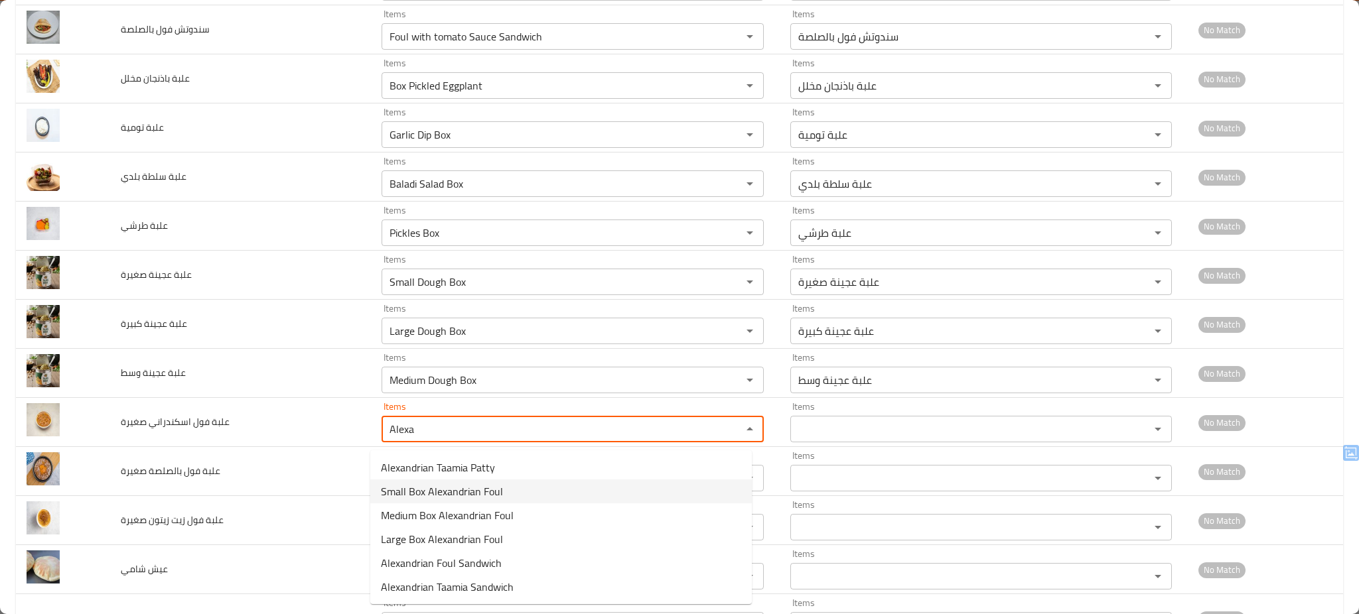
click at [457, 491] on span "Small Box Alexandrian Foul" at bounding box center [442, 492] width 122 height 16
type صغيرة "Small Box Alexandrian Foul"
type صغيرة-ar "علبة فول اسكندراني صغيرة"
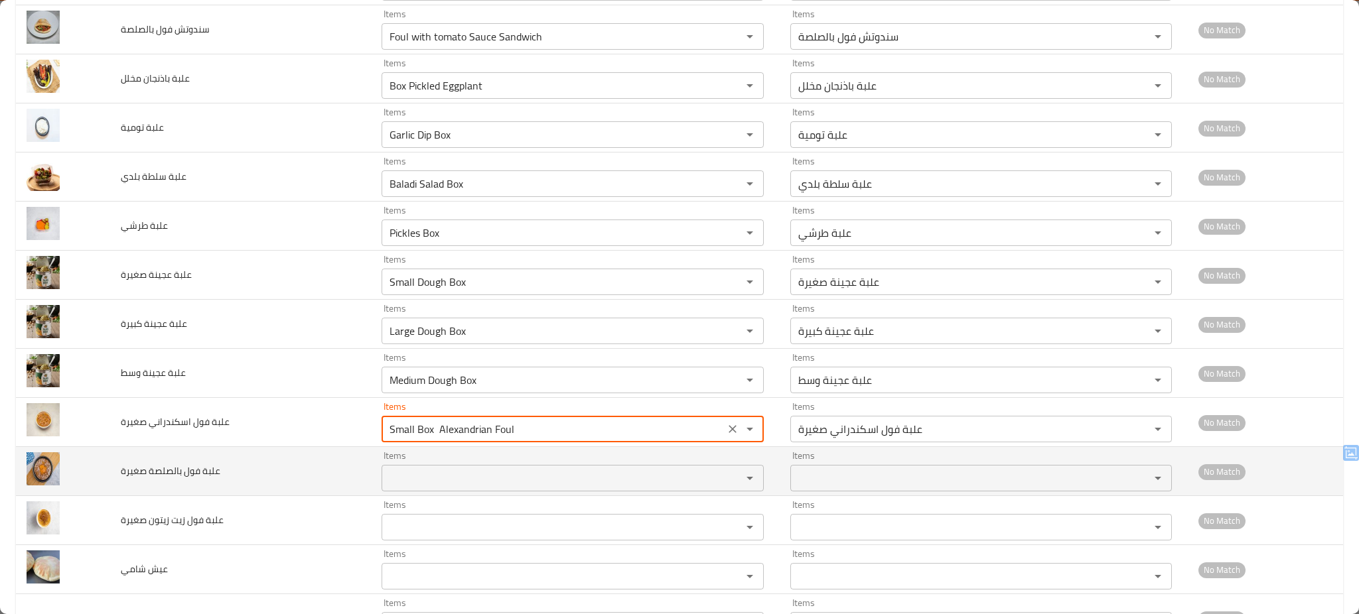
type صغيرة "Small Box Alexandrian Foul"
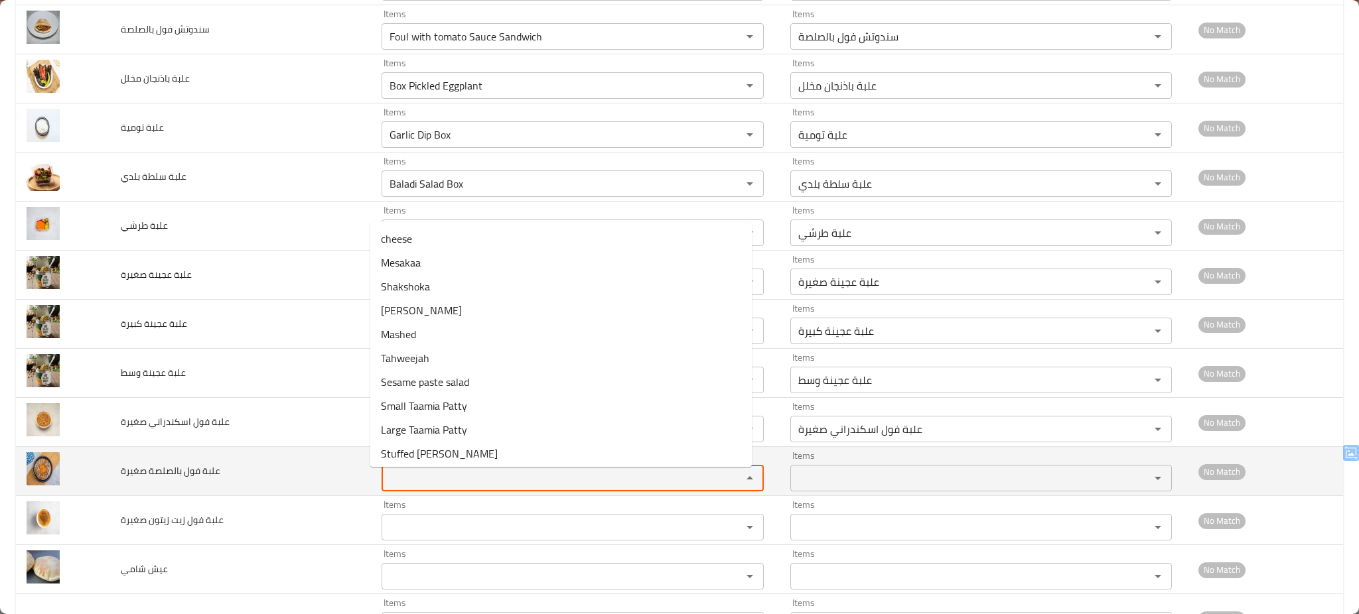
click at [457, 488] on صغيرة "Items" at bounding box center [552, 478] width 335 height 19
type صغيرة "s"
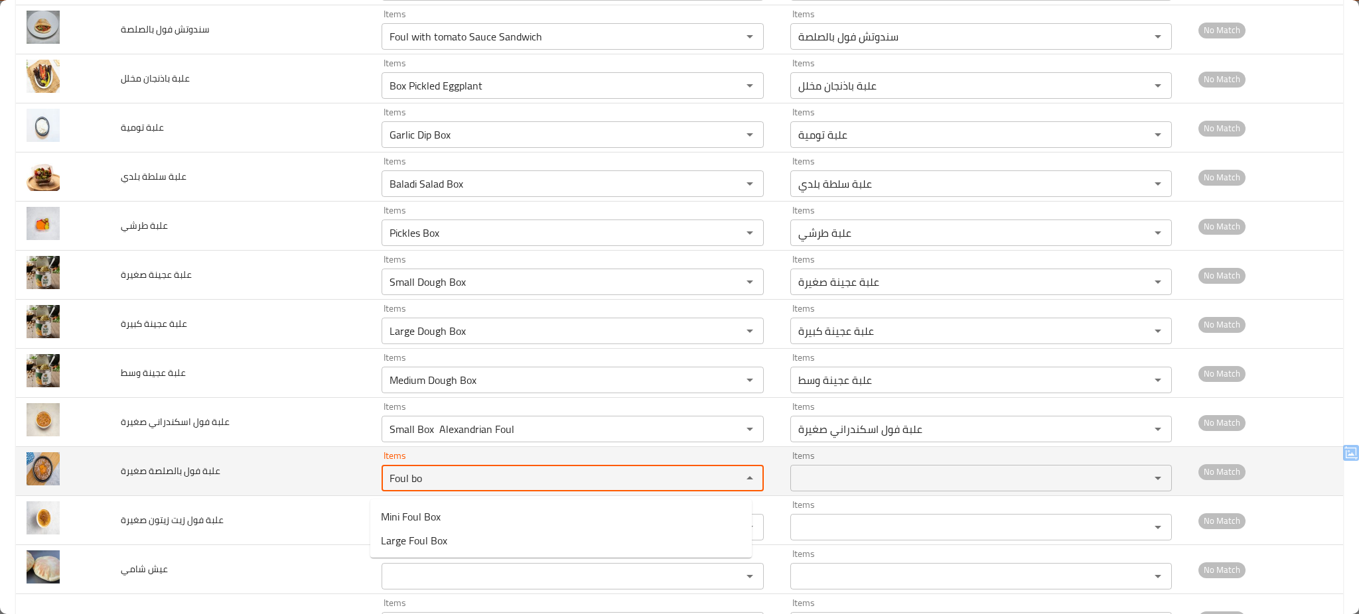
click at [457, 488] on صغيرة "Foul bo" at bounding box center [552, 478] width 335 height 19
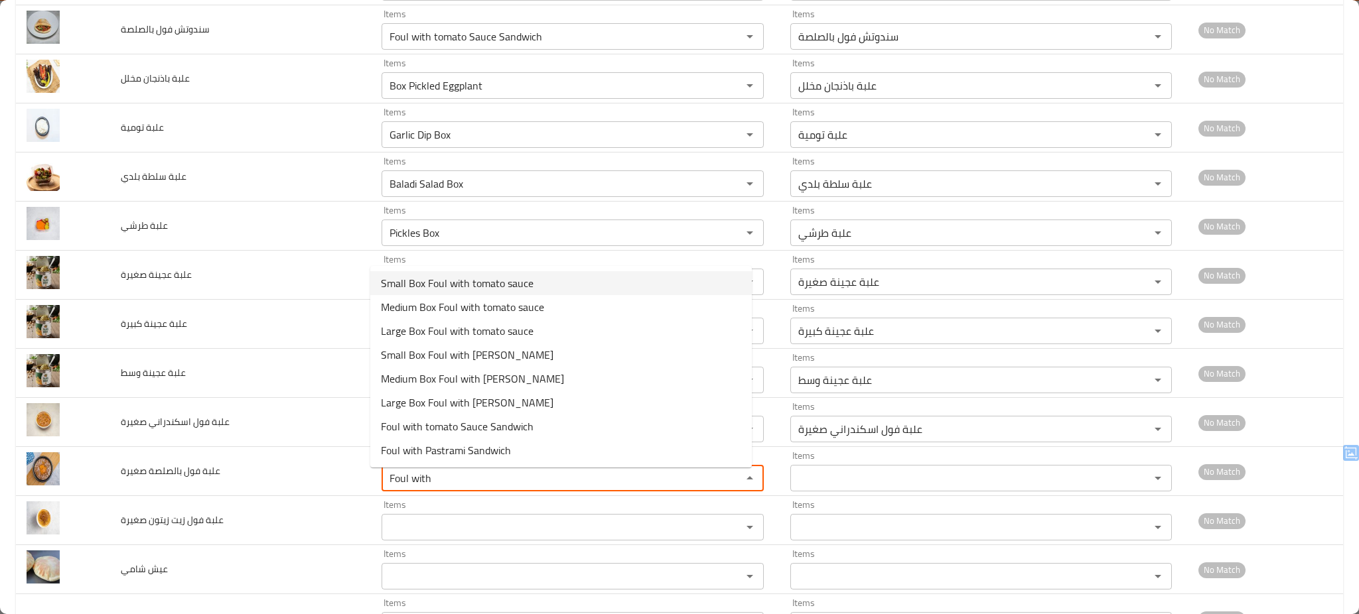
click at [494, 283] on span "Small Box Foul with tomato sauce" at bounding box center [457, 283] width 153 height 16
type صغيرة "Small Box Foul with tomato sauce"
type صغيرة-ar "علبة فول بالصلصه صغيرة"
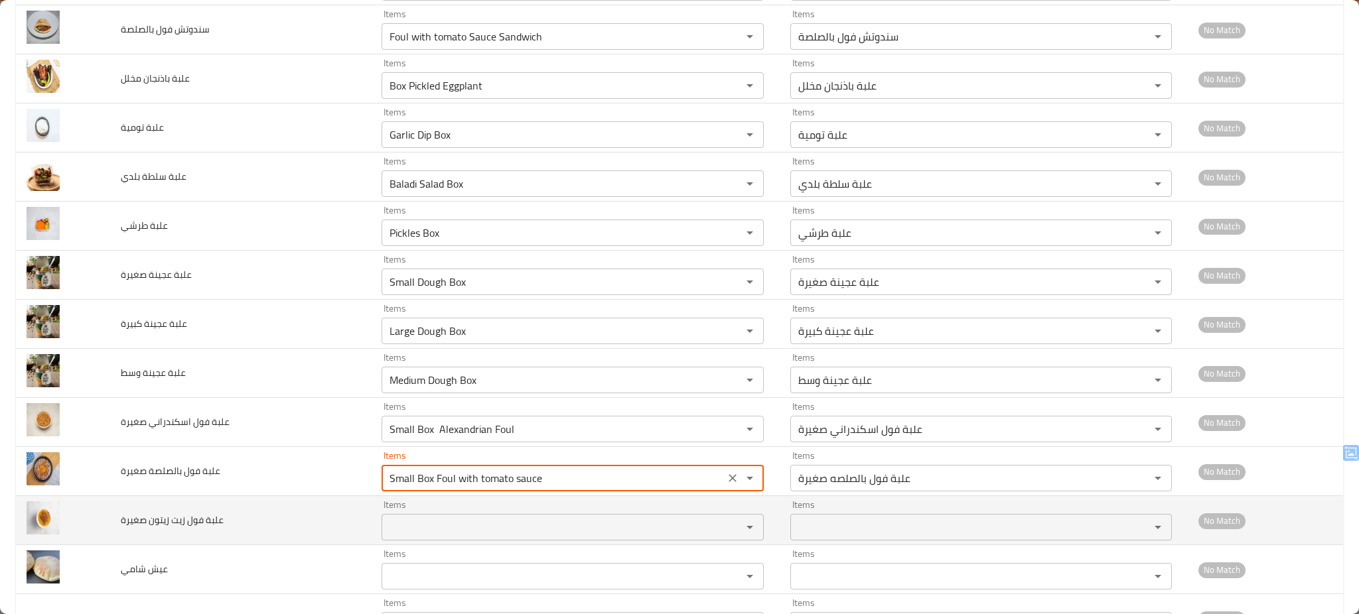
type صغيرة "Small Box Foul with tomato sauce"
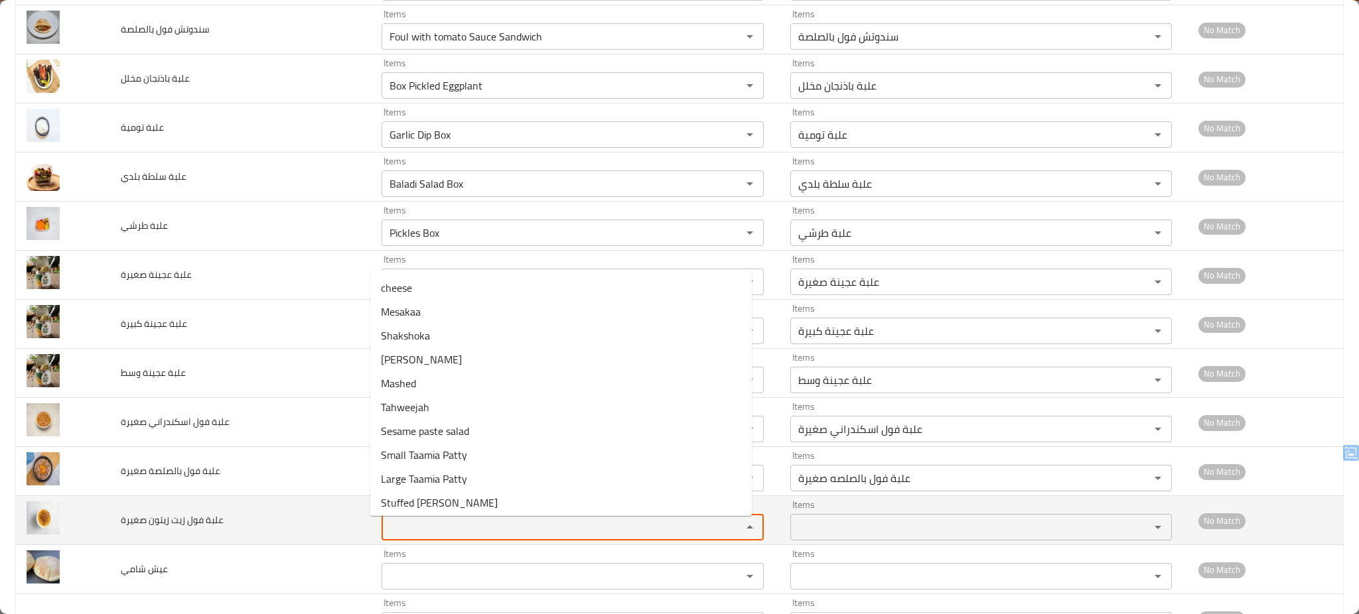
click at [454, 536] on صغيرة "Items" at bounding box center [552, 527] width 335 height 19
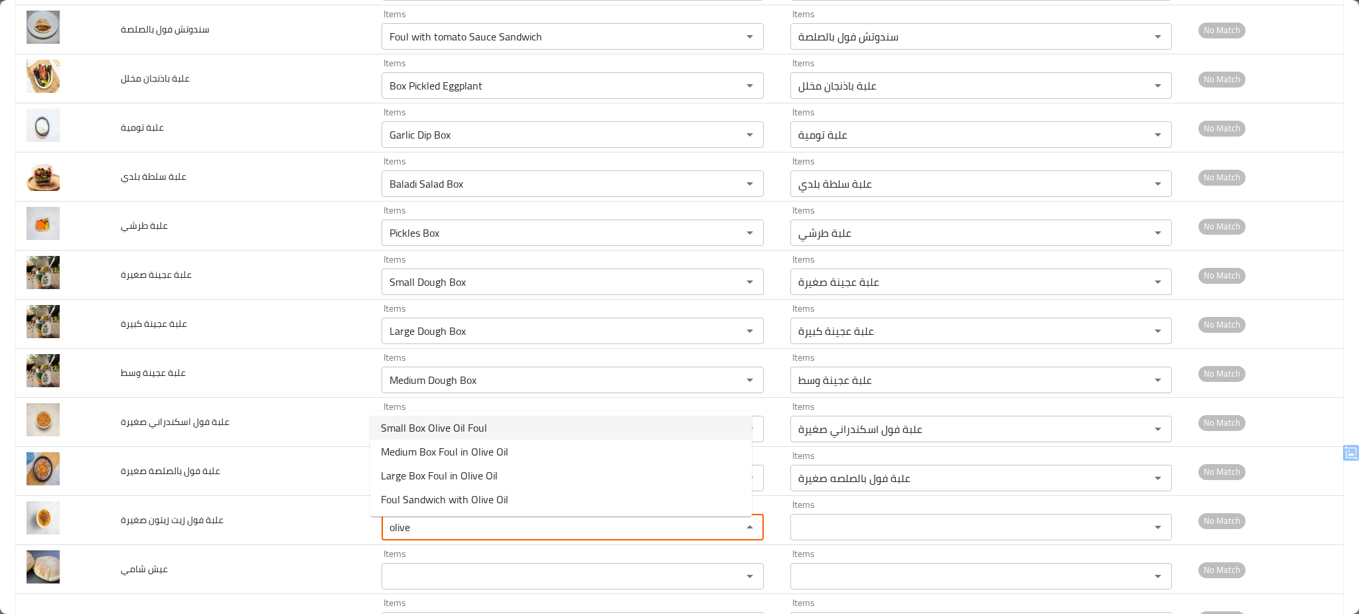
click at [432, 429] on span "Small Box Olive Oil Foul" at bounding box center [434, 428] width 106 height 16
type صغيرة "Small Box Olive Oil Foul"
type صغيرة-ar "علبة فول صغيرة من زيت الزيتون"
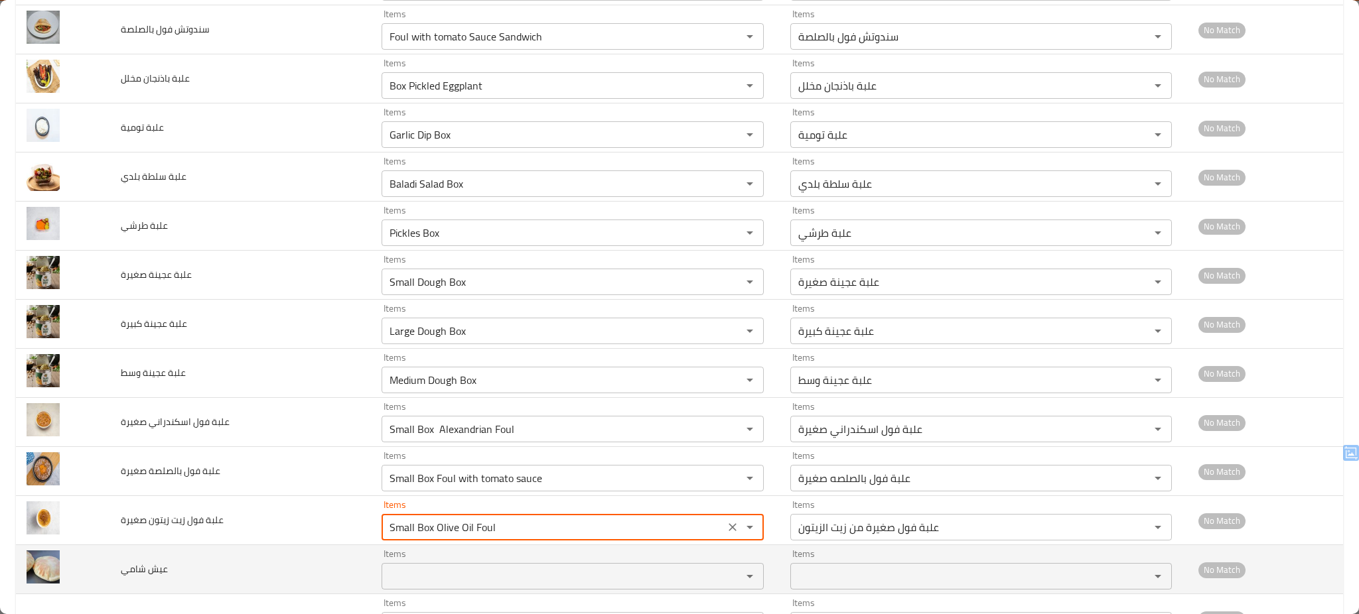
type صغيرة "Small Box Olive Oil Foul"
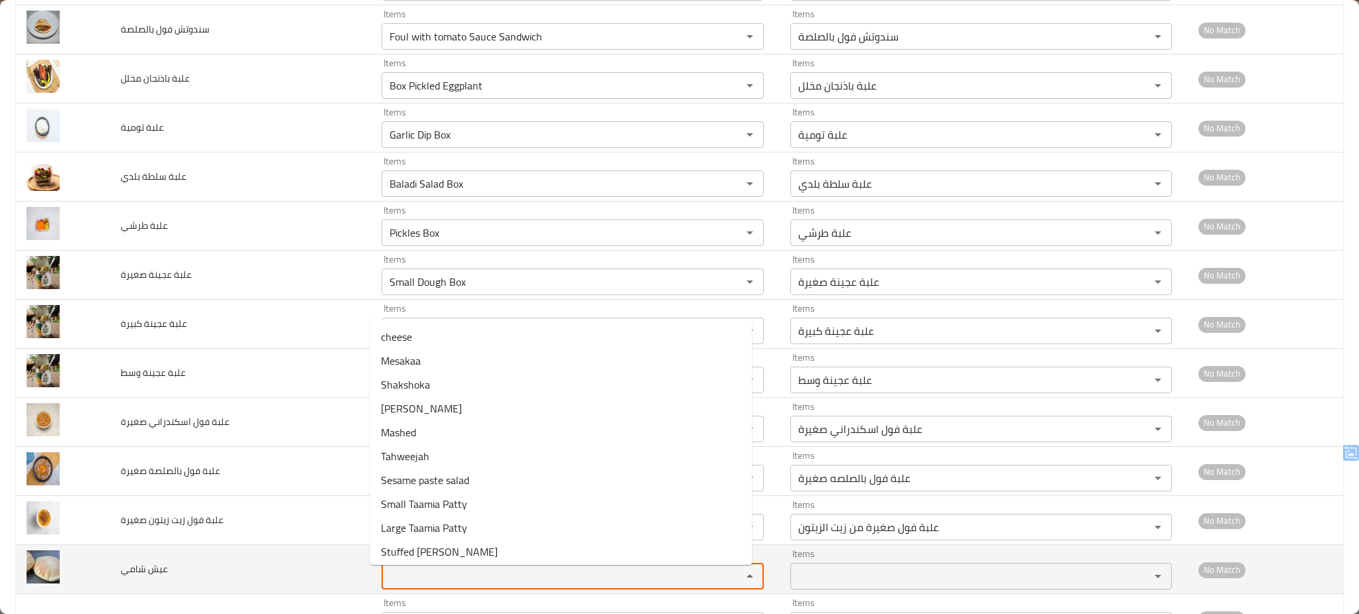
click at [469, 582] on شامي "Items" at bounding box center [552, 576] width 335 height 19
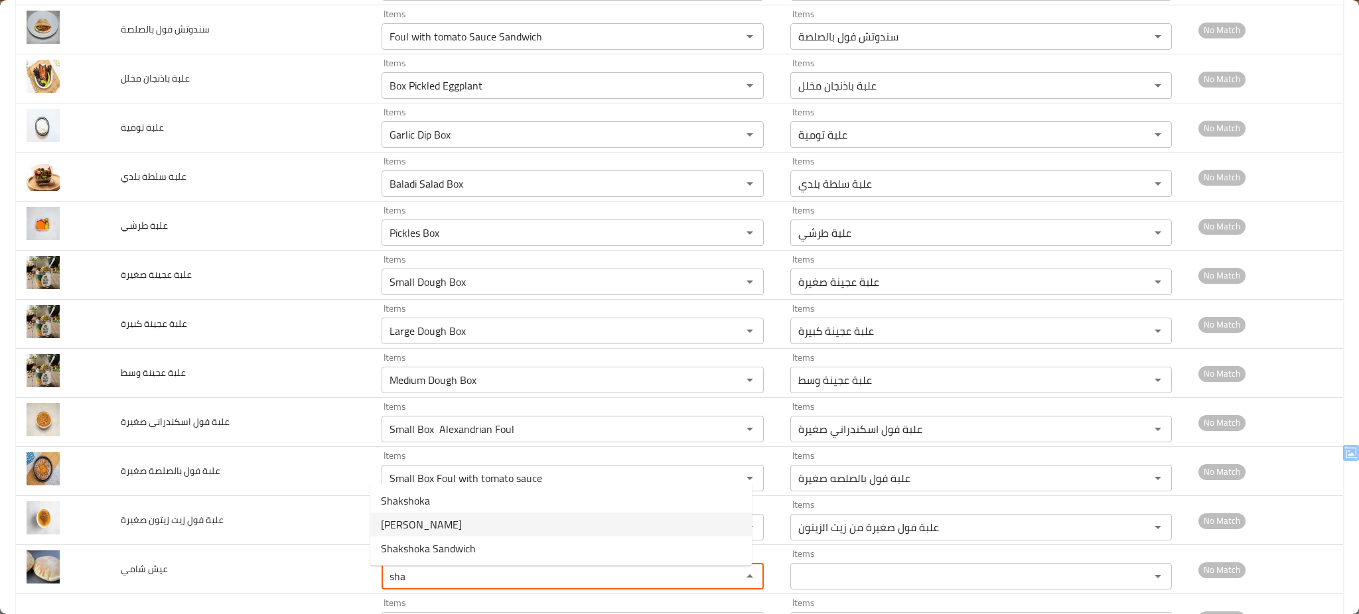
click at [428, 525] on span "Shami Bread" at bounding box center [421, 525] width 81 height 16
type شامي "Shami Bread"
type شامي-ar "عيش شامي"
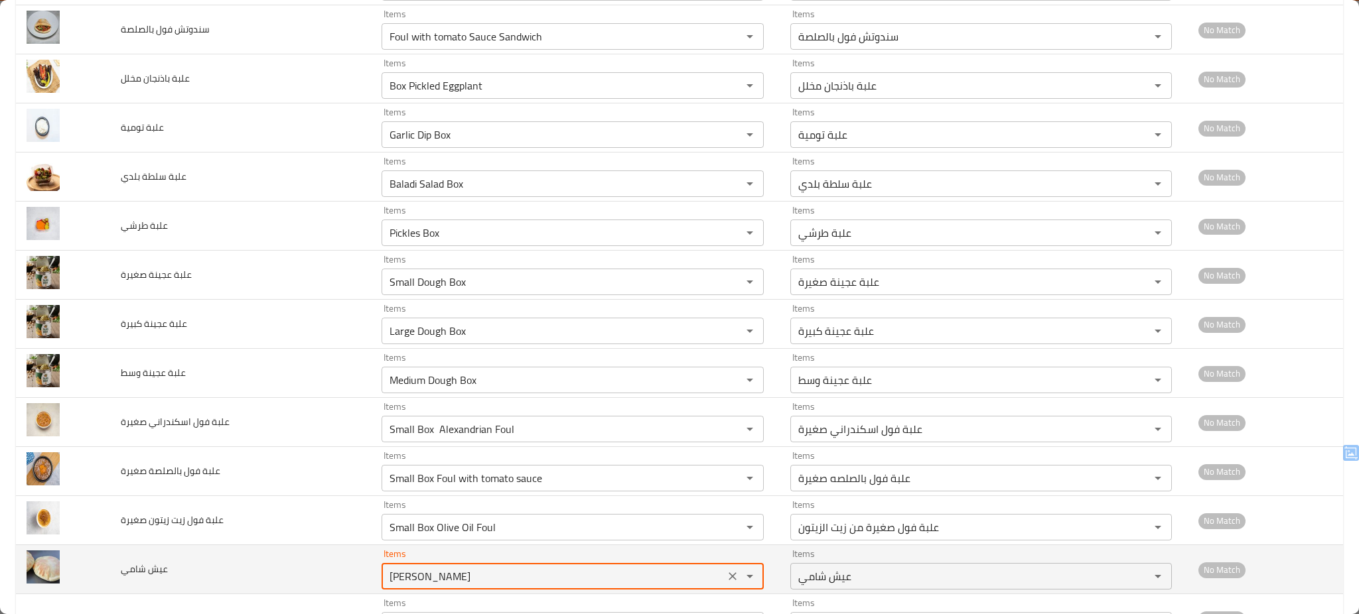
type شامي "Shami Bread"
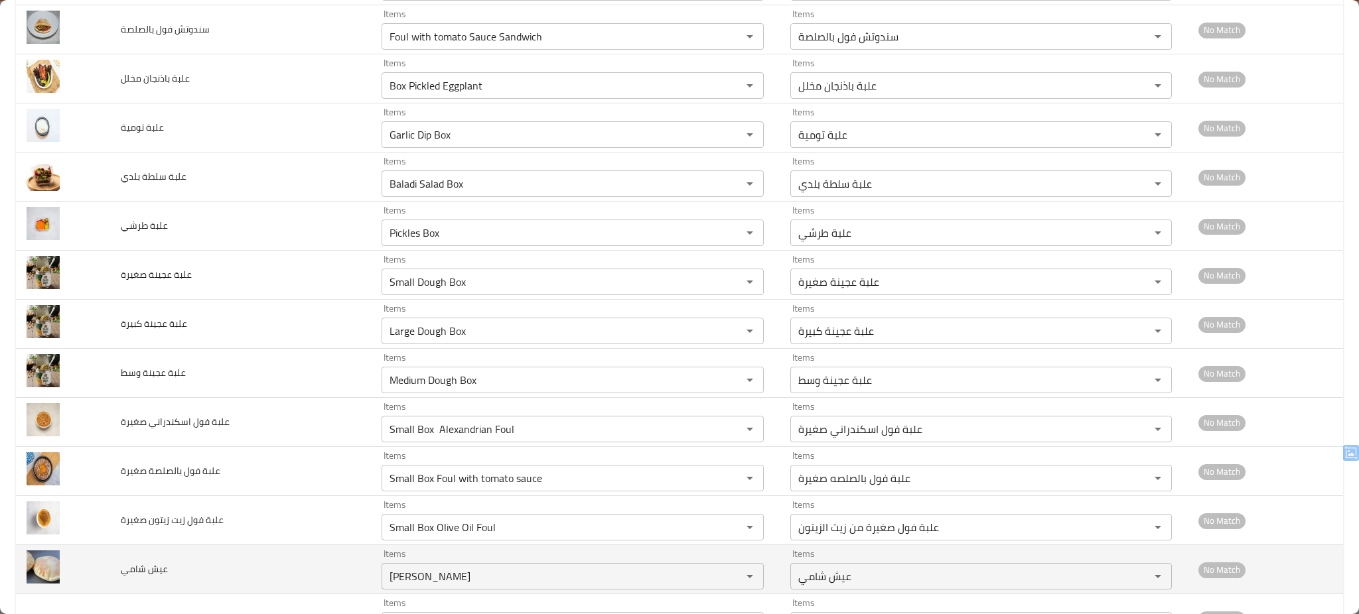
click at [301, 584] on td "عيش شامي" at bounding box center [240, 569] width 261 height 49
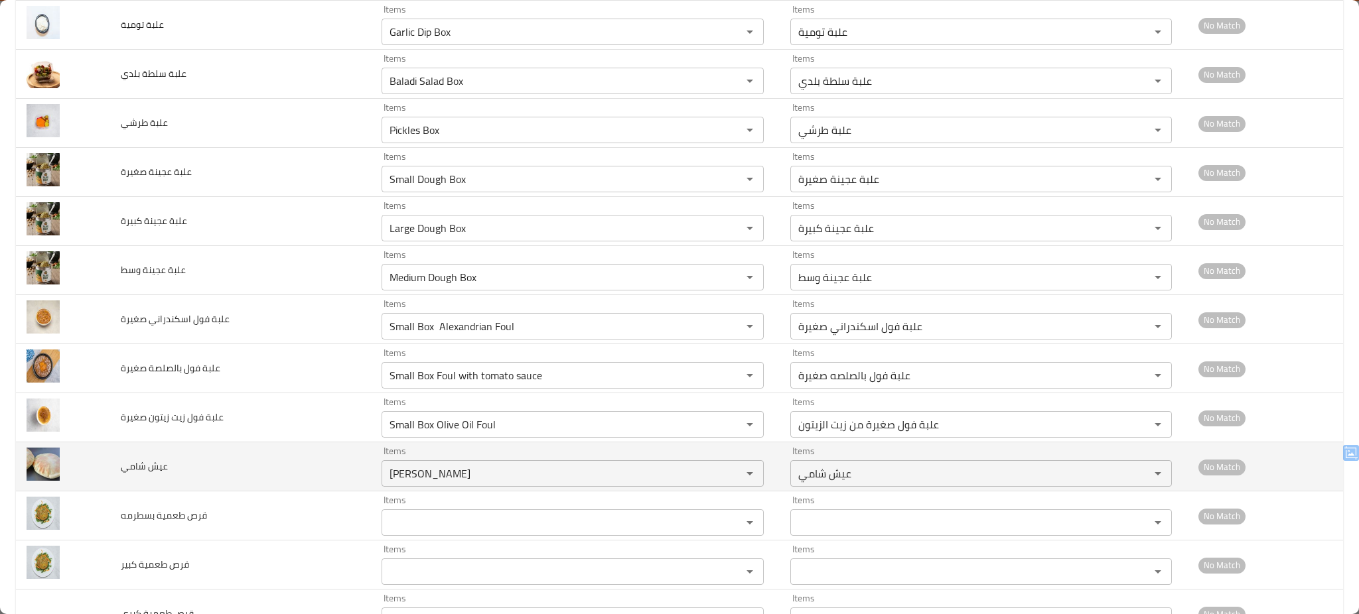
scroll to position [5802, 0]
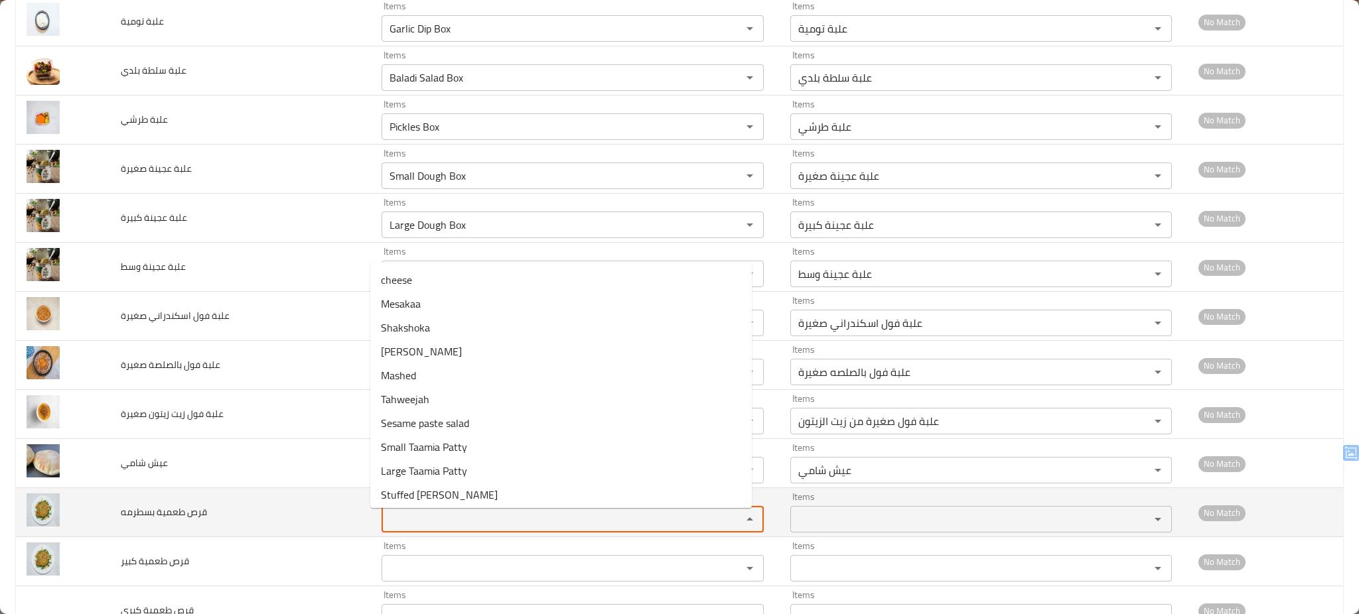
click at [492, 529] on بسطرمه "Items" at bounding box center [552, 519] width 335 height 19
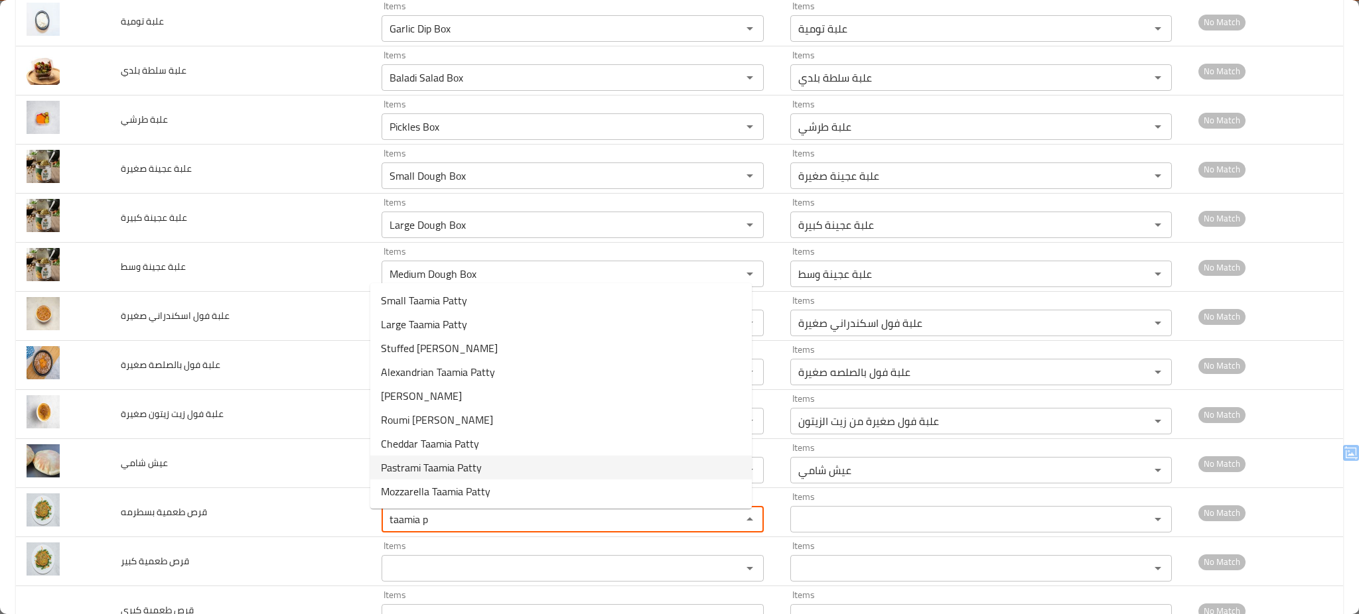
click at [458, 476] on span "Pastrami Taamia Patty" at bounding box center [431, 468] width 101 height 16
type بسطرمه "Pastrami Taamia Patty"
type بسطرمه-ar "قرص طعمية بسطرمه"
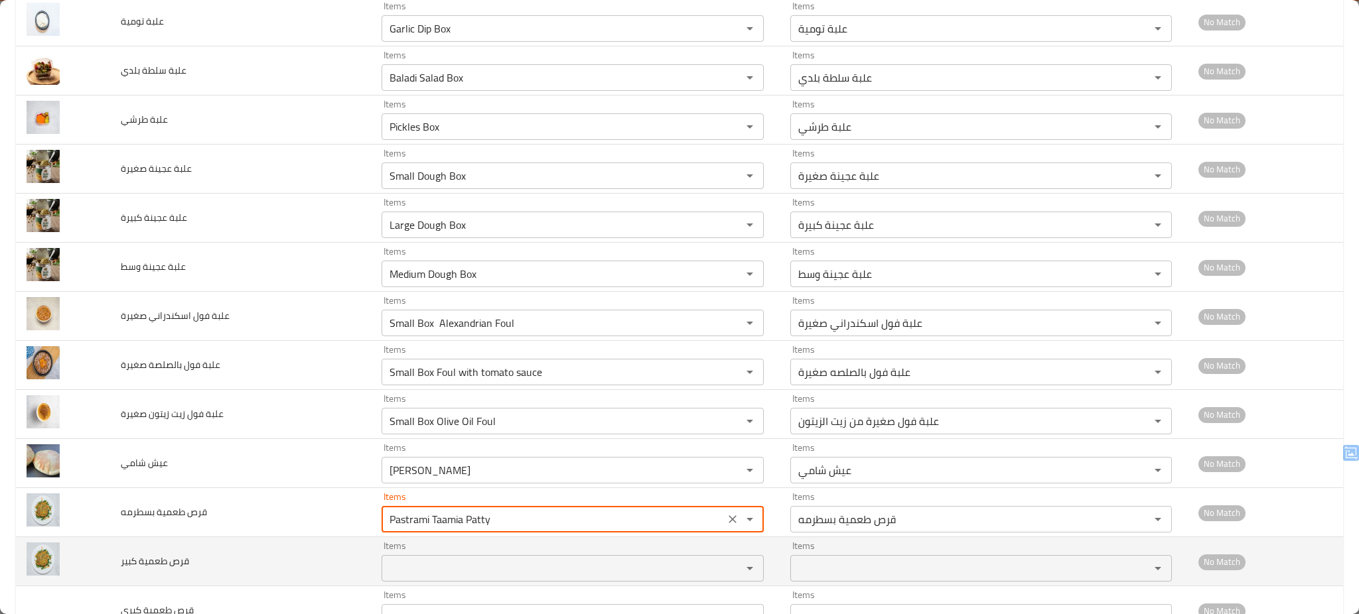
type بسطرمه "Pastrami Taamia Patty"
click at [318, 572] on td "قرص طعمية كبير" at bounding box center [240, 561] width 261 height 49
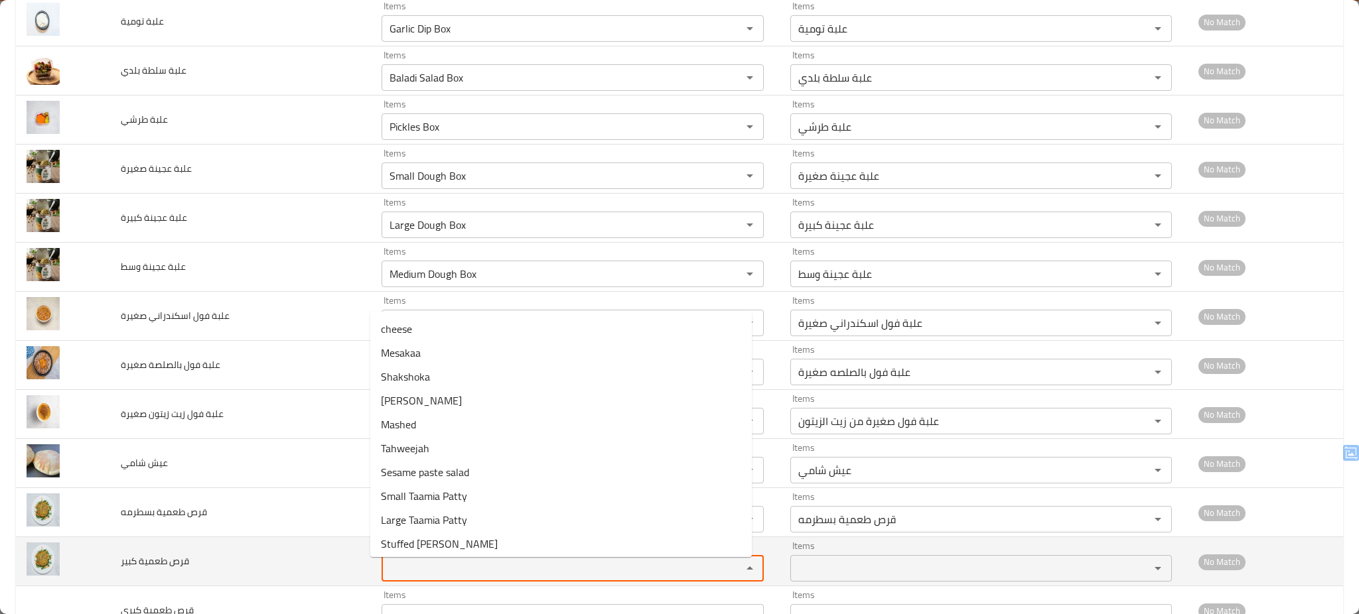
click at [452, 570] on كبير "Items" at bounding box center [552, 568] width 335 height 19
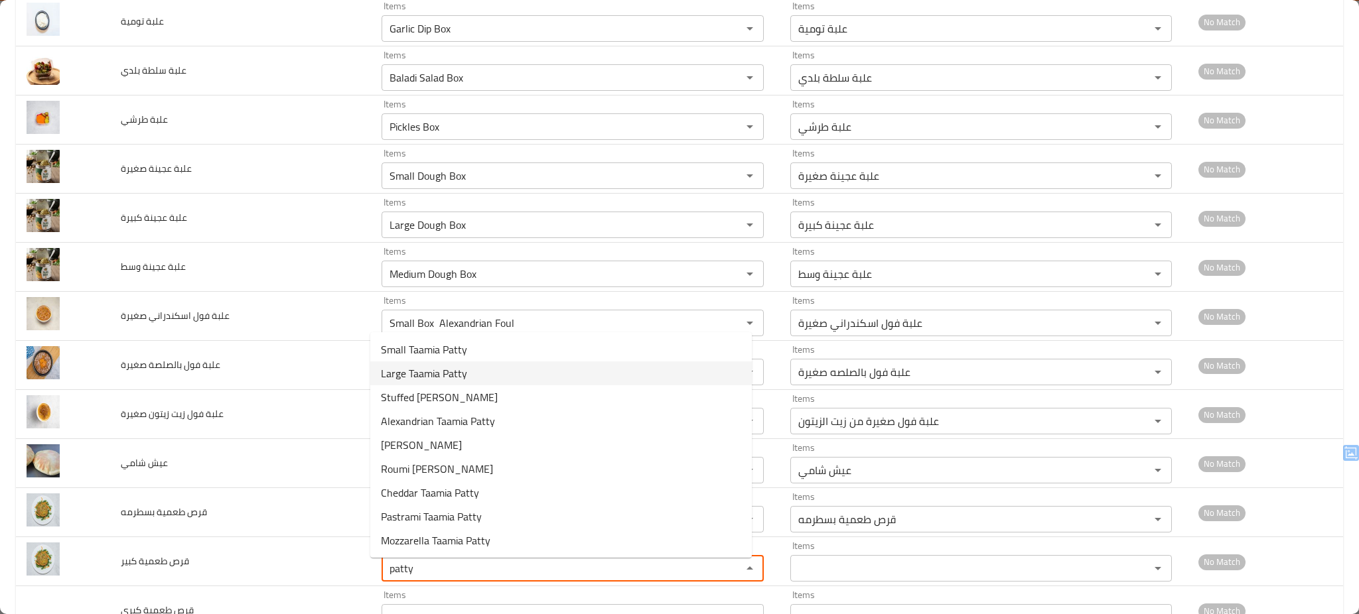
click at [494, 369] on كبير-option-1 "Large Taamia Patty" at bounding box center [560, 374] width 381 height 24
type كبير "Large Taamia Patty"
type كبير-ar "قرص طعمية كبير"
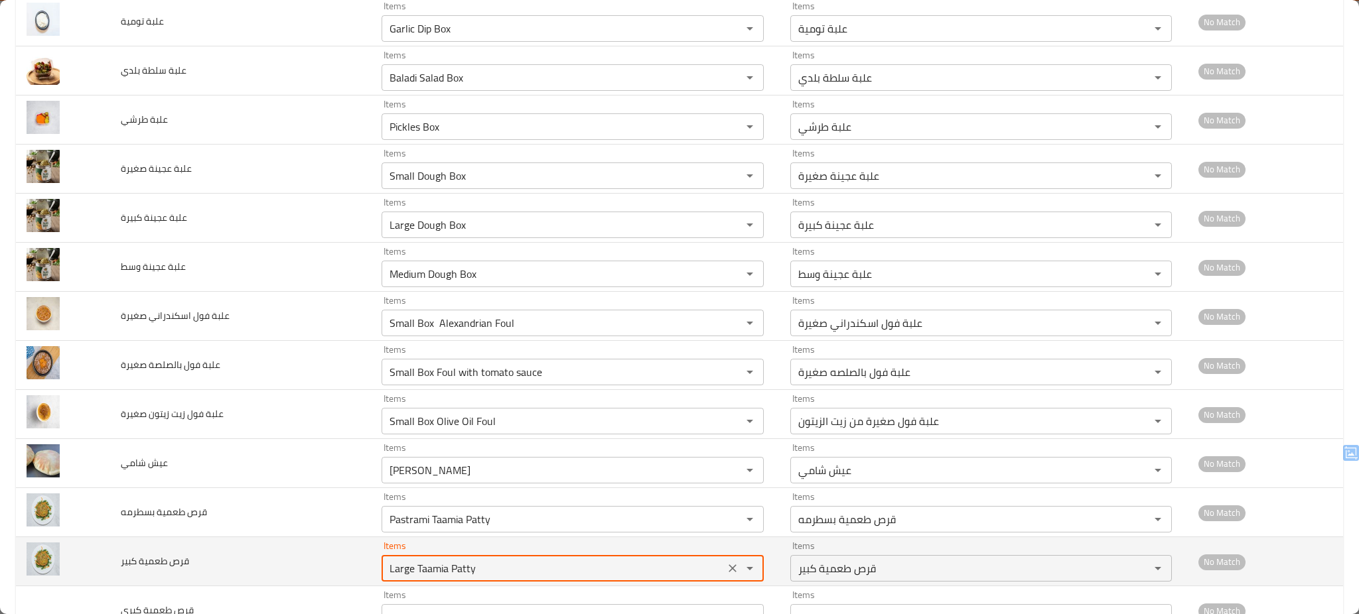
type كبير "Large Taamia Patty"
click at [291, 571] on td "قرص طعمية كبير" at bounding box center [240, 561] width 261 height 49
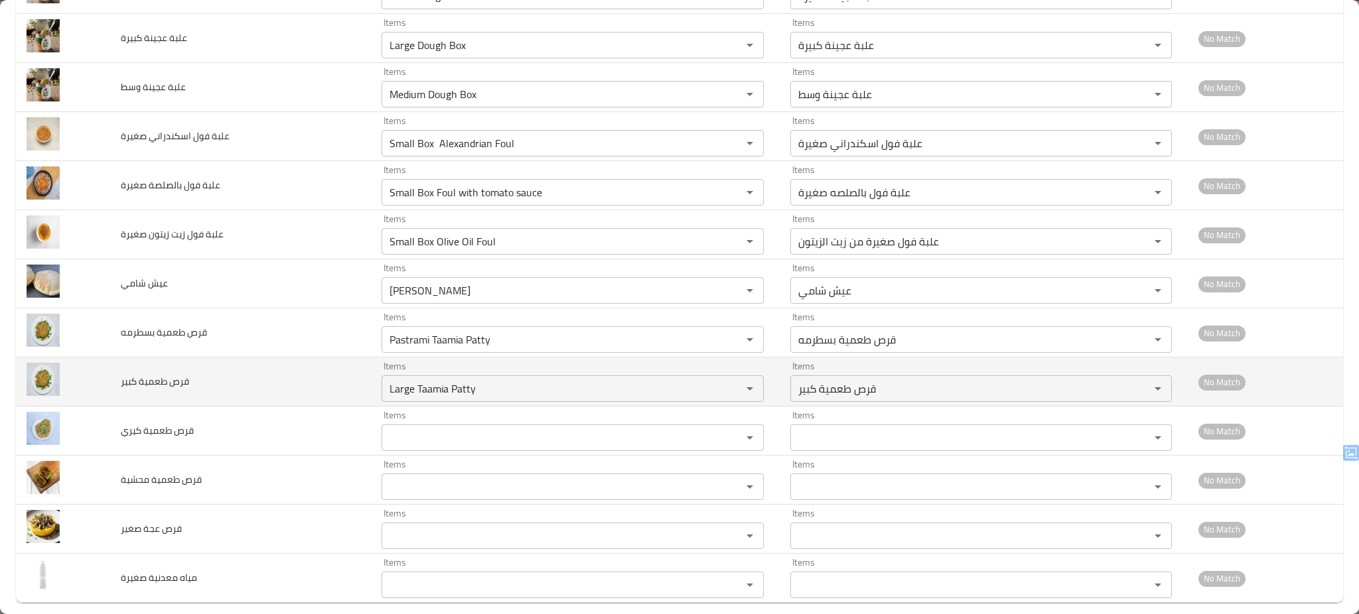
scroll to position [6002, 0]
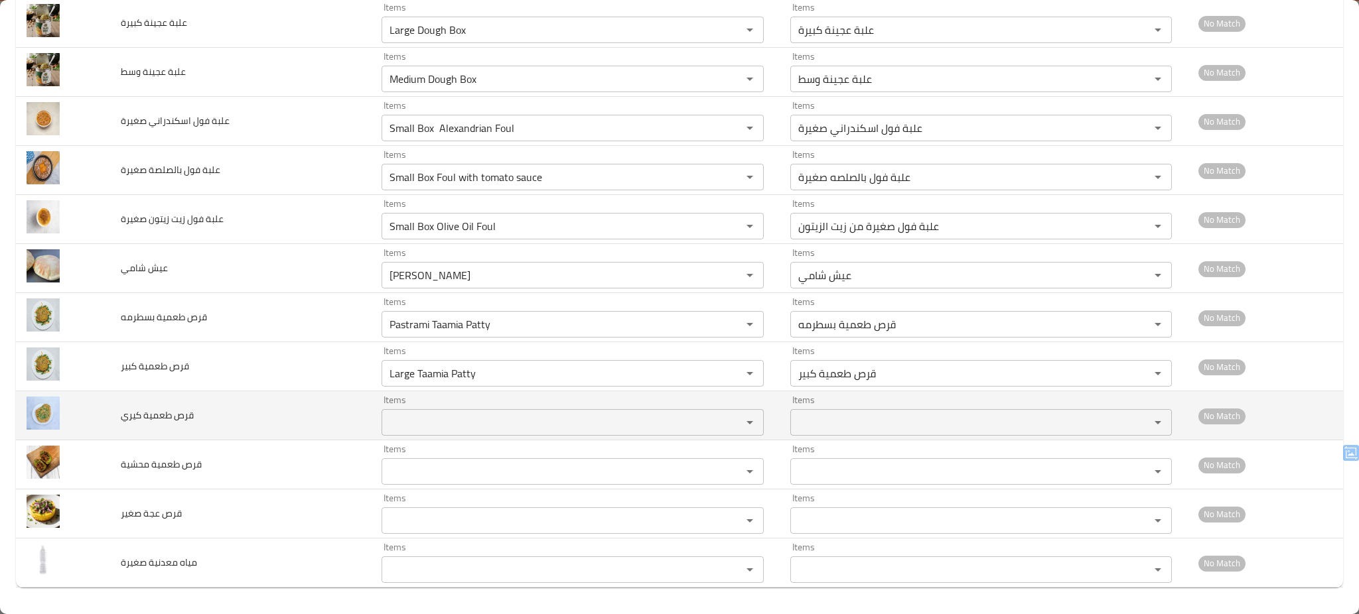
click at [454, 411] on div "Items" at bounding box center [572, 422] width 382 height 27
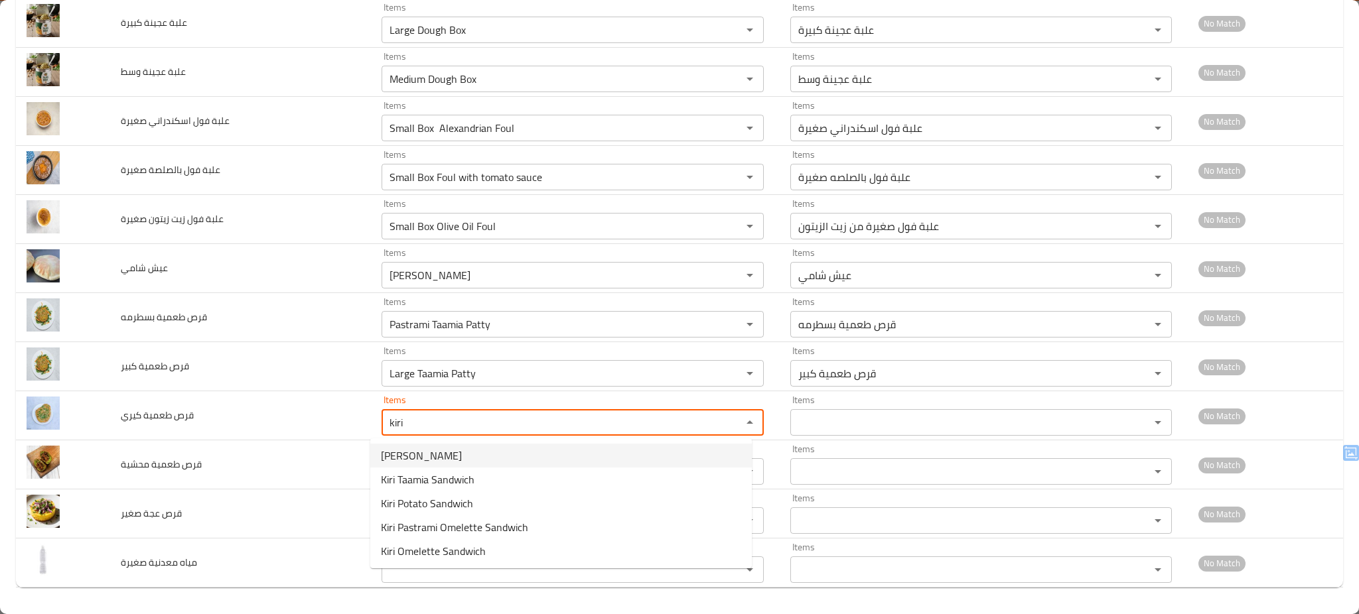
click at [443, 452] on span "Kiri Taamia Patty" at bounding box center [421, 456] width 81 height 16
type كيري "Kiri Taamia Patty"
type كيري-ar "قرص طعمية كيري"
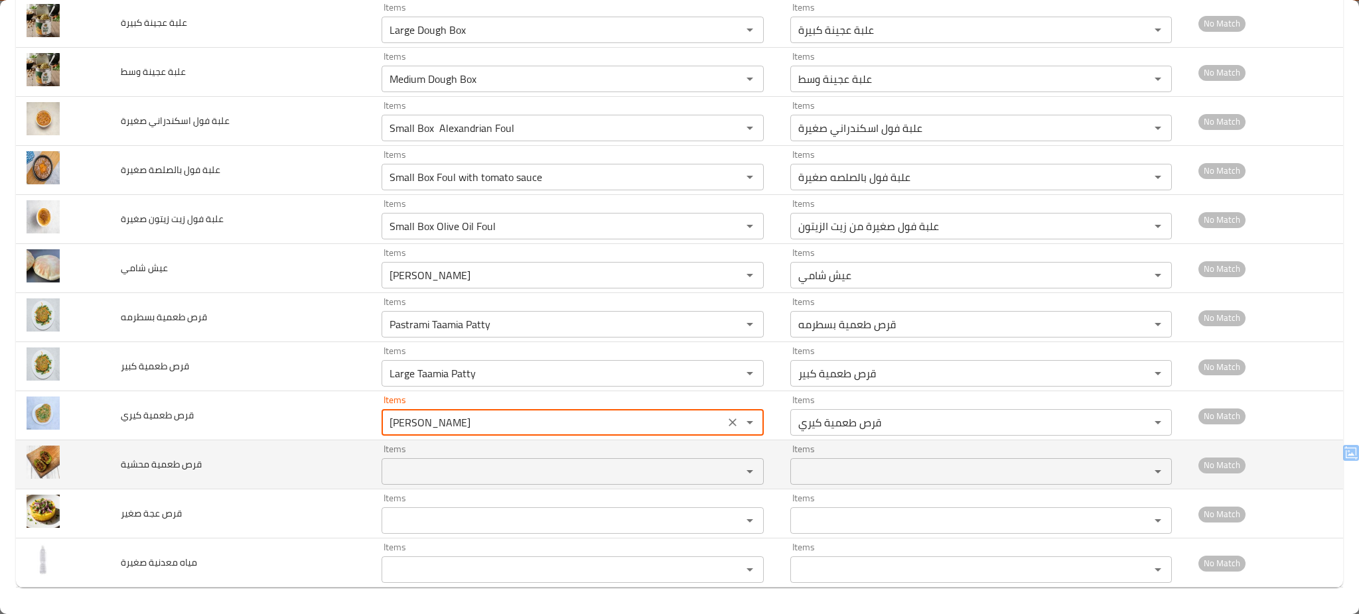
type كيري "Kiri Taamia Patty"
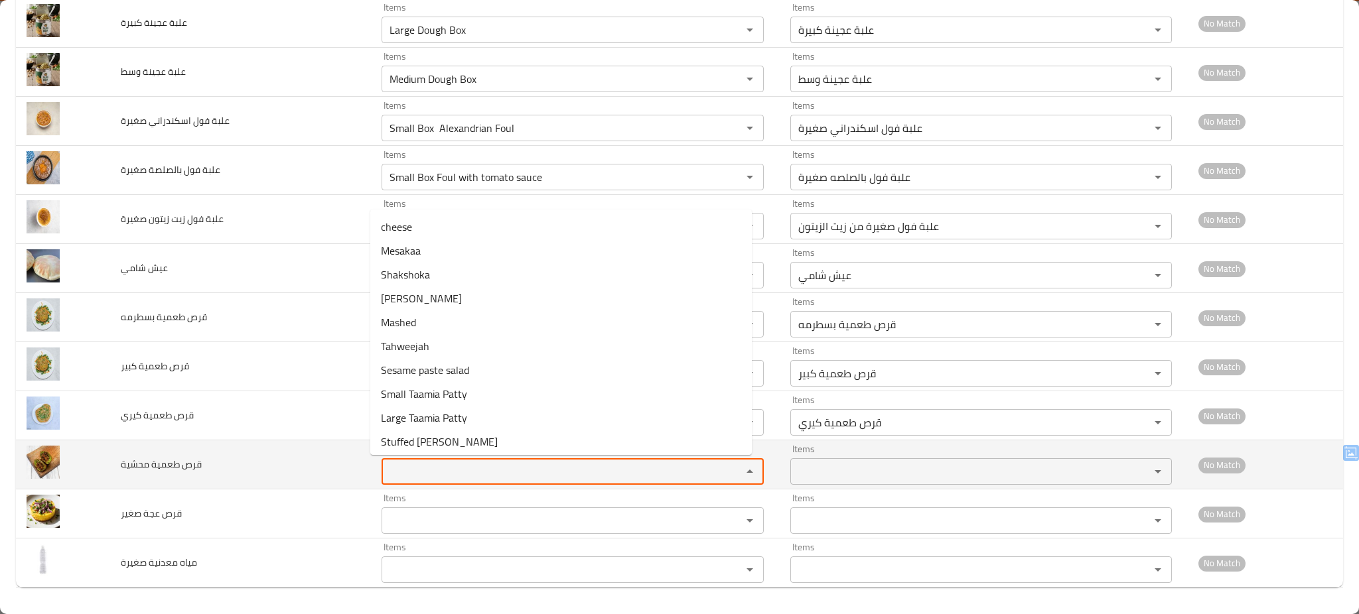
click at [428, 474] on محشية "Items" at bounding box center [552, 471] width 335 height 19
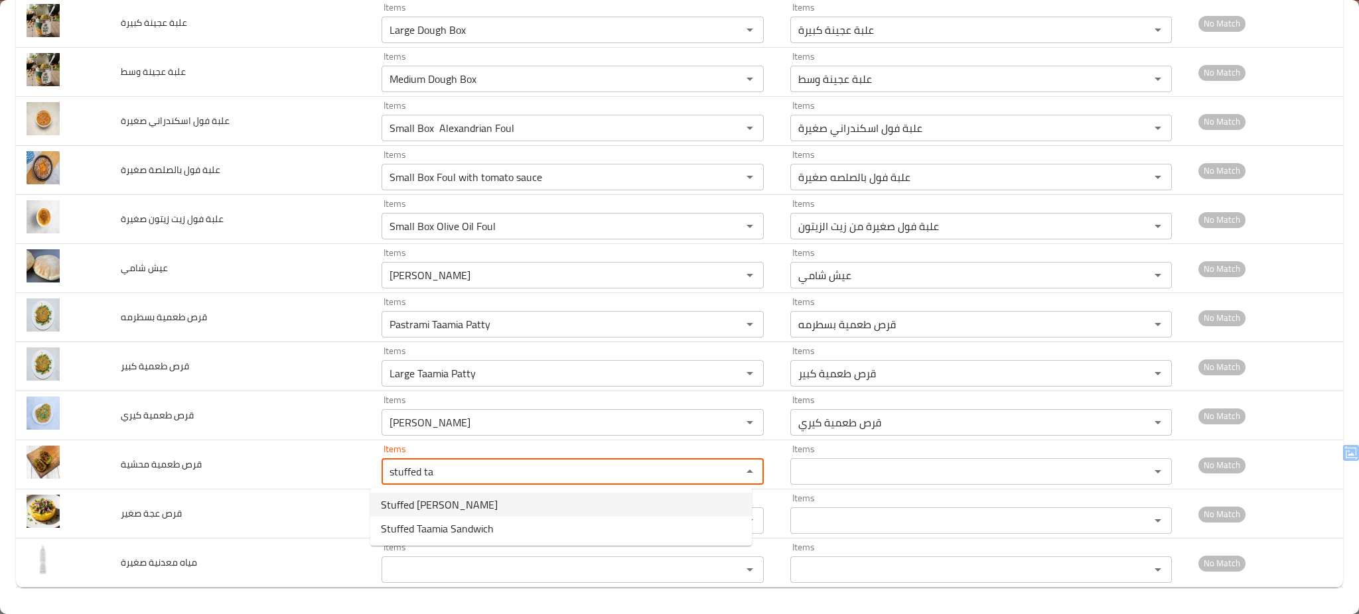
click at [451, 506] on span "Stuffed Taamia Patty" at bounding box center [439, 505] width 117 height 16
type محشية "Stuffed Taamia Patty"
type محشية-ar "قرص طعمية محشية"
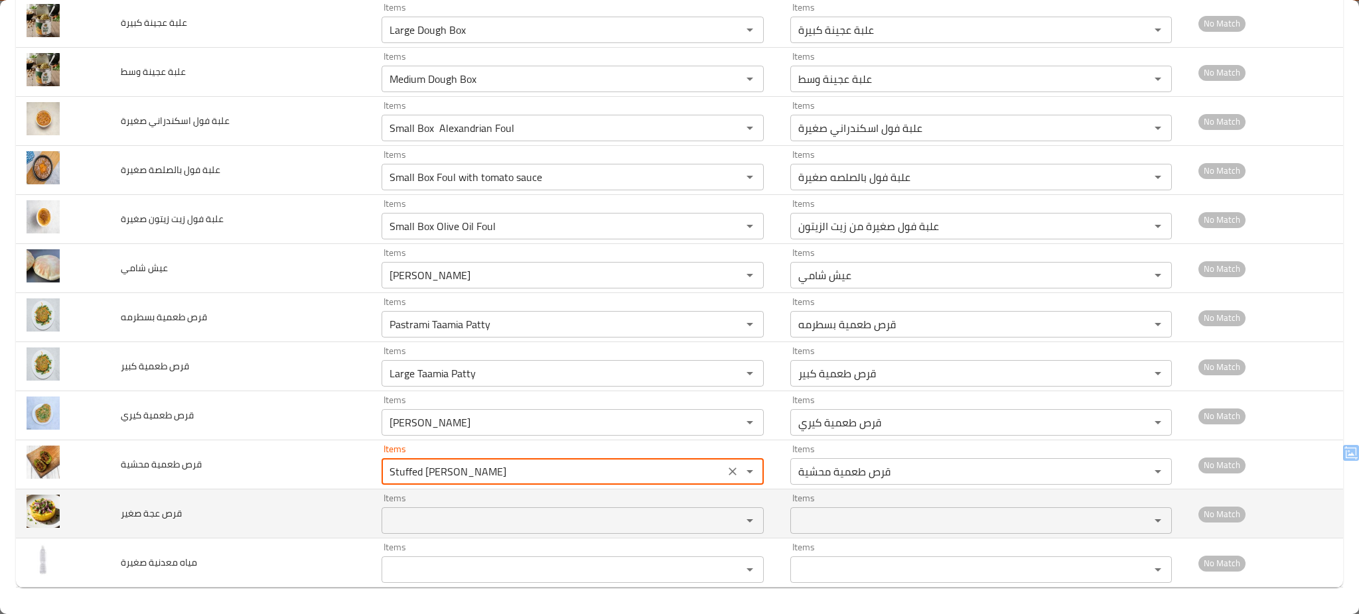
type محشية "Stuffed Taamia Patty"
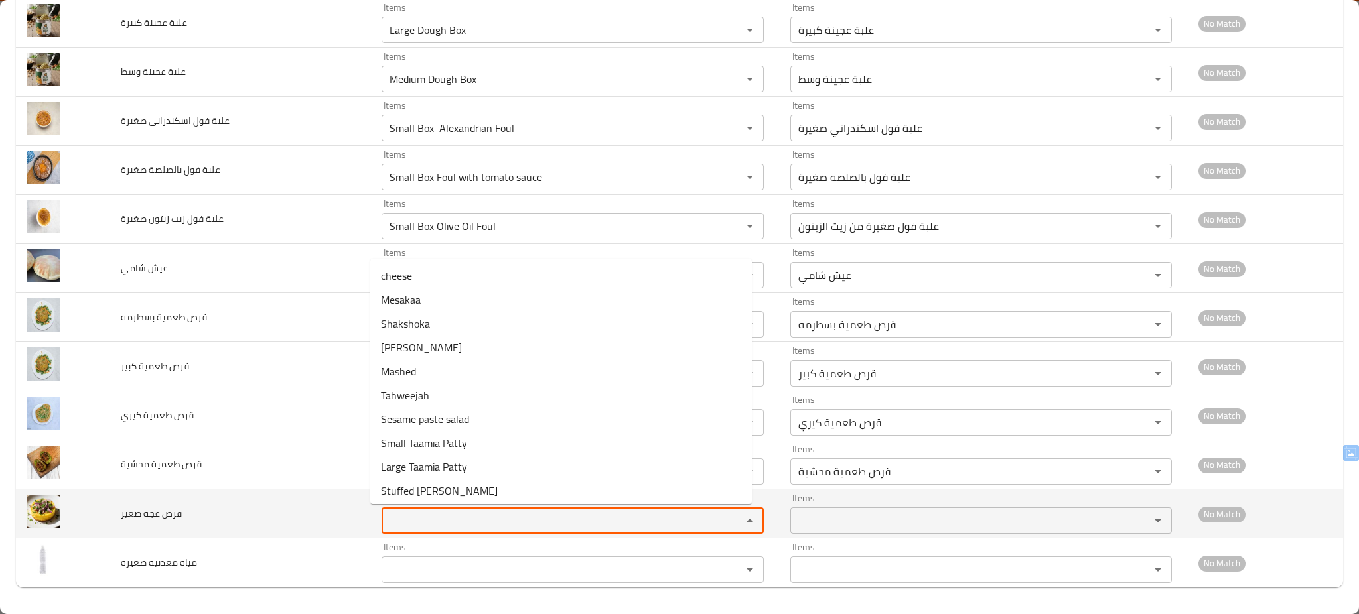
click at [440, 527] on صغير "Items" at bounding box center [552, 520] width 335 height 19
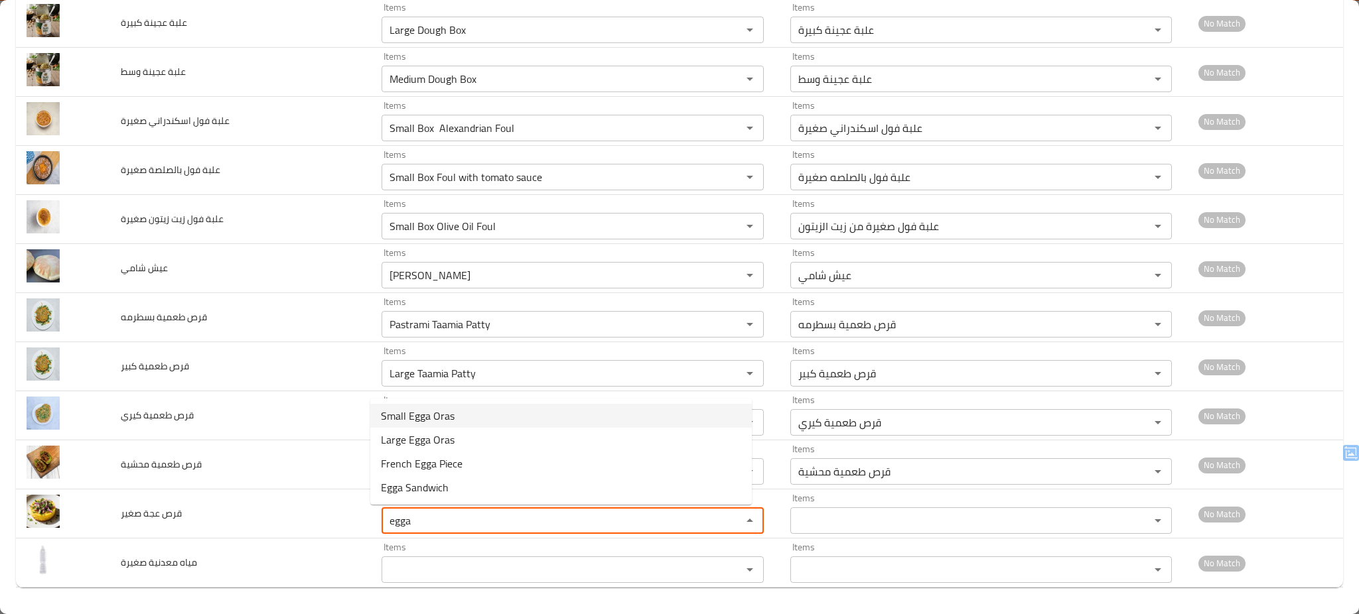
click at [460, 415] on صغير-option-0 "Small Egga Oras" at bounding box center [560, 416] width 381 height 24
type صغير "Small Egga Oras"
type صغير-ar "قرص عجة صغير"
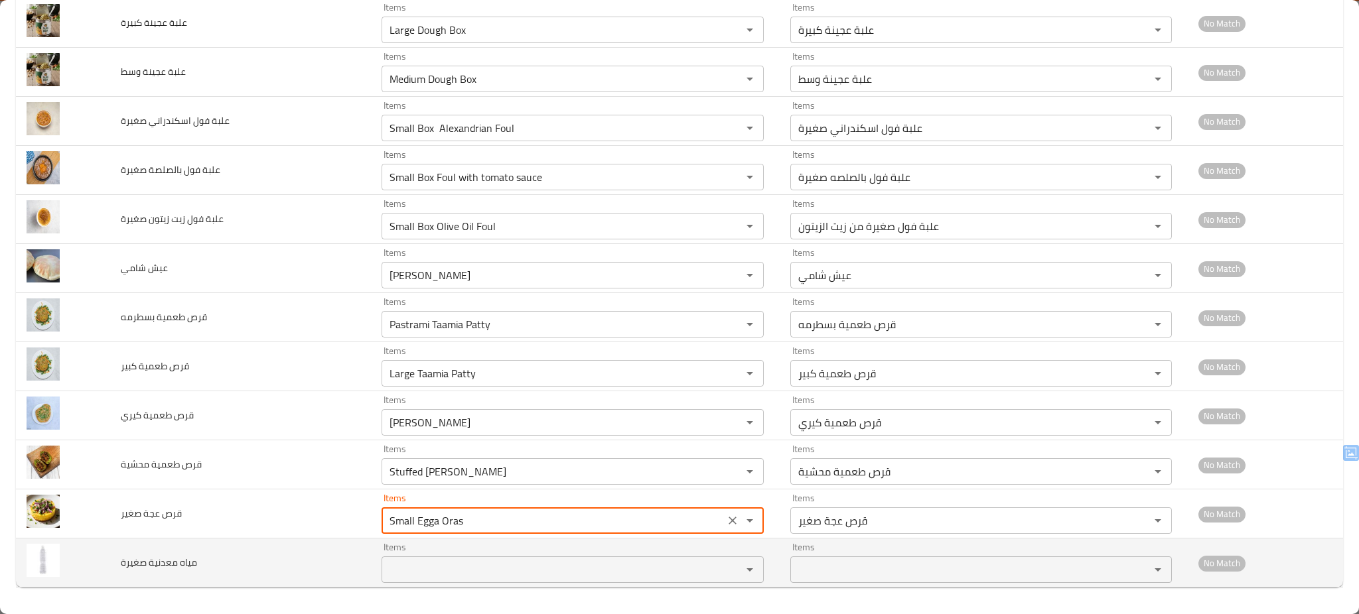
type صغير "Small Egga Oras"
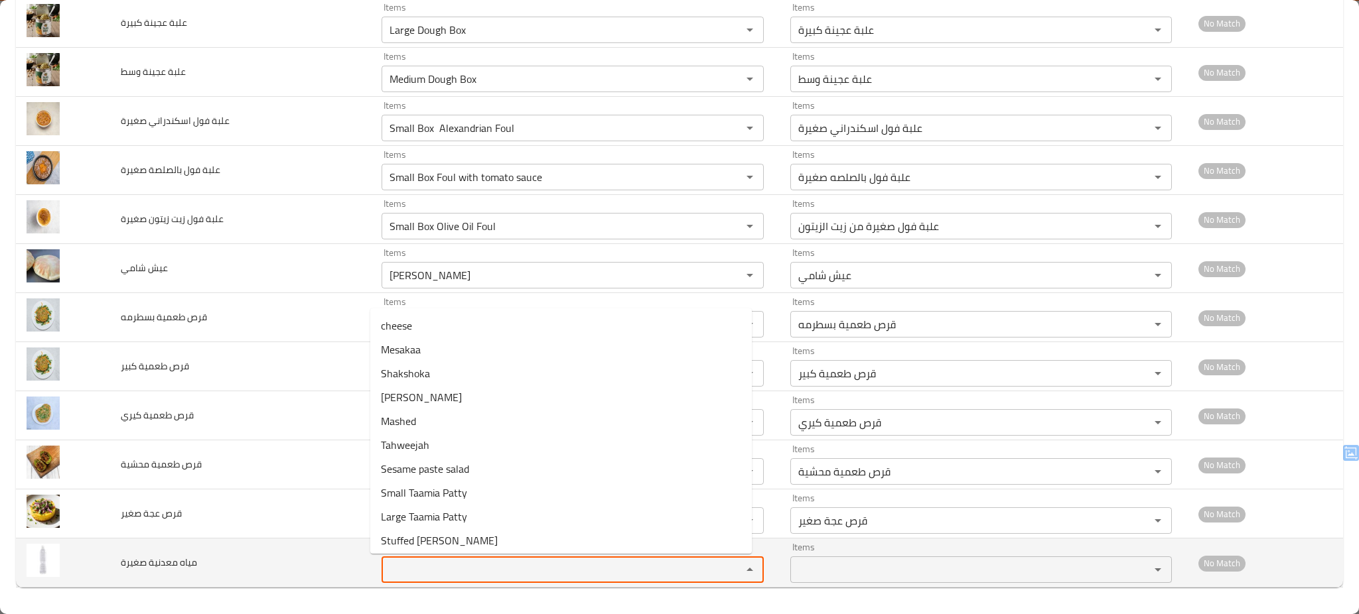
click at [429, 569] on صغيرة "Items" at bounding box center [552, 570] width 335 height 19
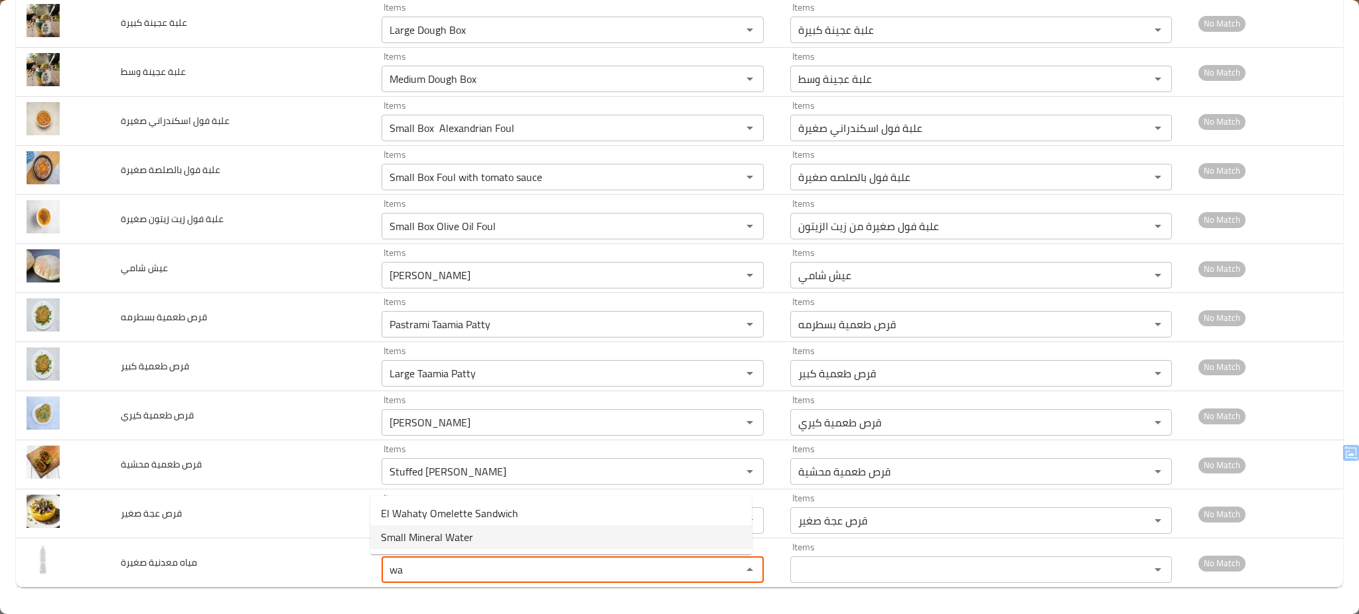
click at [431, 539] on span "Small Mineral Water" at bounding box center [427, 537] width 92 height 16
type صغيرة "Small Mineral Water"
type صغيرة-ar "مياه معدنية صغيرة"
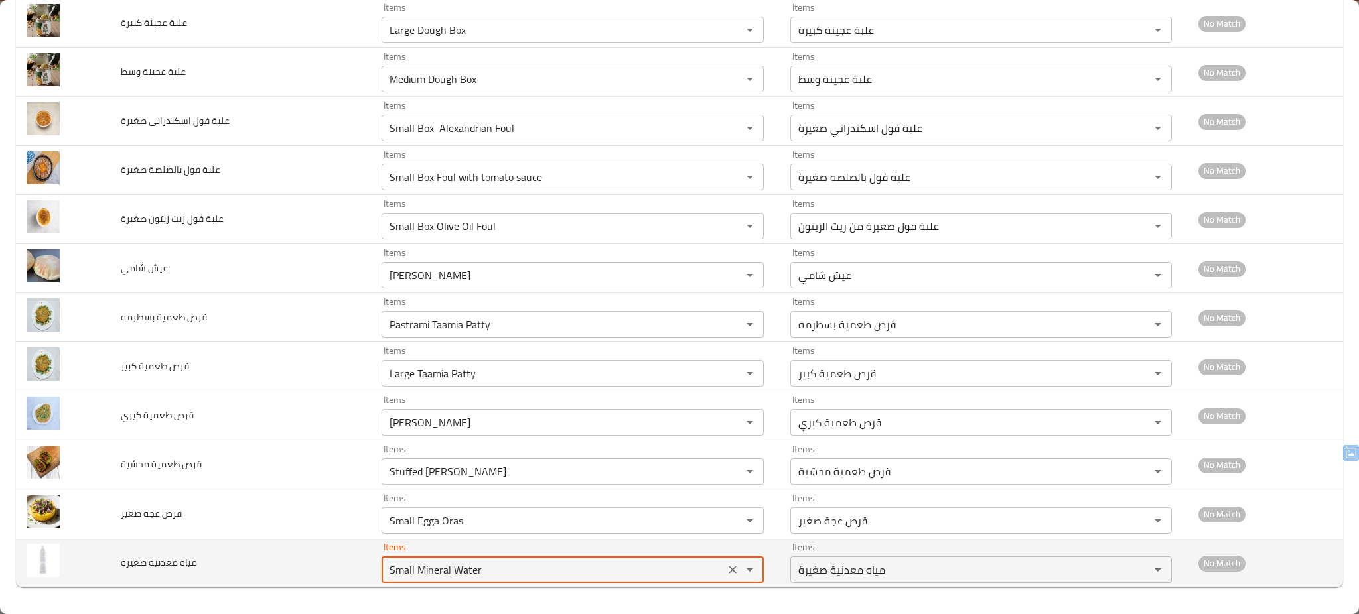
type صغيرة "Small Mineral Water"
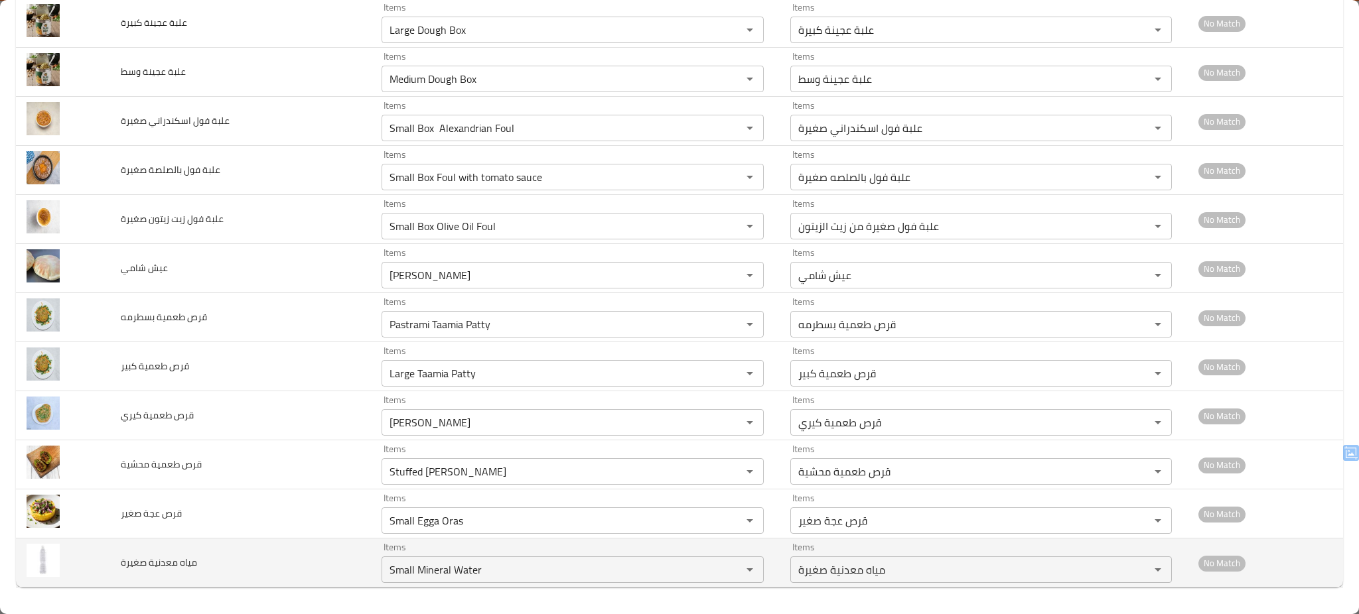
click at [281, 557] on td "مياه معدنية صغيرة" at bounding box center [240, 563] width 261 height 49
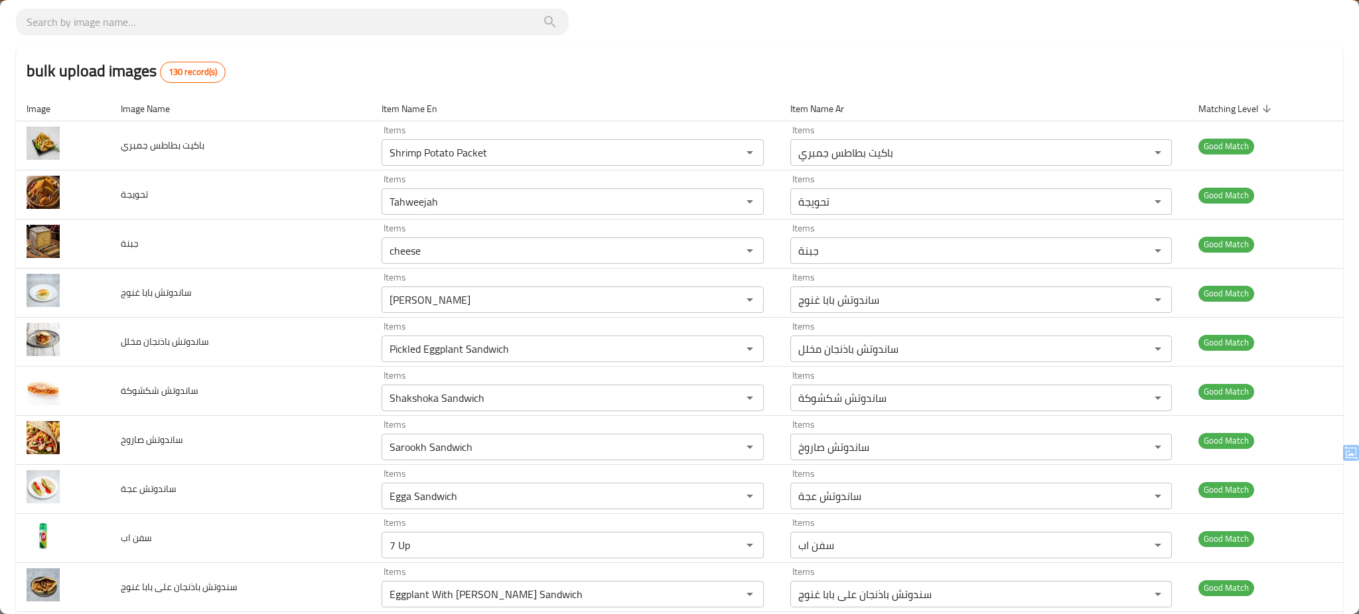
scroll to position [0, 0]
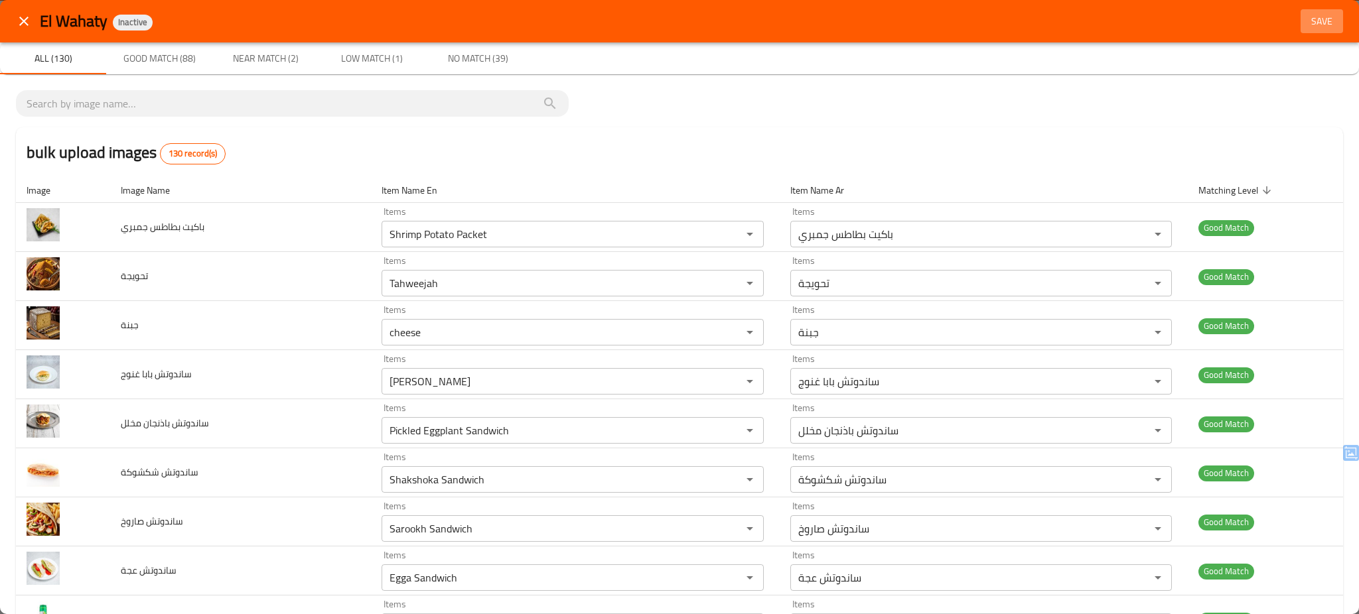
click at [1318, 13] on span "Save" at bounding box center [1322, 21] width 32 height 17
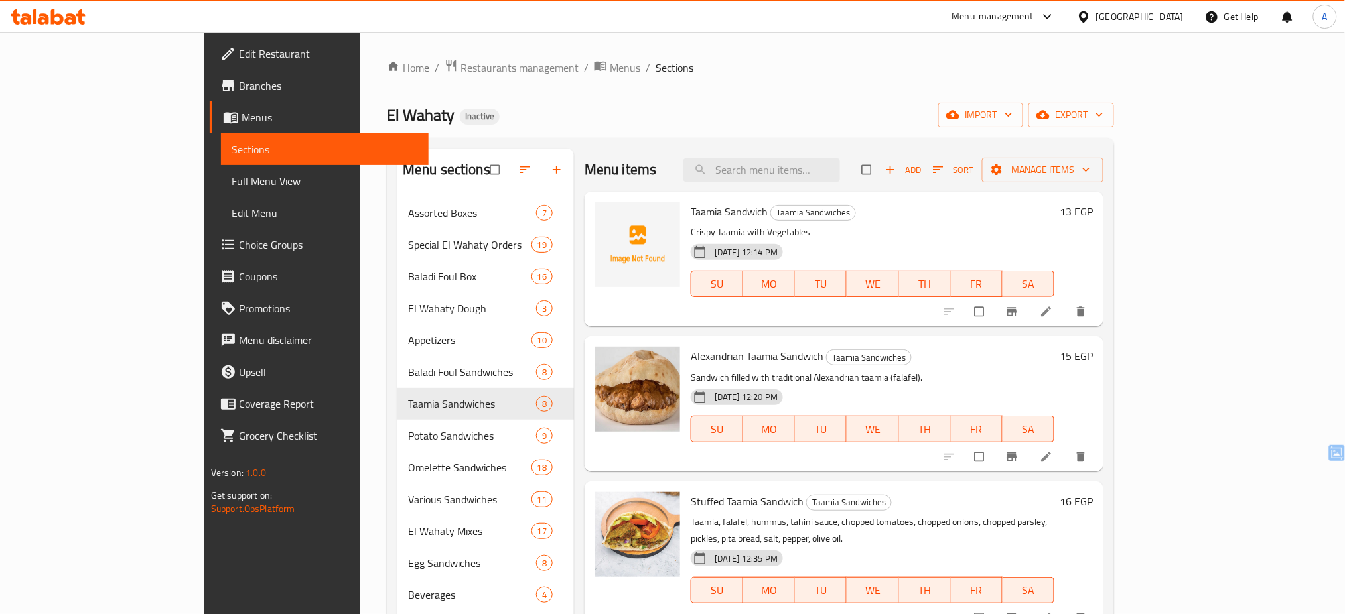
click at [861, 215] on h6 "Taamia Sandwich Taamia Sandwiches" at bounding box center [873, 211] width 364 height 19
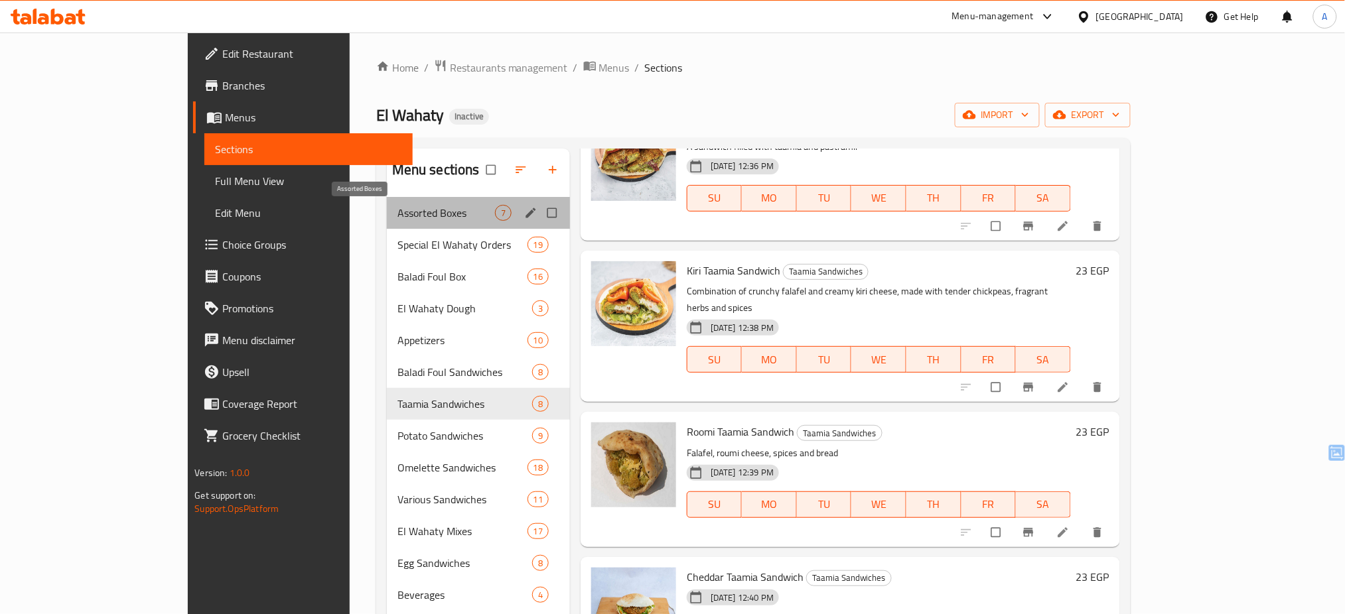
click at [397, 210] on span "Assorted Boxes" at bounding box center [446, 213] width 98 height 16
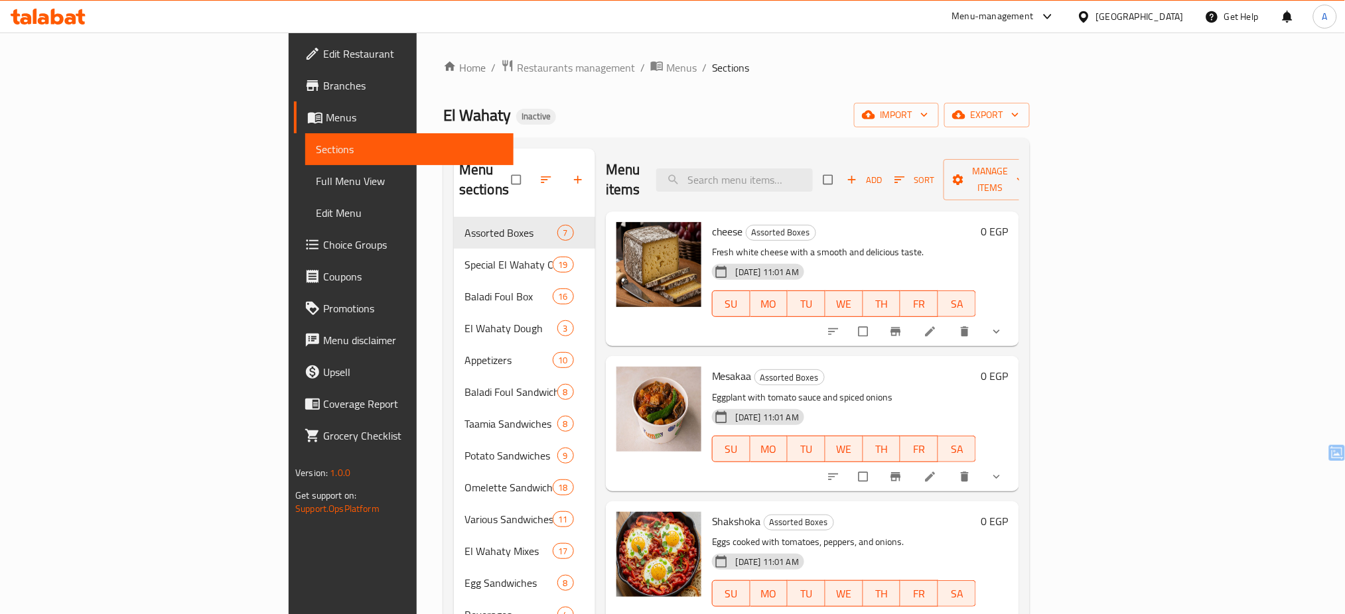
click at [886, 534] on p "Eggs cooked with tomatoes, peppers, and onions." at bounding box center [844, 542] width 264 height 17
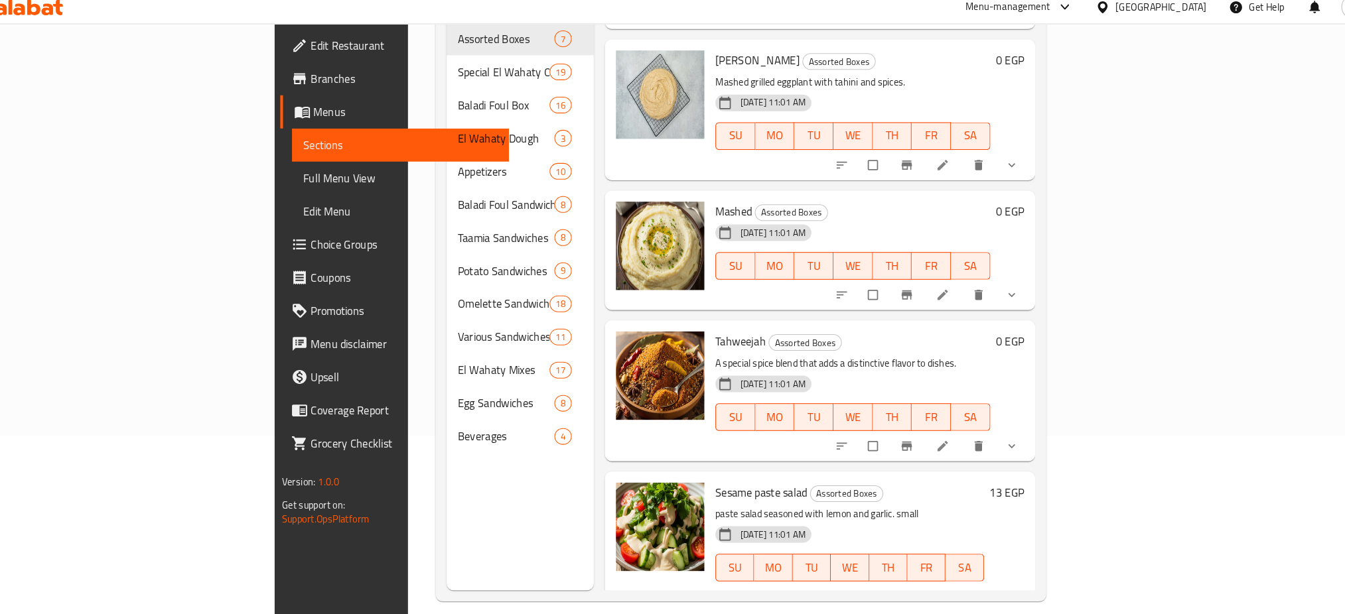
scroll to position [186, 0]
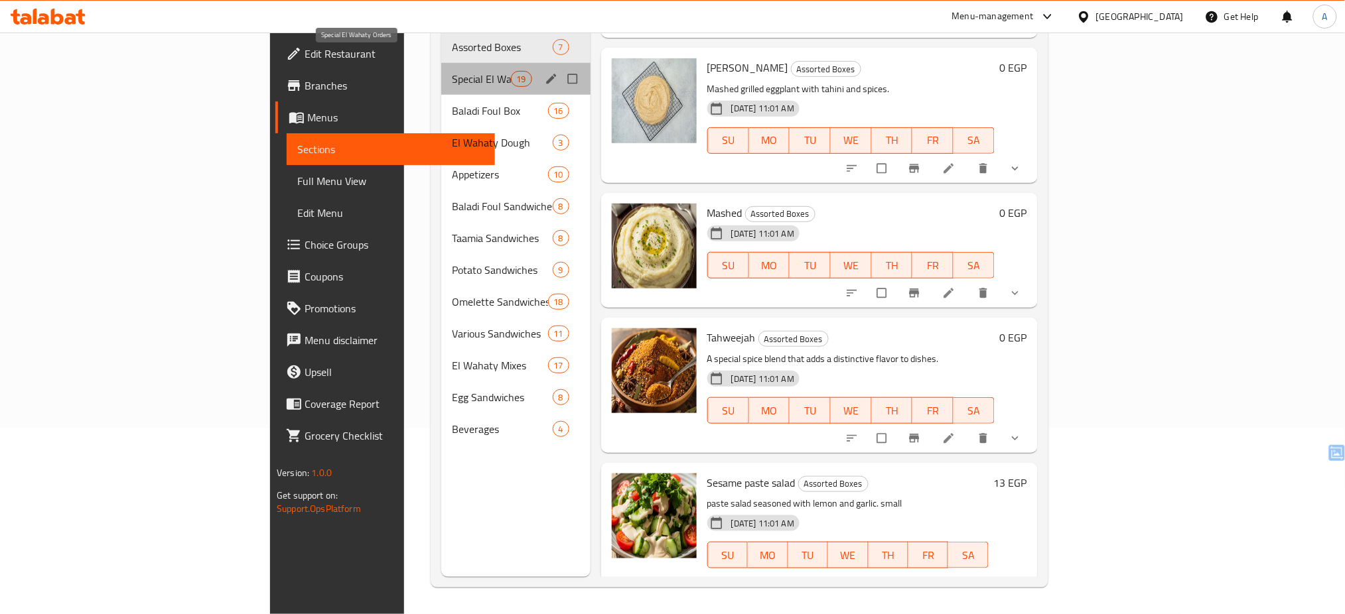
click at [452, 71] on span "Special El Wahaty Orders" at bounding box center [481, 79] width 58 height 16
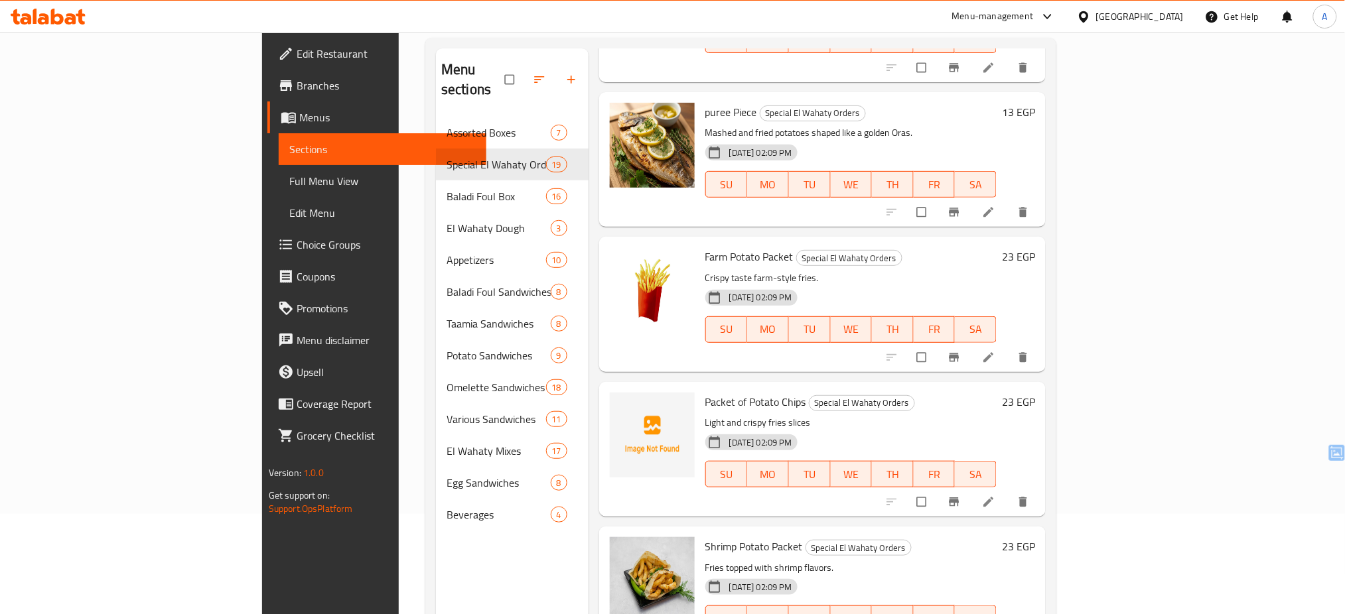
scroll to position [1799, 0]
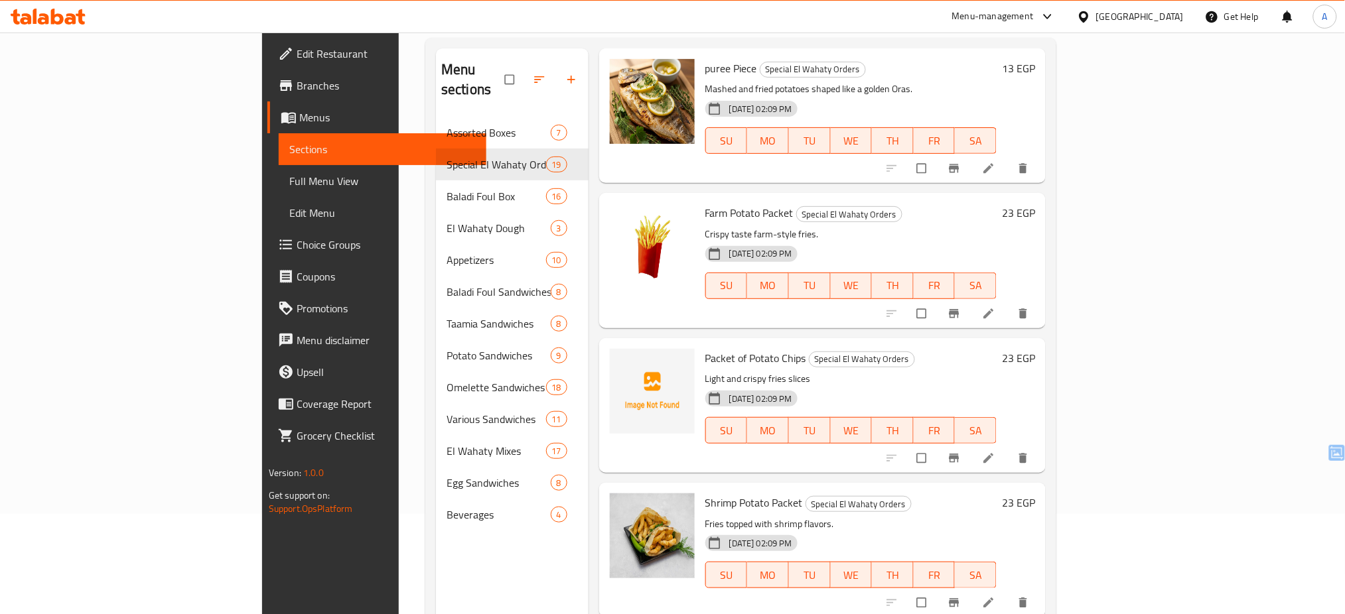
click at [739, 391] on div "[DATE] 02:09 PM" at bounding box center [751, 399] width 92 height 16
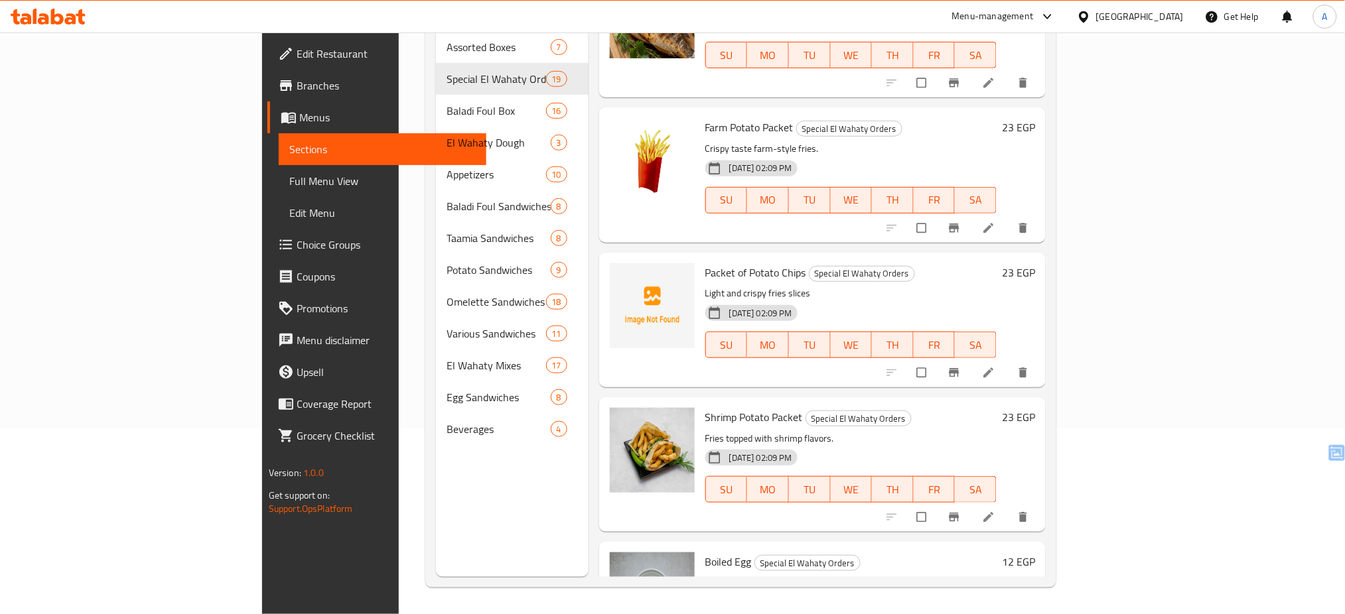
scroll to position [2151, 0]
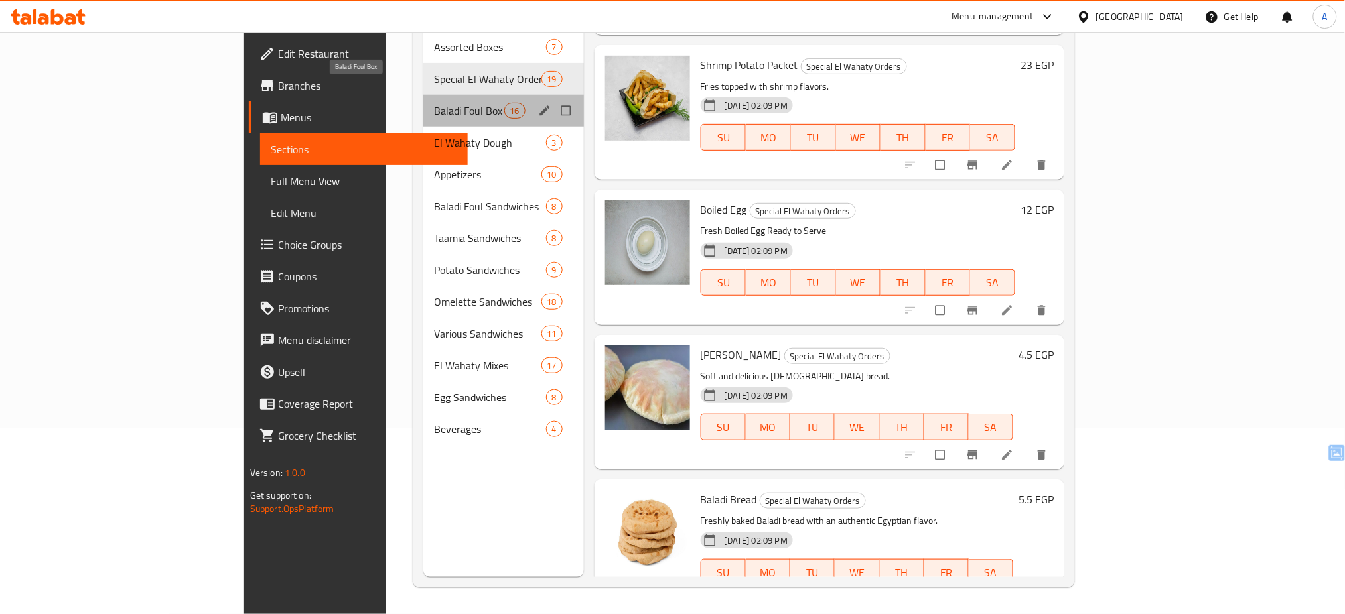
click at [434, 103] on span "Baladi Foul Box" at bounding box center [469, 111] width 70 height 16
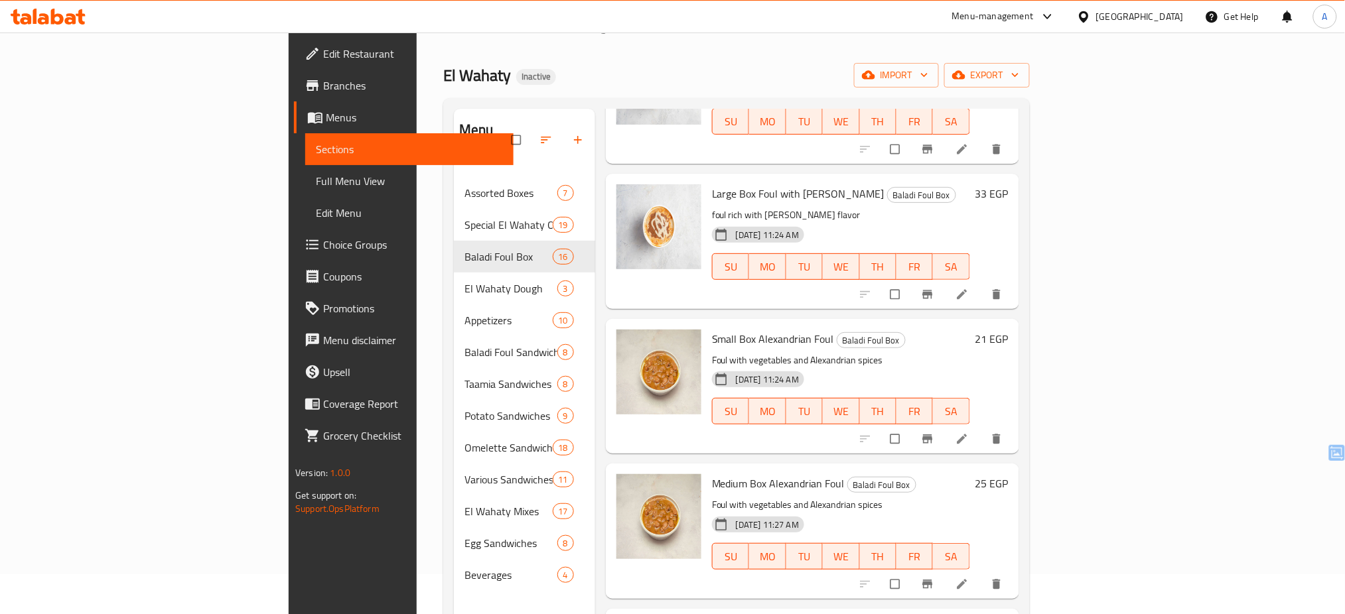
scroll to position [186, 0]
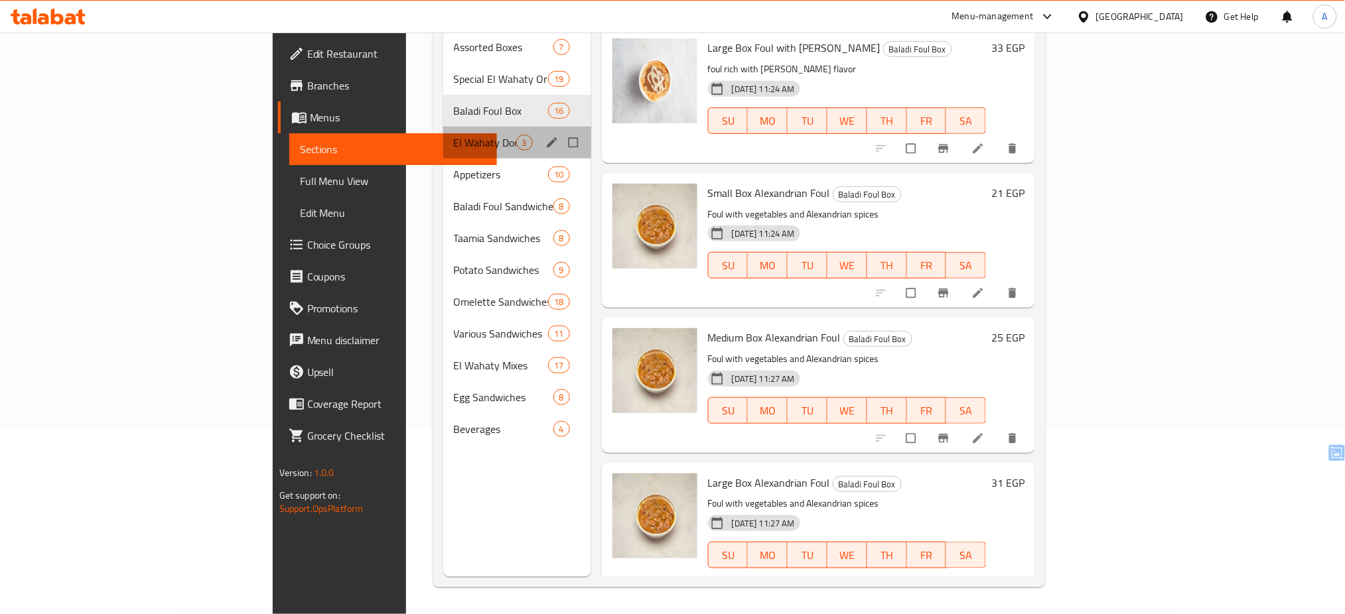
click at [443, 135] on div "El Wahaty Dough 3" at bounding box center [517, 143] width 148 height 32
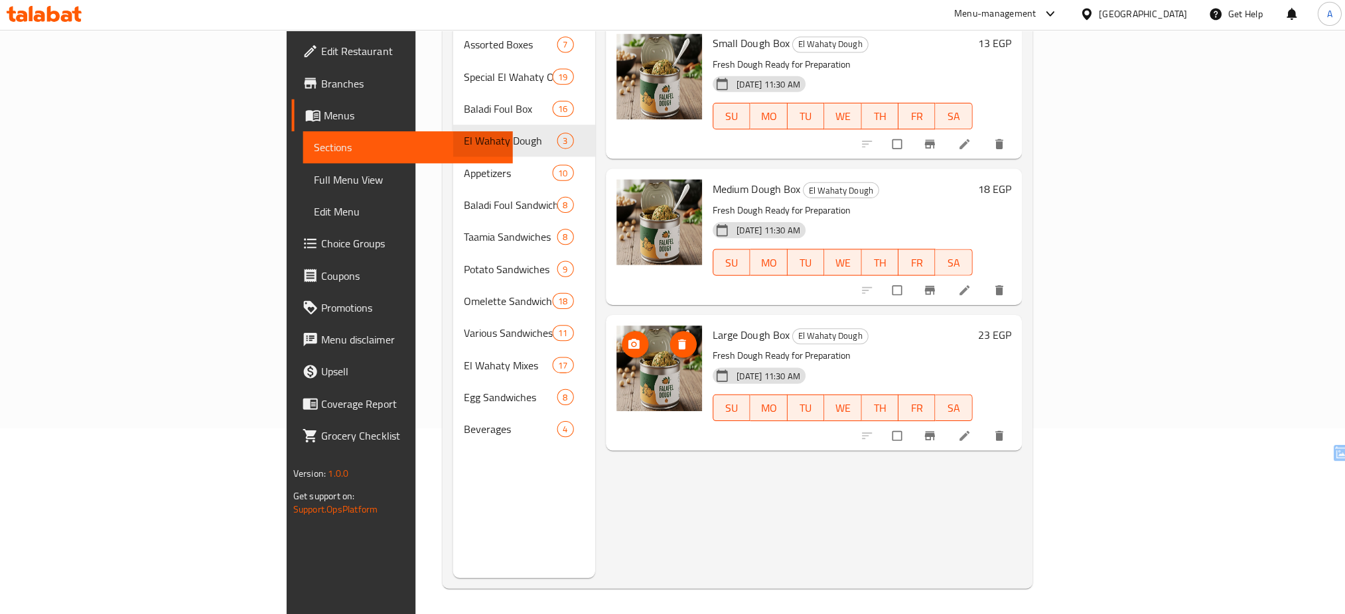
scroll to position [186, 0]
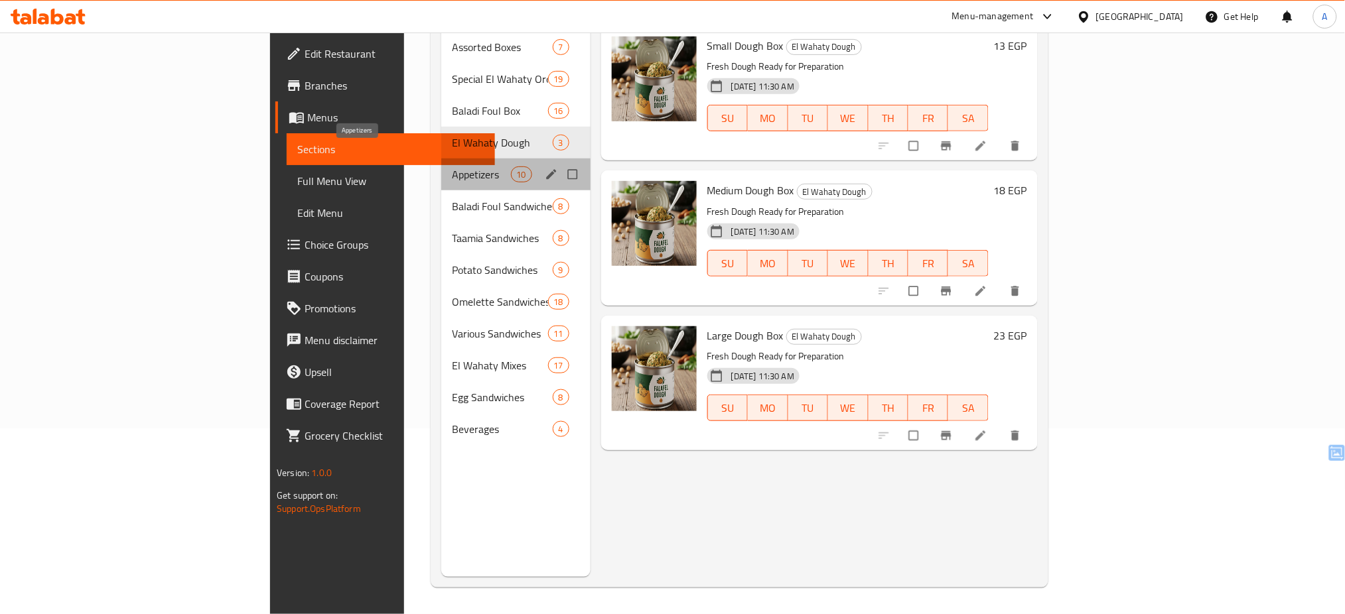
click at [452, 167] on span "Appetizers" at bounding box center [481, 175] width 58 height 16
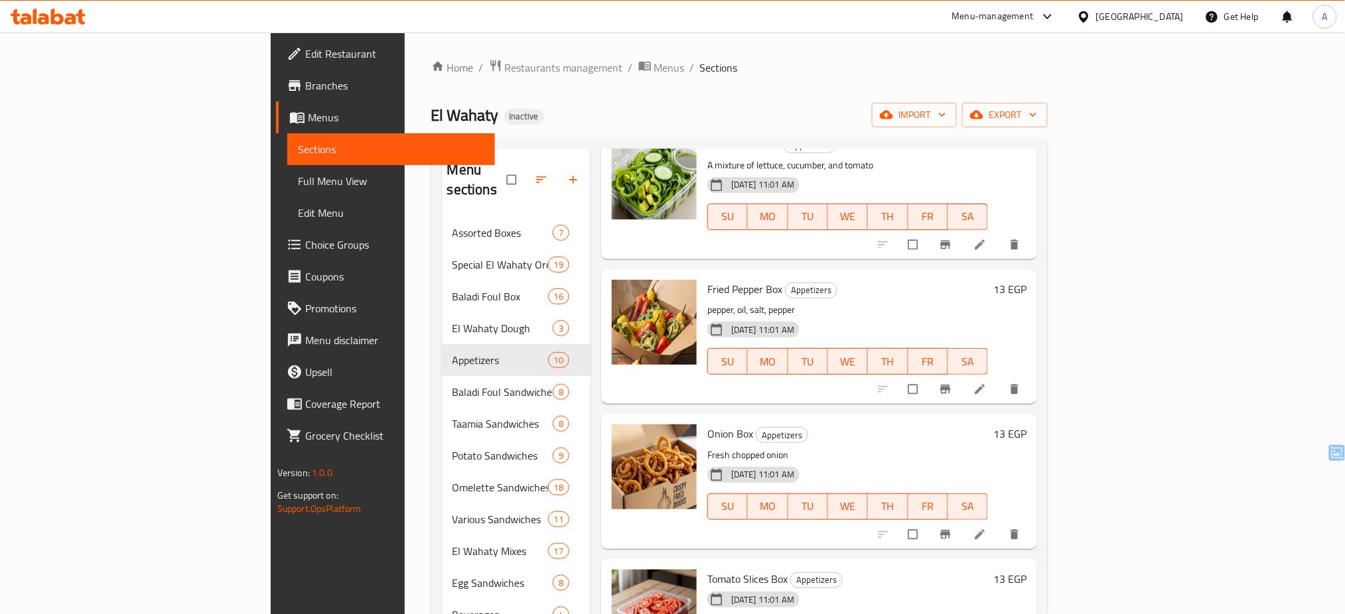
scroll to position [186, 0]
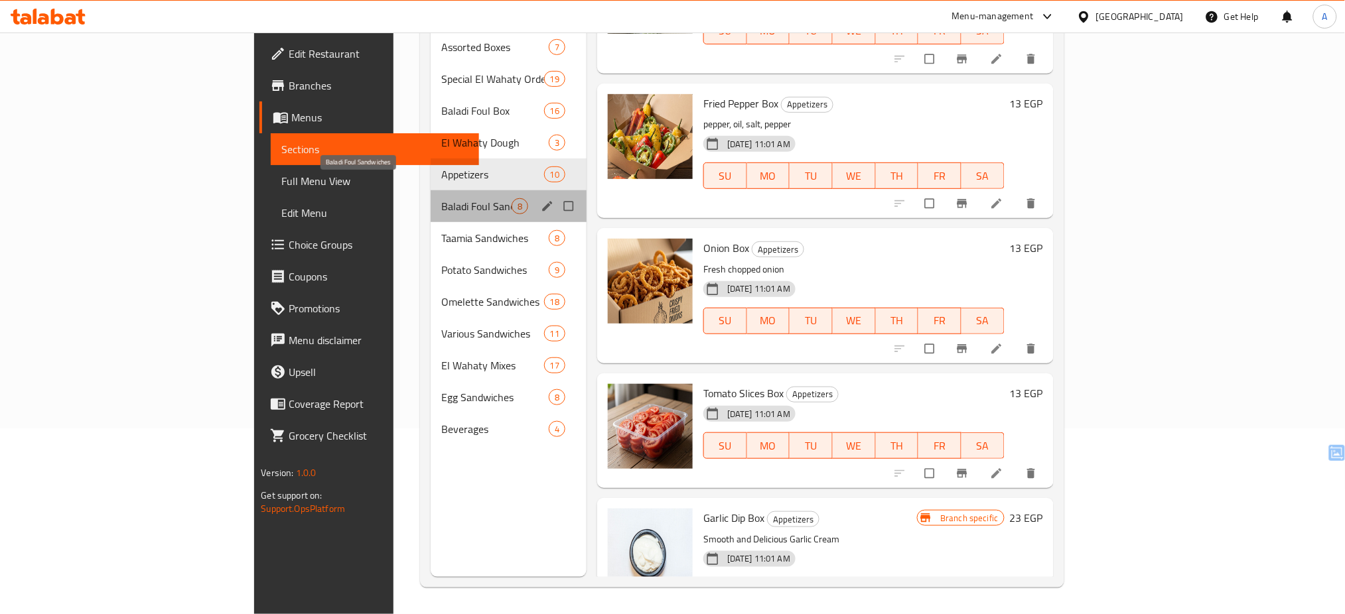
click at [441, 198] on span "Baladi Foul Sandwiches" at bounding box center [476, 206] width 70 height 16
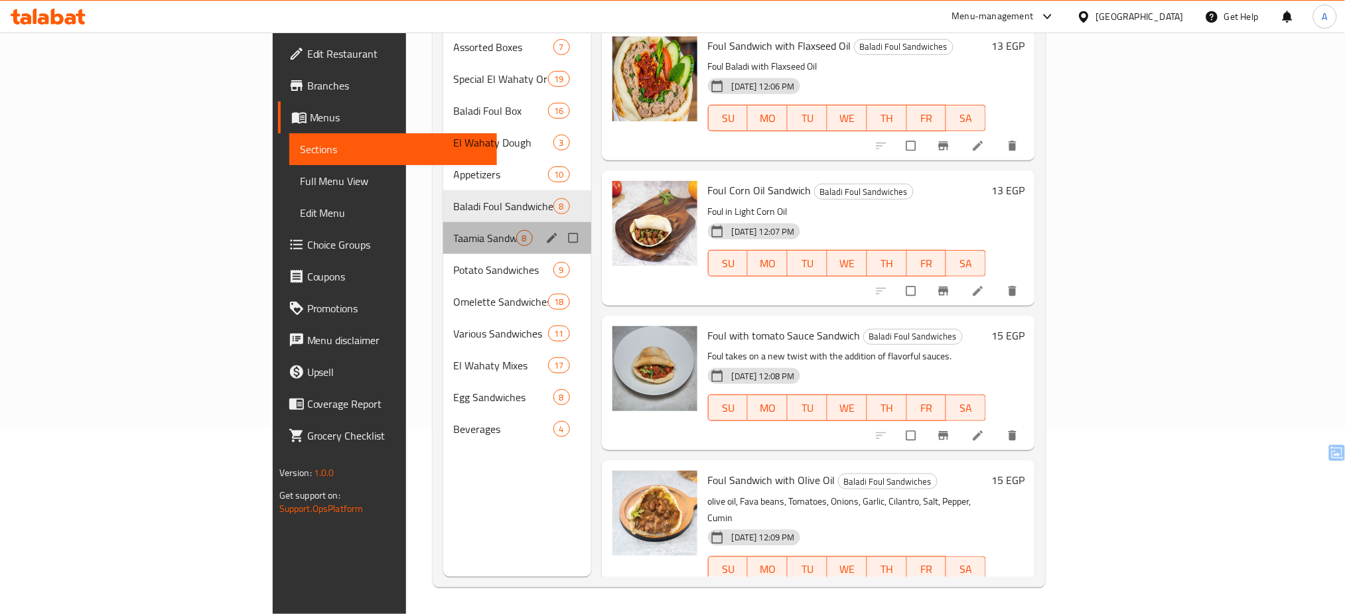
click at [443, 228] on div "Taamia Sandwiches 8" at bounding box center [517, 238] width 148 height 32
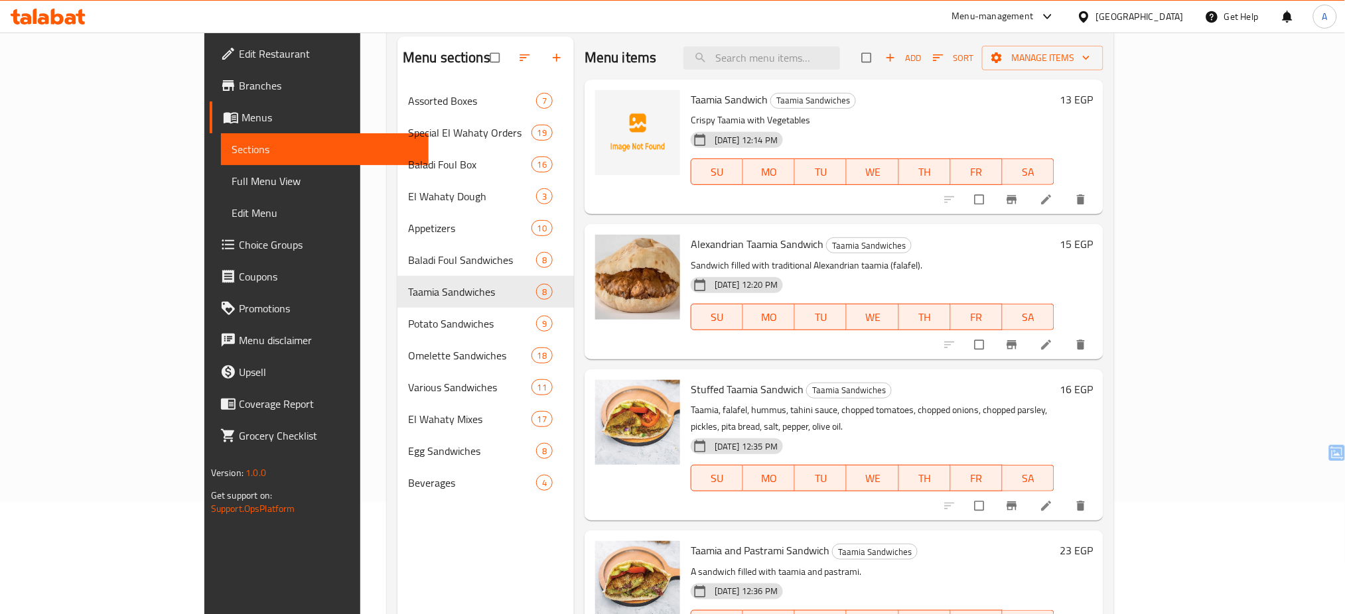
scroll to position [113, 0]
click at [798, 289] on div "[DATE] 12:20 PM SU MO TU WE TH FR SA" at bounding box center [872, 307] width 374 height 72
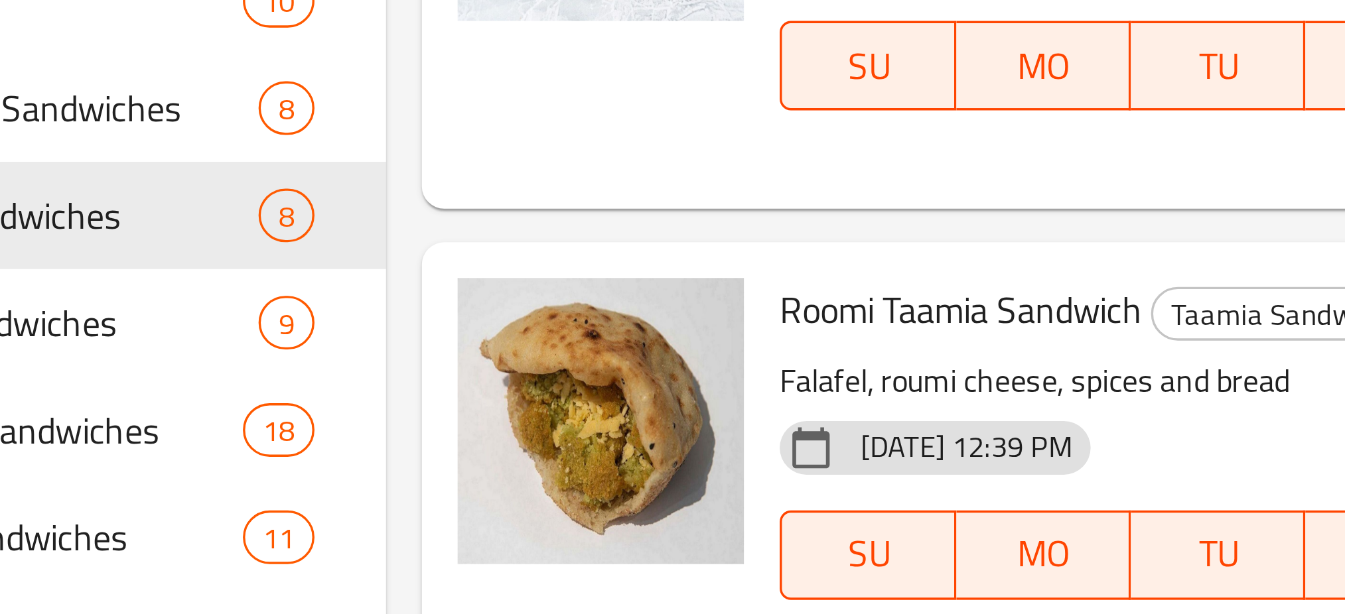
scroll to position [186, 0]
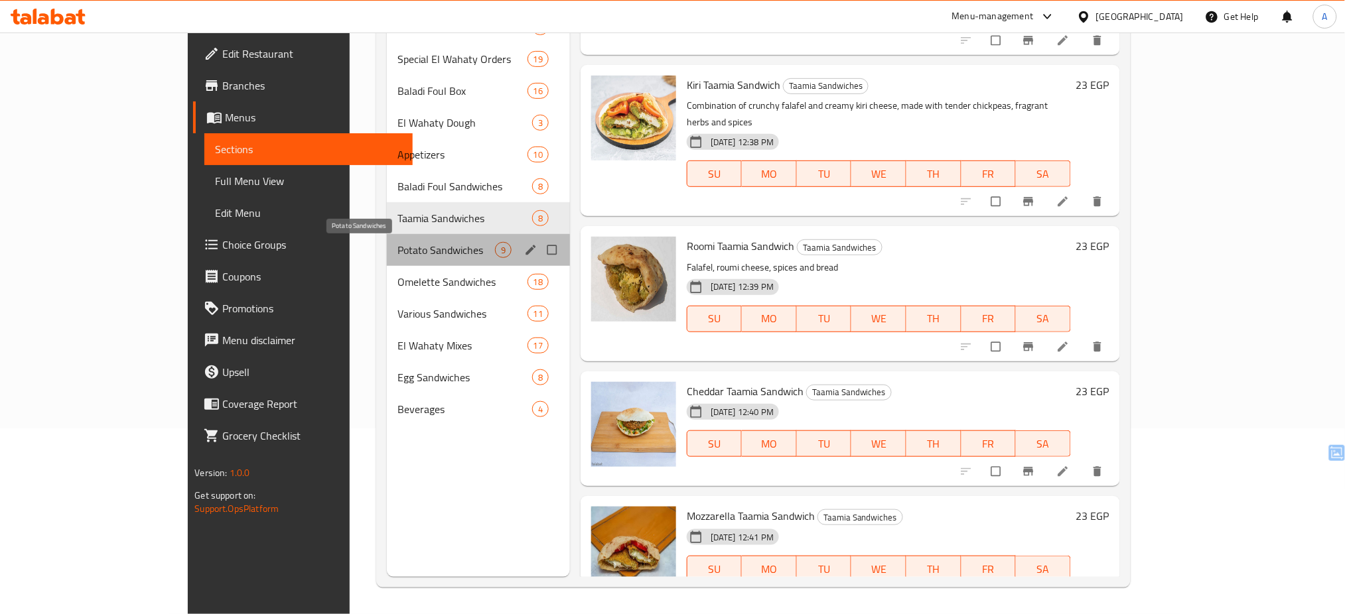
click at [409, 249] on span "Potato Sandwiches" at bounding box center [446, 250] width 98 height 16
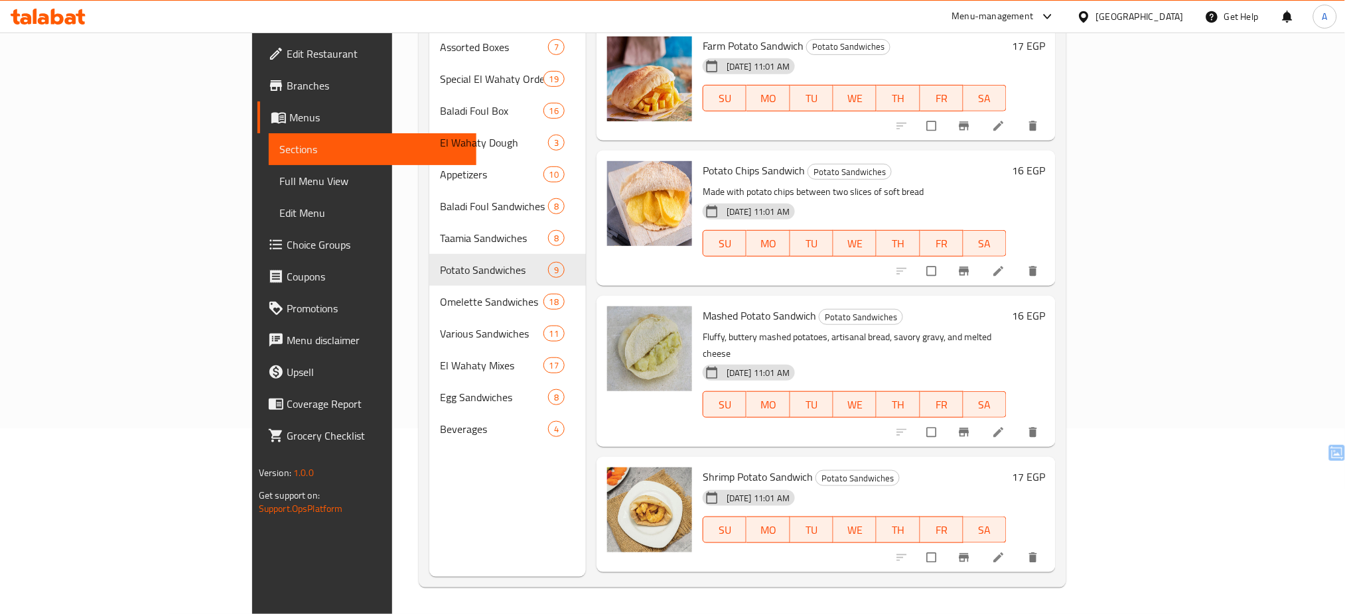
scroll to position [643, 0]
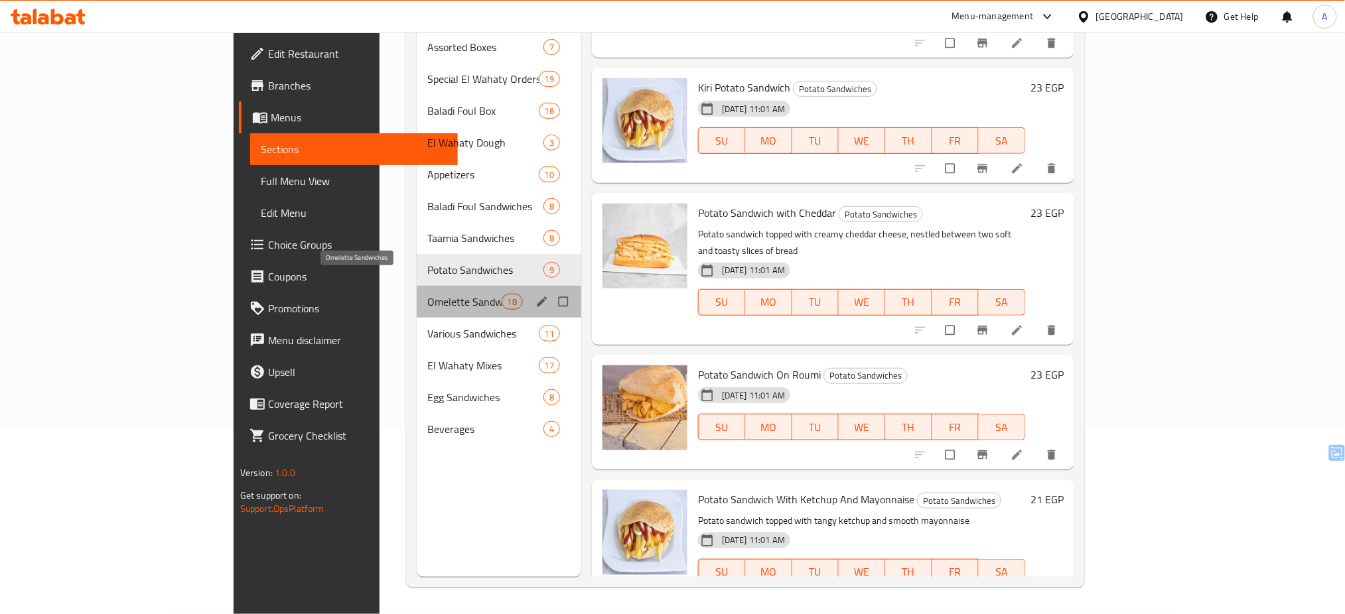
click at [427, 294] on span "Omelette Sandwiches" at bounding box center [464, 302] width 74 height 16
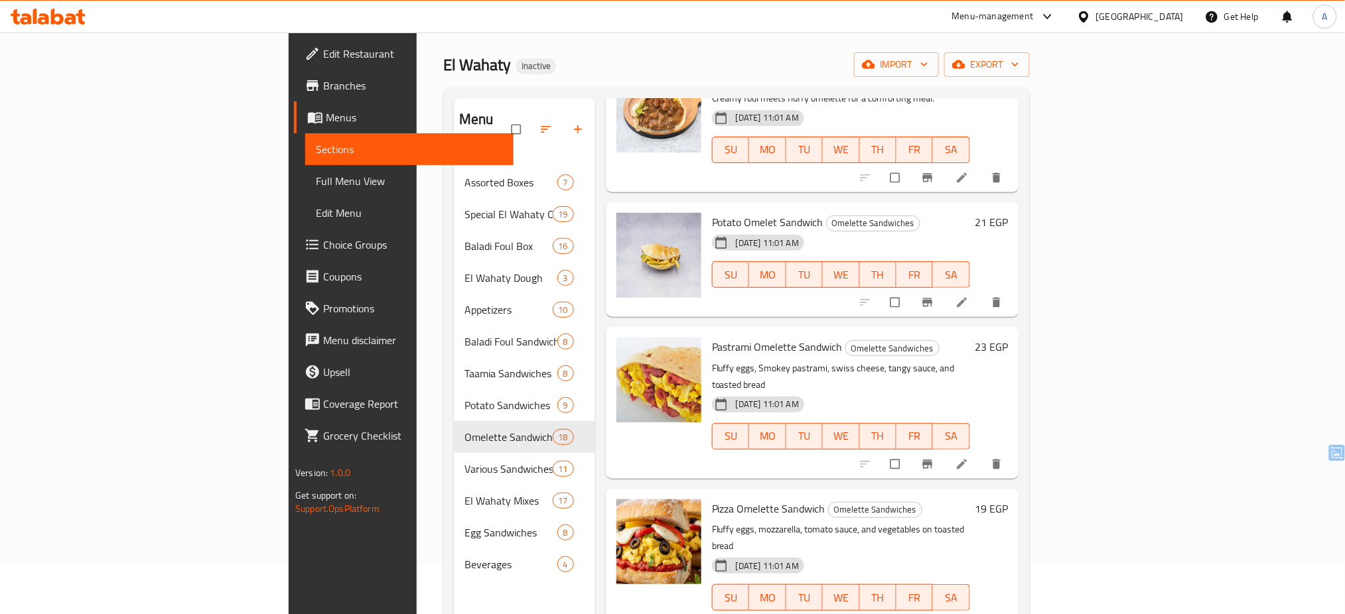
scroll to position [54, 0]
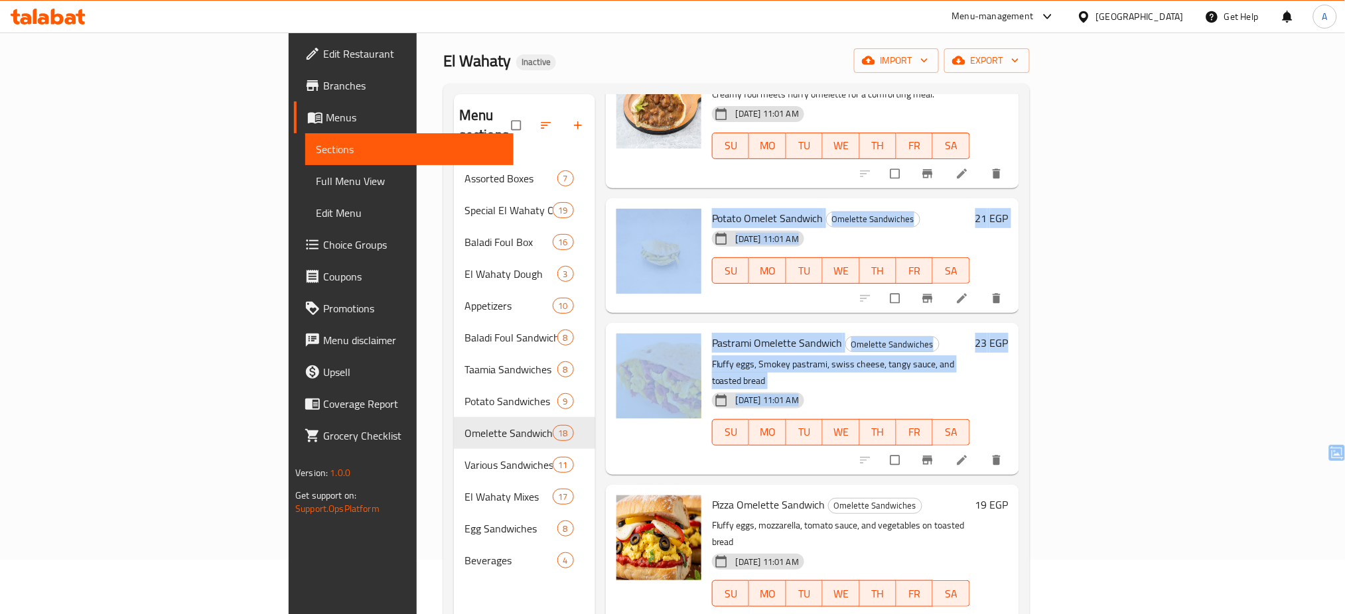
drag, startPoint x: 1293, startPoint y: 344, endPoint x: 1286, endPoint y: 141, distance: 202.4
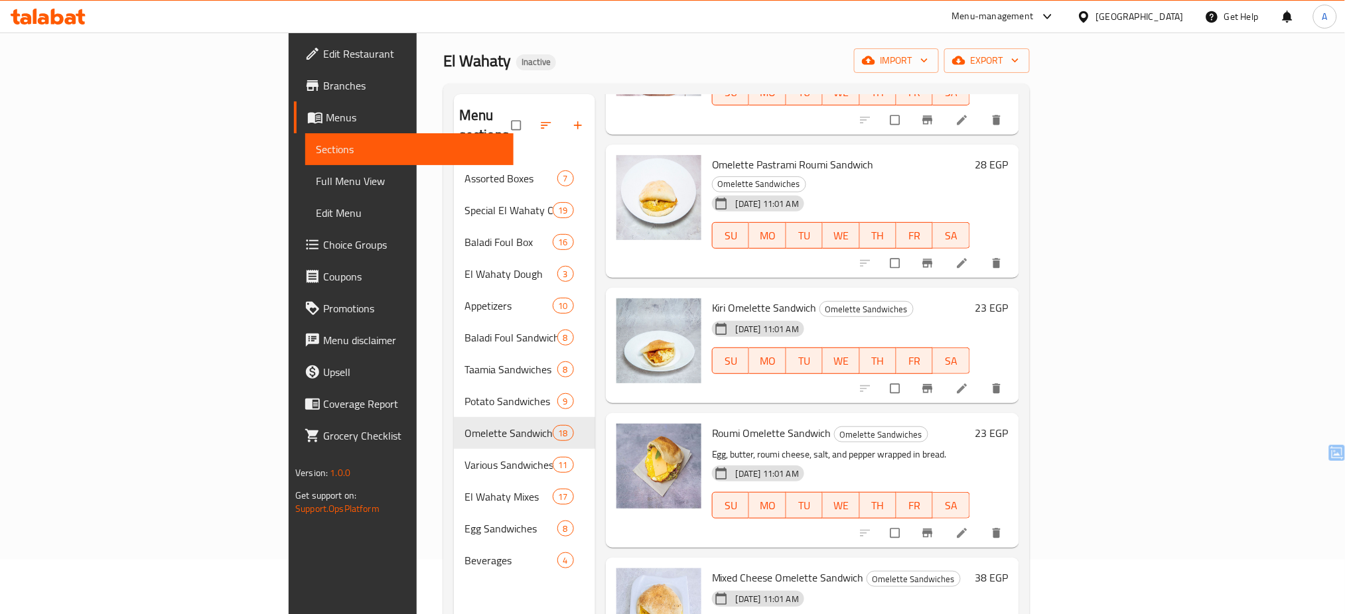
click at [970, 446] on p "Egg, butter, roumi cheese, salt, and pepper wrapped in bread." at bounding box center [841, 454] width 258 height 17
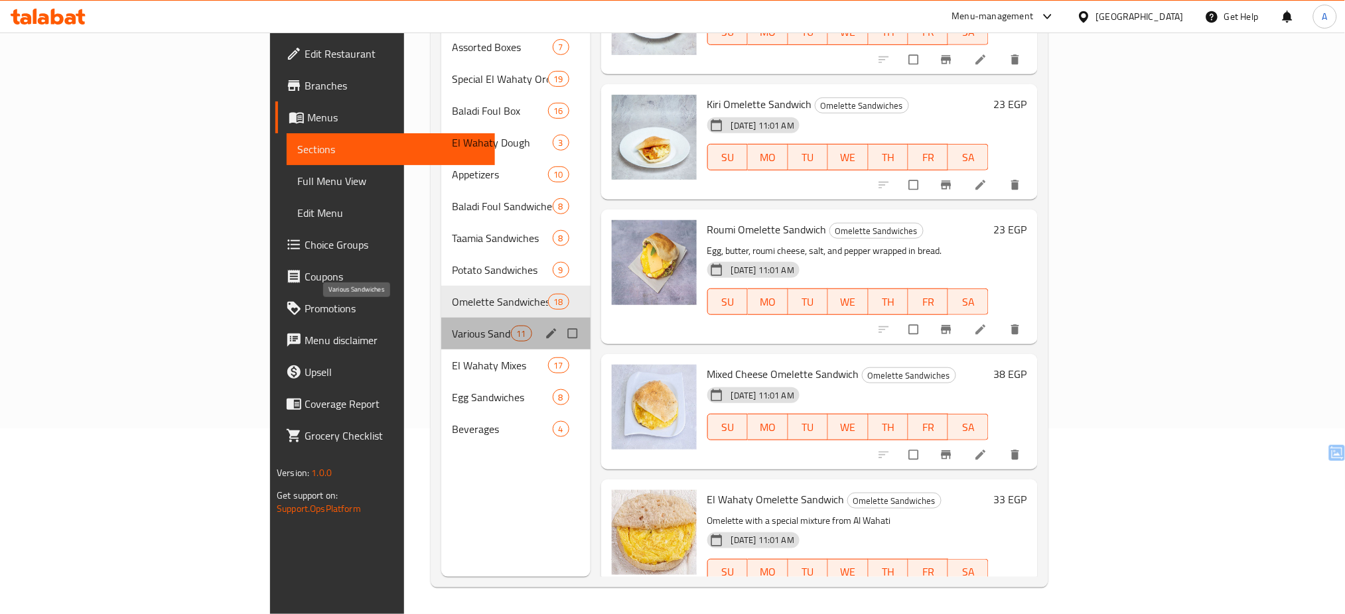
click at [452, 326] on span "Various Sandwiches" at bounding box center [481, 334] width 58 height 16
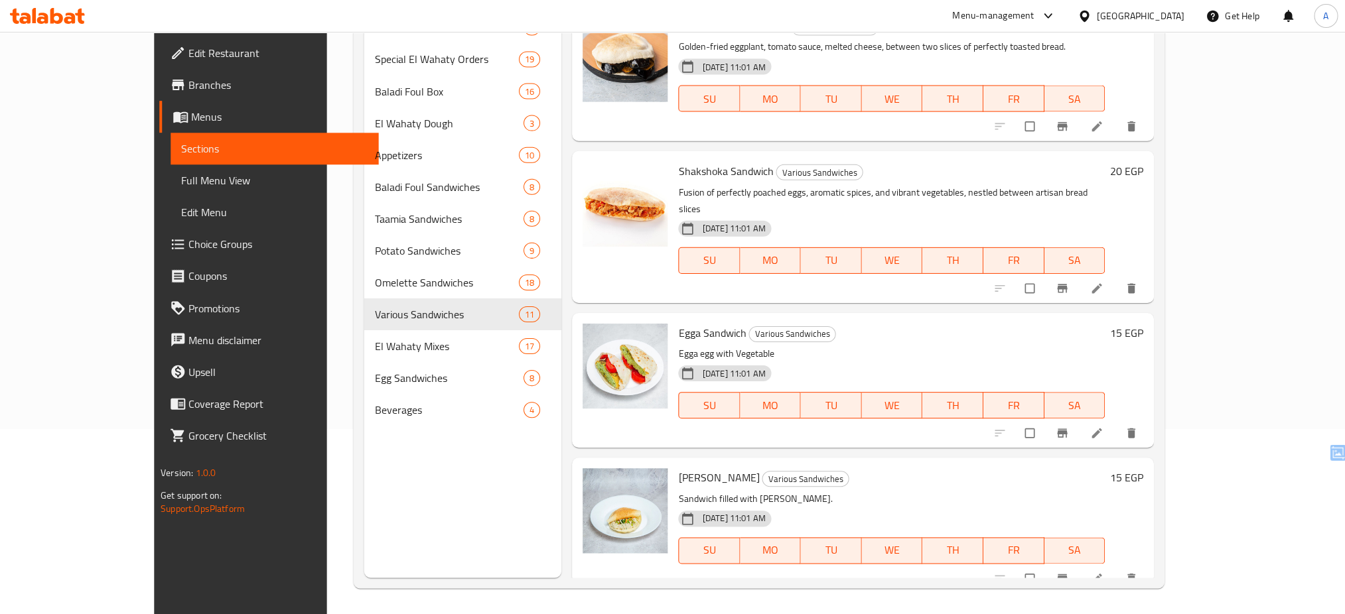
scroll to position [186, 0]
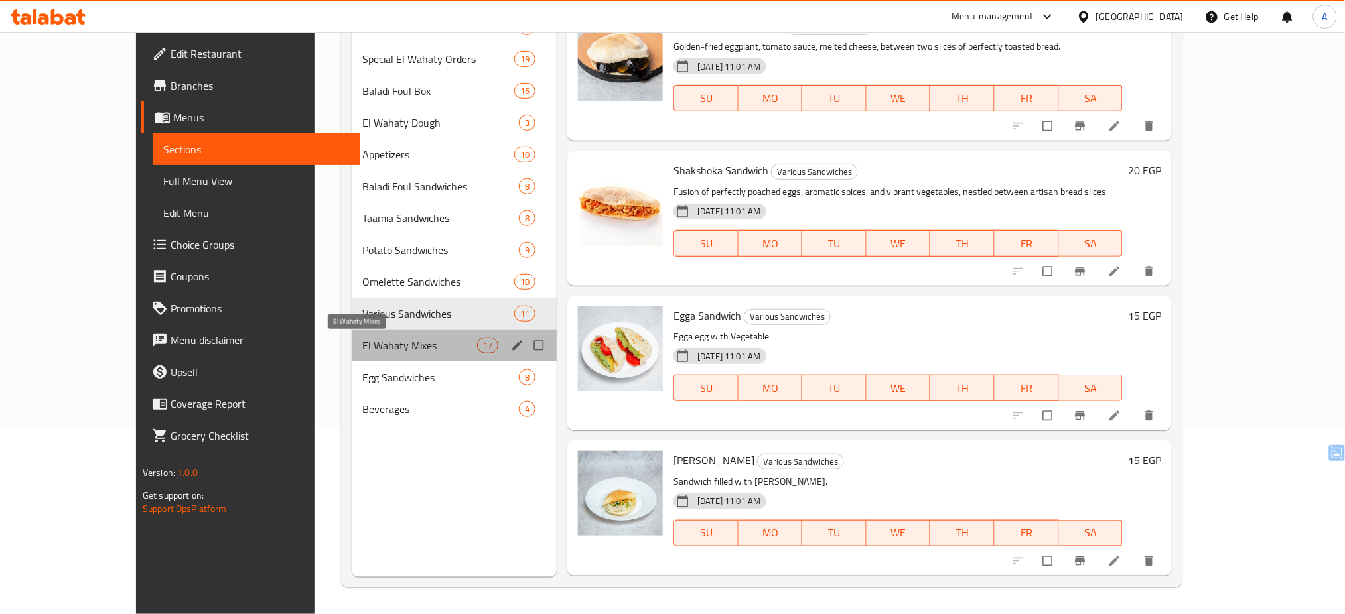
click at [408, 348] on span "El Wahaty Mixes" at bounding box center [419, 346] width 115 height 16
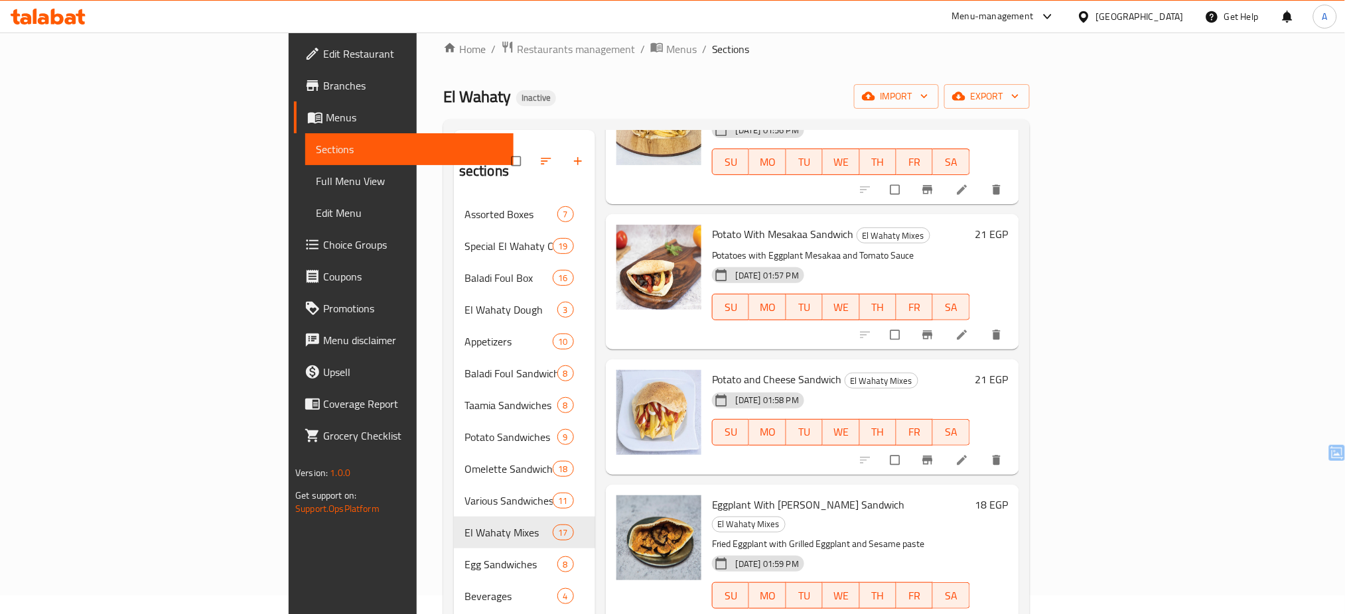
scroll to position [186, 0]
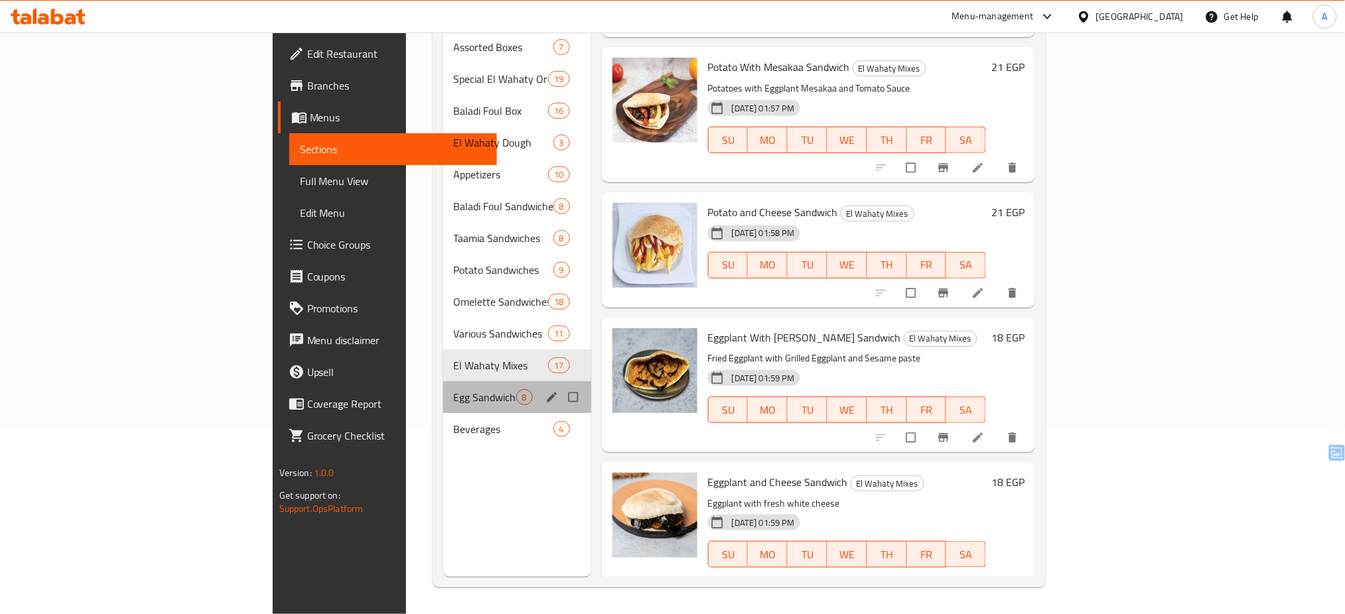
click at [443, 386] on div "Egg Sandwiches 8" at bounding box center [517, 397] width 148 height 32
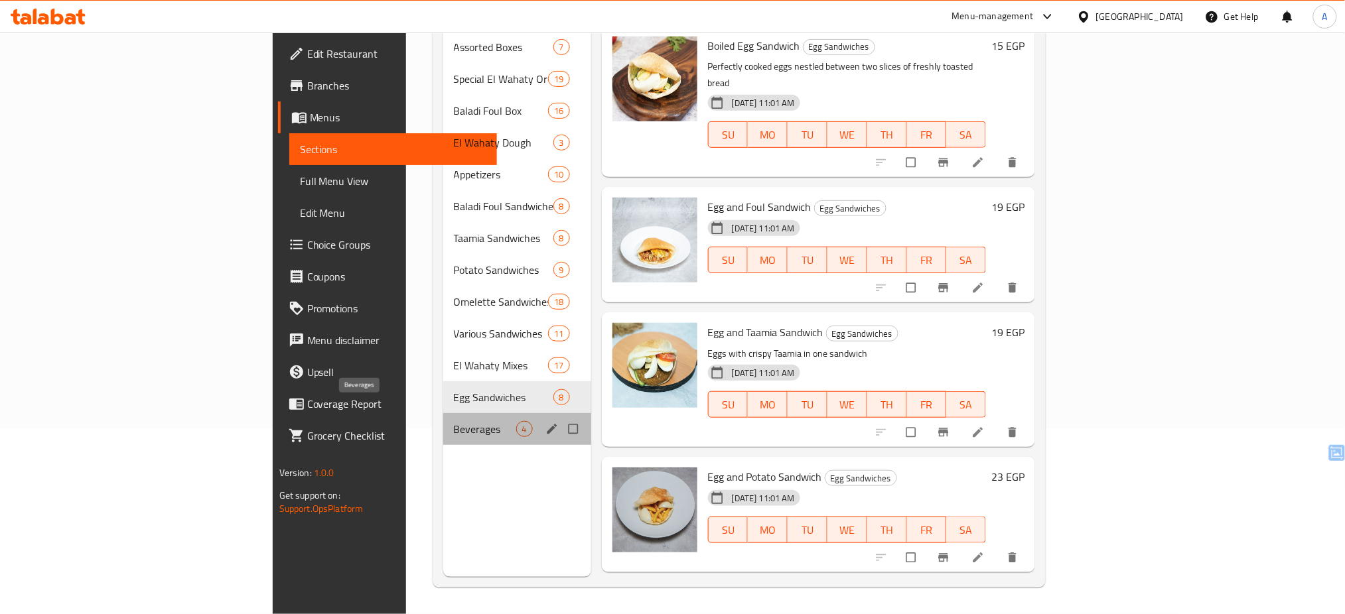
click at [454, 421] on span "Beverages" at bounding box center [485, 429] width 62 height 16
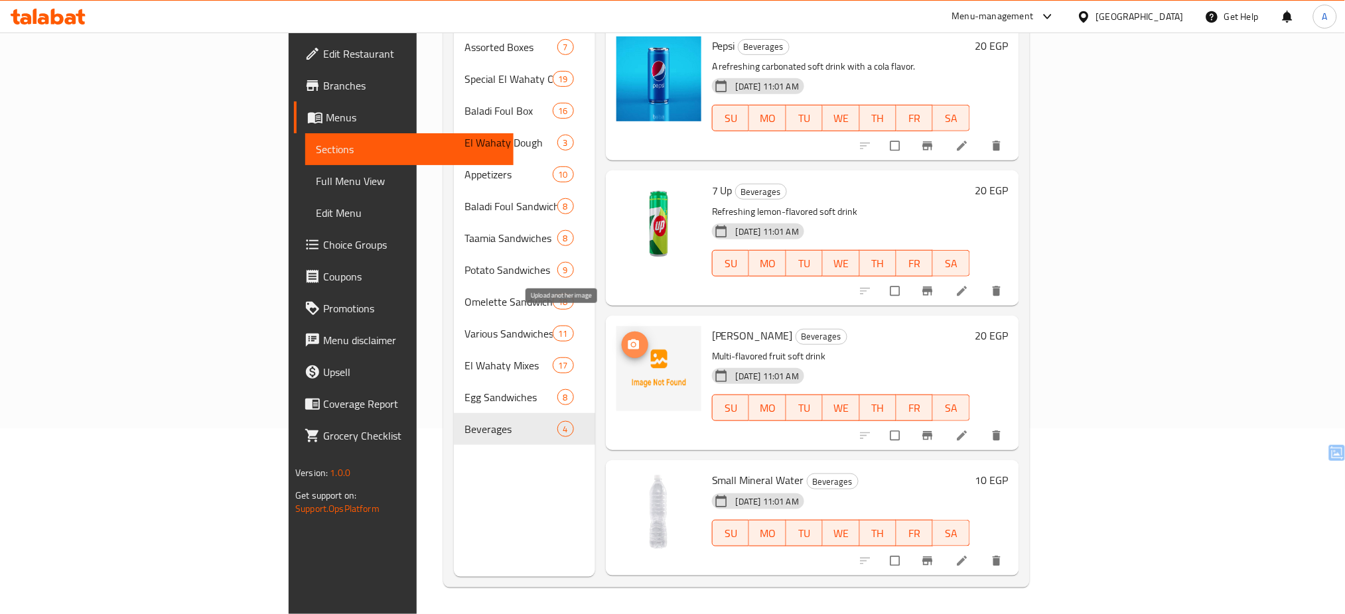
click at [628, 339] on icon "upload picture" at bounding box center [633, 344] width 11 height 10
click at [70, 15] on icon at bounding box center [70, 18] width 11 height 11
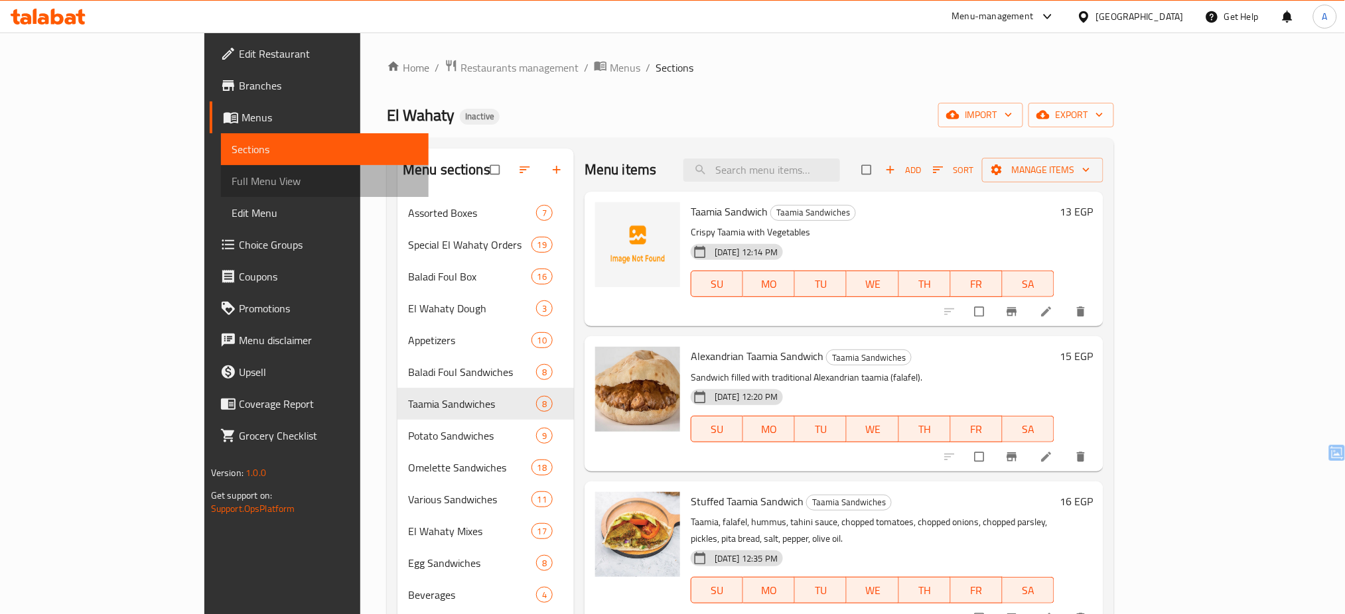
click at [232, 178] on span "Full Menu View" at bounding box center [325, 181] width 187 height 16
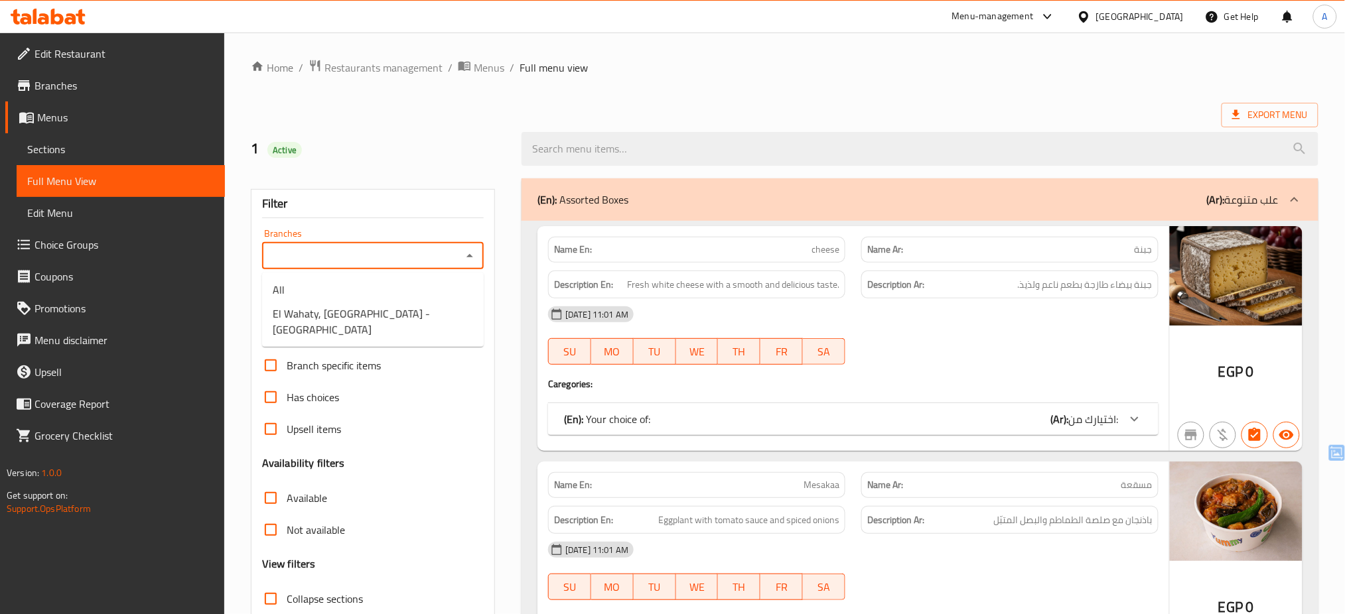
click at [446, 261] on input "Branches" at bounding box center [362, 256] width 192 height 19
click at [390, 318] on span "El Wahaty, [GEOGRAPHIC_DATA] - [GEOGRAPHIC_DATA]" at bounding box center [373, 322] width 200 height 32
type input "El Wahaty, [GEOGRAPHIC_DATA] - [GEOGRAPHIC_DATA]"
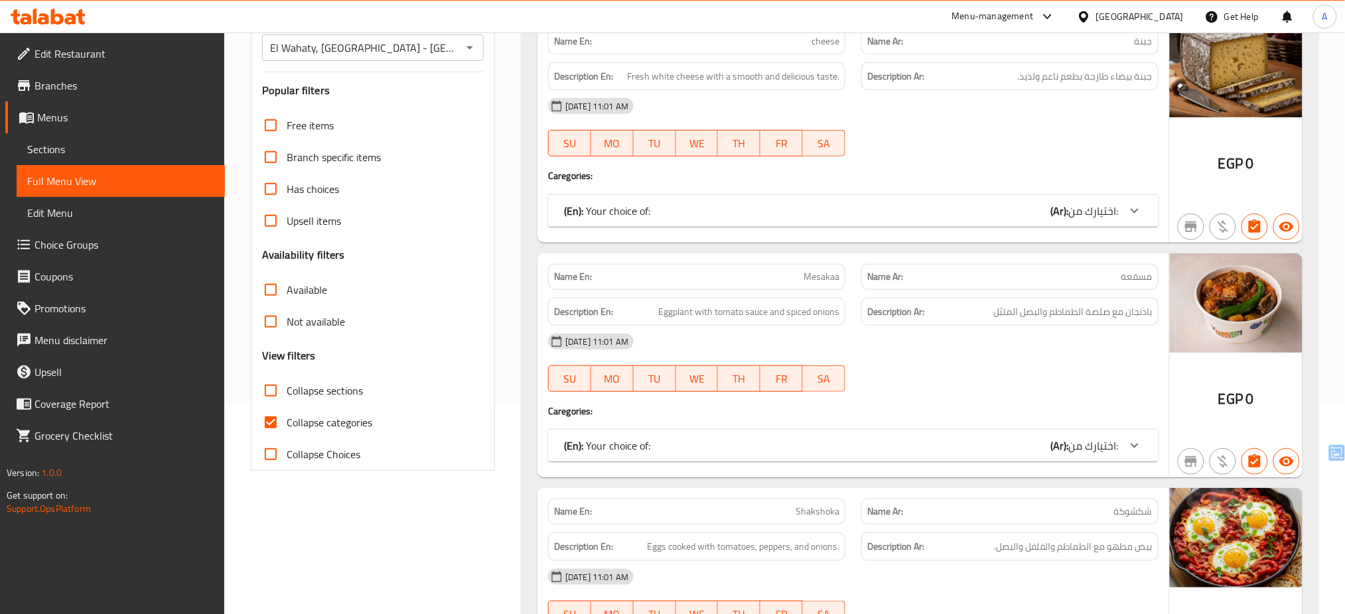
scroll to position [212, 0]
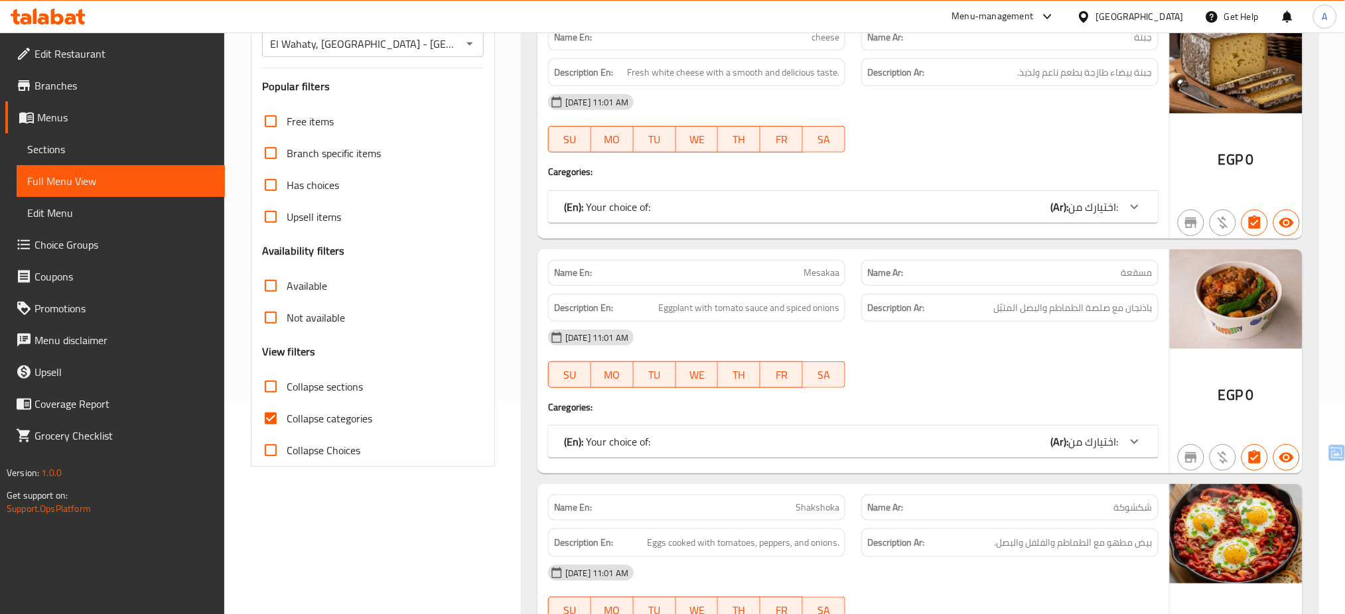
click at [330, 417] on span "Collapse categories" at bounding box center [330, 419] width 86 height 16
click at [287, 417] on input "Collapse categories" at bounding box center [271, 419] width 32 height 32
checkbox input "false"
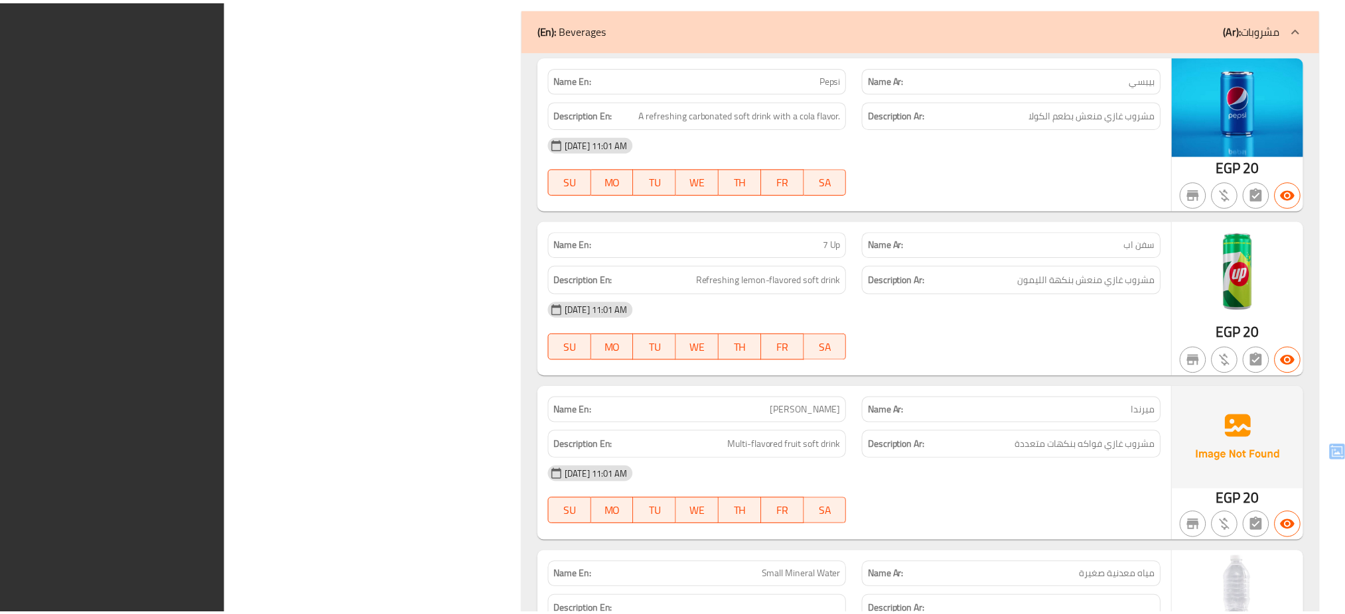
scroll to position [25148, 0]
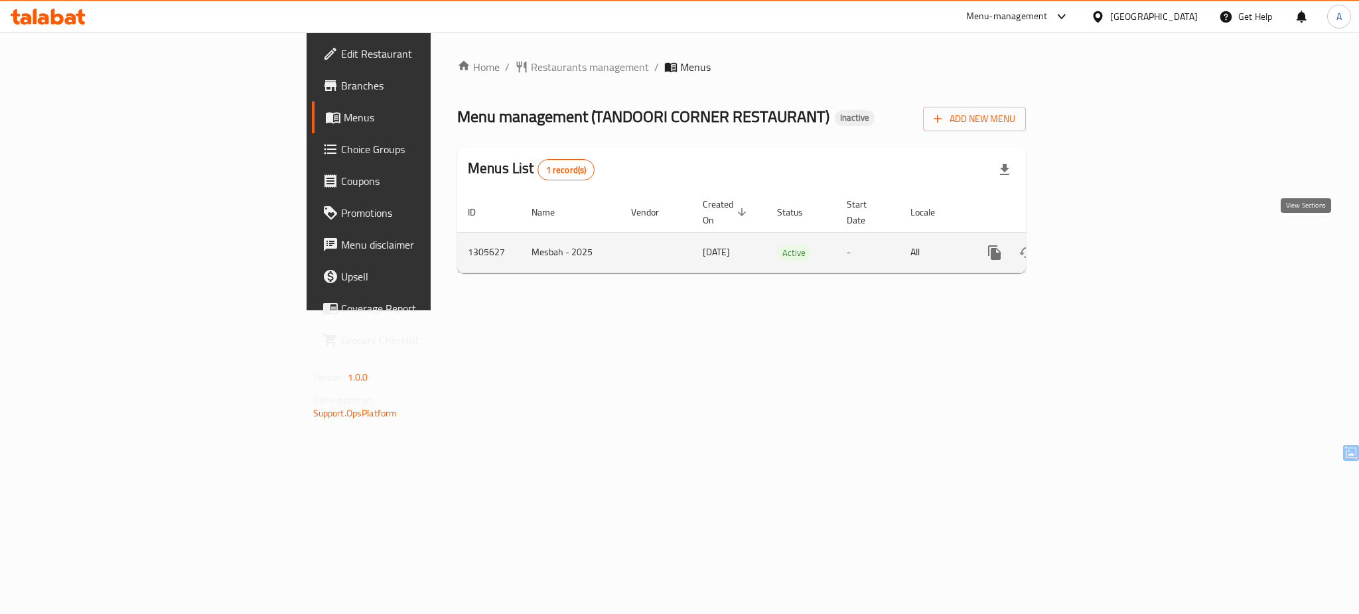
click at [1098, 245] on icon "enhanced table" at bounding box center [1090, 253] width 16 height 16
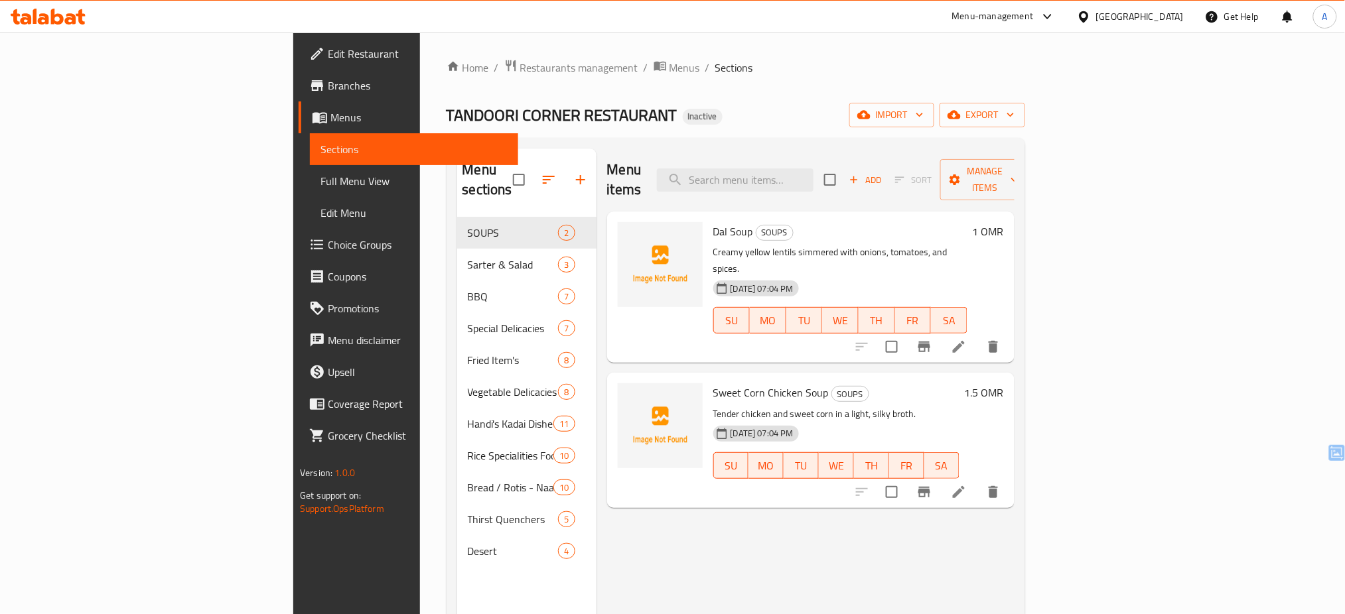
click at [678, 545] on div "Menu items Add Sort Manage items Dal Soup SOUPS Creamy yellow lentils simmered …" at bounding box center [805, 456] width 418 height 614
click at [923, 123] on span "import" at bounding box center [892, 115] width 64 height 17
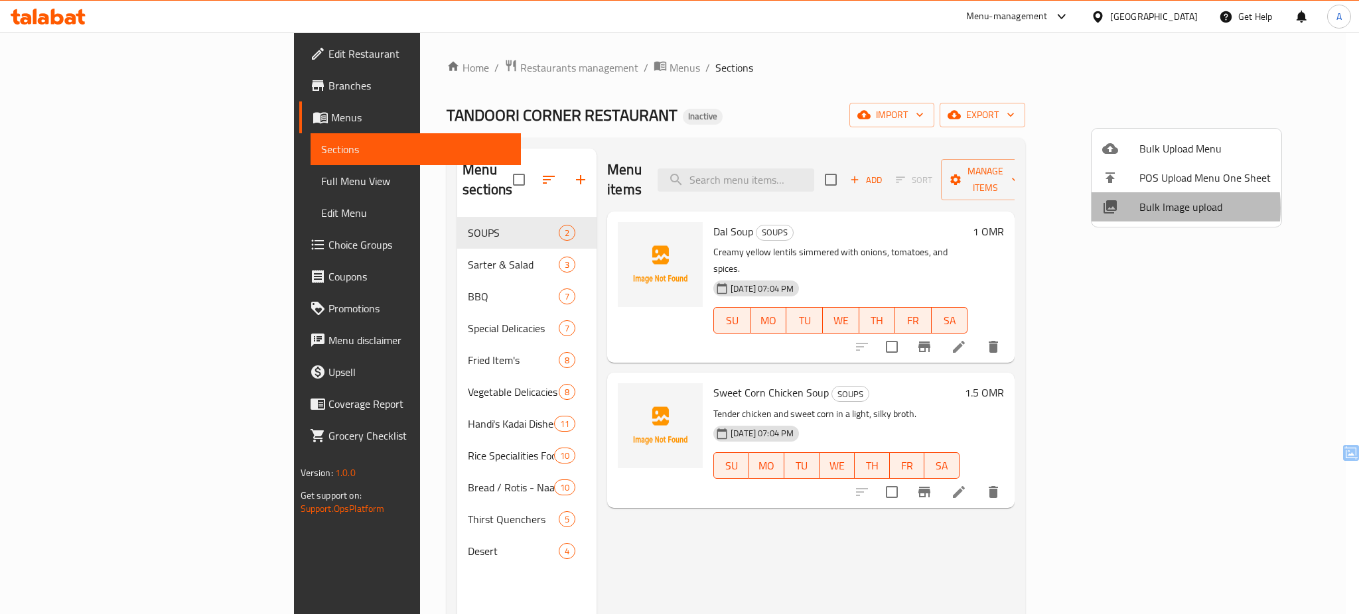
click at [1137, 208] on div at bounding box center [1120, 207] width 37 height 16
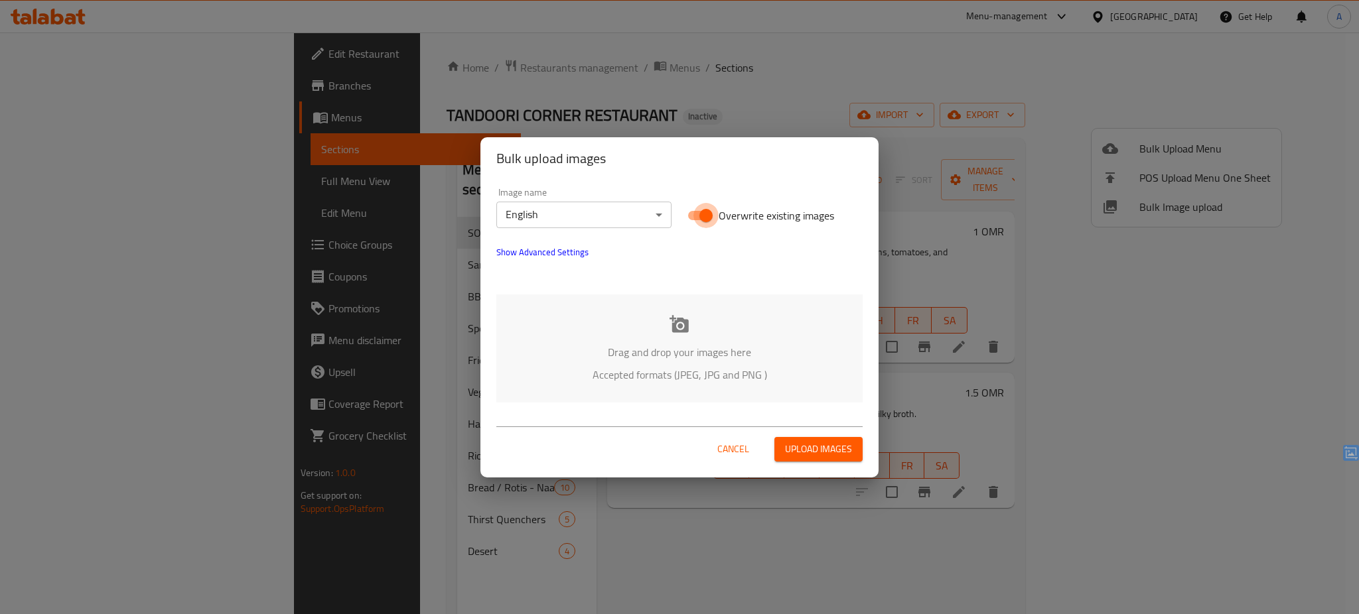
click at [699, 216] on input "Overwrite existing images" at bounding box center [706, 215] width 76 height 25
checkbox input "false"
click at [642, 322] on div "Drag and drop your images here Accepted formats (JPEG, JPG and PNG )" at bounding box center [679, 349] width 366 height 108
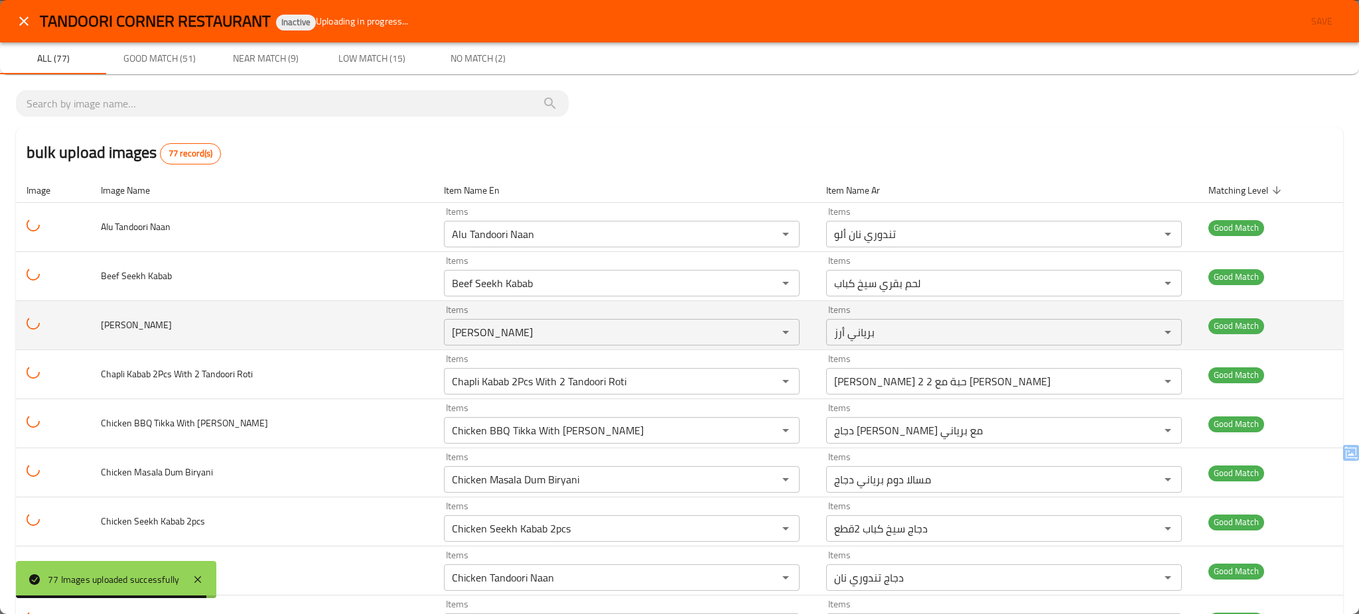
click at [299, 310] on td "[PERSON_NAME]" at bounding box center [261, 325] width 343 height 49
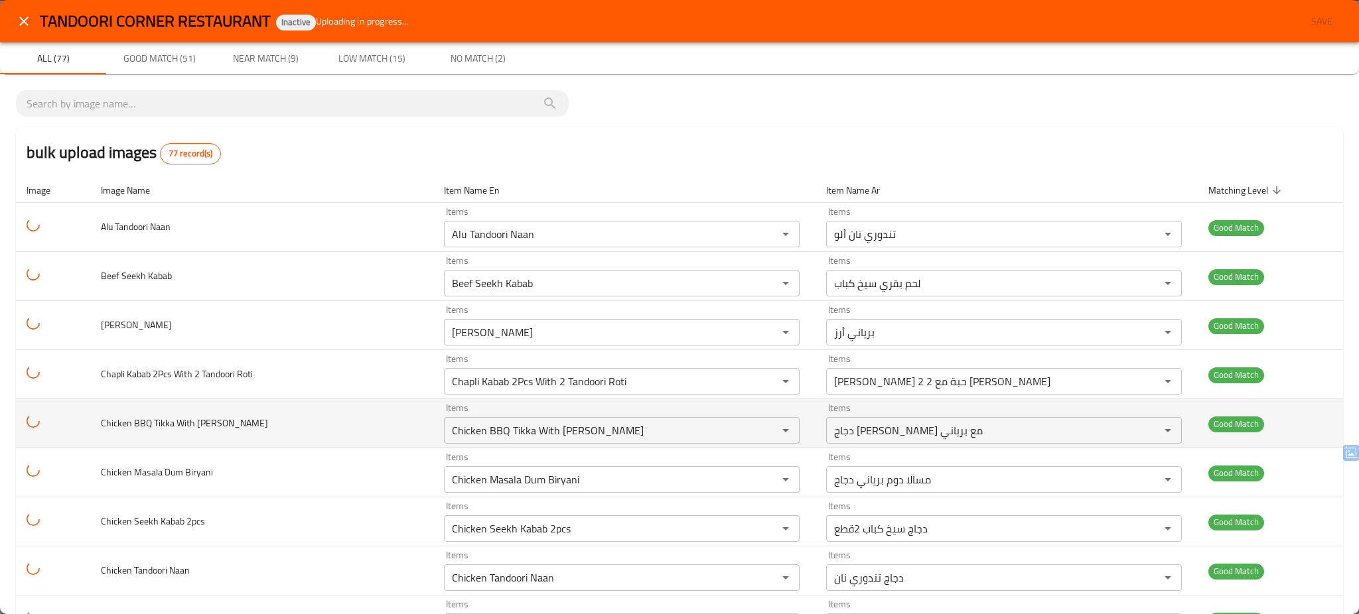
click at [289, 415] on td "Chicken BBQ Tikka With [PERSON_NAME]" at bounding box center [261, 423] width 343 height 49
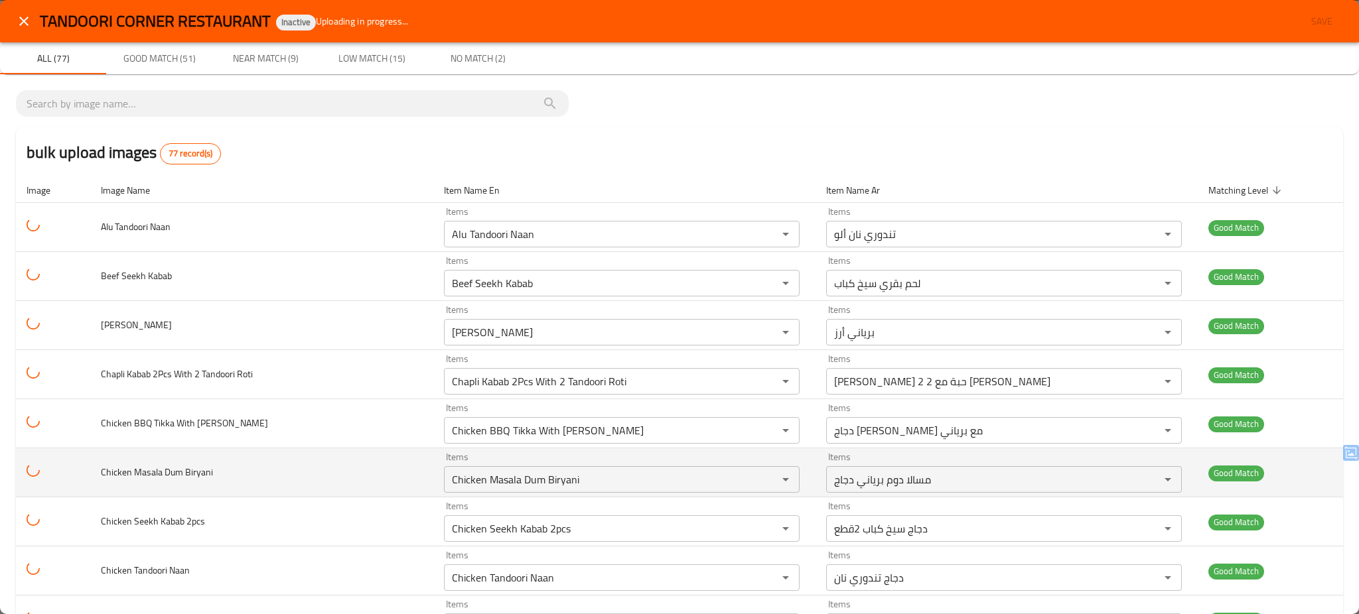
click at [285, 472] on td "Chicken Masala Dum Biryani" at bounding box center [261, 472] width 343 height 49
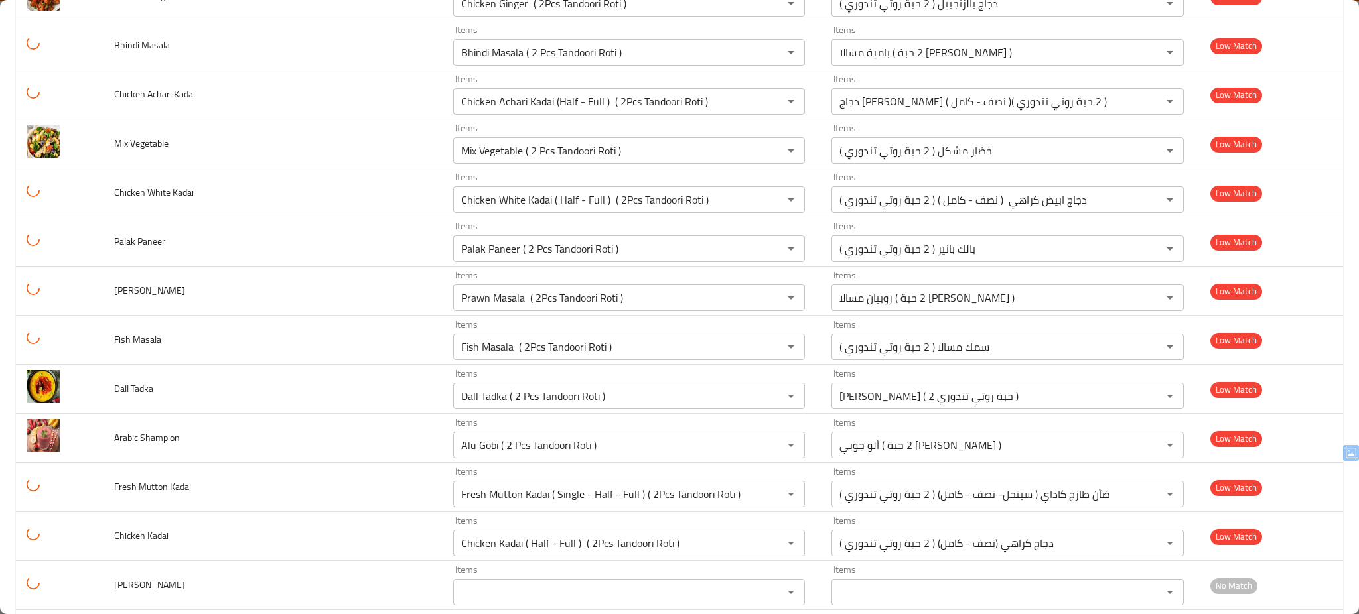
scroll to position [3326, 0]
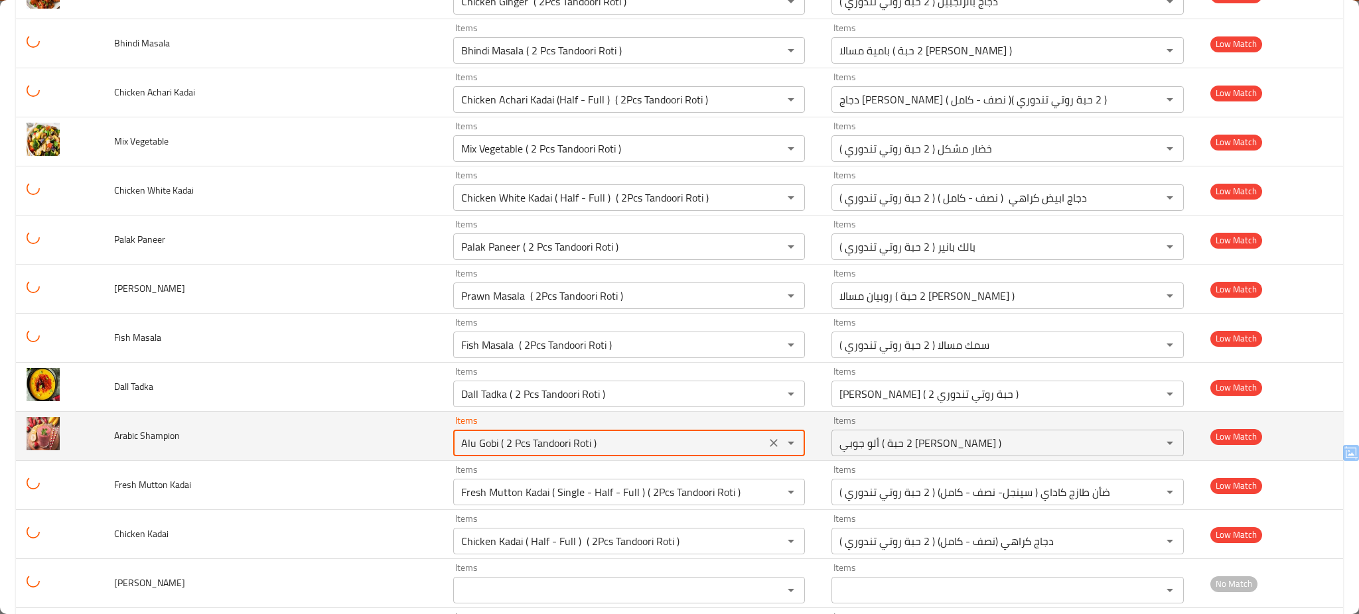
click at [579, 450] on Shampion "Alu Gobi ( 2 Pcs Tandoori Roti )" at bounding box center [609, 443] width 305 height 19
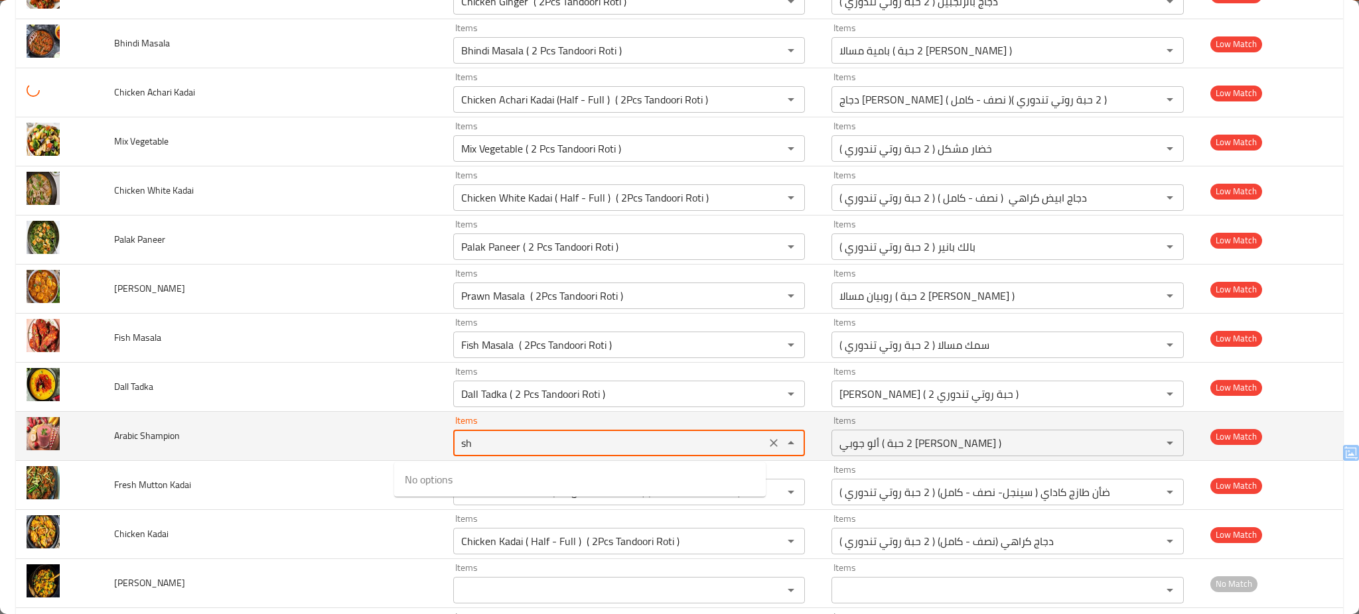
type Shampion "s"
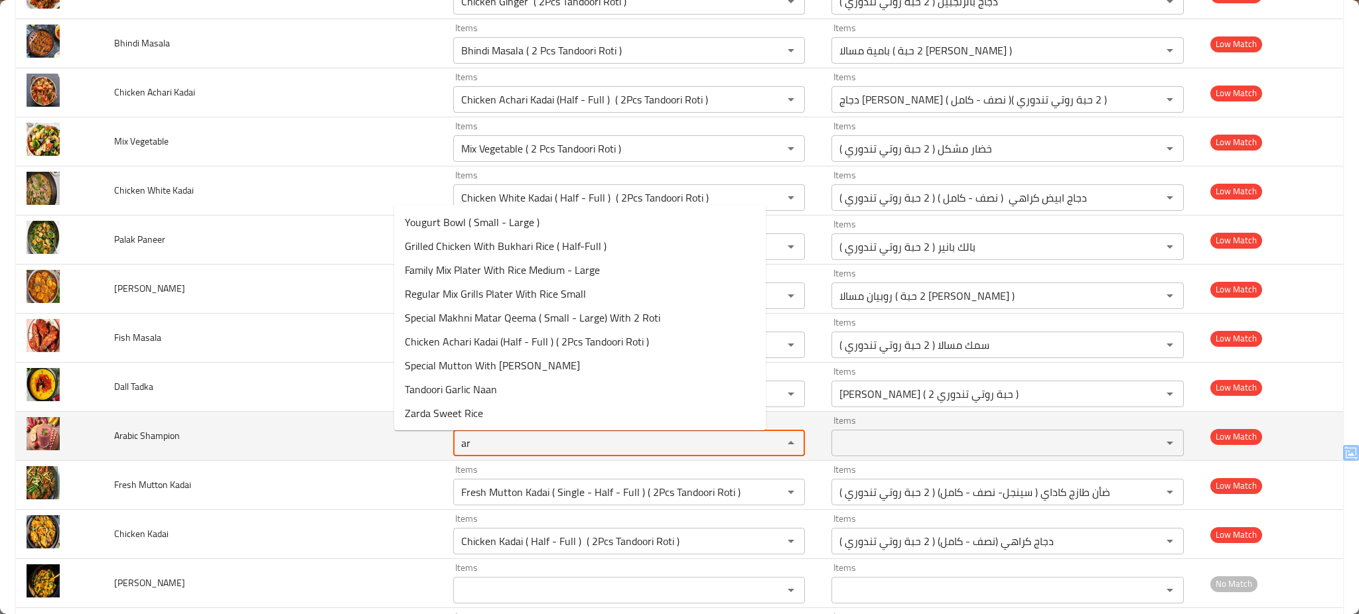
type Shampion "a"
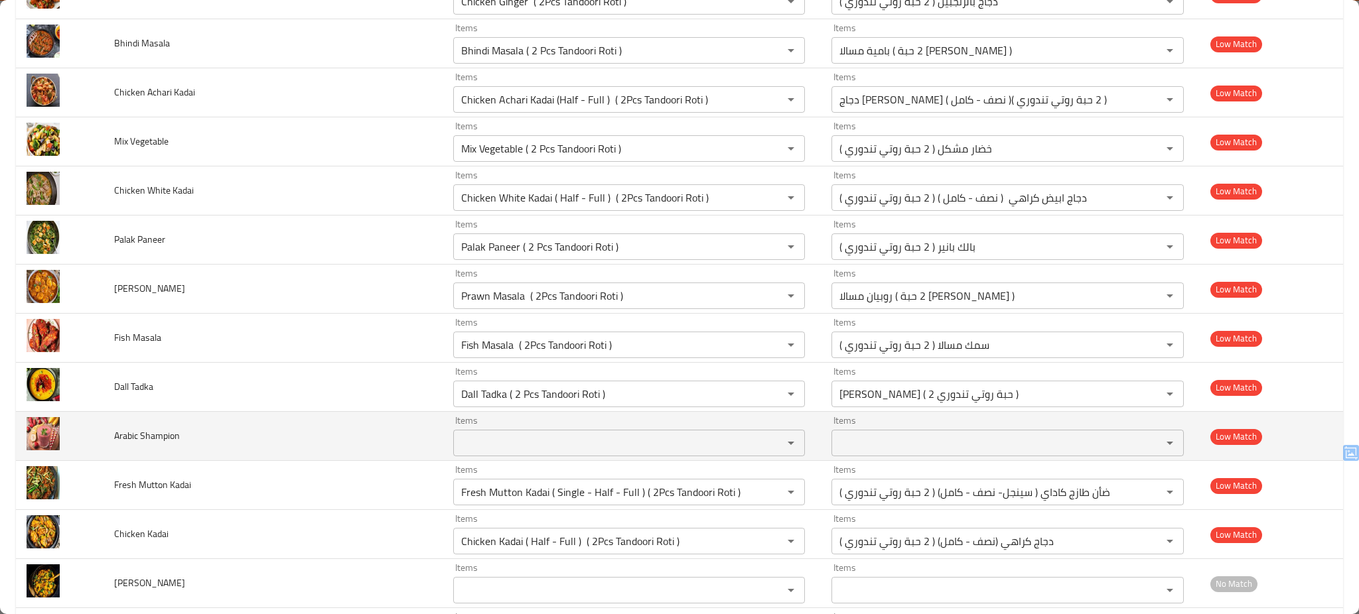
click at [319, 440] on td "Arabic Shampion" at bounding box center [273, 436] width 340 height 49
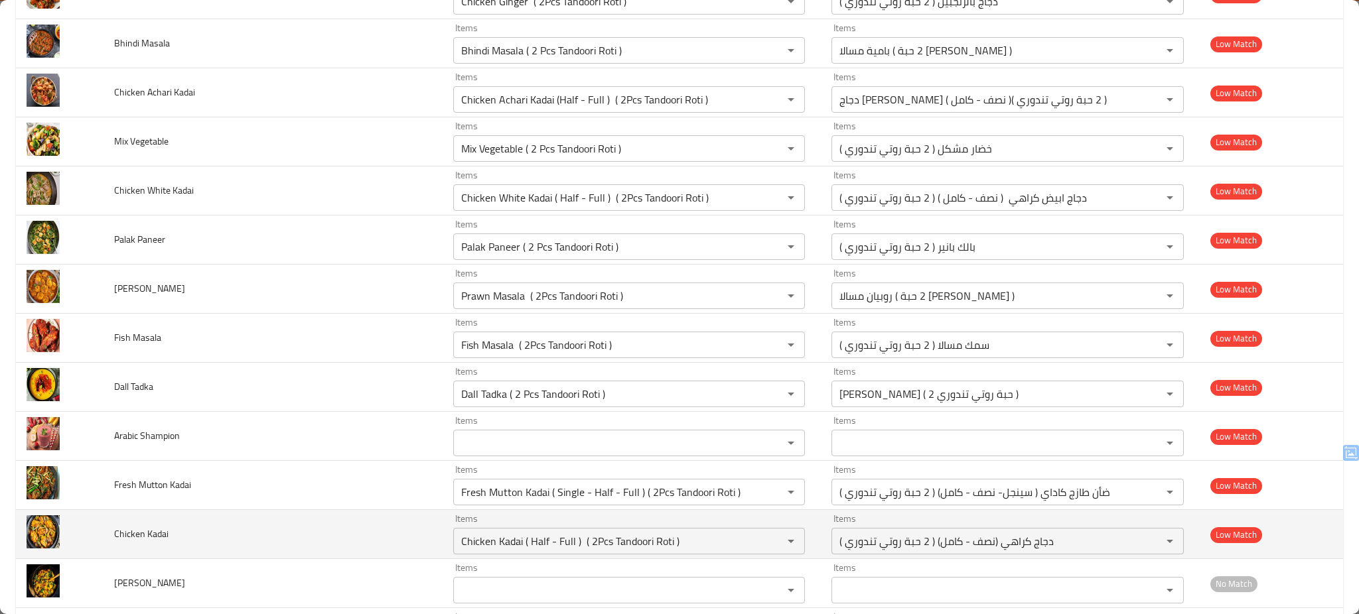
click at [341, 535] on td "Chicken Kadai" at bounding box center [273, 534] width 340 height 49
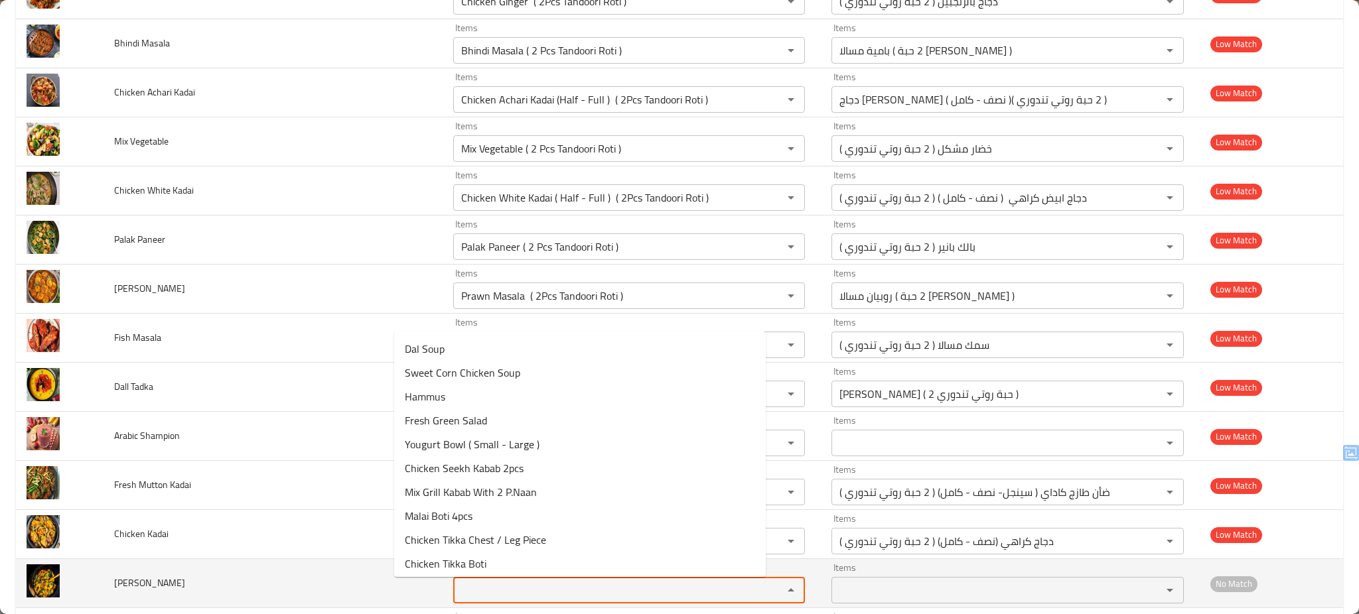
click at [457, 590] on Gobi "Items" at bounding box center [609, 590] width 305 height 19
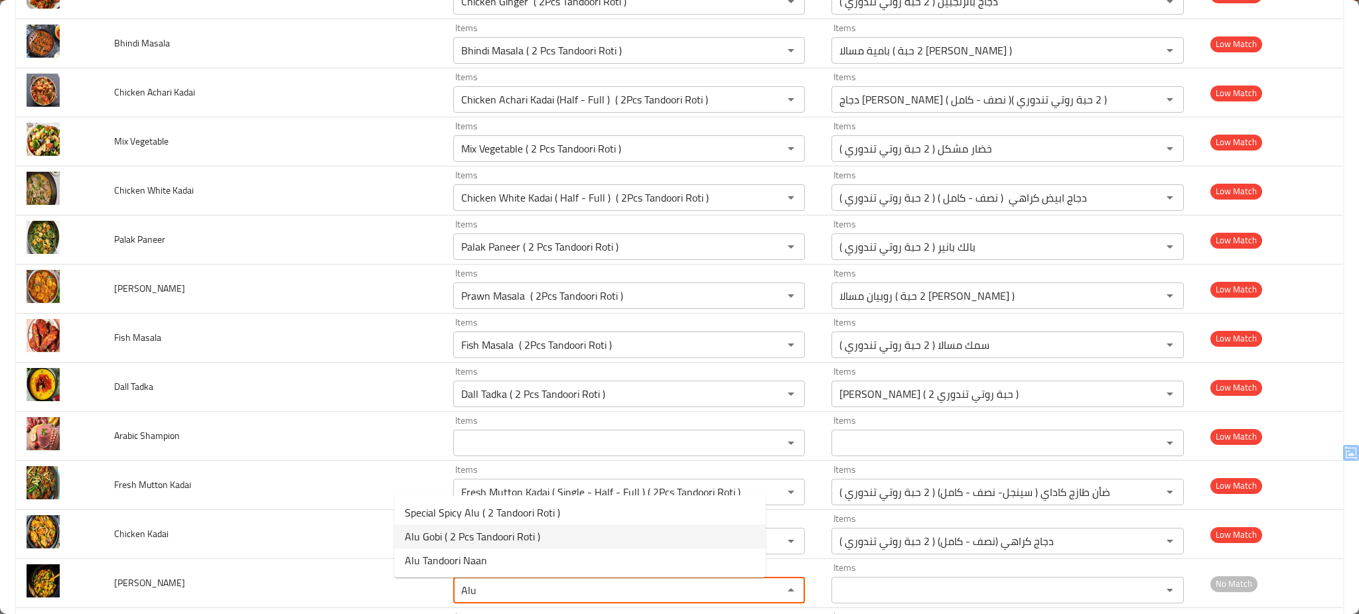
click at [481, 536] on span "Alu Gobi ( 2 Pcs Tandoori Roti )" at bounding box center [472, 537] width 135 height 16
type Gobi "Alu Gobi ( 2 Pcs Tandoori Roti )"
type Gobi-ar "ألو جوبي ( 2 حبة روتي تندوري )"
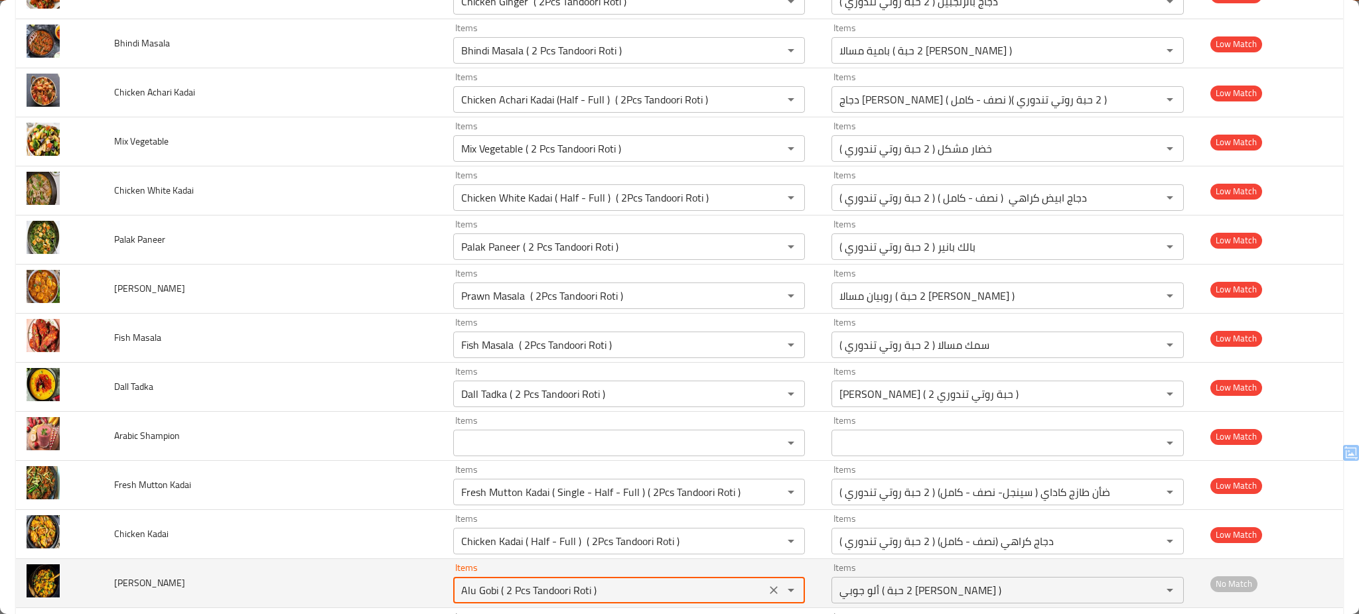
type Gobi "Alu Gobi ( 2 Pcs Tandoori Roti )"
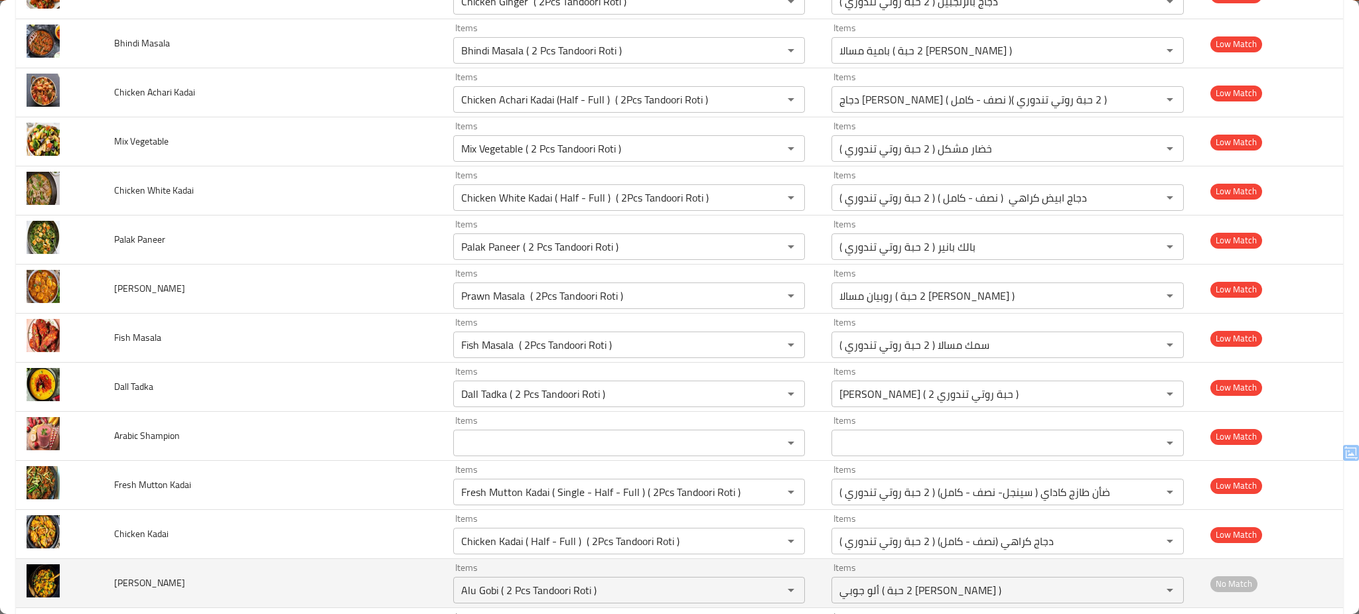
click at [318, 590] on td "Alu Gobi" at bounding box center [273, 583] width 340 height 49
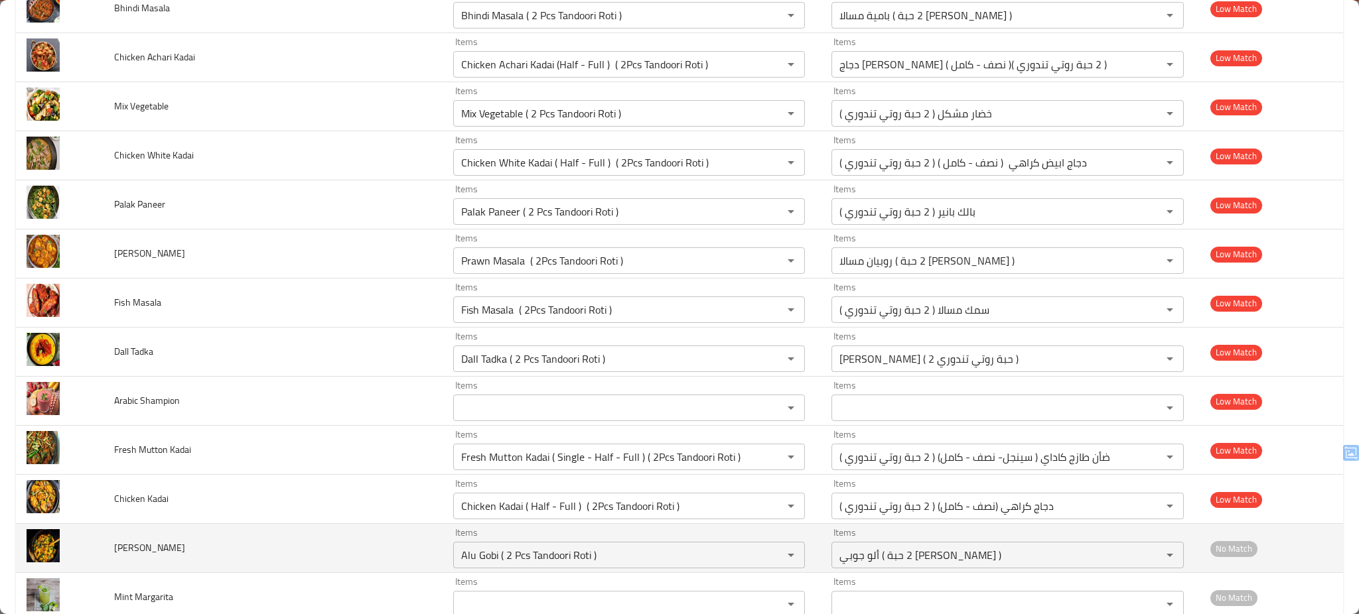
scroll to position [3397, 0]
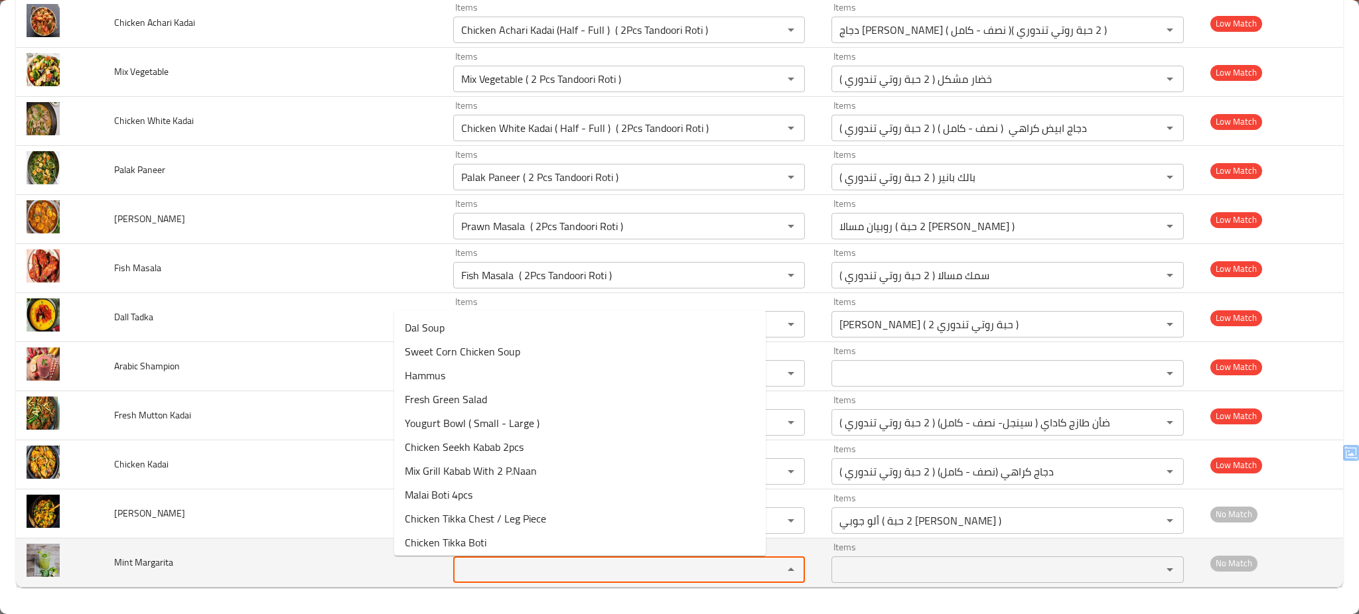
click at [457, 577] on Margarita "Items" at bounding box center [609, 570] width 305 height 19
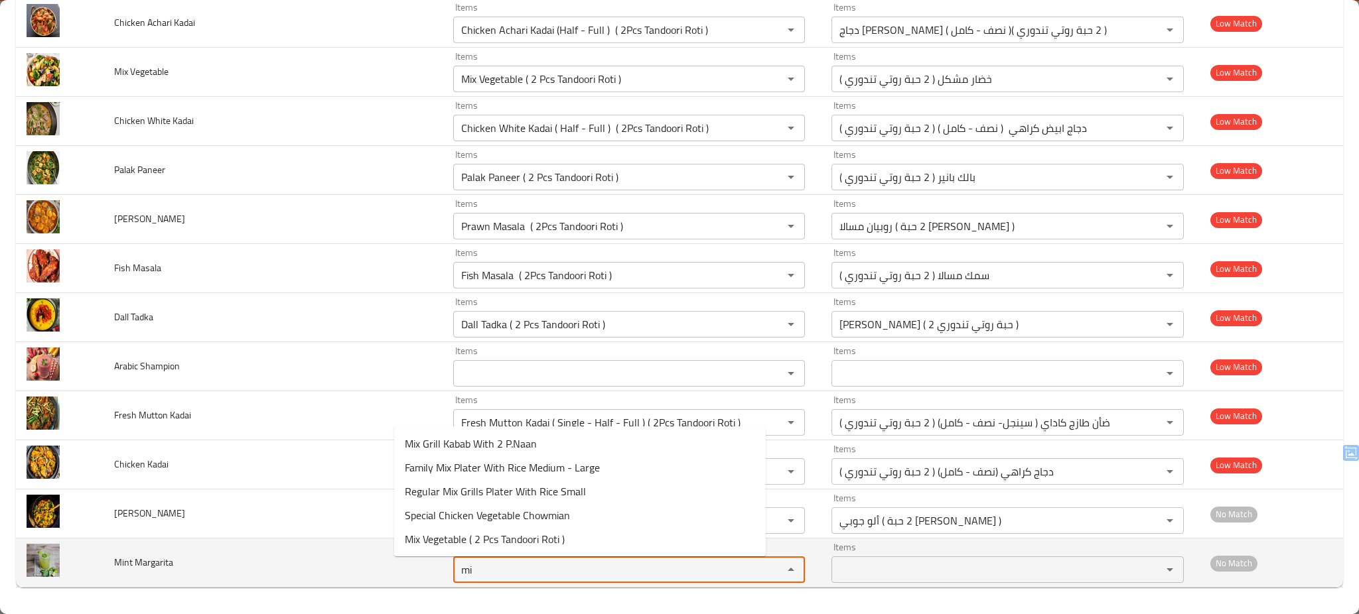
type Margarita "m"
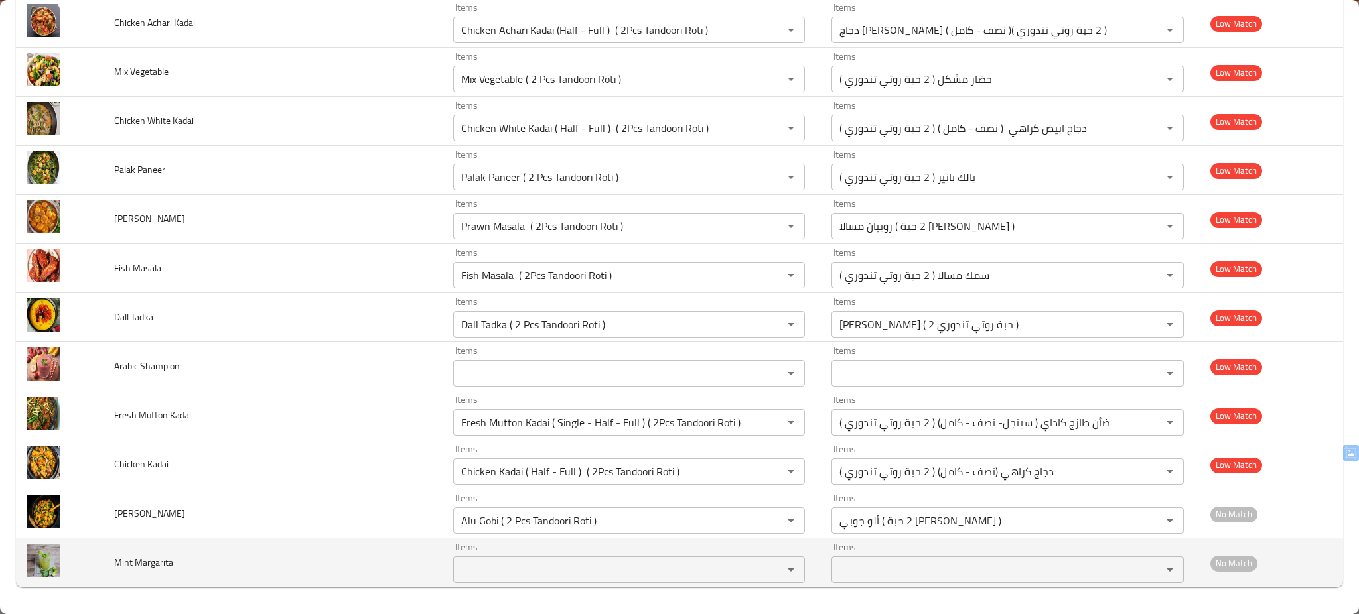
click at [332, 575] on td "Mint Margarita" at bounding box center [273, 563] width 340 height 49
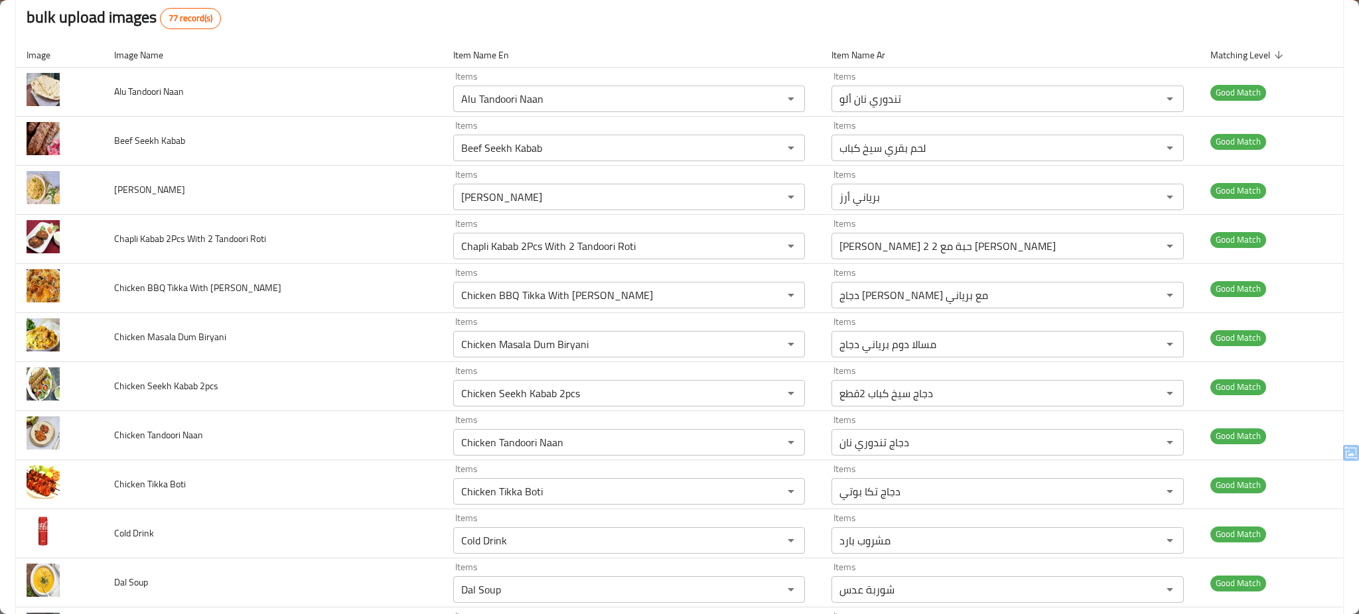
scroll to position [0, 0]
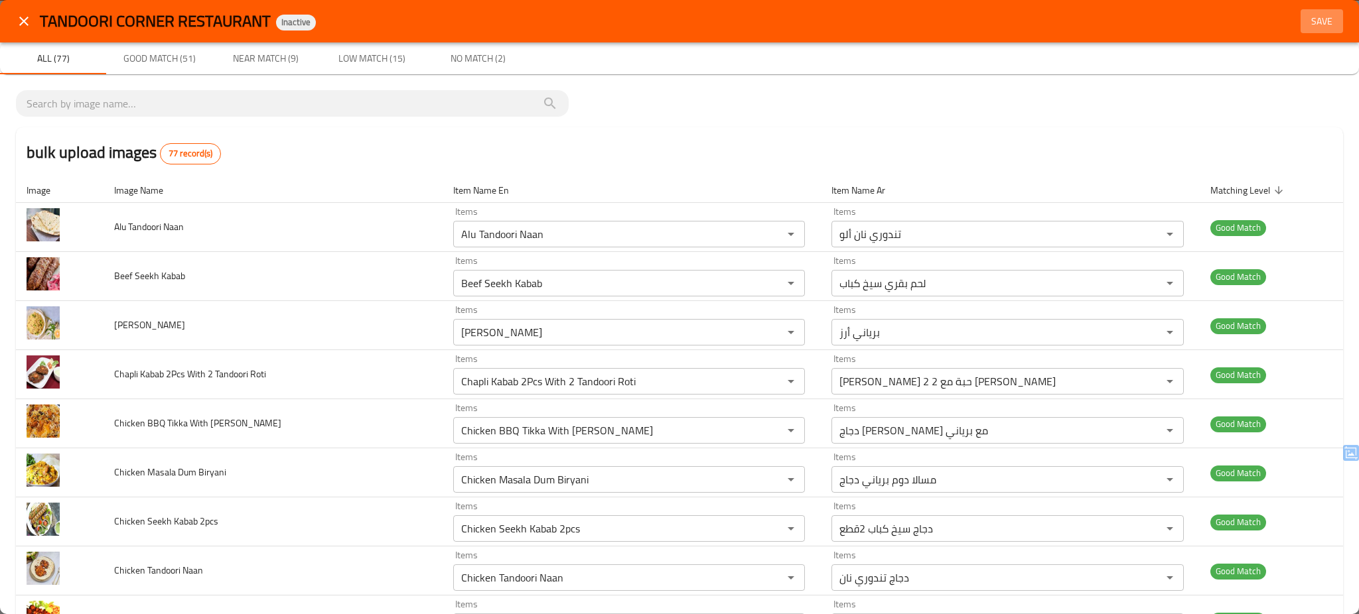
click at [1313, 23] on span "Save" at bounding box center [1322, 21] width 32 height 17
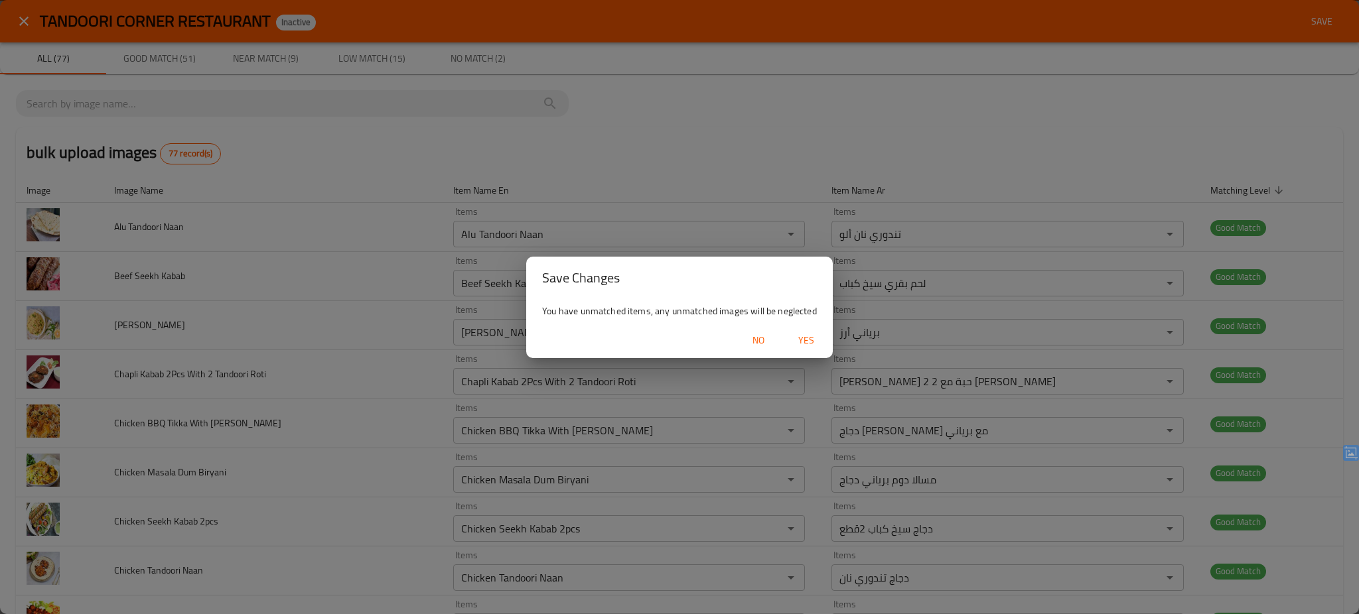
click at [809, 334] on span "Yes" at bounding box center [806, 340] width 32 height 17
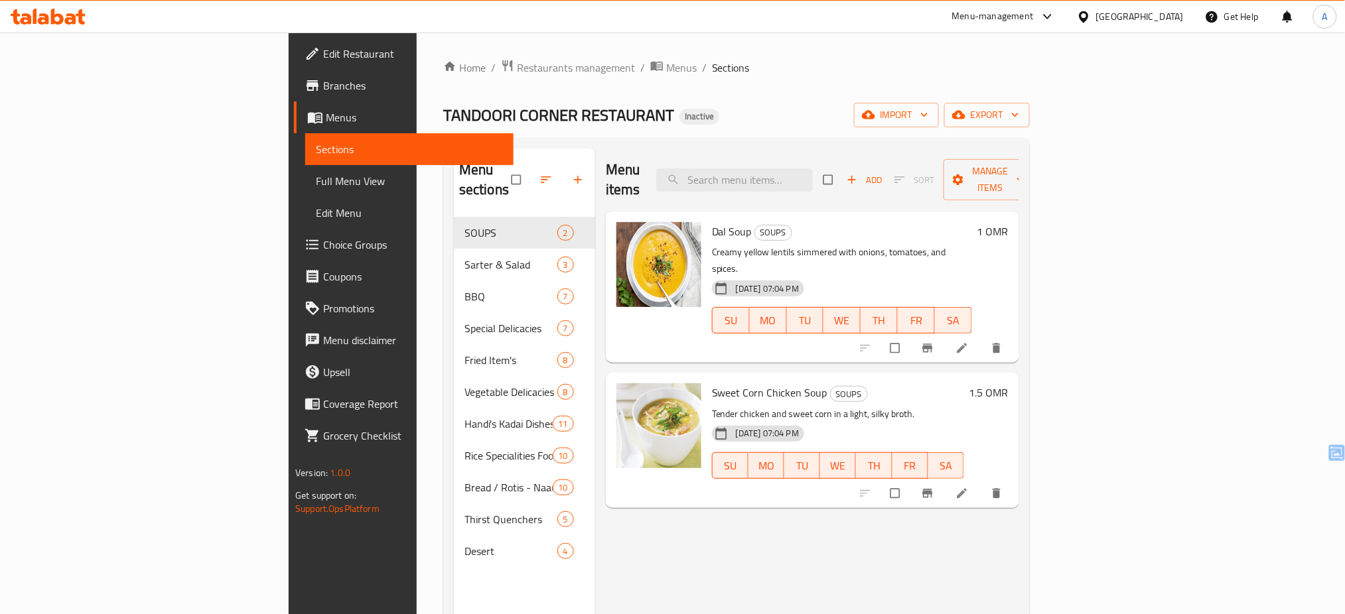
click at [44, 17] on icon at bounding box center [48, 17] width 75 height 16
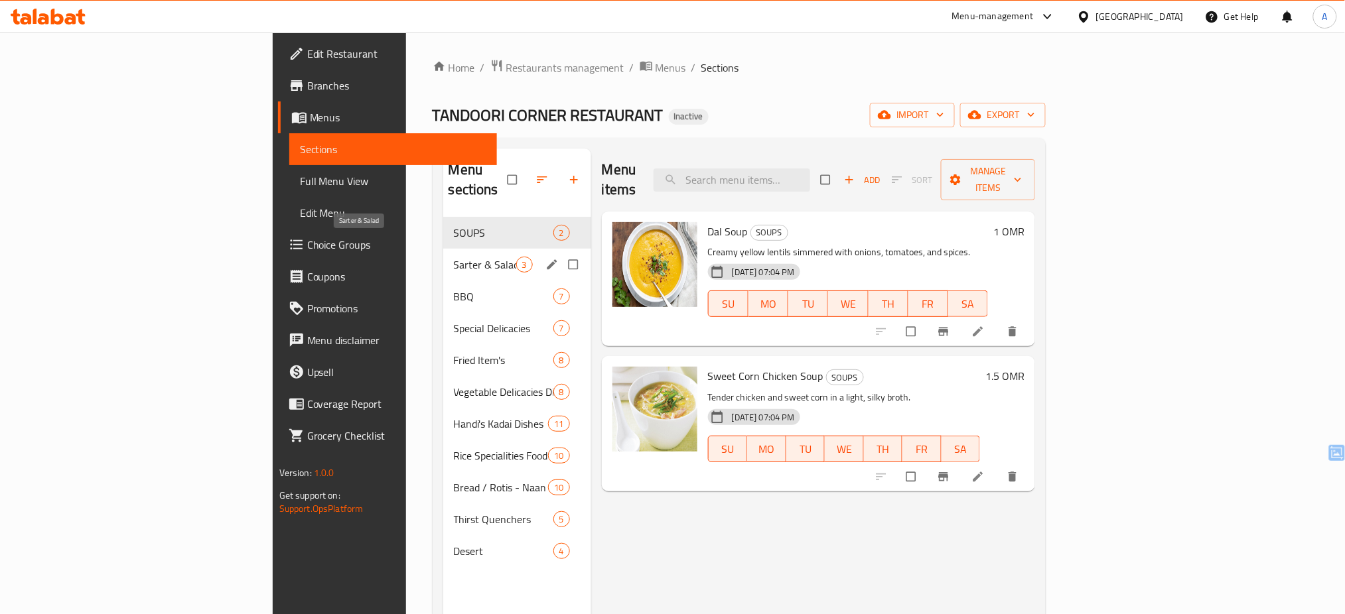
click at [454, 257] on span "Sarter & Salad" at bounding box center [485, 265] width 62 height 16
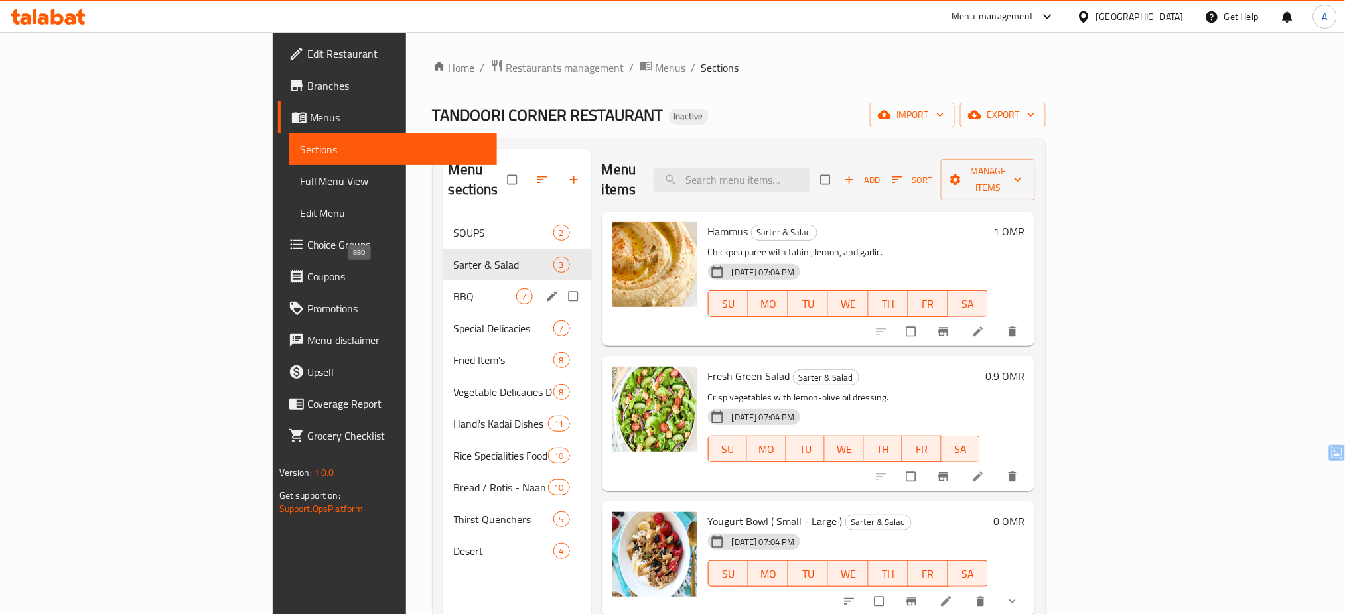
click at [454, 289] on span "BBQ" at bounding box center [485, 297] width 62 height 16
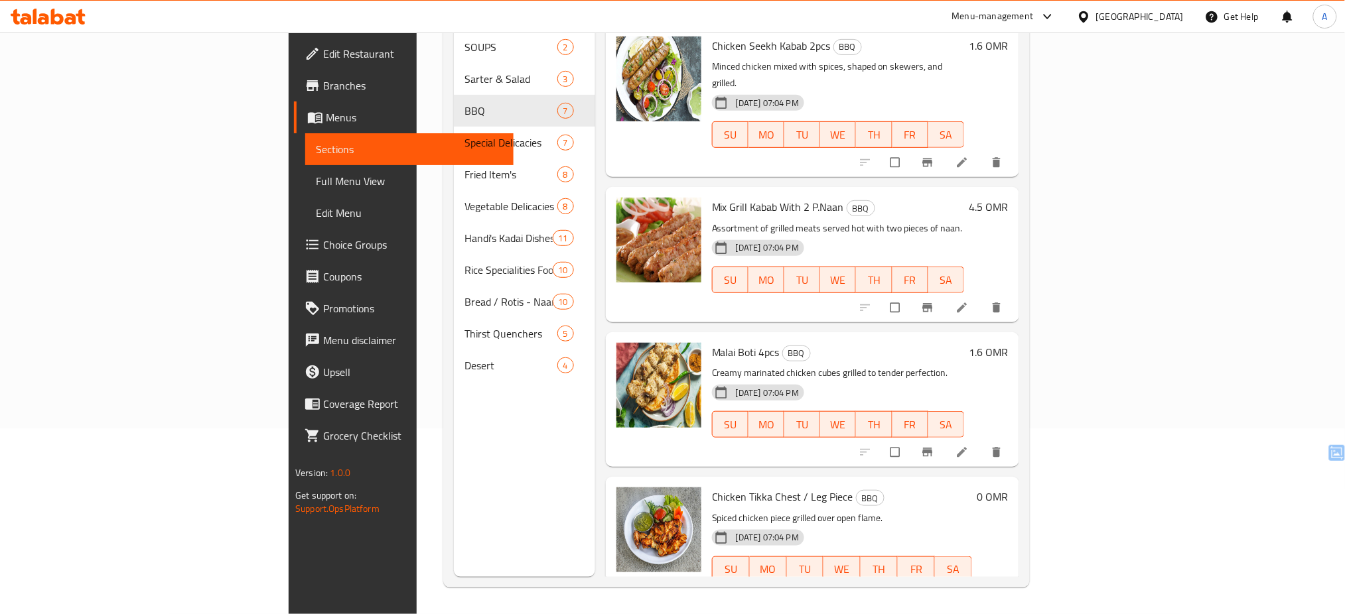
scroll to position [413, 0]
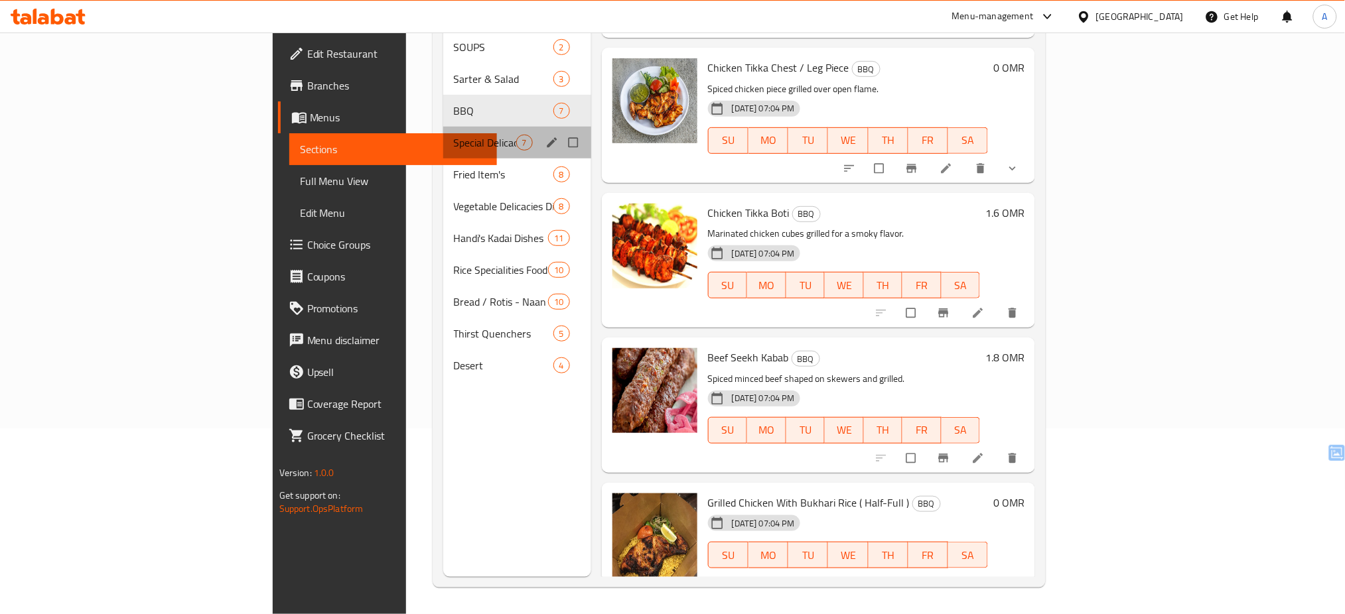
click at [443, 127] on div "Special Delicacies 7" at bounding box center [517, 143] width 148 height 32
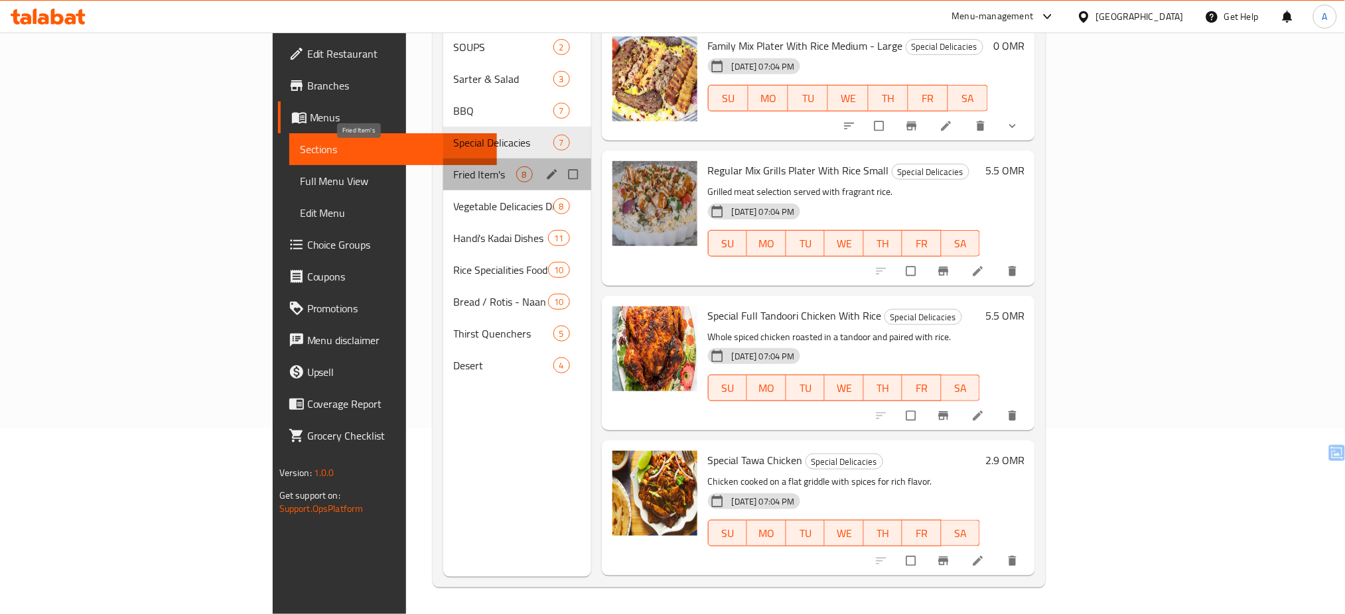
click at [454, 167] on span "Fried Item's" at bounding box center [485, 175] width 62 height 16
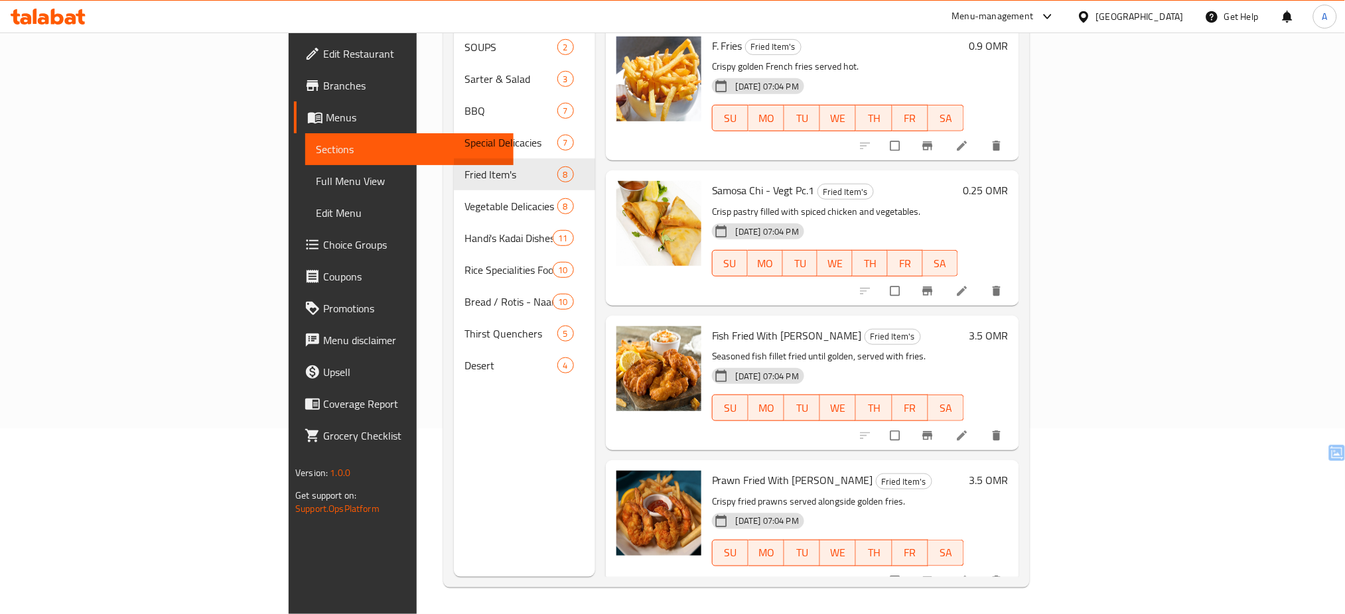
scroll to position [557, 0]
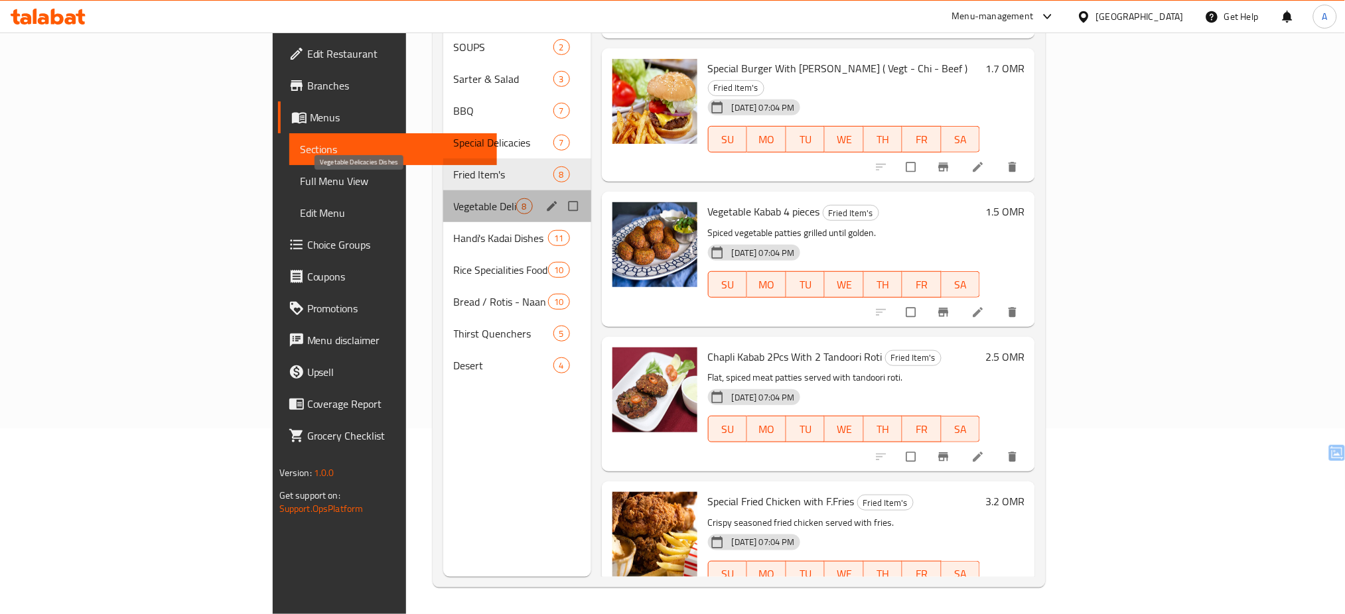
click at [454, 198] on span "Vegetable Delicacies Dishes" at bounding box center [485, 206] width 62 height 16
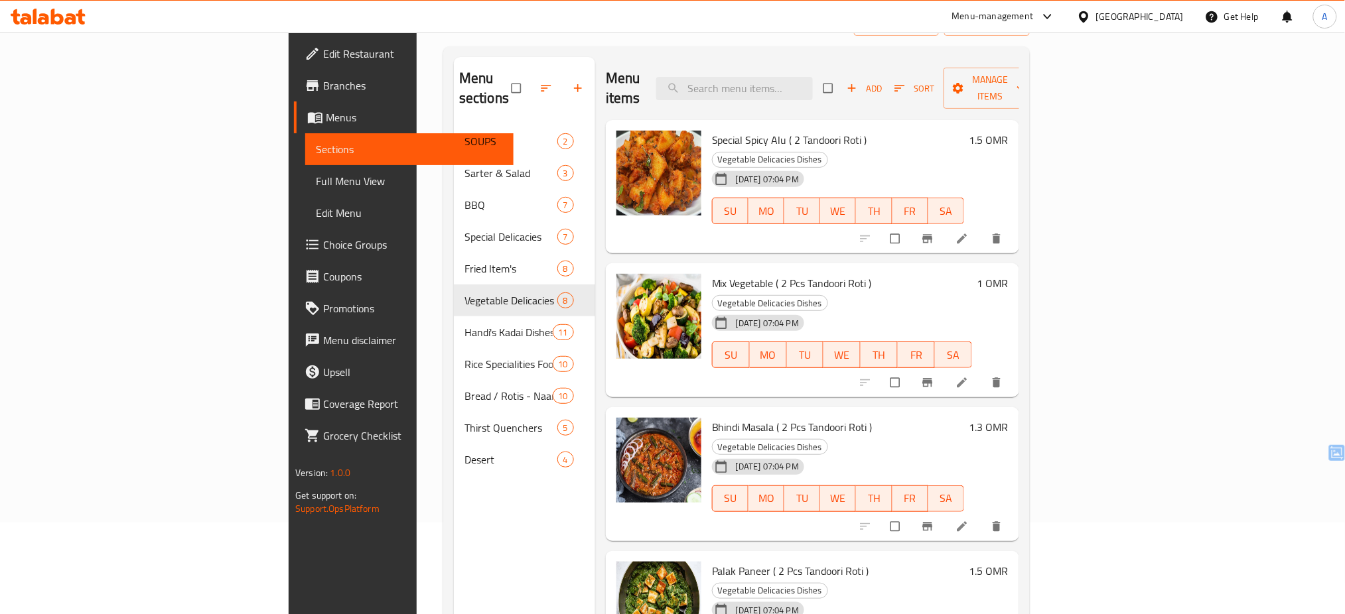
scroll to position [94, 0]
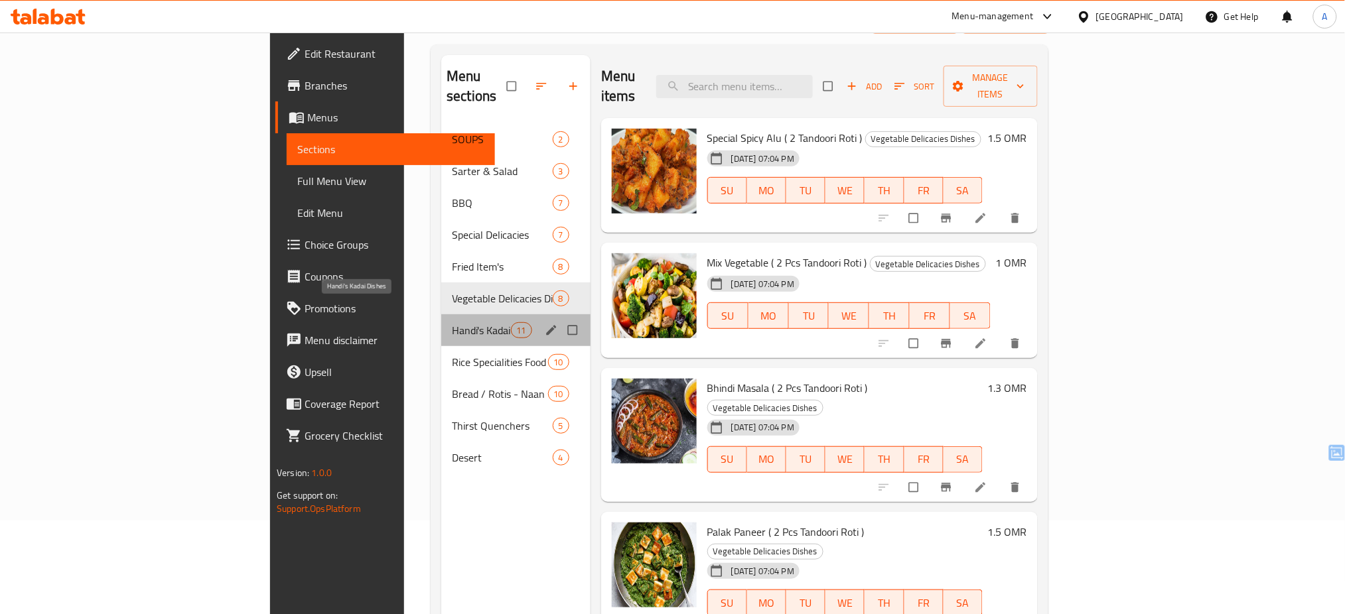
click at [452, 322] on span "Handi's Kadai Dishes" at bounding box center [481, 330] width 58 height 16
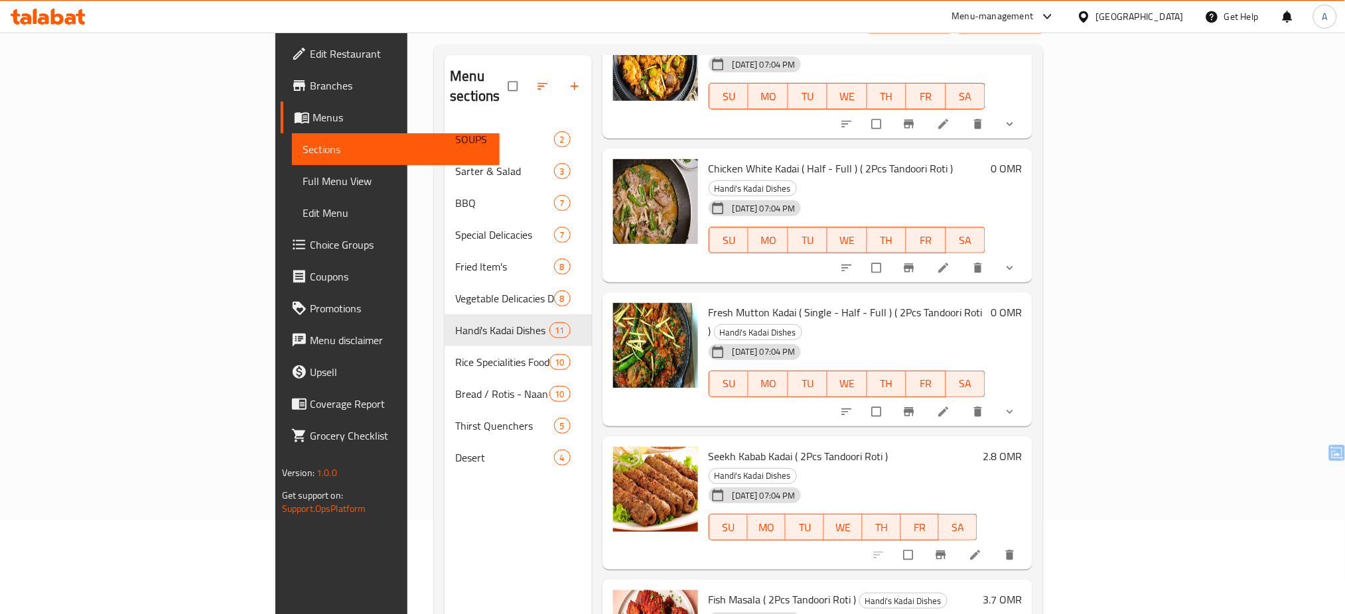
scroll to position [186, 0]
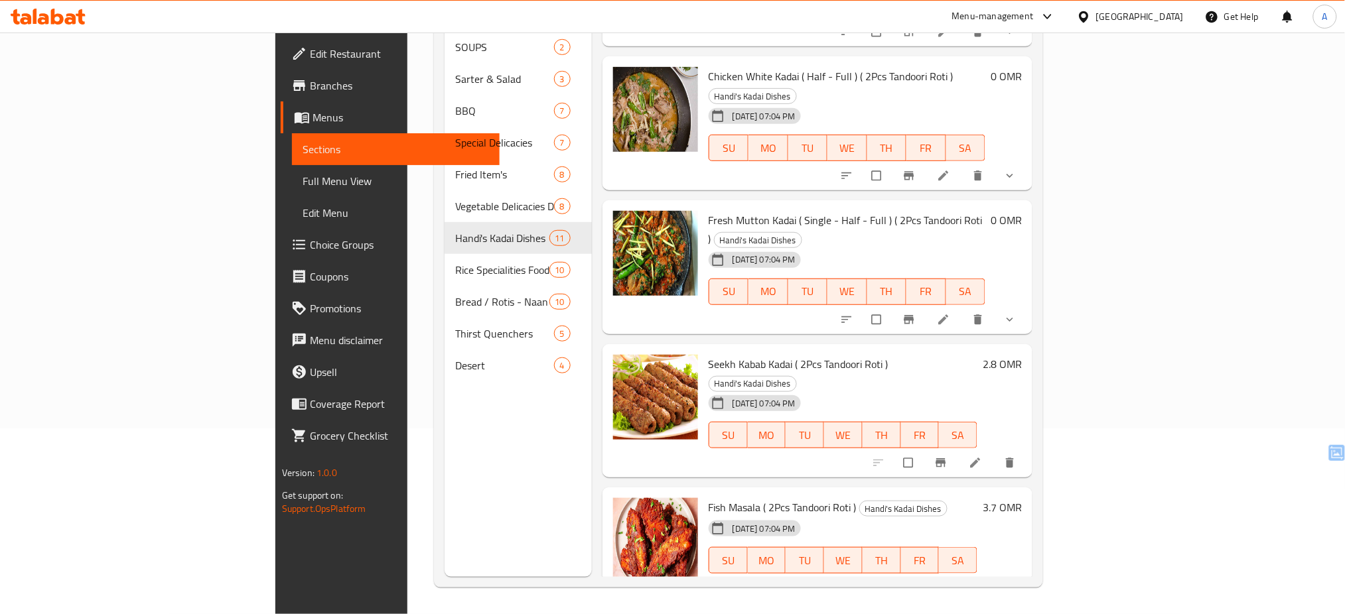
click at [709, 354] on span "Seekh Kabab Kadai ( 2Pcs Tandoori Roti )" at bounding box center [799, 364] width 180 height 20
drag, startPoint x: 659, startPoint y: 230, endPoint x: 706, endPoint y: 230, distance: 47.1
click at [709, 354] on span "Seekh Kabab Kadai ( 2Pcs Tandoori Roti )" at bounding box center [799, 364] width 180 height 20
copy span "Seekh Kabab Kadai"
click at [809, 454] on div "Menu items Add Sort Manage items Murg Makhni Handi ( 2Pcs Tandoori Roti ) Handi…" at bounding box center [812, 270] width 440 height 614
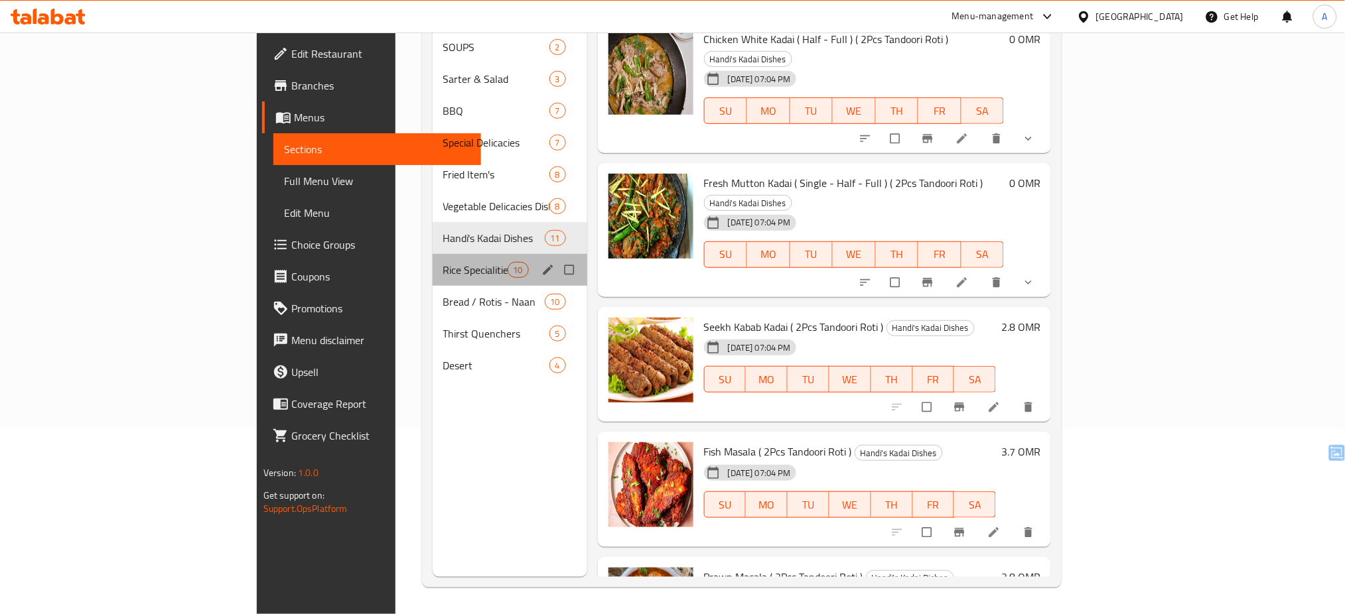
click at [433, 254] on div "Rice Specialities Food 10" at bounding box center [510, 270] width 155 height 32
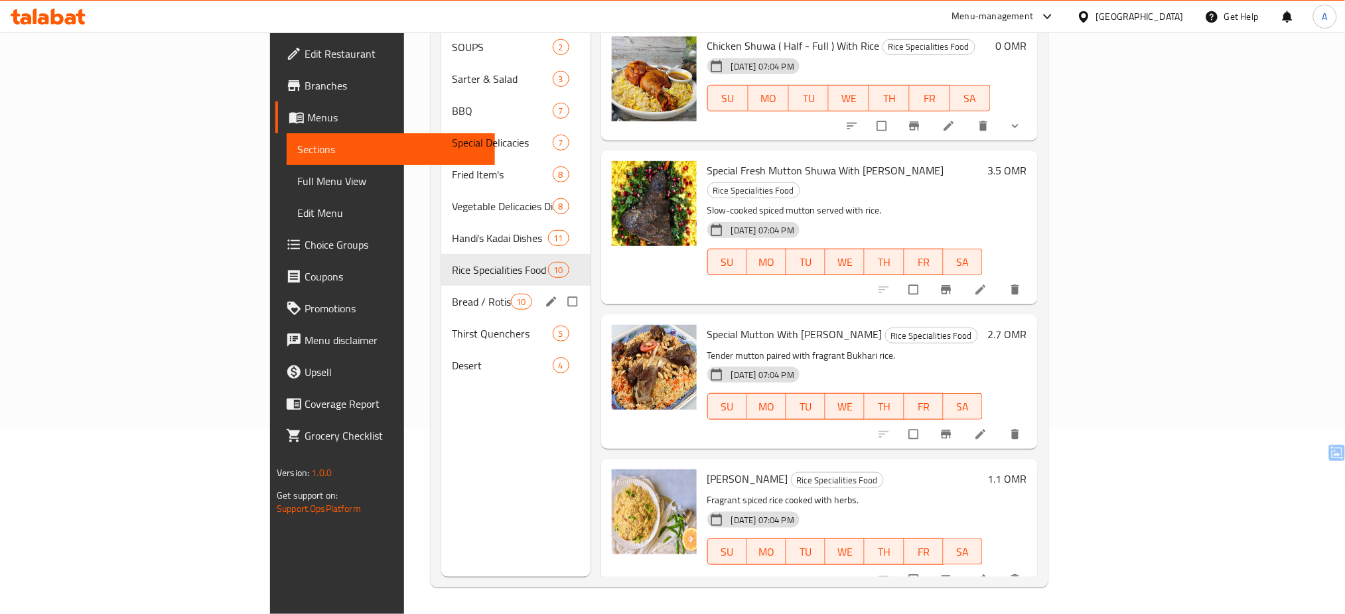
click at [441, 286] on div "Bread / Rotis - Naan 10" at bounding box center [515, 302] width 149 height 32
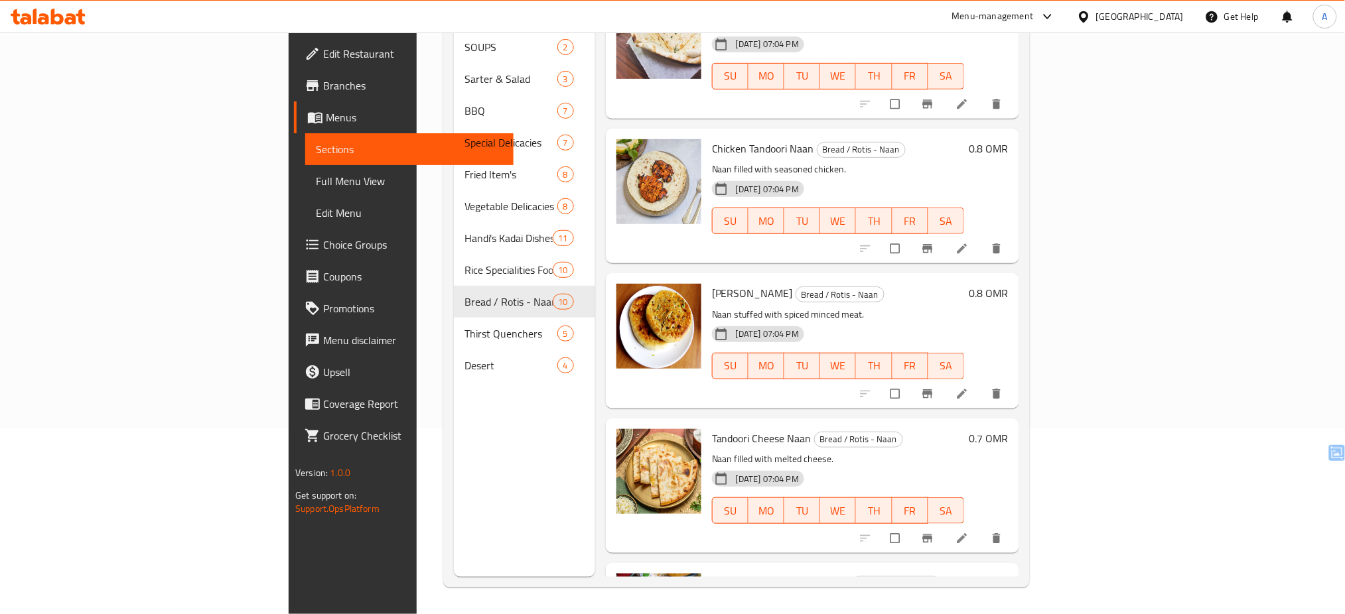
scroll to position [867, 0]
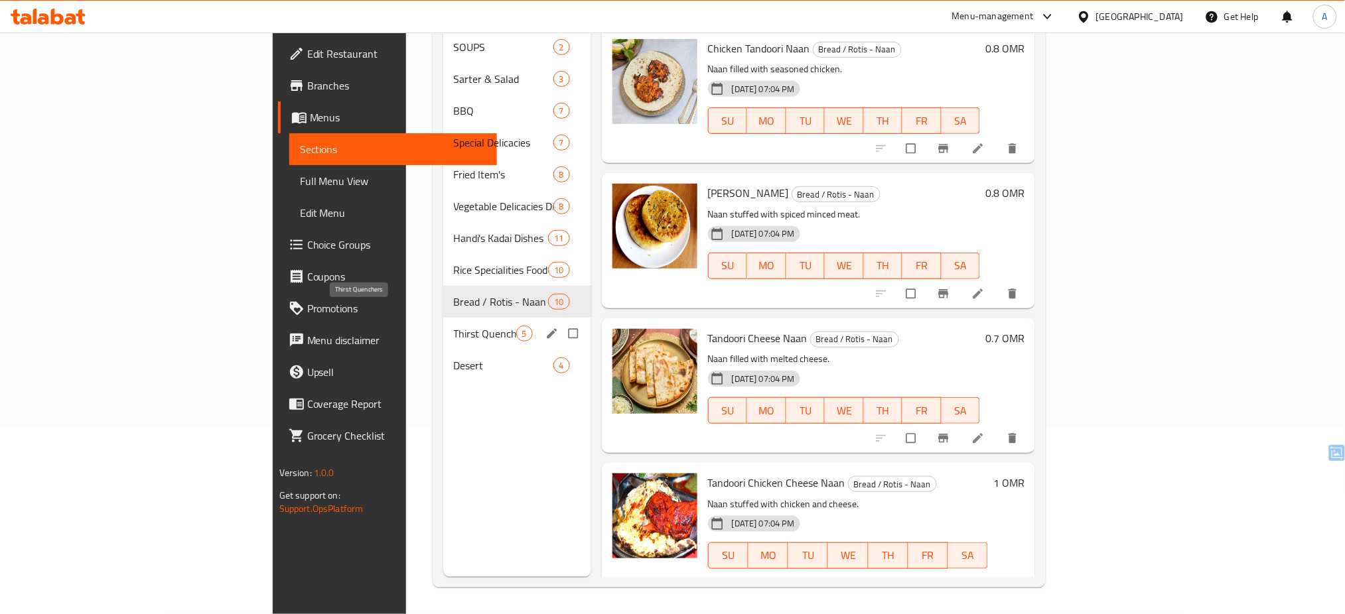
click at [454, 326] on span "Thirst Quenchers" at bounding box center [485, 334] width 62 height 16
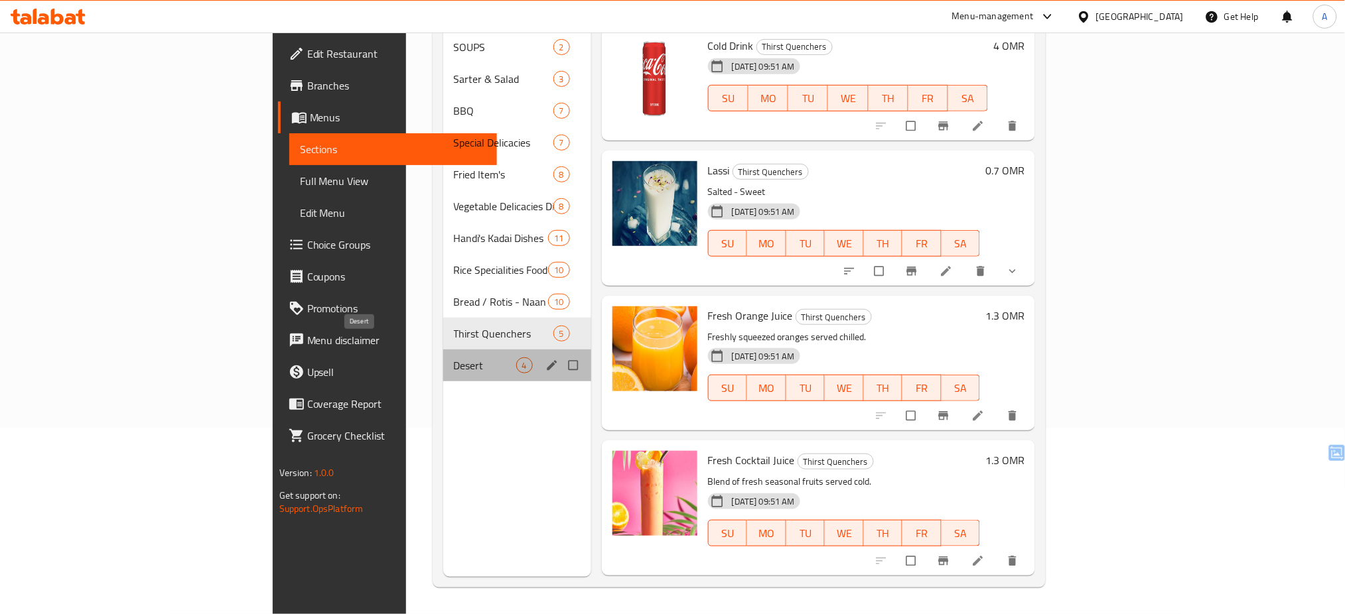
click at [454, 358] on span "Desert" at bounding box center [485, 366] width 62 height 16
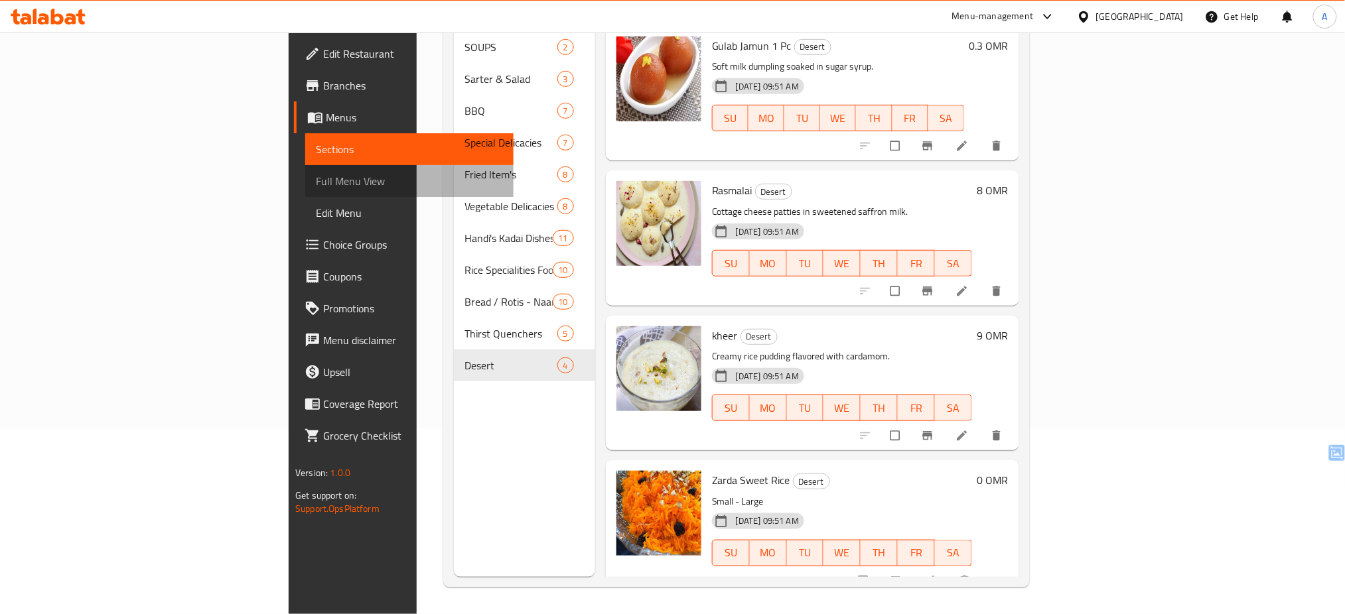
click at [316, 184] on span "Full Menu View" at bounding box center [409, 181] width 187 height 16
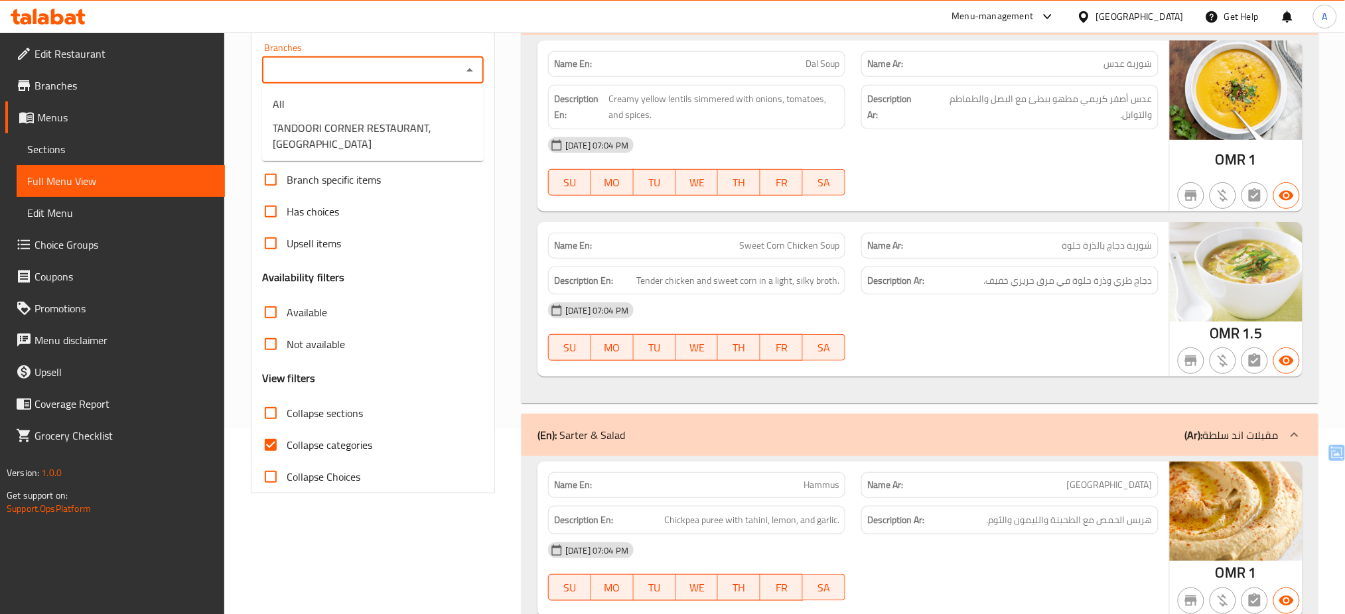
click at [435, 72] on input "Branches" at bounding box center [362, 70] width 192 height 19
click at [365, 143] on span "TANDOORI CORNER RESTAURANT, [GEOGRAPHIC_DATA]" at bounding box center [373, 136] width 200 height 32
type input "TANDOORI CORNER RESTAURANT, [GEOGRAPHIC_DATA]"
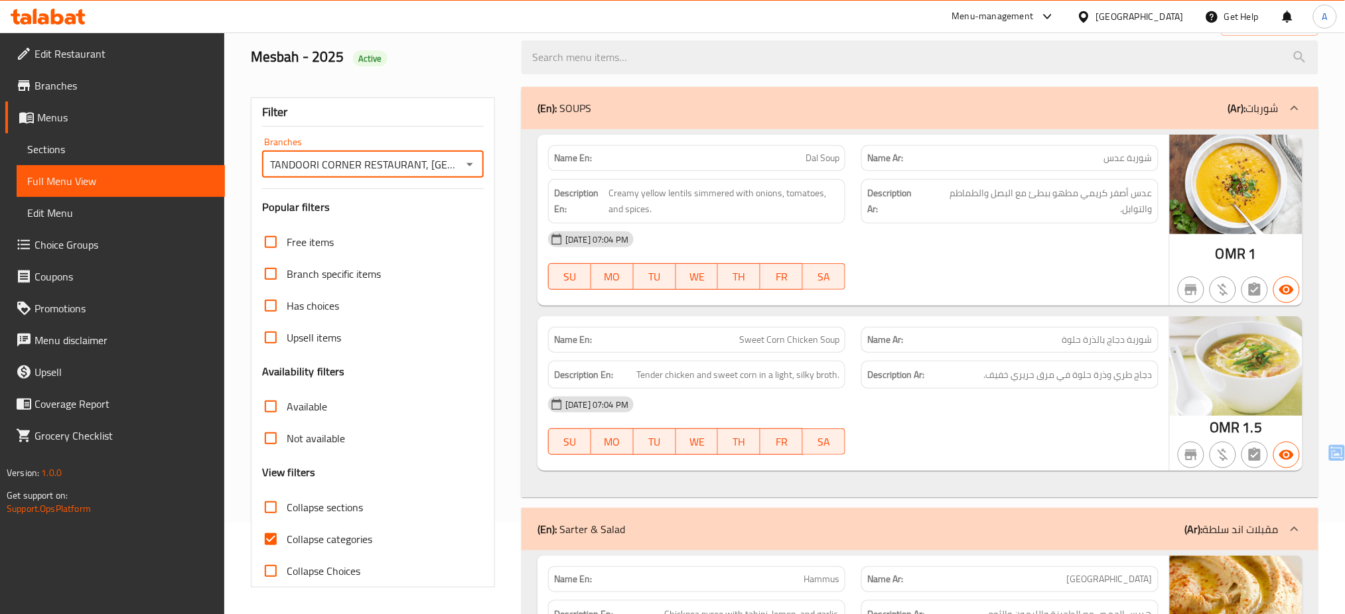
scroll to position [186, 0]
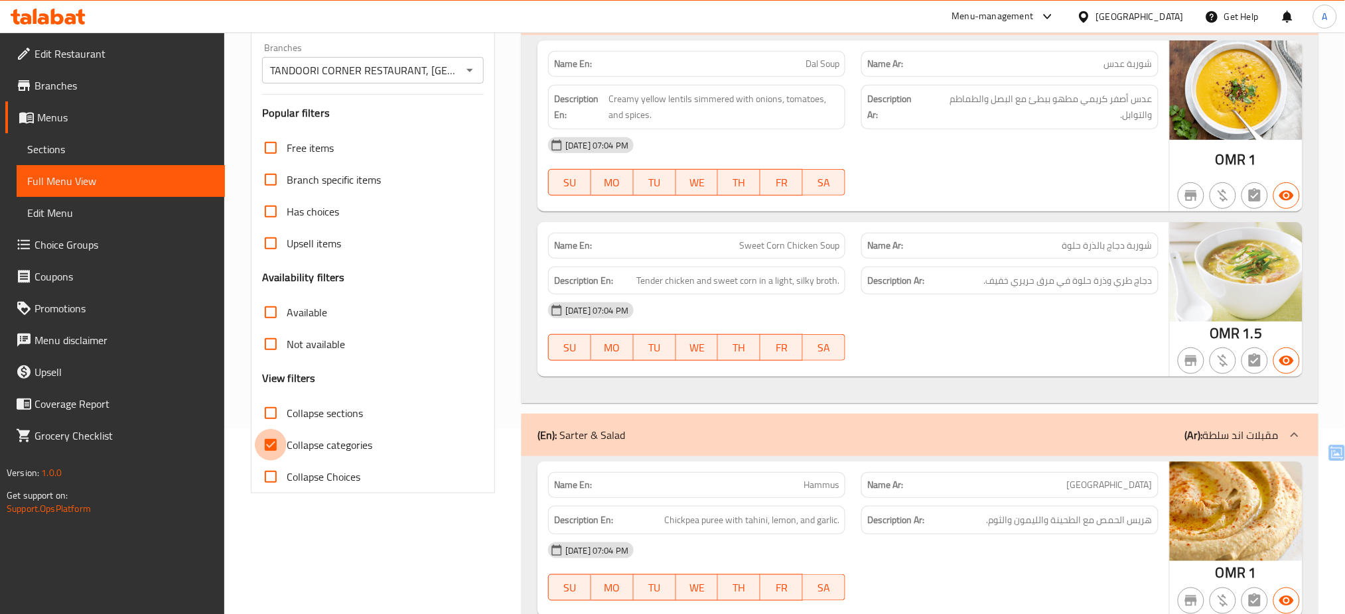
click at [269, 438] on input "Collapse categories" at bounding box center [271, 445] width 32 height 32
checkbox input "false"
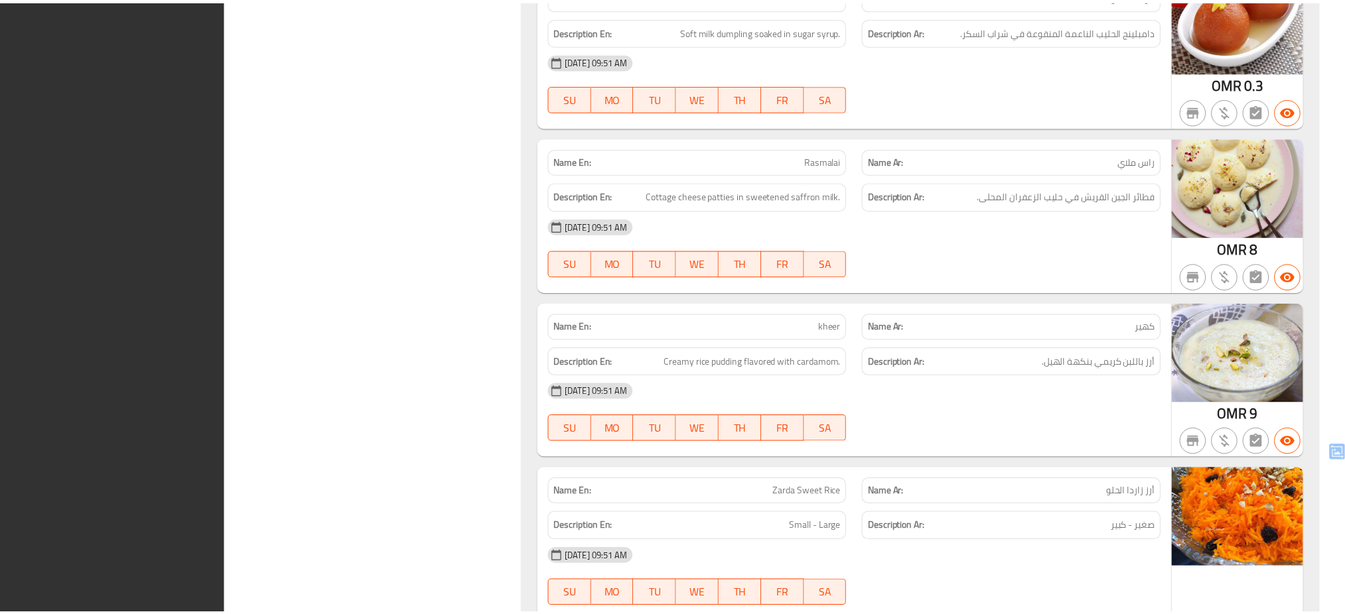
scroll to position [15668, 0]
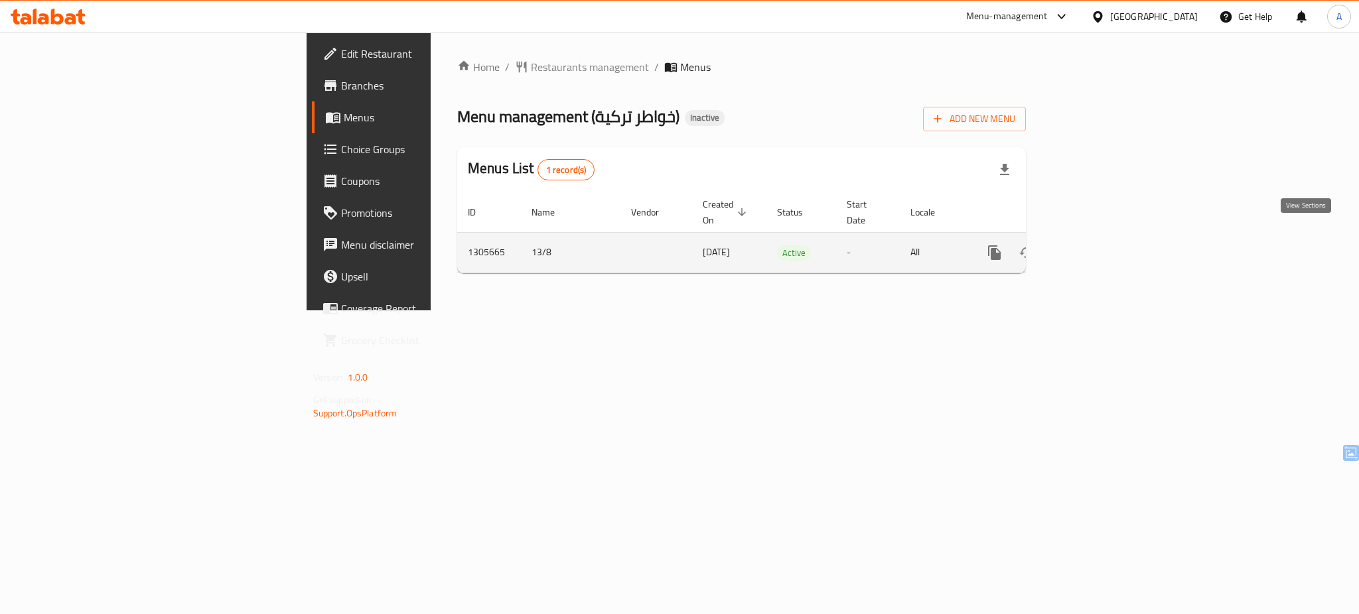
click at [1098, 245] on icon "enhanced table" at bounding box center [1090, 253] width 16 height 16
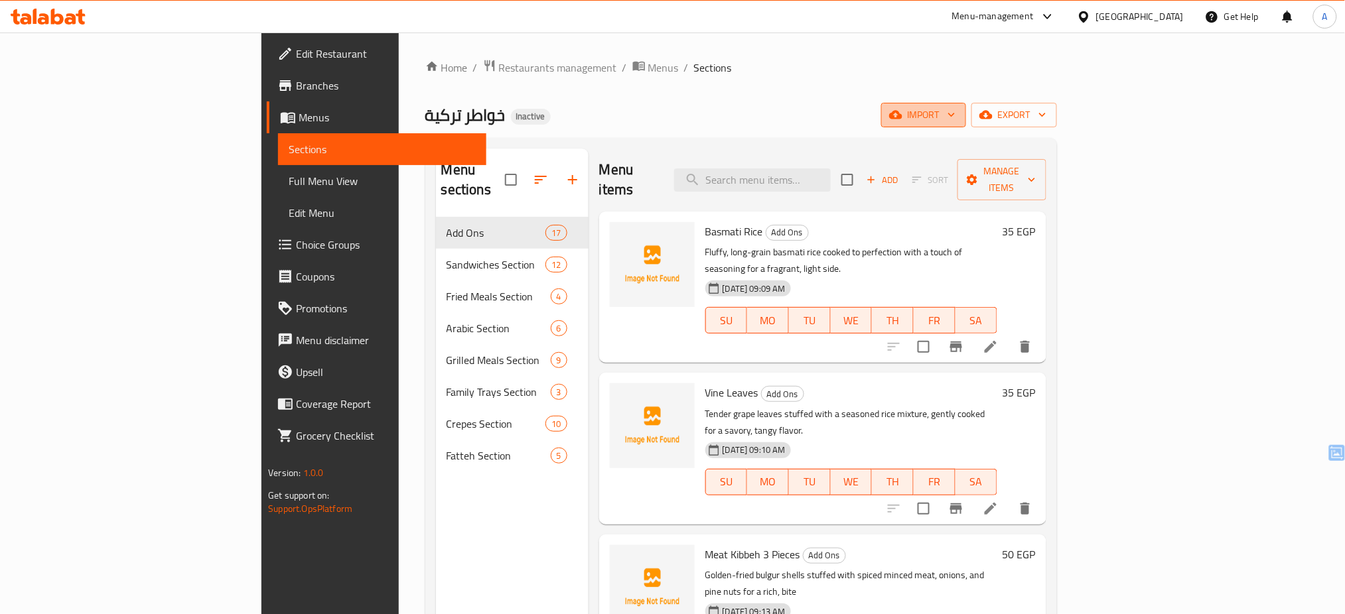
click at [955, 114] on span "import" at bounding box center [924, 115] width 64 height 17
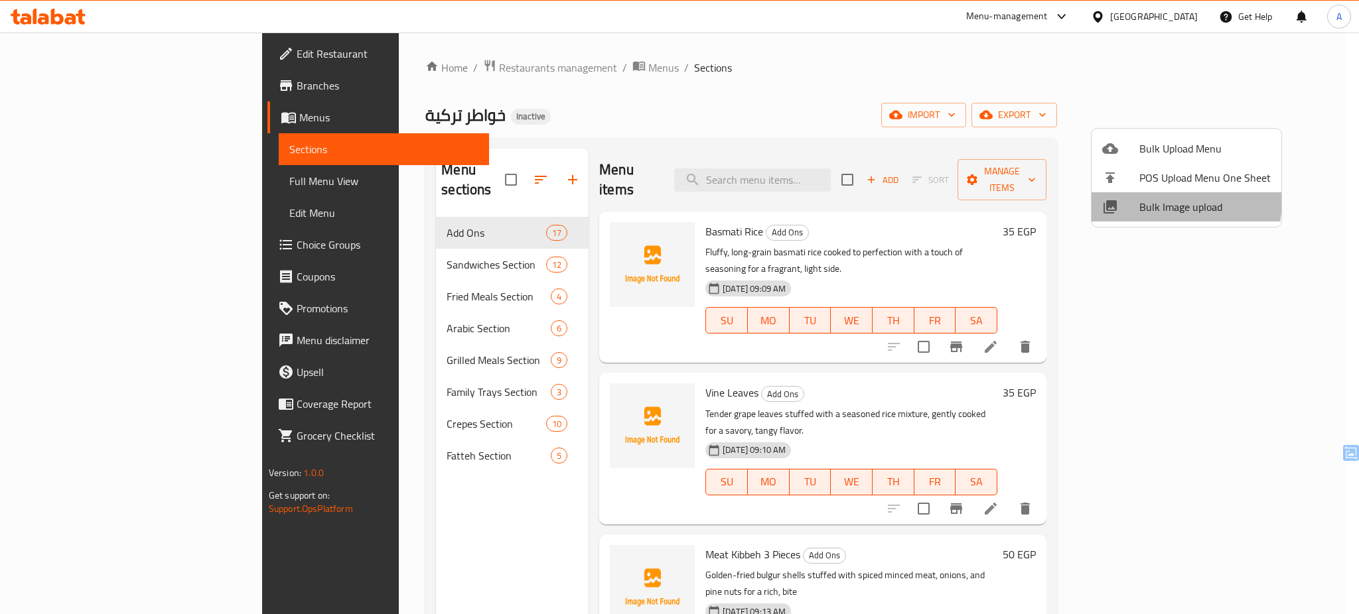
click at [1152, 200] on span "Bulk Image upload" at bounding box center [1204, 207] width 131 height 16
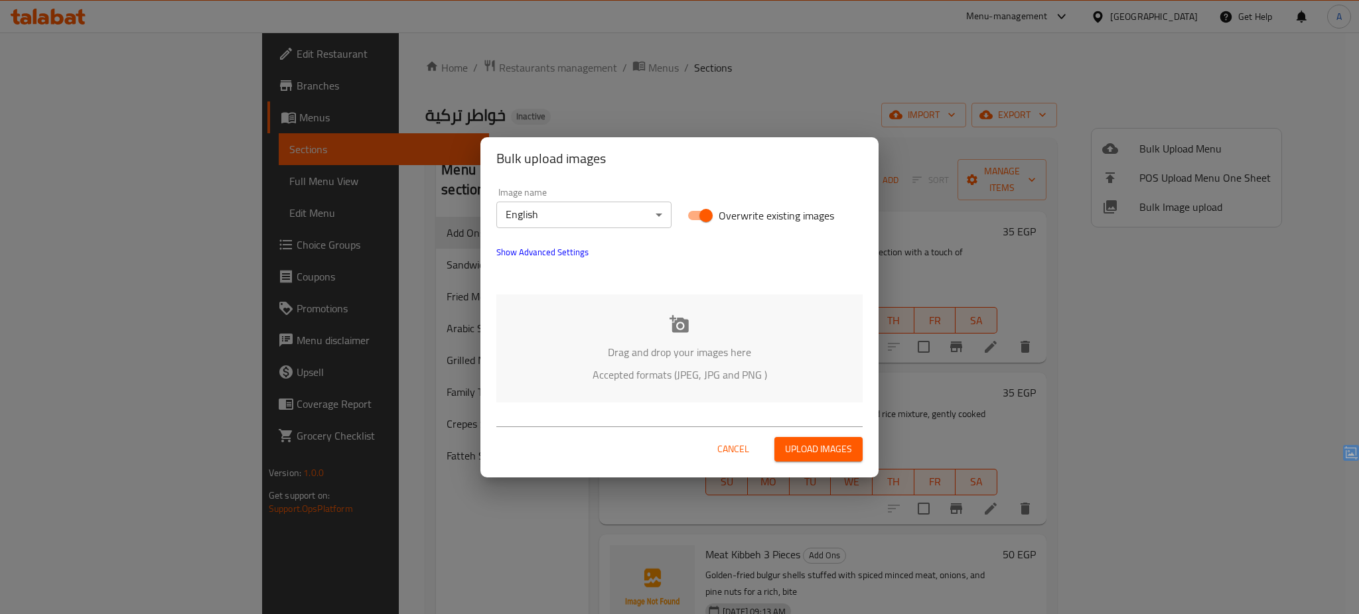
click at [751, 219] on span "Overwrite existing images" at bounding box center [775, 216] width 115 height 16
click at [744, 219] on input "Overwrite existing images" at bounding box center [706, 215] width 76 height 25
checkbox input "false"
click at [690, 338] on div "Drag and drop your images here Accepted formats (JPEG, JPG and PNG )" at bounding box center [679, 349] width 366 height 108
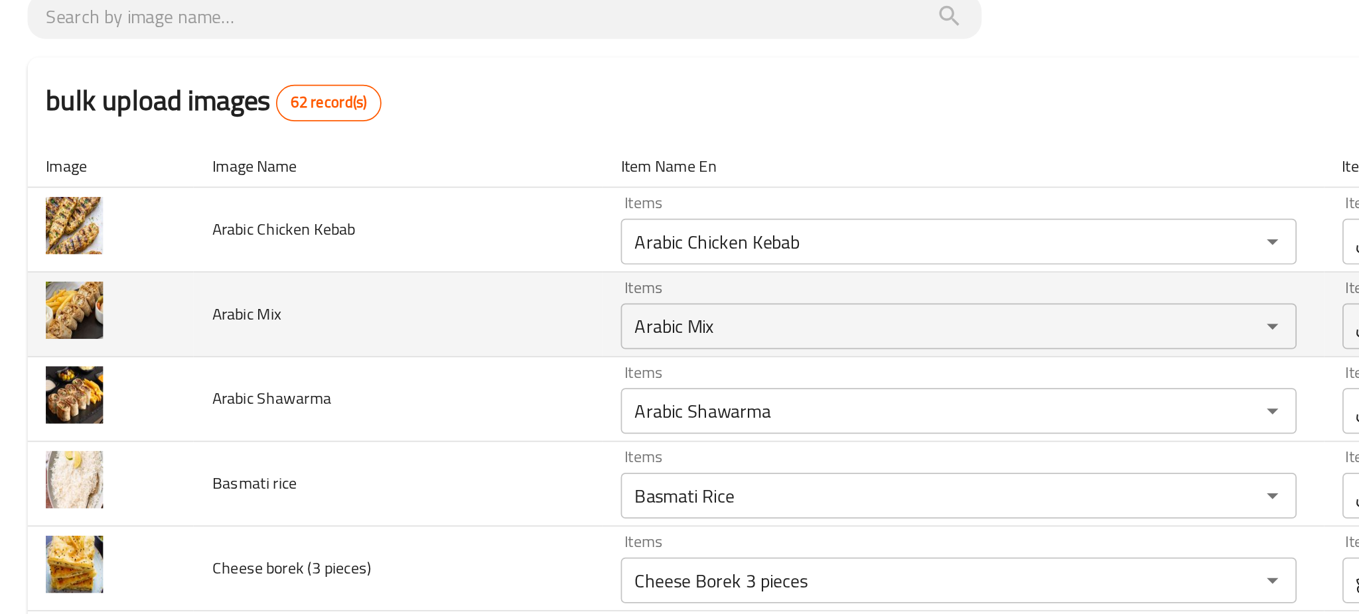
click at [267, 280] on td "Arabic Mix" at bounding box center [230, 276] width 237 height 49
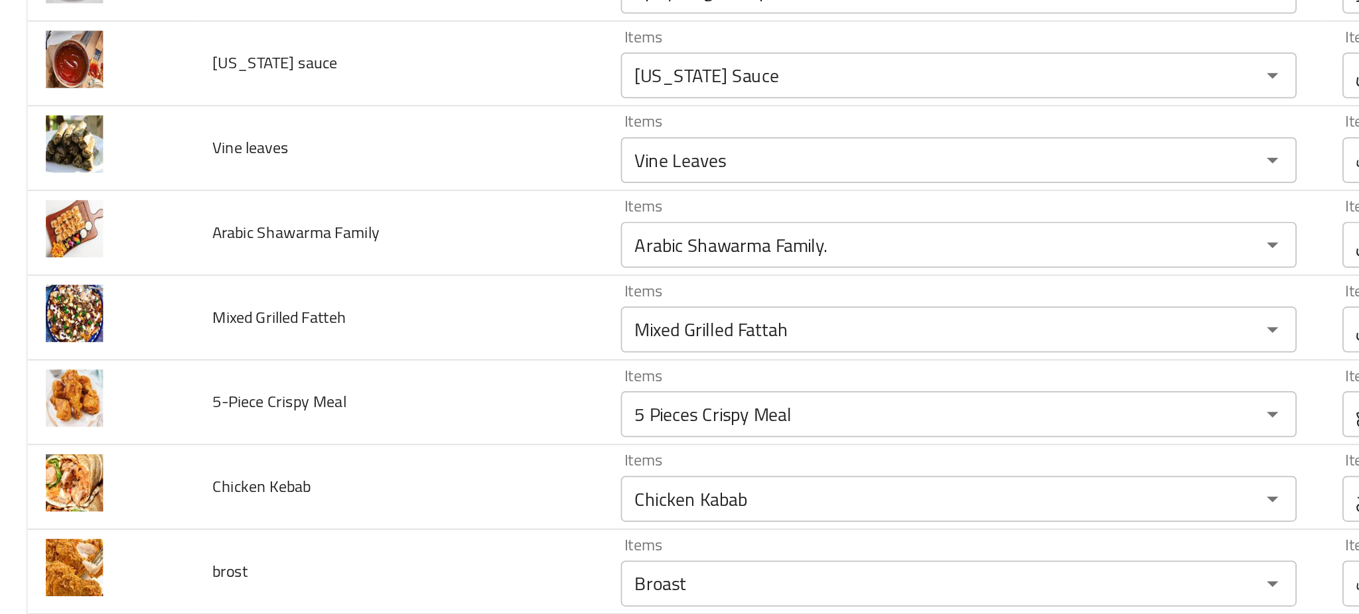
scroll to position [1521, 0]
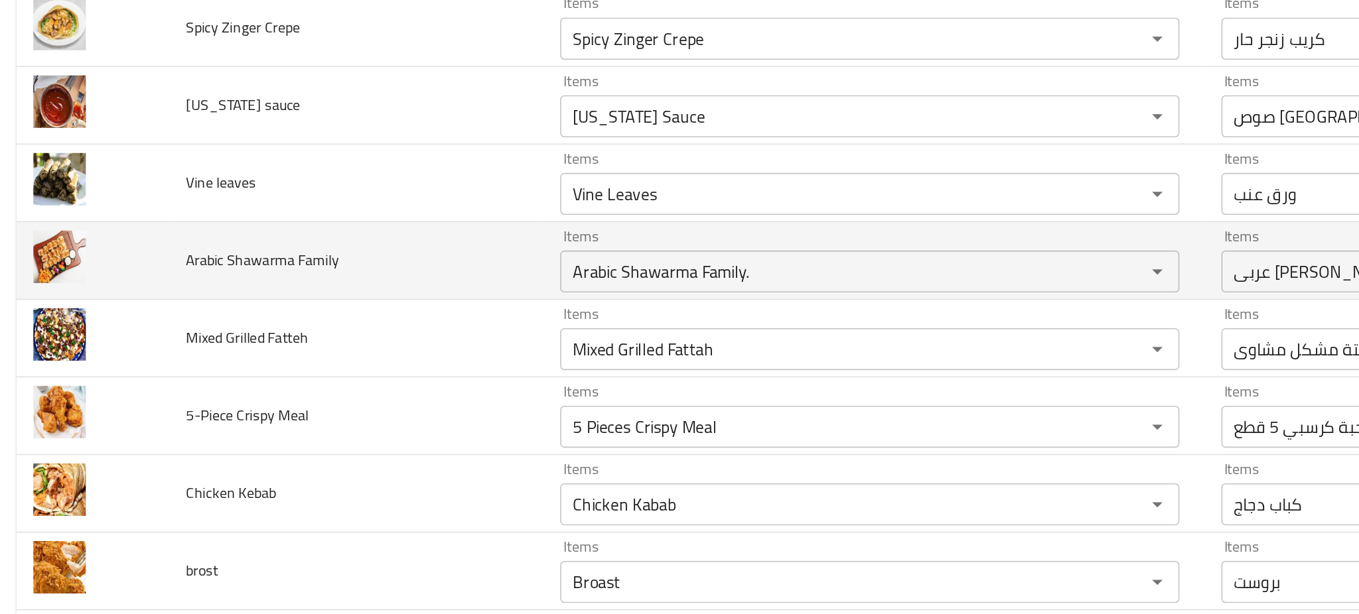
click at [232, 231] on td "Arabic Shawarma Family" at bounding box center [230, 228] width 237 height 49
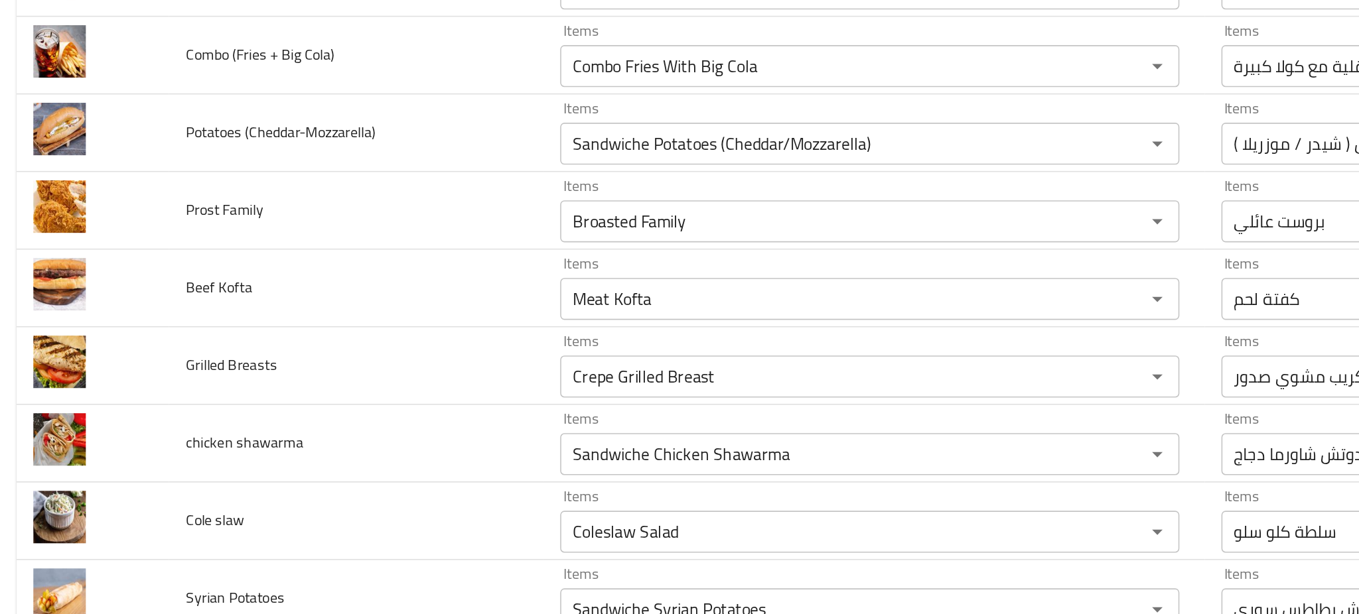
scroll to position [1981, 0]
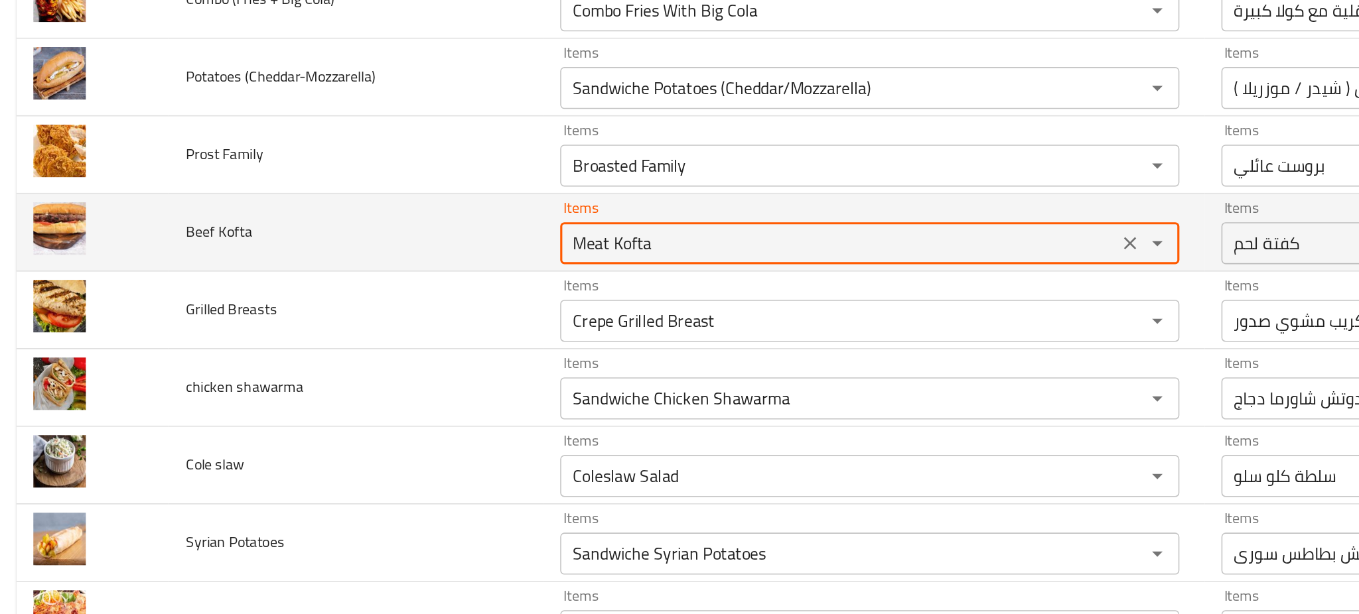
click at [460, 218] on Kofta "Meat Kofta" at bounding box center [536, 217] width 344 height 19
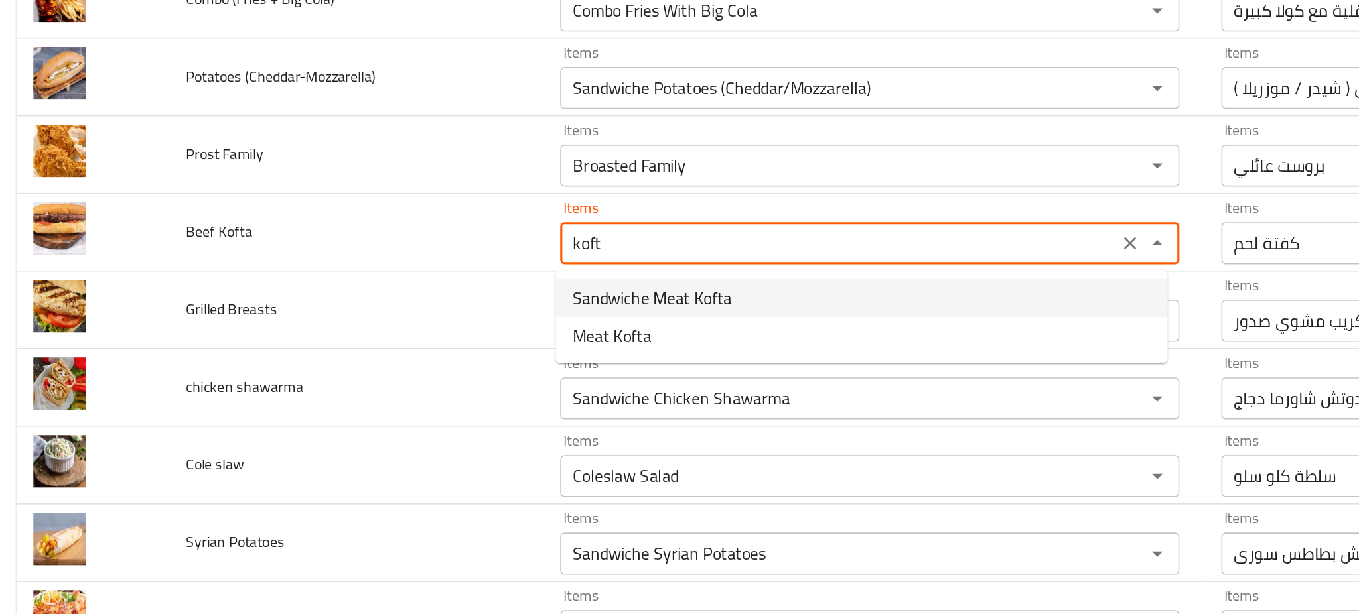
click at [416, 256] on span "Sandwiche Meat Kofta" at bounding box center [418, 251] width 101 height 16
type Kofta "Sandwiche Meat Kofta"
type Kofta-ar "ساندوتش كفتة لحم"
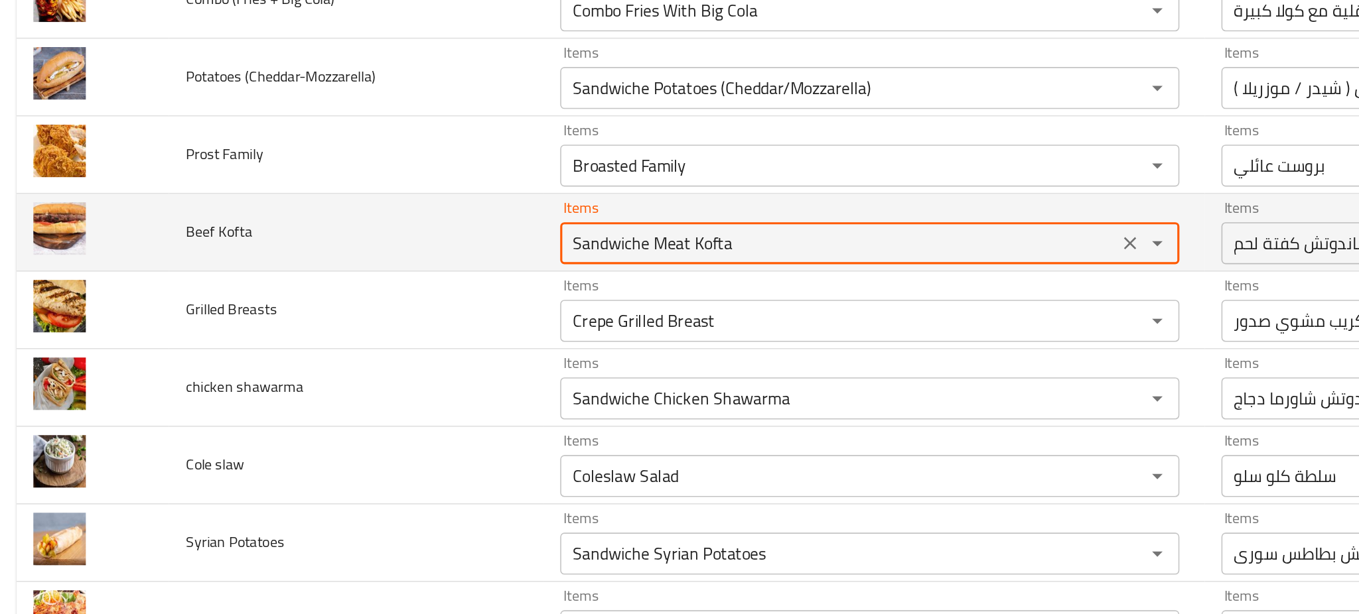
type Kofta "Sandwiche Meat Kofta"
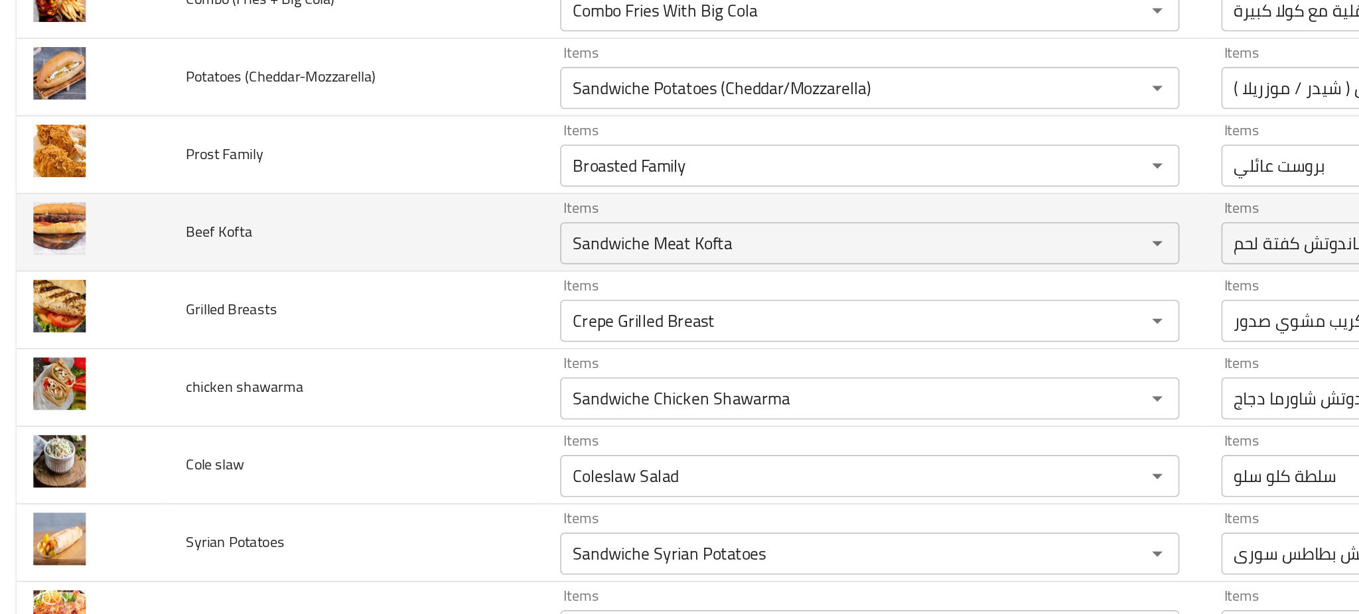
click at [306, 203] on td "Beef Kofta" at bounding box center [230, 210] width 237 height 49
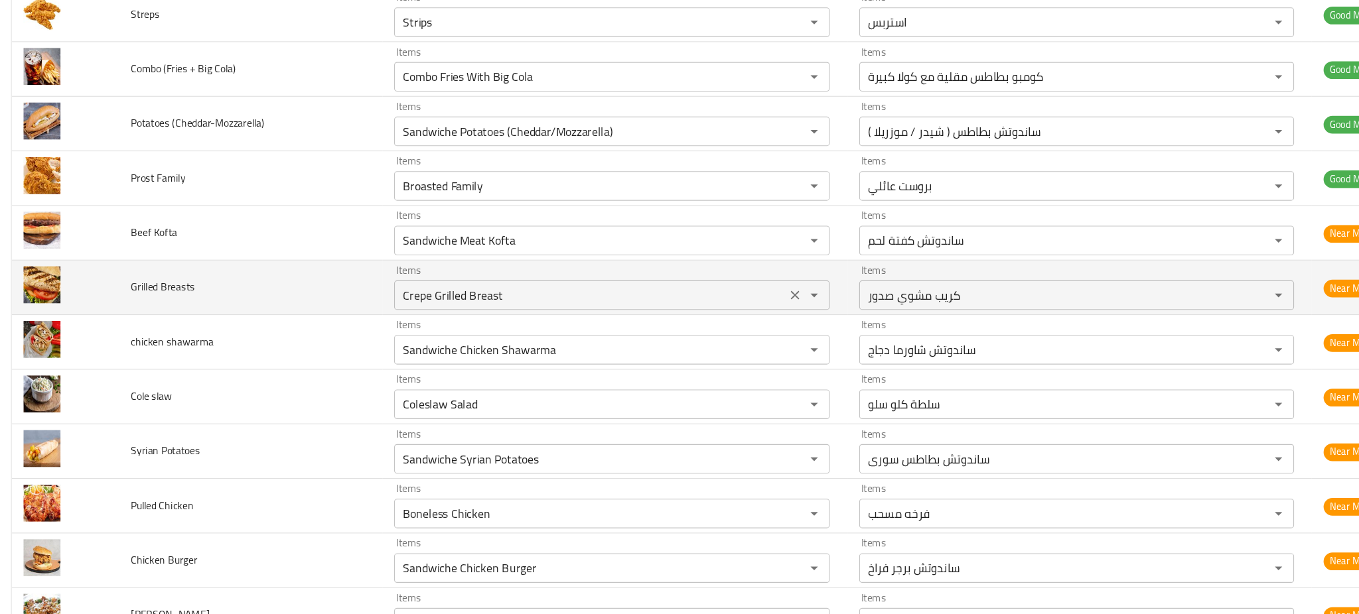
click at [389, 261] on Breasts "Crepe Grilled Breast" at bounding box center [536, 266] width 344 height 19
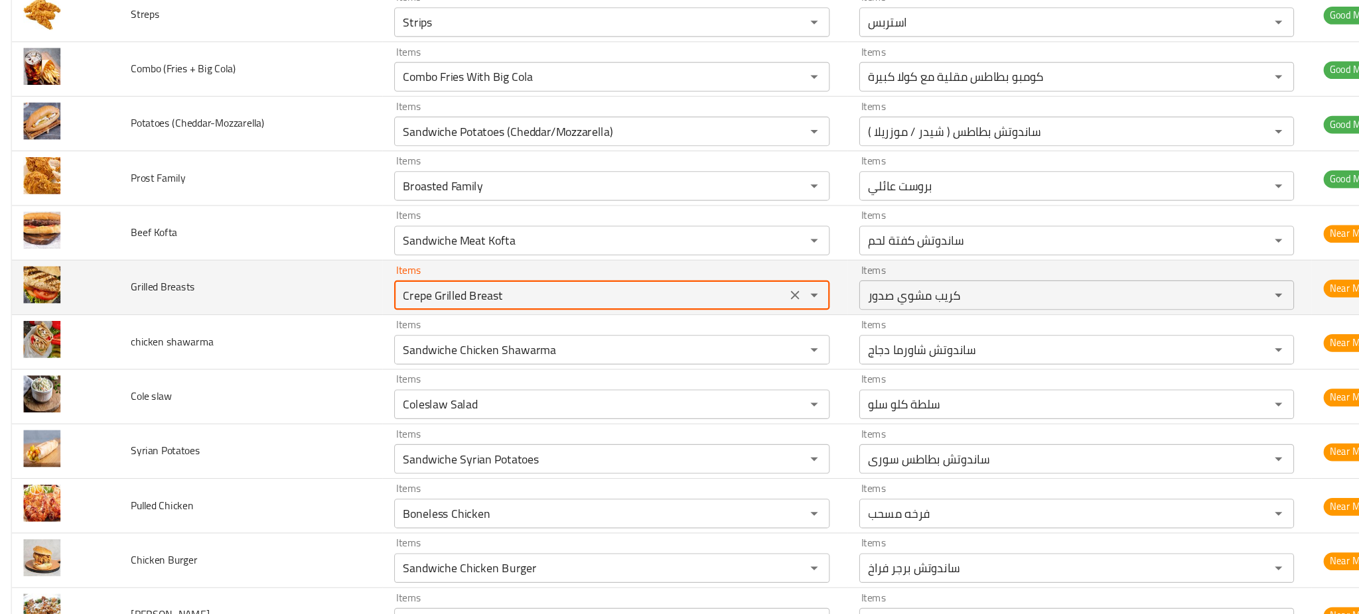
click at [389, 261] on Breasts "Crepe Grilled Breast" at bounding box center [536, 266] width 344 height 19
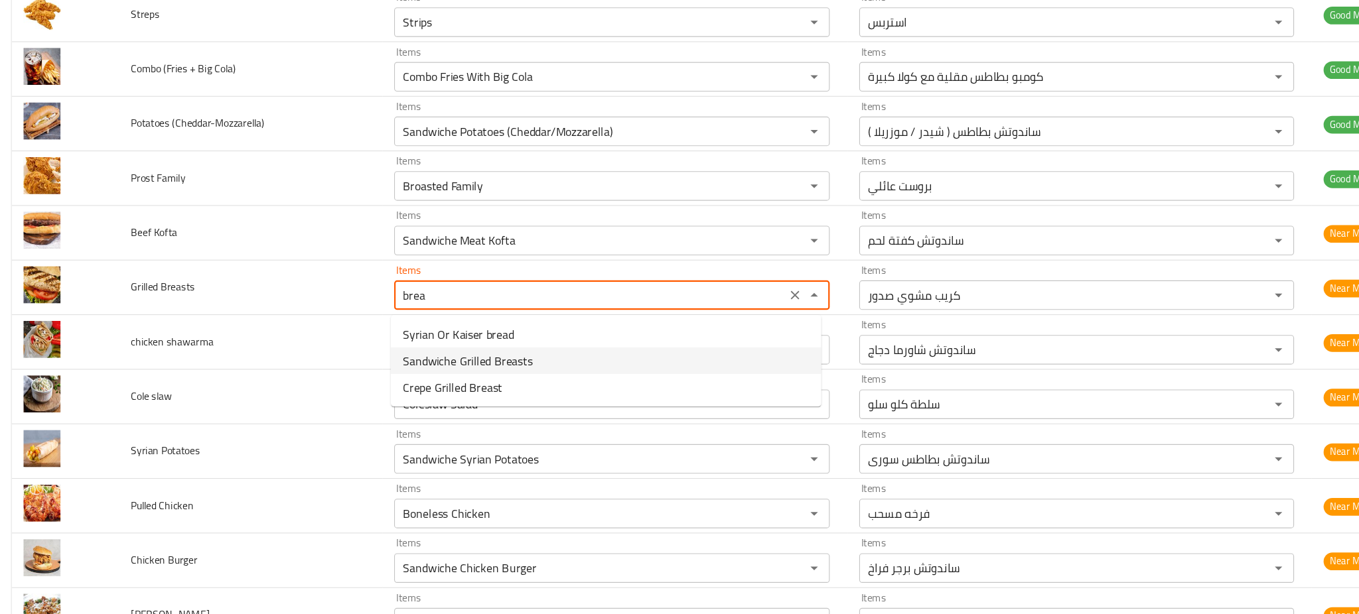
click at [411, 324] on span "Sandwiche Grilled Breasts" at bounding box center [426, 325] width 117 height 16
type Breasts "Sandwiche Grilled Breasts"
type Breasts-ar "ساندوتش مشوى صدور"
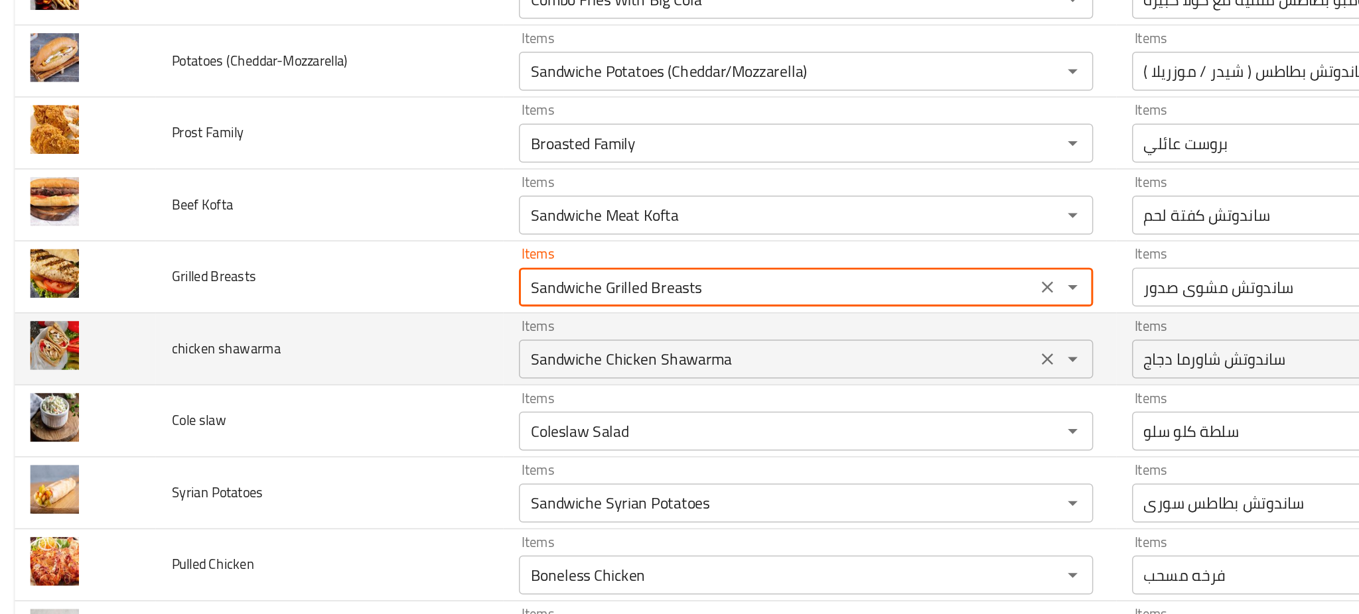
type Breasts "Sandwiche Grilled Breasts"
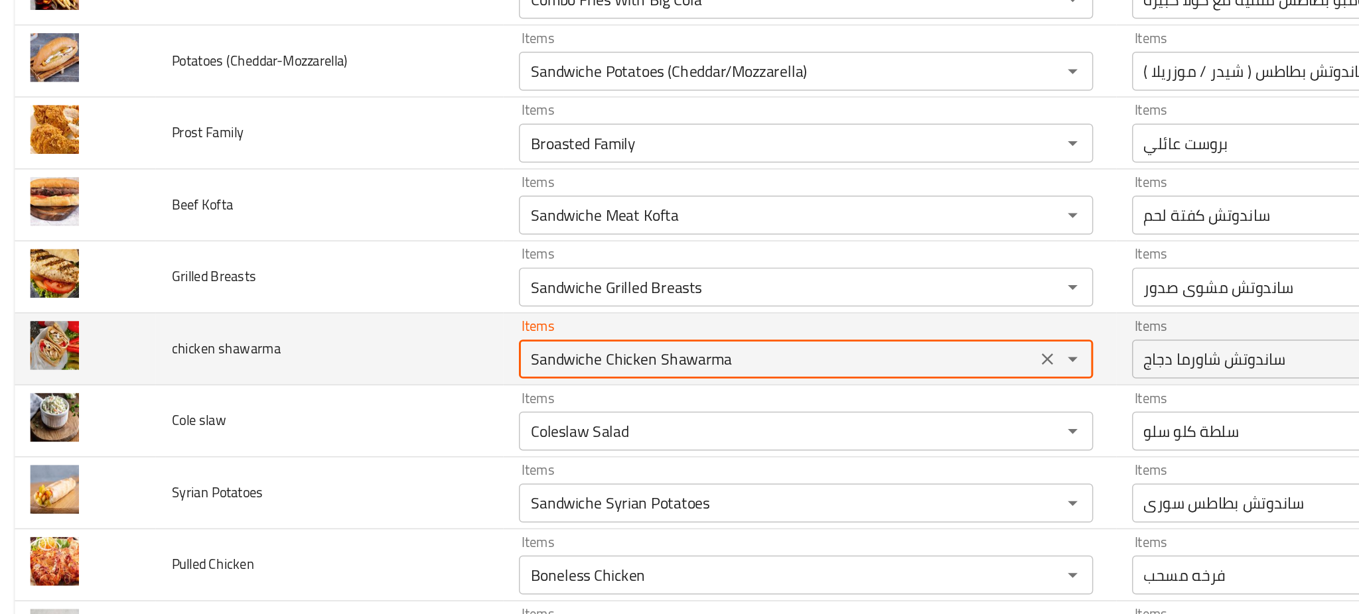
click at [457, 309] on shawarma "Sandwiche Chicken Shawarma" at bounding box center [536, 315] width 344 height 19
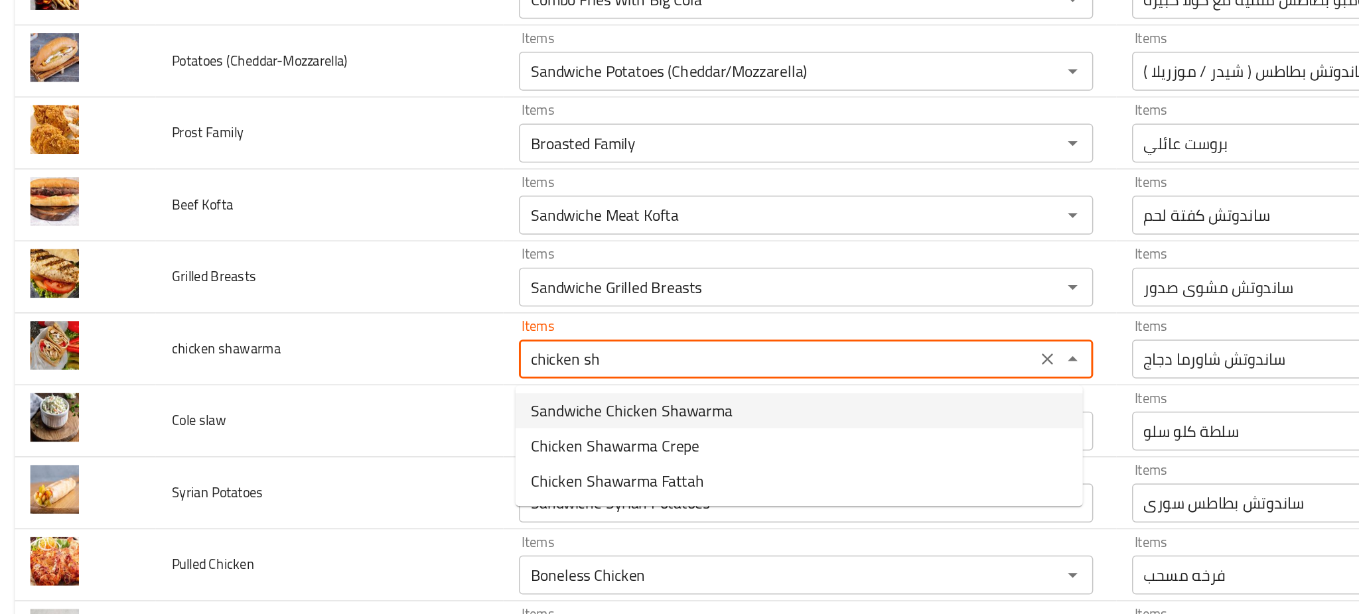
click at [446, 346] on span "Sandwiche Chicken Shawarma" at bounding box center [436, 350] width 137 height 16
type shawarma "Sandwiche Chicken Shawarma"
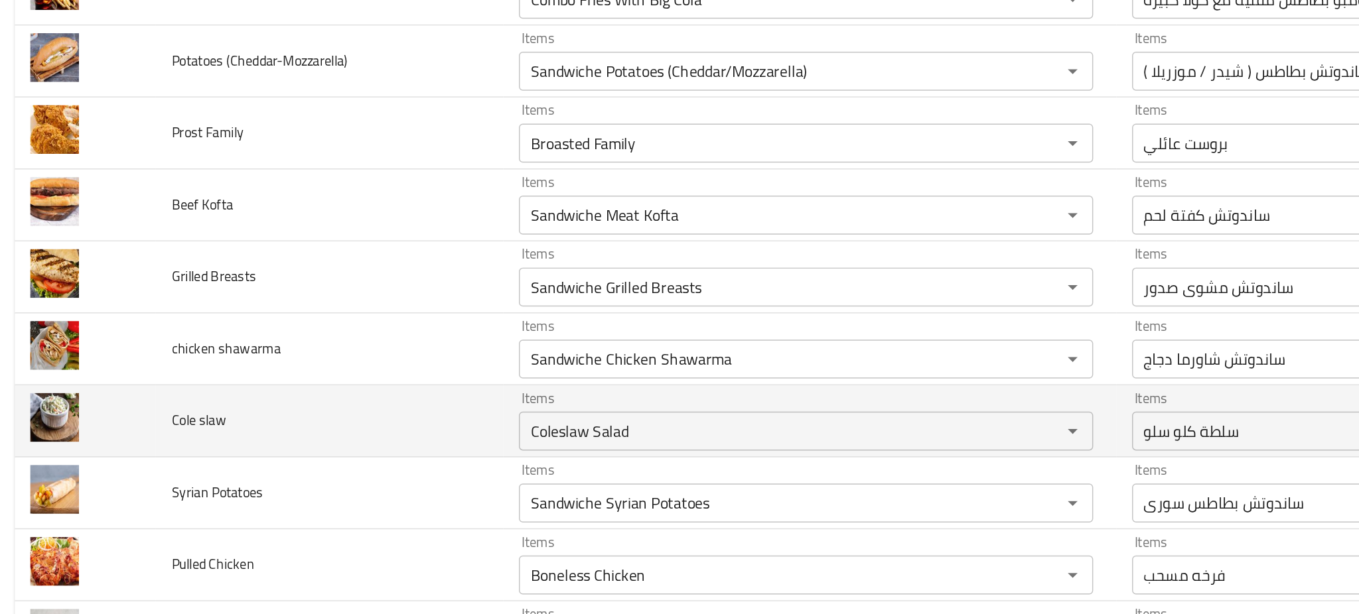
click at [296, 348] on td "Cole slaw" at bounding box center [230, 357] width 237 height 49
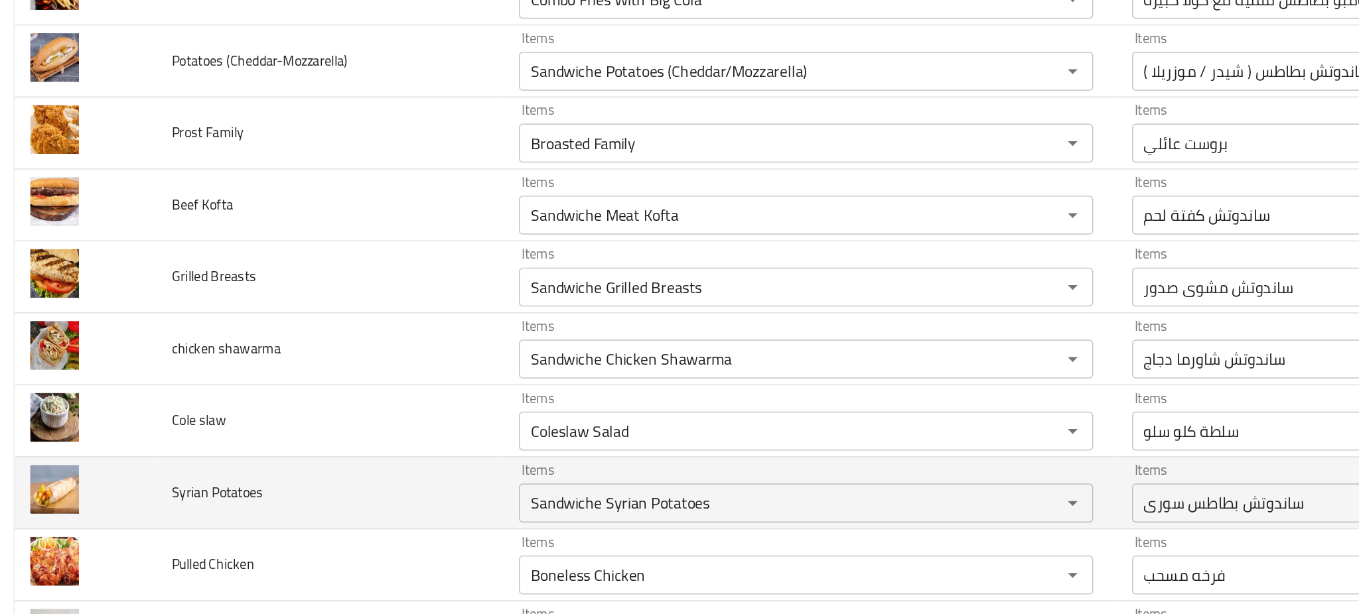
click at [288, 399] on td "Syrian Potatoes" at bounding box center [230, 406] width 237 height 49
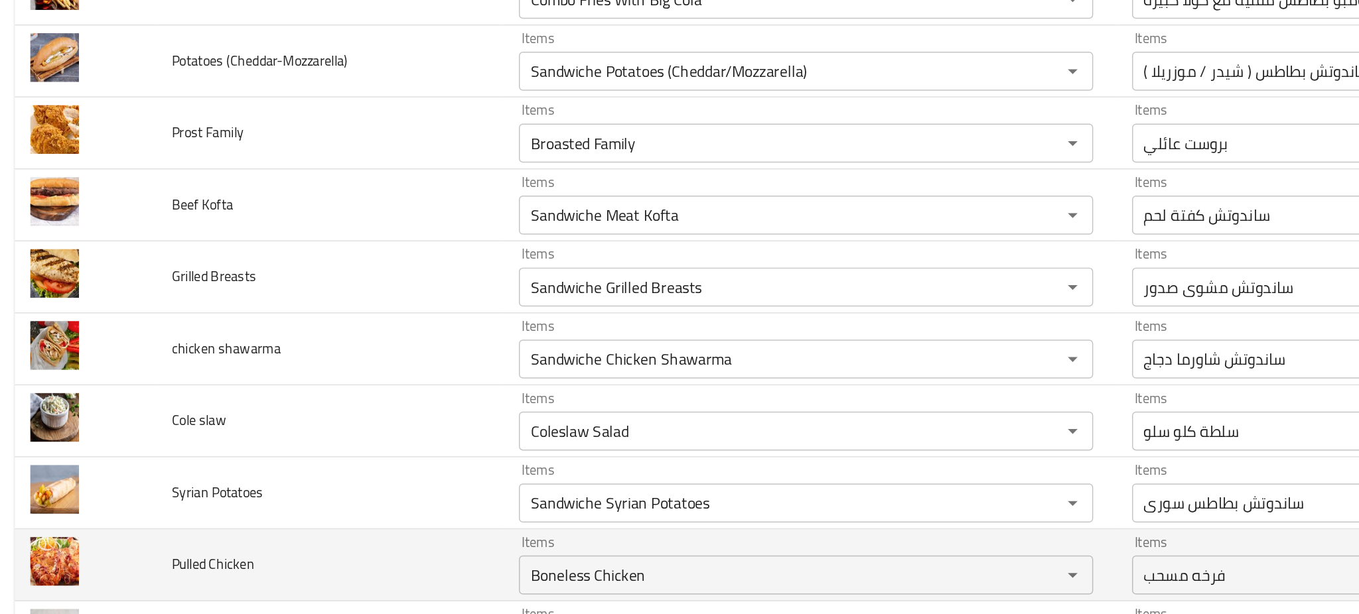
click at [284, 444] on td "Pulled Chicken" at bounding box center [230, 455] width 237 height 49
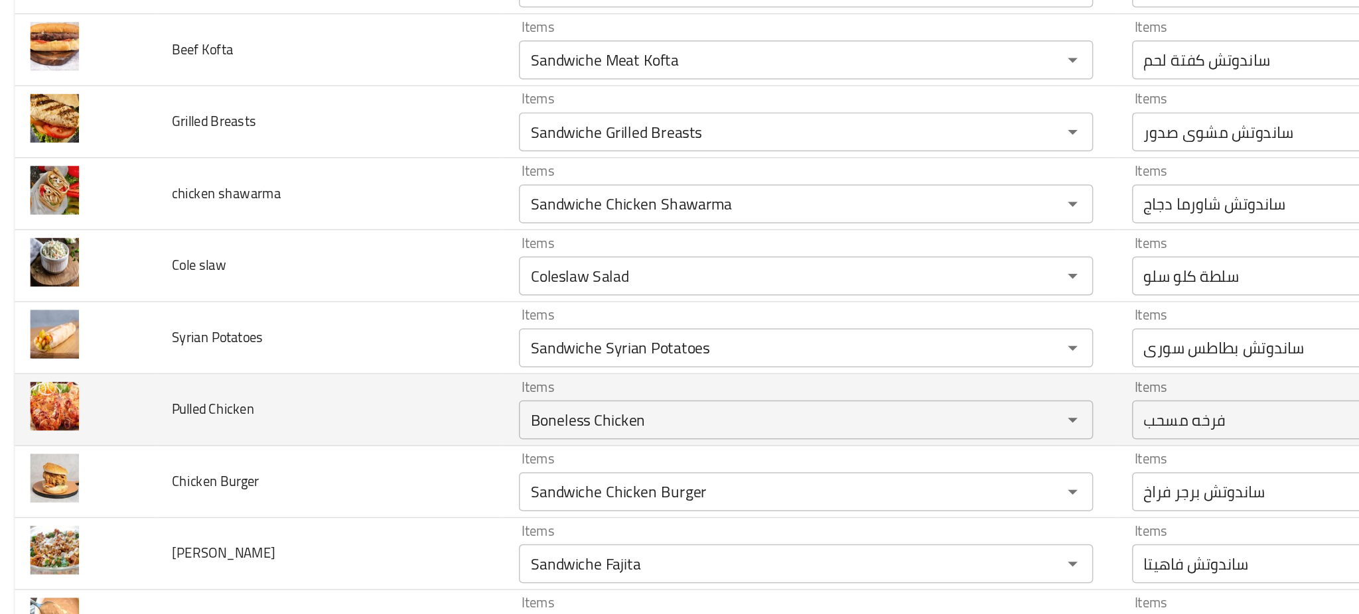
scroll to position [2123, 0]
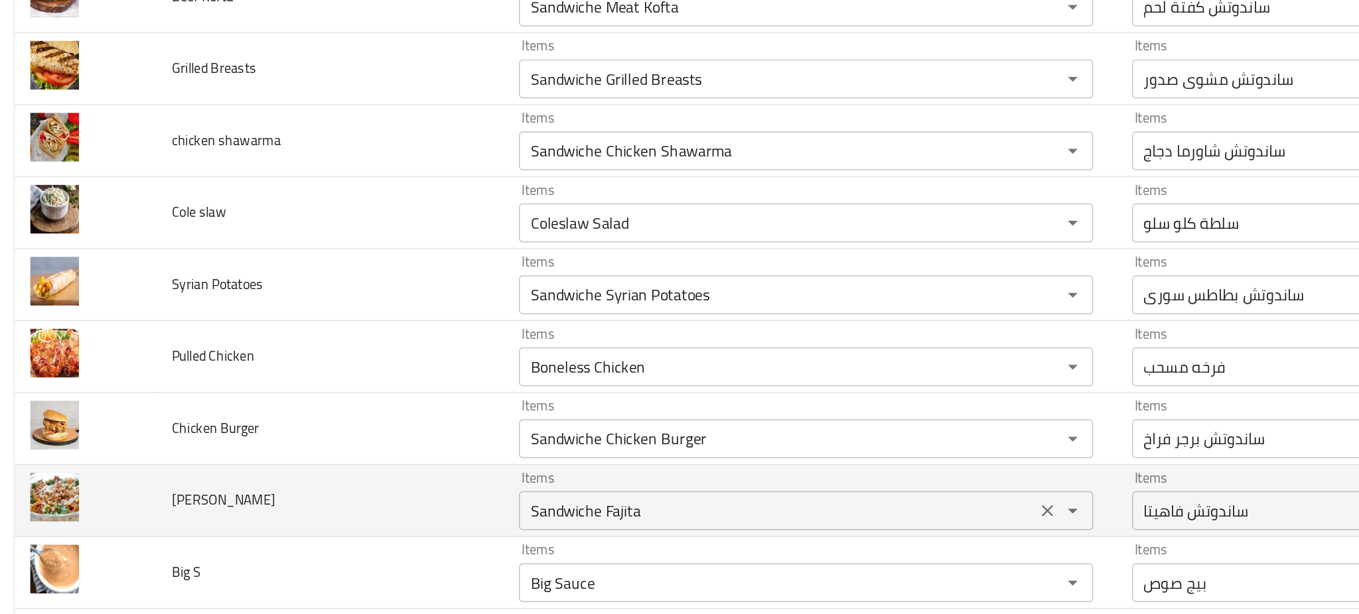
click at [477, 432] on div "Sandwiche Fajita Items" at bounding box center [555, 418] width 391 height 27
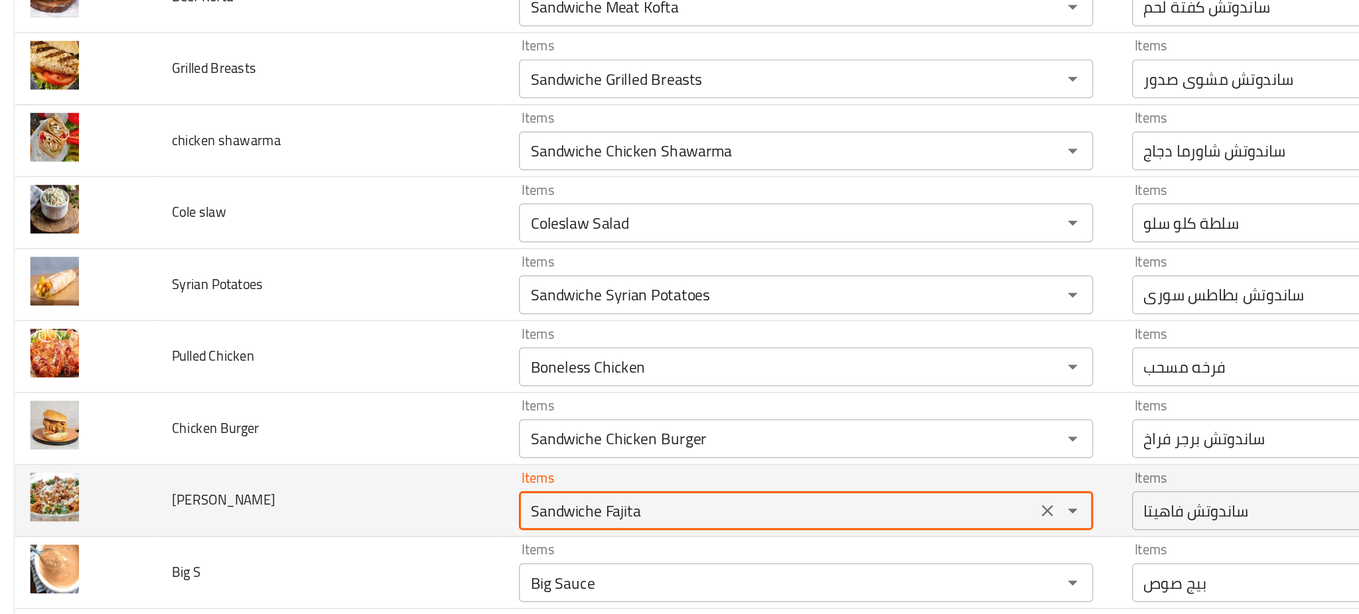
click at [477, 432] on div "Sandwiche Fajita Items" at bounding box center [555, 418] width 391 height 27
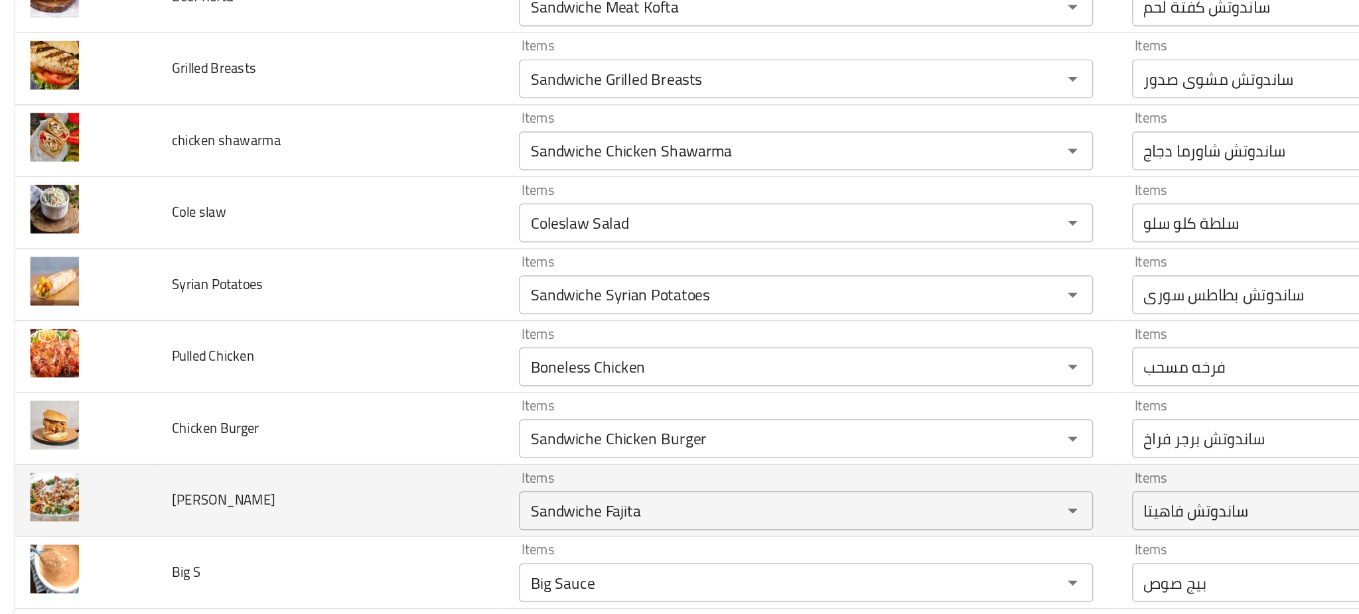
click at [289, 411] on td "[PERSON_NAME]" at bounding box center [230, 411] width 237 height 49
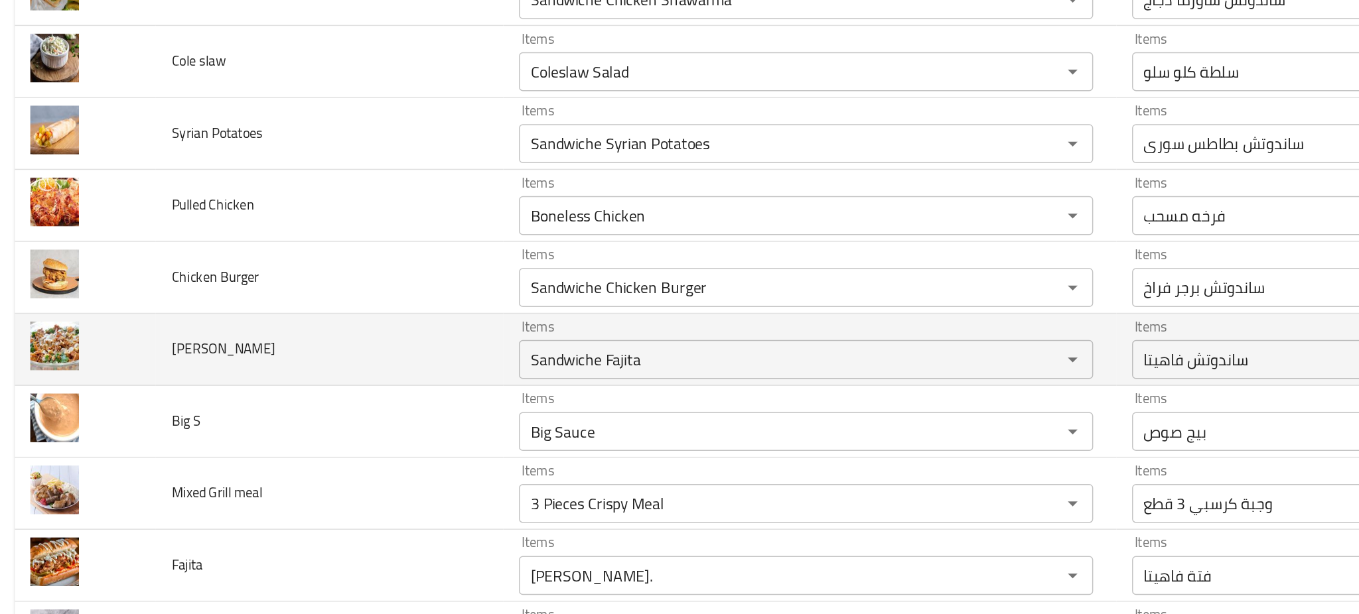
scroll to position [2229, 0]
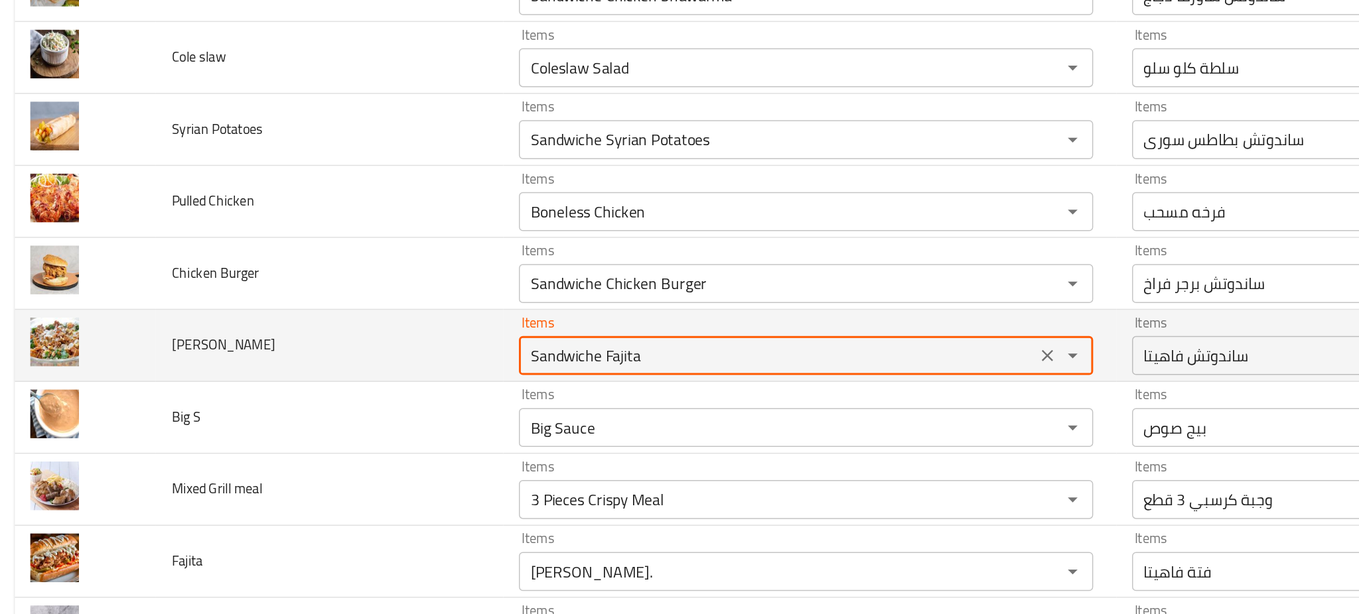
click at [486, 314] on Fajita "Sandwiche Fajita" at bounding box center [536, 312] width 344 height 19
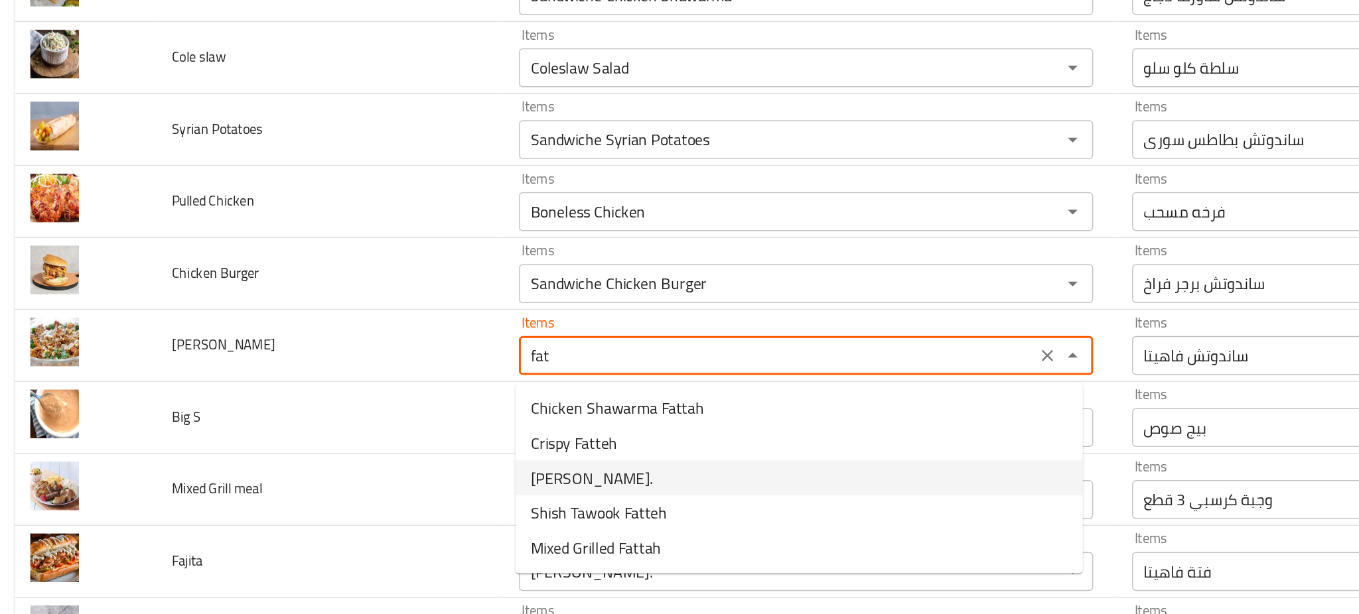
click at [437, 397] on Fajita-option-2 "[PERSON_NAME]." at bounding box center [550, 396] width 387 height 24
type Fajita "[PERSON_NAME]."
type Fajita-ar "فتة فاهيتا"
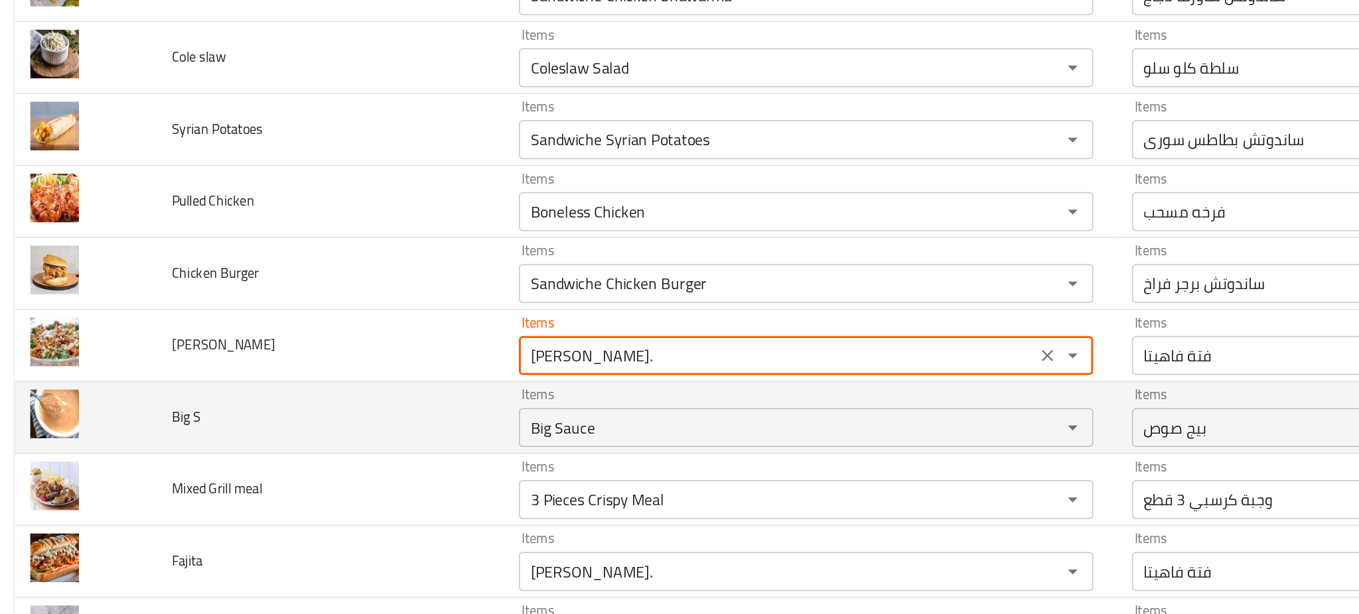
type Fajita "[PERSON_NAME]."
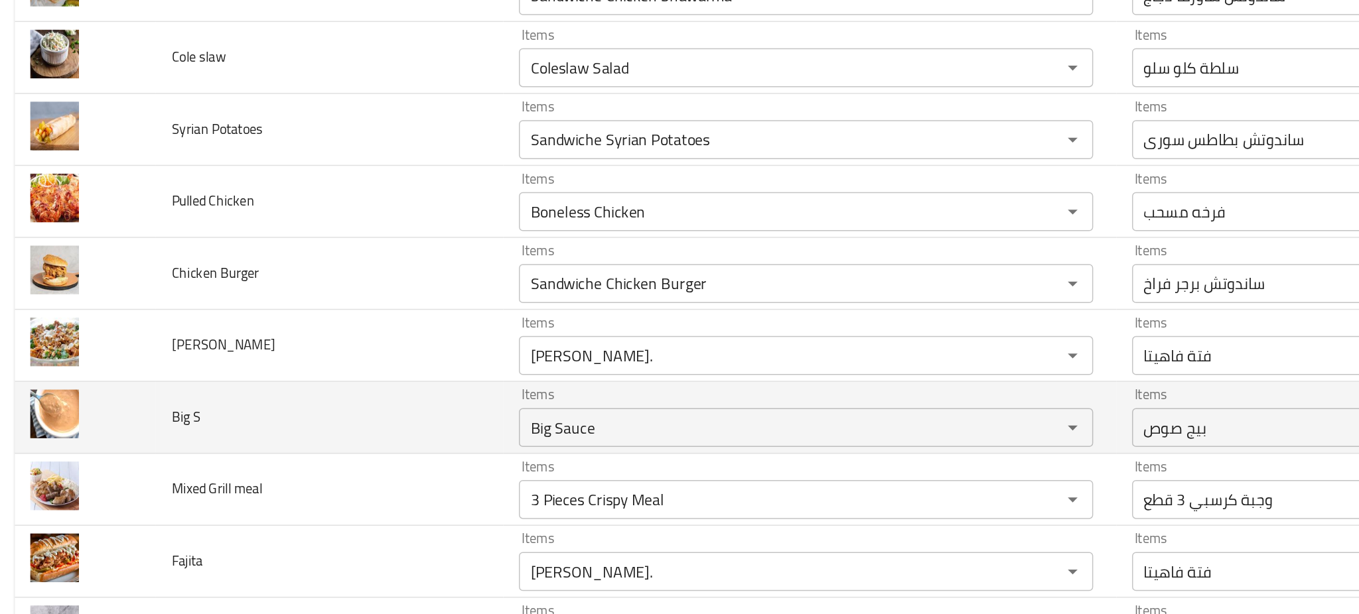
click at [316, 362] on td "Big S" at bounding box center [230, 354] width 237 height 49
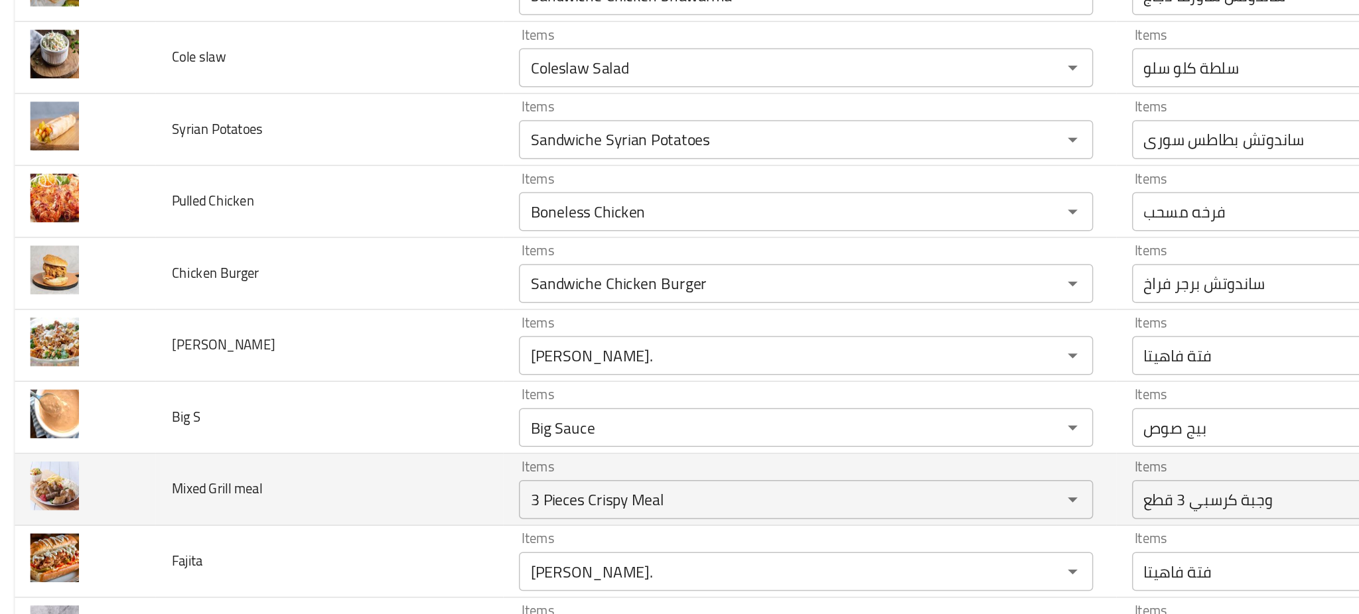
click at [308, 413] on td "Mixed Grill meal" at bounding box center [230, 403] width 237 height 49
click at [541, 417] on meal "3 Pieces Crispy Meal" at bounding box center [536, 410] width 344 height 19
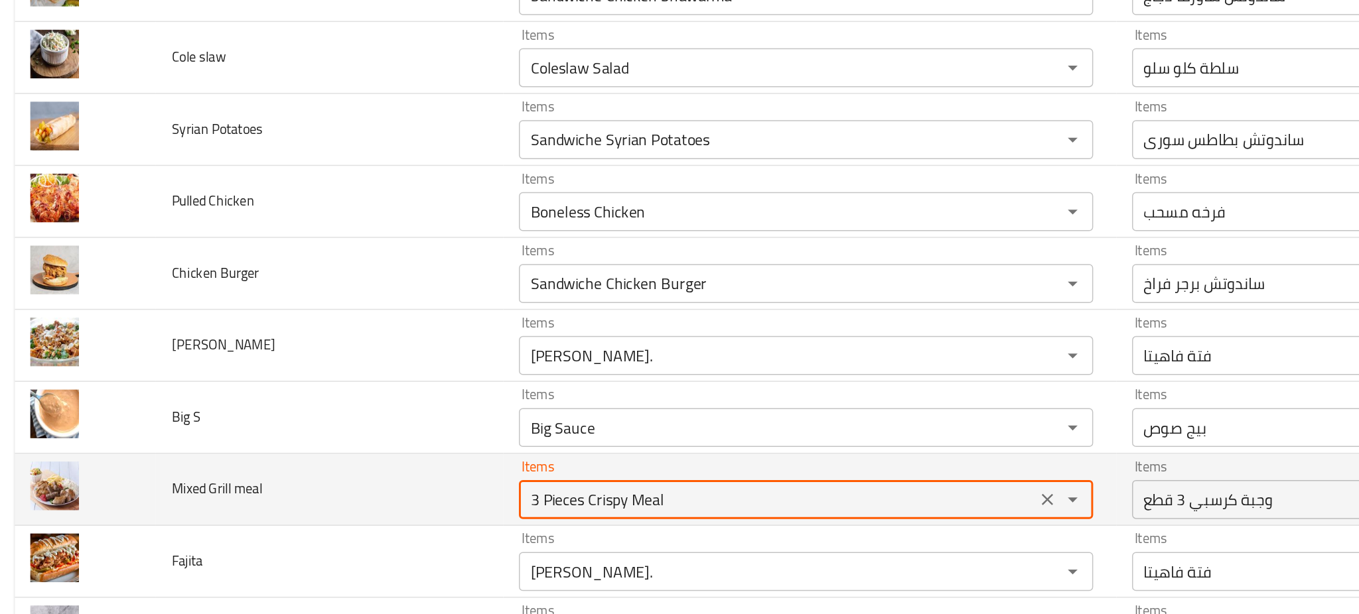
click at [541, 417] on meal "3 Pieces Crispy Meal" at bounding box center [536, 410] width 344 height 19
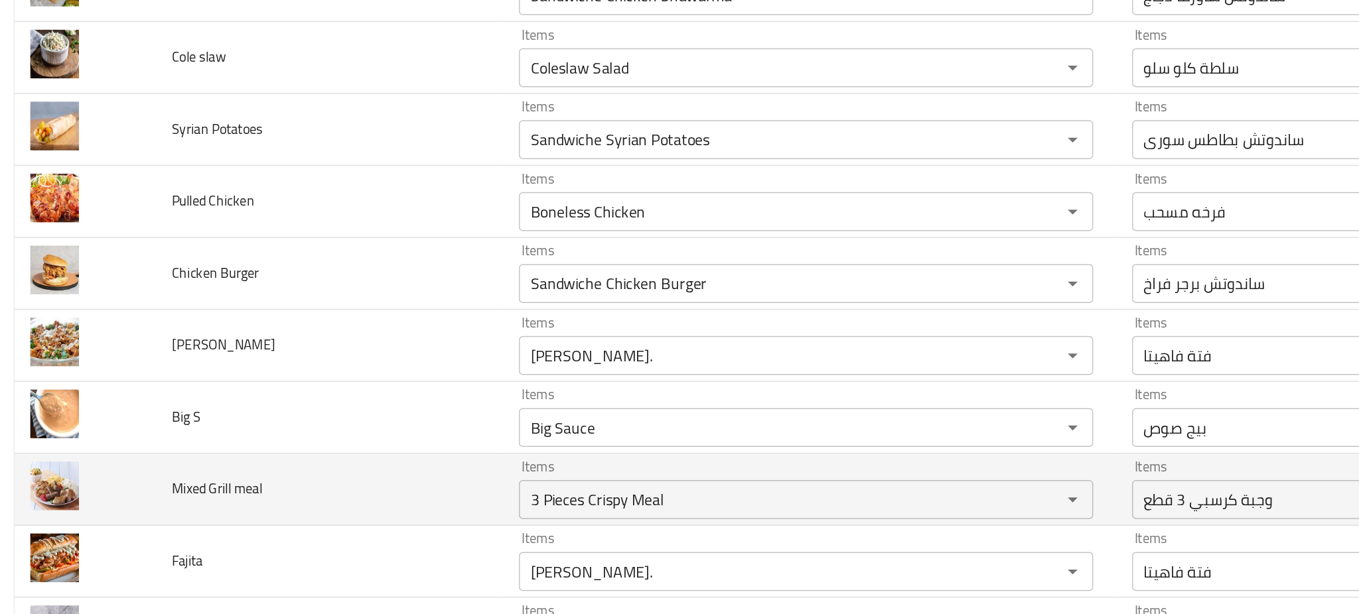
click at [307, 400] on td "Mixed Grill meal" at bounding box center [230, 403] width 237 height 49
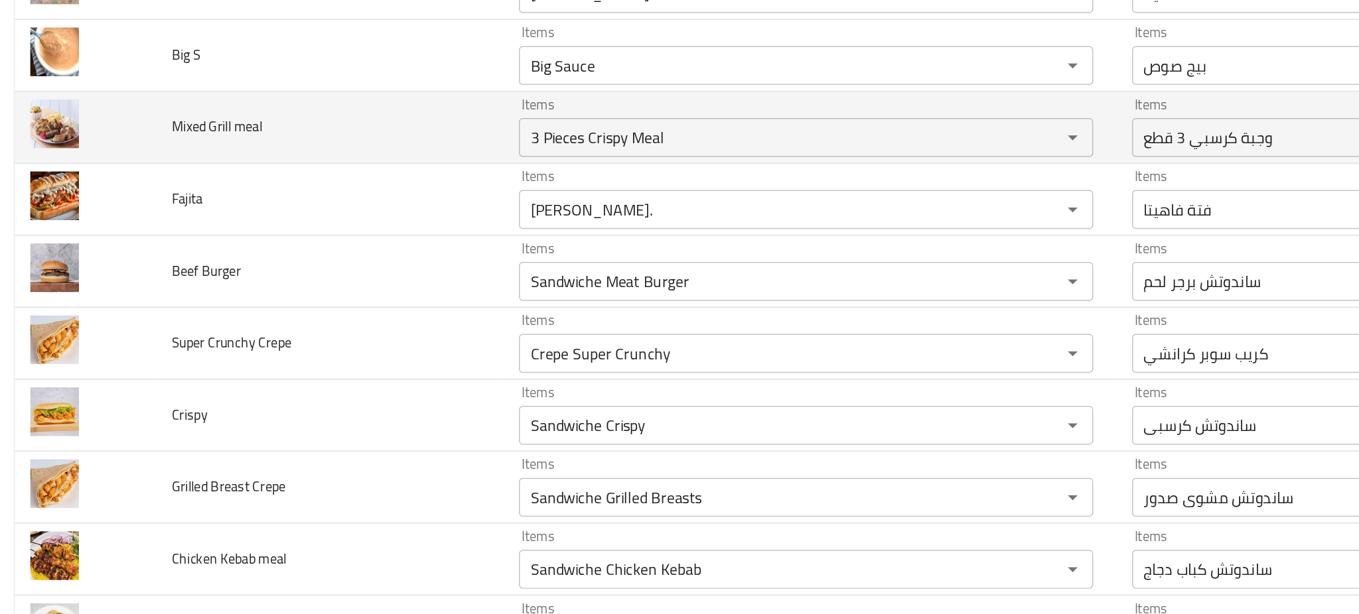
scroll to position [2476, 0]
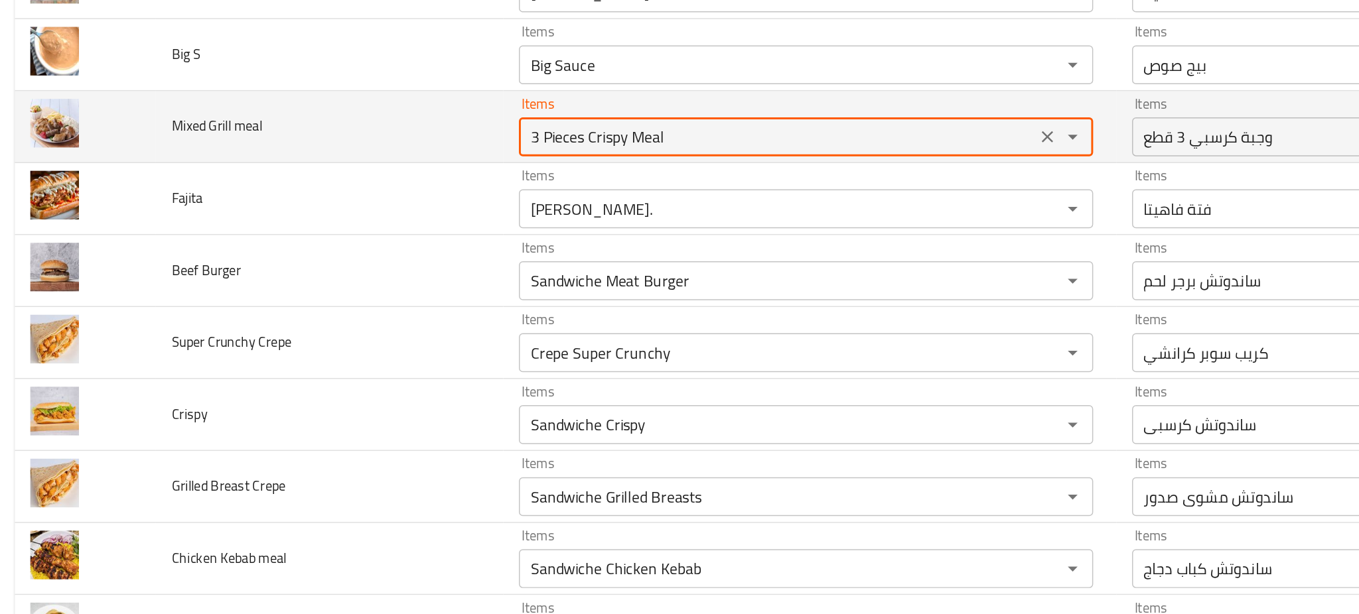
click at [504, 164] on meal "3 Pieces Crispy Meal" at bounding box center [536, 163] width 344 height 19
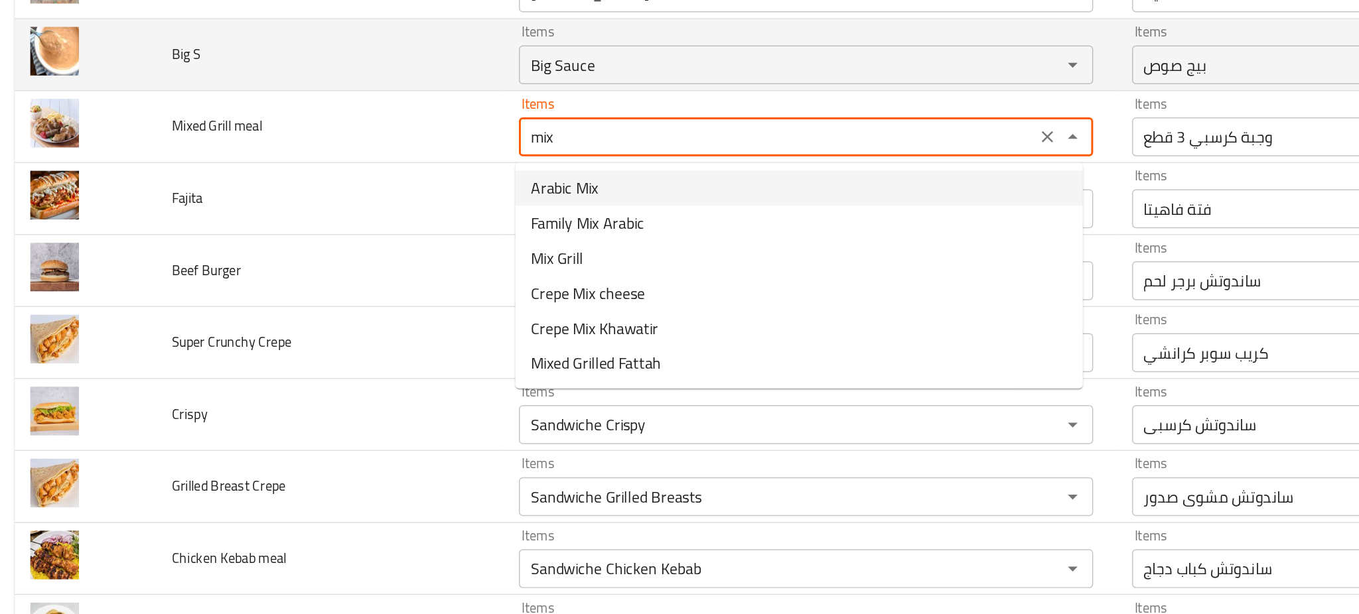
type meal "3 Pieces Crispy Meal"
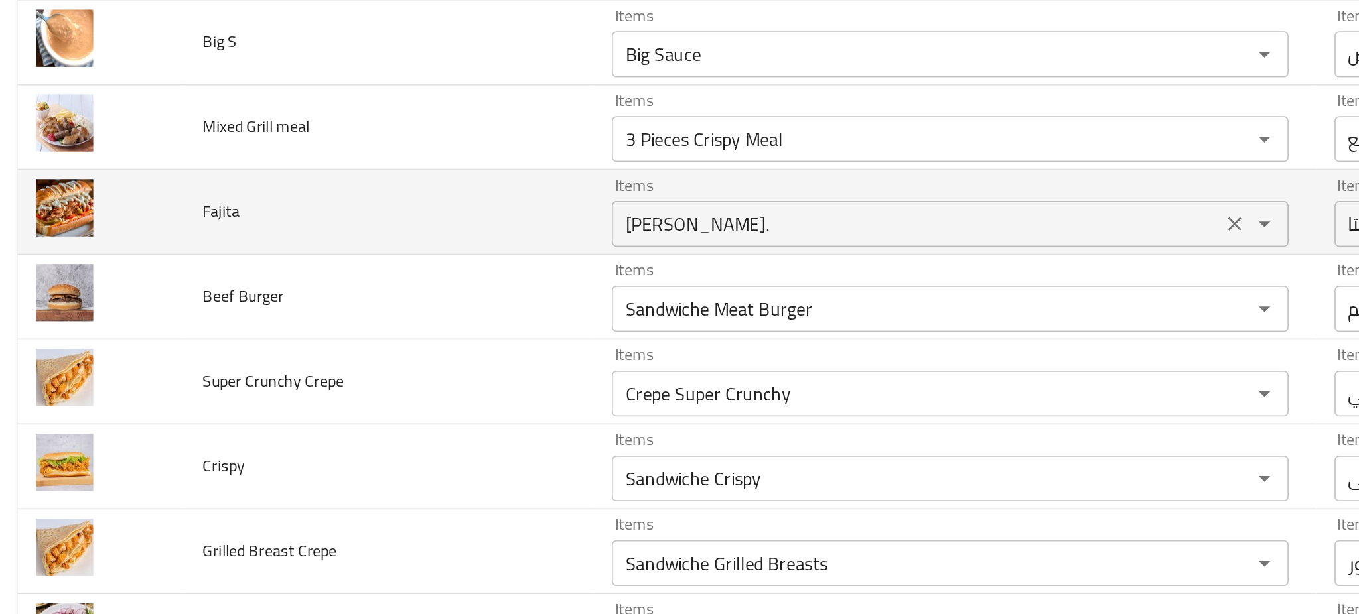
click at [433, 207] on input "[PERSON_NAME]." at bounding box center [536, 212] width 344 height 19
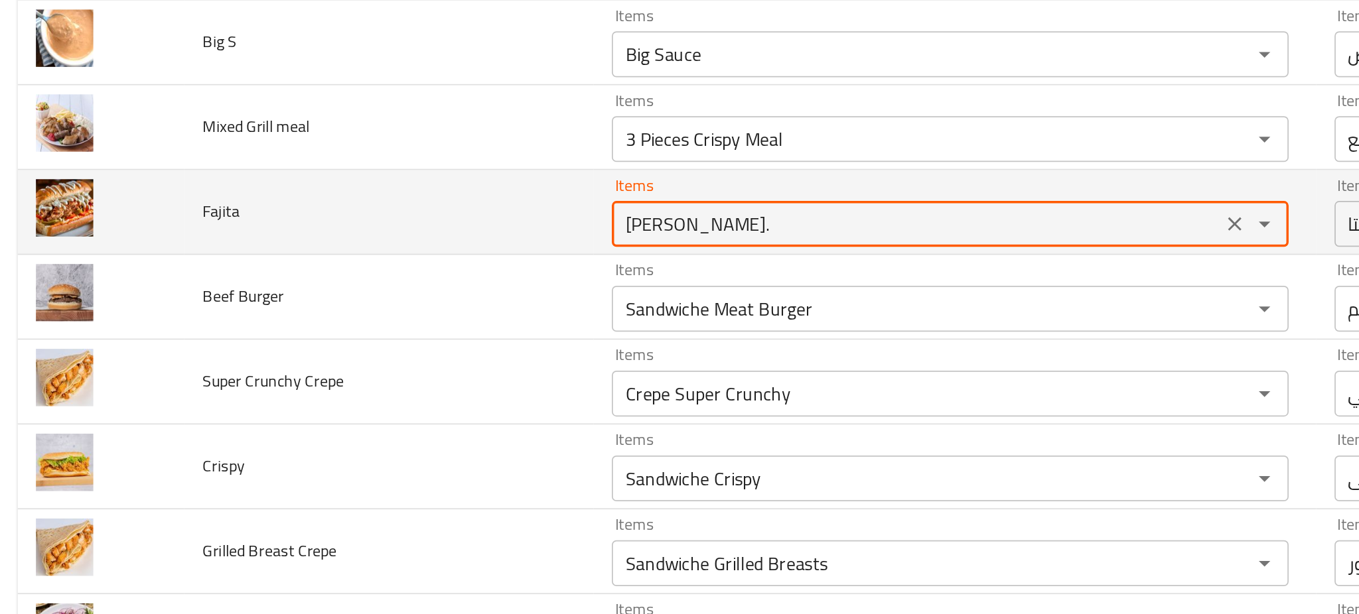
click at [433, 207] on input "[PERSON_NAME]." at bounding box center [536, 212] width 344 height 19
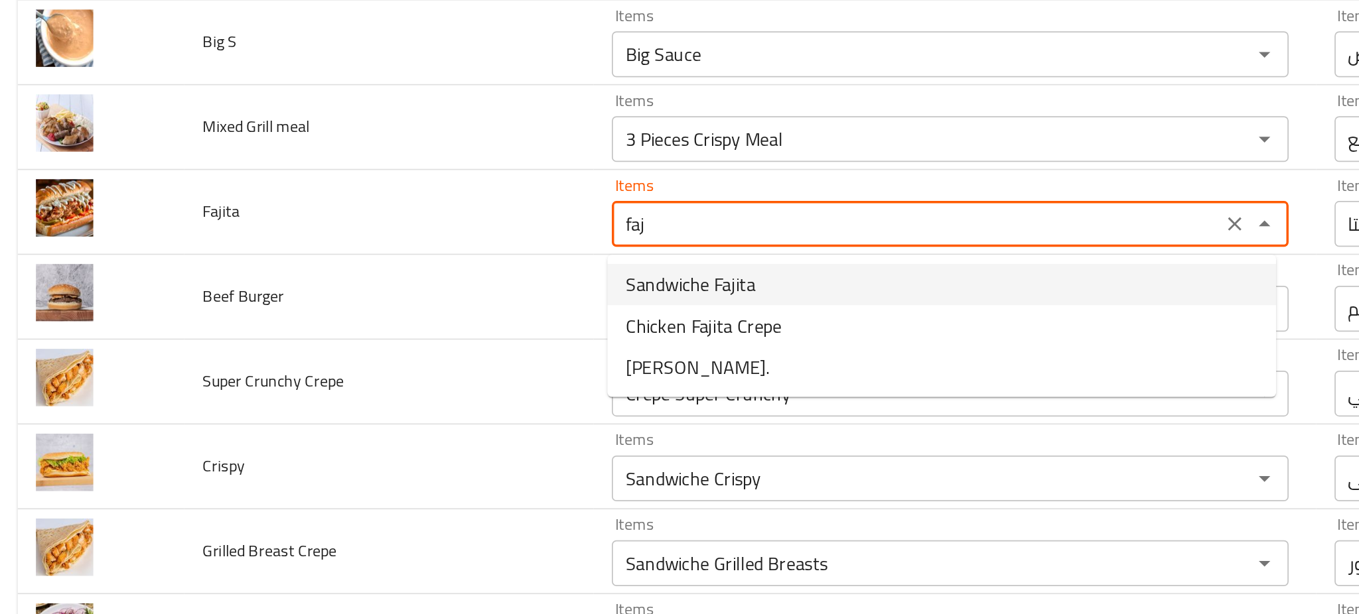
click at [448, 248] on li "Sandwiche Fajita" at bounding box center [550, 248] width 387 height 24
type input "Sandwiche Fajita"
type input "ساندوتش فاهيتا"
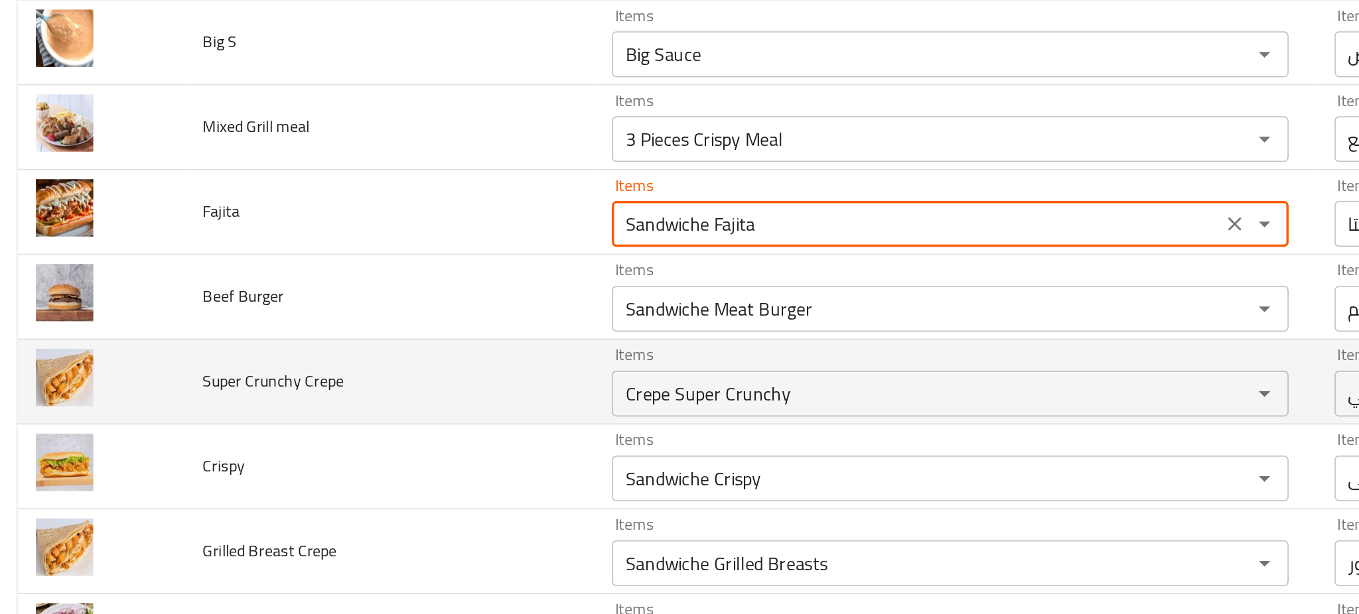
type input "Sandwiche Fajita"
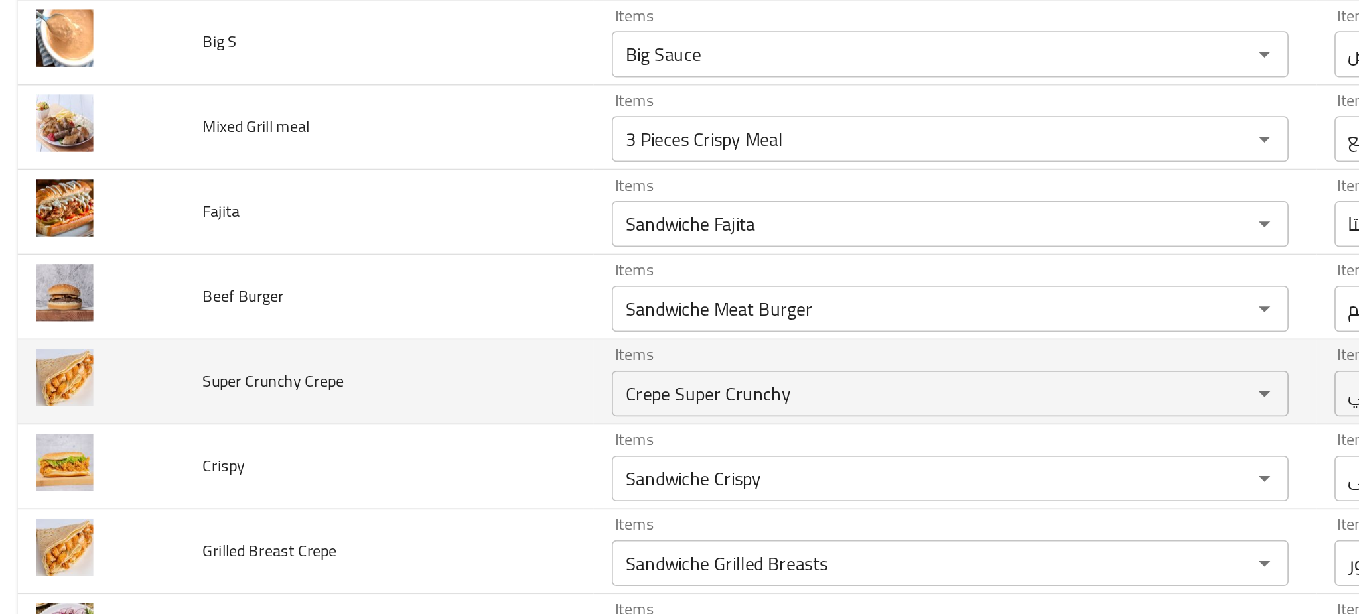
click at [323, 306] on td "Super Crunchy Crepe" at bounding box center [230, 303] width 237 height 49
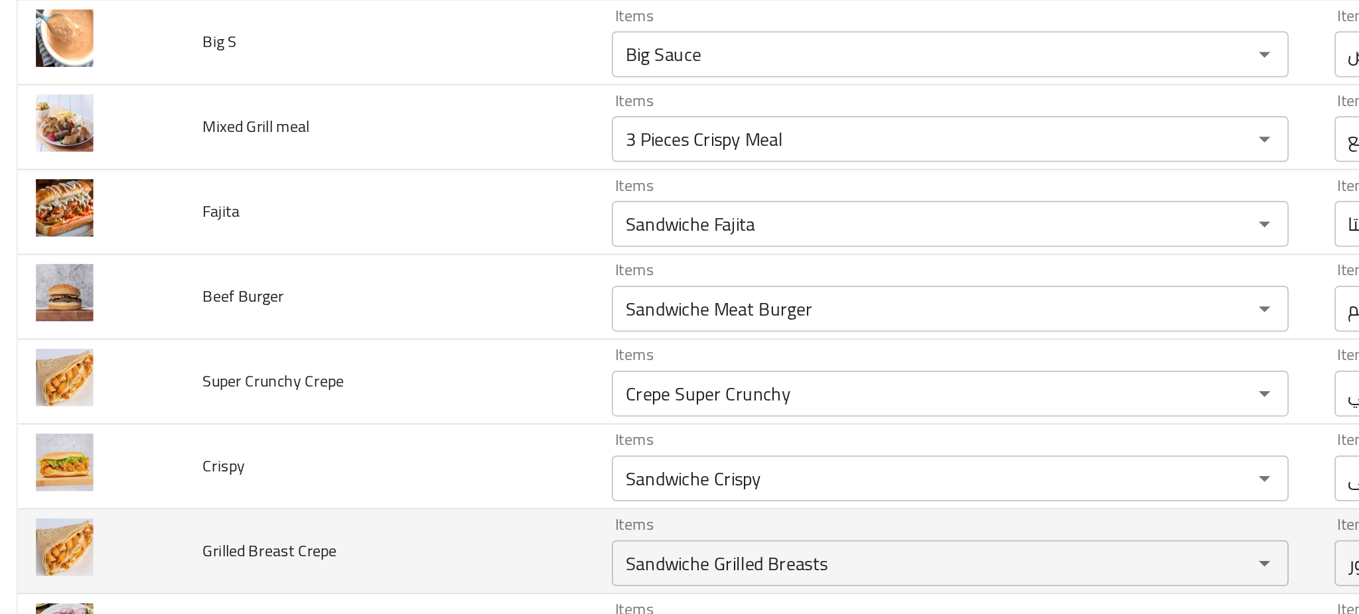
click at [318, 409] on td "Grilled Breast Crepe" at bounding box center [230, 401] width 237 height 49
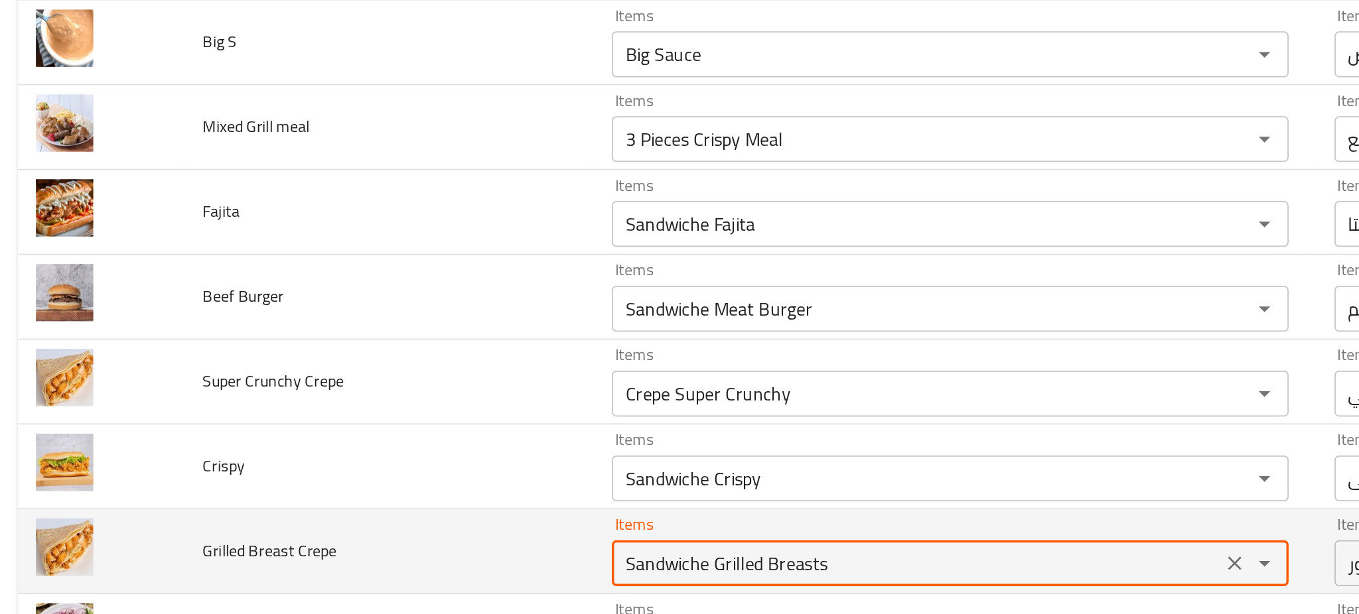
click at [448, 414] on Crepe "Sandwiche Grilled Breasts" at bounding box center [536, 408] width 344 height 19
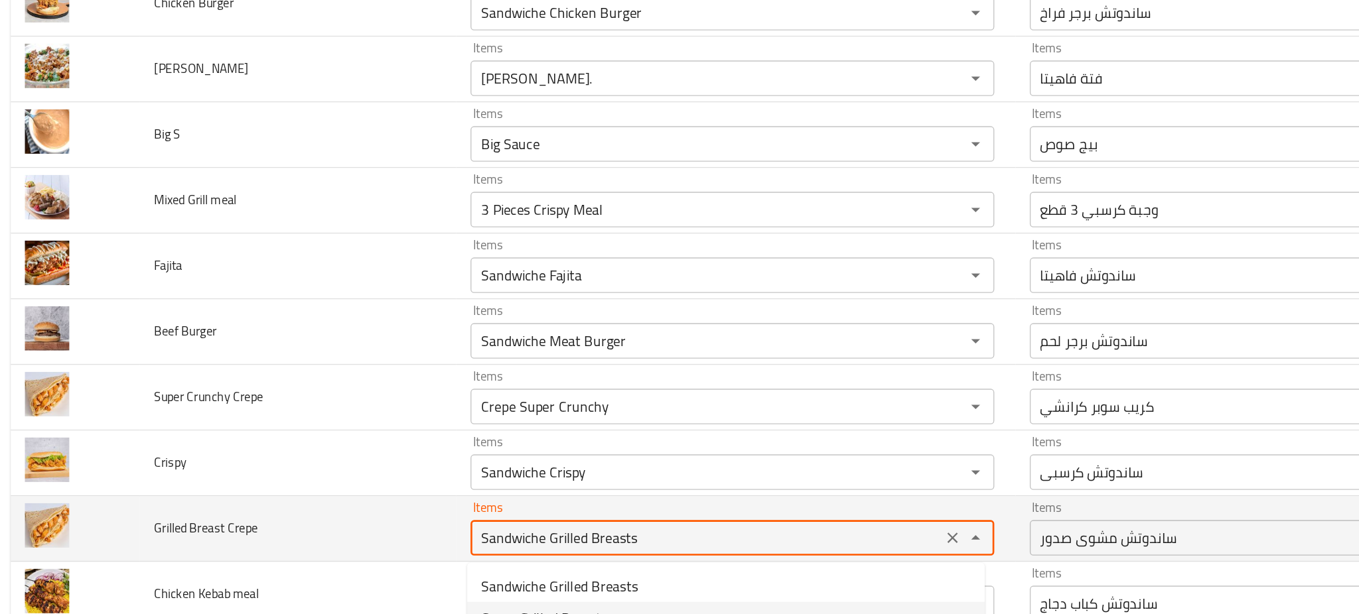
click at [317, 399] on td "Grilled Breast Crepe" at bounding box center [230, 401] width 237 height 49
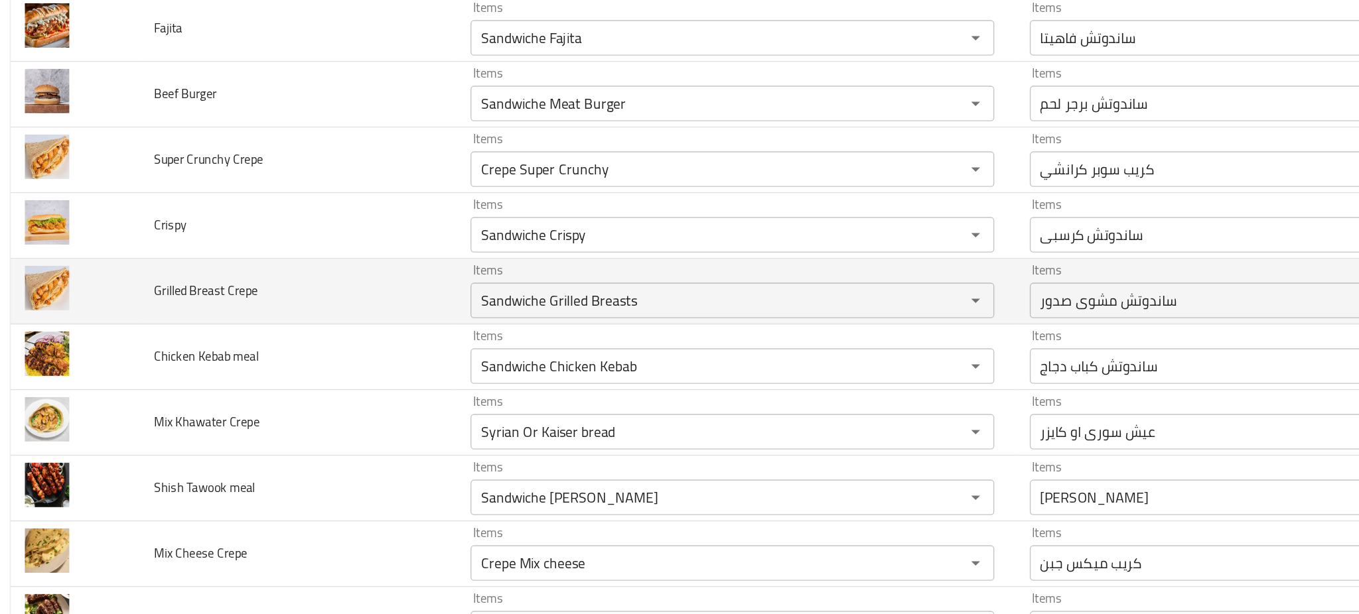
scroll to position [2661, 0]
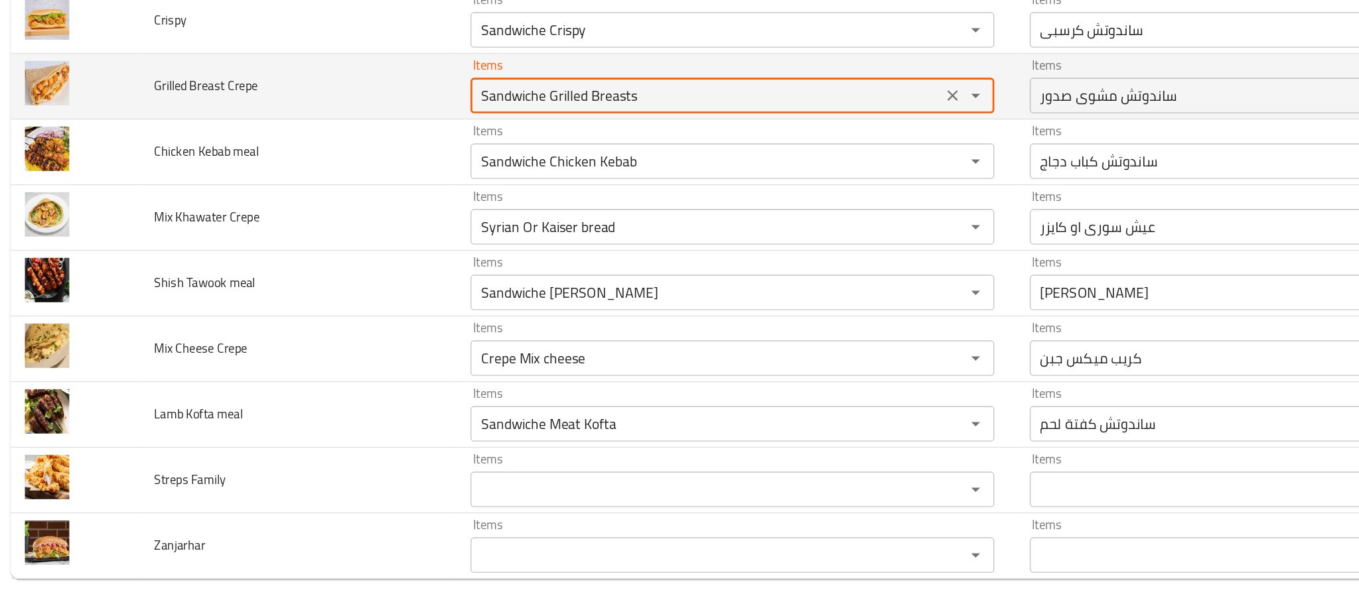
click at [578, 222] on Crepe "Sandwiche Grilled Breasts" at bounding box center [536, 226] width 344 height 19
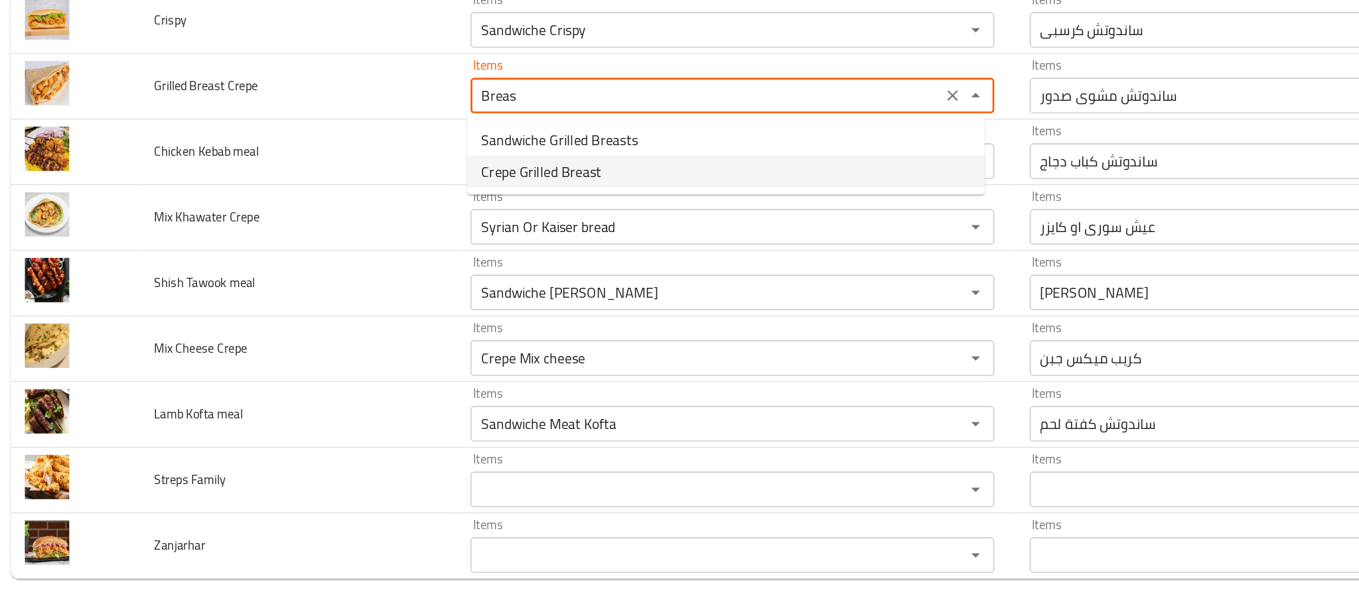
click at [432, 283] on span "Crepe Grilled Breast" at bounding box center [413, 283] width 90 height 16
type Crepe "Crepe Grilled Breast"
type Crepe-ar "كريب مشوي صدور"
type Crepe "Crepe Grilled Breast"
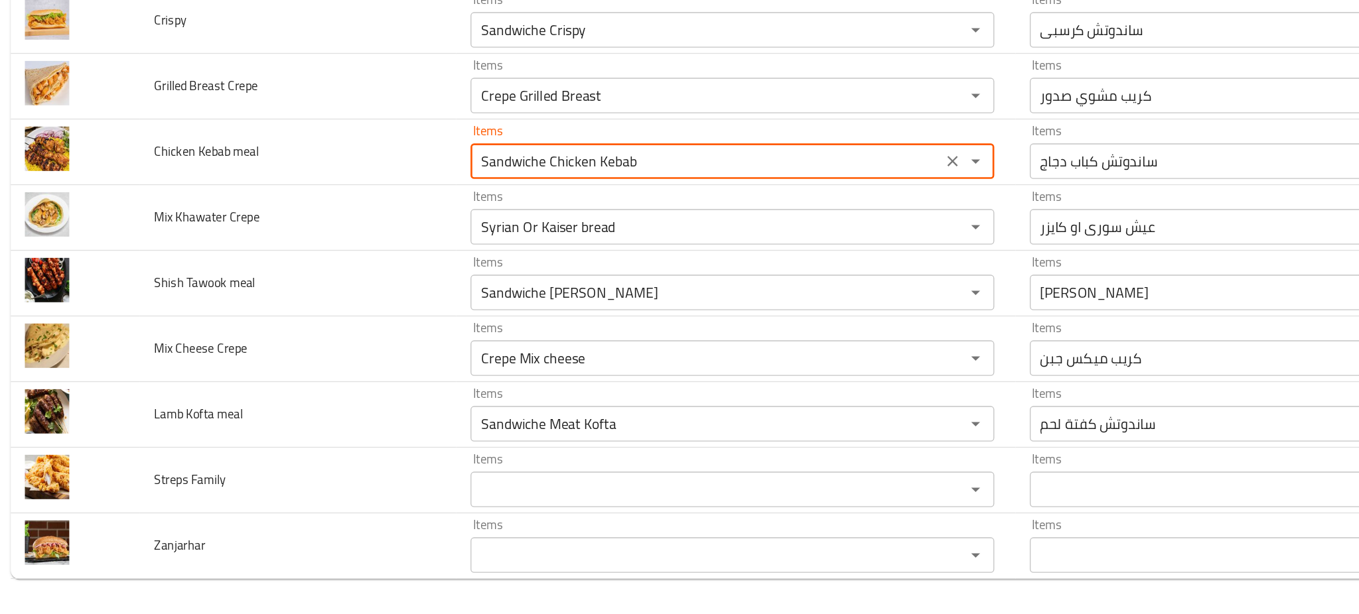
click at [432, 283] on meal "Sandwiche Chicken Kebab" at bounding box center [536, 275] width 344 height 19
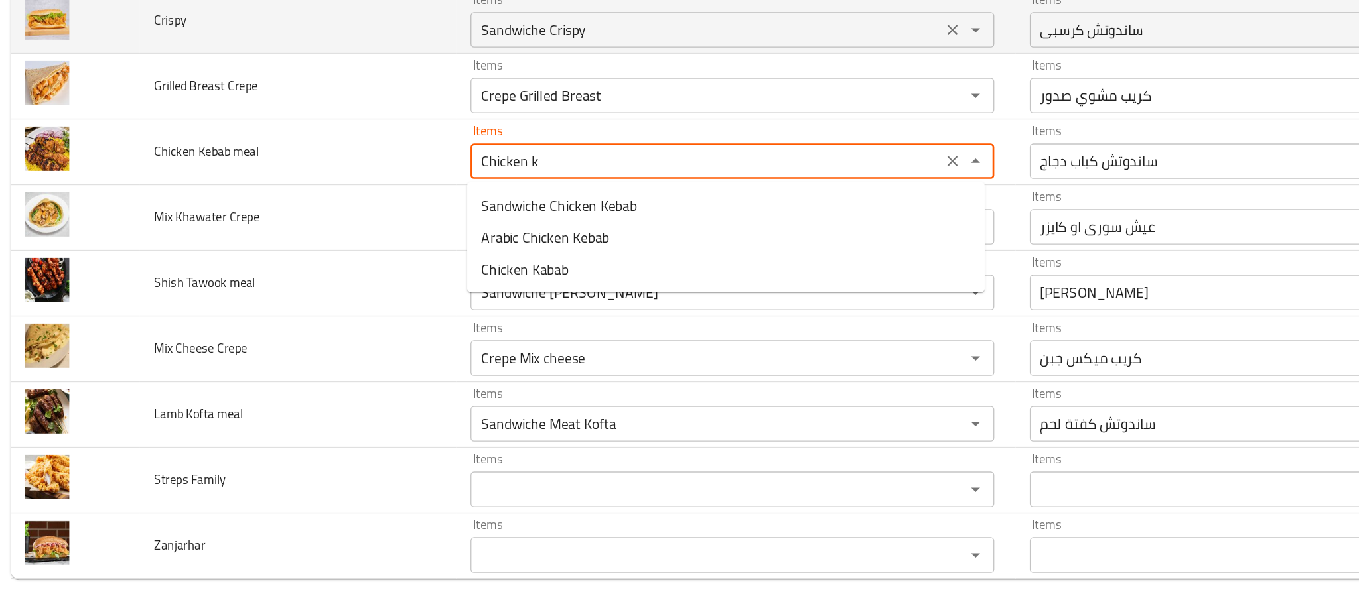
type meal "Sandwiche Chicken Kebab"
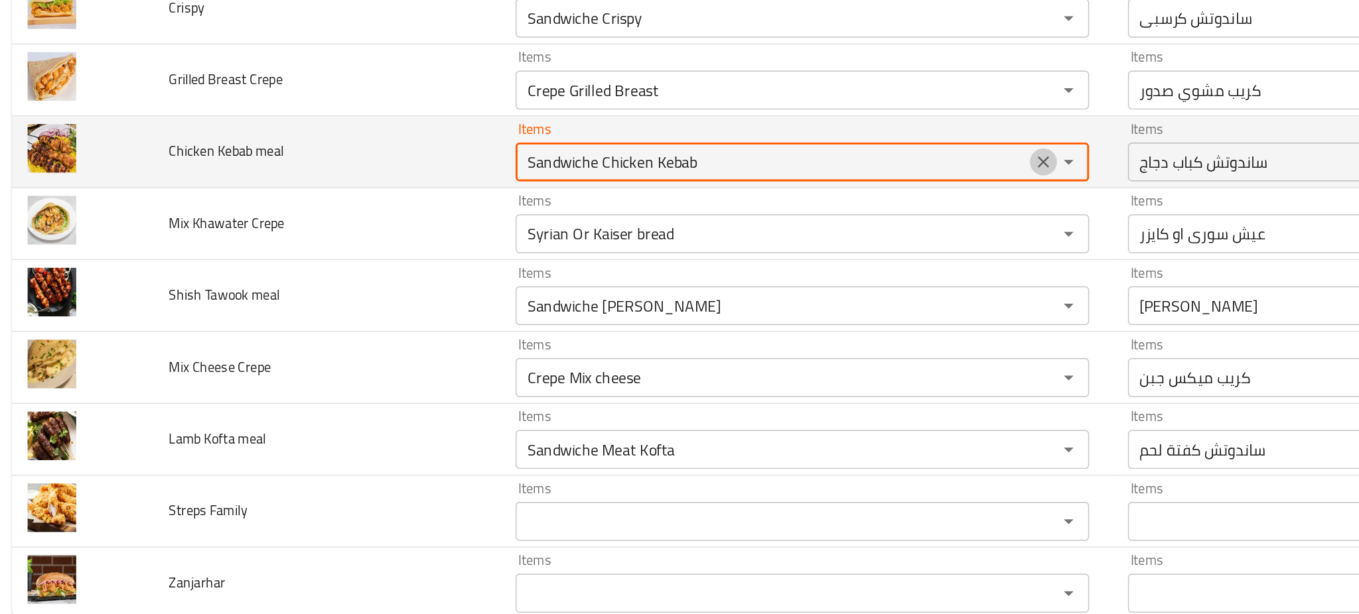
click at [716, 274] on icon "Clear" at bounding box center [719, 275] width 13 height 13
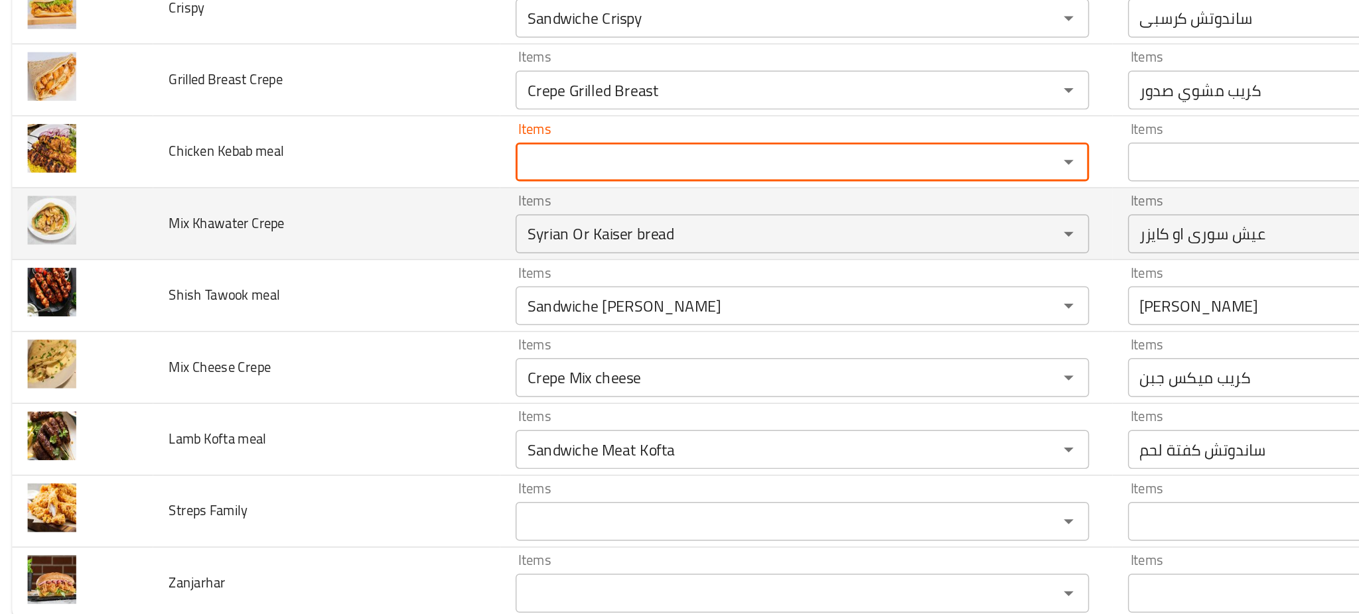
click at [301, 321] on td "Mix Khawater Crepe" at bounding box center [230, 317] width 237 height 49
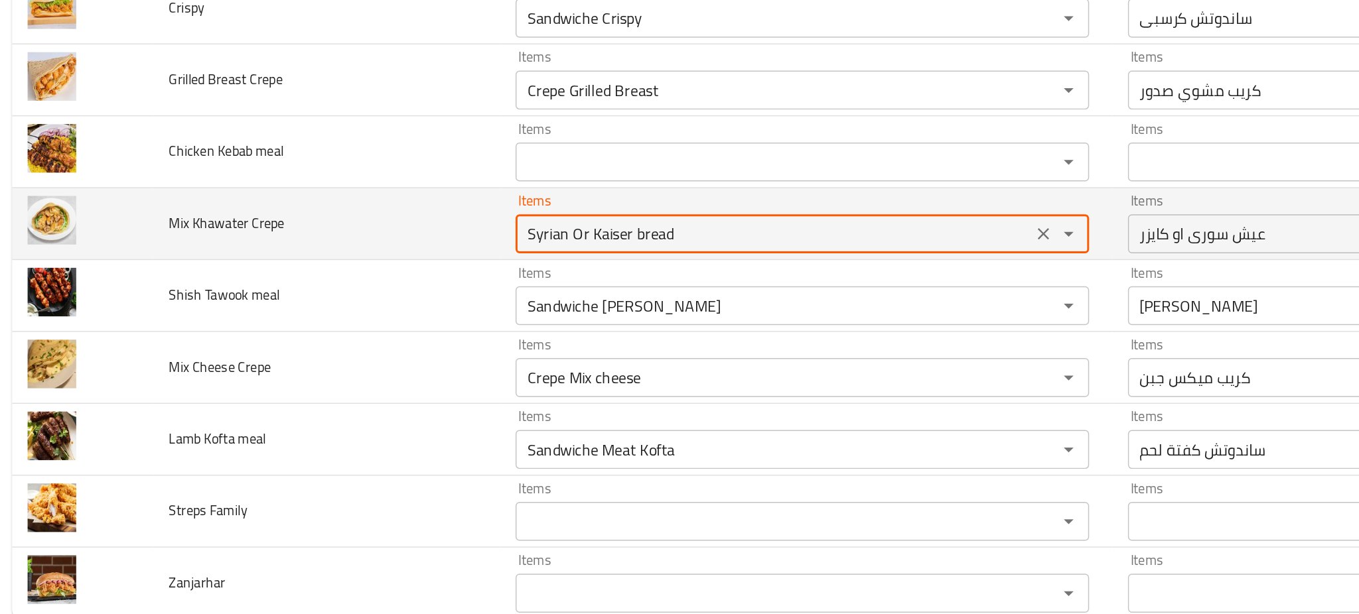
click at [486, 331] on Crepe "Syrian Or Kaiser bread" at bounding box center [536, 324] width 344 height 19
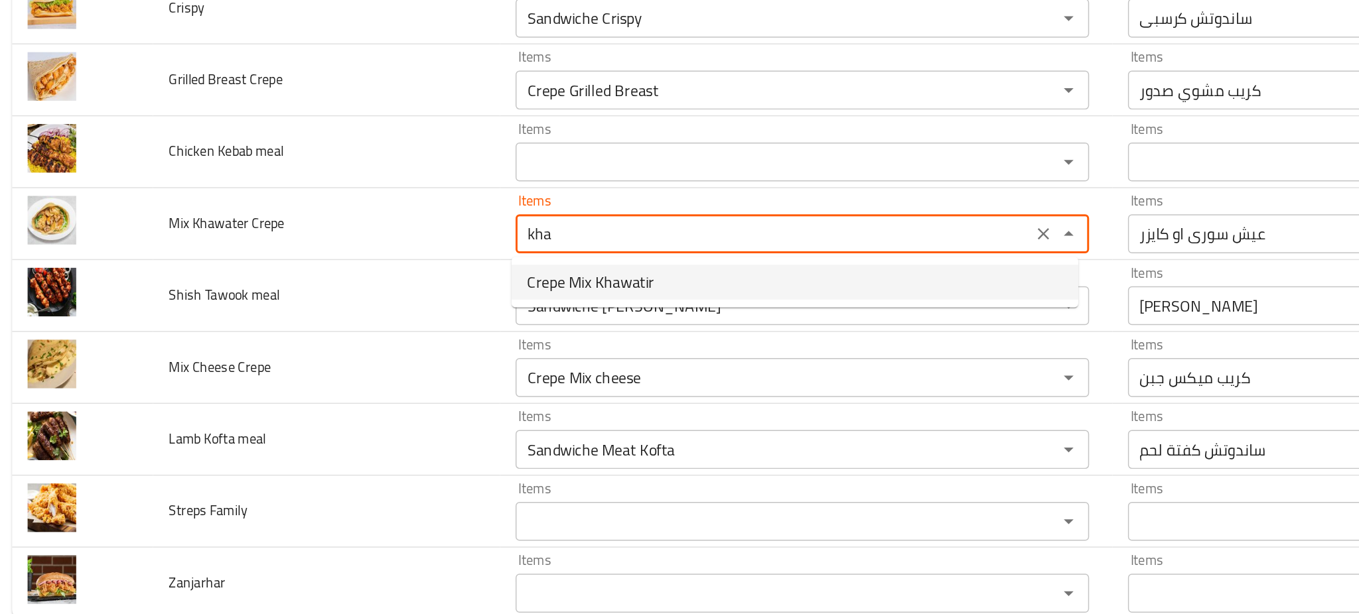
click at [423, 361] on span "Crepe Mix Khawatir" at bounding box center [411, 358] width 87 height 16
type Crepe "Crepe Mix Khawatir"
type Crepe-ar "كريب ميكس خواطر"
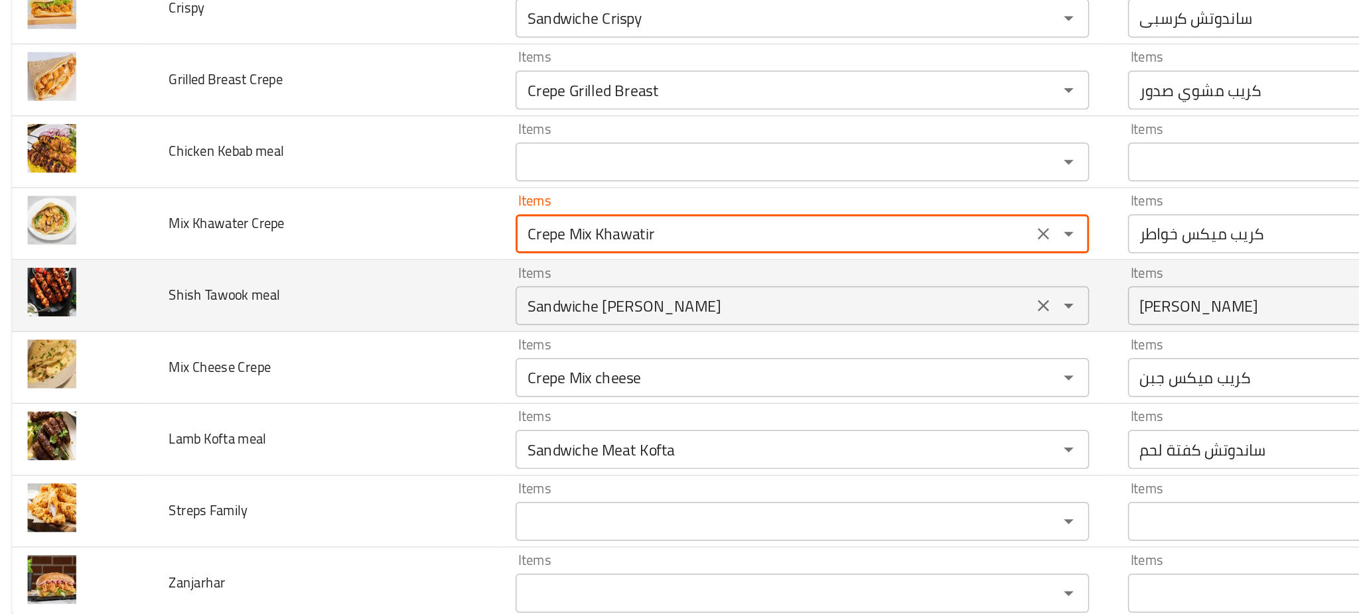
type Crepe "Crepe Mix Khawatir"
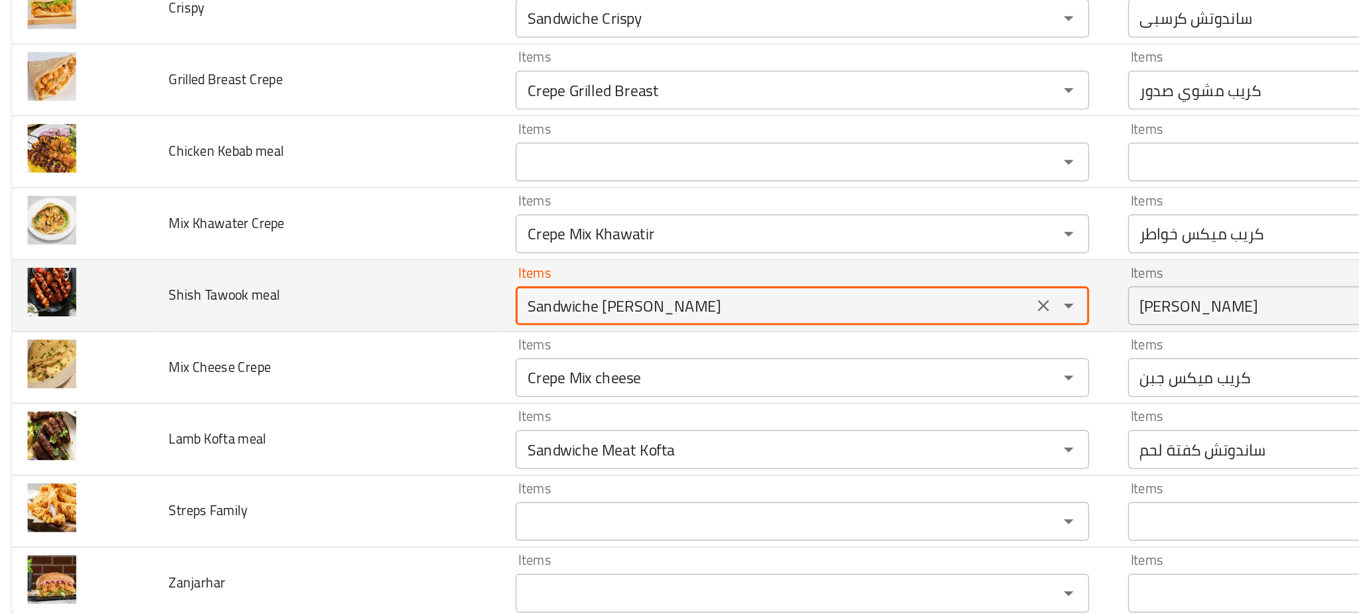
click at [411, 377] on meal "Sandwiche [PERSON_NAME]" at bounding box center [536, 373] width 344 height 19
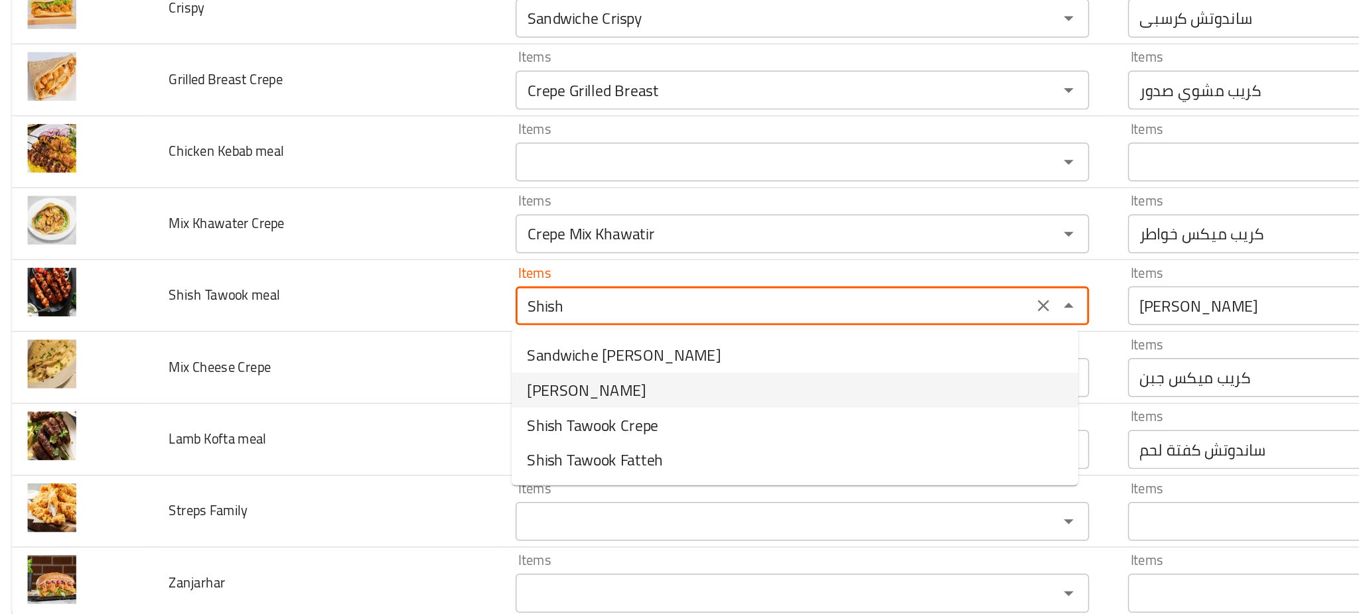
click at [401, 428] on span "[PERSON_NAME]" at bounding box center [408, 431] width 81 height 16
type meal "[PERSON_NAME]"
type meal-ar "شيش طاووق"
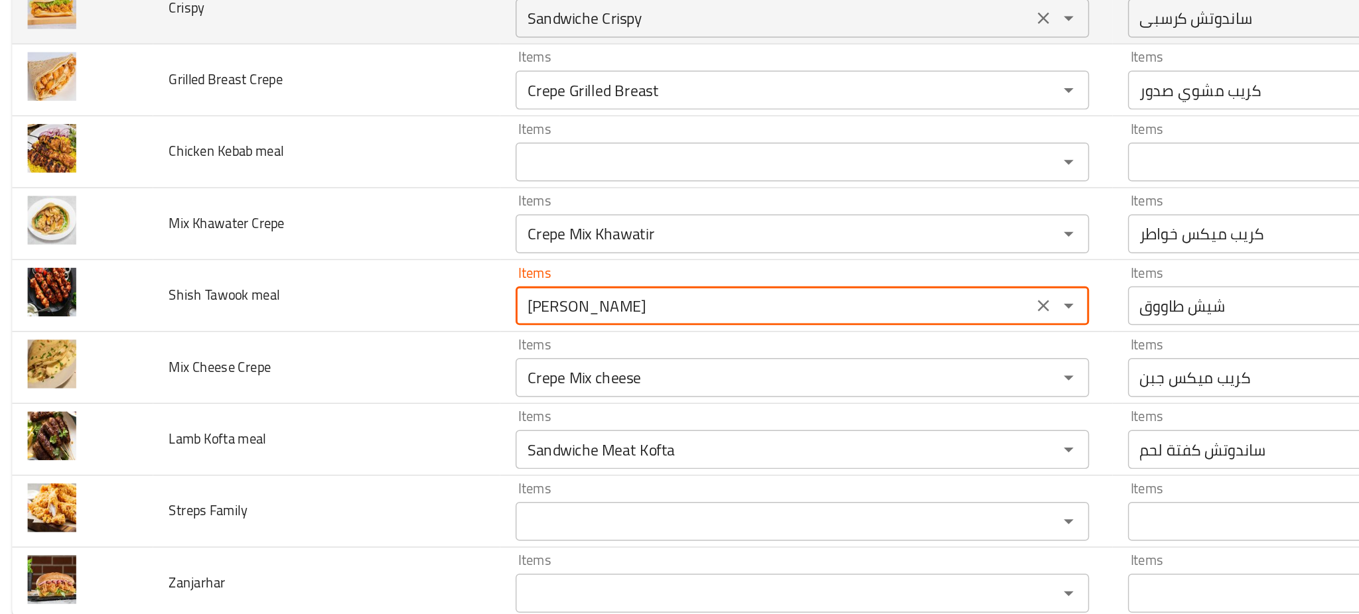
type meal "[PERSON_NAME]"
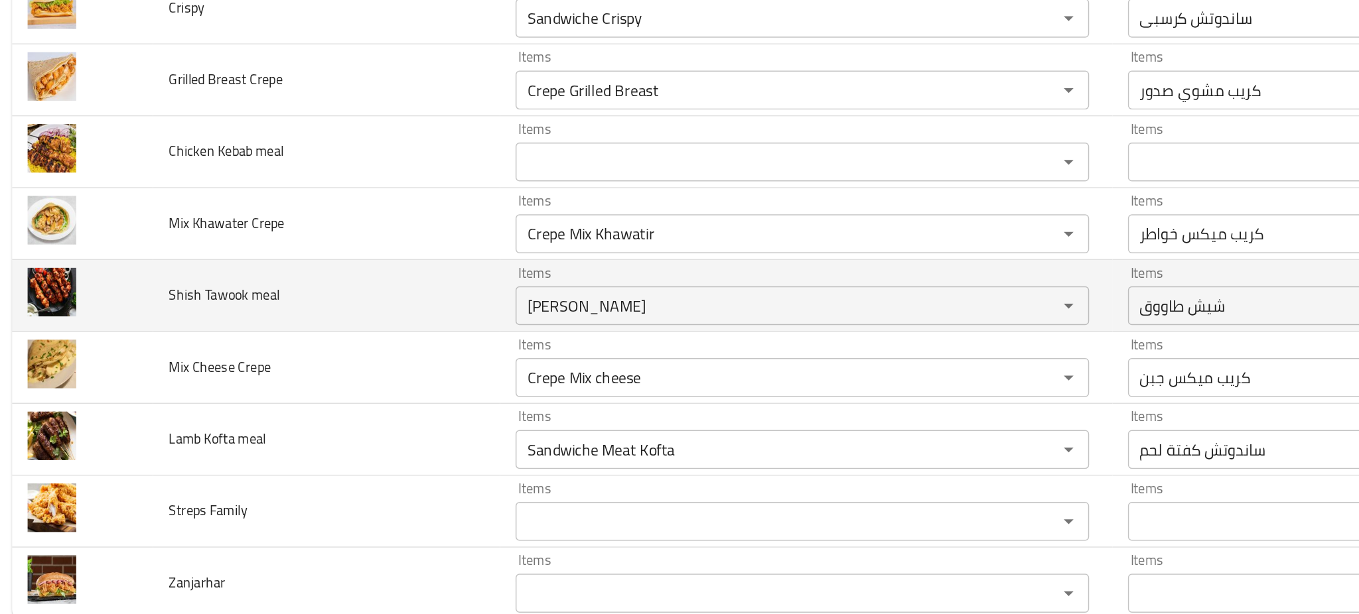
click at [285, 375] on td "Shish Tawook meal" at bounding box center [230, 366] width 237 height 49
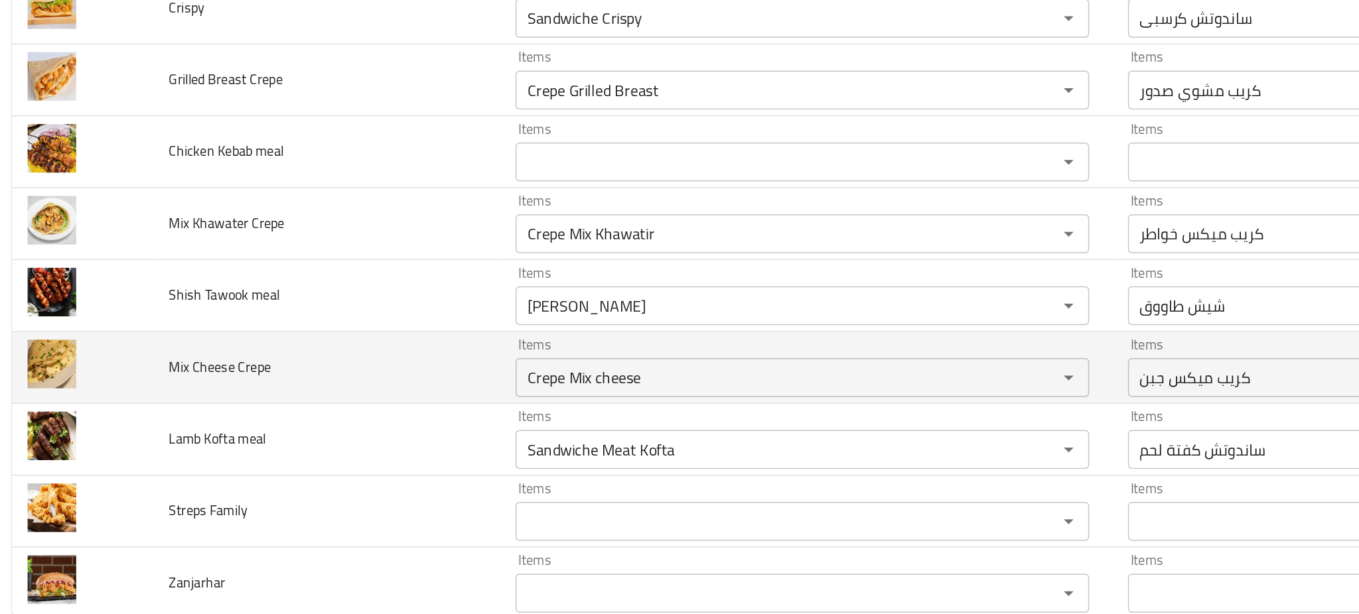
click at [288, 405] on td "Mix Cheese Crepe" at bounding box center [230, 415] width 237 height 49
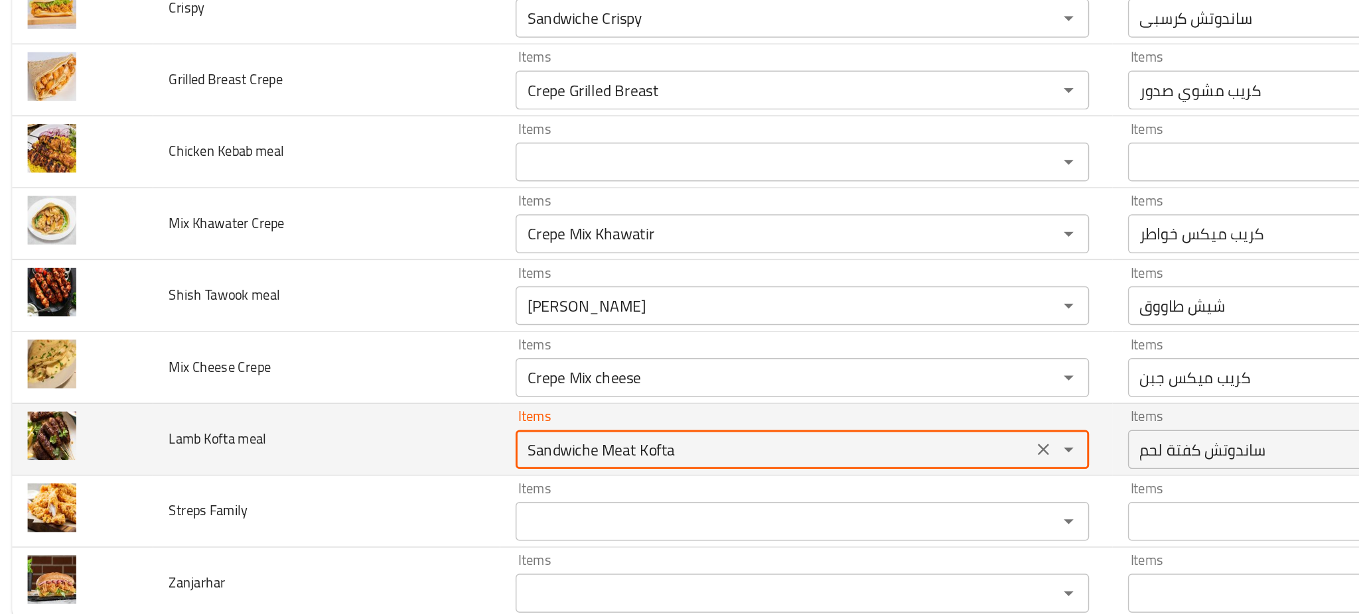
click at [478, 478] on meal "Sandwiche Meat Kofta" at bounding box center [536, 471] width 344 height 19
type meal "l"
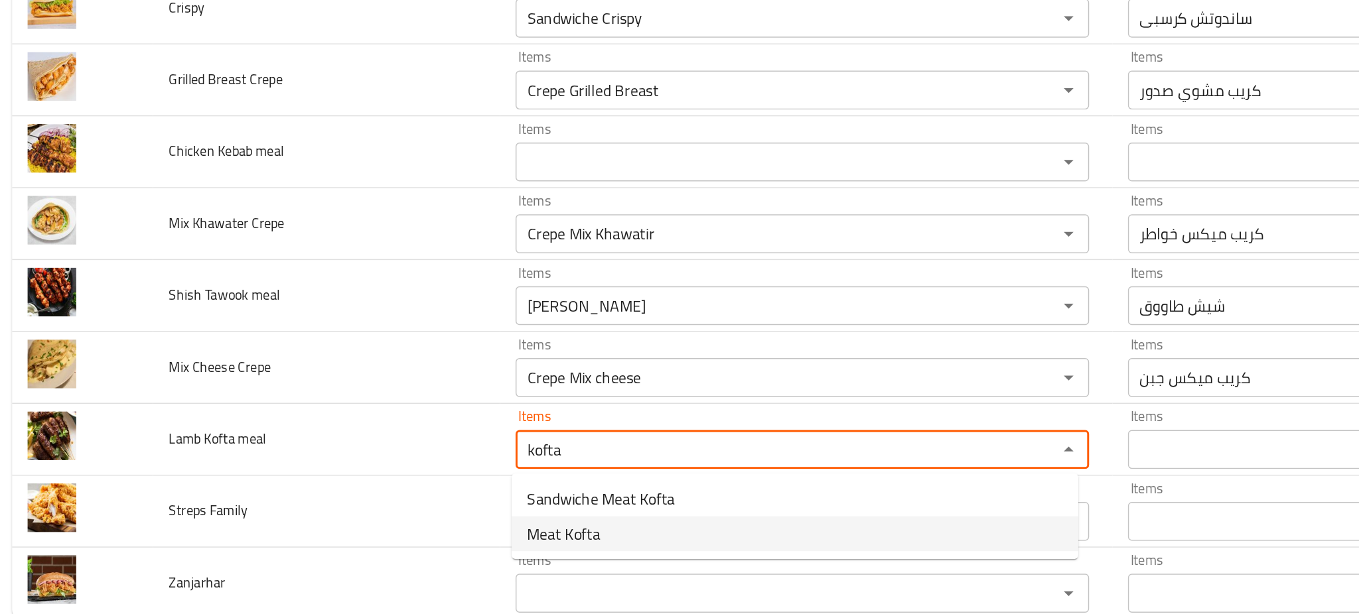
click at [428, 520] on meal-option-1 "Meat Kofta" at bounding box center [550, 529] width 387 height 24
type meal "Meat Kofta"
type meal-ar "كفتة لحم"
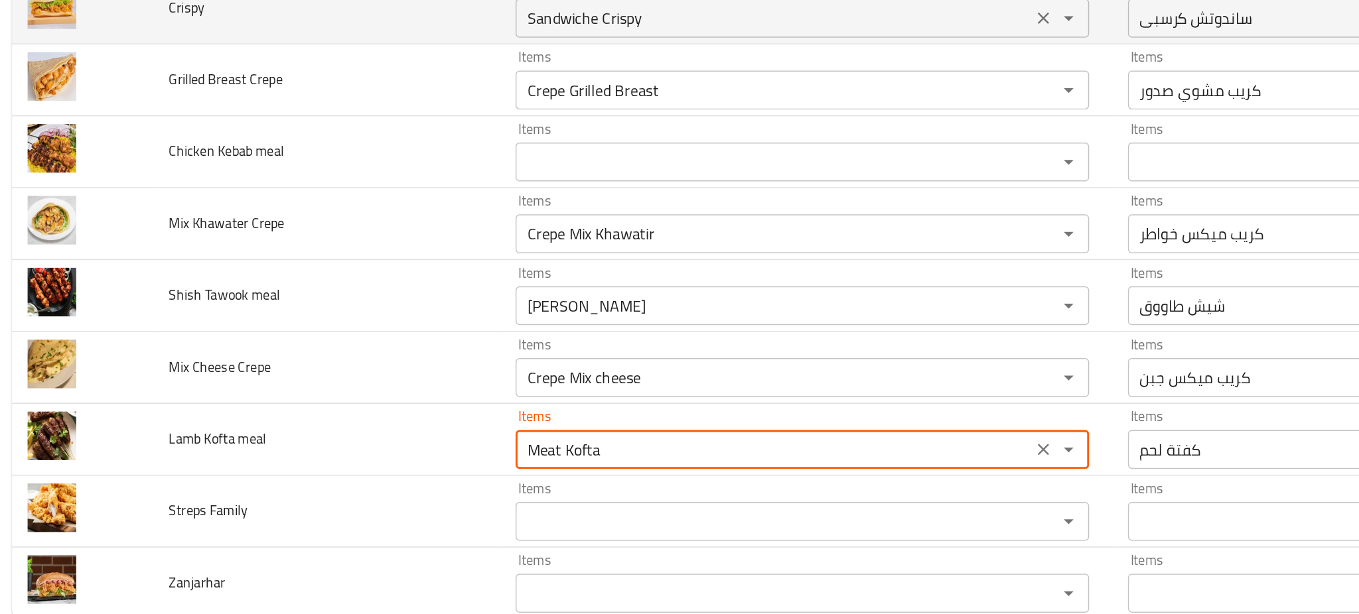
type meal "Meat Kofta"
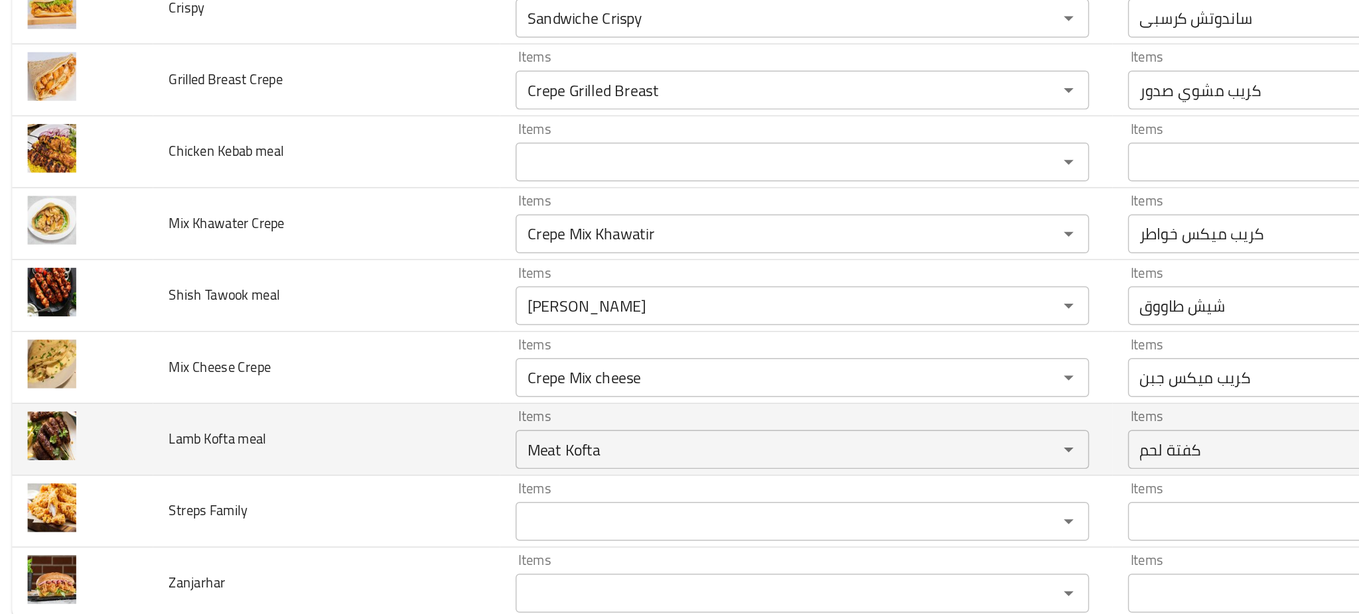
click at [274, 462] on td "Lamb Kofta meal" at bounding box center [230, 464] width 237 height 49
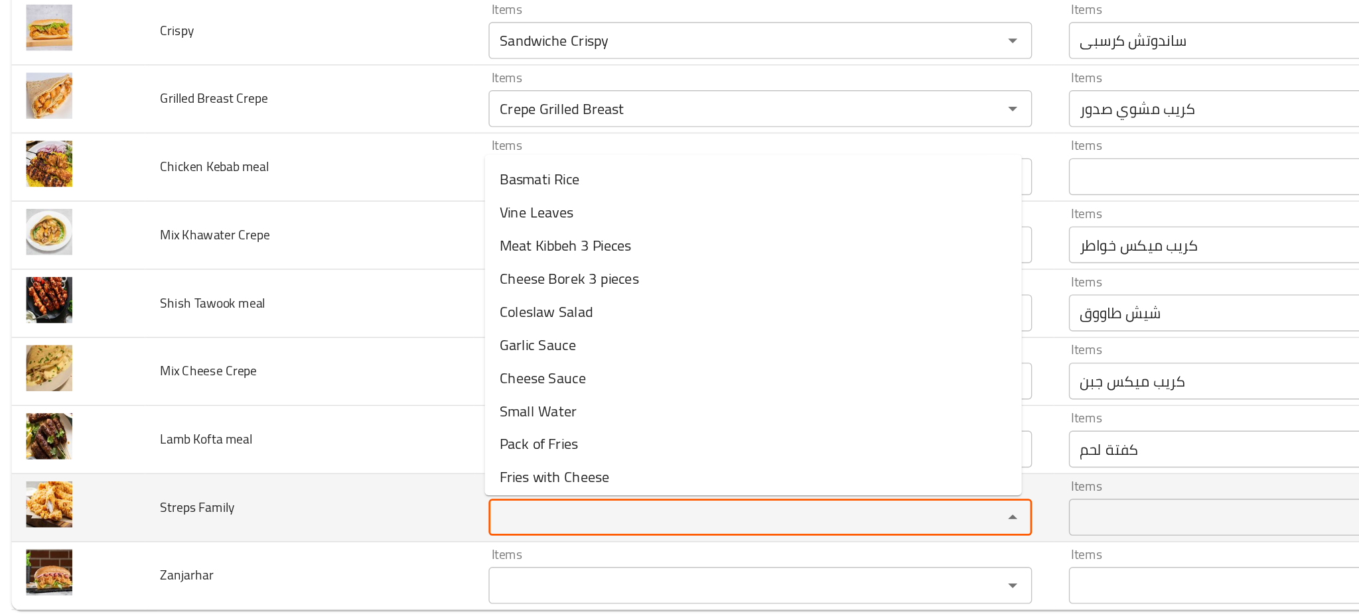
click at [399, 513] on Family "Items" at bounding box center [536, 520] width 344 height 19
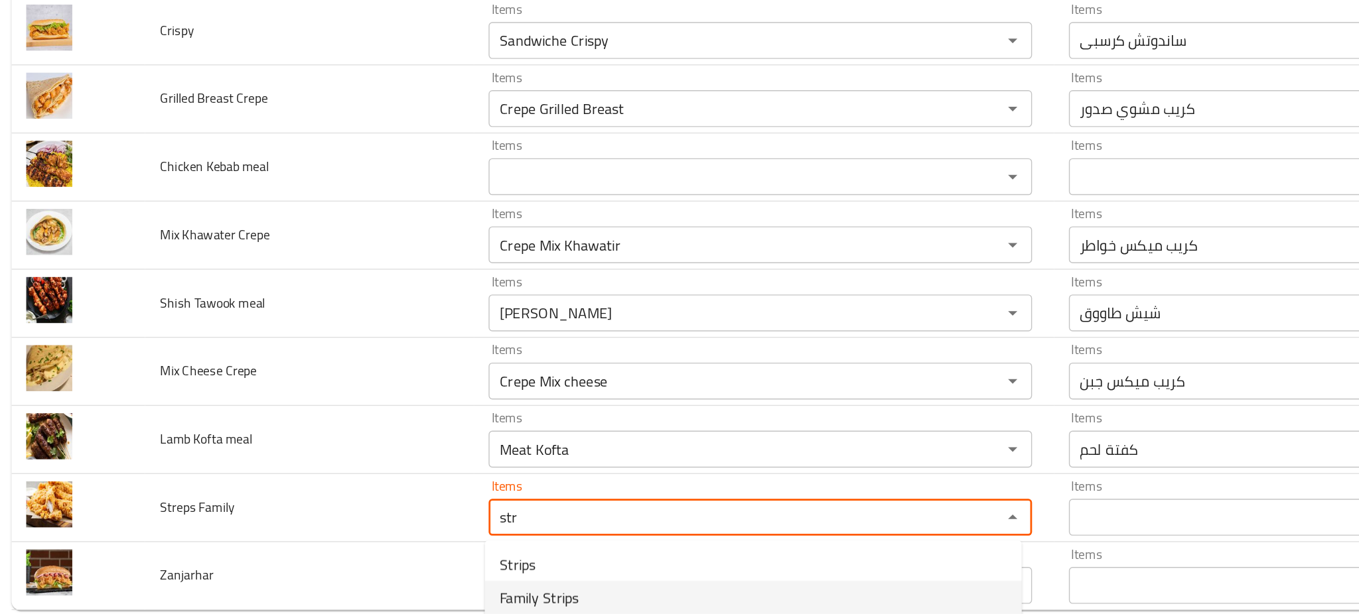
click at [395, 576] on span "Family Strips" at bounding box center [396, 579] width 57 height 16
type Family "Family Strips"
type Family-ar "إستربس عائلي"
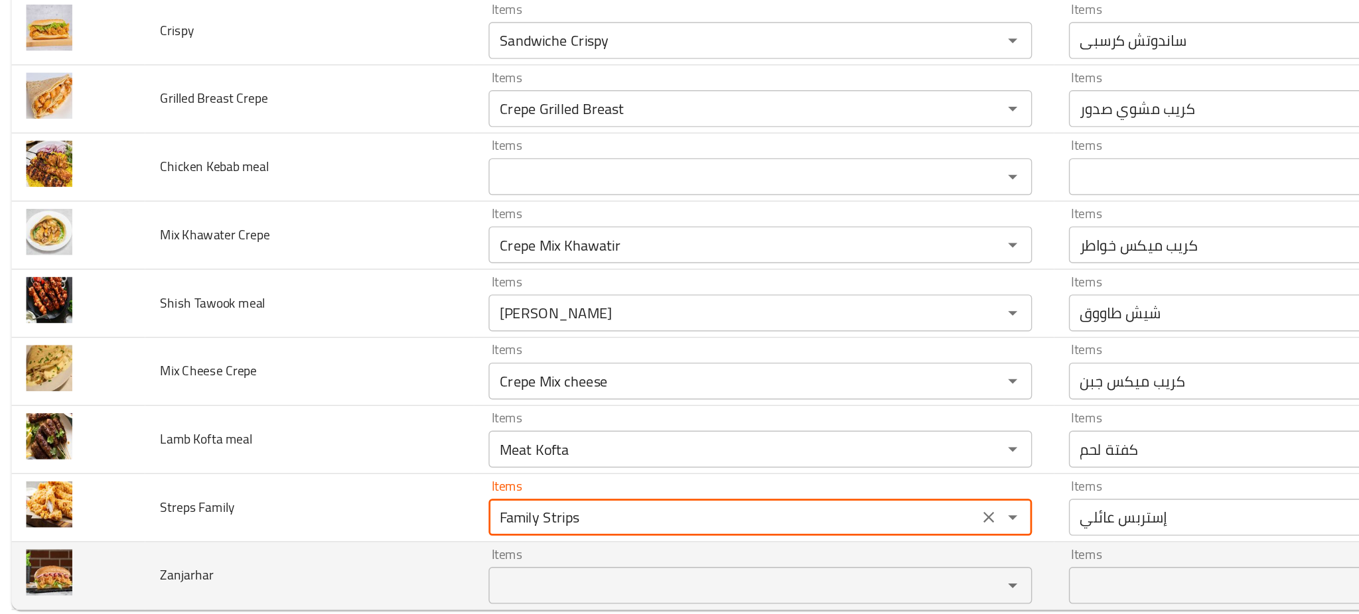
type Family "Family Strips"
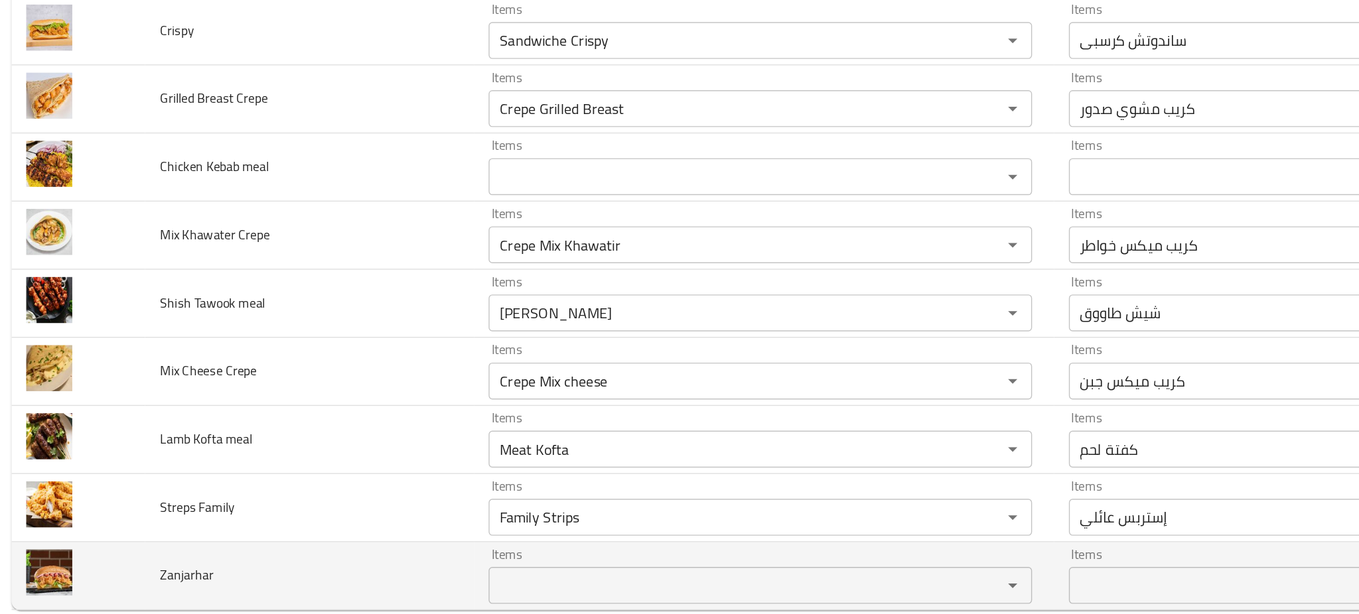
click at [305, 559] on td "Zanjarhar" at bounding box center [230, 563] width 237 height 49
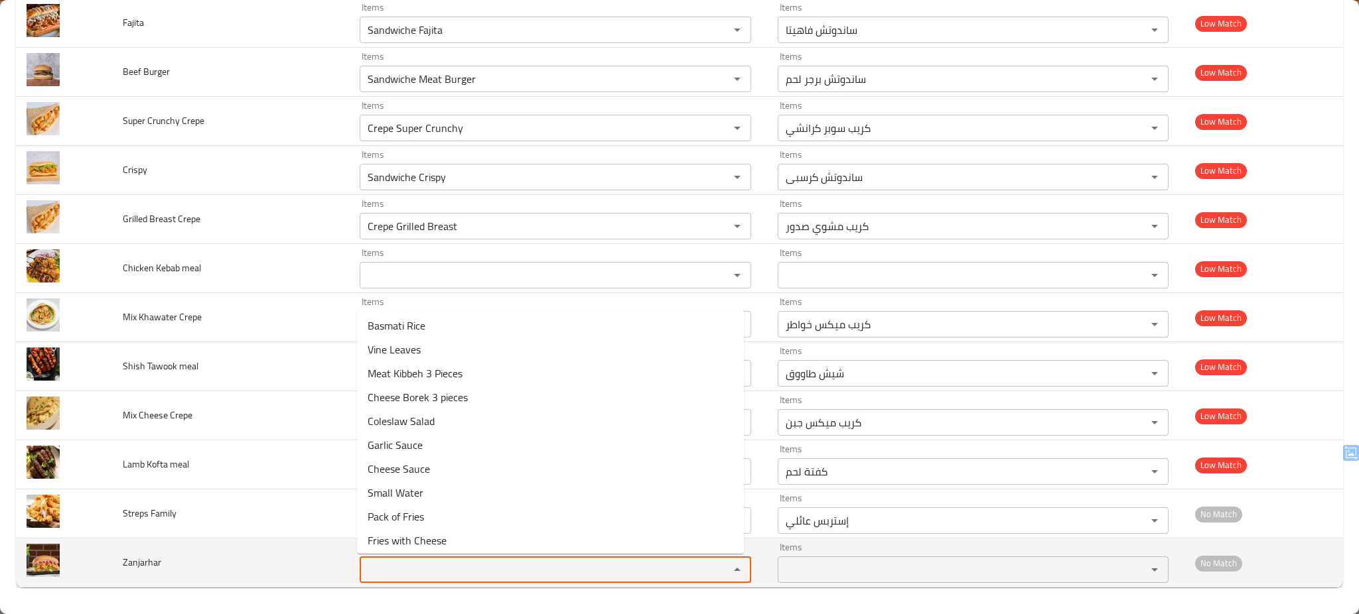
click at [404, 577] on input "Items" at bounding box center [536, 570] width 344 height 19
type input "z"
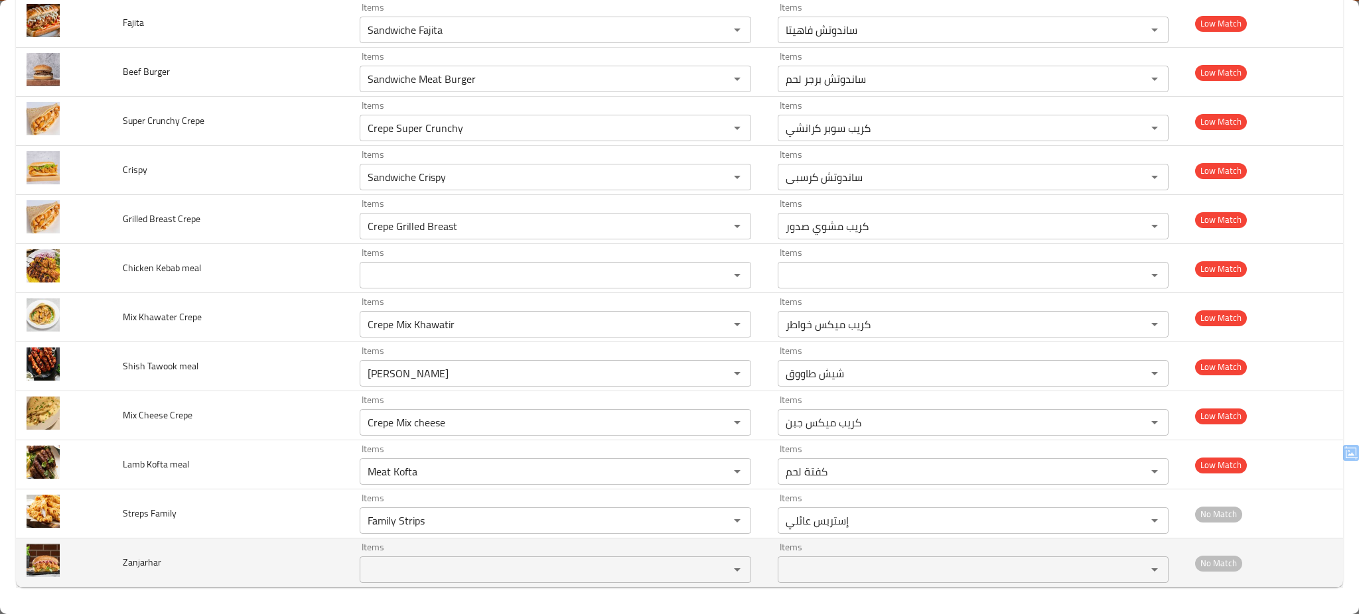
click at [293, 553] on td "Zanjarhar" at bounding box center [230, 563] width 237 height 49
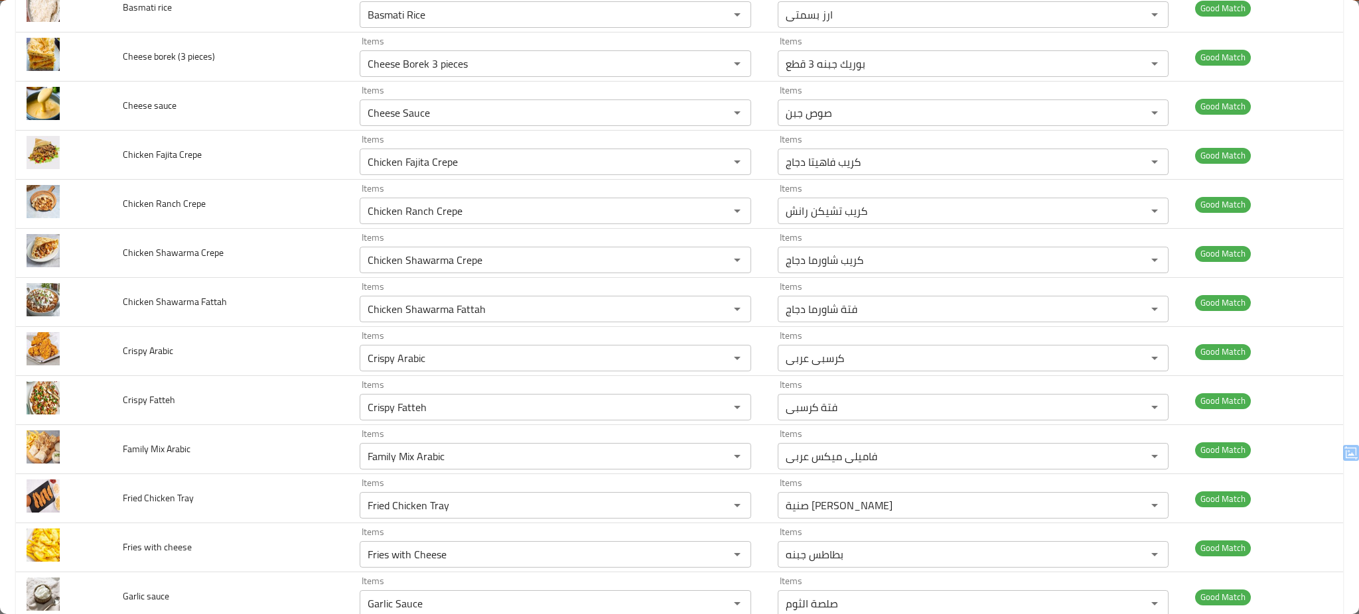
scroll to position [0, 0]
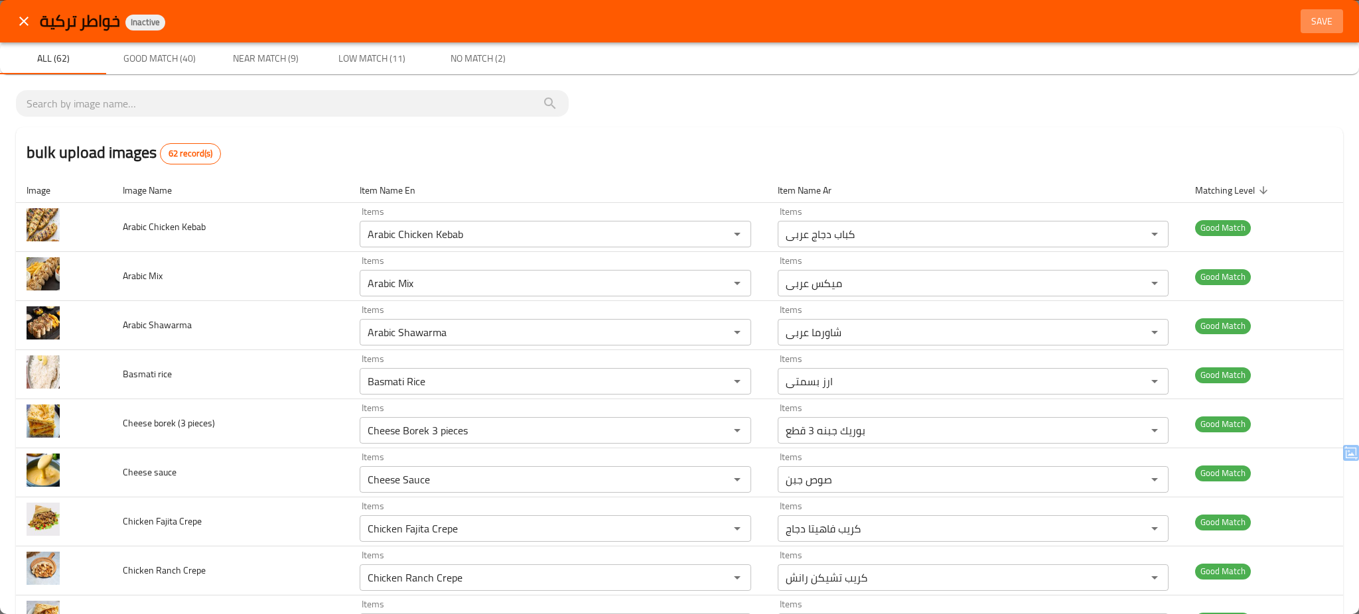
click at [1313, 22] on span "Save" at bounding box center [1322, 21] width 32 height 17
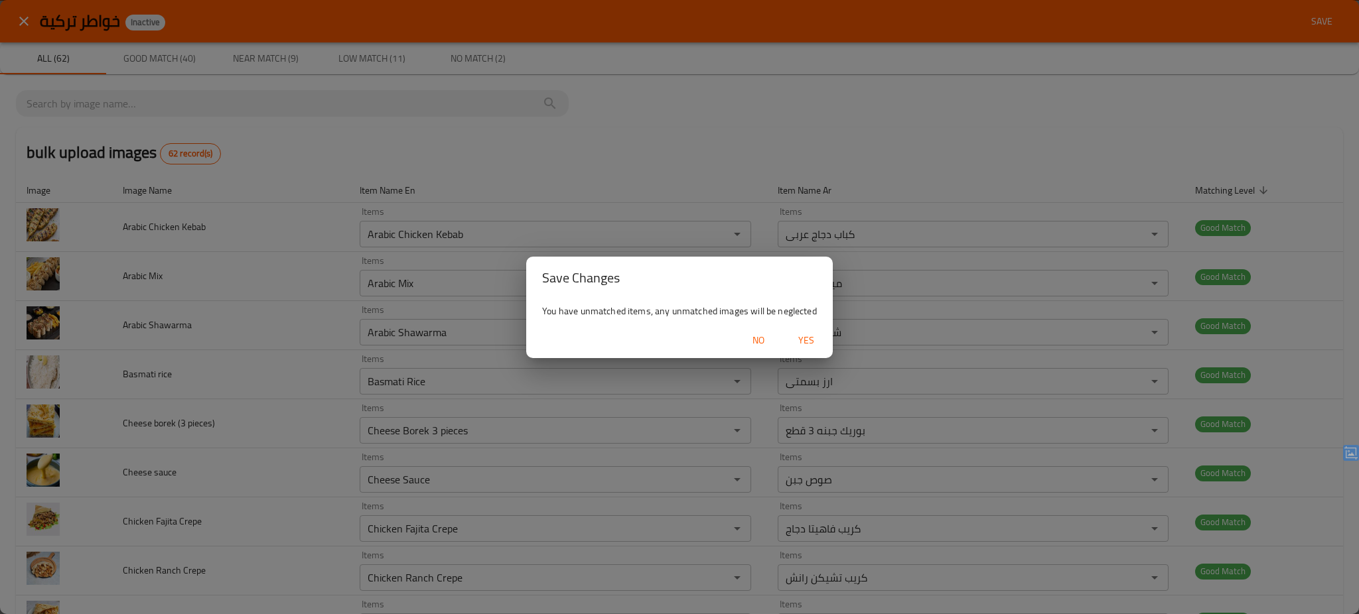
click at [811, 340] on span "Yes" at bounding box center [806, 340] width 32 height 17
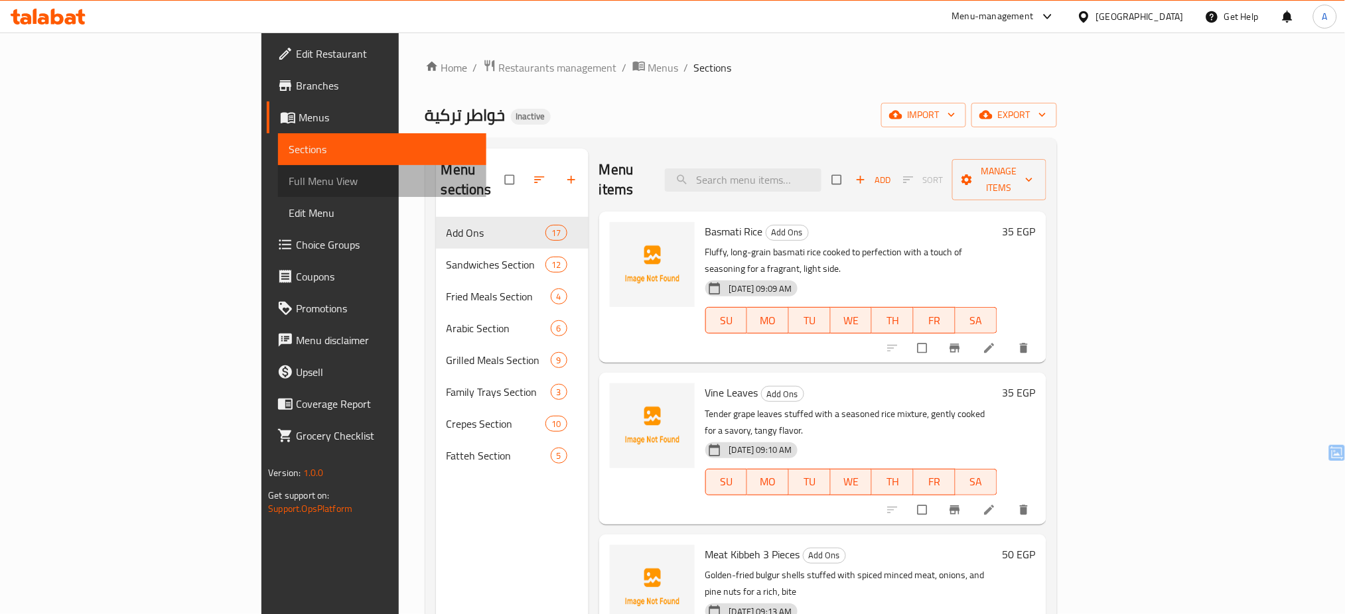
click at [289, 184] on span "Full Menu View" at bounding box center [382, 181] width 187 height 16
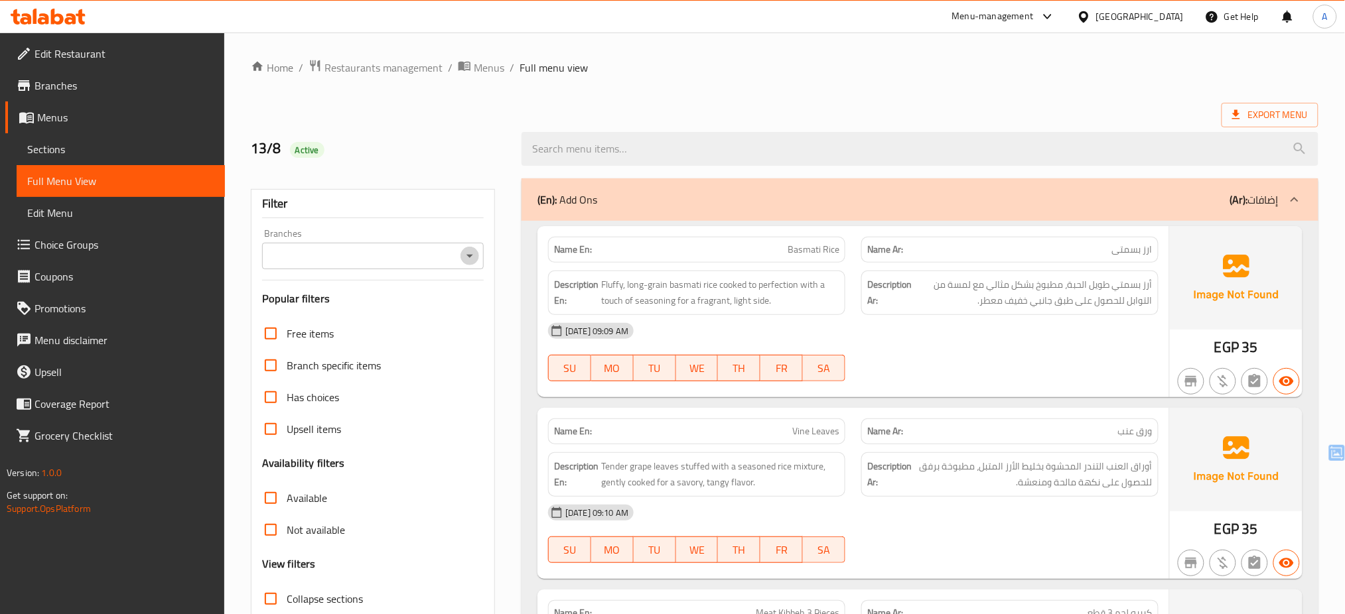
click at [465, 257] on icon "Open" at bounding box center [470, 256] width 16 height 16
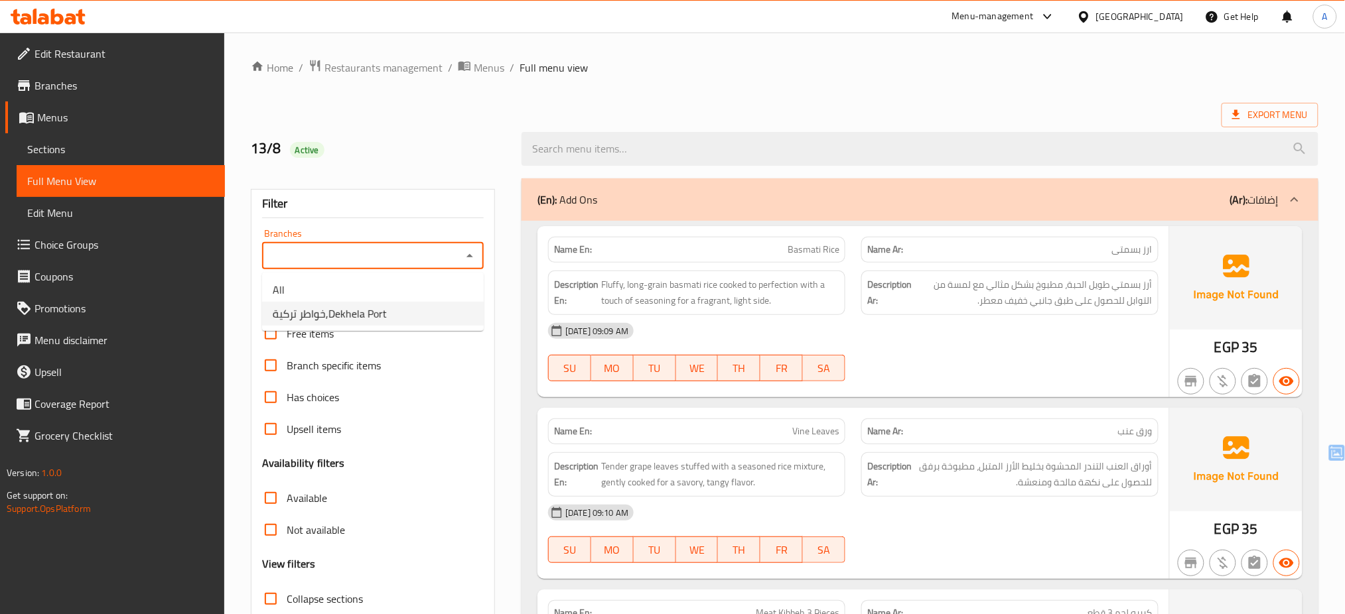
click at [429, 302] on li "خواطر تركية,Dekhela Port" at bounding box center [373, 314] width 222 height 24
type input "خواطر تركية,Dekhela Port"
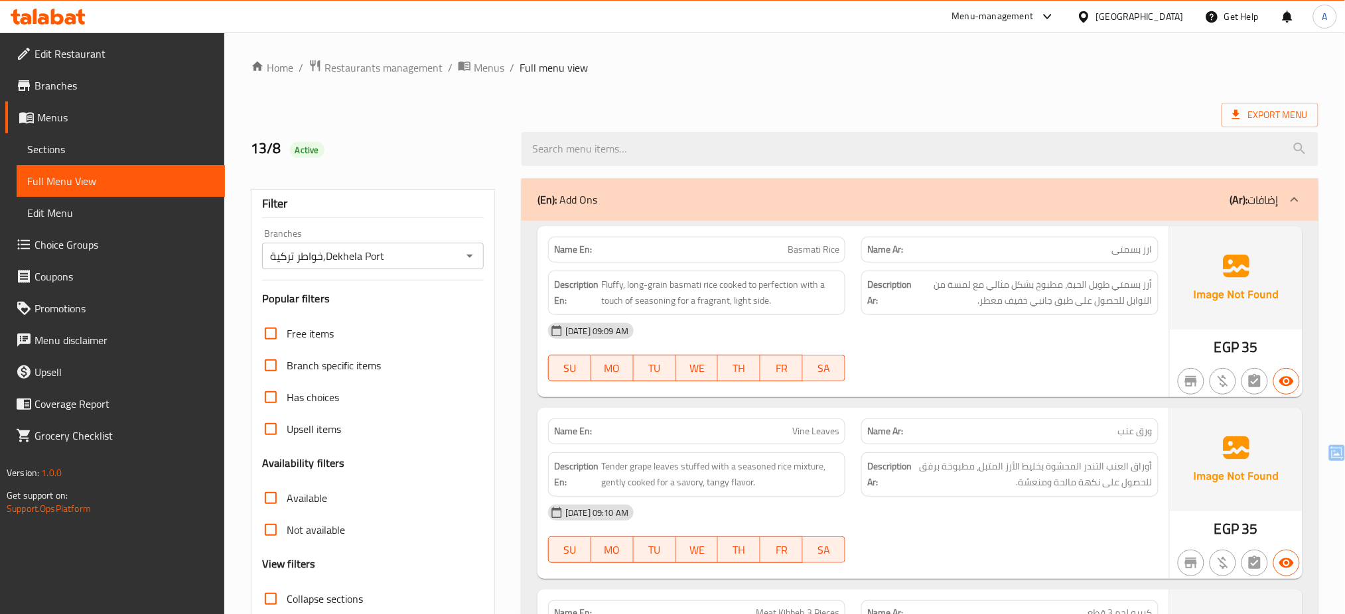
click at [675, 342] on div "[DATE] 09:09 AM" at bounding box center [853, 331] width 626 height 32
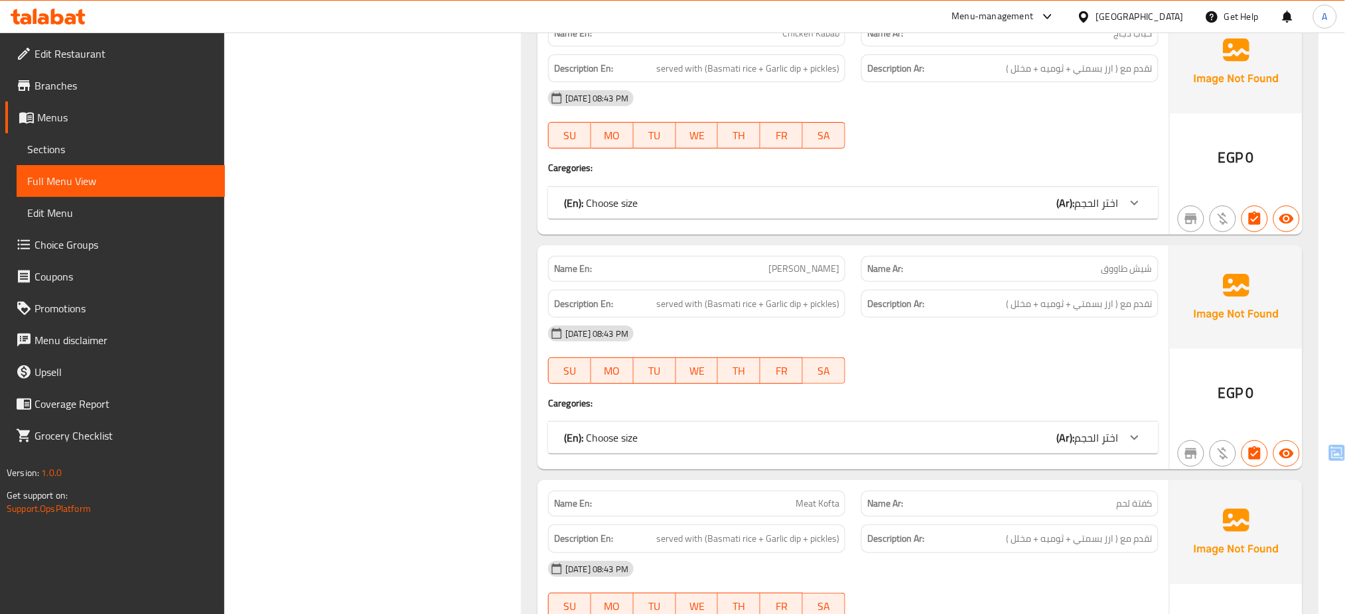
scroll to position [9280, 0]
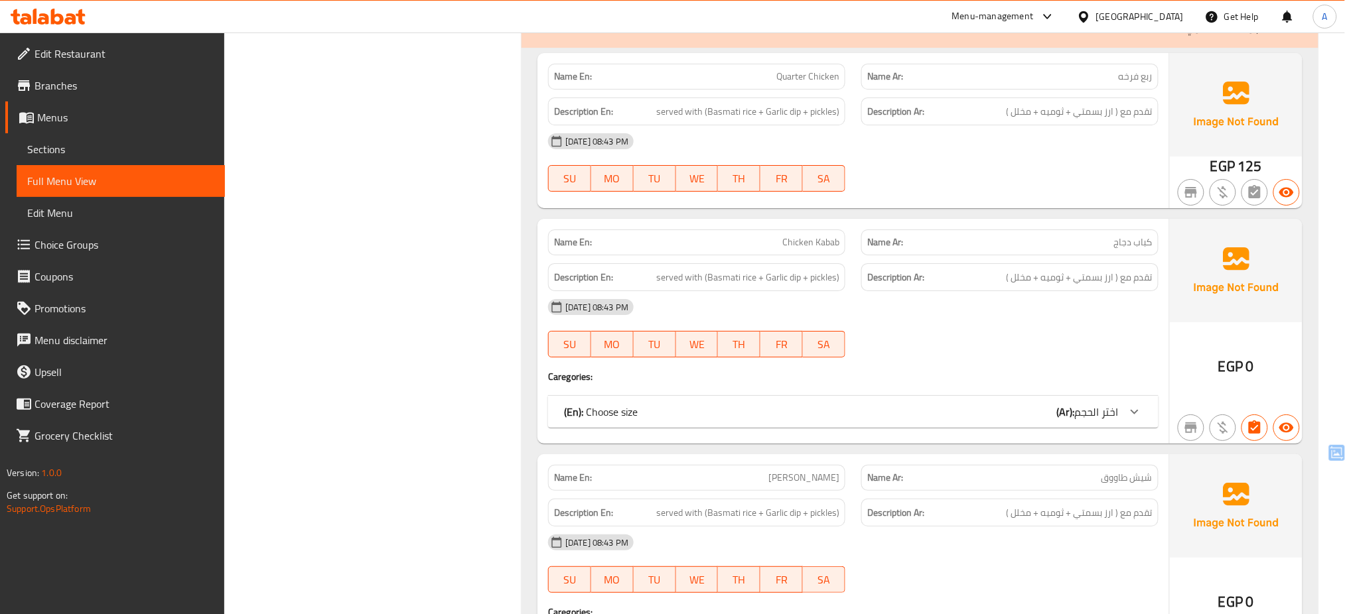
scroll to position [9434, 0]
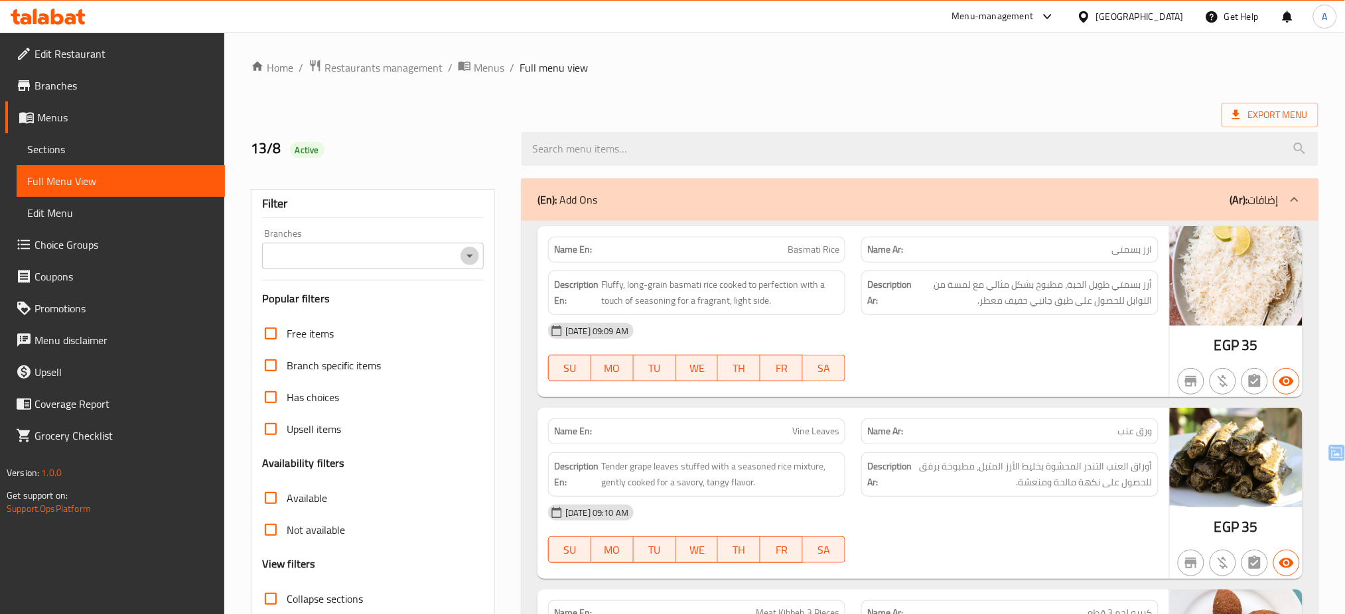
click at [475, 255] on icon "Open" at bounding box center [470, 256] width 16 height 16
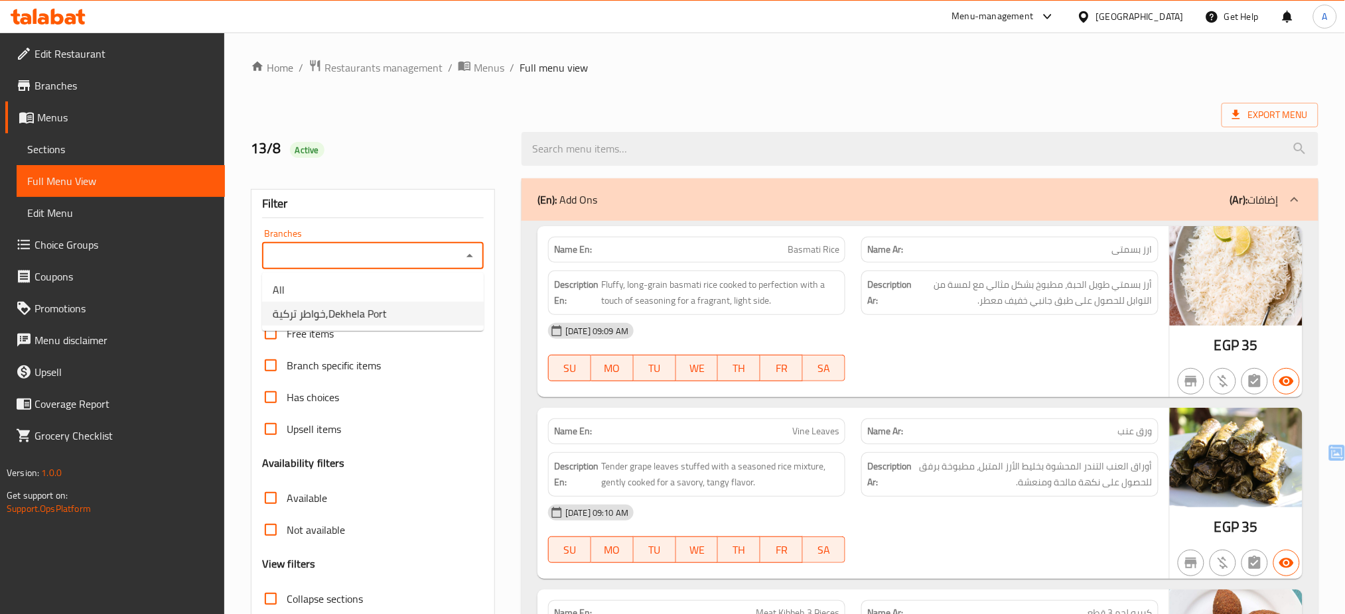
click at [429, 314] on li "خواطر تركية,Dekhela Port" at bounding box center [373, 314] width 222 height 24
type input "خواطر تركية,Dekhela Port"
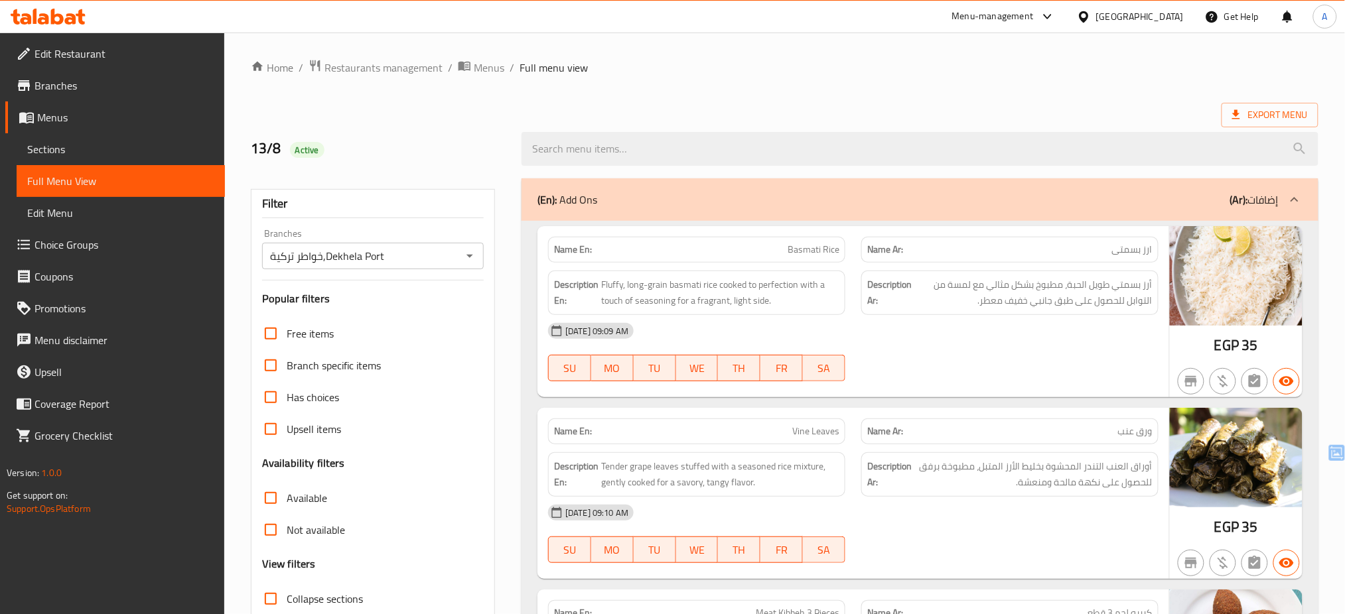
click at [429, 314] on div "Filter Branches خواطر تركية,Dekhela Port Branches Popular filters Free items Br…" at bounding box center [373, 434] width 244 height 490
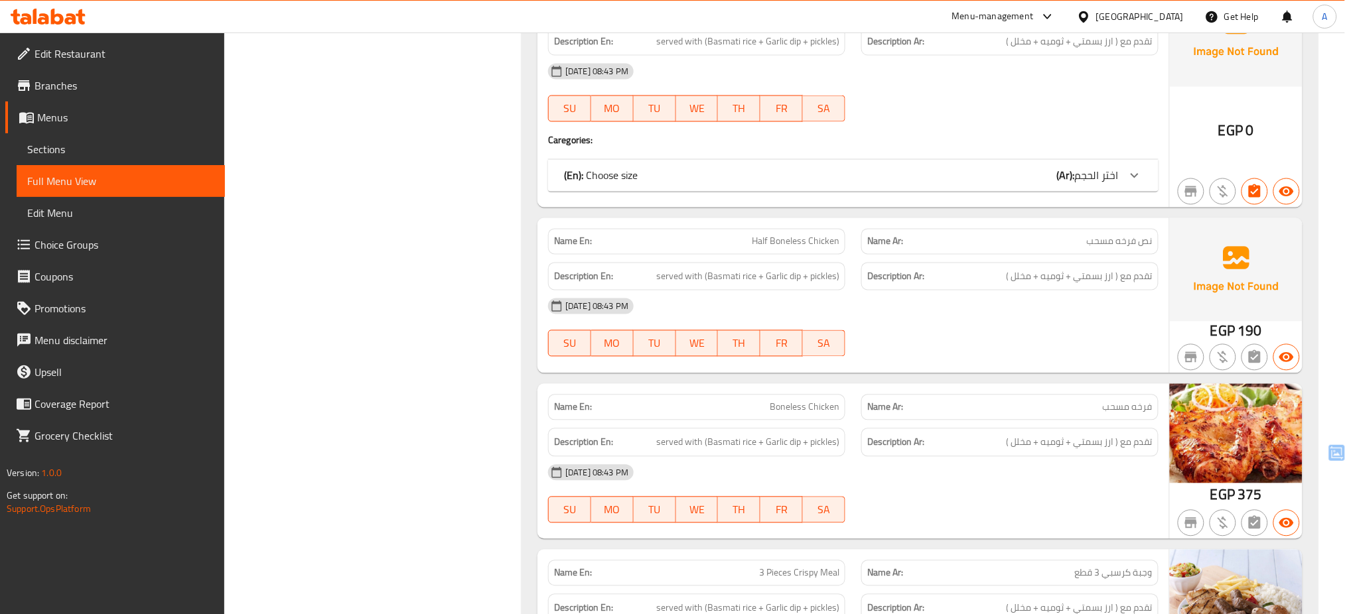
scroll to position [10039, 0]
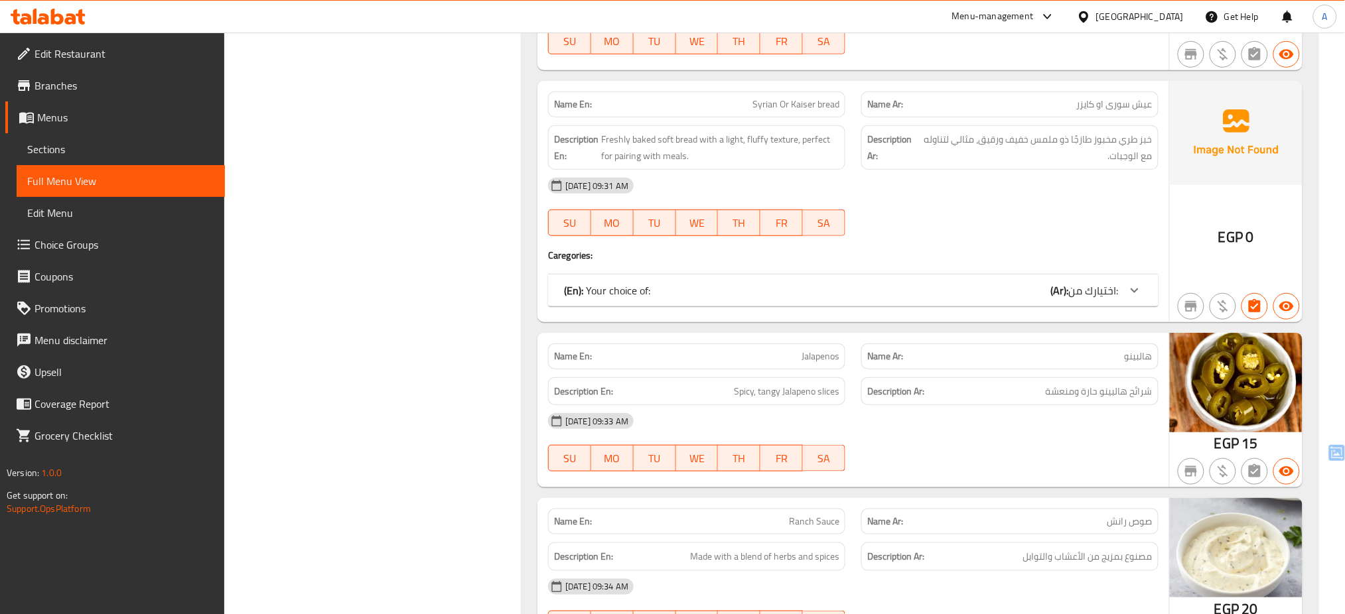
scroll to position [2115, 0]
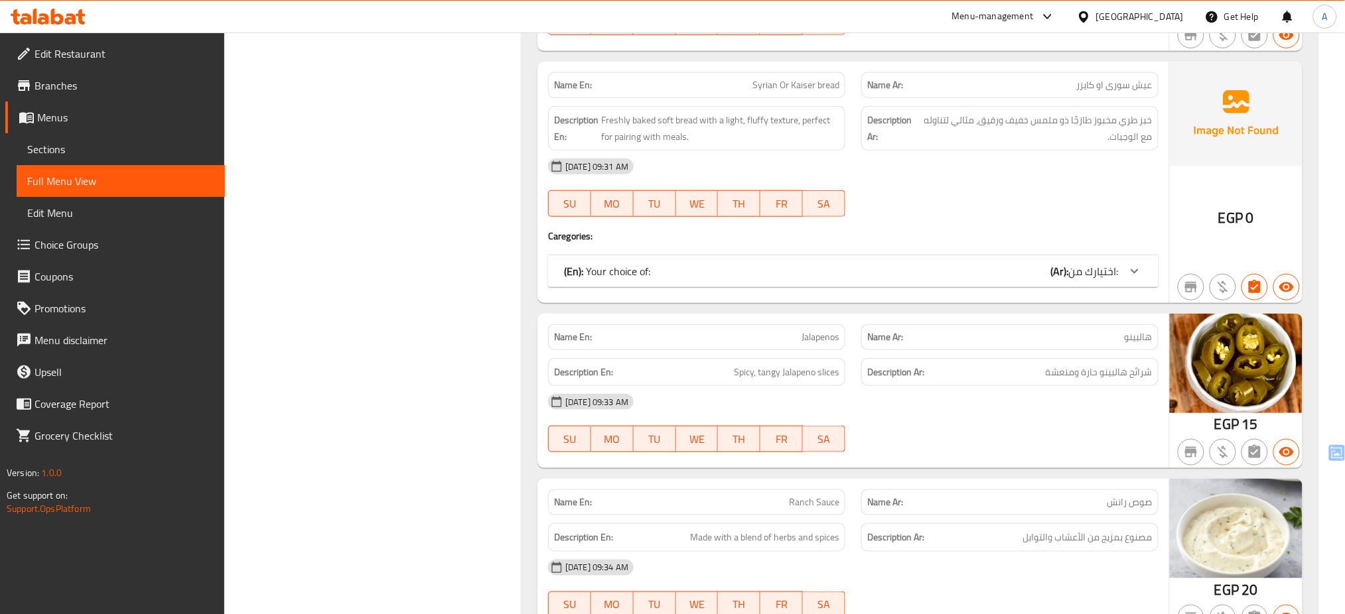
click at [1072, 269] on span "اختيارك من:" at bounding box center [1094, 271] width 50 height 20
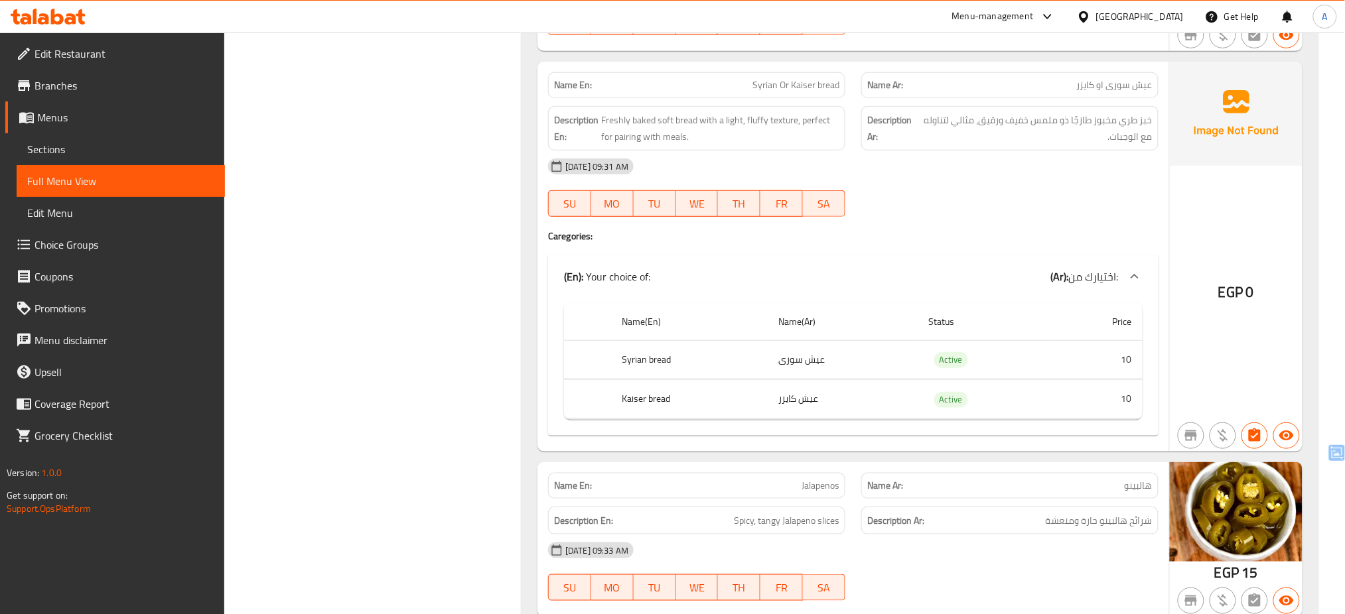
click at [1059, 281] on b "(Ar):" at bounding box center [1060, 277] width 18 height 20
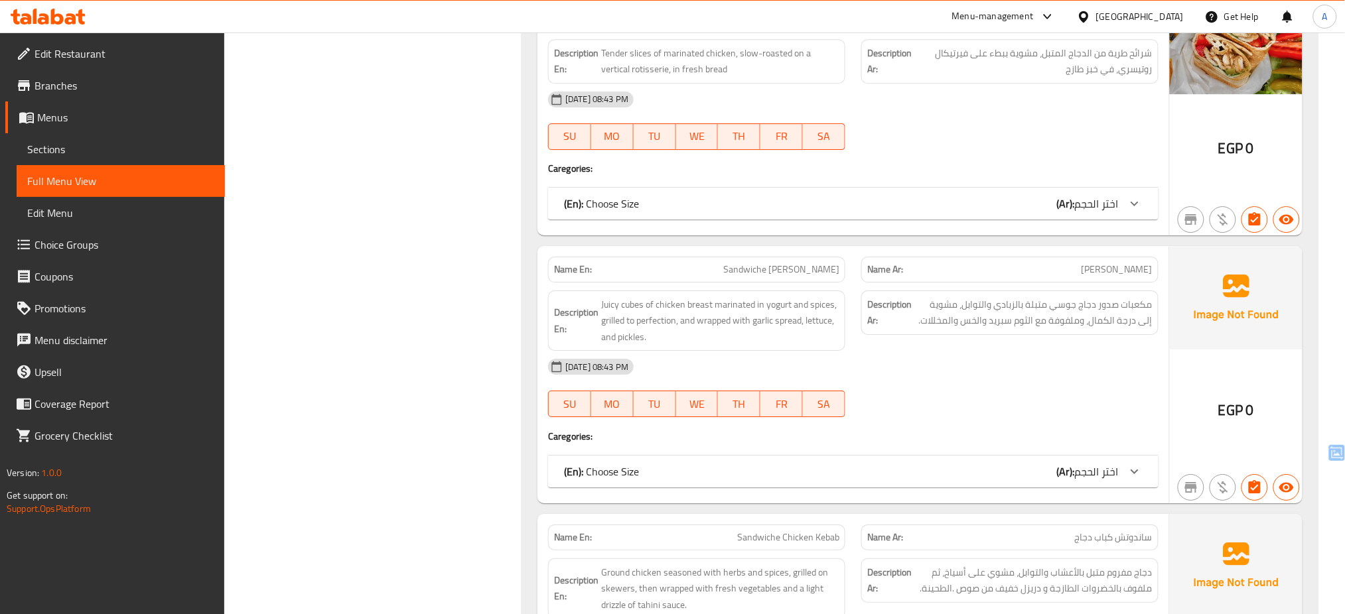
scroll to position [3219, 0]
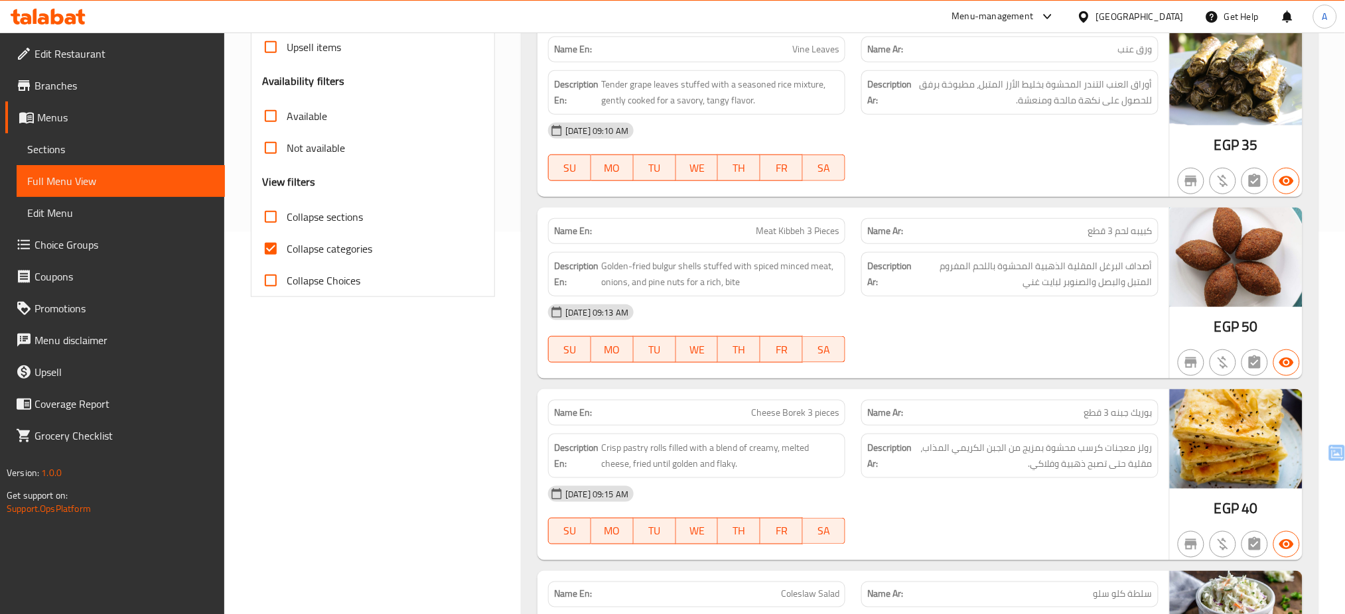
scroll to position [287, 0]
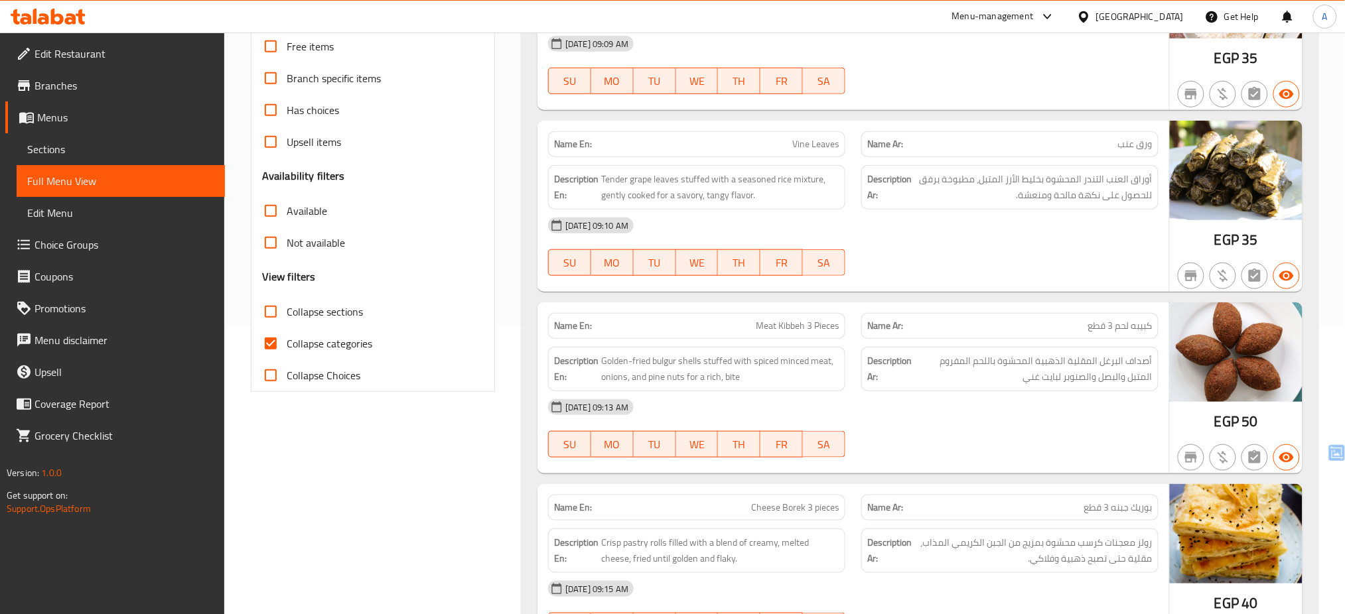
click at [342, 344] on span "Collapse categories" at bounding box center [330, 344] width 86 height 16
click at [287, 344] on input "Collapse categories" at bounding box center [271, 344] width 32 height 32
checkbox input "false"
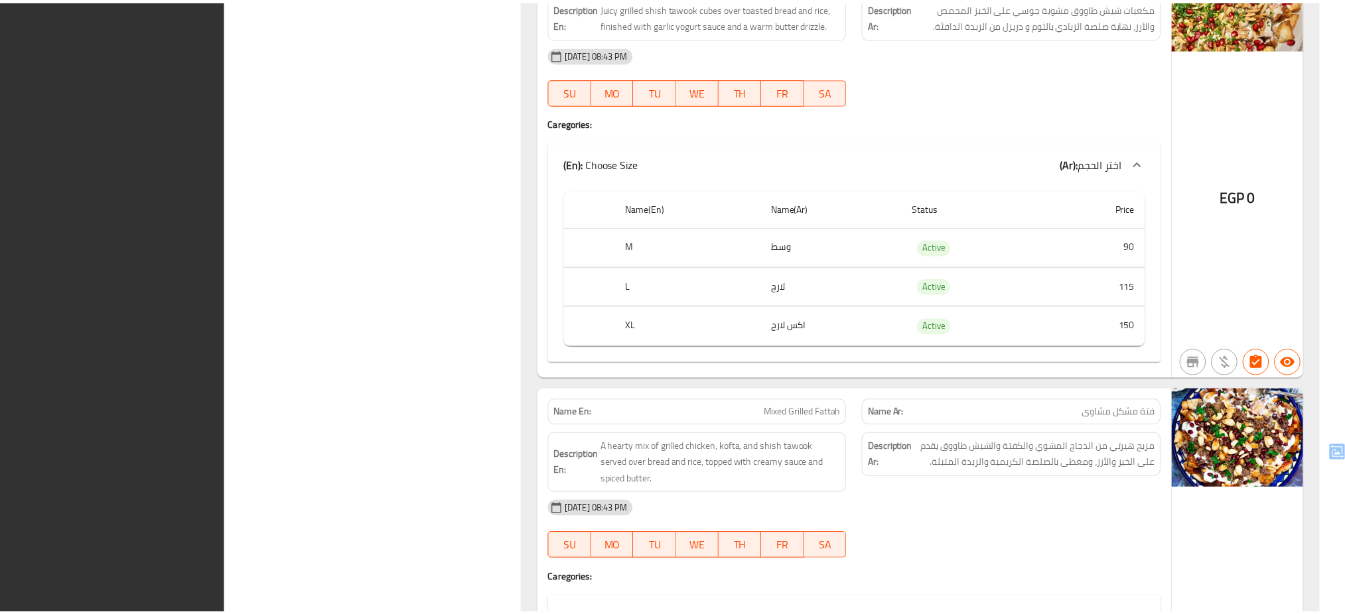
scroll to position [21392, 0]
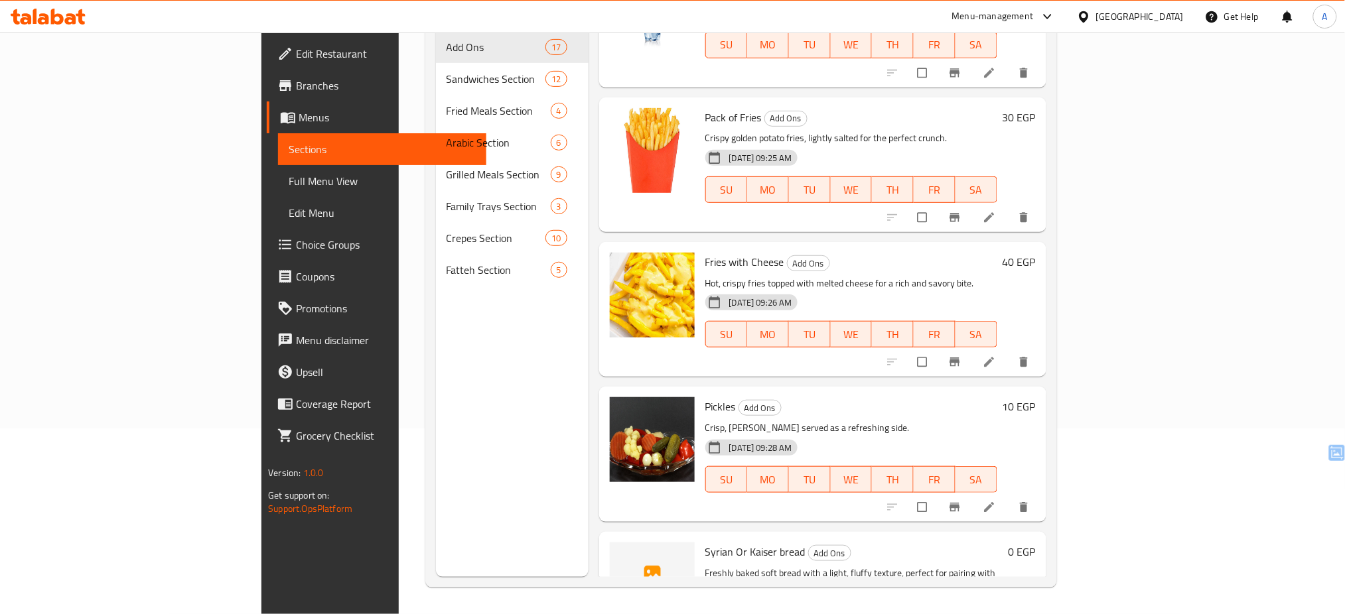
scroll to position [1234, 0]
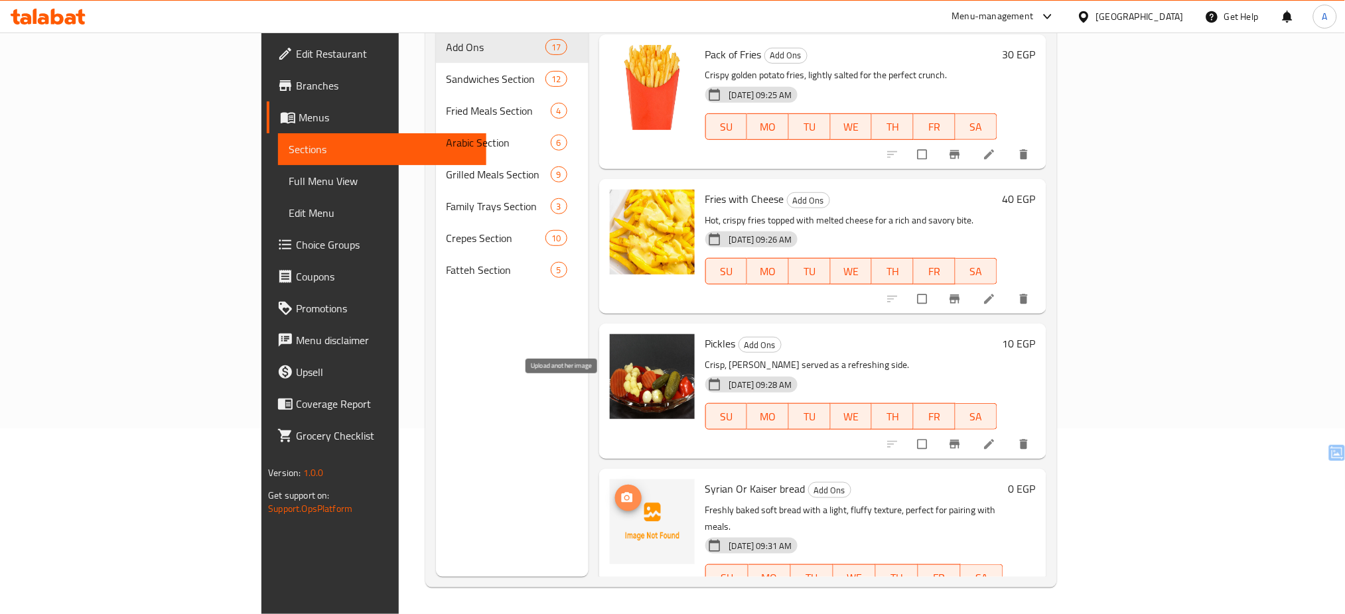
click at [621, 493] on icon "upload picture" at bounding box center [626, 498] width 11 height 10
click at [766, 533] on div "[DATE] 09:31 AM" at bounding box center [738, 546] width 77 height 27
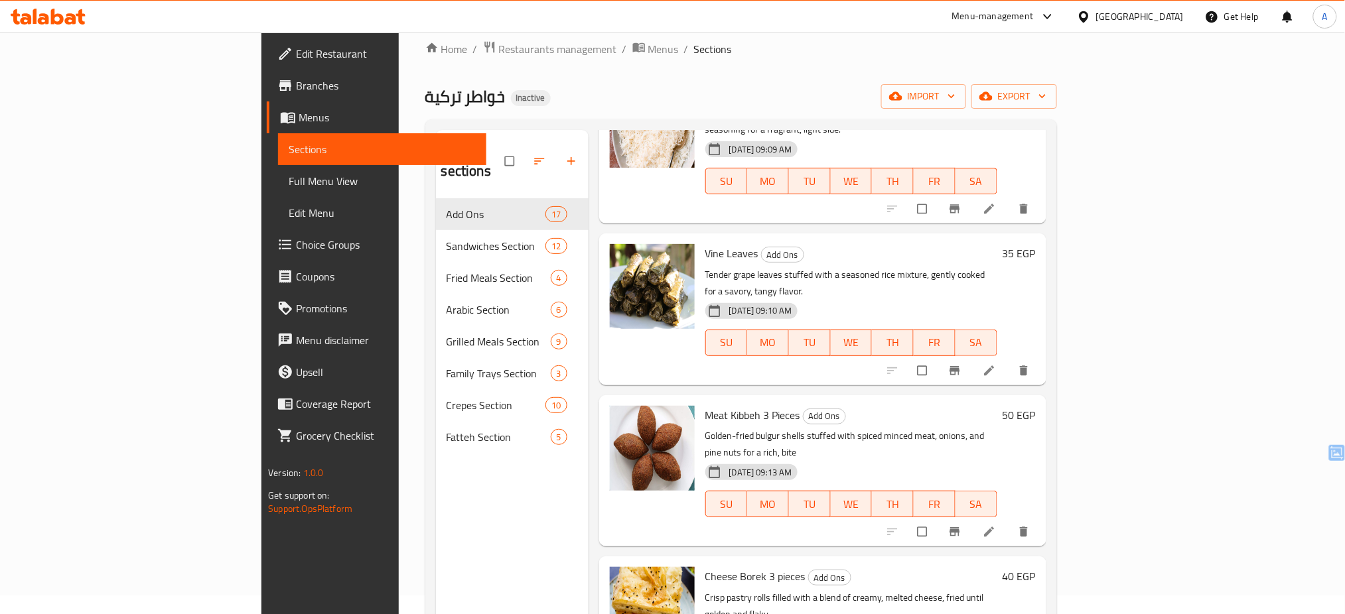
scroll to position [19, 0]
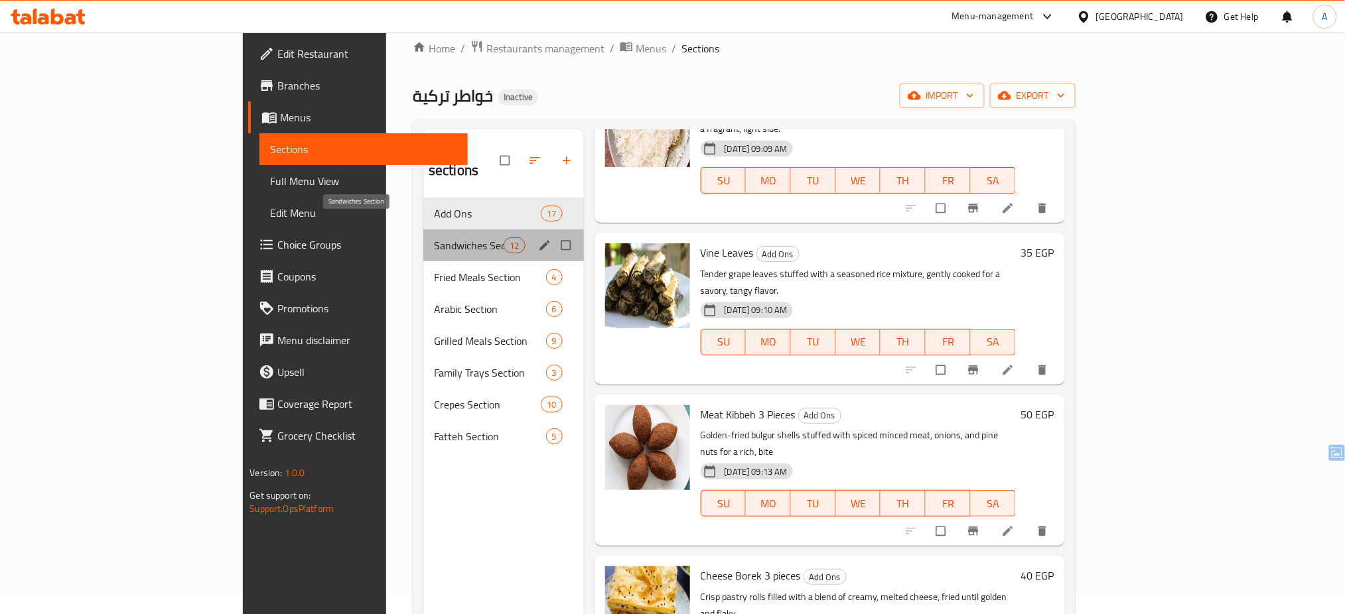
click at [434, 237] on span "Sandwiches Section" at bounding box center [469, 245] width 70 height 16
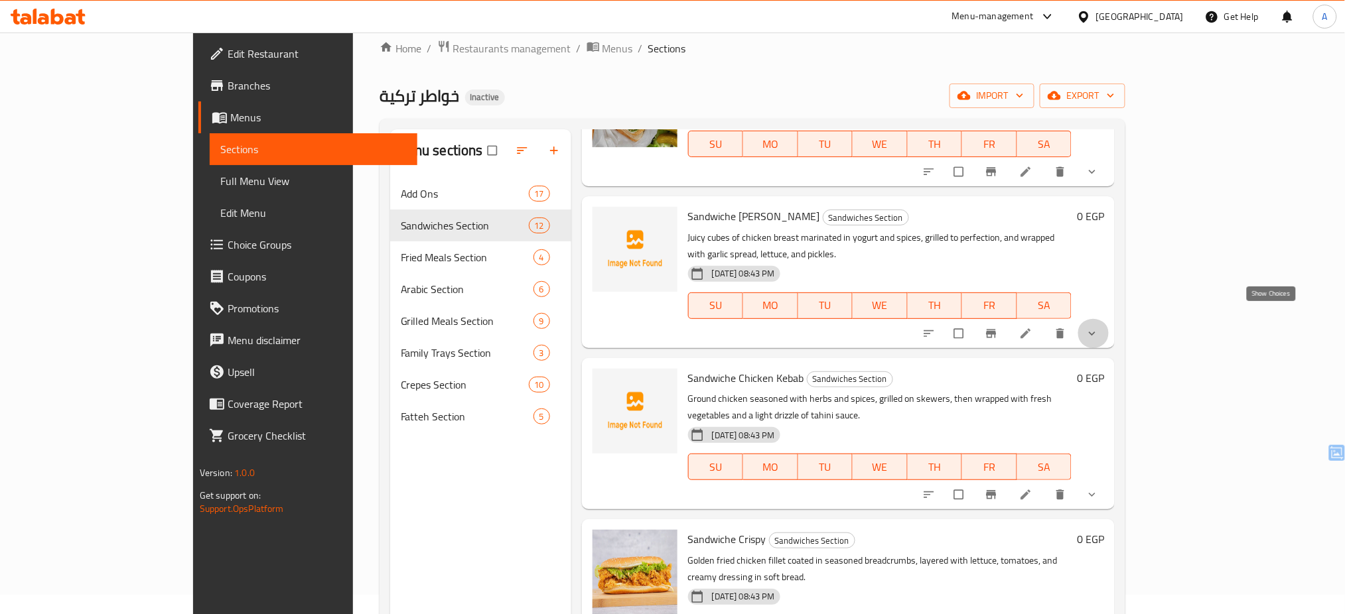
click at [1099, 327] on icon "show more" at bounding box center [1091, 333] width 13 height 13
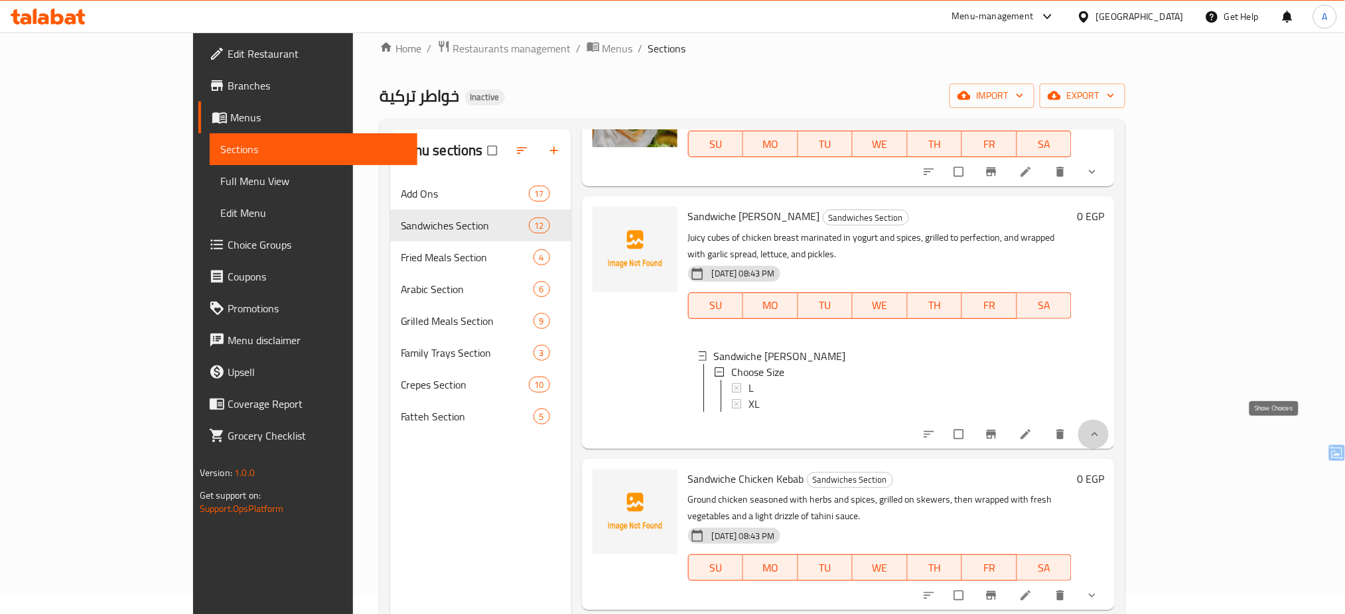
click at [1101, 428] on icon "show more" at bounding box center [1094, 434] width 13 height 13
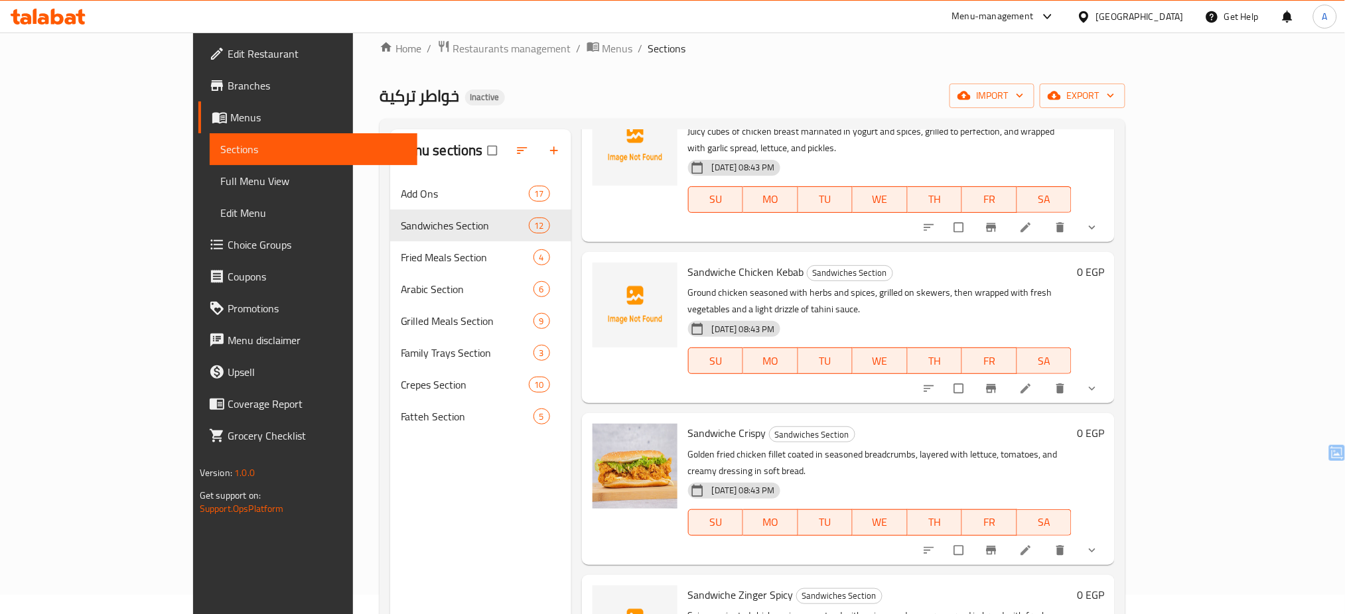
scroll to position [229, 0]
click at [638, 508] on div "Sandwiche Crispy Sandwiches Section Golden fried chicken fillet coated in seaso…" at bounding box center [848, 486] width 533 height 151
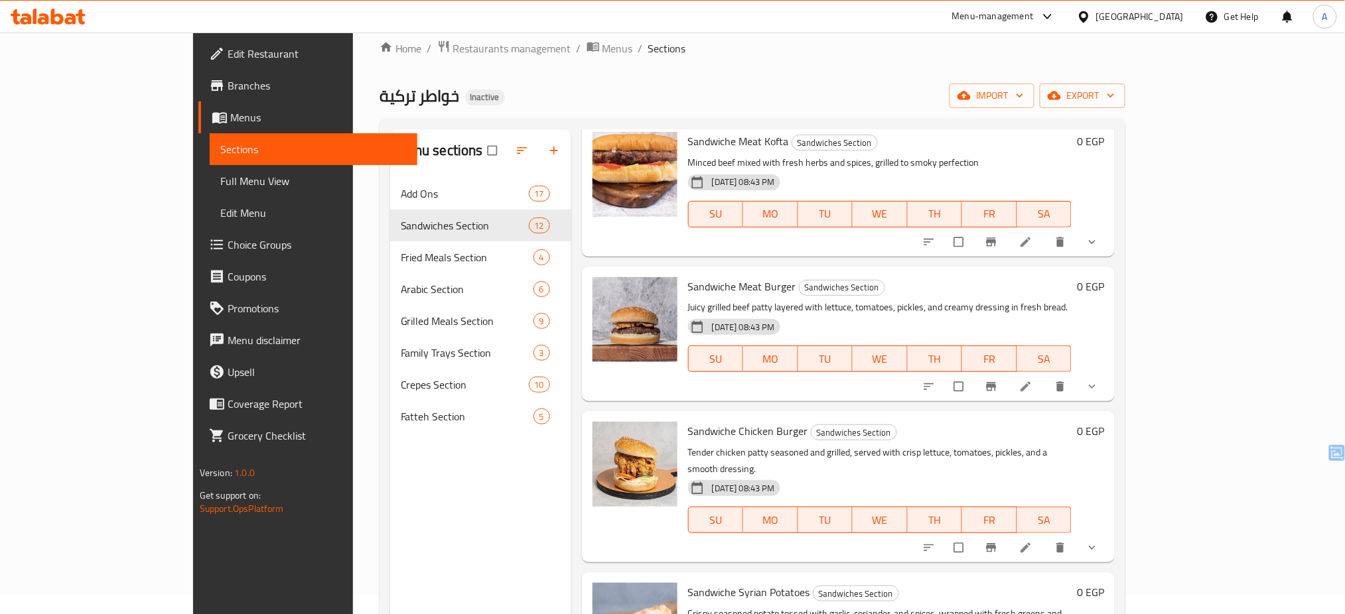
scroll to position [1158, 0]
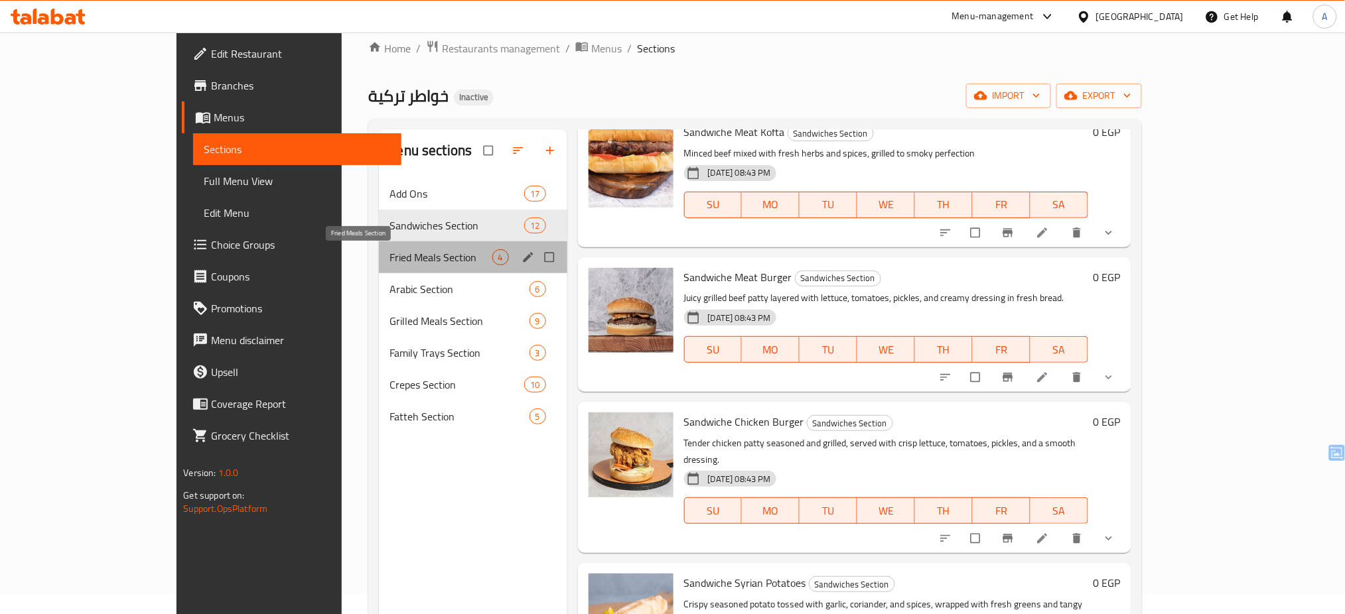
click at [389, 255] on span "Fried Meals Section" at bounding box center [440, 257] width 102 height 16
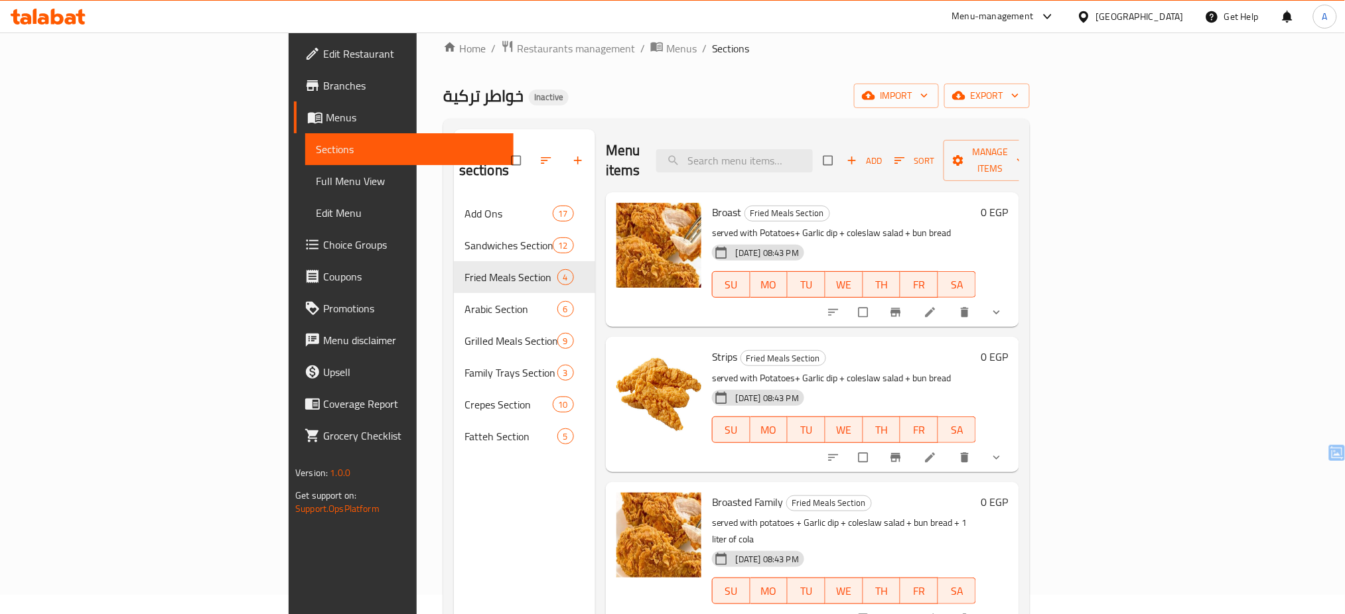
scroll to position [186, 0]
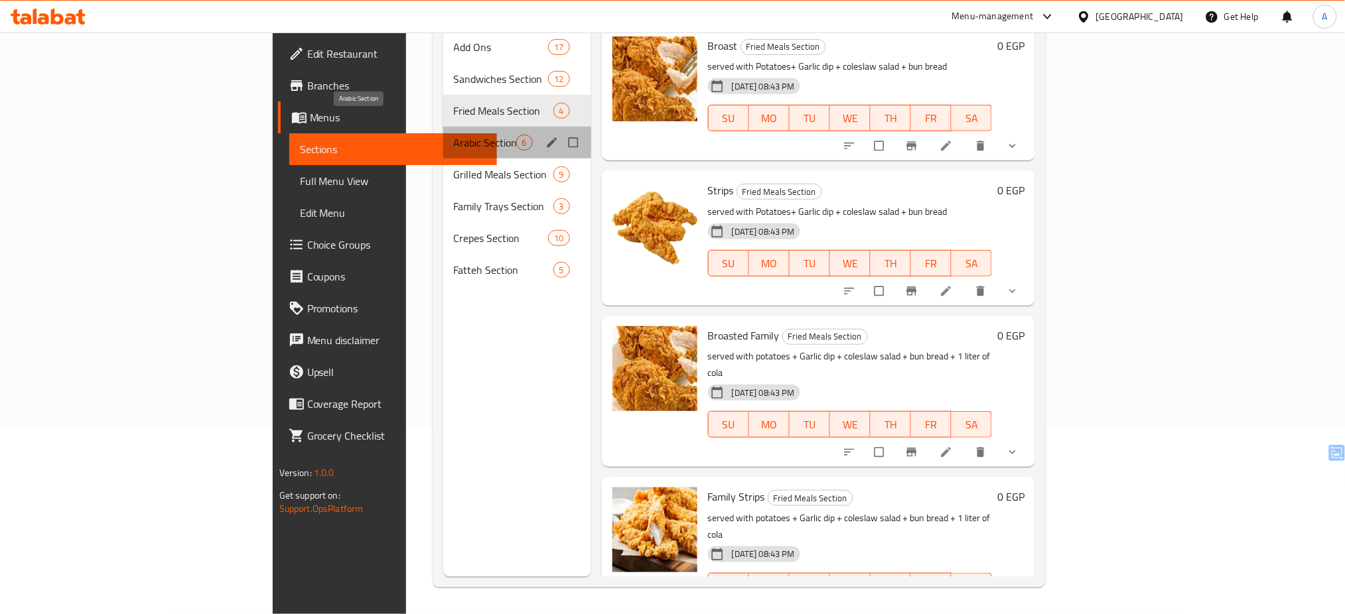
click at [454, 135] on span "Arabic Section" at bounding box center [485, 143] width 62 height 16
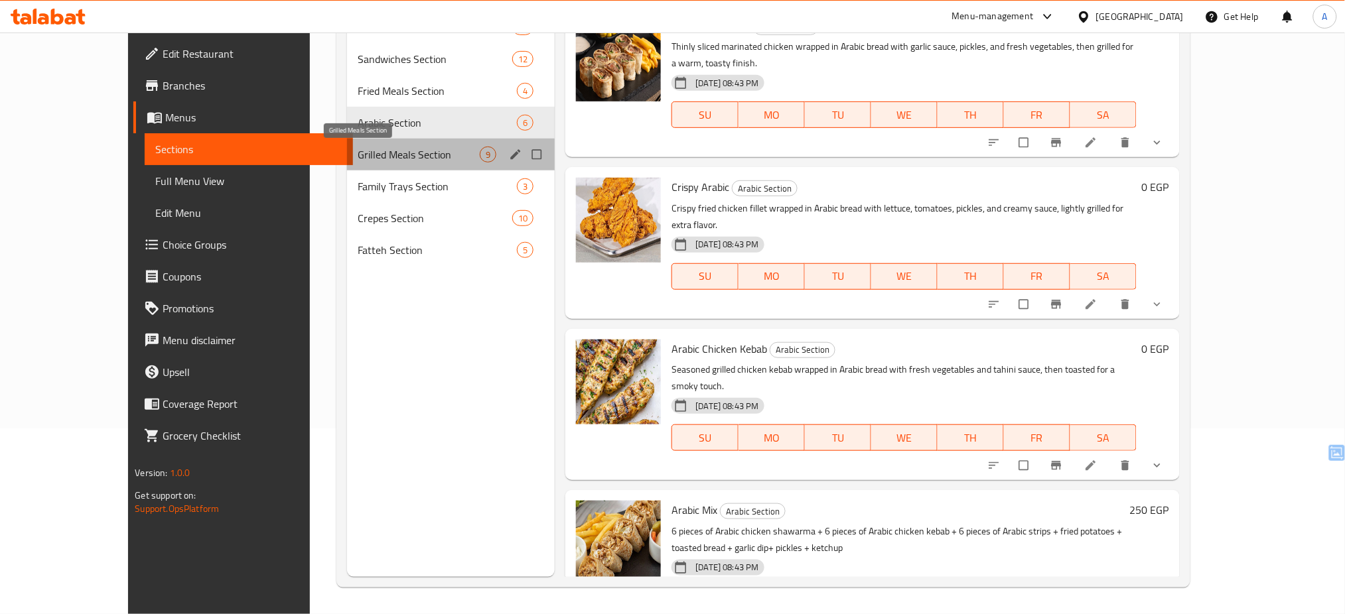
click at [358, 147] on span "Grilled Meals Section" at bounding box center [419, 155] width 123 height 16
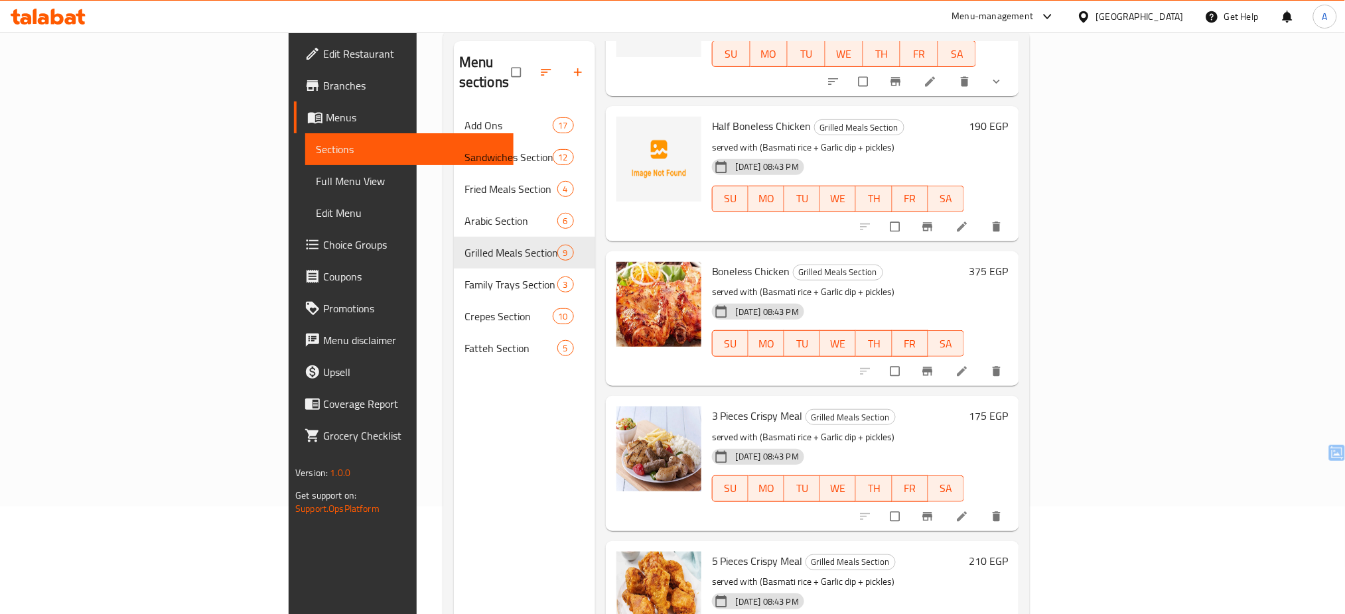
scroll to position [186, 0]
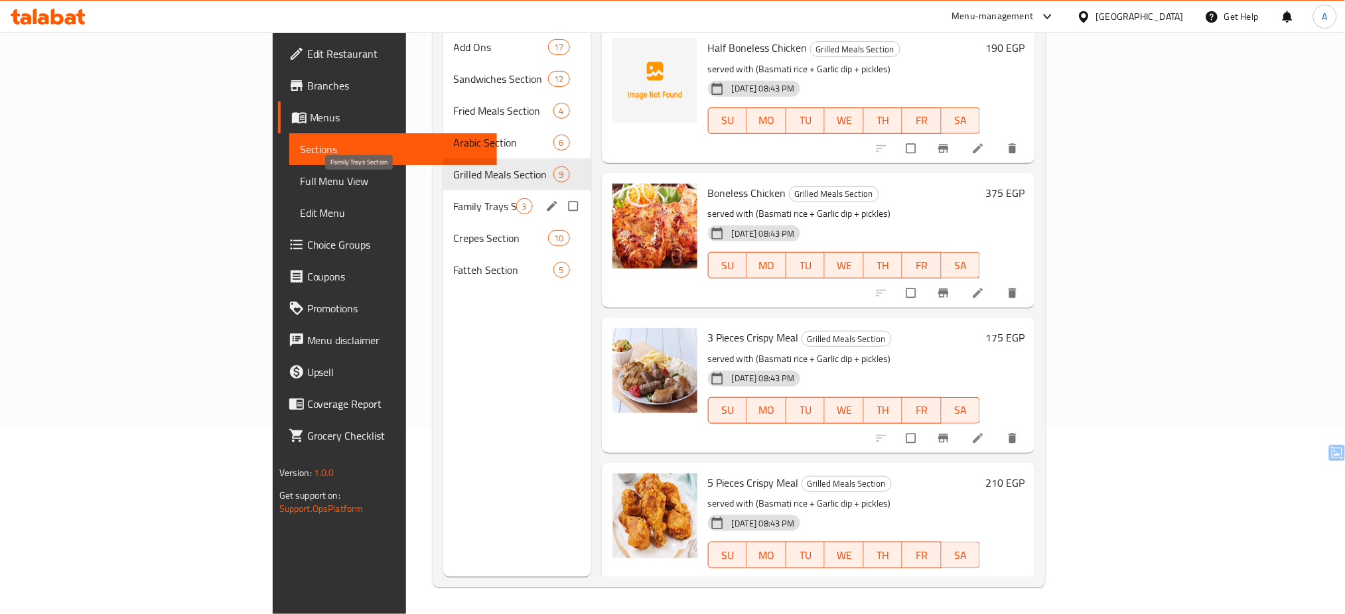
click at [454, 198] on span "Family Trays Section" at bounding box center [485, 206] width 62 height 16
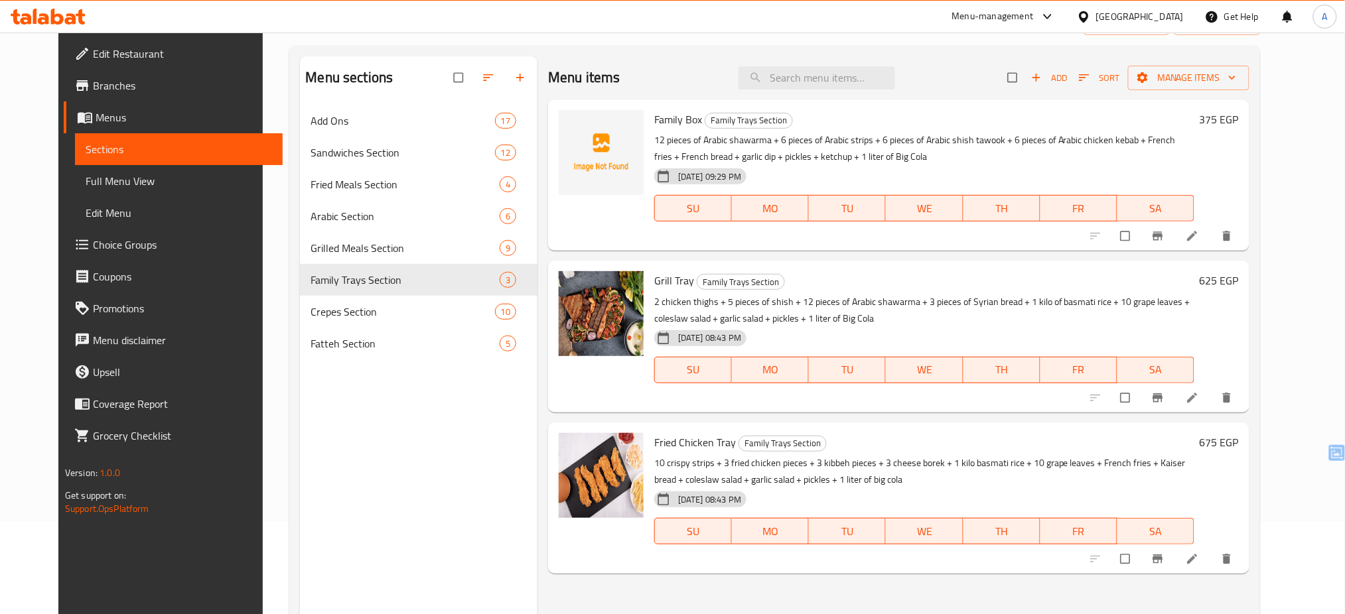
scroll to position [92, 0]
click at [476, 426] on div "Menu sections Add Ons 17 Sandwiches Section 12 Fried Meals Section 4 Arabic Sec…" at bounding box center [418, 364] width 237 height 614
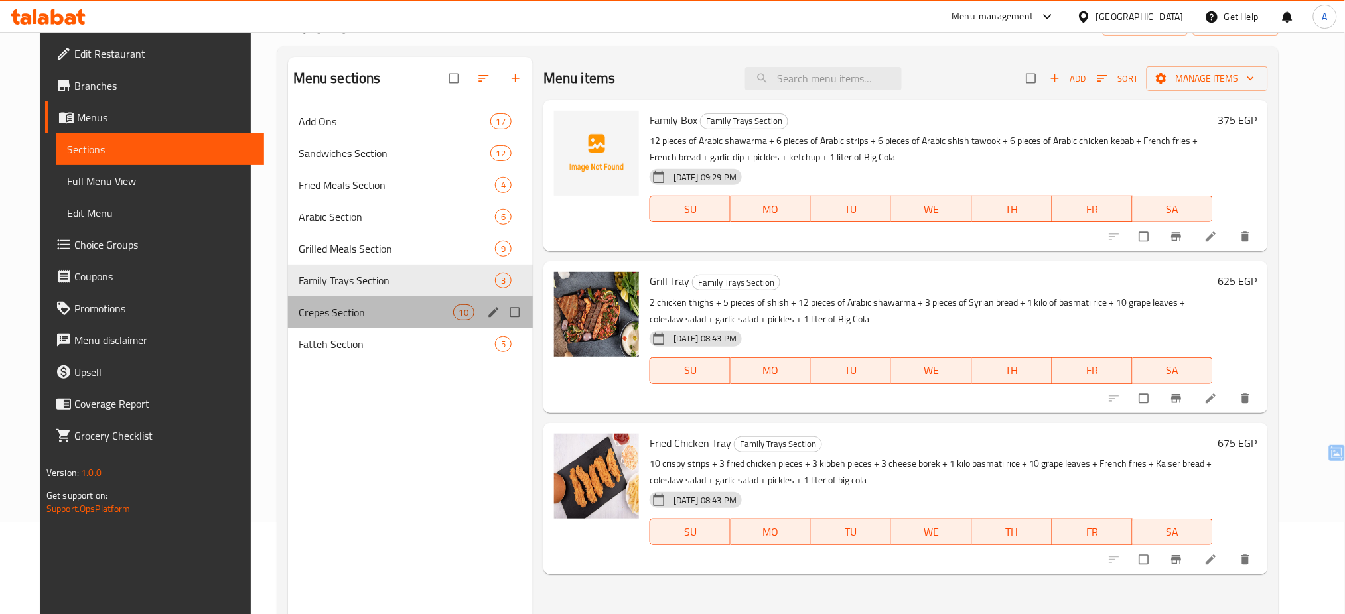
click at [306, 303] on div "Crepes Section 10" at bounding box center [410, 313] width 245 height 32
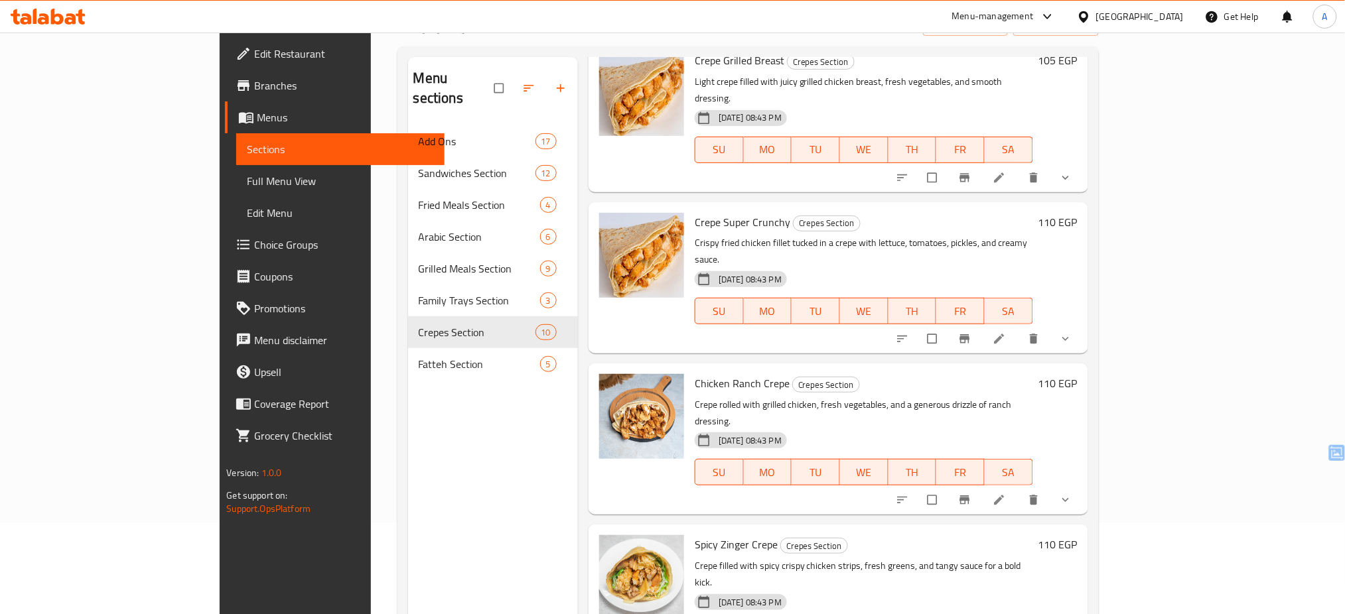
scroll to position [186, 0]
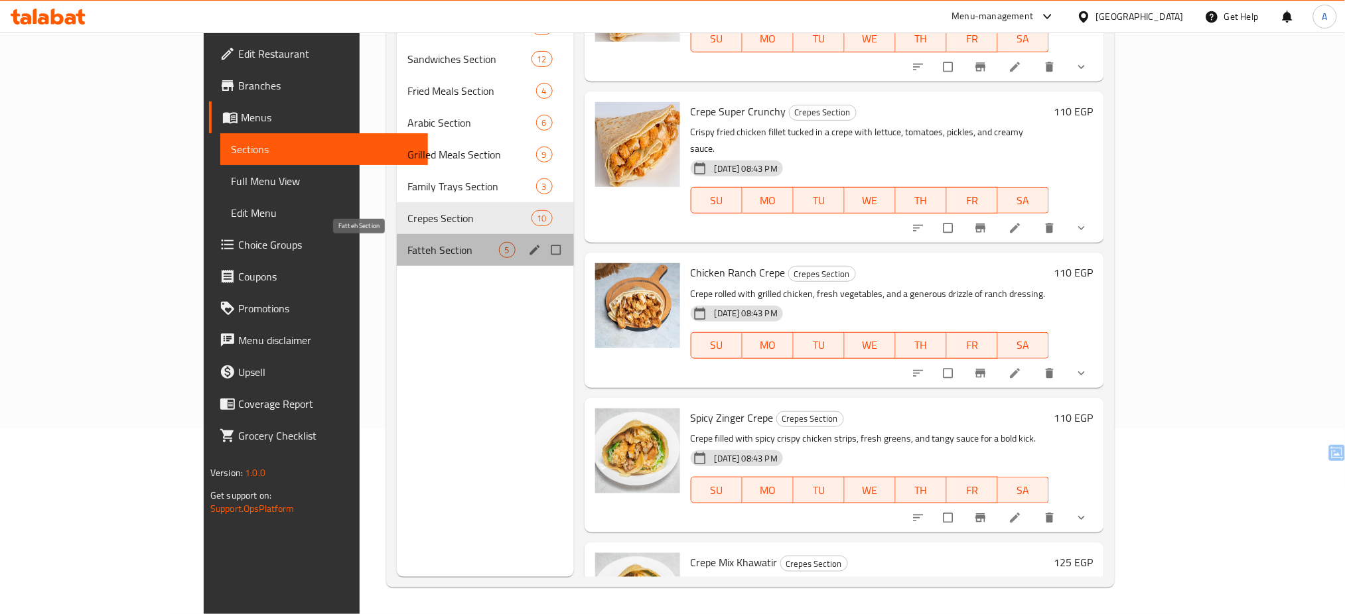
click at [407, 257] on span "Fatteh Section" at bounding box center [452, 250] width 91 height 16
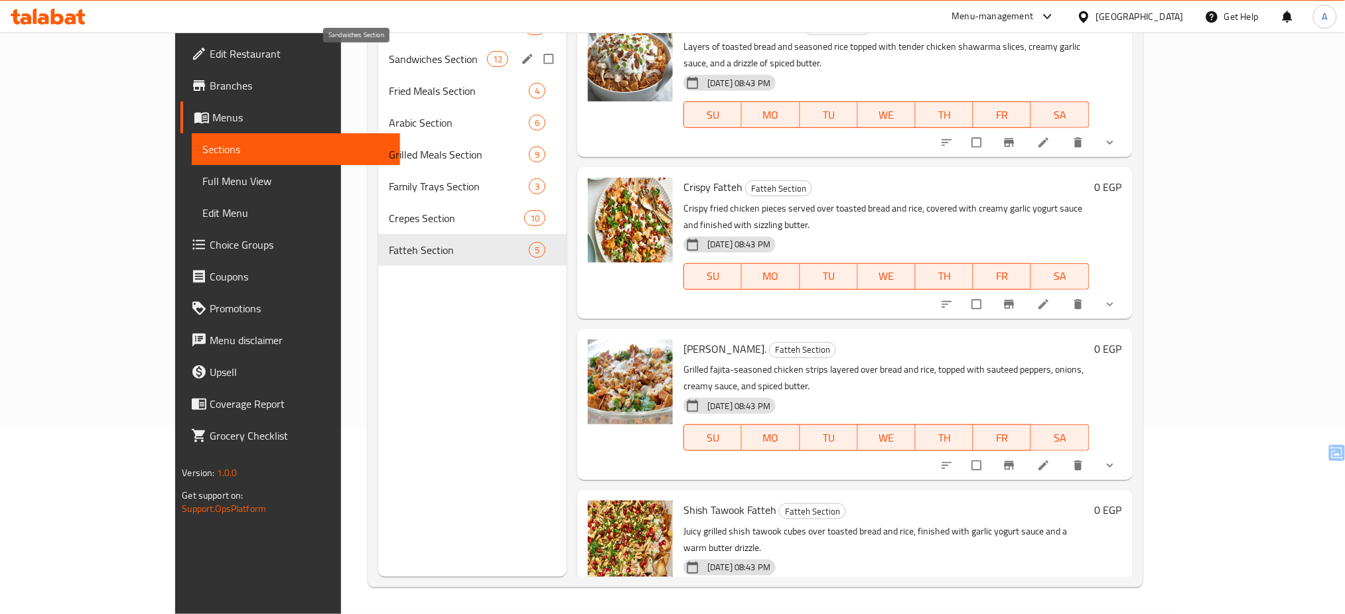
click at [397, 58] on span "Sandwiches Section" at bounding box center [438, 59] width 98 height 16
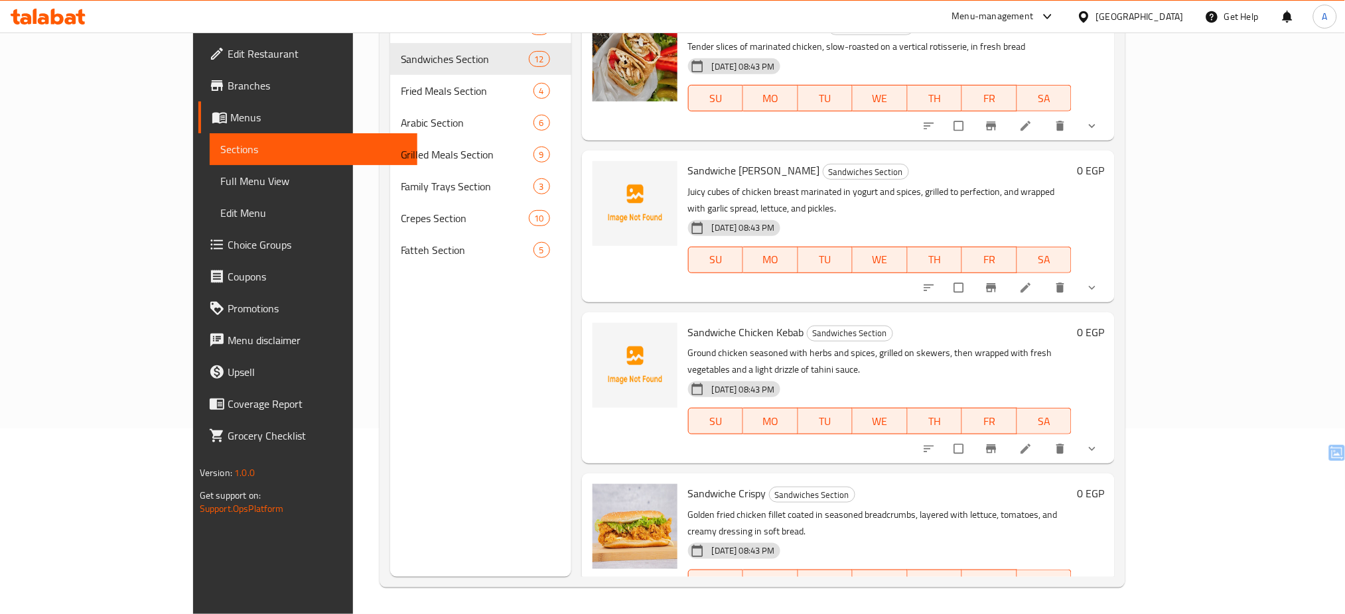
click at [507, 323] on div "Menu sections Add Ons 17 Sandwiches Section 12 Fried Meals Section 4 Arabic Sec…" at bounding box center [480, 270] width 181 height 614
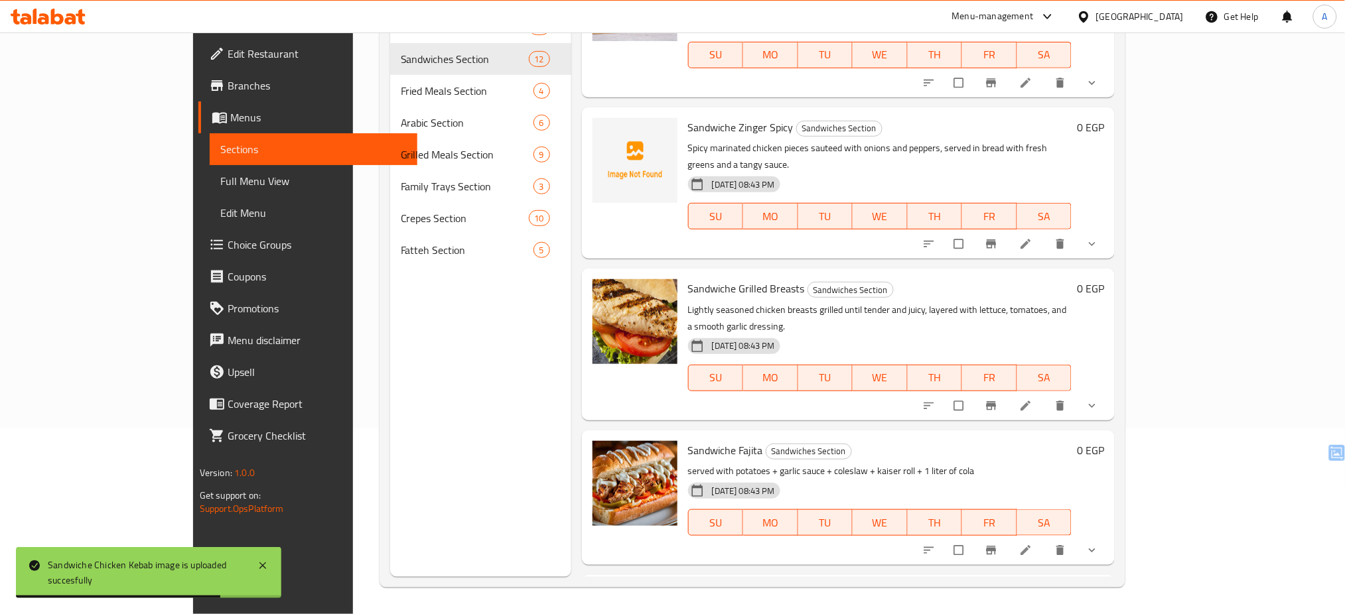
scroll to position [524, 0]
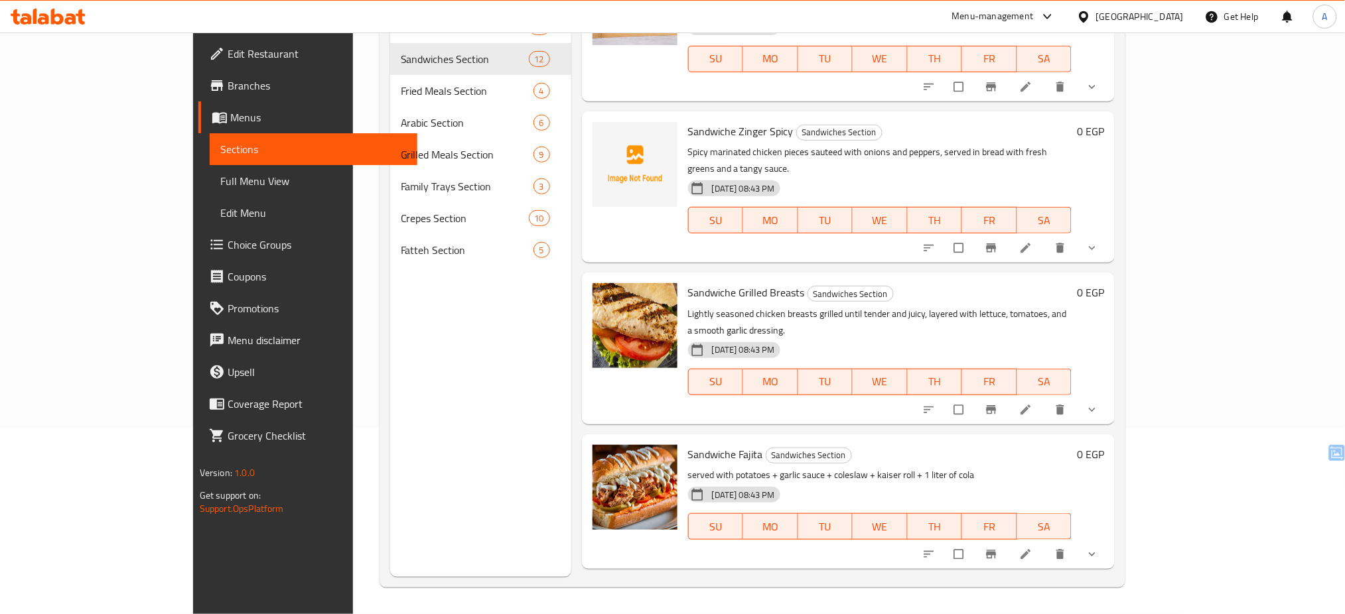
click at [688, 306] on p "Lightly seasoned chicken breasts grilled until tender and juicy, layered with l…" at bounding box center [879, 322] width 383 height 33
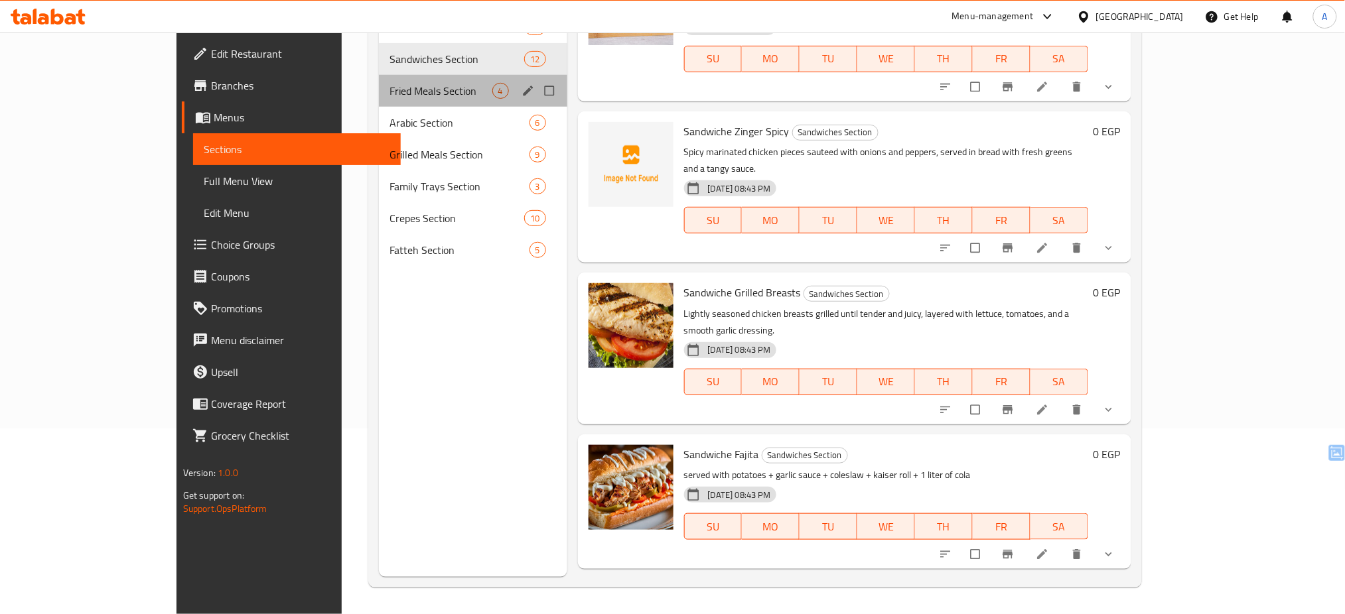
click at [379, 101] on div "Fried Meals Section 4" at bounding box center [473, 91] width 188 height 32
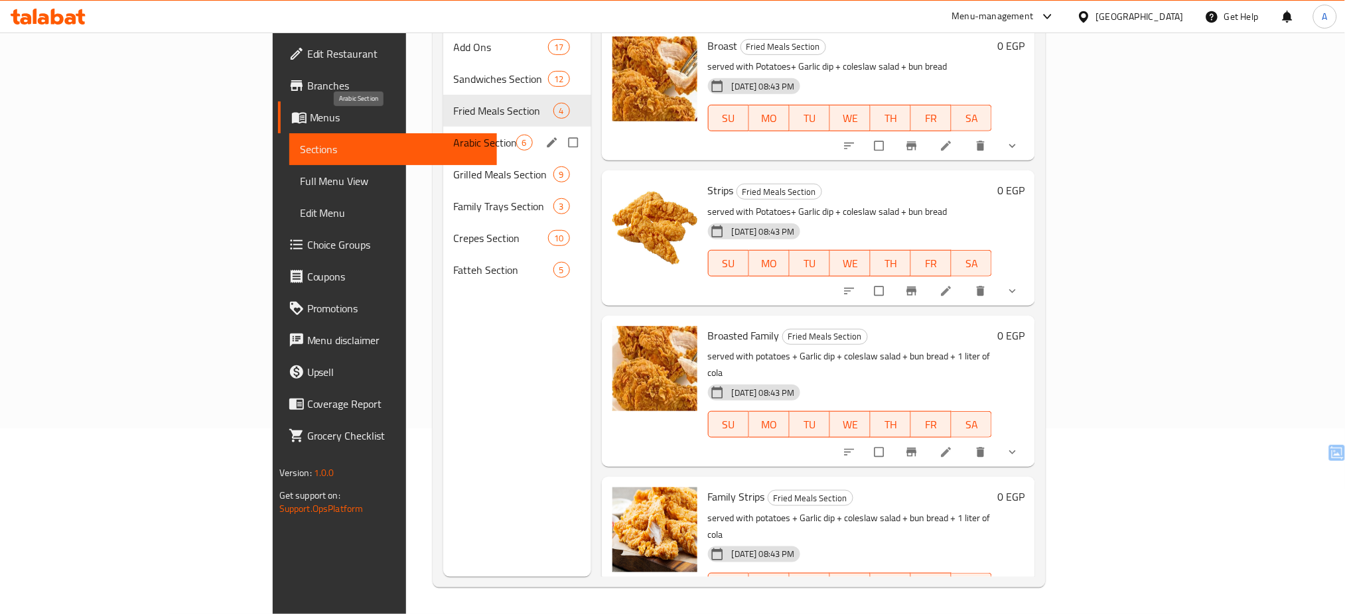
click at [454, 135] on span "Arabic Section" at bounding box center [485, 143] width 62 height 16
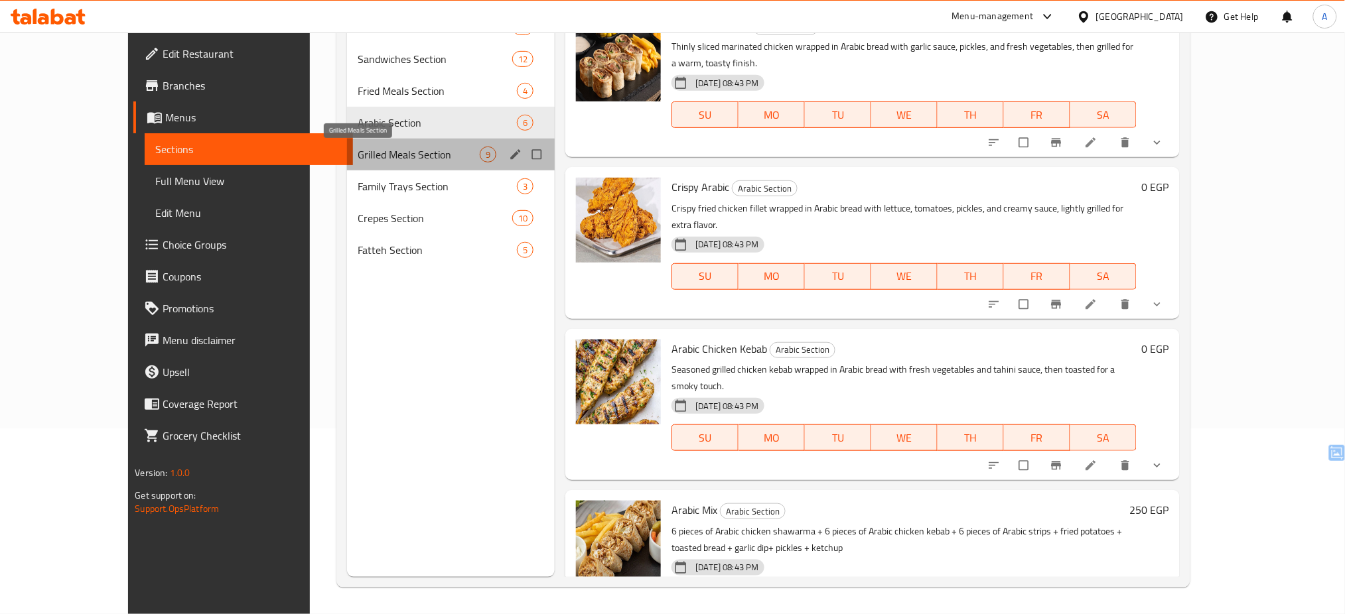
click at [358, 147] on span "Grilled Meals Section" at bounding box center [419, 155] width 123 height 16
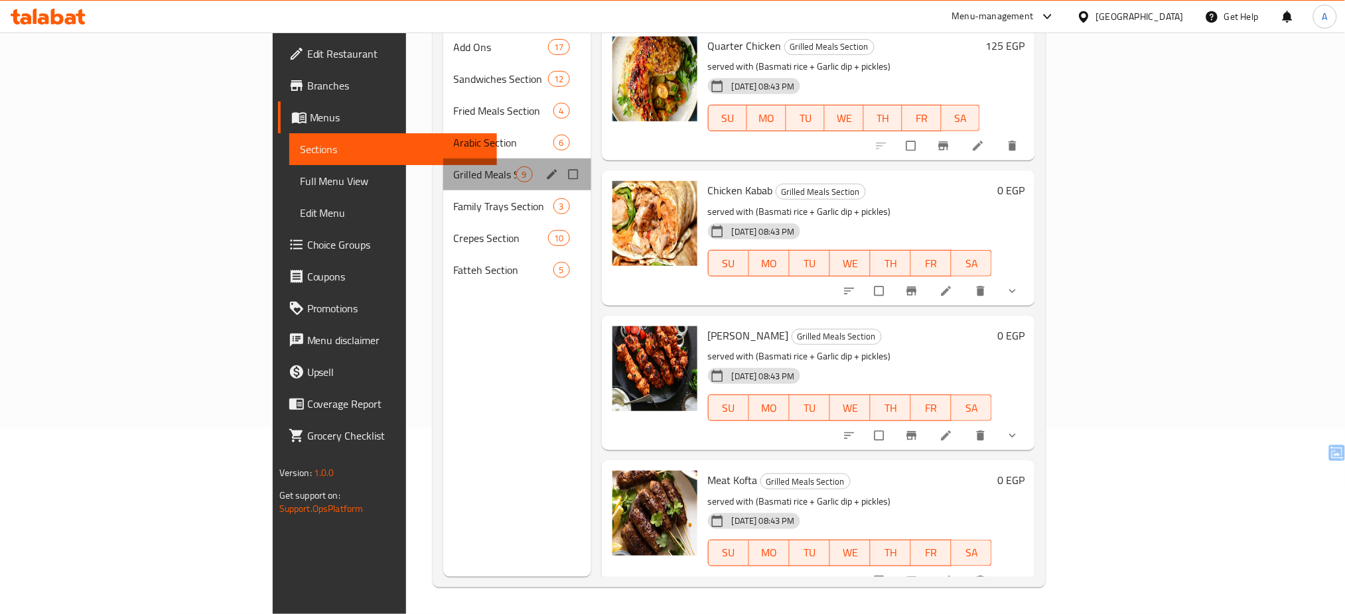
click at [443, 168] on div "Grilled Meals Section 9" at bounding box center [517, 175] width 148 height 32
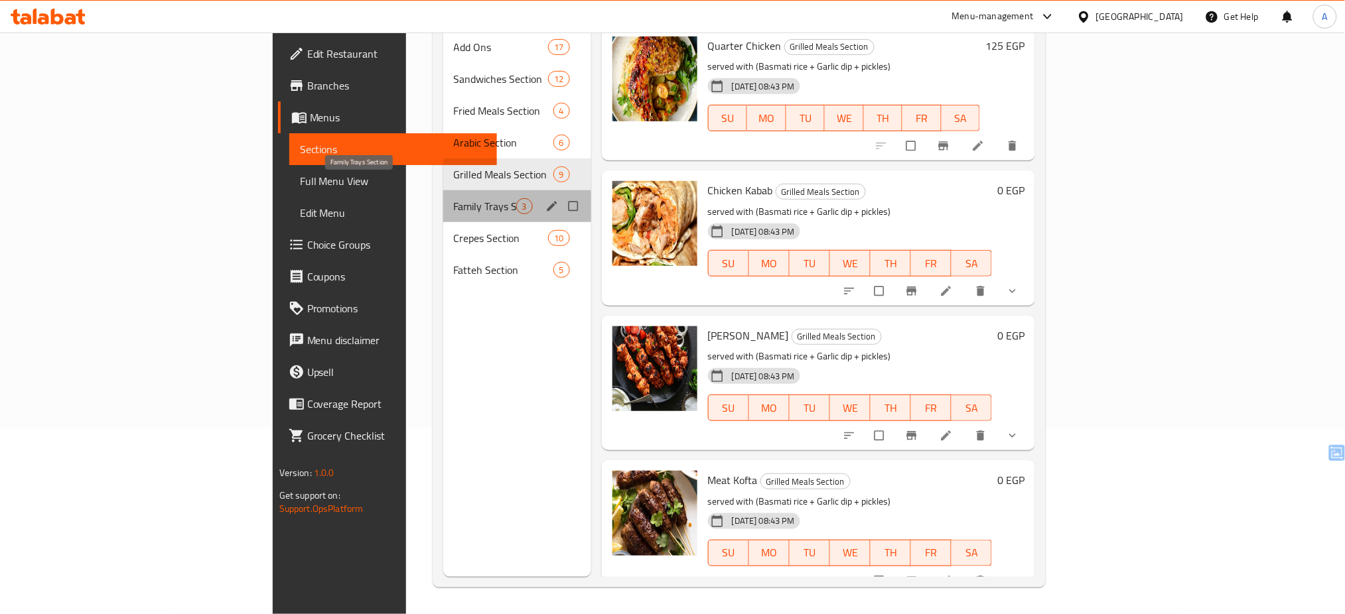
click at [454, 198] on span "Family Trays Section" at bounding box center [485, 206] width 62 height 16
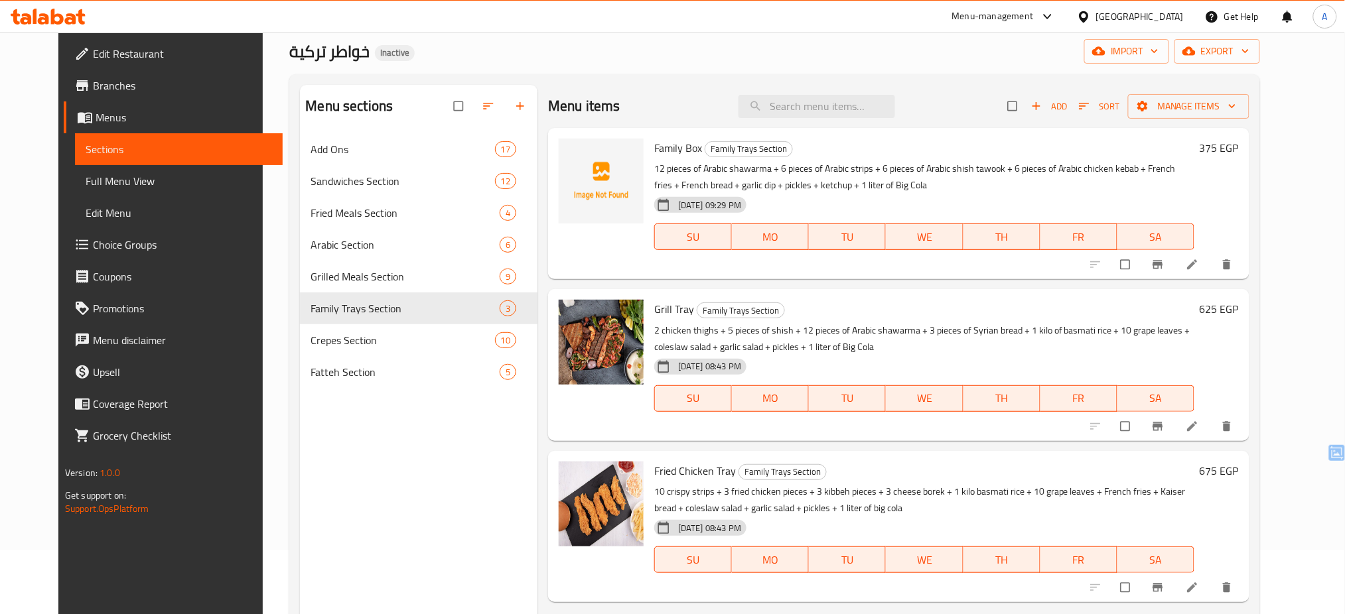
scroll to position [66, 0]
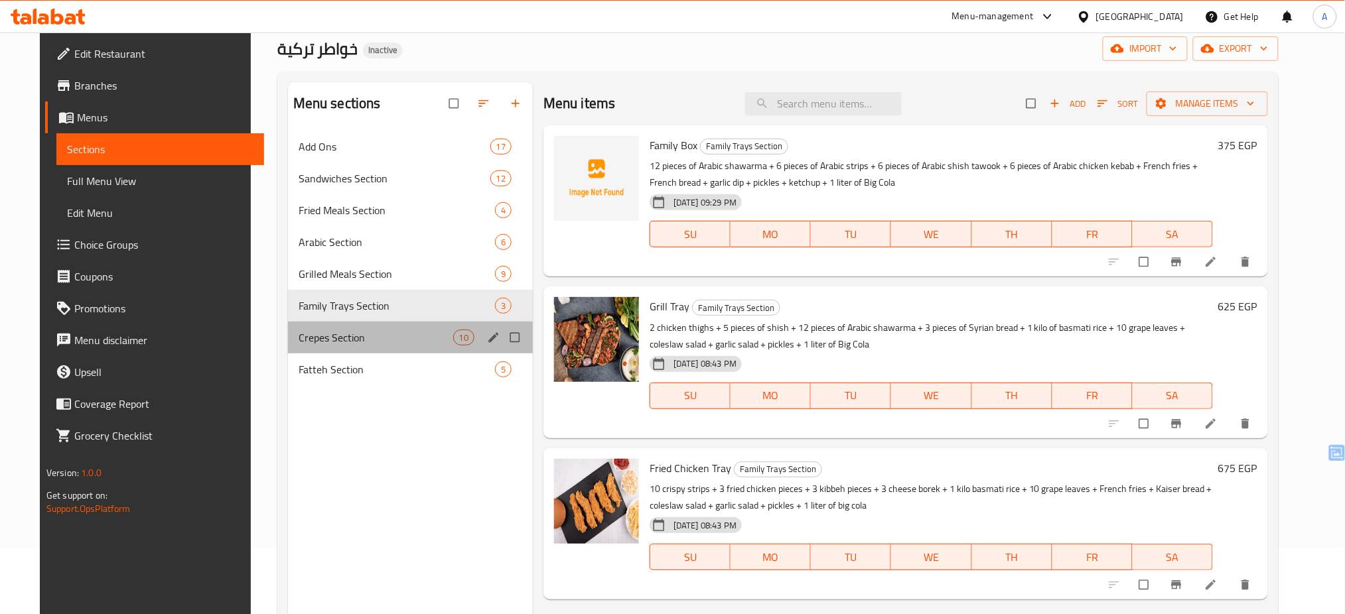
click at [368, 351] on div "Crepes Section 10" at bounding box center [410, 338] width 245 height 32
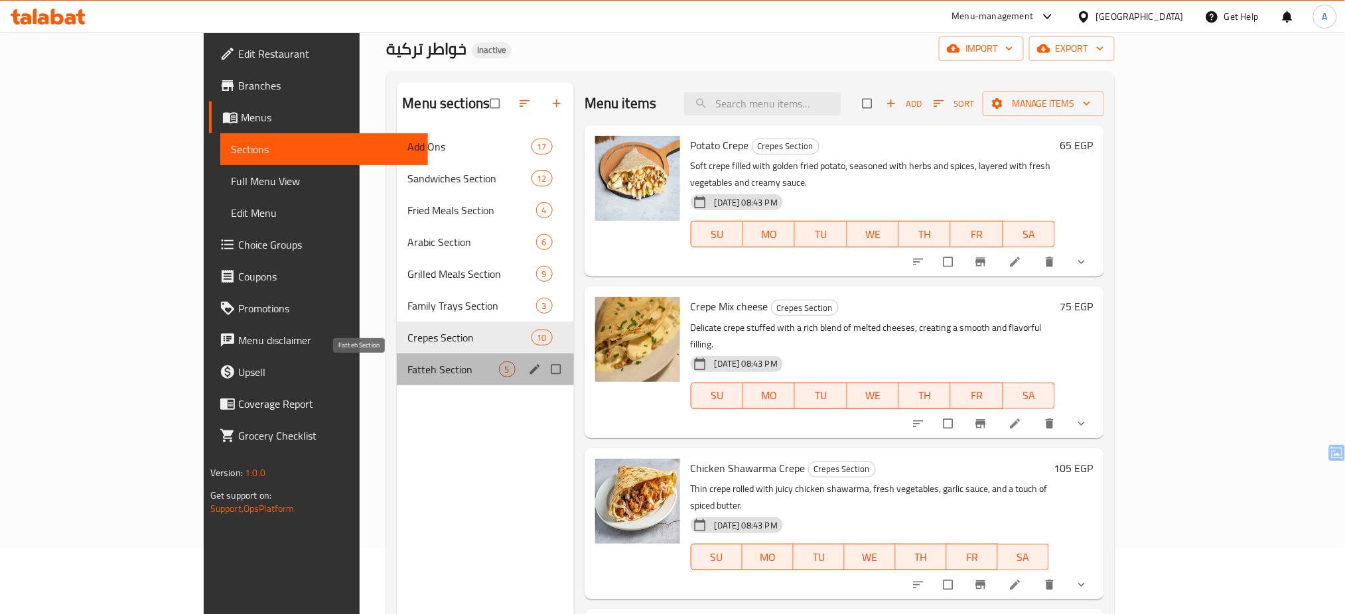
click at [407, 365] on span "Fatteh Section" at bounding box center [452, 370] width 91 height 16
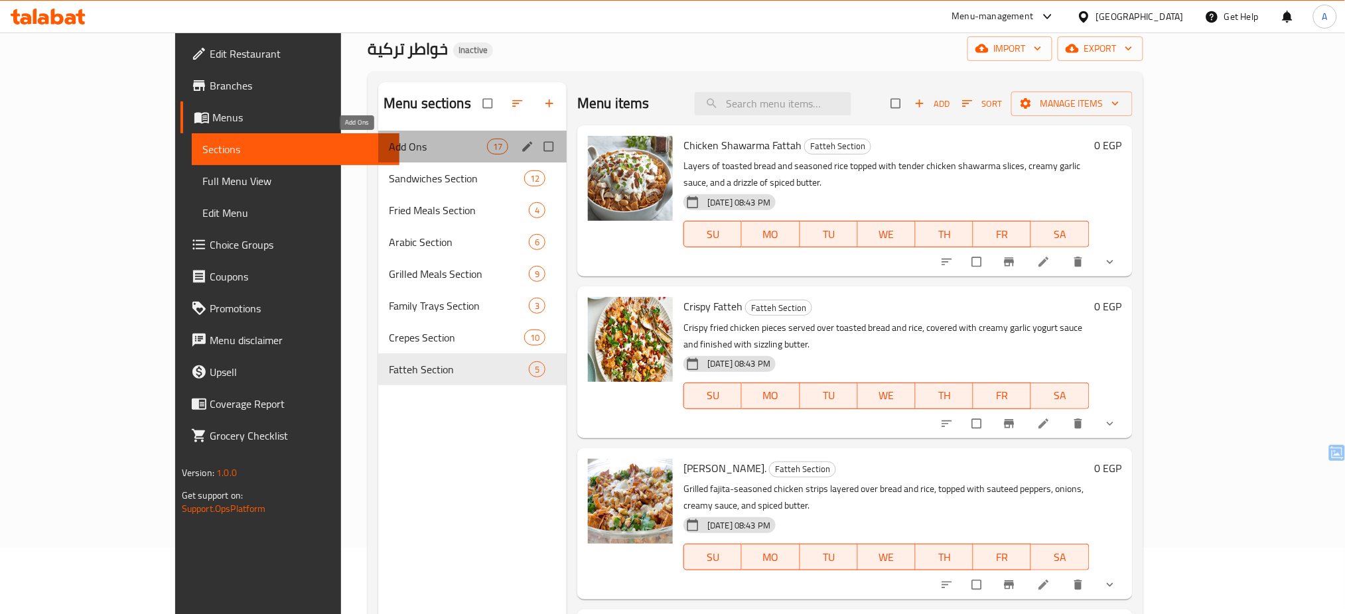
click at [389, 147] on span "Add Ons" at bounding box center [438, 147] width 98 height 16
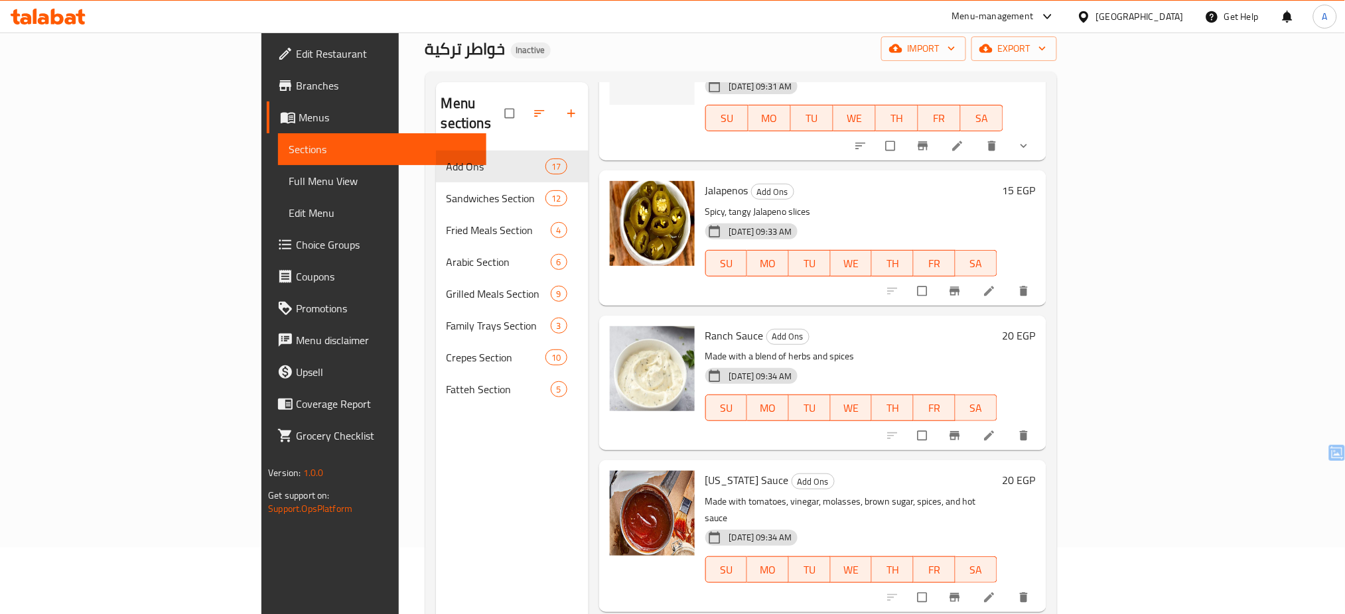
scroll to position [1842, 0]
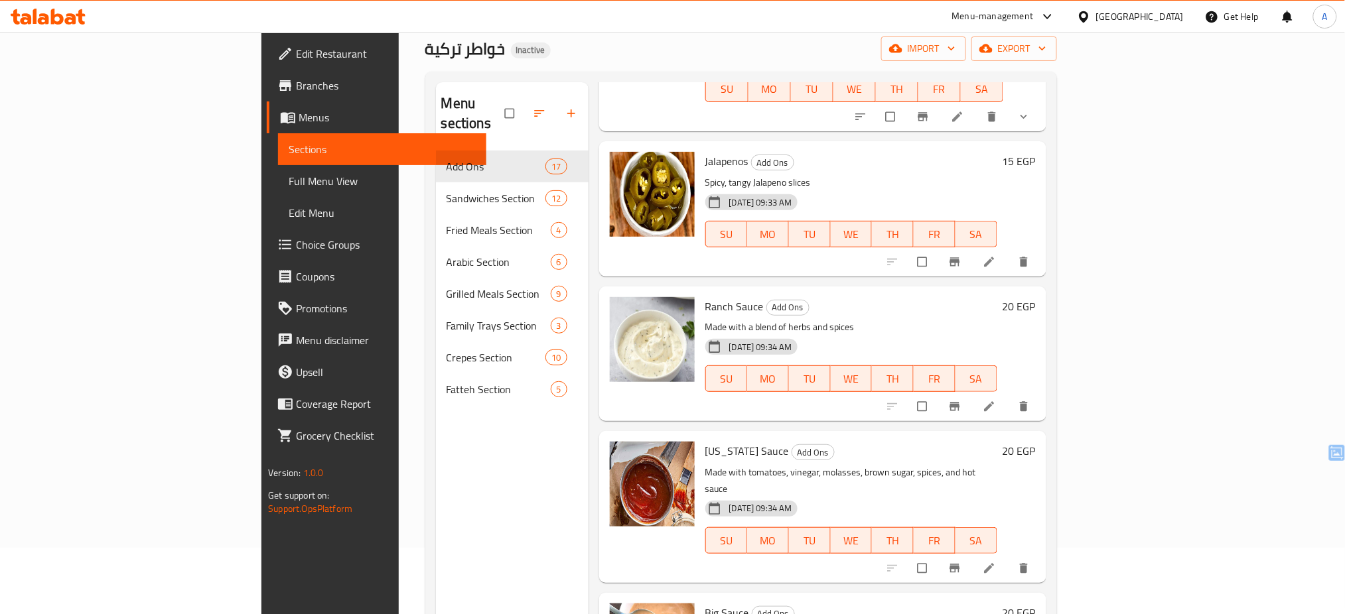
click at [700, 334] on div "[DATE] 09:34 AM SU MO TU WE TH FR SA" at bounding box center [851, 370] width 303 height 72
click at [296, 46] on span "Edit Restaurant" at bounding box center [386, 54] width 180 height 16
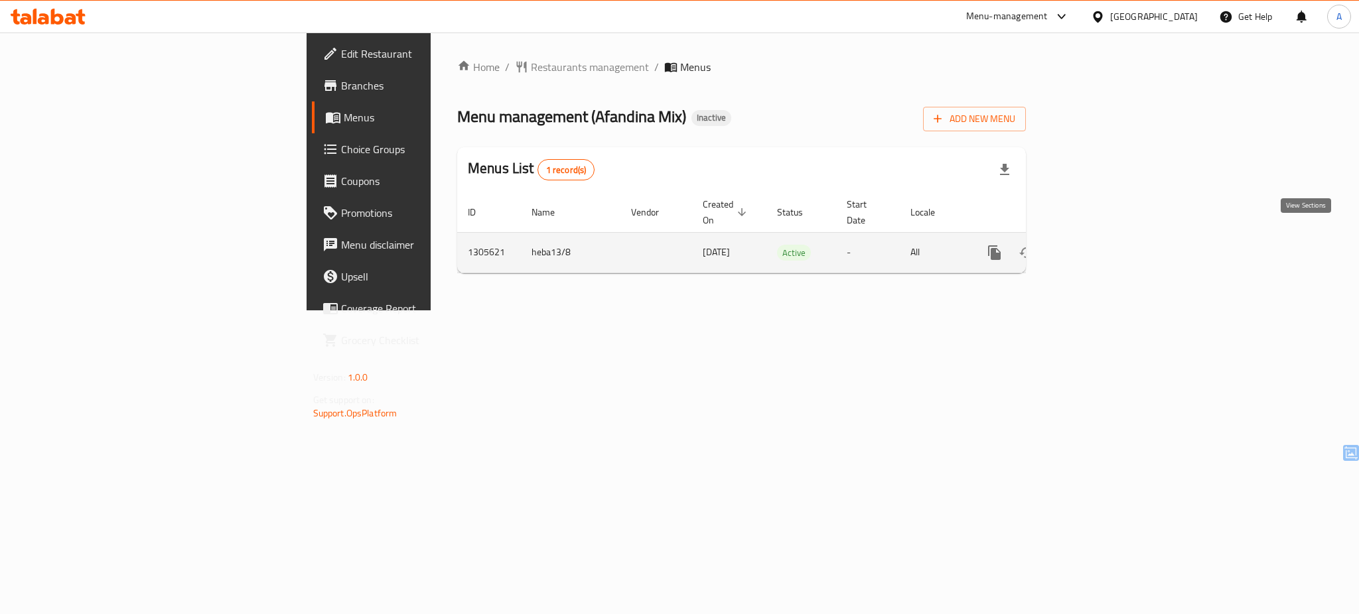
click at [1098, 245] on icon "enhanced table" at bounding box center [1090, 253] width 16 height 16
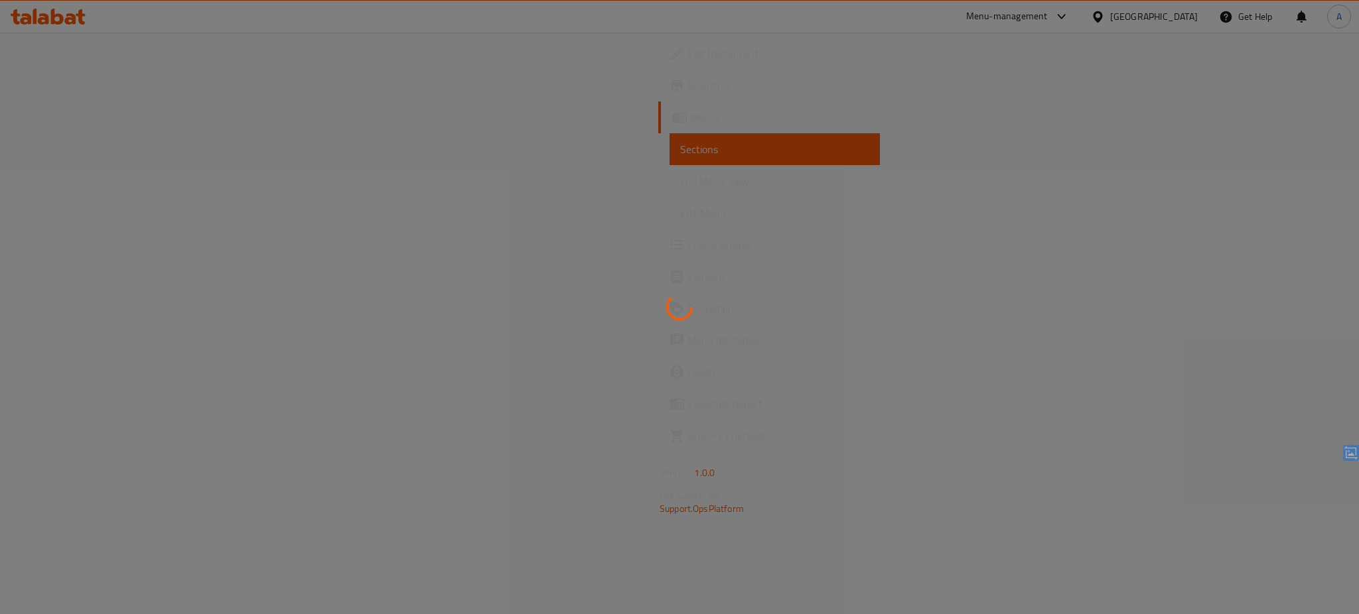
click at [665, 188] on div at bounding box center [679, 307] width 1359 height 614
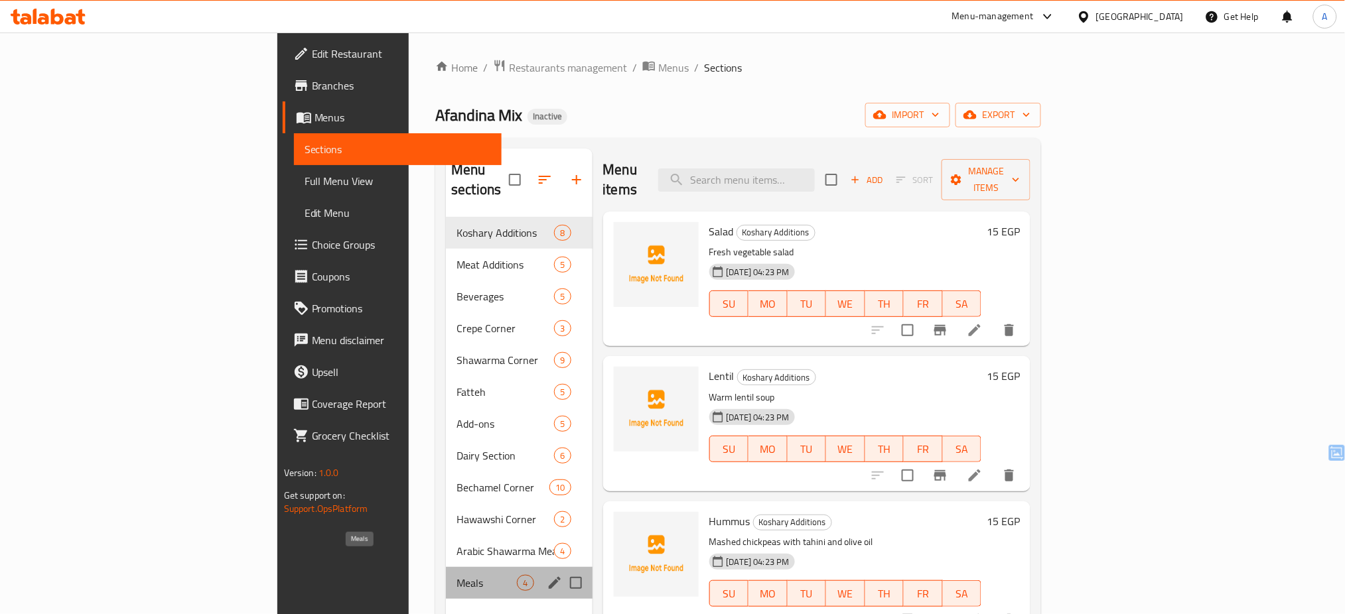
click at [456, 575] on span "Meals" at bounding box center [486, 583] width 60 height 16
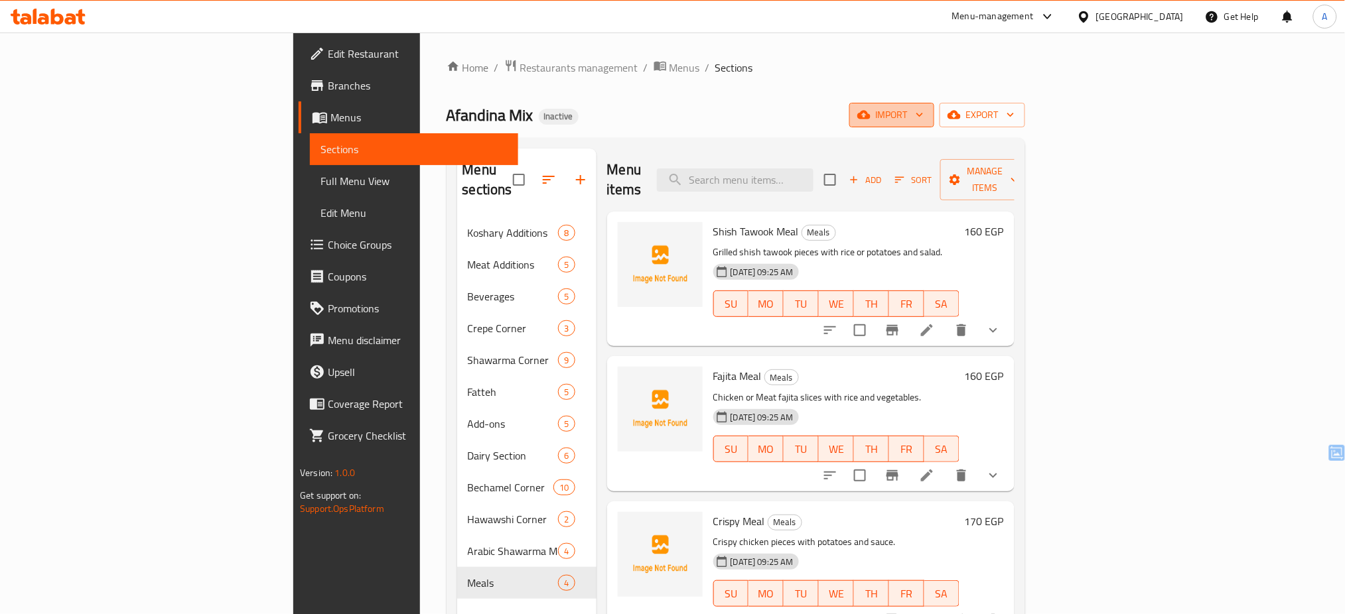
click at [923, 111] on span "import" at bounding box center [892, 115] width 64 height 17
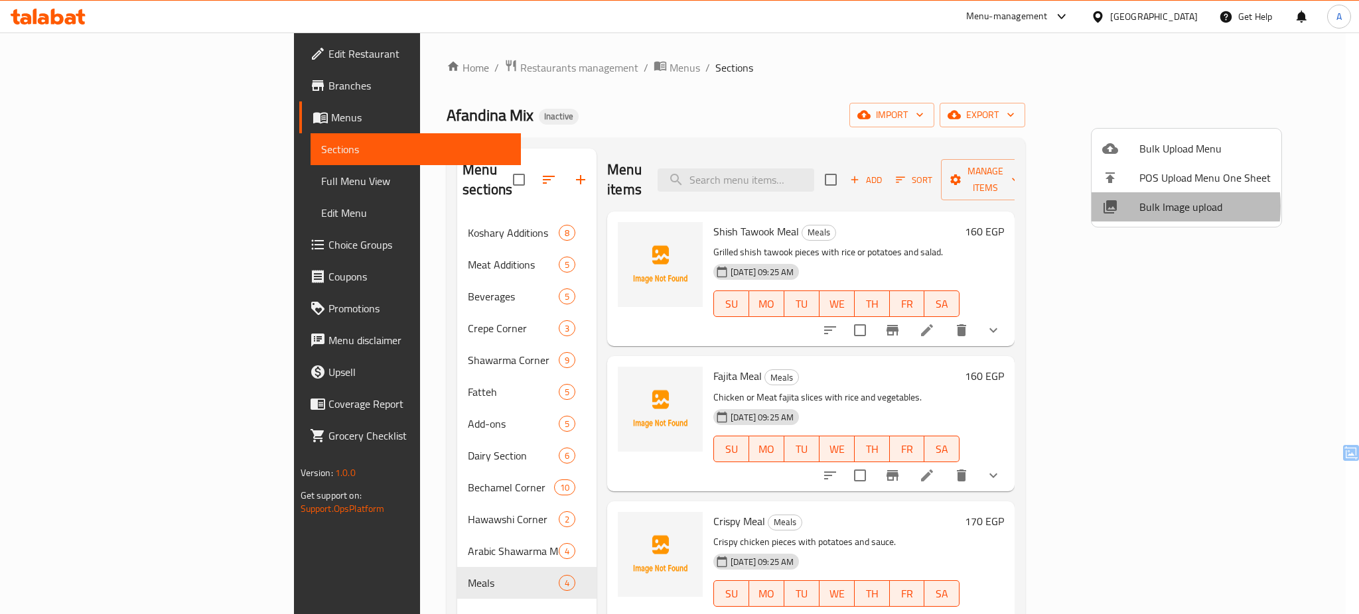
click at [1141, 206] on span "Bulk Image upload" at bounding box center [1204, 207] width 131 height 16
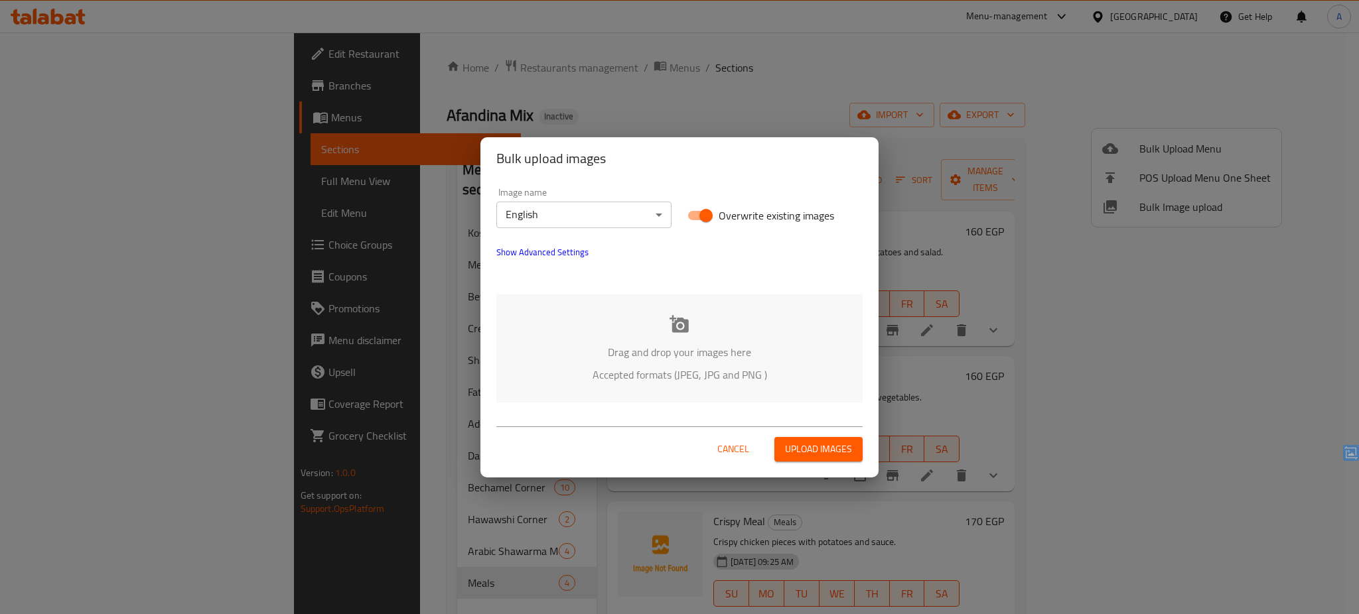
click at [787, 216] on span "Overwrite existing images" at bounding box center [775, 216] width 115 height 16
click at [744, 216] on input "Overwrite existing images" at bounding box center [706, 215] width 76 height 25
checkbox input "false"
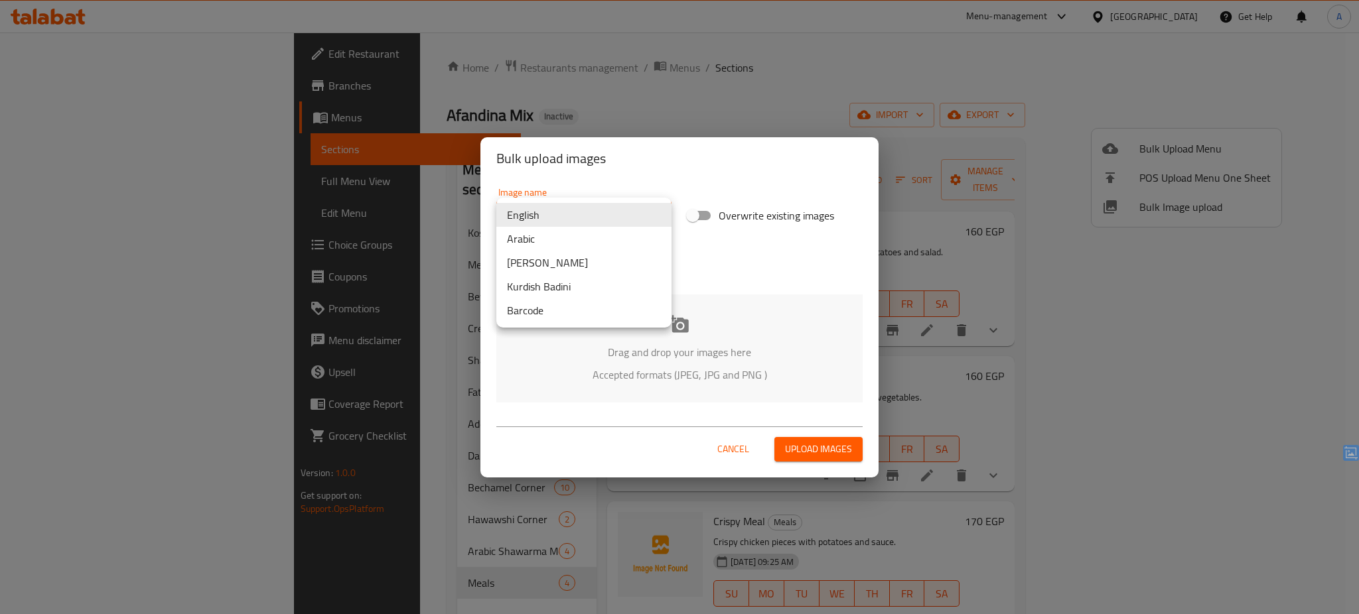
drag, startPoint x: 577, startPoint y: 222, endPoint x: 556, endPoint y: 234, distance: 24.4
click at [556, 234] on body "​ Menu-management [GEOGRAPHIC_DATA] Get Help A Edit Restaurant Branches Menus S…" at bounding box center [679, 324] width 1359 height 582
click at [556, 234] on li "Arabic" at bounding box center [583, 239] width 175 height 24
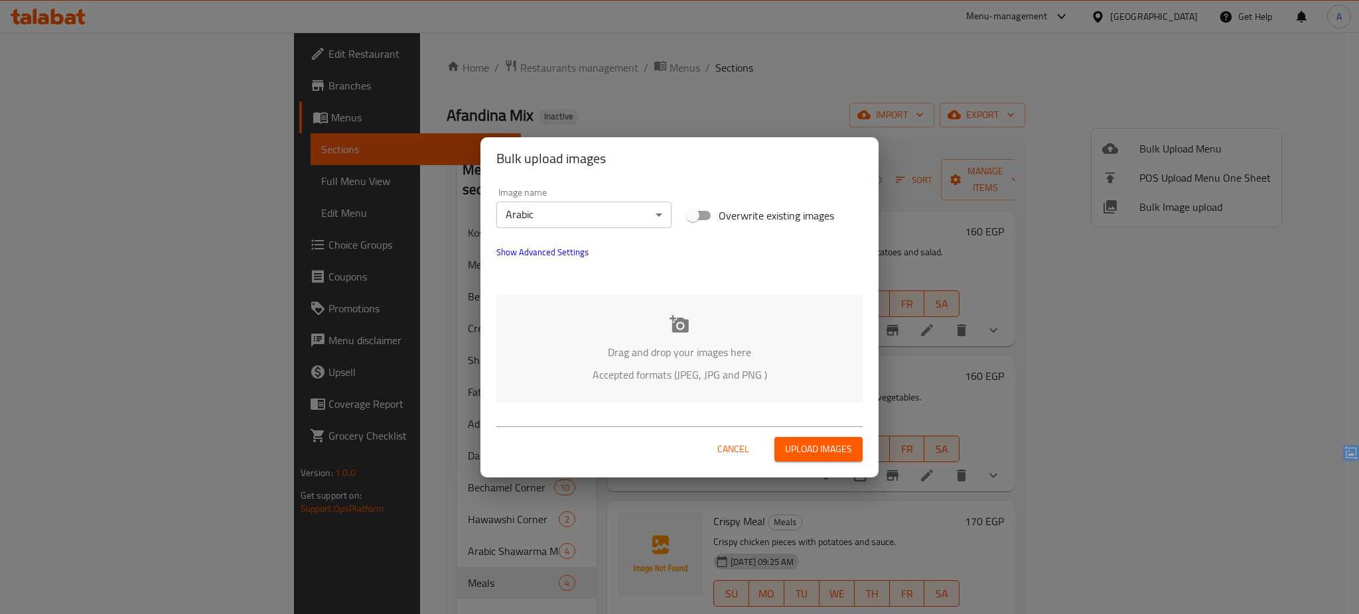
click at [632, 350] on p "Drag and drop your images here" at bounding box center [679, 352] width 326 height 16
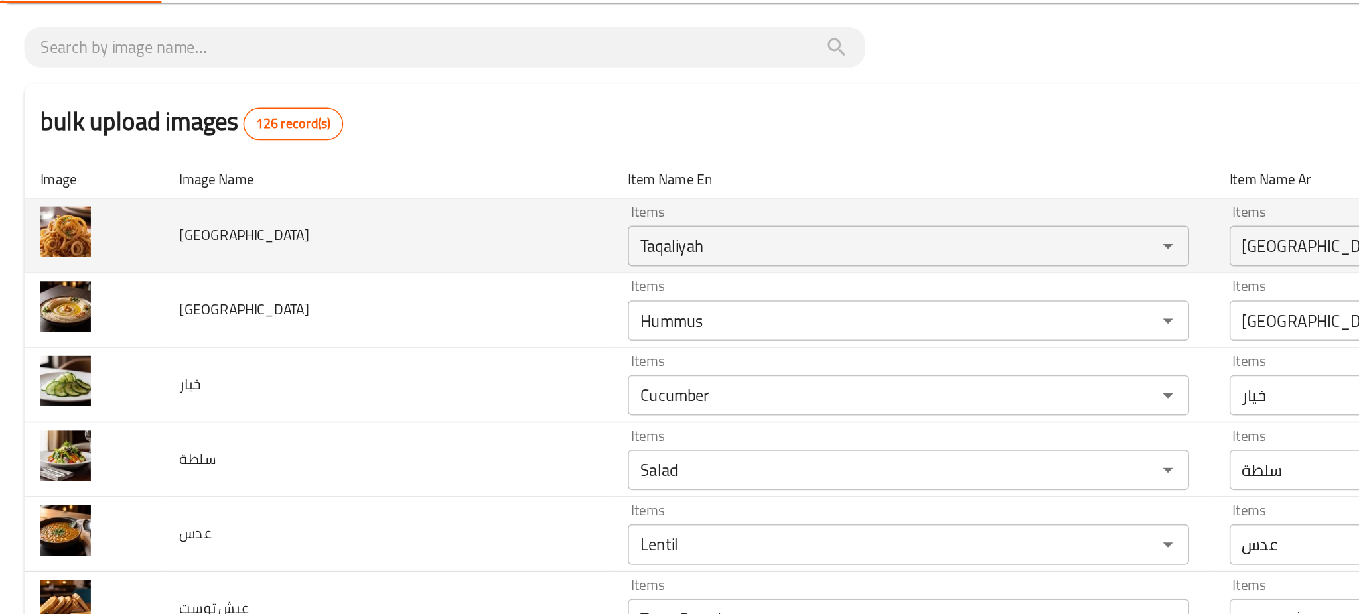
click at [279, 238] on td "[GEOGRAPHIC_DATA]" at bounding box center [254, 227] width 295 height 49
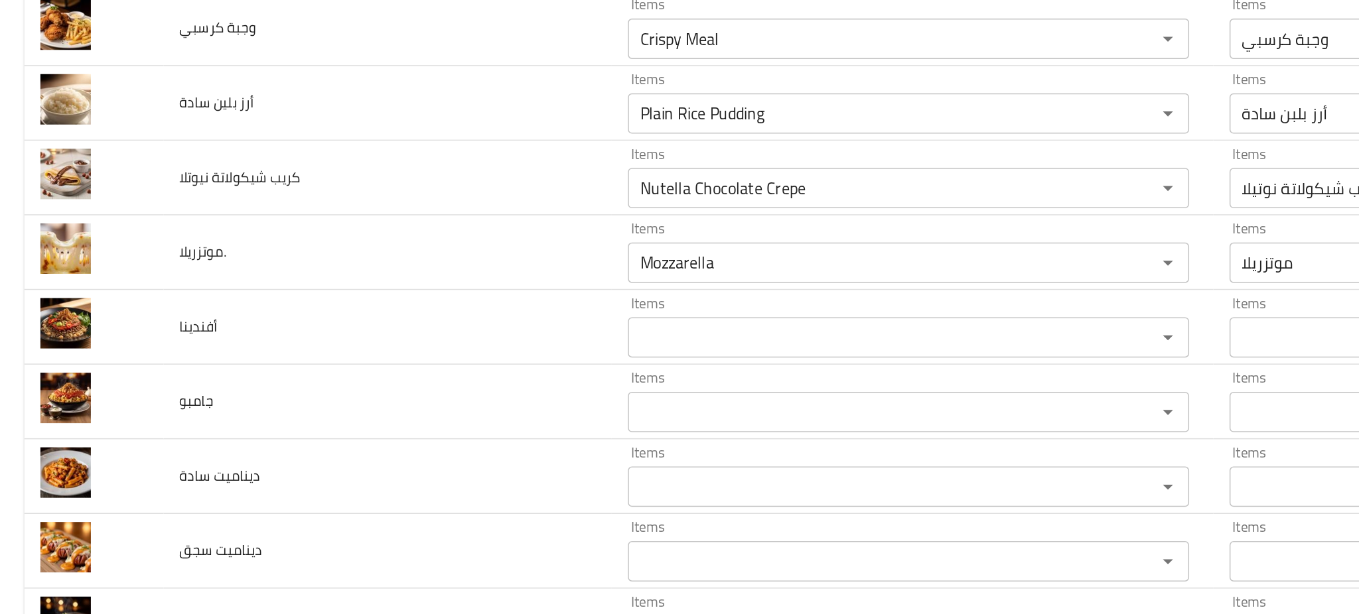
scroll to position [3184, 0]
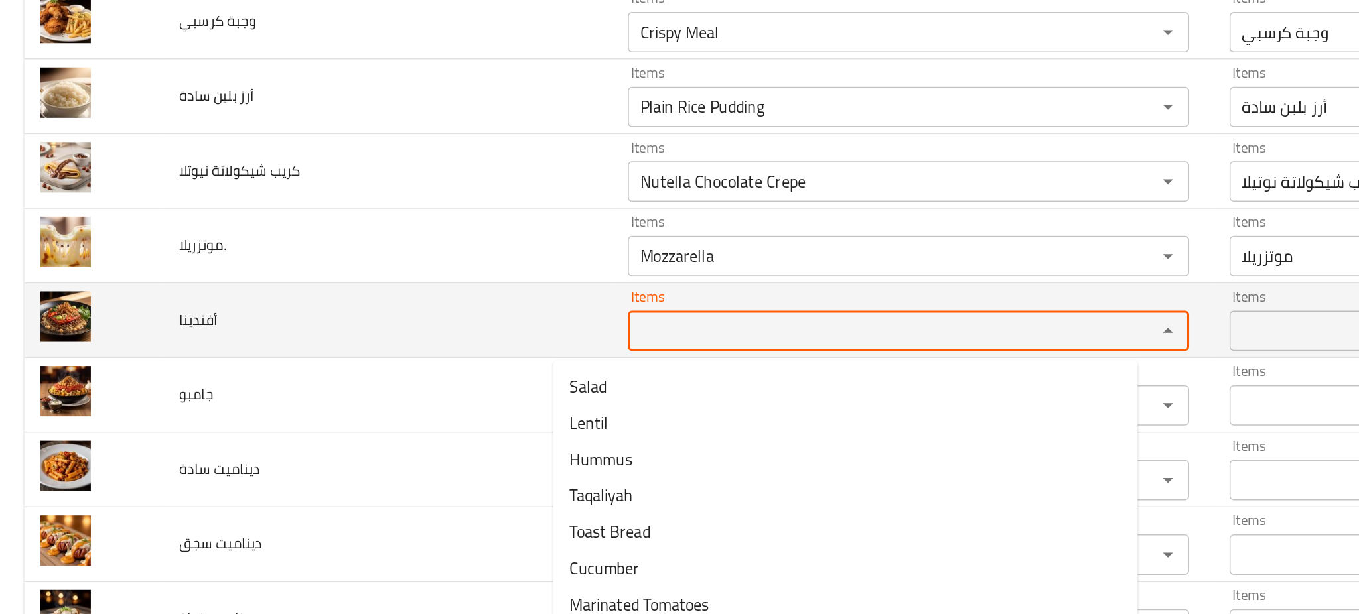
click at [417, 296] on input "Items" at bounding box center [578, 290] width 322 height 19
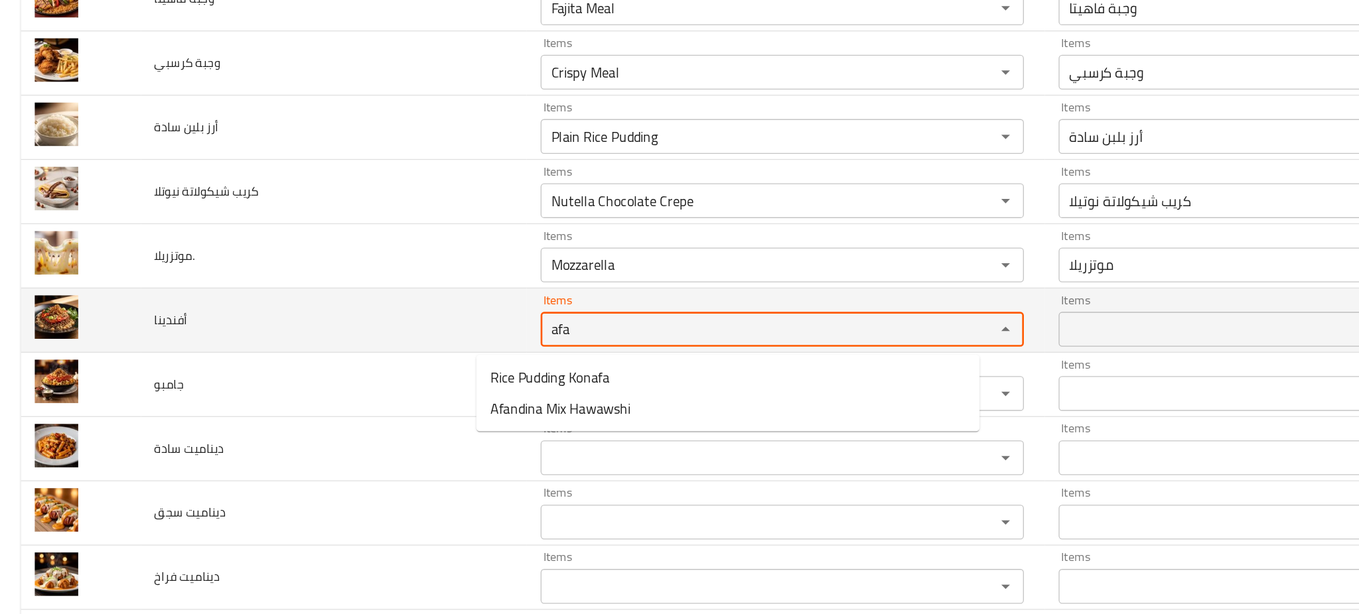
type input "afa"
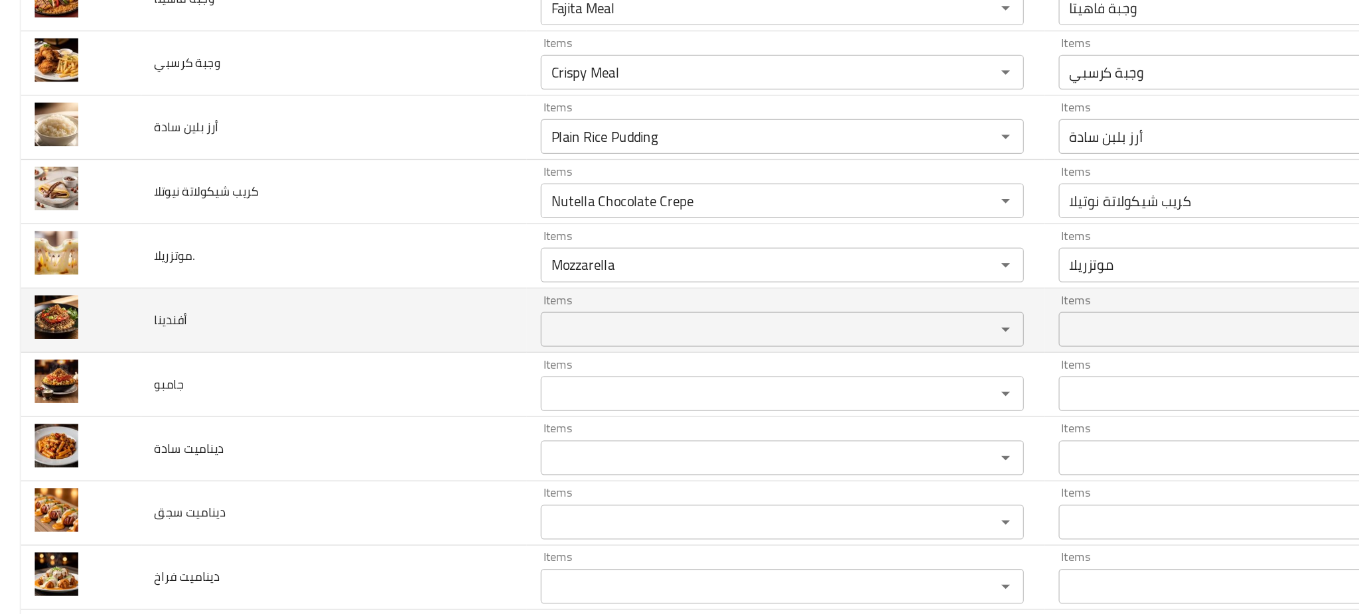
click at [267, 280] on td "أفندينا" at bounding box center [254, 283] width 295 height 49
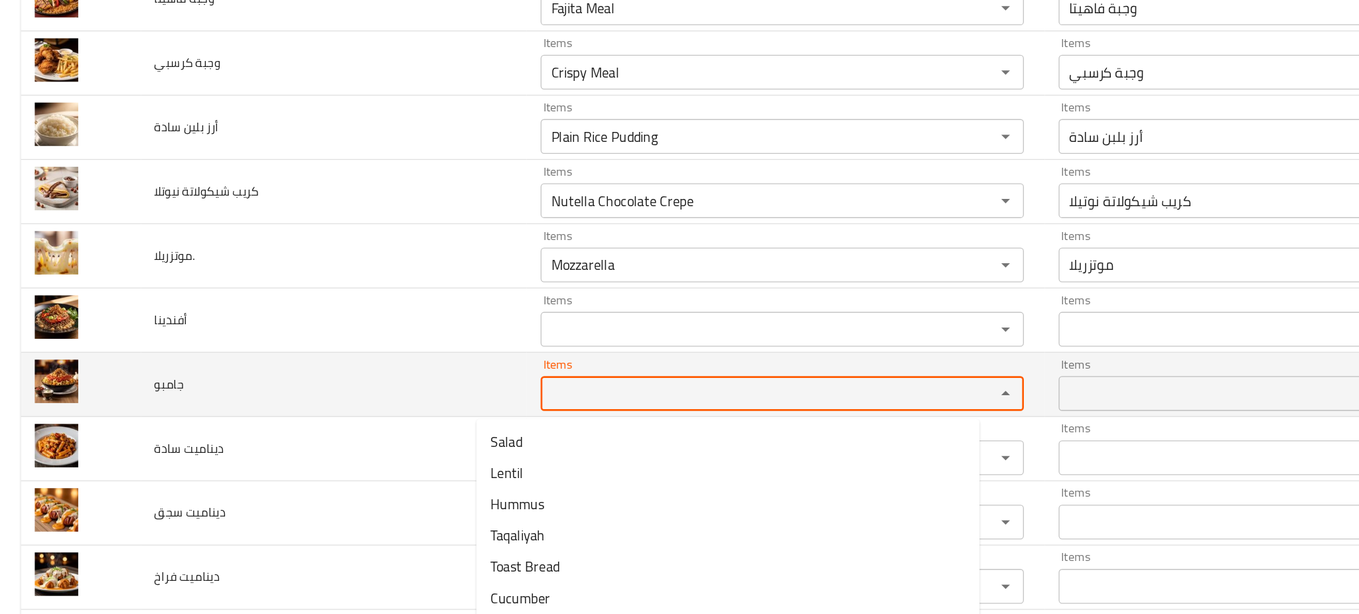
click at [417, 342] on input "Items" at bounding box center [578, 339] width 322 height 19
type input "J"
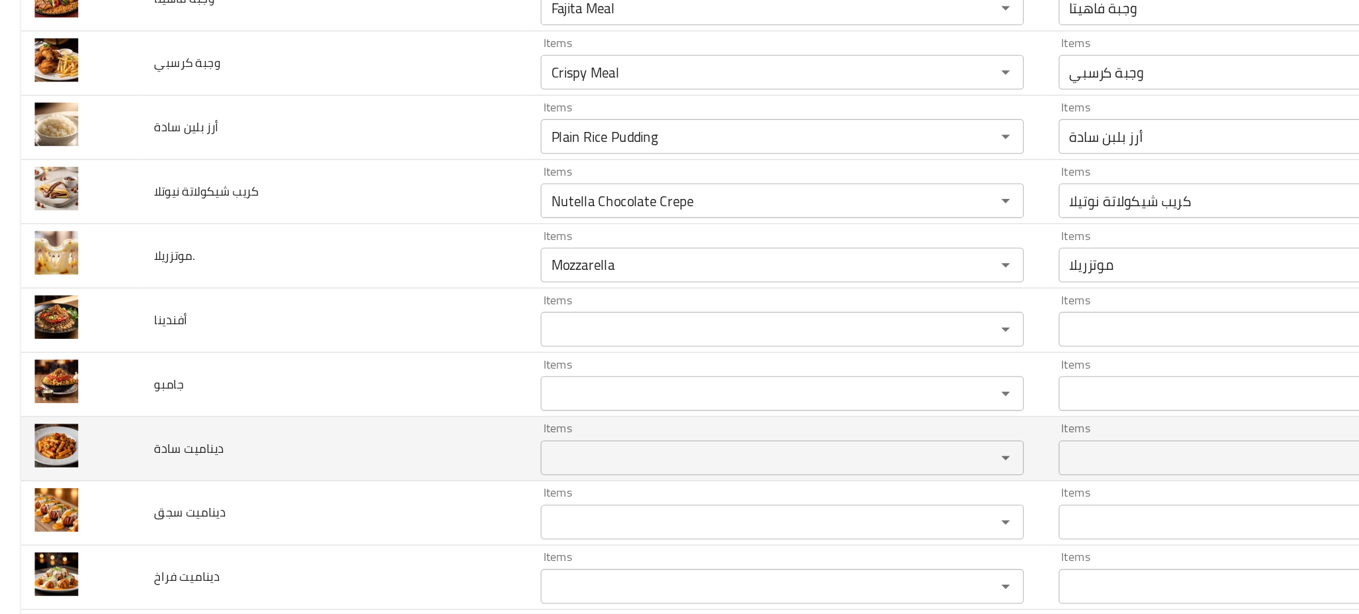
click at [293, 384] on td "ديناميت سادة" at bounding box center [254, 381] width 295 height 49
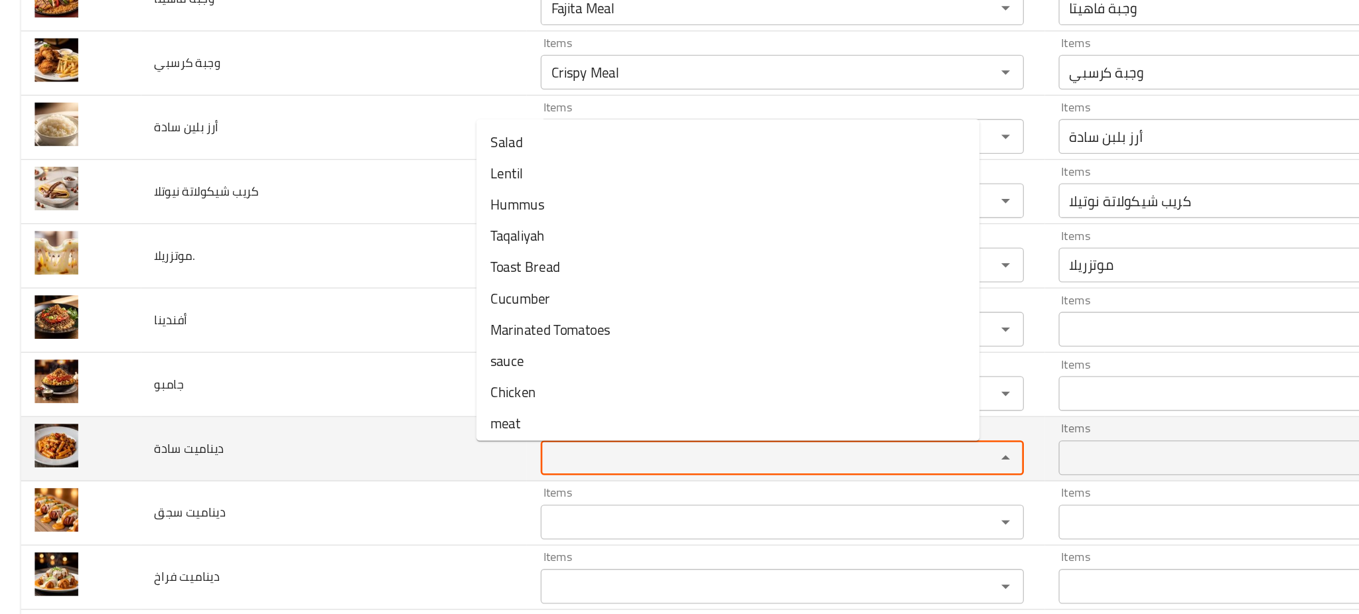
click at [464, 383] on سادة "Items" at bounding box center [578, 388] width 322 height 19
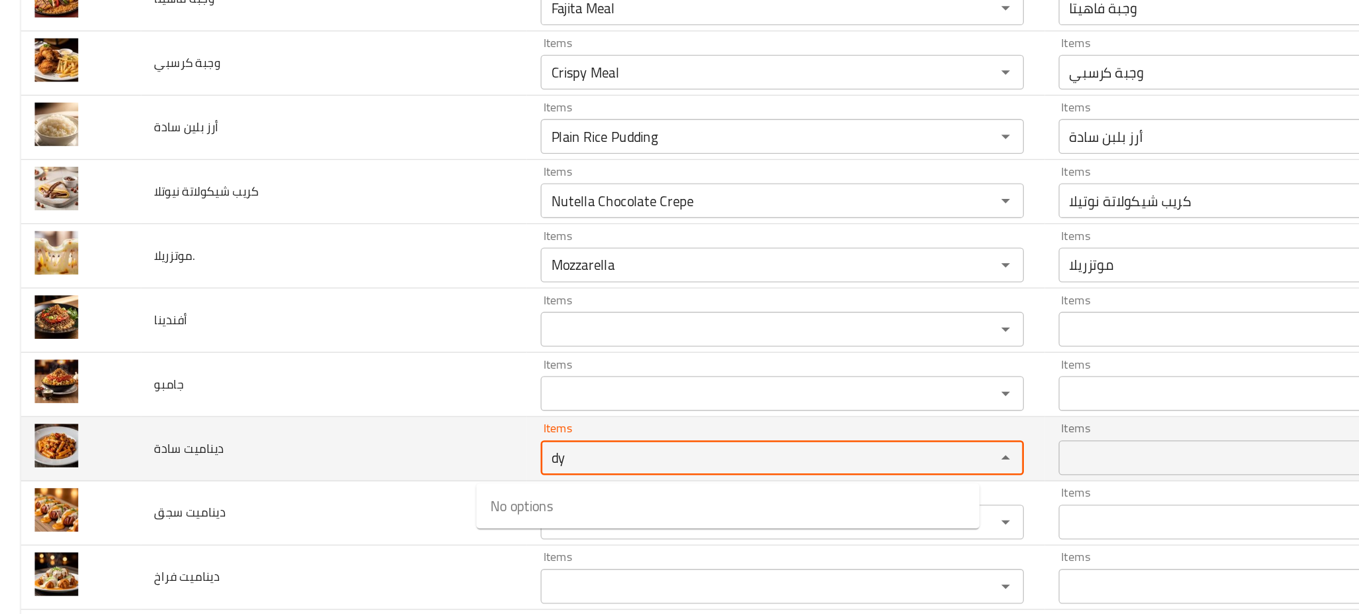
type سادة "d"
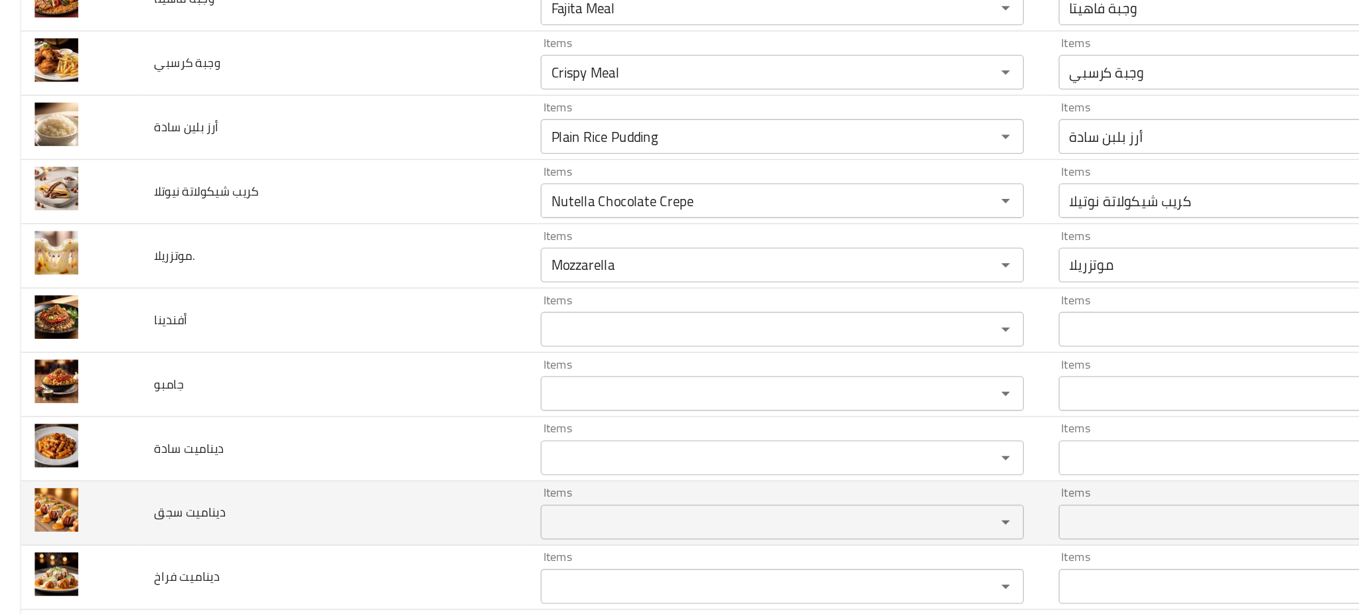
click at [340, 433] on td "ديناميت سجق" at bounding box center [254, 430] width 295 height 49
click at [340, 432] on td "ديناميت سجق" at bounding box center [254, 430] width 295 height 49
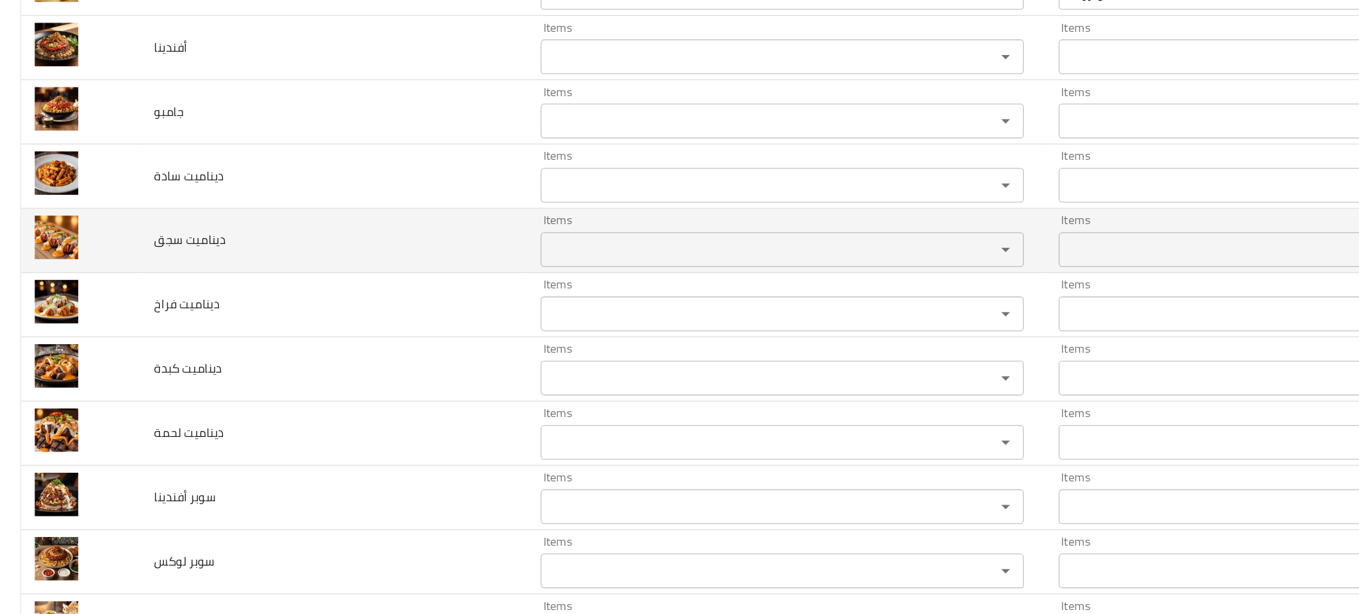
scroll to position [3397, 0]
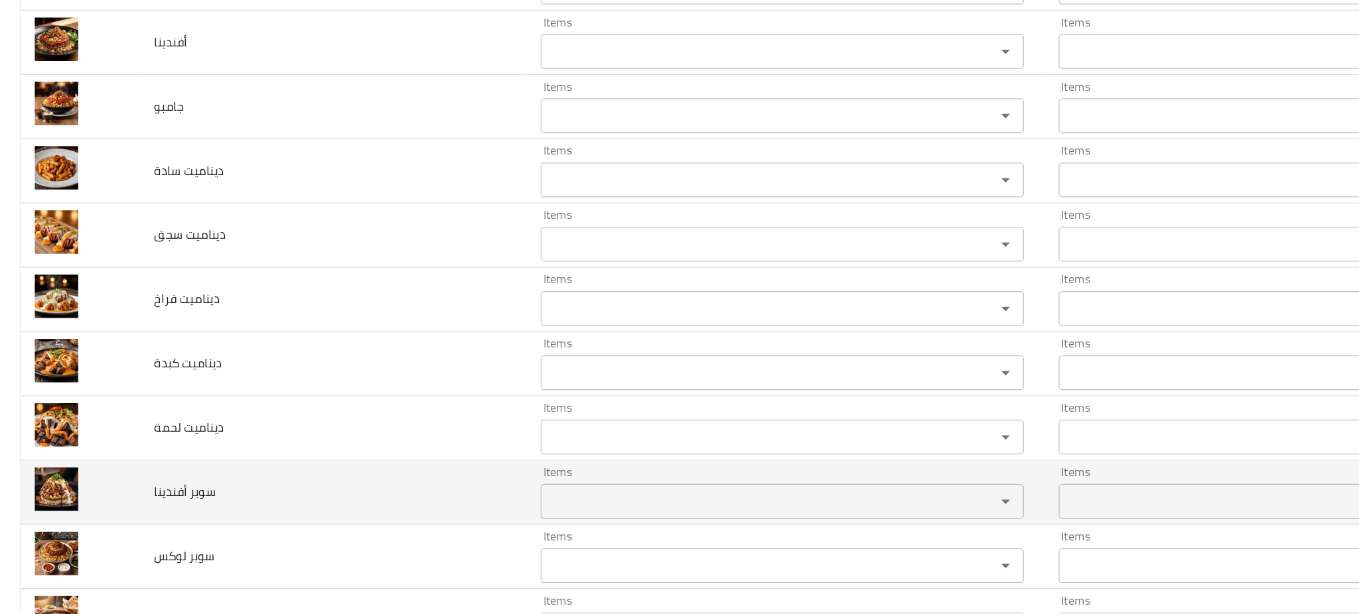
click at [413, 435] on div "Items" at bounding box center [597, 421] width 369 height 27
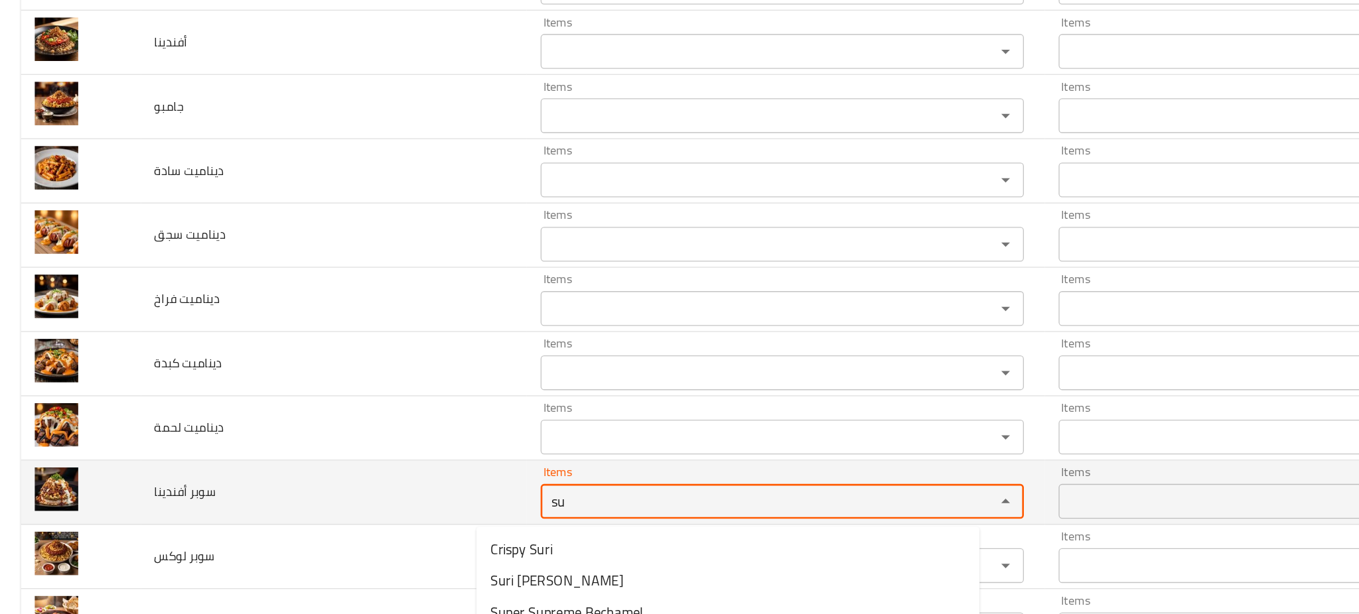
type أفندينا "su"
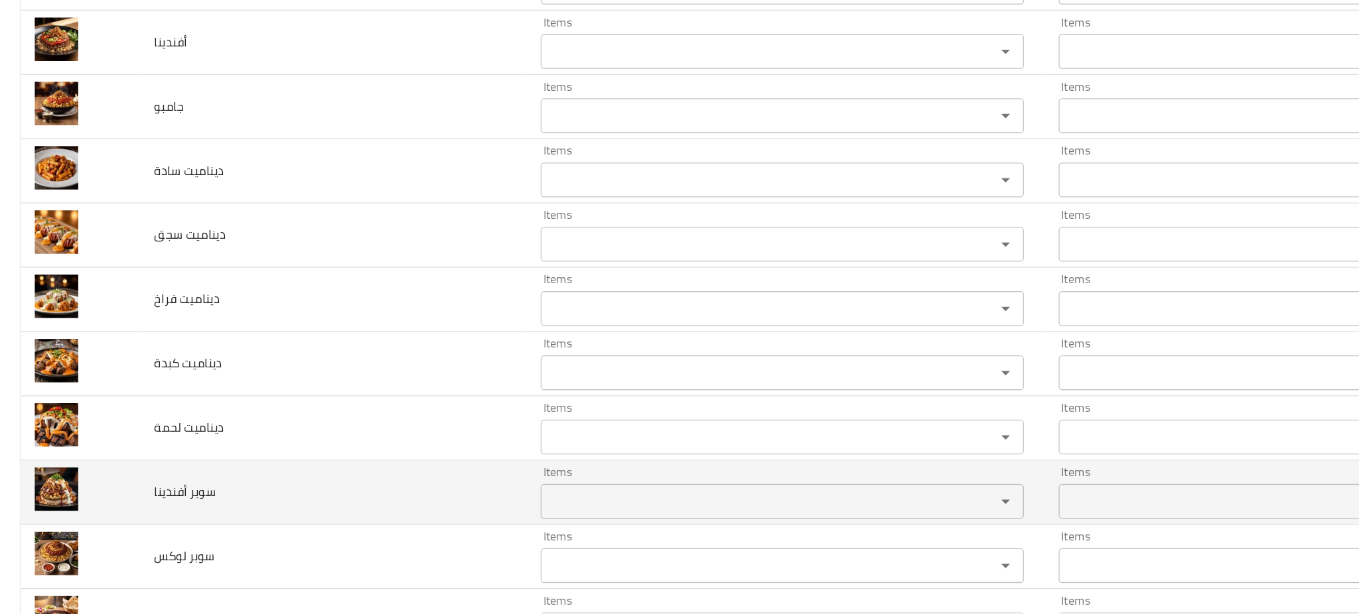
click at [314, 430] on td "سوبر أفندينا" at bounding box center [254, 414] width 295 height 49
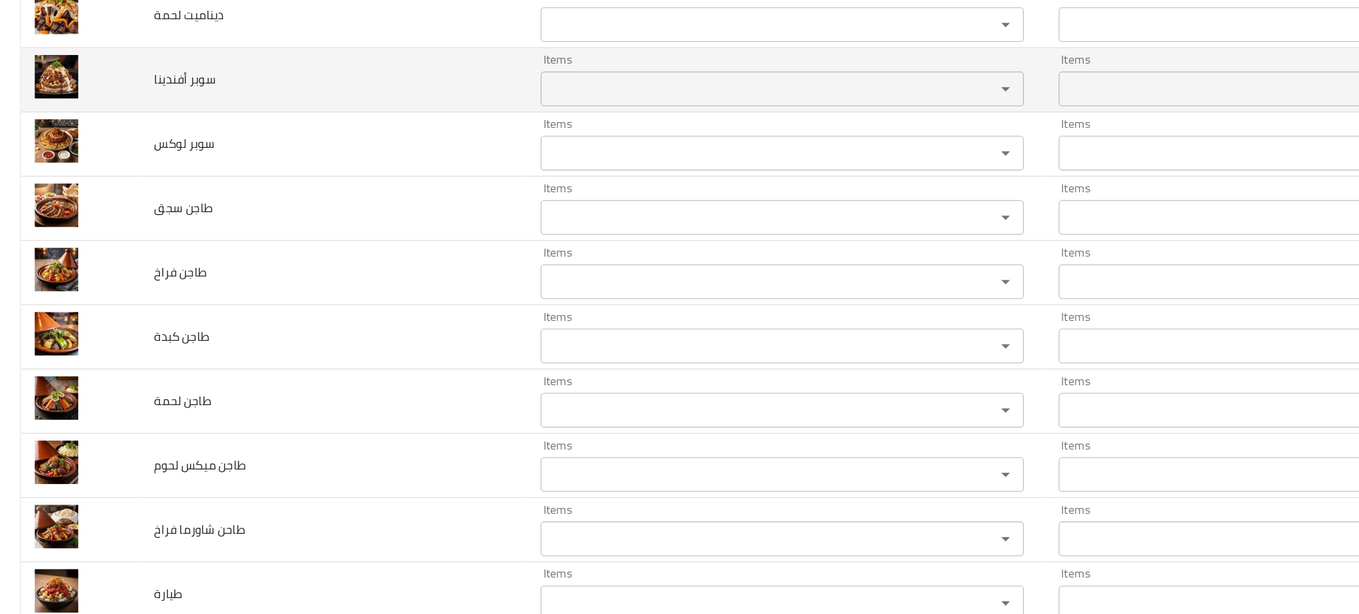
scroll to position [3715, 0]
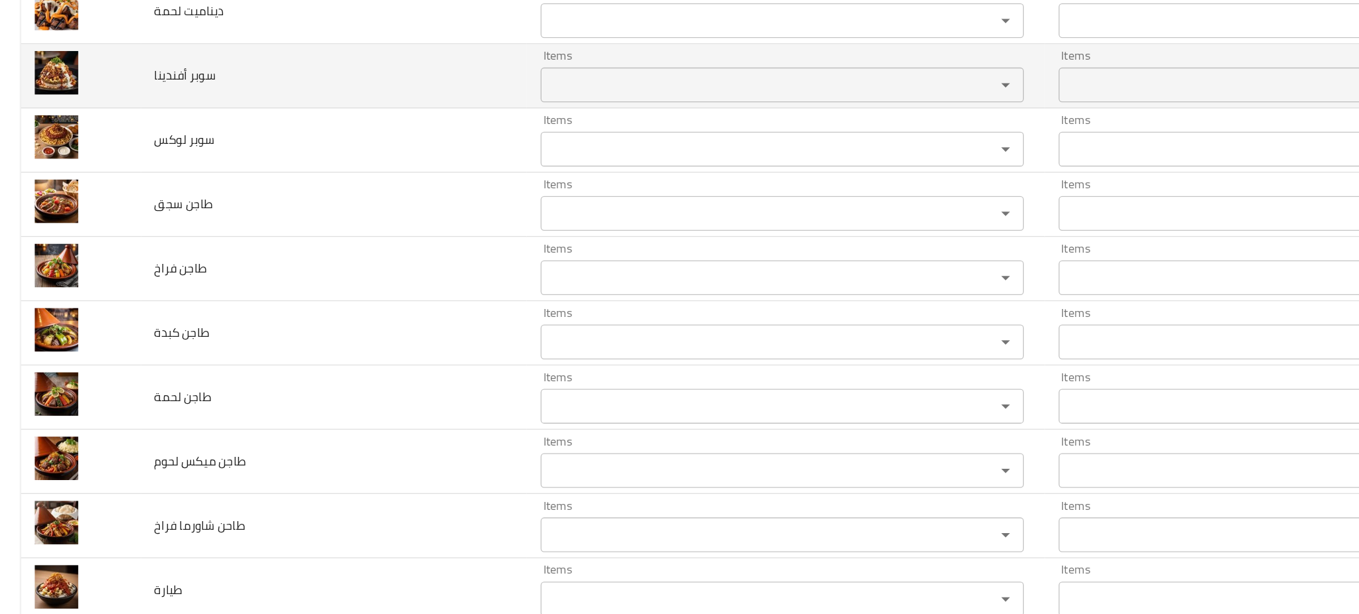
click at [451, 110] on أفندينا "Items" at bounding box center [578, 103] width 322 height 19
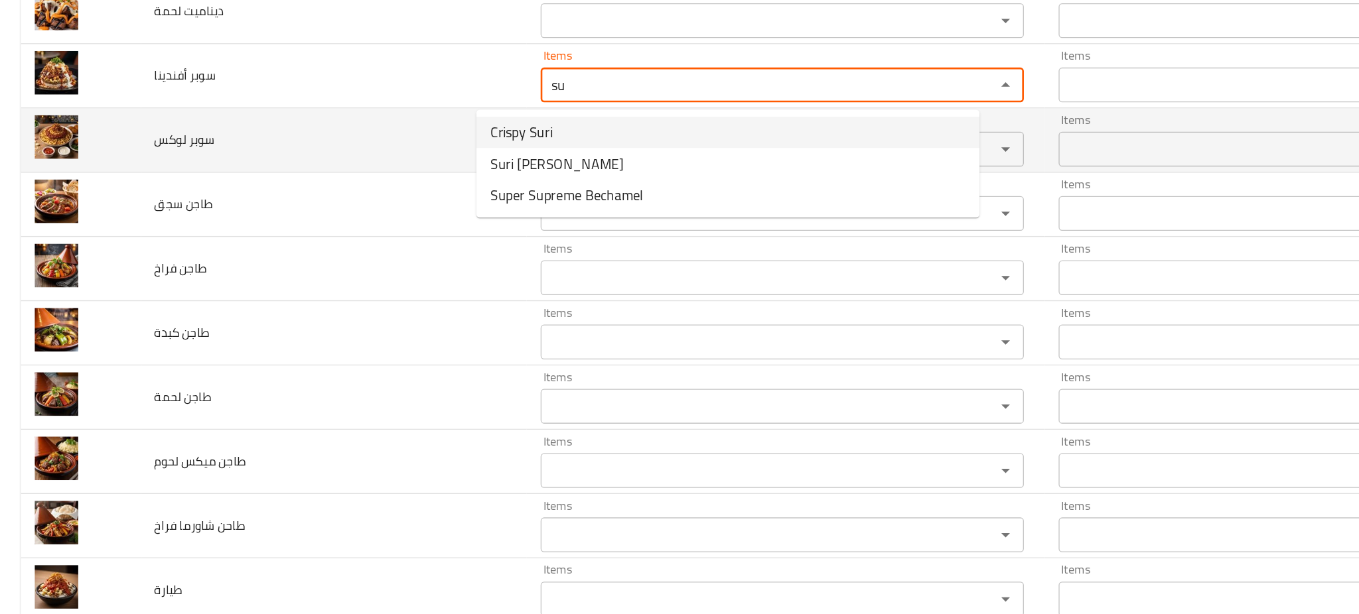
type أفندينا "su"
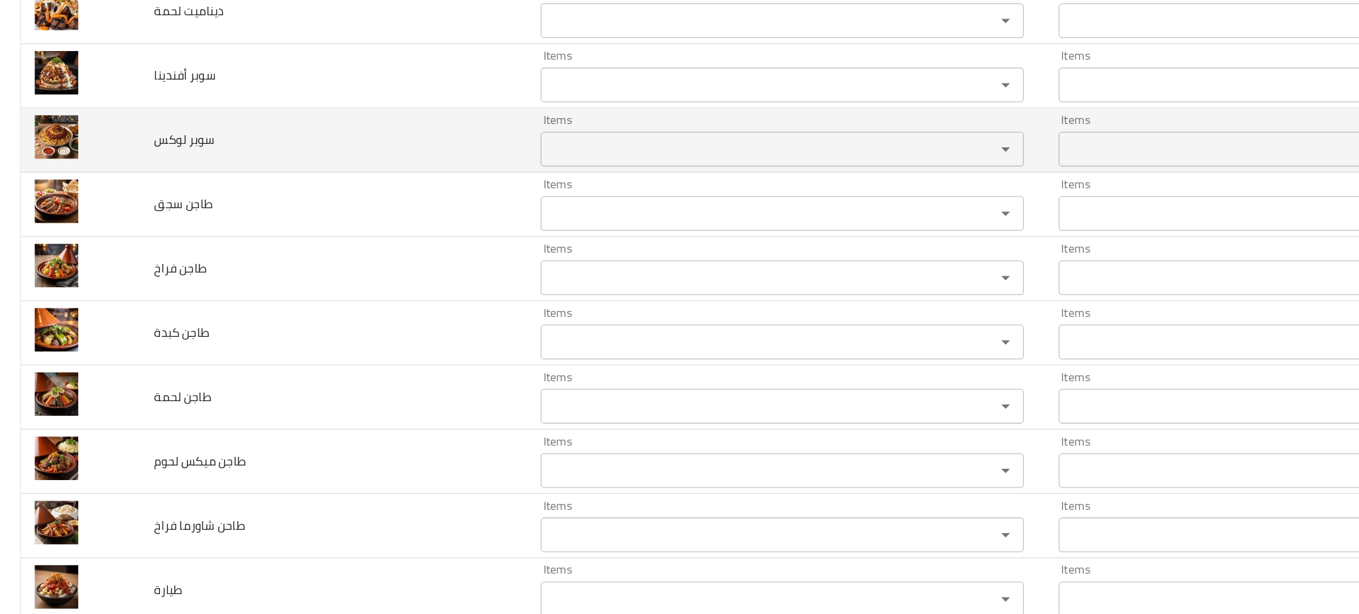
click at [333, 144] on td "سوبر لوكس" at bounding box center [254, 145] width 295 height 49
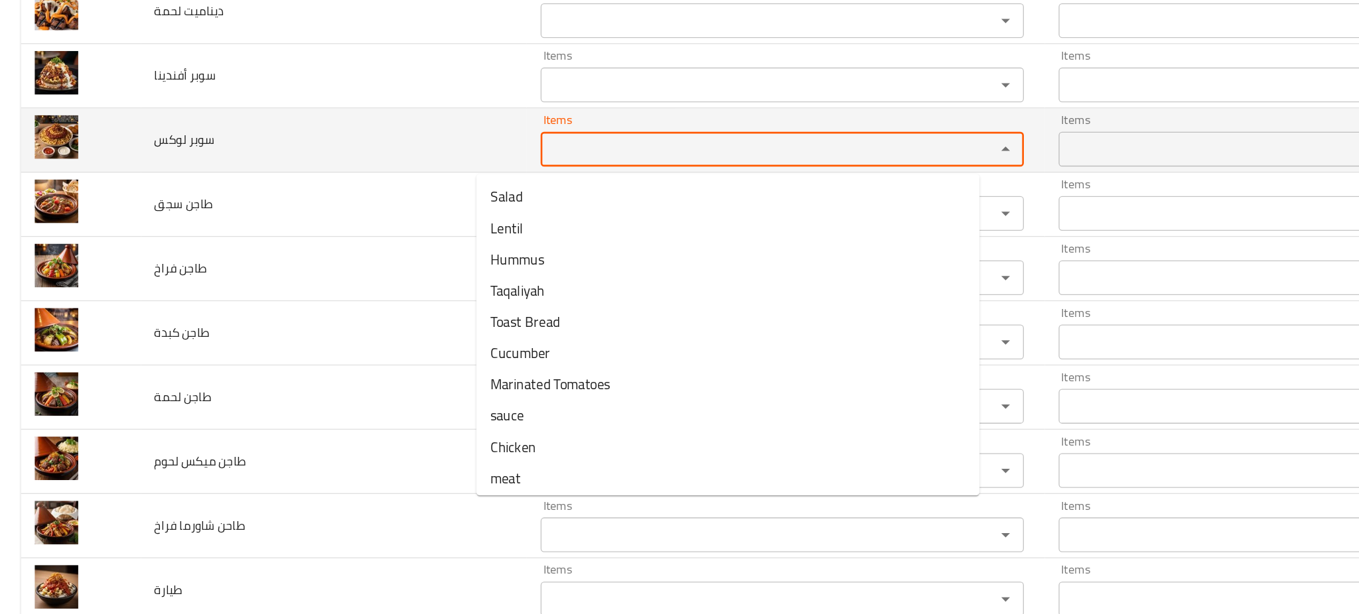
click at [456, 149] on لوكس "Items" at bounding box center [578, 152] width 322 height 19
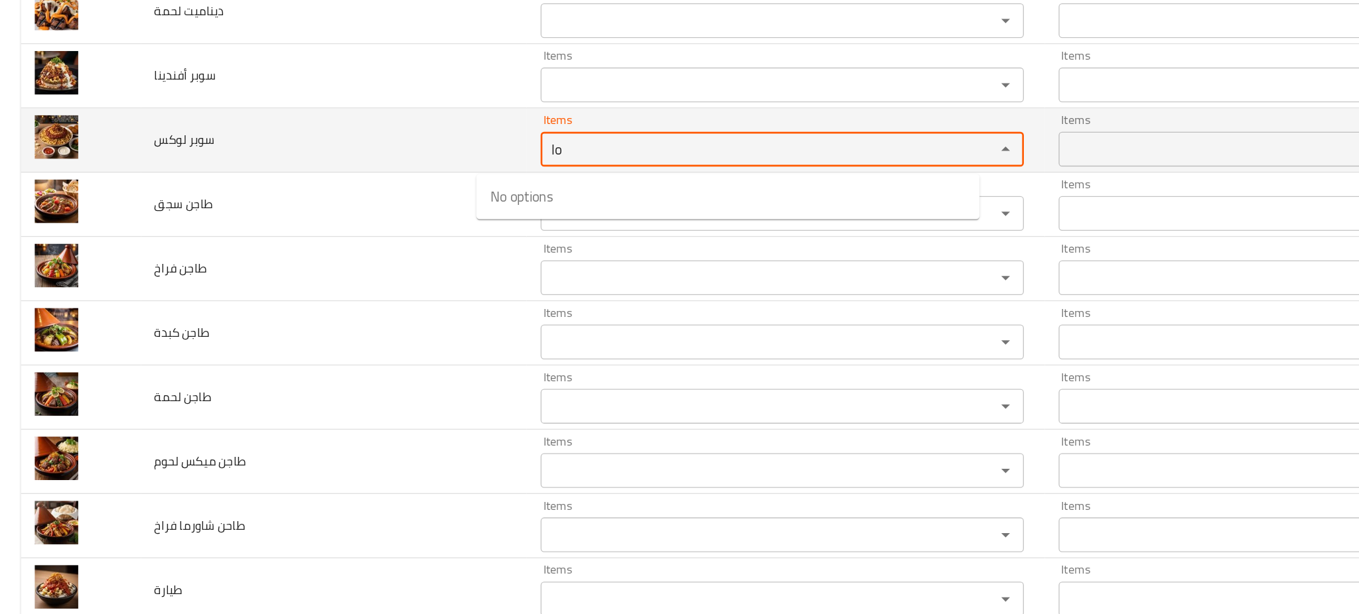
type لوكس "l"
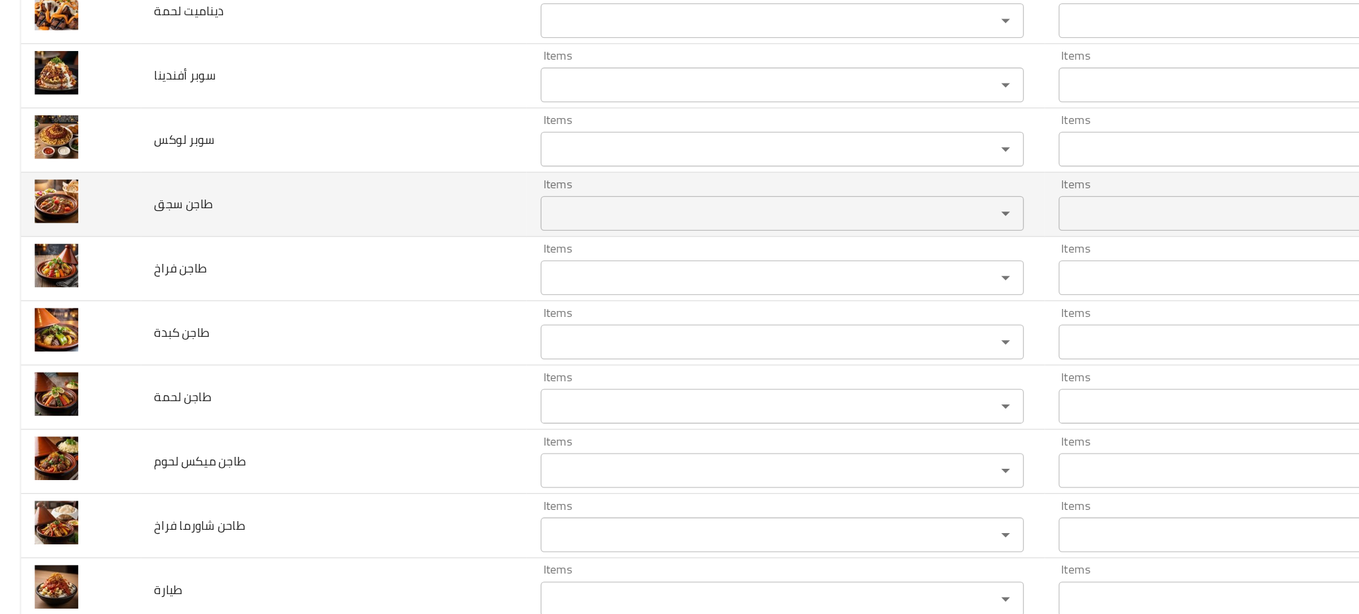
click at [285, 190] on td "طاجن سجق" at bounding box center [254, 194] width 295 height 49
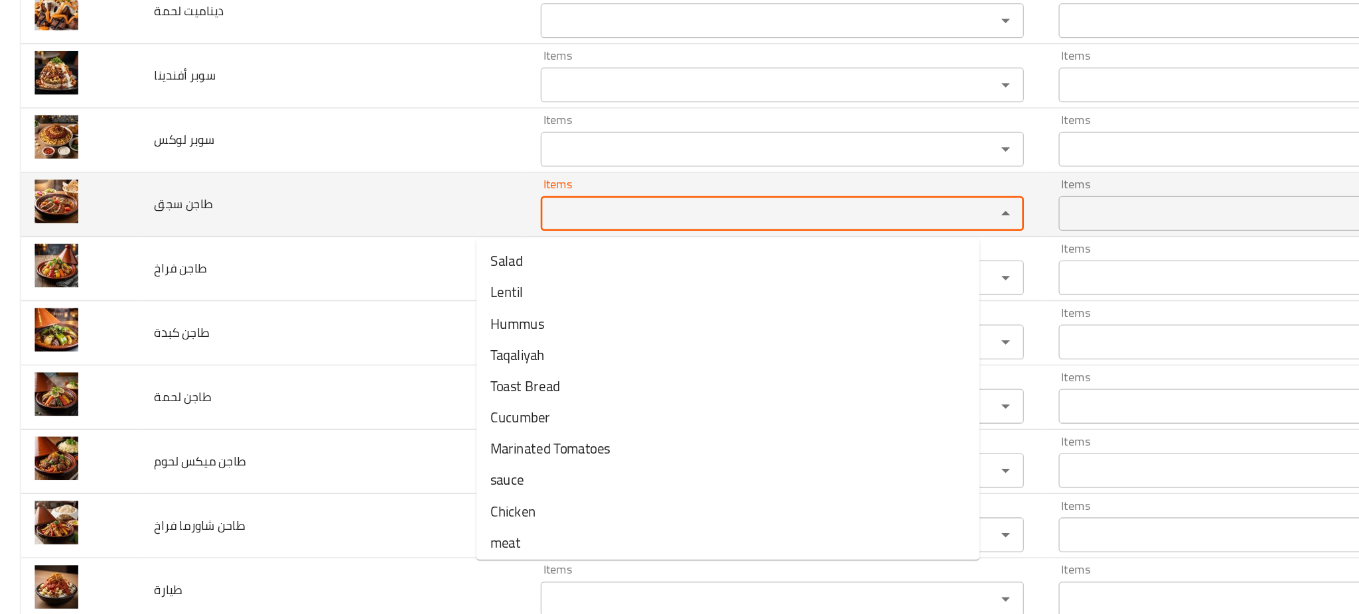
click at [462, 210] on سجق "Items" at bounding box center [578, 201] width 322 height 19
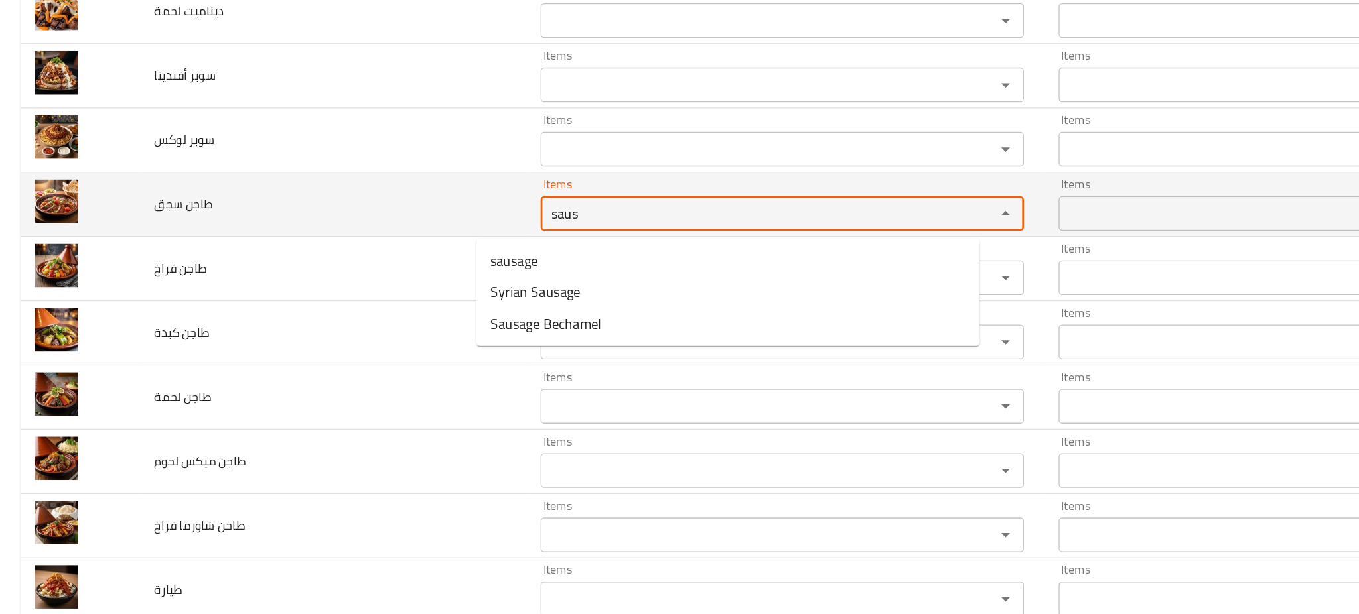
type سجق "saus"
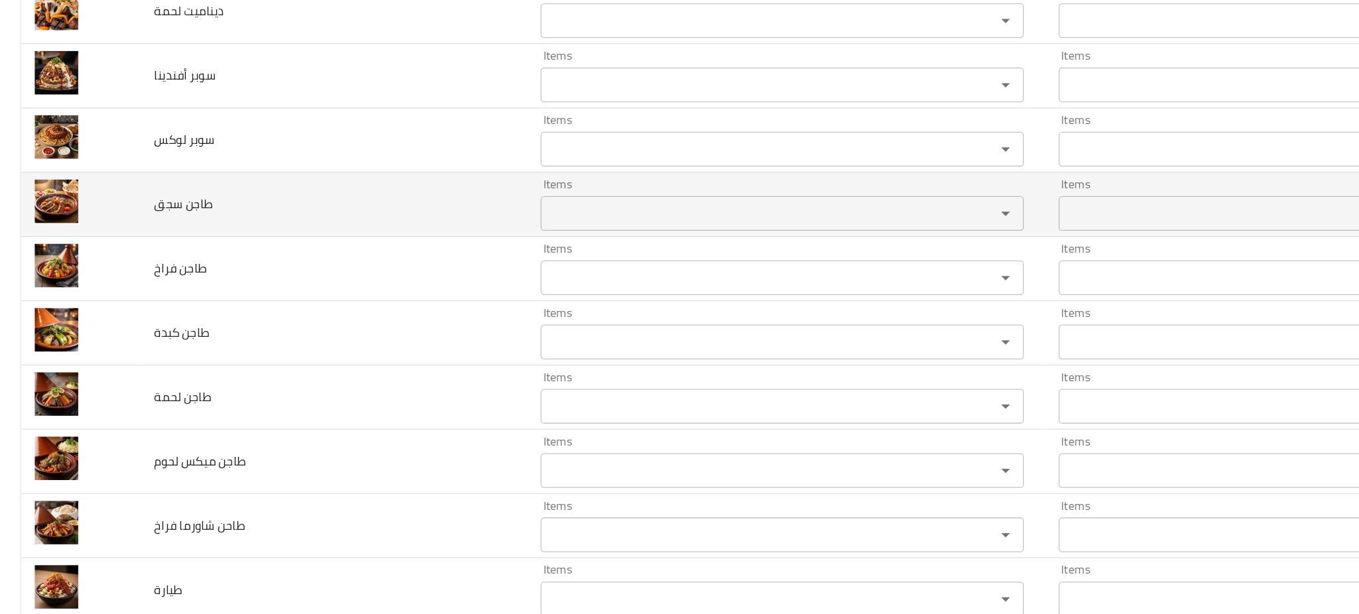
click at [274, 198] on td "طاجن سجق" at bounding box center [254, 194] width 295 height 49
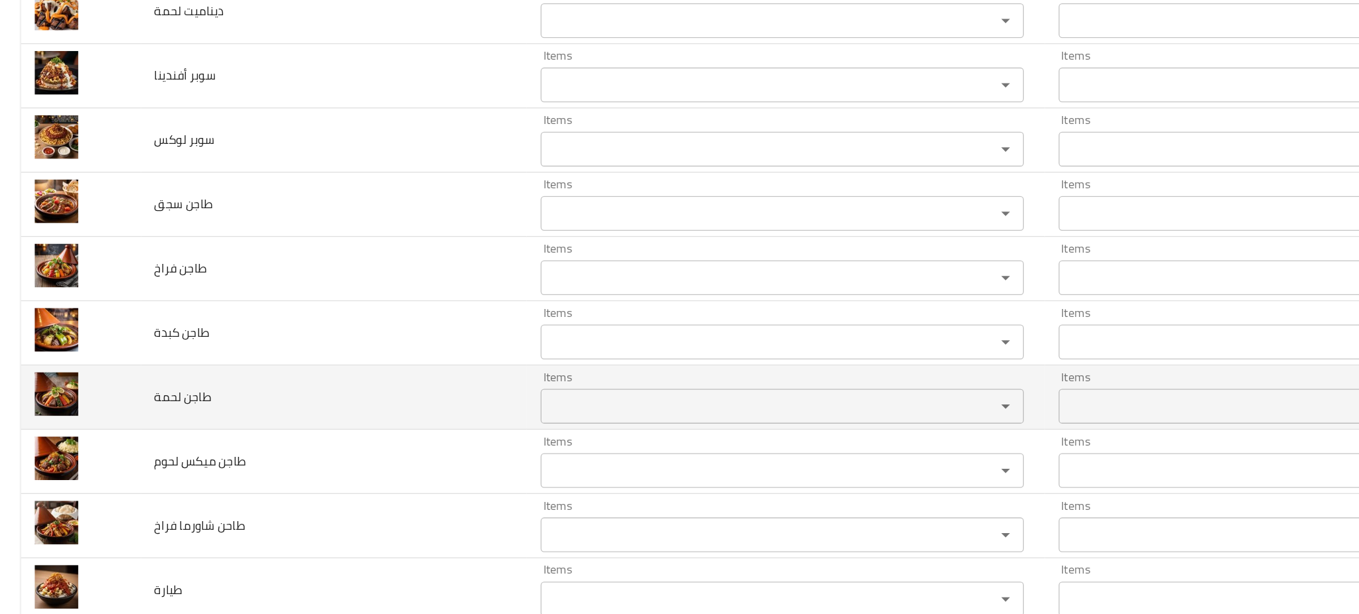
click at [267, 361] on td "طاجن لحمة" at bounding box center [254, 341] width 295 height 49
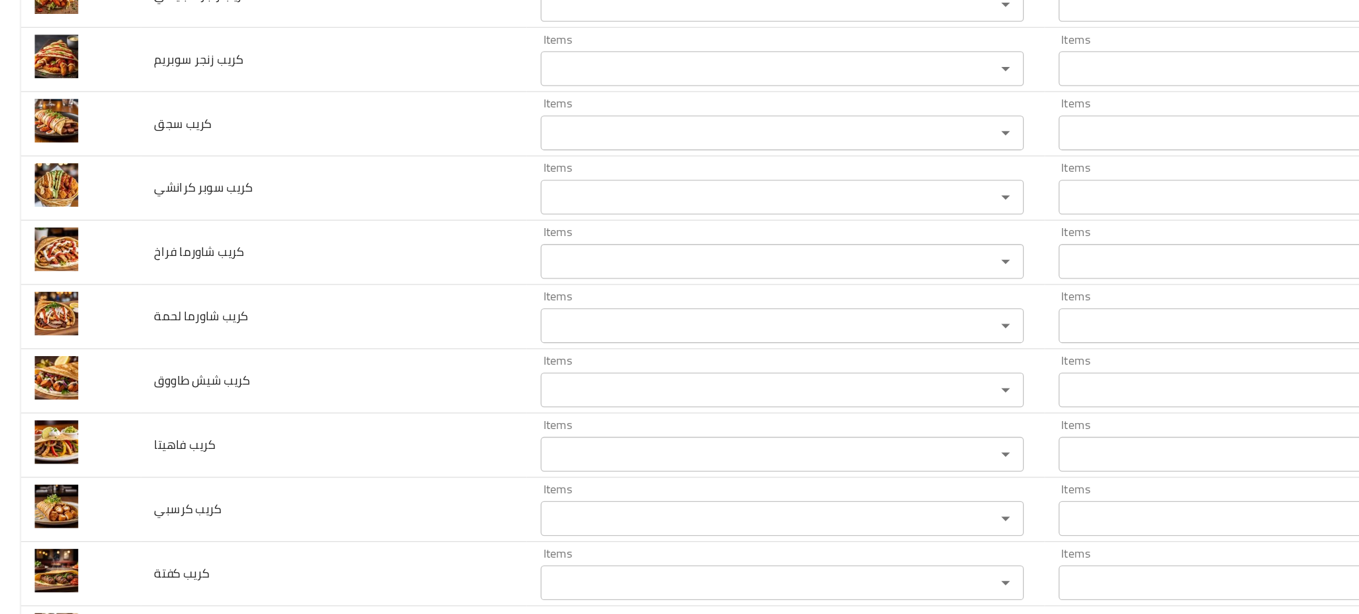
scroll to position [5449, 0]
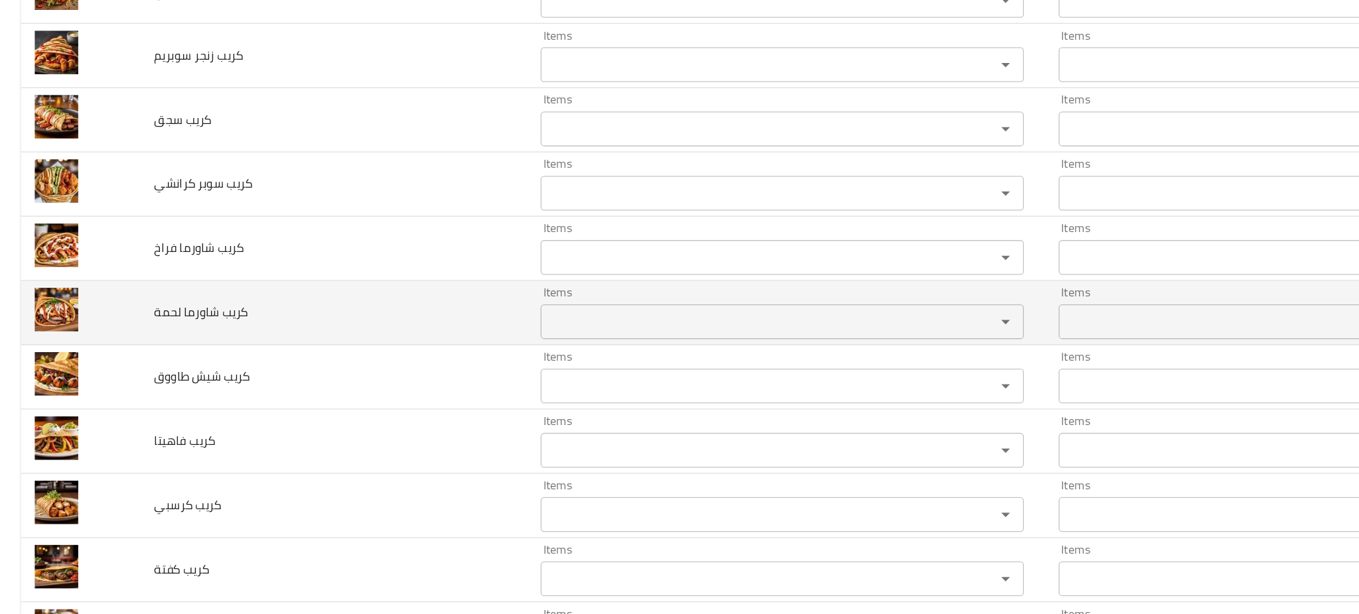
click at [433, 287] on لحمة "Items" at bounding box center [578, 284] width 322 height 19
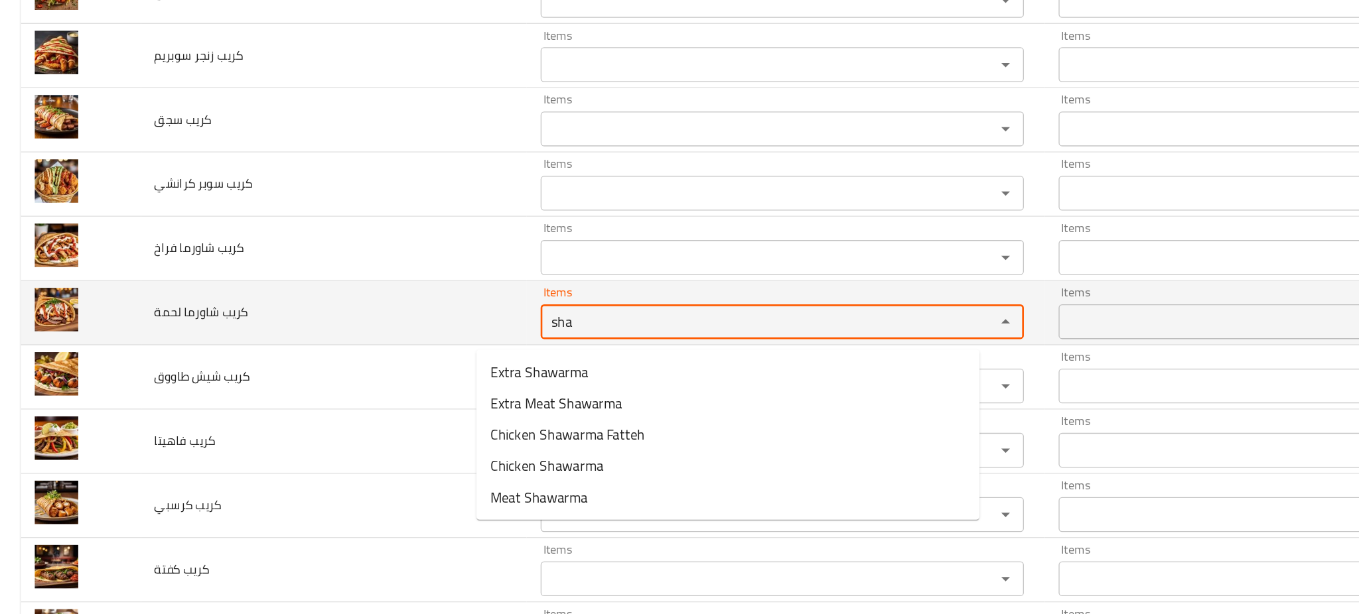
type لحمة "sha"
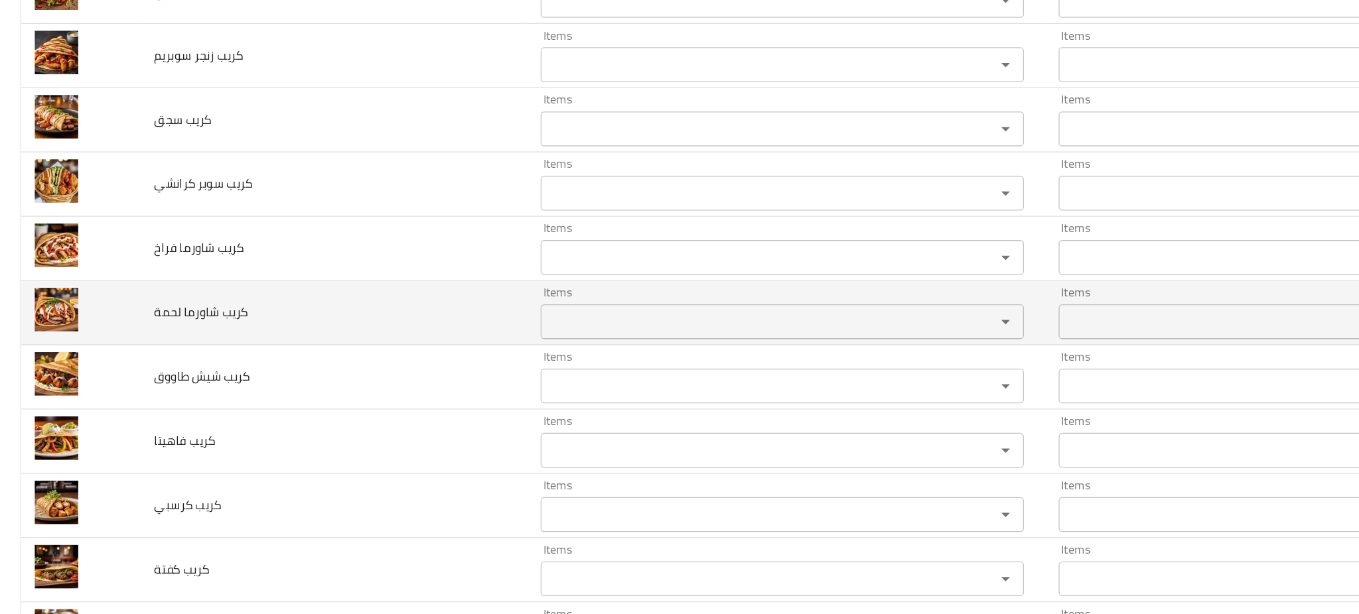
click at [312, 285] on td "كريب شاورما لحمة" at bounding box center [254, 277] width 295 height 49
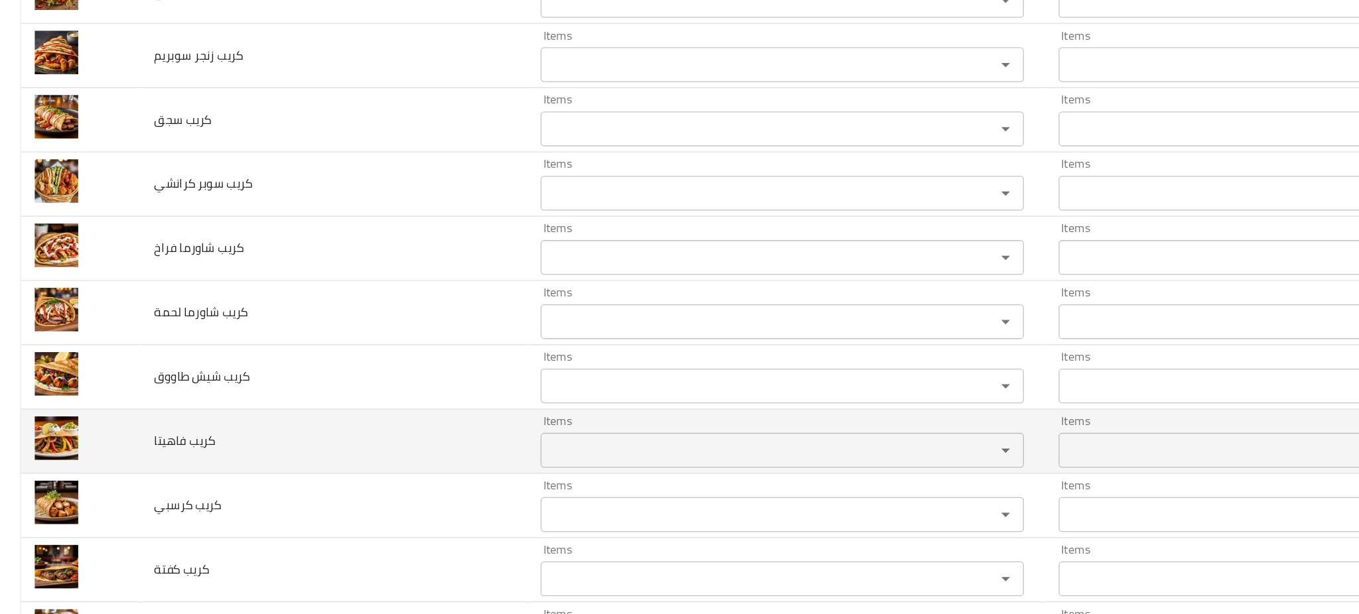
click at [424, 395] on div "Items" at bounding box center [597, 382] width 369 height 27
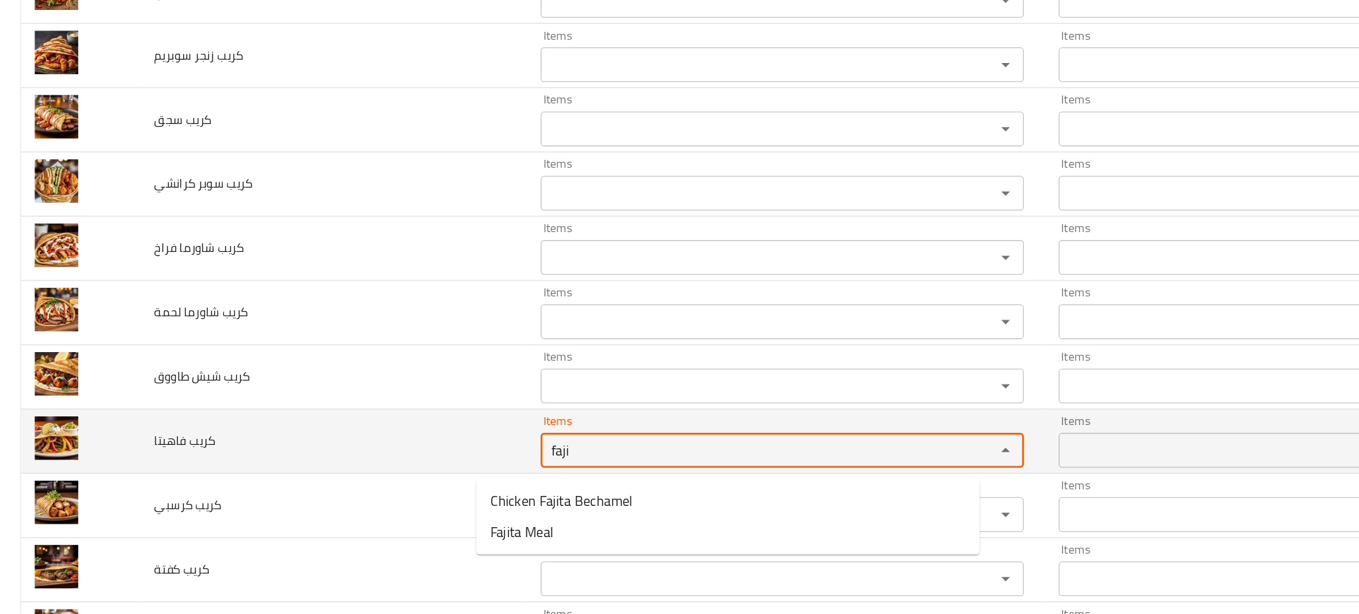
type فاهيتا "faji"
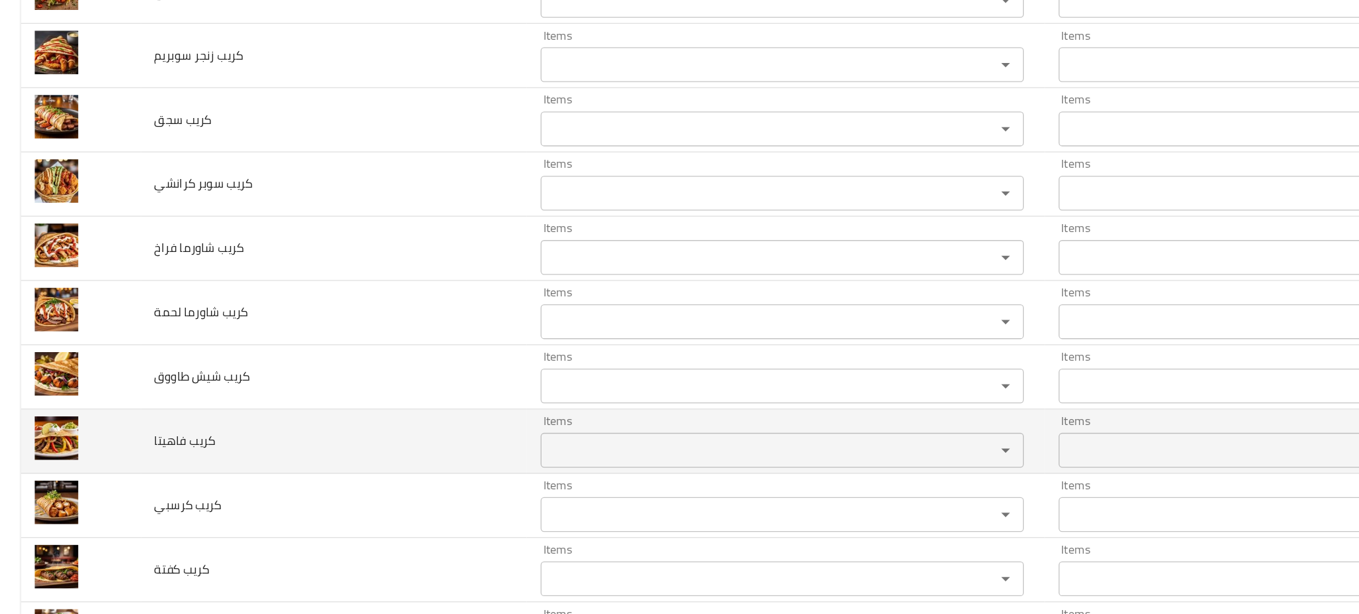
click at [297, 379] on td "كريب فاهيتا" at bounding box center [254, 375] width 295 height 49
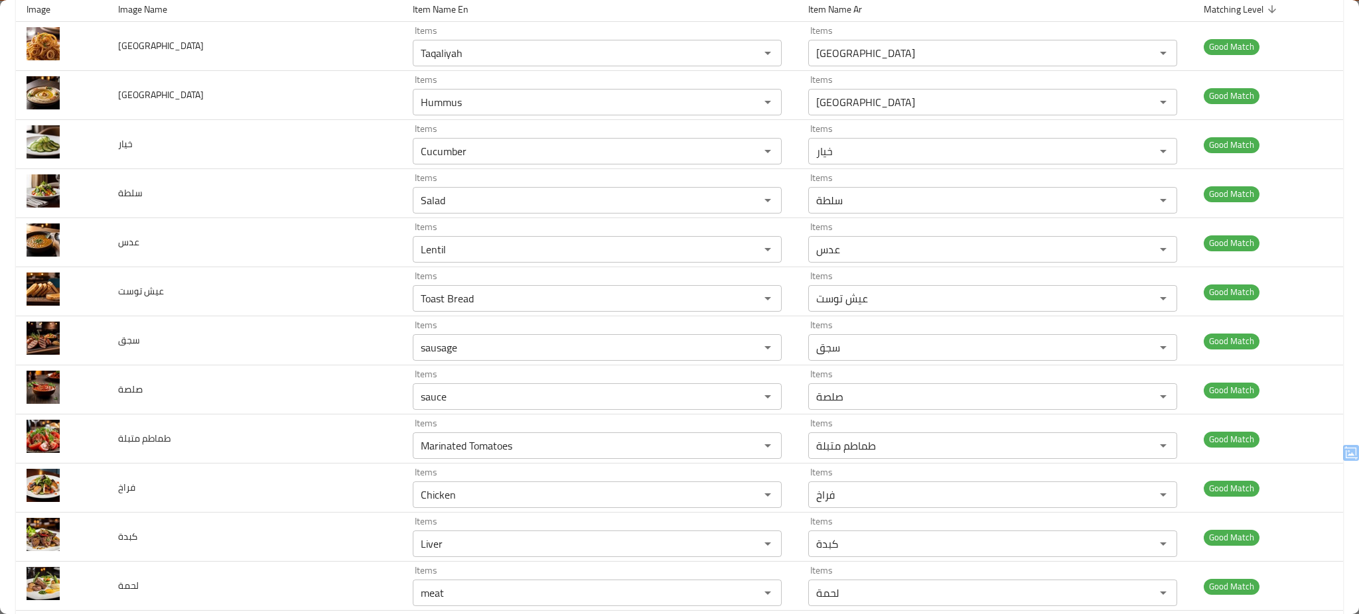
scroll to position [0, 0]
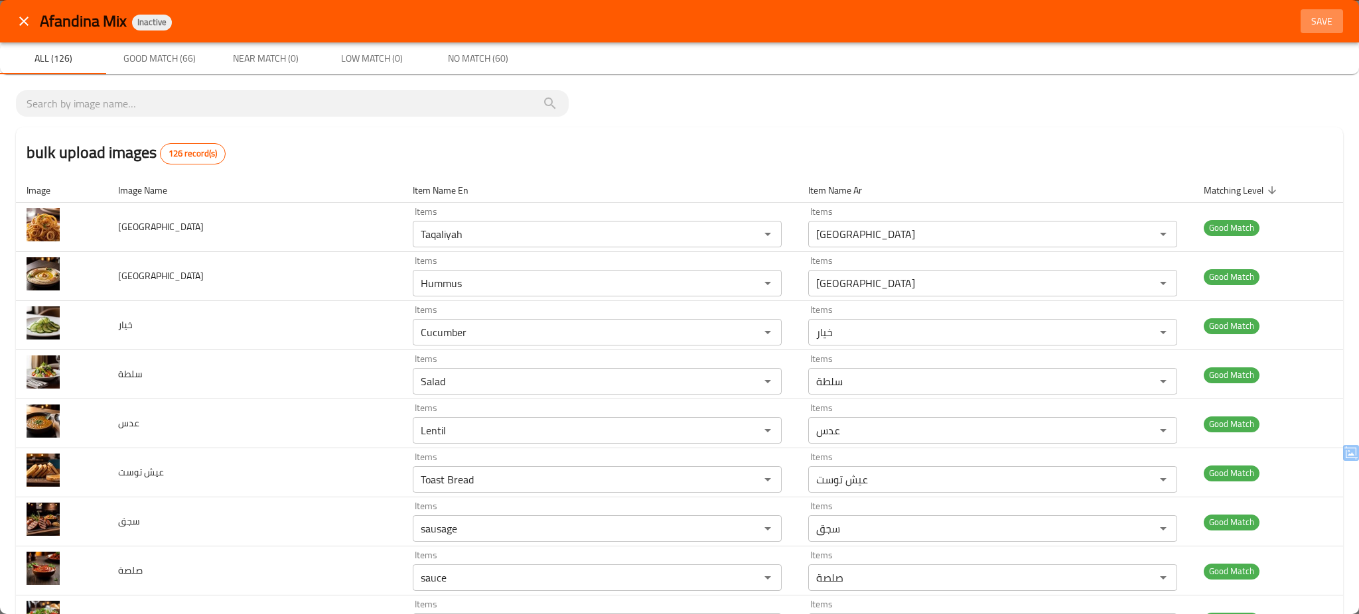
click at [1310, 18] on span "Save" at bounding box center [1322, 21] width 32 height 17
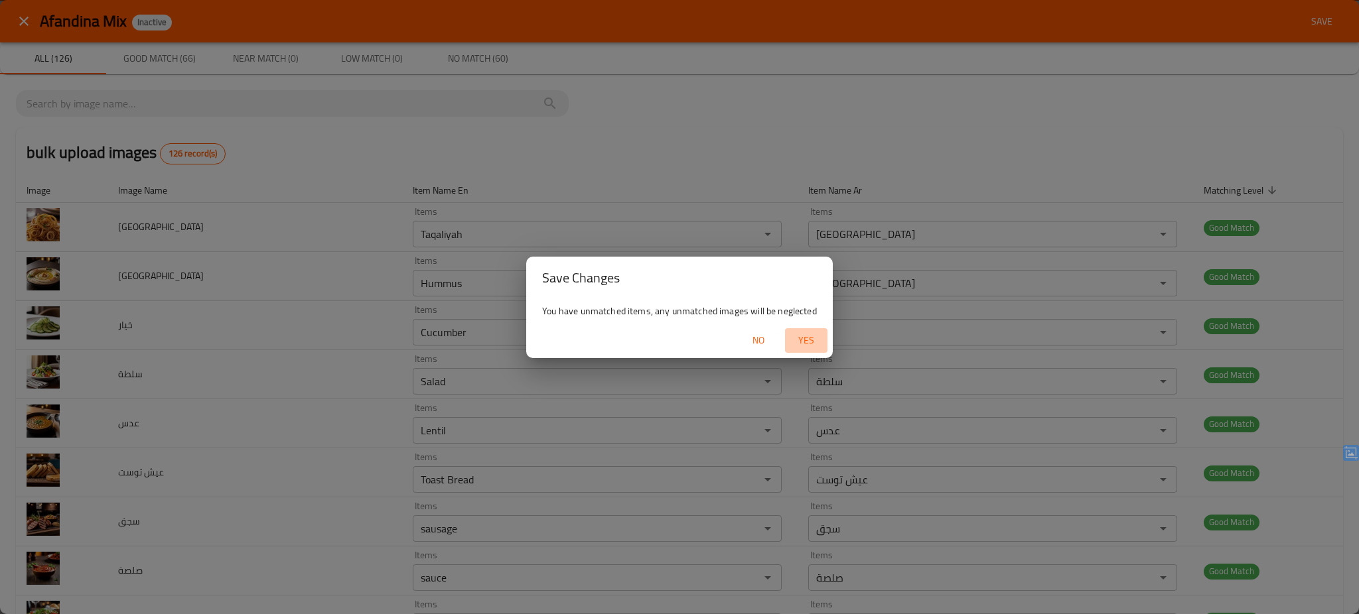
click at [807, 336] on span "Yes" at bounding box center [806, 340] width 32 height 17
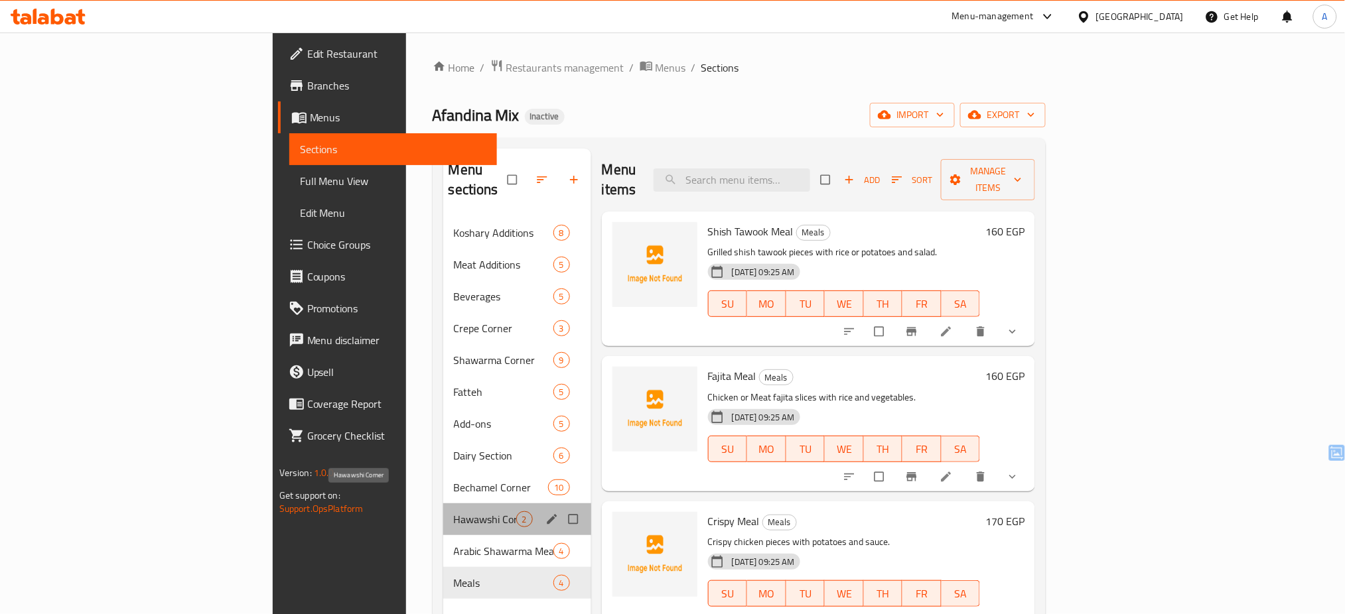
click at [454, 511] on span "Hawawshi Corner" at bounding box center [485, 519] width 62 height 16
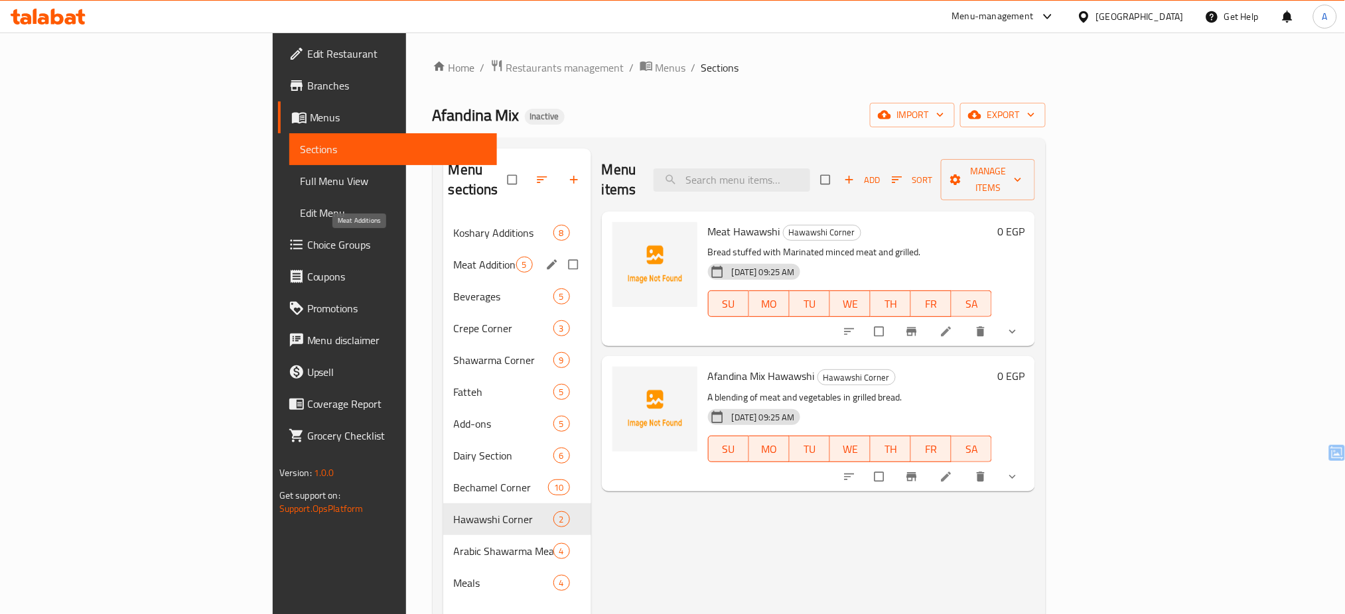
click at [454, 257] on span "Meat Additions" at bounding box center [485, 265] width 62 height 16
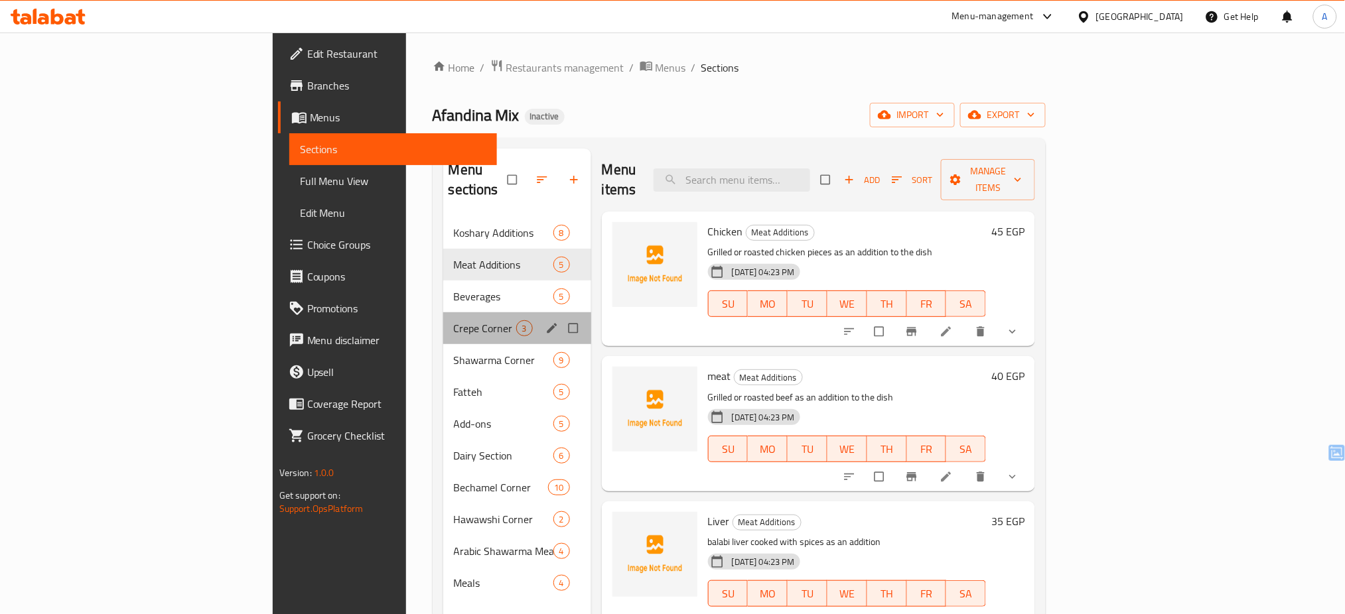
click at [443, 312] on div "Crepe Corner 3" at bounding box center [517, 328] width 148 height 32
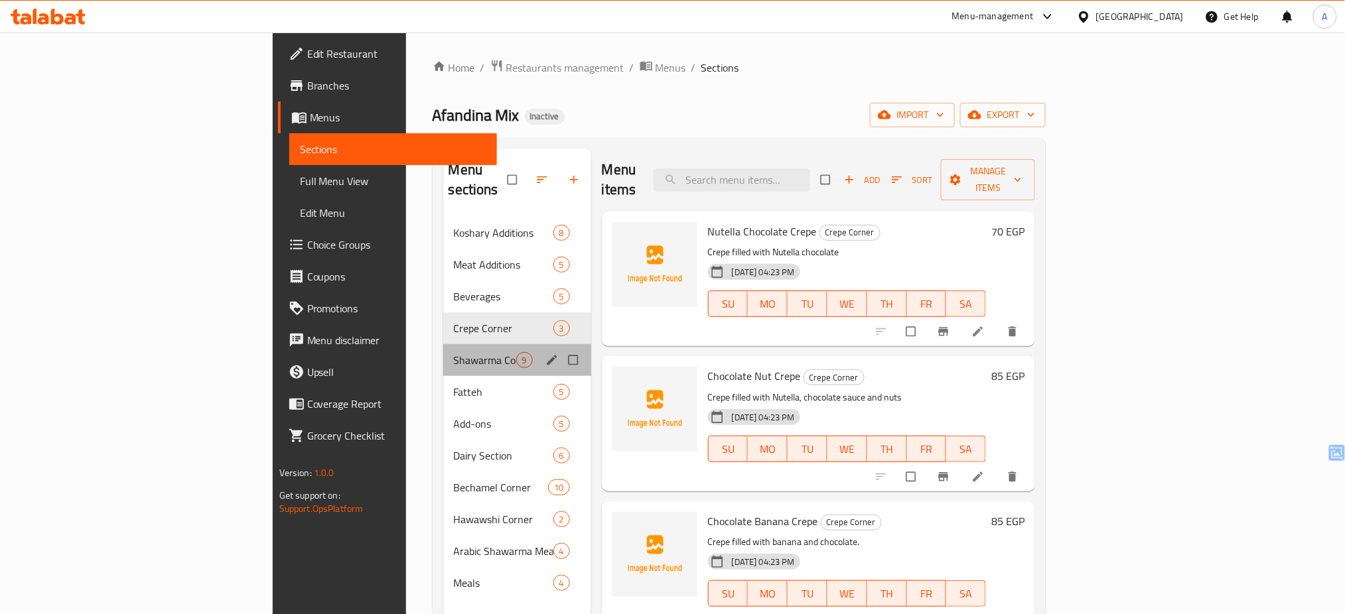
click at [443, 353] on div "Shawarma Corner 9" at bounding box center [517, 360] width 148 height 32
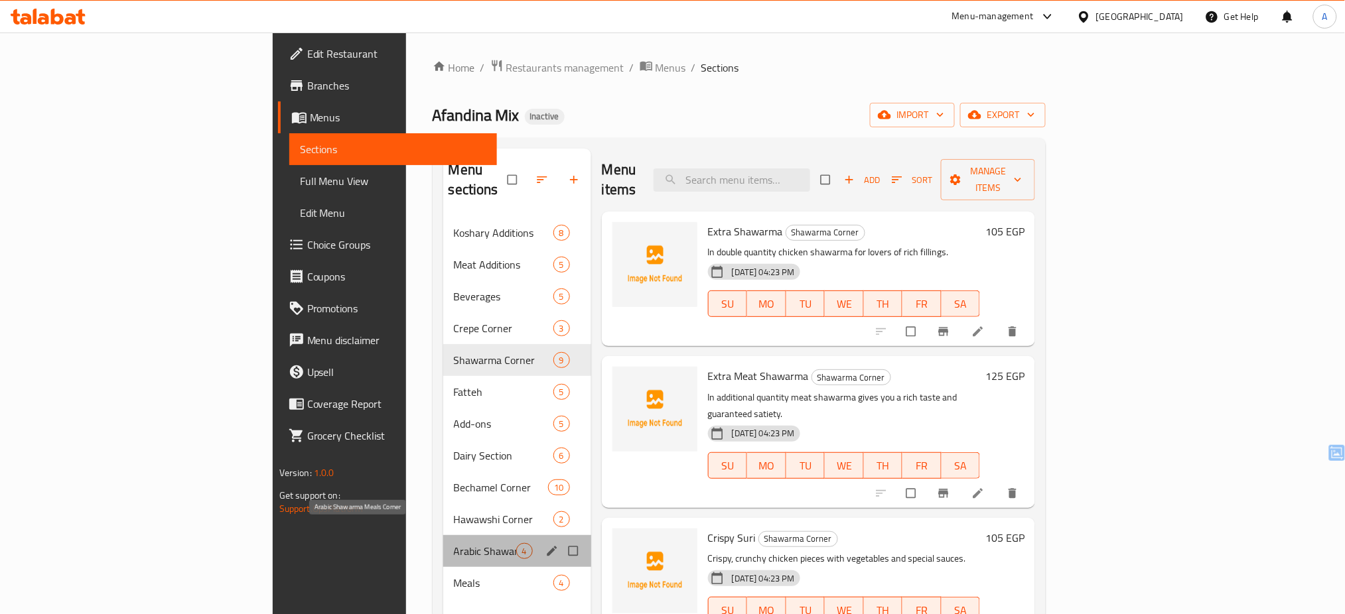
click at [454, 543] on span "Arabic Shawarma Meals Corner" at bounding box center [485, 551] width 62 height 16
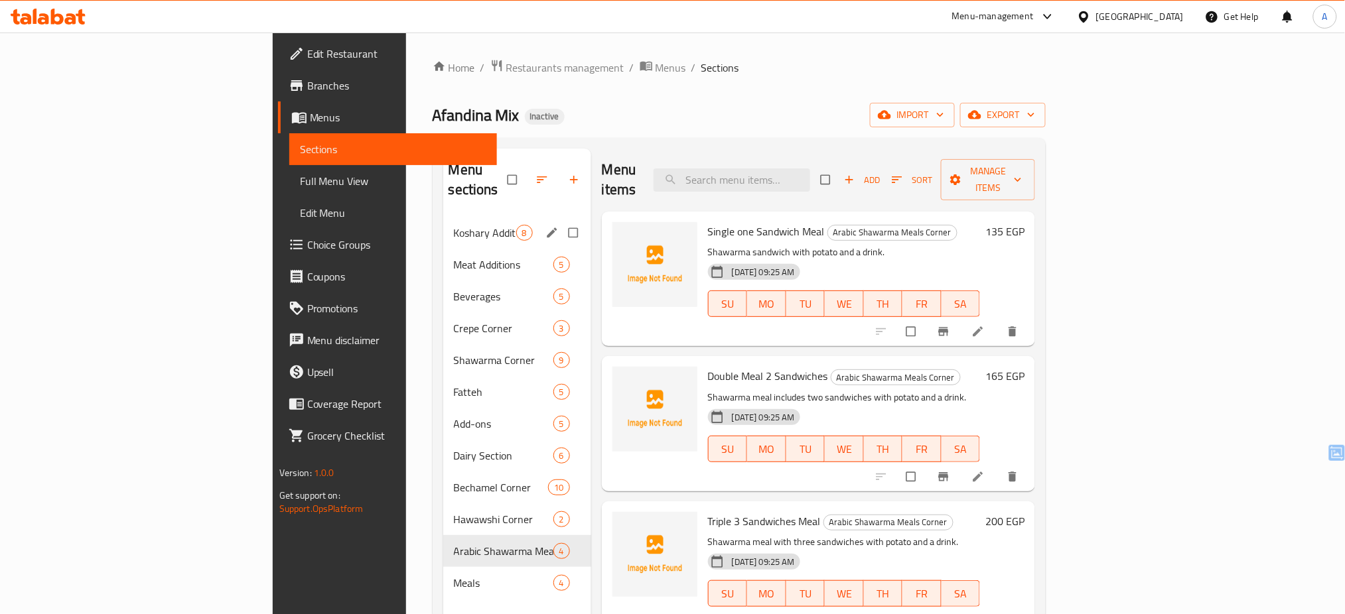
click at [443, 224] on div "Koshary Additions 8" at bounding box center [517, 233] width 148 height 32
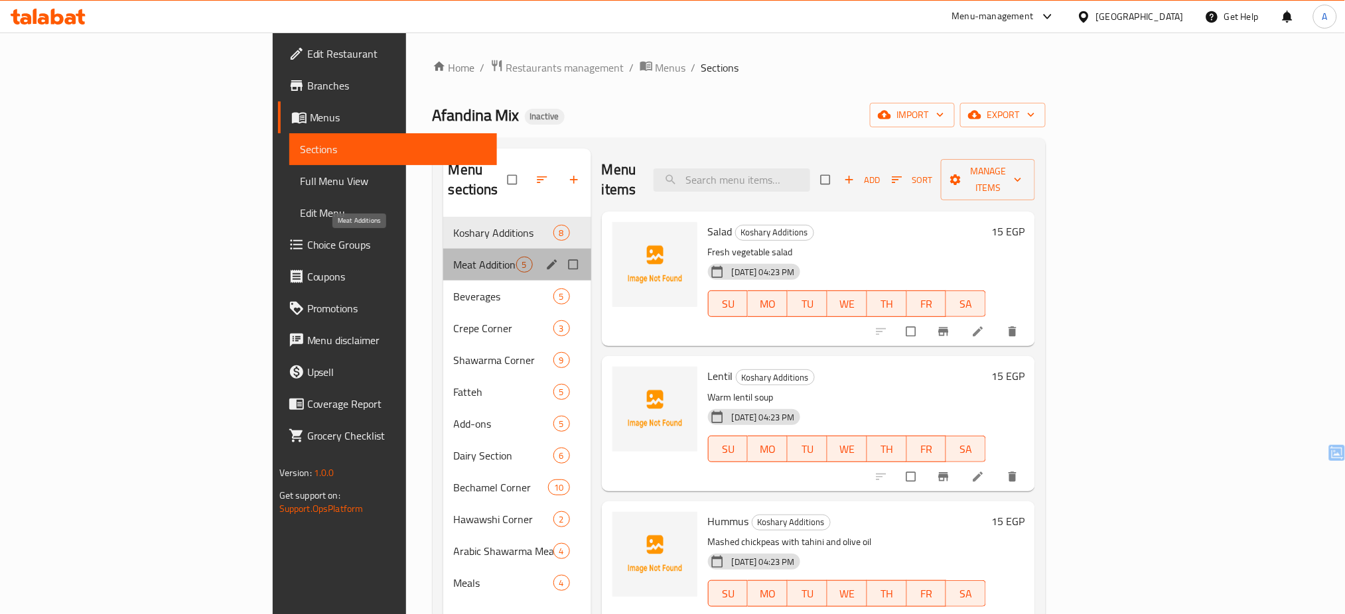
click at [454, 257] on span "Meat Additions" at bounding box center [485, 265] width 62 height 16
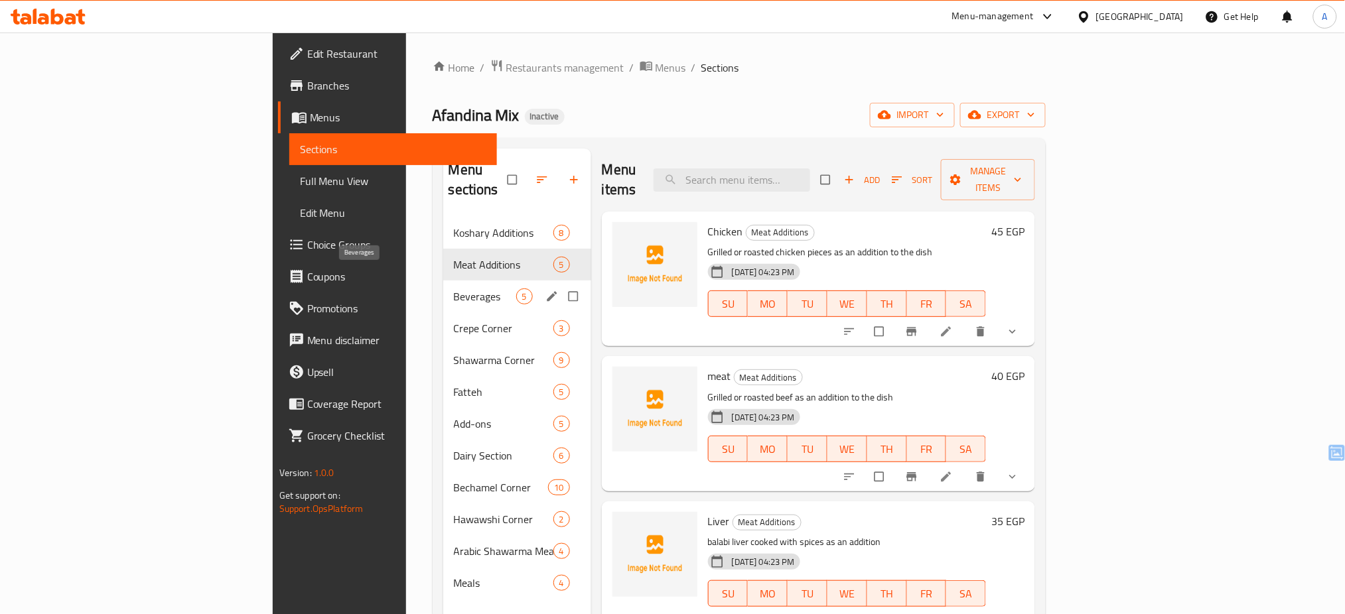
click at [454, 289] on span "Beverages" at bounding box center [485, 297] width 62 height 16
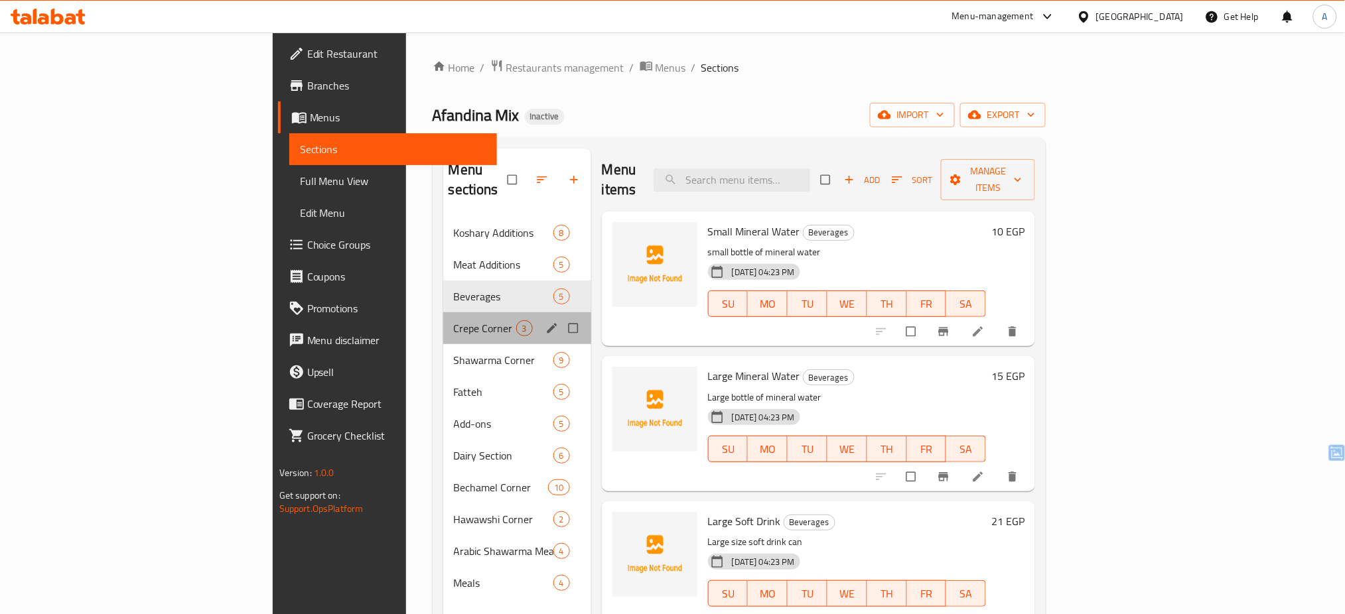
click at [443, 320] on div "Crepe Corner 3" at bounding box center [517, 328] width 148 height 32
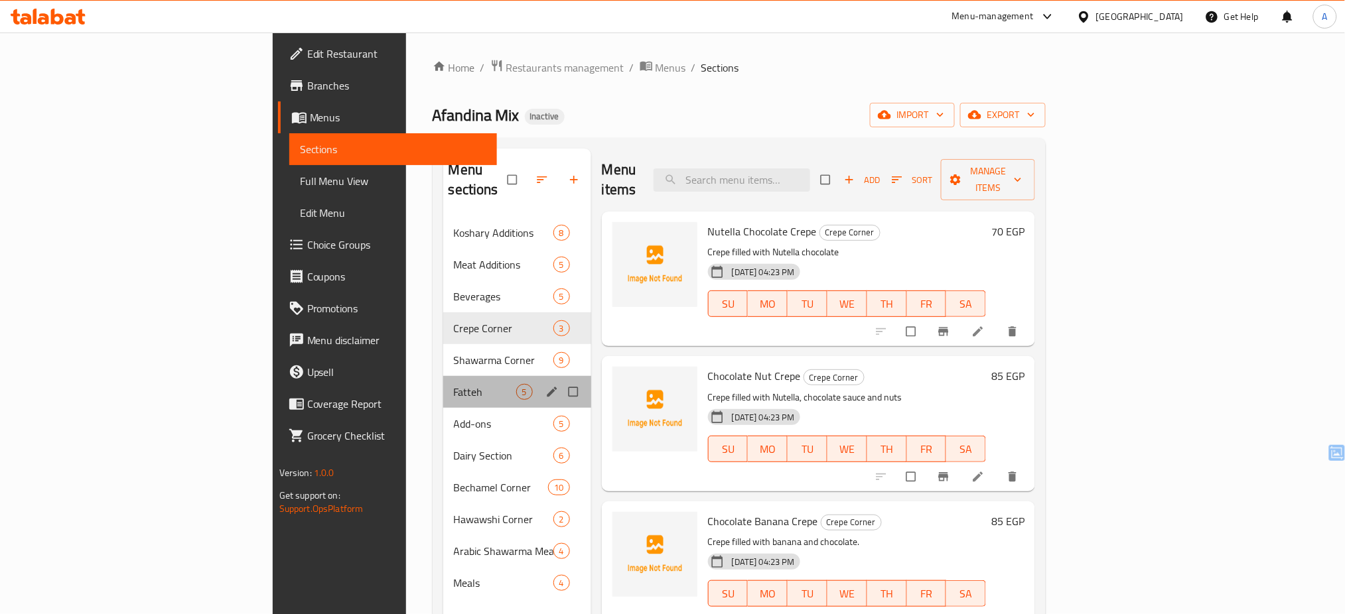
click at [443, 376] on div "Fatteh 5" at bounding box center [517, 392] width 148 height 32
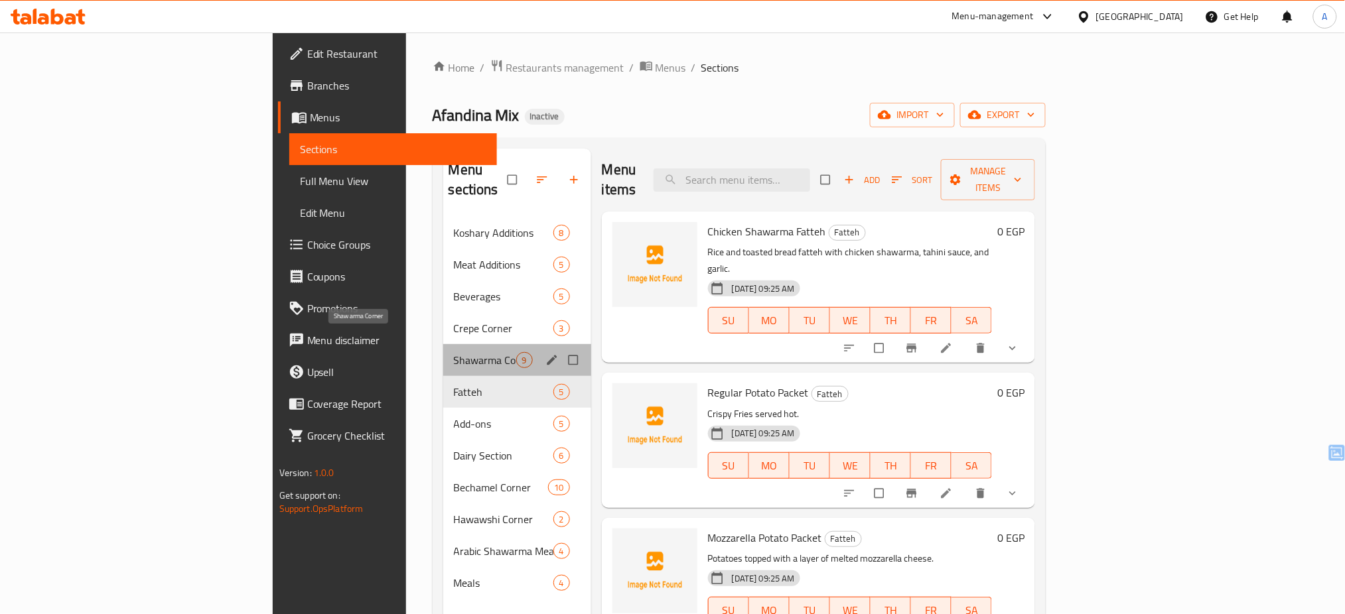
click at [454, 352] on span "Shawarma Corner" at bounding box center [485, 360] width 62 height 16
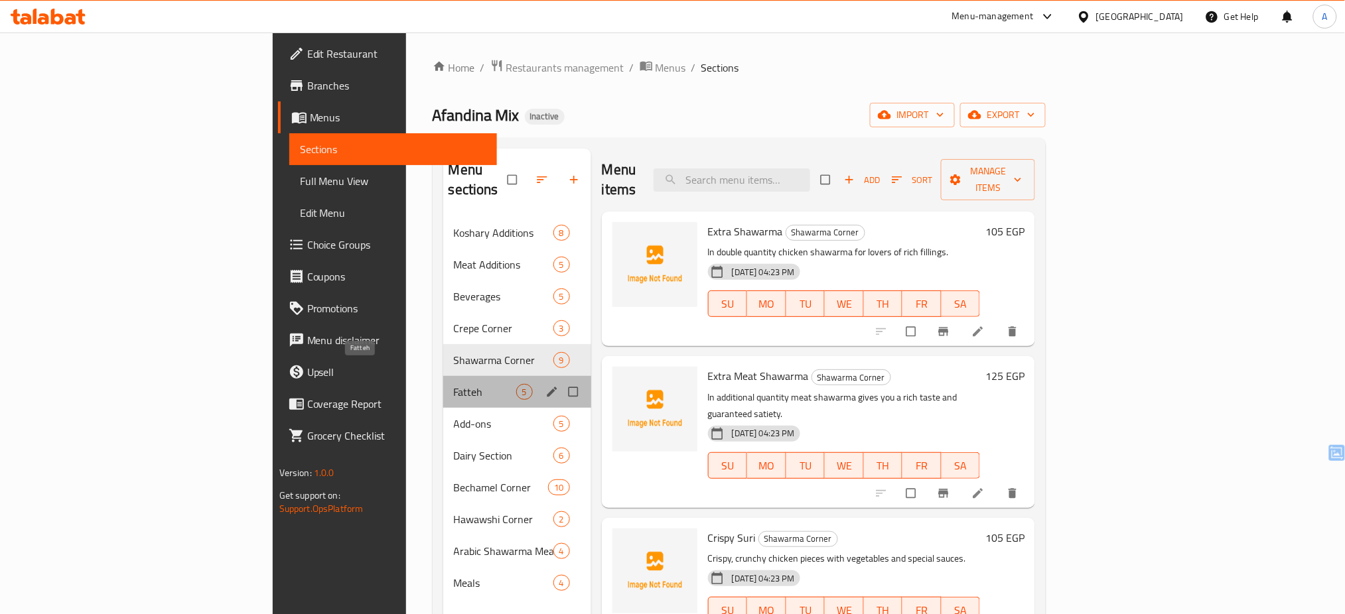
click at [454, 384] on span "Fatteh" at bounding box center [485, 392] width 62 height 16
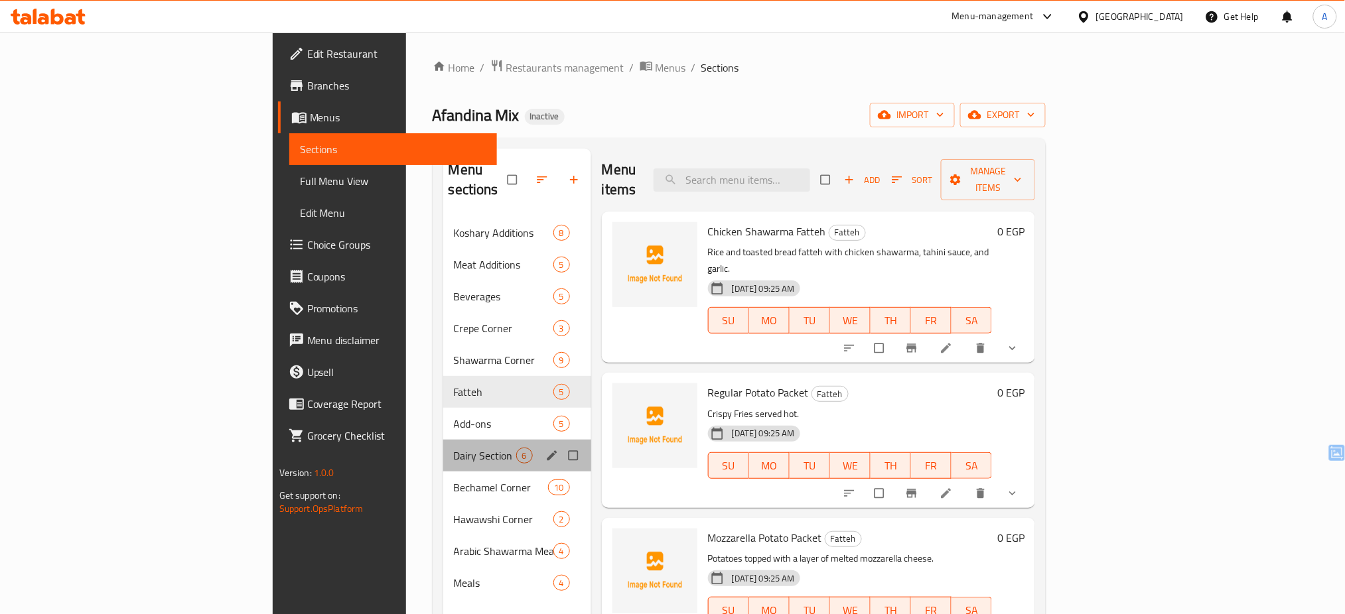
click at [443, 440] on div "Dairy Section 6" at bounding box center [517, 456] width 148 height 32
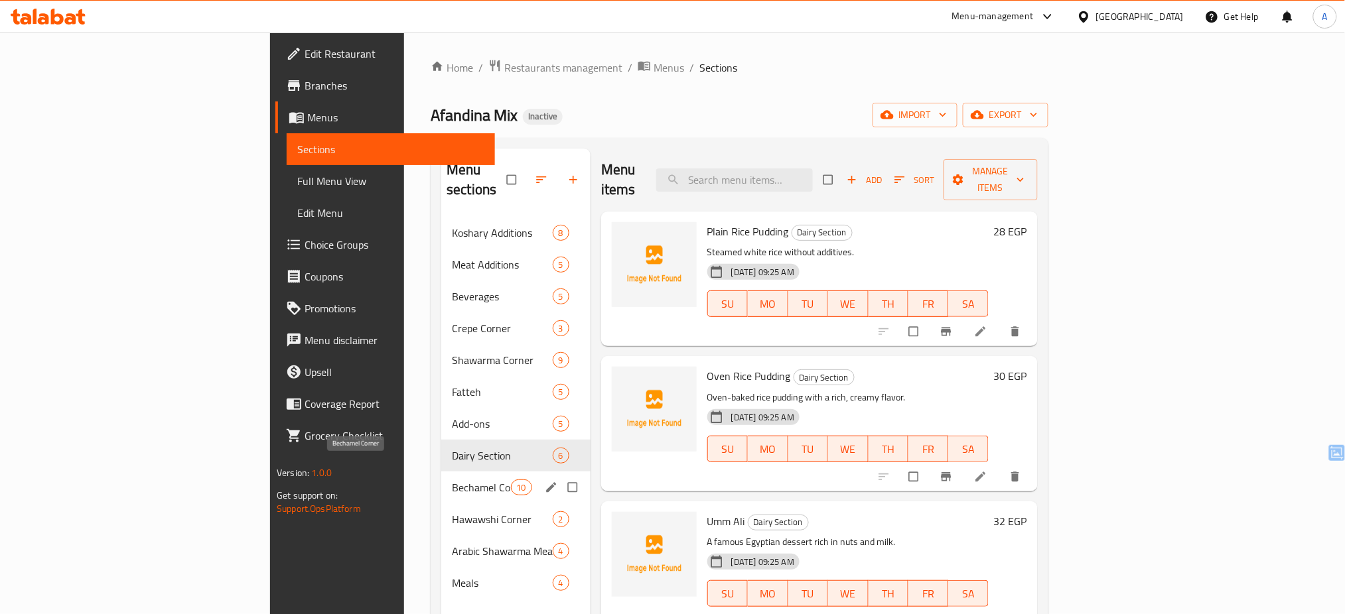
click at [452, 480] on span "Bechamel Corner" at bounding box center [481, 488] width 58 height 16
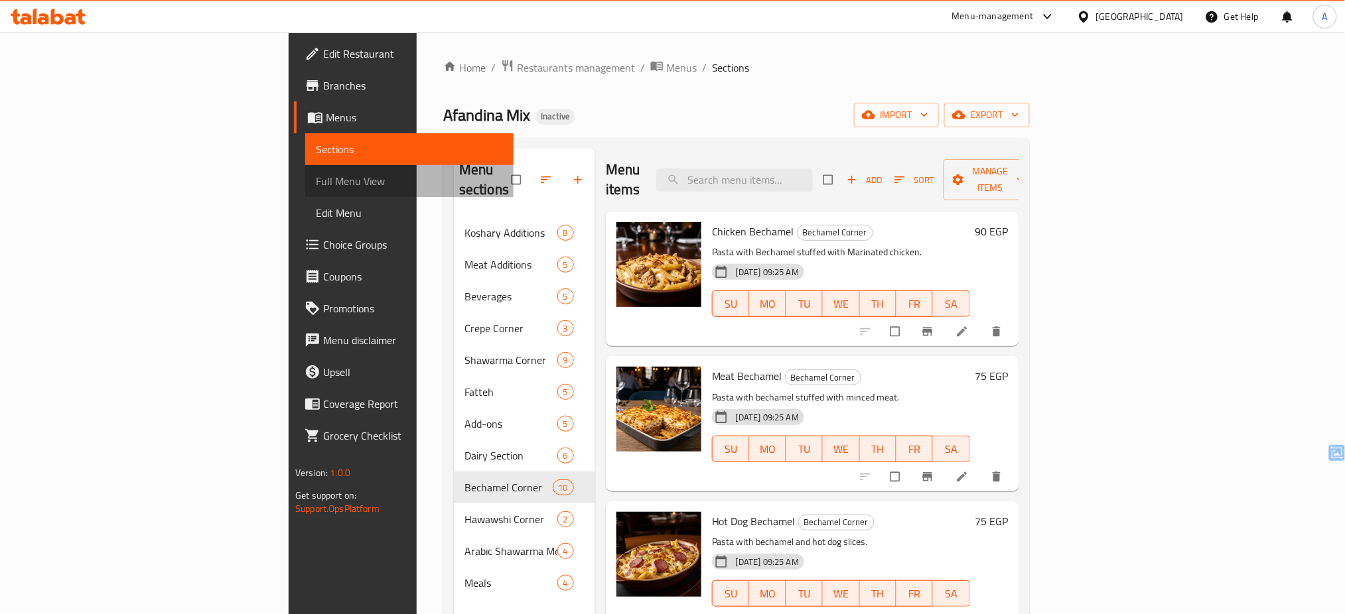
click at [316, 176] on span "Full Menu View" at bounding box center [409, 181] width 187 height 16
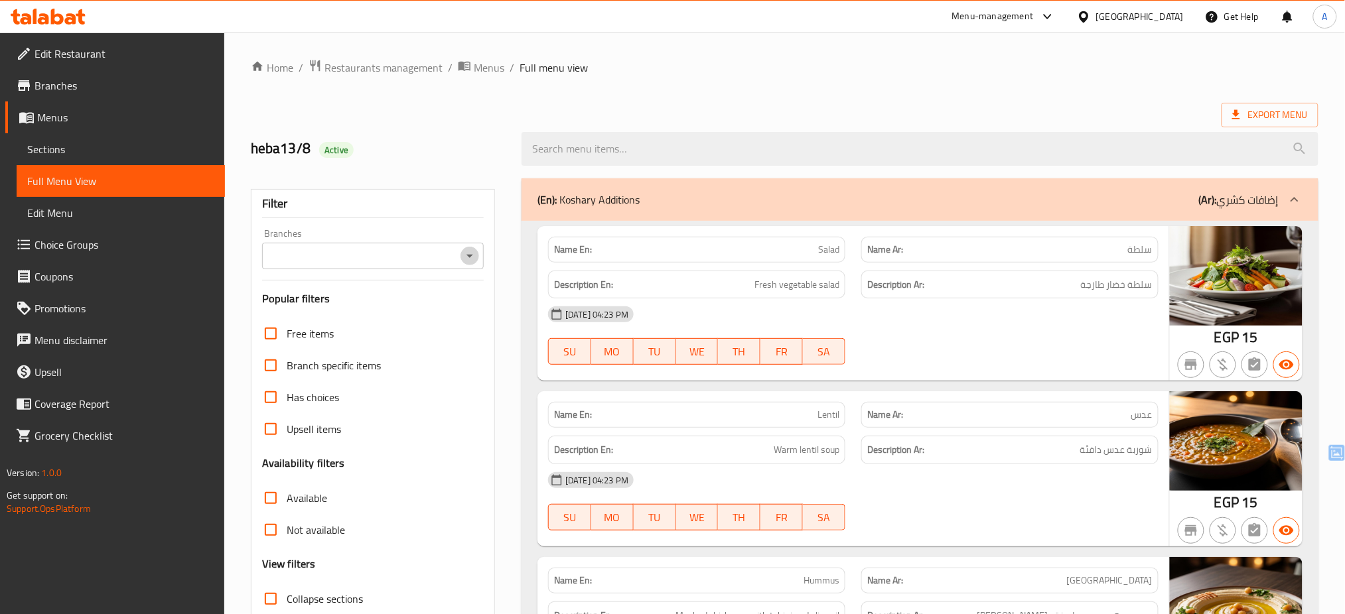
click at [474, 259] on icon "Open" at bounding box center [470, 256] width 16 height 16
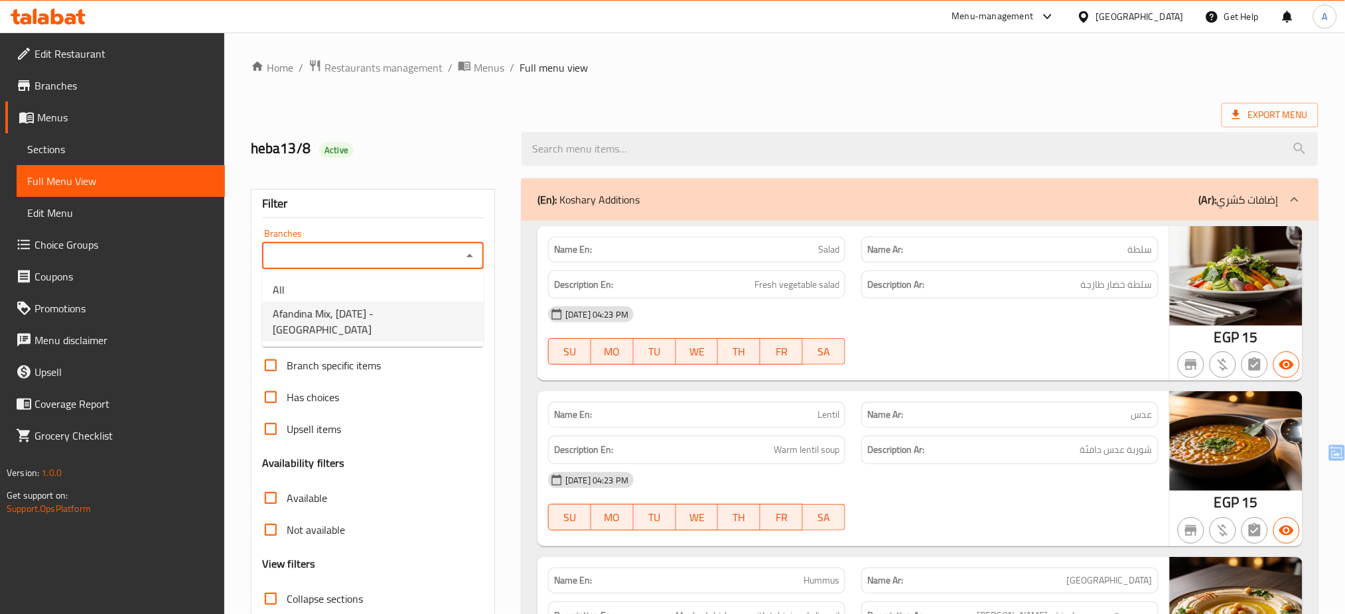
click at [448, 320] on span "Afandina Mix, [DATE] - [GEOGRAPHIC_DATA]" at bounding box center [373, 322] width 200 height 32
type input "Afandina Mix, [DATE] - [GEOGRAPHIC_DATA]"
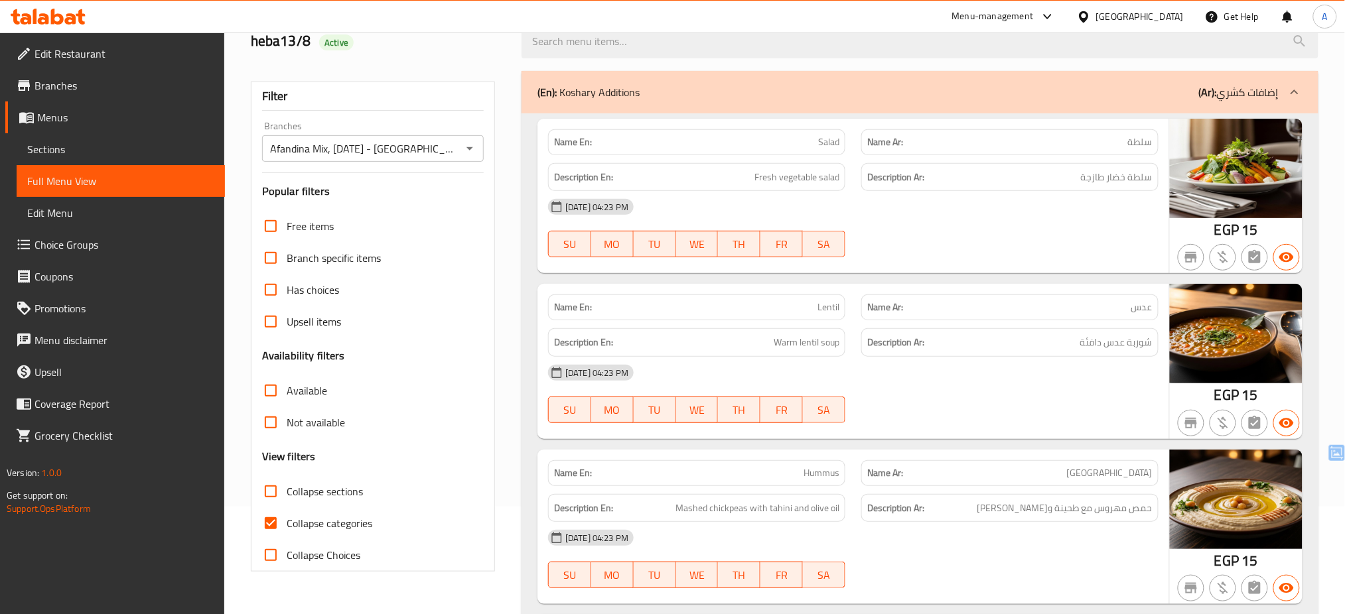
scroll to position [176, 0]
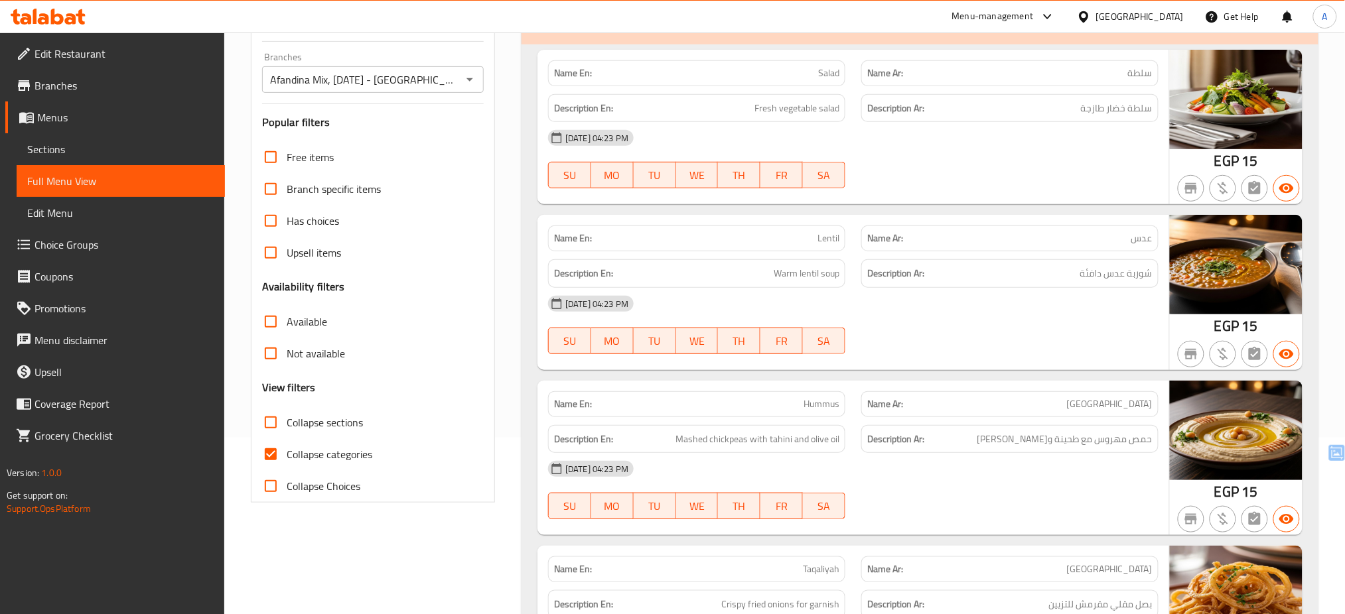
click at [315, 440] on label "Collapse categories" at bounding box center [313, 455] width 117 height 32
click at [287, 440] on input "Collapse categories" at bounding box center [271, 455] width 32 height 32
checkbox input "false"
click at [1134, 113] on span "سلطة خضار طازجة" at bounding box center [1117, 108] width 72 height 17
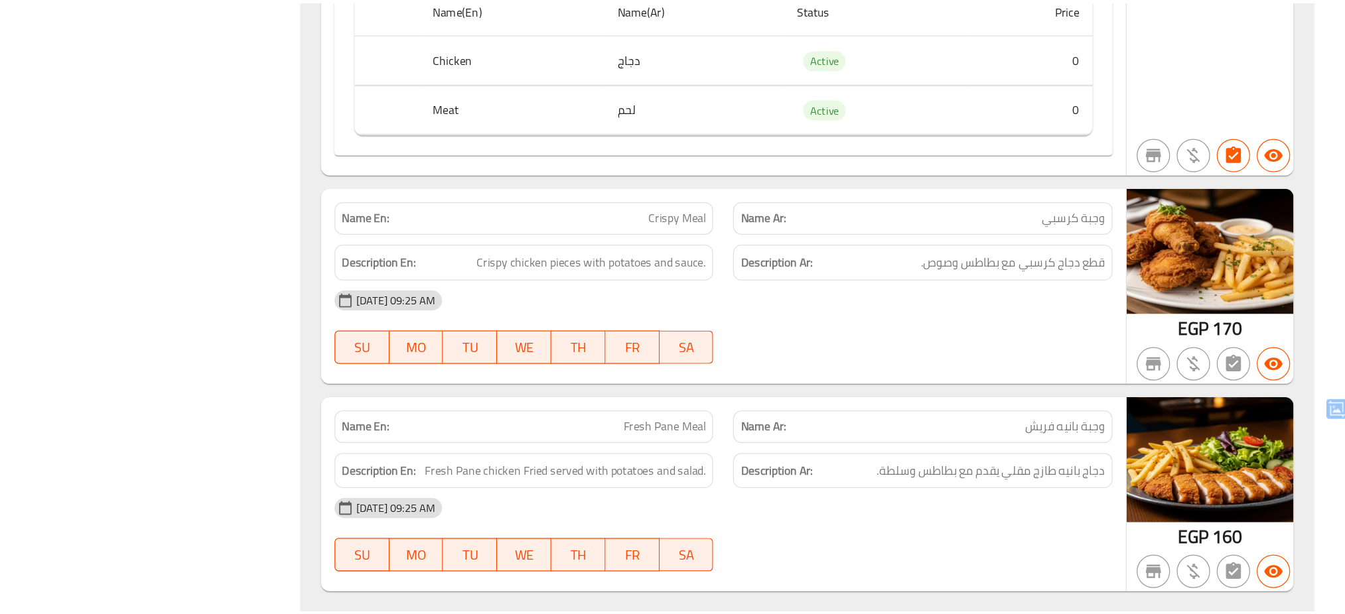
scroll to position [14462, 0]
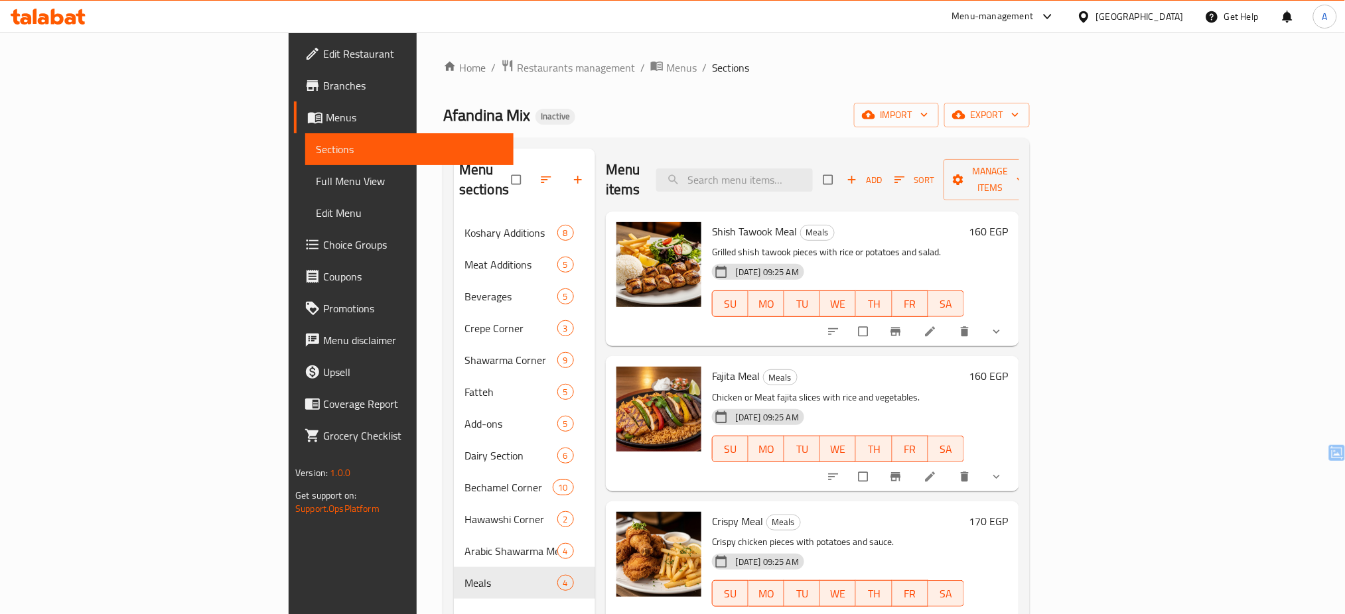
scroll to position [186, 0]
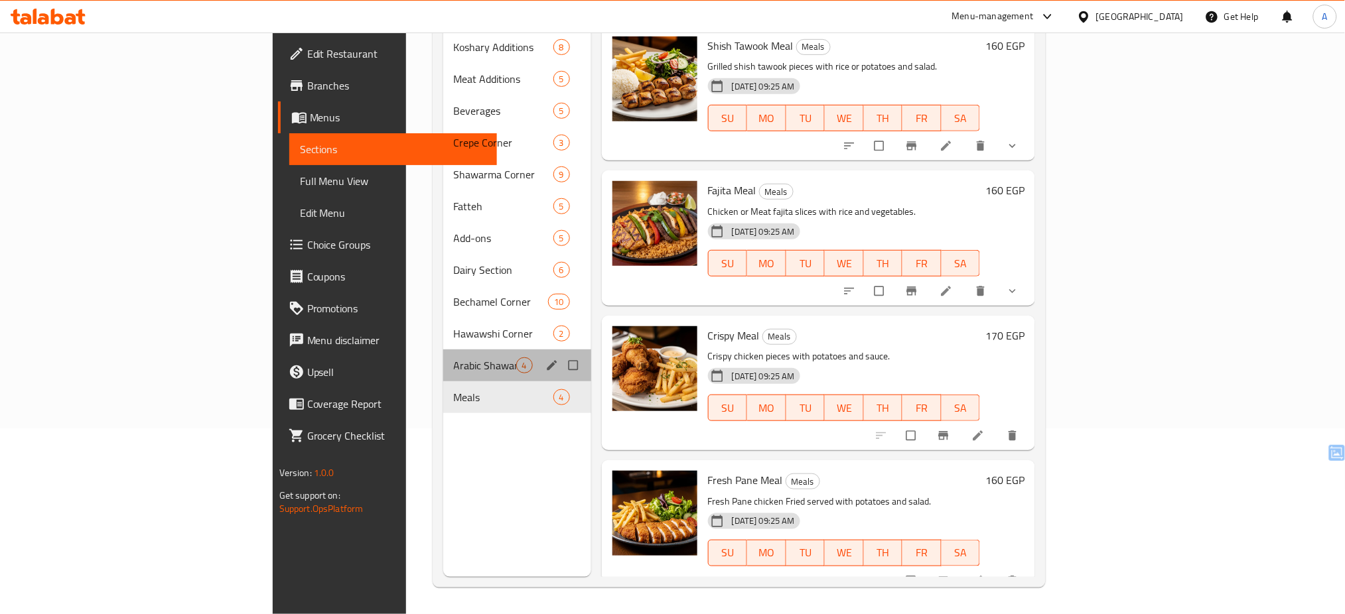
click at [443, 350] on div "Arabic Shawarma Meals Corner 4" at bounding box center [517, 366] width 148 height 32
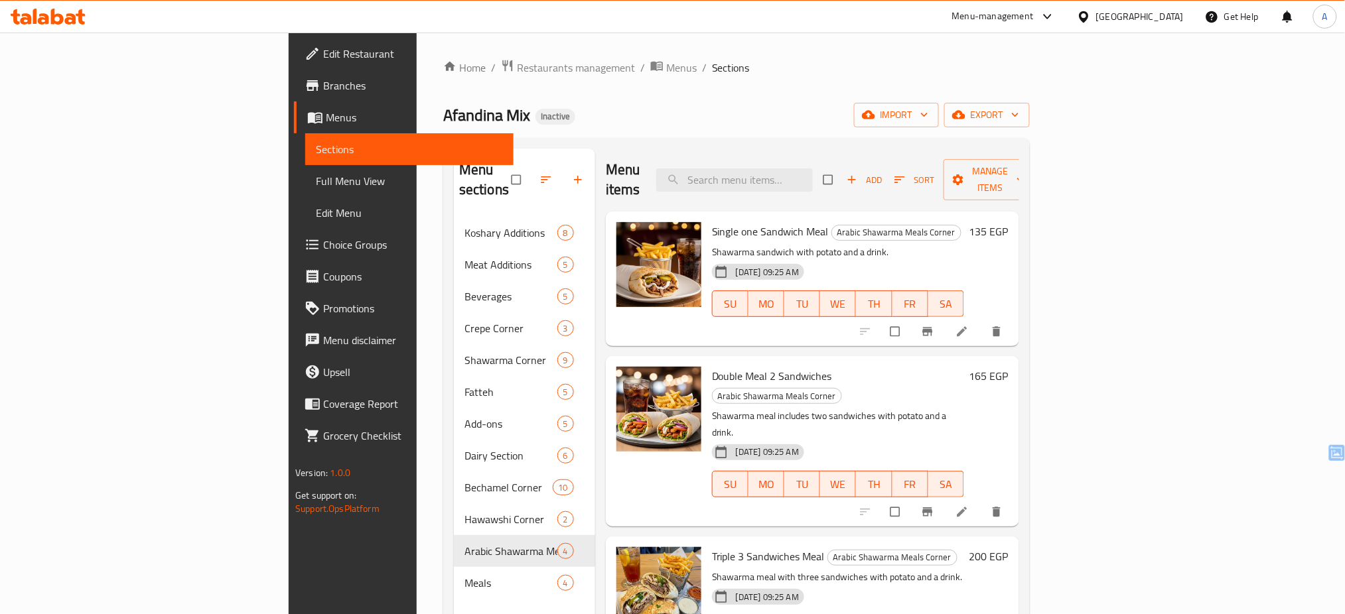
click at [49, 5] on div at bounding box center [48, 16] width 96 height 27
click at [1162, 14] on div "[GEOGRAPHIC_DATA]" at bounding box center [1140, 16] width 88 height 15
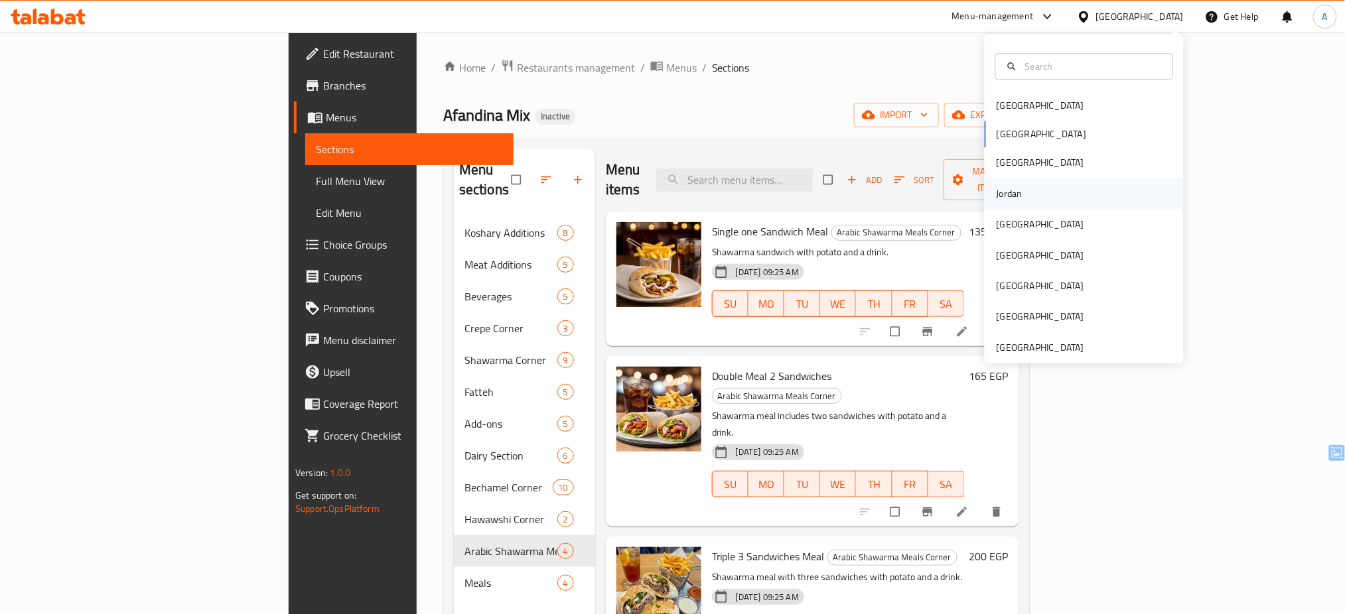
click at [1000, 202] on div "Jordan" at bounding box center [1009, 193] width 47 height 31
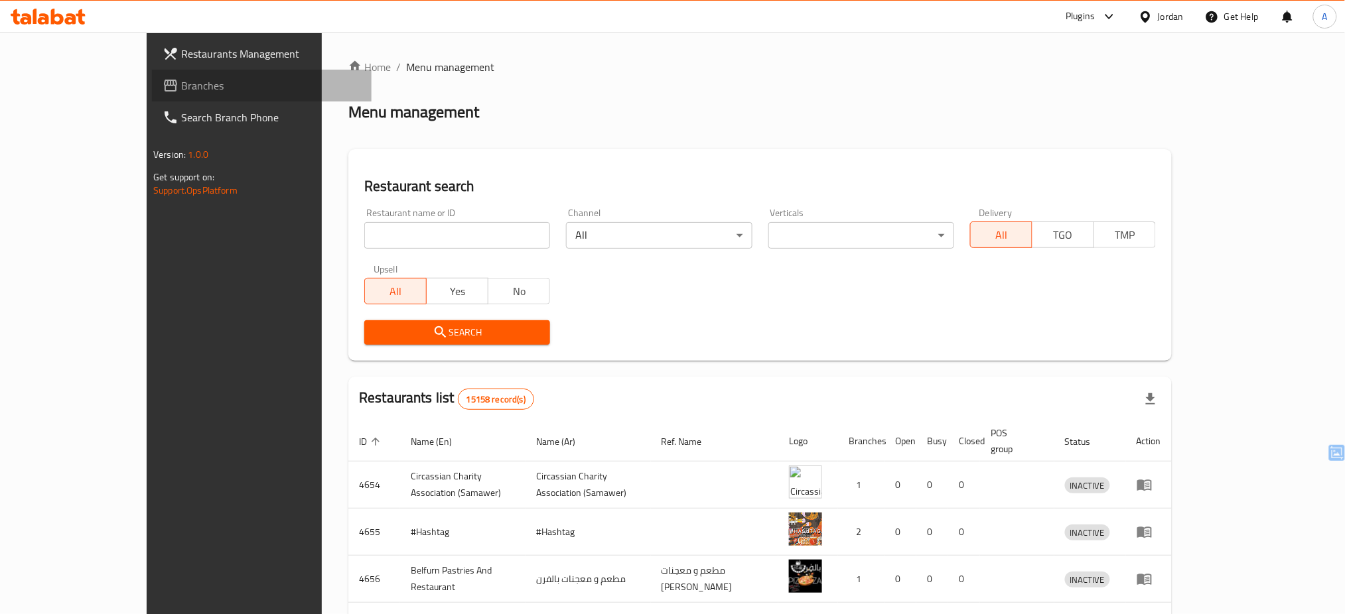
click at [181, 88] on span "Branches" at bounding box center [271, 86] width 180 height 16
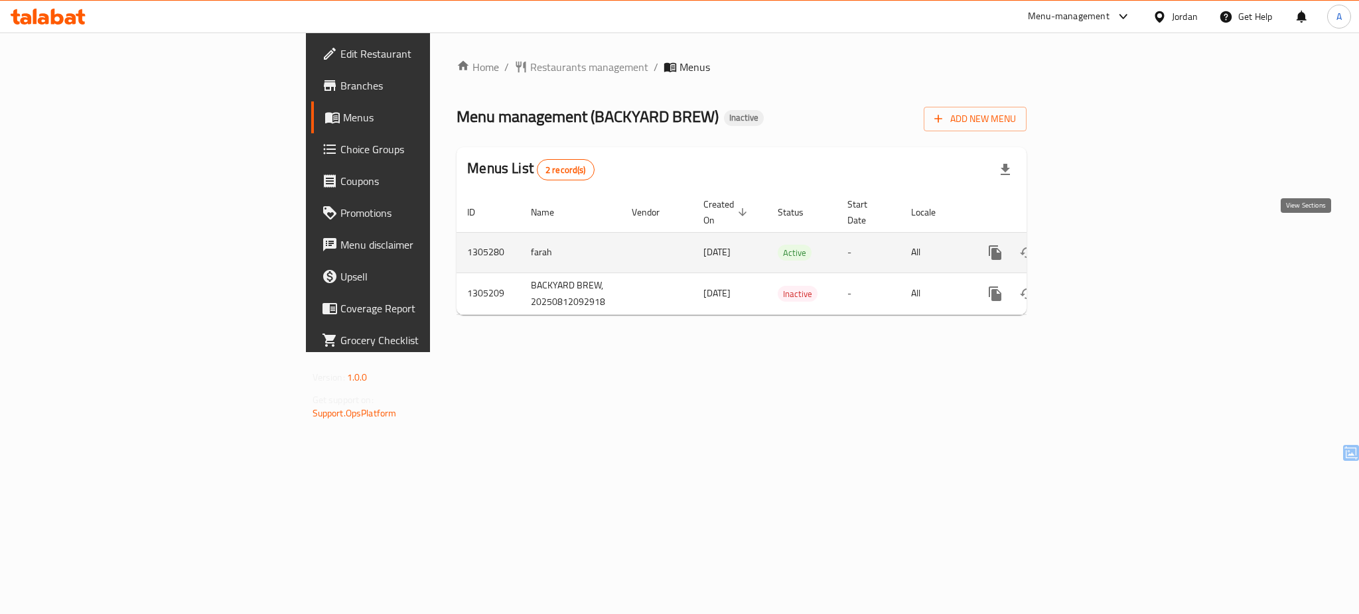
click at [1099, 245] on icon "enhanced table" at bounding box center [1091, 253] width 16 height 16
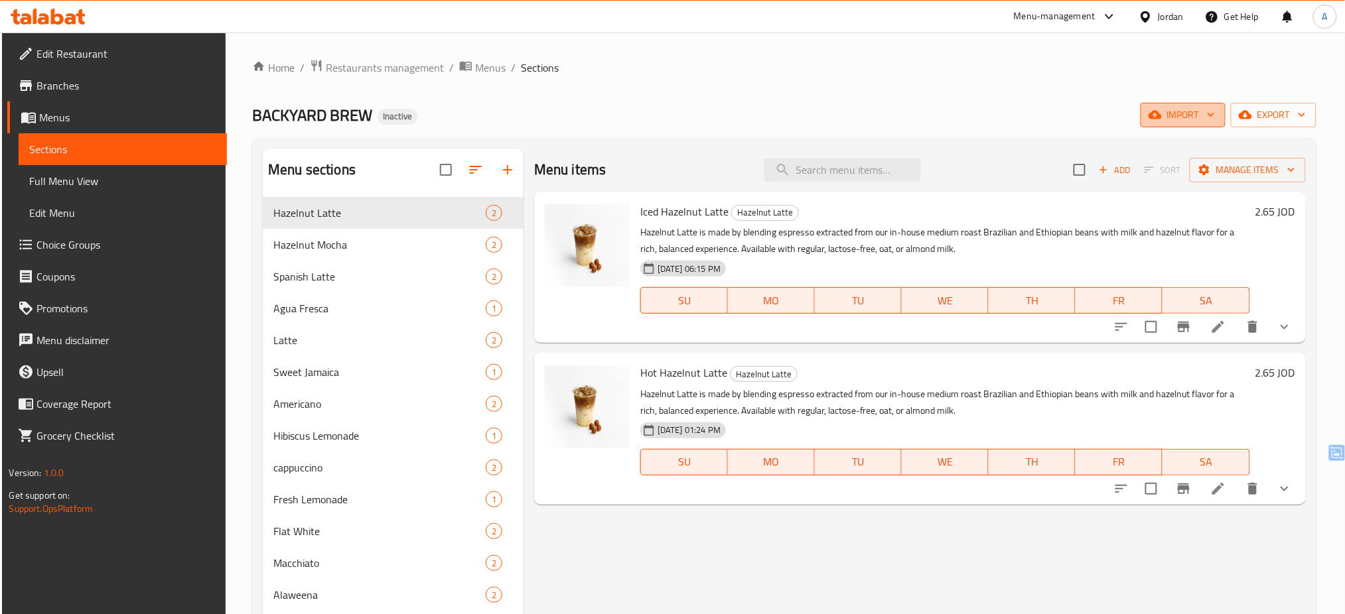
click at [1196, 105] on button "import" at bounding box center [1182, 115] width 85 height 25
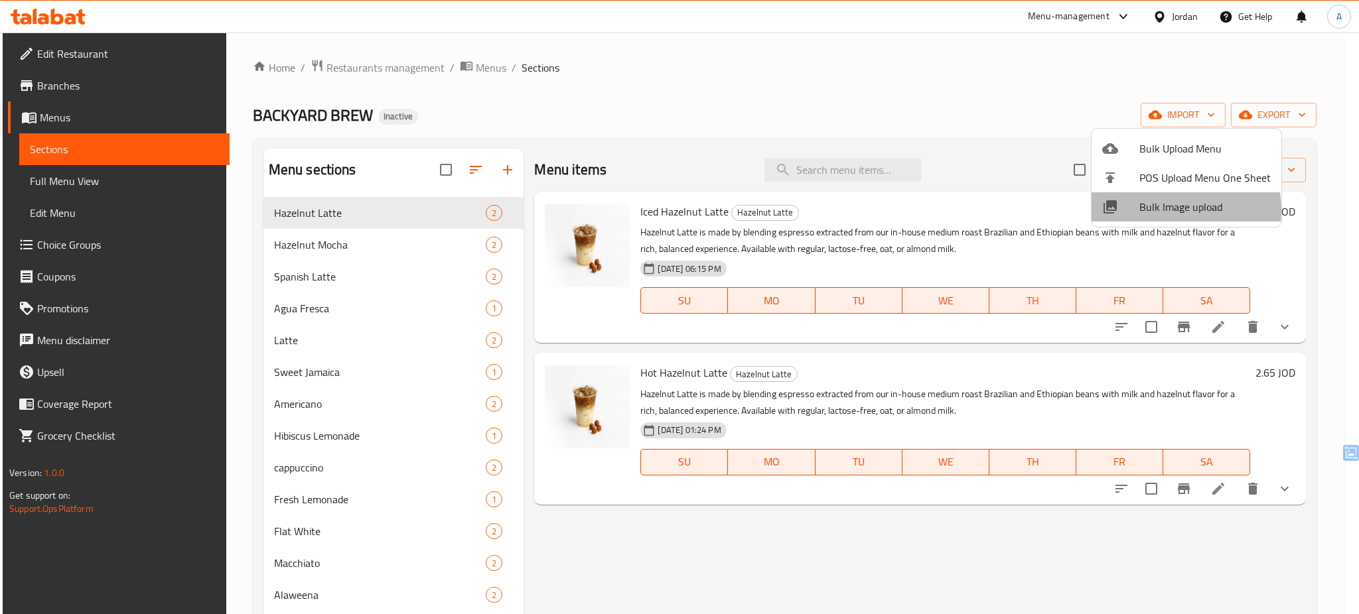
click at [1154, 210] on span "Bulk Image upload" at bounding box center [1204, 207] width 131 height 16
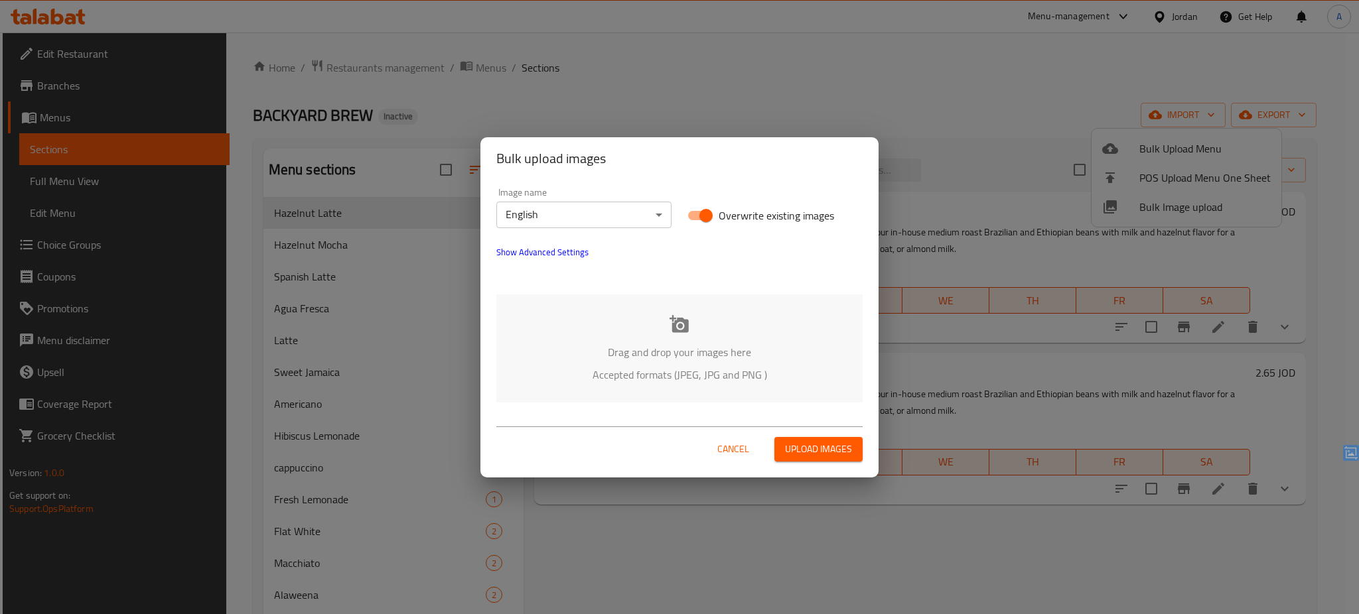
click at [709, 211] on input "Overwrite existing images" at bounding box center [706, 215] width 76 height 25
checkbox input "false"
click at [599, 315] on div "Drag and drop your images here Accepted formats (JPEG, JPG and PNG )" at bounding box center [679, 349] width 366 height 108
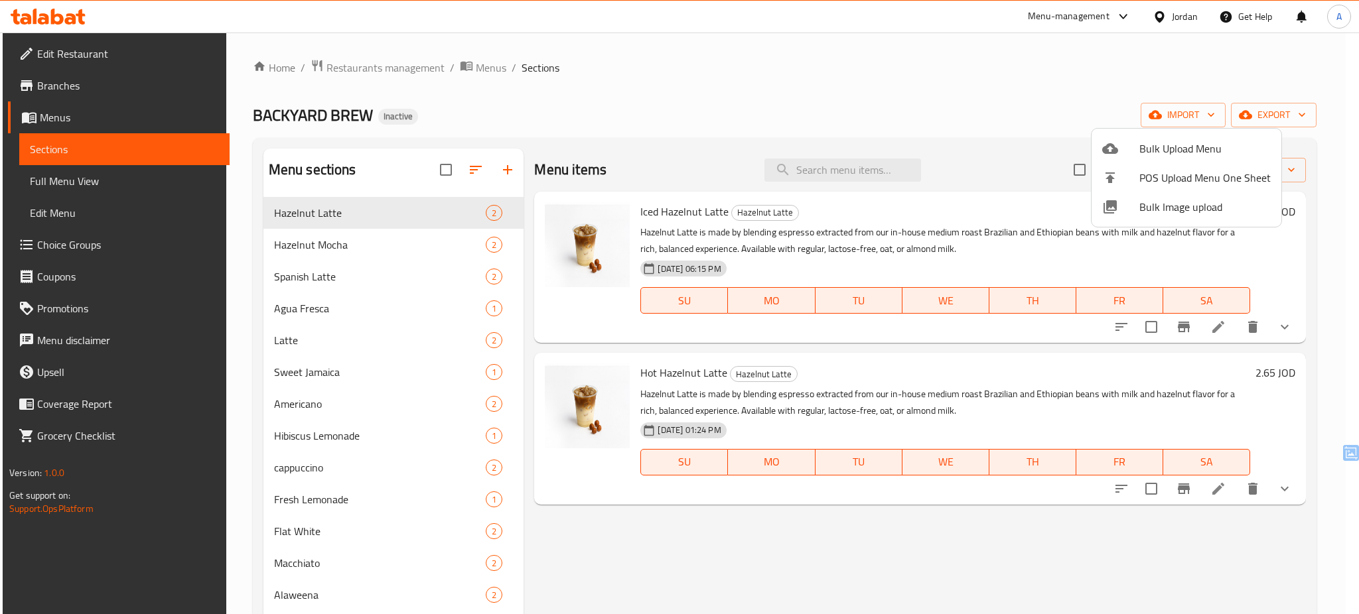
click at [841, 169] on div at bounding box center [679, 307] width 1359 height 614
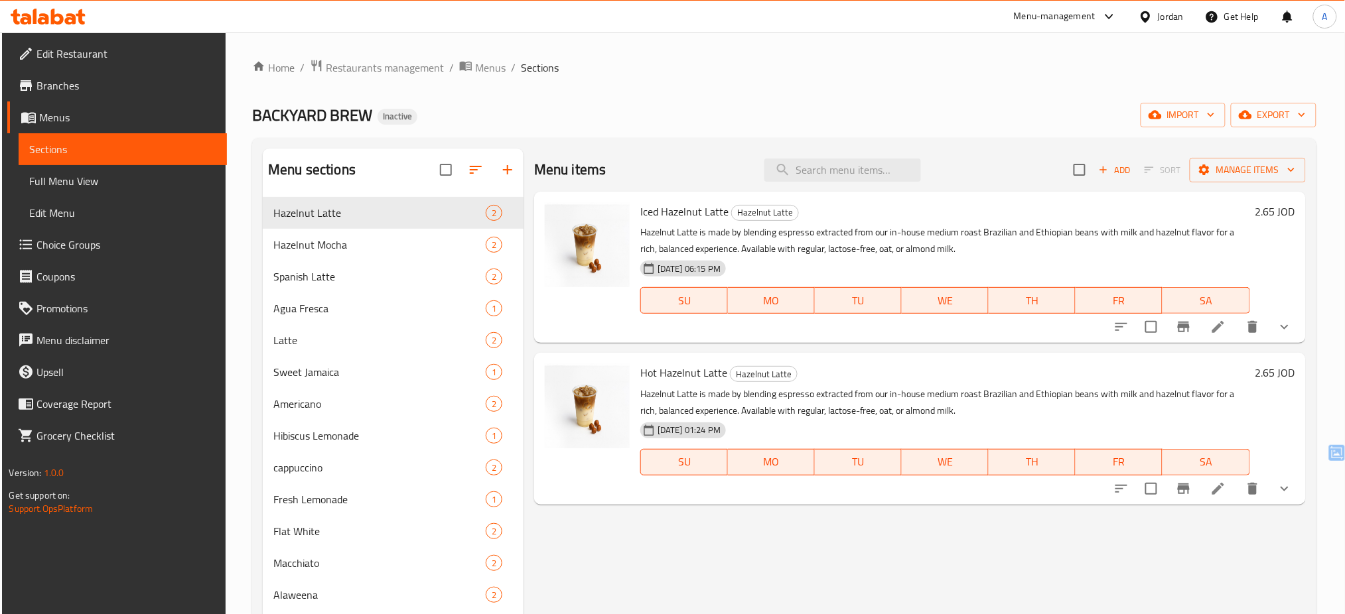
click at [841, 169] on input "search" at bounding box center [842, 170] width 157 height 23
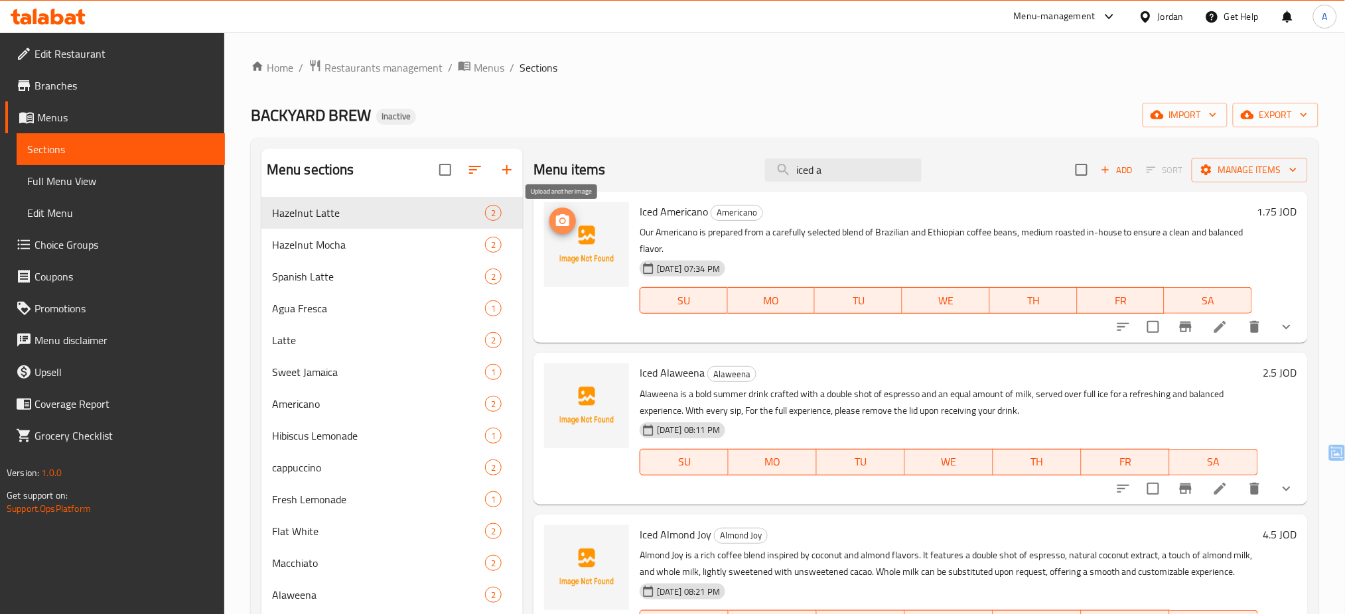
click at [563, 224] on icon "upload picture" at bounding box center [562, 220] width 13 height 12
click at [561, 385] on icon "upload picture" at bounding box center [563, 382] width 16 height 16
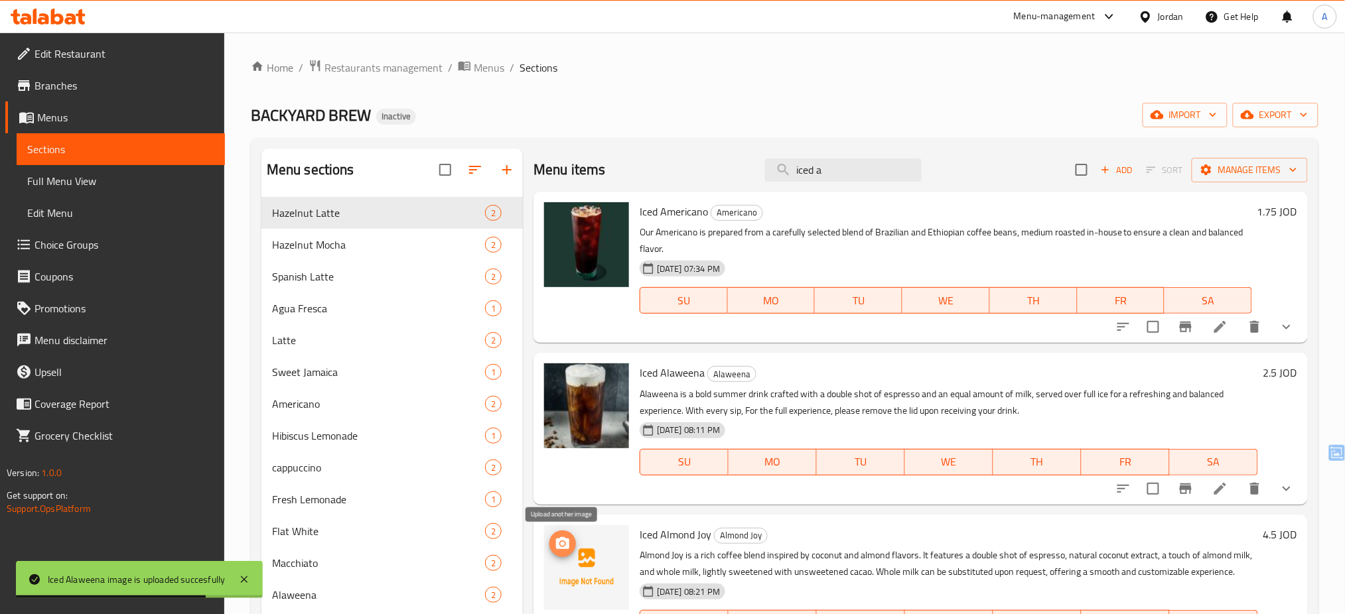
click at [558, 541] on icon "upload picture" at bounding box center [562, 543] width 13 height 12
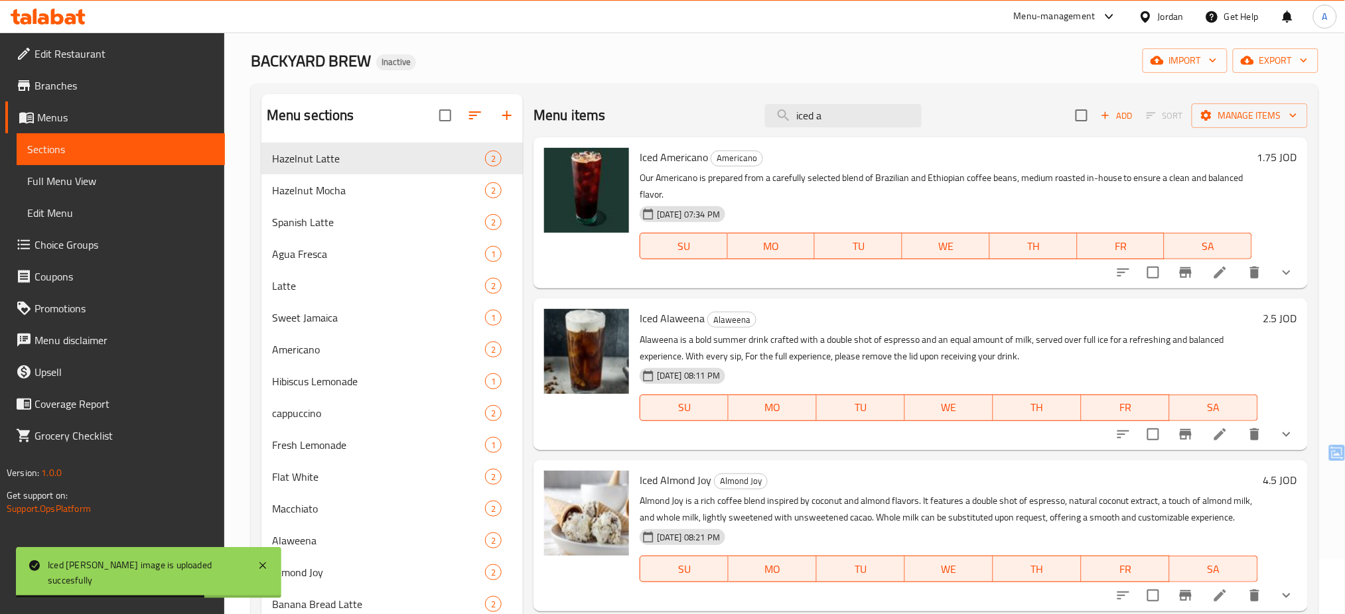
scroll to position [47, 0]
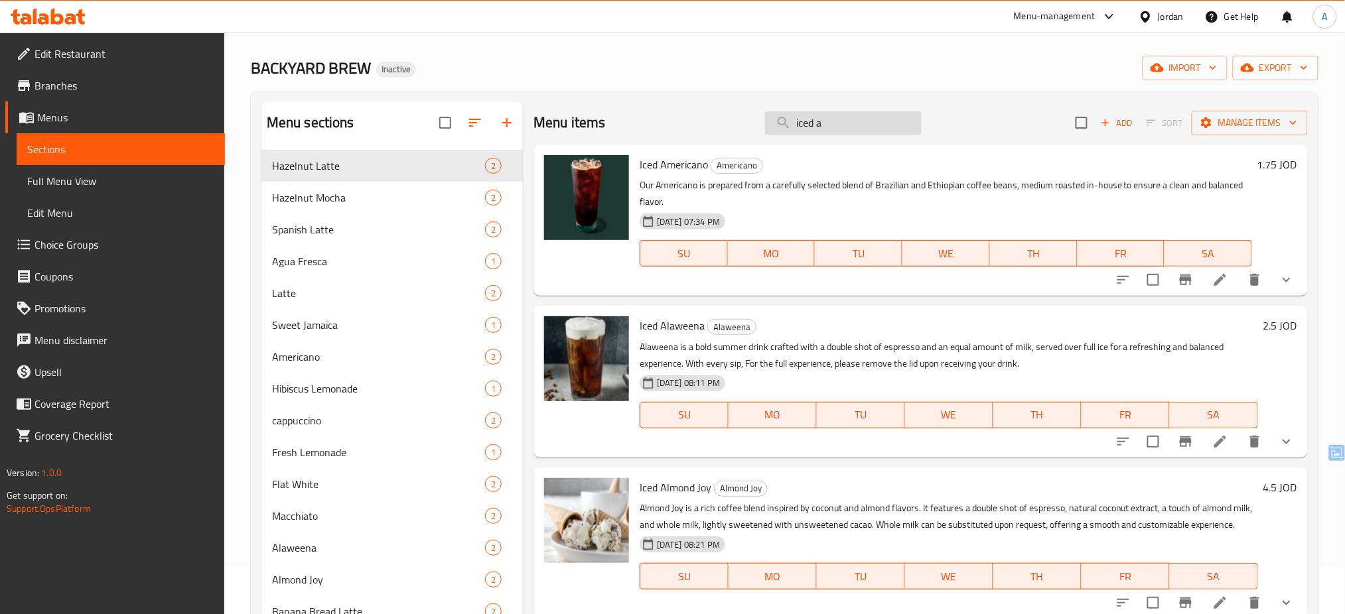
click at [841, 121] on input "iced a" at bounding box center [843, 122] width 157 height 23
type input "Iced"
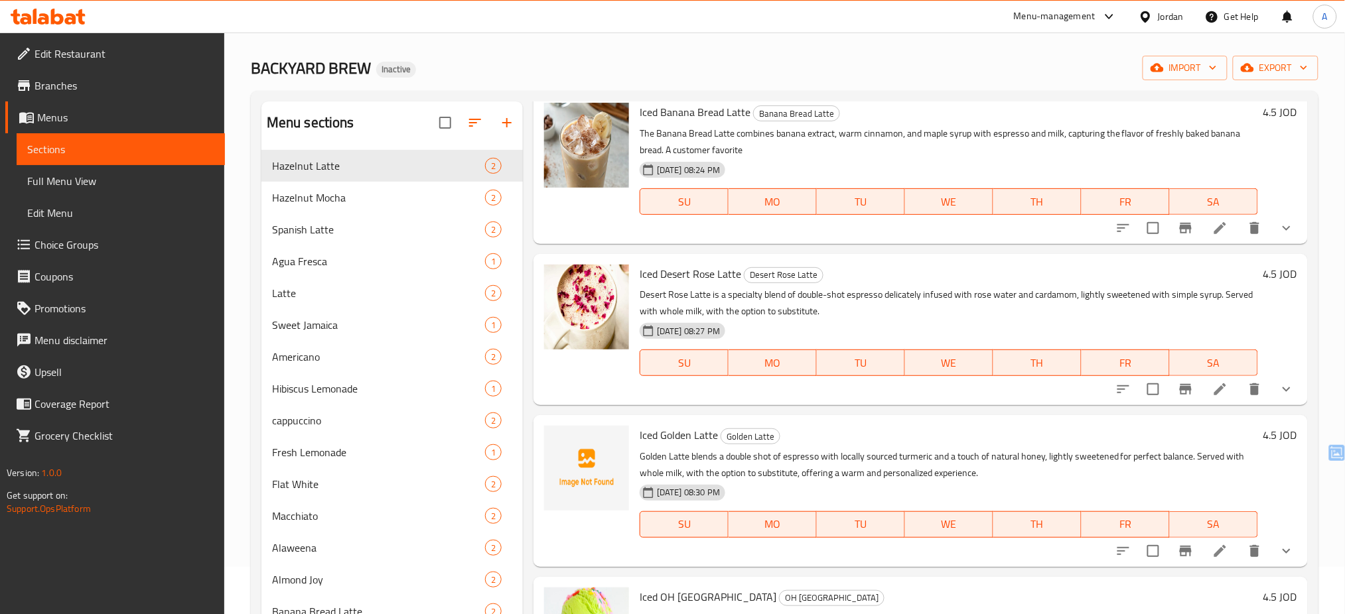
scroll to position [198, 0]
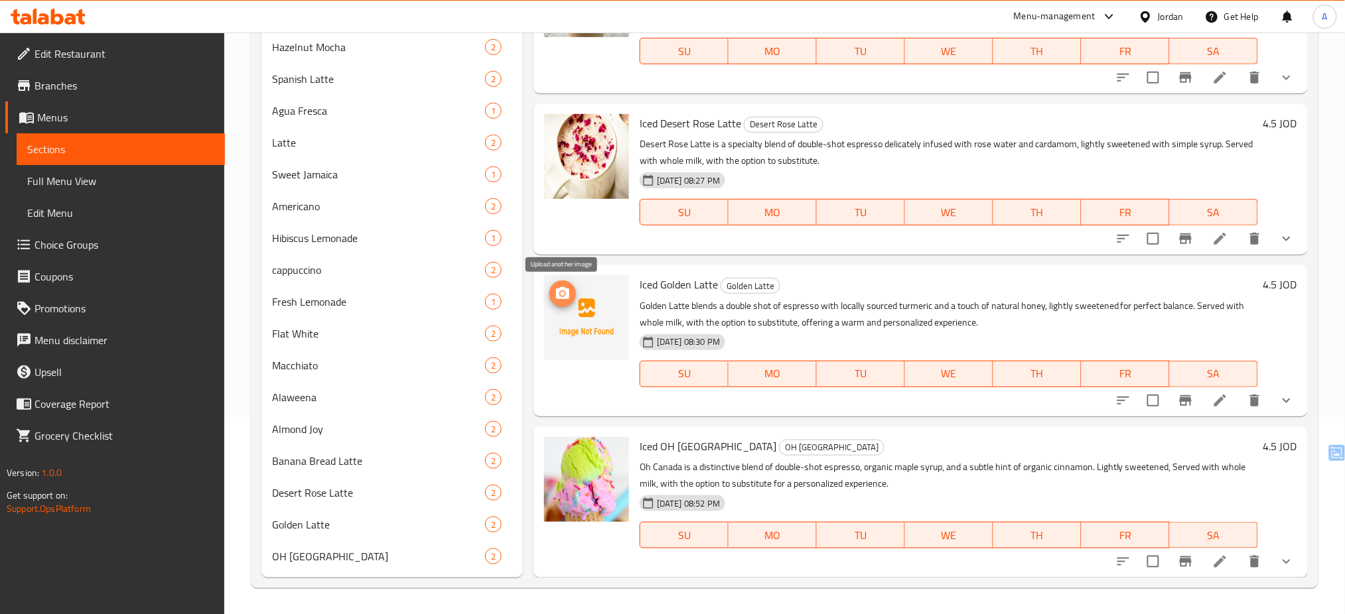
click at [566, 293] on icon "upload picture" at bounding box center [562, 293] width 13 height 12
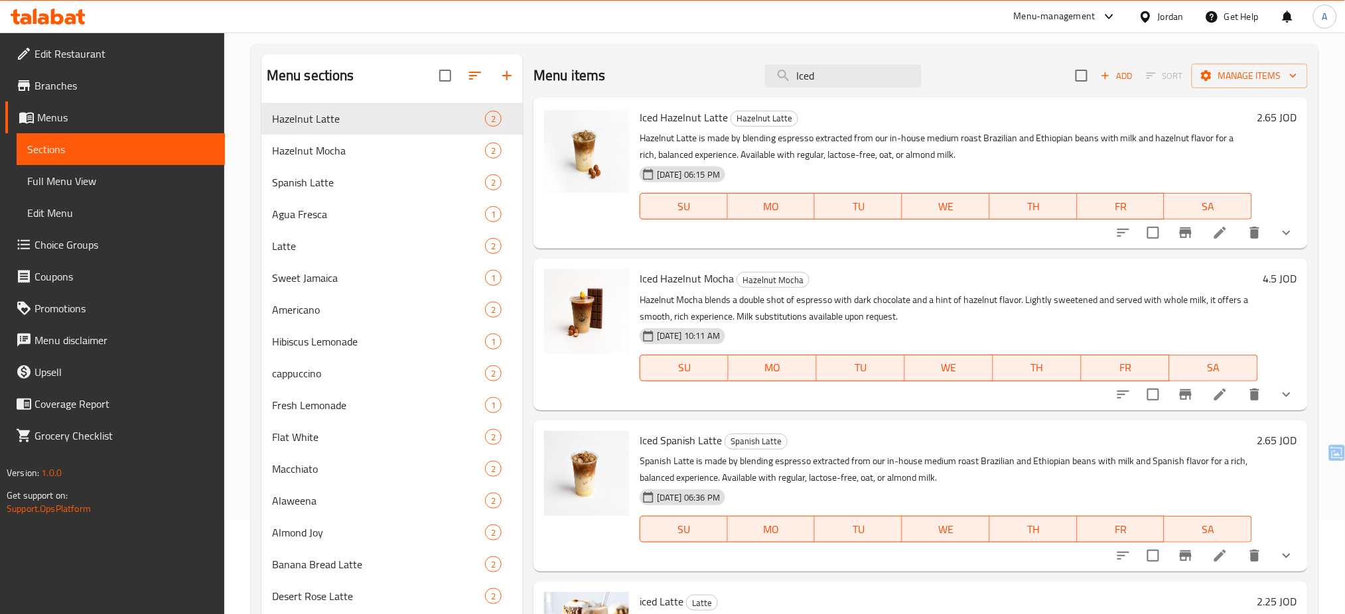
scroll to position [97, 0]
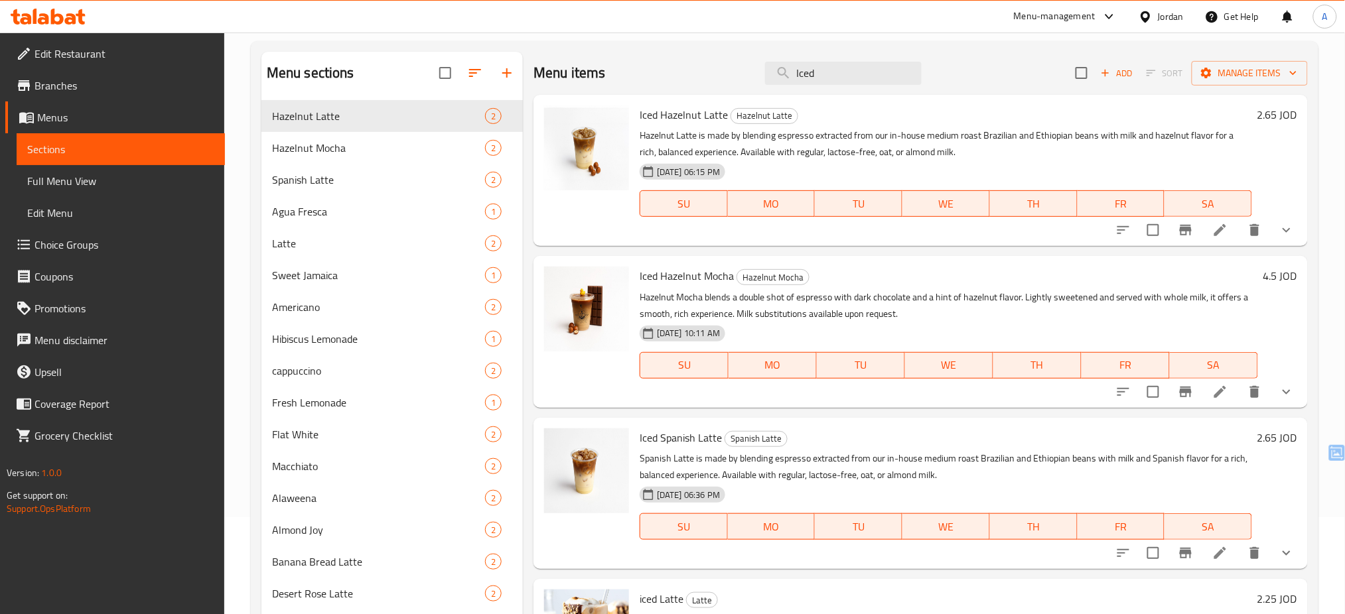
click at [1174, 16] on div "Jordan" at bounding box center [1171, 16] width 26 height 15
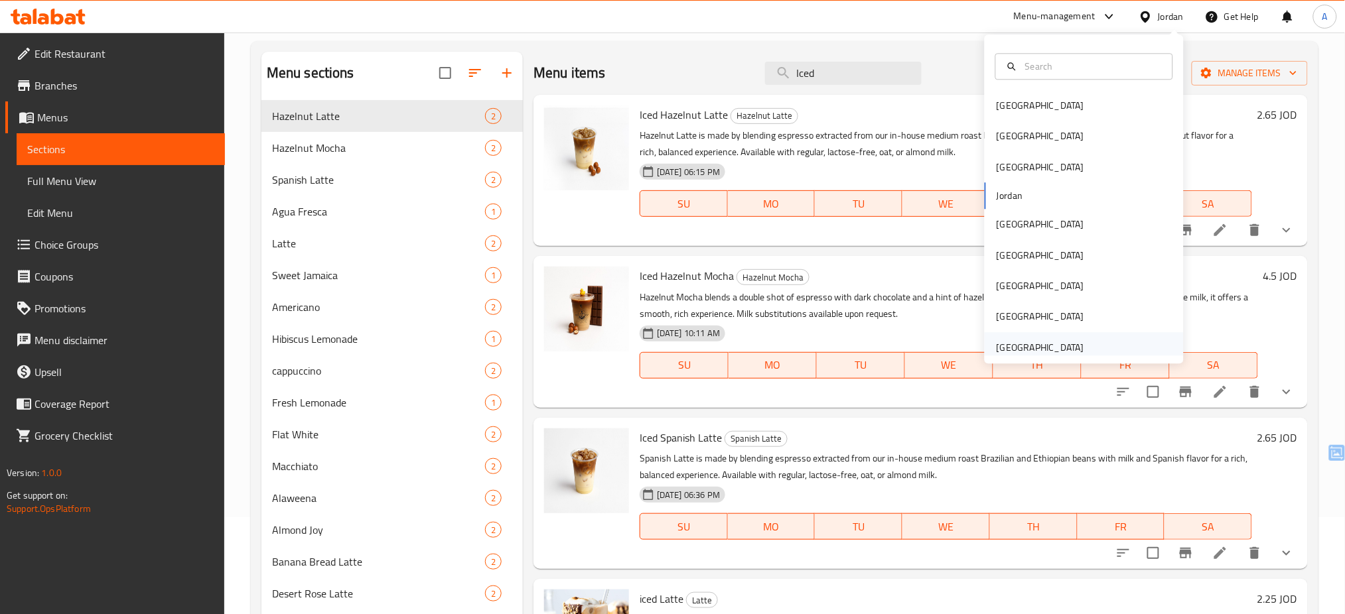
click at [1031, 350] on div "[GEOGRAPHIC_DATA]" at bounding box center [1040, 347] width 88 height 15
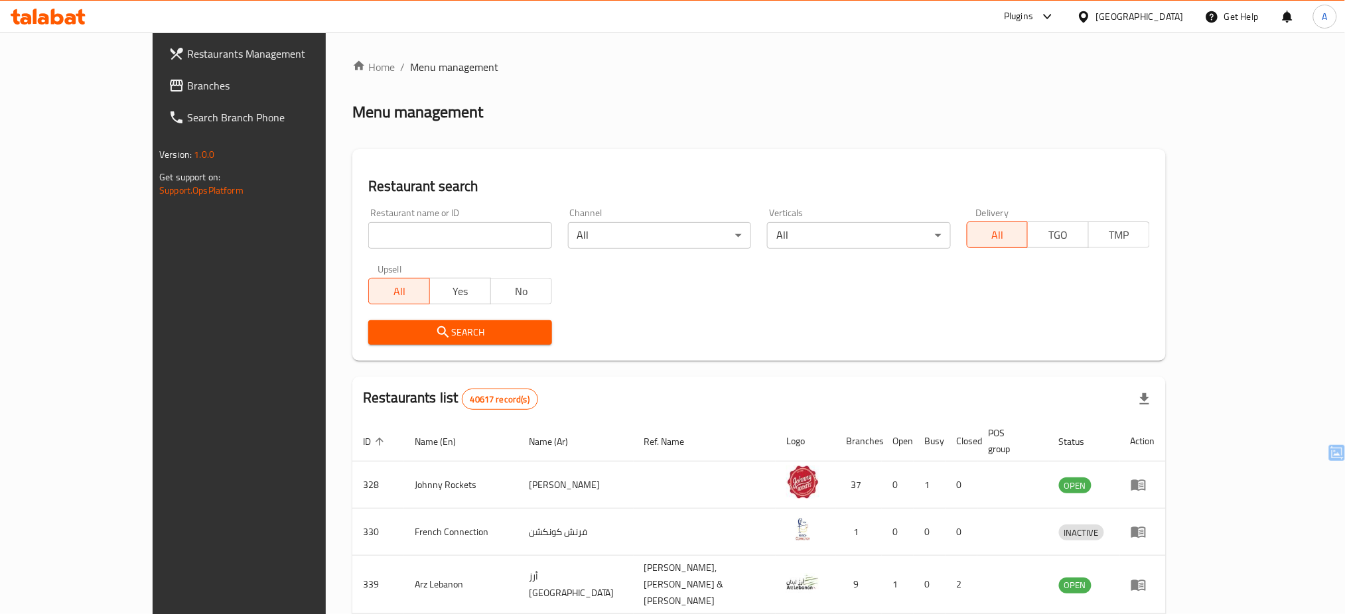
click at [187, 78] on span "Branches" at bounding box center [277, 86] width 180 height 16
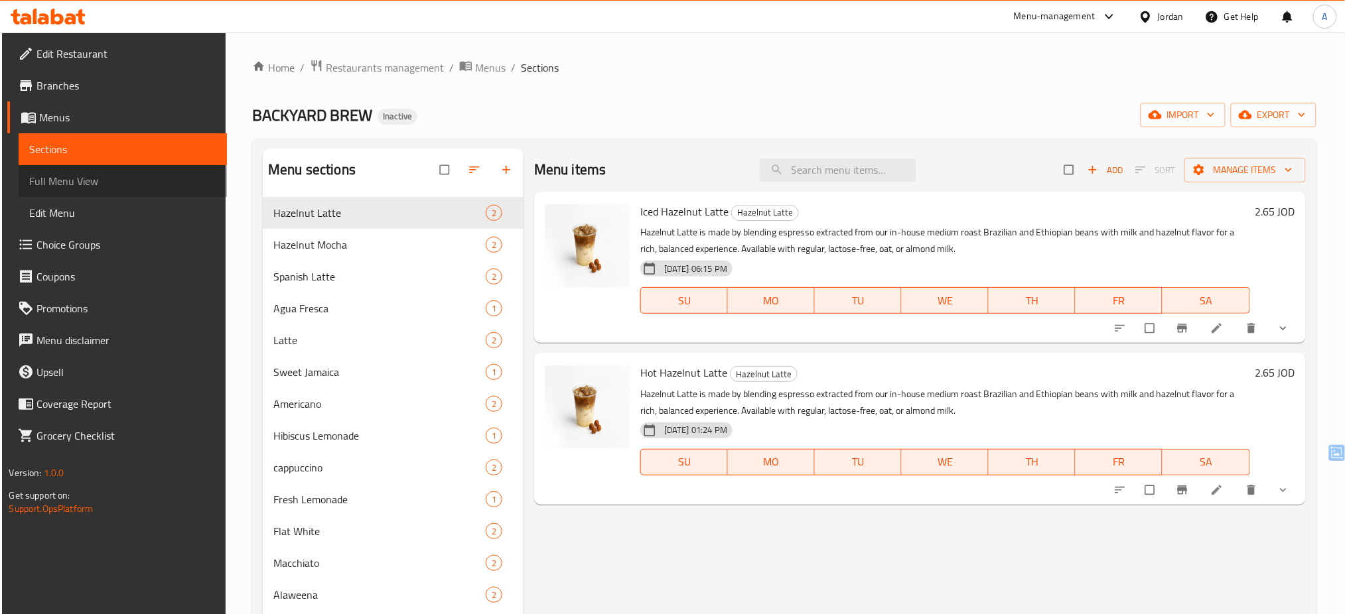
click at [115, 180] on span "Full Menu View" at bounding box center [122, 181] width 187 height 16
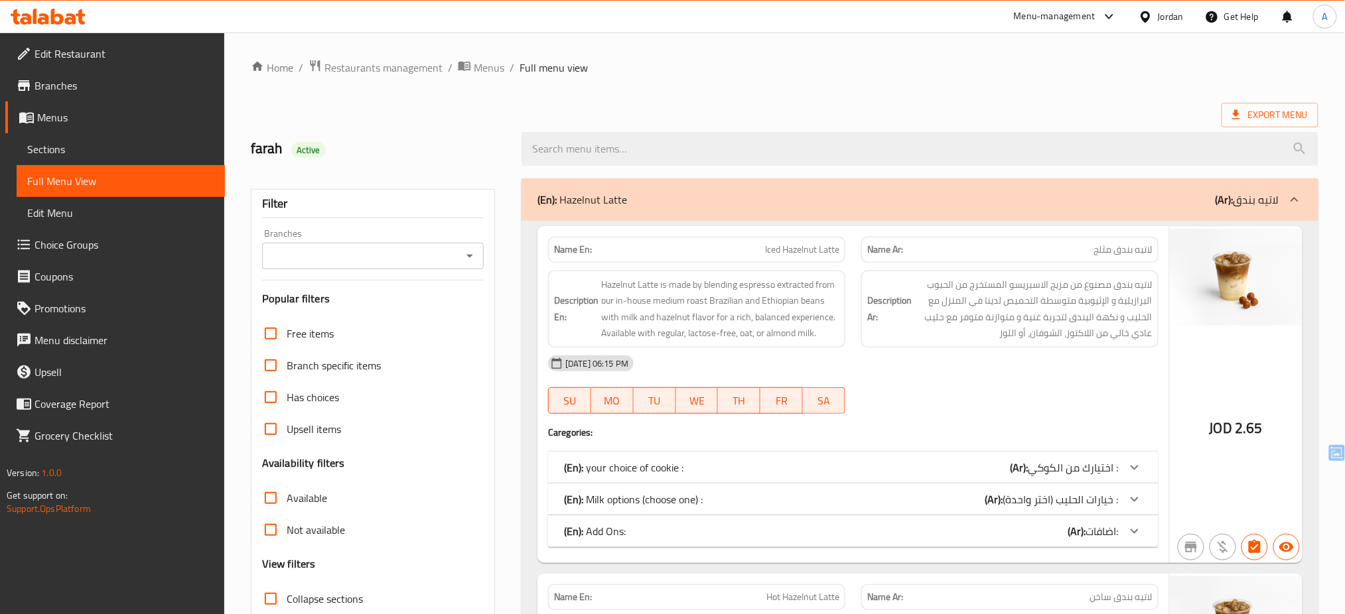
click at [949, 421] on div at bounding box center [1009, 414] width 313 height 16
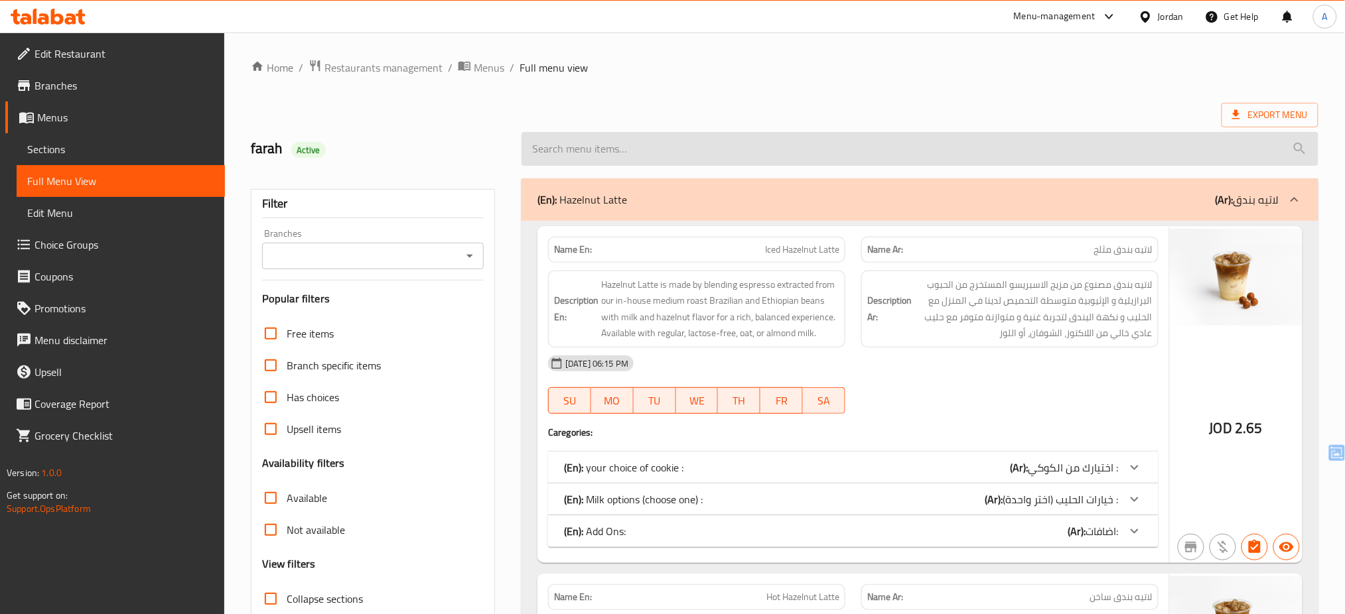
click at [728, 149] on input "search" at bounding box center [919, 149] width 797 height 34
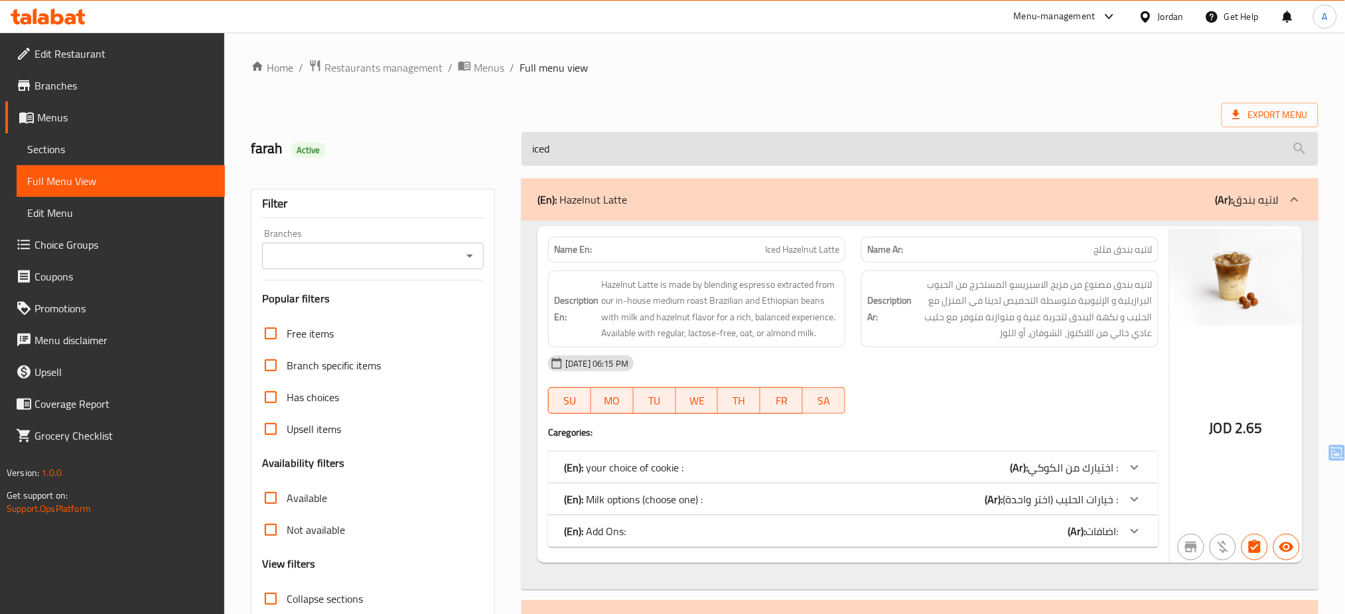
type input "iced"
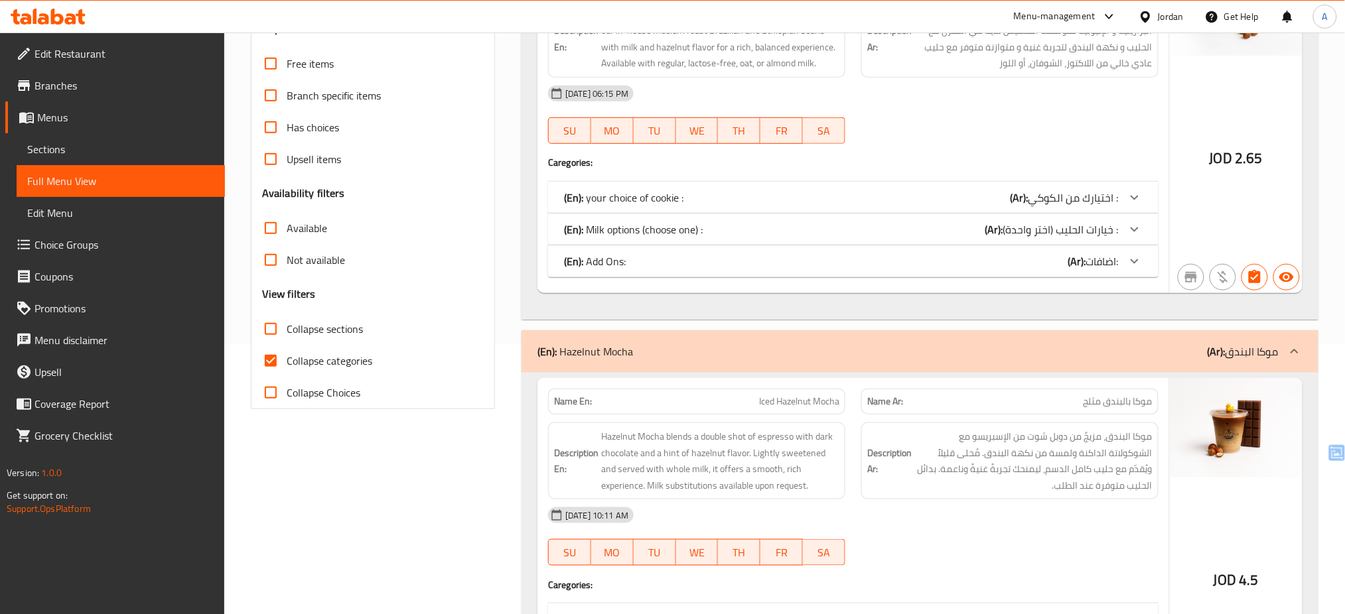
scroll to position [255, 0]
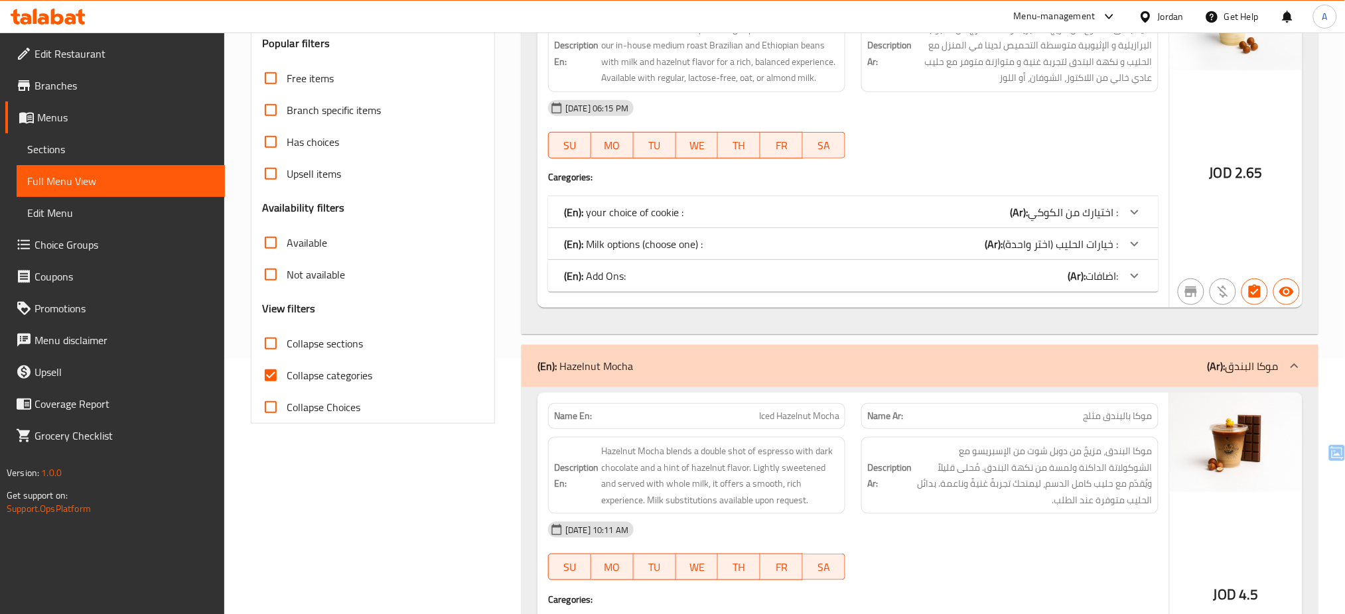
click at [338, 376] on span "Collapse categories" at bounding box center [330, 376] width 86 height 16
click at [287, 376] on input "Collapse categories" at bounding box center [271, 376] width 32 height 32
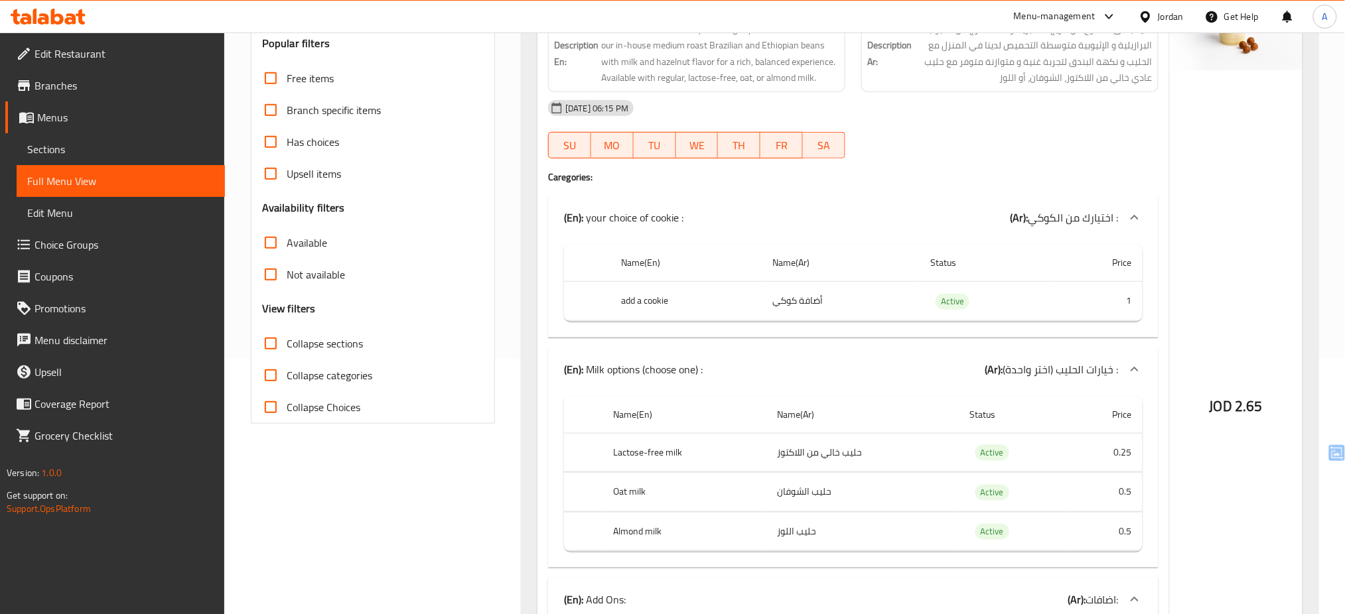
click at [338, 376] on span "Collapse categories" at bounding box center [330, 376] width 86 height 16
click at [287, 376] on input "Collapse categories" at bounding box center [271, 376] width 32 height 32
checkbox input "true"
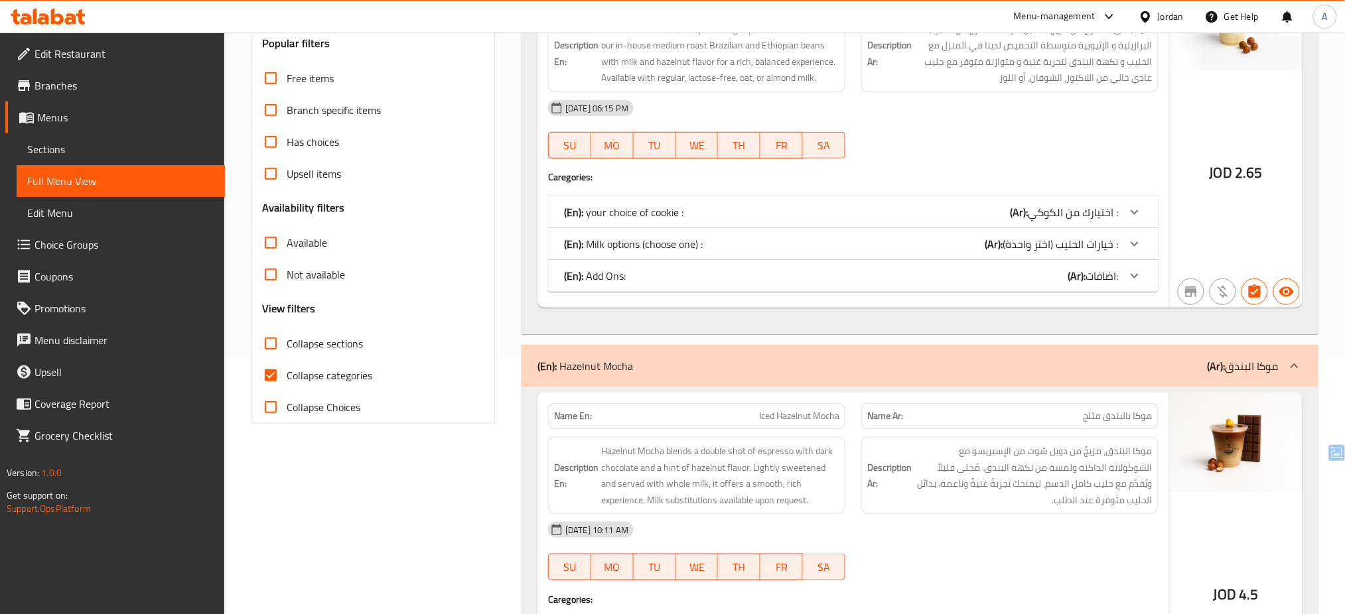
click at [323, 405] on span "Collapse Choices" at bounding box center [324, 407] width 74 height 16
click at [287, 405] on input "Collapse Choices" at bounding box center [271, 407] width 32 height 32
checkbox input "true"
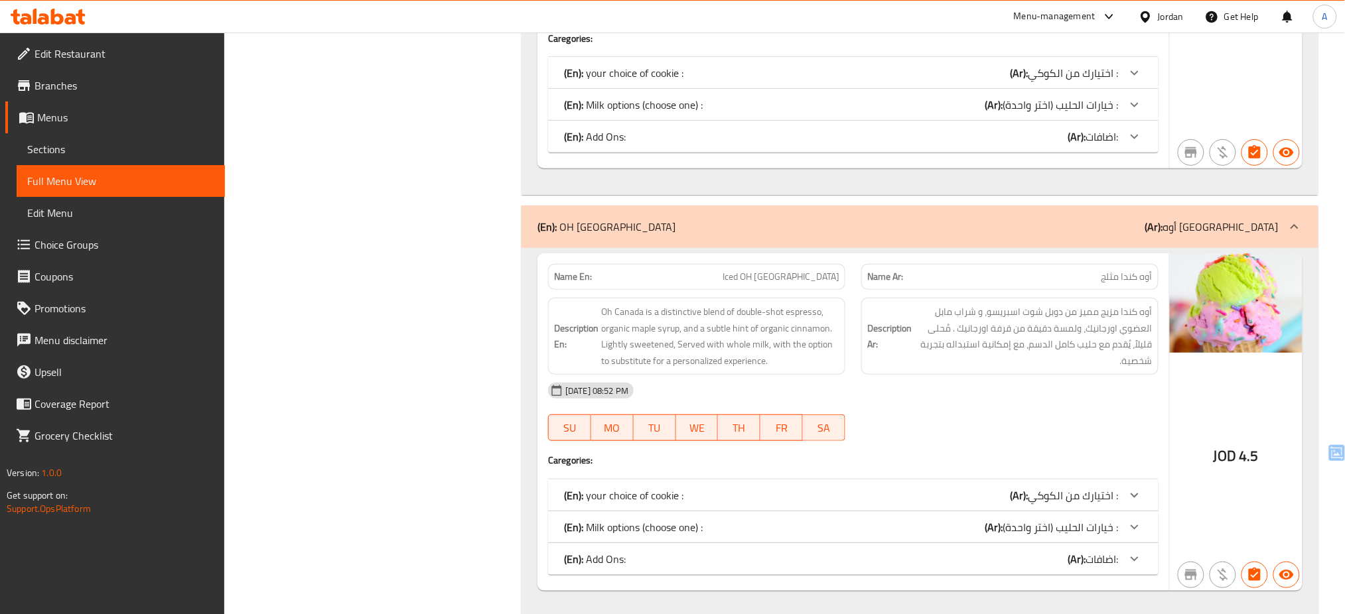
scroll to position [5701, 0]
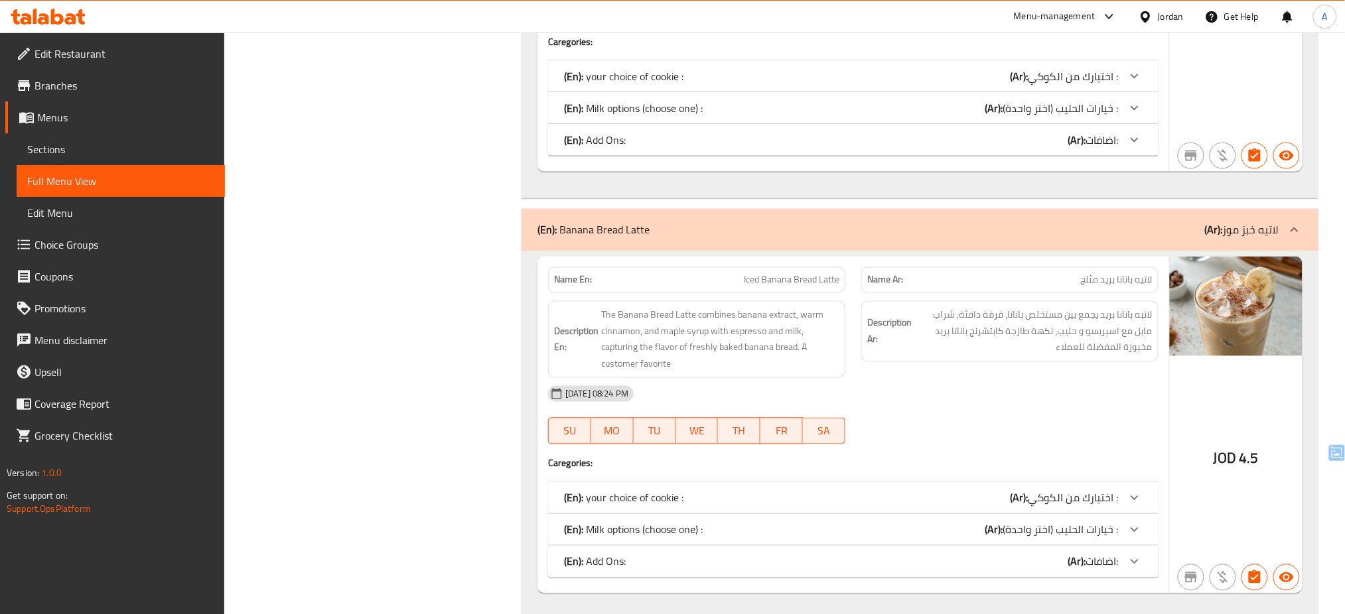
scroll to position [4429, 0]
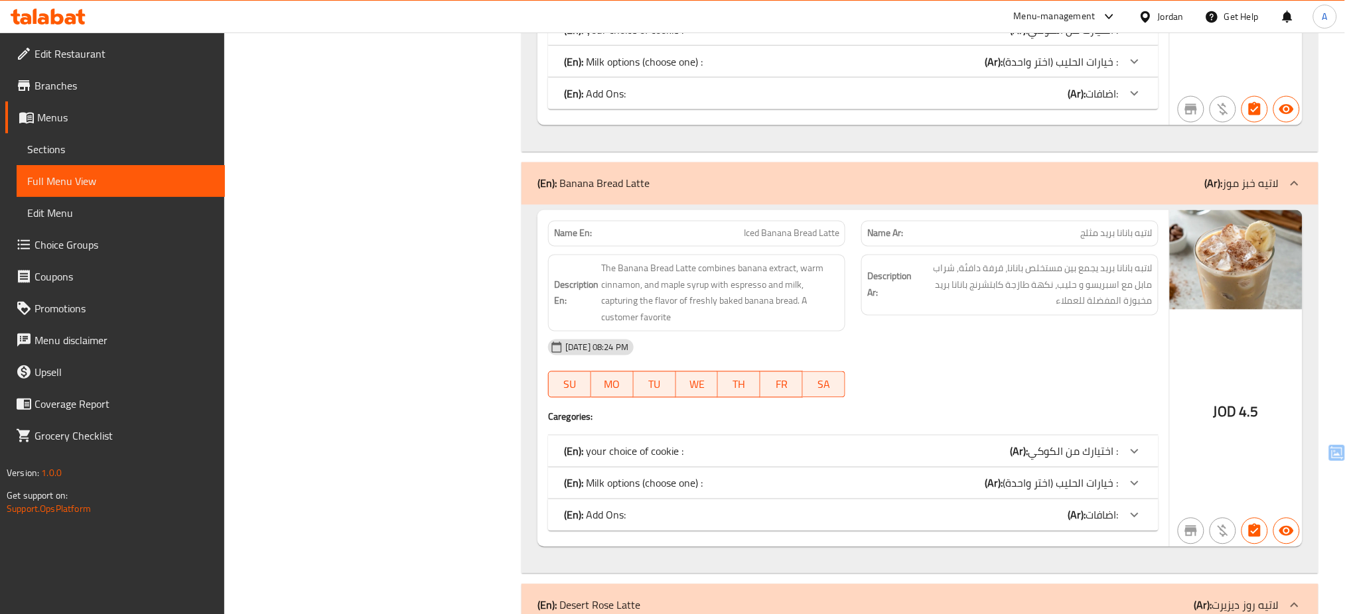
copy span "Iced"
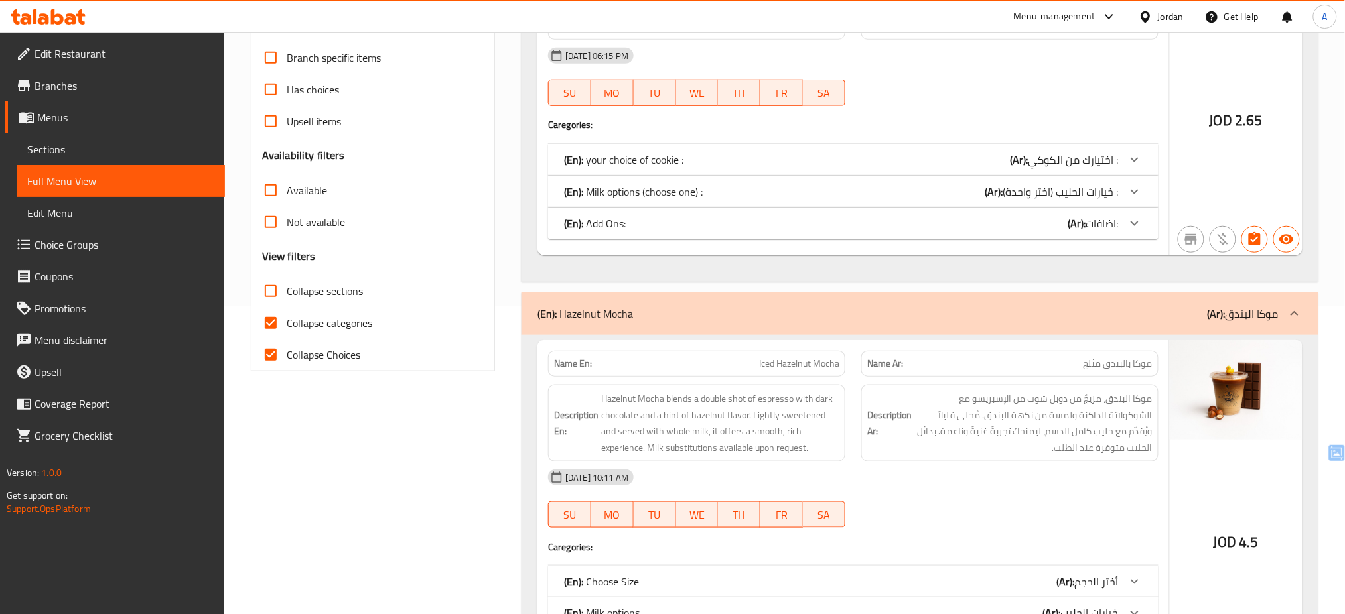
scroll to position [346, 0]
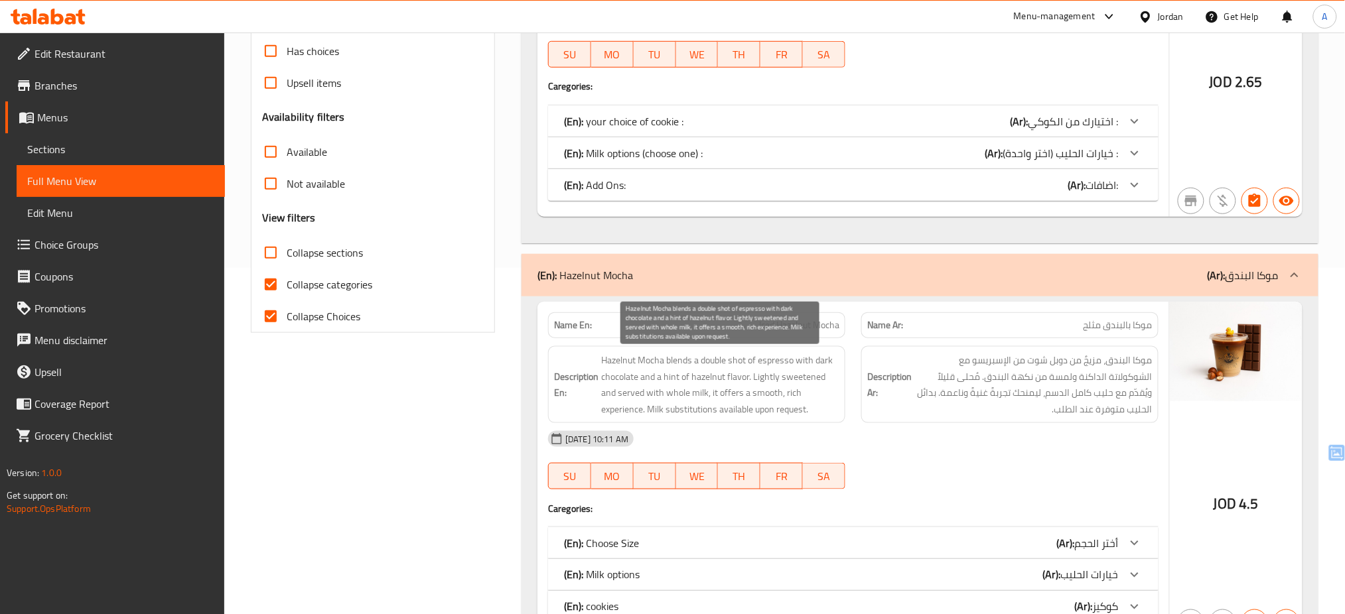
click at [723, 373] on span "Hazelnut Mocha blends a double shot of espresso with dark chocolate and a hint …" at bounding box center [720, 384] width 238 height 65
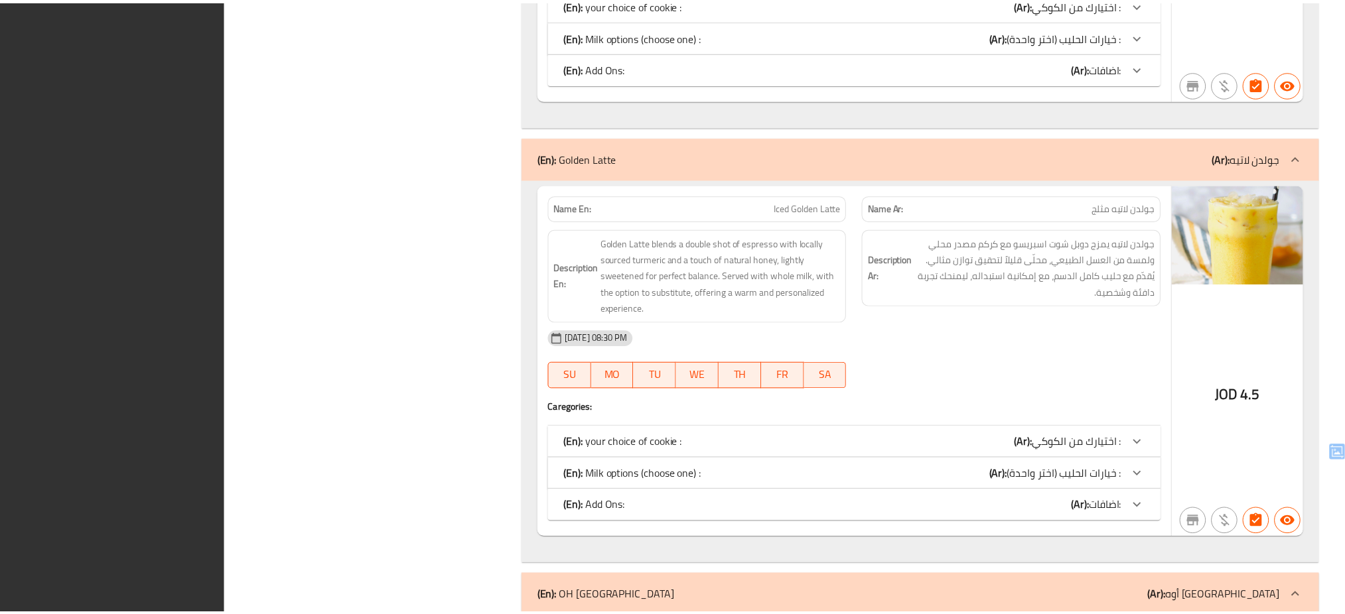
scroll to position [5684, 0]
